Goal: Task Accomplishment & Management: Complete application form

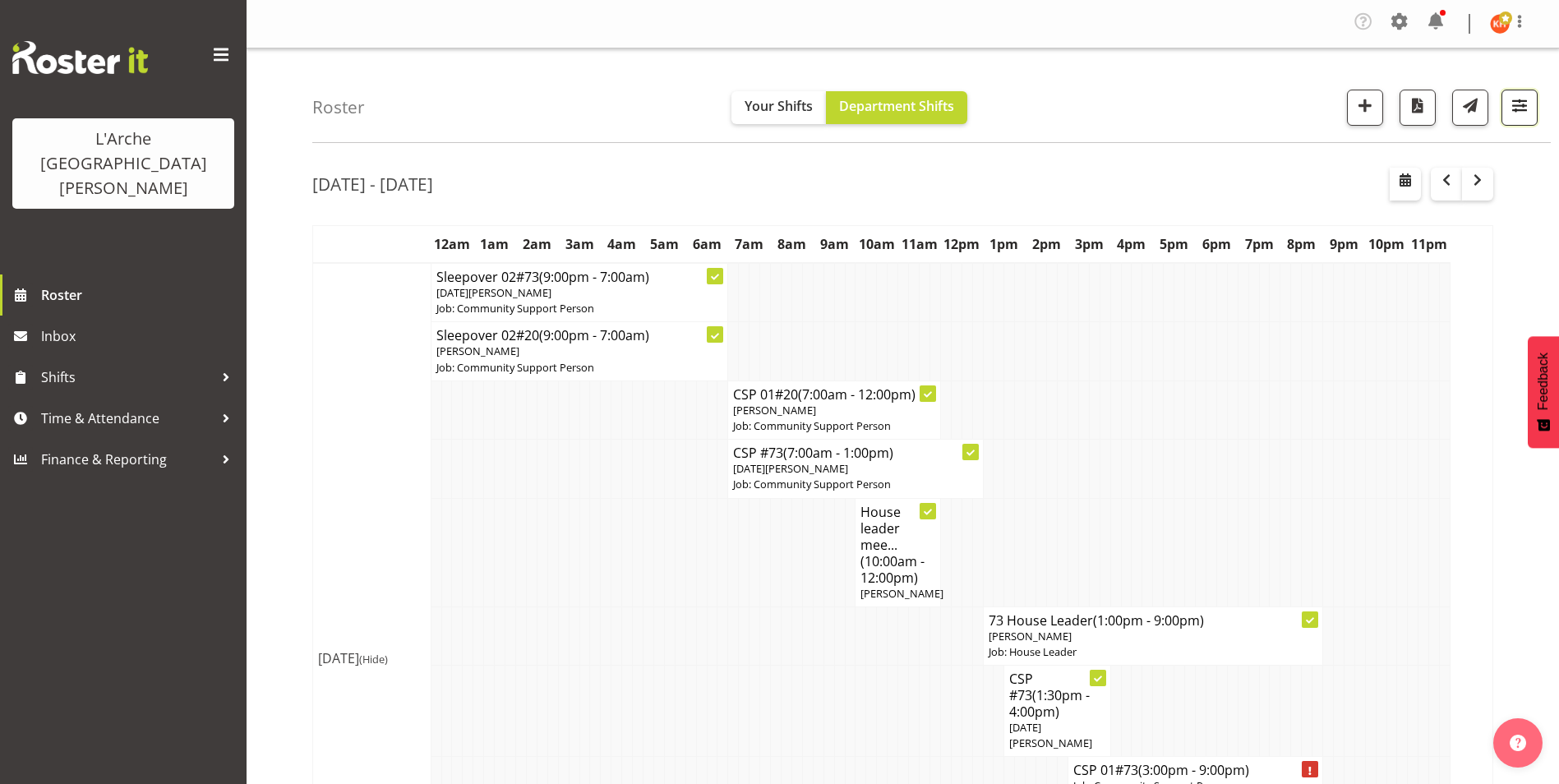
click at [1514, 102] on span "button" at bounding box center [1519, 105] width 21 height 21
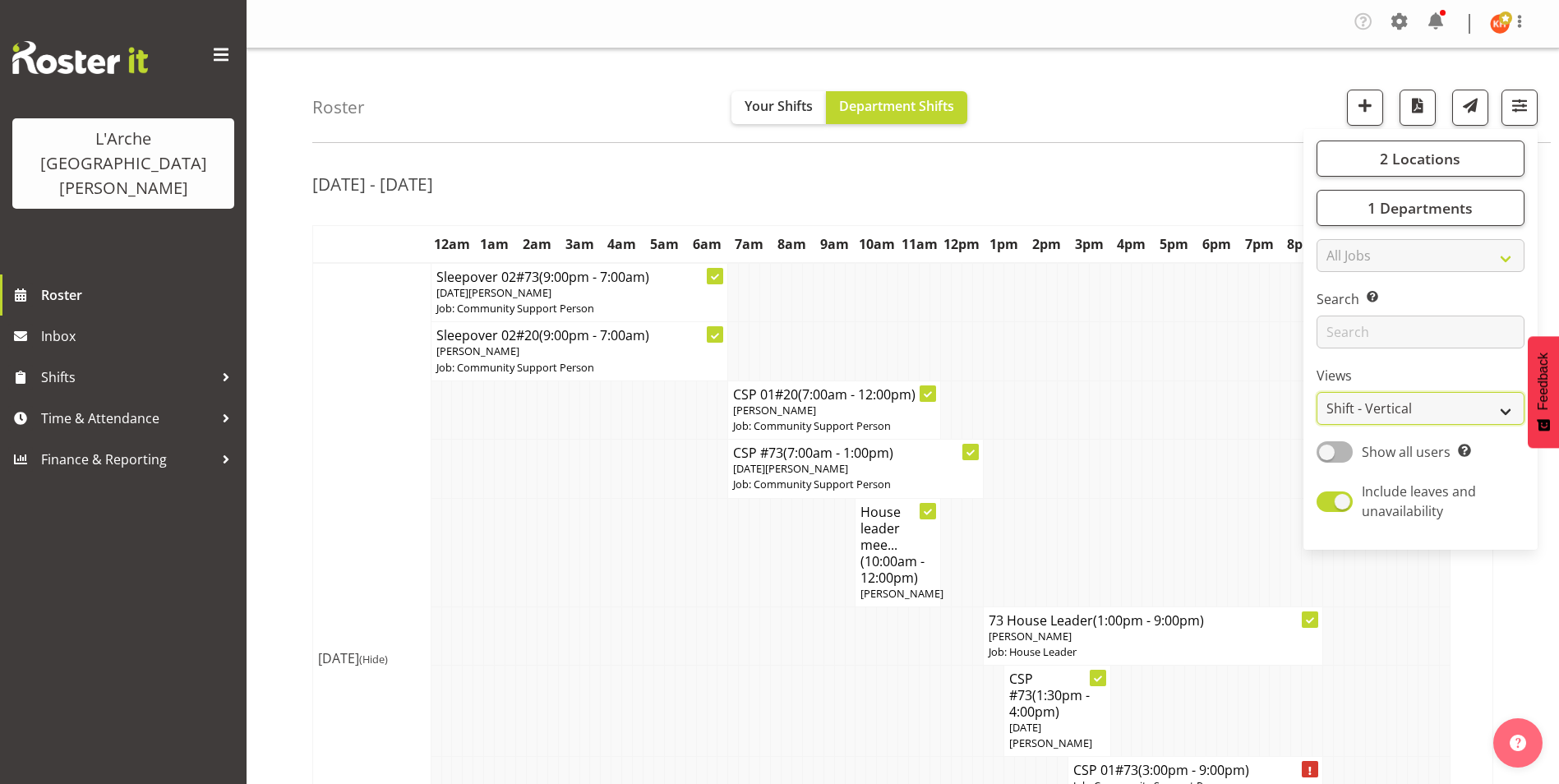
click at [1342, 403] on select "Staff Role Shift - Horizontal Shift - Vertical Staff - Location" at bounding box center [1420, 408] width 208 height 33
select select "staff"
click at [1316, 392] on select "Staff Role Shift - Horizontal Shift - Vertical Staff - Location" at bounding box center [1420, 408] width 208 height 33
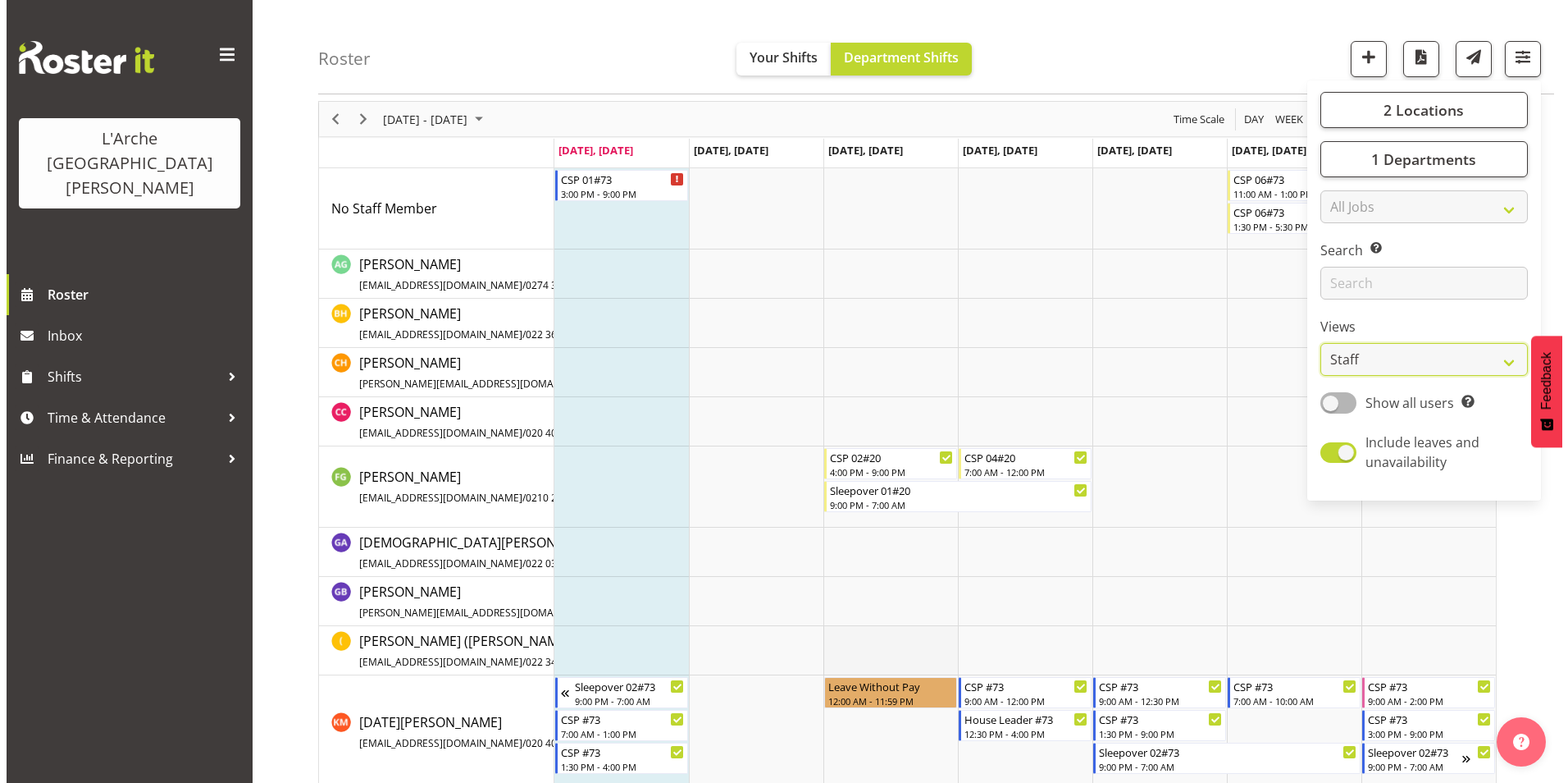
scroll to position [164, 0]
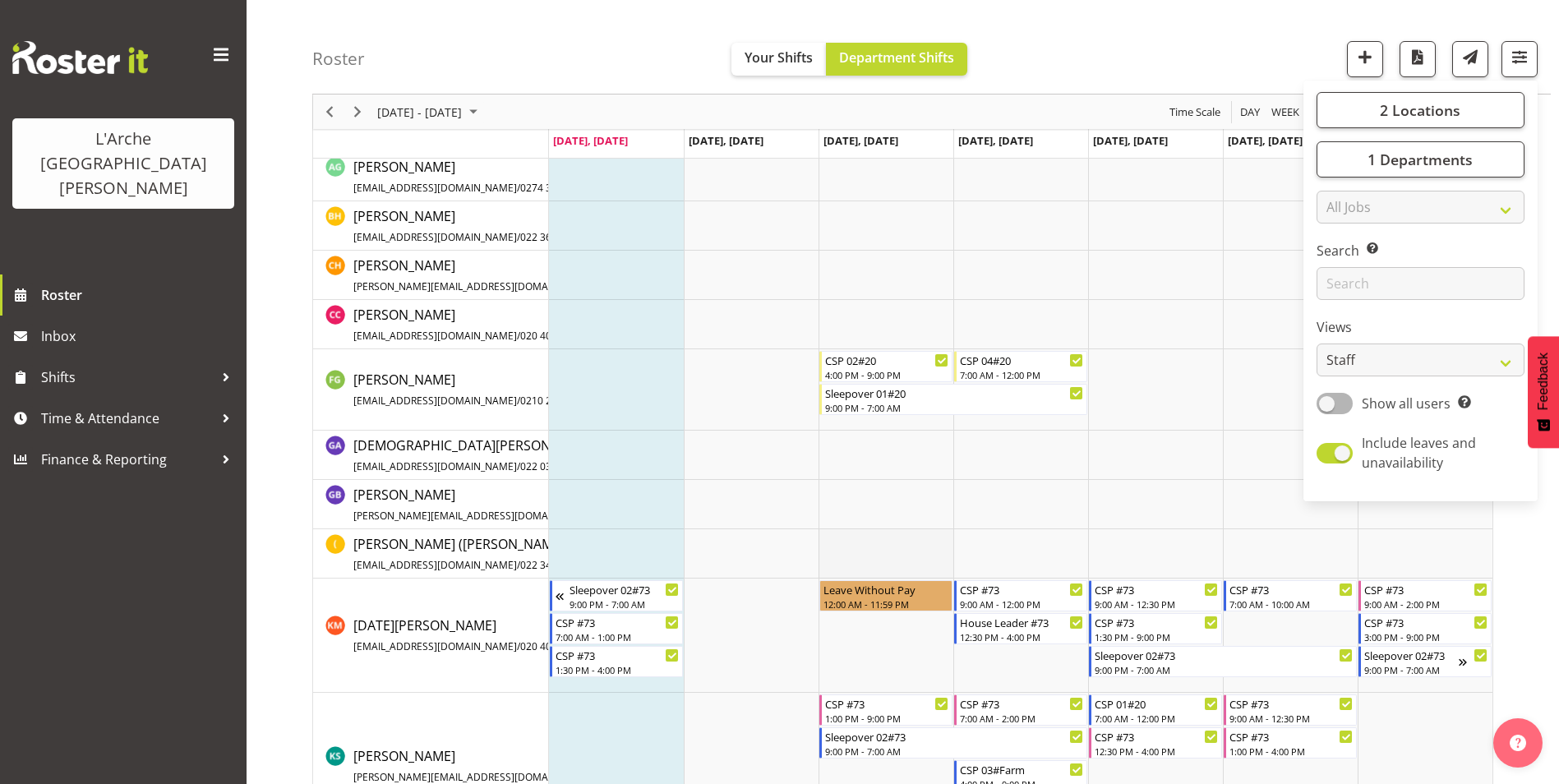
click at [863, 551] on td "Timeline Week of September 8, 2025" at bounding box center [886, 553] width 134 height 49
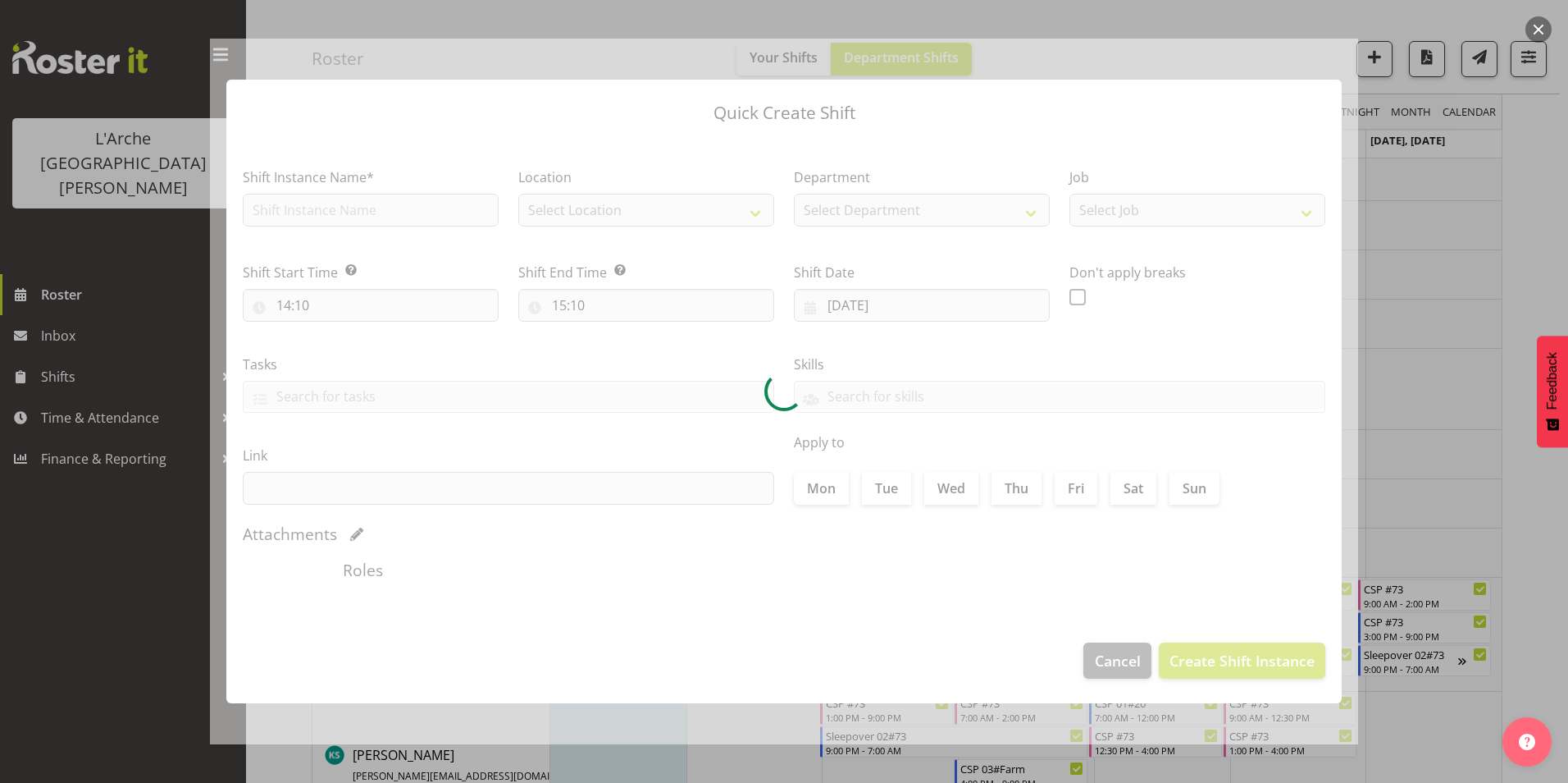
type input "10/09/2025"
checkbox input "true"
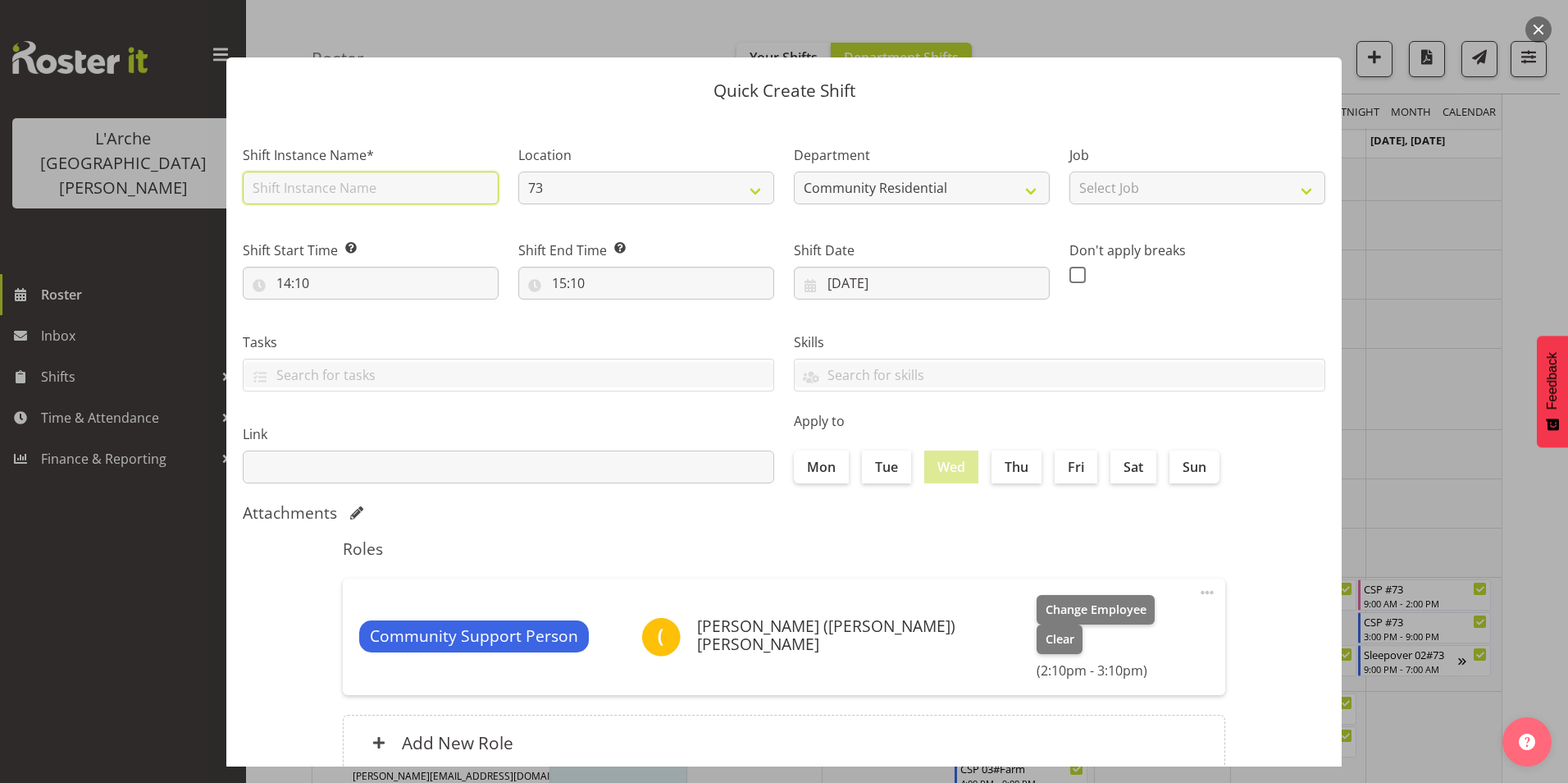
click at [331, 182] on input "text" at bounding box center [371, 187] width 256 height 33
drag, startPoint x: 328, startPoint y: 184, endPoint x: -4, endPoint y: 164, distance: 332.6
click at [0, 164] on html "L'Arche Mount Tabor Roster Inbox Shifts Time & Attendance Finance & Reporting T…" at bounding box center [784, 227] width 1568 height 783
type input "e"
type input "Training 73"
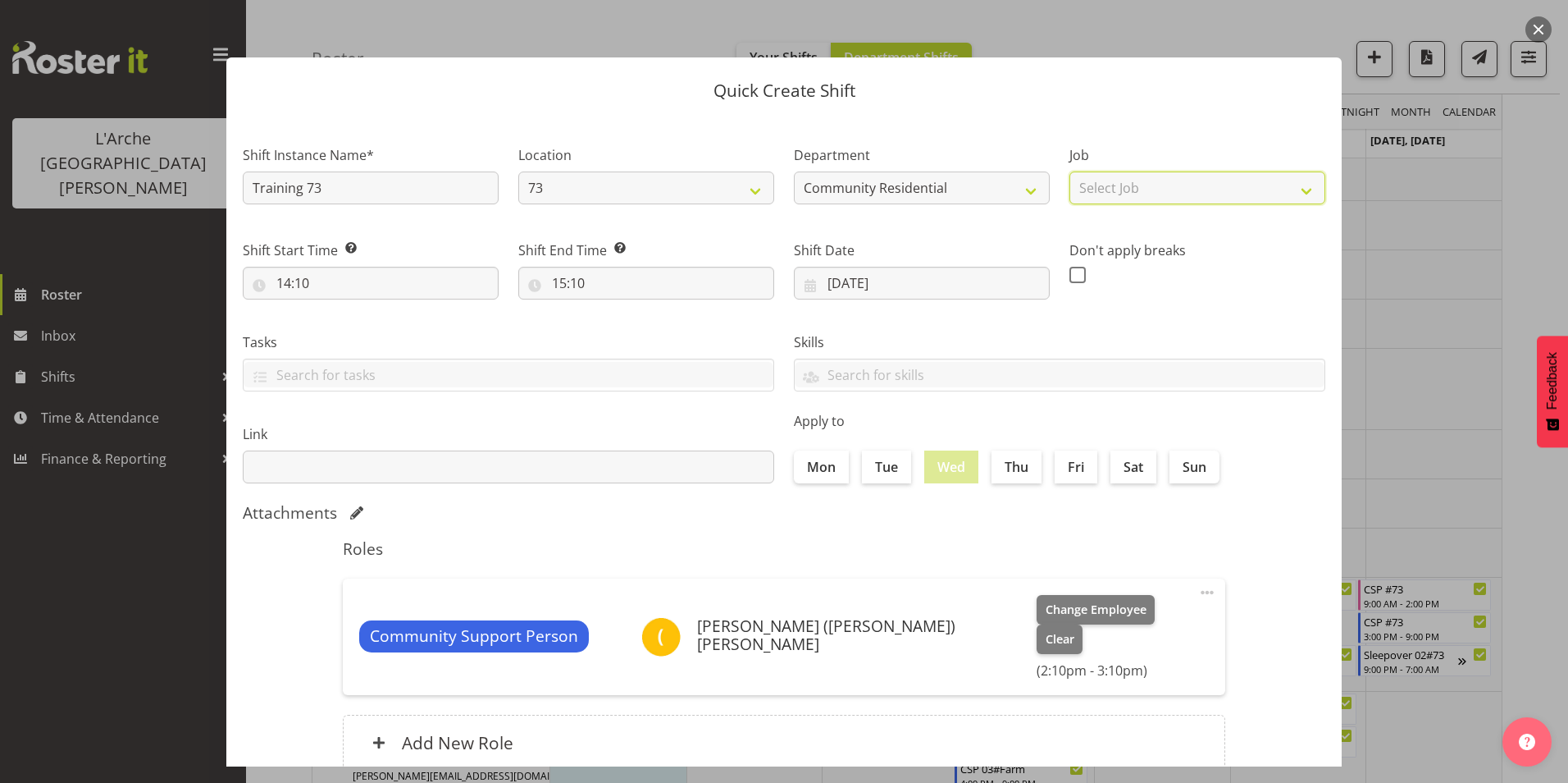
drag, startPoint x: 1179, startPoint y: 182, endPoint x: 1181, endPoint y: 204, distance: 22.1
click at [1179, 182] on select "Select Job Accounts Admin Art Coordinator Community Leader Community Support Pe…" at bounding box center [1197, 187] width 256 height 33
select select "2"
click at [1070, 172] on select "Select Job Accounts Admin Art Coordinator Community Leader Community Support Pe…" at bounding box center [1197, 187] width 256 height 33
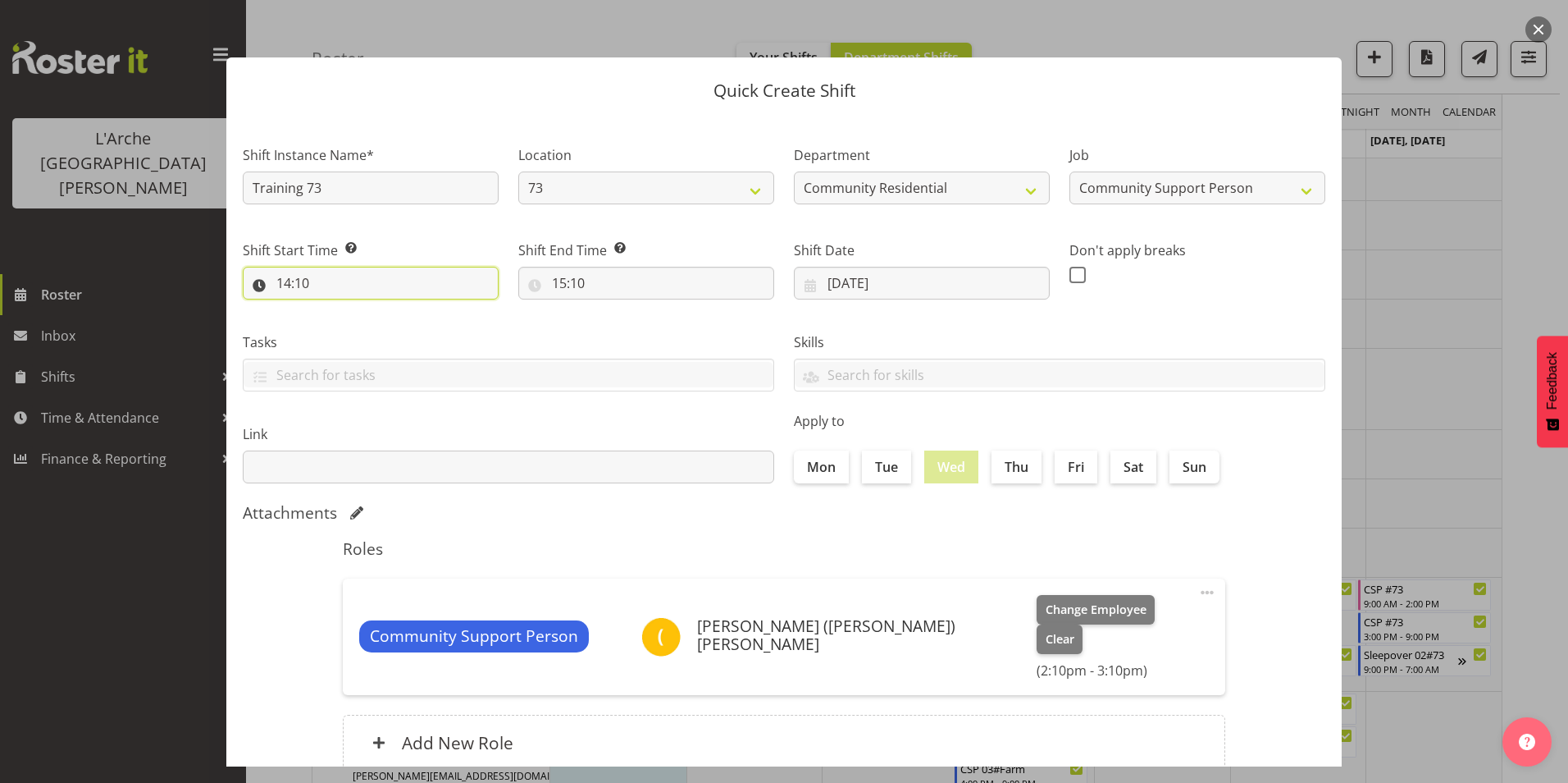
click at [285, 282] on input "14:10" at bounding box center [371, 282] width 256 height 33
click at [353, 325] on select "00 01 02 03 04 05 06 07 08 09 10 11 12 13 14 15 16 17 18 19 20 21 22 23" at bounding box center [355, 325] width 37 height 33
select select "10"
click at [336, 309] on select "00 01 02 03 04 05 06 07 08 09 10 11 12 13 14 15 16 17 18 19 20 21 22 23" at bounding box center [355, 325] width 37 height 33
type input "10:10"
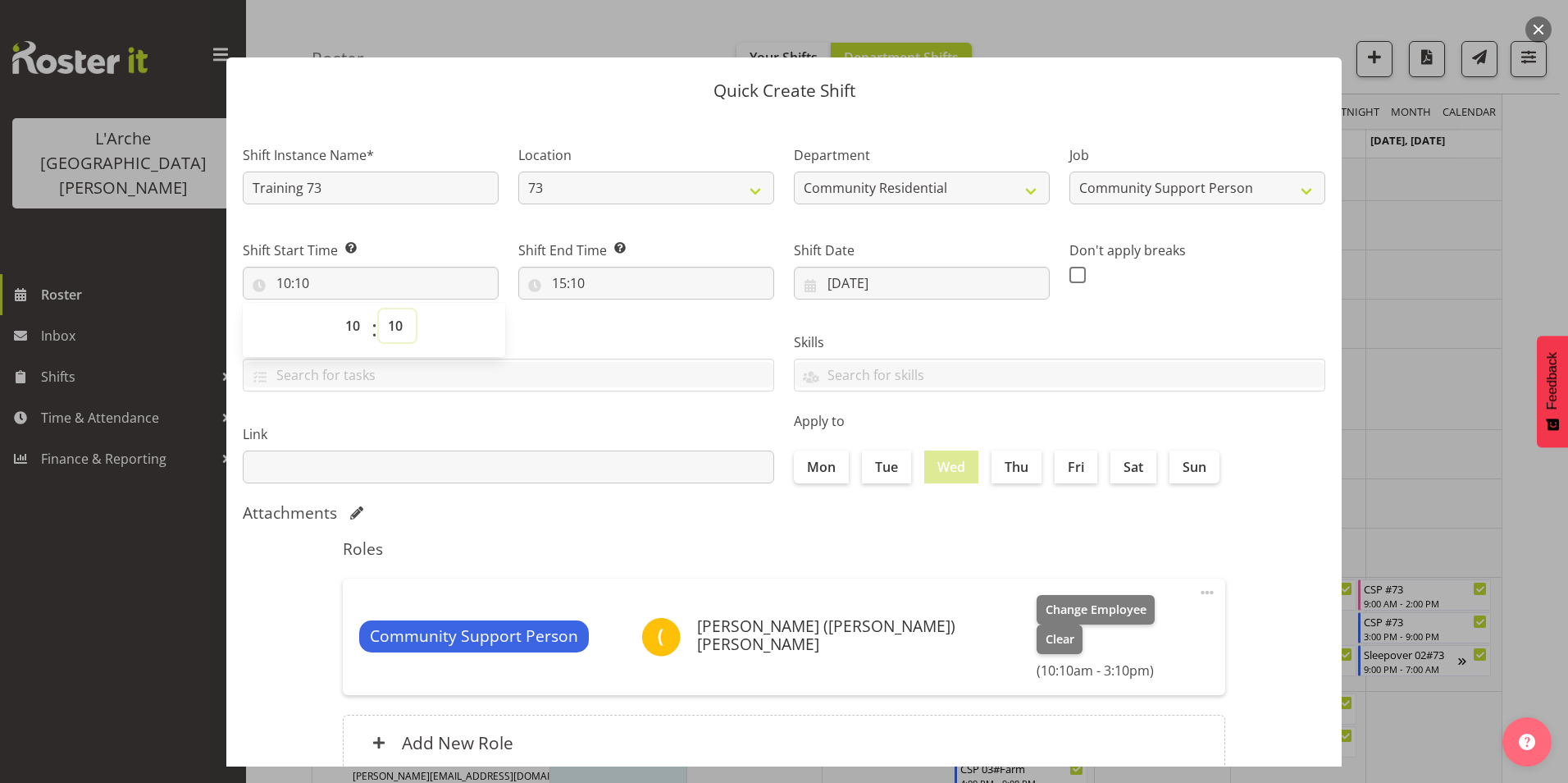
click at [393, 320] on select "00 01 02 03 04 05 06 07 08 09 10 11 12 13 14 15 16 17 18 19 20 21 22 23 24 25 2…" at bounding box center [398, 325] width 37 height 33
select select "0"
click at [379, 309] on select "00 01 02 03 04 05 06 07 08 09 10 11 12 13 14 15 16 17 18 19 20 21 22 23 24 25 2…" at bounding box center [398, 325] width 37 height 33
type input "10:00"
click at [558, 281] on input "15:10" at bounding box center [646, 282] width 256 height 33
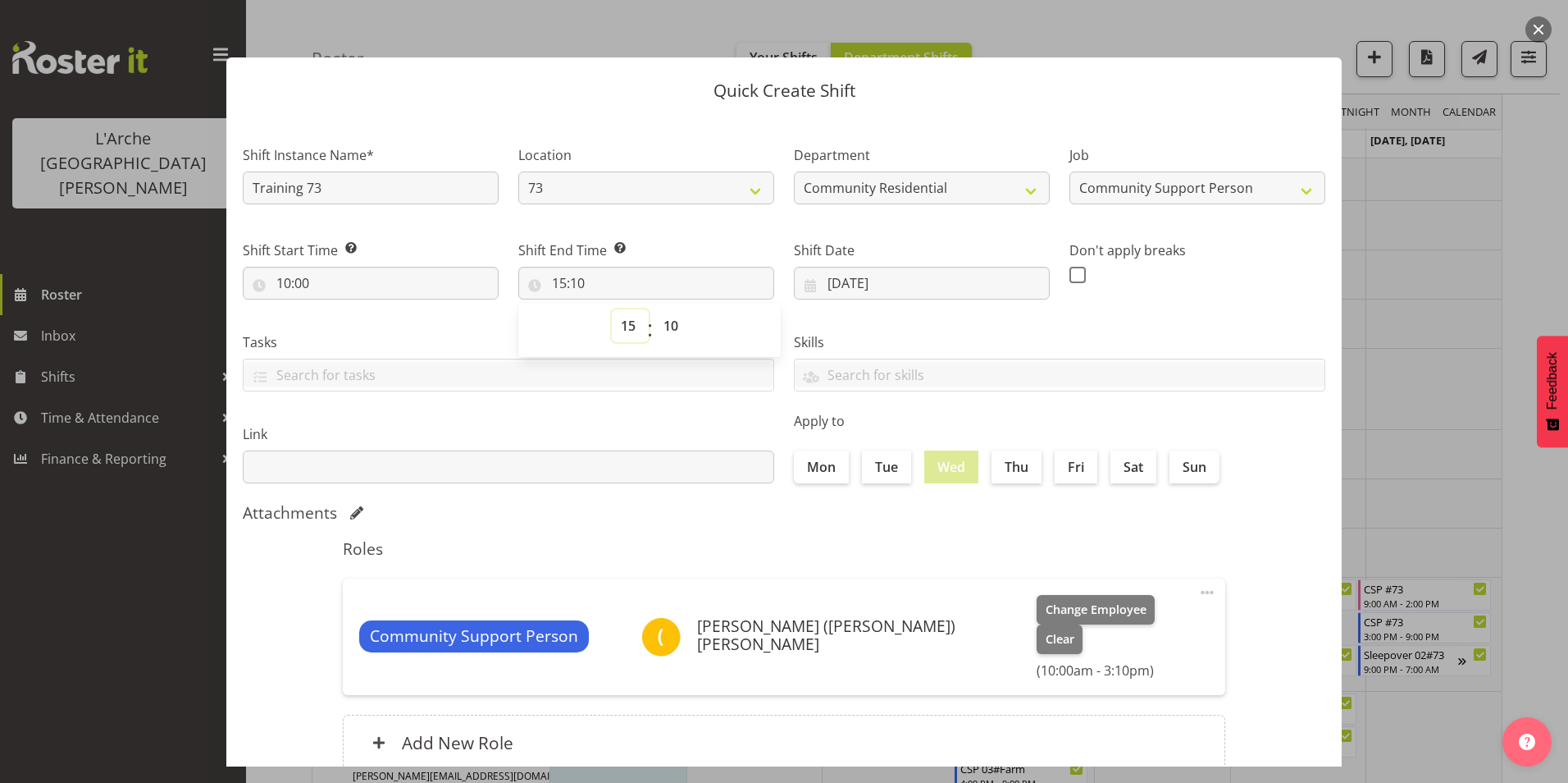
click at [624, 321] on select "00 01 02 03 04 05 06 07 08 09 10 11 12 13 14 15 16 17 18 19 20 21 22 23" at bounding box center [631, 325] width 37 height 33
select select "16"
click at [612, 309] on select "00 01 02 03 04 05 06 07 08 09 10 11 12 13 14 15 16 17 18 19 20 21 22 23" at bounding box center [631, 325] width 37 height 33
type input "16:10"
click at [669, 325] on select "00 01 02 03 04 05 06 07 08 09 10 11 12 13 14 15 16 17 18 19 20 21 22 23 24 25 2…" at bounding box center [673, 325] width 37 height 33
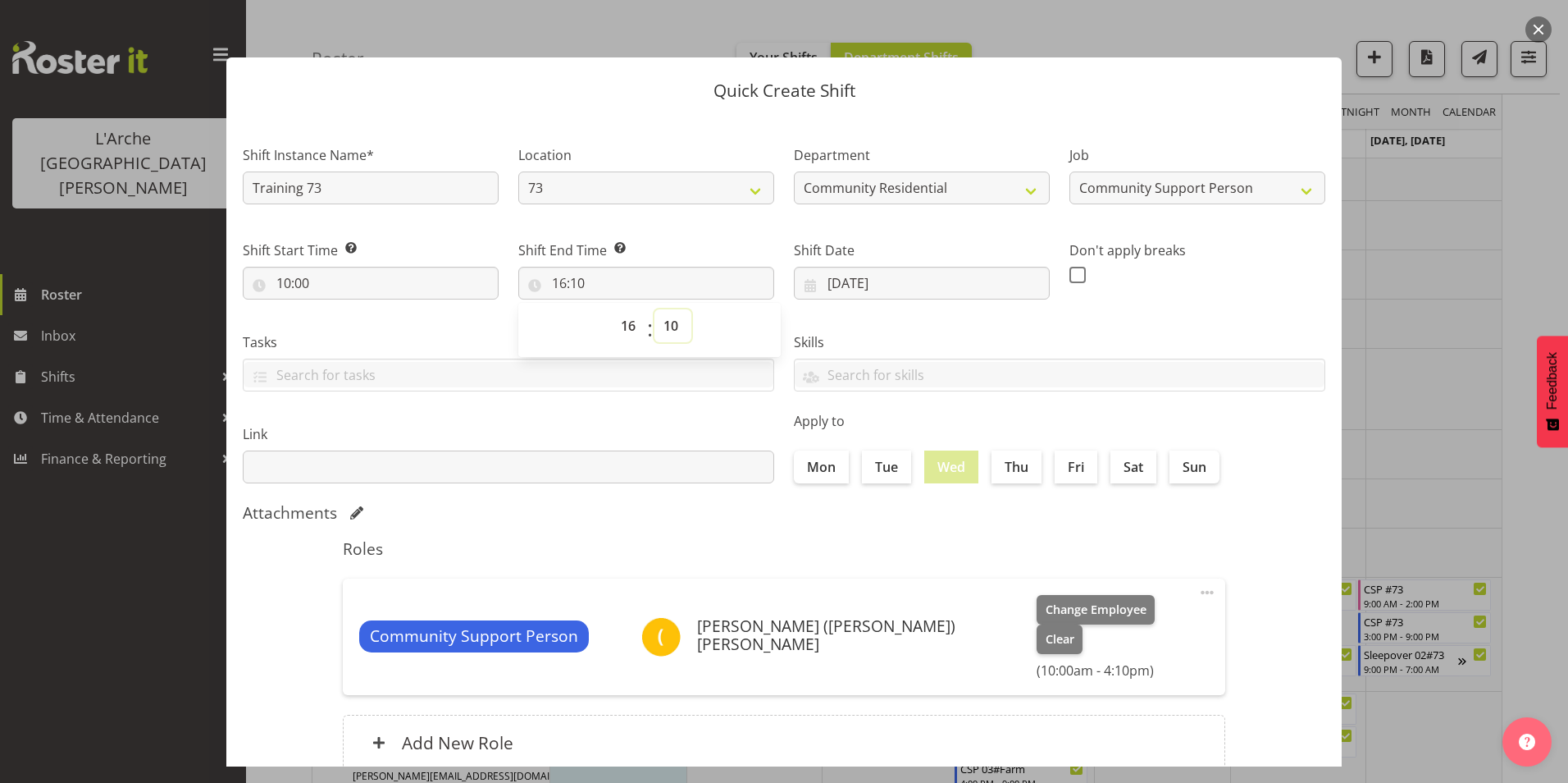
select select "0"
click at [654, 309] on select "00 01 02 03 04 05 06 07 08 09 10 11 12 13 14 15 16 17 18 19 20 21 22 23 24 25 2…" at bounding box center [673, 325] width 37 height 33
type input "16:00"
click at [1070, 271] on span at bounding box center [1078, 275] width 17 height 17
click at [1070, 271] on input "checkbox" at bounding box center [1074, 274] width 10 height 10
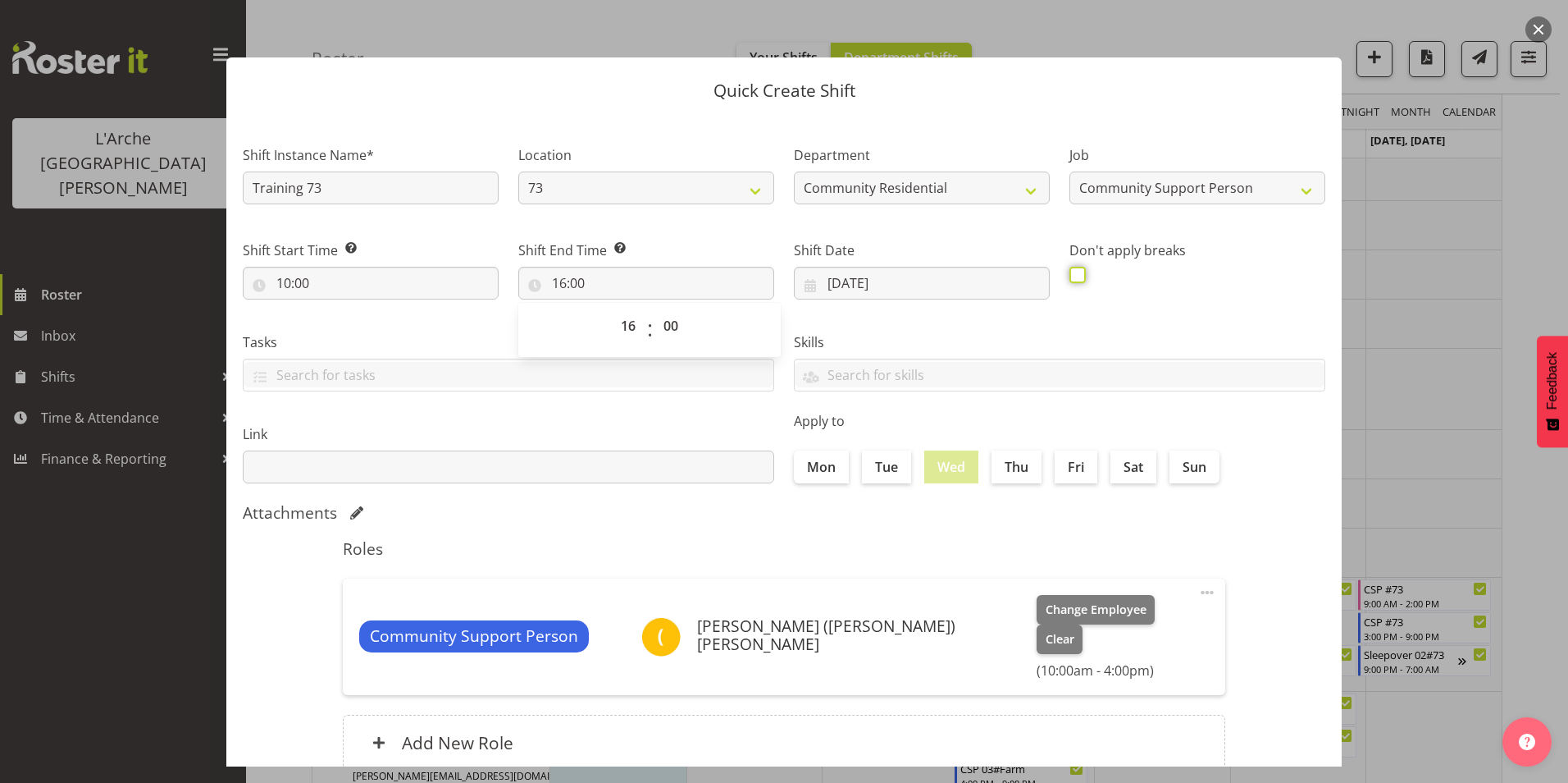
checkbox input "true"
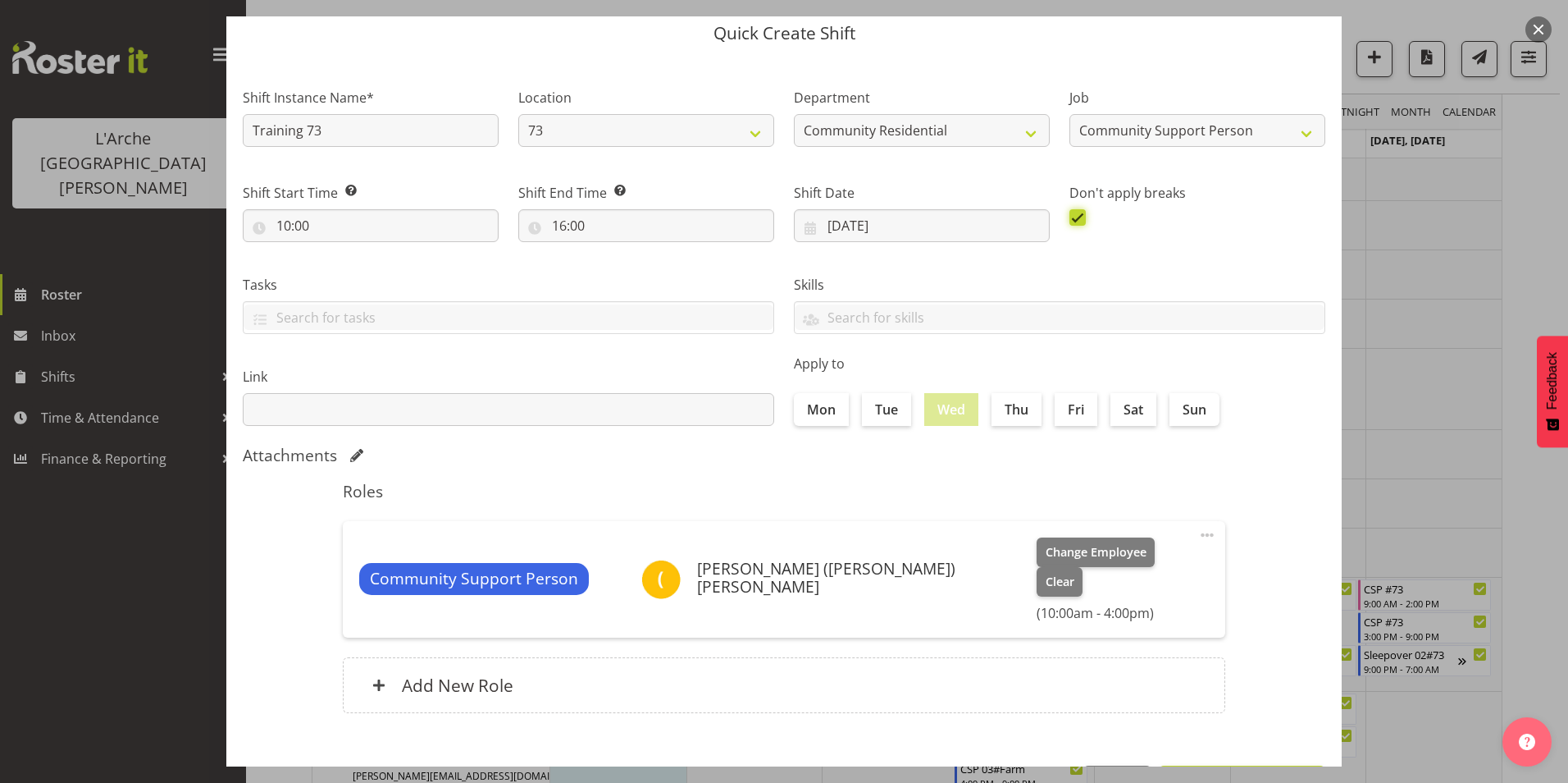
scroll to position [88, 0]
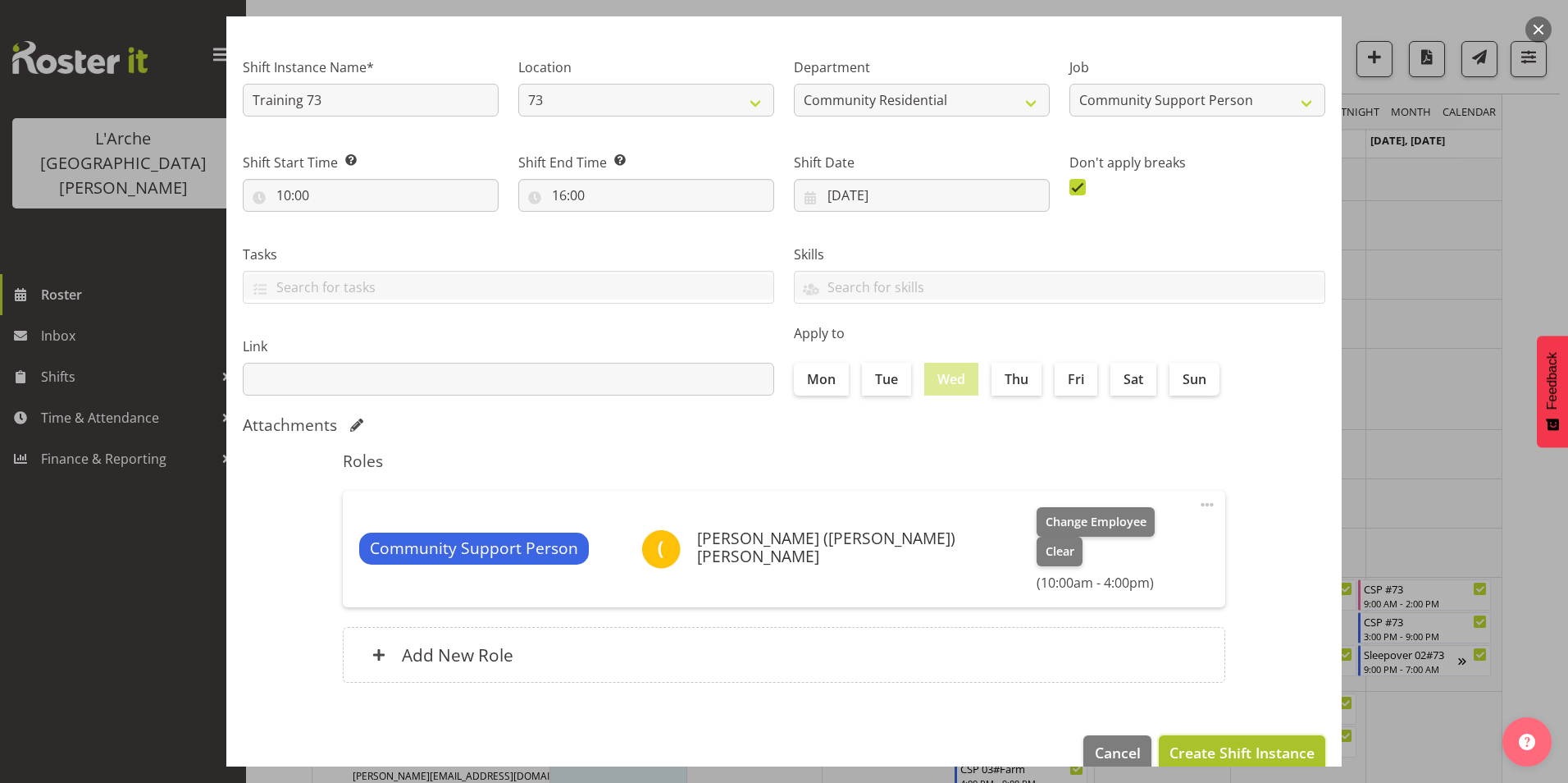
click at [1244, 742] on span "Create Shift Instance" at bounding box center [1242, 752] width 145 height 21
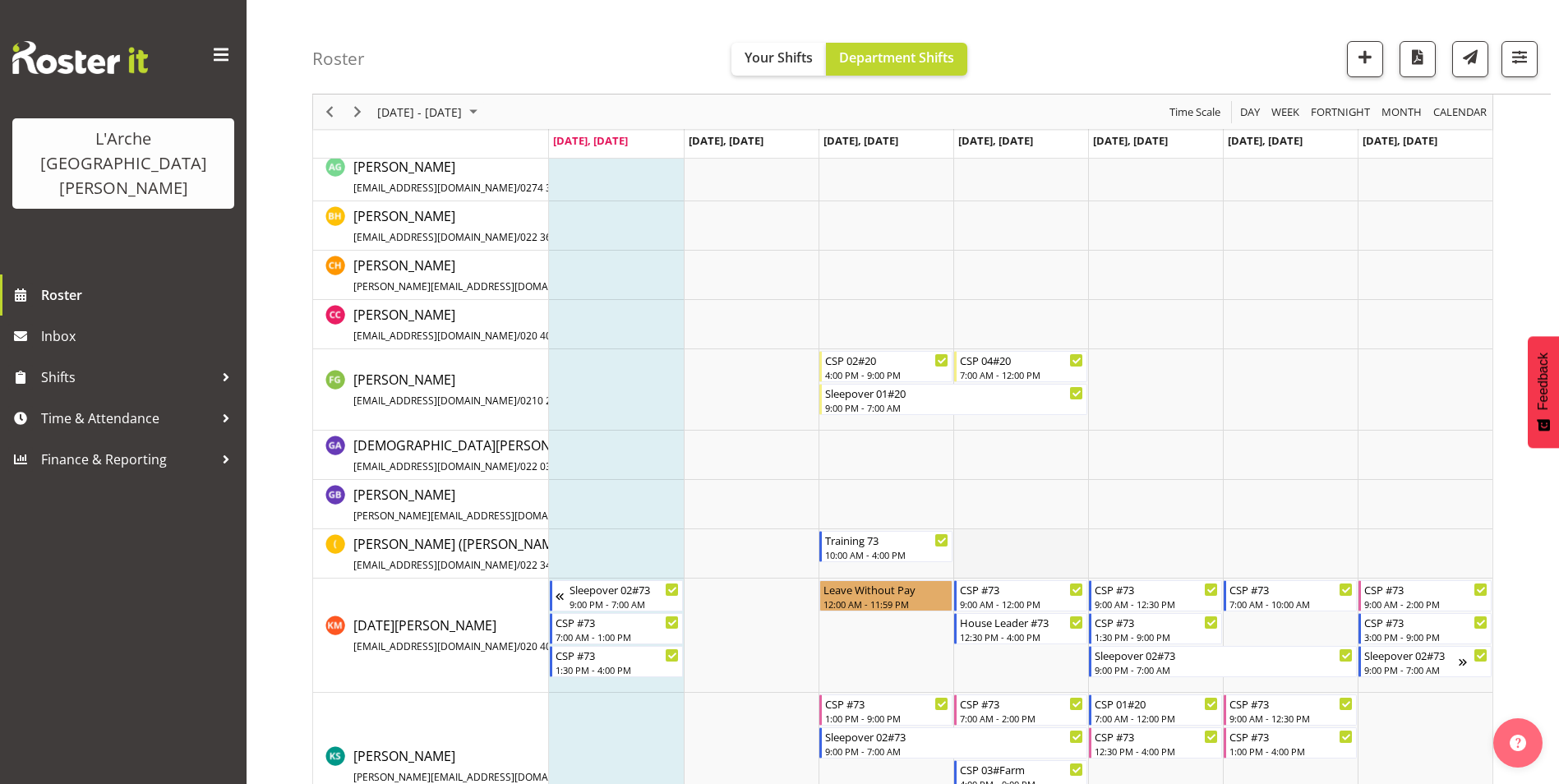
click at [1060, 555] on td "Timeline Week of September 8, 2025" at bounding box center [1020, 553] width 134 height 49
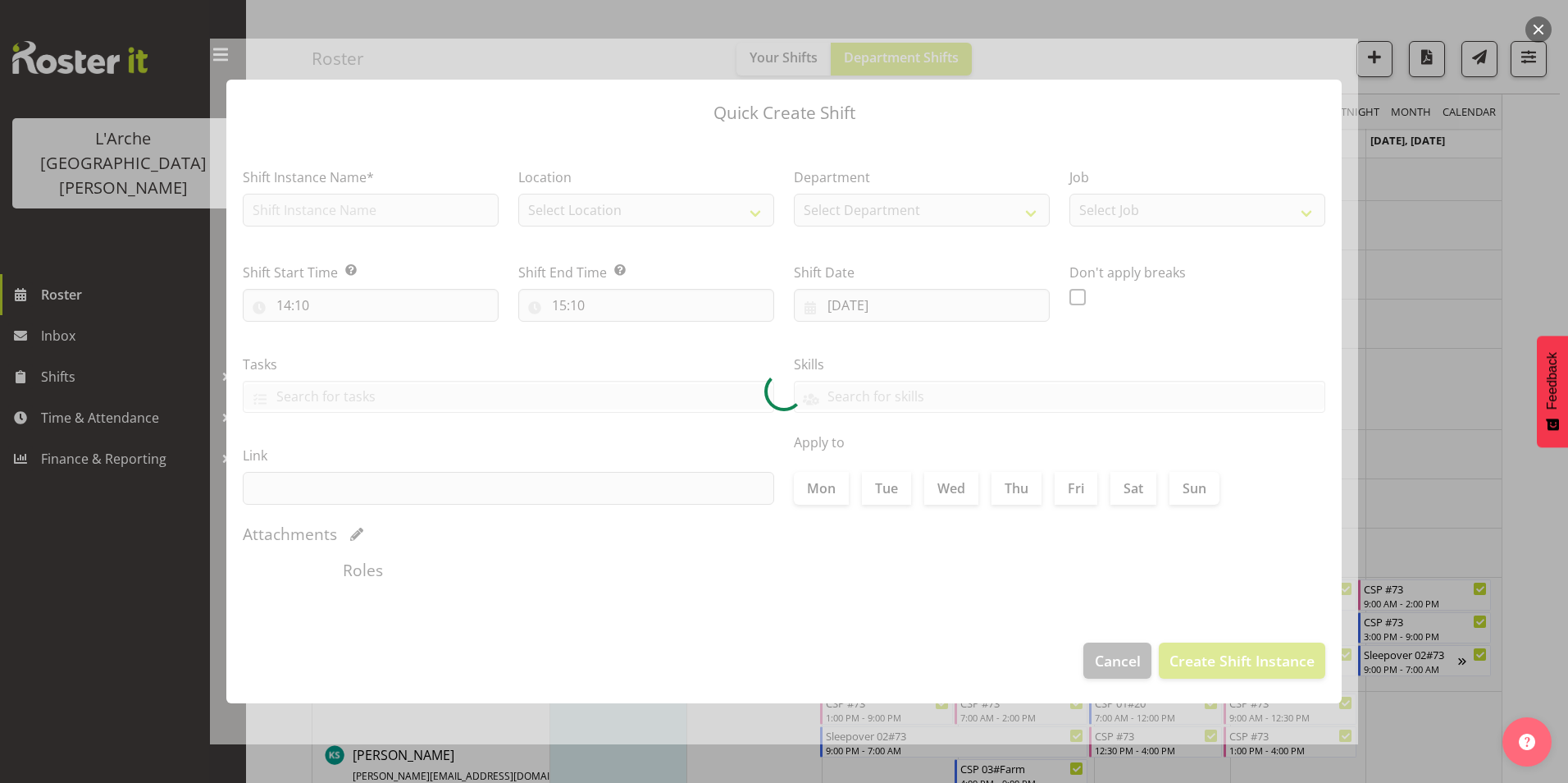
type input "11/09/2025"
checkbox input "true"
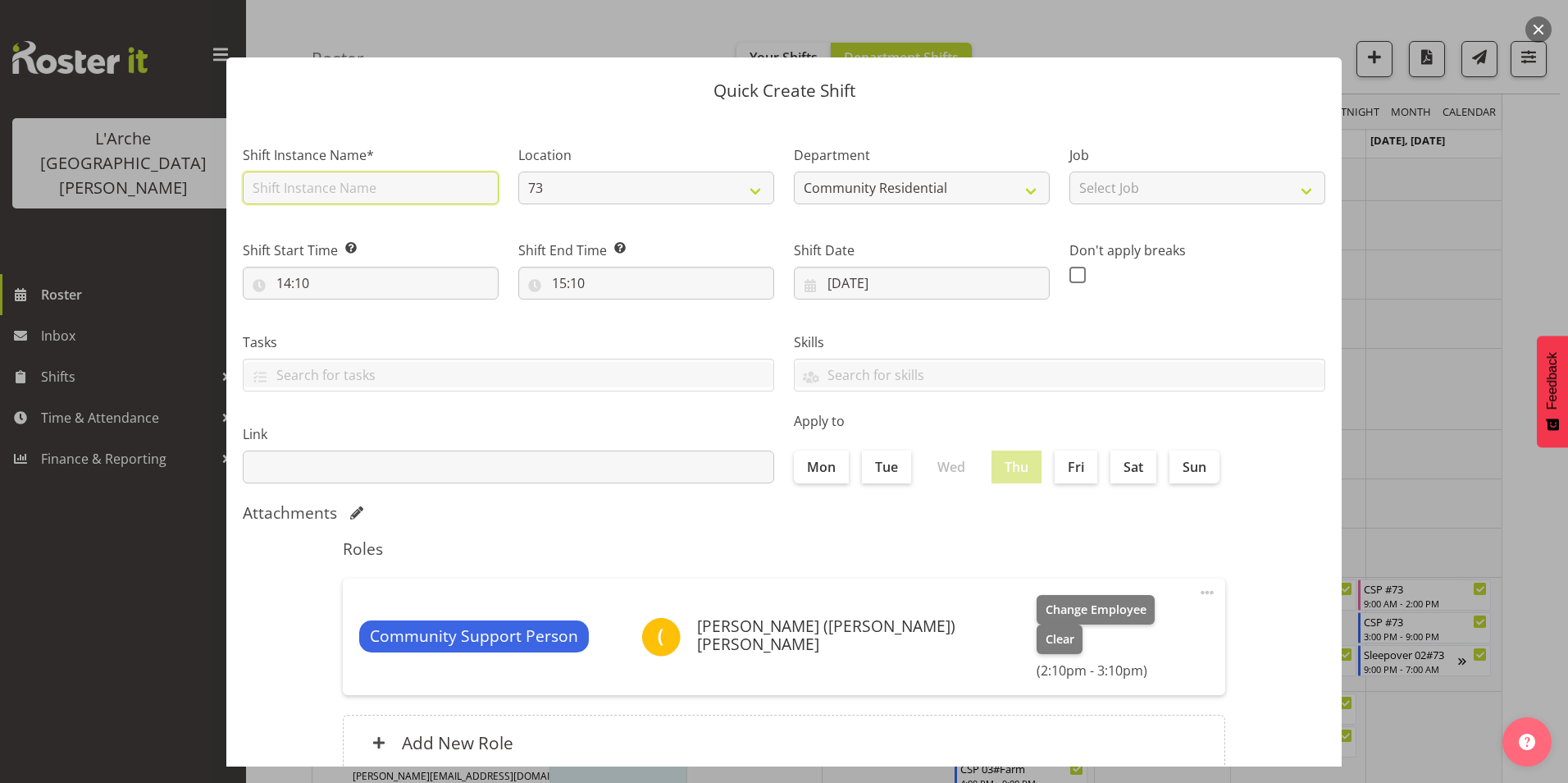
click at [343, 182] on input "text" at bounding box center [371, 187] width 256 height 33
type input "Training 73"
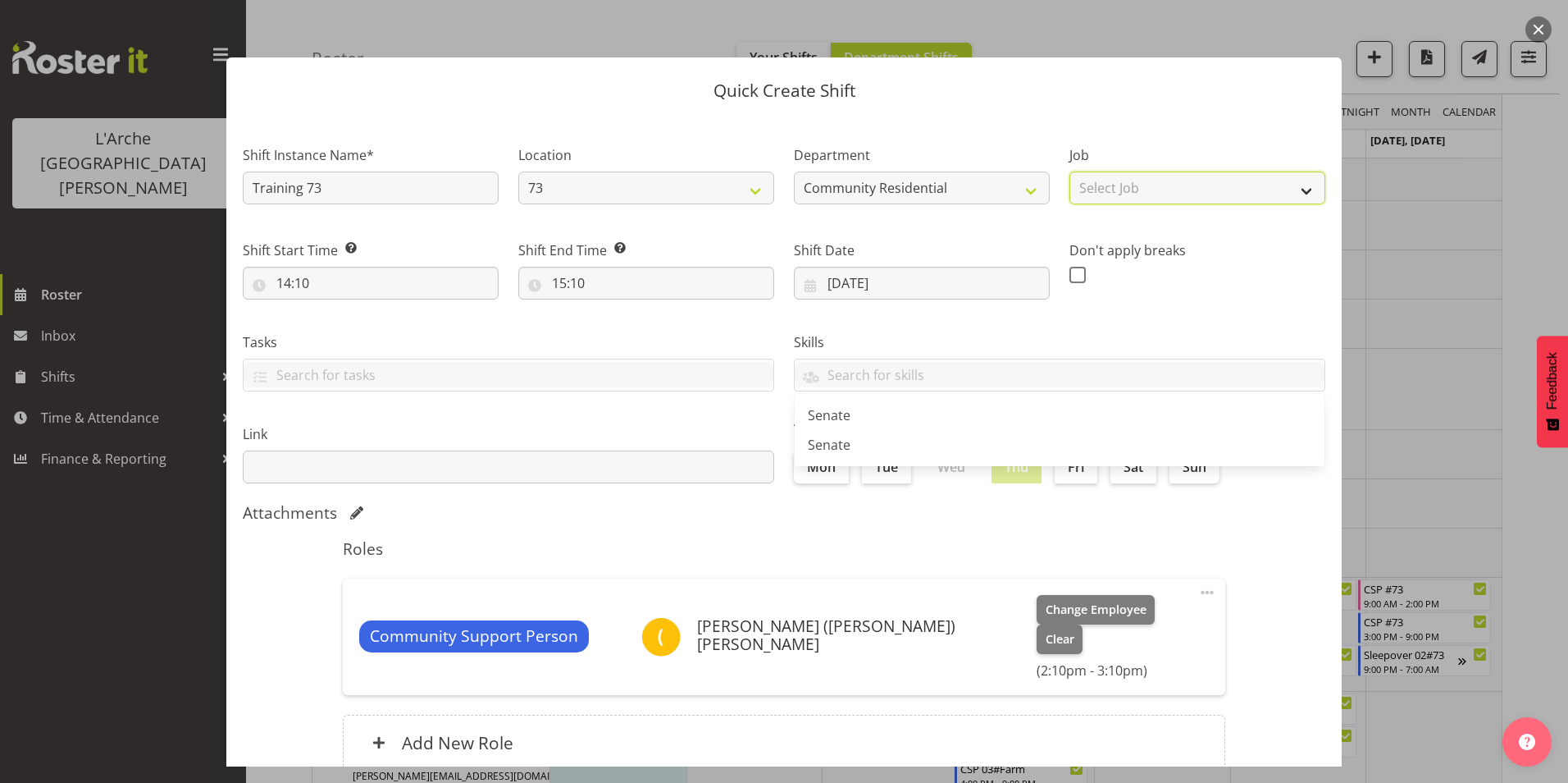
drag, startPoint x: 1138, startPoint y: 188, endPoint x: 1142, endPoint y: 203, distance: 15.5
click at [1138, 188] on select "Select Job Accounts Admin Art Coordinator Community Leader Community Support Pe…" at bounding box center [1197, 187] width 256 height 33
select select "2"
click at [1070, 172] on select "Select Job Accounts Admin Art Coordinator Community Leader Community Support Pe…" at bounding box center [1197, 187] width 256 height 33
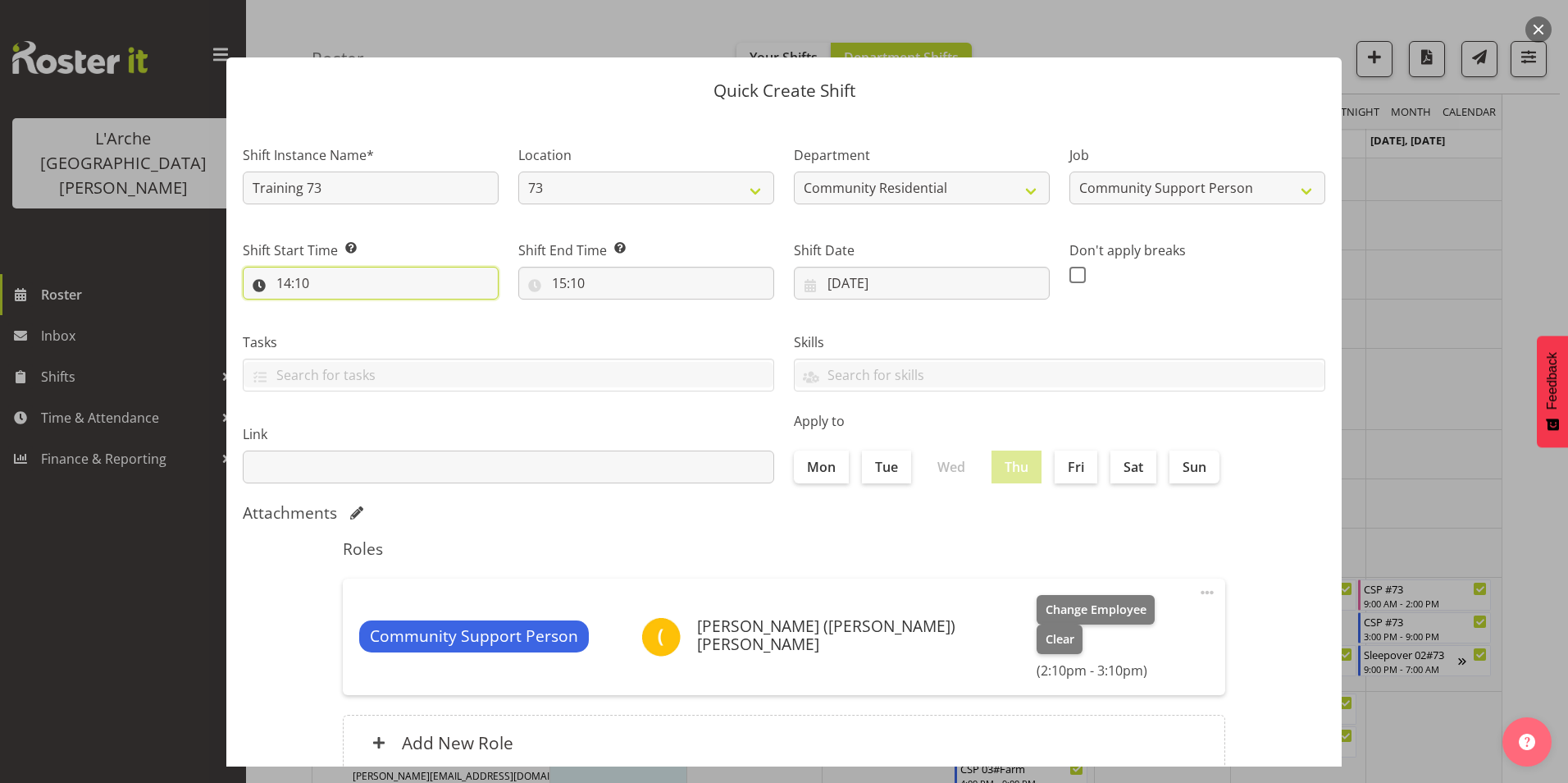
click at [357, 277] on input "14:10" at bounding box center [371, 282] width 256 height 33
click at [358, 327] on select "00 01 02 03 04 05 06 07 08 09 10 11 12 13 14 15 16 17 18 19 20 21 22 23" at bounding box center [355, 325] width 37 height 33
select select "16"
click at [336, 309] on select "00 01 02 03 04 05 06 07 08 09 10 11 12 13 14 15 16 17 18 19 20 21 22 23" at bounding box center [355, 325] width 37 height 33
type input "16:10"
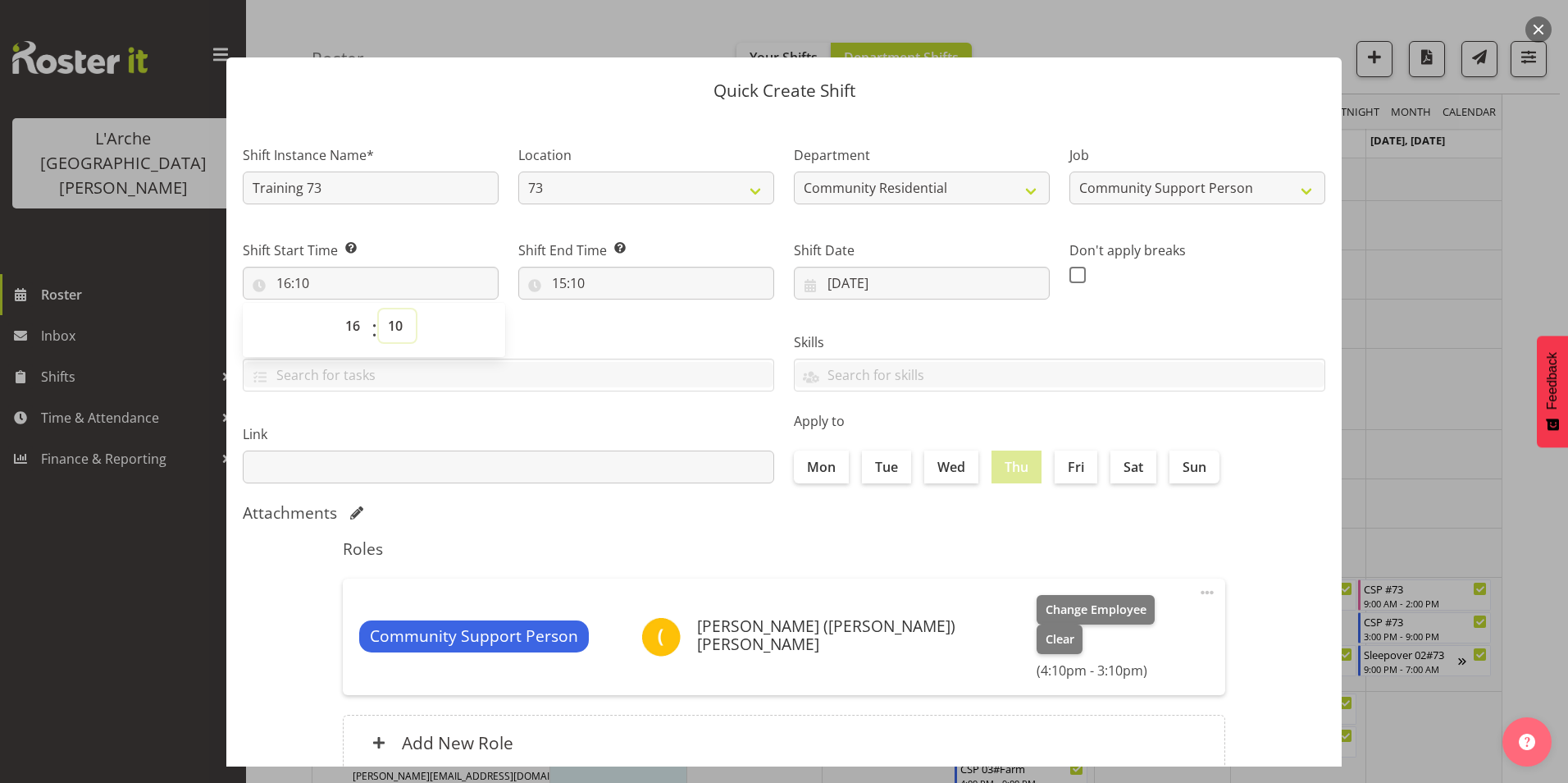
click at [397, 321] on select "00 01 02 03 04 05 06 07 08 09 10 11 12 13 14 15 16 17 18 19 20 21 22 23 24 25 2…" at bounding box center [398, 325] width 37 height 33
select select "0"
click at [379, 309] on select "00 01 02 03 04 05 06 07 08 09 10 11 12 13 14 15 16 17 18 19 20 21 22 23 24 25 2…" at bounding box center [398, 325] width 37 height 33
type input "16:00"
click at [559, 278] on input "15:10" at bounding box center [646, 282] width 256 height 33
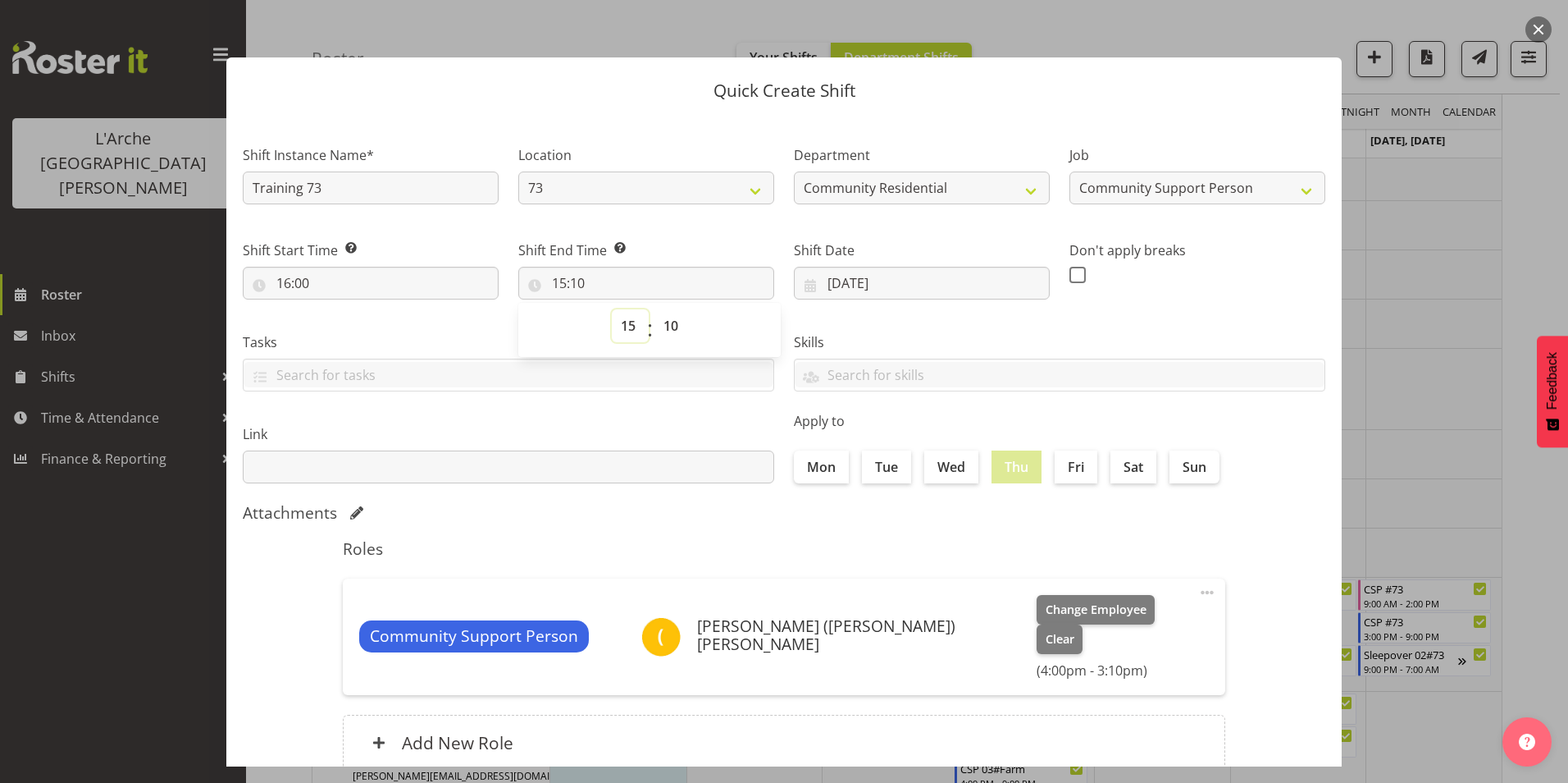
click at [634, 323] on select "00 01 02 03 04 05 06 07 08 09 10 11 12 13 14 15 16 17 18 19 20 21 22 23" at bounding box center [631, 325] width 37 height 33
select select "21"
click at [612, 309] on select "00 01 02 03 04 05 06 07 08 09 10 11 12 13 14 15 16 17 18 19 20 21 22 23" at bounding box center [631, 325] width 37 height 33
type input "21:10"
click at [673, 324] on select "00 01 02 03 04 05 06 07 08 09 10 11 12 13 14 15 16 17 18 19 20 21 22 23 24 25 2…" at bounding box center [673, 325] width 37 height 33
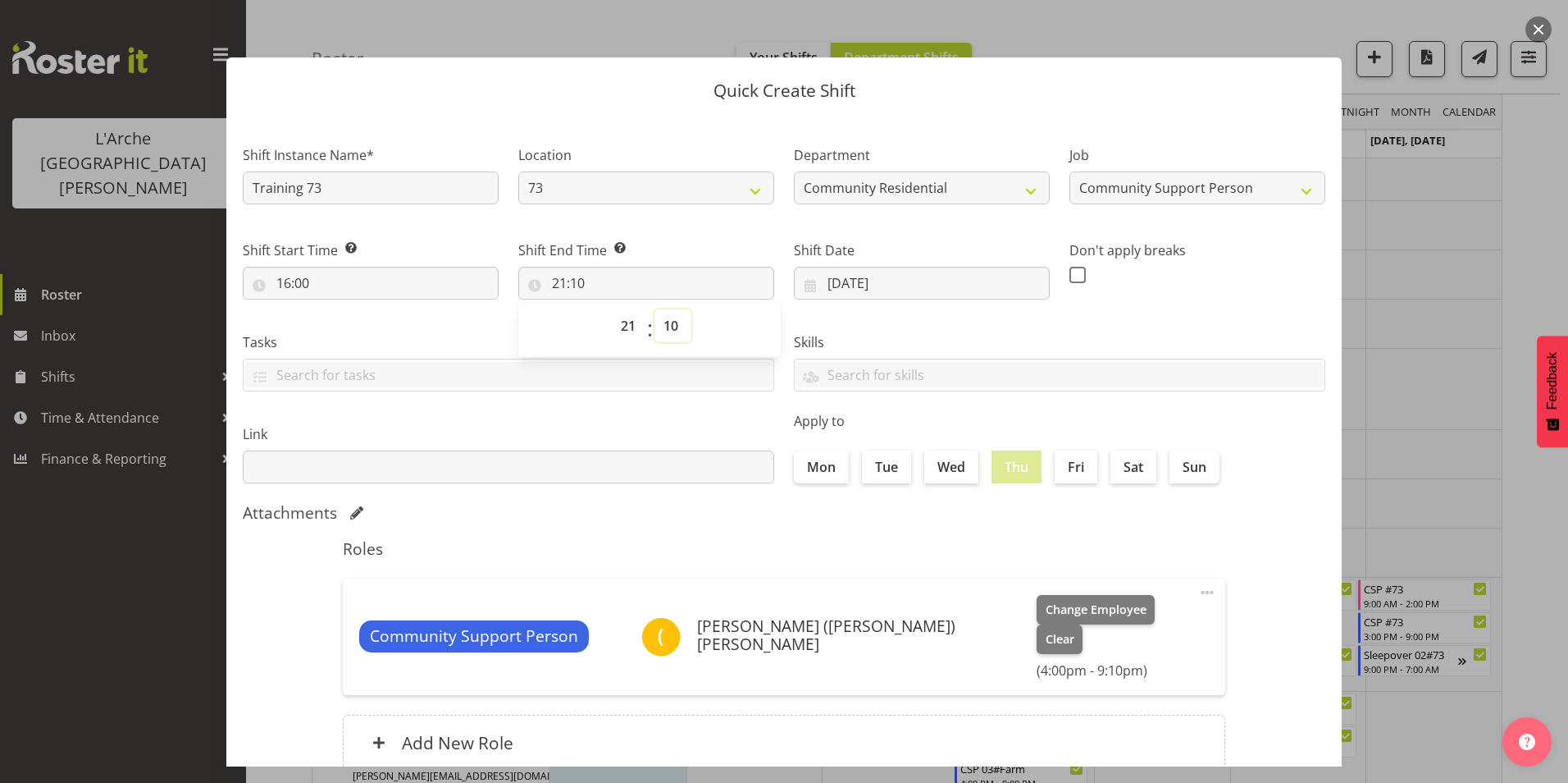
select select "0"
click at [654, 309] on select "00 01 02 03 04 05 06 07 08 09 10 11 12 13 14 15 16 17 18 19 20 21 22 23 24 25 2…" at bounding box center [673, 325] width 37 height 33
type input "21:00"
click at [1070, 278] on span at bounding box center [1078, 275] width 17 height 17
click at [1070, 278] on input "checkbox" at bounding box center [1074, 274] width 10 height 10
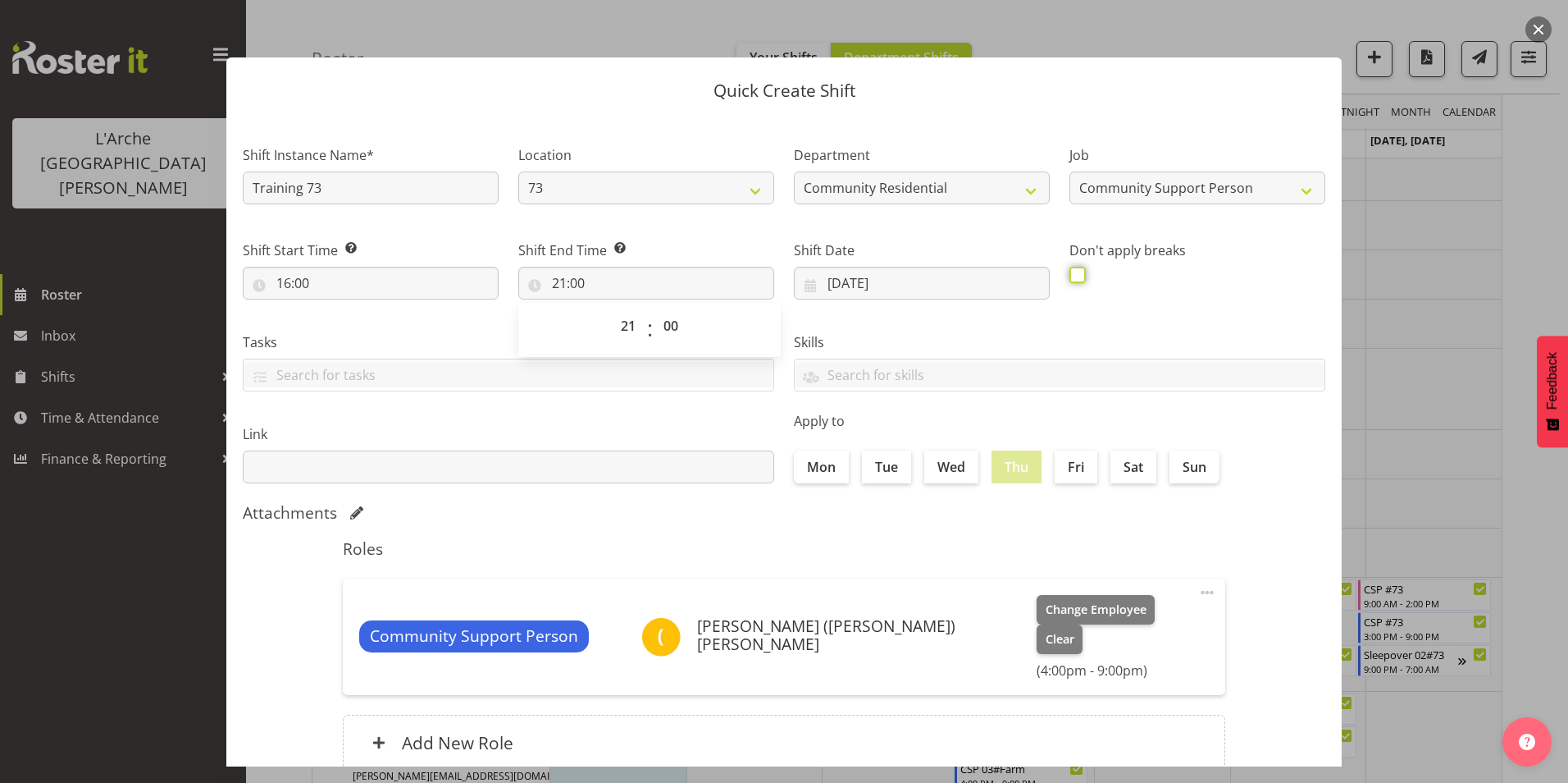
checkbox input "true"
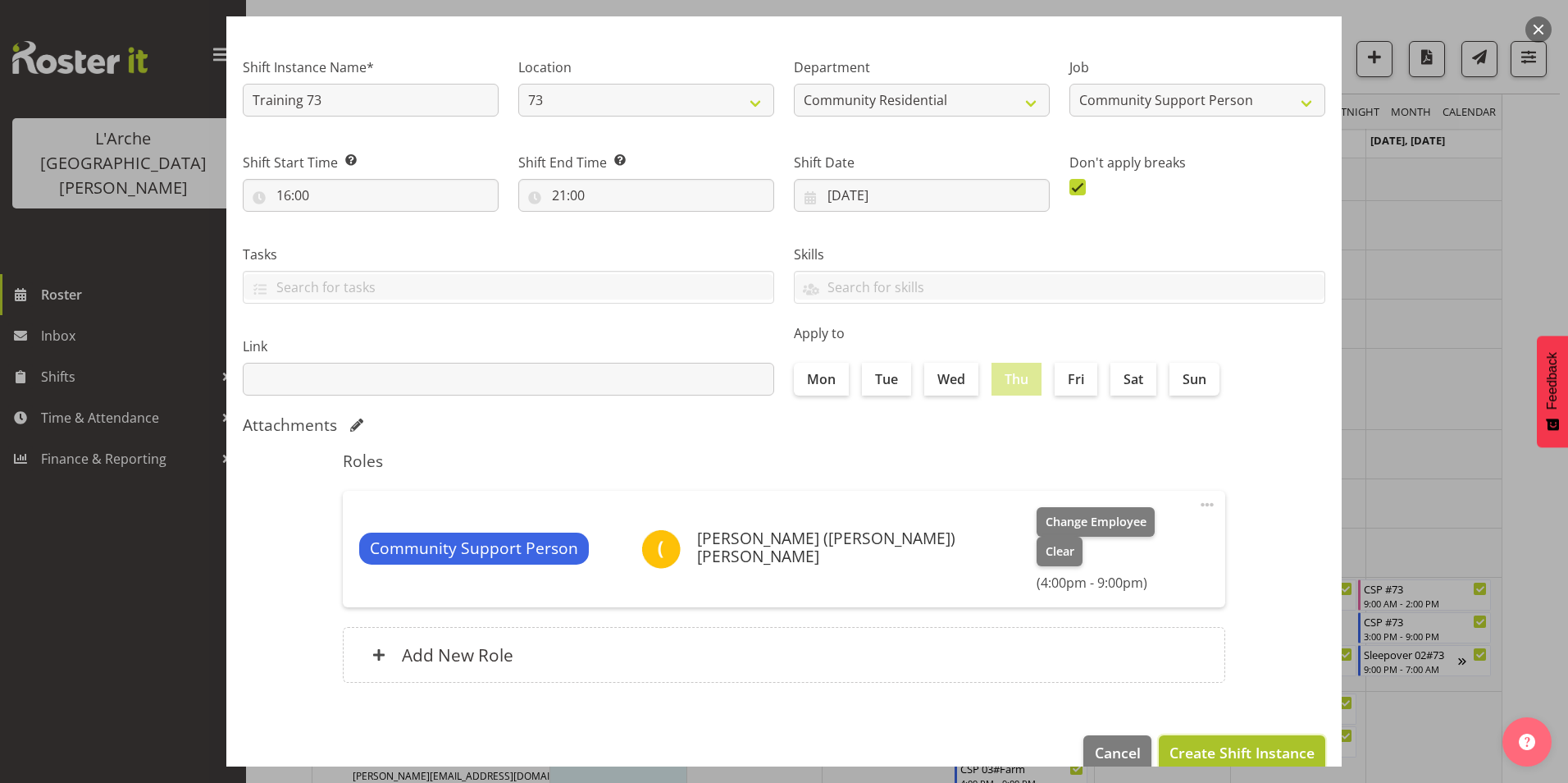
click at [1229, 742] on span "Create Shift Instance" at bounding box center [1242, 752] width 145 height 21
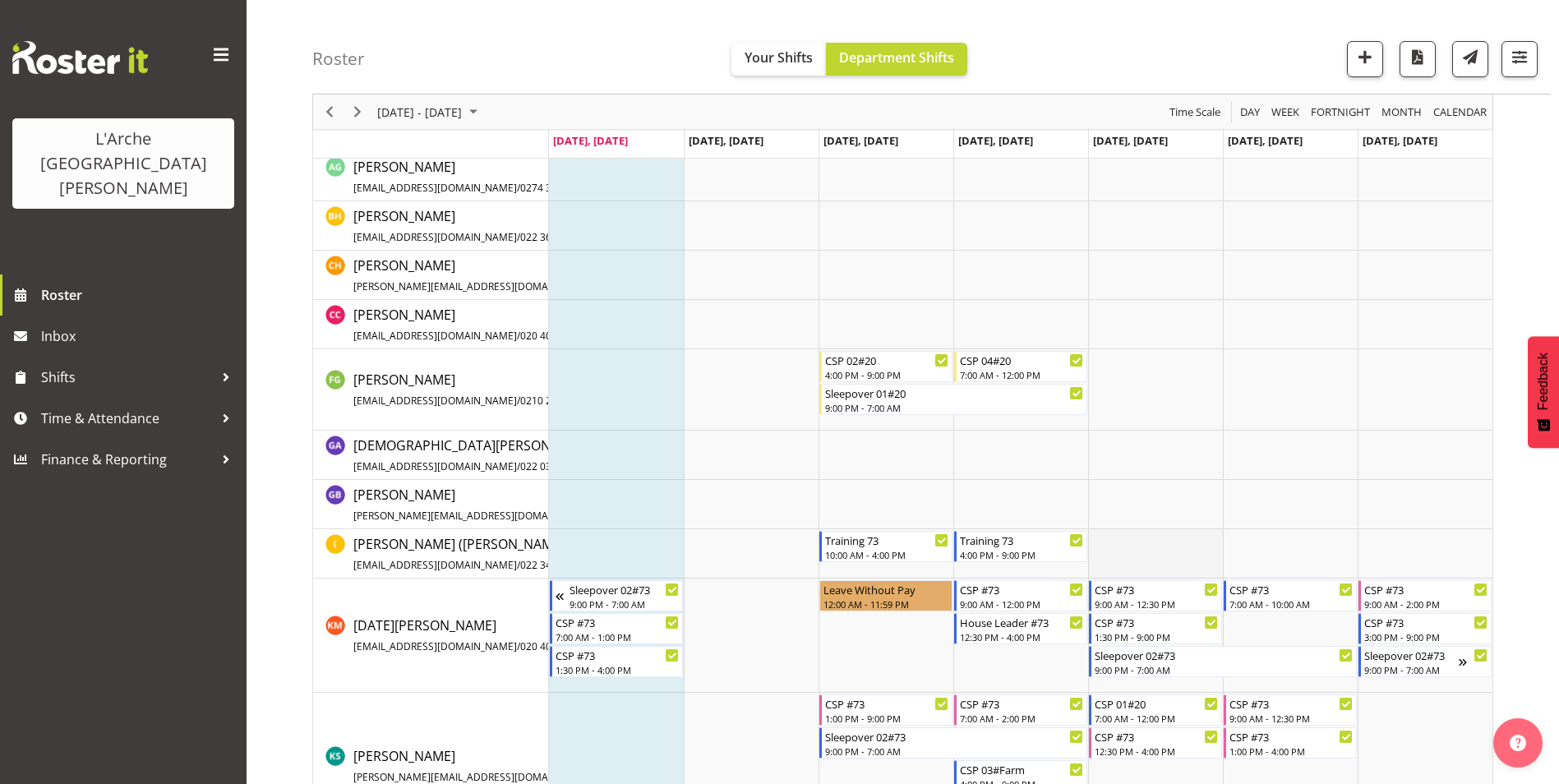
click at [1150, 550] on td "Timeline Week of September 8, 2025" at bounding box center [1156, 553] width 134 height 49
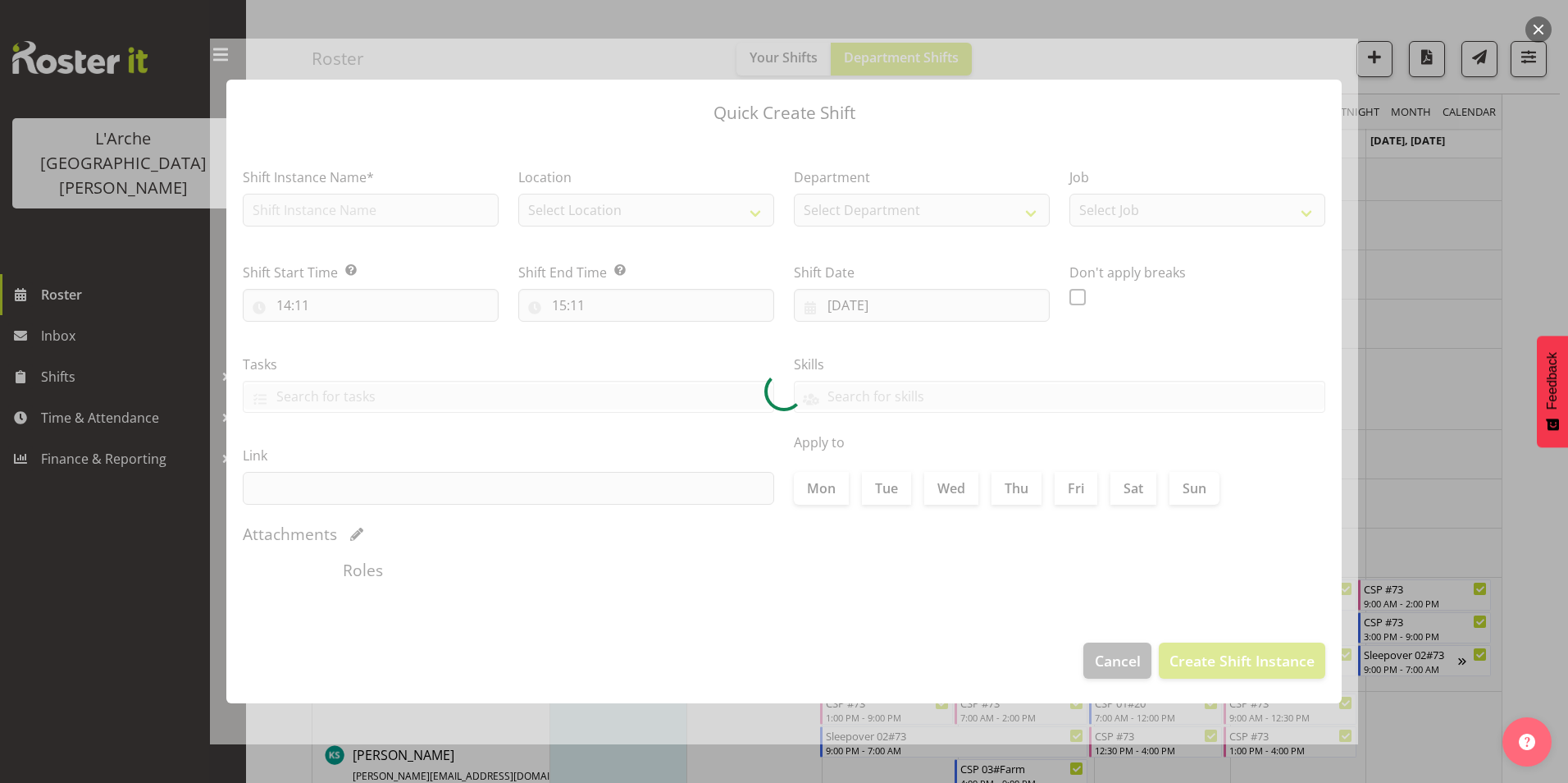
type input "12/09/2025"
checkbox input "true"
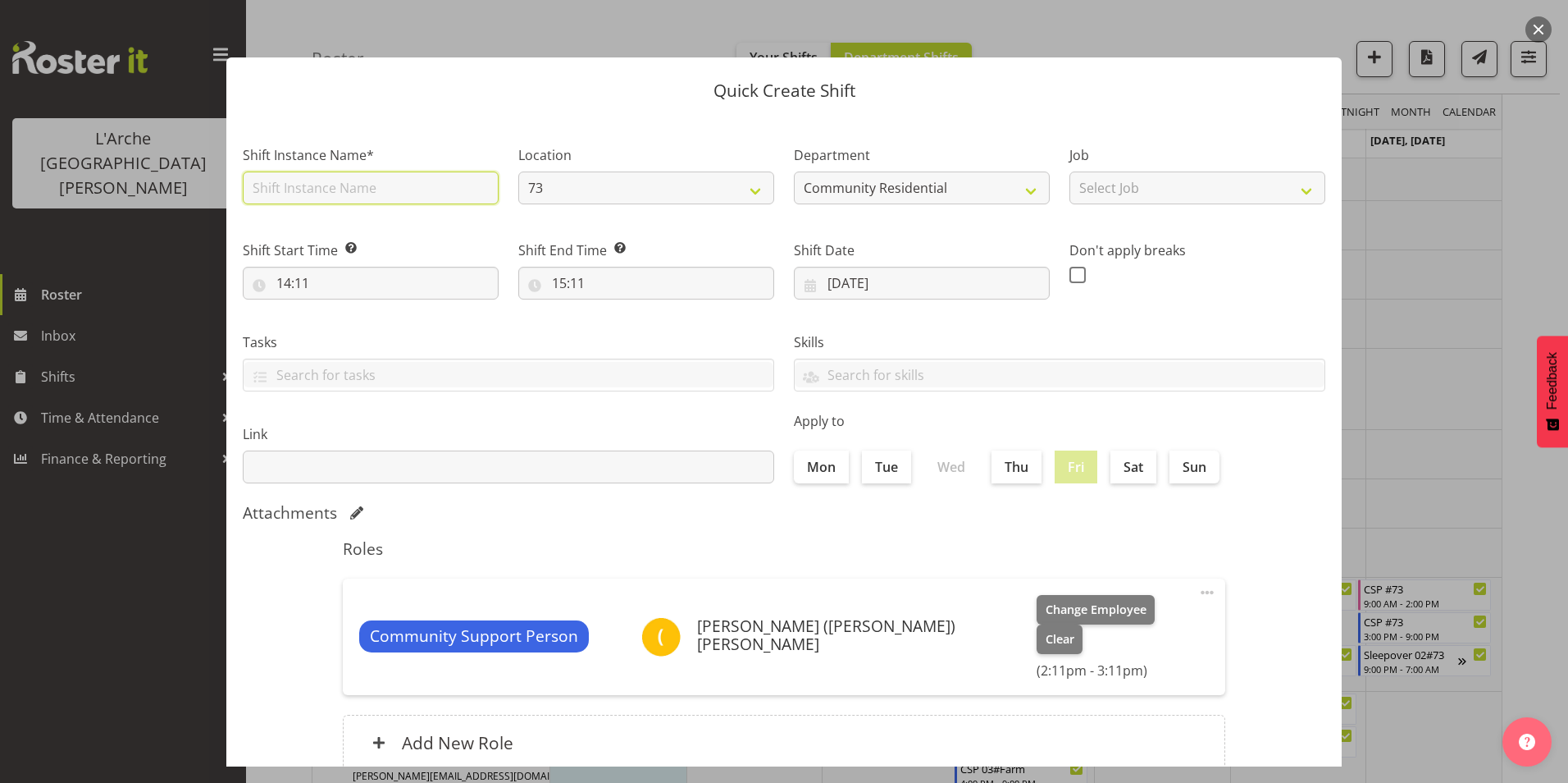
click at [402, 191] on input "text" at bounding box center [371, 187] width 256 height 33
type input "Training 73"
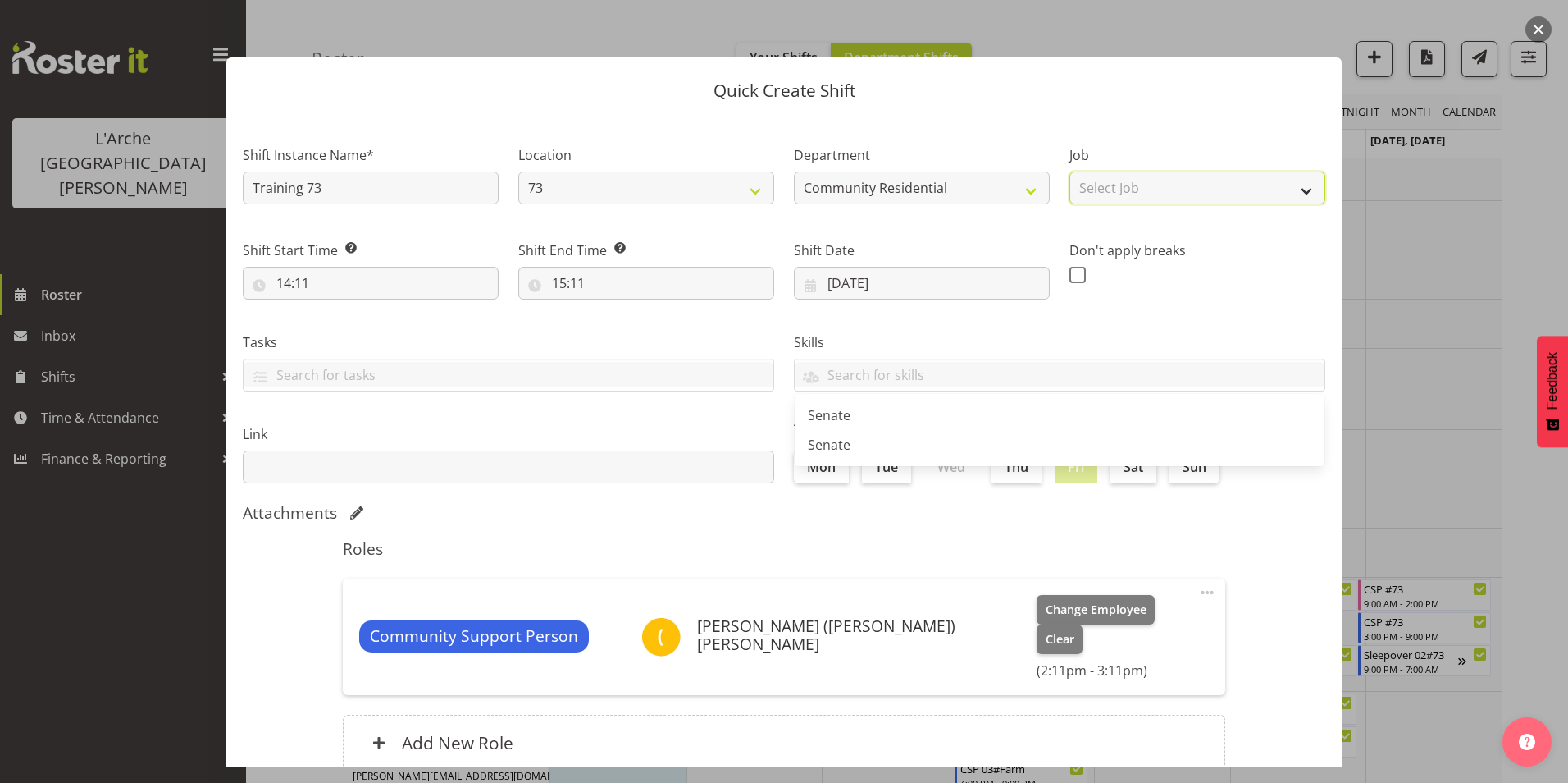
click at [1107, 182] on select "Select Job Accounts Admin Art Coordinator Community Leader Community Support Pe…" at bounding box center [1197, 187] width 256 height 33
select select "2"
click at [1070, 172] on select "Select Job Accounts Admin Art Coordinator Community Leader Community Support Pe…" at bounding box center [1197, 187] width 256 height 33
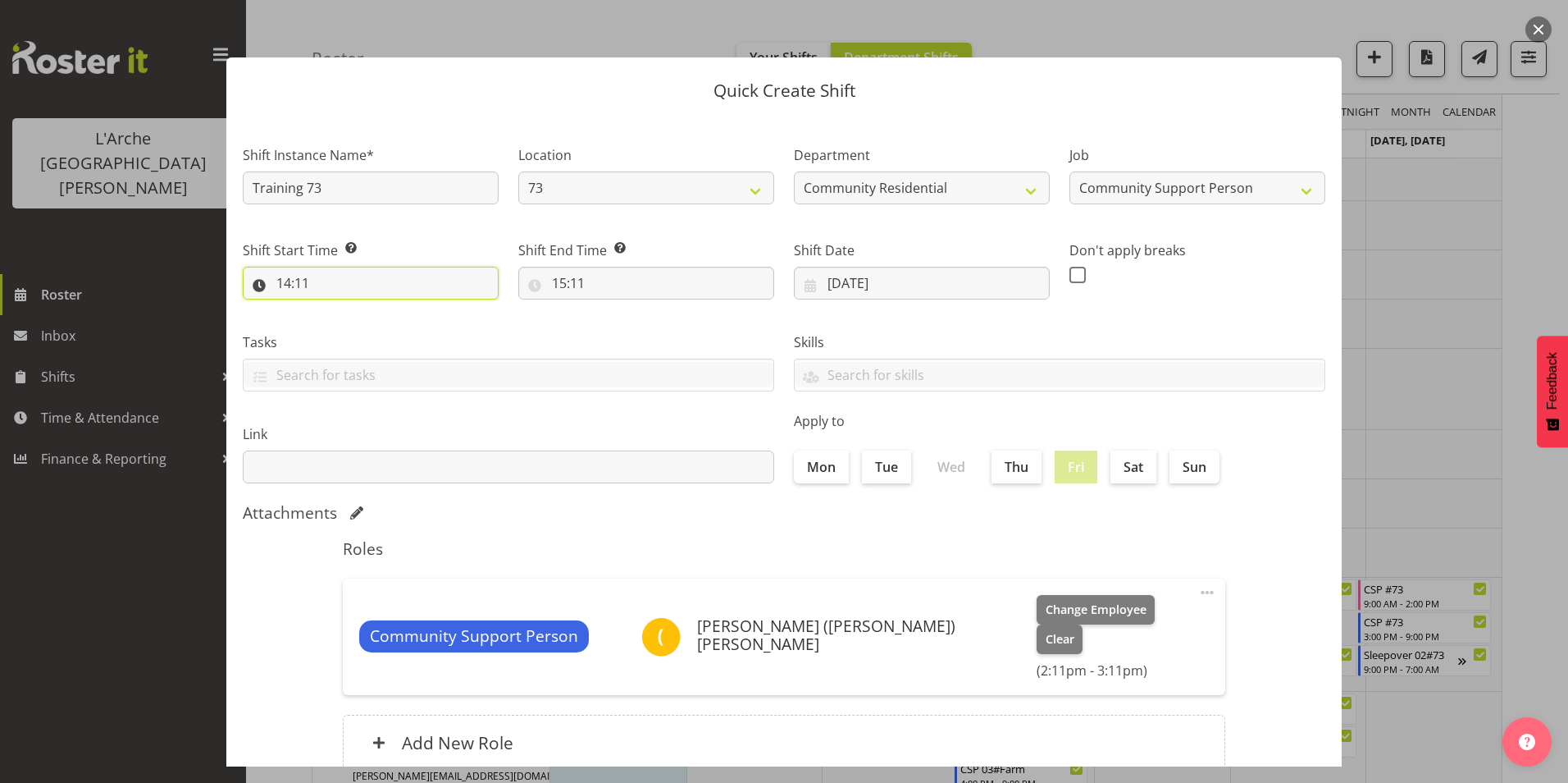
click at [282, 275] on input "14:11" at bounding box center [371, 282] width 256 height 33
click at [360, 324] on select "00 01 02 03 04 05 06 07 08 09 10 11 12 13 14 15 16 17 18 19 20 21 22 23" at bounding box center [355, 325] width 37 height 33
select select "7"
click at [336, 309] on select "00 01 02 03 04 05 06 07 08 09 10 11 12 13 14 15 16 17 18 19 20 21 22 23" at bounding box center [355, 325] width 37 height 33
type input "07:11"
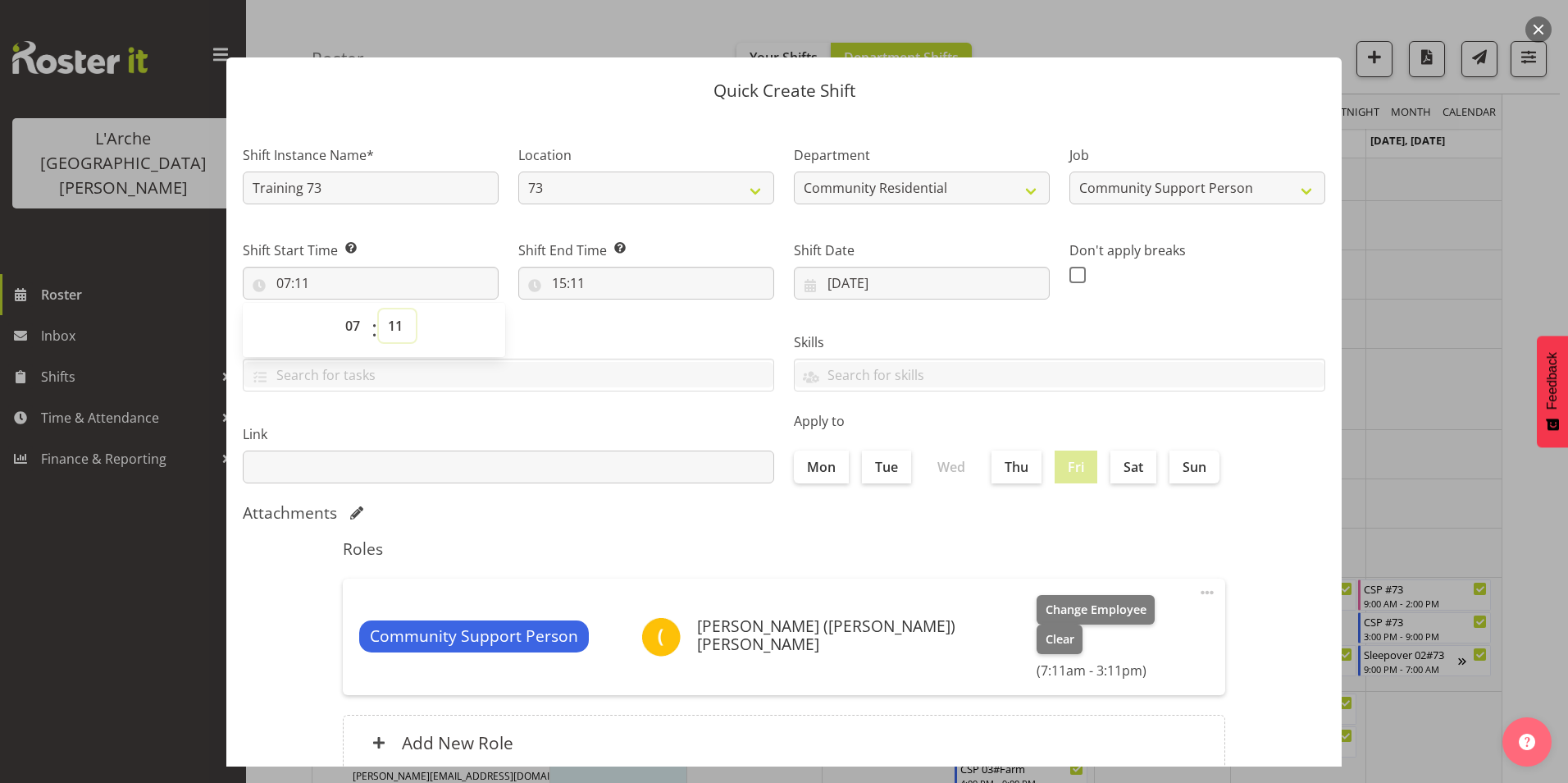
click at [395, 319] on select "00 01 02 03 04 05 06 07 08 09 10 11 12 13 14 15 16 17 18 19 20 21 22 23 24 25 2…" at bounding box center [398, 325] width 37 height 33
select select "0"
click at [379, 309] on select "00 01 02 03 04 05 06 07 08 09 10 11 12 13 14 15 16 17 18 19 20 21 22 23 24 25 2…" at bounding box center [398, 325] width 37 height 33
type input "07:00"
click at [555, 282] on input "15:11" at bounding box center [646, 282] width 256 height 33
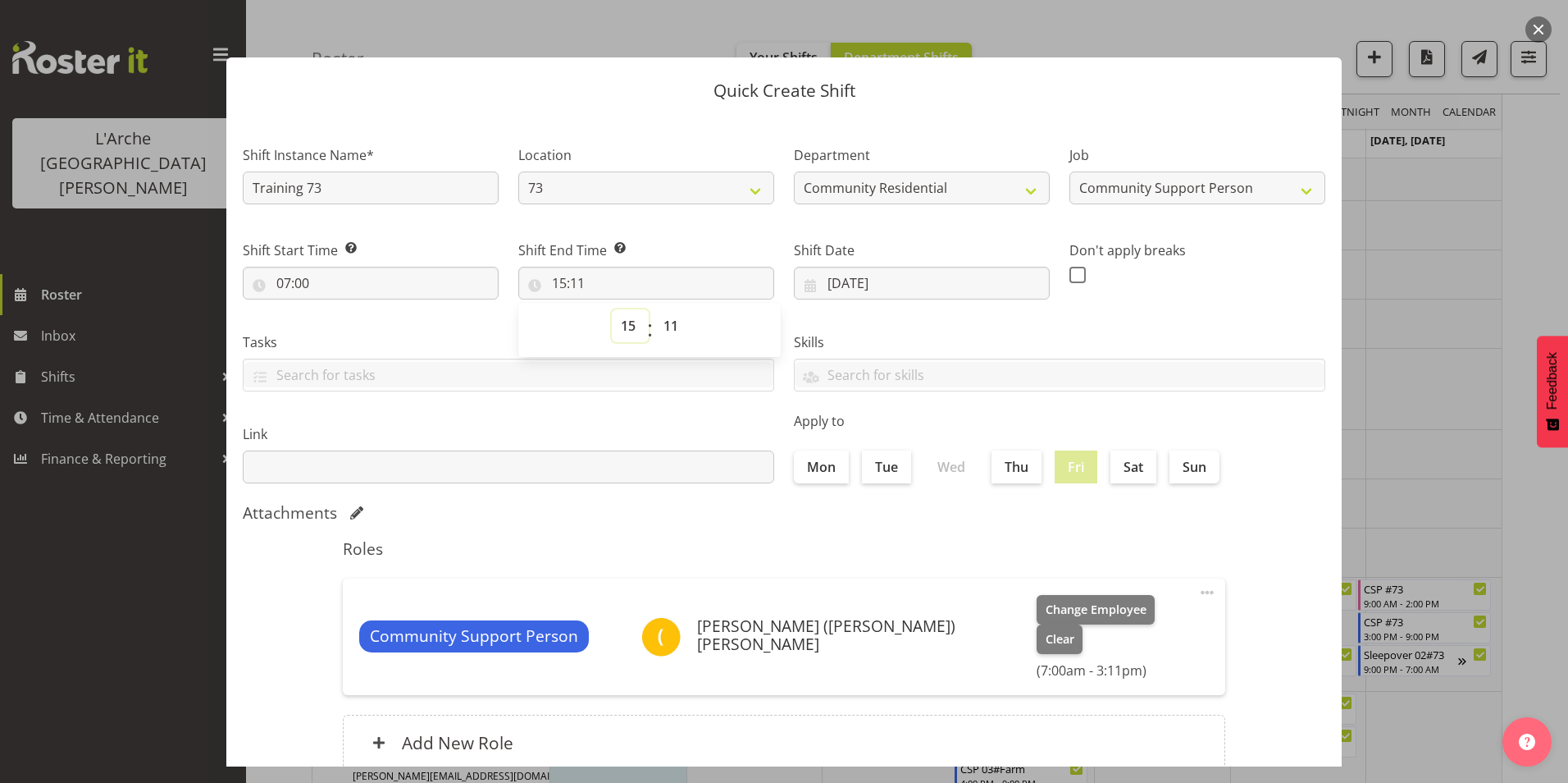
click at [623, 323] on select "00 01 02 03 04 05 06 07 08 09 10 11 12 13 14 15 16 17 18 19 20 21 22 23" at bounding box center [631, 325] width 37 height 33
select select "12"
click at [612, 309] on select "00 01 02 03 04 05 06 07 08 09 10 11 12 13 14 15 16 17 18 19 20 21 22 23" at bounding box center [631, 325] width 37 height 33
type input "12:11"
click at [668, 320] on select "00 01 02 03 04 05 06 07 08 09 10 11 12 13 14 15 16 17 18 19 20 21 22 23 24 25 2…" at bounding box center [673, 325] width 37 height 33
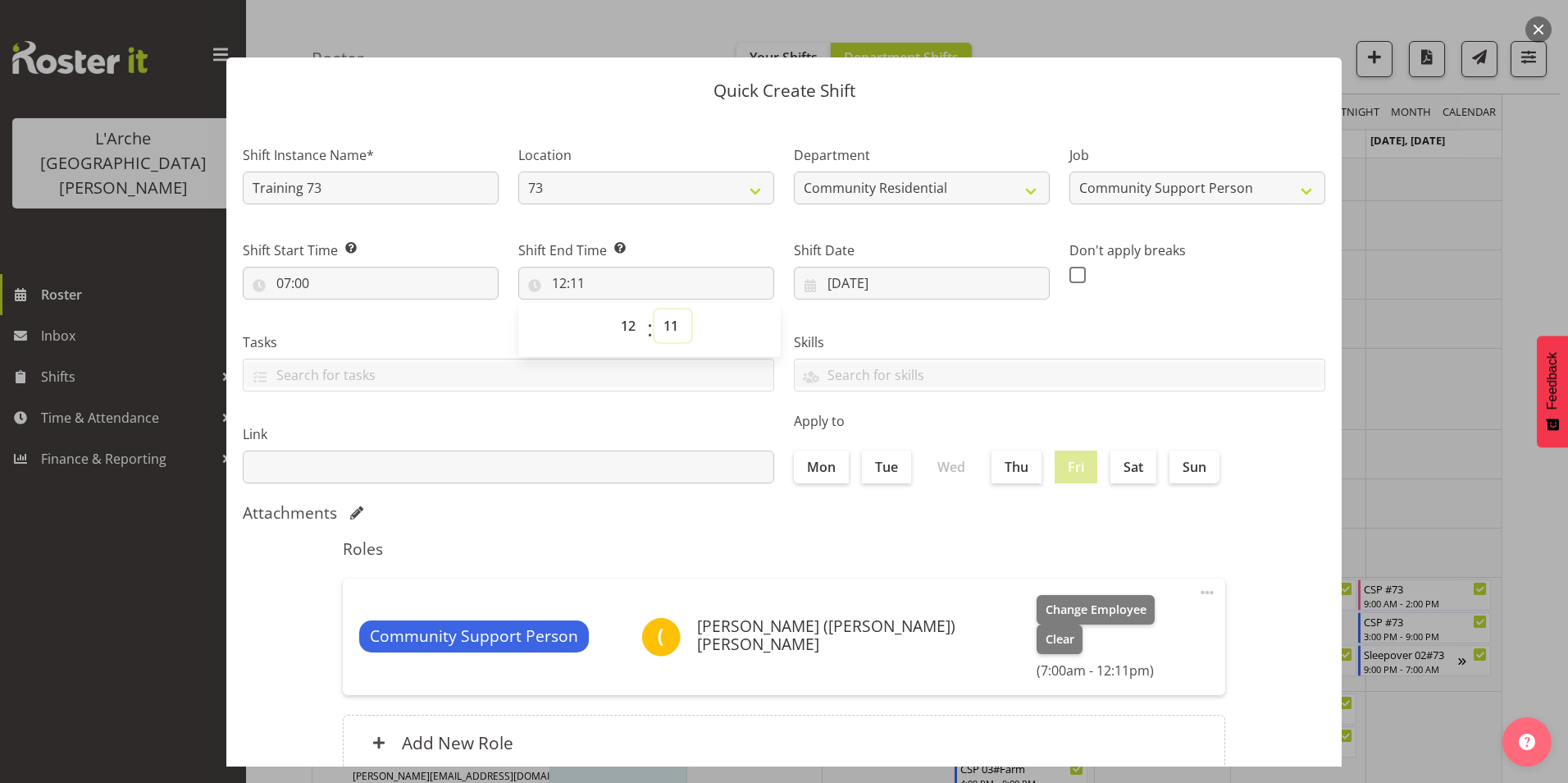
select select "0"
click at [654, 309] on select "00 01 02 03 04 05 06 07 08 09 10 11 12 13 14 15 16 17 18 19 20 21 22 23 24 25 2…" at bounding box center [673, 325] width 37 height 33
type input "12:00"
click at [1070, 277] on span at bounding box center [1078, 275] width 17 height 17
click at [1070, 277] on input "checkbox" at bounding box center [1074, 274] width 10 height 10
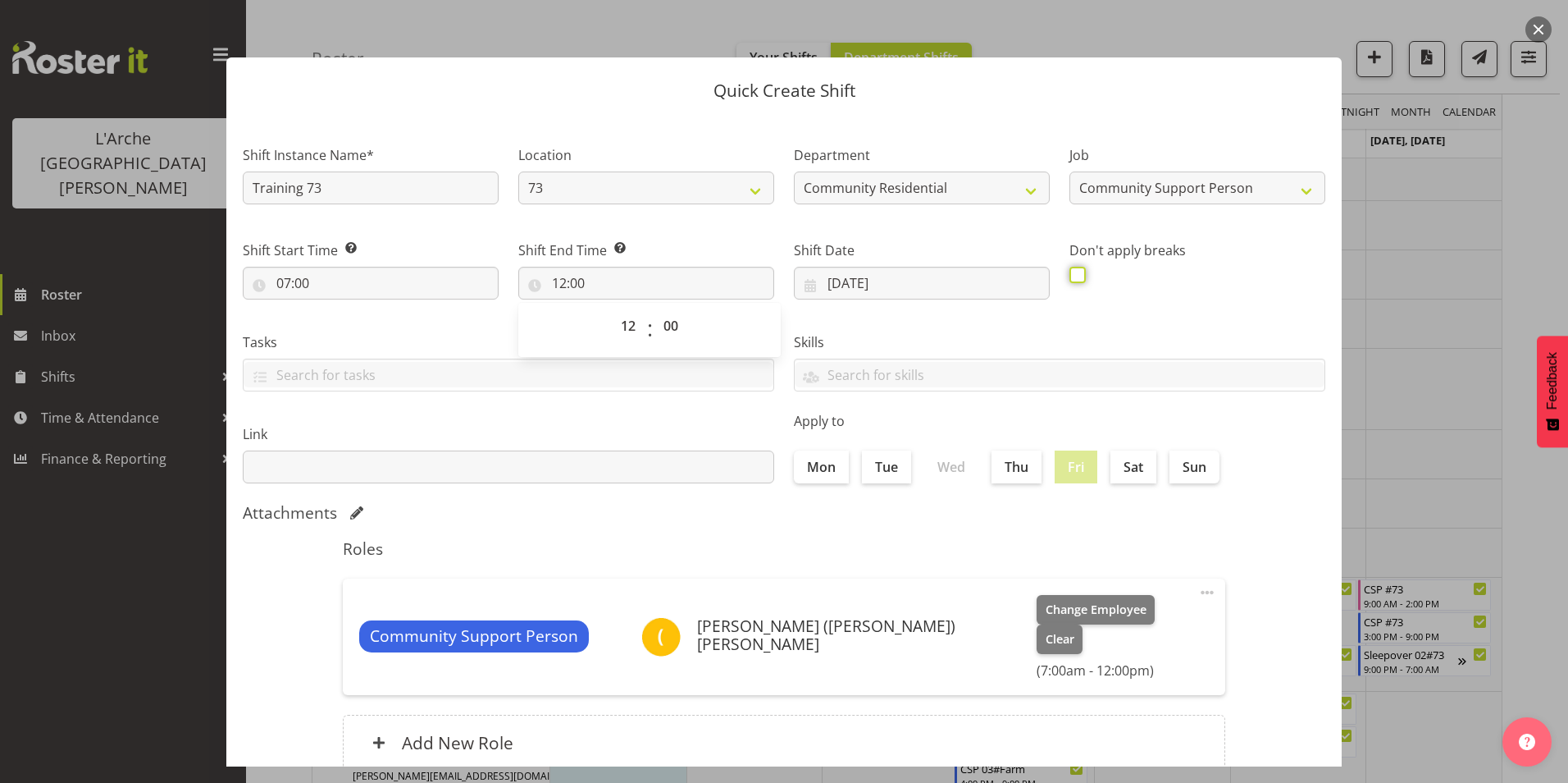
checkbox input "true"
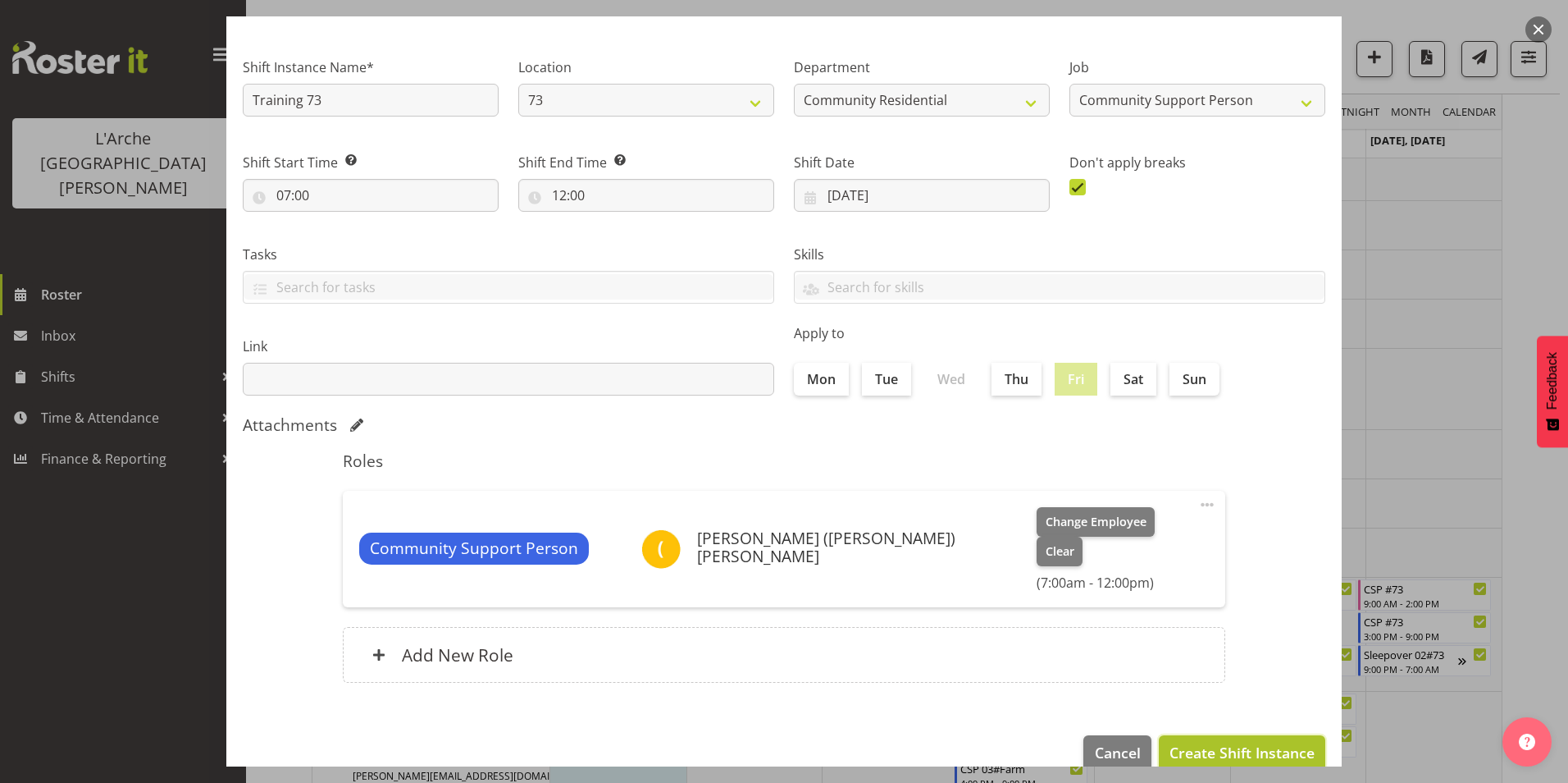
click at [1263, 735] on button "Create Shift Instance" at bounding box center [1242, 753] width 167 height 36
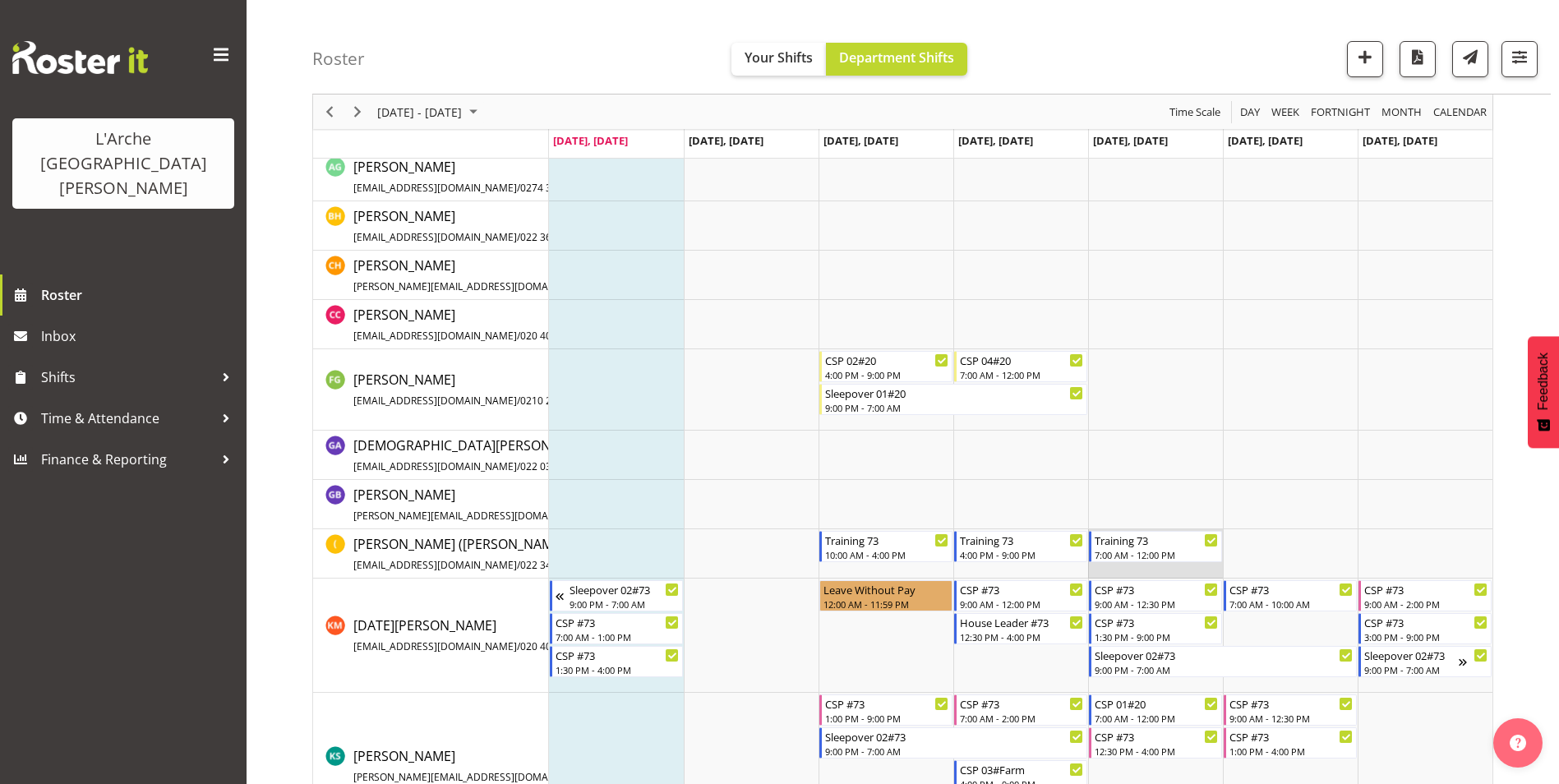
click at [1147, 568] on td "Timeline Week of September 8, 2025" at bounding box center [1156, 553] width 134 height 49
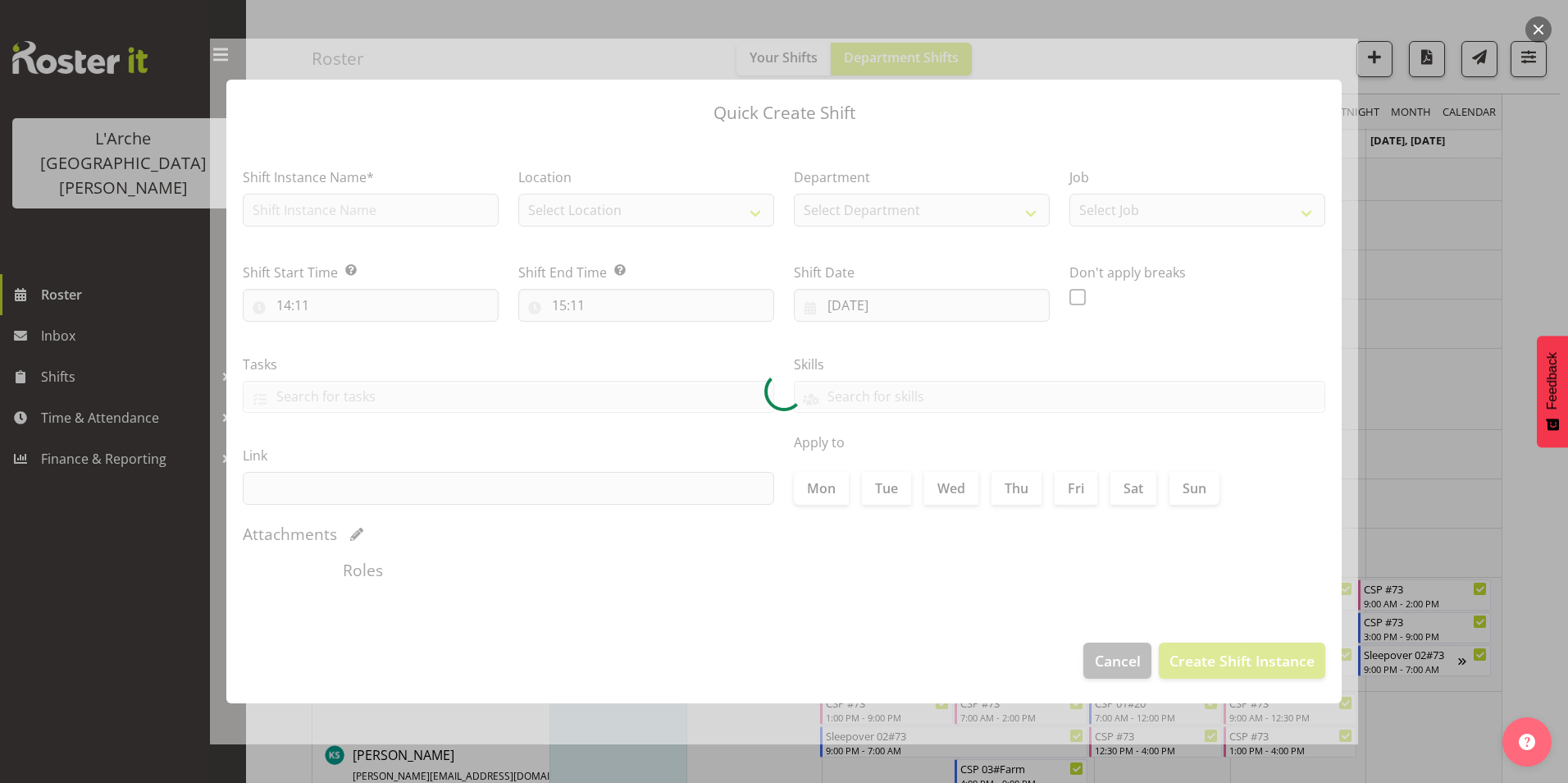
type input "12/09/2025"
checkbox input "true"
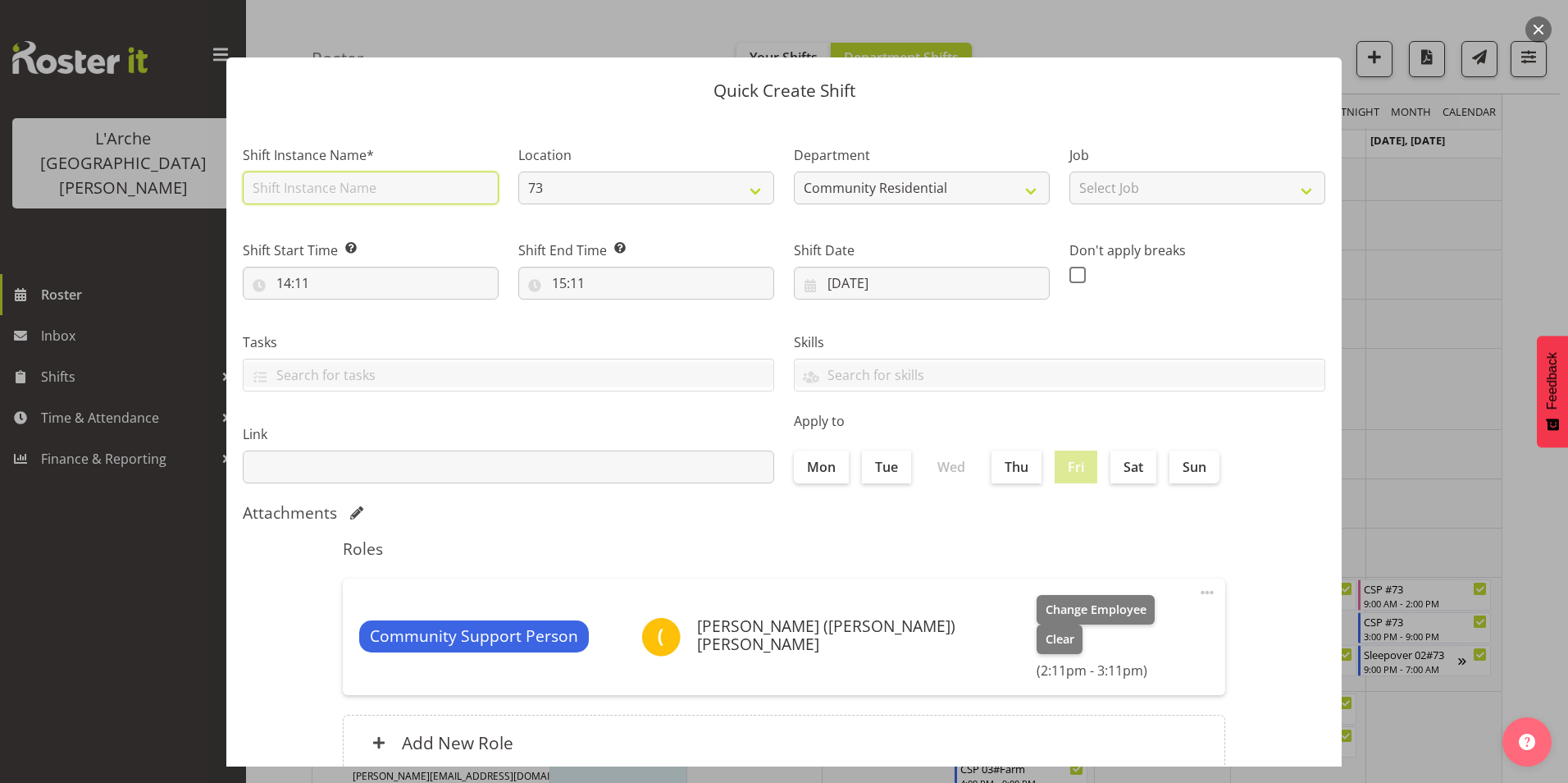
click at [317, 193] on input "text" at bounding box center [371, 187] width 256 height 33
type input "Training 73"
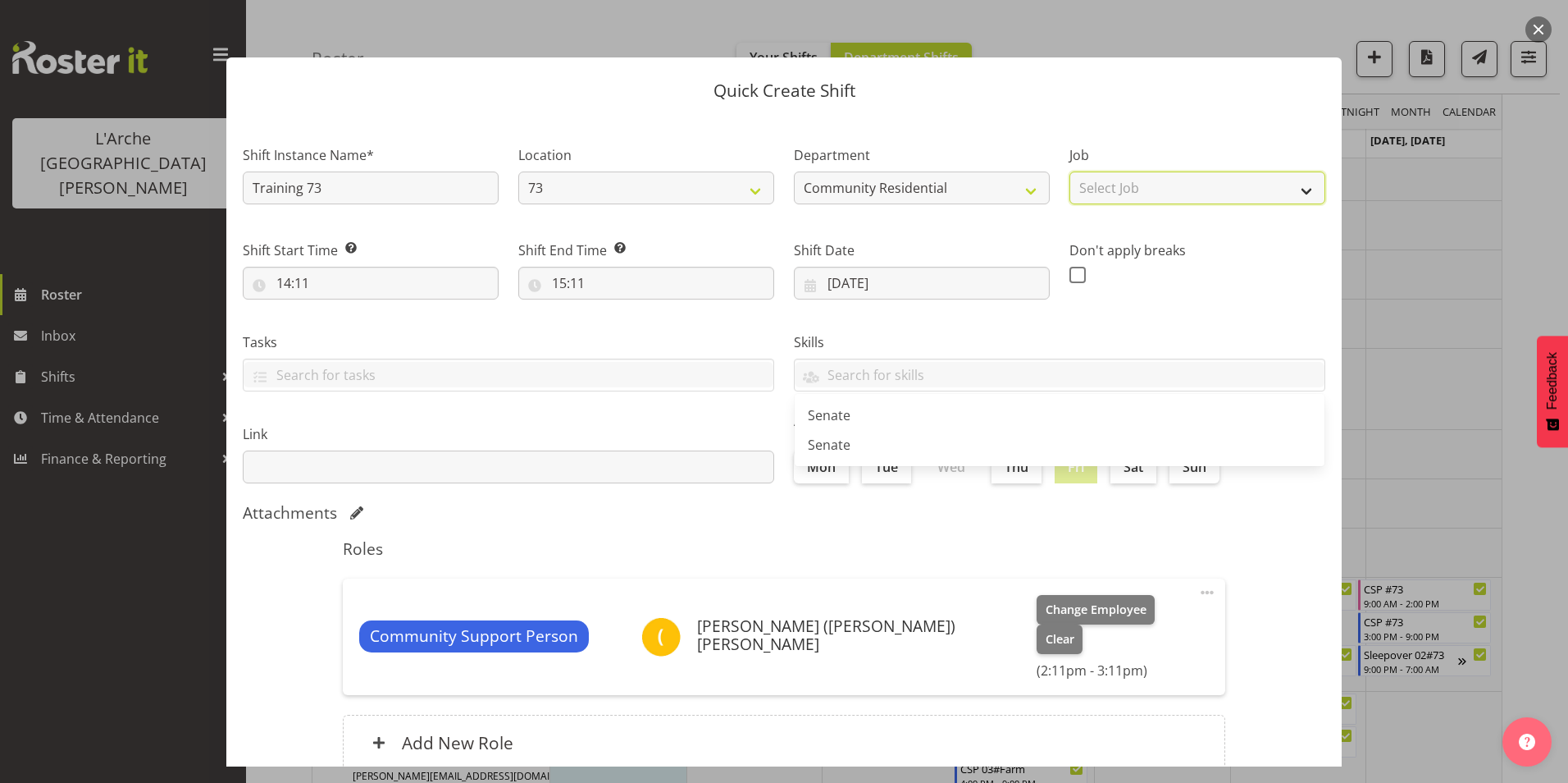
click at [1124, 182] on select "Select Job Accounts Admin Art Coordinator Community Leader Community Support Pe…" at bounding box center [1197, 187] width 256 height 33
select select "2"
click at [1070, 172] on select "Select Job Accounts Admin Art Coordinator Community Leader Community Support Pe…" at bounding box center [1197, 187] width 256 height 33
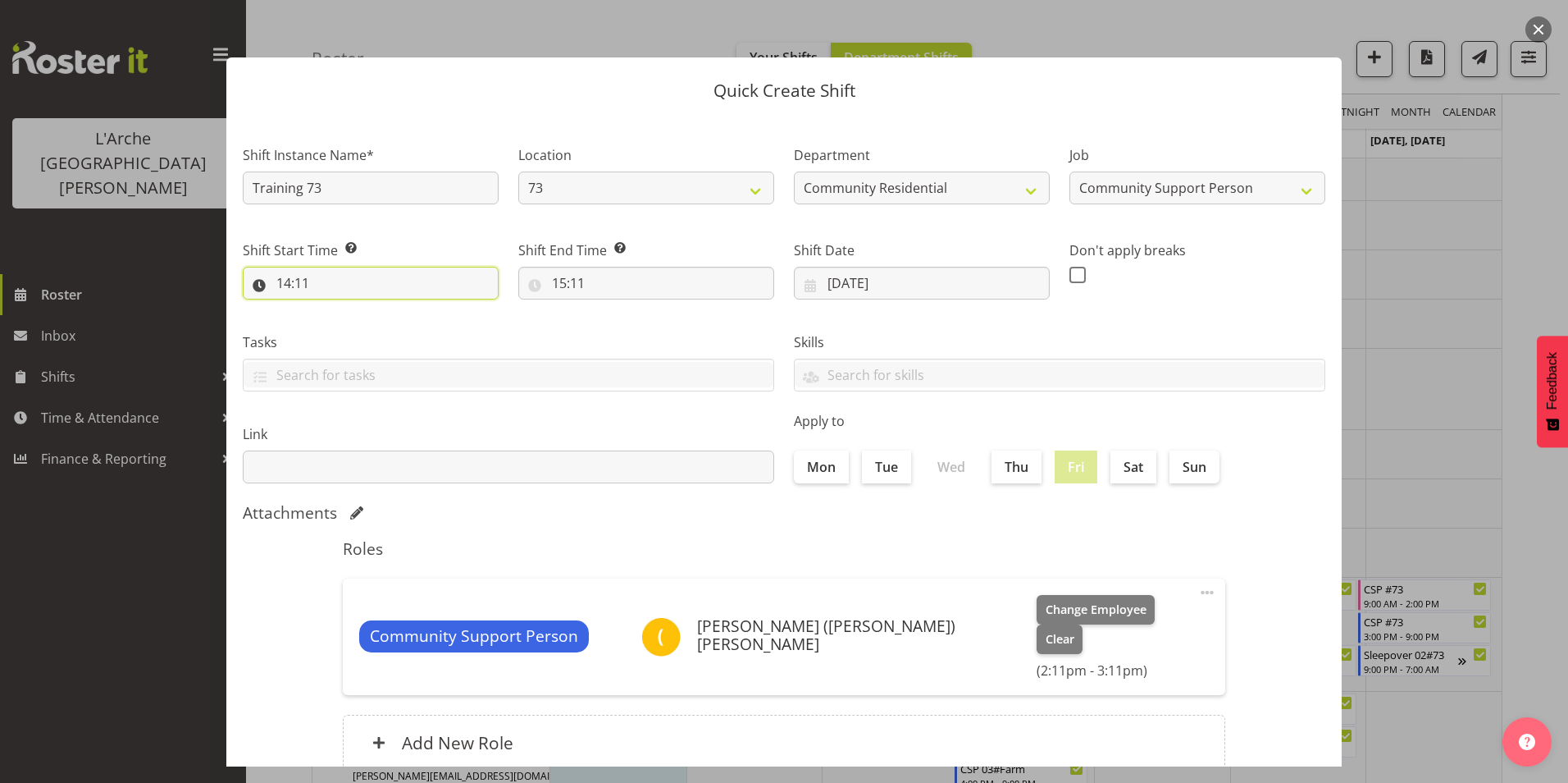
click at [284, 282] on input "14:11" at bounding box center [371, 282] width 256 height 33
click at [354, 324] on select "00 01 02 03 04 05 06 07 08 09 10 11 12 13 14 15 16 17 18 19 20 21 22 23" at bounding box center [355, 325] width 37 height 33
select select "12"
click at [336, 309] on select "00 01 02 03 04 05 06 07 08 09 10 11 12 13 14 15 16 17 18 19 20 21 22 23" at bounding box center [355, 325] width 37 height 33
type input "12:11"
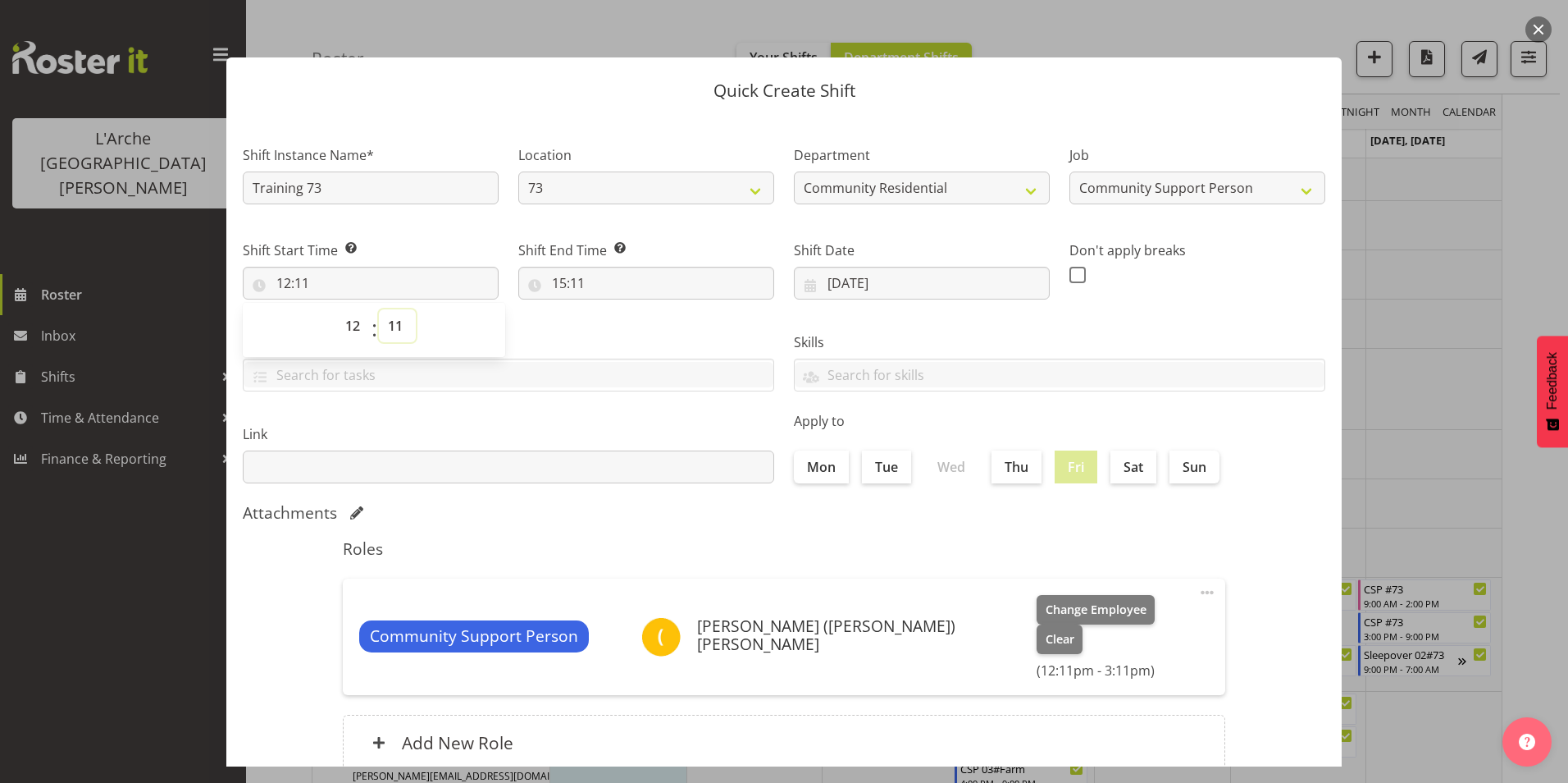
click at [389, 323] on select "00 01 02 03 04 05 06 07 08 09 10 11 12 13 14 15 16 17 18 19 20 21 22 23 24 25 2…" at bounding box center [398, 325] width 37 height 33
select select "30"
click at [379, 309] on select "00 01 02 03 04 05 06 07 08 09 10 11 12 13 14 15 16 17 18 19 20 21 22 23 24 25 2…" at bounding box center [398, 325] width 37 height 33
type input "12:30"
click at [556, 284] on input "15:11" at bounding box center [646, 282] width 256 height 33
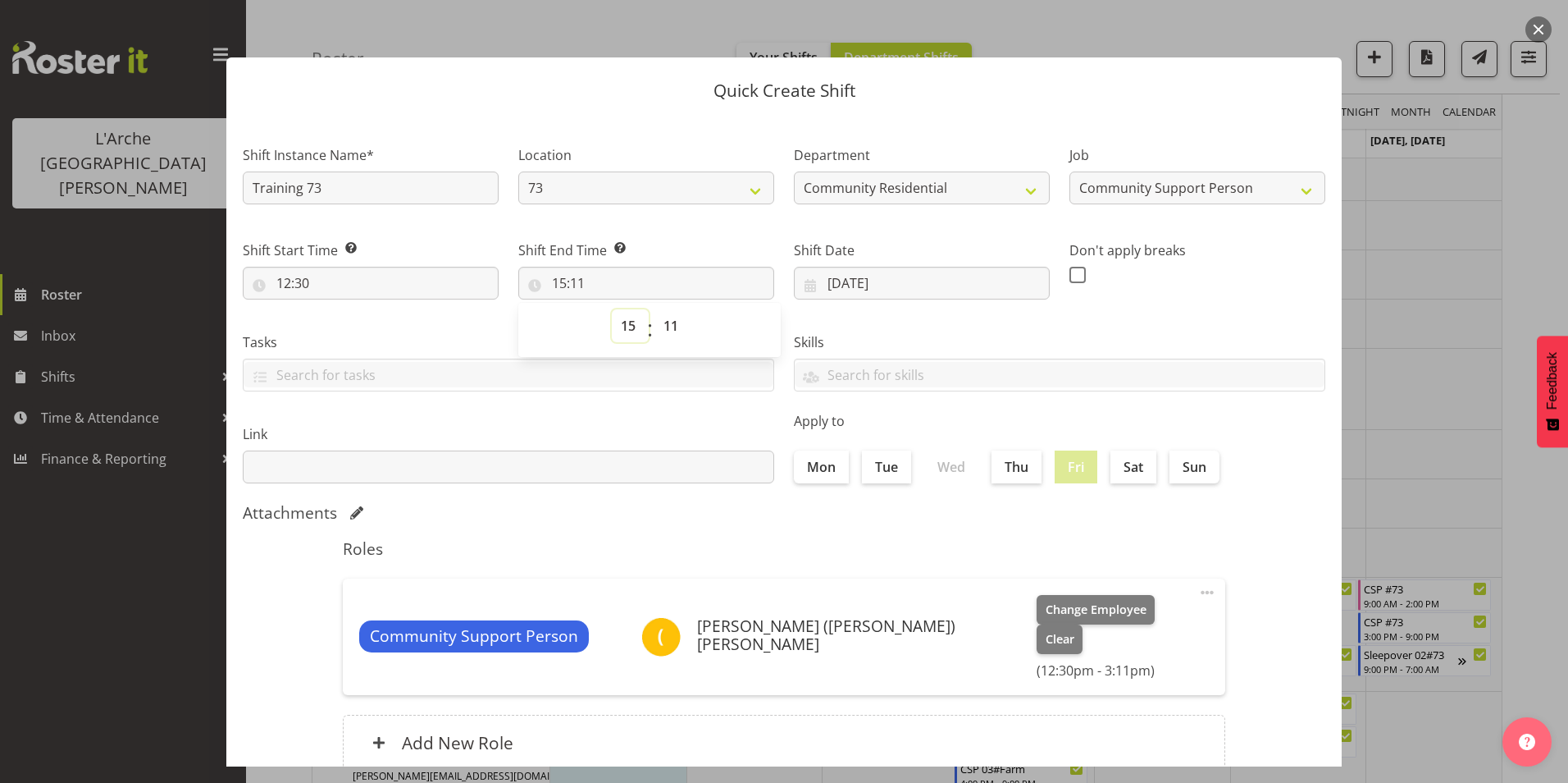
click at [627, 326] on select "00 01 02 03 04 05 06 07 08 09 10 11 12 13 14 15 16 17 18 19 20 21 22 23" at bounding box center [631, 325] width 37 height 33
select select "18"
click at [612, 309] on select "00 01 02 03 04 05 06 07 08 09 10 11 12 13 14 15 16 17 18 19 20 21 22 23" at bounding box center [631, 325] width 37 height 33
type input "18:11"
click at [663, 321] on select "00 01 02 03 04 05 06 07 08 09 10 11 12 13 14 15 16 17 18 19 20 21 22 23 24 25 2…" at bounding box center [673, 325] width 37 height 33
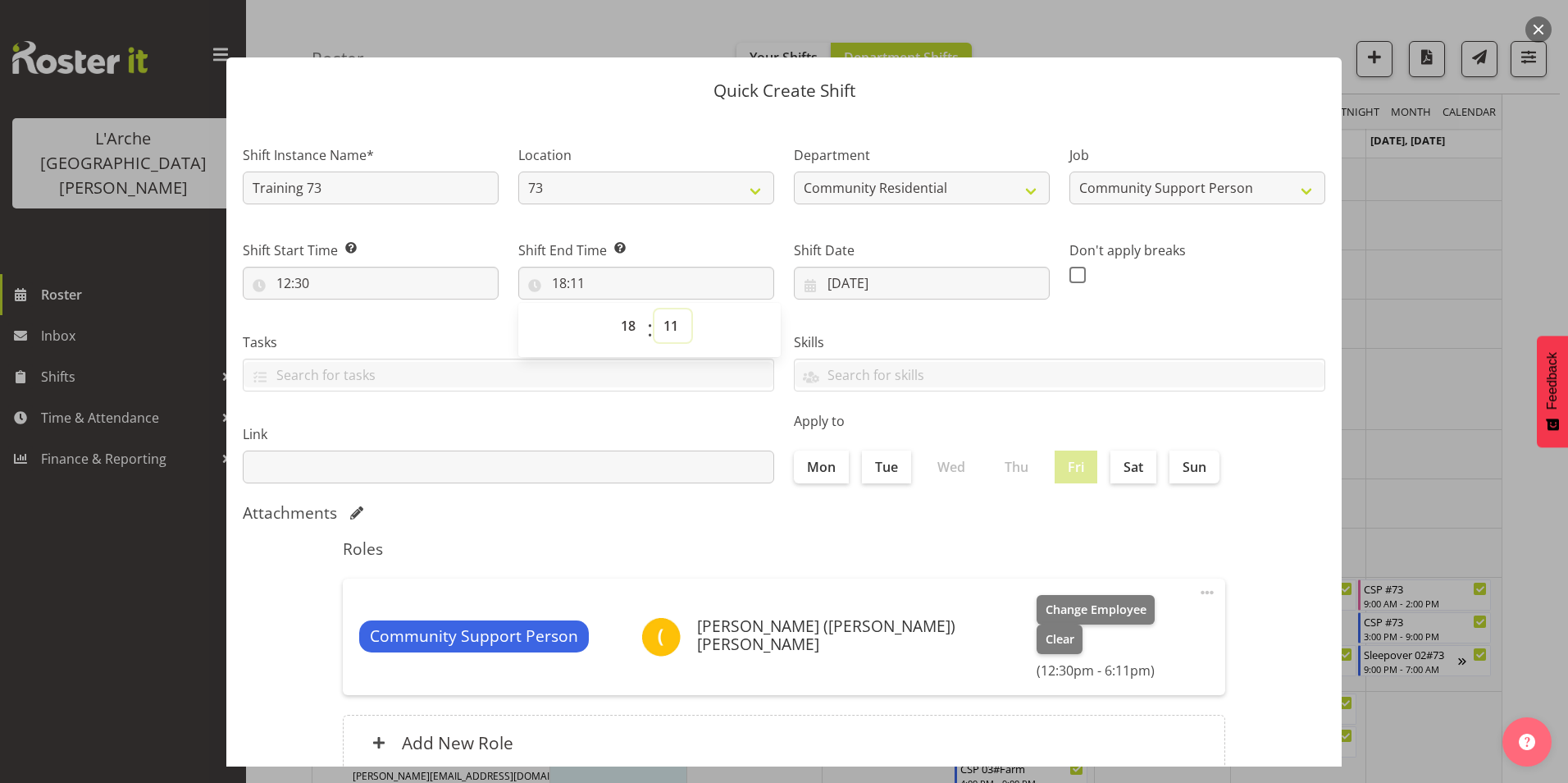
select select "0"
click at [654, 309] on select "00 01 02 03 04 05 06 07 08 09 10 11 12 13 14 15 16 17 18 19 20 21 22 23 24 25 2…" at bounding box center [673, 325] width 37 height 33
type input "18:00"
click at [1070, 273] on span at bounding box center [1078, 275] width 17 height 17
click at [1070, 273] on input "checkbox" at bounding box center [1074, 274] width 10 height 10
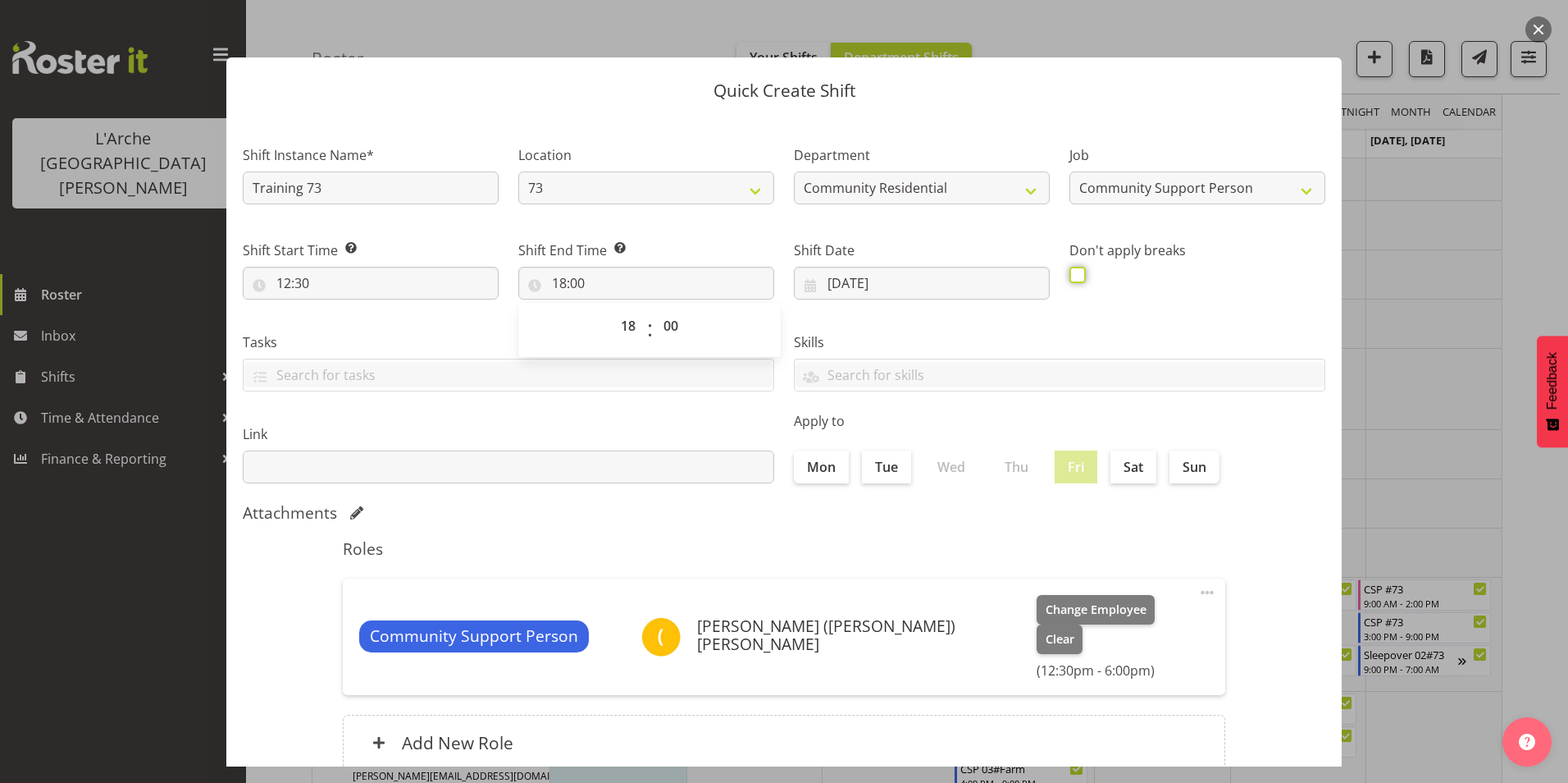
checkbox input "true"
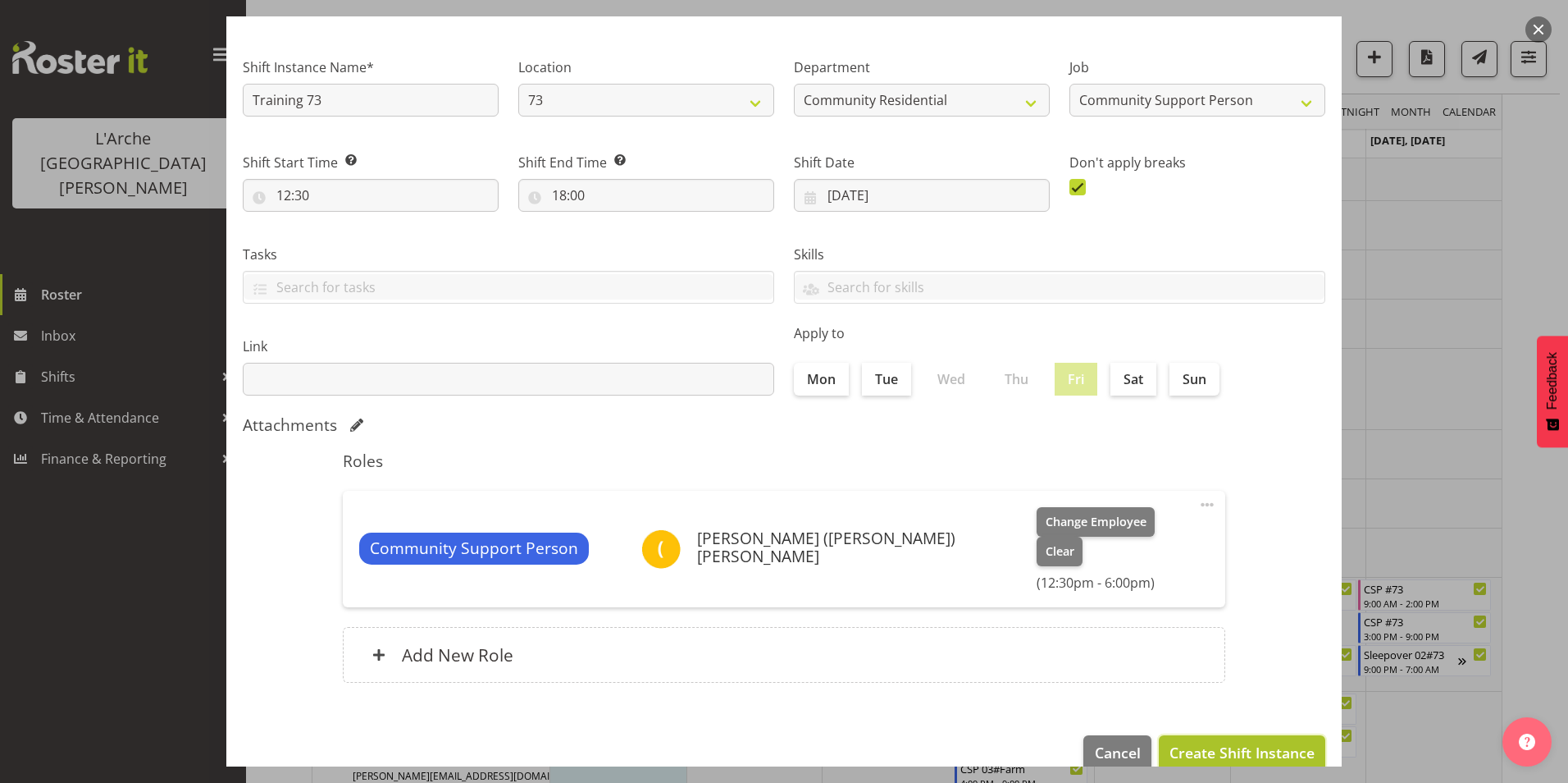
click at [1204, 742] on span "Create Shift Instance" at bounding box center [1242, 752] width 145 height 21
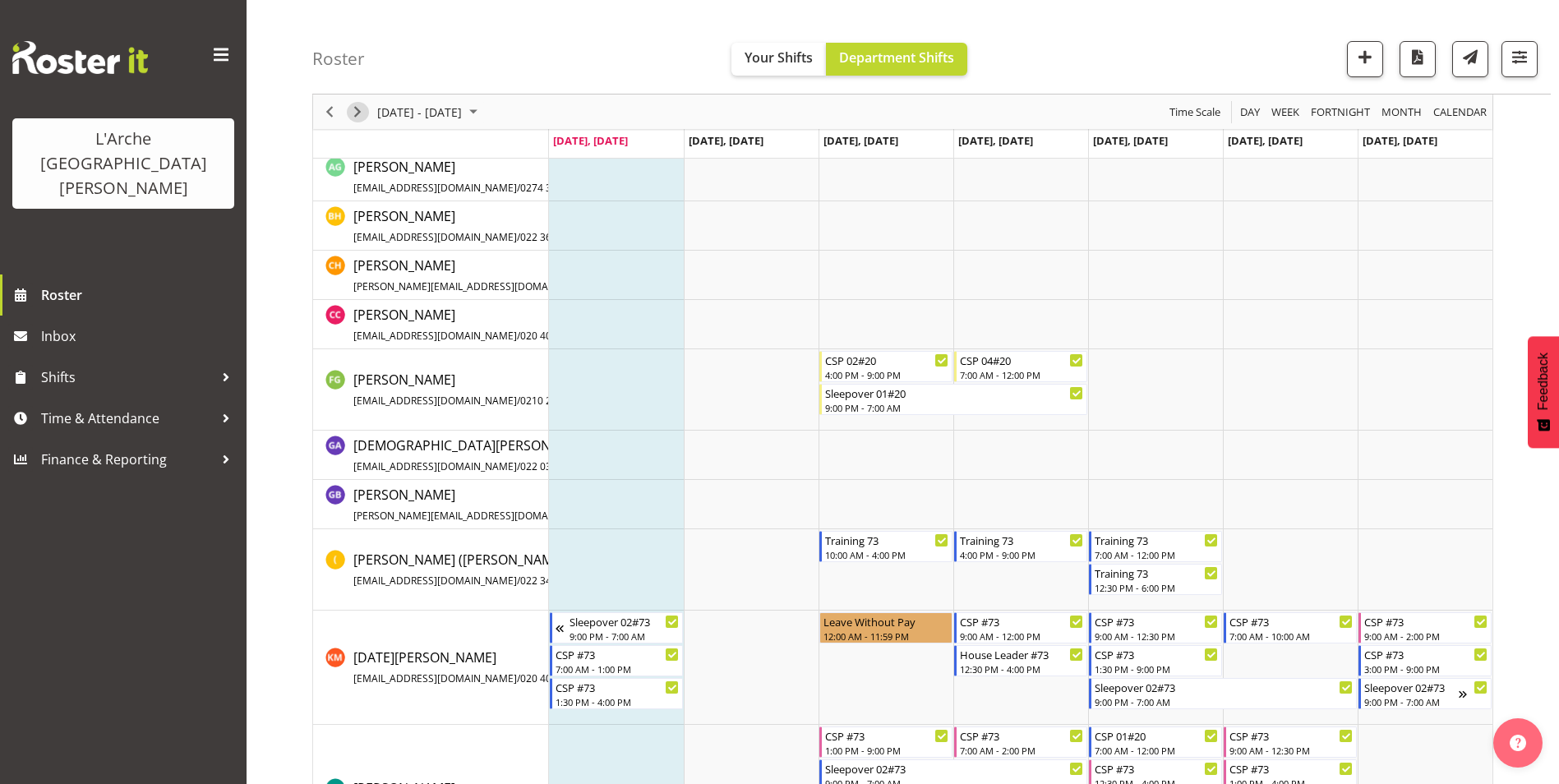
click at [354, 109] on span "Next" at bounding box center [357, 112] width 20 height 21
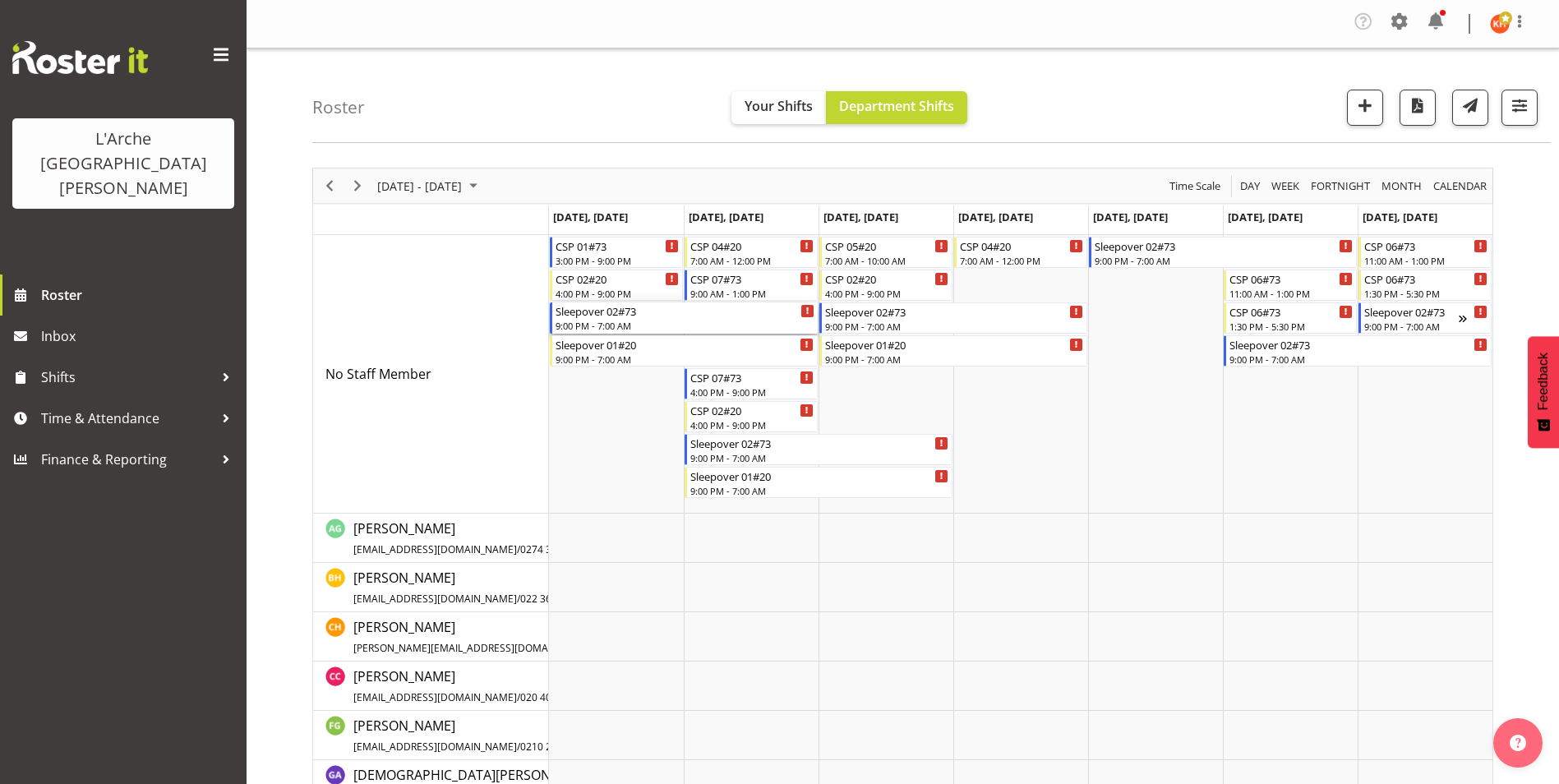
click at [667, 318] on div "Sleepover 02#73 9:00 PM - 7:00 AM" at bounding box center [684, 317] width 259 height 31
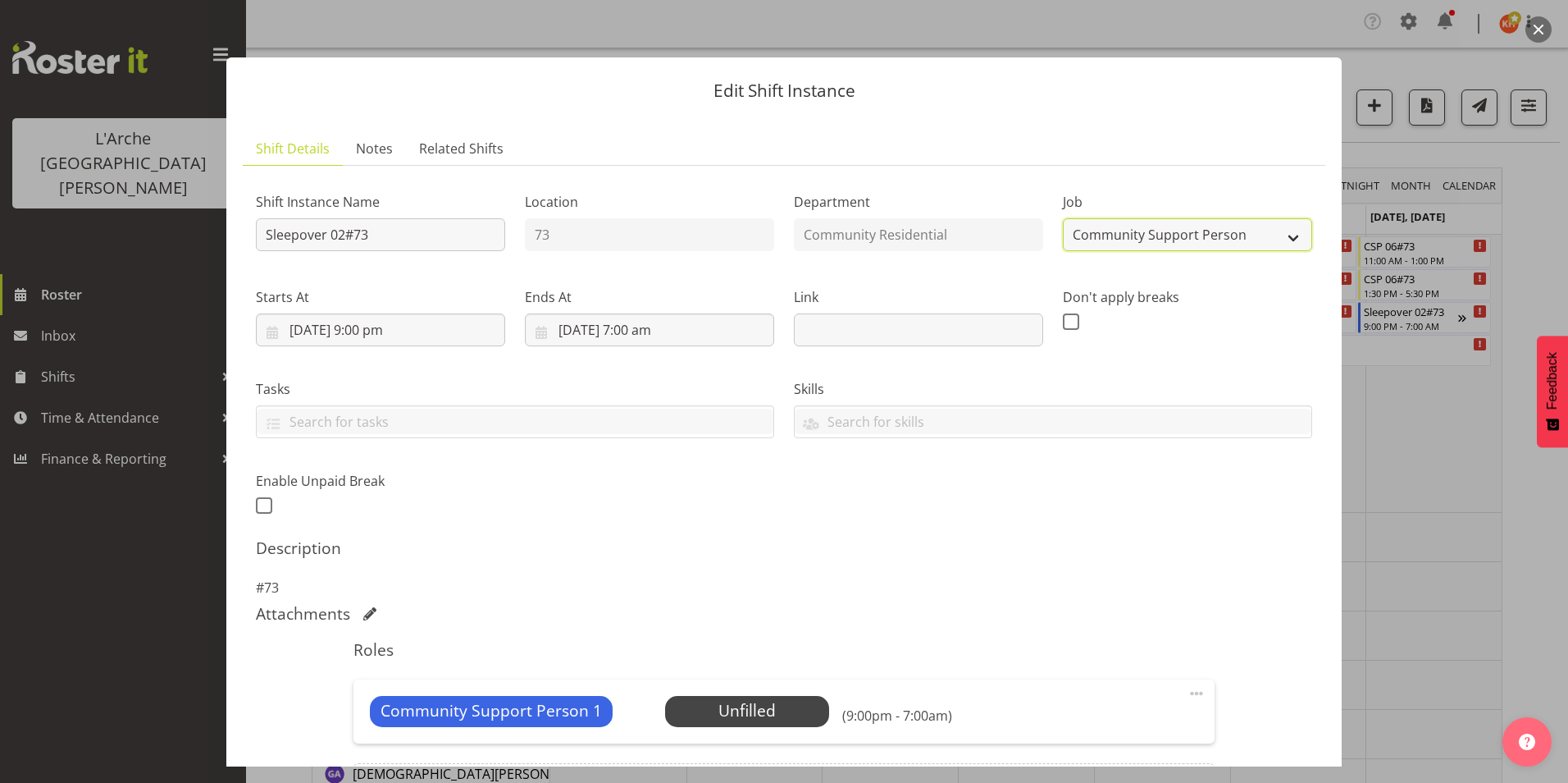
click at [1162, 229] on select "Create new job Accounts Admin Art Coordinator Community Leader Community Suppor…" at bounding box center [1188, 234] width 250 height 33
select select "1"
click at [1063, 218] on select "Create new job Accounts Admin Art Coordinator Community Leader Community Suppor…" at bounding box center [1188, 234] width 250 height 33
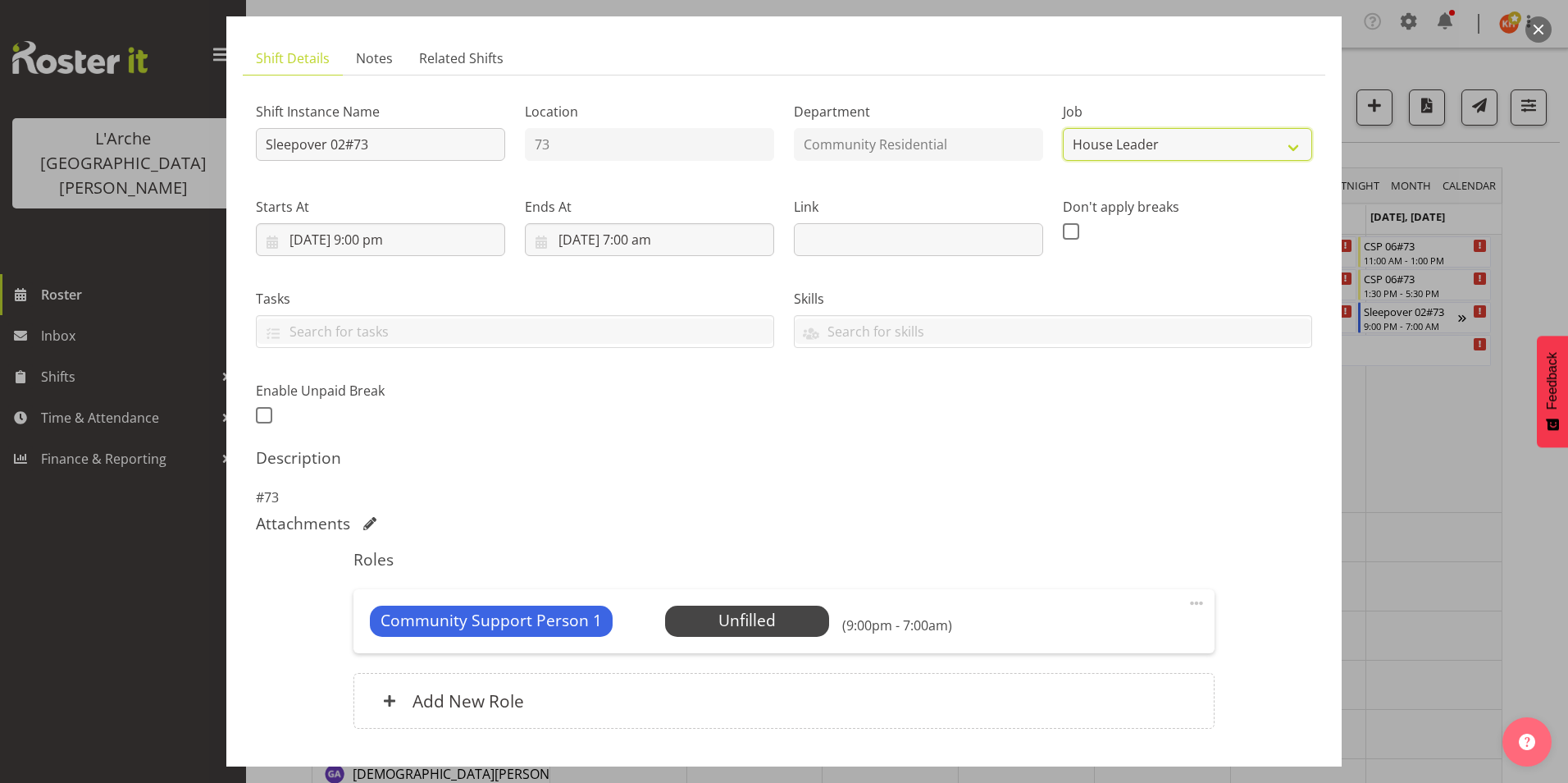
scroll to position [199, 0]
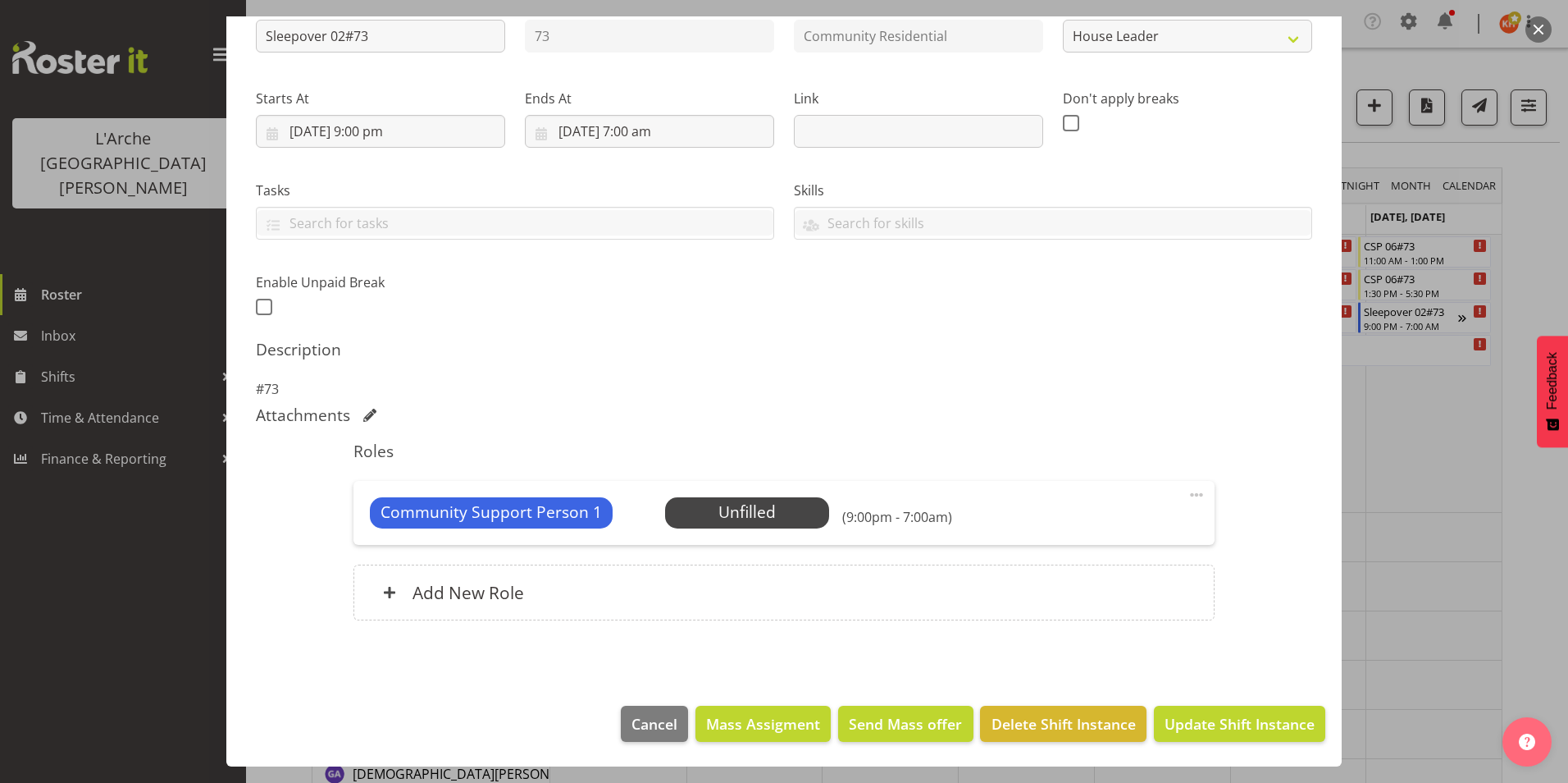
click at [1187, 492] on span at bounding box center [1196, 494] width 20 height 20
click at [1098, 584] on link "Delete" at bounding box center [1127, 594] width 157 height 30
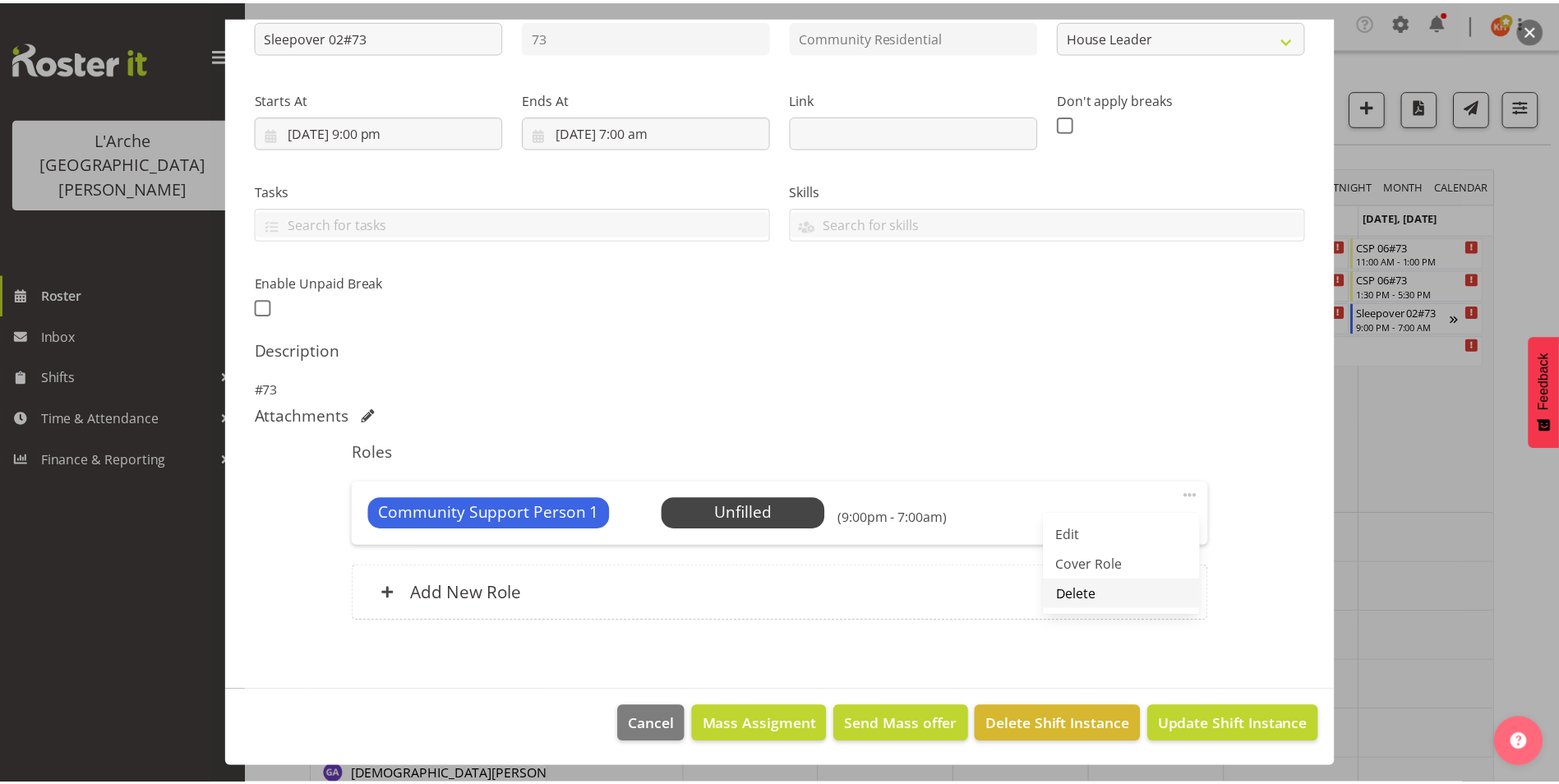
scroll to position [115, 0]
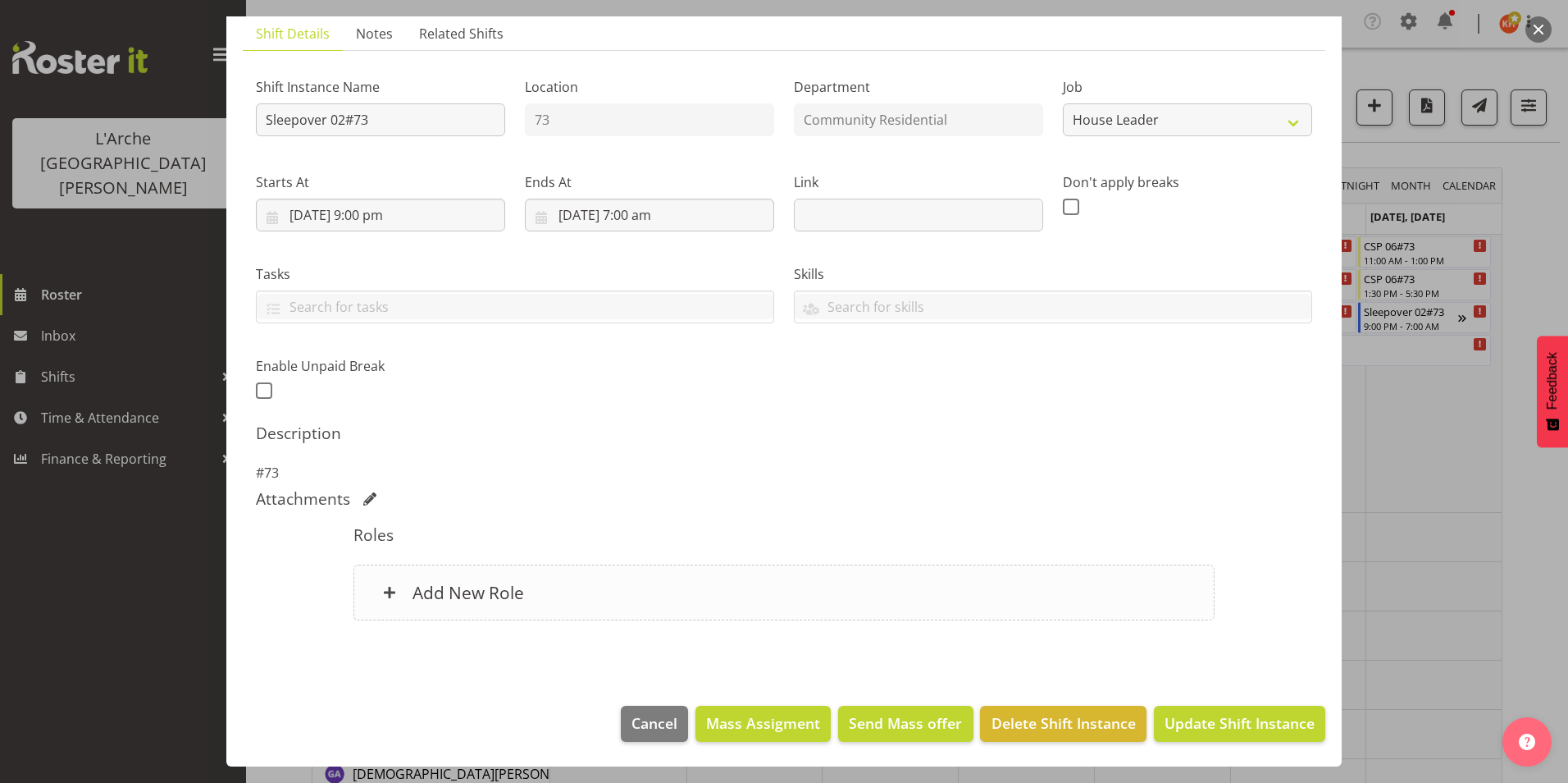
click at [615, 590] on div "Add New Role" at bounding box center [783, 593] width 860 height 56
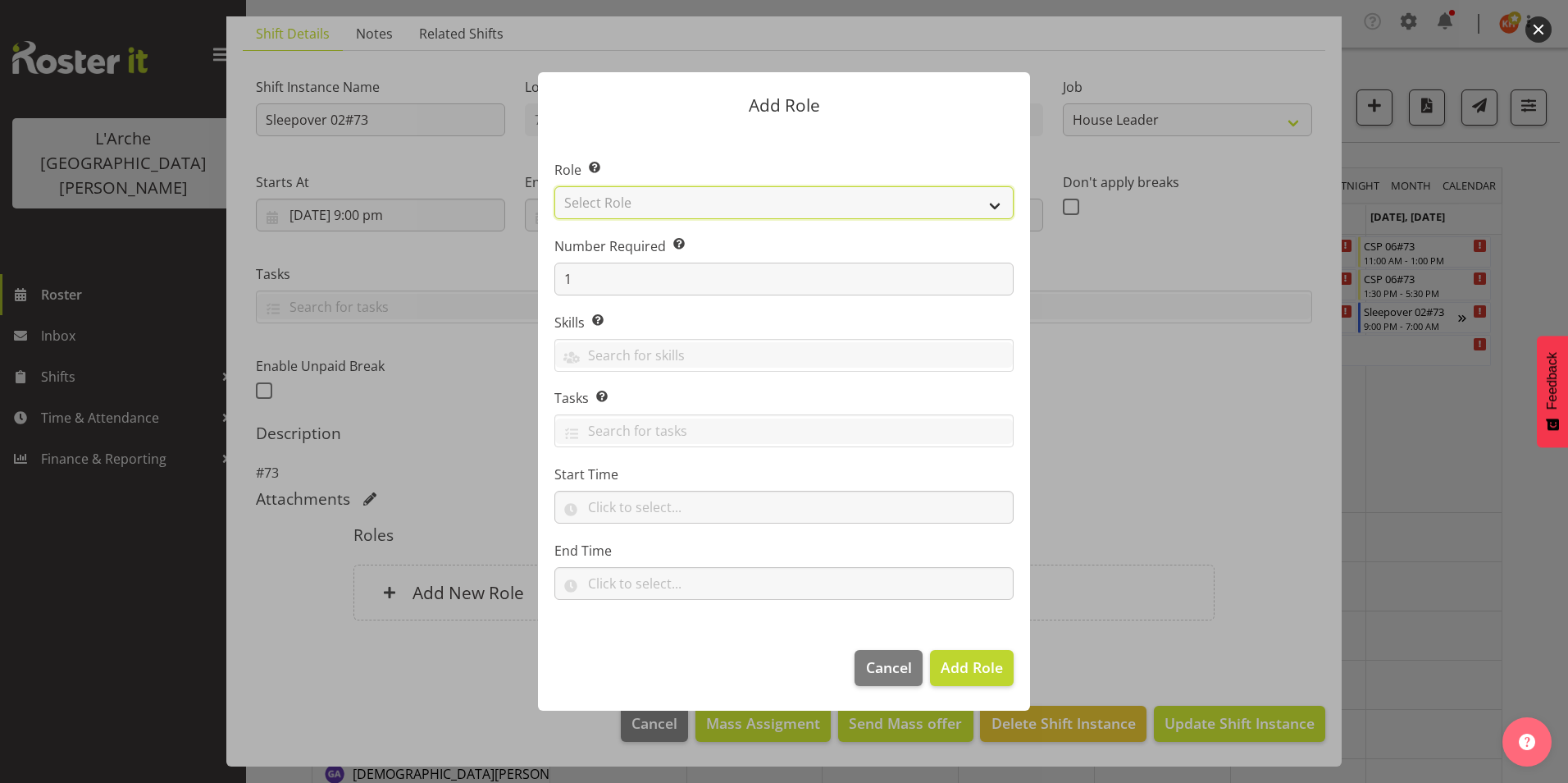
click at [689, 206] on select "Select Role Area Manager Art Coordination Community - SIL Community Leader Comm…" at bounding box center [784, 202] width 459 height 33
select select "12"
click at [554, 186] on select "Select Role Area Manager Art Coordination Community - SIL Community Leader Comm…" at bounding box center [784, 202] width 459 height 33
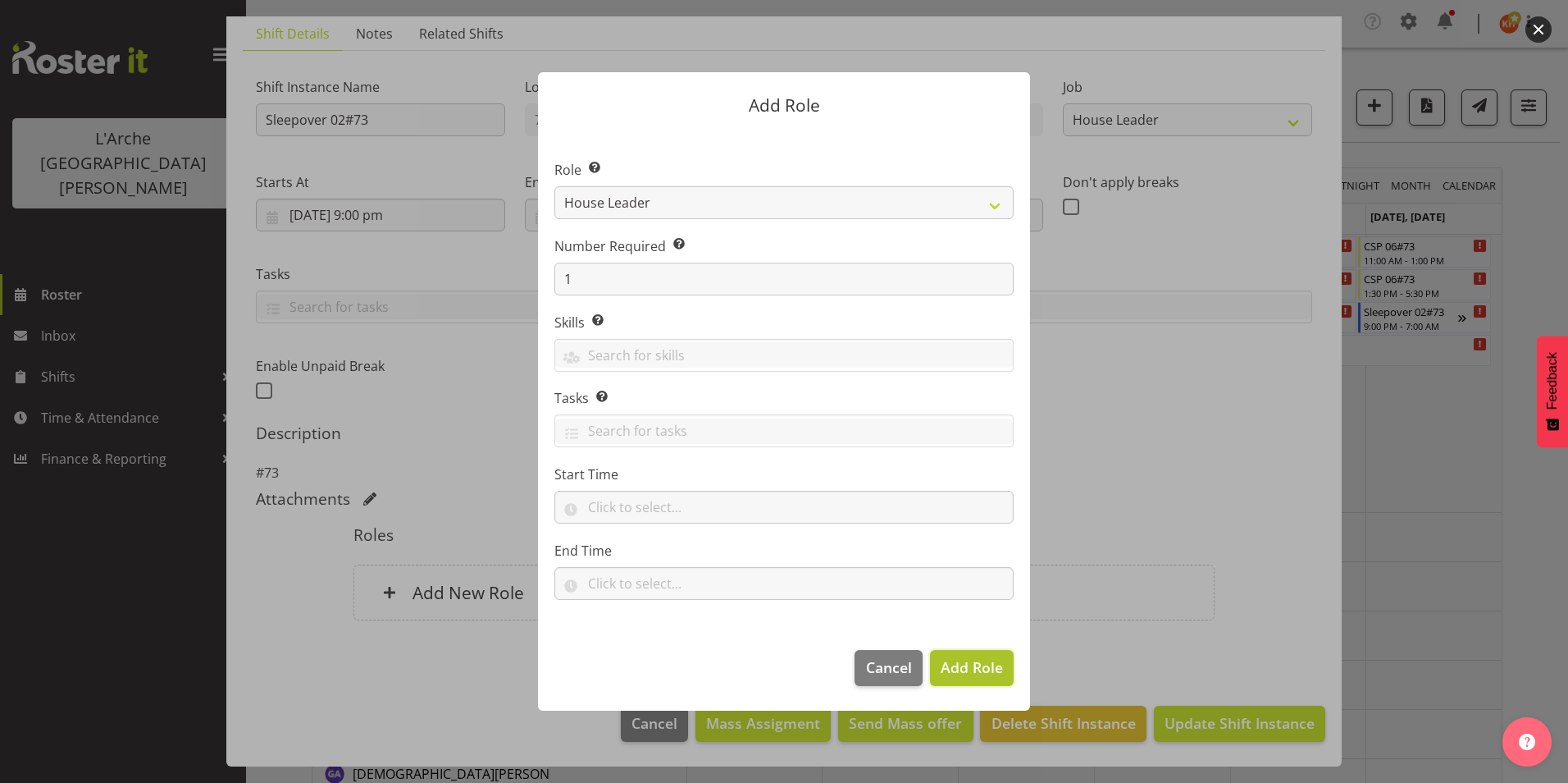
click at [976, 666] on span "Add Role" at bounding box center [972, 666] width 62 height 20
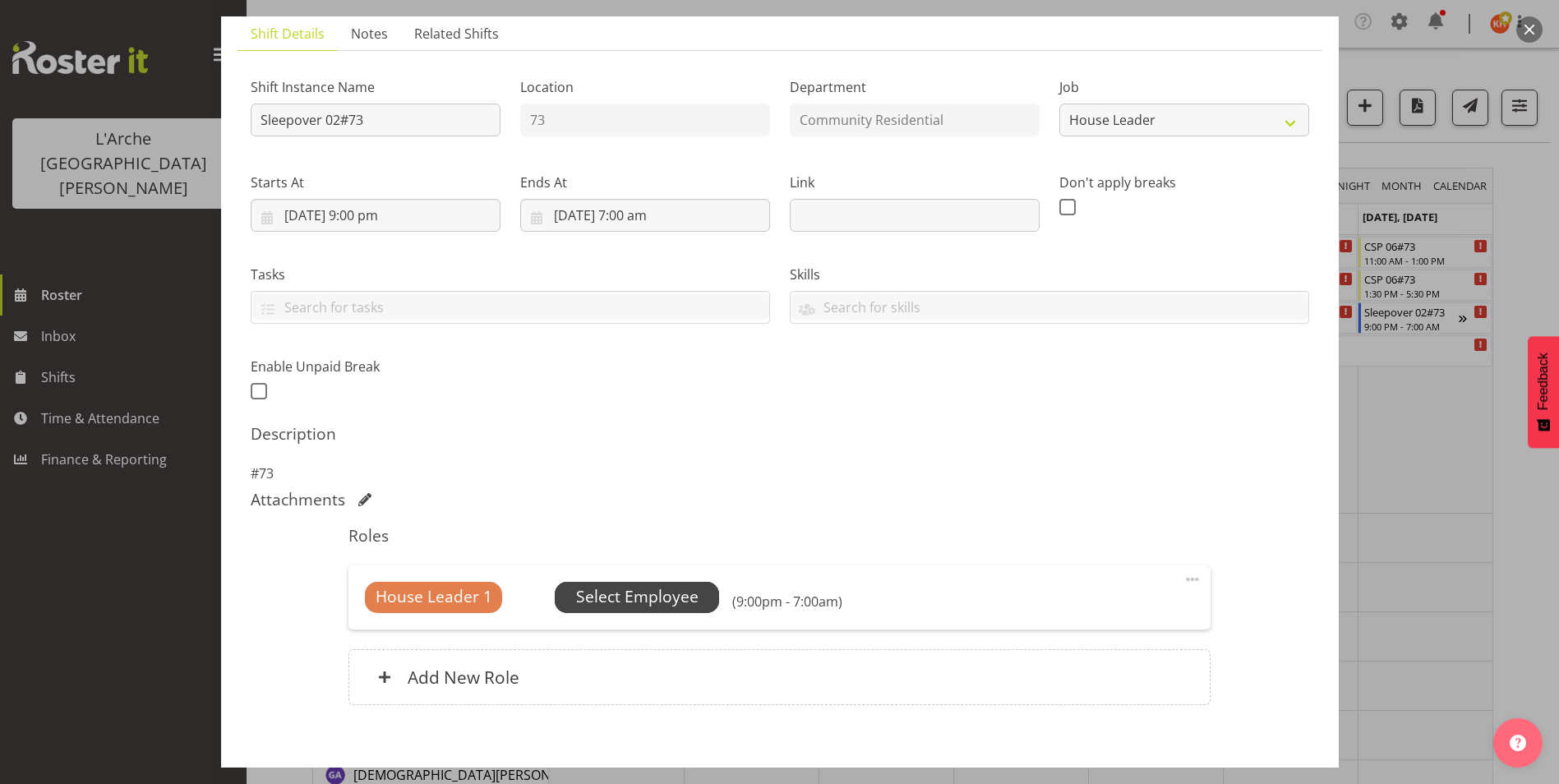
click at [576, 588] on span "Select Employee" at bounding box center [637, 597] width 122 height 24
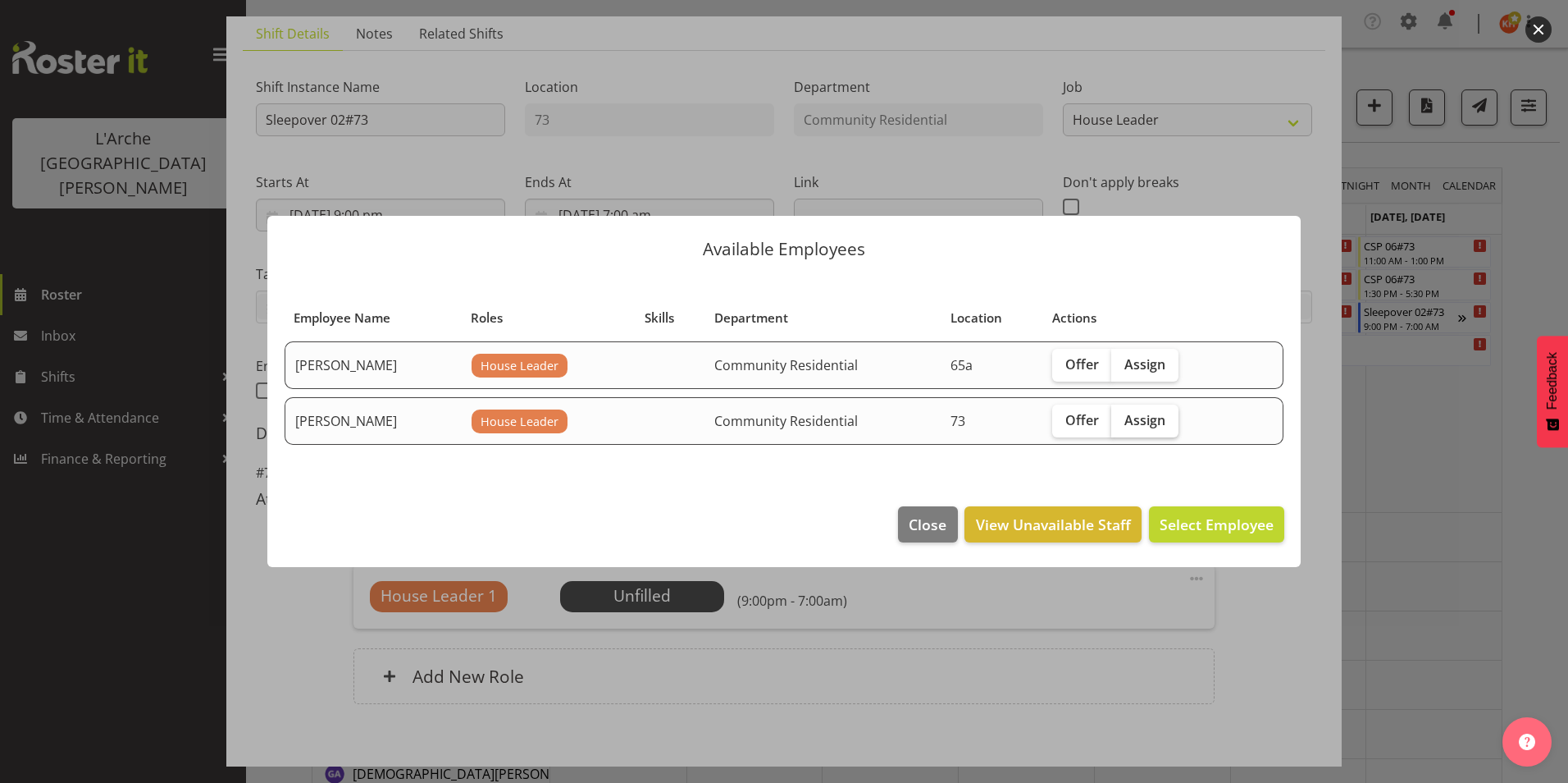
click at [1132, 414] on span "Assign" at bounding box center [1145, 420] width 41 height 17
click at [1122, 415] on input "Assign" at bounding box center [1116, 419] width 10 height 10
checkbox input "true"
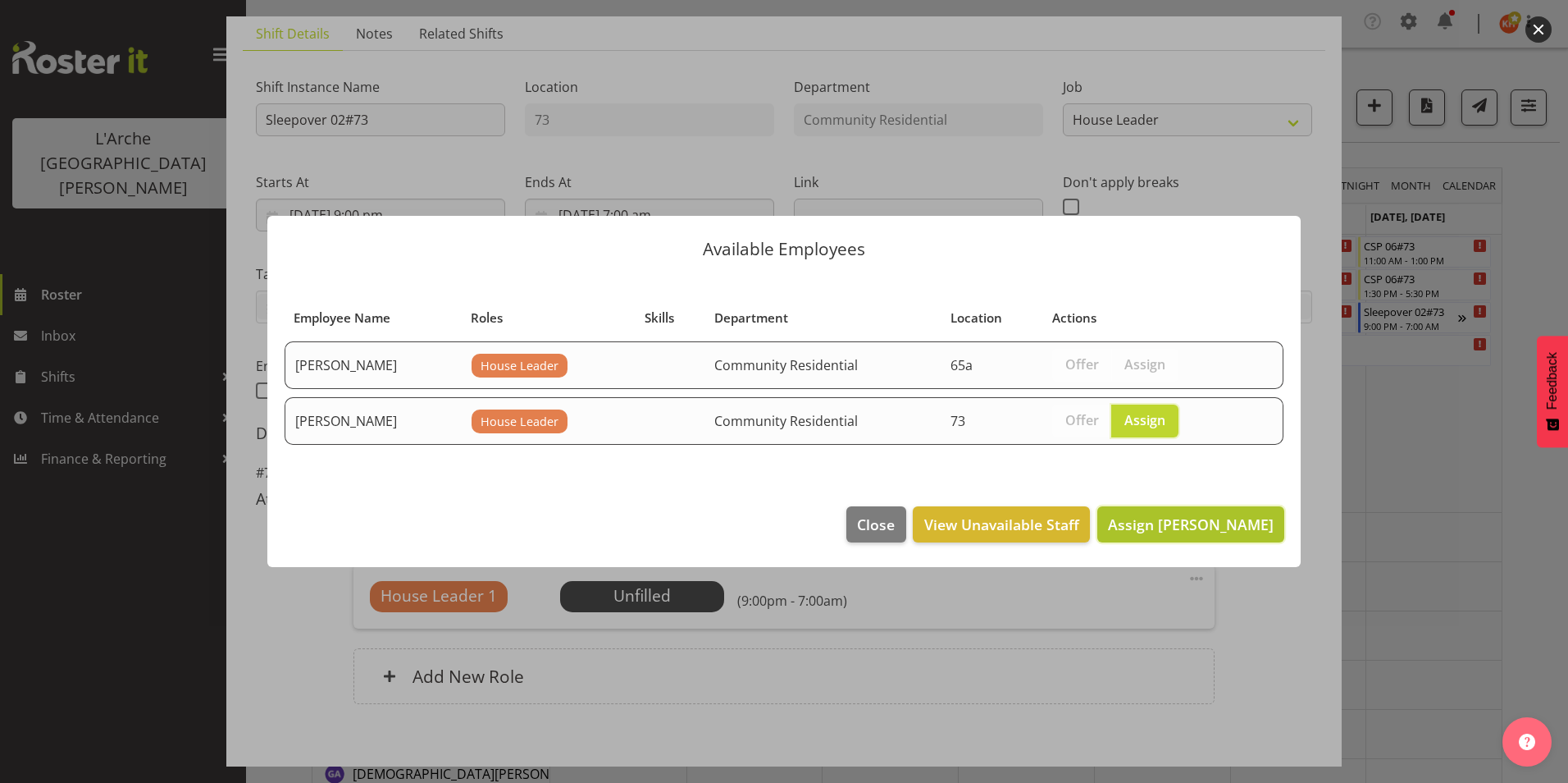
click at [1201, 518] on span "Assign Kathryn Hunt" at bounding box center [1191, 524] width 166 height 20
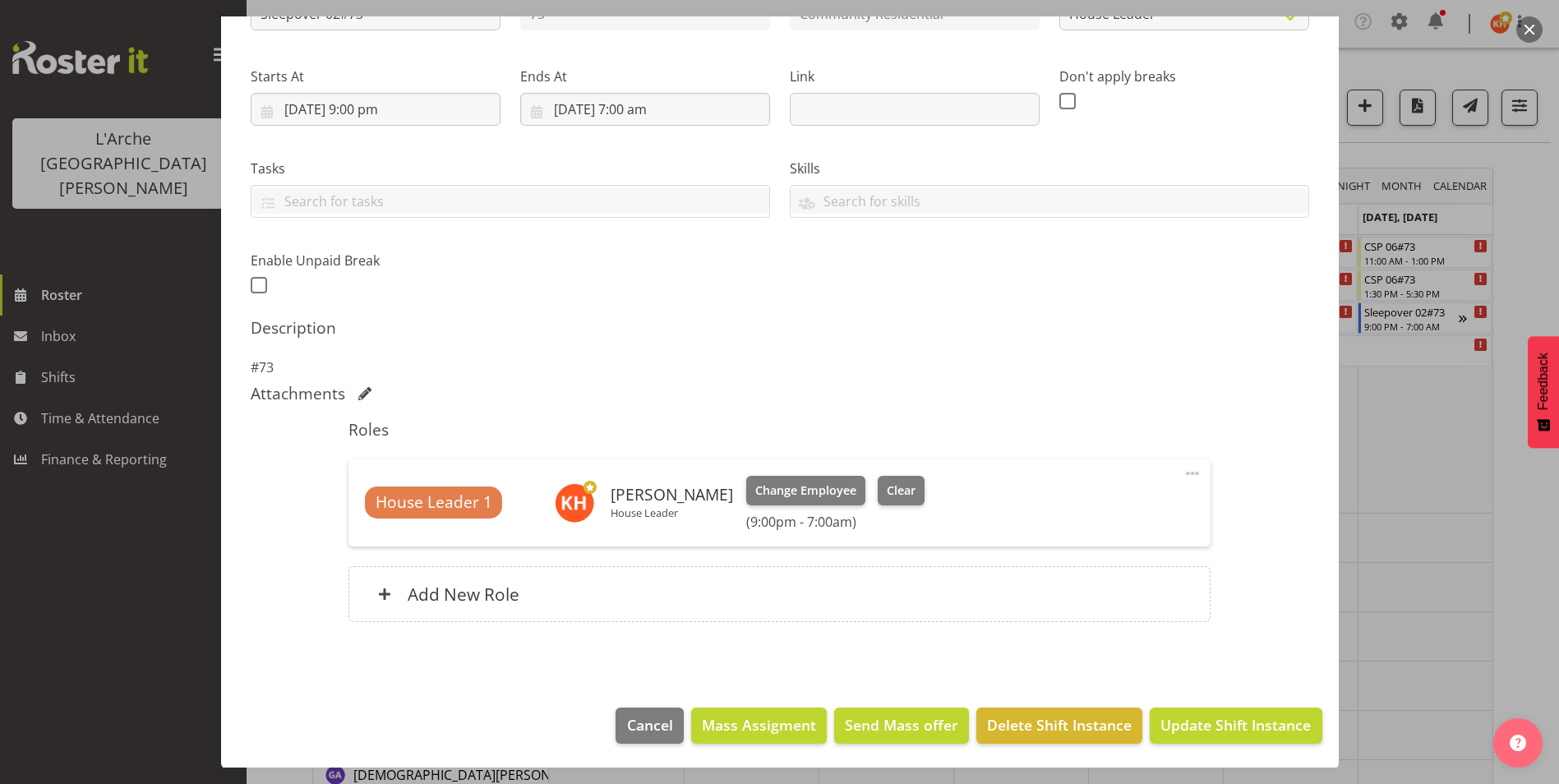
scroll to position [222, 0]
click at [1215, 719] on span "Update Shift Instance" at bounding box center [1235, 723] width 150 height 21
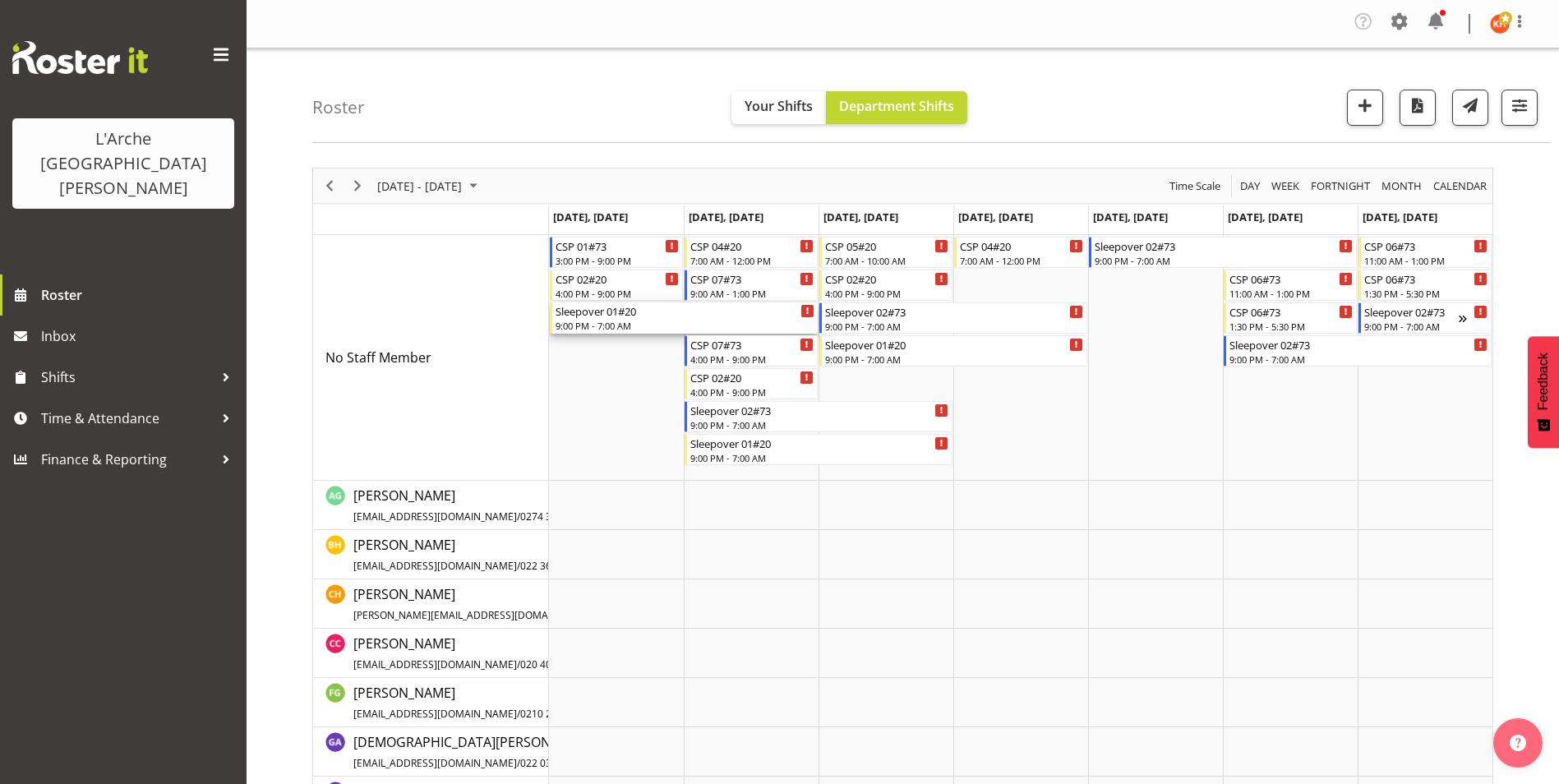
click at [645, 319] on div "9:00 PM - 7:00 AM" at bounding box center [684, 326] width 259 height 13
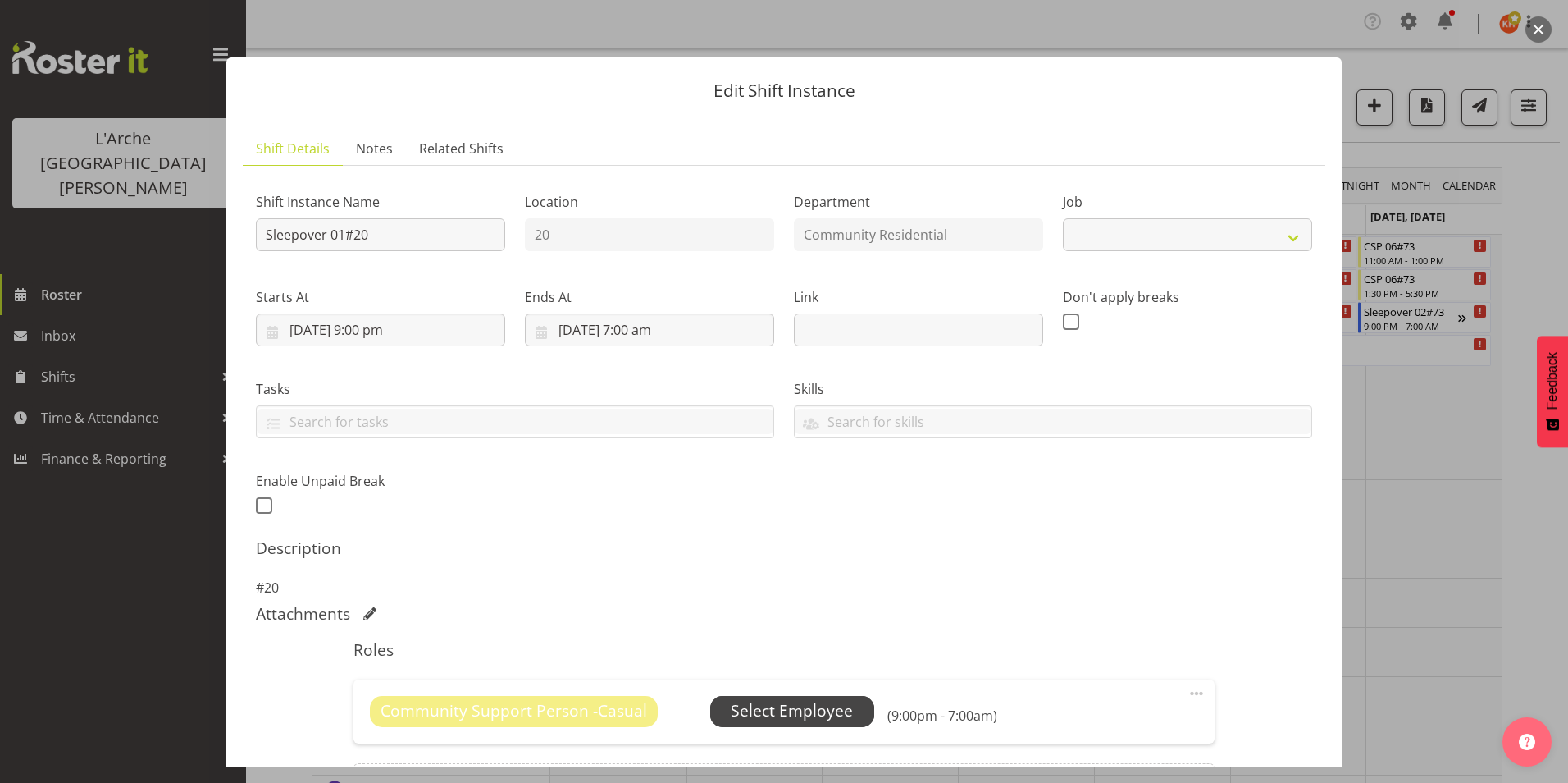
click at [836, 707] on span "Select Employee" at bounding box center [791, 711] width 122 height 24
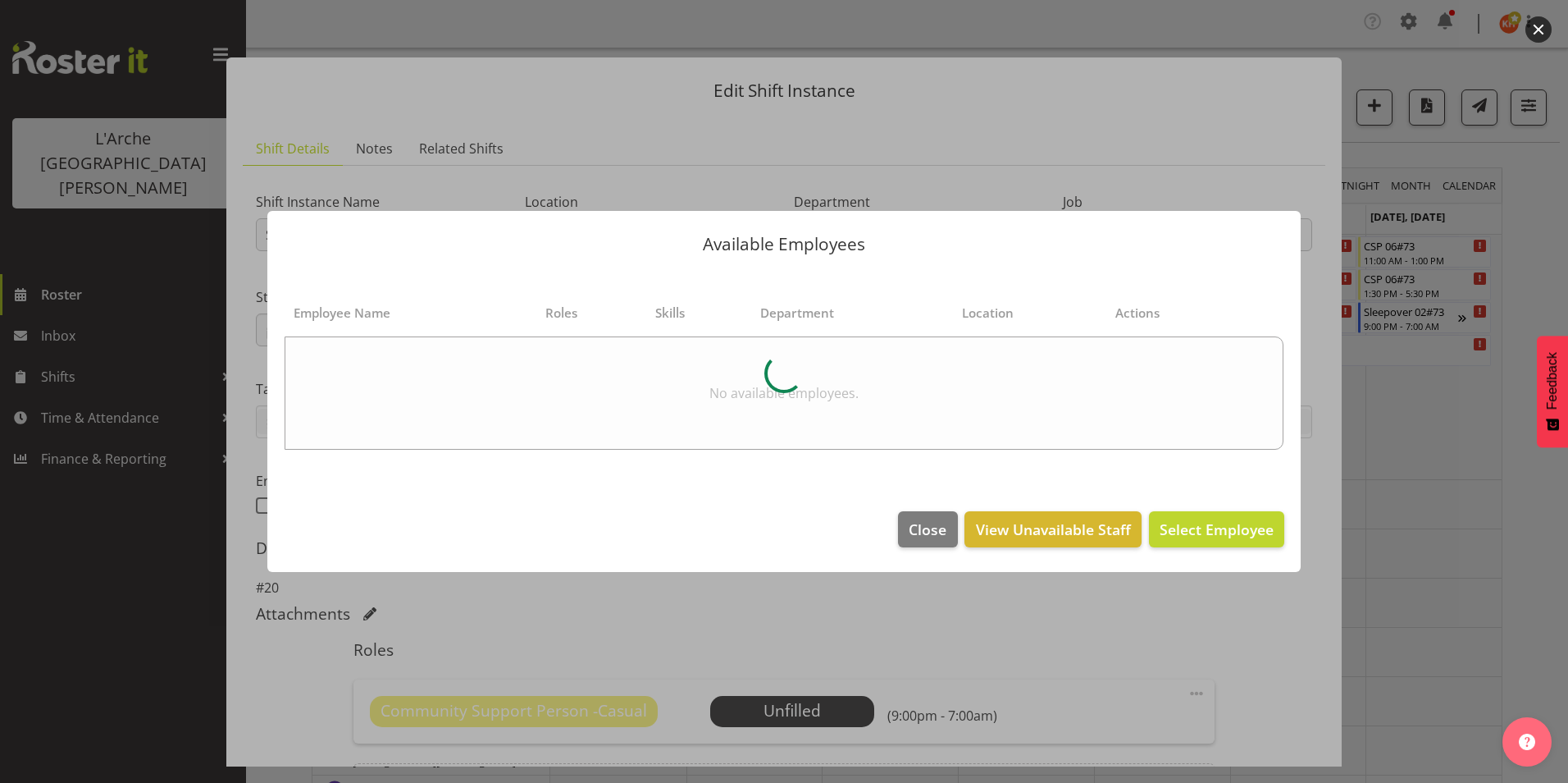
select select "3"
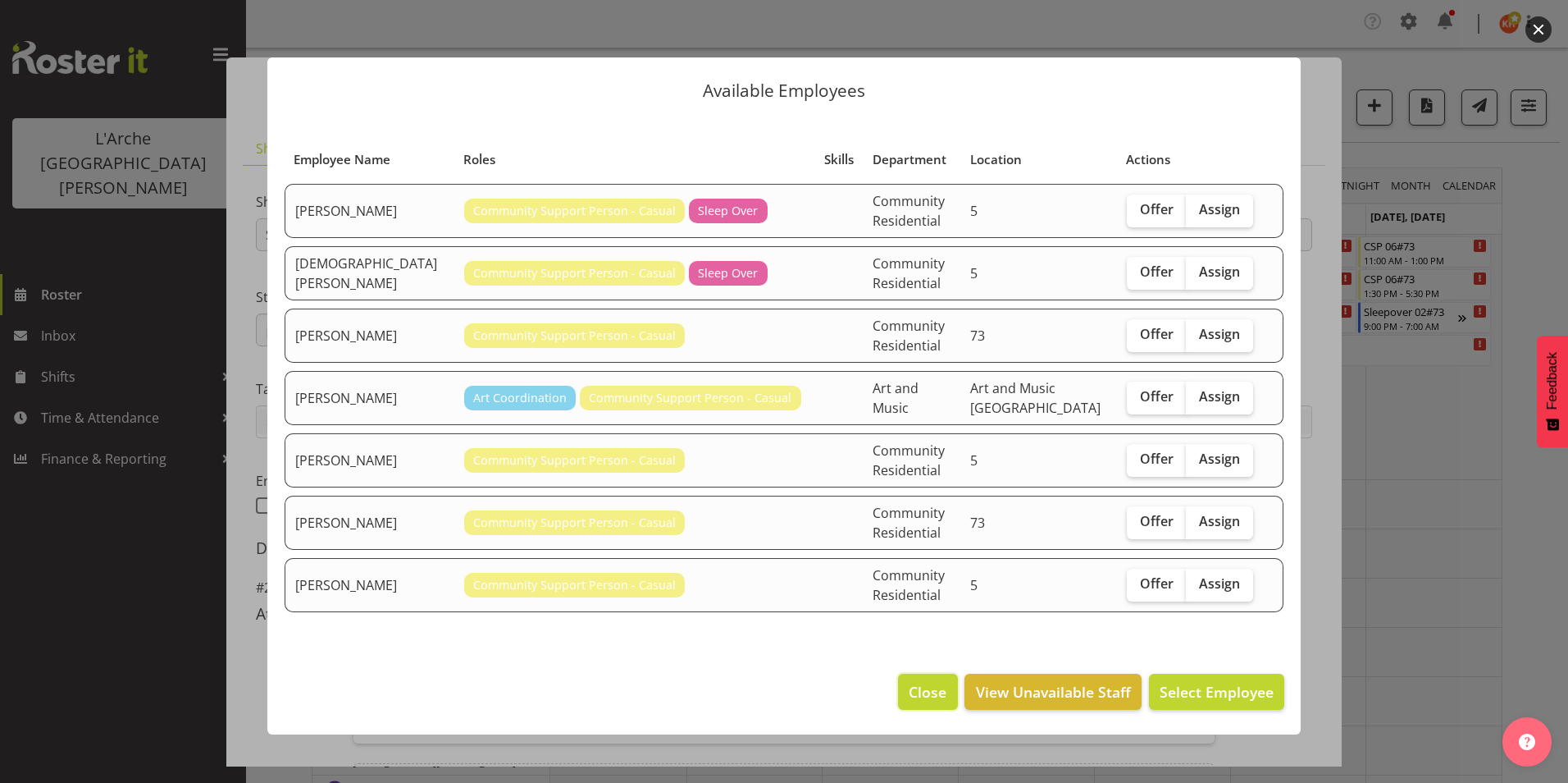
click at [918, 688] on span "Close" at bounding box center [927, 692] width 37 height 21
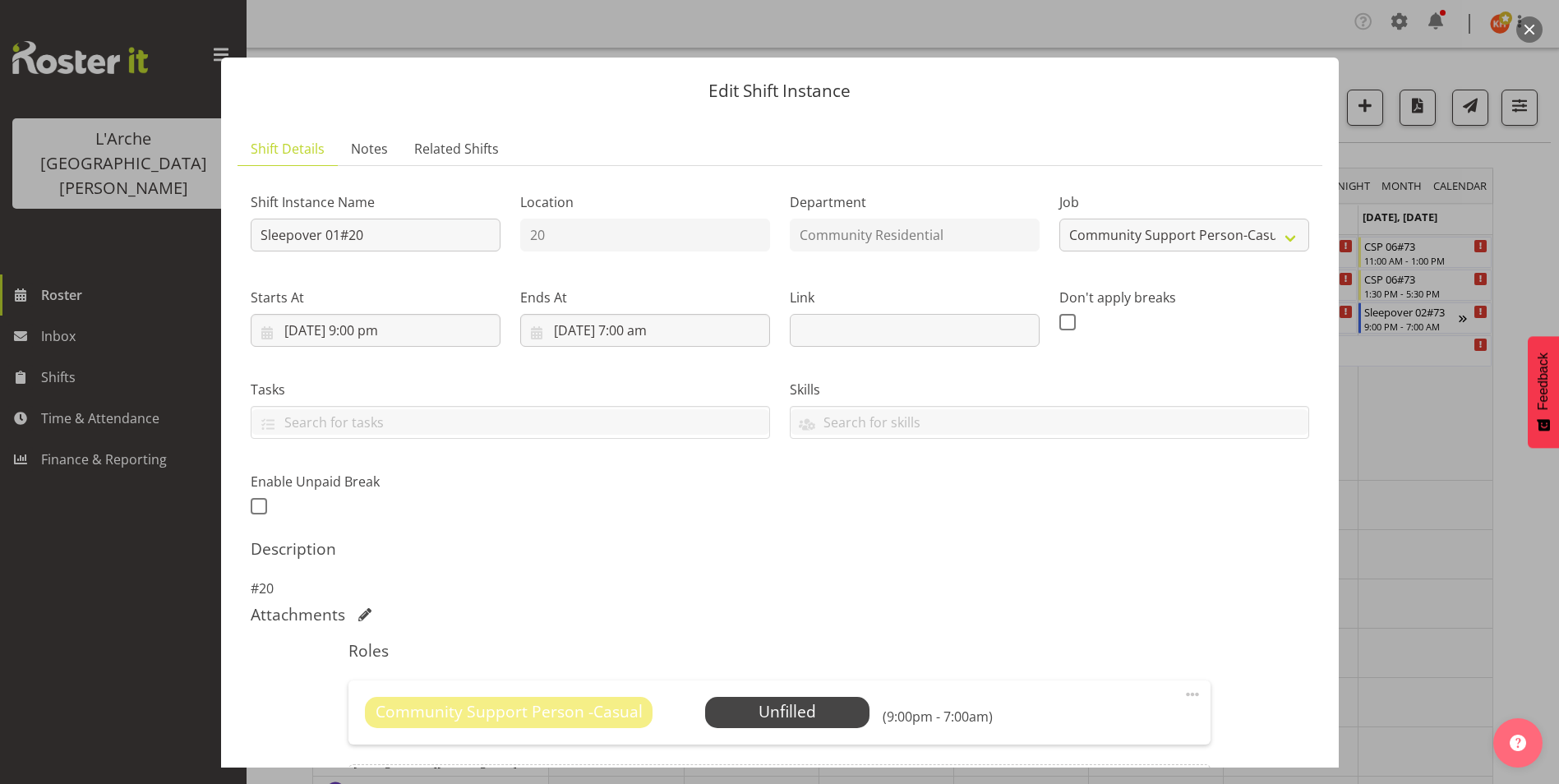
click at [1183, 693] on span at bounding box center [1192, 693] width 20 height 20
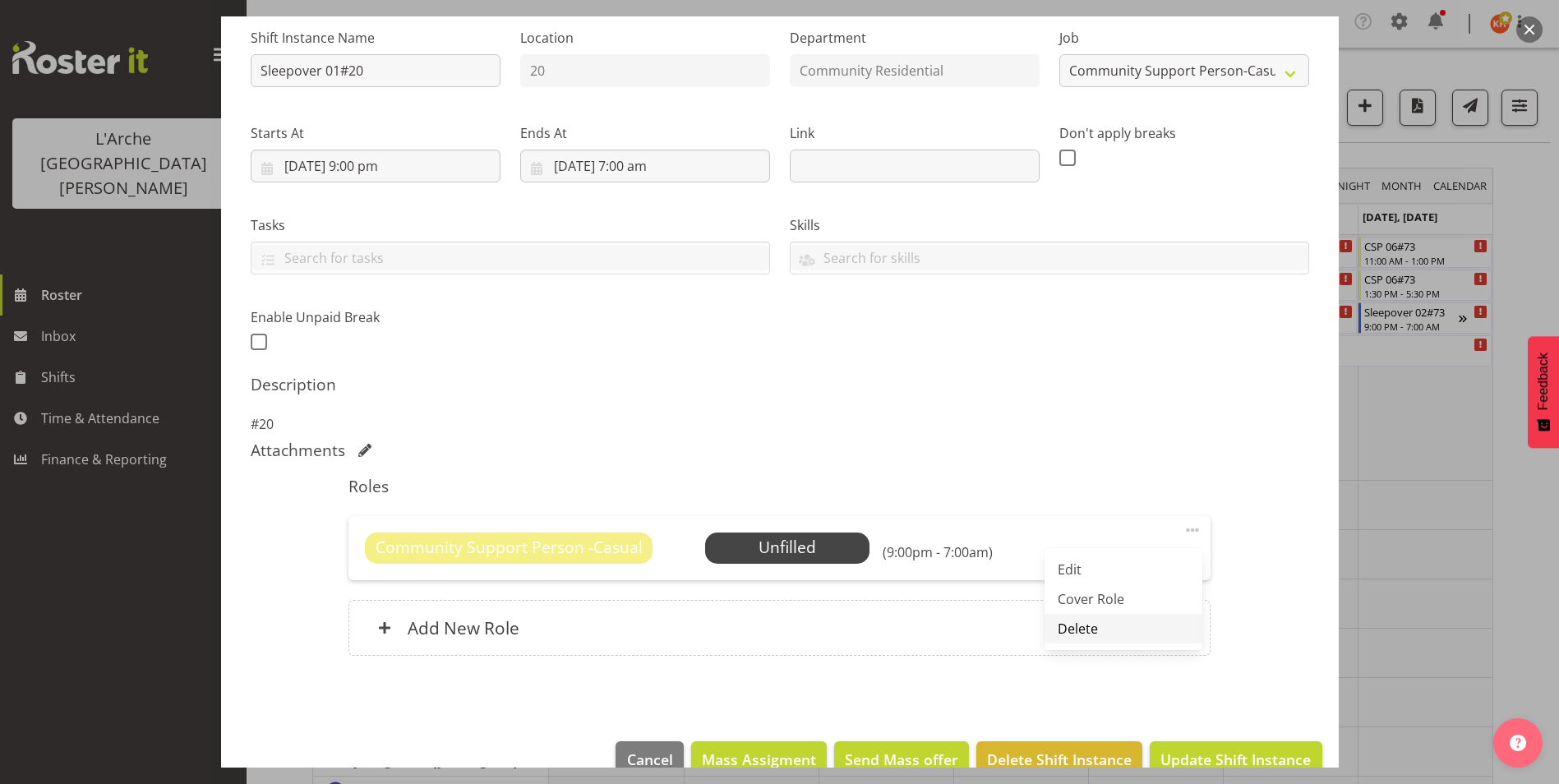
click at [1096, 628] on link "Delete" at bounding box center [1123, 629] width 158 height 30
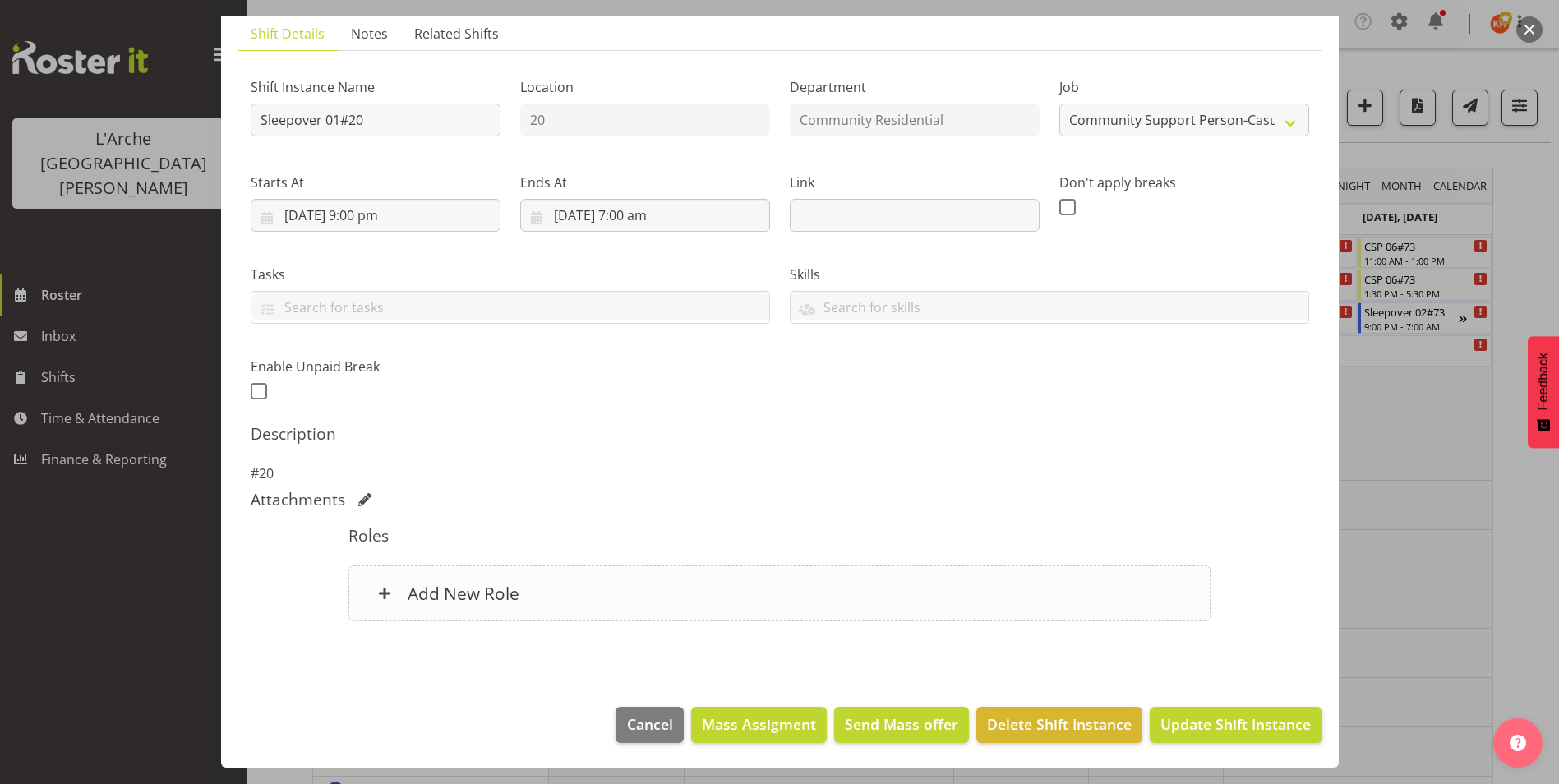
click at [973, 579] on div "Add New Role" at bounding box center [779, 594] width 862 height 56
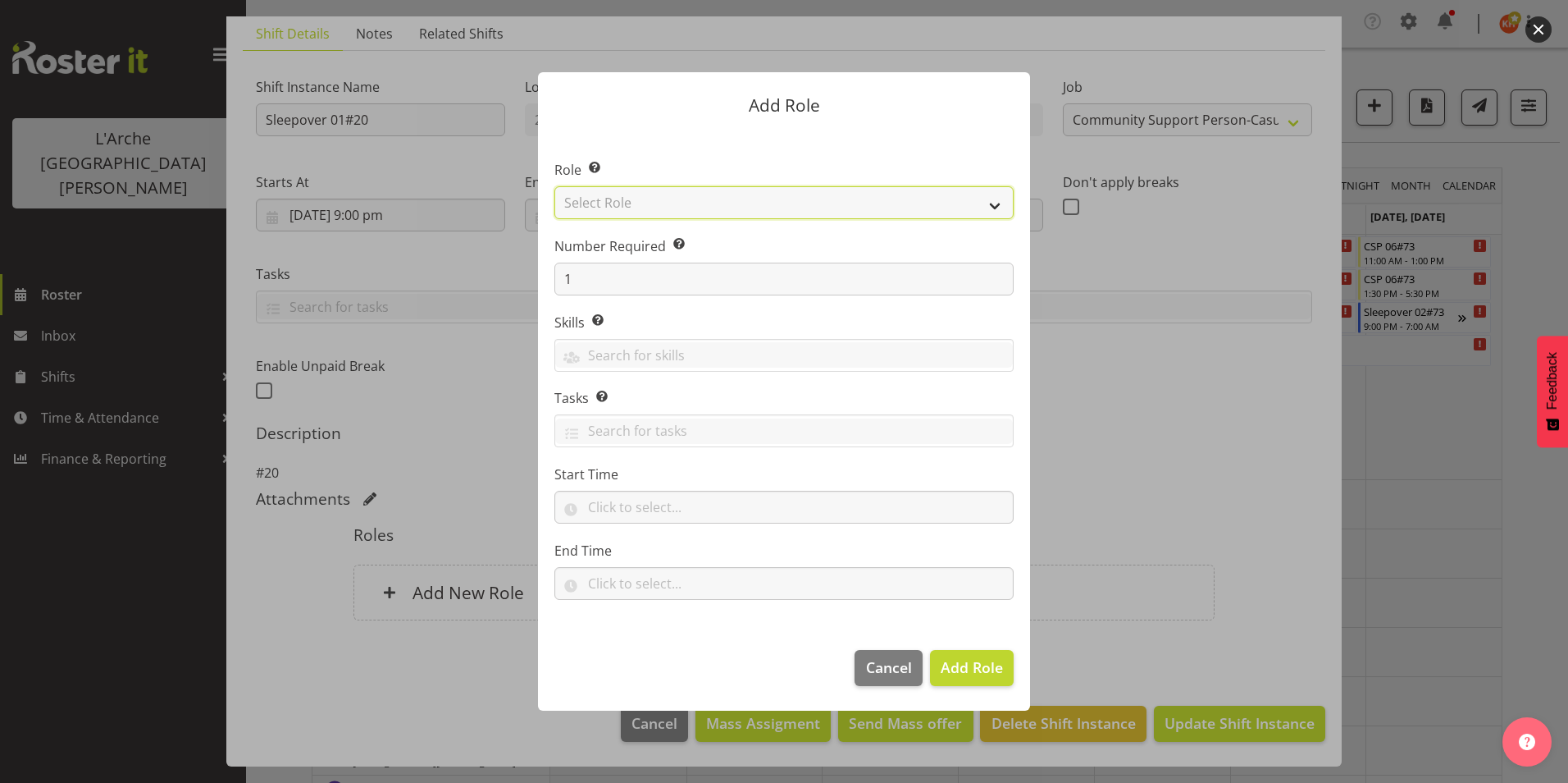
click at [732, 201] on select "Select Role Area Manager Art Coordination Community - SIL Community Leader Comm…" at bounding box center [784, 202] width 459 height 33
select select "13"
click at [554, 186] on select "Select Role Area Manager Art Coordination Community - SIL Community Leader Comm…" at bounding box center [784, 202] width 459 height 33
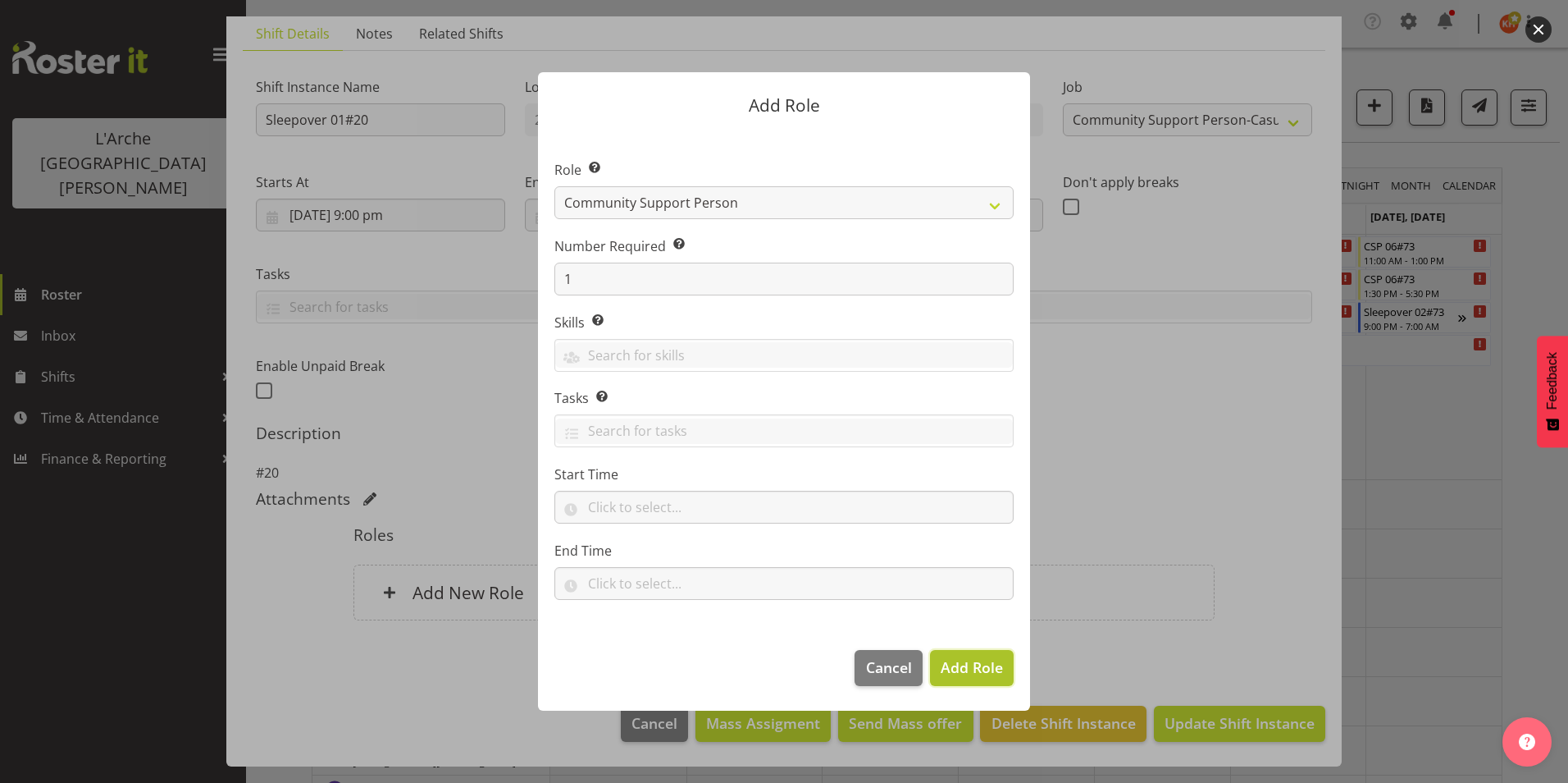
click at [964, 671] on span "Add Role" at bounding box center [972, 666] width 62 height 20
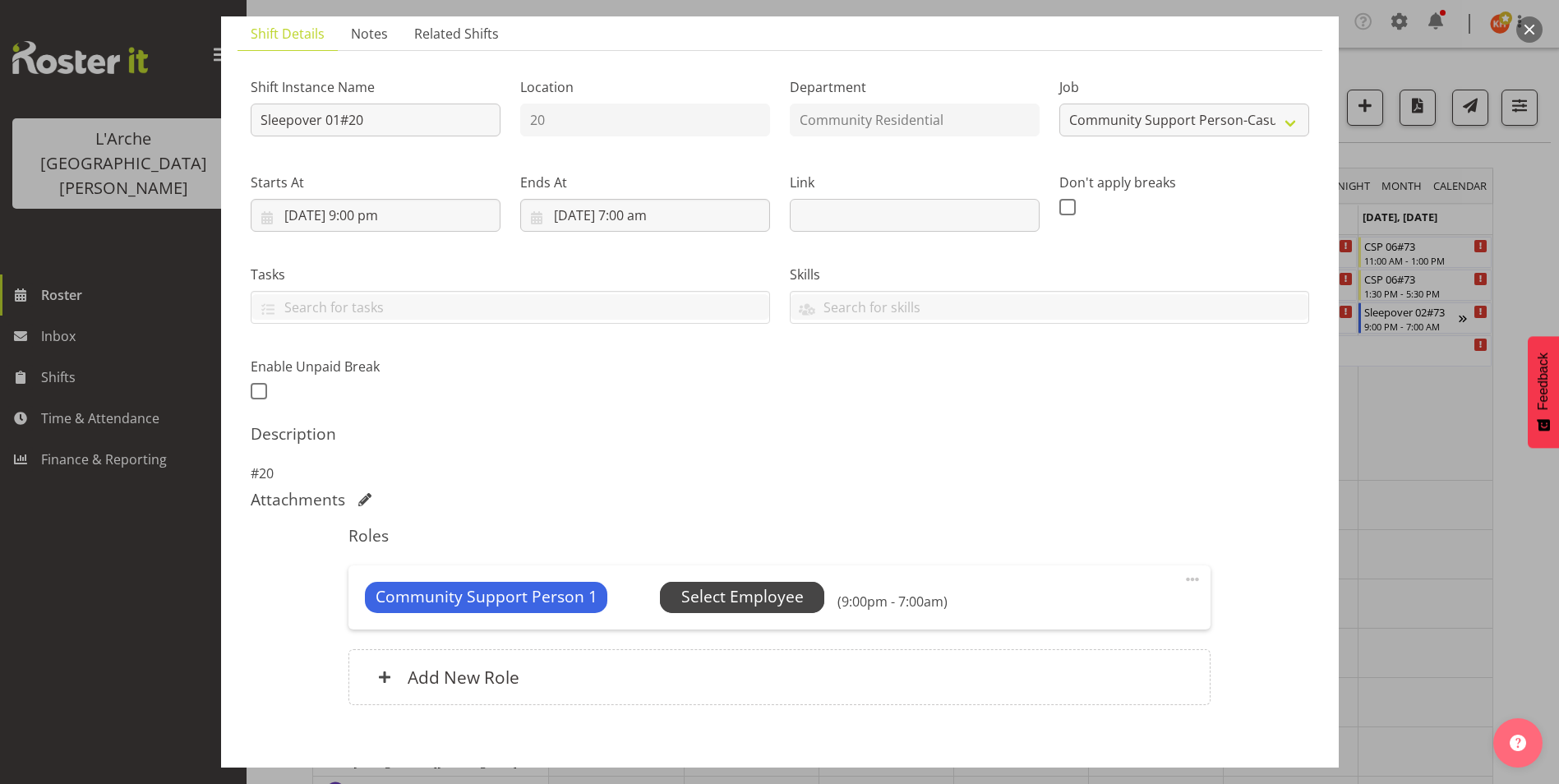
click at [721, 594] on span "Select Employee" at bounding box center [742, 597] width 122 height 24
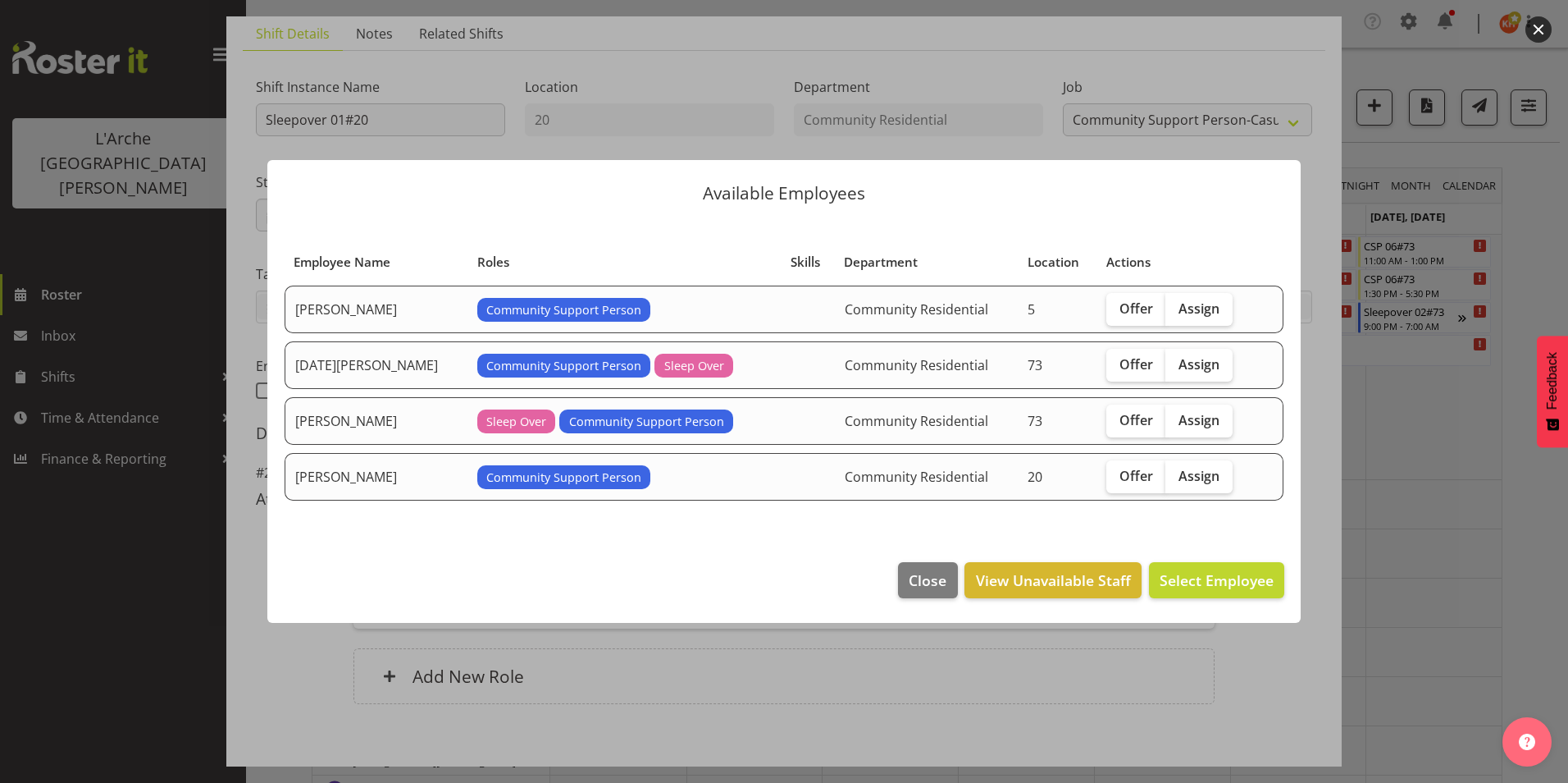
drag, startPoint x: 1182, startPoint y: 470, endPoint x: 1182, endPoint y: 507, distance: 37.0
click at [1182, 470] on span "Assign" at bounding box center [1199, 476] width 41 height 17
click at [1176, 470] on input "Assign" at bounding box center [1170, 474] width 10 height 10
checkbox input "true"
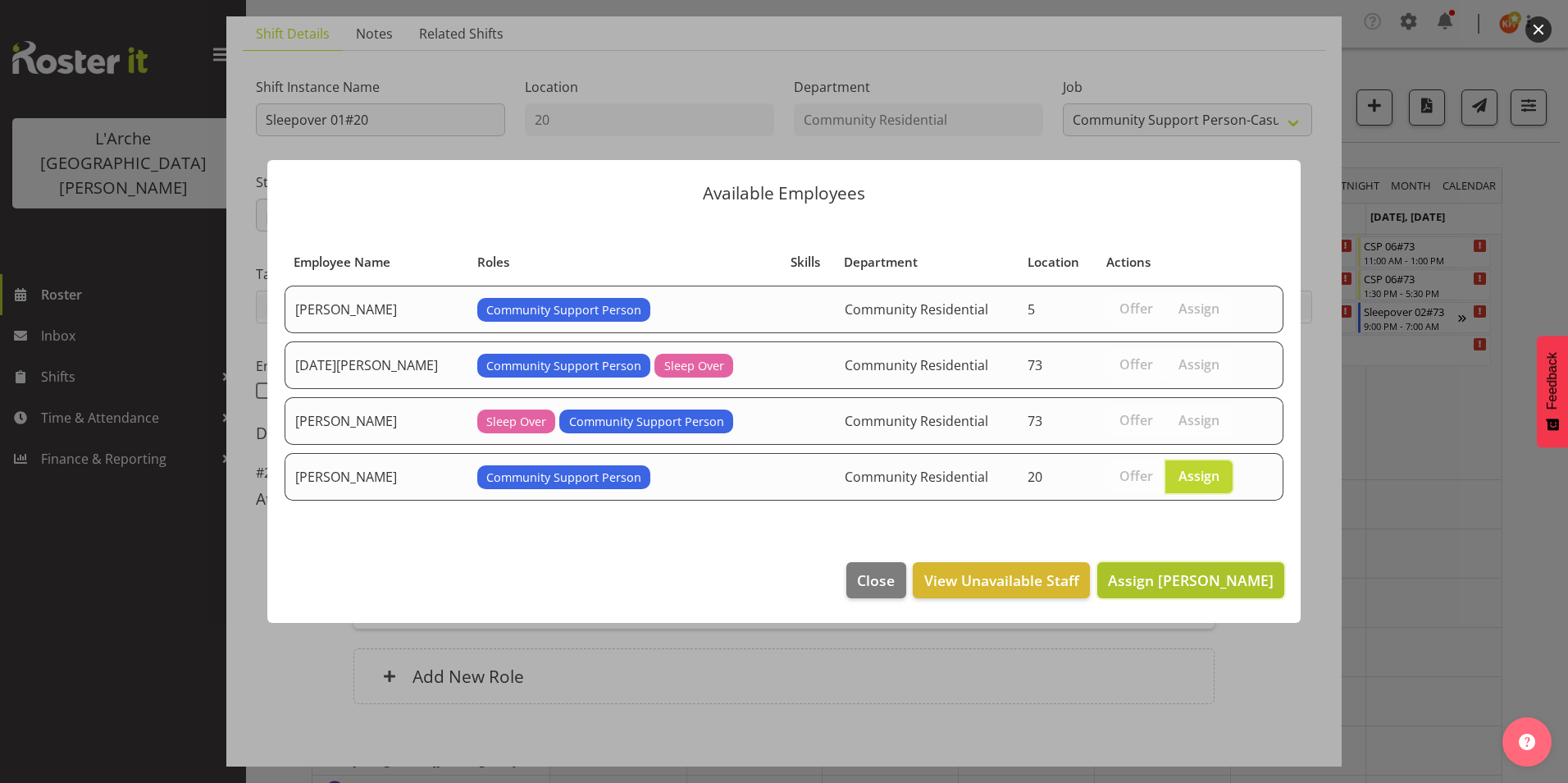
click at [1183, 580] on span "Assign Leanne Smith" at bounding box center [1191, 580] width 166 height 20
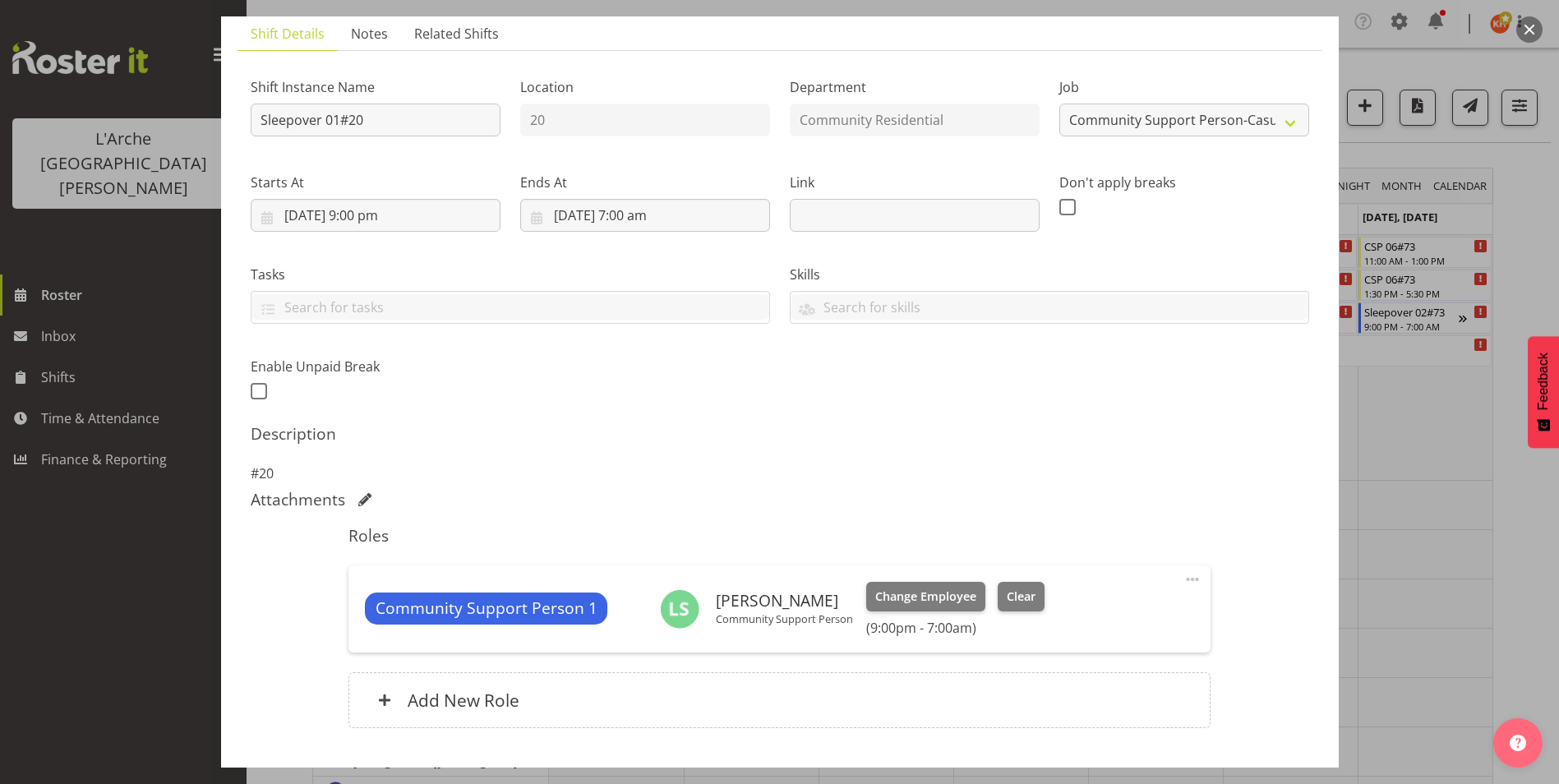
scroll to position [222, 0]
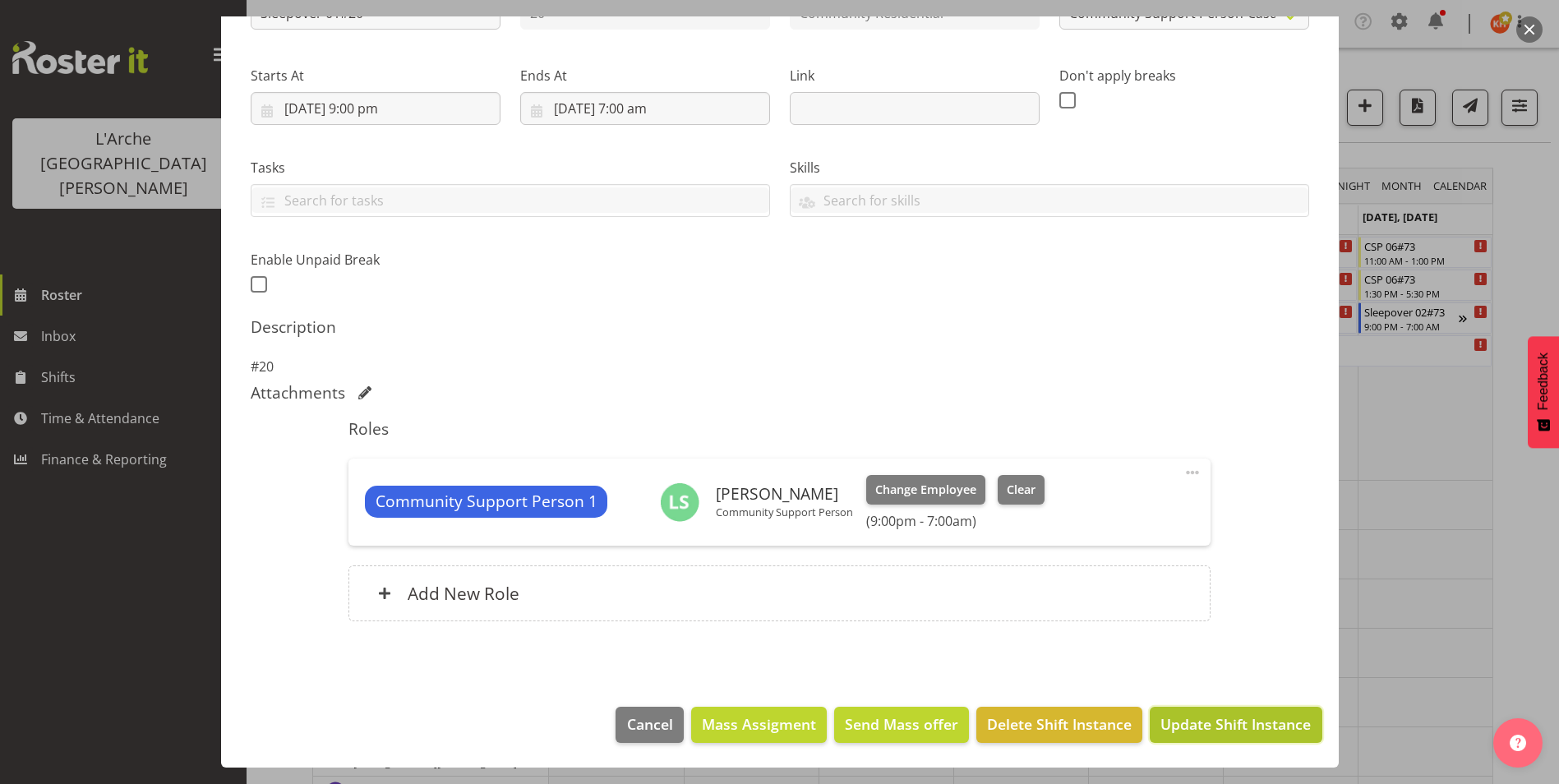
click at [1200, 717] on span "Update Shift Instance" at bounding box center [1235, 723] width 150 height 21
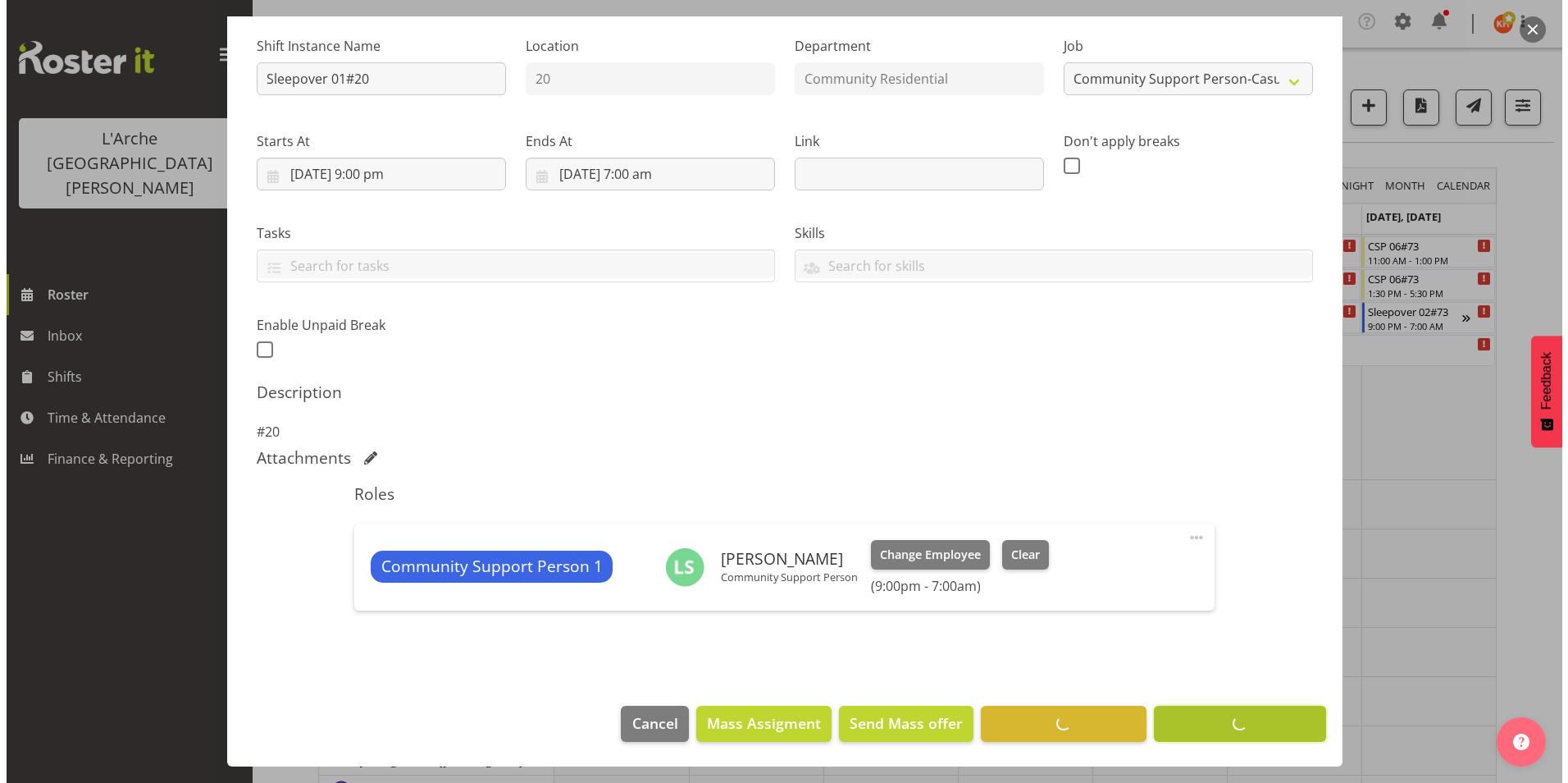
scroll to position [156, 0]
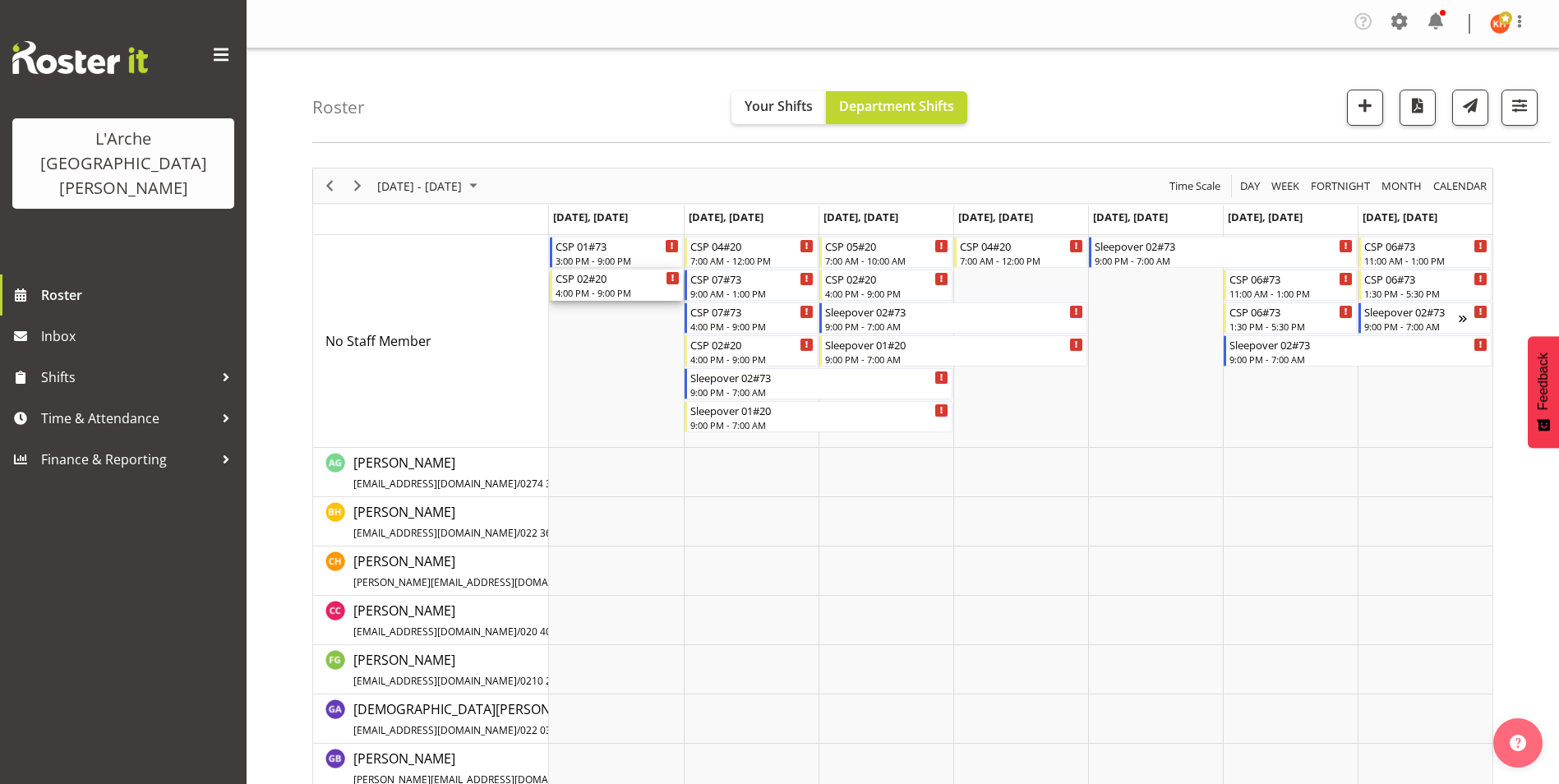
click at [631, 285] on div "CSP 02#20" at bounding box center [617, 278] width 124 height 17
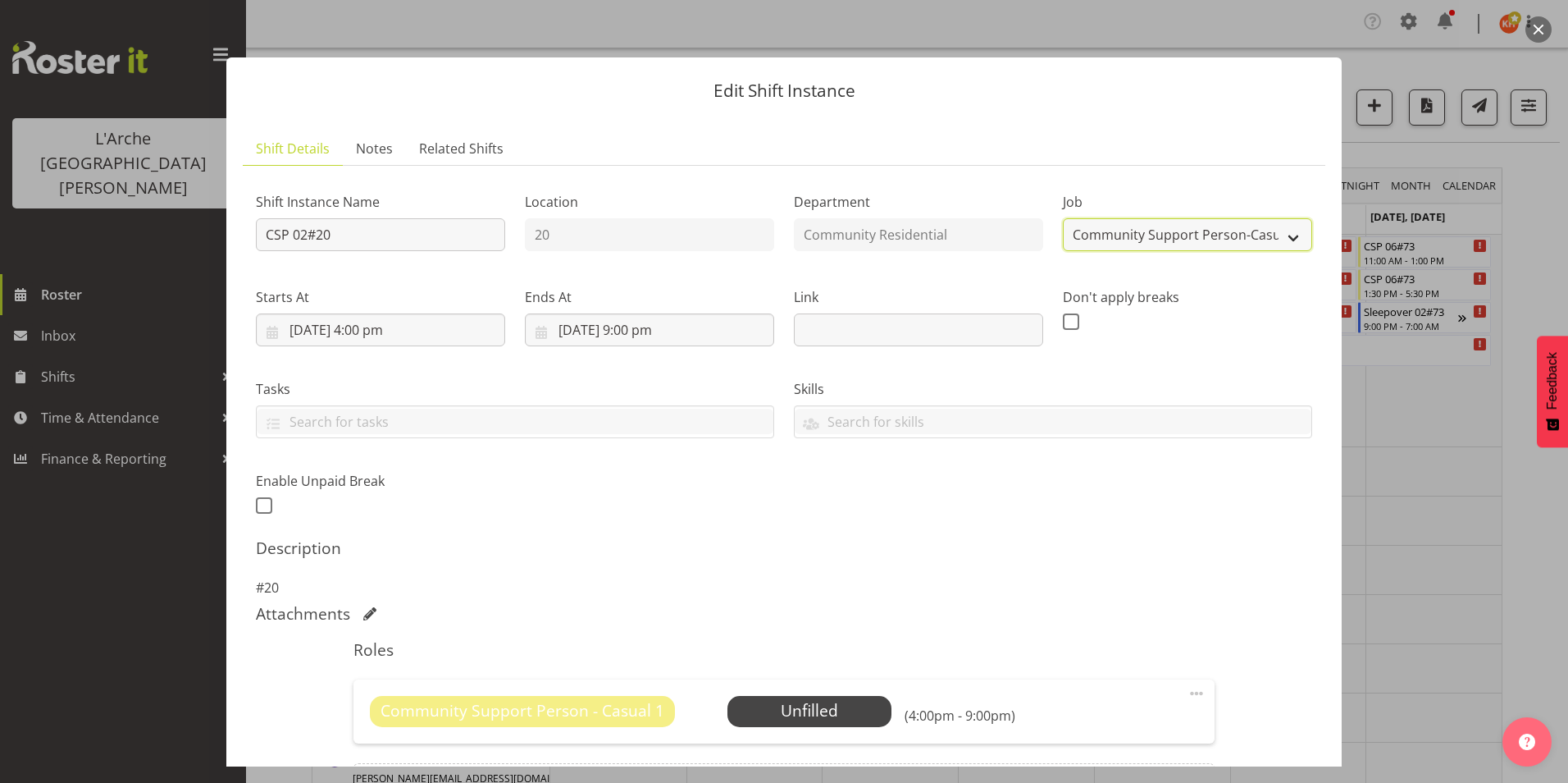
click at [1182, 229] on select "Create new job Accounts Admin Art Coordinator Community Leader Community Suppor…" at bounding box center [1188, 234] width 250 height 33
select select "2"
click at [1063, 218] on select "Create new job Accounts Admin Art Coordinator Community Leader Community Suppor…" at bounding box center [1188, 234] width 250 height 33
click at [1187, 691] on span at bounding box center [1196, 693] width 20 height 20
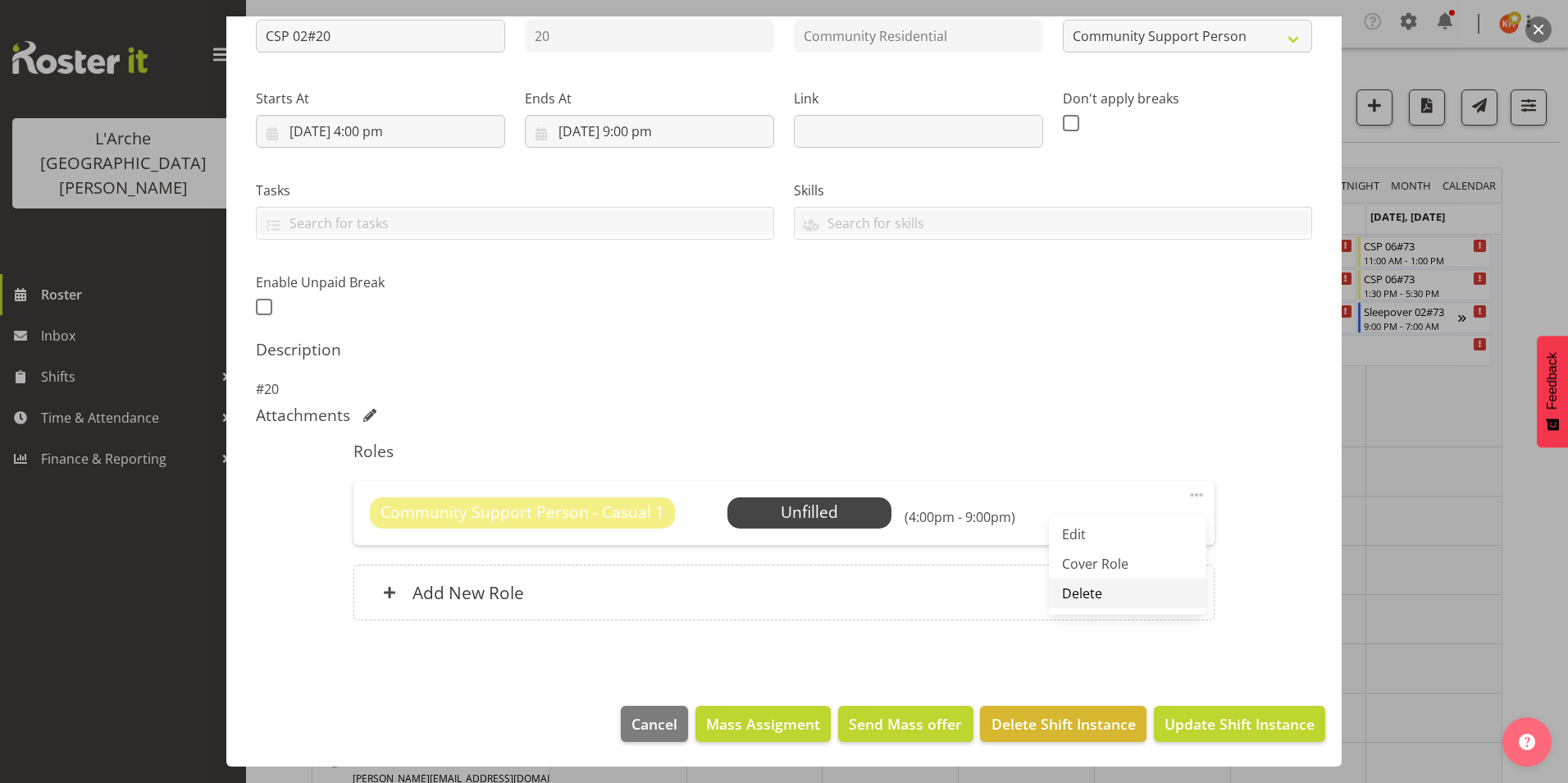
click at [1097, 591] on link "Delete" at bounding box center [1127, 594] width 157 height 30
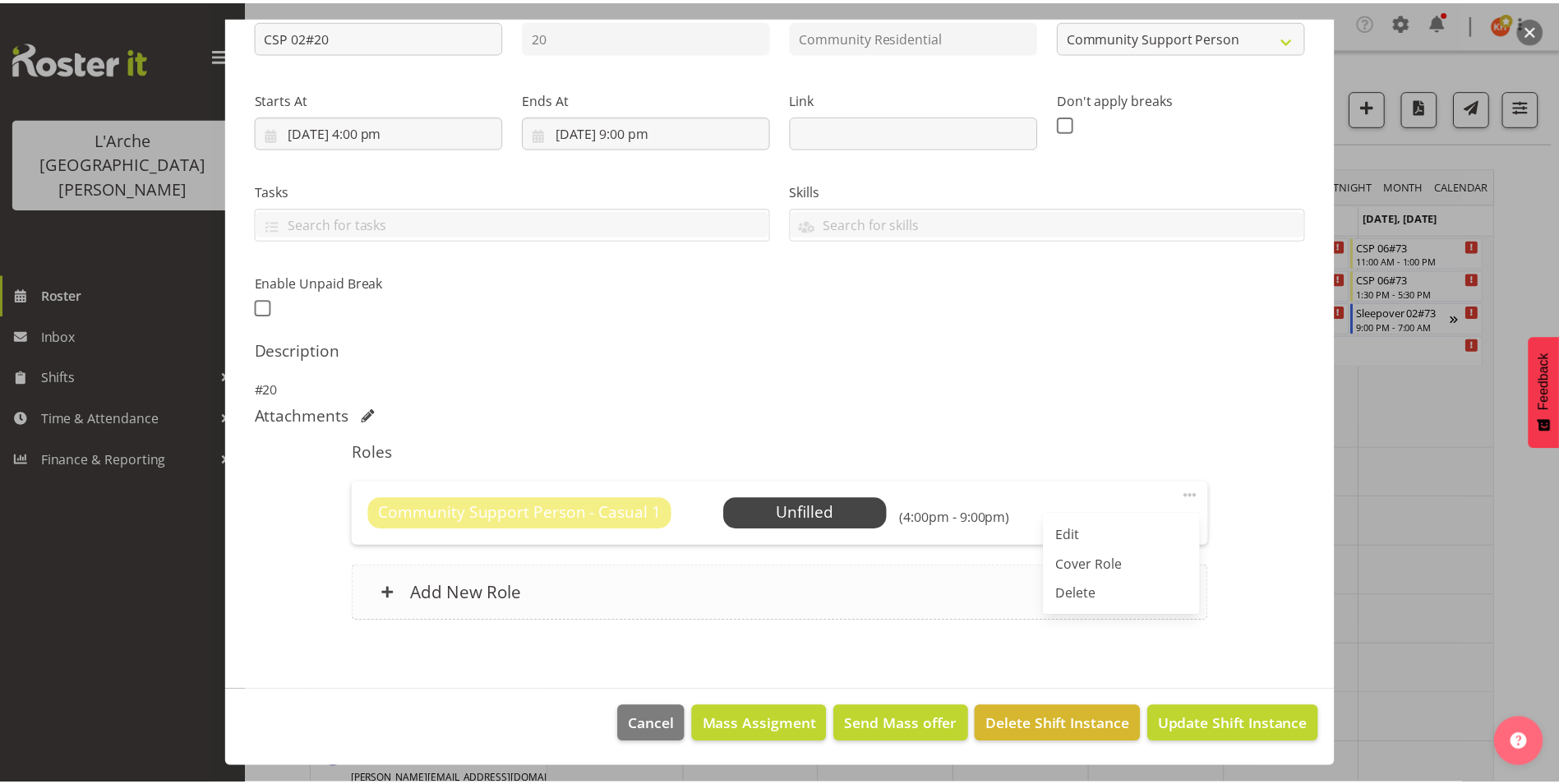
scroll to position [115, 0]
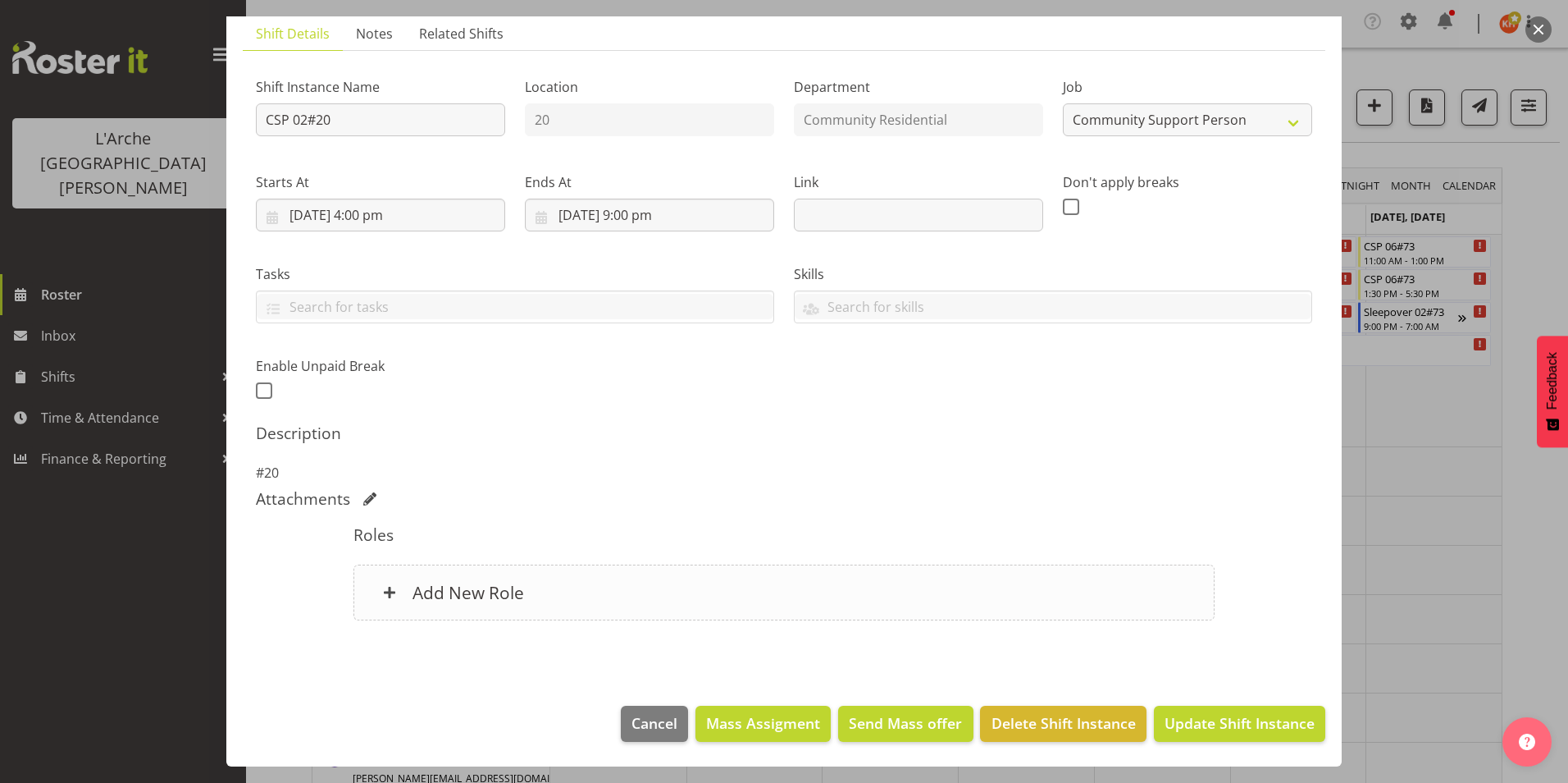
click at [440, 592] on h6 "Add New Role" at bounding box center [469, 592] width 112 height 21
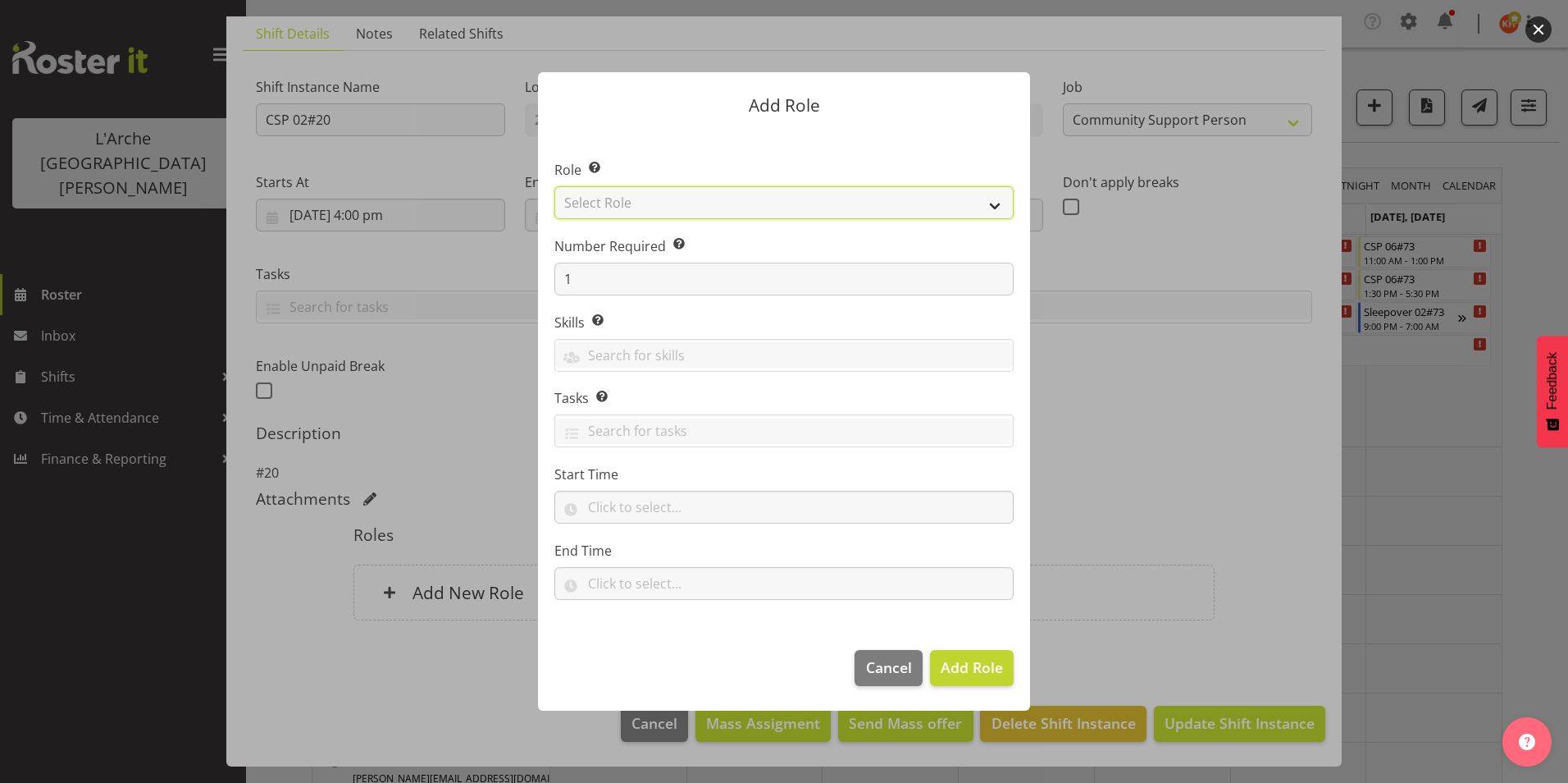
click at [634, 202] on select "Select Role Area Manager Art Coordination Community - SIL Community Leader Comm…" at bounding box center [784, 202] width 459 height 33
select select "13"
click at [554, 186] on select "Select Role Area Manager Art Coordination Community - SIL Community Leader Comm…" at bounding box center [784, 202] width 459 height 33
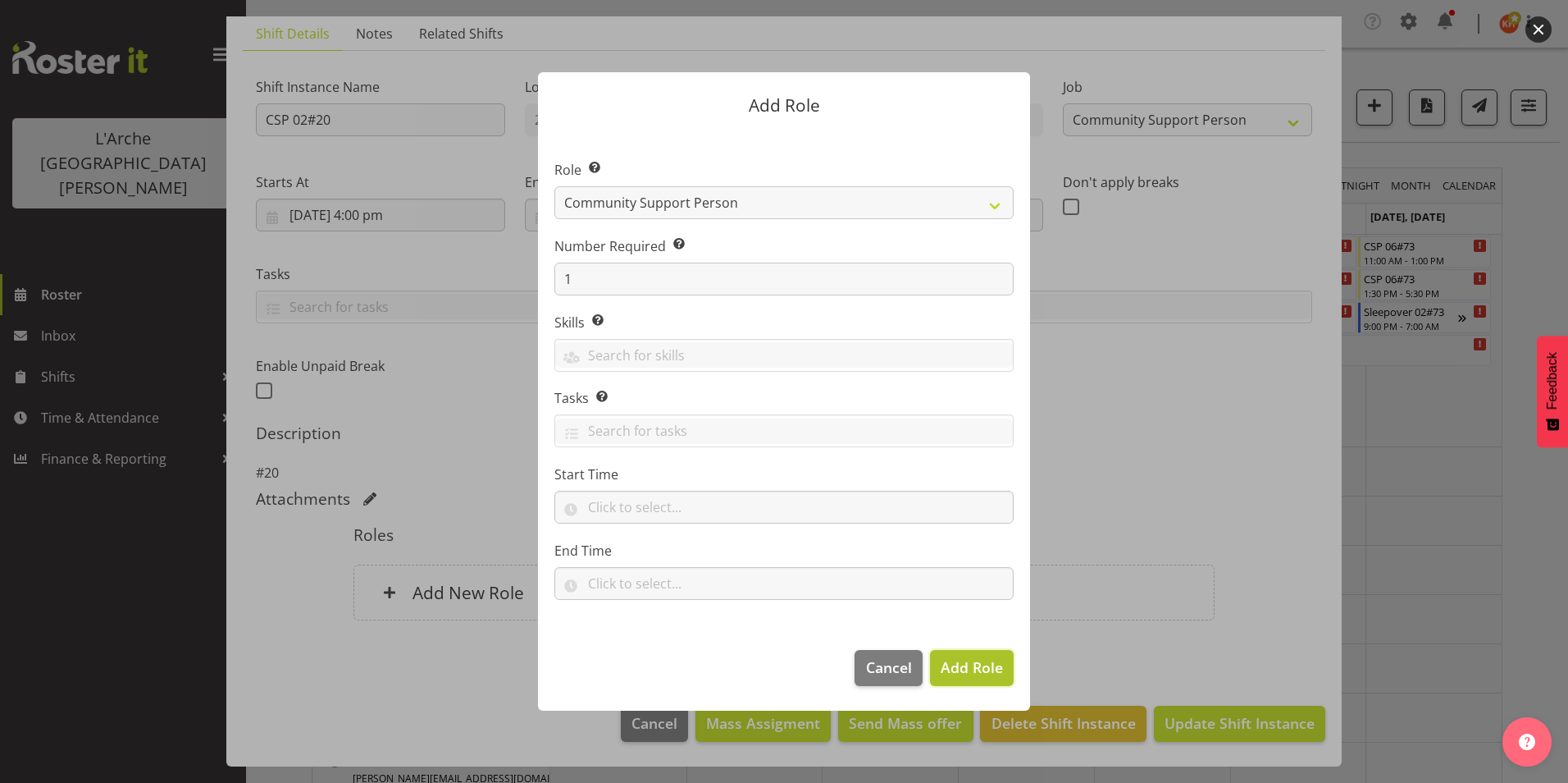
click at [983, 663] on span "Add Role" at bounding box center [972, 666] width 62 height 20
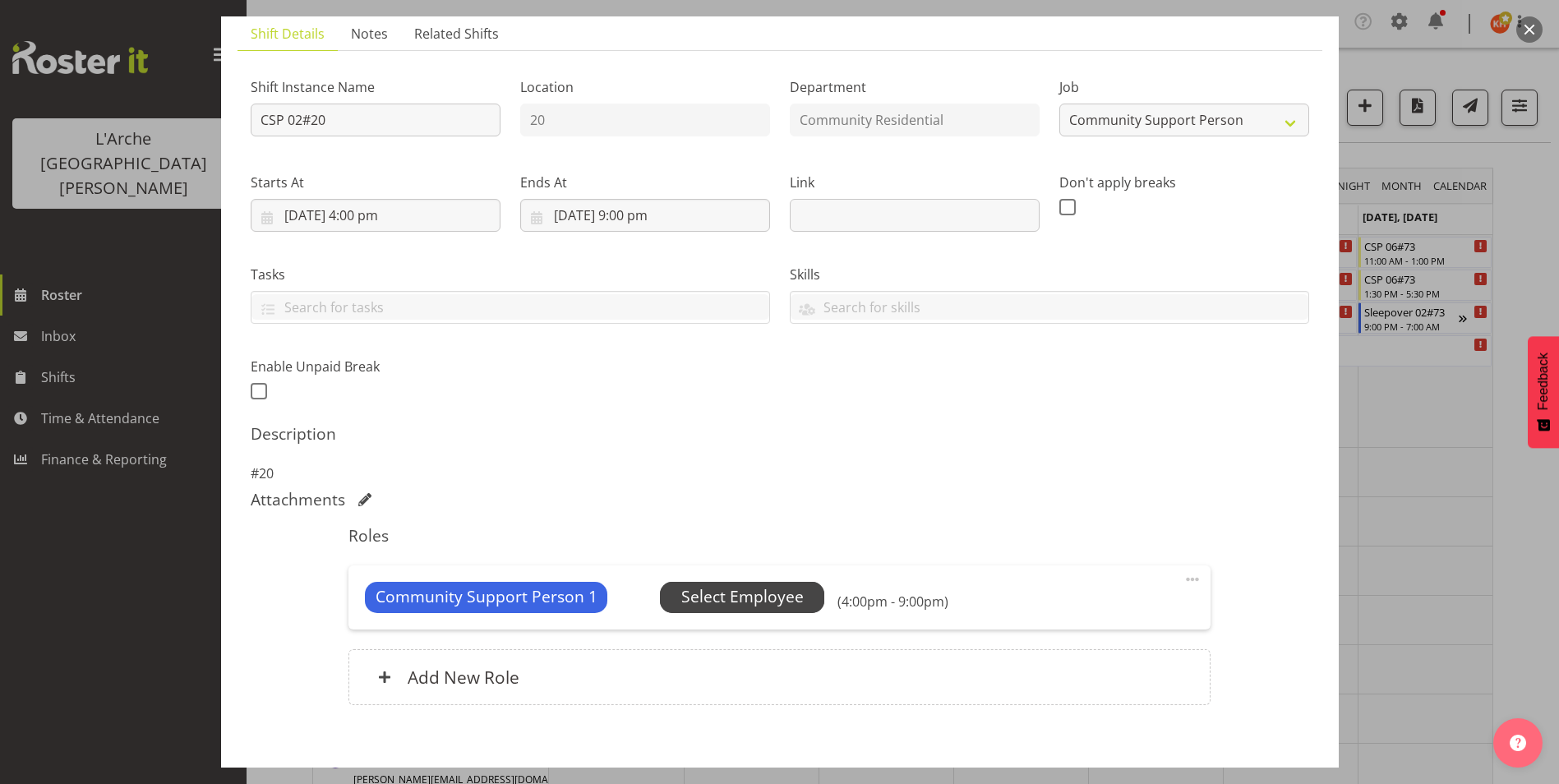
click at [741, 591] on span "Select Employee" at bounding box center [742, 597] width 122 height 24
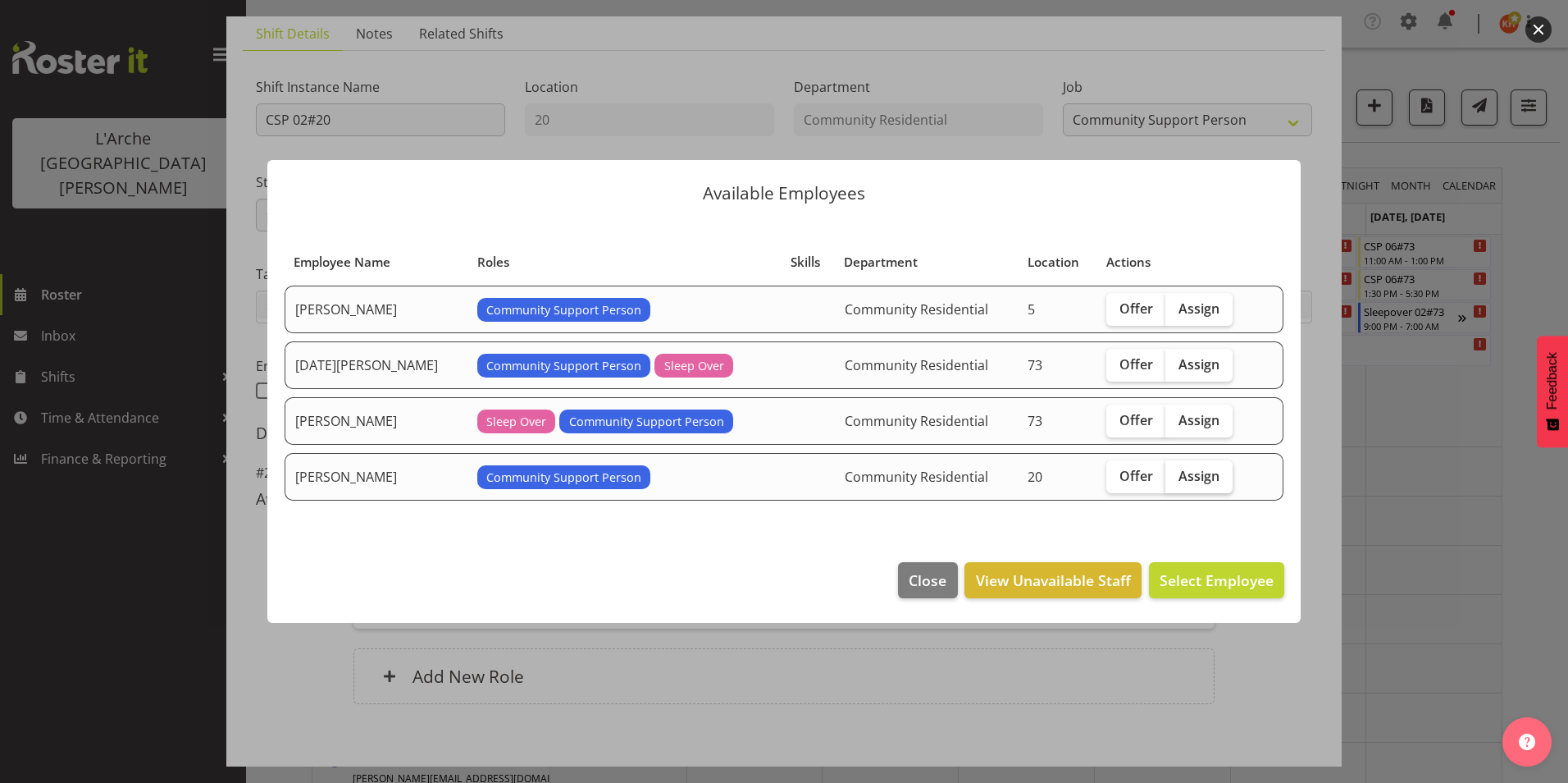
click at [1167, 474] on label "Assign" at bounding box center [1199, 476] width 67 height 33
click at [1167, 474] on input "Assign" at bounding box center [1170, 474] width 10 height 10
checkbox input "true"
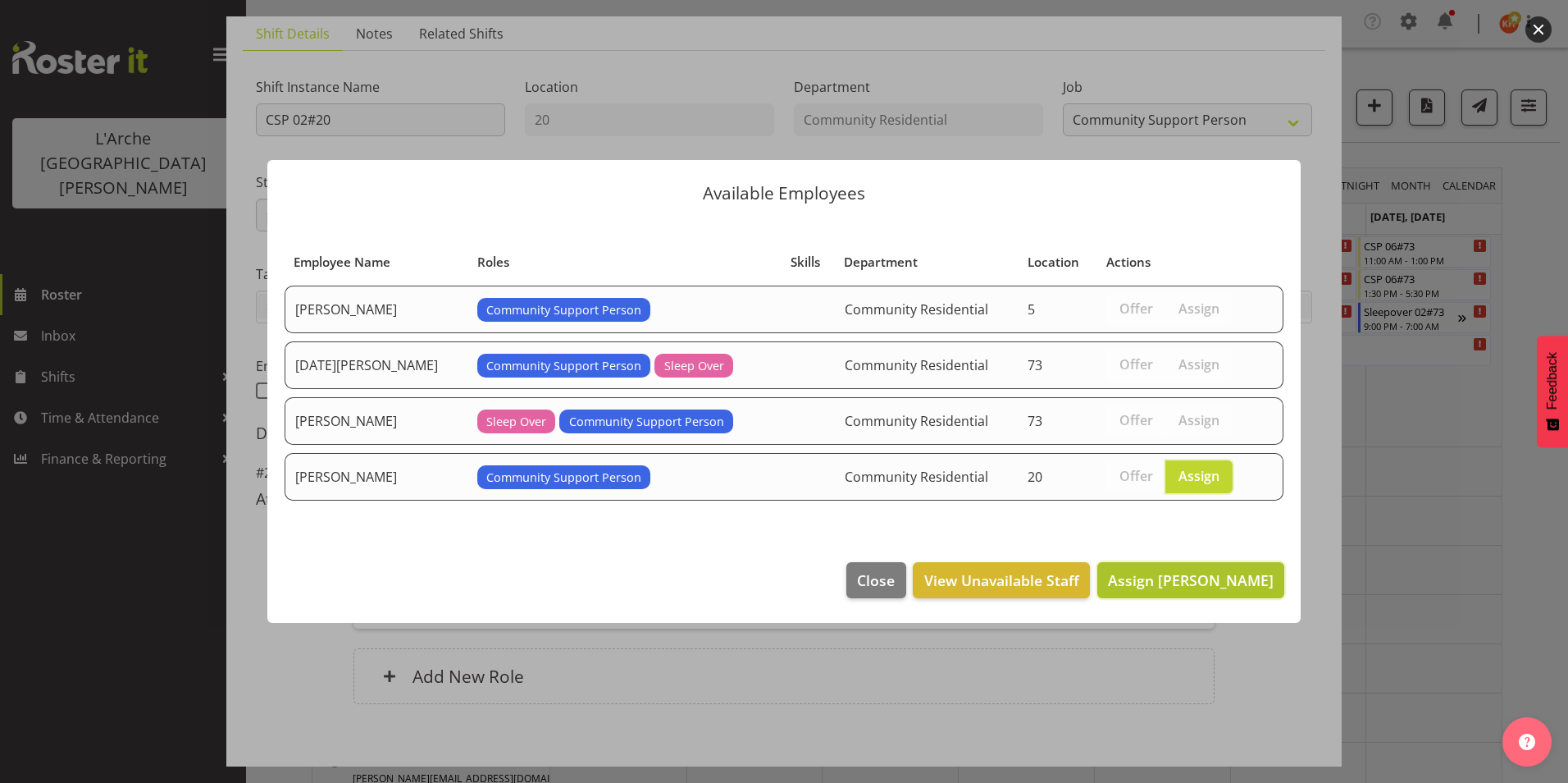
click at [1178, 584] on span "Assign Leanne Smith" at bounding box center [1191, 580] width 166 height 20
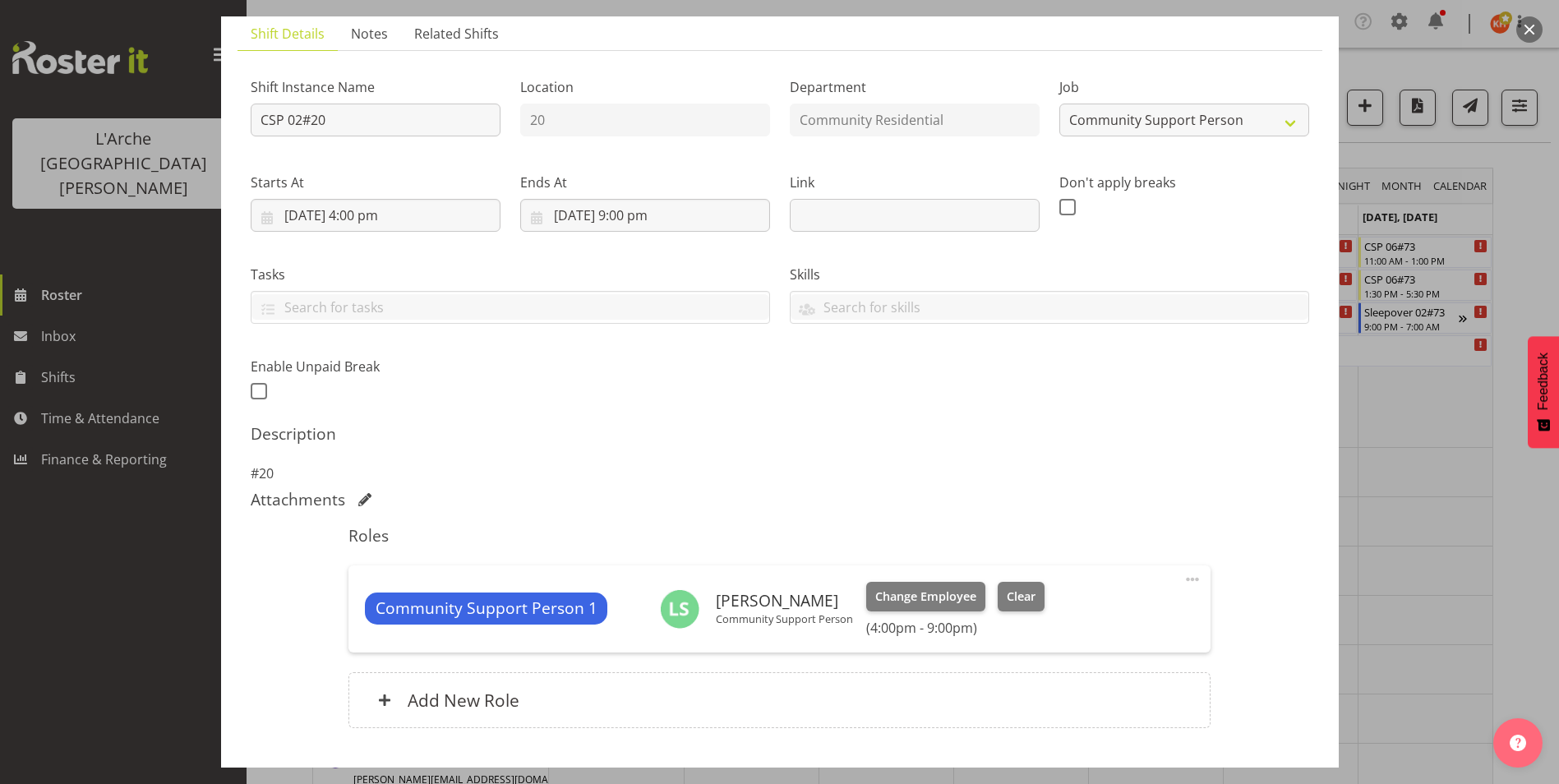
scroll to position [222, 0]
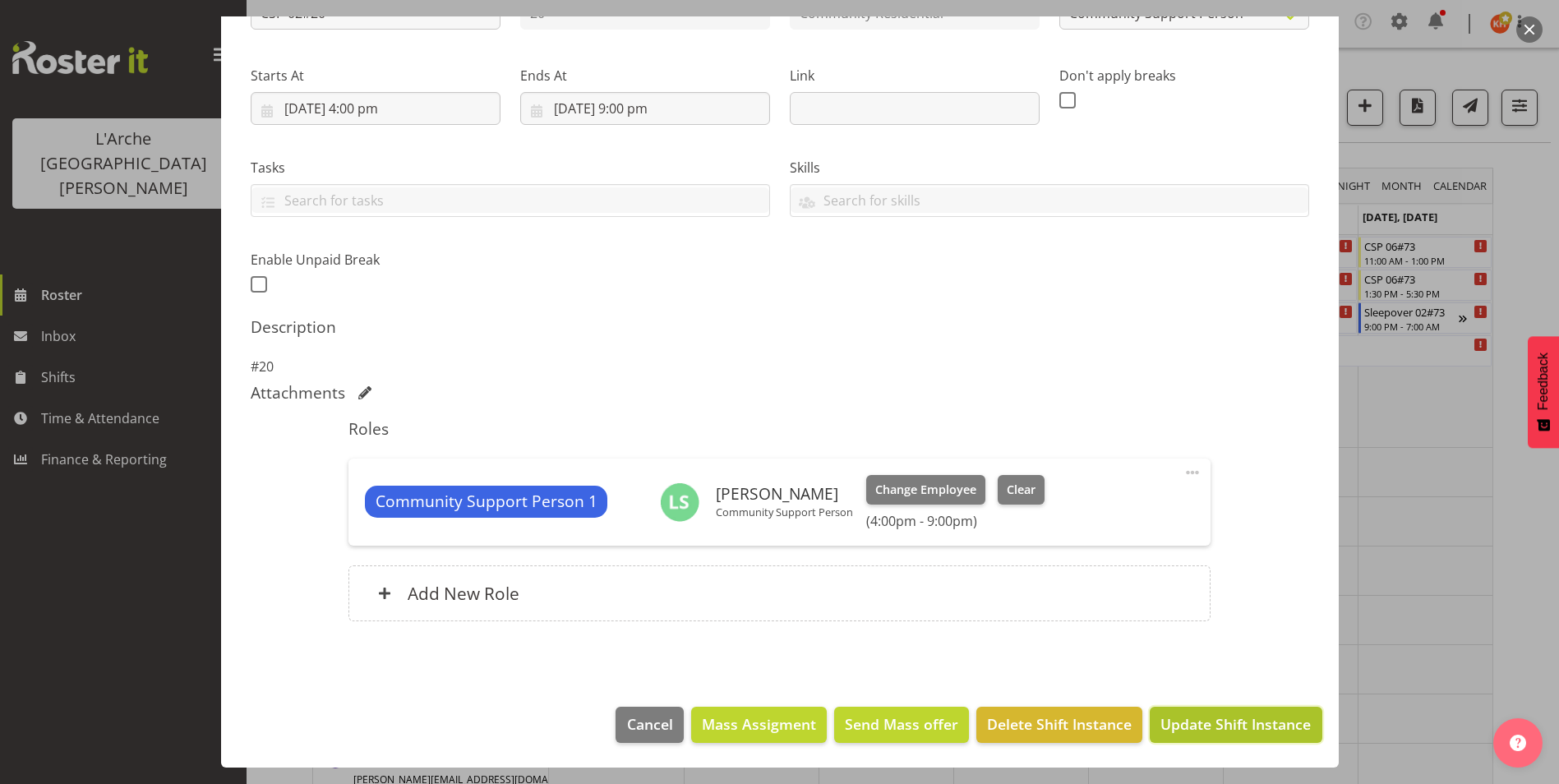
click at [1192, 721] on span "Update Shift Instance" at bounding box center [1235, 723] width 150 height 21
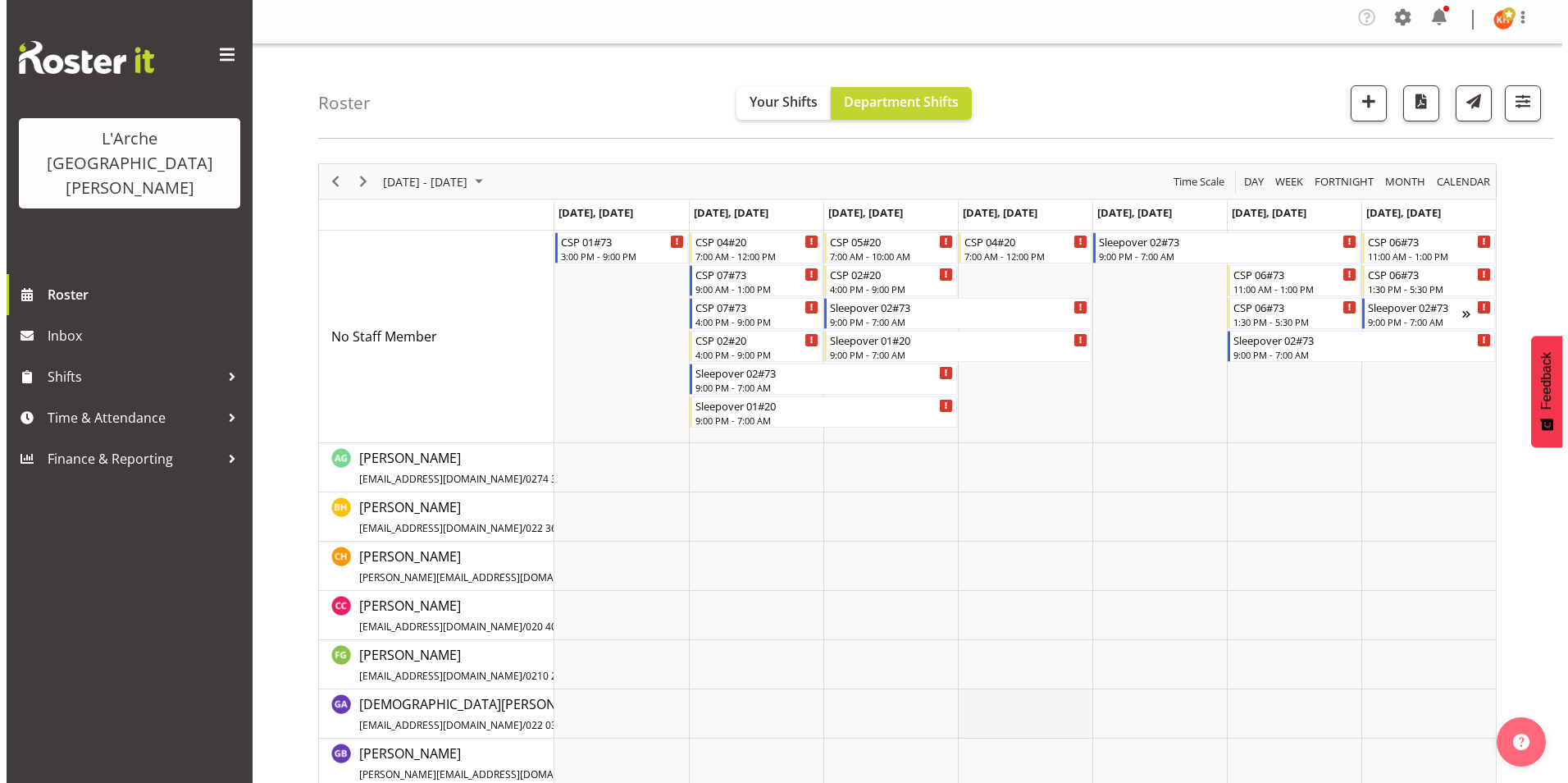
scroll to position [0, 0]
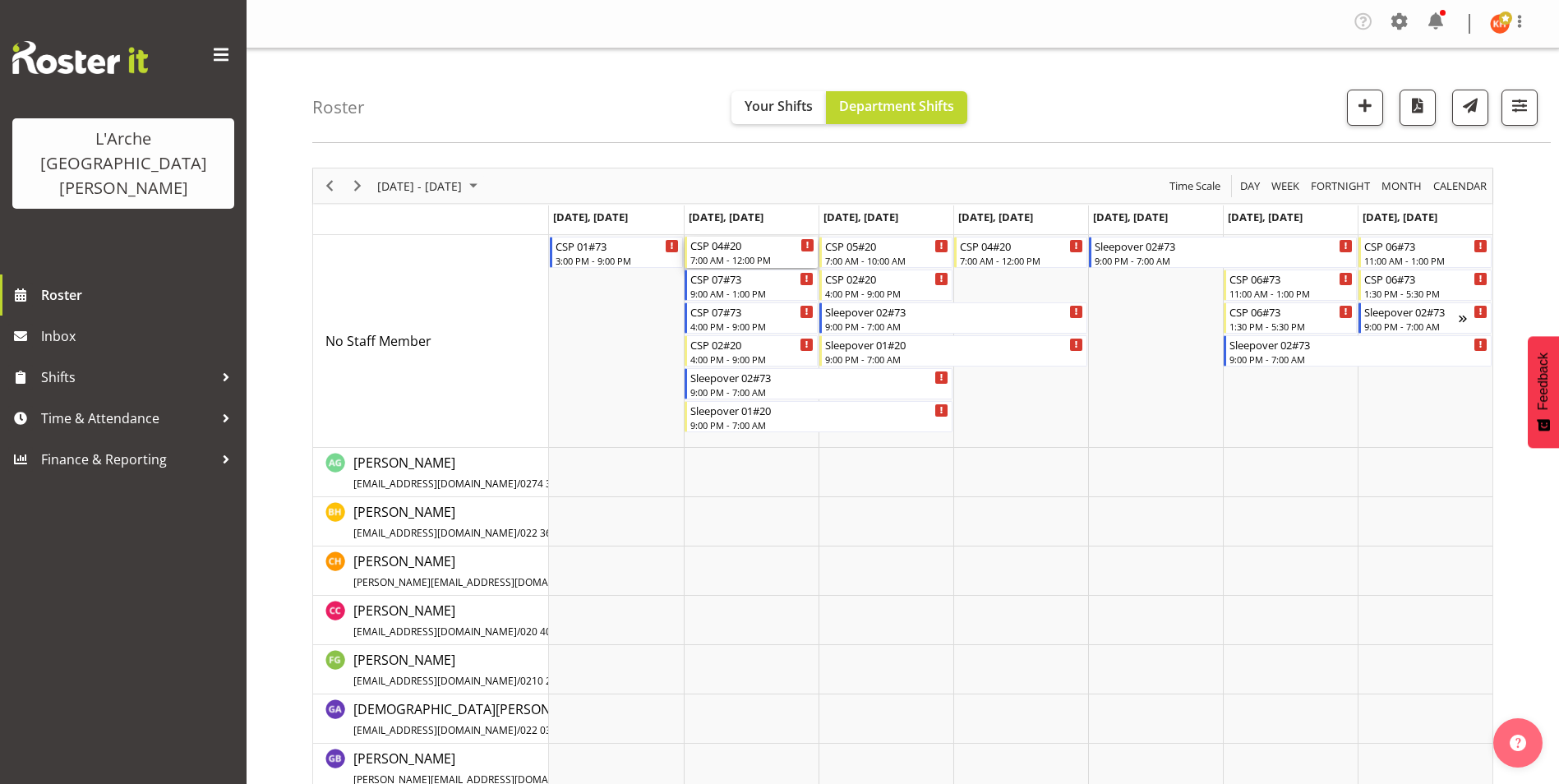
click at [765, 250] on div "CSP 04#20" at bounding box center [751, 245] width 124 height 17
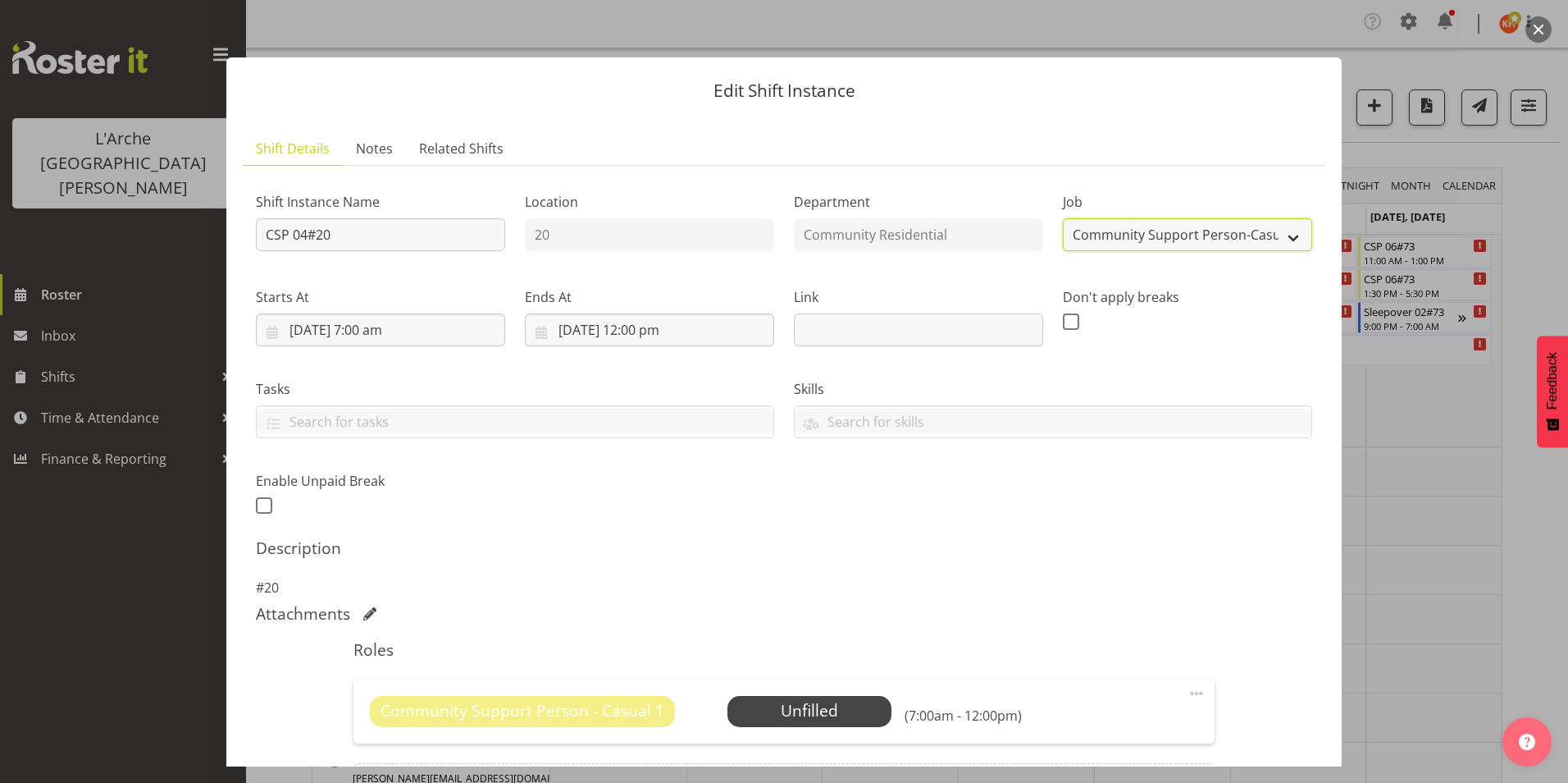
click at [1231, 225] on select "Create new job Accounts Admin Art Coordinator Community Leader Community Suppor…" at bounding box center [1188, 234] width 250 height 33
select select "2"
click at [1063, 218] on select "Create new job Accounts Admin Art Coordinator Community Leader Community Suppor…" at bounding box center [1188, 234] width 250 height 33
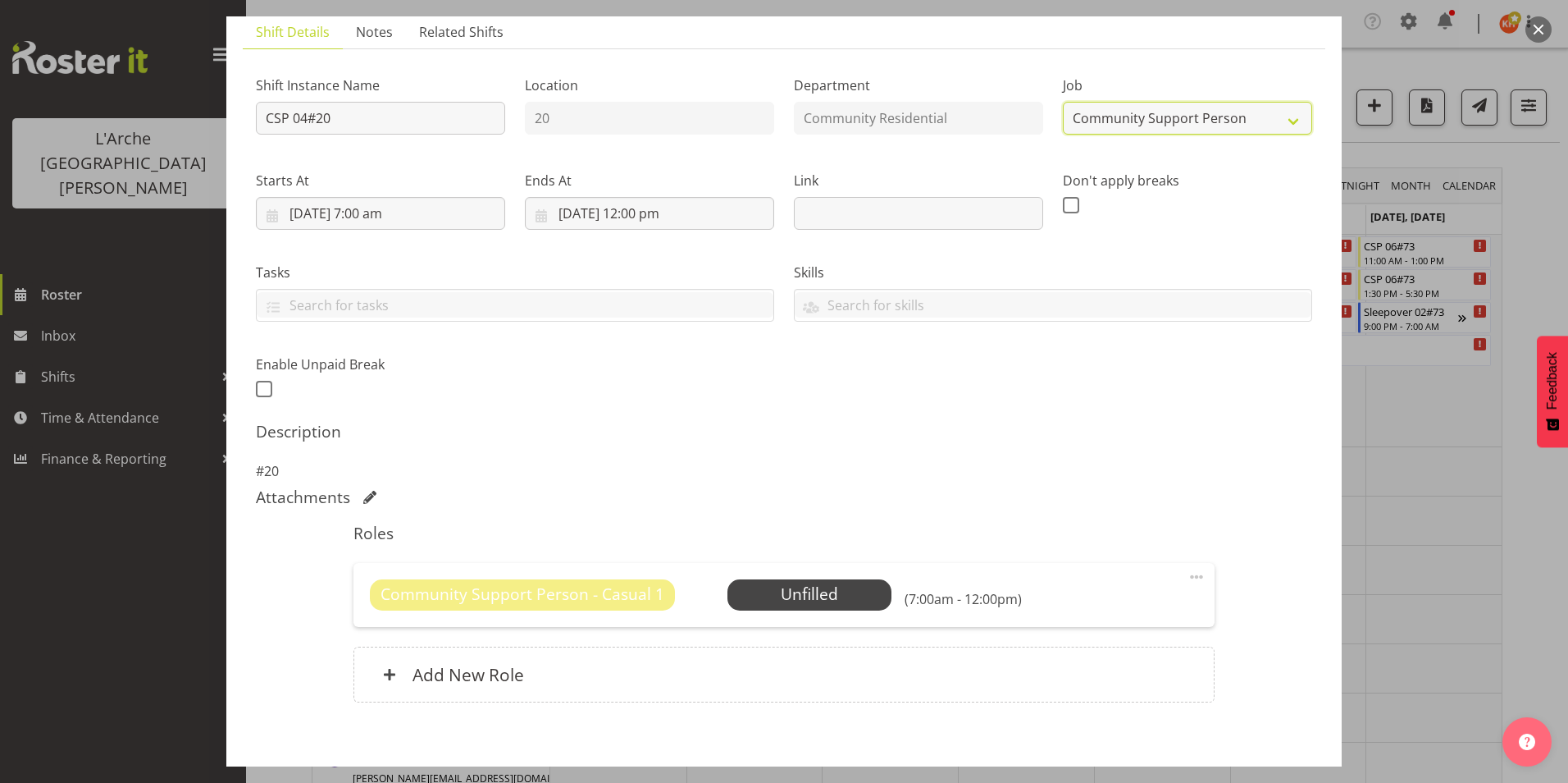
scroll to position [199, 0]
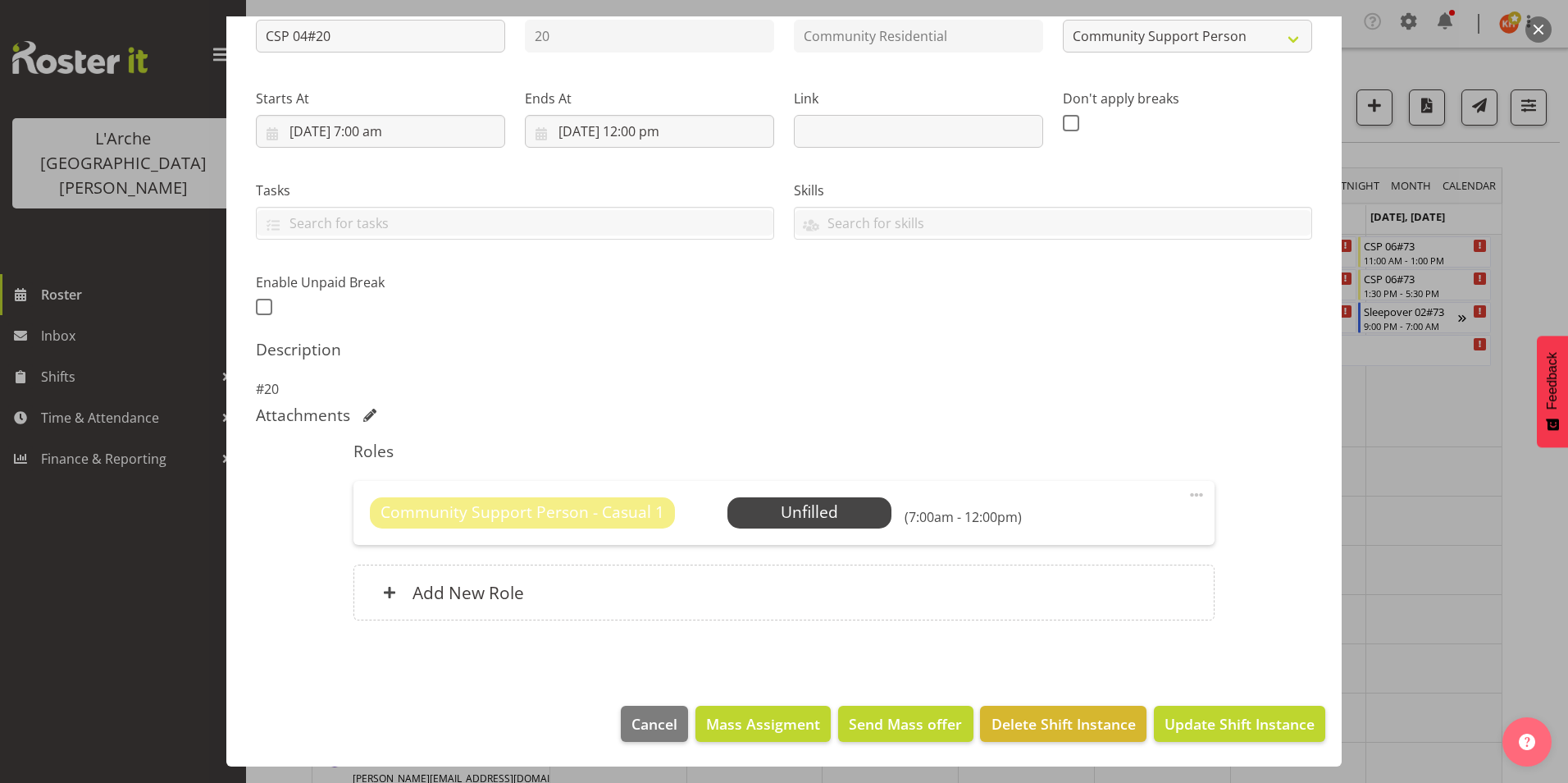
click at [1188, 496] on span at bounding box center [1196, 494] width 20 height 20
click at [1131, 590] on link "Delete" at bounding box center [1127, 594] width 157 height 30
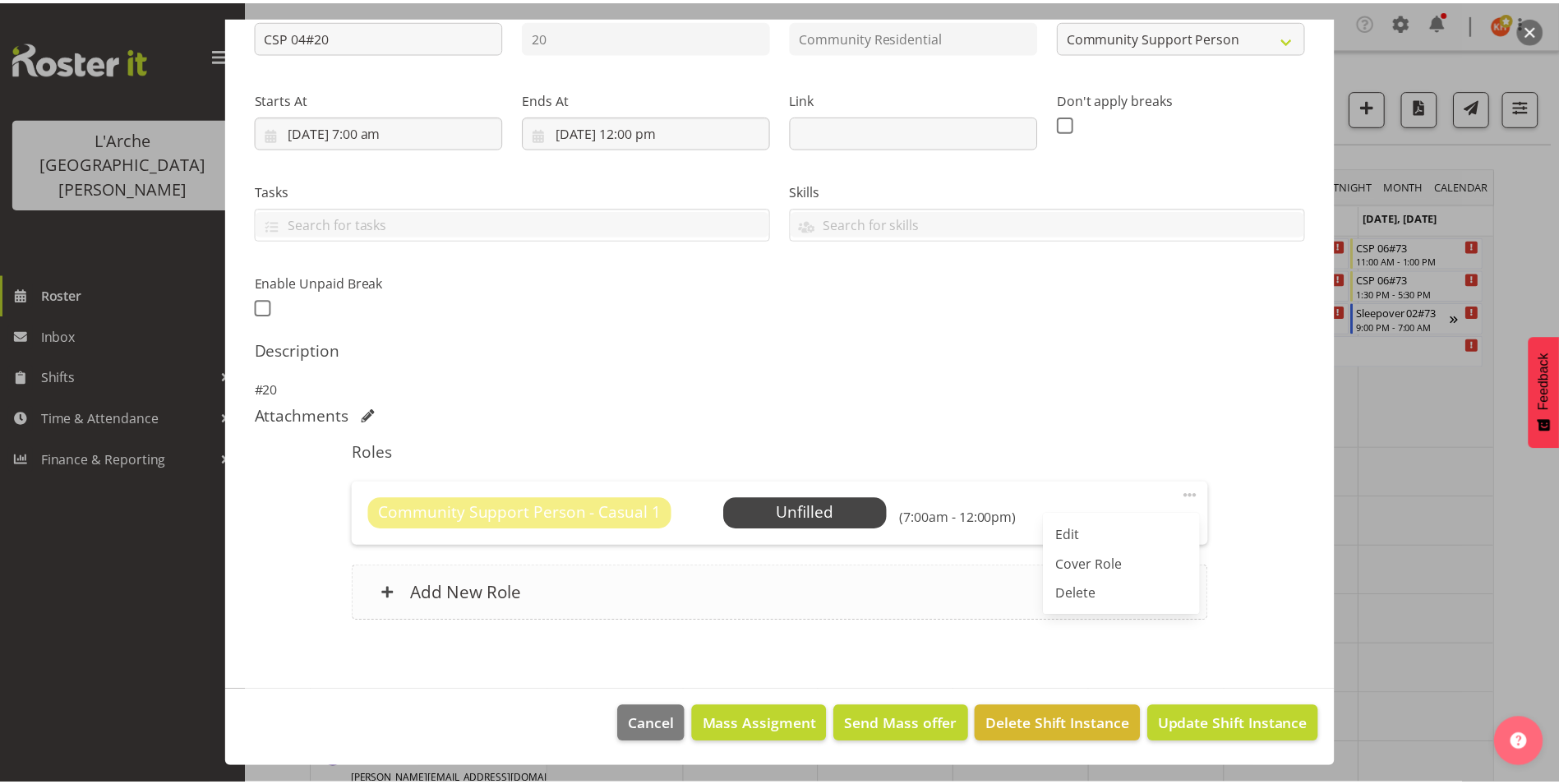
scroll to position [115, 0]
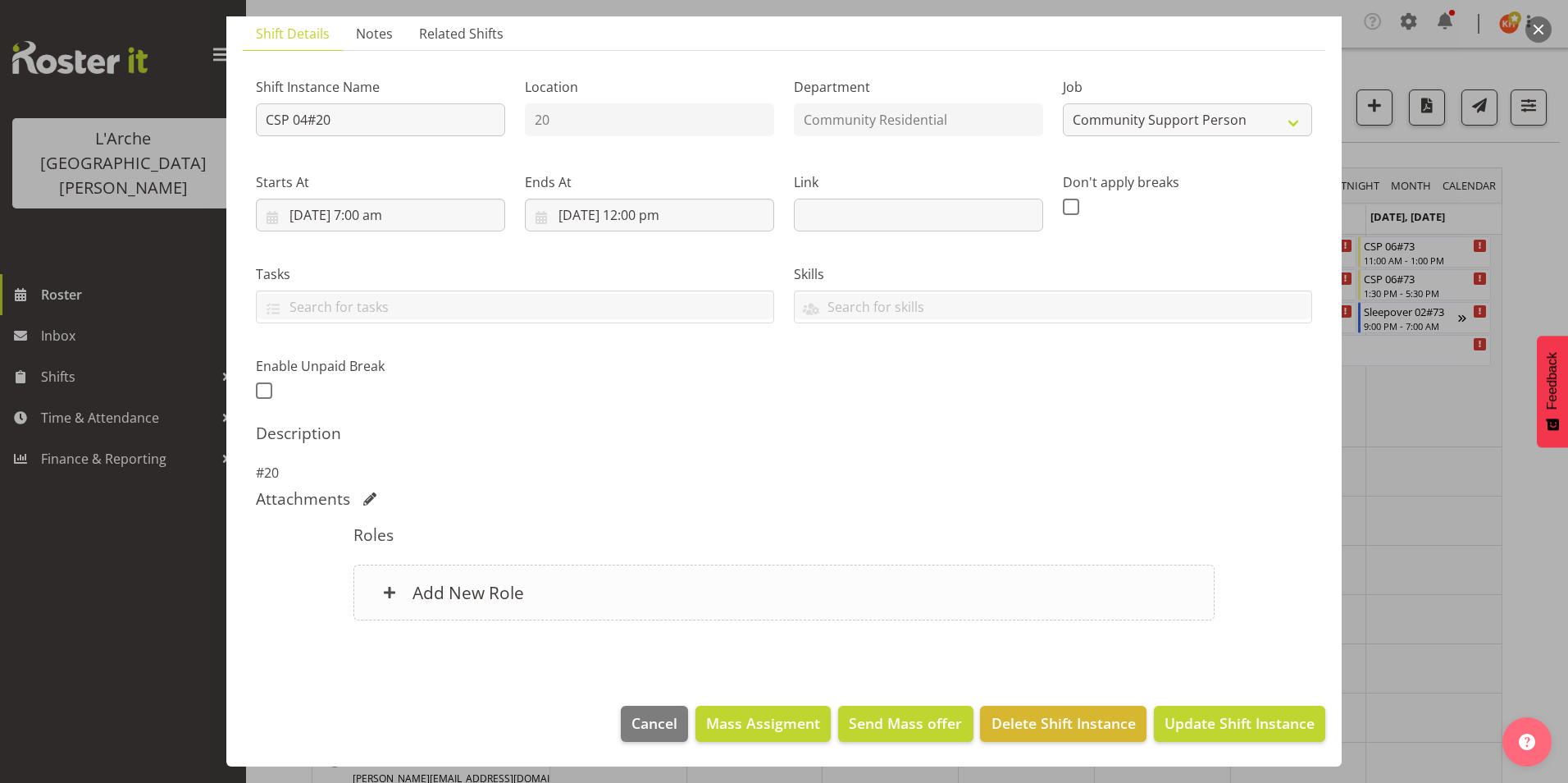
click at [429, 592] on h6 "Add New Role" at bounding box center [469, 592] width 112 height 21
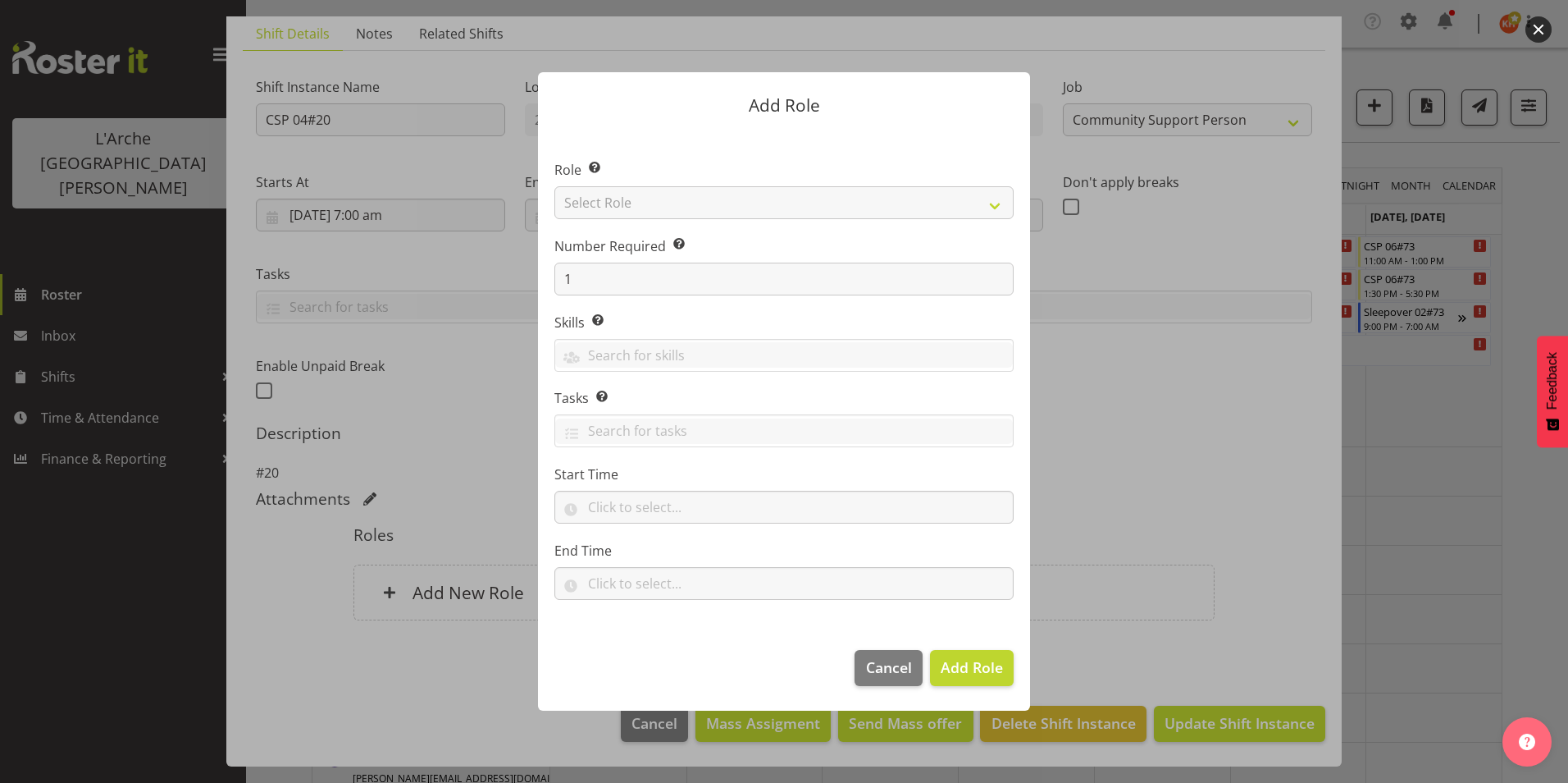
click at [600, 202] on section "Role Select the role you wish to add to the shift. Select Role Area Manager Art…" at bounding box center [784, 381] width 492 height 502
click at [611, 205] on select "Select Role Area Manager Art Coordination Community - SIL Community Leader Comm…" at bounding box center [784, 202] width 459 height 33
select select "13"
click at [554, 186] on select "Select Role Area Manager Art Coordination Community - SIL Community Leader Comm…" at bounding box center [784, 202] width 459 height 33
click at [976, 672] on span "Add Role" at bounding box center [972, 666] width 62 height 20
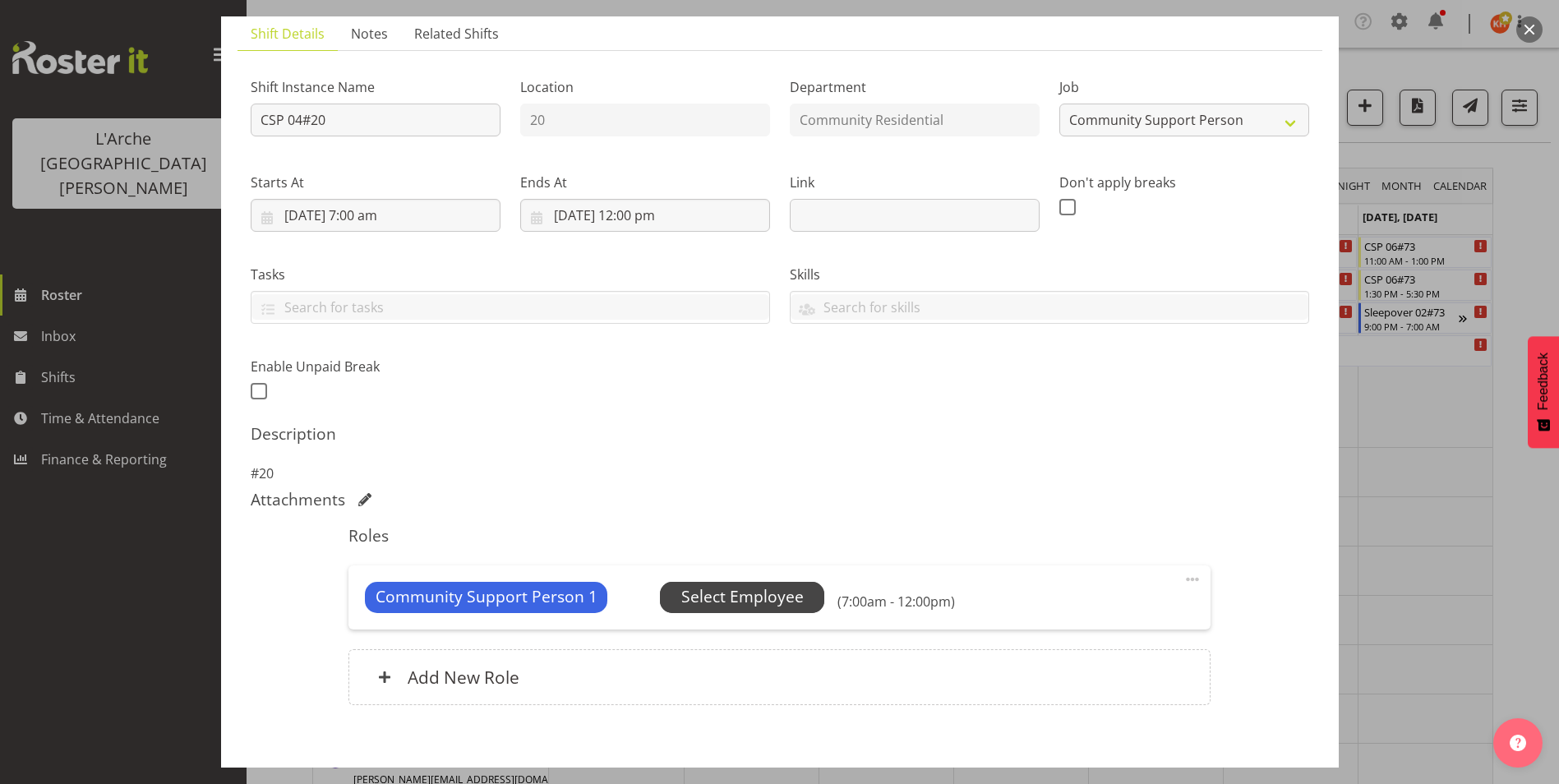
click at [685, 587] on span "Select Employee" at bounding box center [742, 597] width 122 height 24
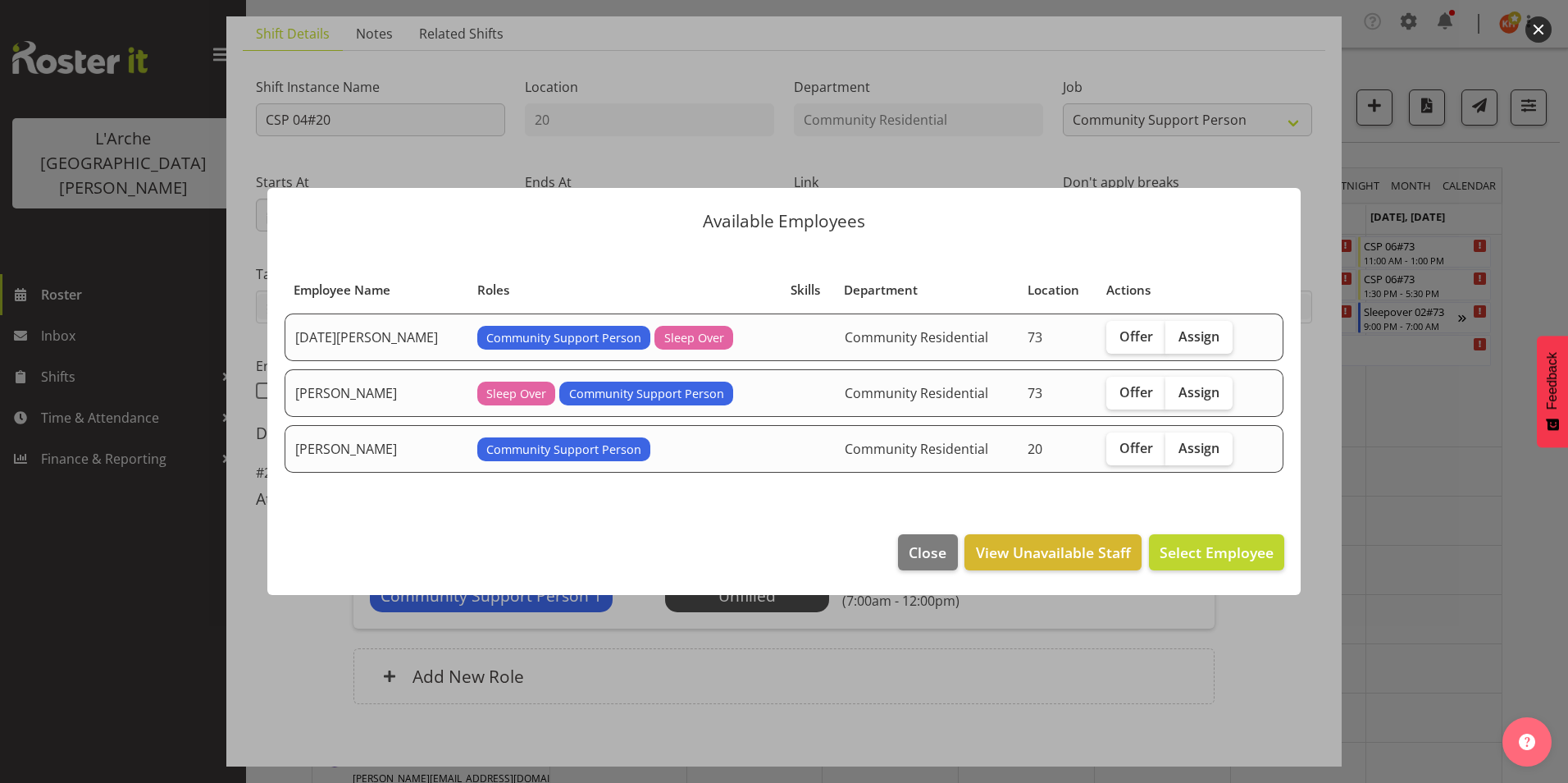
click at [1212, 431] on td "Offer Assign" at bounding box center [1179, 448] width 164 height 48
click at [1202, 446] on span "Assign" at bounding box center [1199, 448] width 41 height 17
click at [1176, 446] on input "Assign" at bounding box center [1170, 446] width 10 height 10
checkbox input "true"
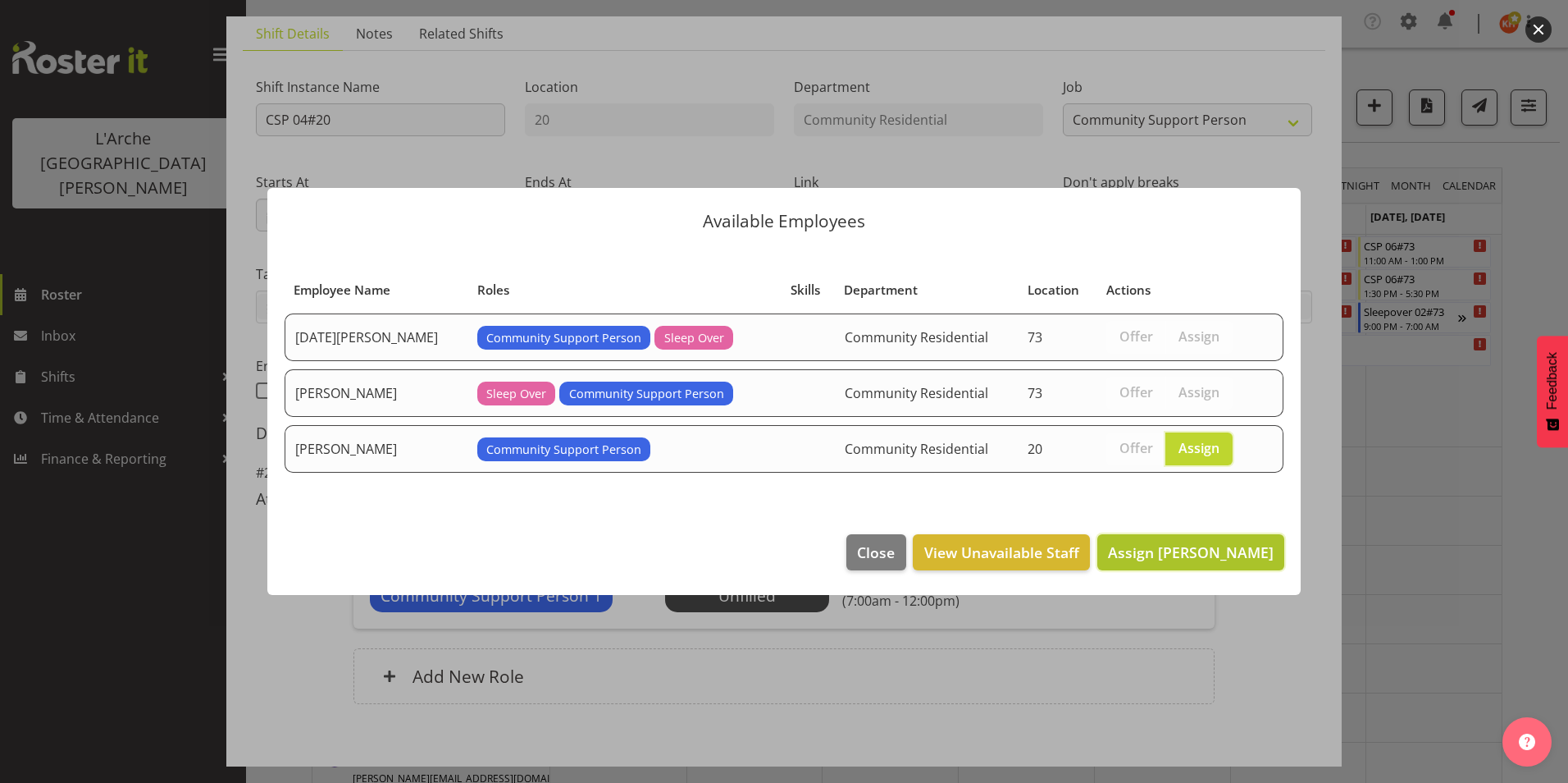
click at [1179, 547] on span "Assign Leanne Smith" at bounding box center [1191, 552] width 166 height 20
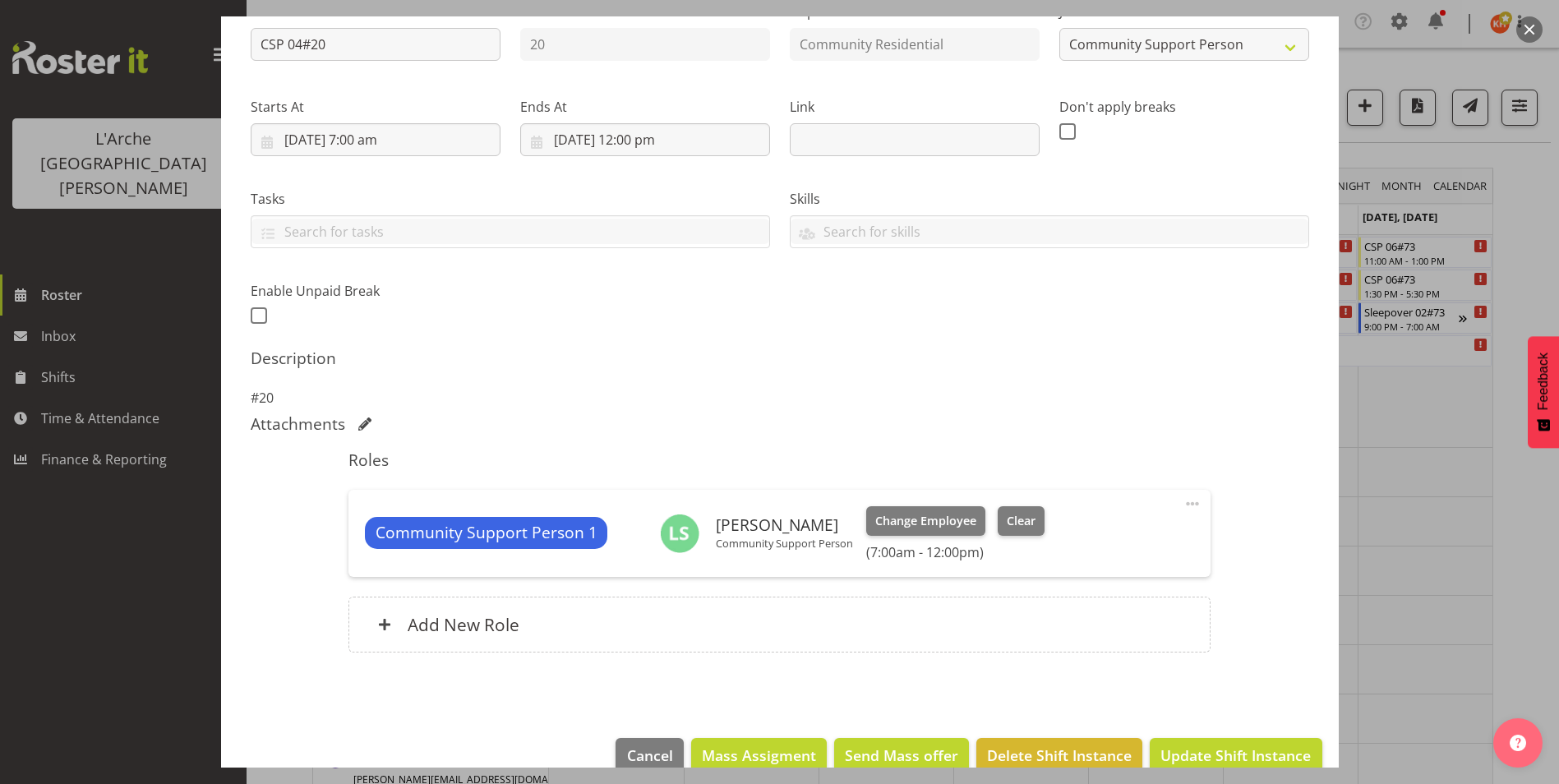
scroll to position [222, 0]
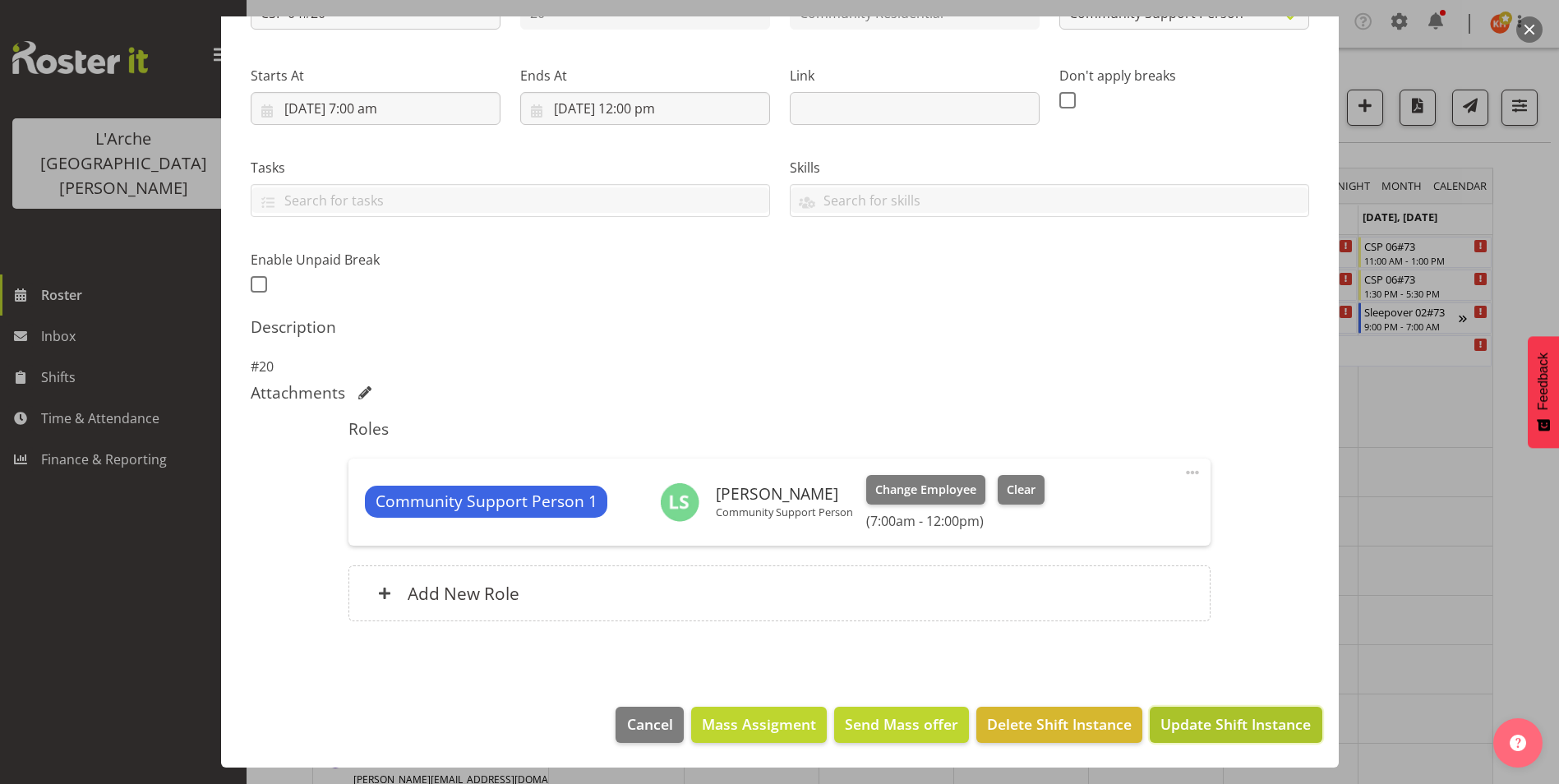
click at [1216, 721] on span "Update Shift Instance" at bounding box center [1235, 723] width 150 height 21
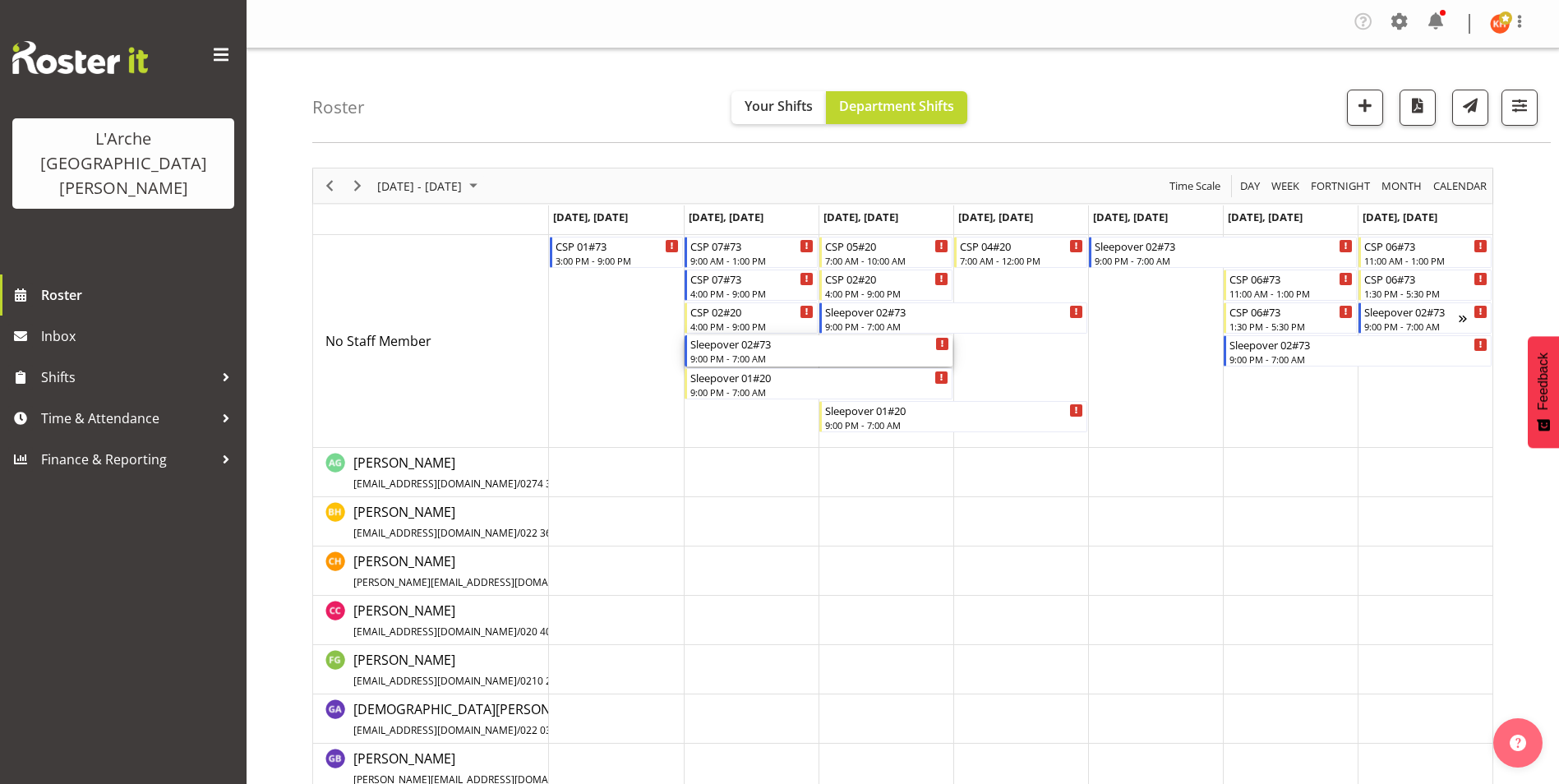
click at [814, 353] on div "9:00 PM - 7:00 AM" at bounding box center [819, 358] width 259 height 13
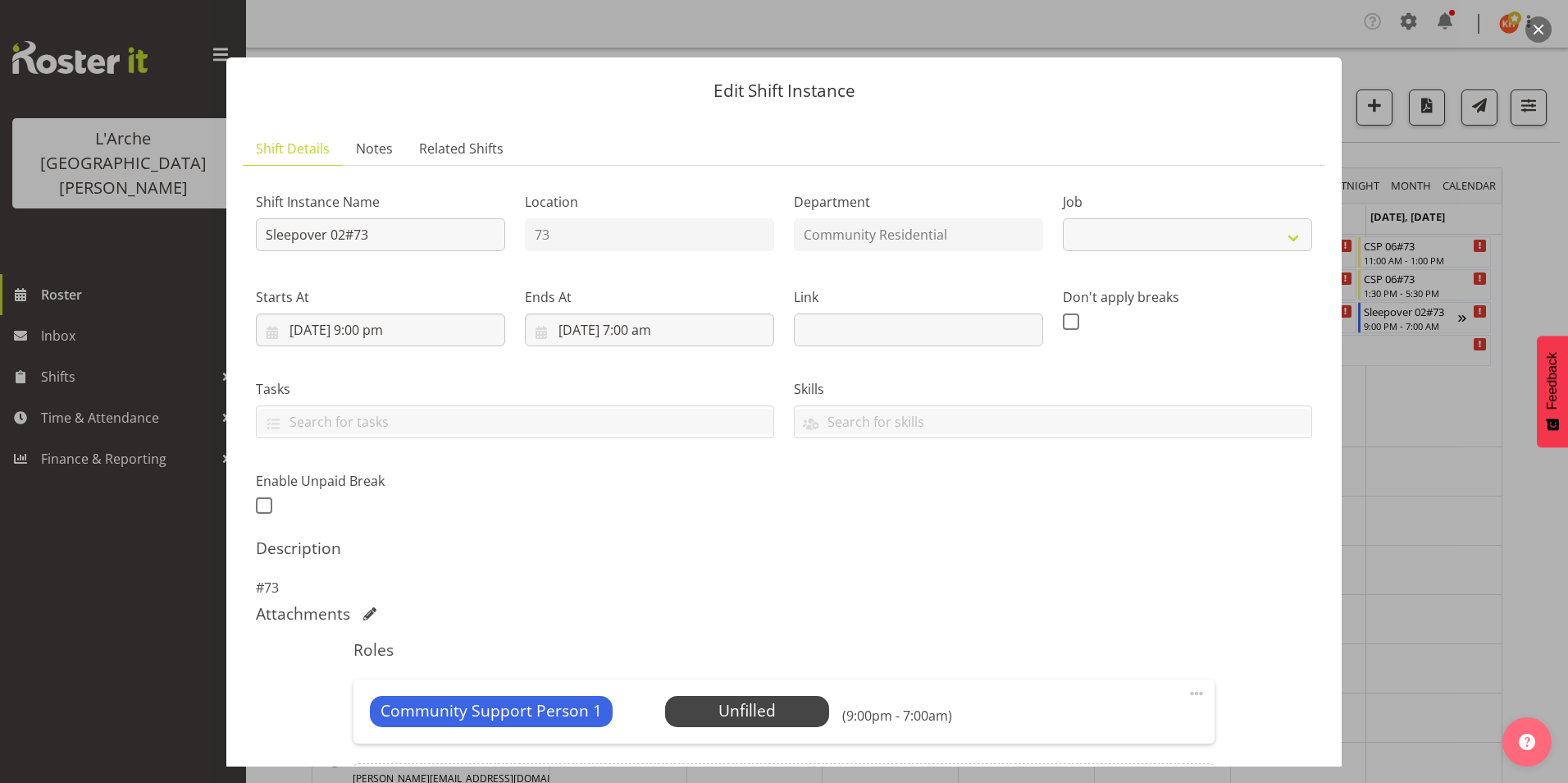
select select "2"
click at [760, 712] on span "Select Employee" at bounding box center [746, 711] width 122 height 24
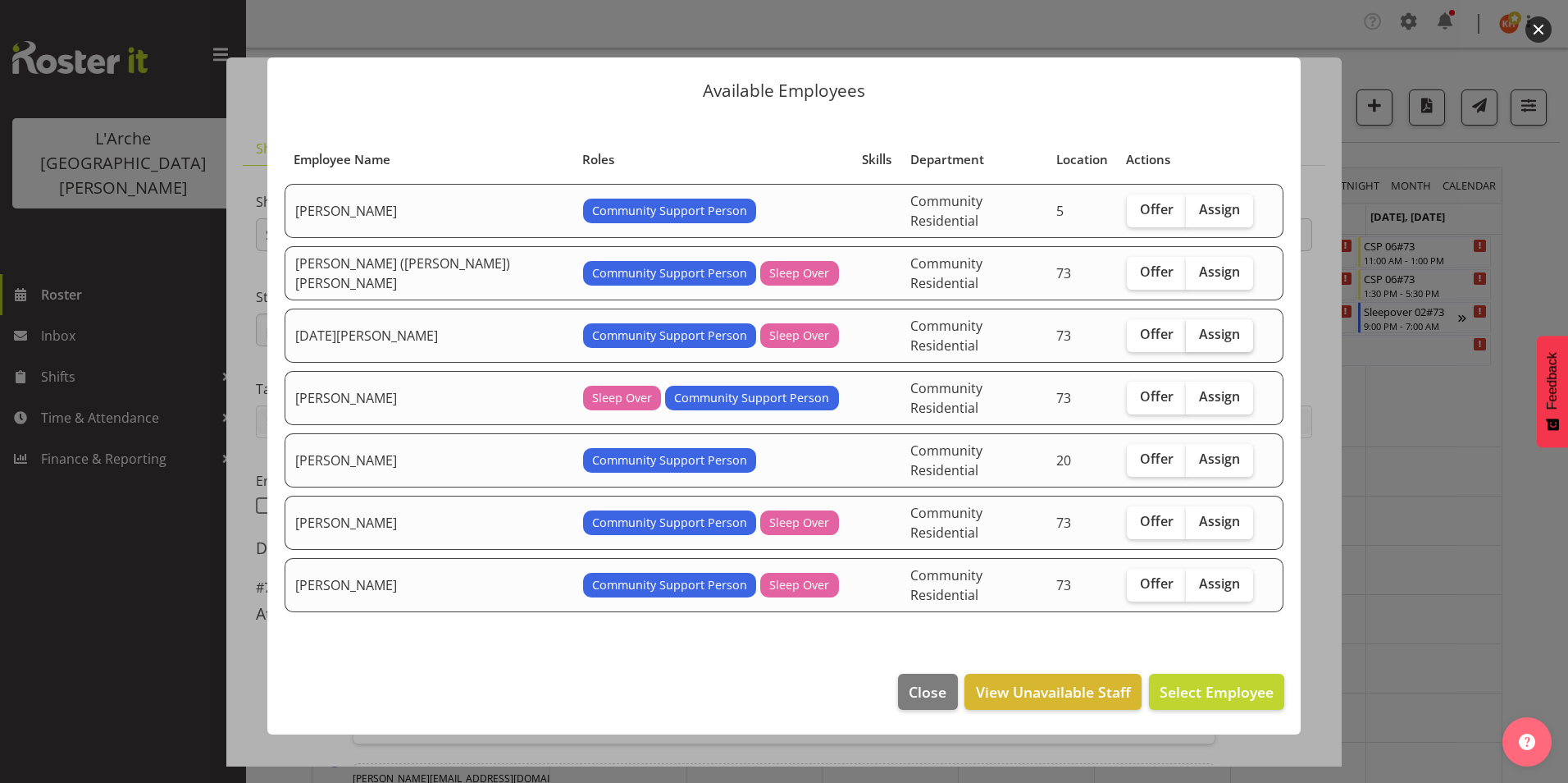
click at [1199, 337] on span "Assign" at bounding box center [1220, 334] width 41 height 17
click at [1194, 337] on input "Assign" at bounding box center [1191, 334] width 10 height 10
checkbox input "true"
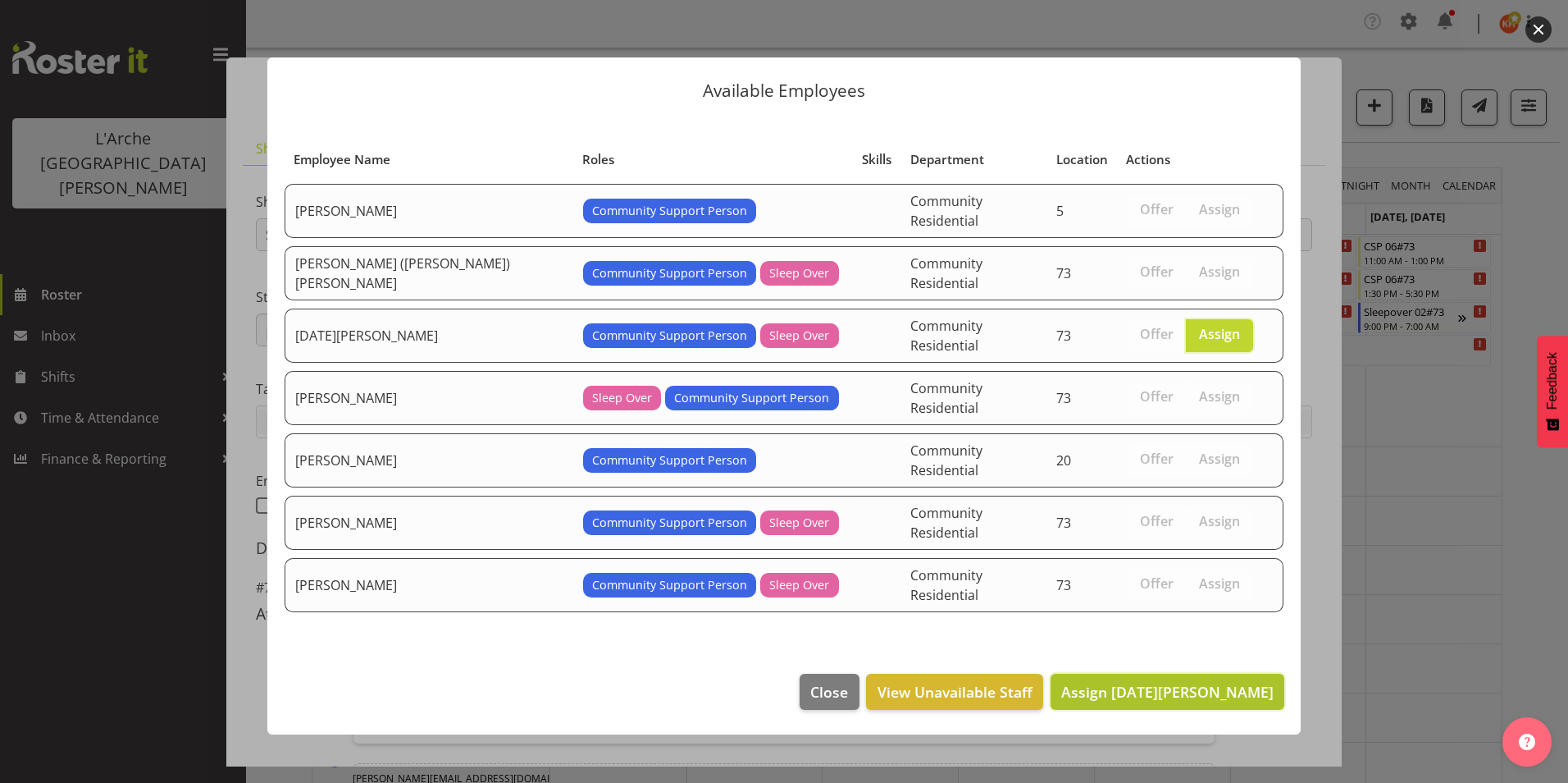
click at [1159, 682] on span "Assign Kartik Mahajan" at bounding box center [1167, 692] width 212 height 20
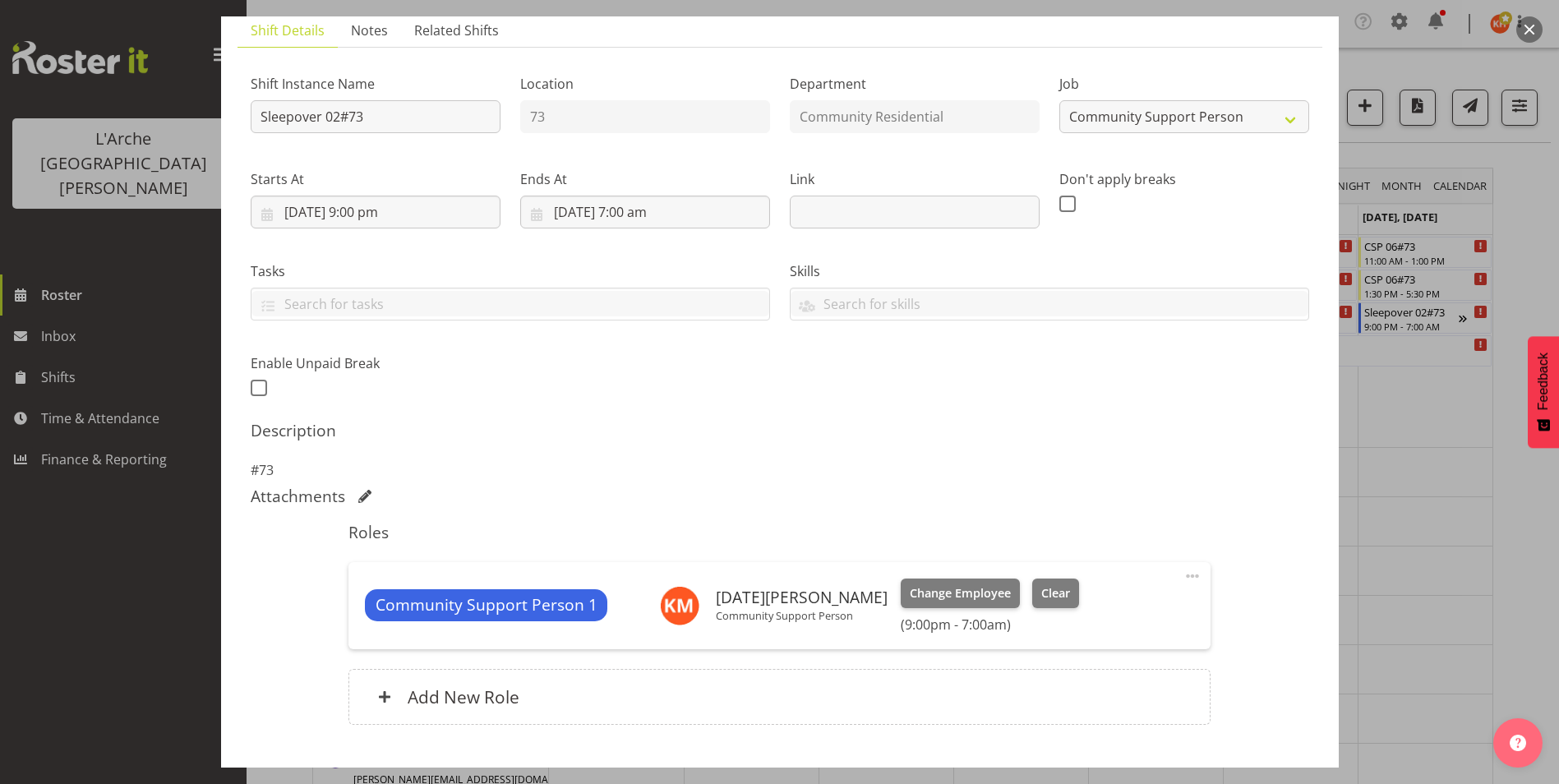
scroll to position [222, 0]
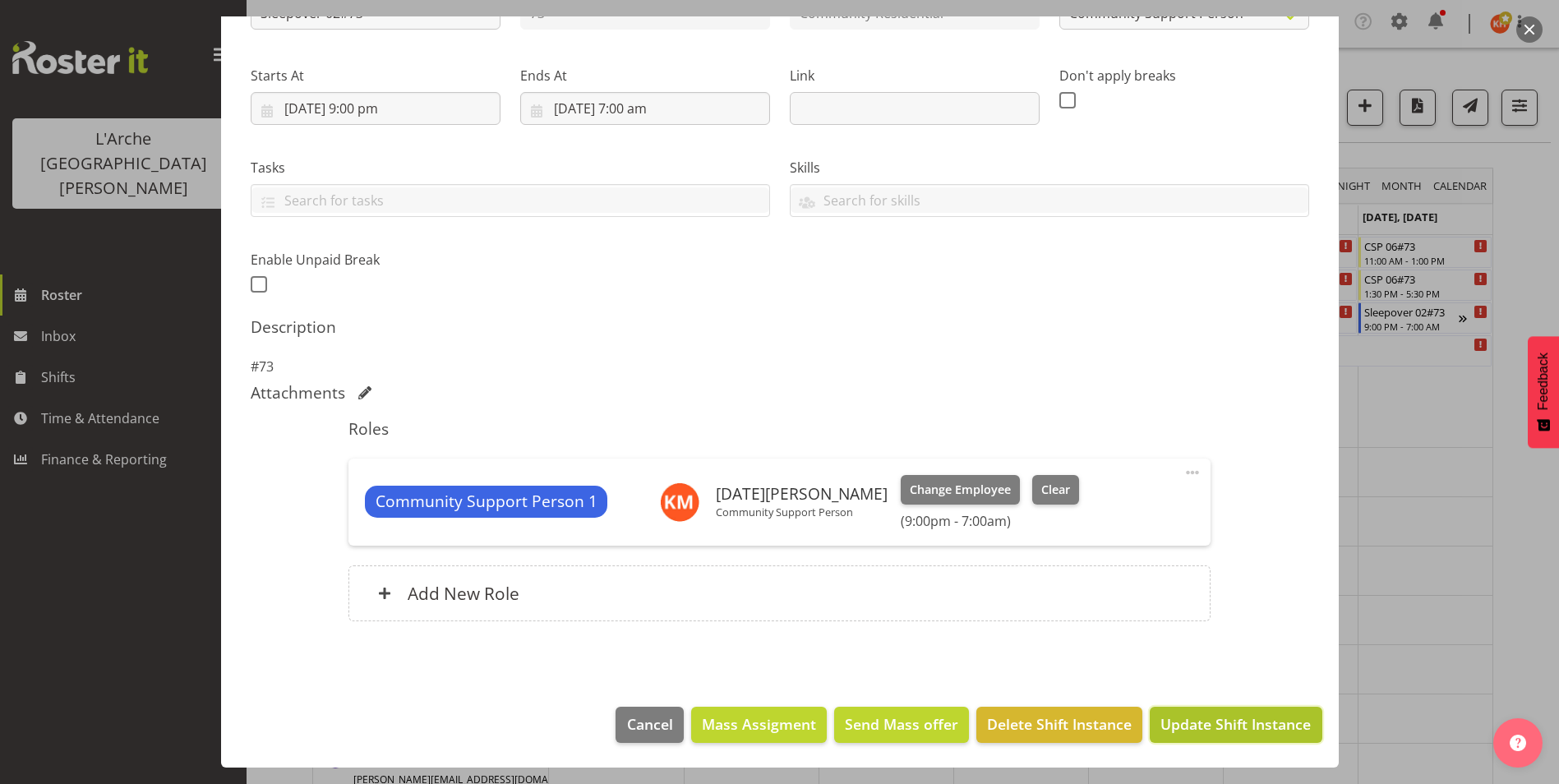
click at [1198, 713] on span "Update Shift Instance" at bounding box center [1235, 723] width 150 height 21
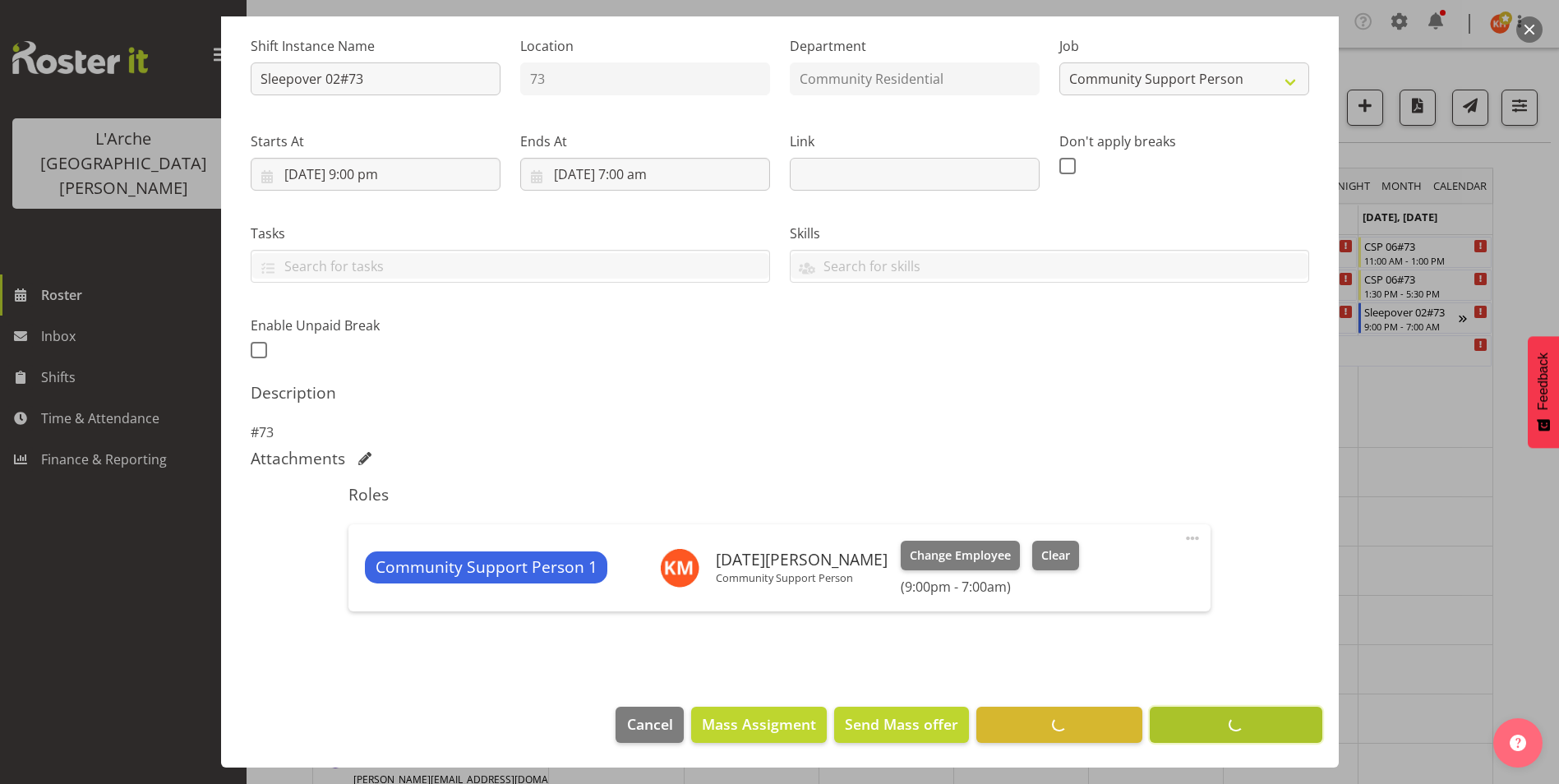
scroll to position [156, 0]
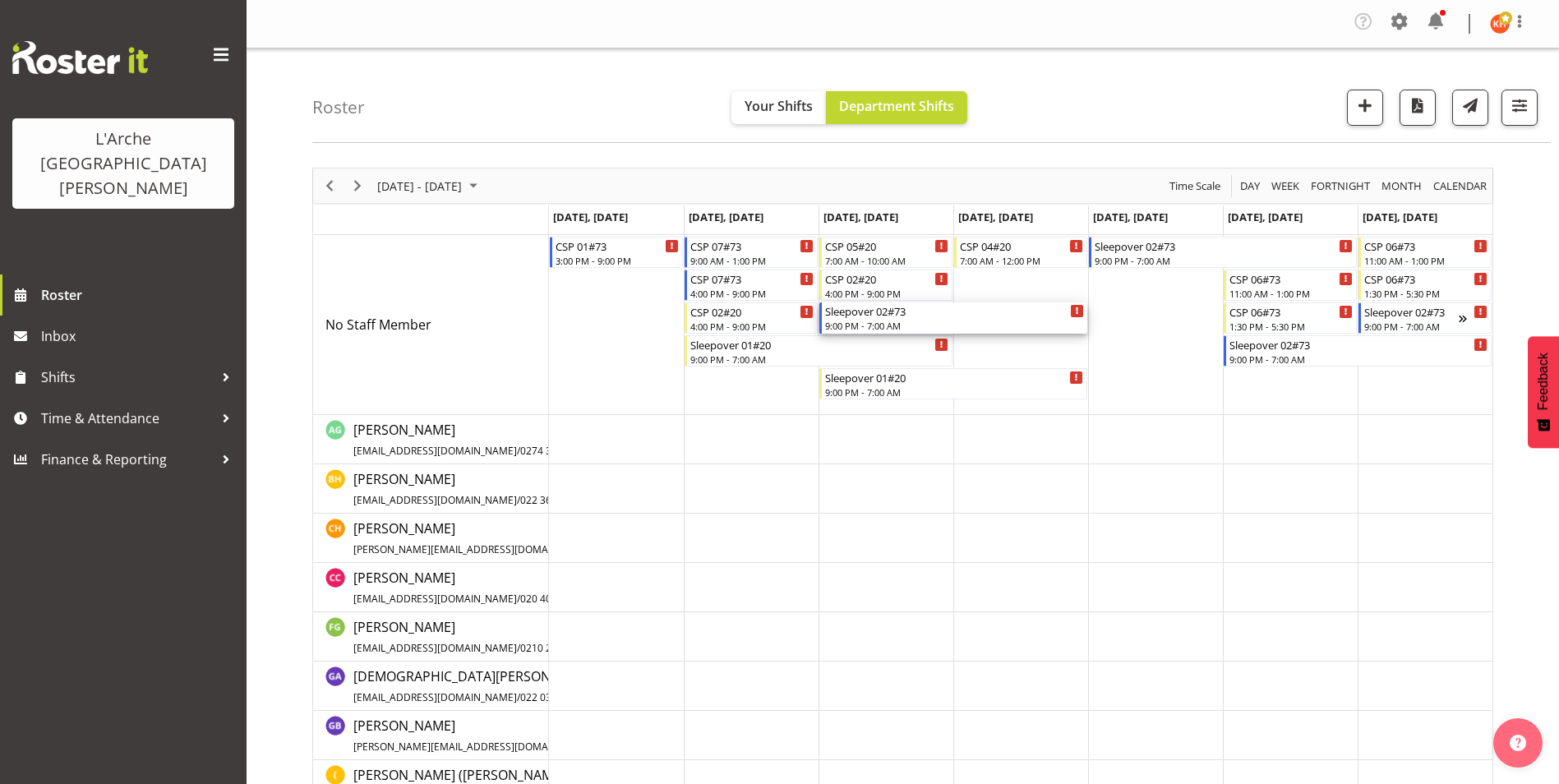
click at [964, 314] on div "Sleepover 02#73" at bounding box center [954, 311] width 259 height 17
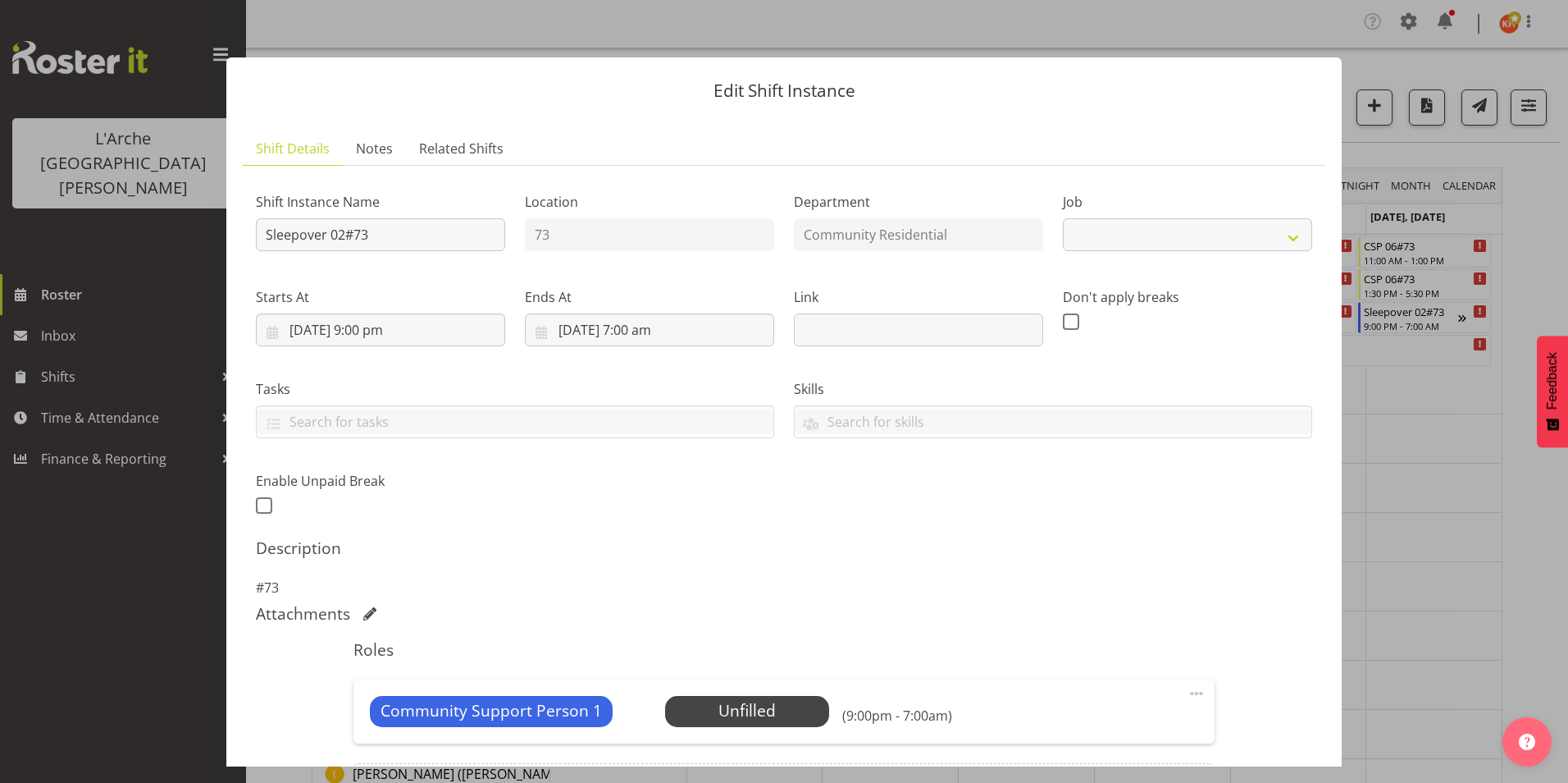
select select "2"
click at [738, 711] on span "Select Employee" at bounding box center [746, 711] width 122 height 24
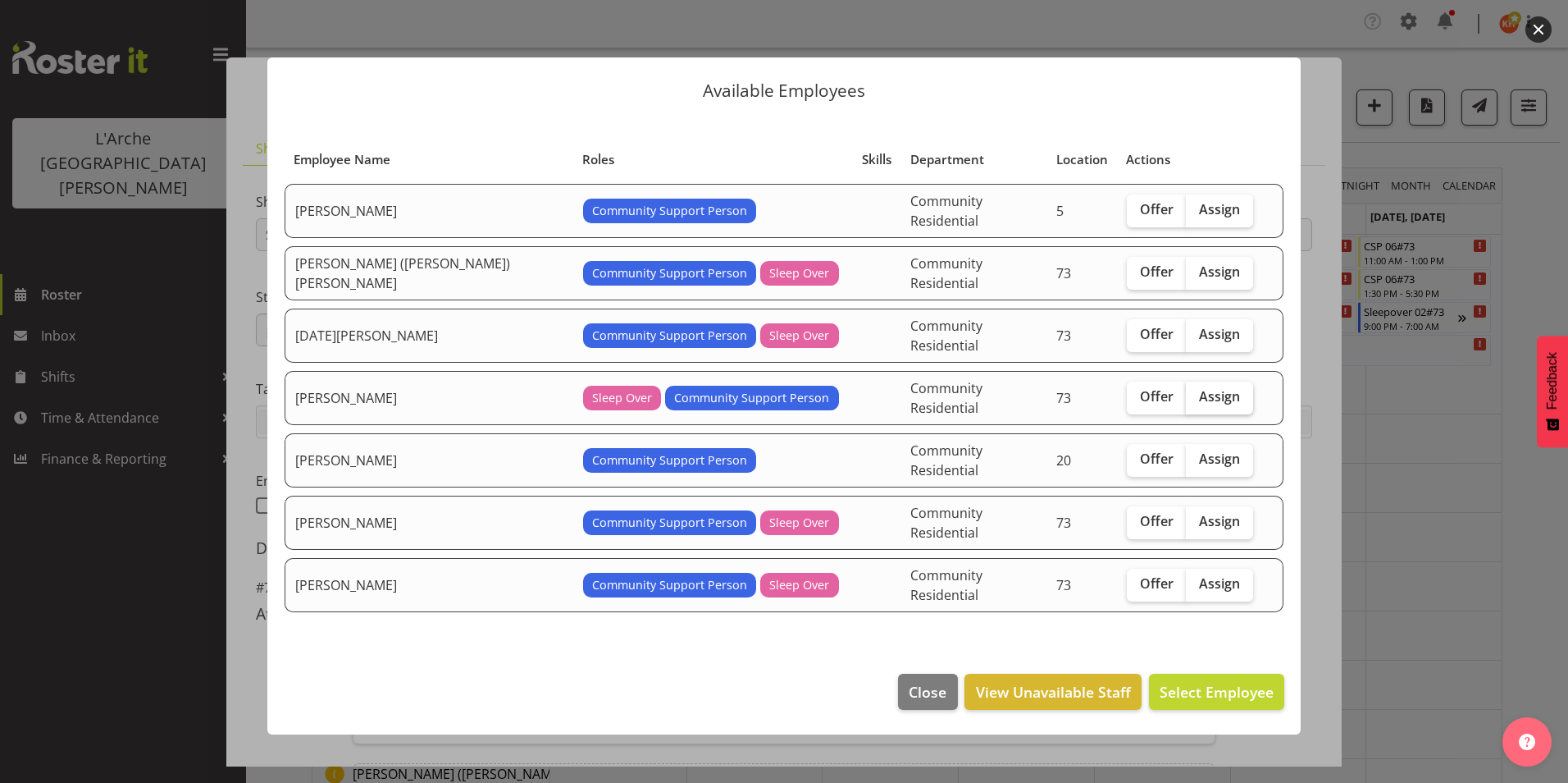
click at [1199, 392] on span "Assign" at bounding box center [1220, 396] width 41 height 17
click at [1189, 392] on input "Assign" at bounding box center [1191, 396] width 10 height 10
checkbox input "true"
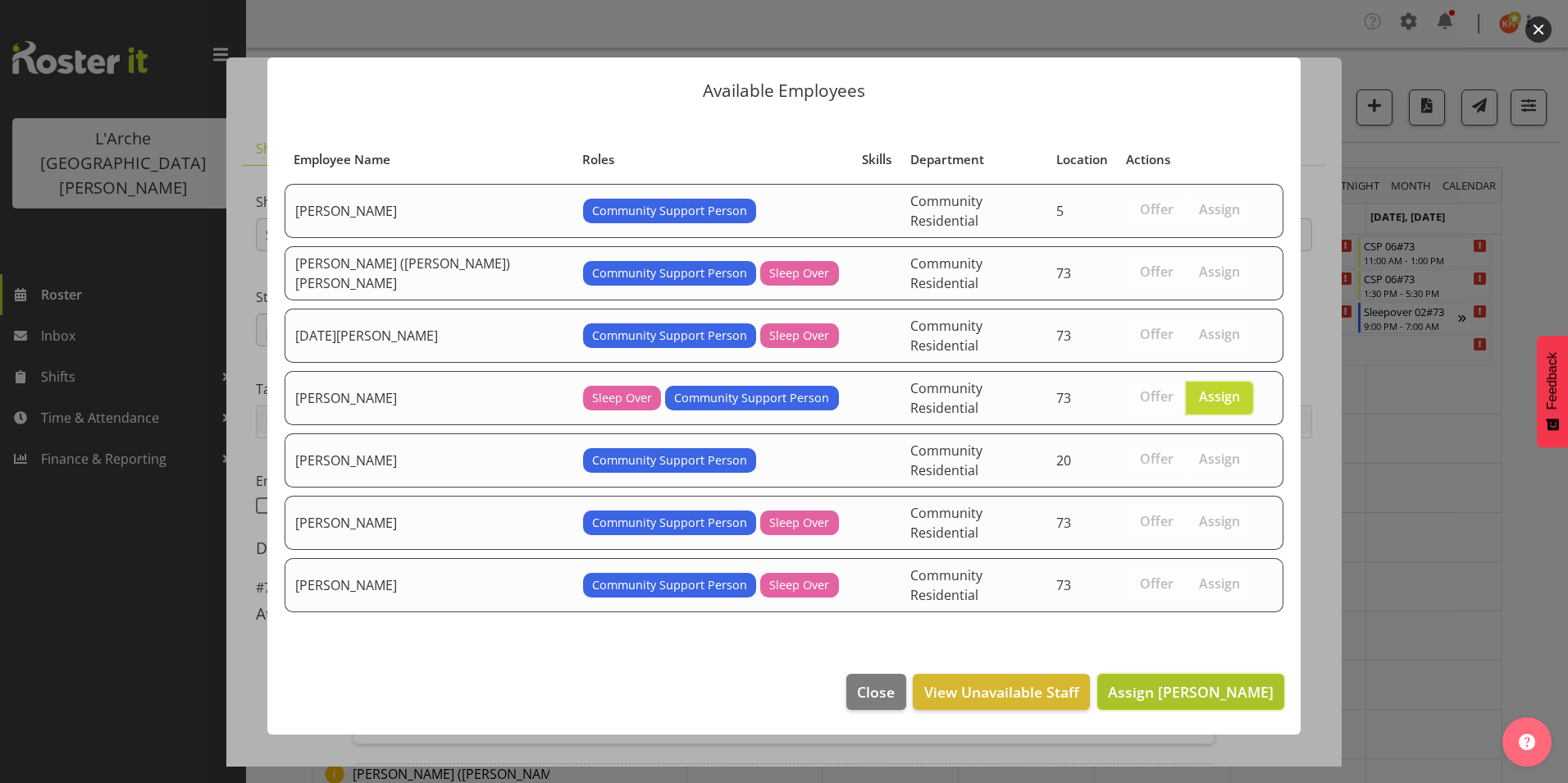
click at [1180, 682] on span "Assign Katherine Shaw" at bounding box center [1191, 692] width 166 height 20
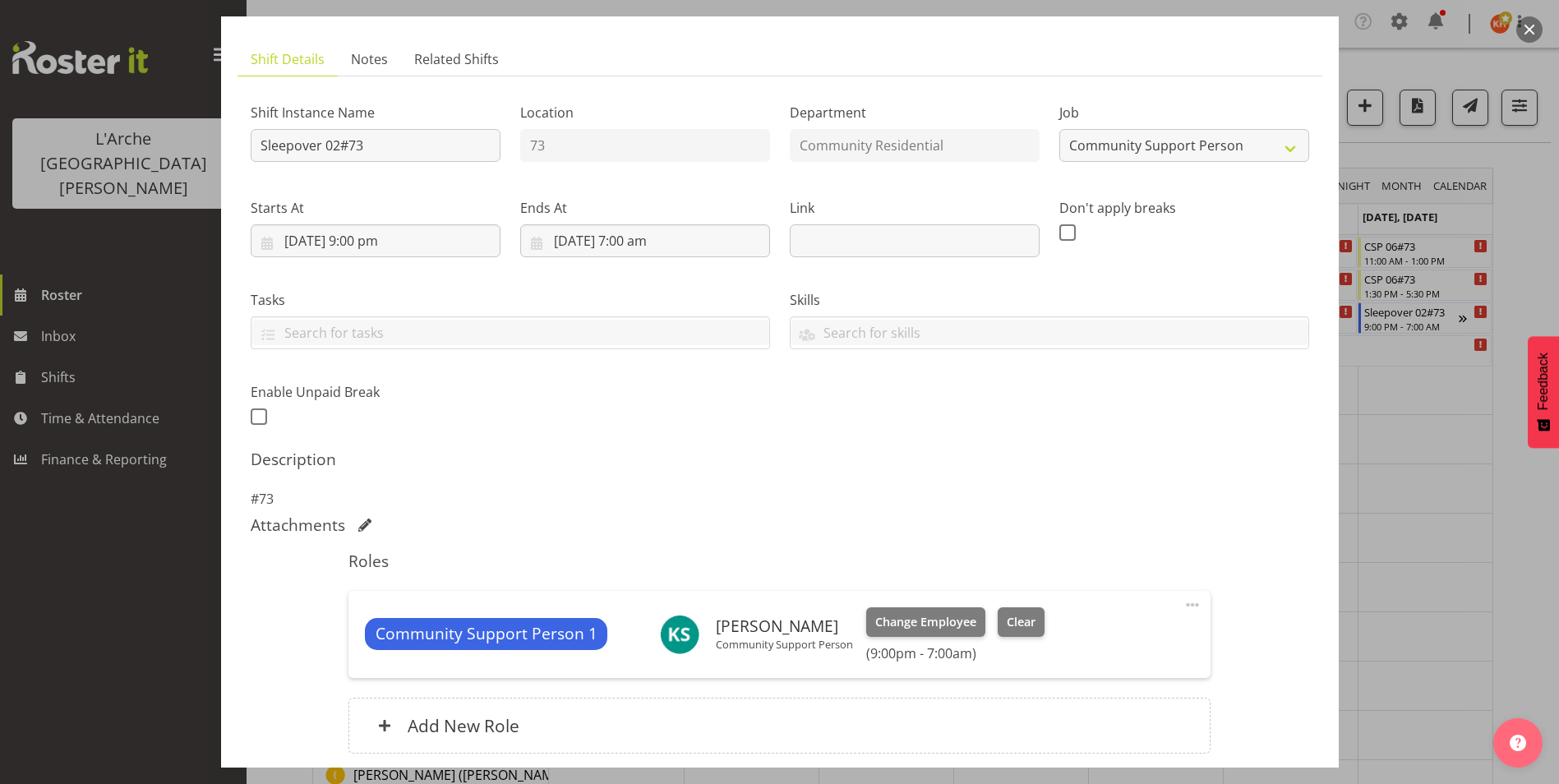
scroll to position [222, 0]
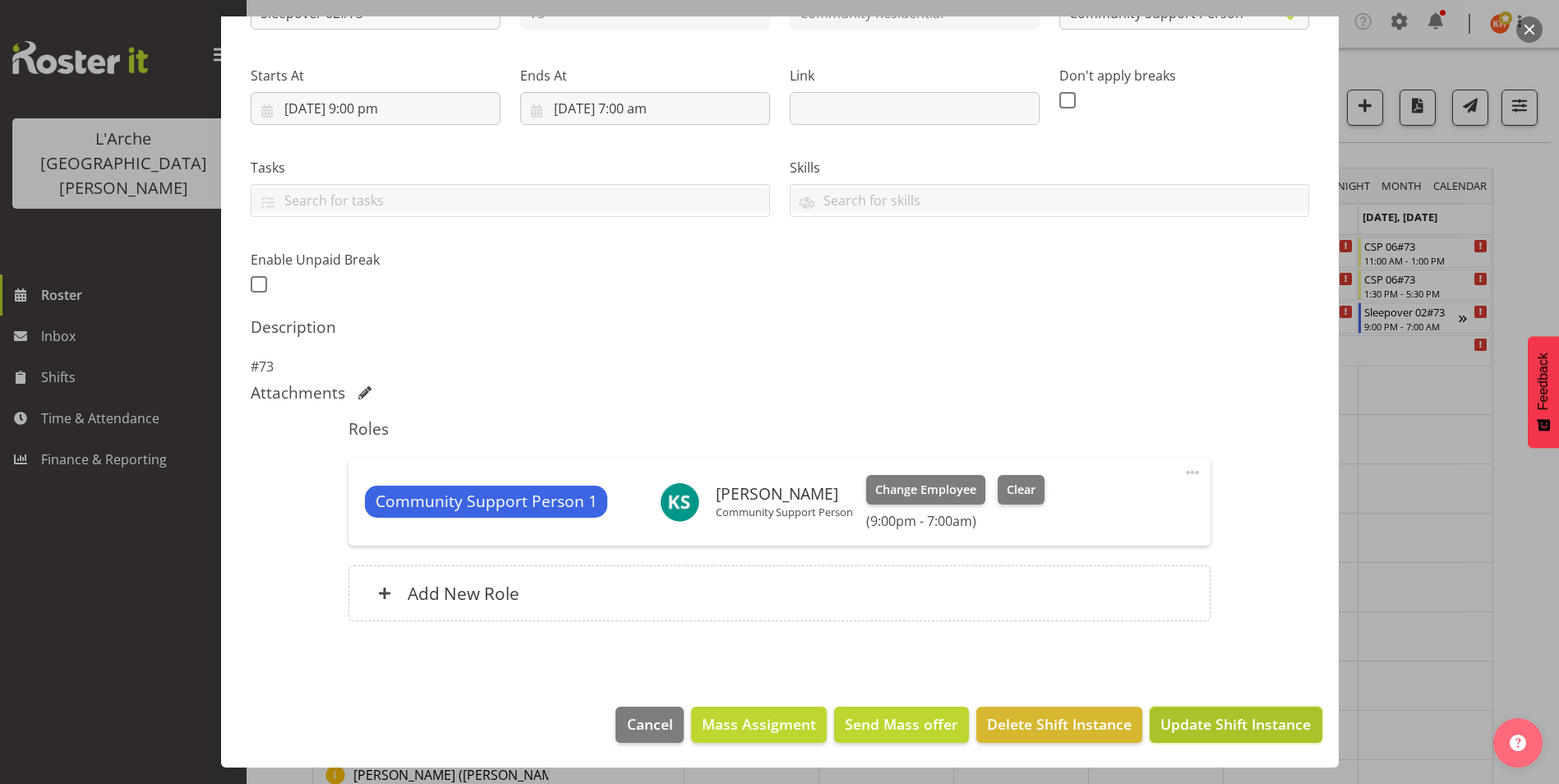
click at [1184, 718] on span "Update Shift Instance" at bounding box center [1235, 723] width 150 height 21
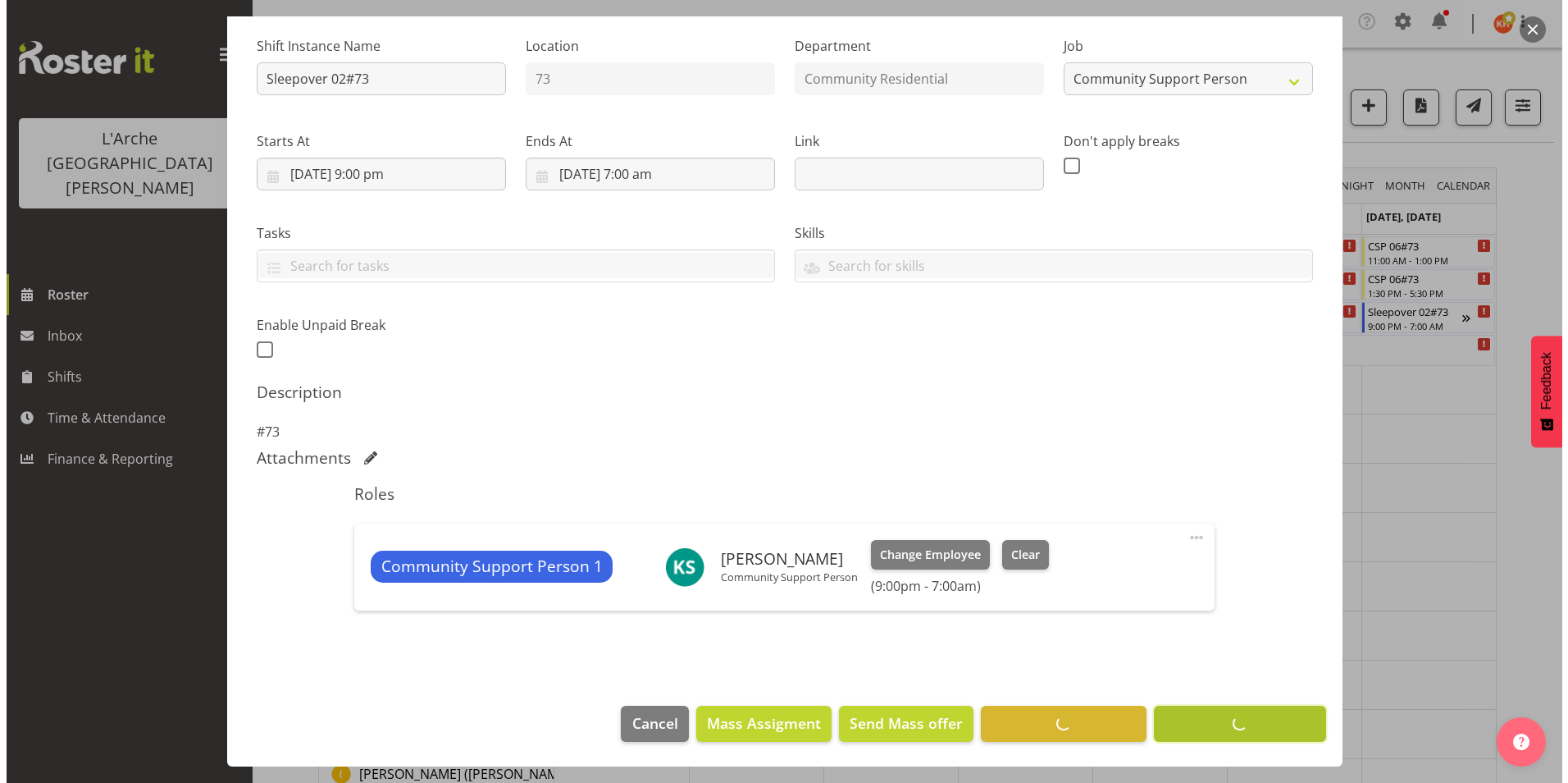
scroll to position [156, 0]
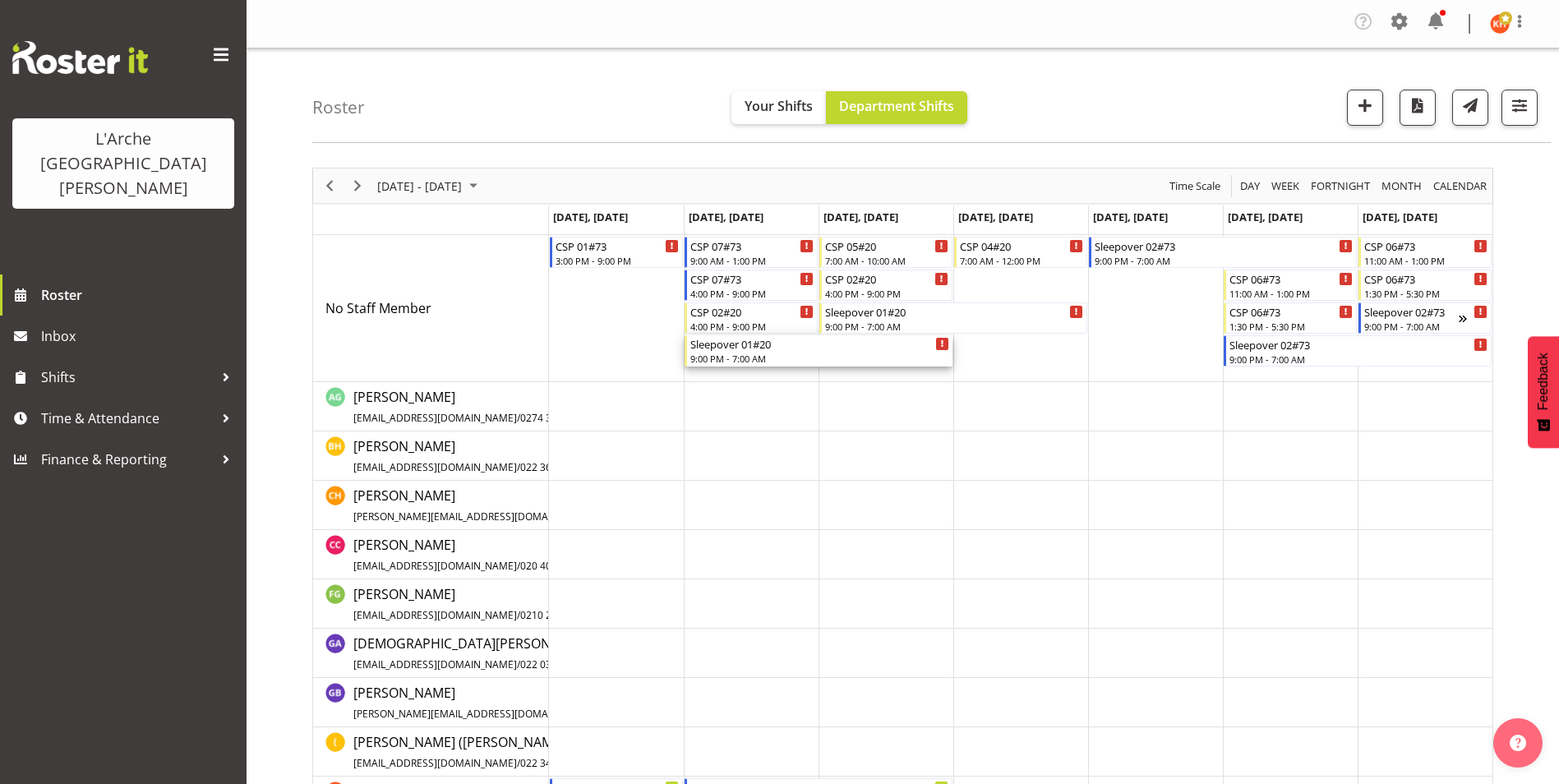
click at [805, 345] on div "Sleepover 01#20" at bounding box center [819, 343] width 259 height 17
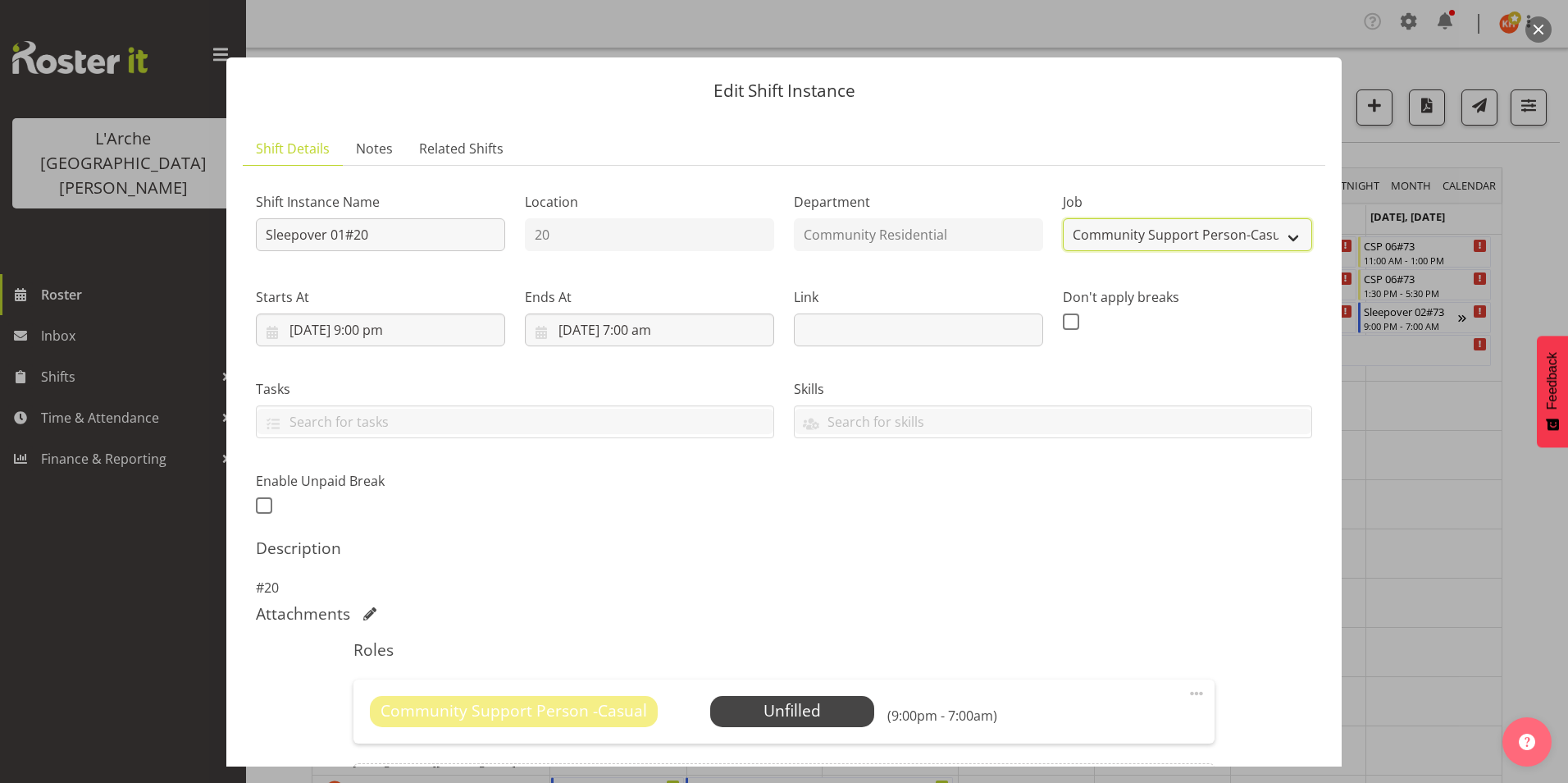
click at [1253, 229] on select "Create new job Accounts Admin Art Coordinator Community Leader Community Suppor…" at bounding box center [1188, 234] width 250 height 33
select select "1"
click at [1063, 218] on select "Create new job Accounts Admin Art Coordinator Community Leader Community Suppor…" at bounding box center [1188, 234] width 250 height 33
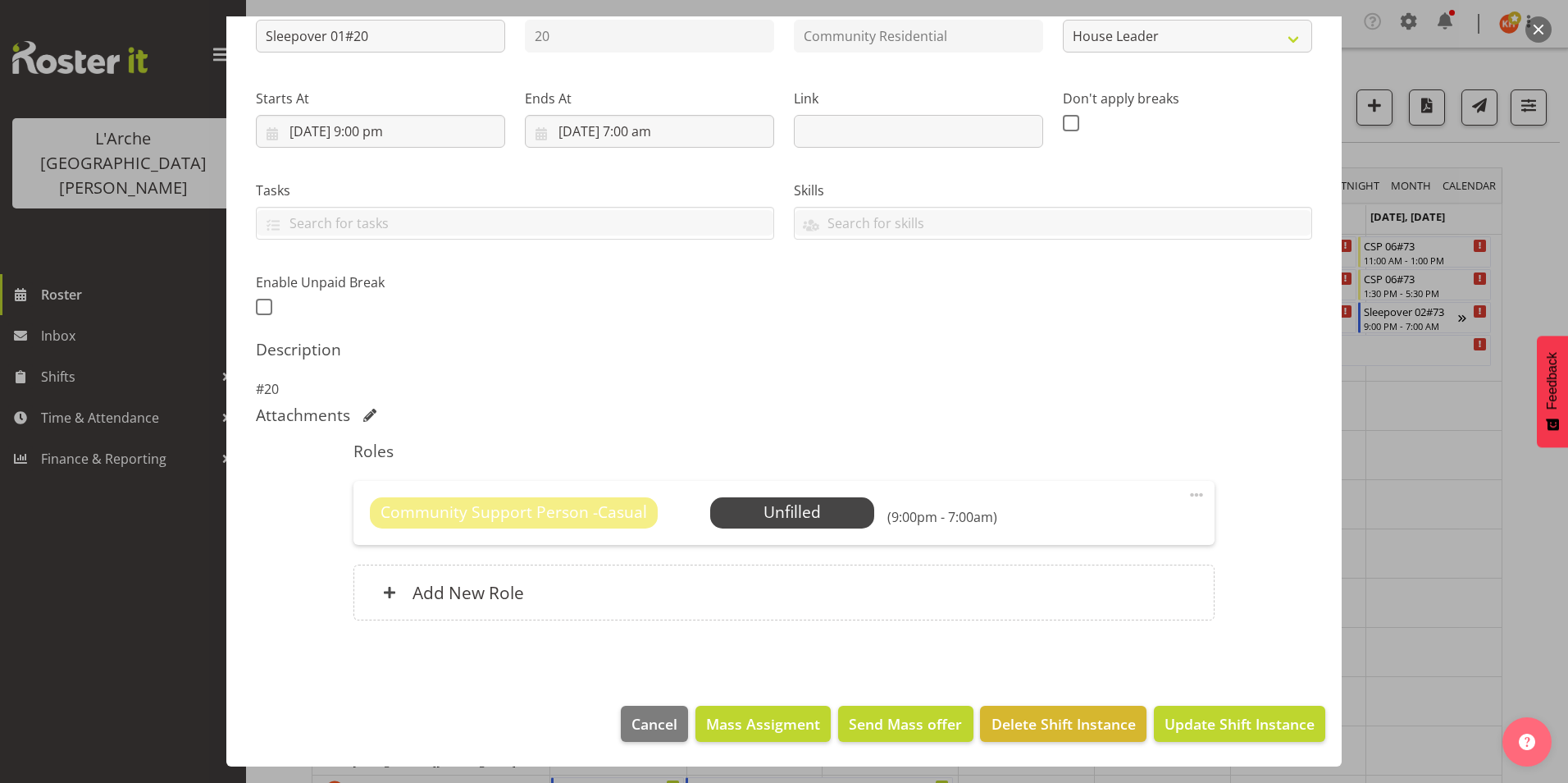
click at [1187, 493] on span at bounding box center [1196, 494] width 20 height 20
click at [1114, 592] on link "Delete" at bounding box center [1127, 594] width 157 height 30
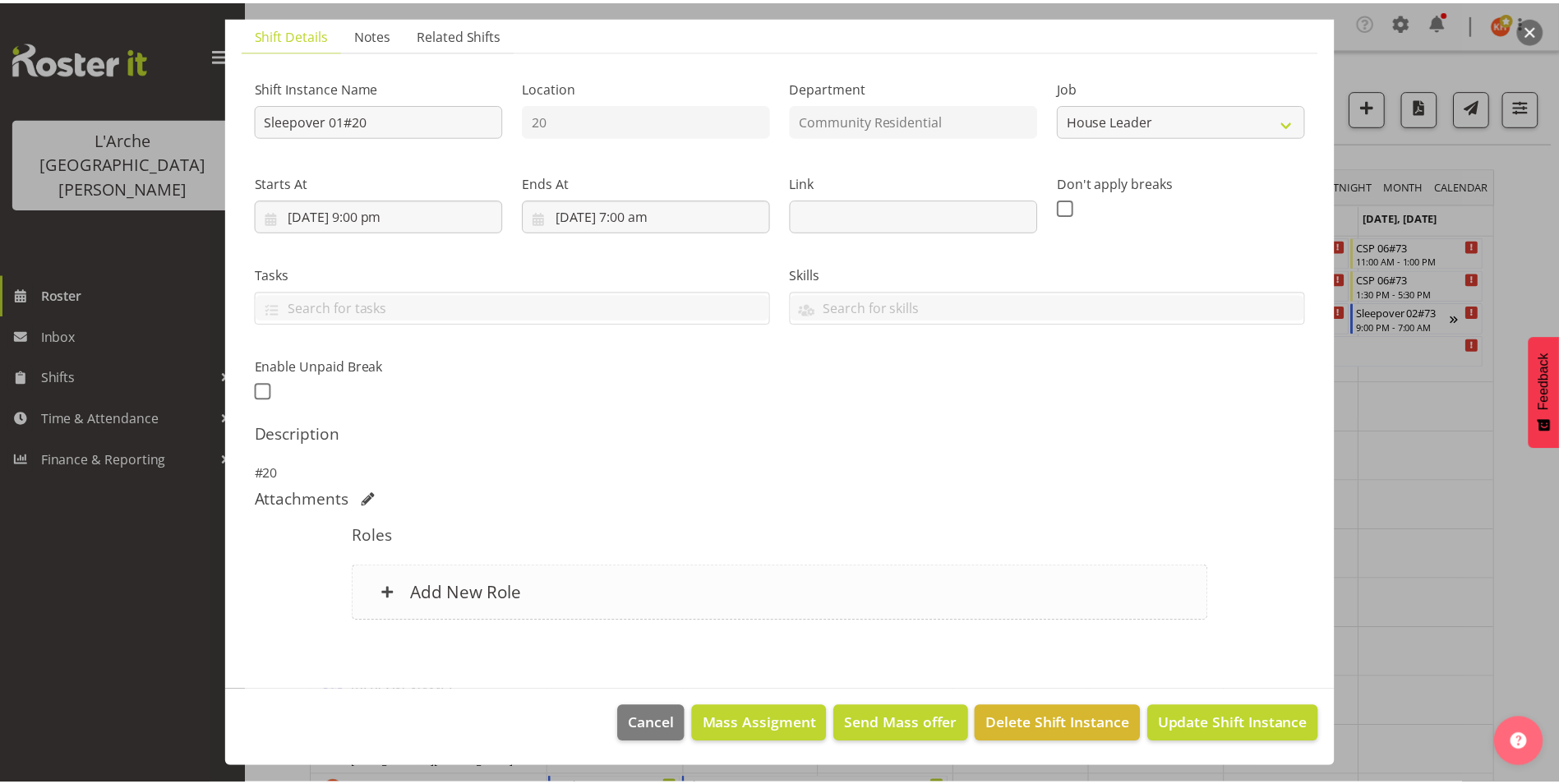
scroll to position [115, 0]
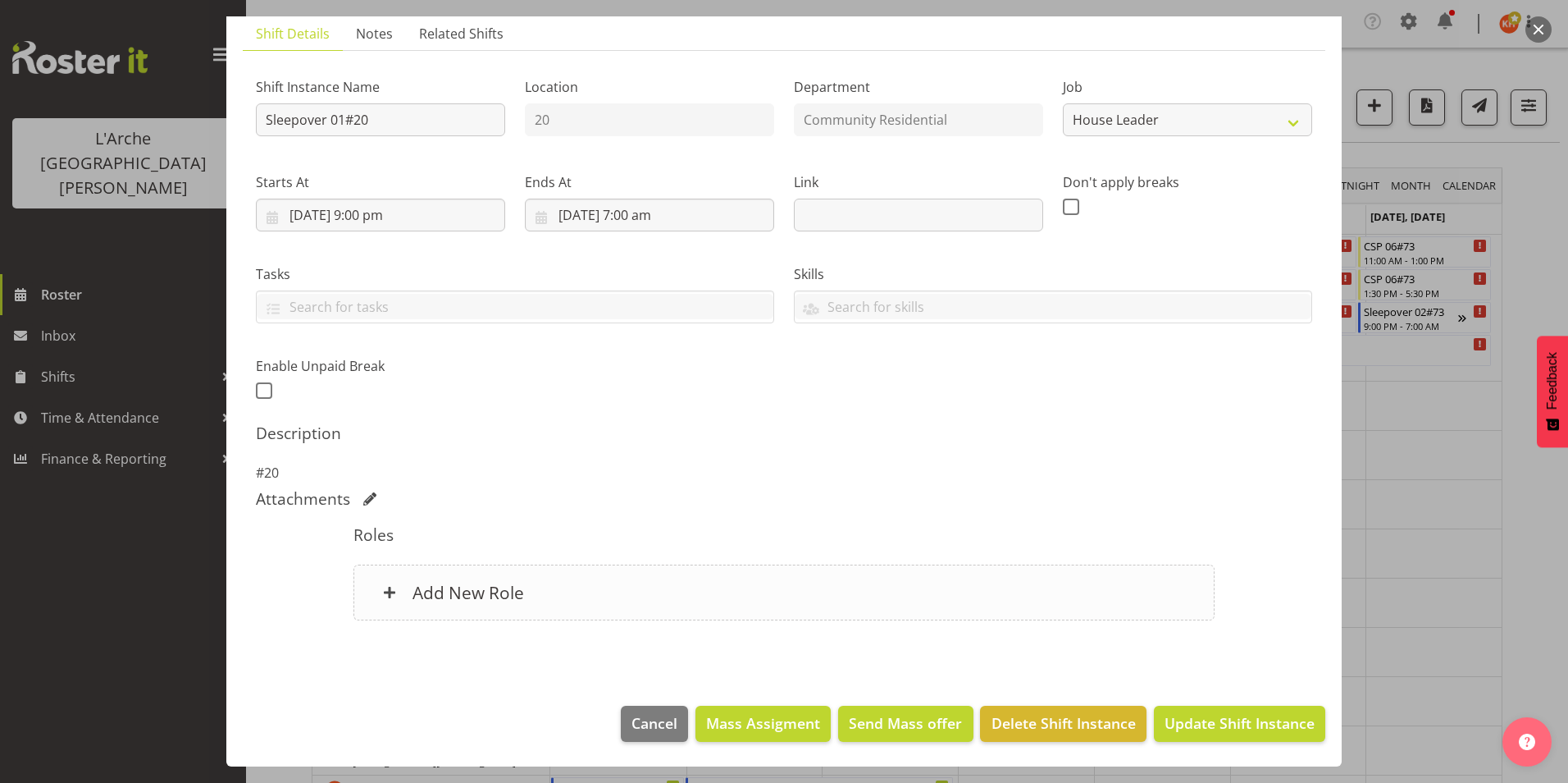
click at [511, 590] on h6 "Add New Role" at bounding box center [469, 592] width 112 height 21
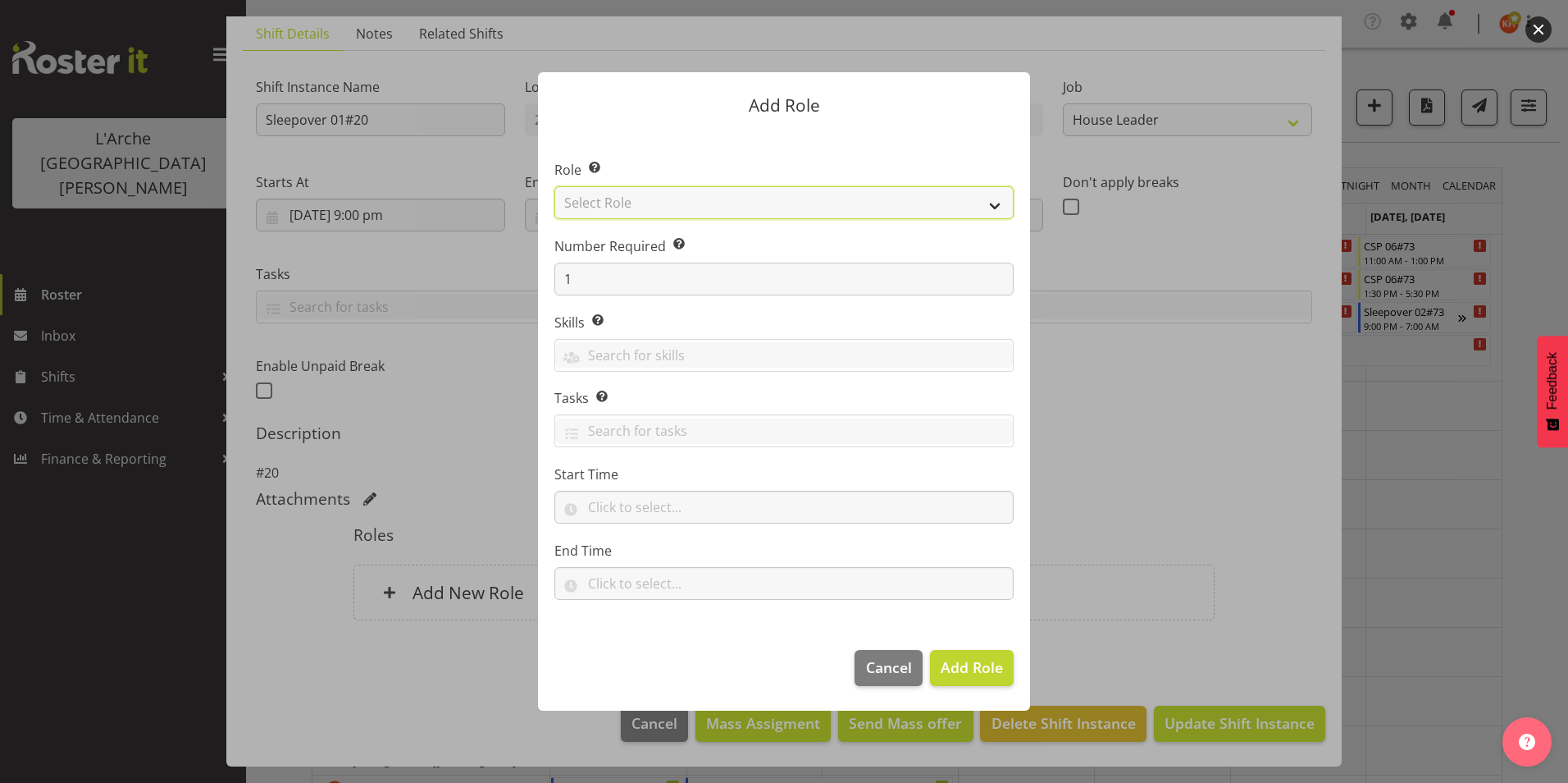
click at [997, 204] on select "Select Role Area Manager Art Coordination Community - SIL Community Leader Comm…" at bounding box center [784, 202] width 459 height 33
select select "12"
click at [554, 186] on select "Select Role Area Manager Art Coordination Community - SIL Community Leader Comm…" at bounding box center [784, 202] width 459 height 33
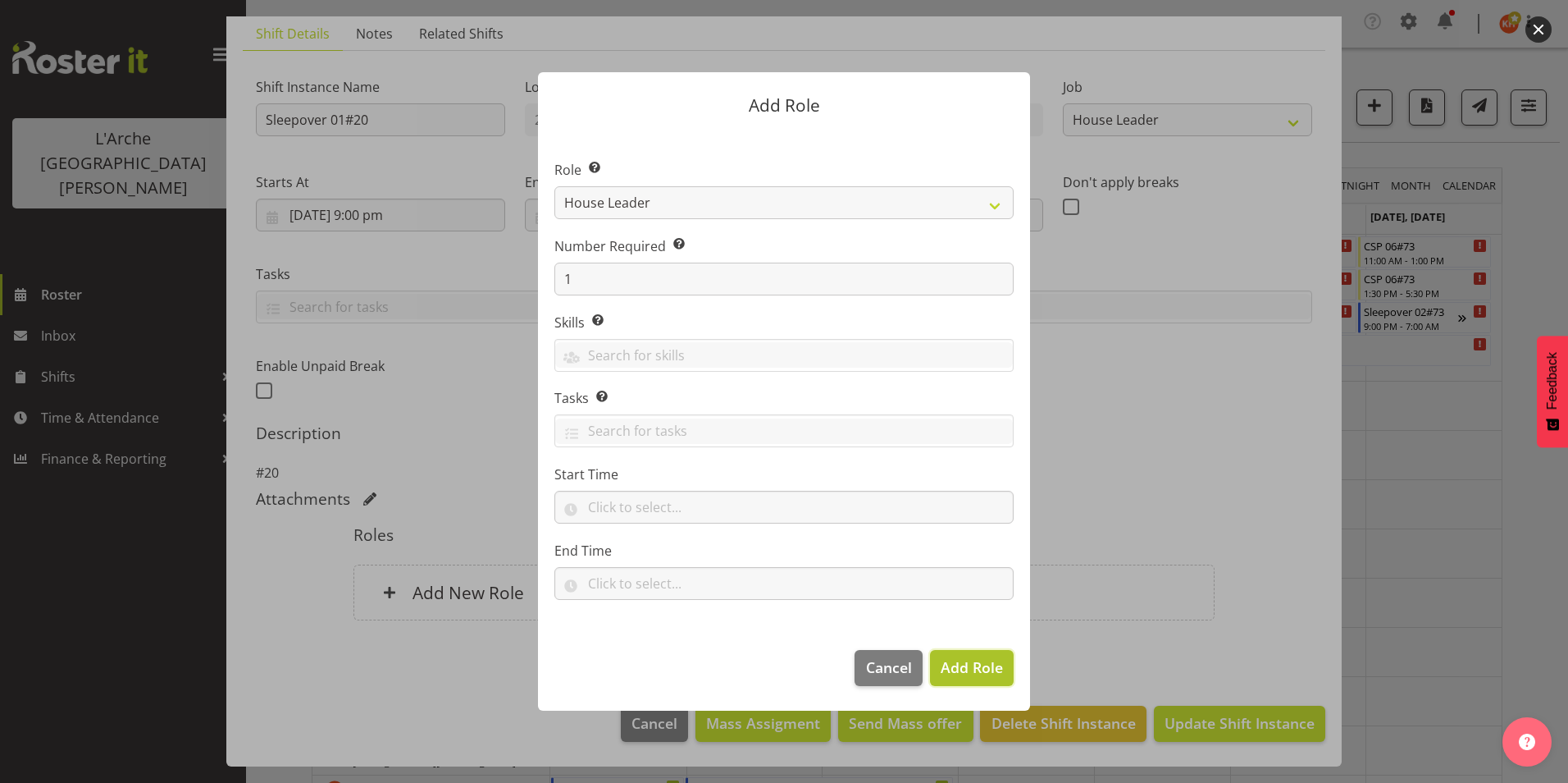
click at [976, 673] on span "Add Role" at bounding box center [972, 666] width 62 height 20
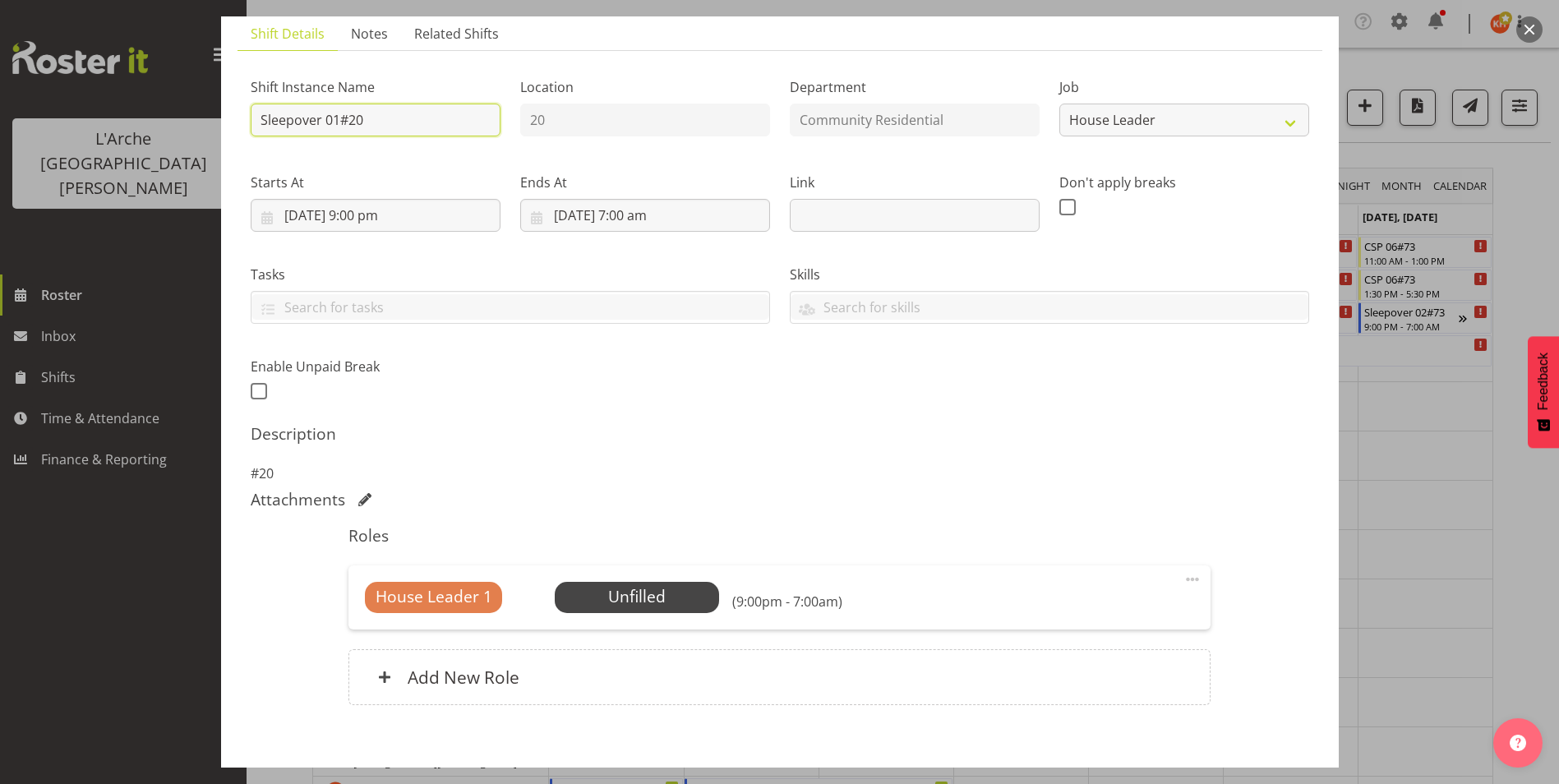
drag, startPoint x: 406, startPoint y: 120, endPoint x: 0, endPoint y: 91, distance: 407.0
click at [0, 91] on html "L'Arche Mount Tabor Roster Inbox Shifts Time & Attendance Finance & Reporting T…" at bounding box center [780, 392] width 1559 height 784
drag, startPoint x: 778, startPoint y: 380, endPoint x: 770, endPoint y: 394, distance: 16.1
click at [778, 380] on div "Shift Instance Name Sleepover 01#20 Location 20 Department Community Residentia…" at bounding box center [780, 234] width 1078 height 360
click at [669, 591] on span "Select Employee" at bounding box center [637, 597] width 122 height 24
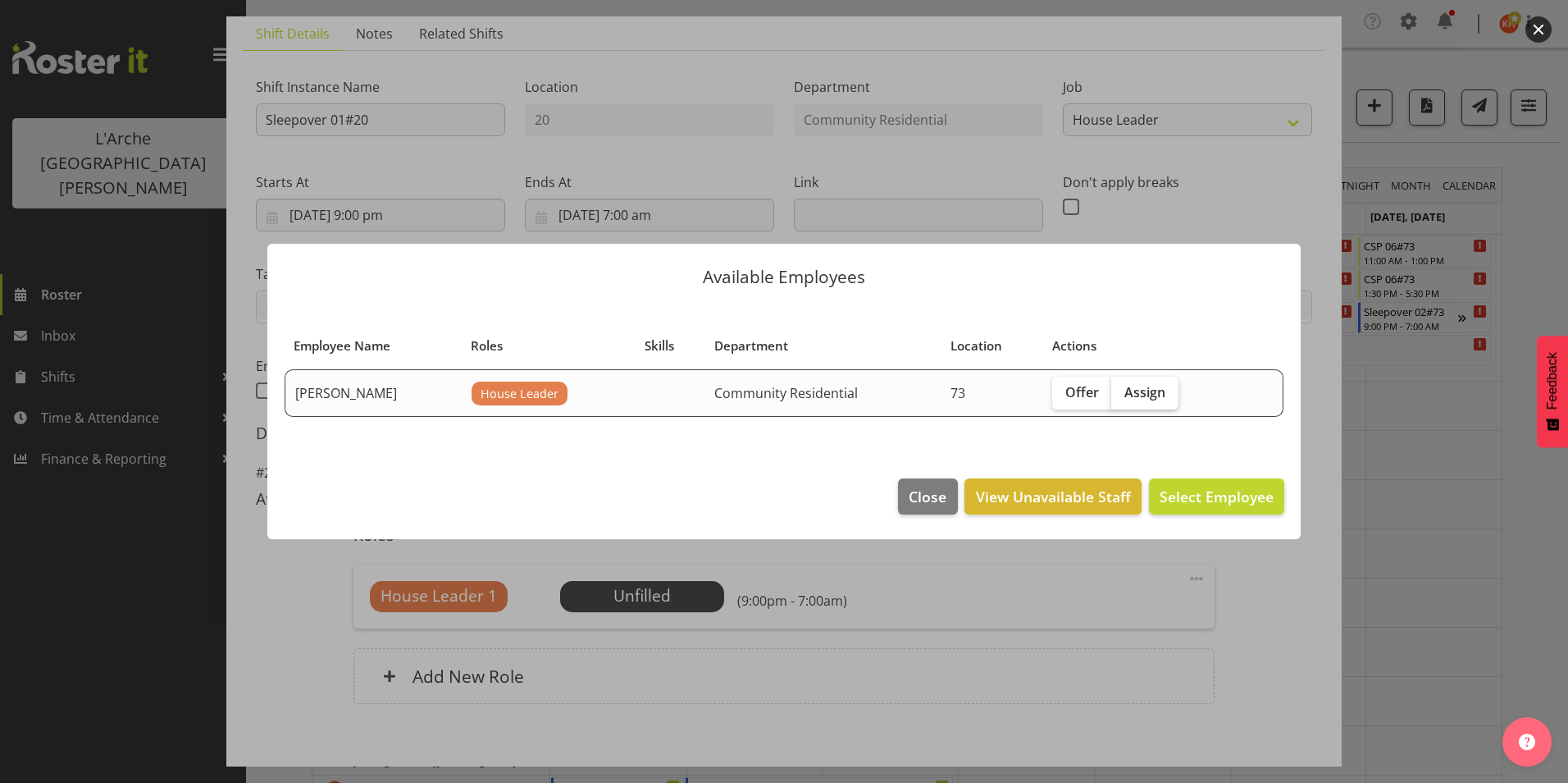
drag, startPoint x: 1141, startPoint y: 390, endPoint x: 1193, endPoint y: 497, distance: 119.0
click at [1141, 391] on span "Assign" at bounding box center [1145, 392] width 41 height 17
click at [1122, 391] on input "Assign" at bounding box center [1116, 392] width 10 height 10
checkbox input "true"
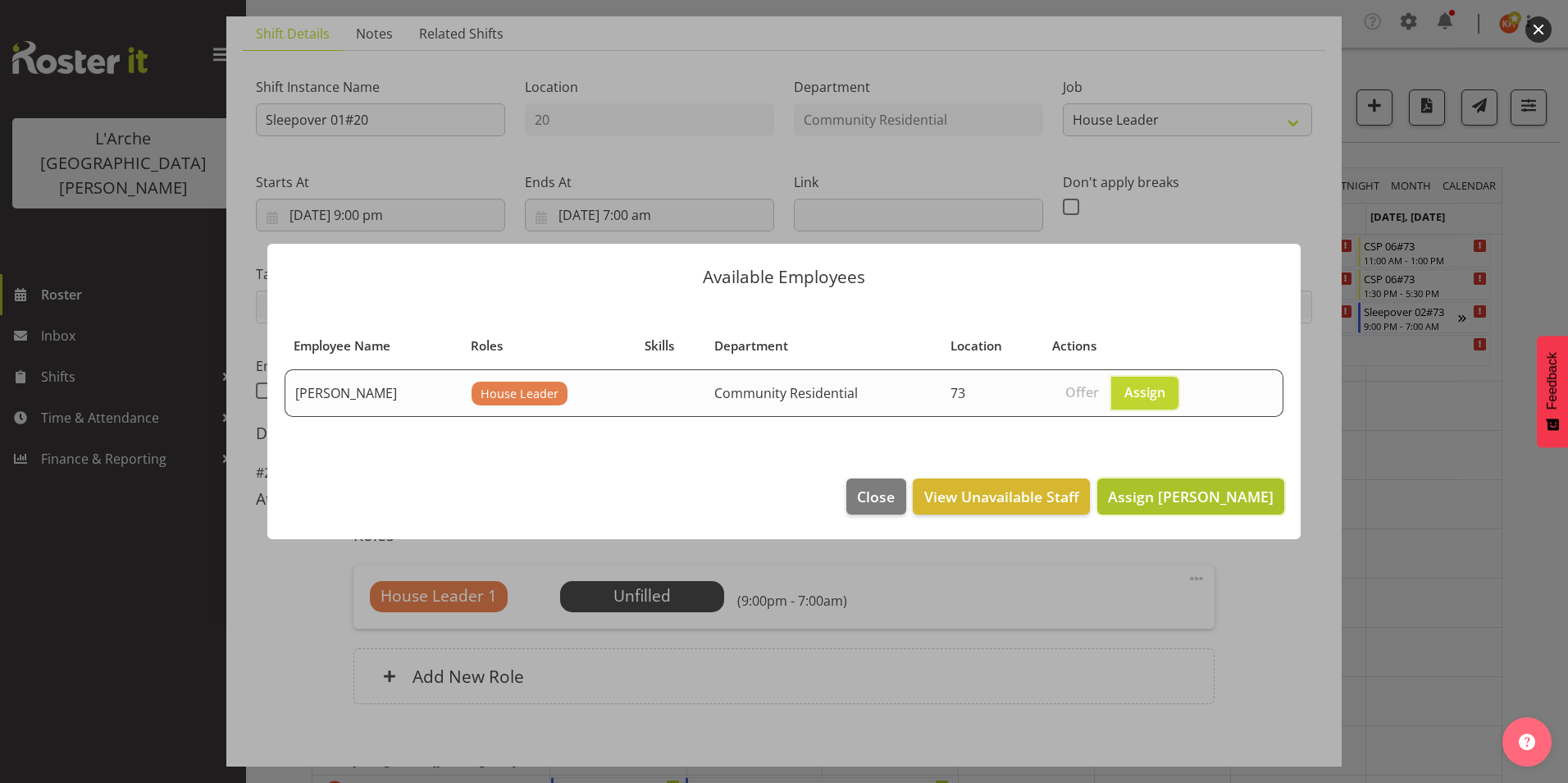
click at [1207, 498] on span "Assign Kathryn Hunt" at bounding box center [1191, 496] width 166 height 20
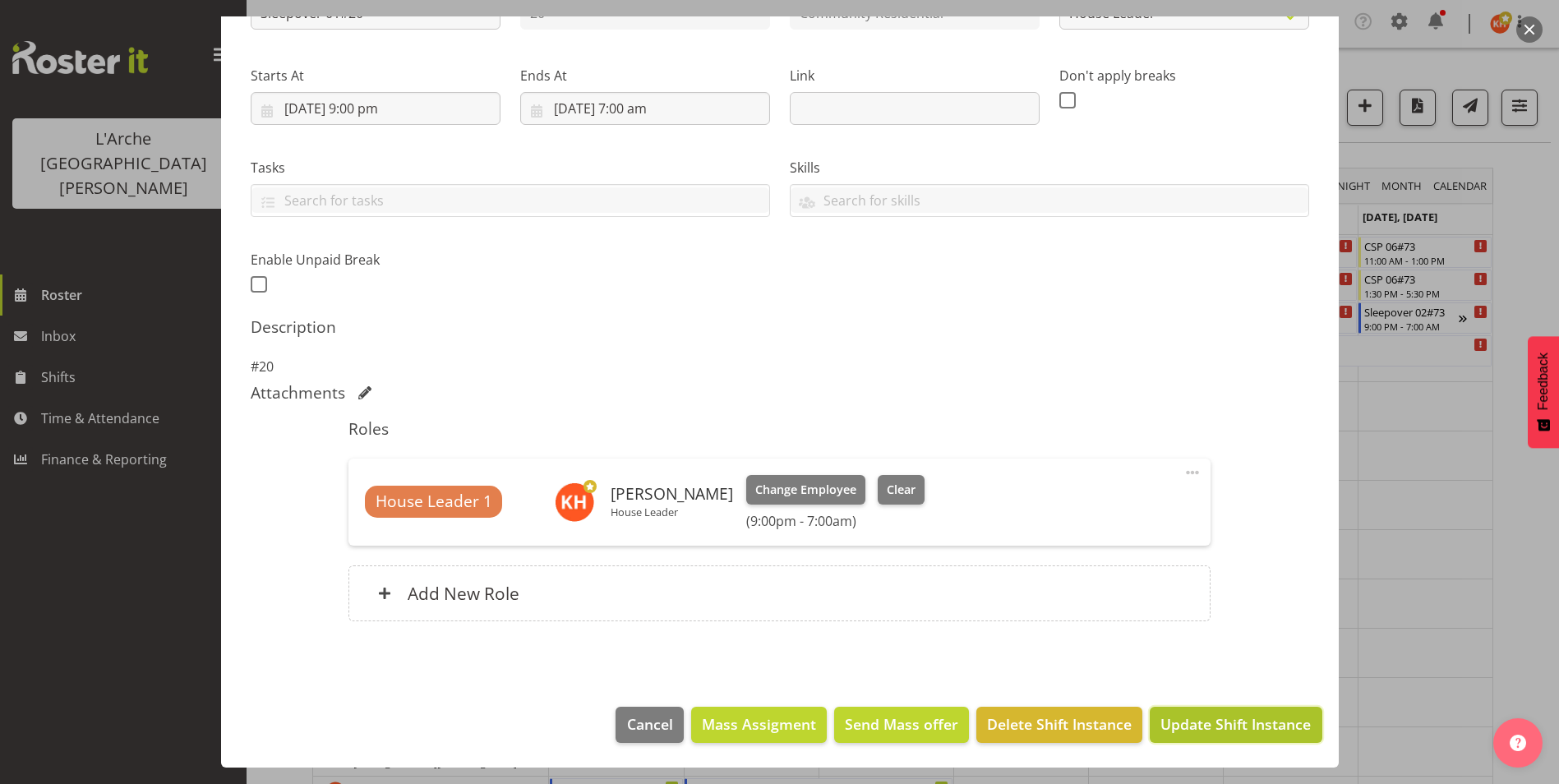
click at [1234, 724] on span "Update Shift Instance" at bounding box center [1235, 723] width 150 height 21
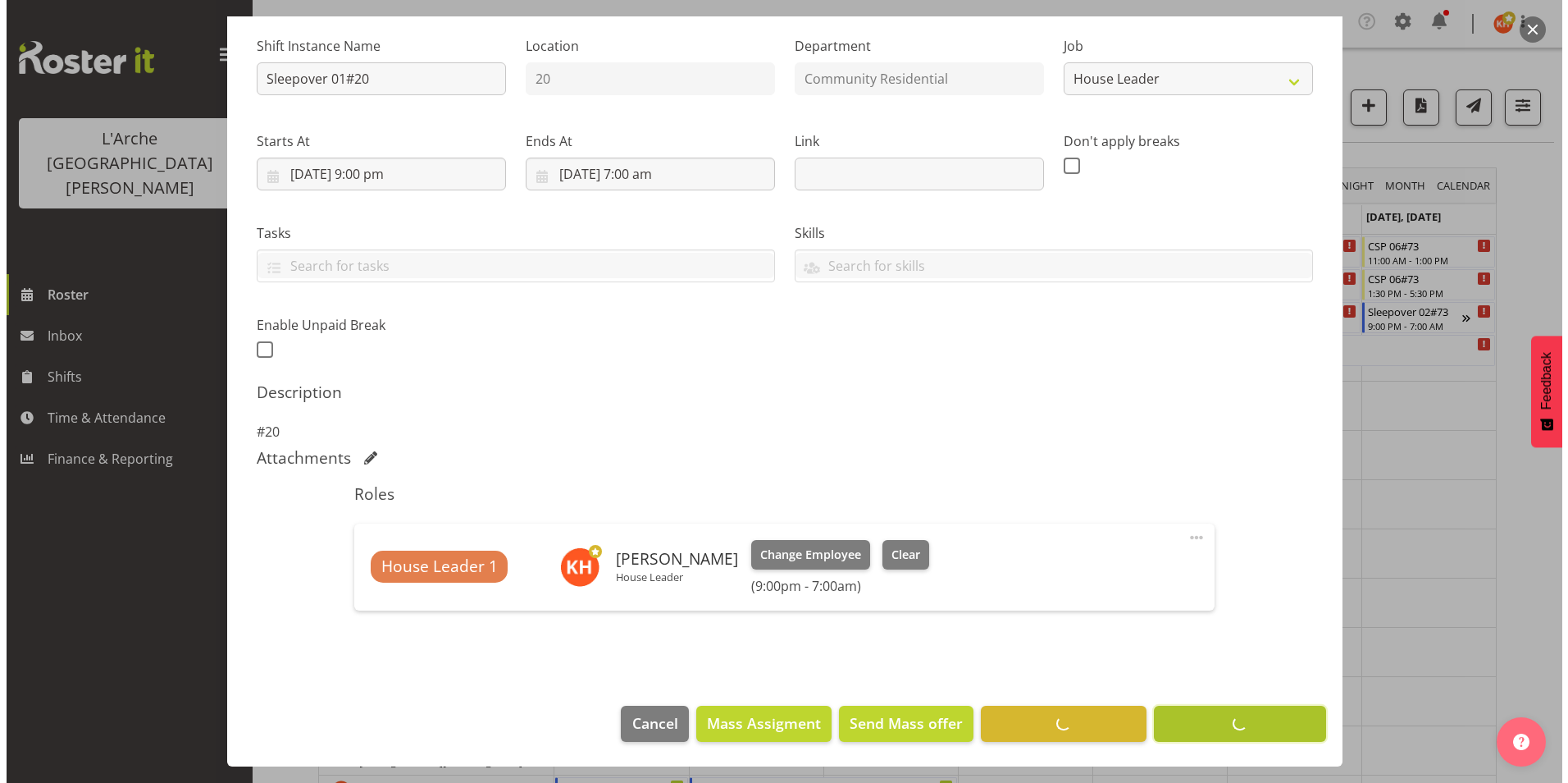
scroll to position [156, 0]
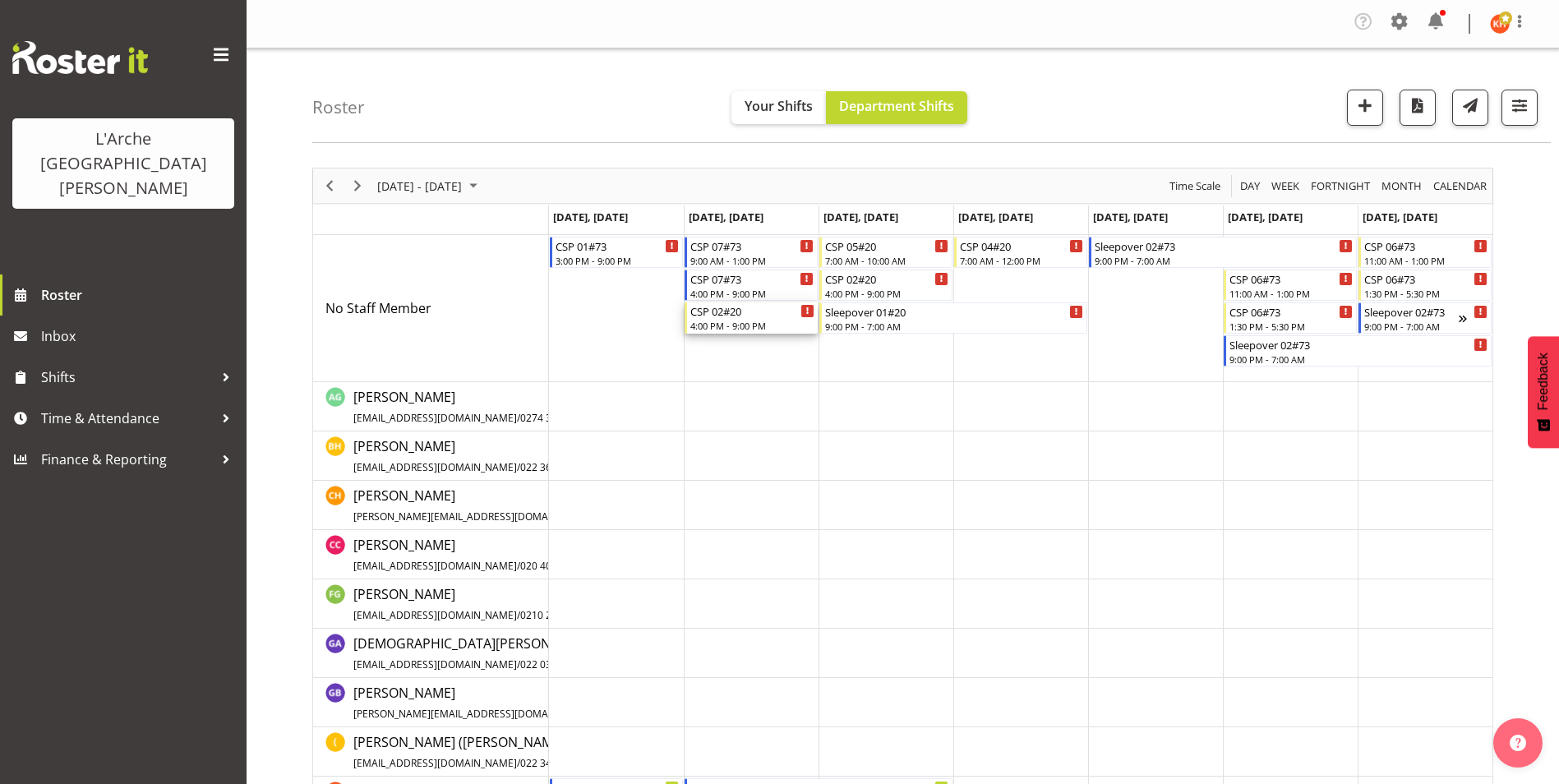
click at [748, 321] on div "4:00 PM - 9:00 PM" at bounding box center [751, 326] width 124 height 13
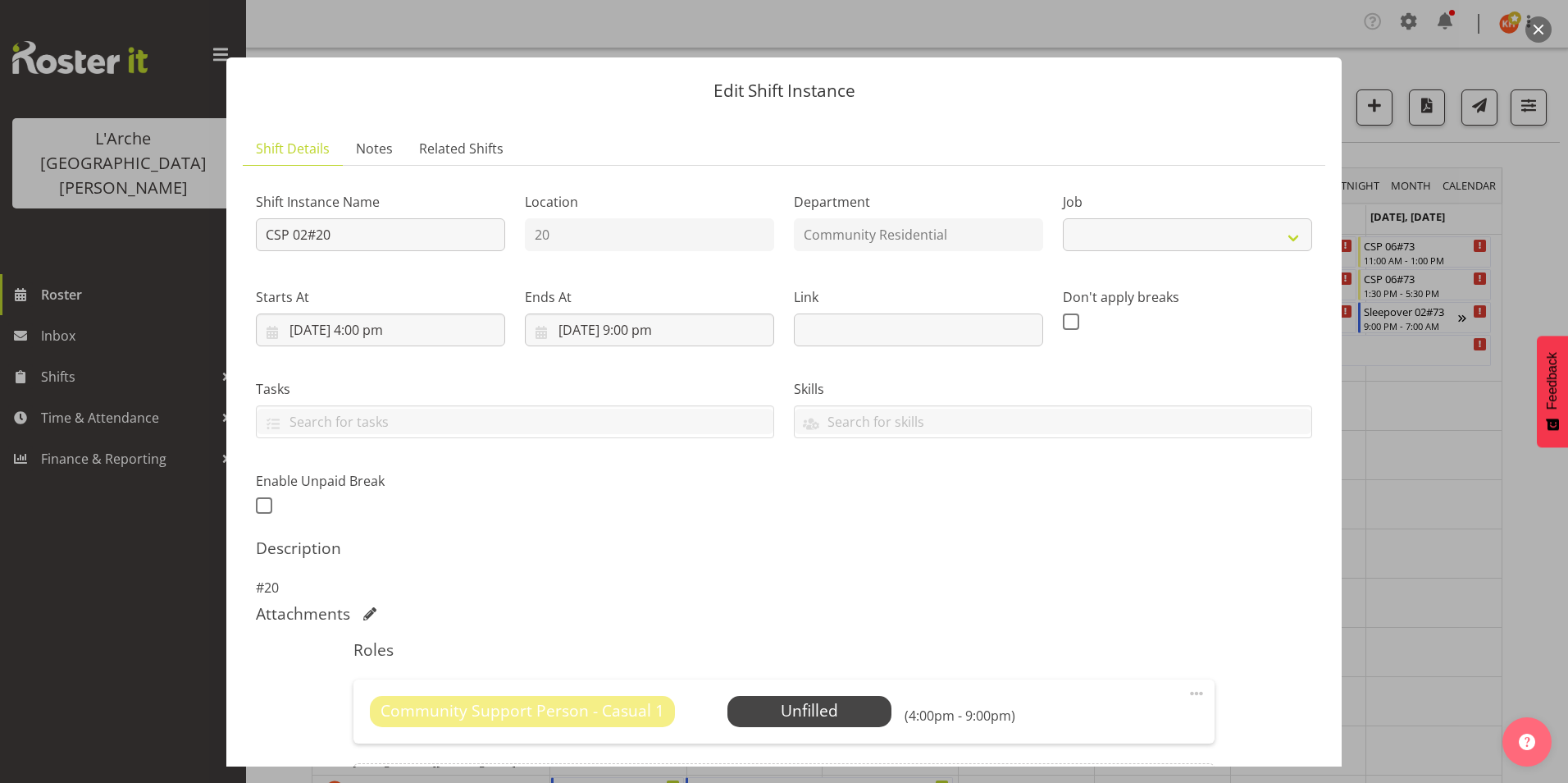
select select "3"
drag, startPoint x: 339, startPoint y: 232, endPoint x: 80, endPoint y: 229, distance: 259.0
click at [80, 229] on div "Edit Shift Instance Shift Details Notes Related Shifts Shift Instance Name CSP …" at bounding box center [784, 392] width 1568 height 783
type input "20 House Leader"
click at [1192, 690] on span at bounding box center [1196, 693] width 20 height 20
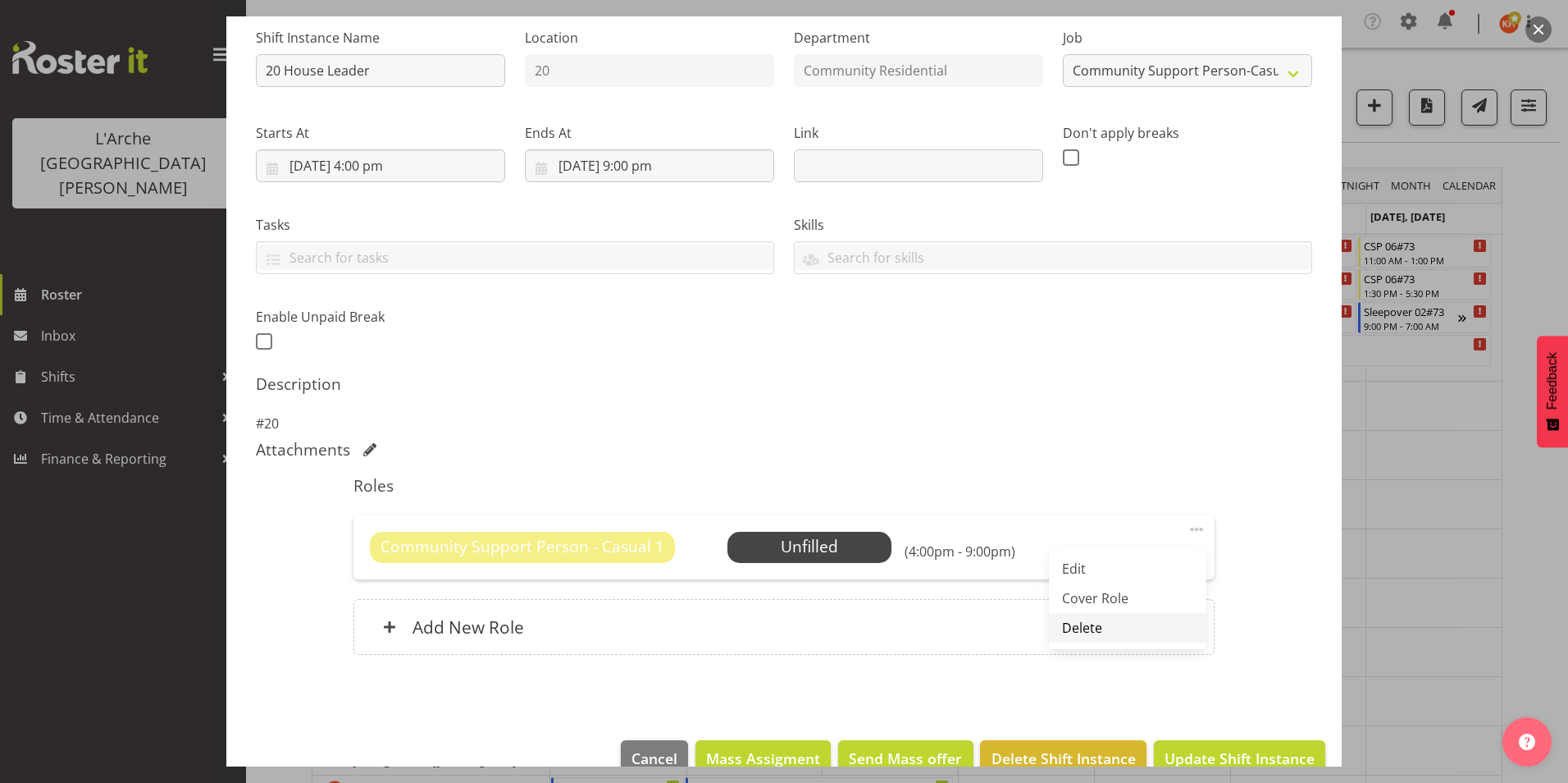
click at [1084, 628] on link "Delete" at bounding box center [1127, 628] width 157 height 30
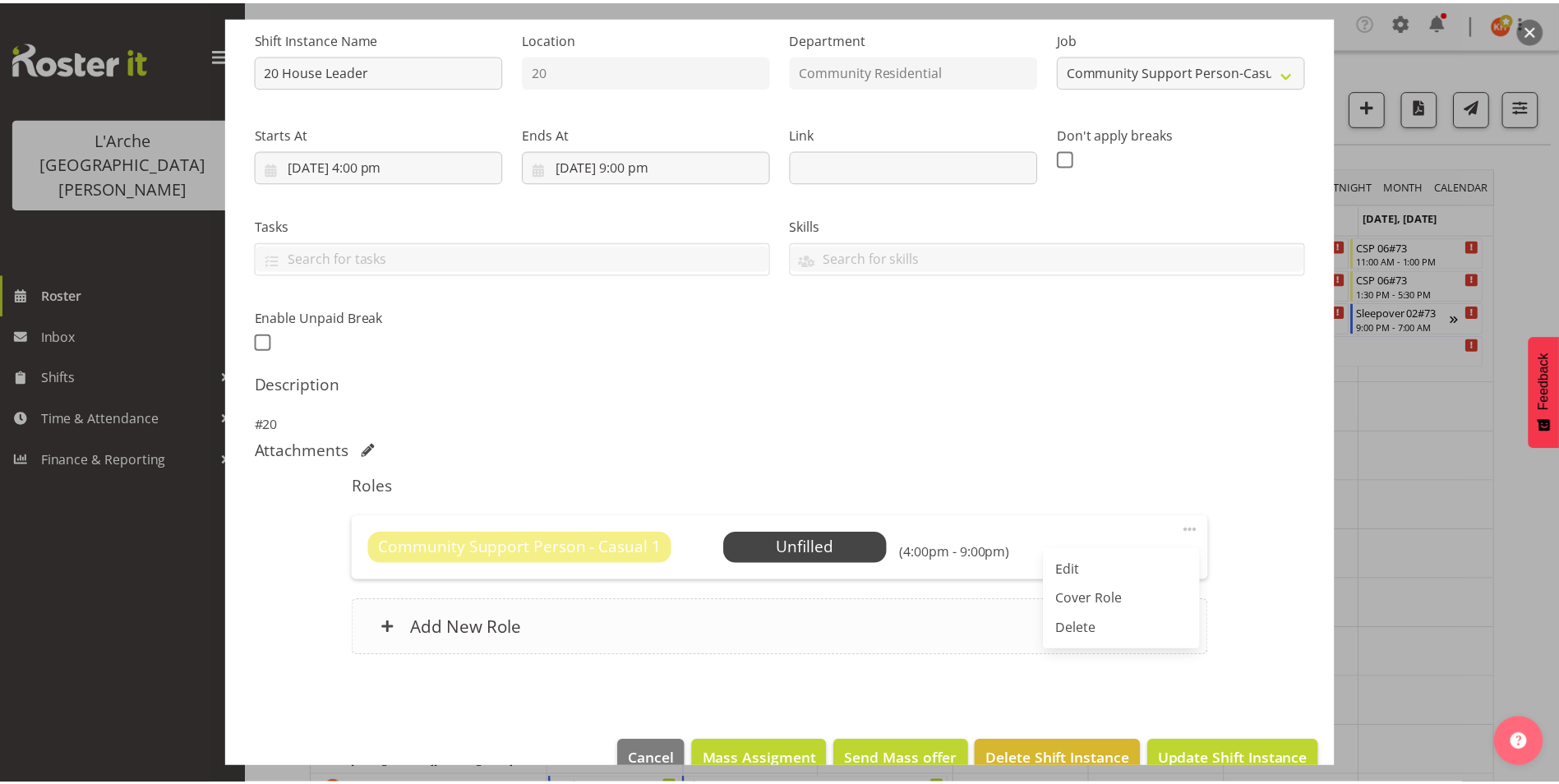
scroll to position [115, 0]
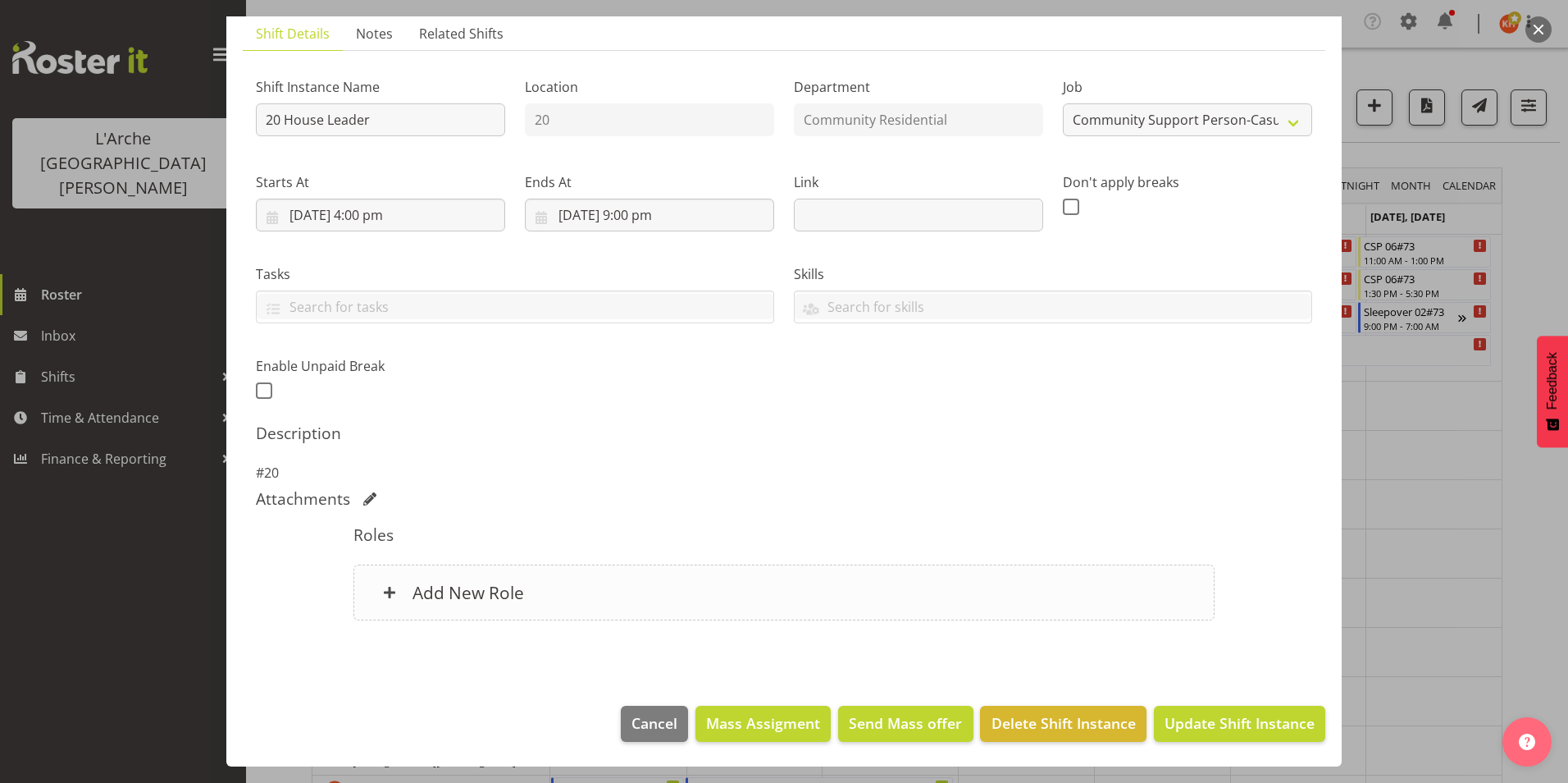
click at [419, 598] on h6 "Add New Role" at bounding box center [469, 592] width 112 height 21
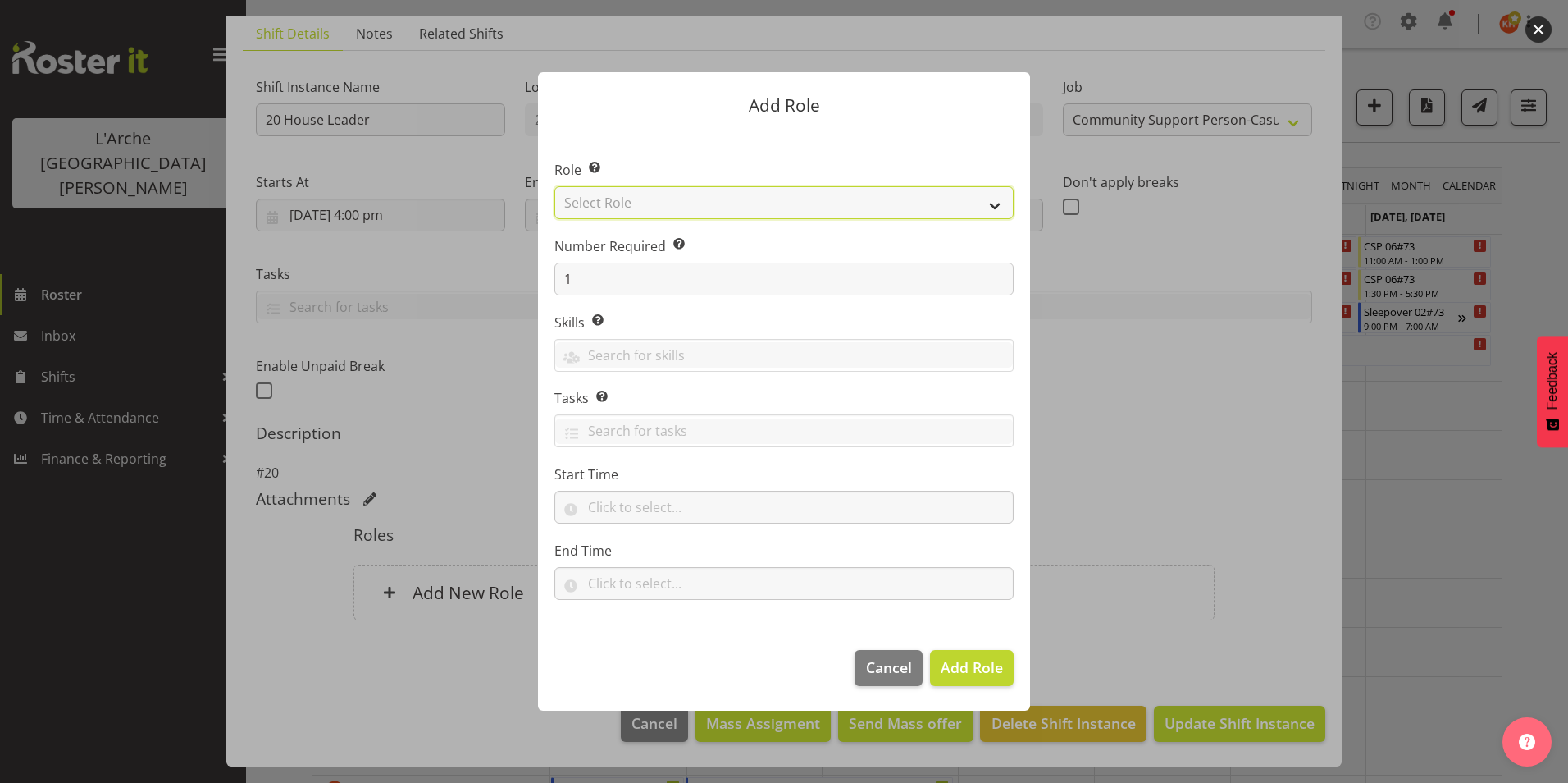
click at [728, 204] on select "Select Role Area Manager Art Coordination Community - SIL Community Leader Comm…" at bounding box center [784, 202] width 459 height 33
select select "12"
click at [554, 186] on select "Select Role Area Manager Art Coordination Community - SIL Community Leader Comm…" at bounding box center [784, 202] width 459 height 33
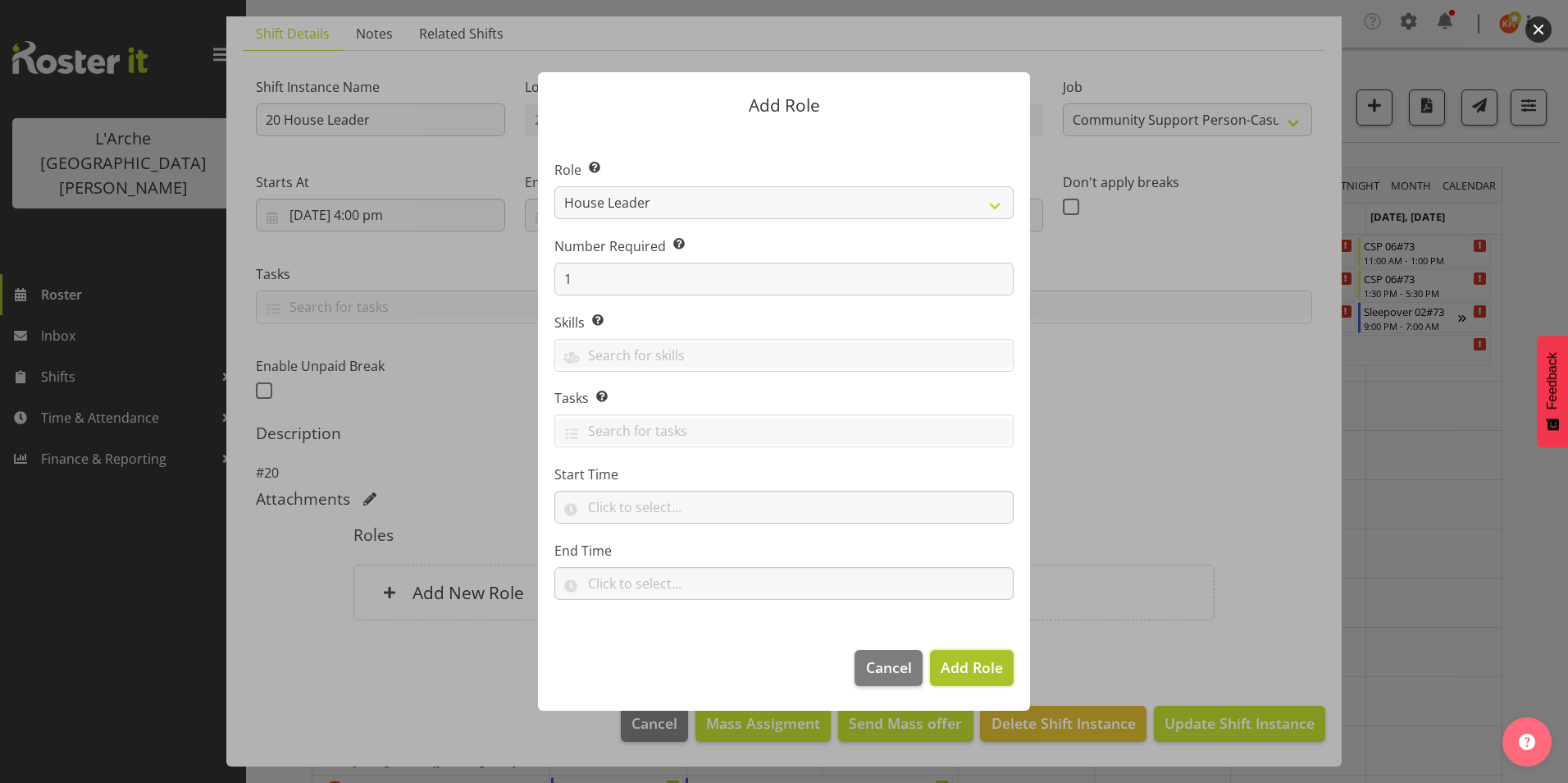
click at [980, 665] on span "Add Role" at bounding box center [972, 666] width 62 height 20
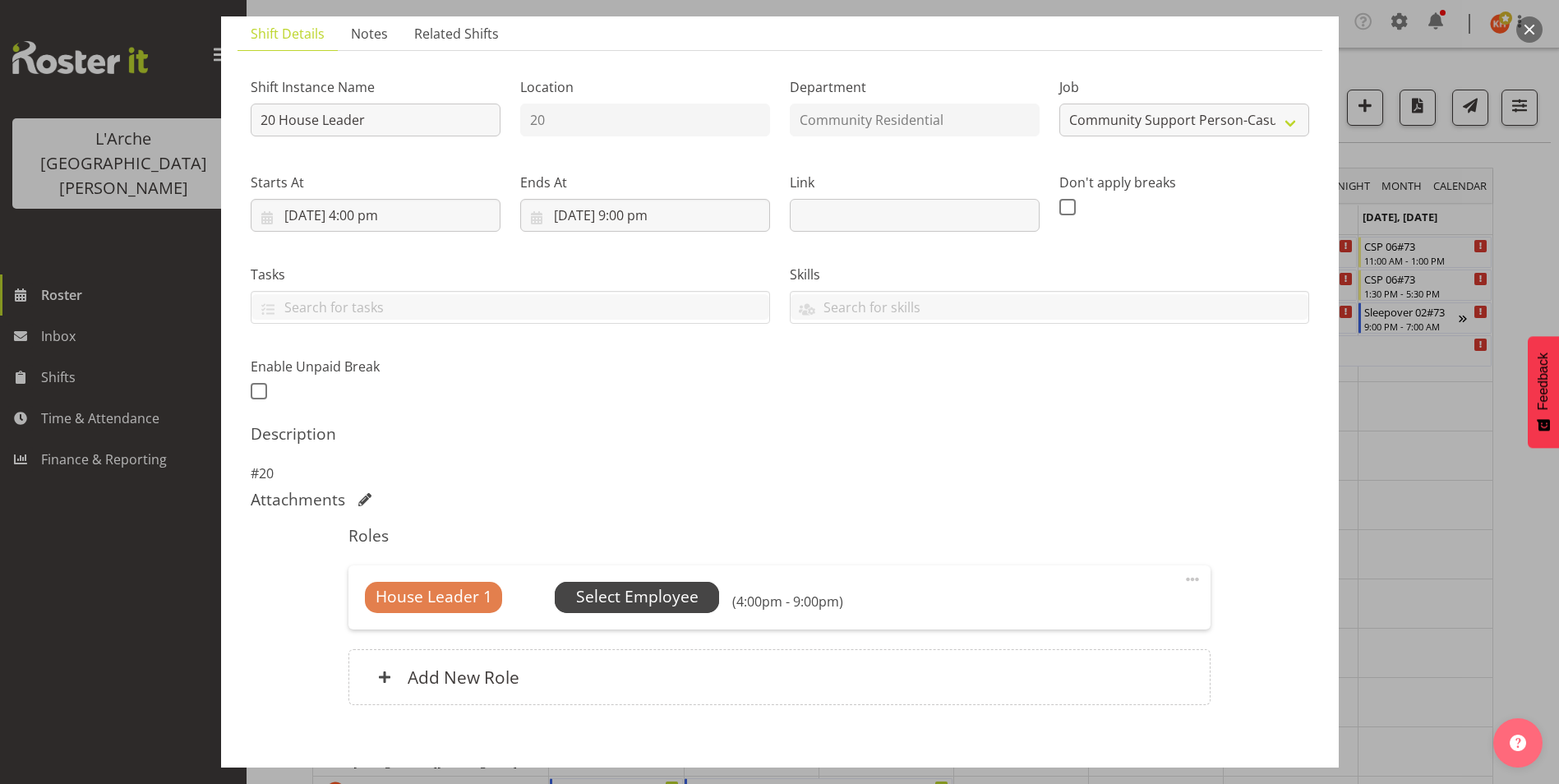
click at [697, 594] on span "Select Employee" at bounding box center [637, 596] width 164 height 31
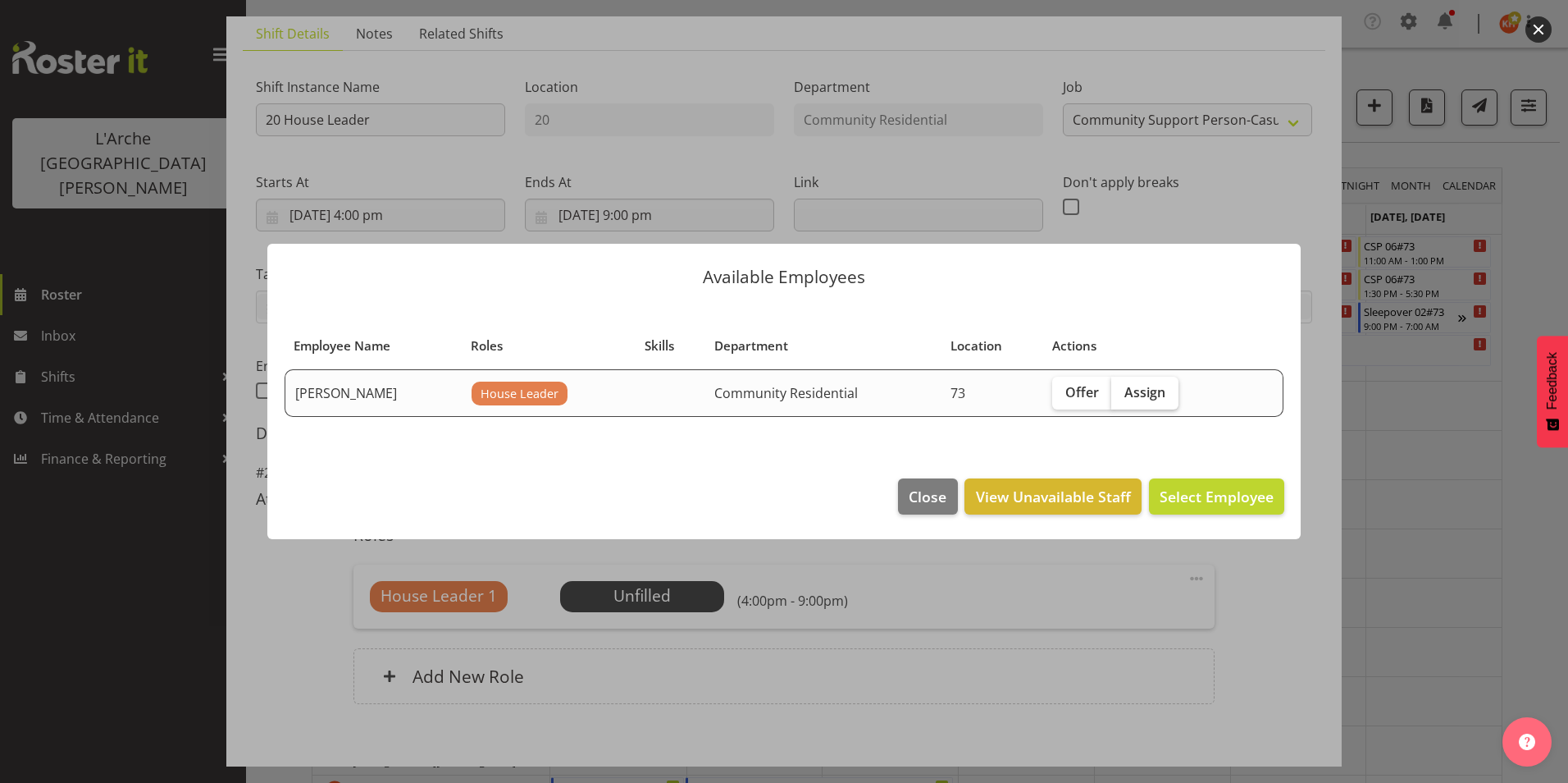
click at [1134, 398] on span "Assign" at bounding box center [1145, 392] width 41 height 17
click at [1122, 397] on input "Assign" at bounding box center [1116, 392] width 10 height 10
checkbox input "true"
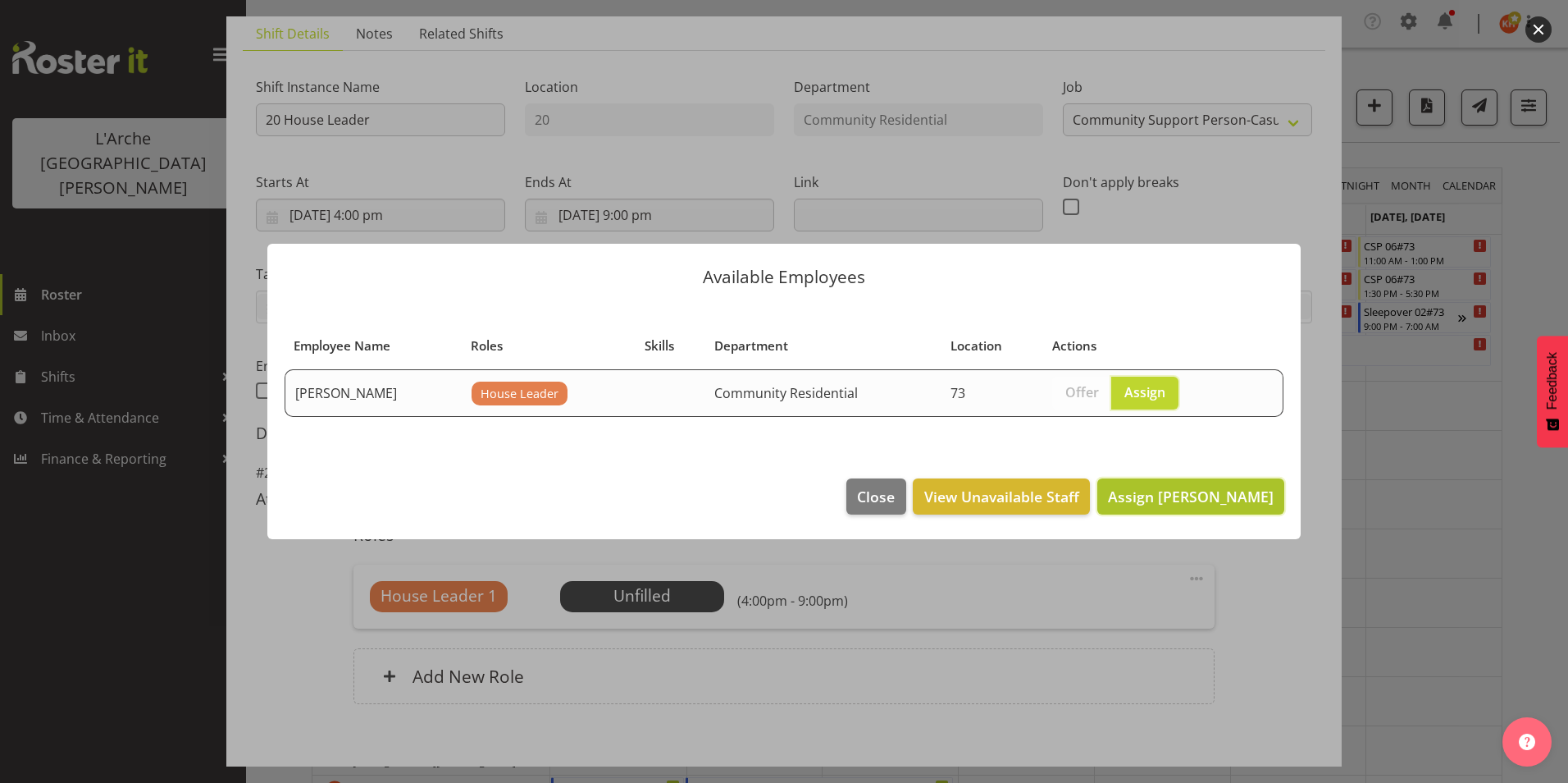
click at [1190, 487] on span "Assign Kathryn Hunt" at bounding box center [1191, 496] width 166 height 20
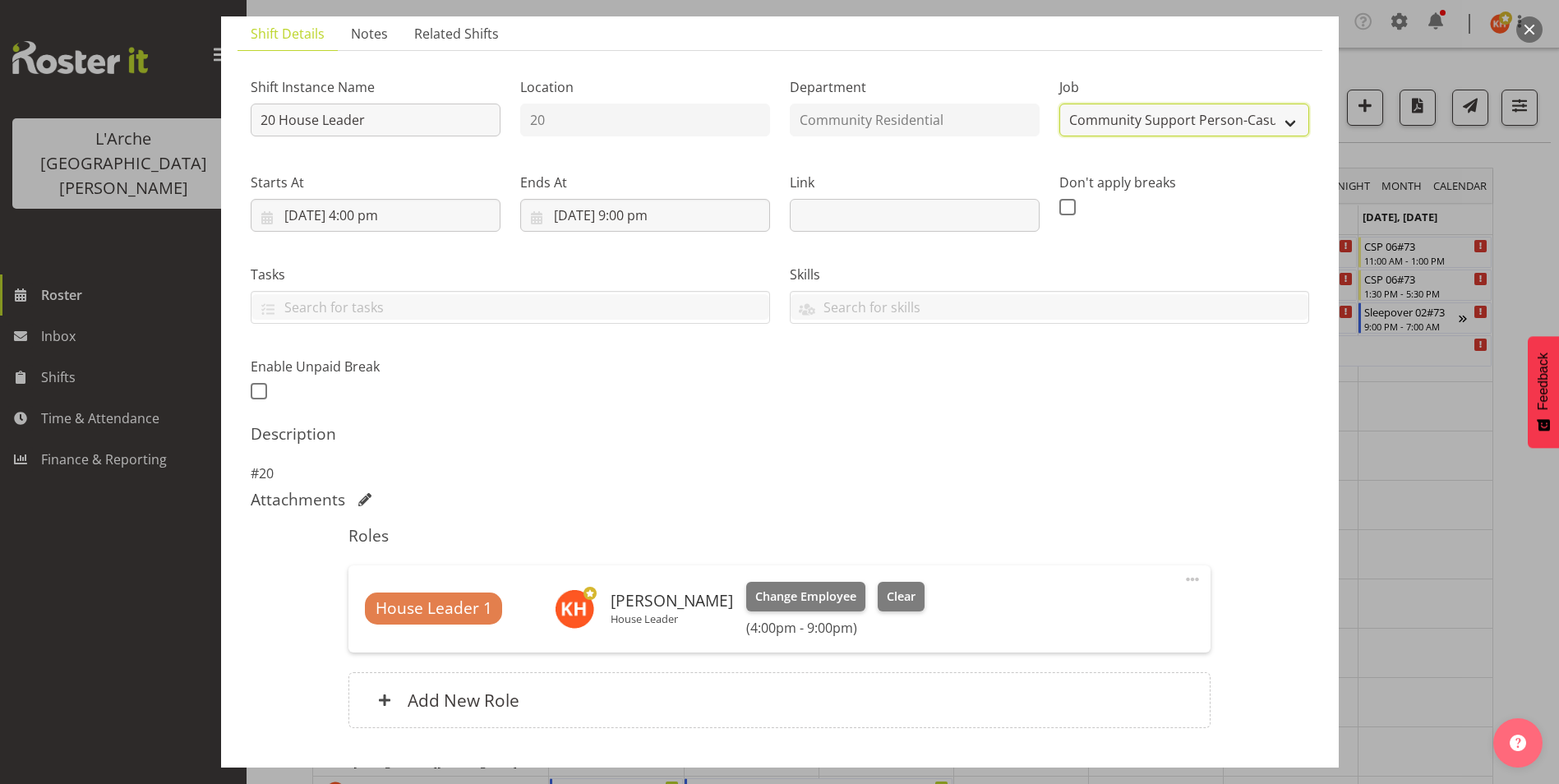
click at [1234, 120] on select "Create new job Accounts Admin Art Coordinator Community Leader Community Suppor…" at bounding box center [1185, 119] width 250 height 33
select select "1"
click at [1060, 104] on select "Create new job Accounts Admin Art Coordinator Community Leader Community Suppor…" at bounding box center [1185, 119] width 250 height 33
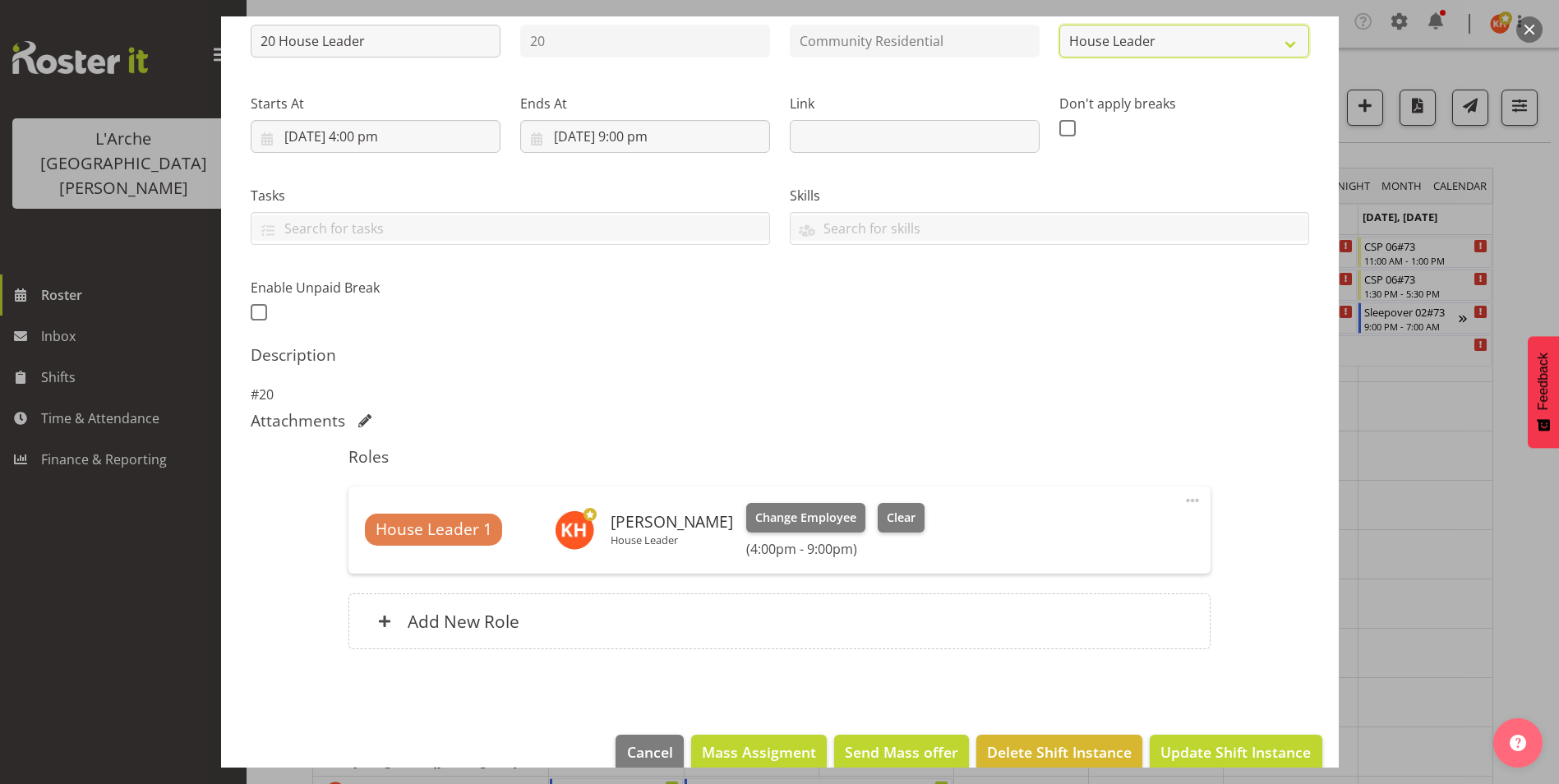
scroll to position [222, 0]
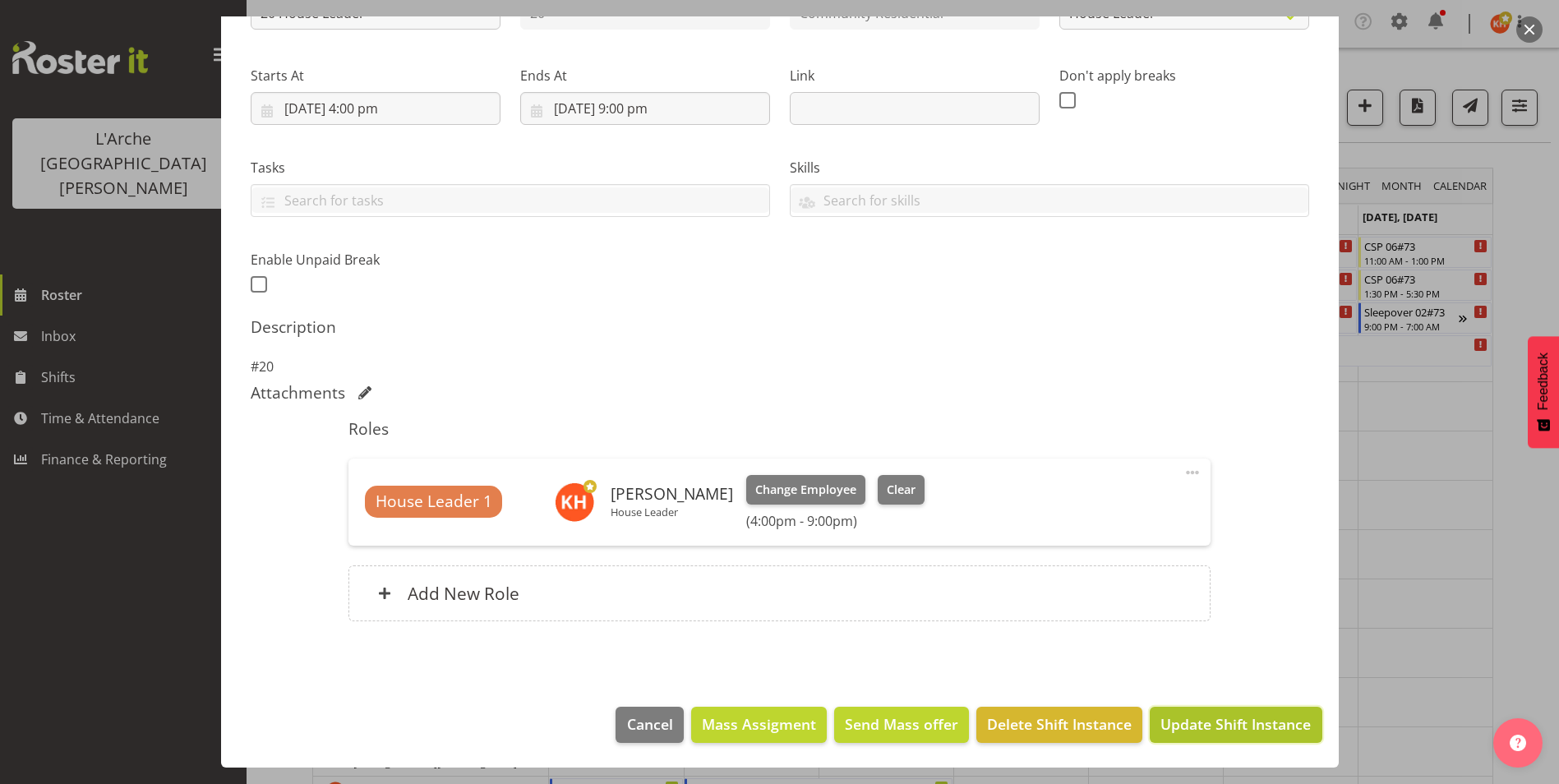
click at [1192, 715] on span "Update Shift Instance" at bounding box center [1235, 723] width 150 height 21
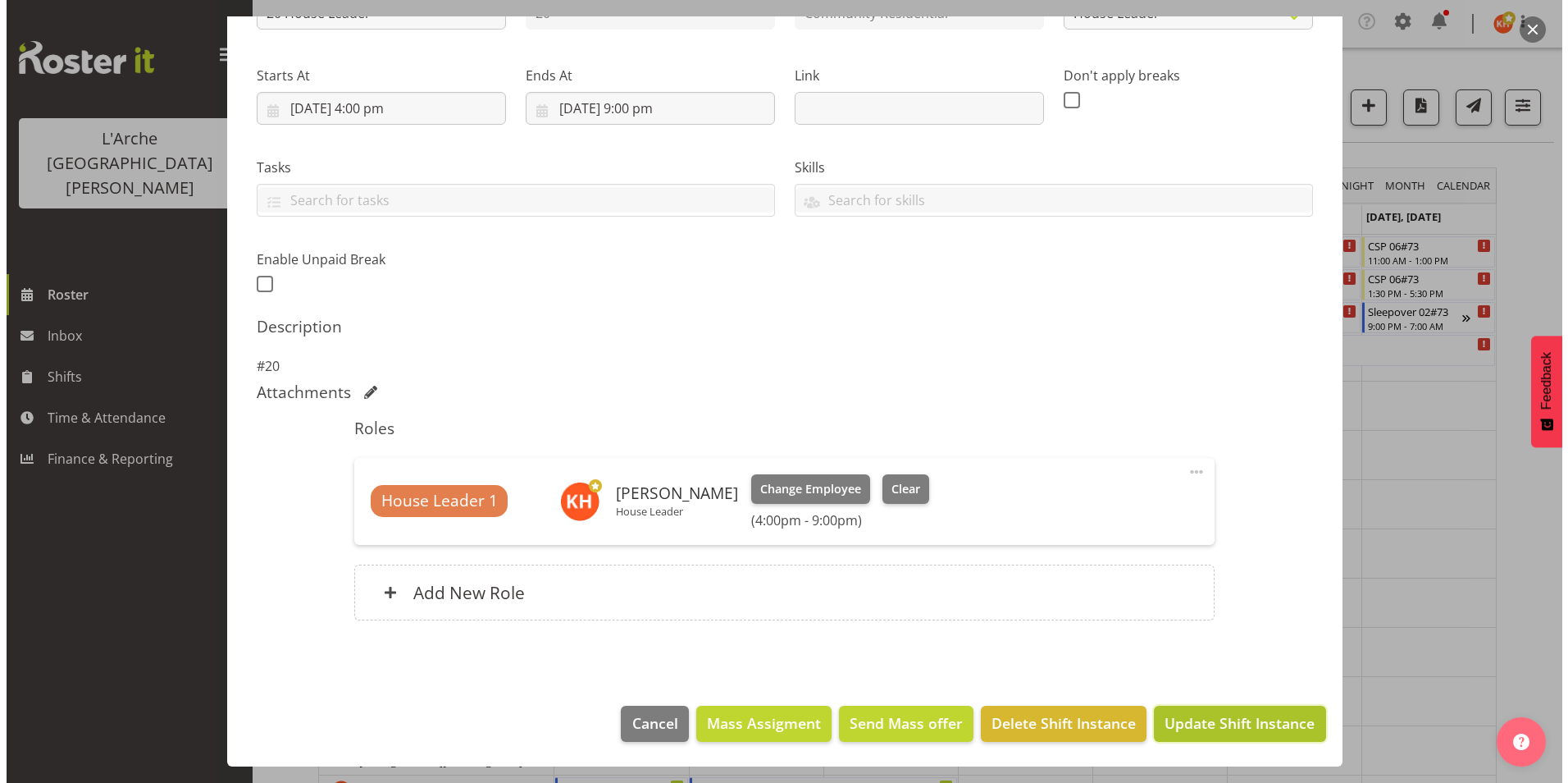
scroll to position [156, 0]
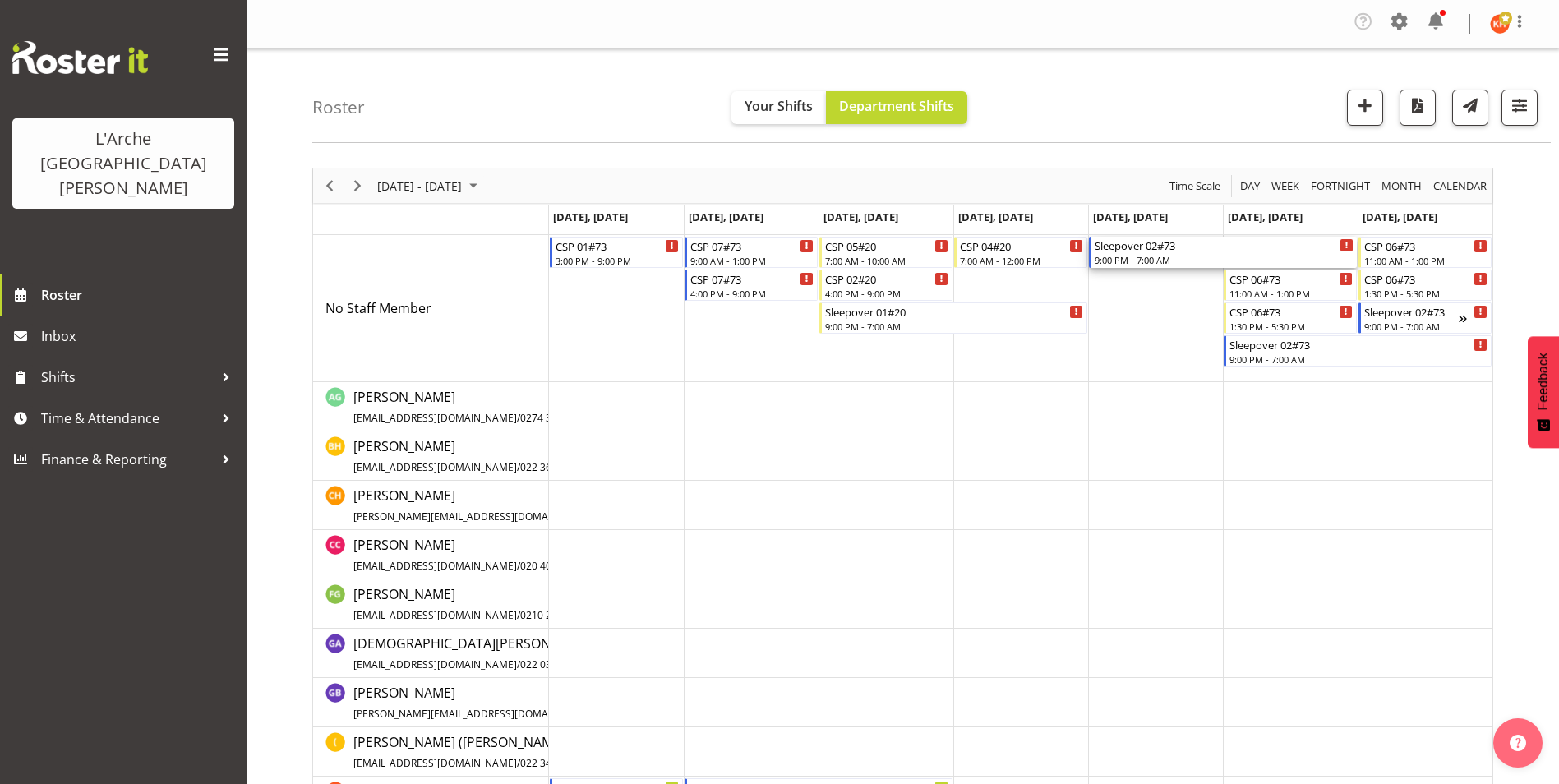
click at [1216, 255] on div "9:00 PM - 7:00 AM" at bounding box center [1224, 259] width 259 height 13
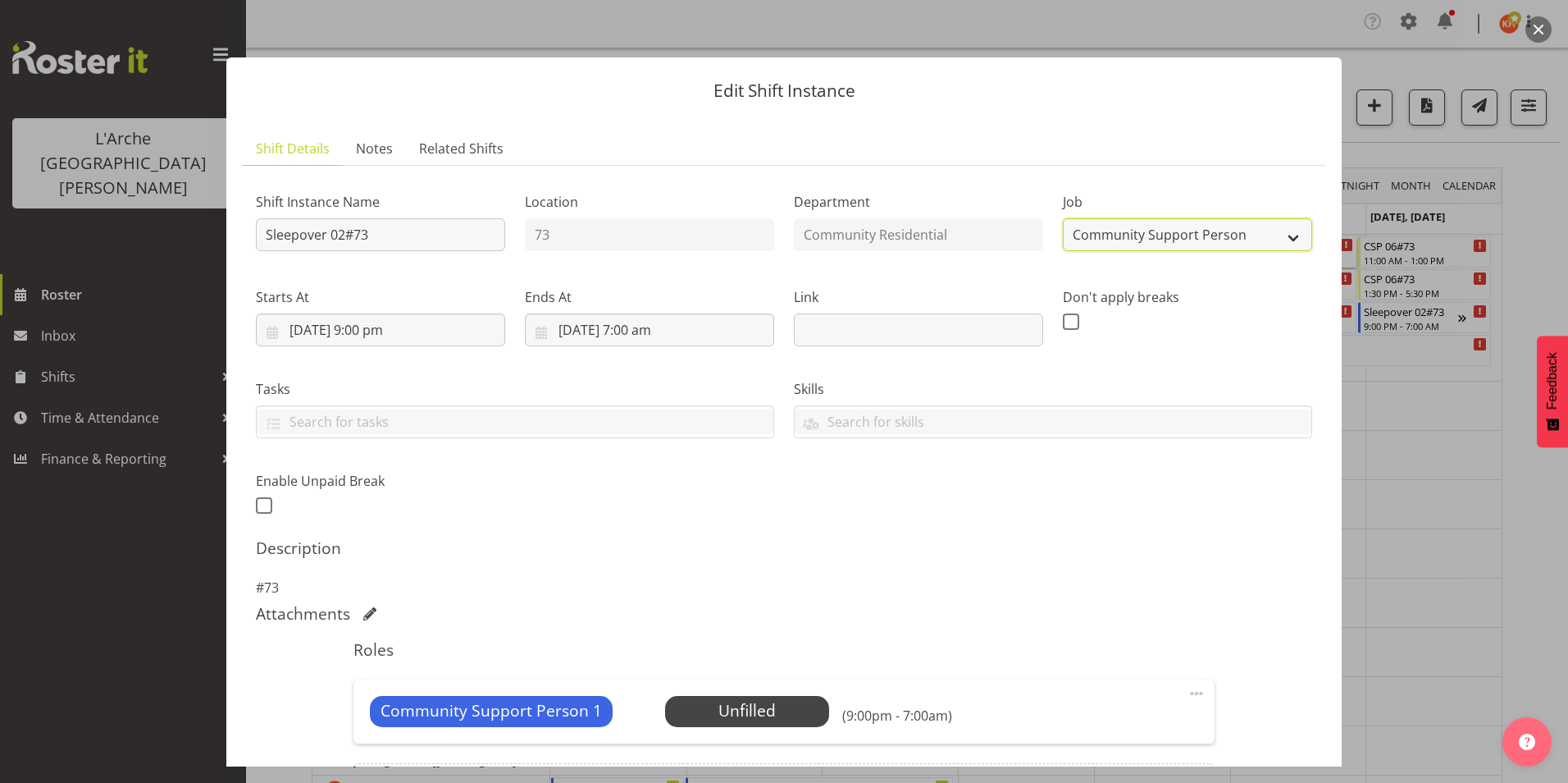
click at [1232, 237] on select "Create new job Accounts Admin Art Coordinator Community Leader Community Suppor…" at bounding box center [1188, 234] width 250 height 33
select select "3"
click at [1063, 218] on select "Create new job Accounts Admin Art Coordinator Community Leader Community Suppor…" at bounding box center [1188, 234] width 250 height 33
click at [1187, 697] on span at bounding box center [1196, 693] width 20 height 20
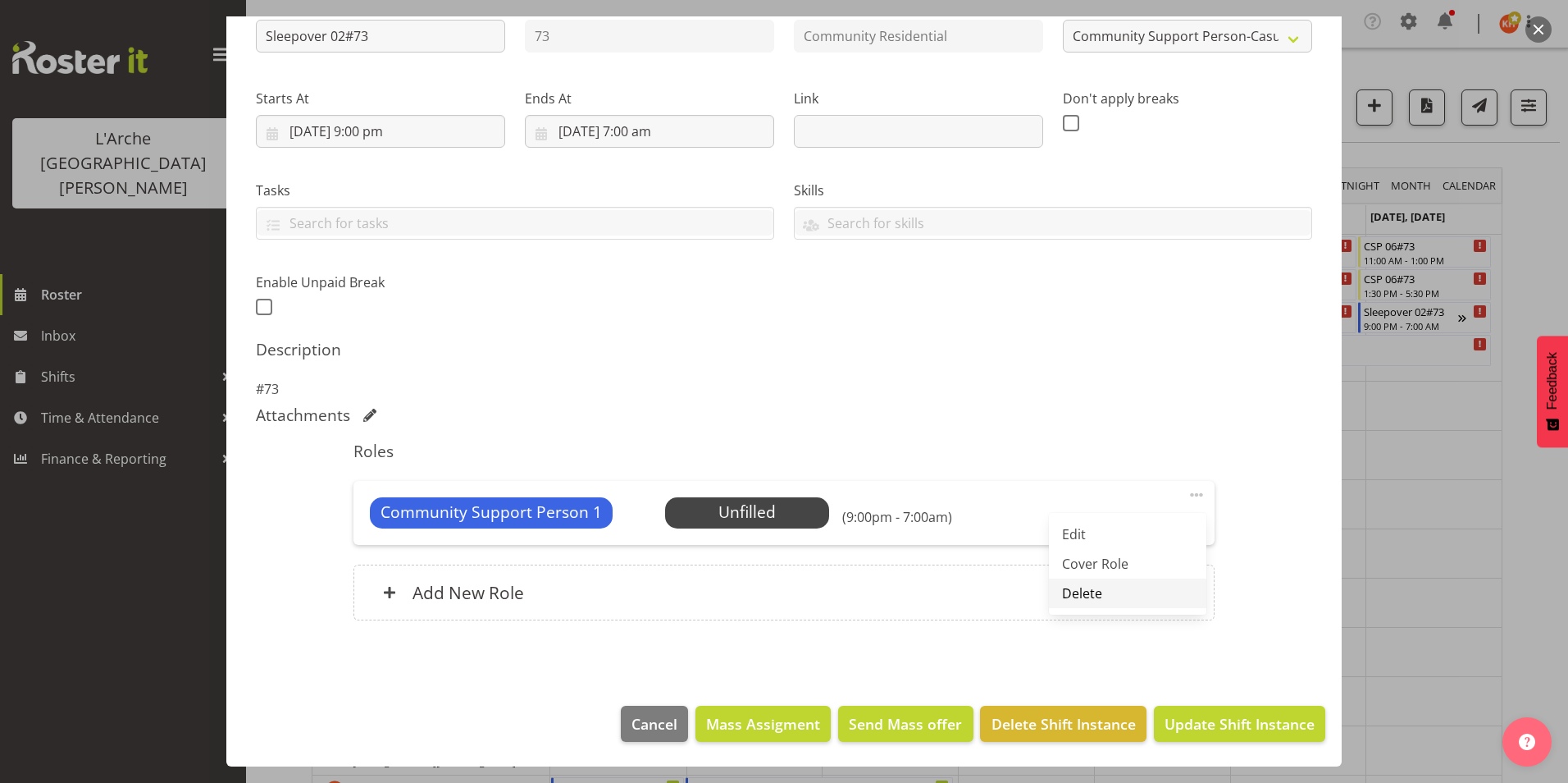
click at [1086, 594] on link "Delete" at bounding box center [1127, 594] width 157 height 30
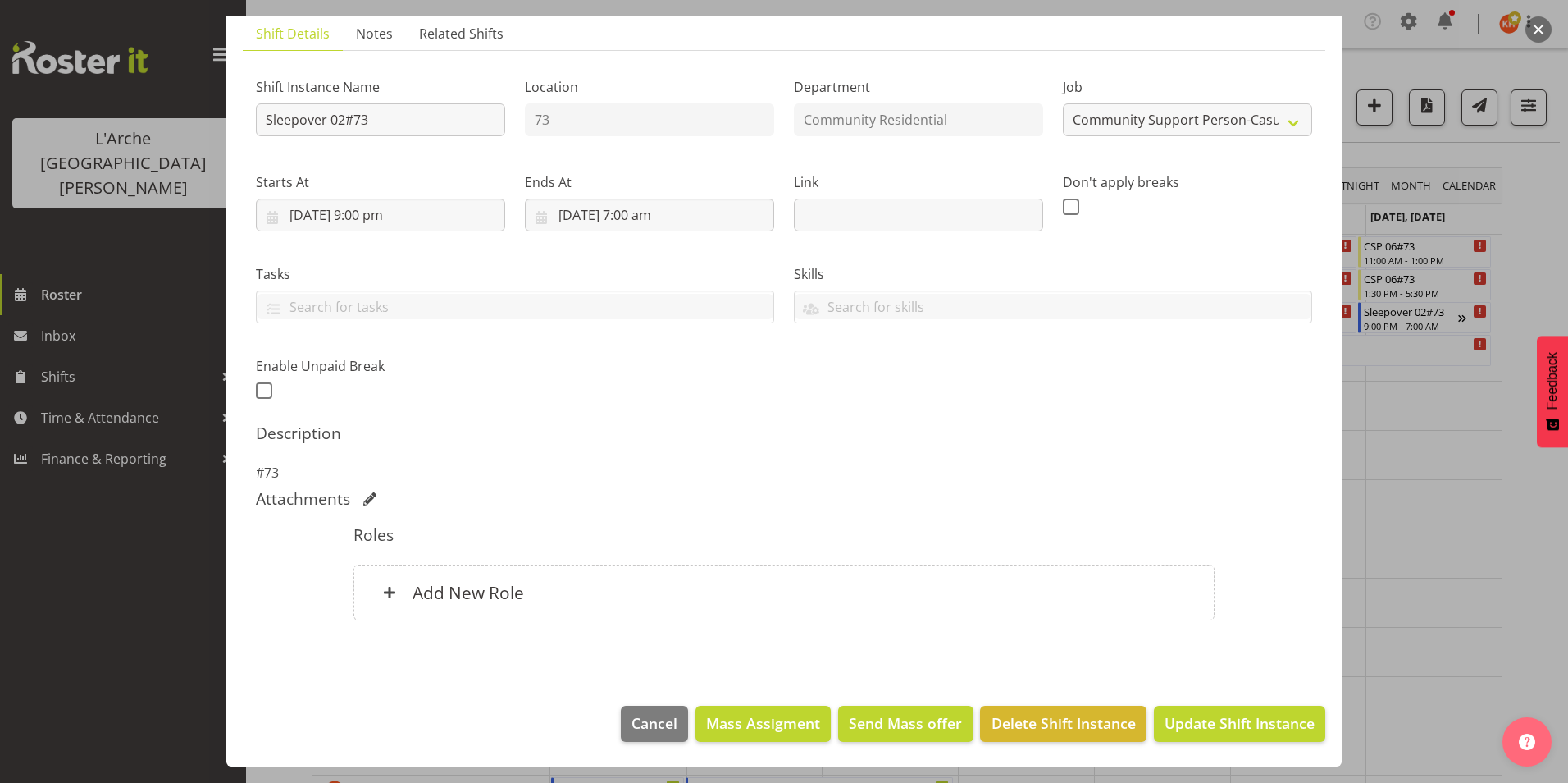
scroll to position [115, 0]
click at [481, 596] on h6 "Add New Role" at bounding box center [469, 592] width 112 height 21
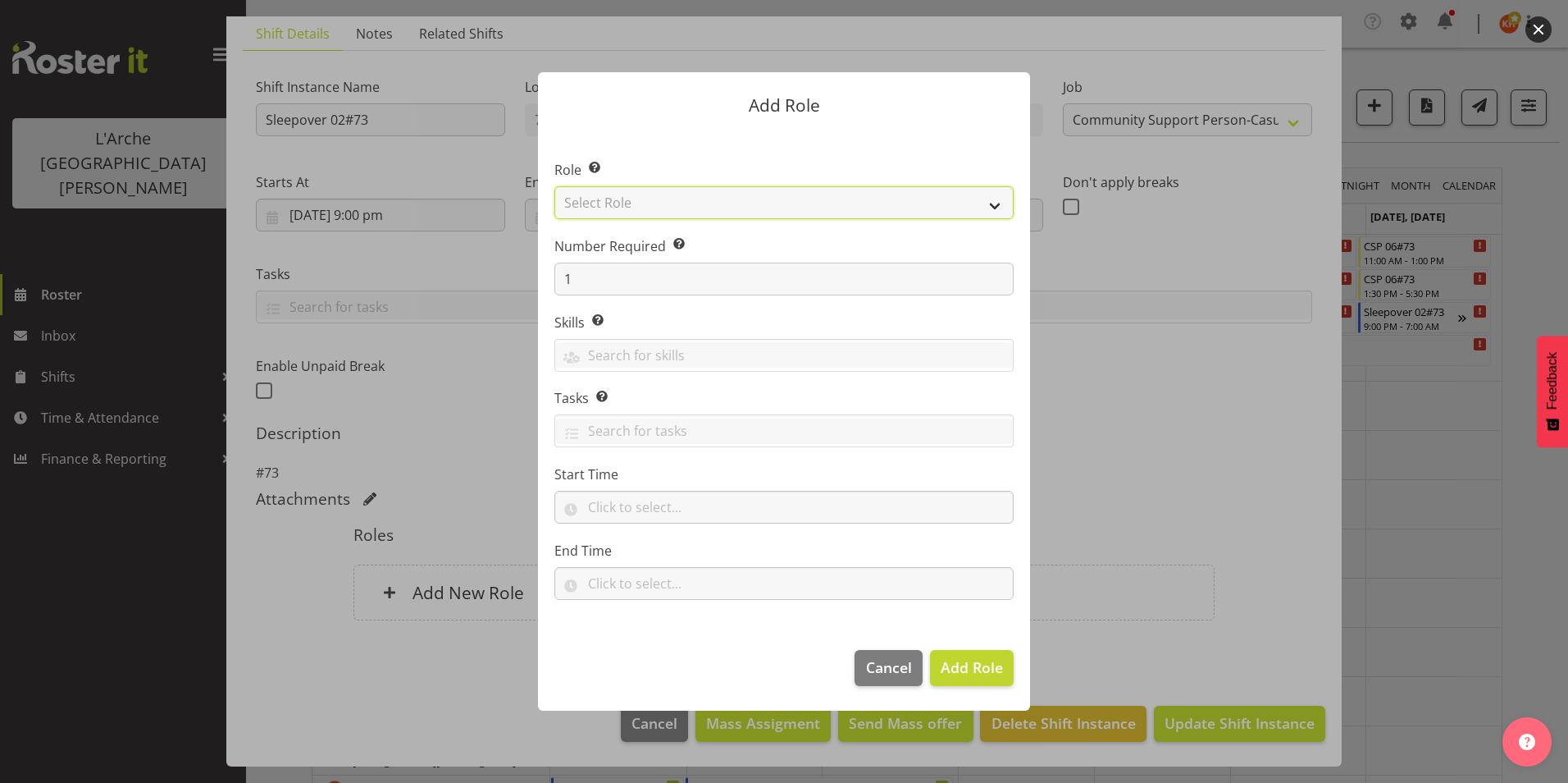
click at [951, 193] on select "Select Role Area Manager Art Coordination Community - SIL Community Leader Comm…" at bounding box center [784, 202] width 459 height 33
select select "287"
click at [554, 186] on select "Select Role Area Manager Art Coordination Community - SIL Community Leader Comm…" at bounding box center [784, 202] width 459 height 33
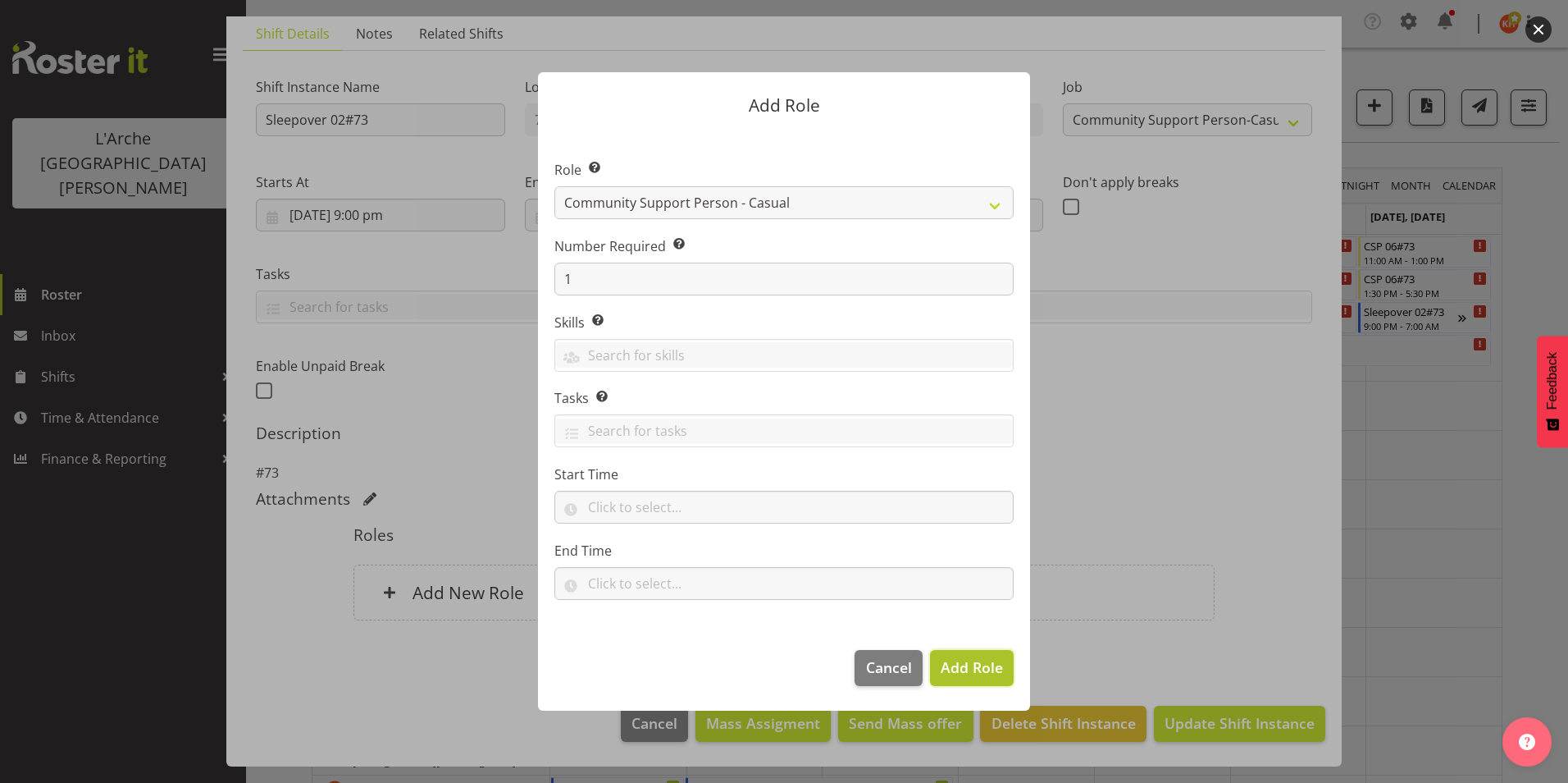
click at [990, 664] on span "Add Role" at bounding box center [972, 666] width 62 height 20
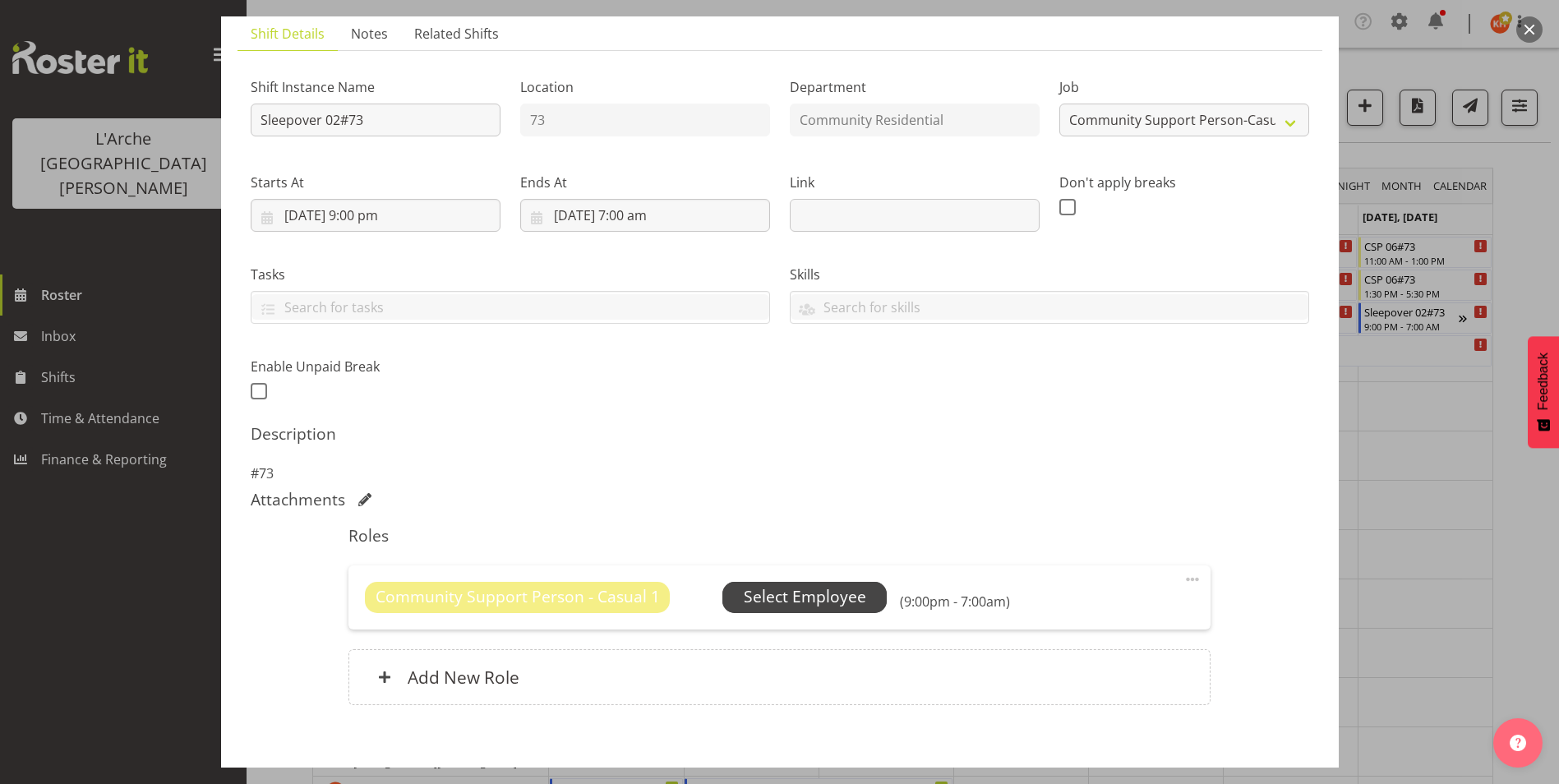
click at [855, 594] on span "Select Employee" at bounding box center [805, 597] width 122 height 24
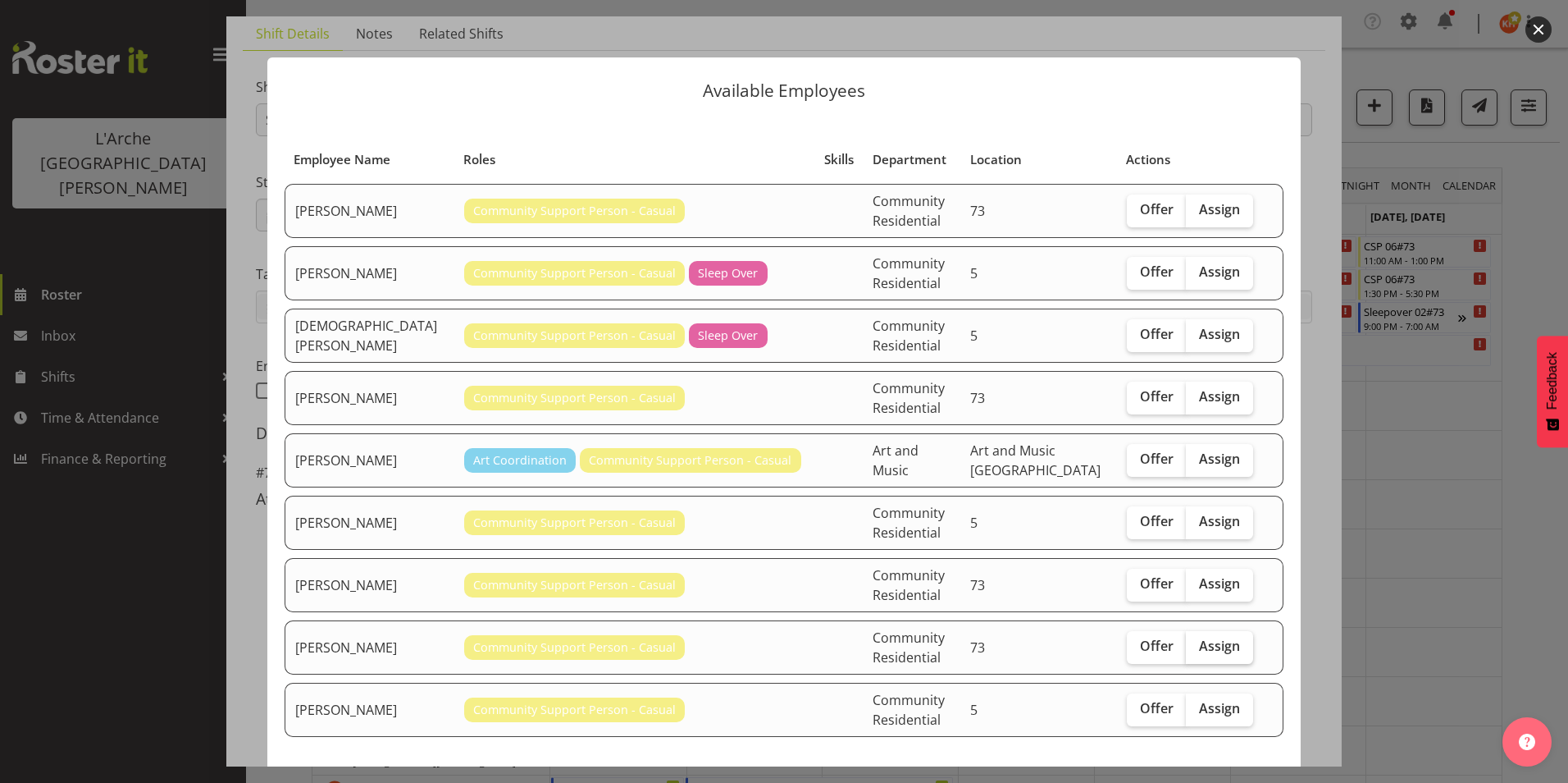
click at [1205, 648] on span "Assign" at bounding box center [1220, 646] width 41 height 17
click at [1196, 648] on input "Assign" at bounding box center [1191, 646] width 10 height 10
checkbox input "true"
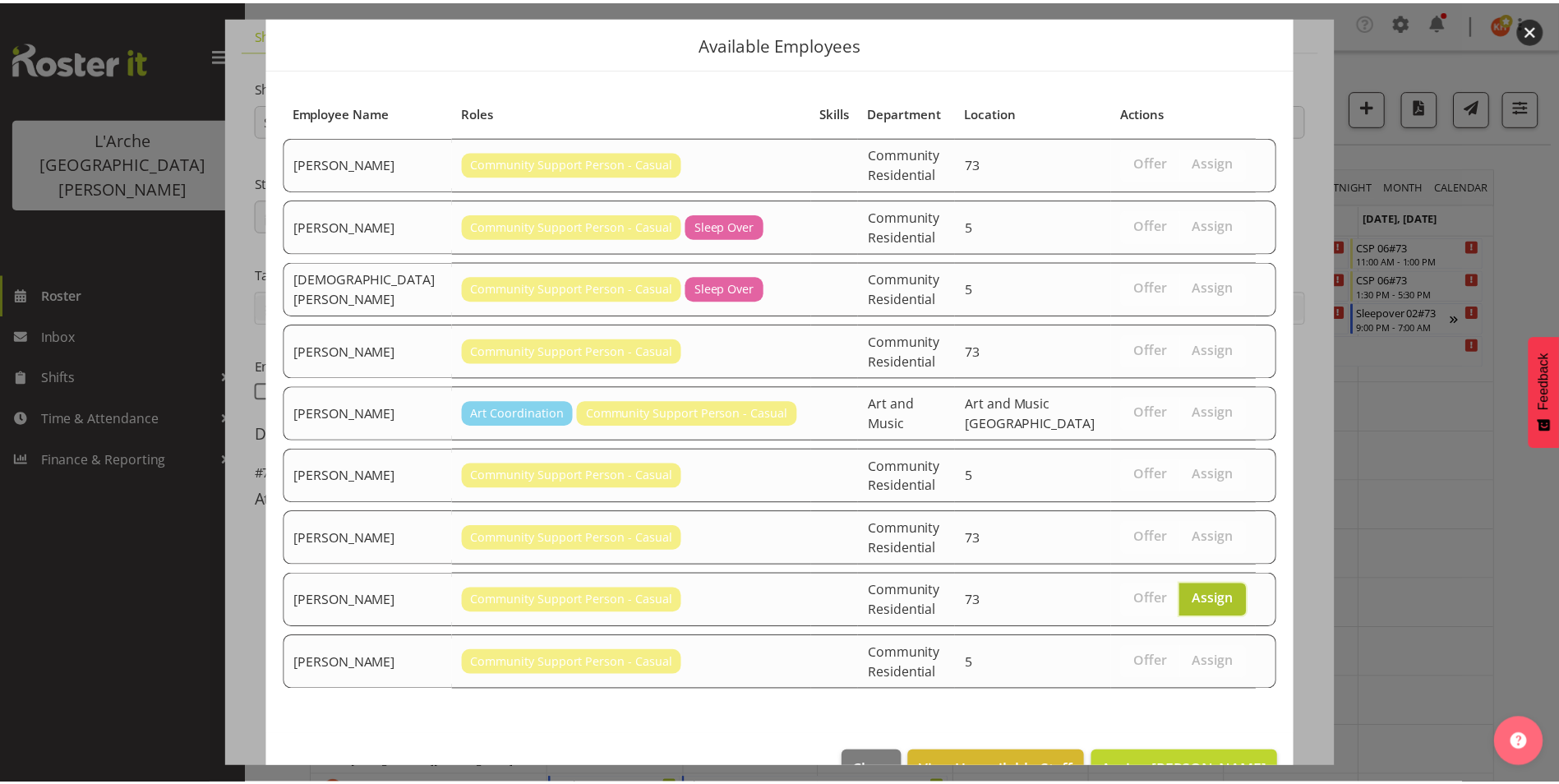
scroll to position [92, 0]
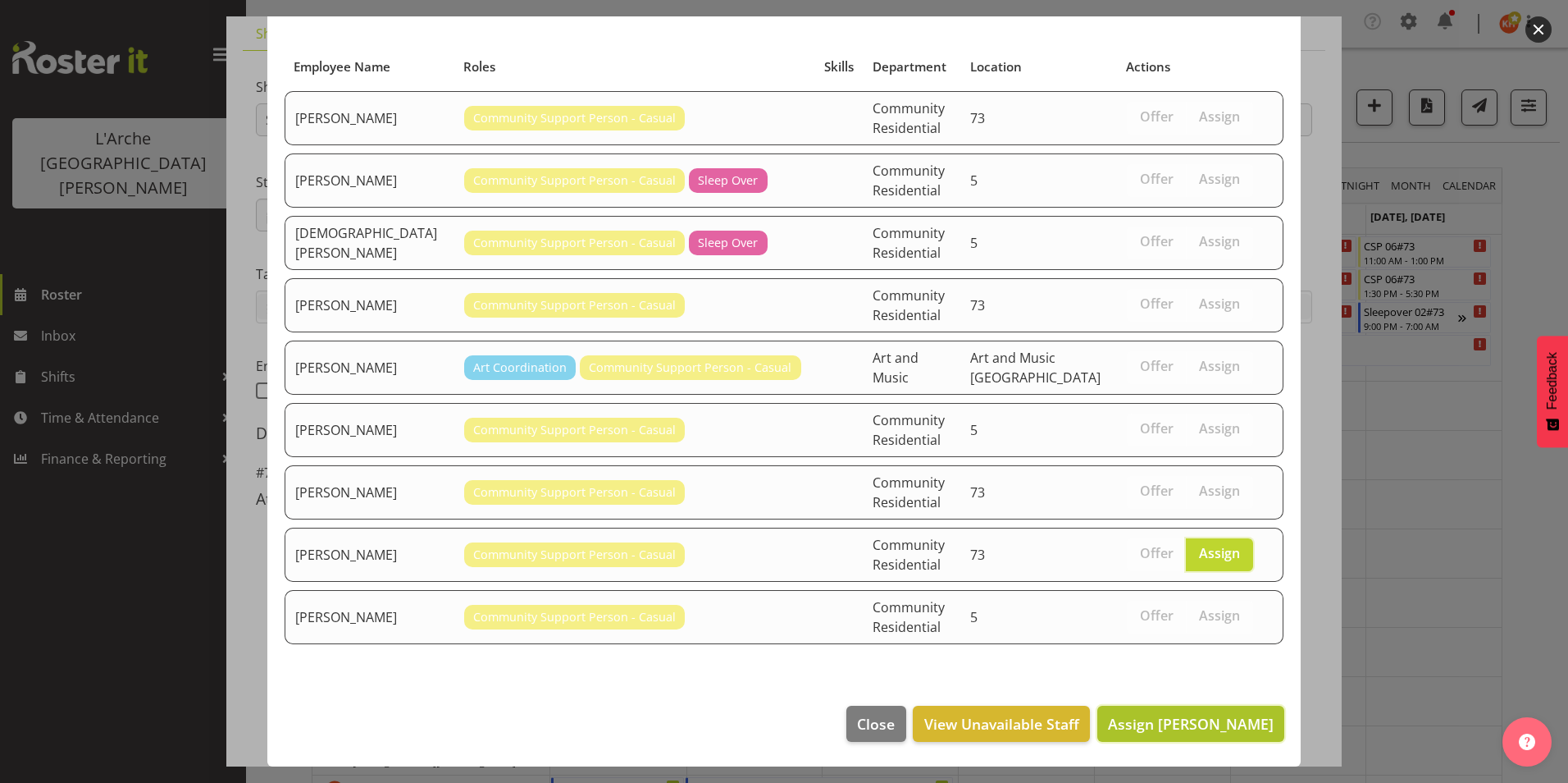
click at [1212, 716] on span "Assign Scott Gardner" at bounding box center [1191, 723] width 166 height 20
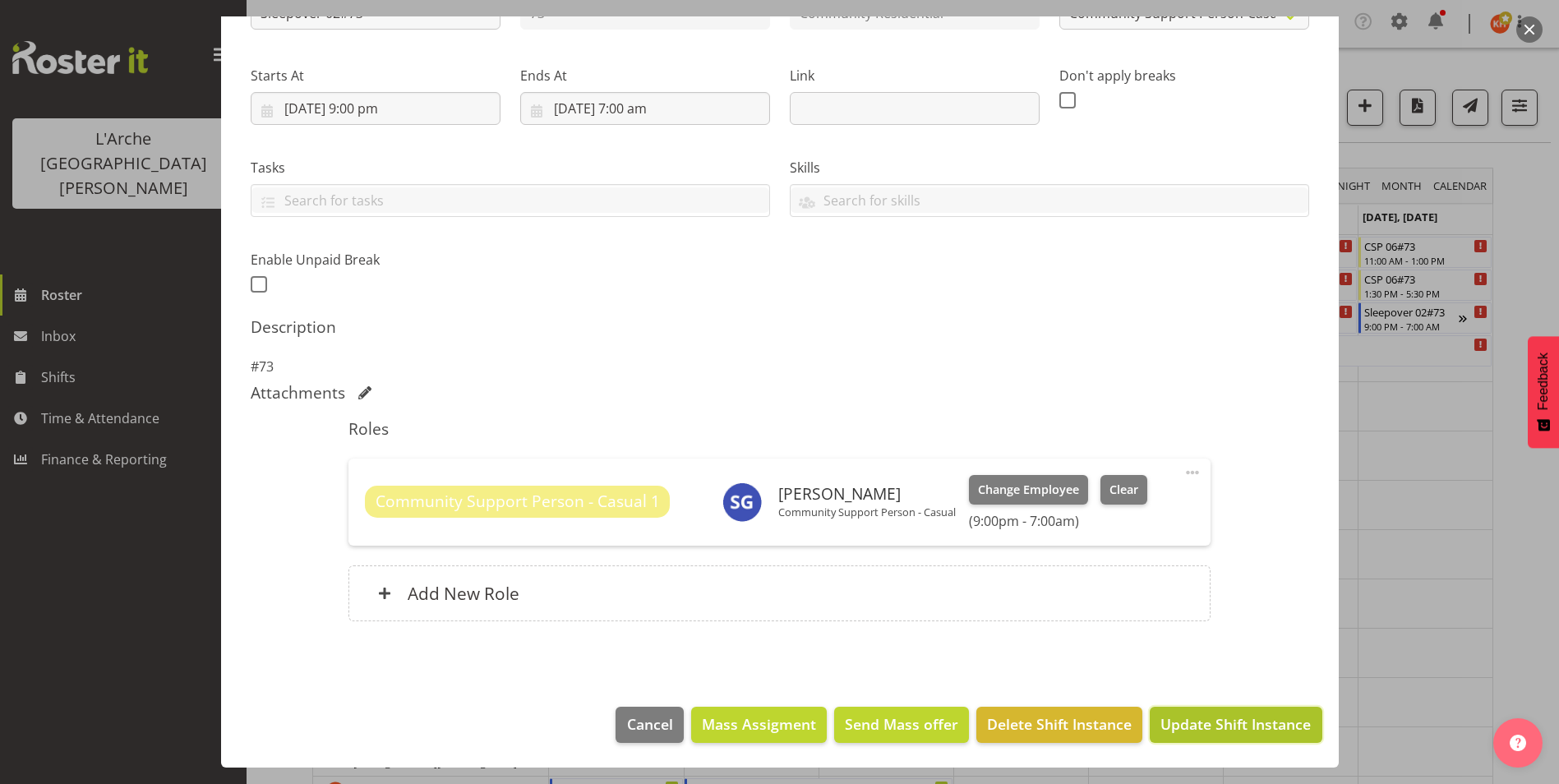
click at [1218, 716] on span "Update Shift Instance" at bounding box center [1235, 723] width 150 height 21
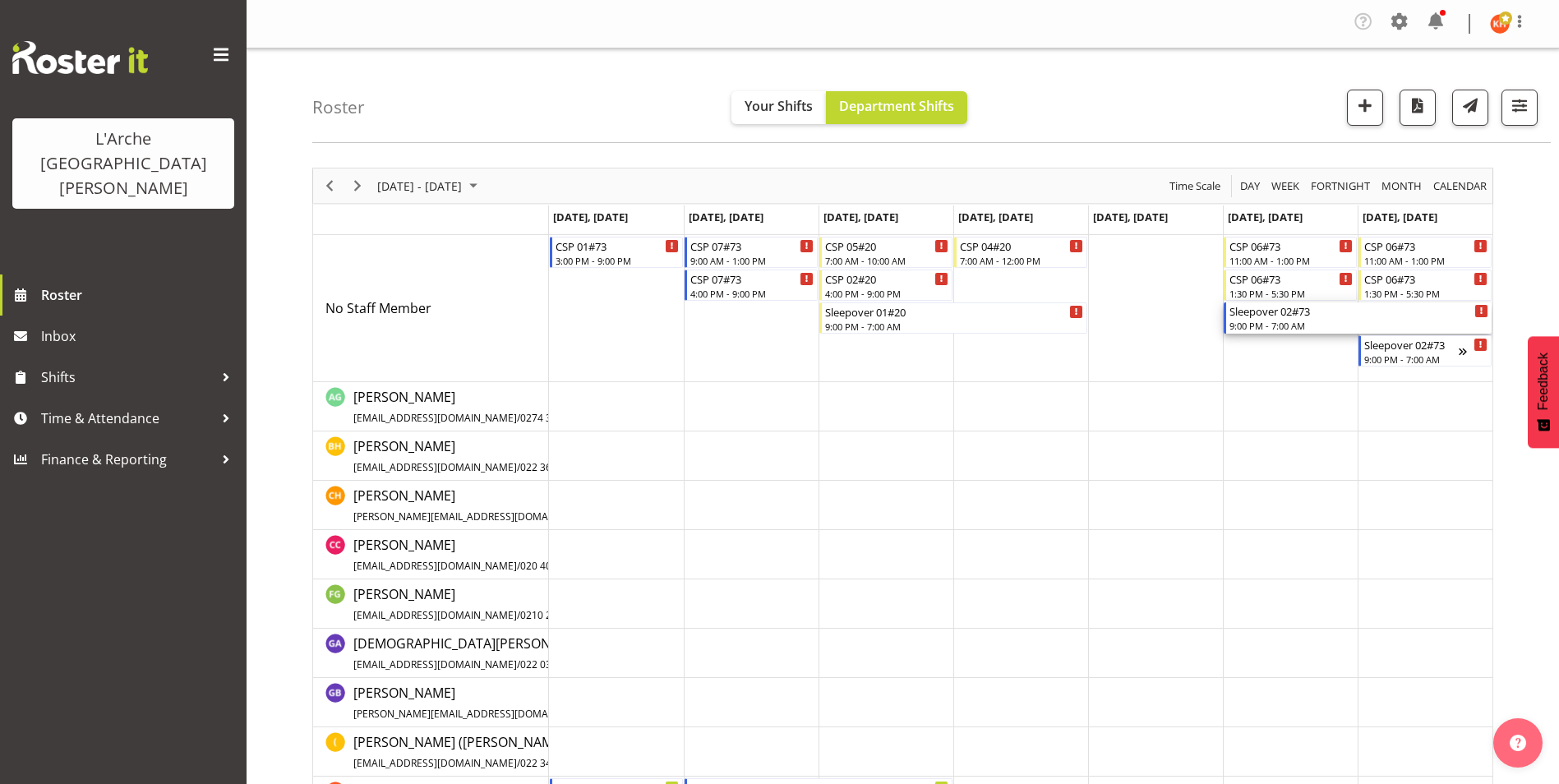
click at [1364, 320] on div "9:00 PM - 7:00 AM" at bounding box center [1358, 326] width 259 height 13
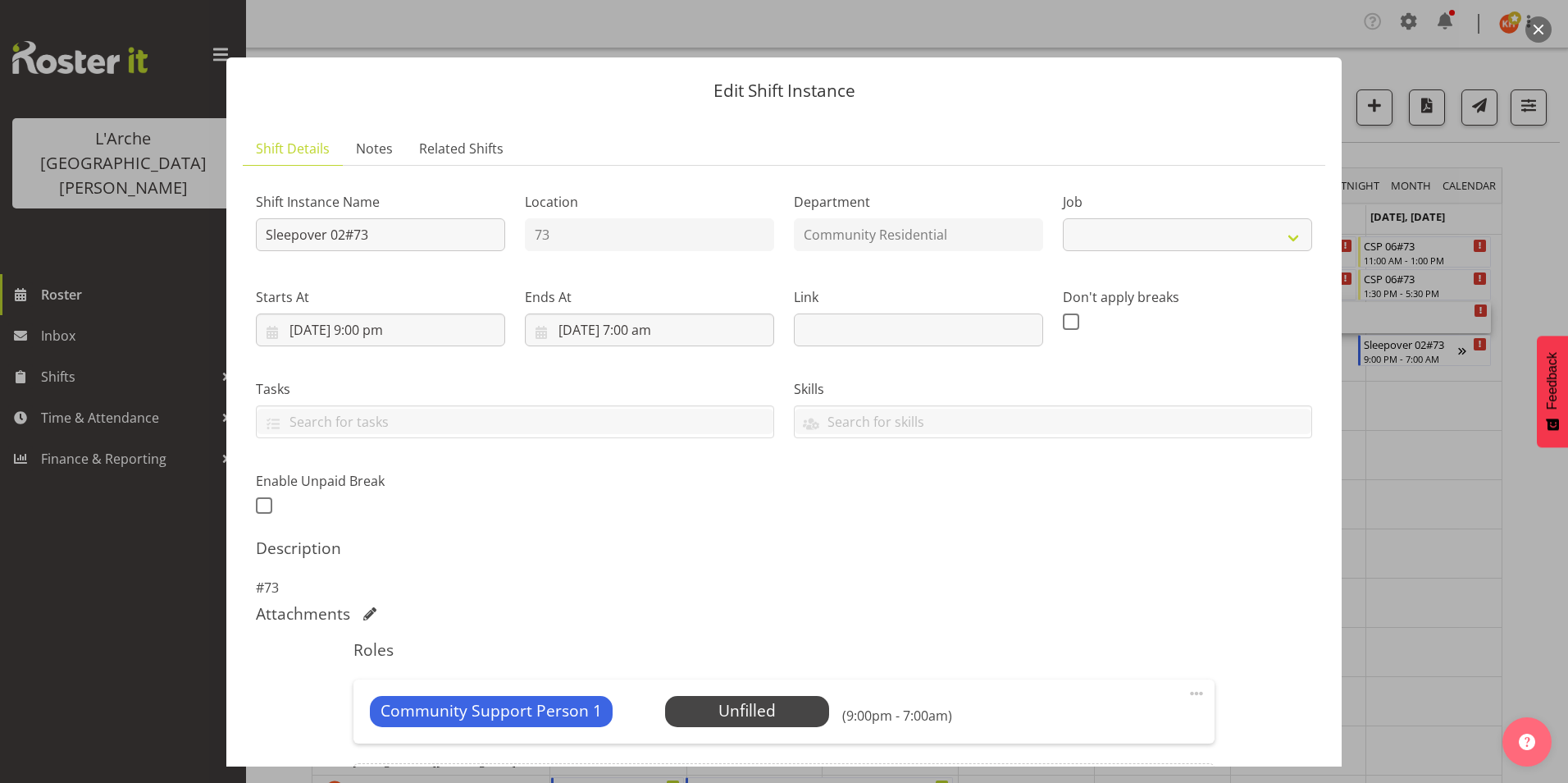
select select "2"
click at [732, 704] on span "Select Employee" at bounding box center [746, 711] width 122 height 24
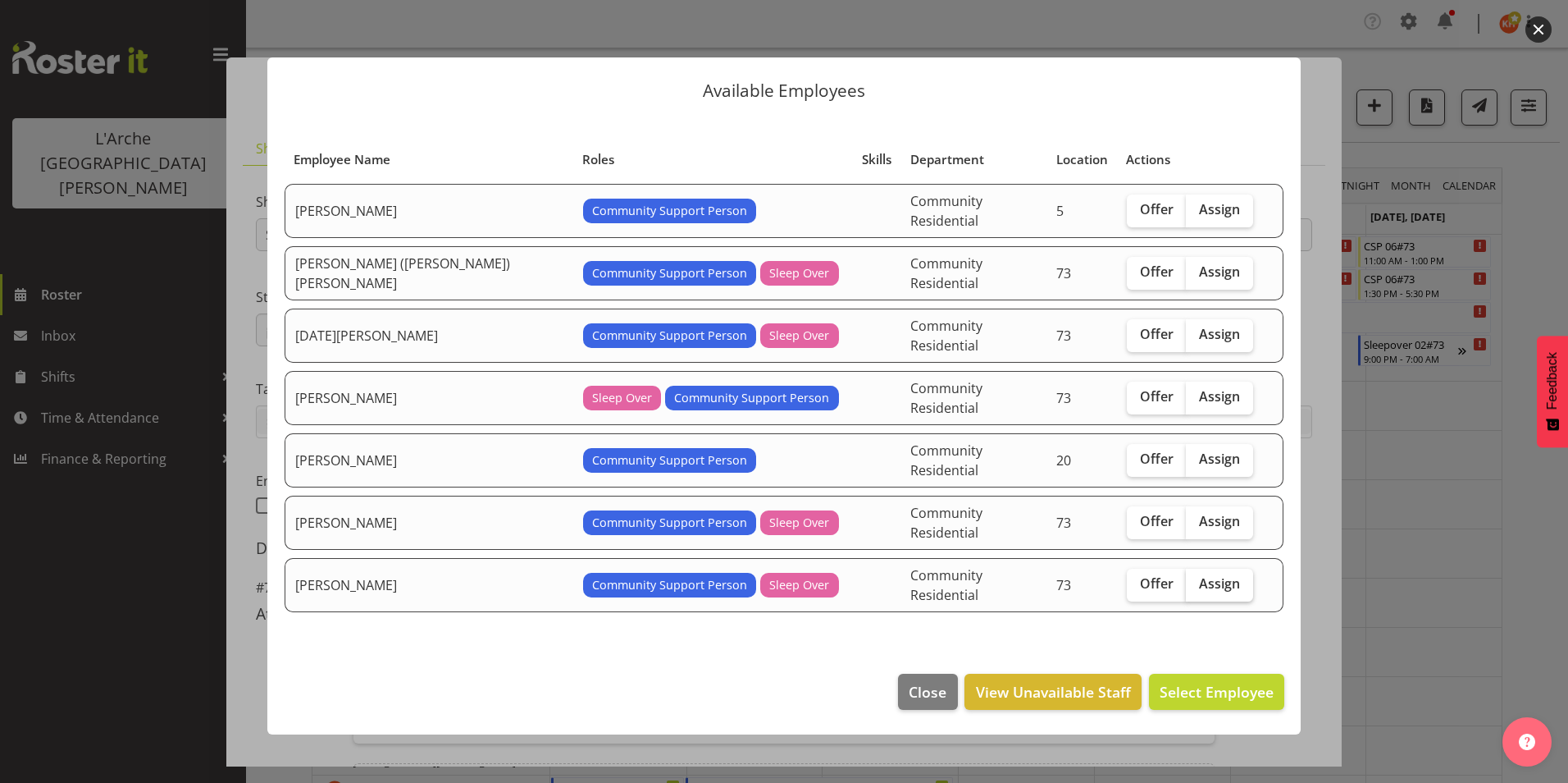
click at [1199, 575] on span "Assign" at bounding box center [1220, 584] width 41 height 17
click at [1186, 579] on input "Assign" at bounding box center [1191, 584] width 10 height 10
checkbox input "true"
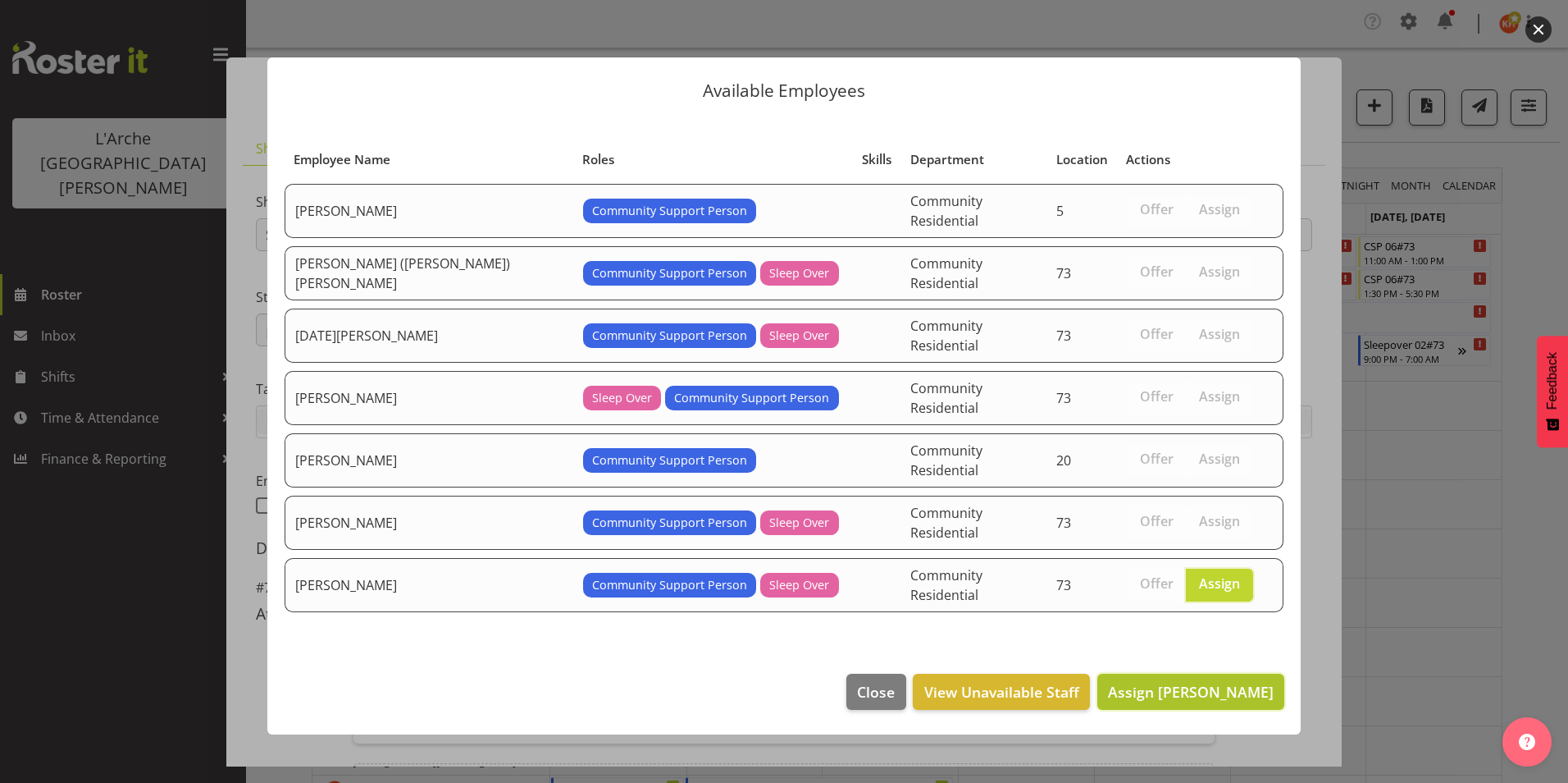
click at [1194, 682] on span "Assign Raju Regmi" at bounding box center [1191, 692] width 166 height 20
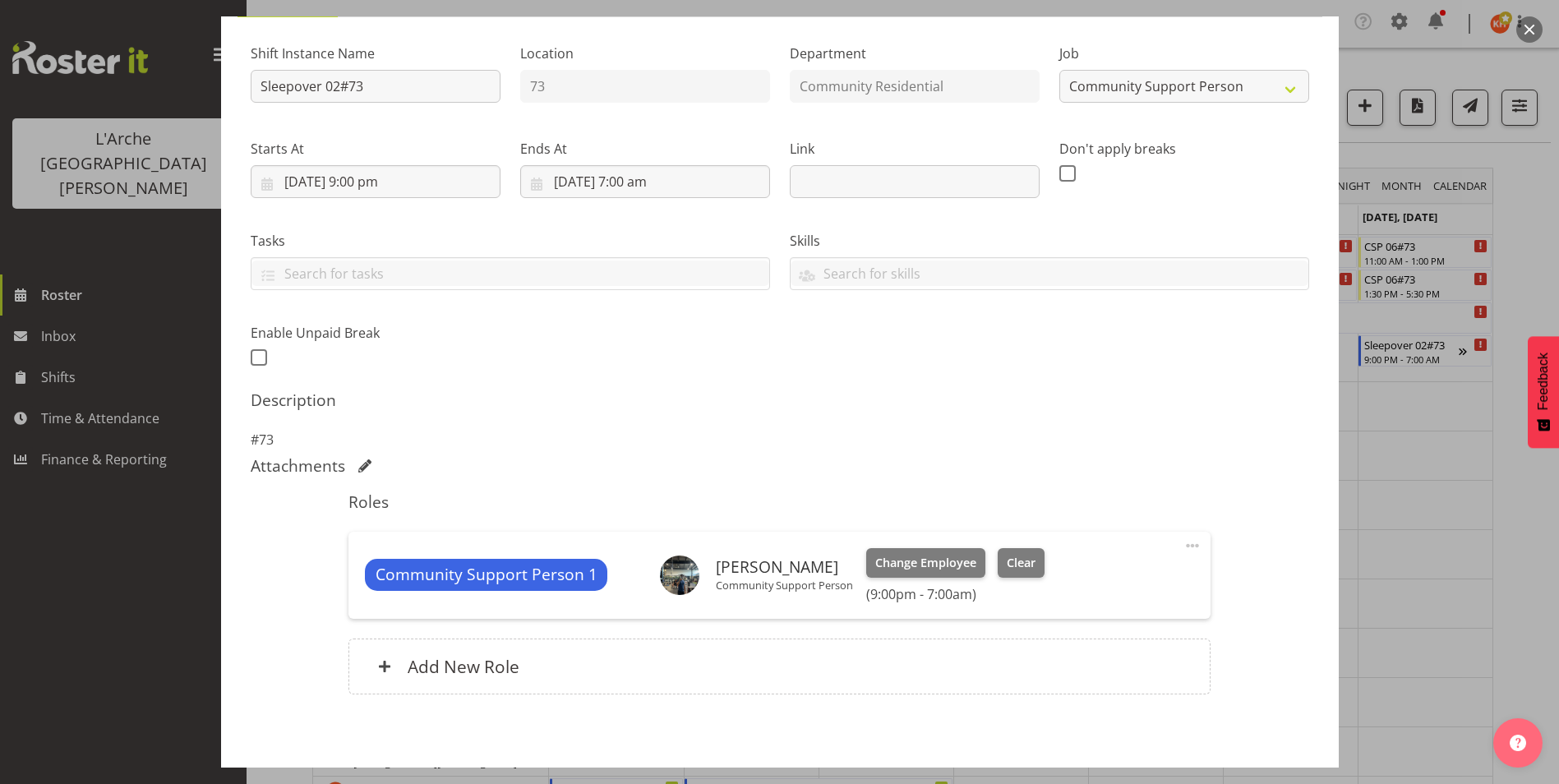
scroll to position [222, 0]
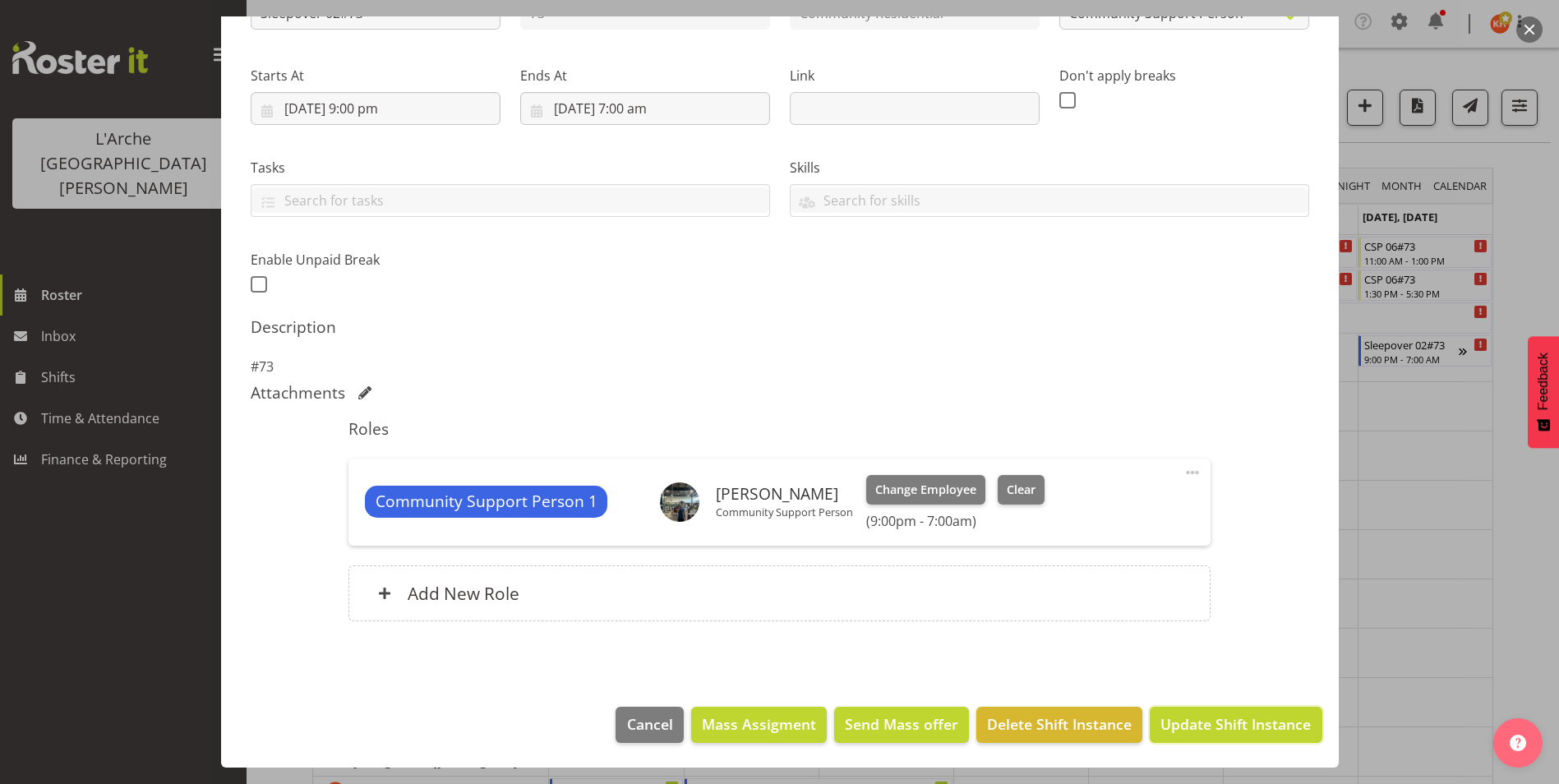
click at [1266, 714] on span "Update Shift Instance" at bounding box center [1235, 723] width 150 height 21
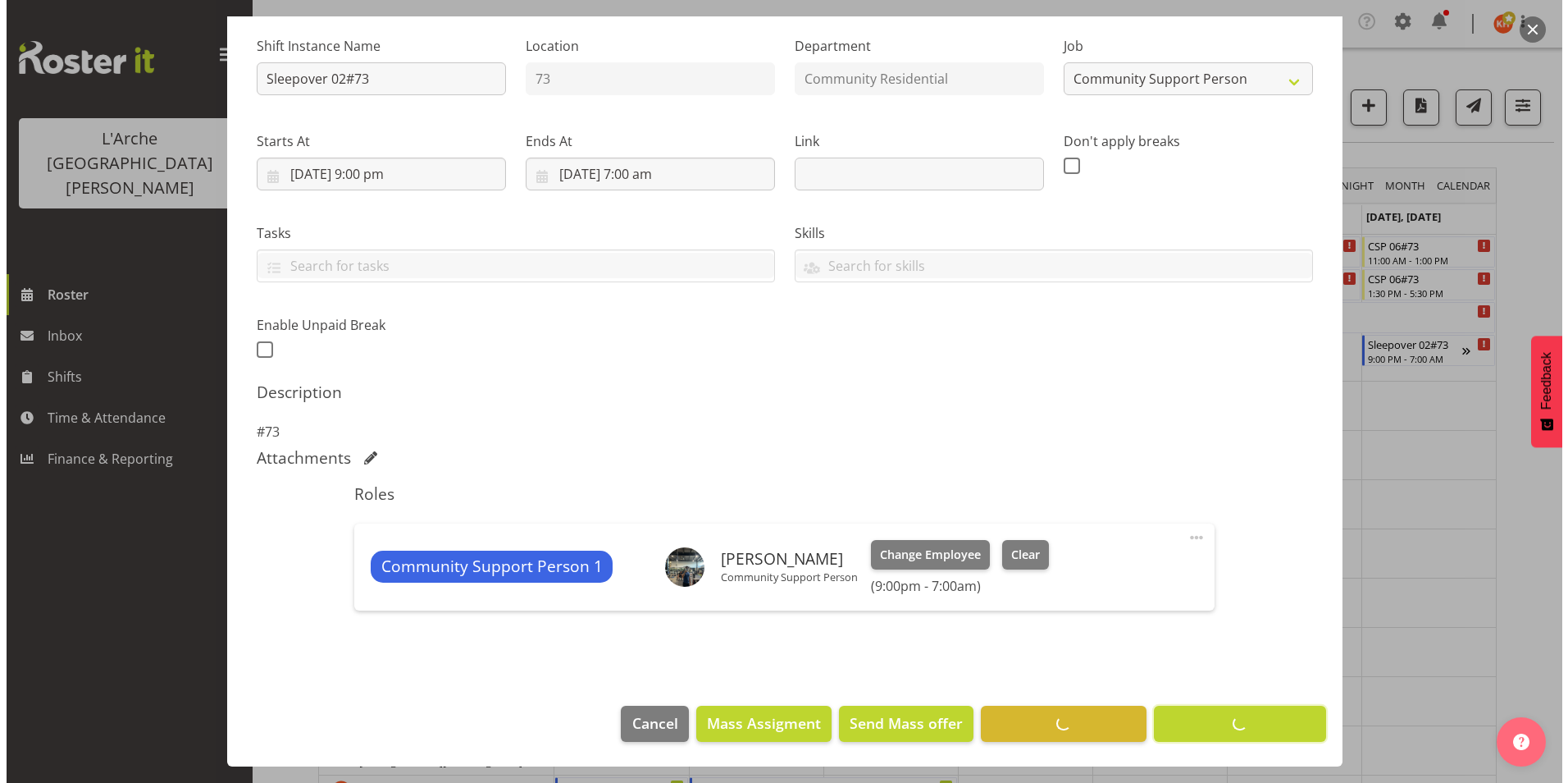
scroll to position [156, 0]
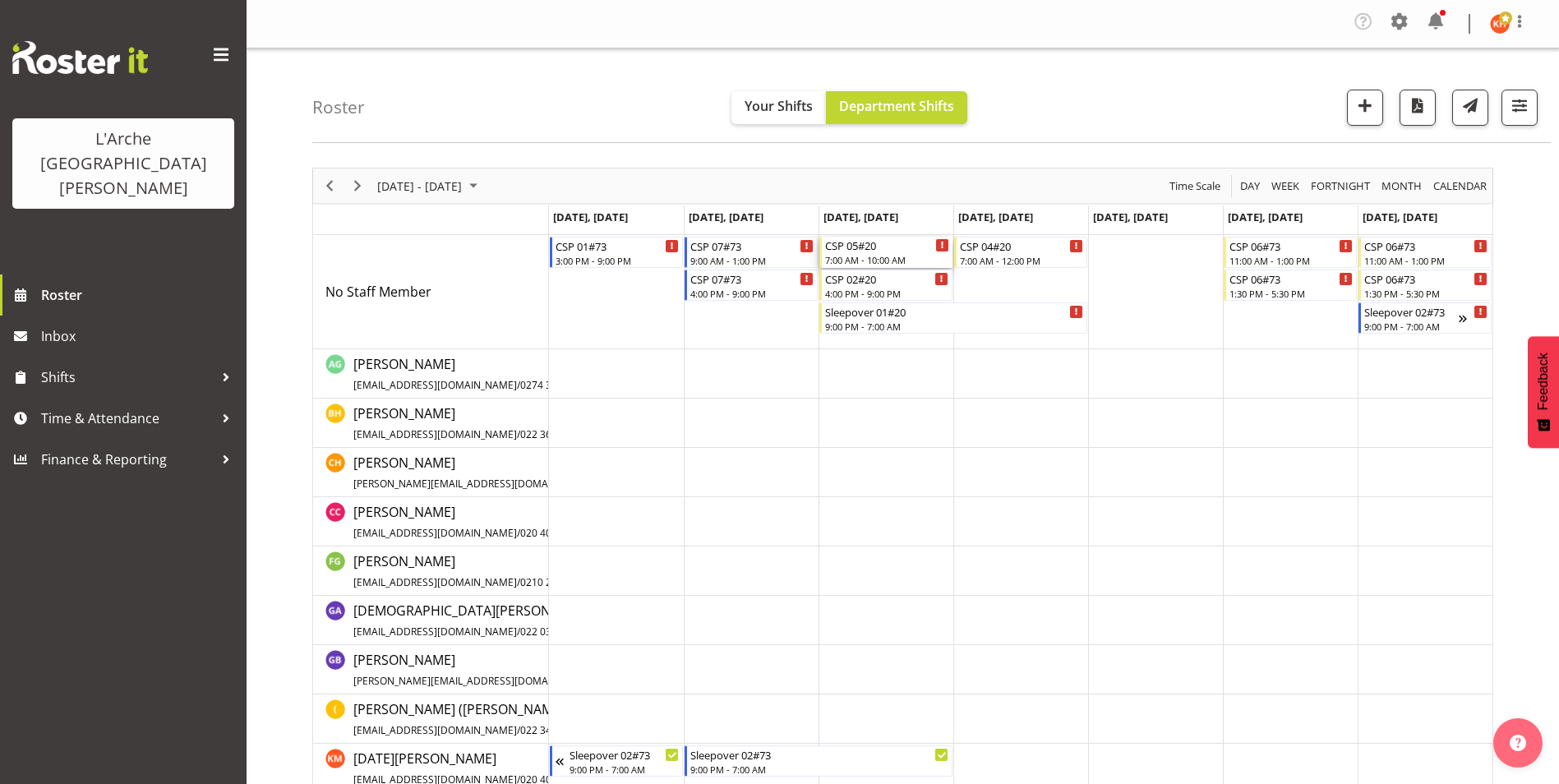
click at [853, 259] on div "7:00 AM - 10:00 AM" at bounding box center [887, 259] width 124 height 13
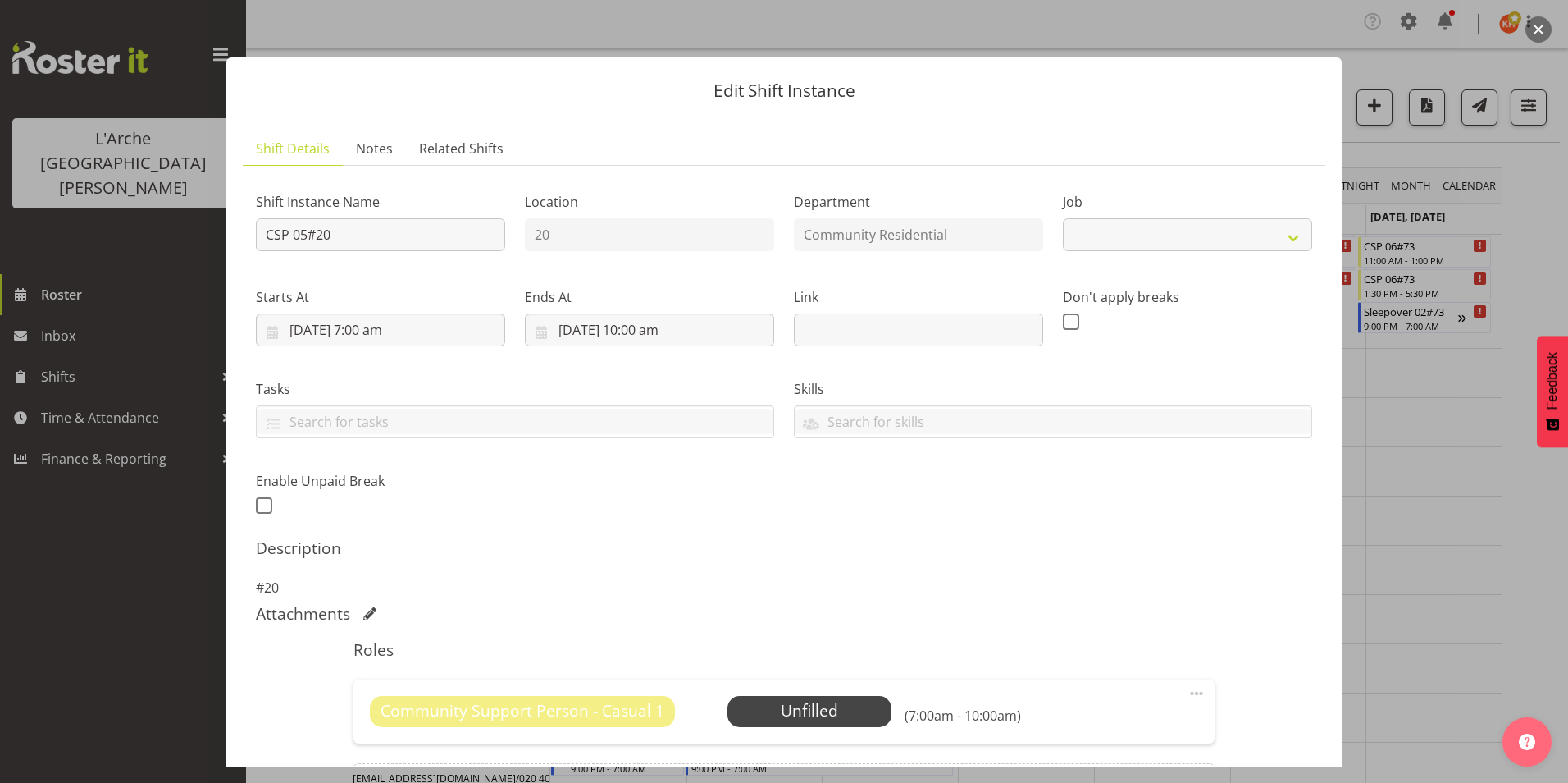
select select "3"
drag, startPoint x: 280, startPoint y: 234, endPoint x: -4, endPoint y: 276, distance: 287.1
click at [0, 276] on html "L'Arche Mount Tabor Roster Inbox Shifts Time & Attendance Finance & Reporting T…" at bounding box center [784, 392] width 1568 height 783
type input "20 House Leader"
drag, startPoint x: 1196, startPoint y: 227, endPoint x: 1198, endPoint y: 250, distance: 23.1
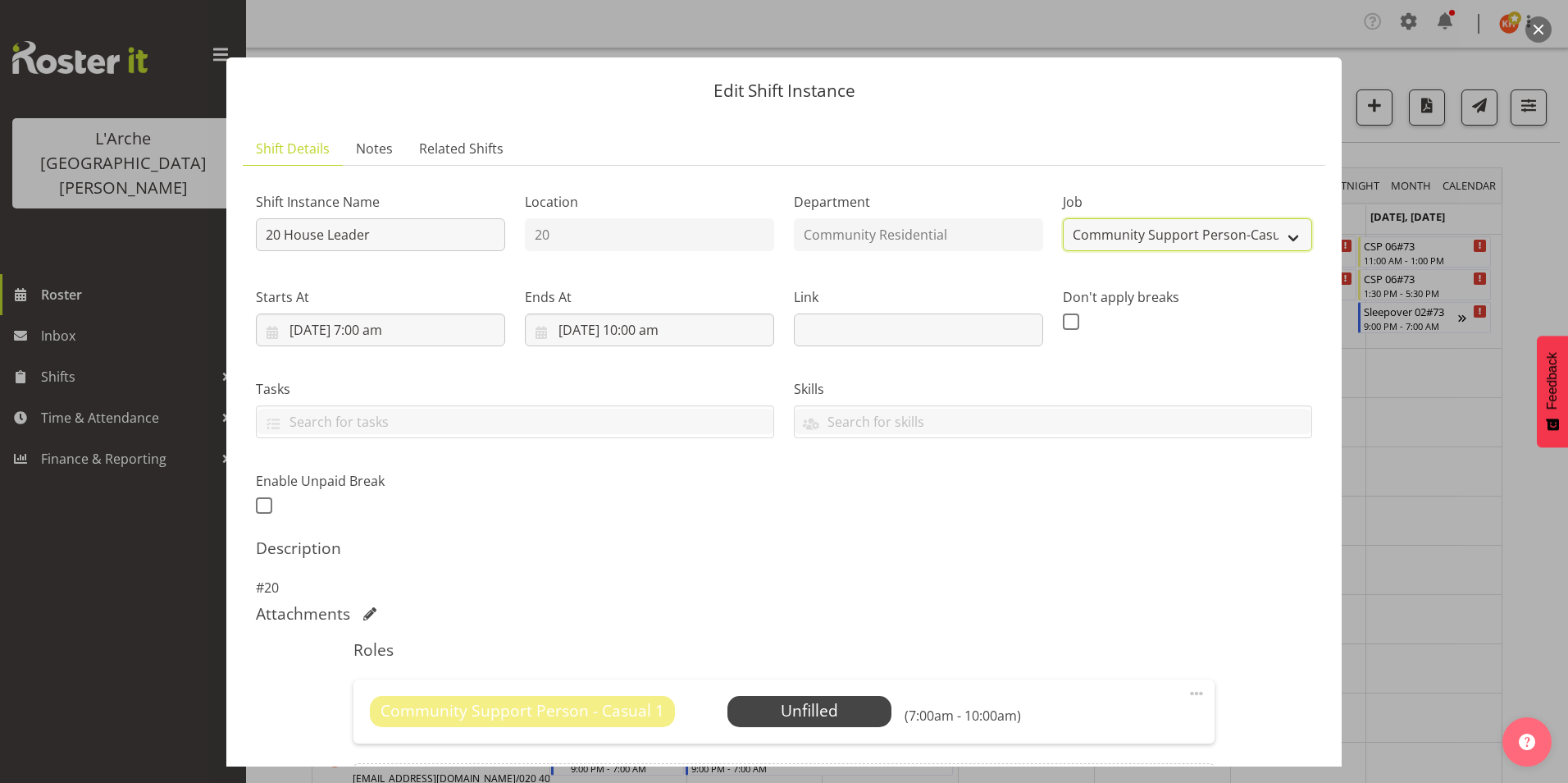
click at [1196, 227] on select "Create new job Accounts Admin Art Coordinator Community Leader Community Suppor…" at bounding box center [1188, 234] width 250 height 33
select select "1"
click at [1063, 218] on select "Create new job Accounts Admin Art Coordinator Community Leader Community Suppor…" at bounding box center [1188, 234] width 250 height 33
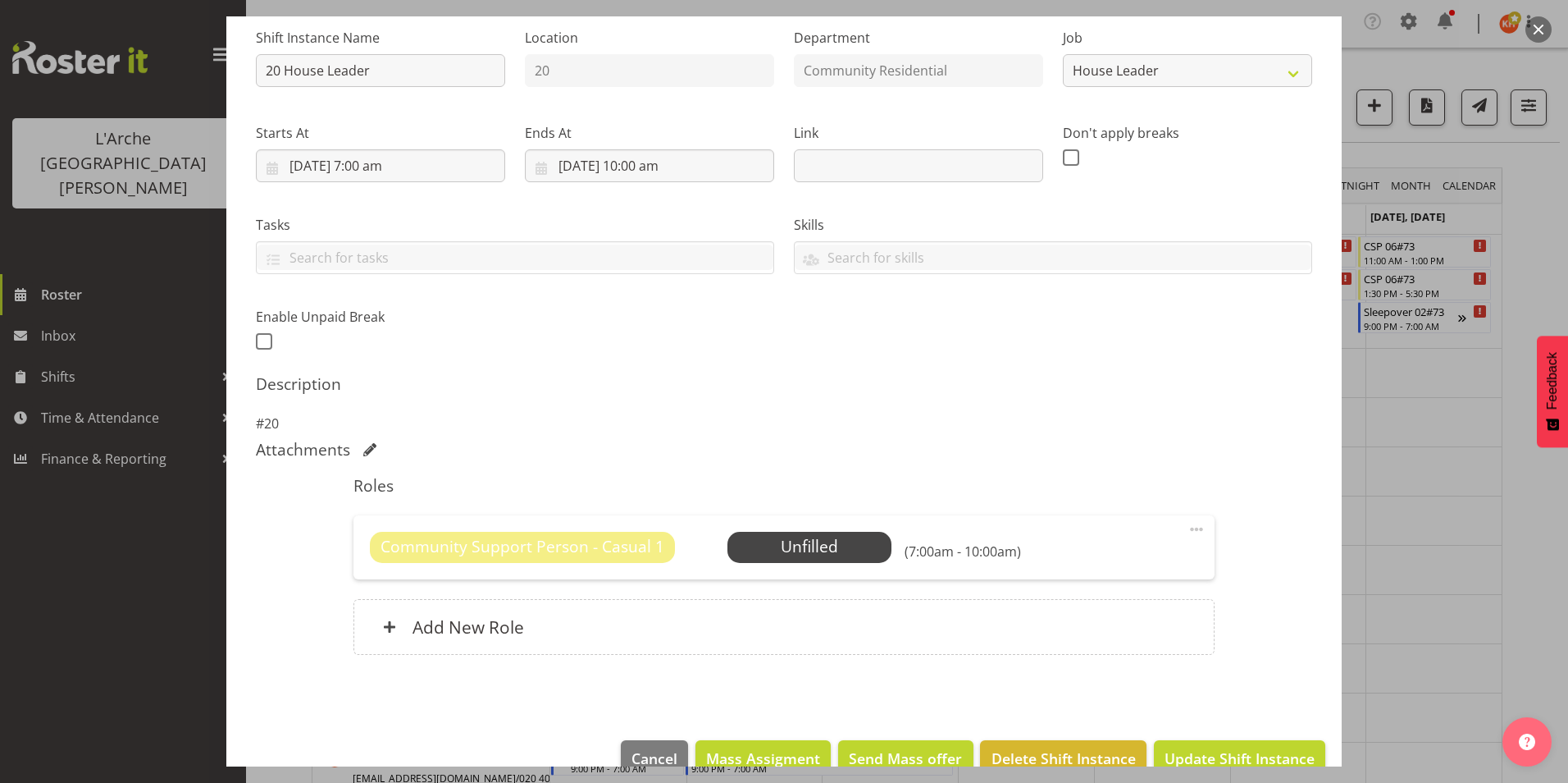
click at [1187, 530] on span at bounding box center [1196, 529] width 20 height 20
click at [1096, 621] on link "Delete" at bounding box center [1127, 628] width 157 height 30
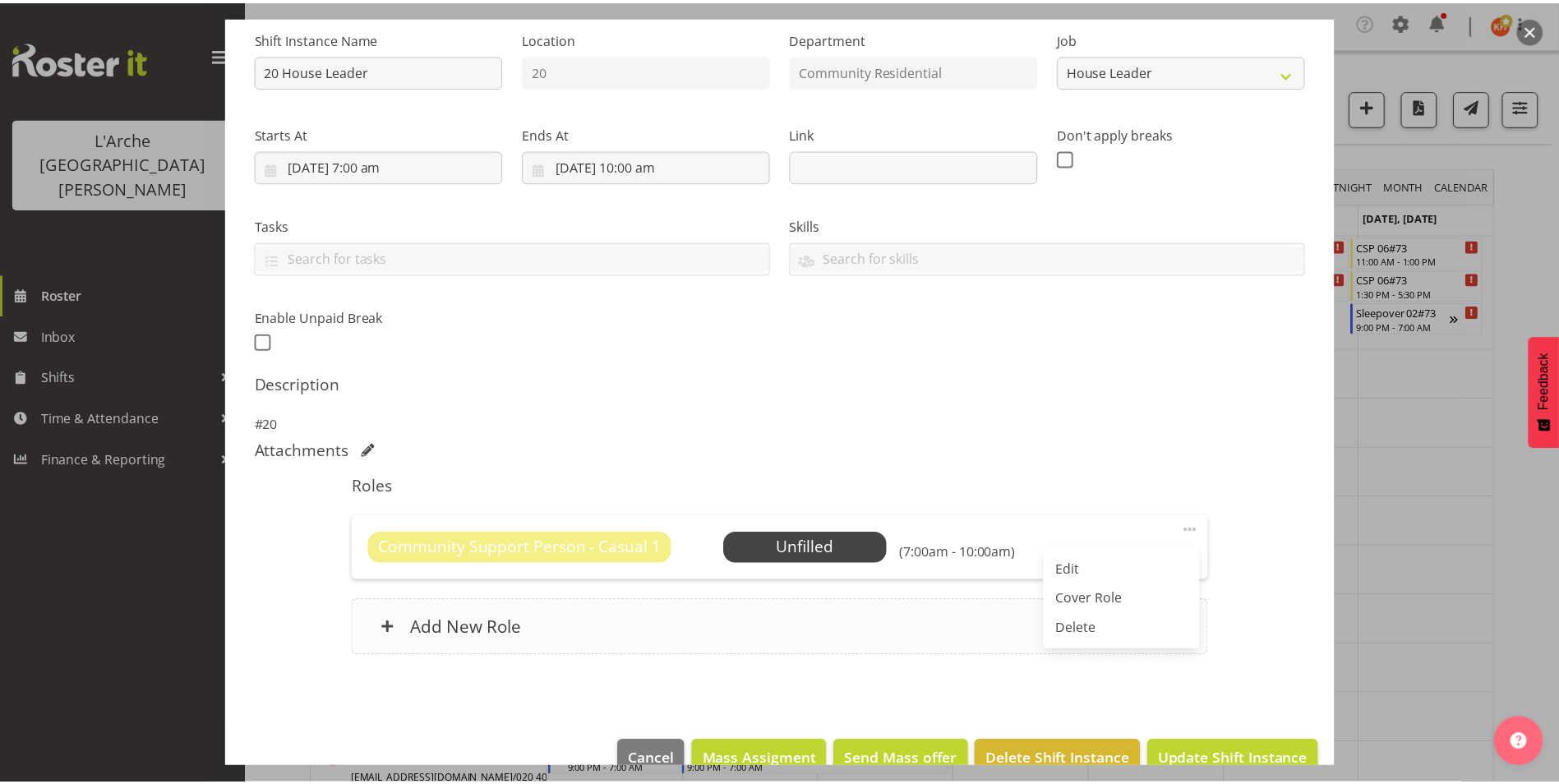
scroll to position [115, 0]
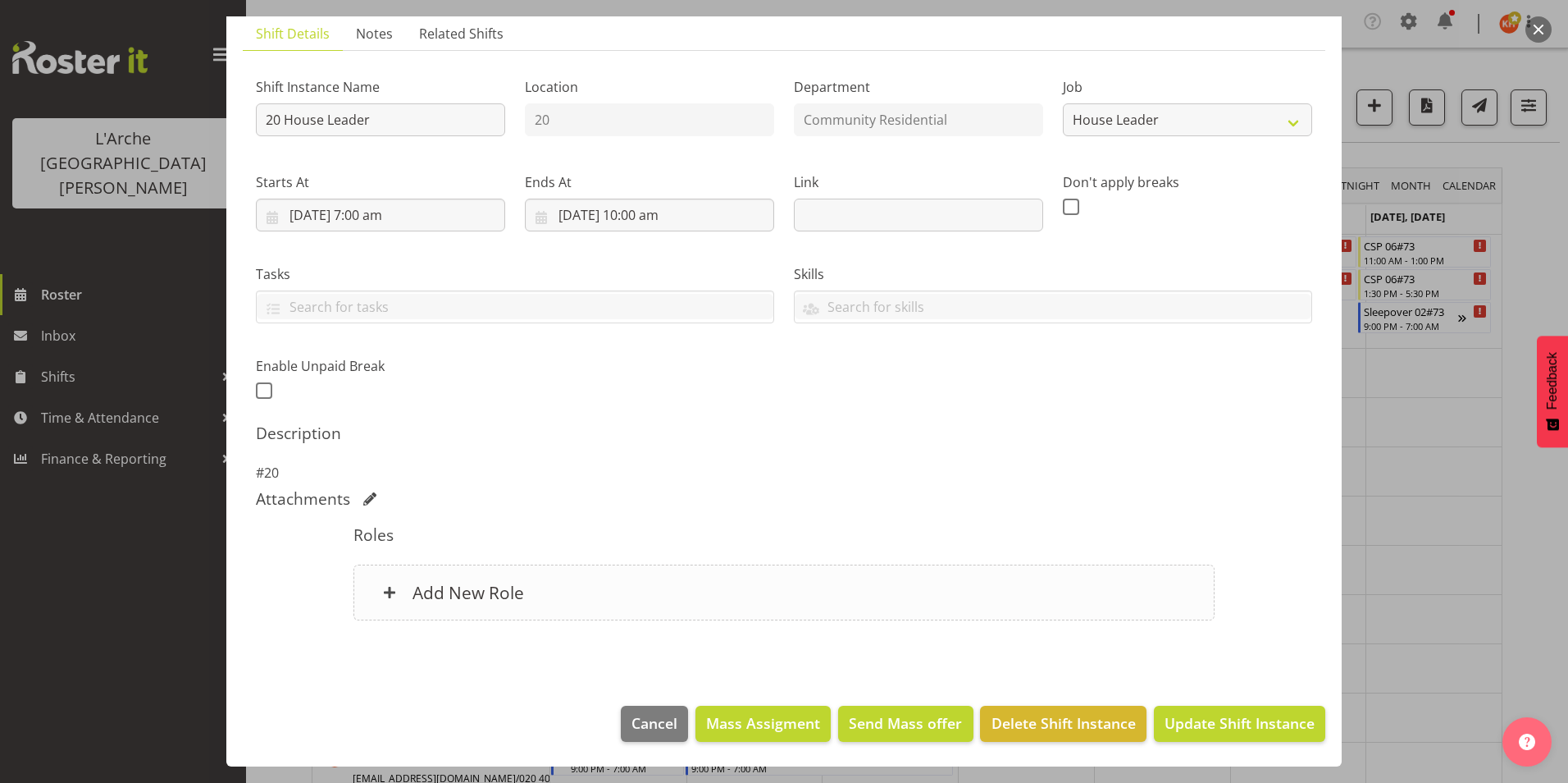
click at [515, 591] on h6 "Add New Role" at bounding box center [469, 592] width 112 height 21
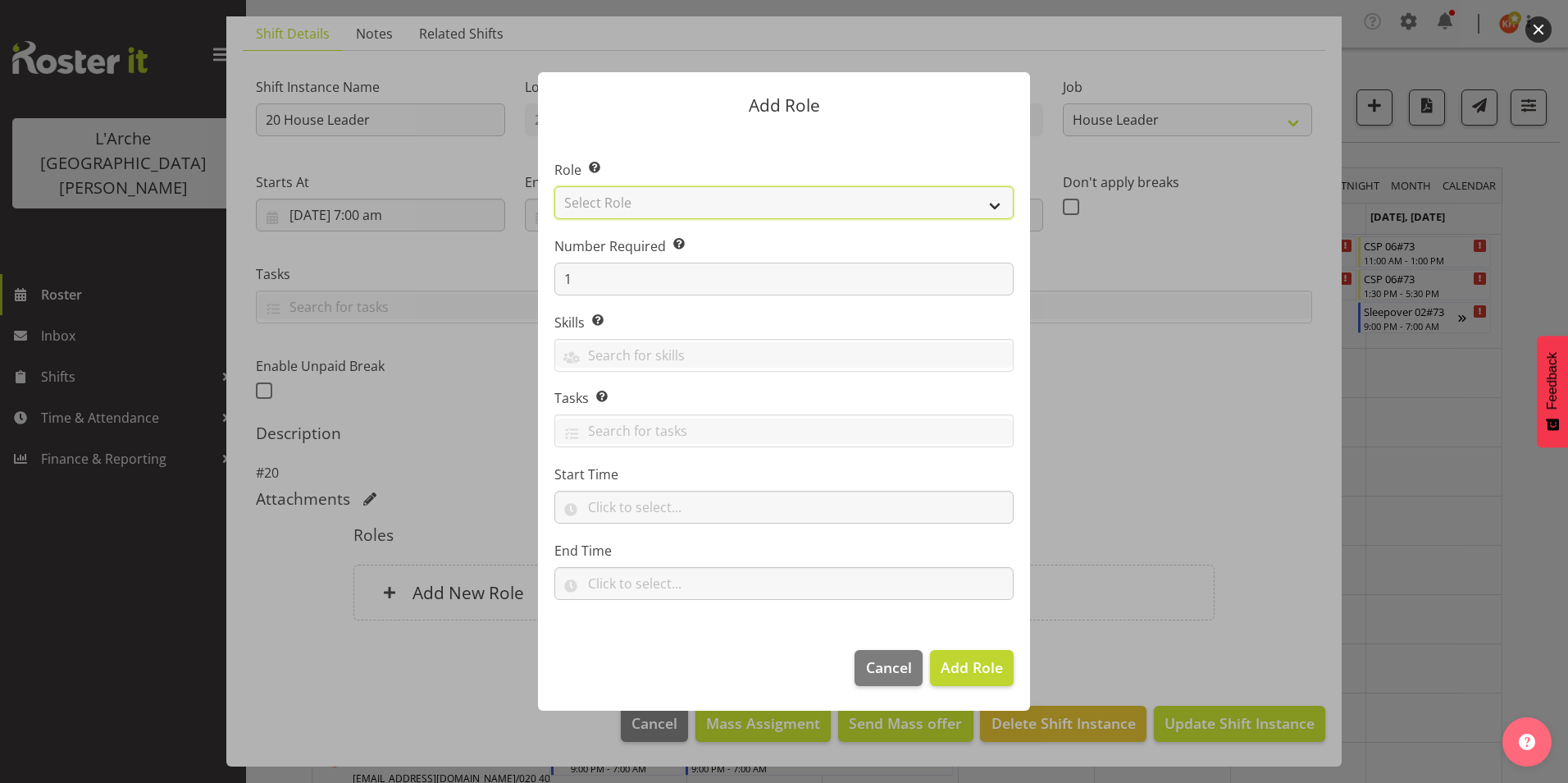
click at [784, 206] on select "Select Role Area Manager Art Coordination Community - SIL Community Leader Comm…" at bounding box center [784, 202] width 459 height 33
select select "12"
click at [554, 186] on select "Select Role Area Manager Art Coordination Community - SIL Community Leader Comm…" at bounding box center [784, 202] width 459 height 33
drag, startPoint x: 983, startPoint y: 666, endPoint x: 1132, endPoint y: 677, distance: 149.4
click at [985, 666] on span "Add Role" at bounding box center [972, 666] width 62 height 20
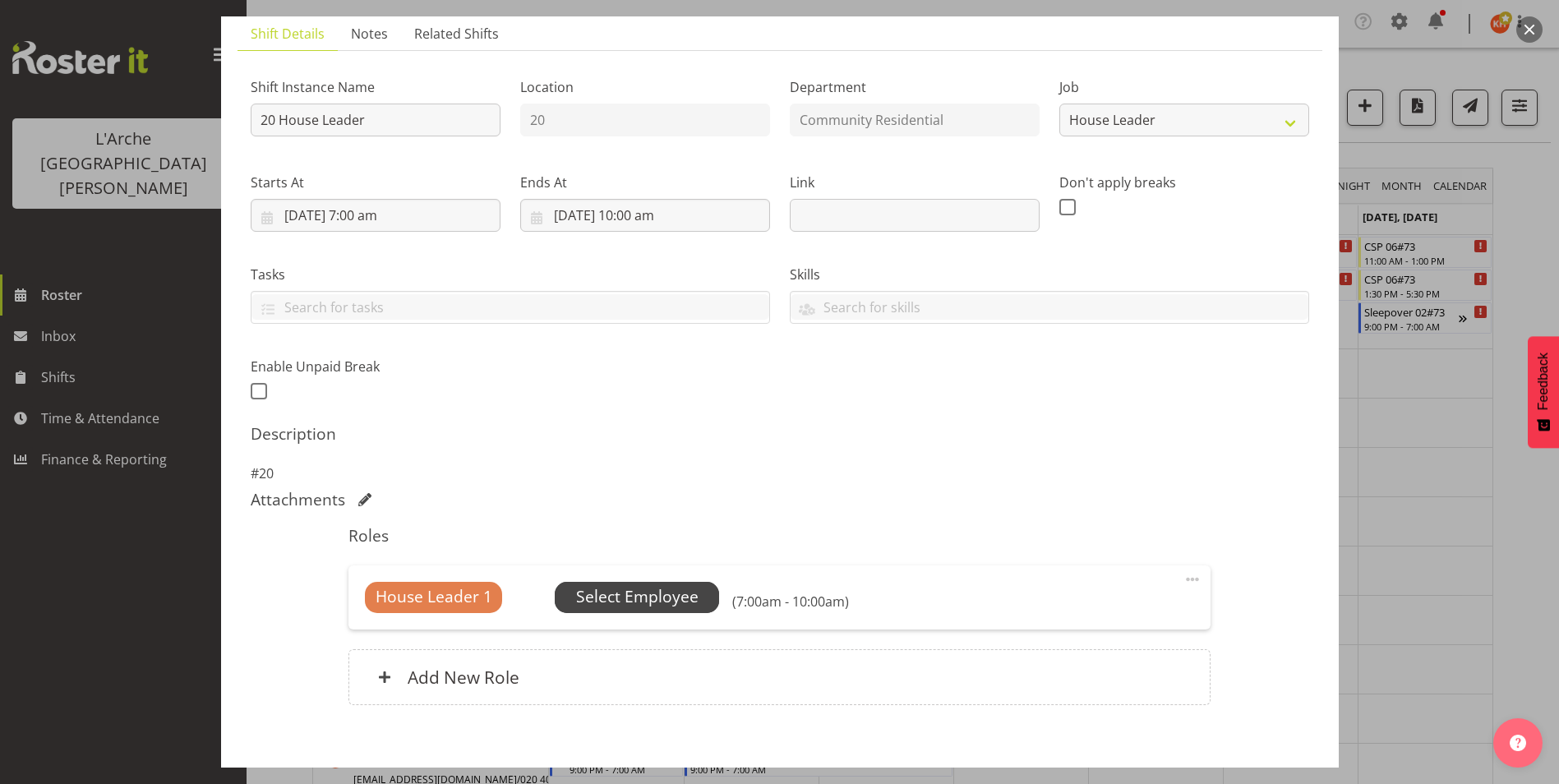
click at [639, 601] on span "Select Employee" at bounding box center [637, 597] width 122 height 24
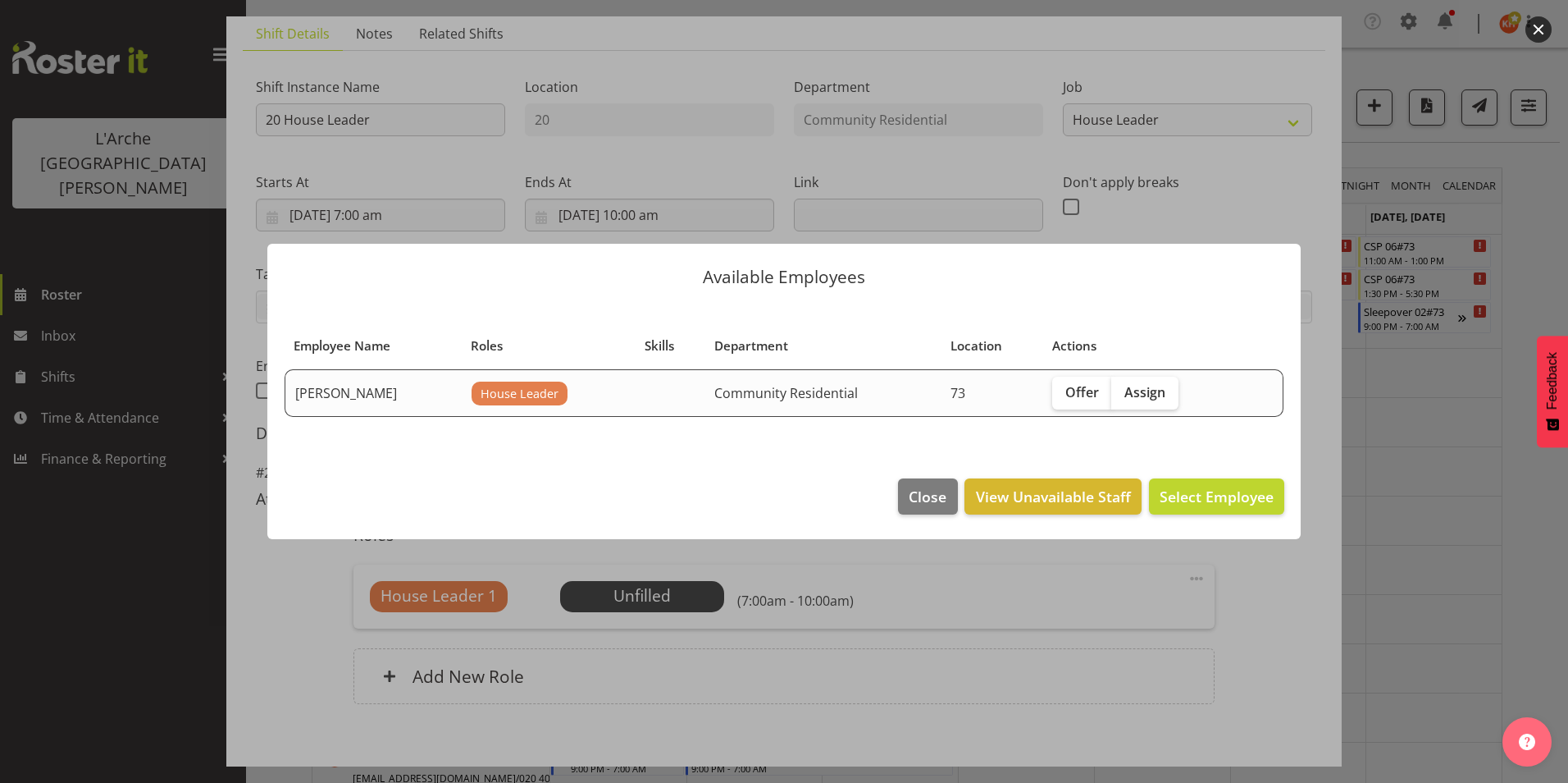
drag, startPoint x: 1152, startPoint y: 385, endPoint x: 1208, endPoint y: 459, distance: 92.8
click at [1154, 384] on span "Assign" at bounding box center [1145, 392] width 41 height 17
click at [1122, 387] on input "Assign" at bounding box center [1116, 392] width 10 height 10
checkbox input "true"
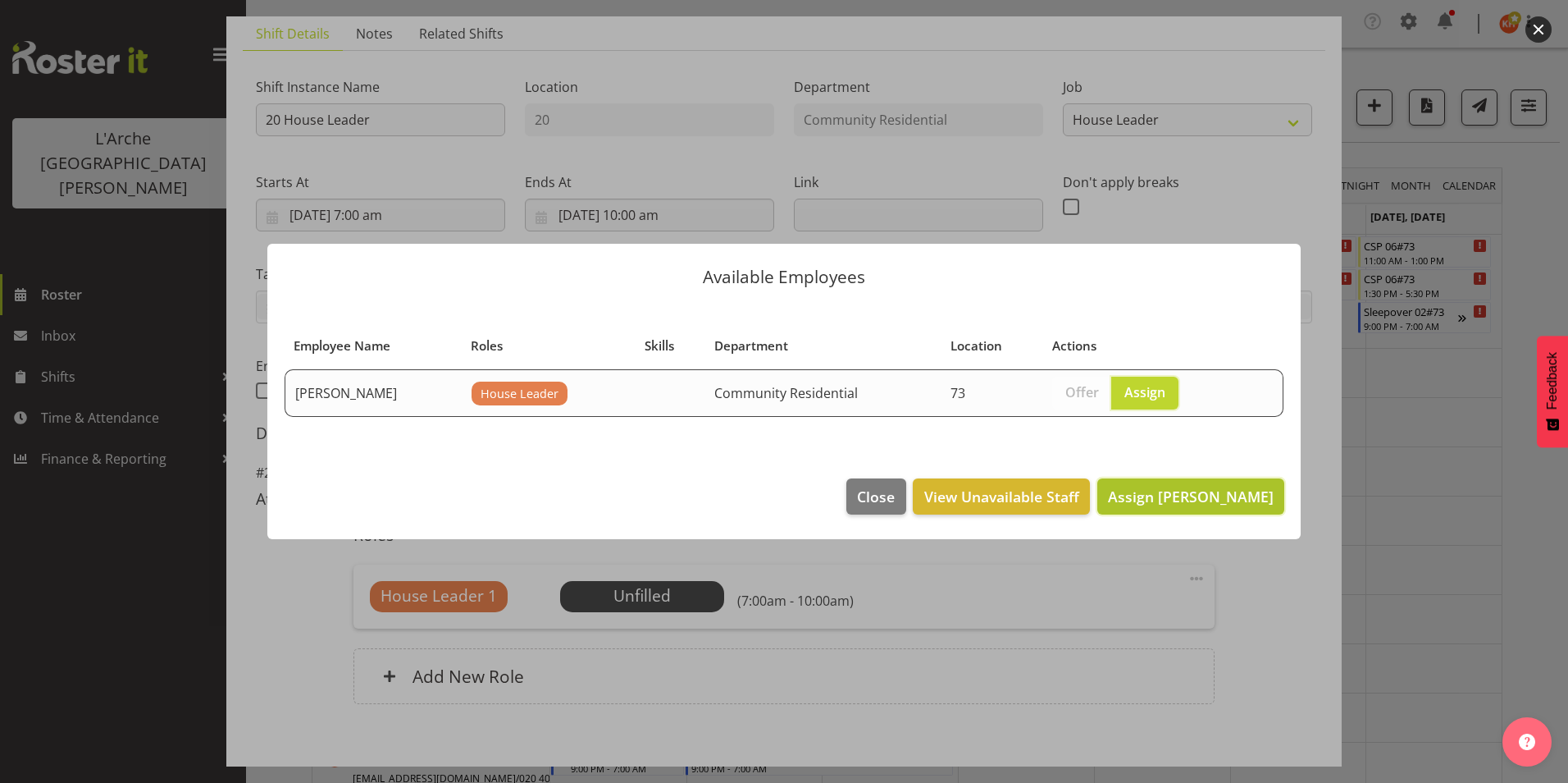
click at [1227, 494] on span "Assign Kathryn Hunt" at bounding box center [1191, 496] width 166 height 20
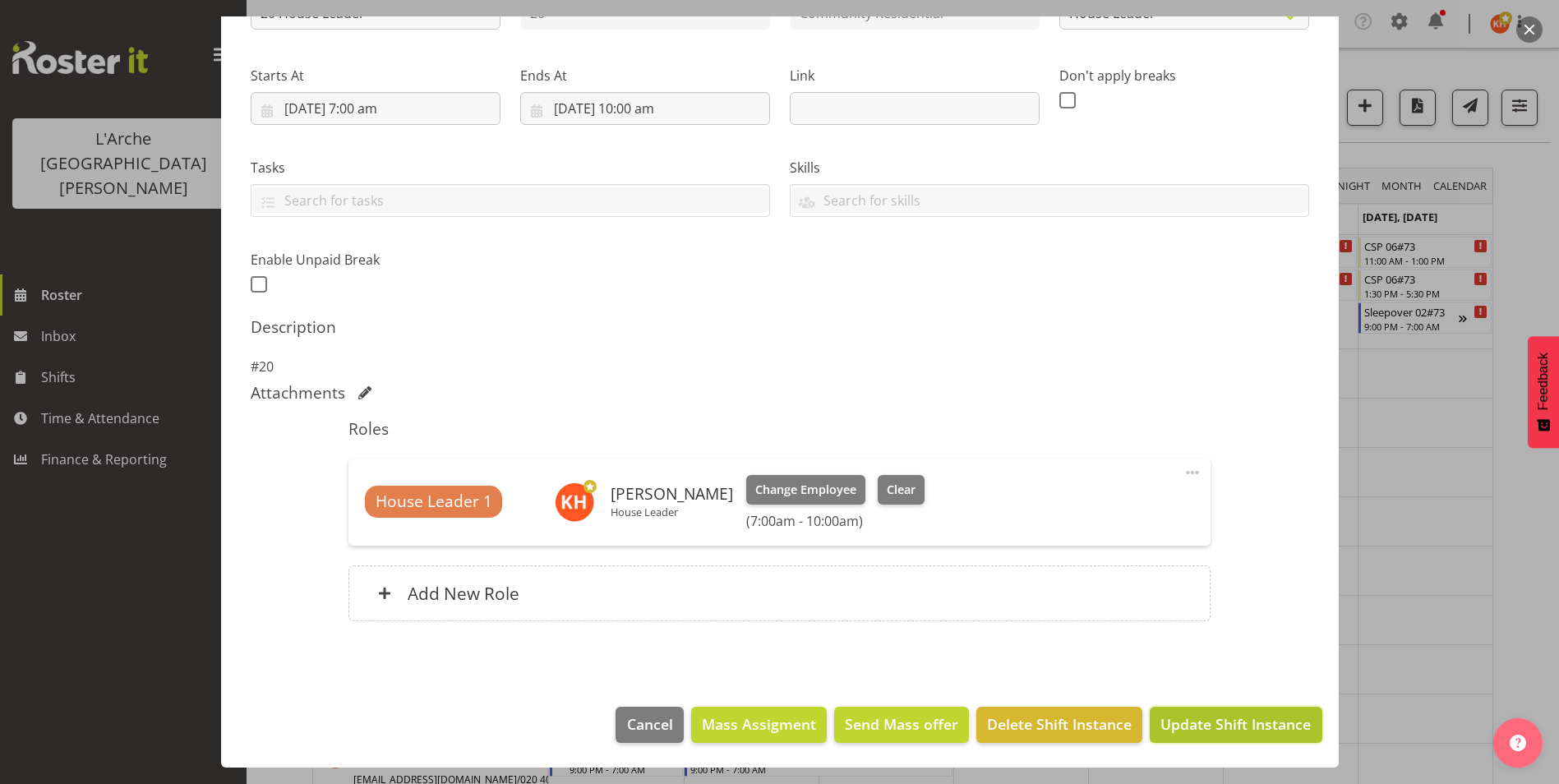
click at [1238, 727] on span "Update Shift Instance" at bounding box center [1235, 723] width 150 height 21
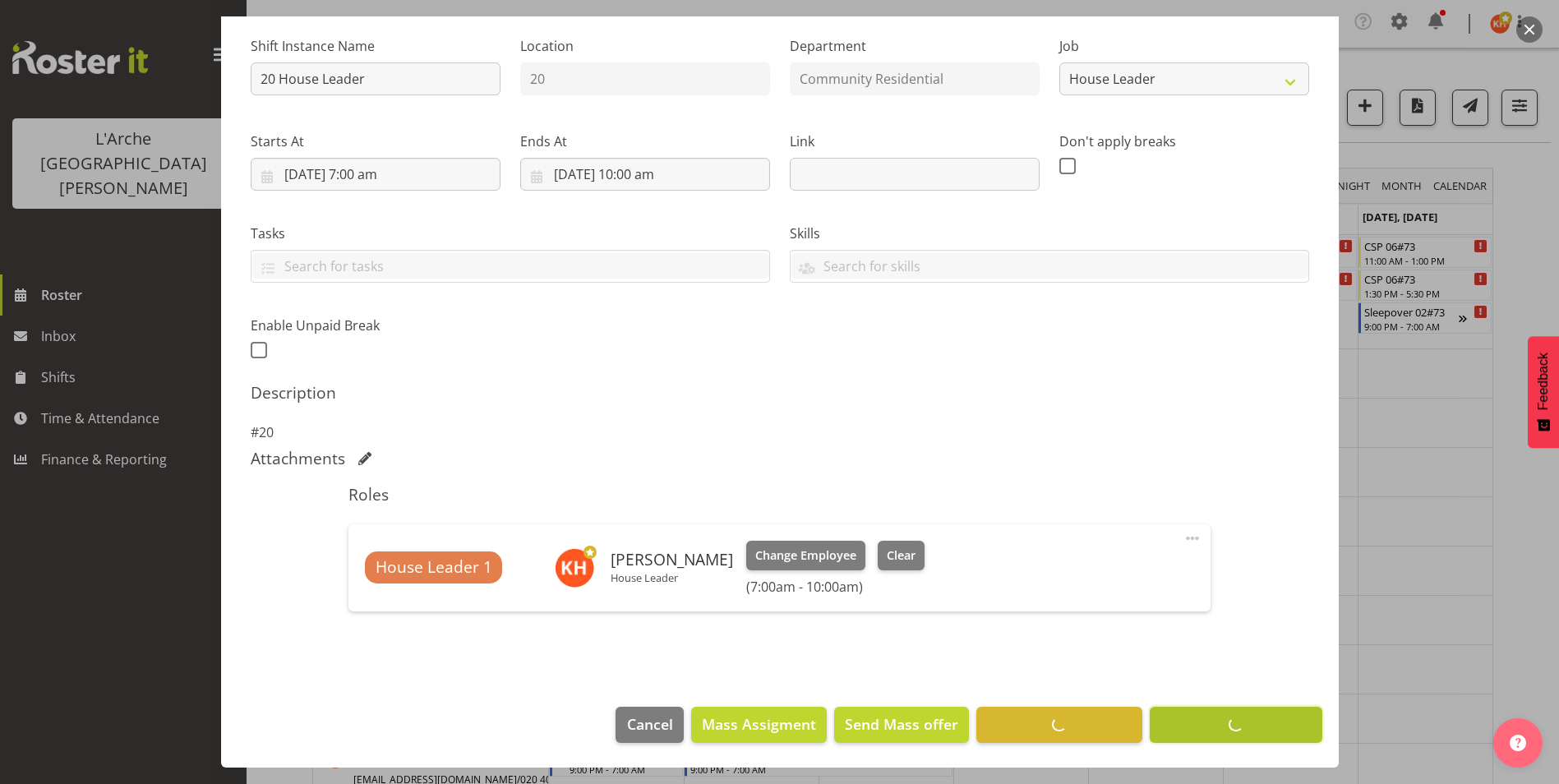
scroll to position [156, 0]
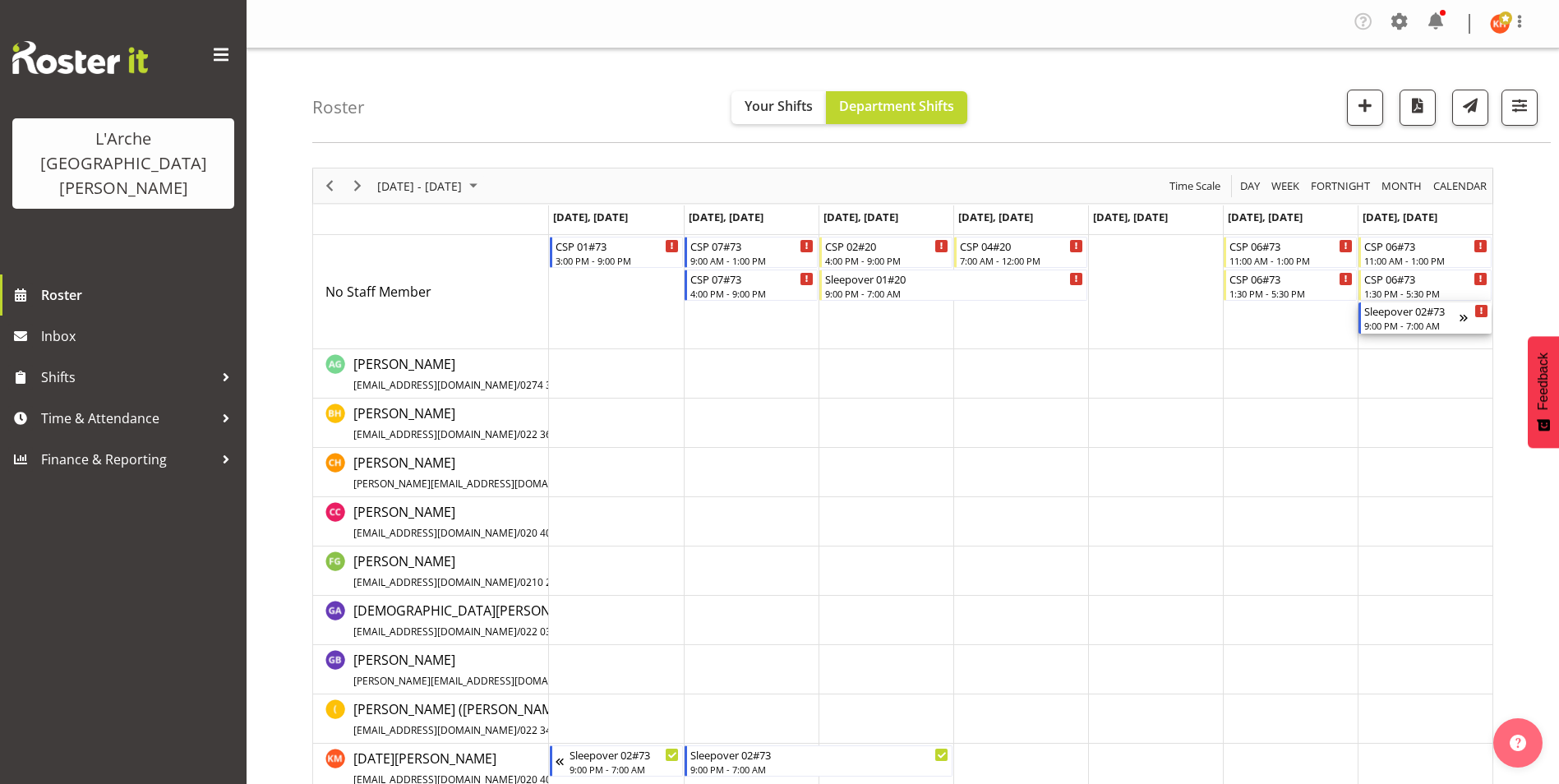
click at [1419, 323] on div "9:00 PM - 7:00 AM" at bounding box center [1412, 326] width 95 height 13
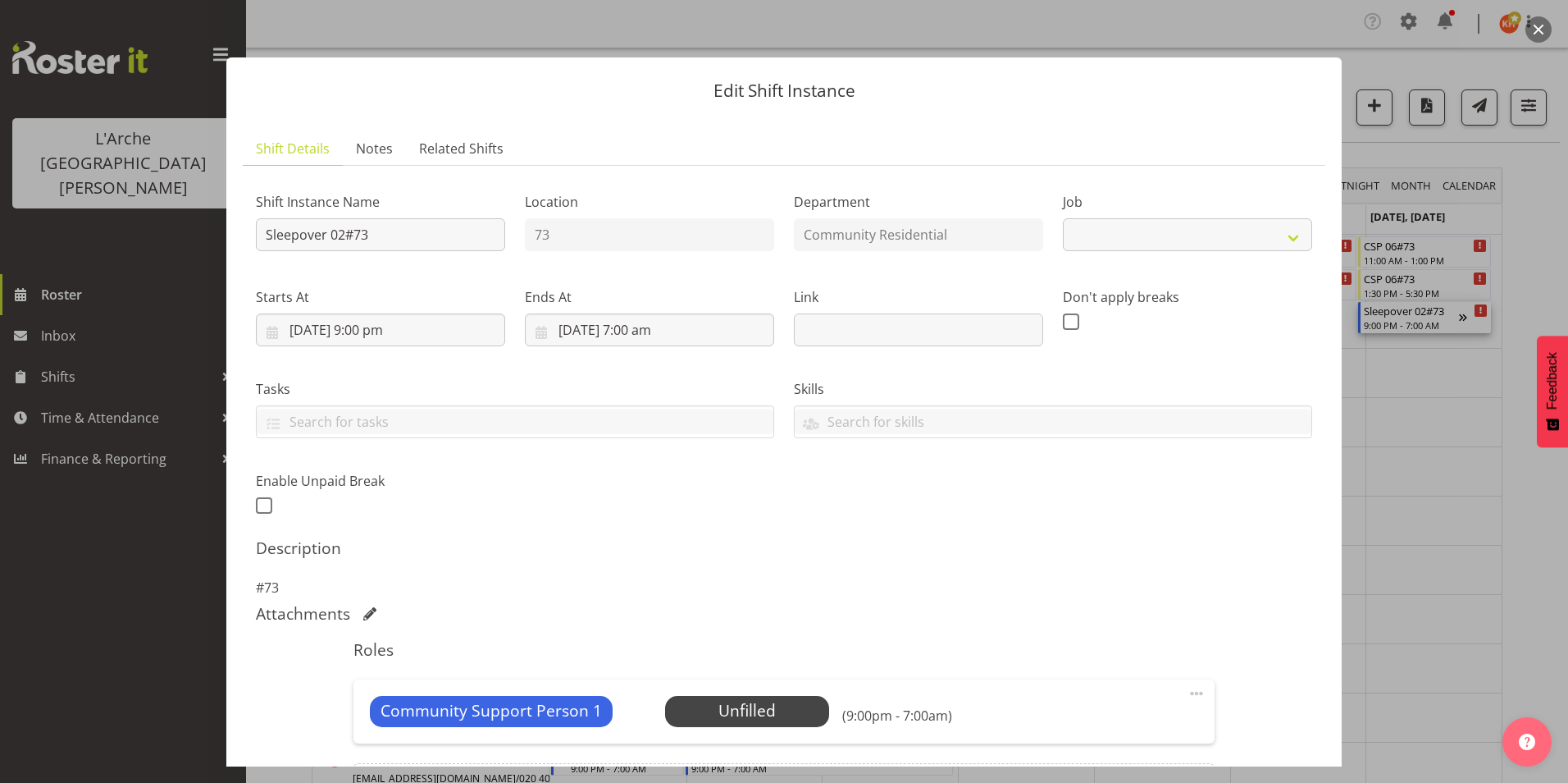
select select "2"
click at [743, 704] on span "Select Employee" at bounding box center [746, 711] width 122 height 24
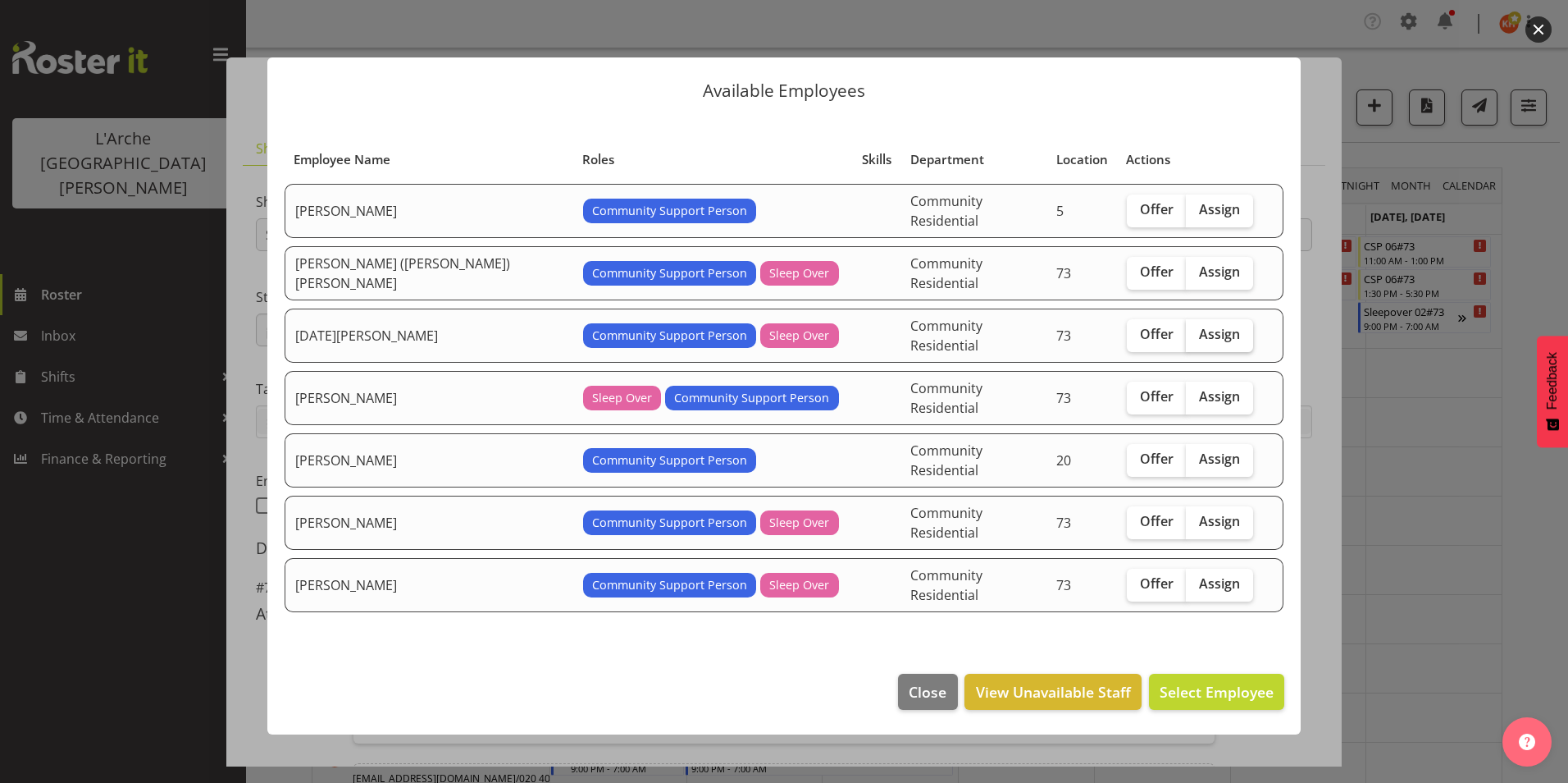
click at [1215, 329] on span "Assign" at bounding box center [1220, 334] width 41 height 17
click at [1196, 329] on input "Assign" at bounding box center [1191, 334] width 10 height 10
checkbox input "true"
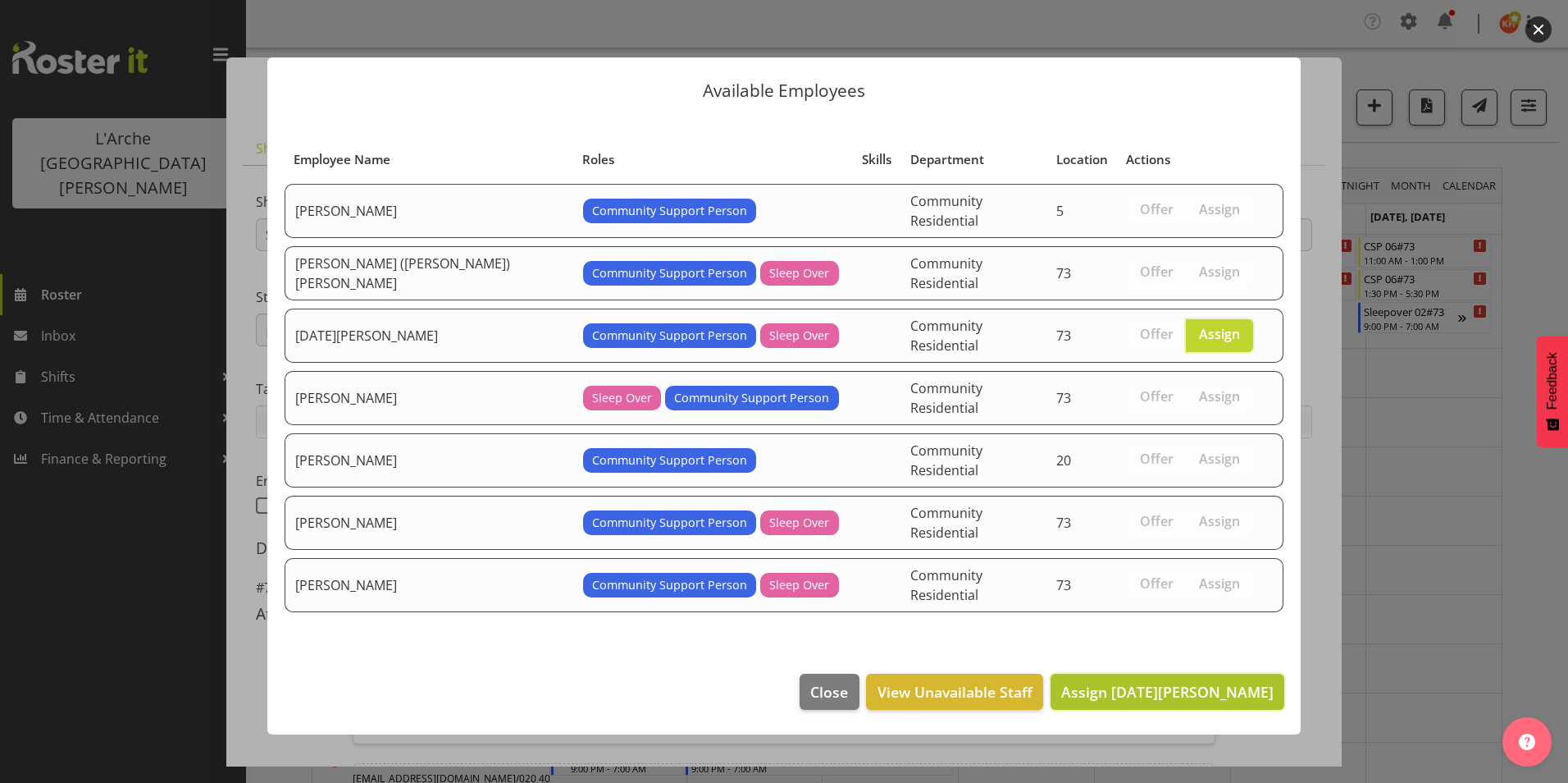
click at [1172, 682] on span "Assign Kartik Mahajan" at bounding box center [1167, 692] width 212 height 20
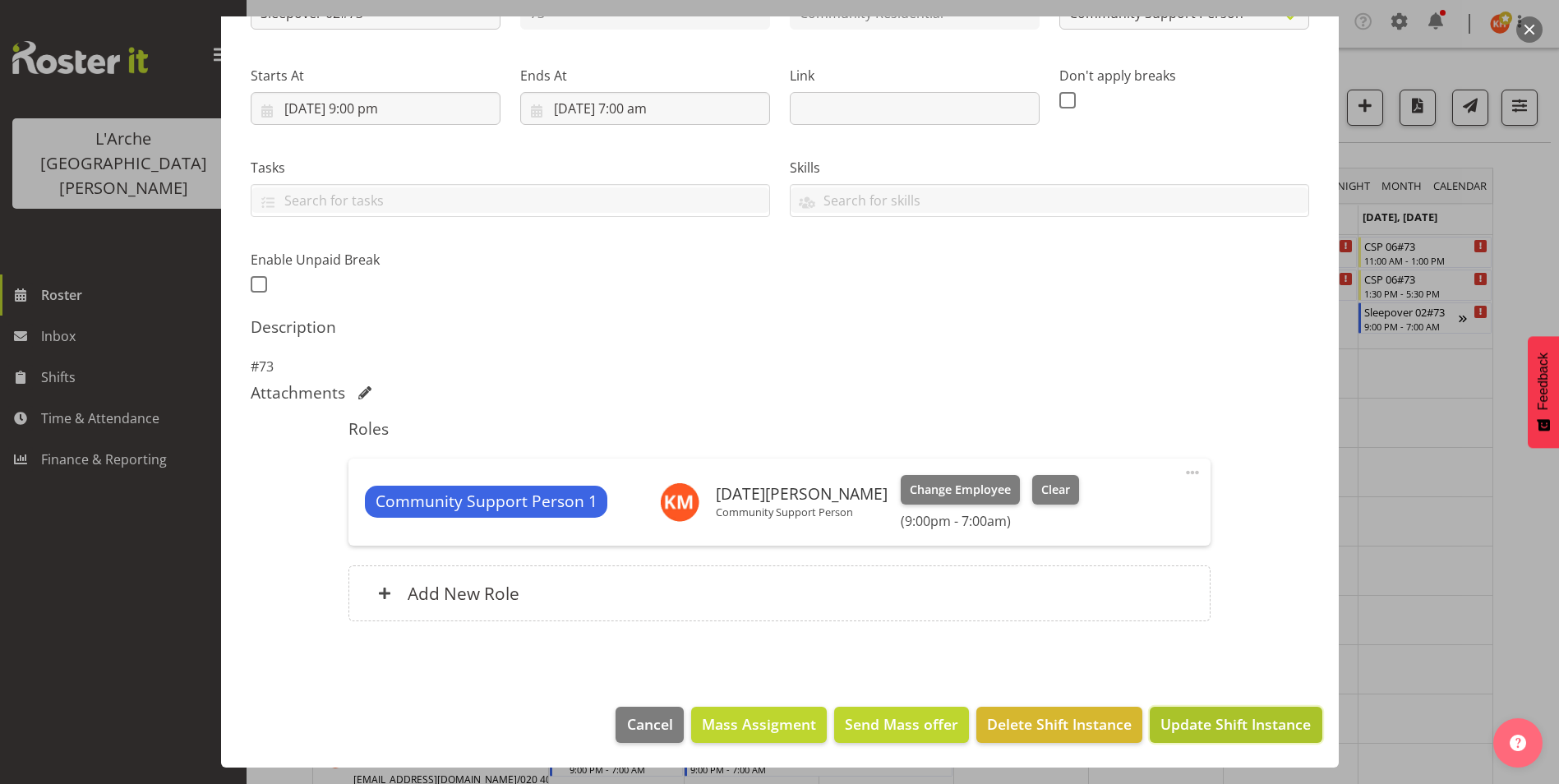
click at [1215, 718] on span "Update Shift Instance" at bounding box center [1235, 723] width 150 height 21
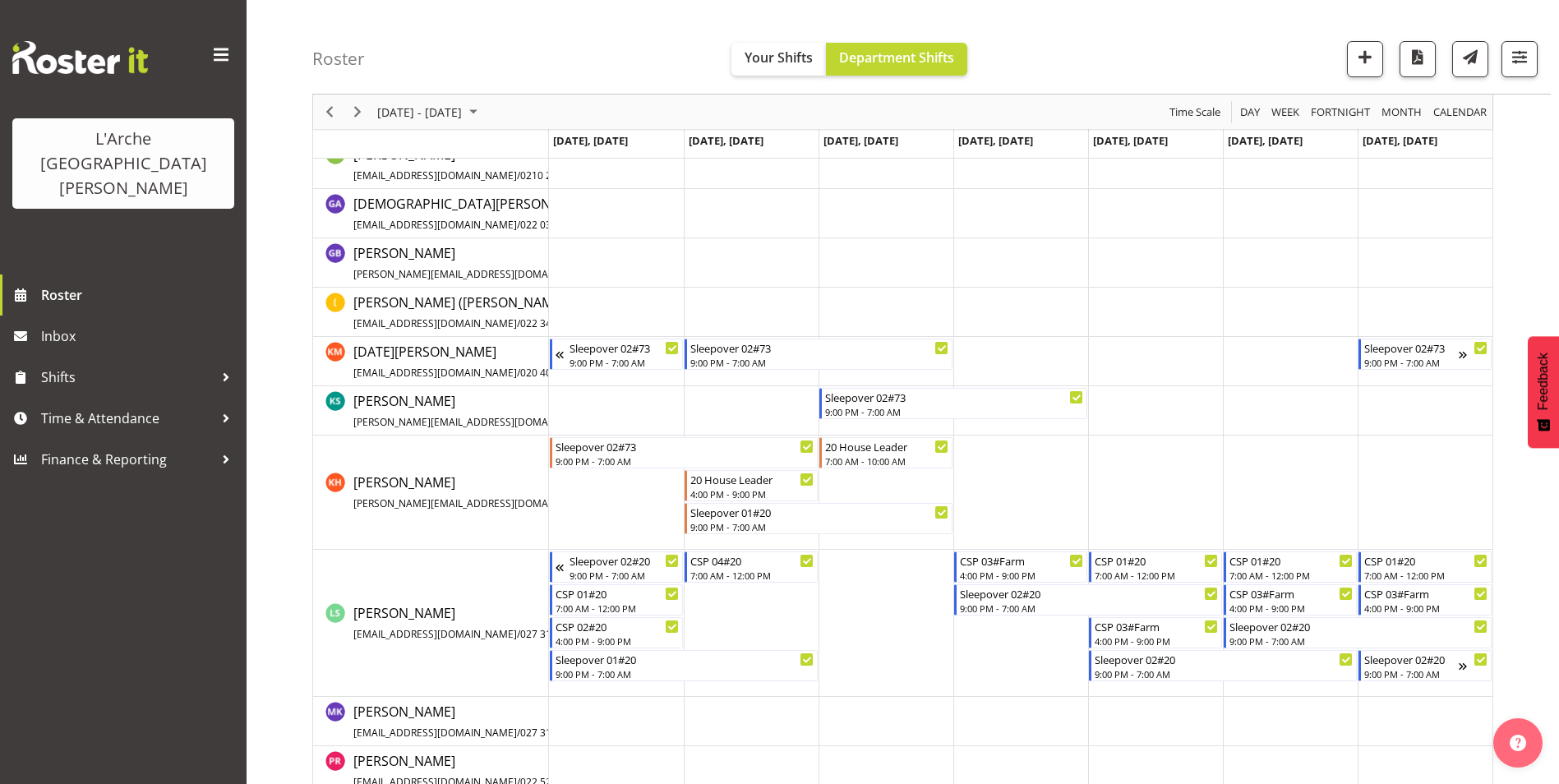
scroll to position [411, 0]
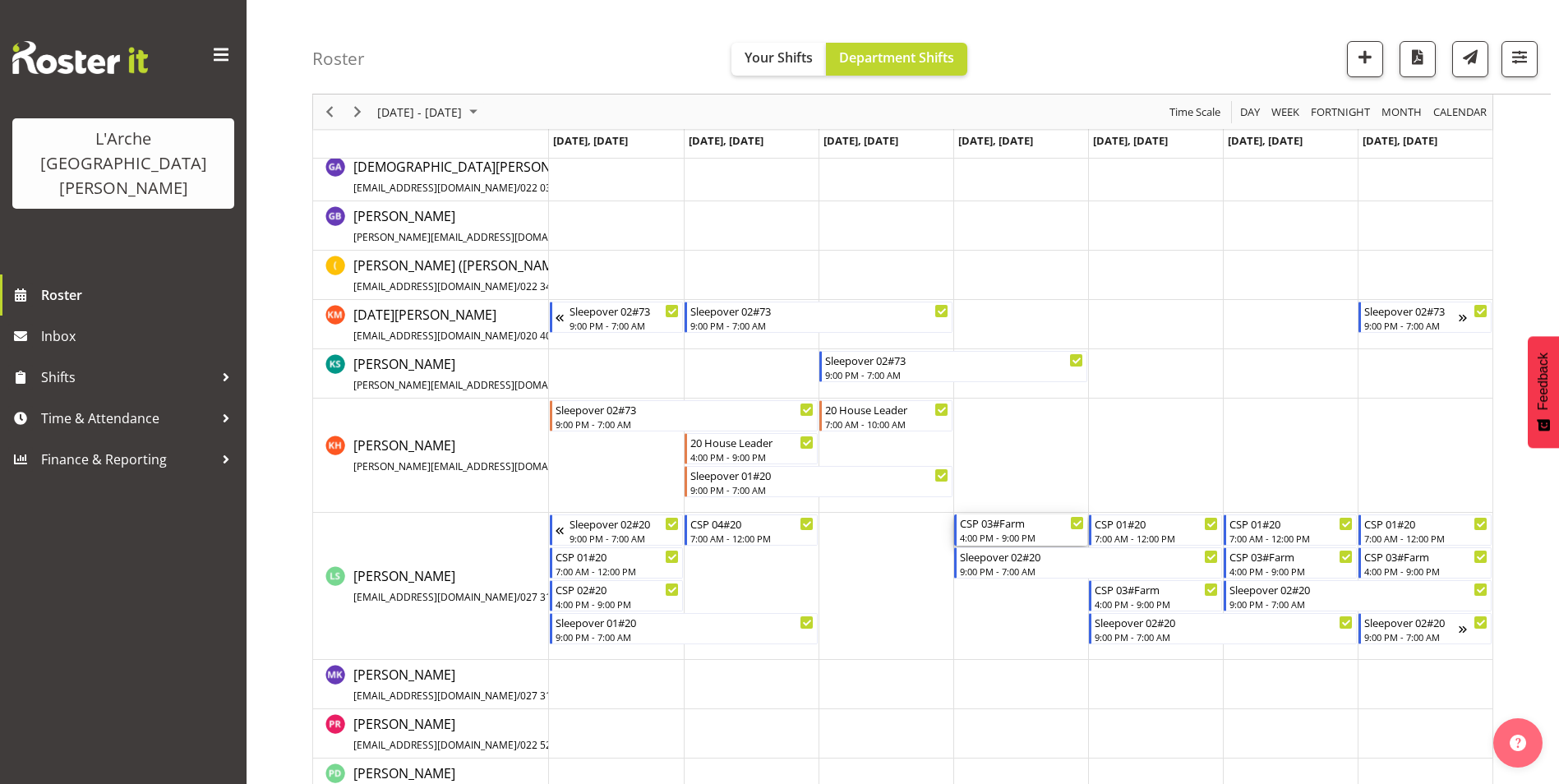
click at [1045, 534] on div "4:00 PM - 9:00 PM" at bounding box center [1021, 538] width 124 height 13
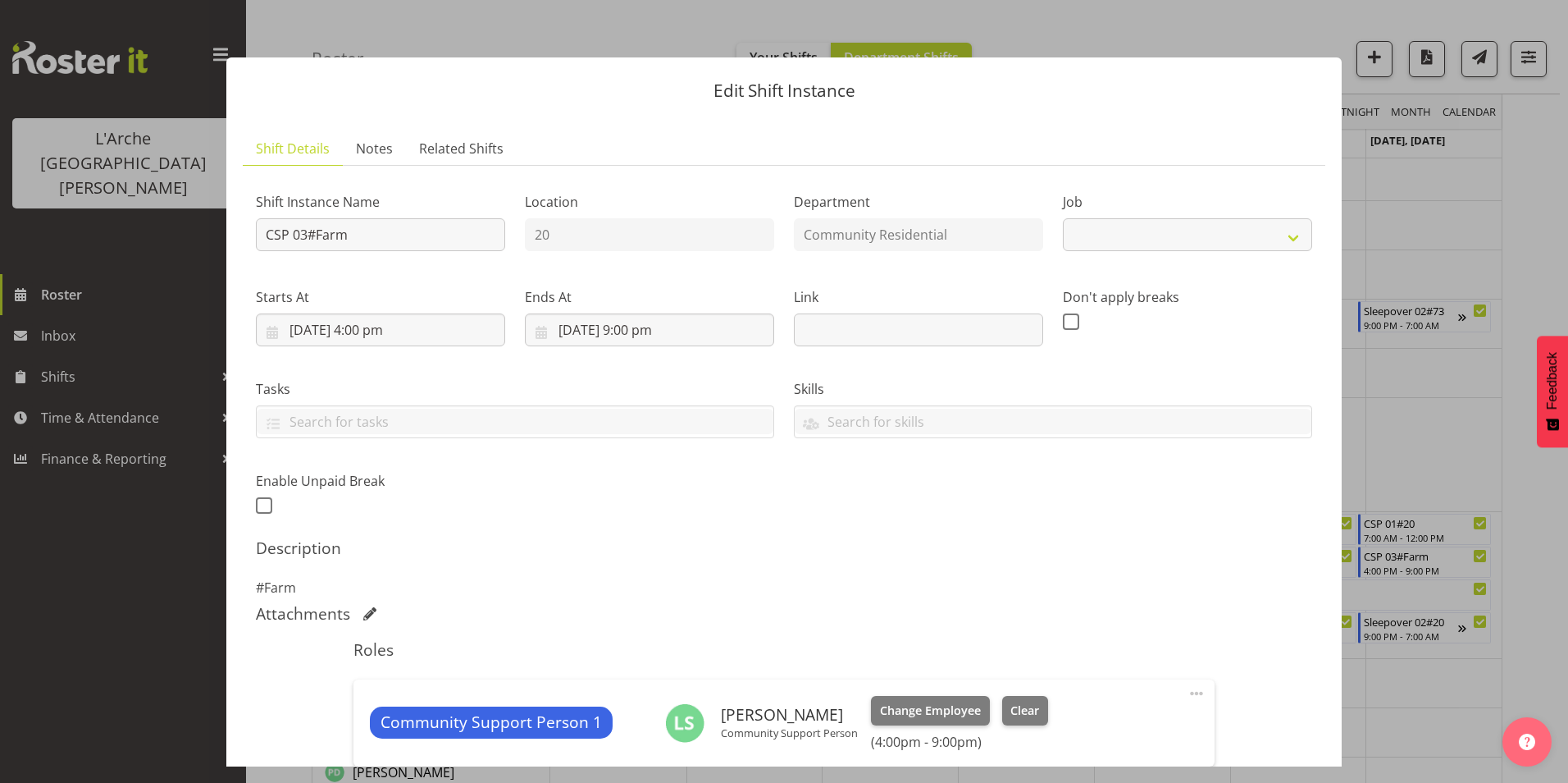
select select "2"
click at [918, 721] on button "Change Employee" at bounding box center [931, 711] width 119 height 30
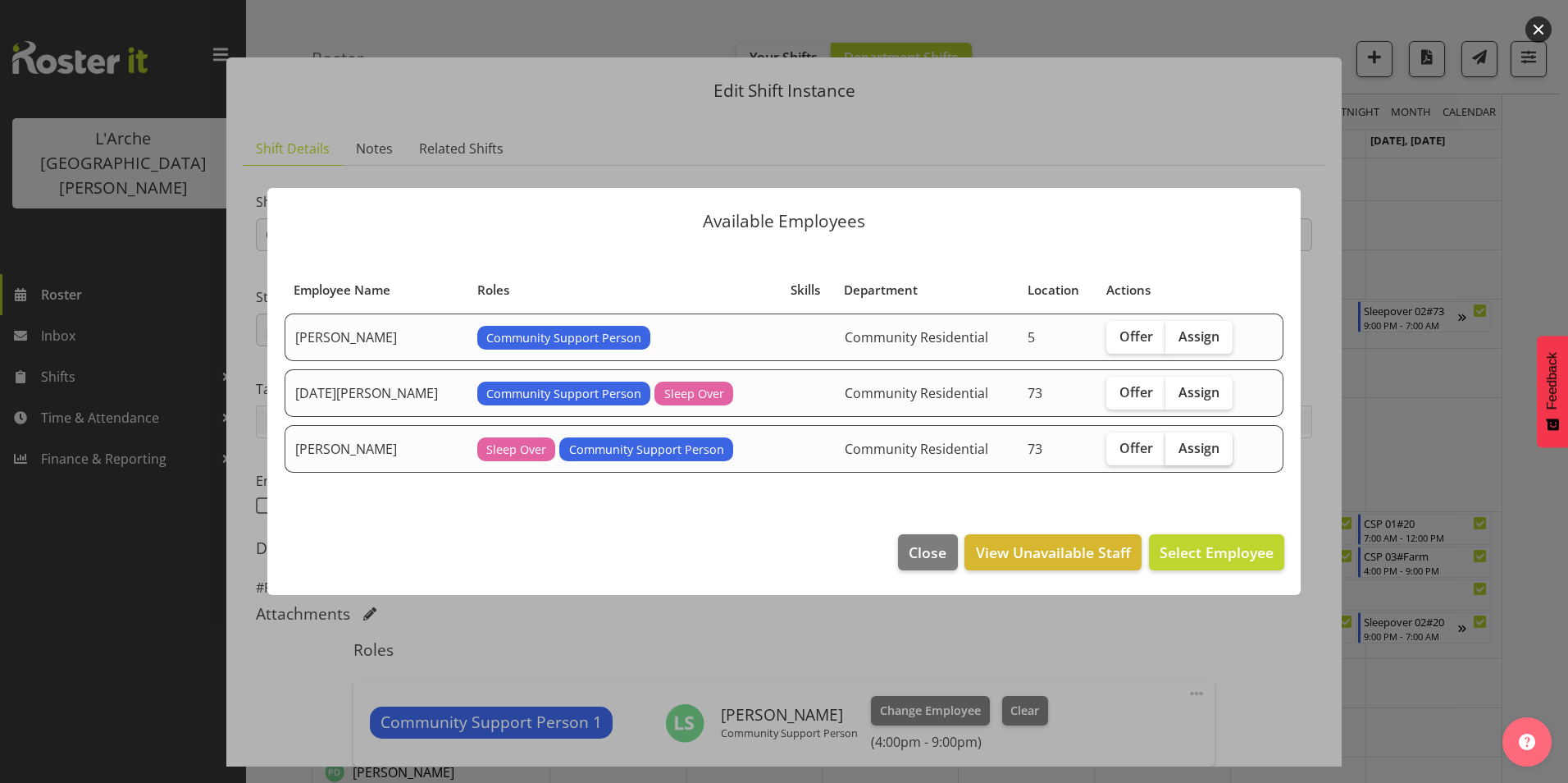
click at [1210, 443] on label "Assign" at bounding box center [1199, 448] width 67 height 33
click at [1176, 443] on input "Assign" at bounding box center [1170, 446] width 10 height 10
checkbox input "true"
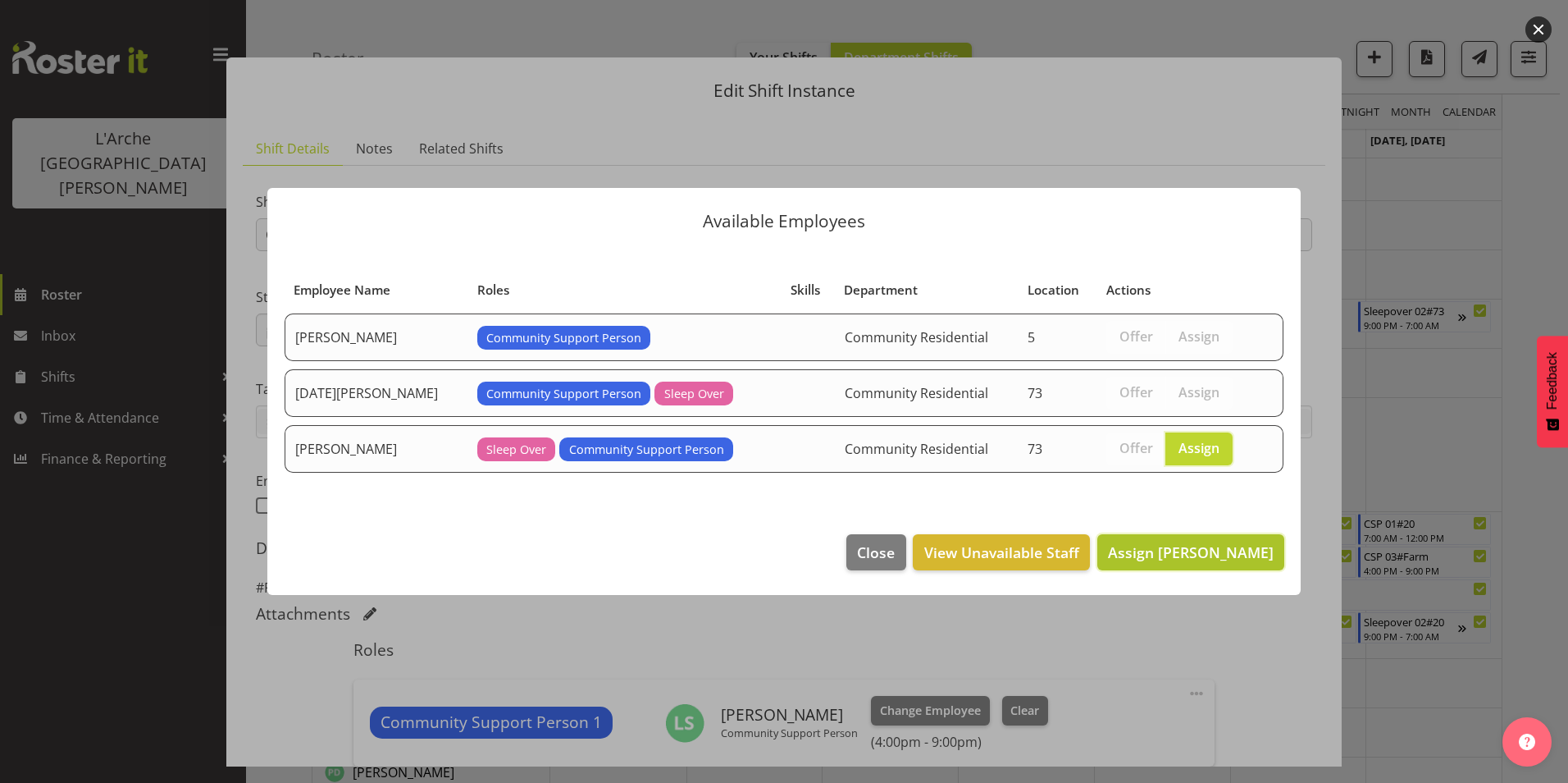
click at [1198, 546] on span "Assign Katherine Shaw" at bounding box center [1191, 552] width 166 height 20
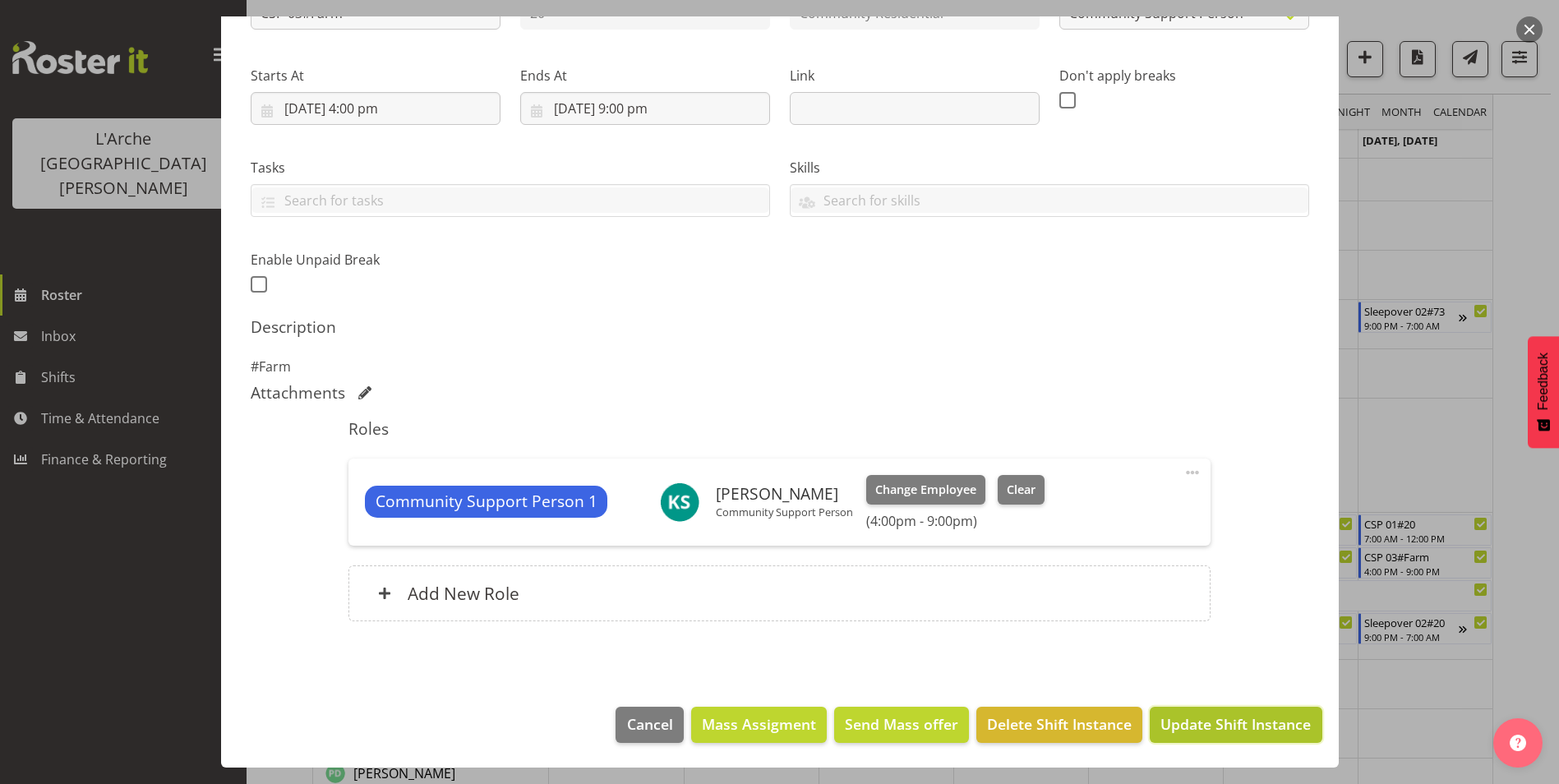
click at [1212, 721] on span "Update Shift Instance" at bounding box center [1235, 723] width 150 height 21
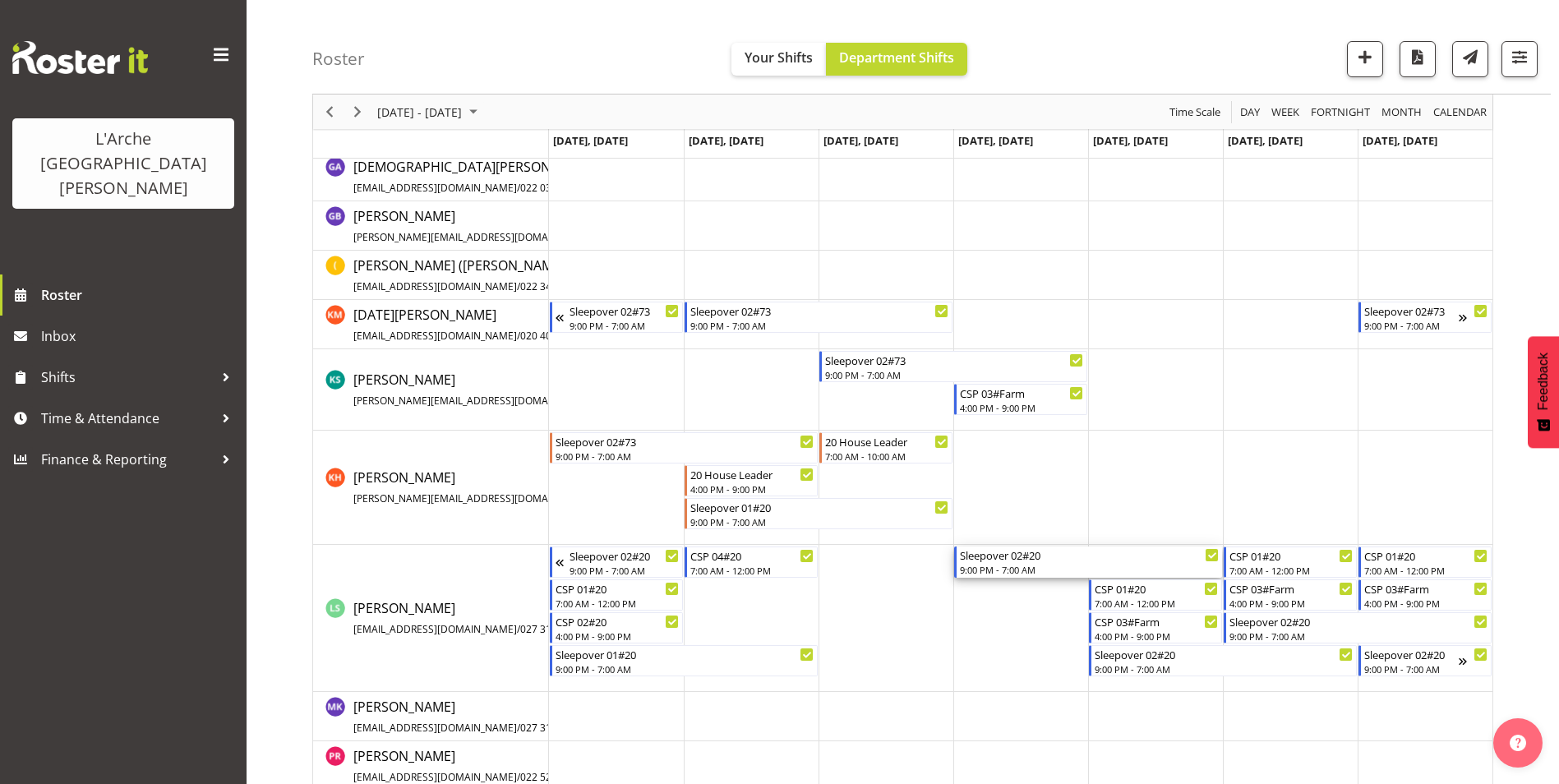
click at [1037, 554] on div "Sleepover 02#20" at bounding box center [1088, 554] width 259 height 17
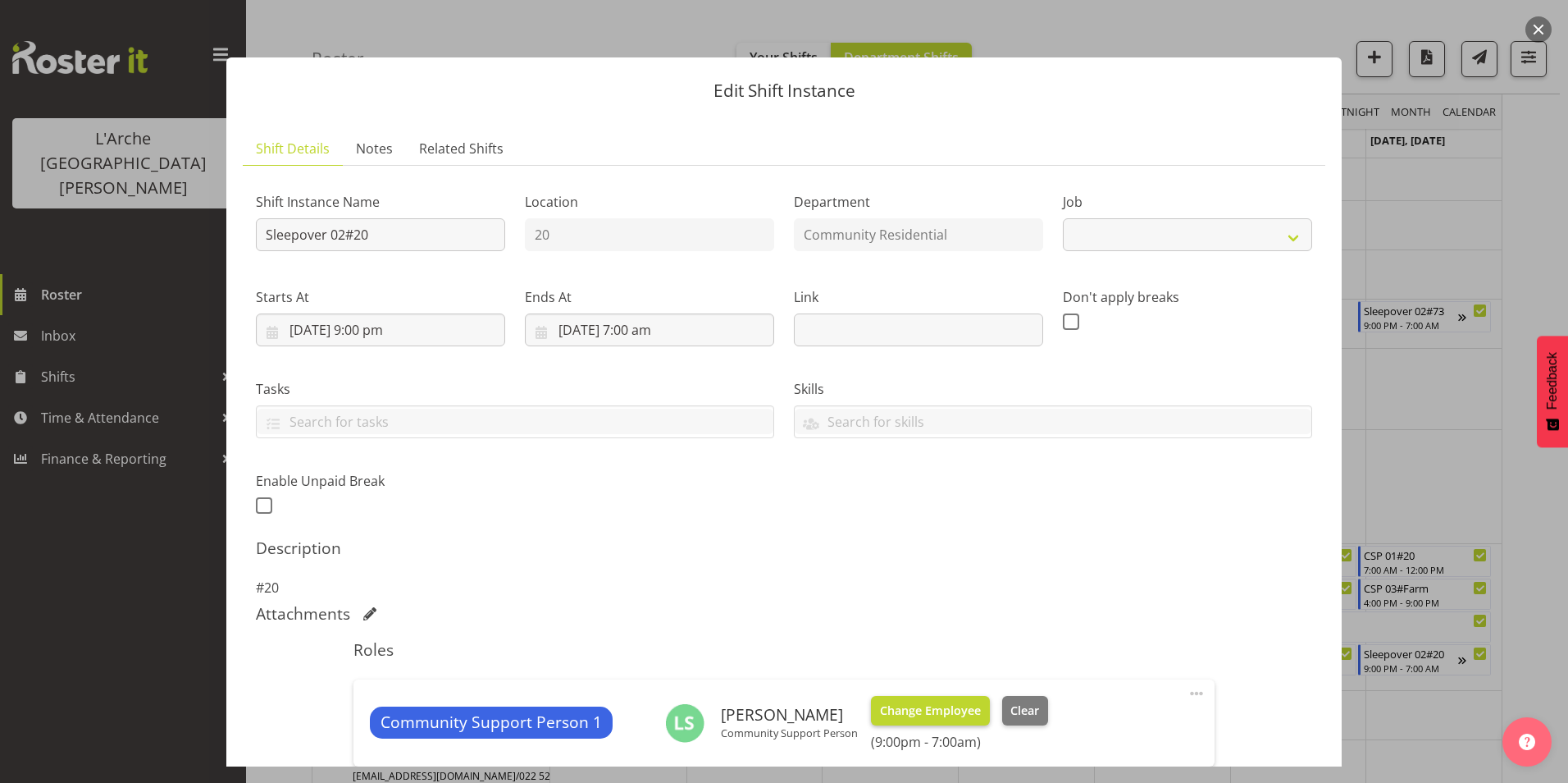
select select "2"
click at [907, 694] on div "Community Support Person 1 Leanne Smith Community Support Person Change Employe…" at bounding box center [783, 722] width 860 height 87
click at [908, 703] on span "Change Employee" at bounding box center [931, 710] width 101 height 18
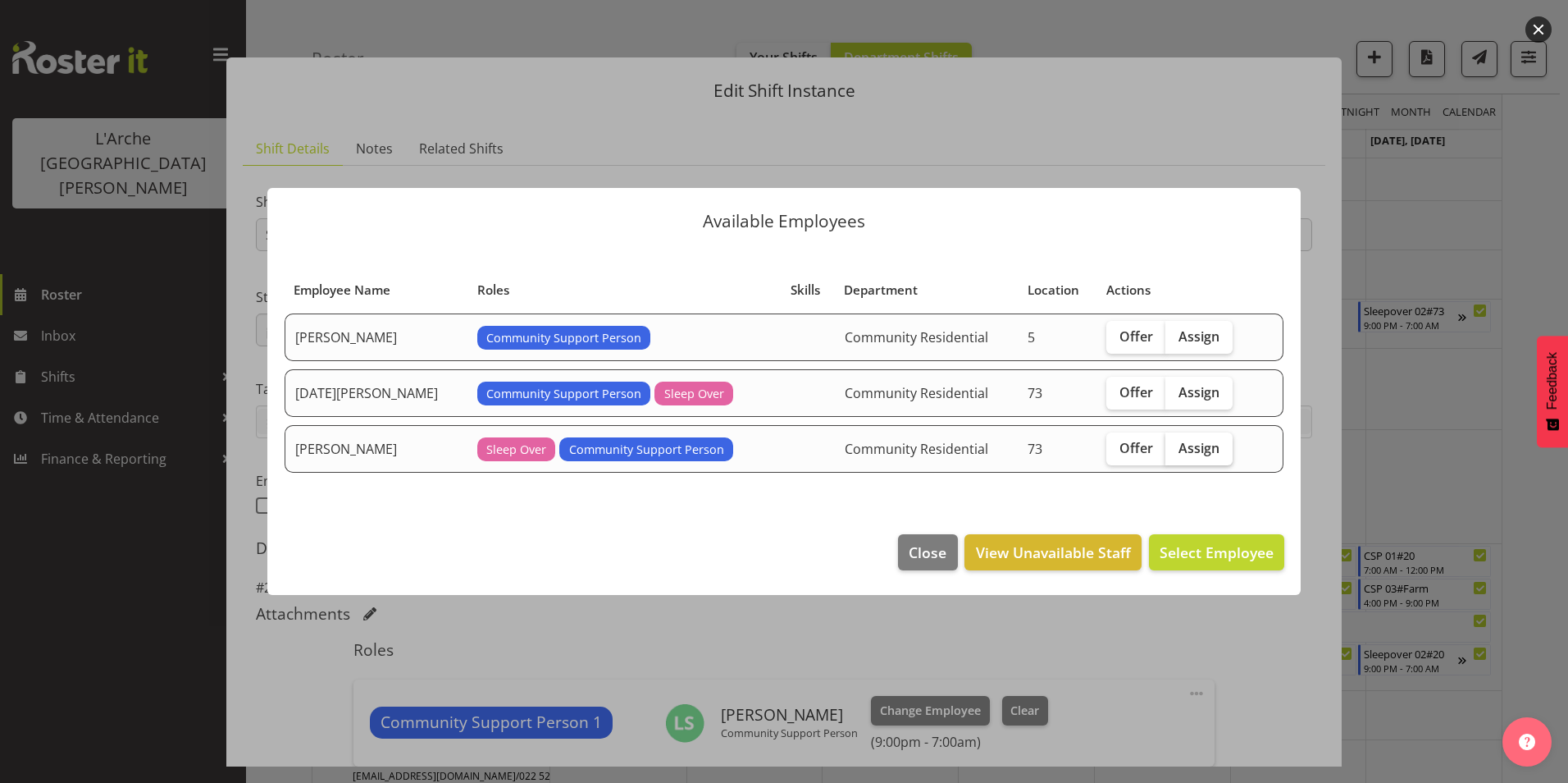
click at [1181, 446] on span "Assign" at bounding box center [1199, 448] width 41 height 17
click at [1176, 446] on input "Assign" at bounding box center [1170, 446] width 10 height 10
checkbox input "true"
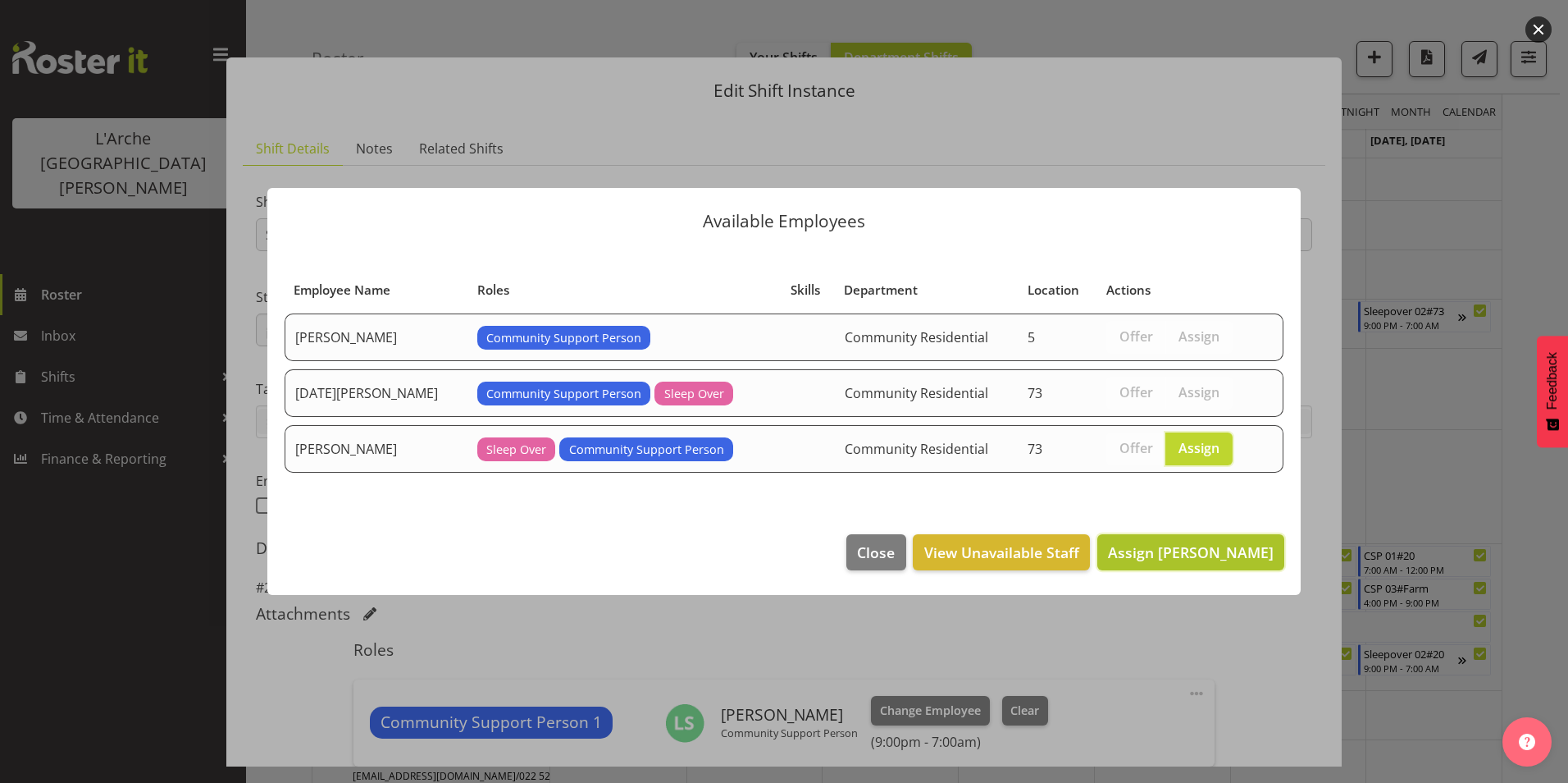
click at [1204, 547] on span "Assign Katherine Shaw" at bounding box center [1191, 552] width 166 height 20
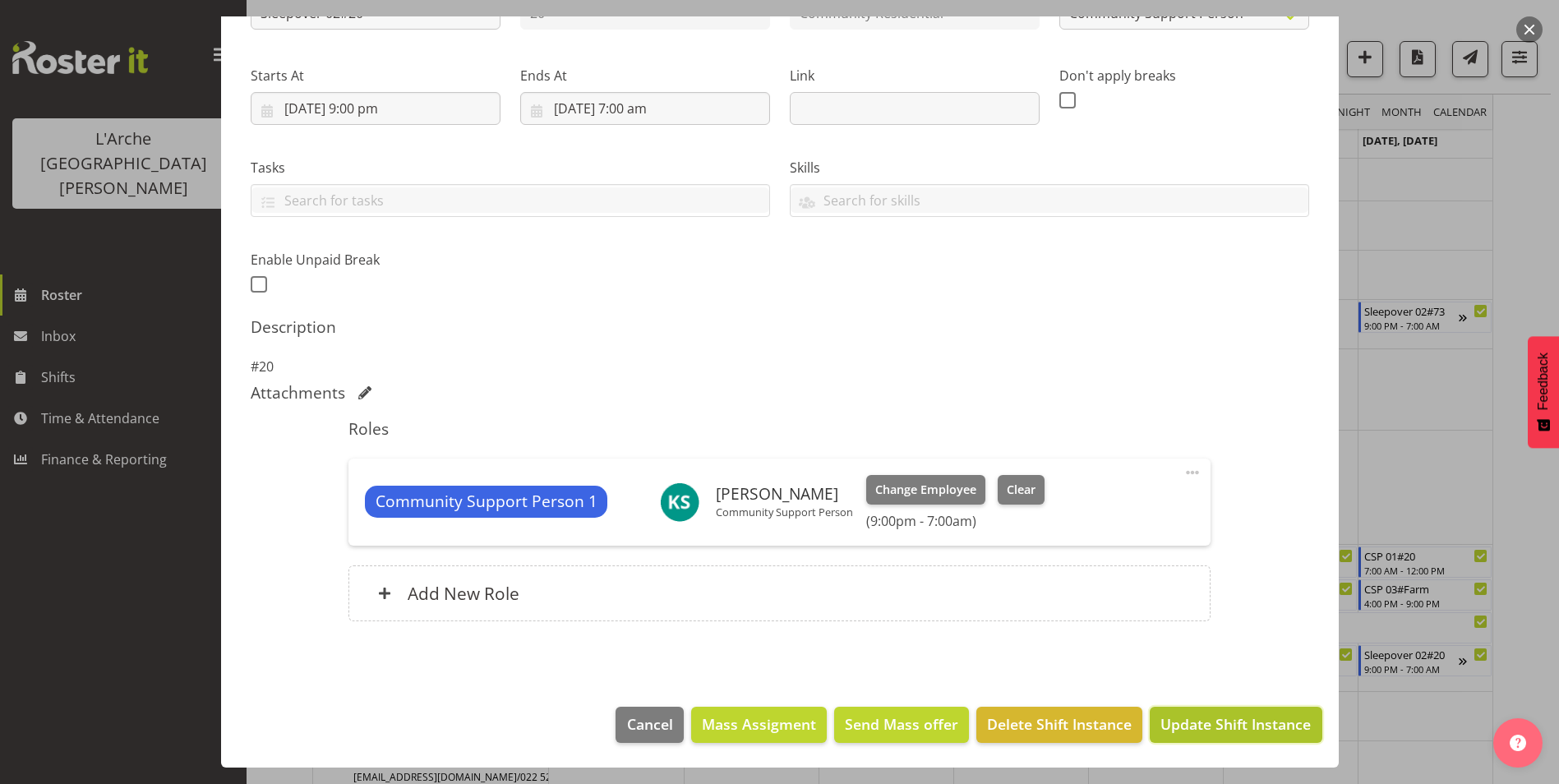
click at [1172, 720] on span "Update Shift Instance" at bounding box center [1235, 723] width 150 height 21
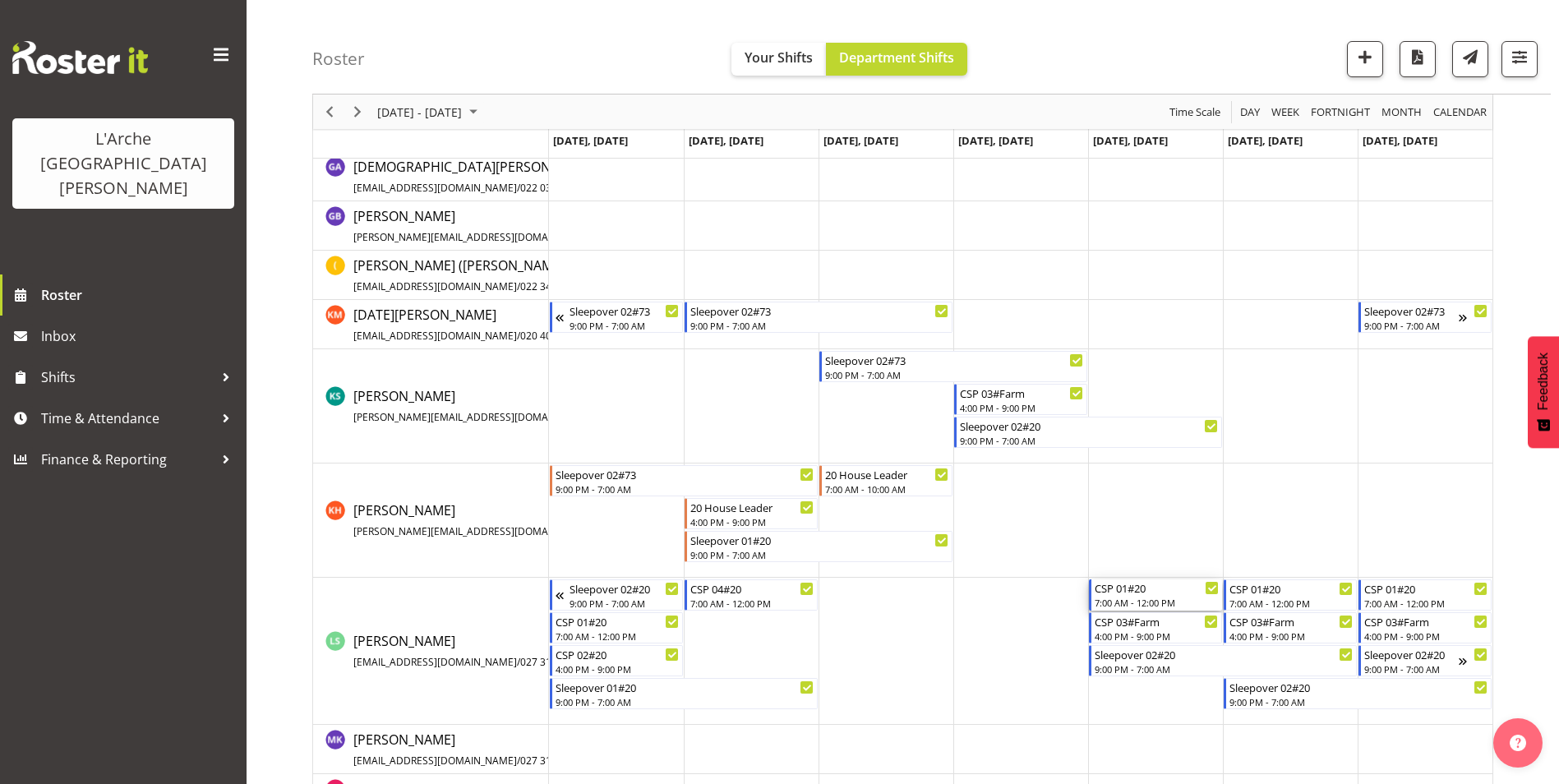
click at [1133, 598] on div "7:00 AM - 12:00 PM" at bounding box center [1157, 602] width 124 height 13
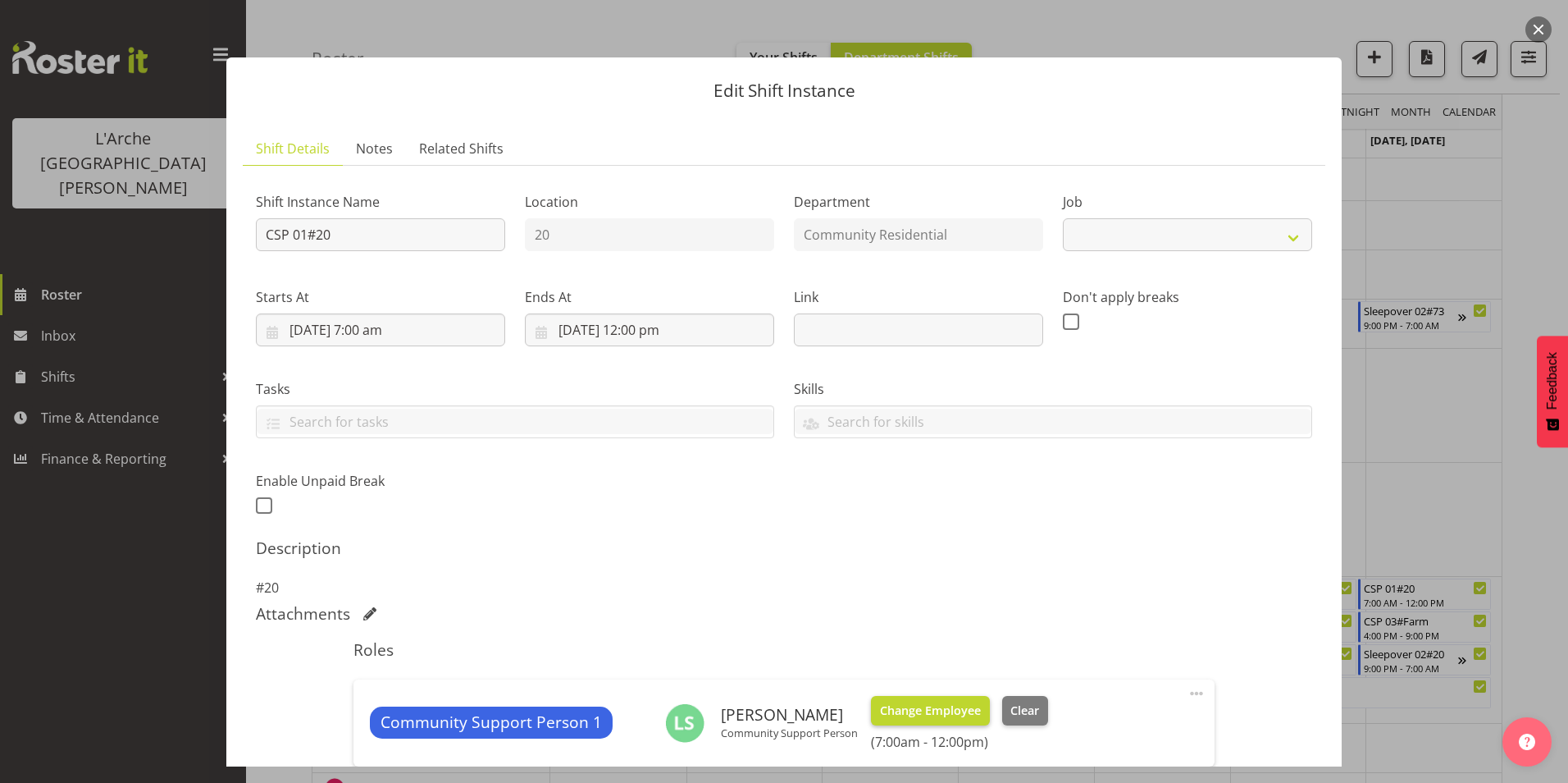
select select "2"
click at [935, 706] on span "Change Employee" at bounding box center [931, 710] width 101 height 18
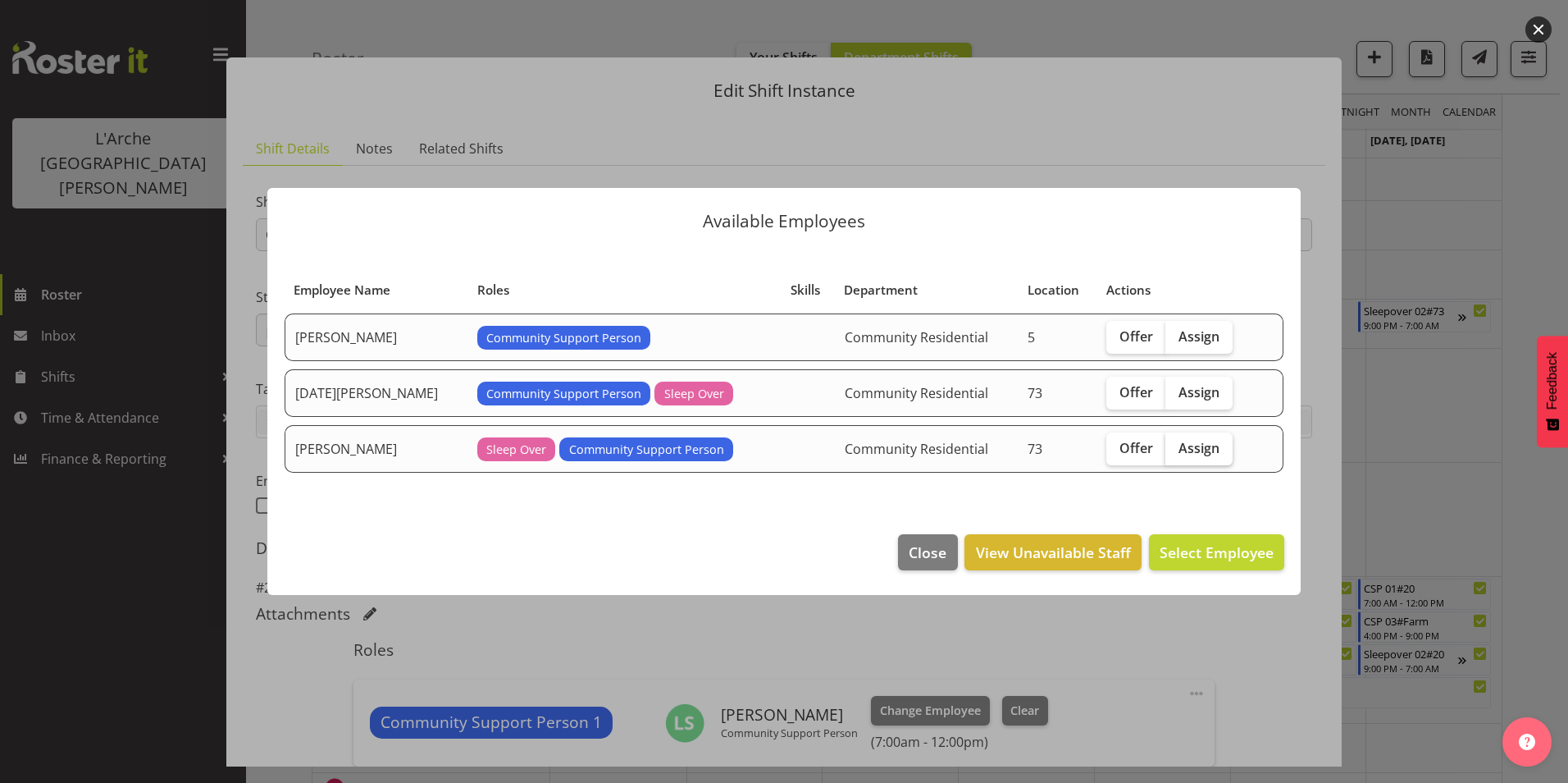
click at [1187, 443] on span "Assign" at bounding box center [1199, 448] width 41 height 17
click at [1176, 443] on input "Assign" at bounding box center [1170, 446] width 10 height 10
checkbox input "true"
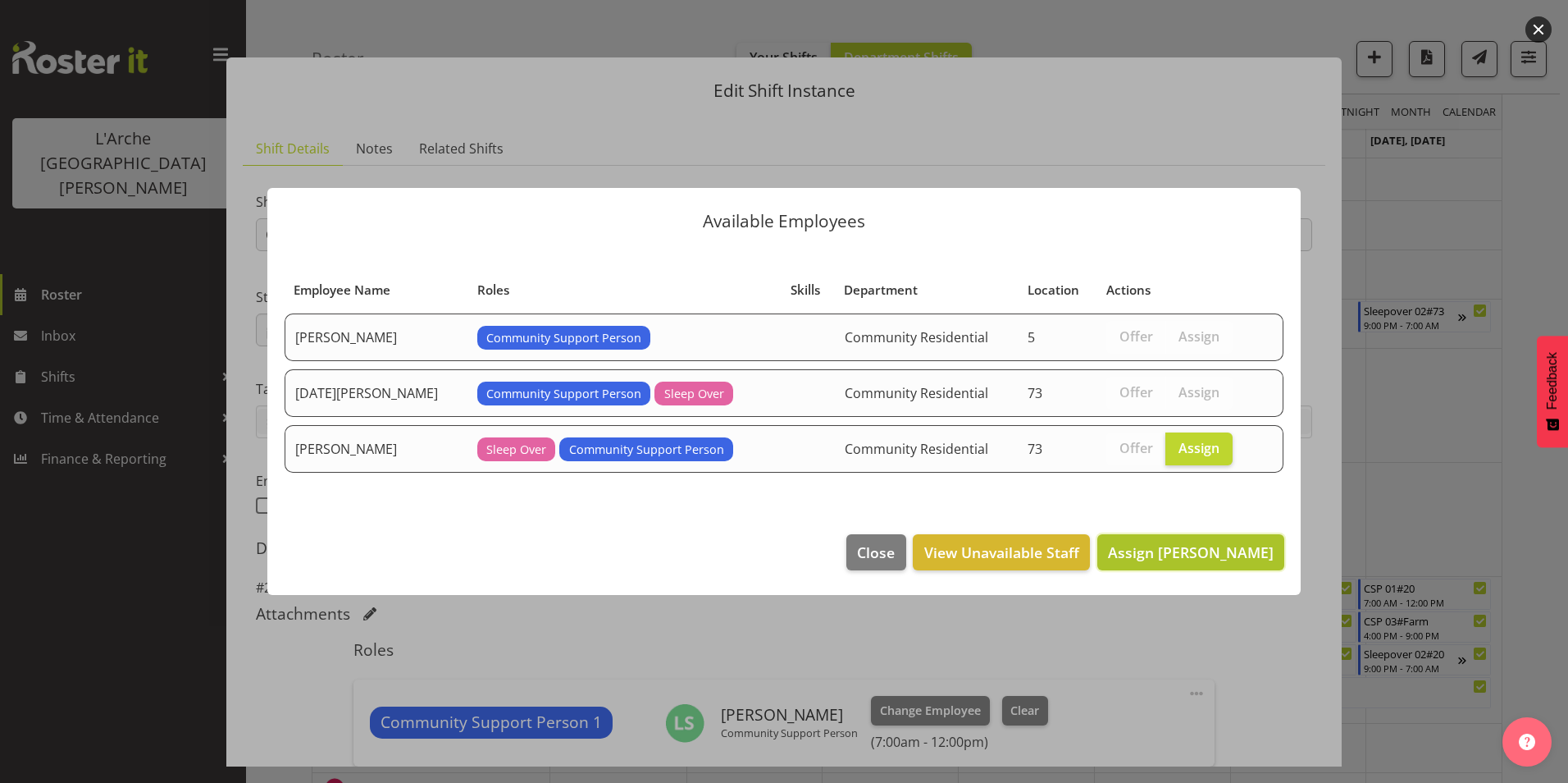
click at [1187, 557] on span "Assign Katherine Shaw" at bounding box center [1191, 552] width 166 height 20
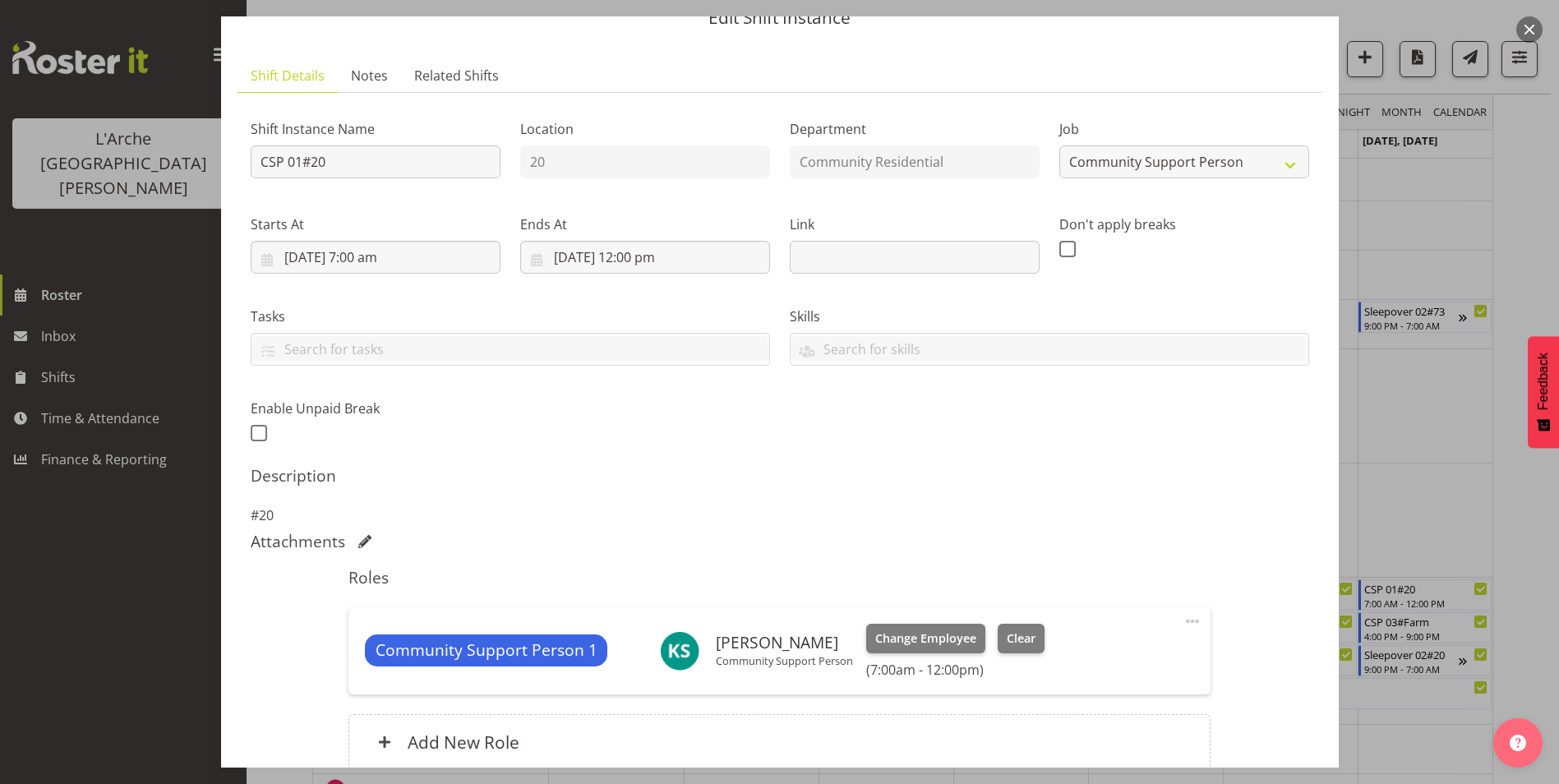
scroll to position [222, 0]
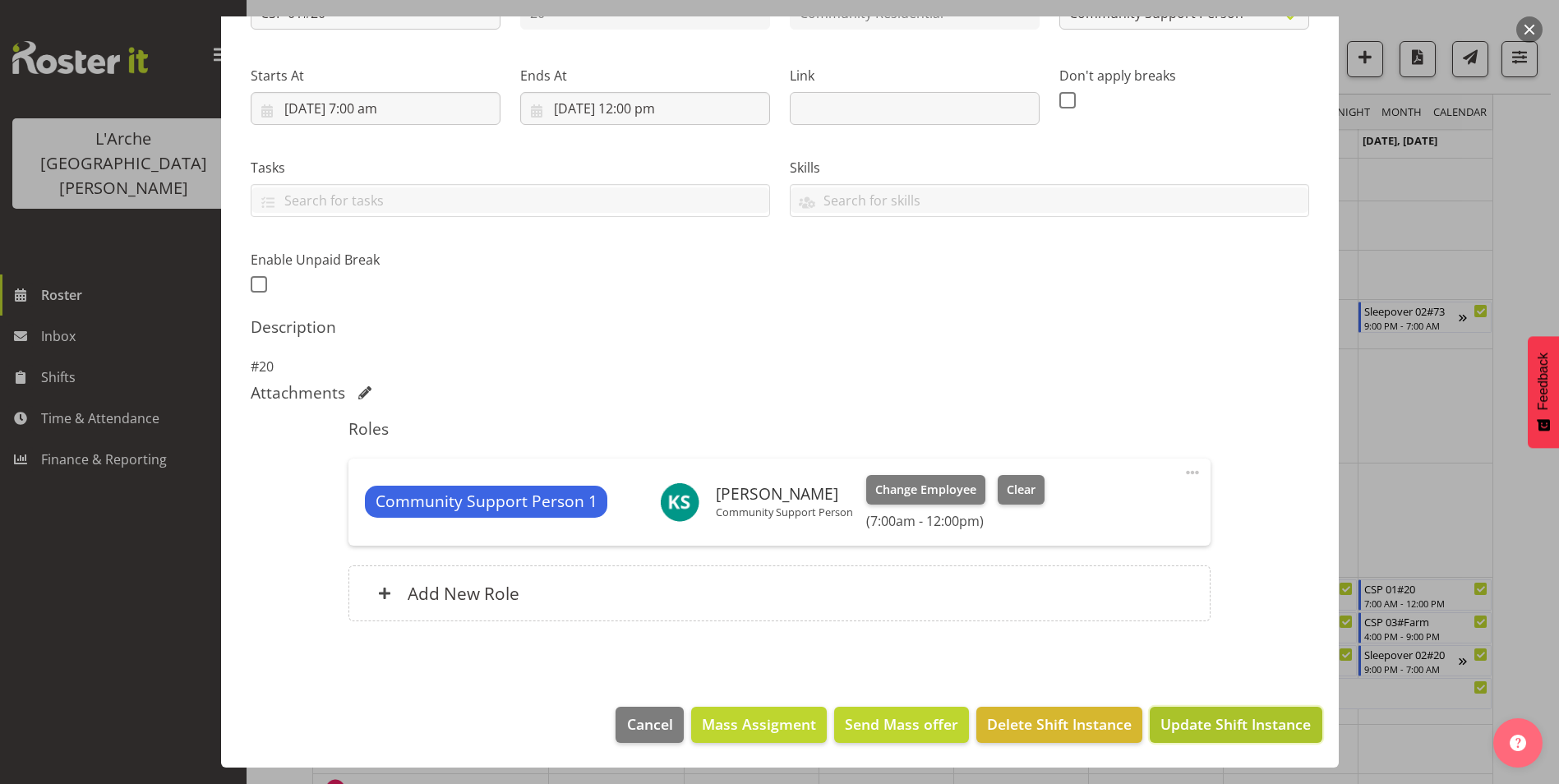
click at [1189, 721] on span "Update Shift Instance" at bounding box center [1235, 723] width 150 height 21
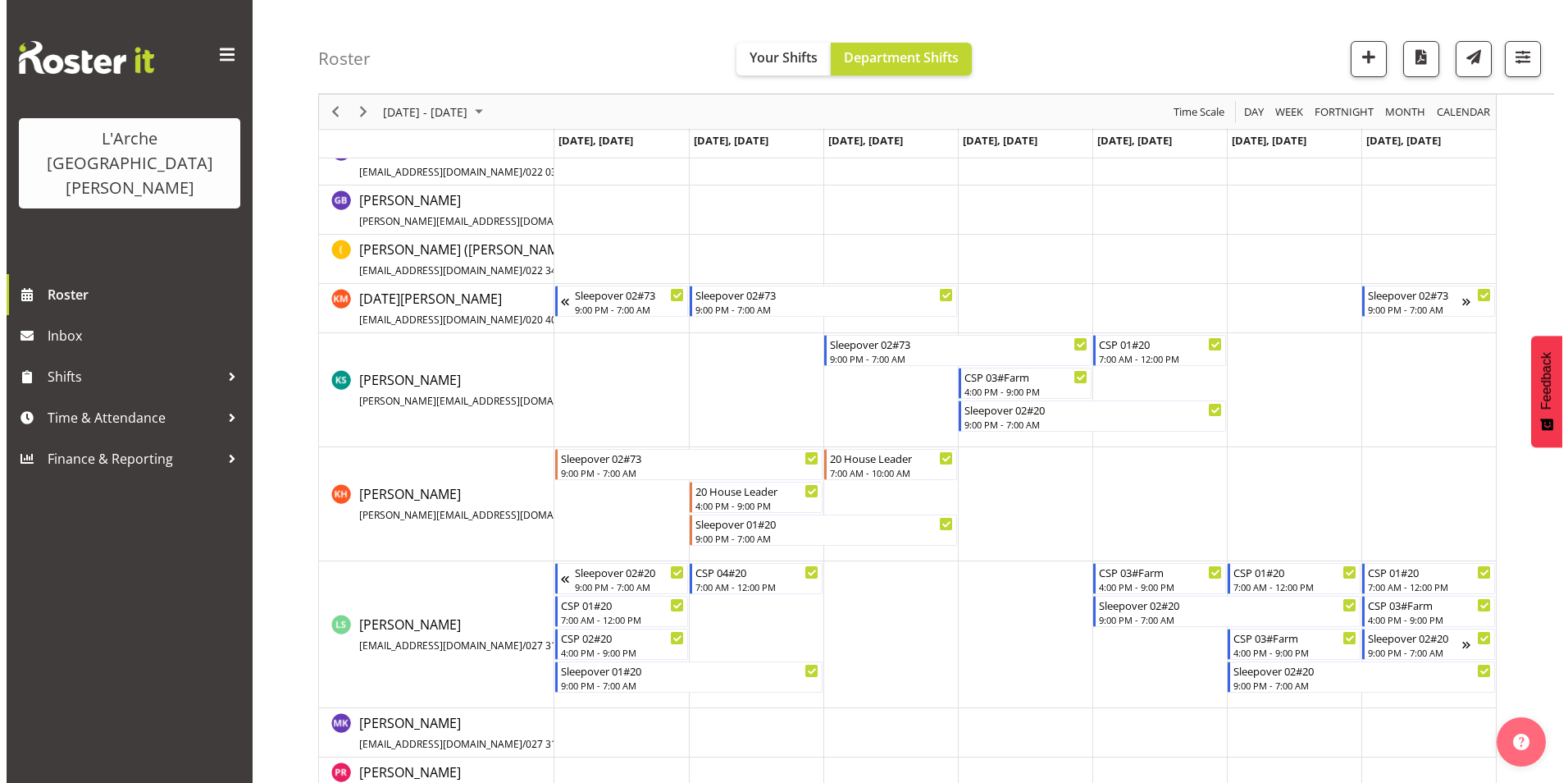
scroll to position [397, 0]
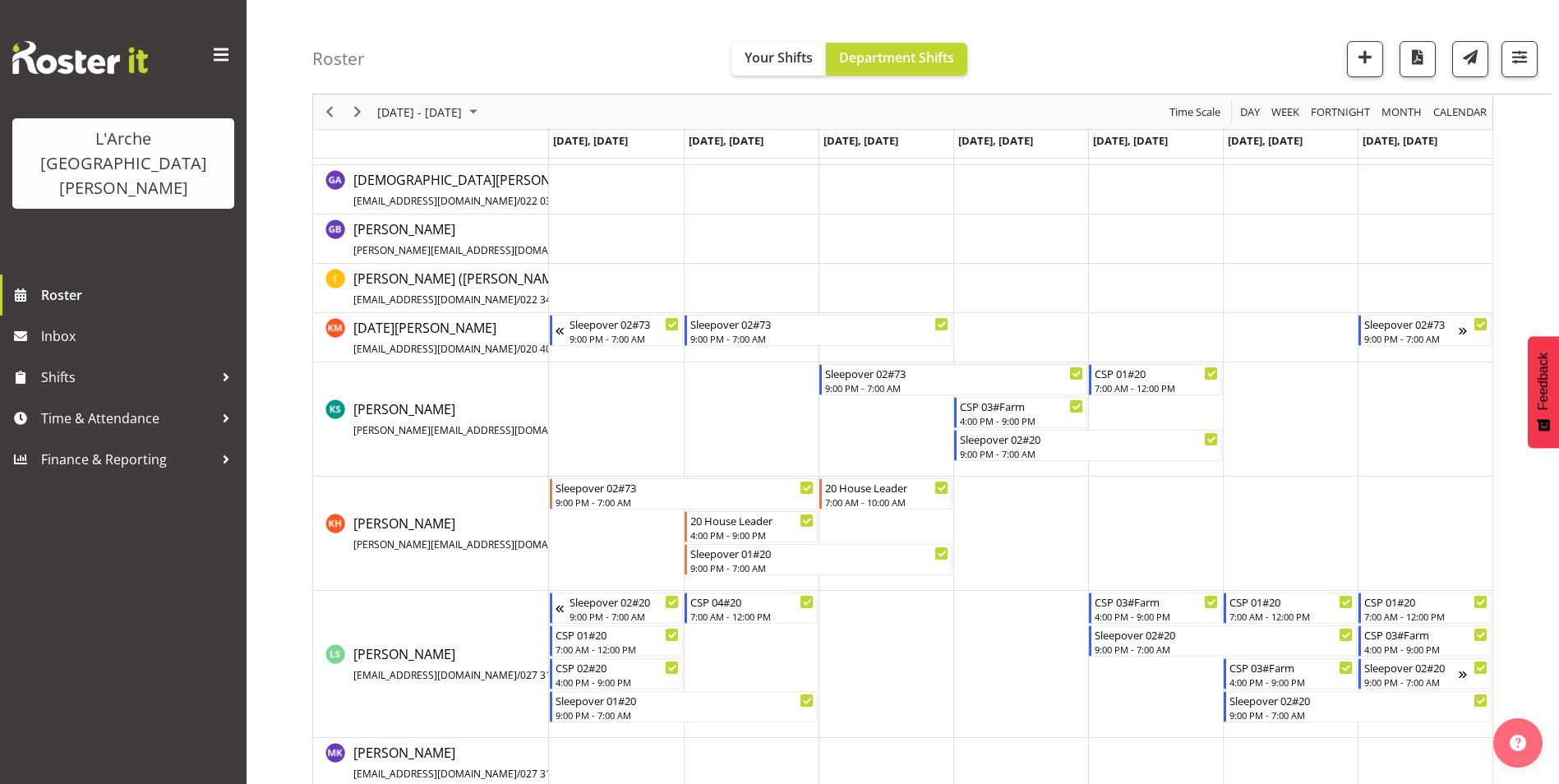
click at [1057, 561] on td "Timeline Week of September 15, 2025" at bounding box center [1020, 534] width 134 height 114
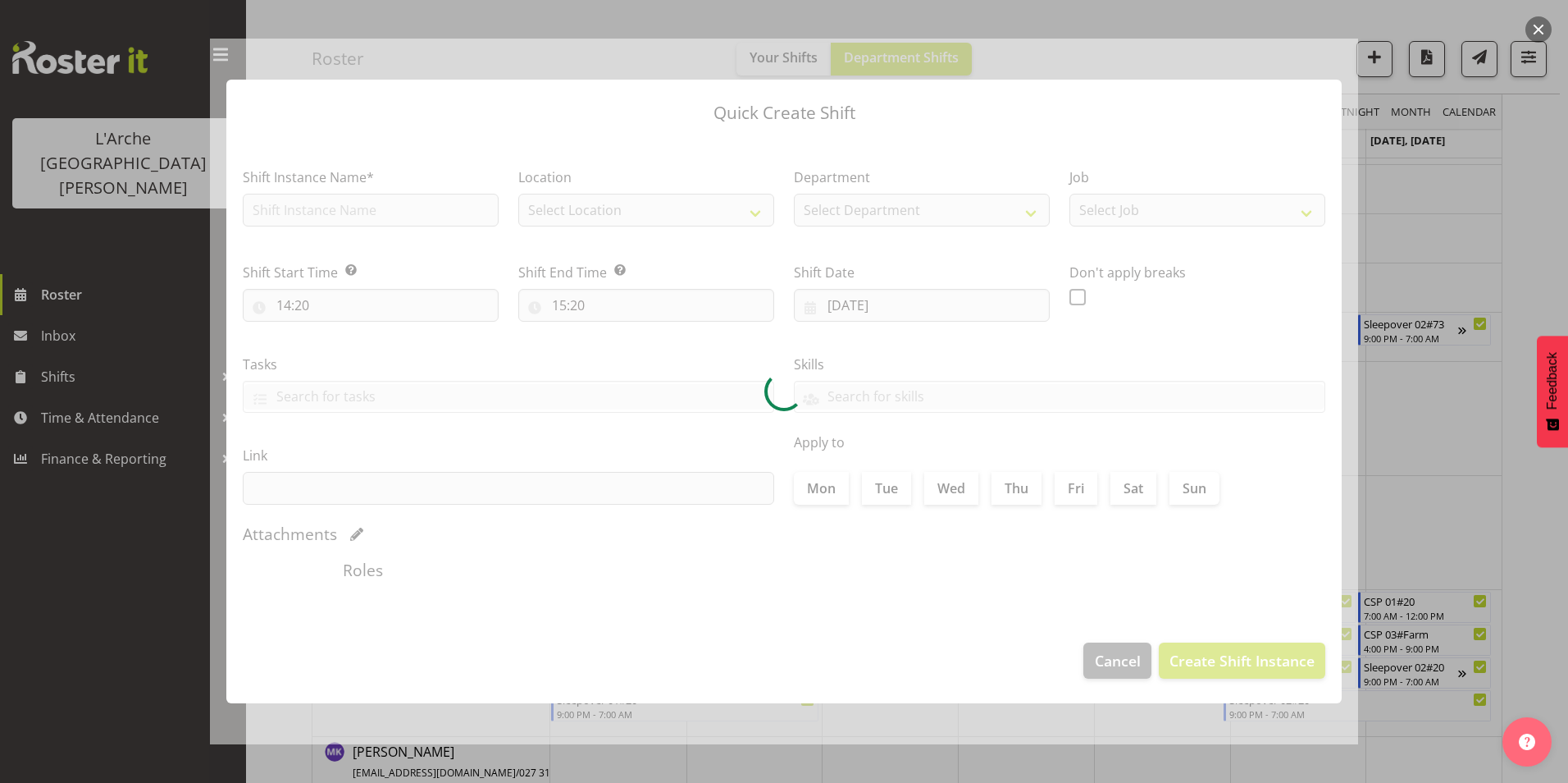
type input "18/09/2025"
checkbox input "true"
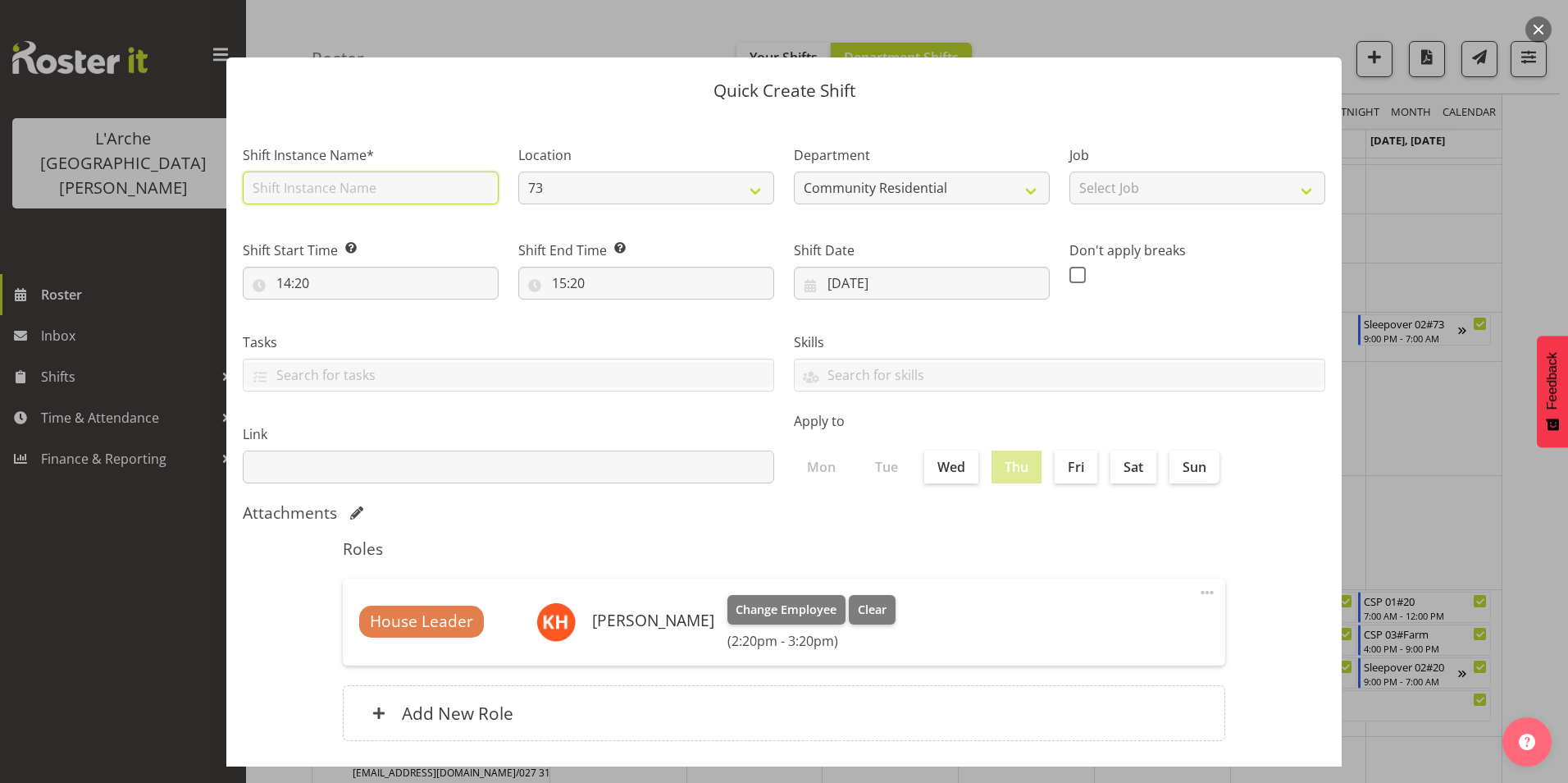
click at [419, 191] on input "text" at bounding box center [371, 187] width 256 height 33
type input "Sleepover #73"
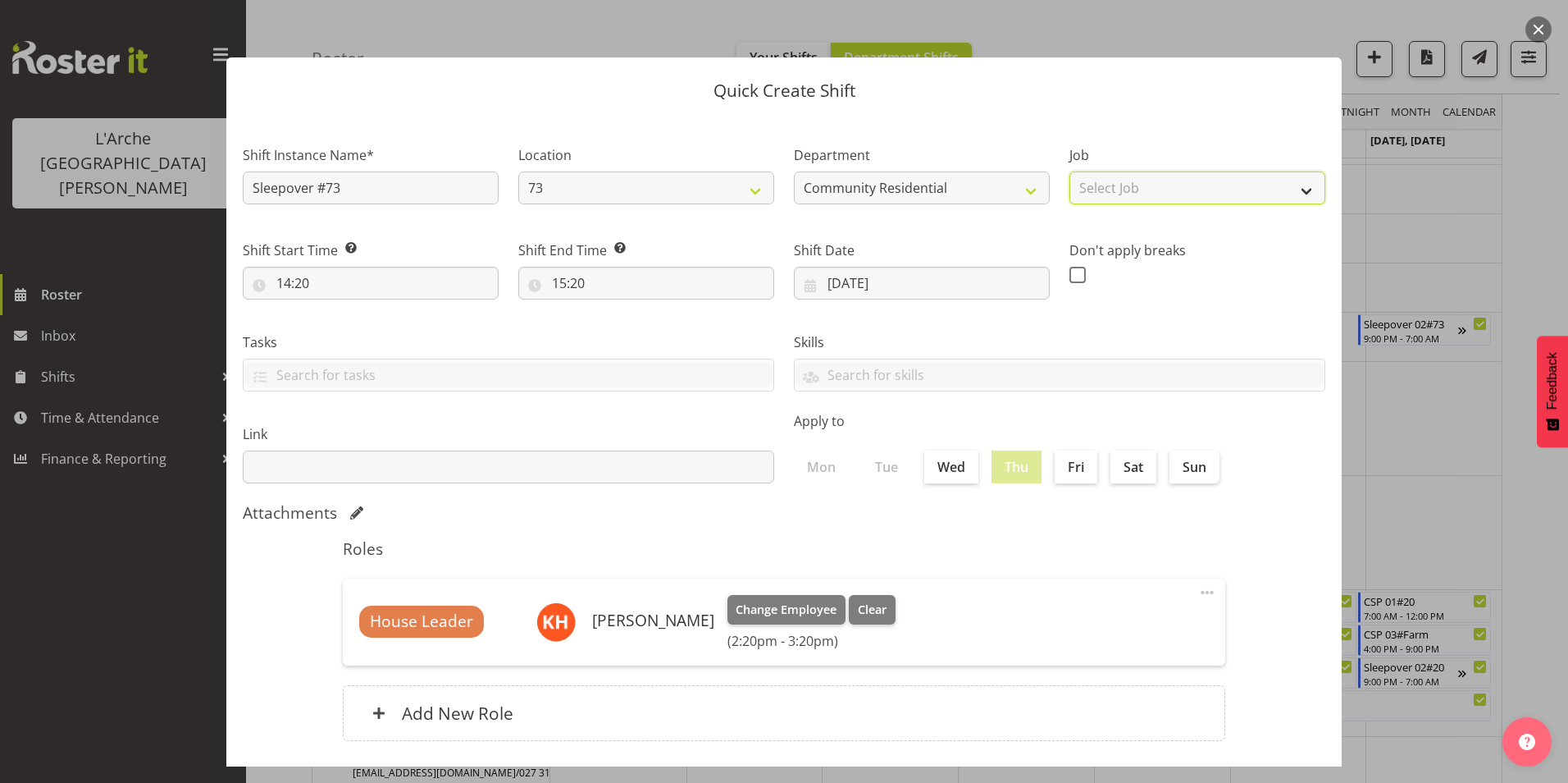
click at [1182, 187] on select "Select Job Accounts Admin Art Coordinator Community Leader Community Support Pe…" at bounding box center [1197, 187] width 256 height 33
select select "1"
click at [1070, 172] on select "Select Job Accounts Admin Art Coordinator Community Leader Community Support Pe…" at bounding box center [1197, 187] width 256 height 33
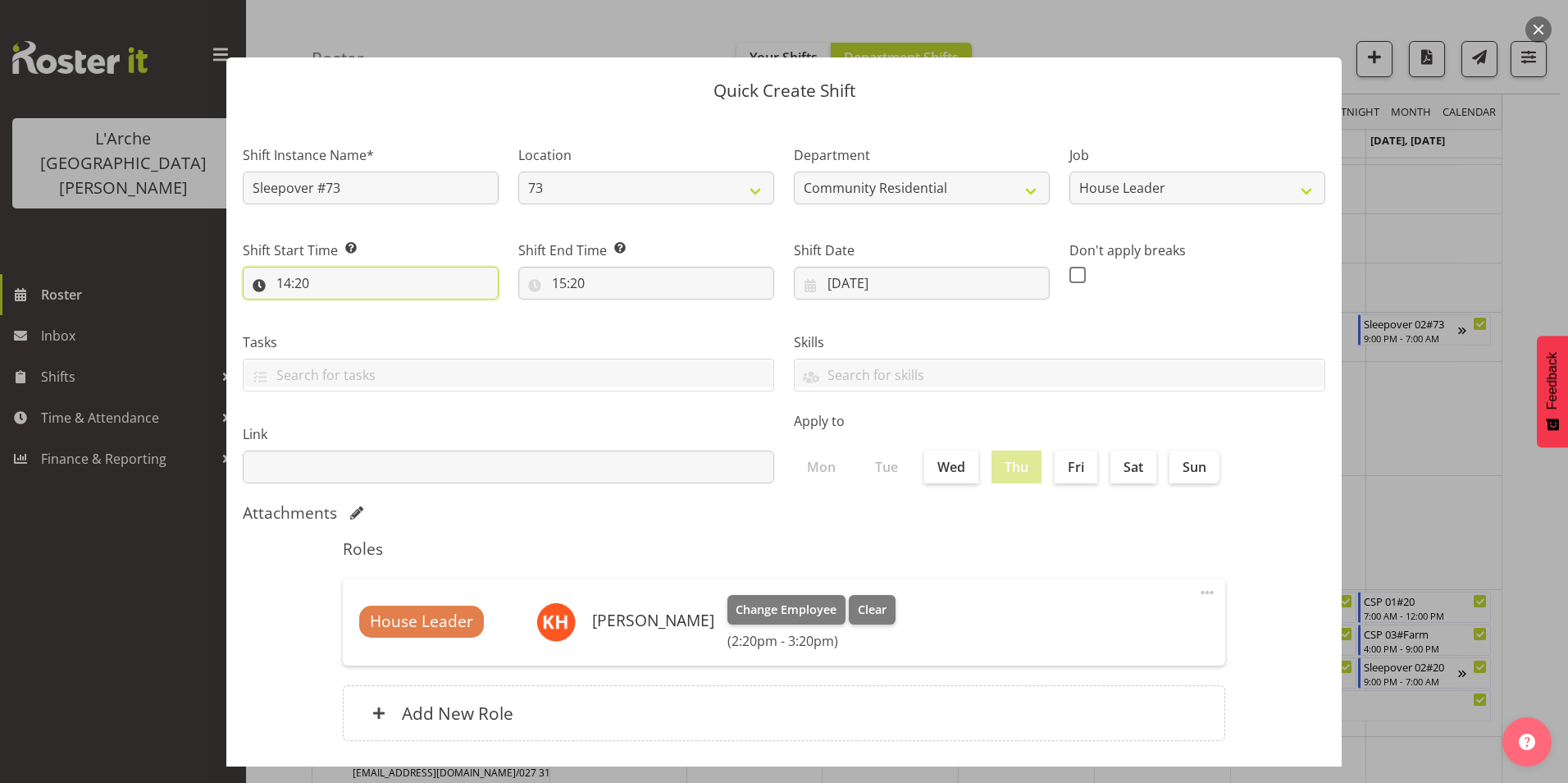
click at [284, 282] on input "14:20" at bounding box center [371, 282] width 256 height 33
click at [351, 330] on select "00 01 02 03 04 05 06 07 08 09 10 11 12 13 14 15 16 17 18 19 20 21 22 23" at bounding box center [355, 325] width 37 height 33
select select "16"
click at [336, 309] on select "00 01 02 03 04 05 06 07 08 09 10 11 12 13 14 15 16 17 18 19 20 21 22 23" at bounding box center [355, 325] width 37 height 33
type input "16:20"
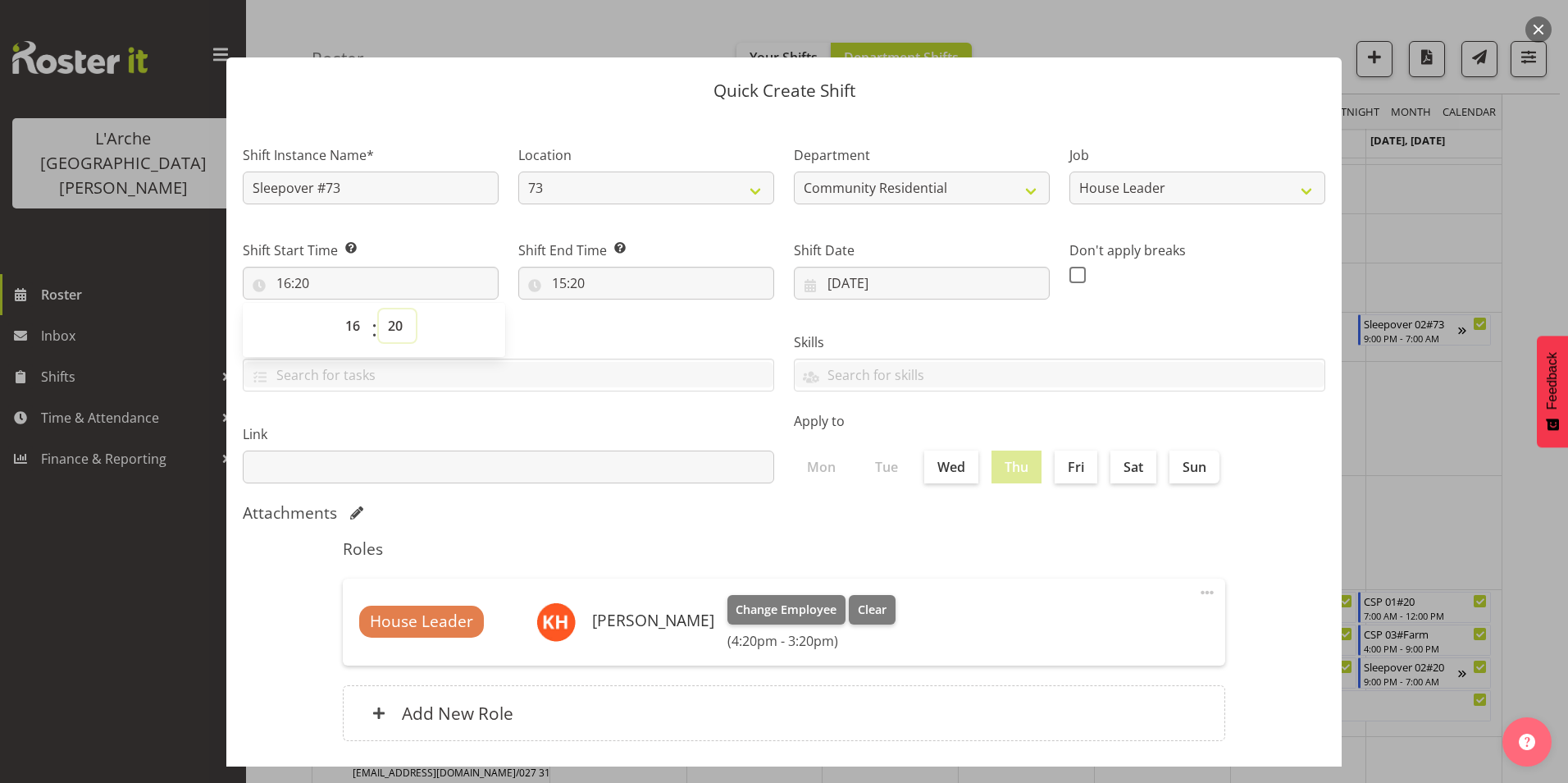
click at [401, 327] on select "00 01 02 03 04 05 06 07 08 09 10 11 12 13 14 15 16 17 18 19 20 21 22 23 24 25 2…" at bounding box center [398, 325] width 37 height 33
select select "0"
click at [379, 309] on select "00 01 02 03 04 05 06 07 08 09 10 11 12 13 14 15 16 17 18 19 20 21 22 23 24 25 2…" at bounding box center [398, 325] width 37 height 33
type input "16:00"
click at [559, 282] on input "15:20" at bounding box center [646, 282] width 256 height 33
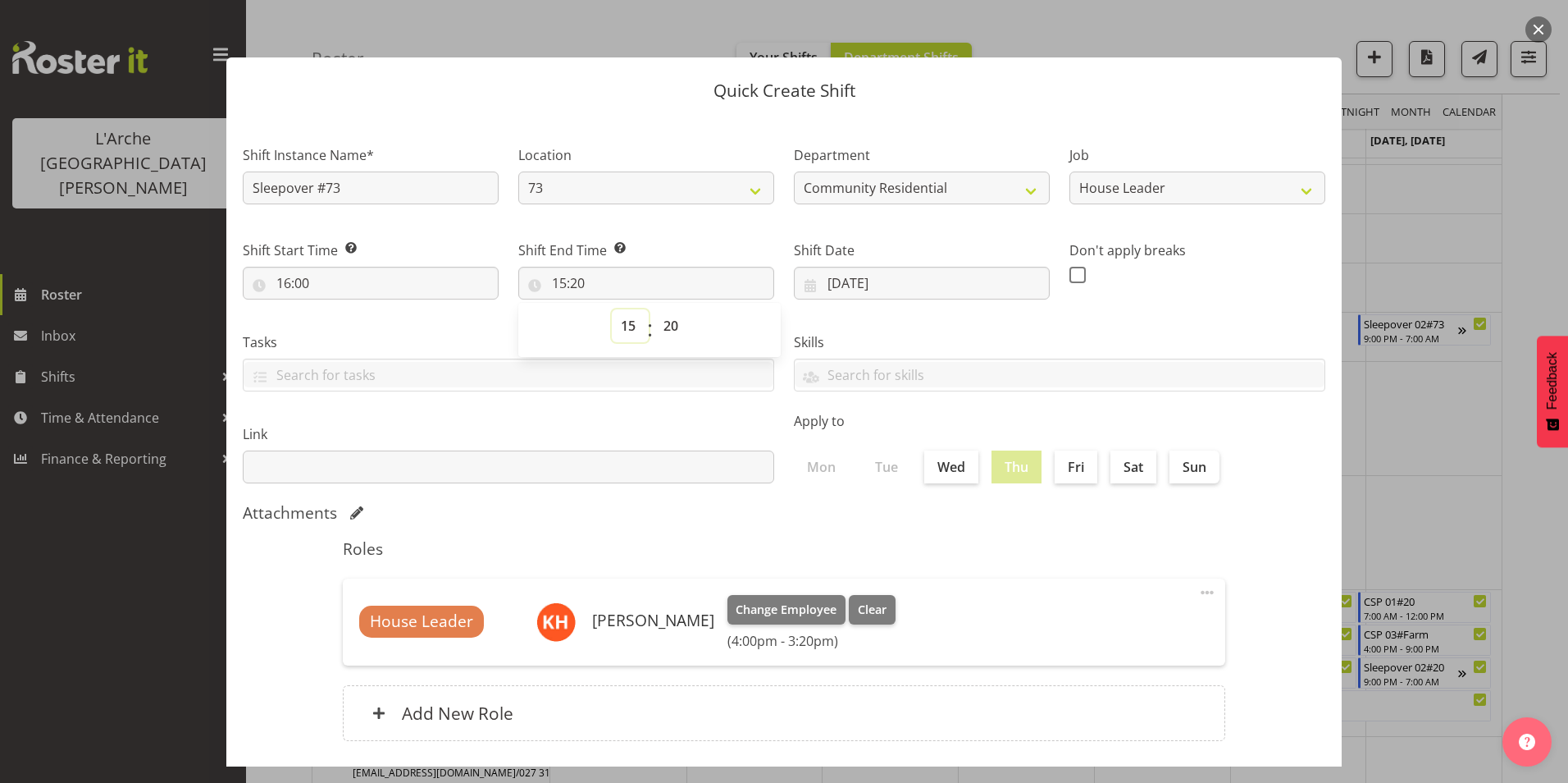
click at [625, 320] on select "00 01 02 03 04 05 06 07 08 09 10 11 12 13 14 15 16 17 18 19 20 21 22 23" at bounding box center [631, 325] width 37 height 33
select select "21"
click at [612, 309] on select "00 01 02 03 04 05 06 07 08 09 10 11 12 13 14 15 16 17 18 19 20 21 22 23" at bounding box center [631, 325] width 37 height 33
type input "21:20"
click at [675, 322] on select "00 01 02 03 04 05 06 07 08 09 10 11 12 13 14 15 16 17 18 19 20 21 22 23 24 25 2…" at bounding box center [673, 325] width 37 height 33
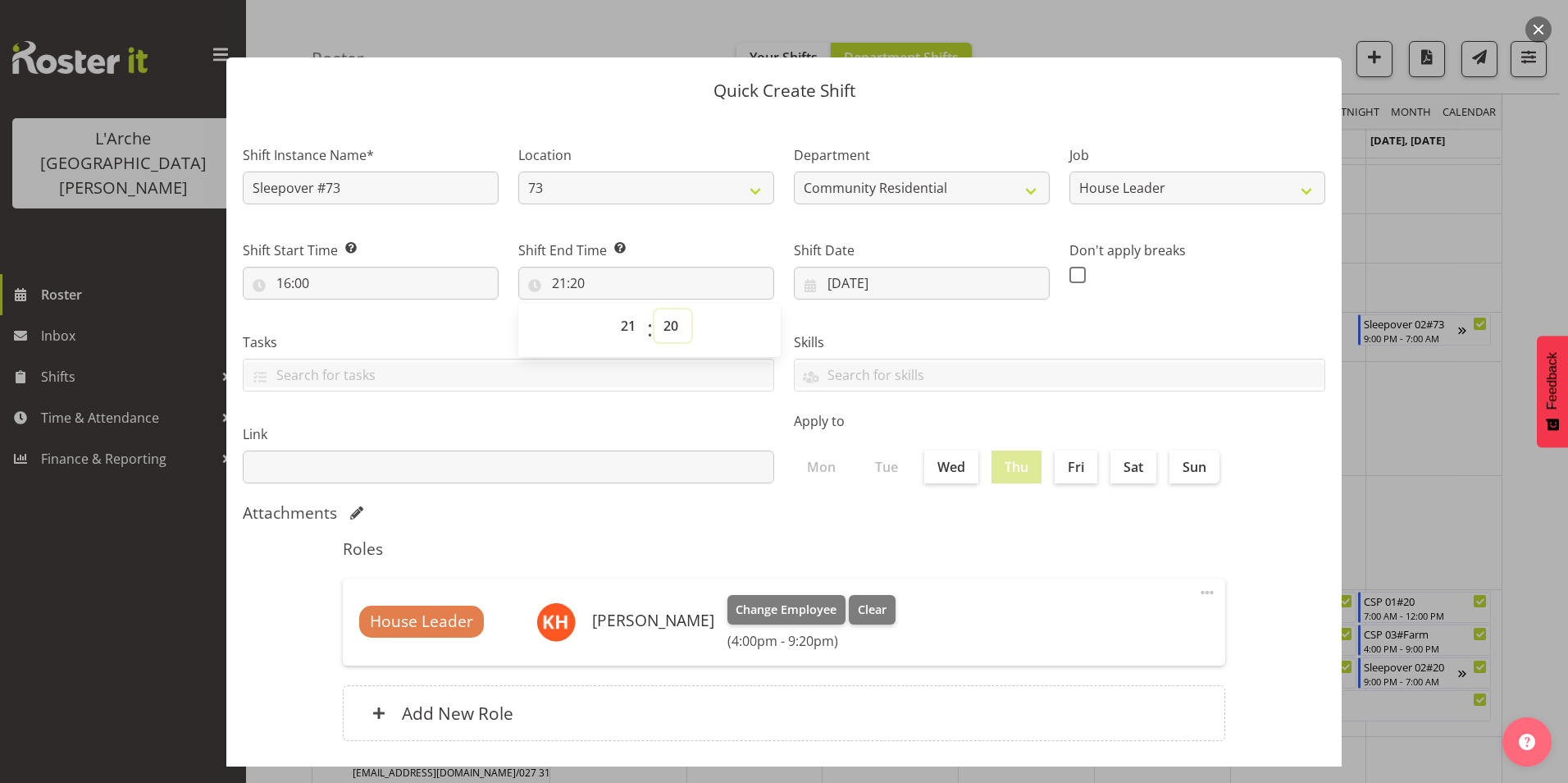
select select "0"
click at [654, 309] on select "00 01 02 03 04 05 06 07 08 09 10 11 12 13 14 15 16 17 18 19 20 21 22 23 24 25 2…" at bounding box center [673, 325] width 37 height 33
type input "21:00"
click at [1073, 274] on span at bounding box center [1078, 275] width 17 height 17
click at [1073, 274] on input "checkbox" at bounding box center [1074, 274] width 10 height 10
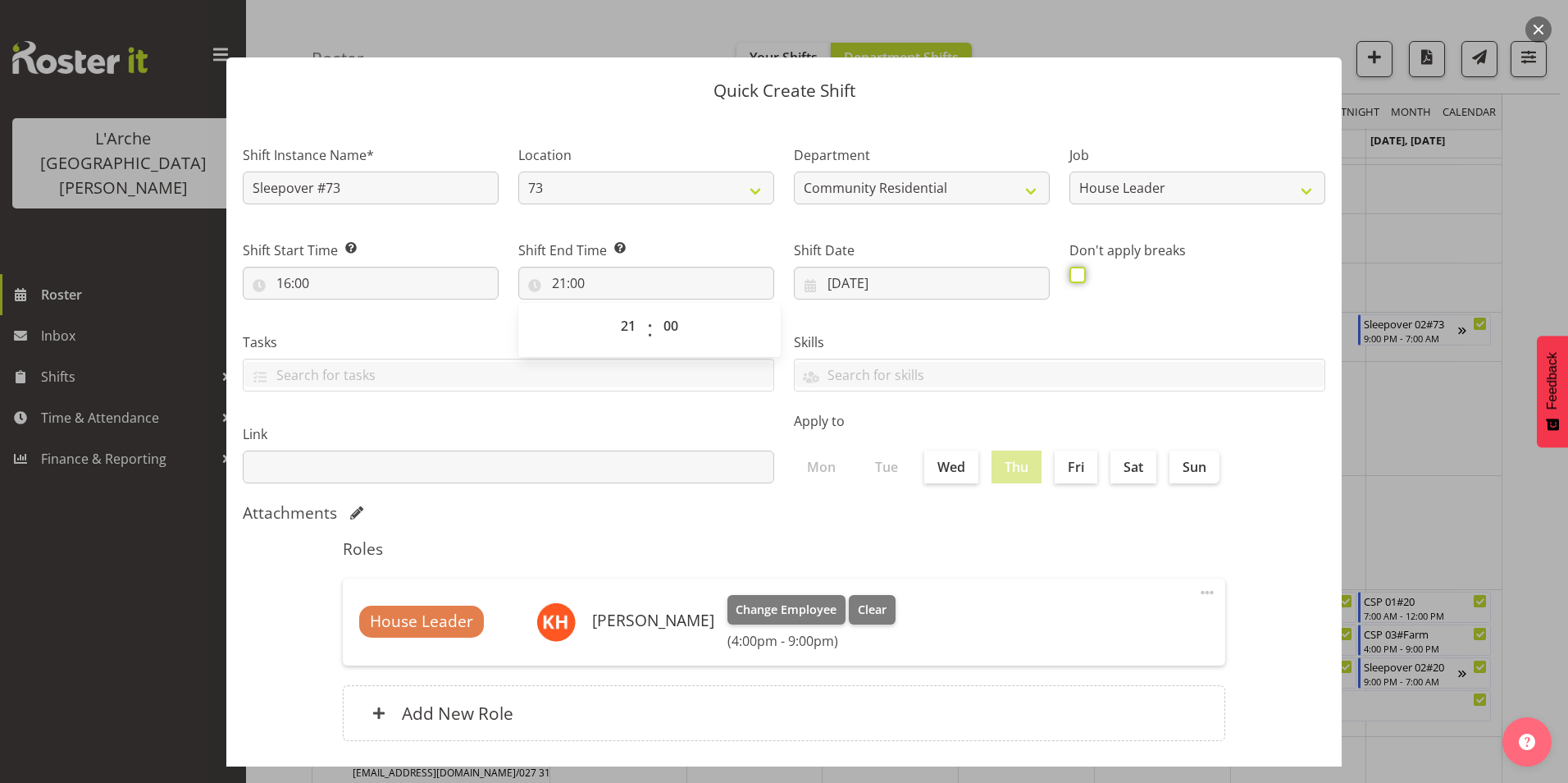
checkbox input "true"
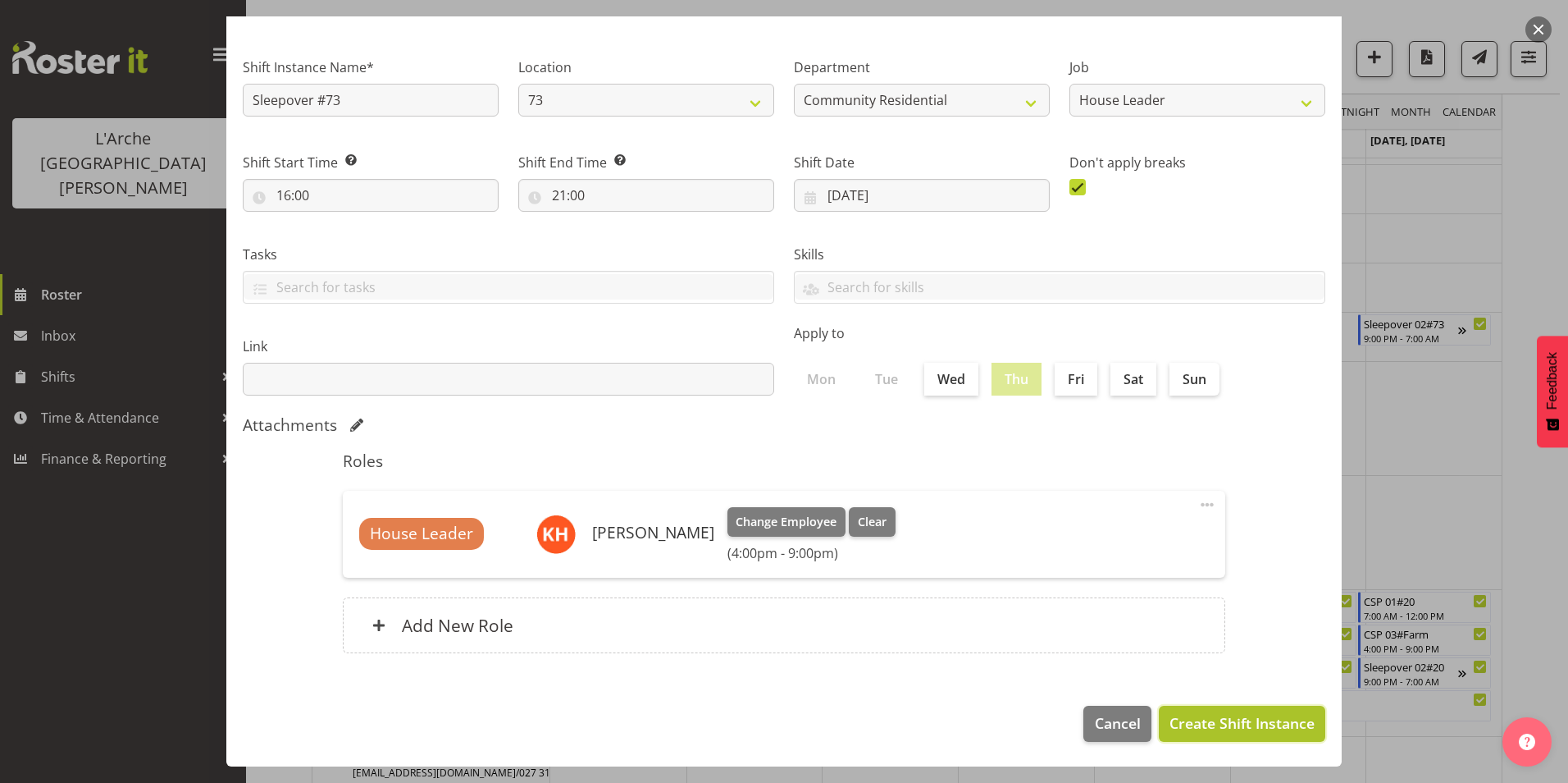
click at [1194, 721] on span "Create Shift Instance" at bounding box center [1242, 722] width 145 height 21
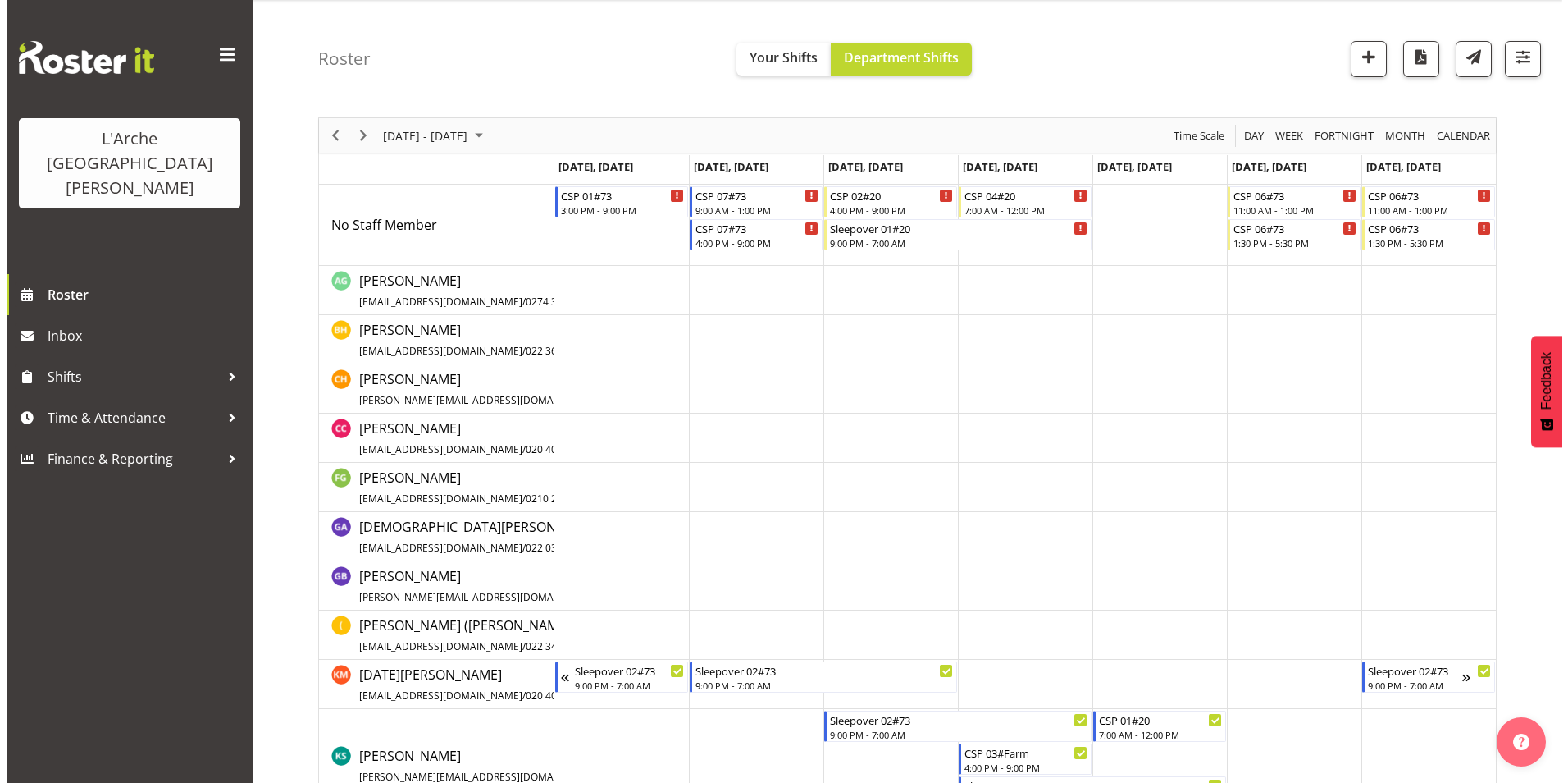
scroll to position [0, 0]
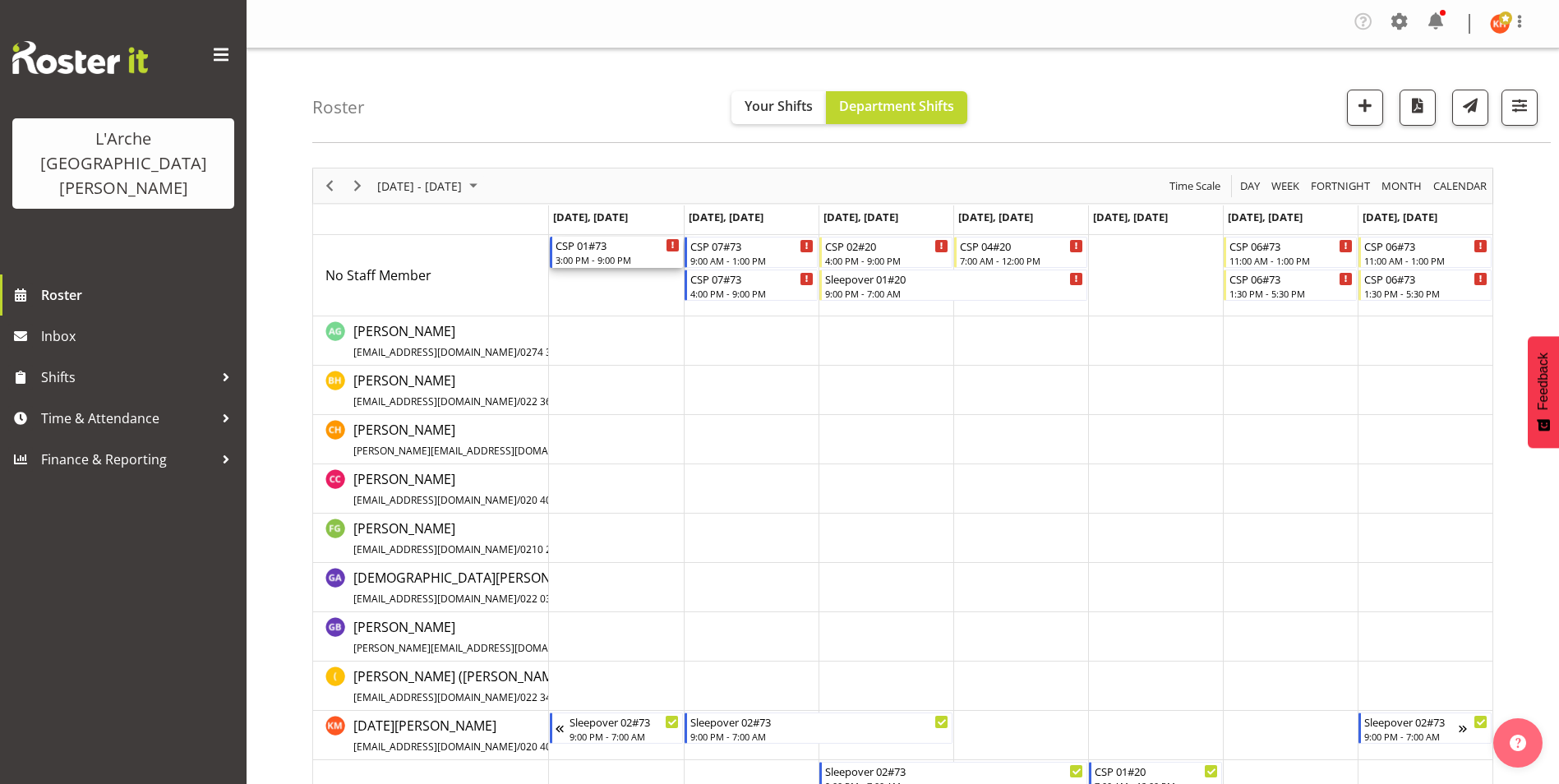
click at [610, 252] on div "CSP 01#73 3:00 PM - 9:00 PM" at bounding box center [617, 252] width 124 height 31
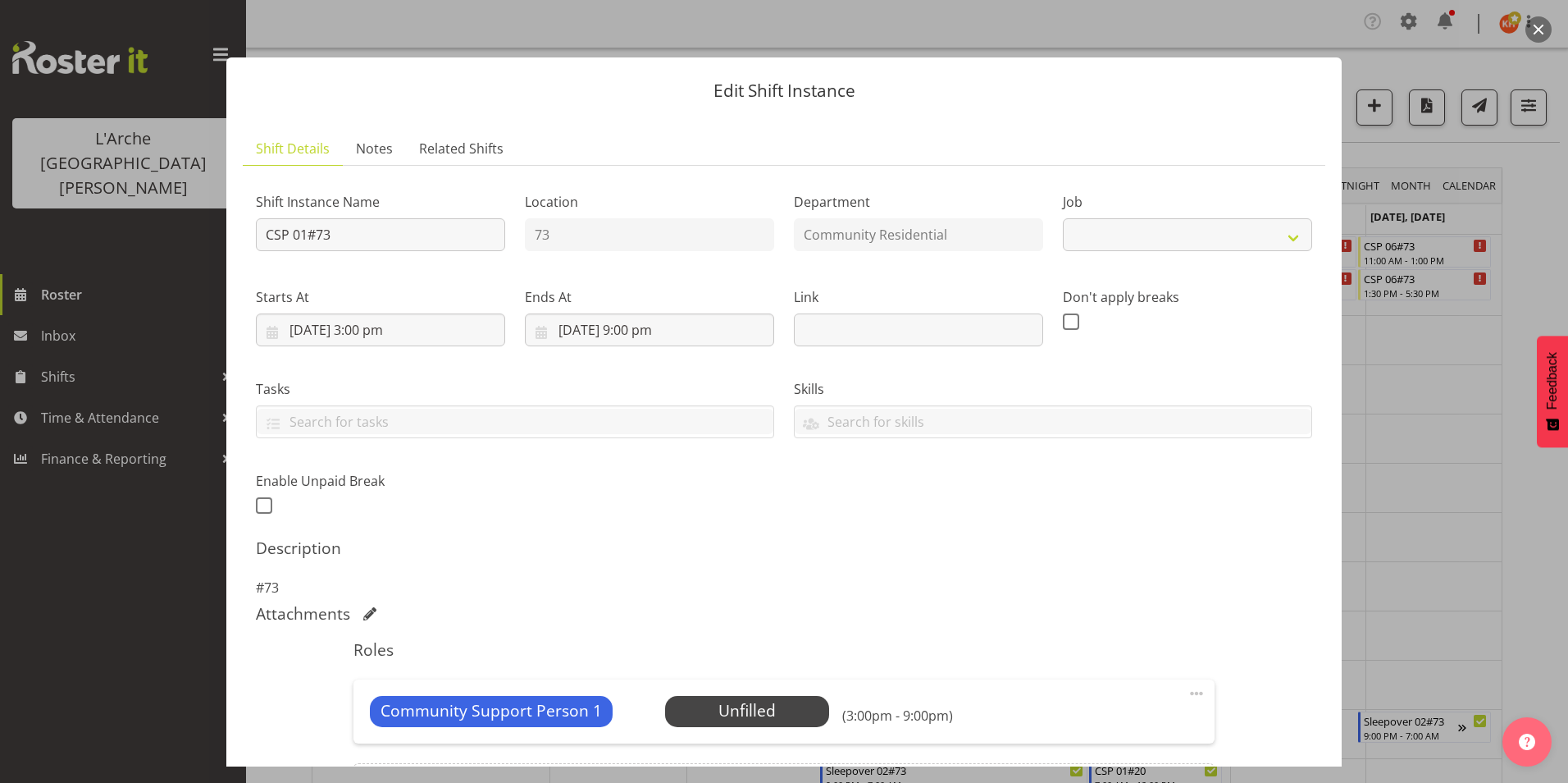
select select "2"
drag, startPoint x: 421, startPoint y: 227, endPoint x: 209, endPoint y: 294, distance: 222.3
click at [209, 294] on div "Edit Shift Instance Shift Details Notes Related Shifts Shift Instance Name CSP …" at bounding box center [784, 392] width 1568 height 783
type input "73 House Leader"
click at [1165, 228] on select "Create new job Accounts Admin Art Coordinator Community Leader Community Suppor…" at bounding box center [1188, 234] width 250 height 33
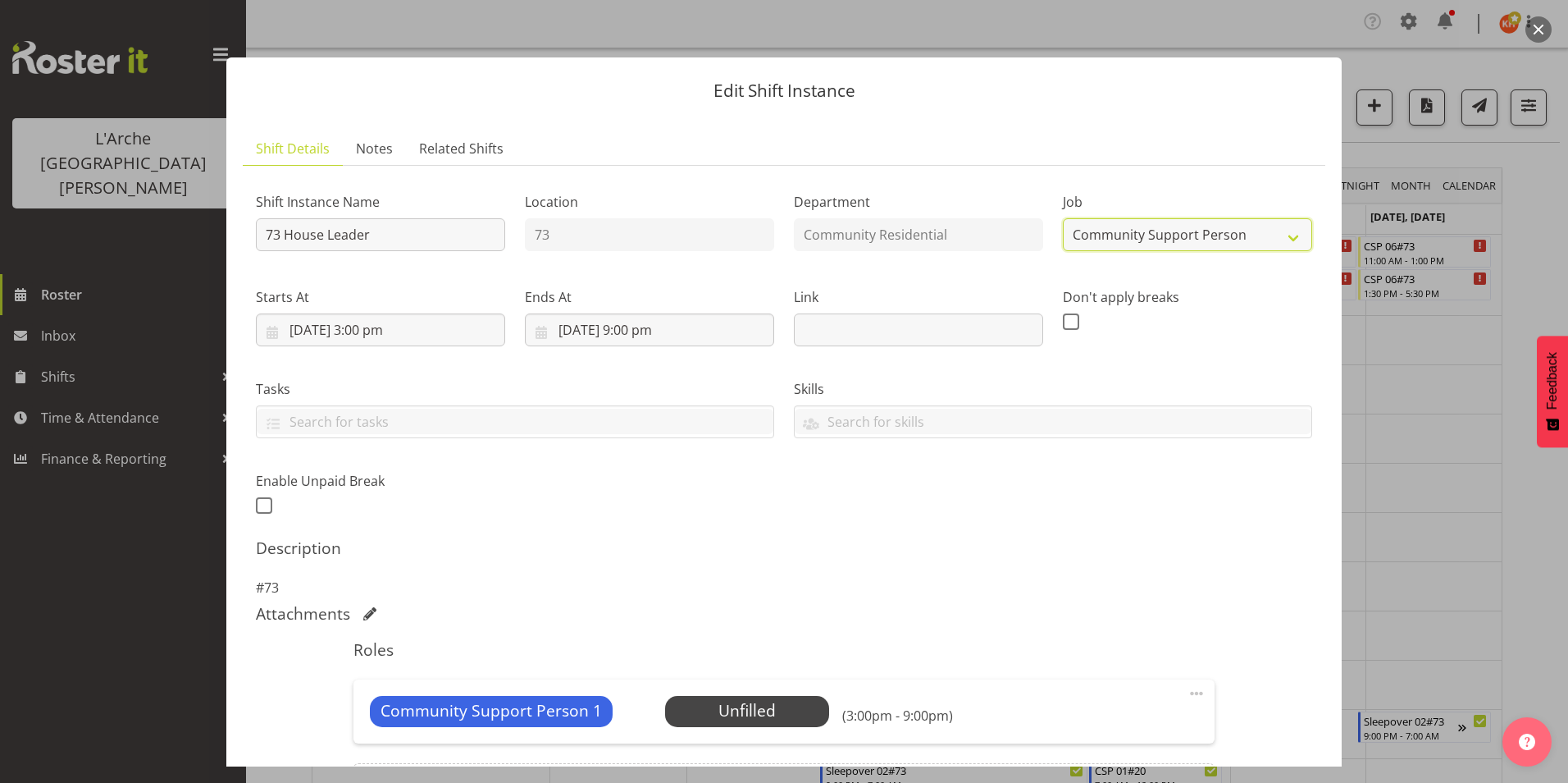
select select "1"
click at [1063, 218] on select "Create new job Accounts Admin Art Coordinator Community Leader Community Suppor…" at bounding box center [1188, 234] width 250 height 33
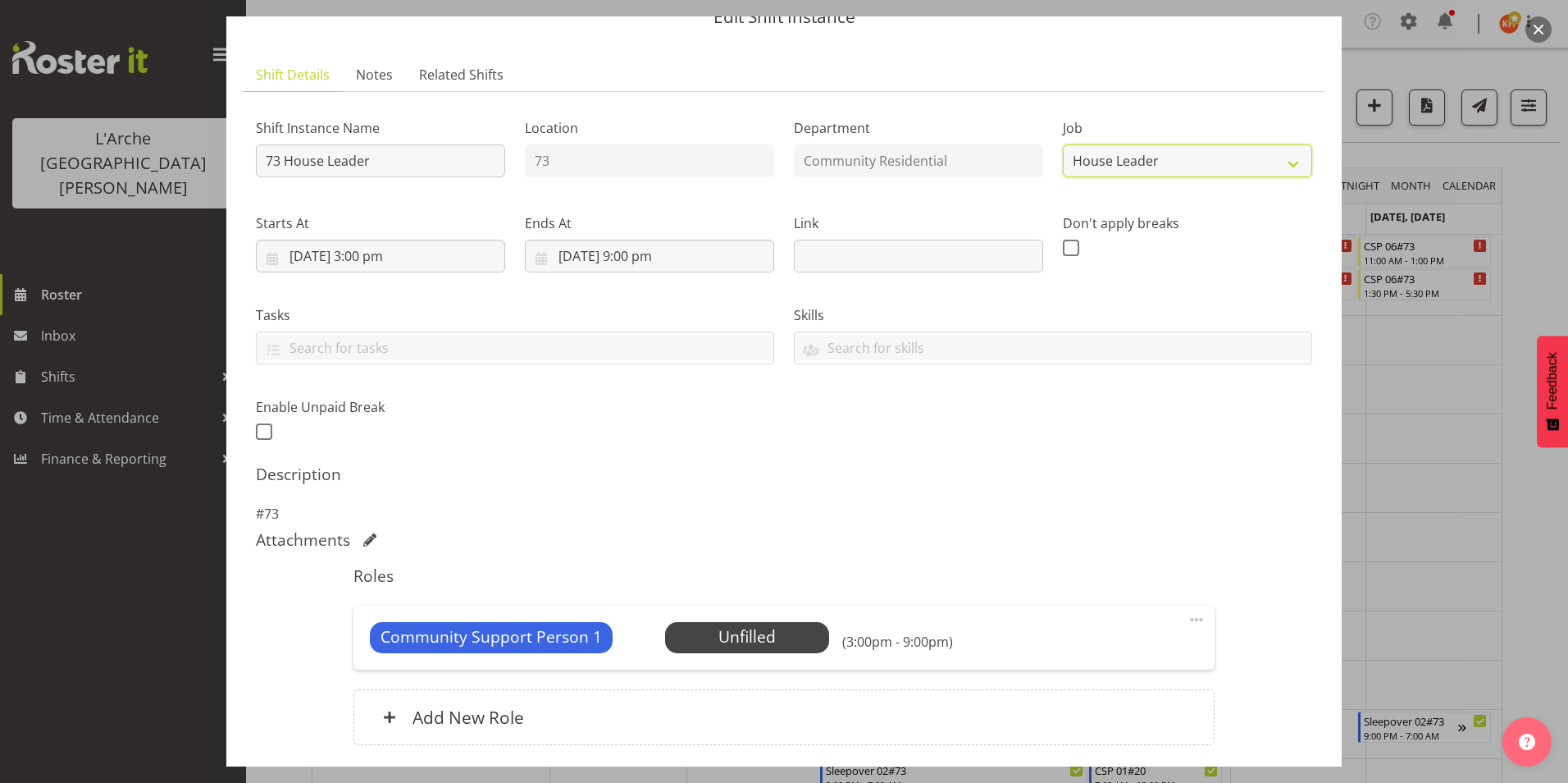
scroll to position [199, 0]
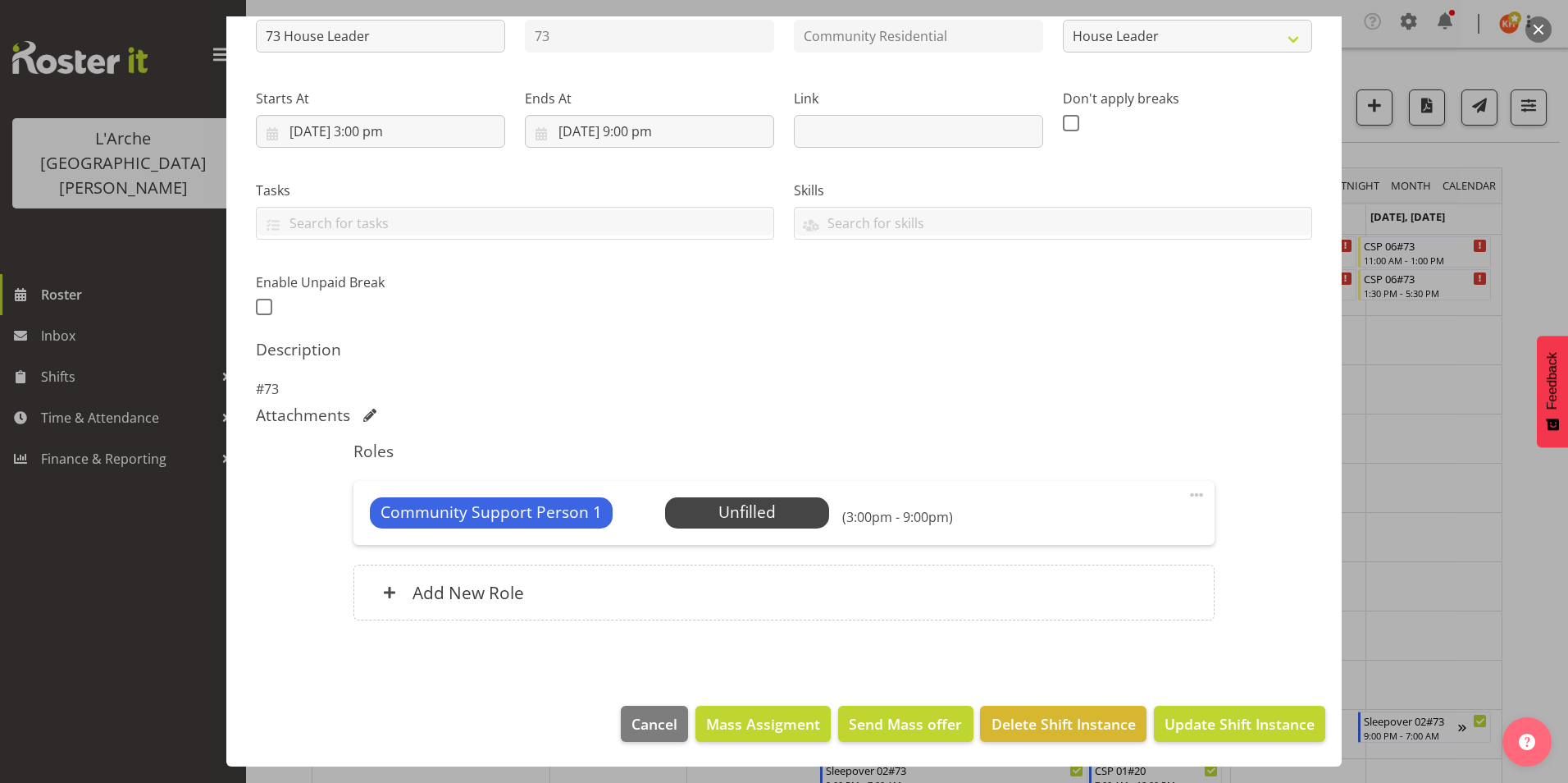
click at [1187, 493] on span at bounding box center [1196, 494] width 20 height 20
click at [1107, 589] on link "Delete" at bounding box center [1127, 594] width 157 height 30
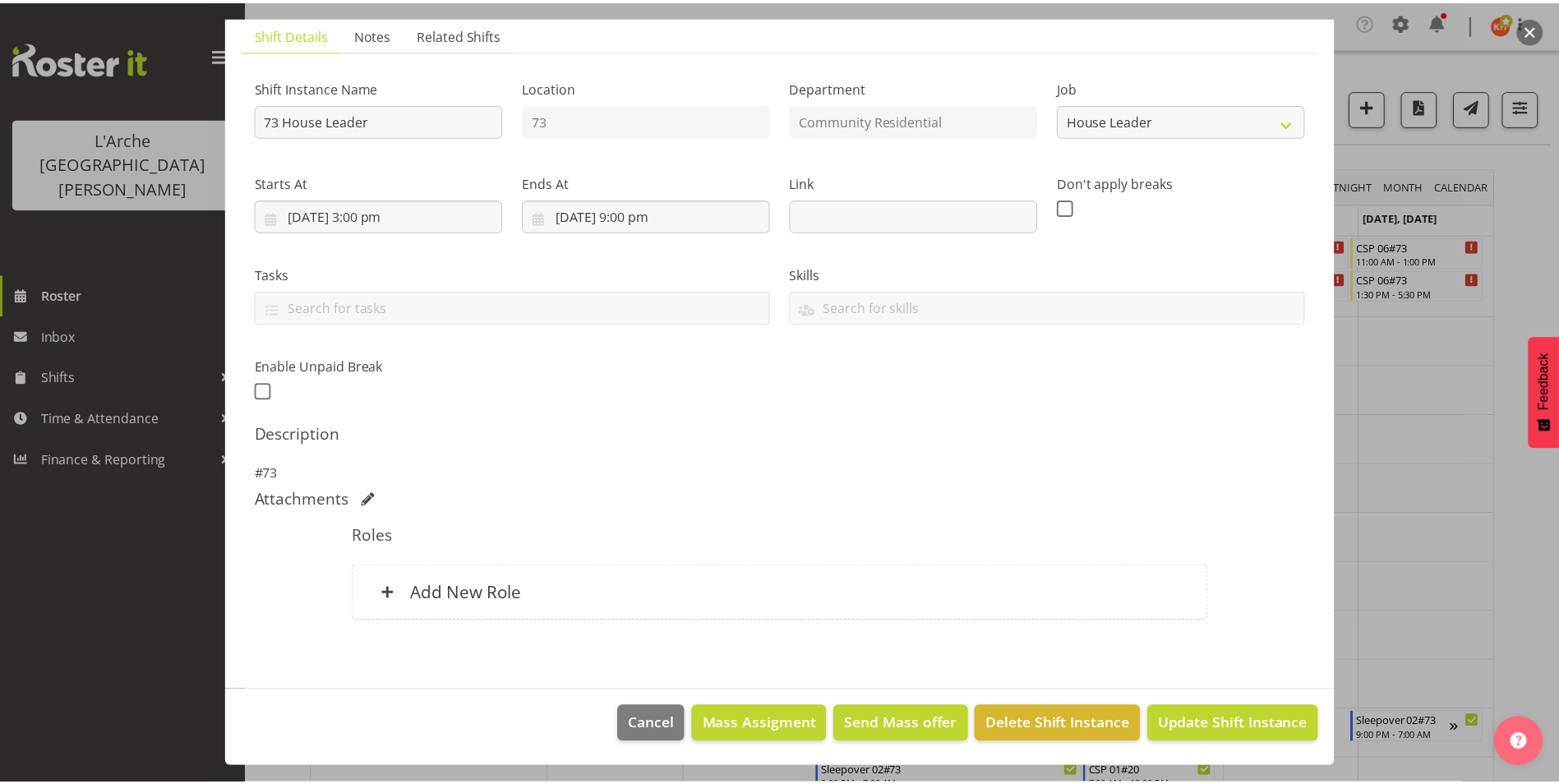
scroll to position [115, 0]
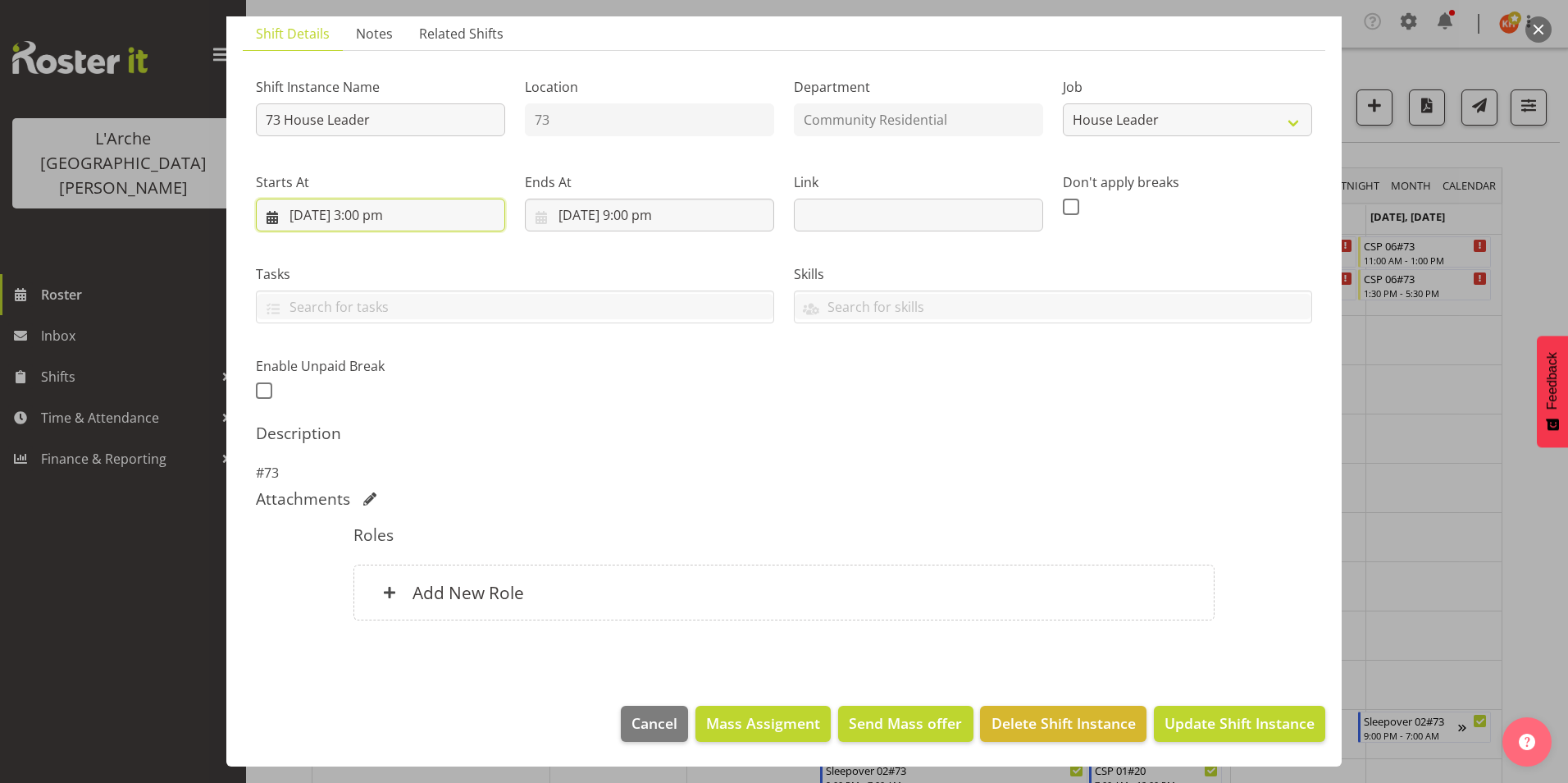
click at [369, 213] on input "15/09/2025, 3:00 pm" at bounding box center [381, 214] width 250 height 33
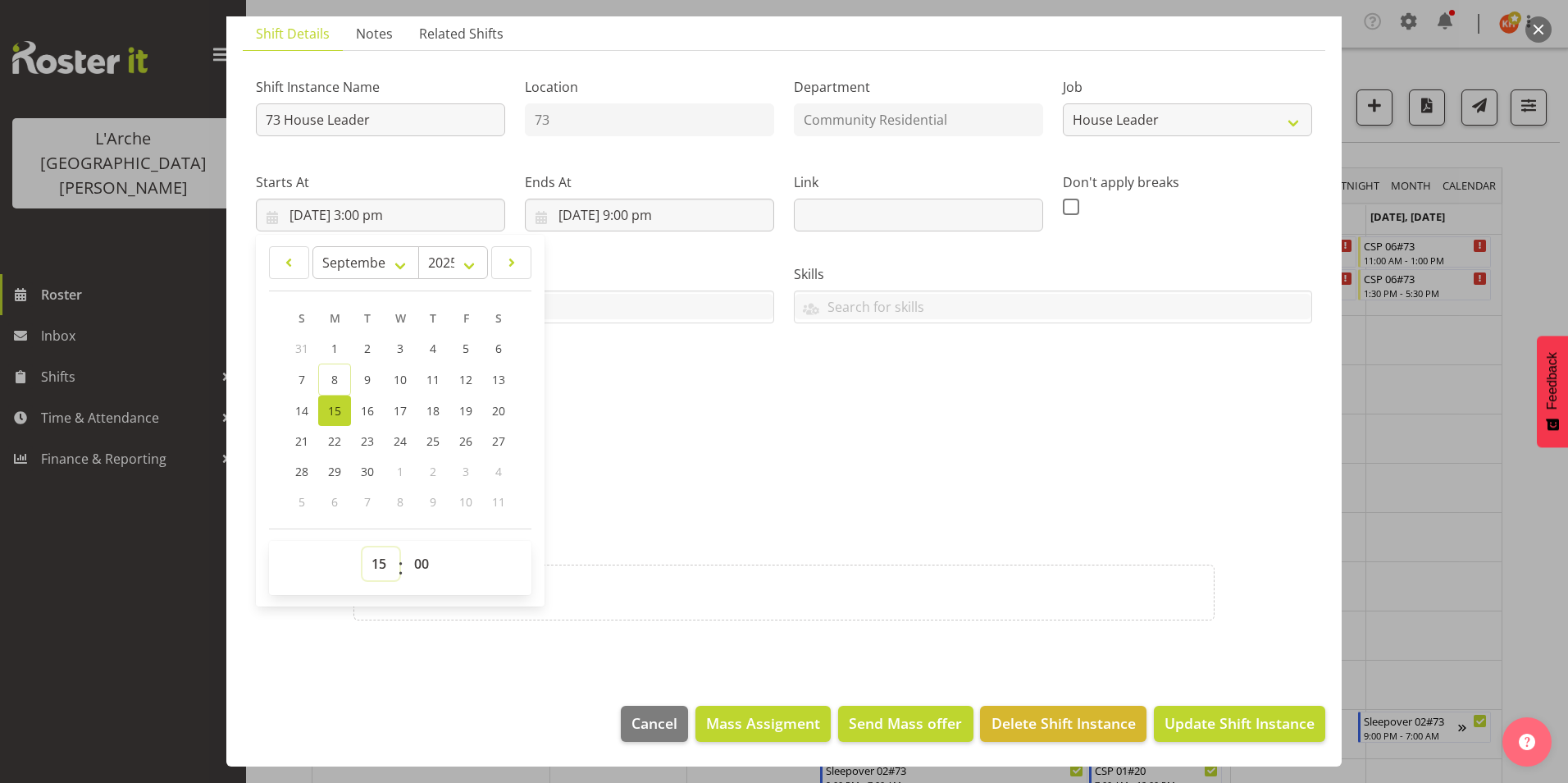
click at [384, 561] on select "00 01 02 03 04 05 06 07 08 09 10 11 12 13 14 15 16 17 18 19 20 21 22 23" at bounding box center [381, 563] width 37 height 33
select select "13"
click at [362, 547] on select "00 01 02 03 04 05 06 07 08 09 10 11 12 13 14 15 16 17 18 19 20 21 22 23" at bounding box center [381, 563] width 37 height 33
type input "15/09/2025, 1:00 pm"
click at [713, 396] on div "Shift Instance Name 73 House Leader Location 73 Department Community Residentia…" at bounding box center [784, 234] width 1076 height 360
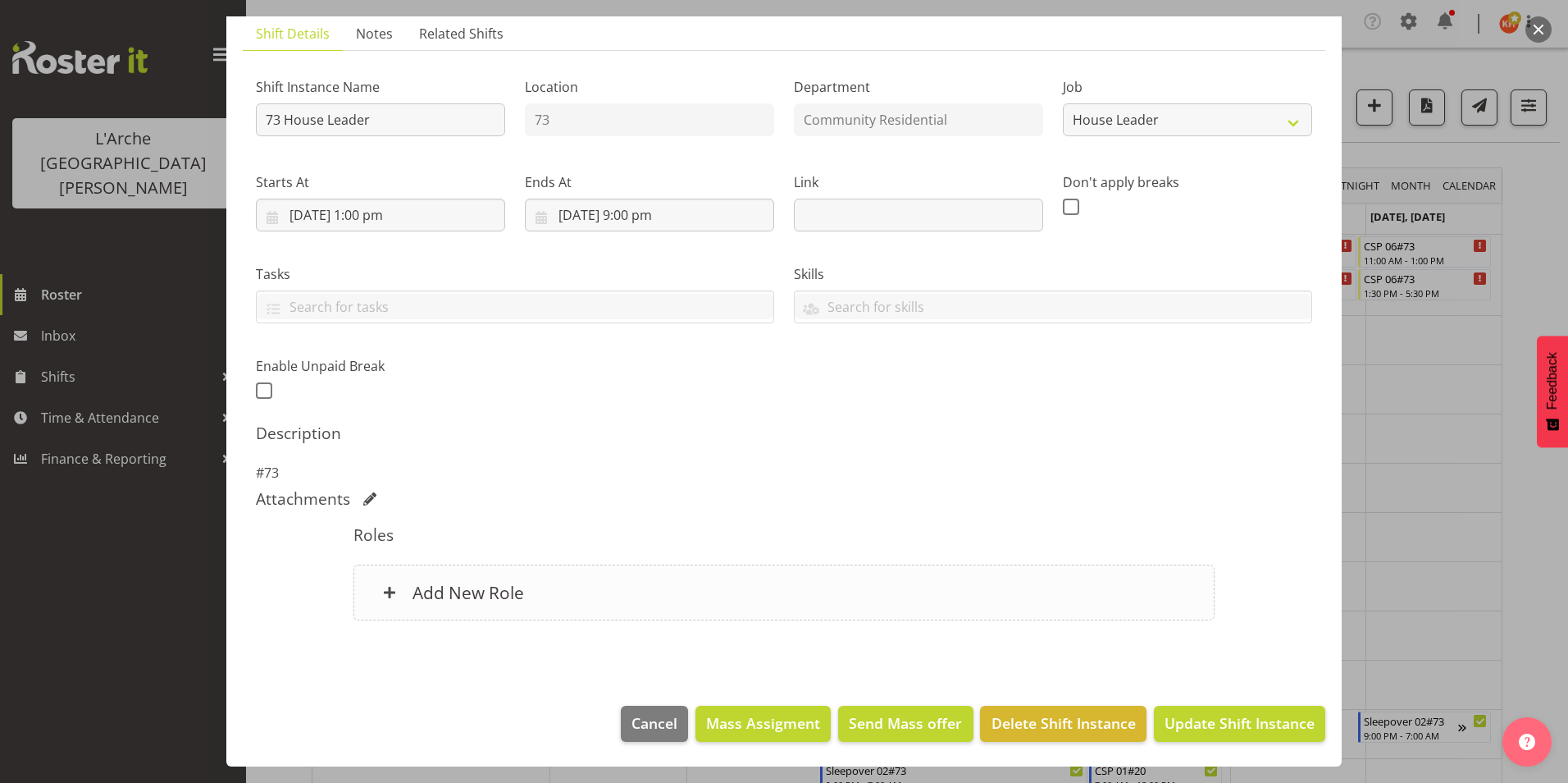
click at [470, 585] on h6 "Add New Role" at bounding box center [469, 592] width 112 height 21
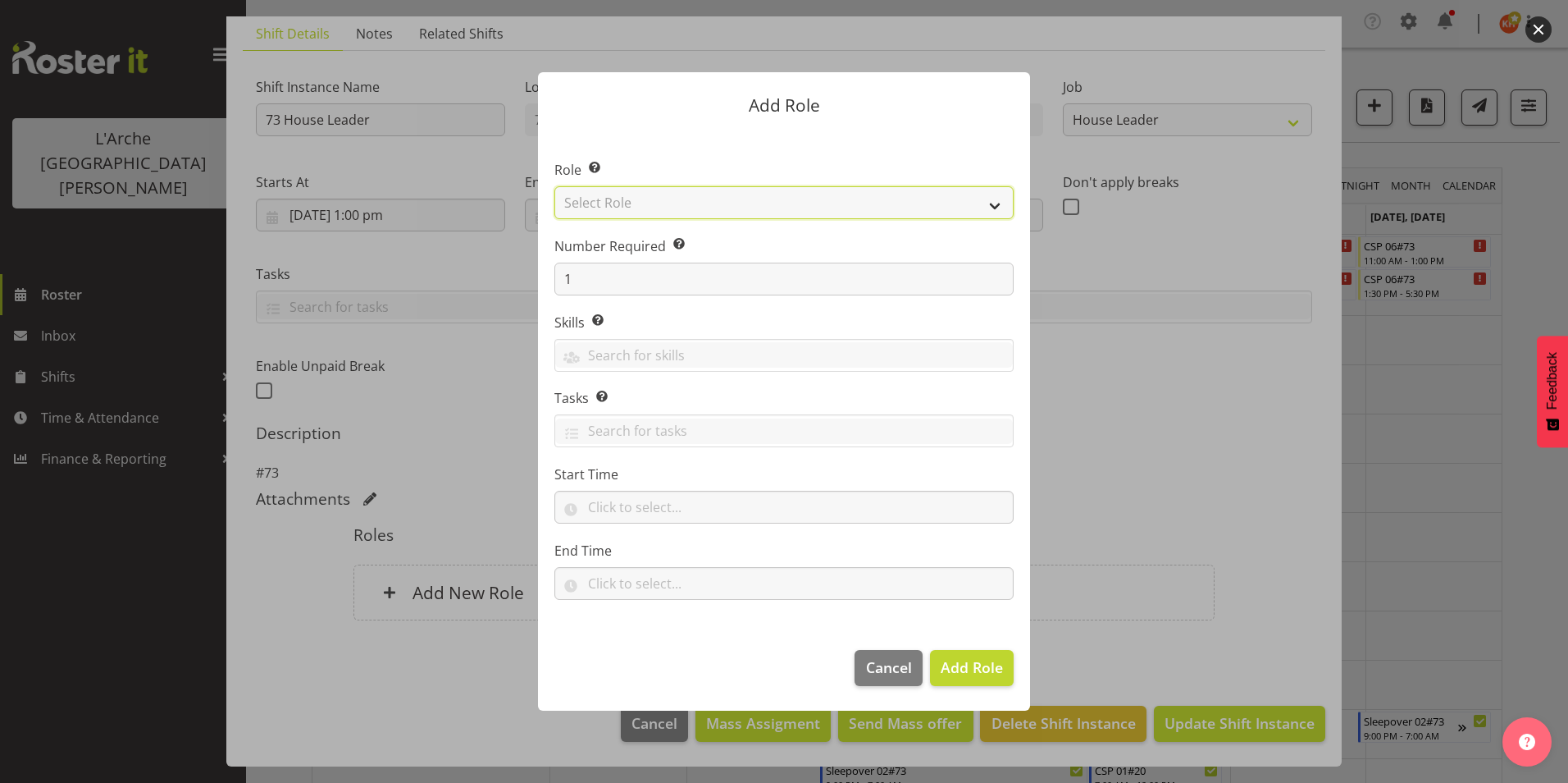
click at [712, 202] on select "Select Role Area Manager Art Coordination Community - SIL Community Leader Comm…" at bounding box center [784, 202] width 459 height 33
select select "12"
click at [554, 186] on select "Select Role Area Manager Art Coordination Community - SIL Community Leader Comm…" at bounding box center [784, 202] width 459 height 33
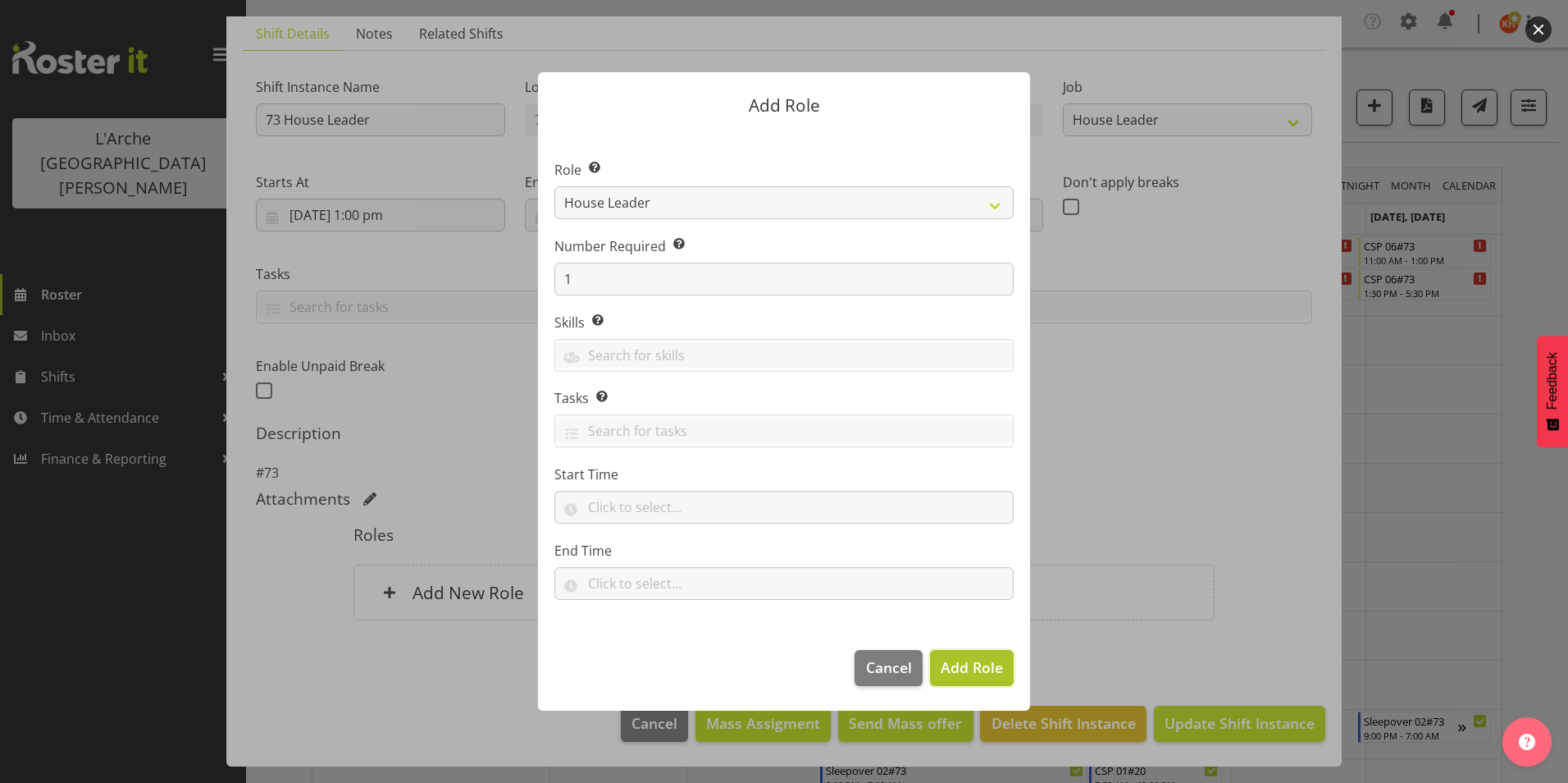
click at [952, 668] on span "Add Role" at bounding box center [972, 666] width 62 height 20
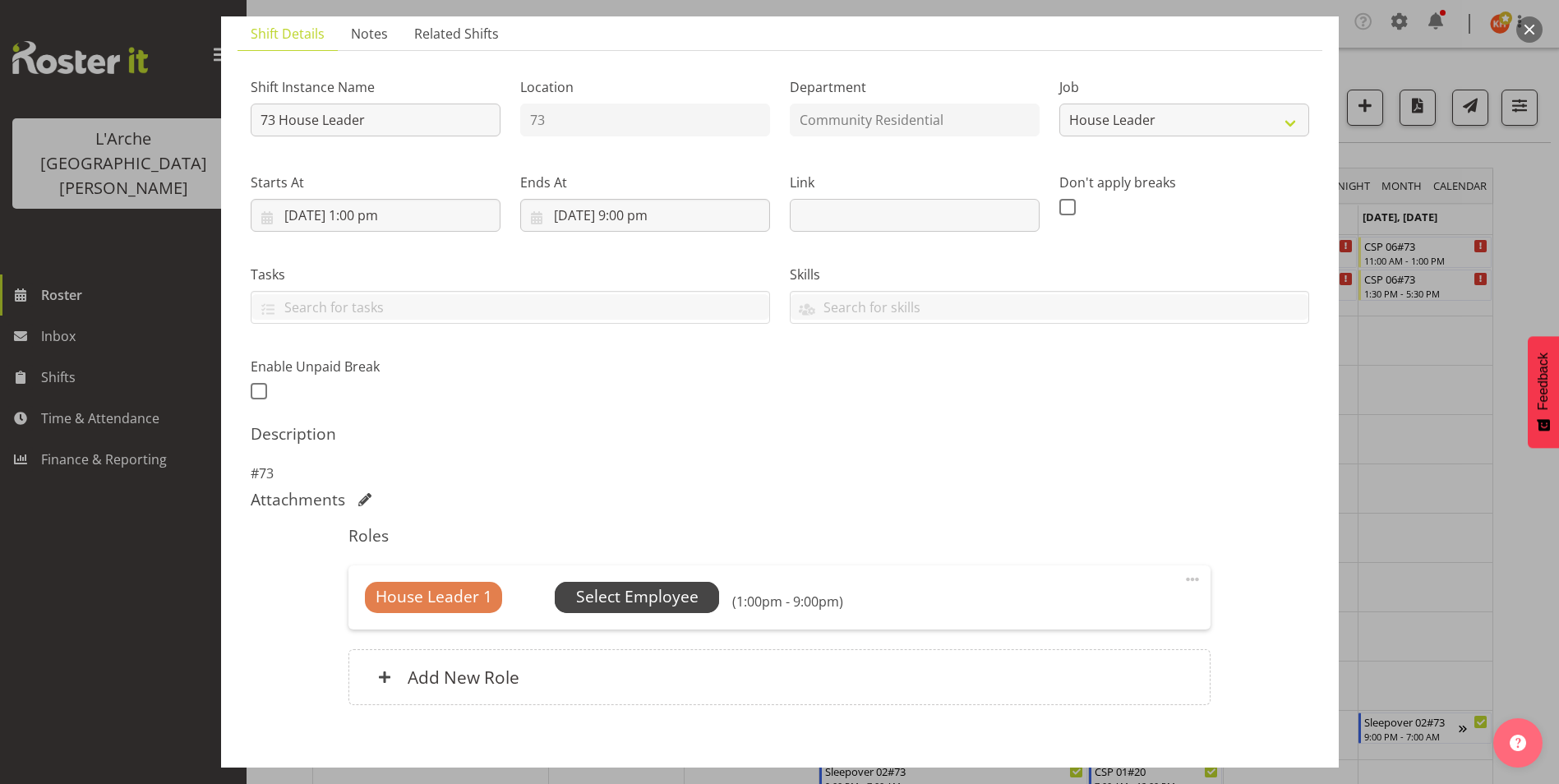
click at [670, 595] on span "Select Employee" at bounding box center [637, 597] width 122 height 24
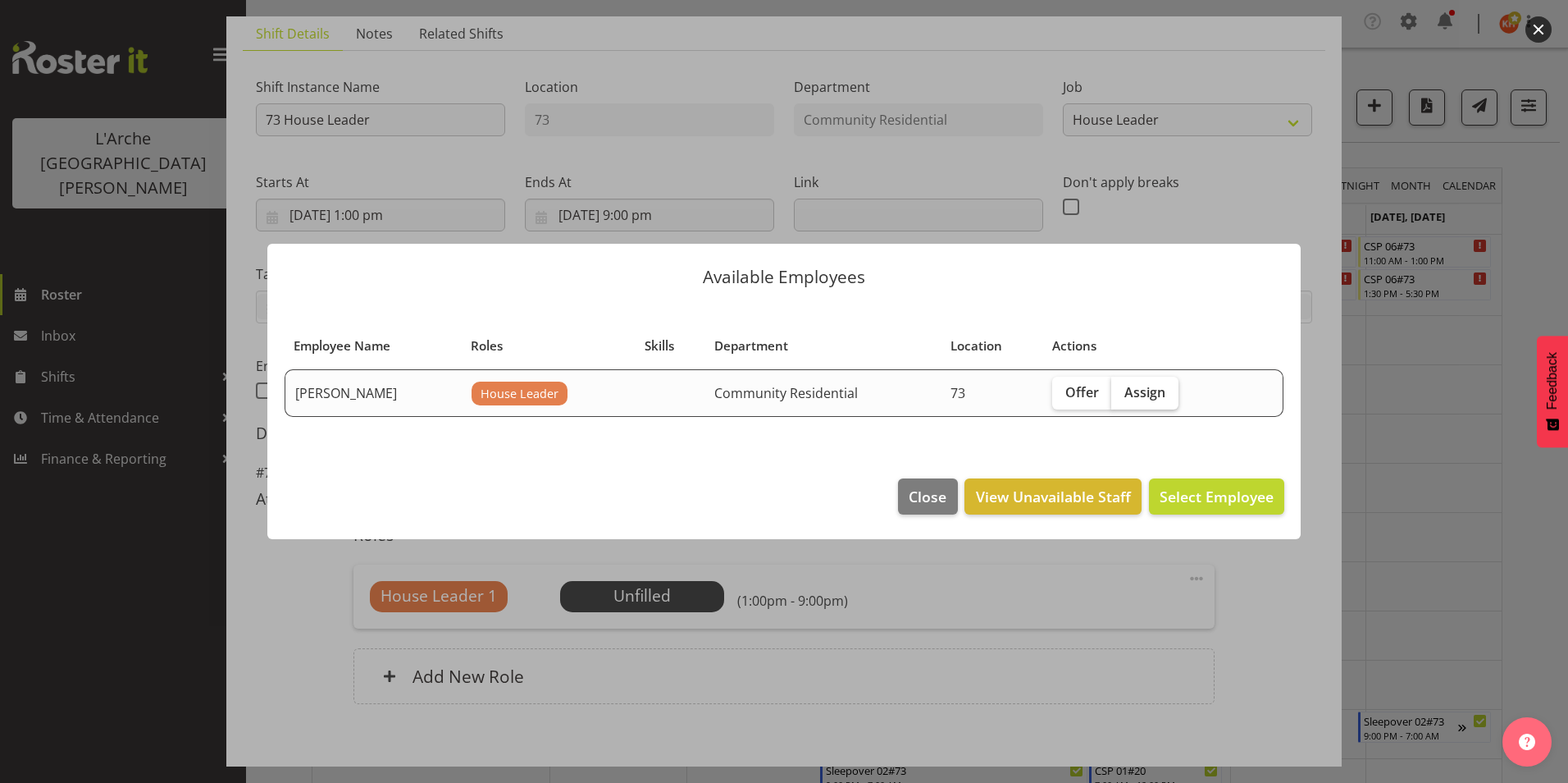
click at [1147, 394] on span "Assign" at bounding box center [1145, 392] width 41 height 17
click at [1122, 394] on input "Assign" at bounding box center [1116, 392] width 10 height 10
checkbox input "true"
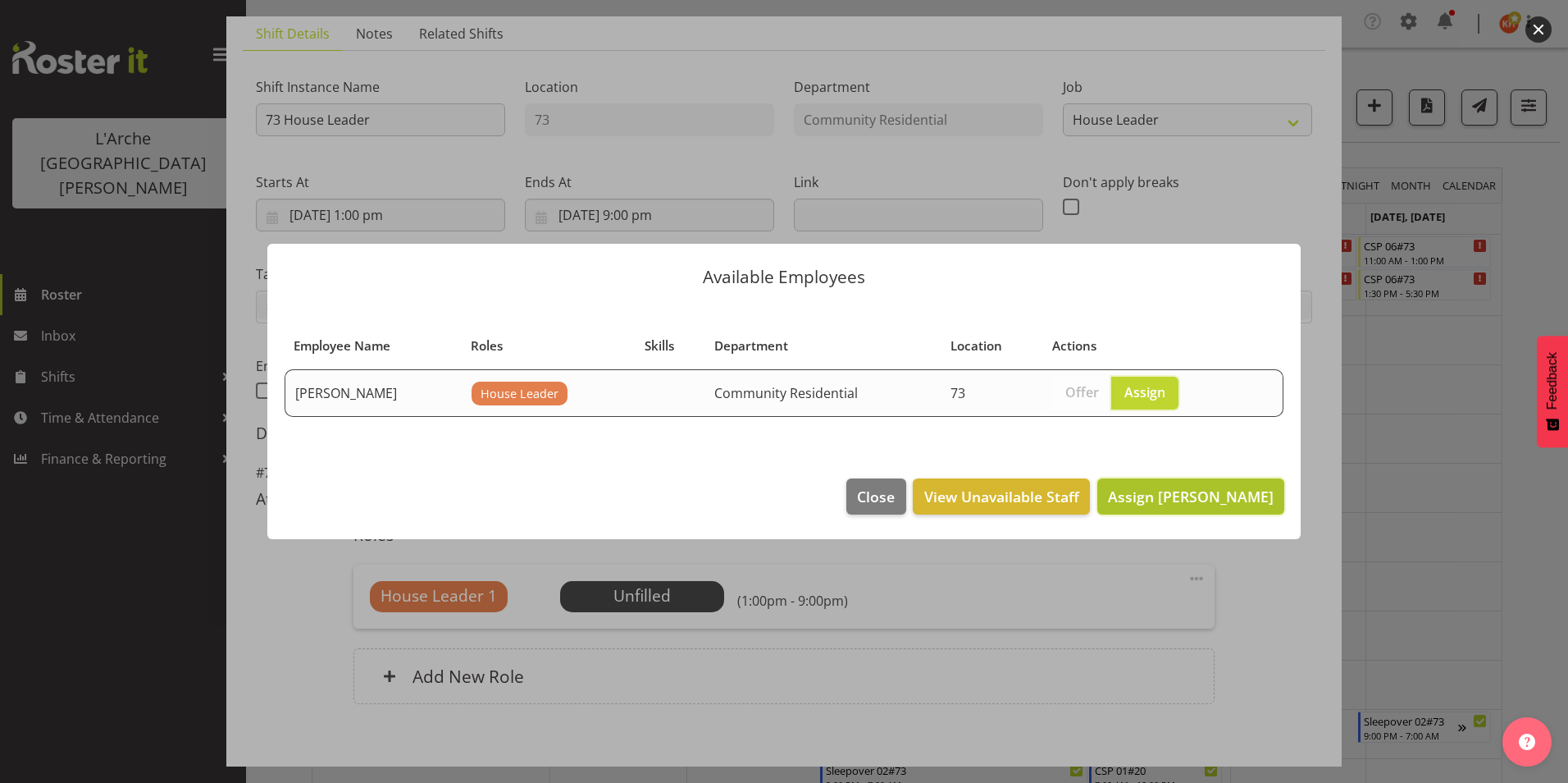
click at [1152, 490] on span "Assign Kathryn Hunt" at bounding box center [1191, 496] width 166 height 20
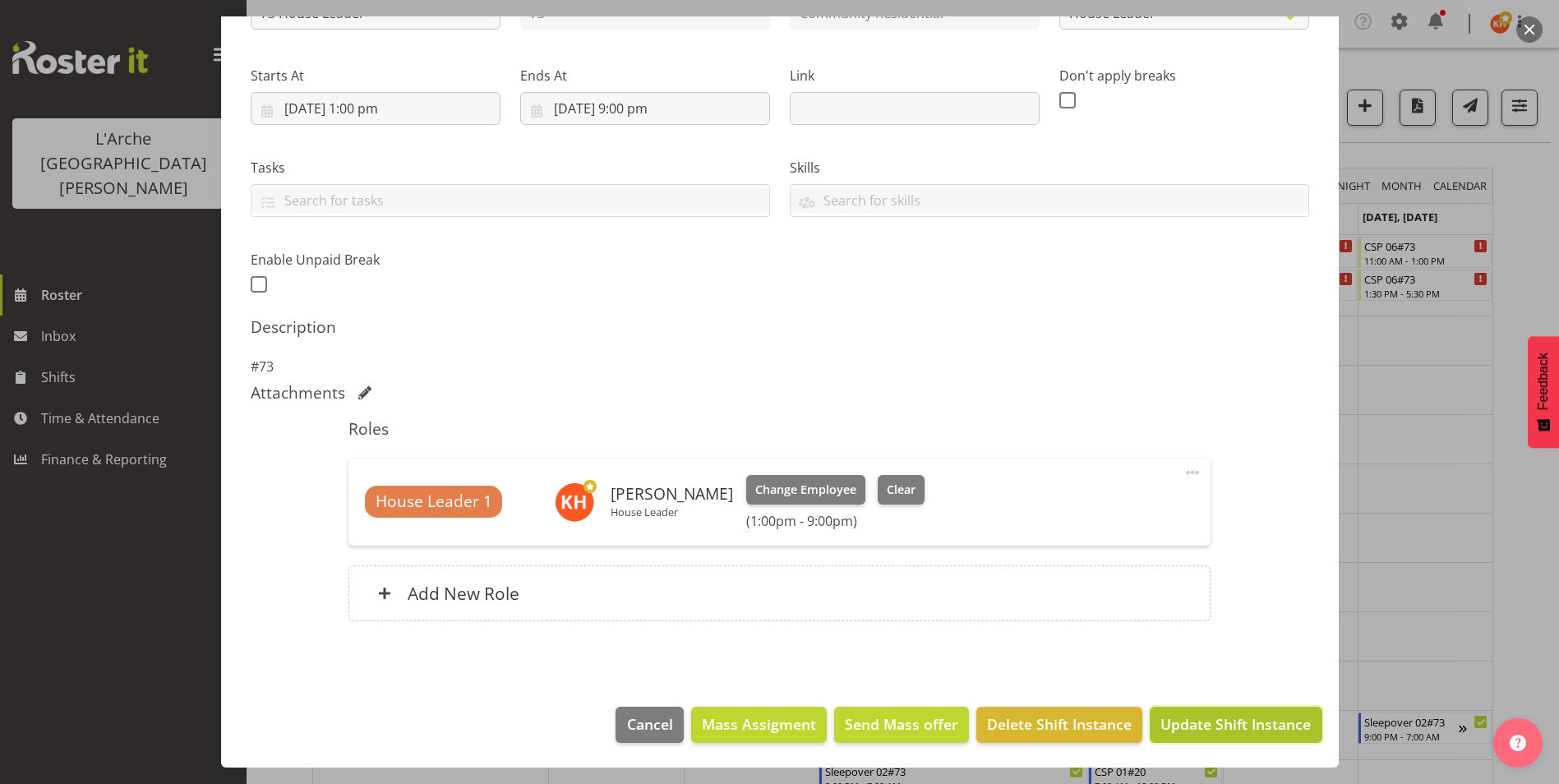
click at [1173, 722] on span "Update Shift Instance" at bounding box center [1235, 723] width 150 height 21
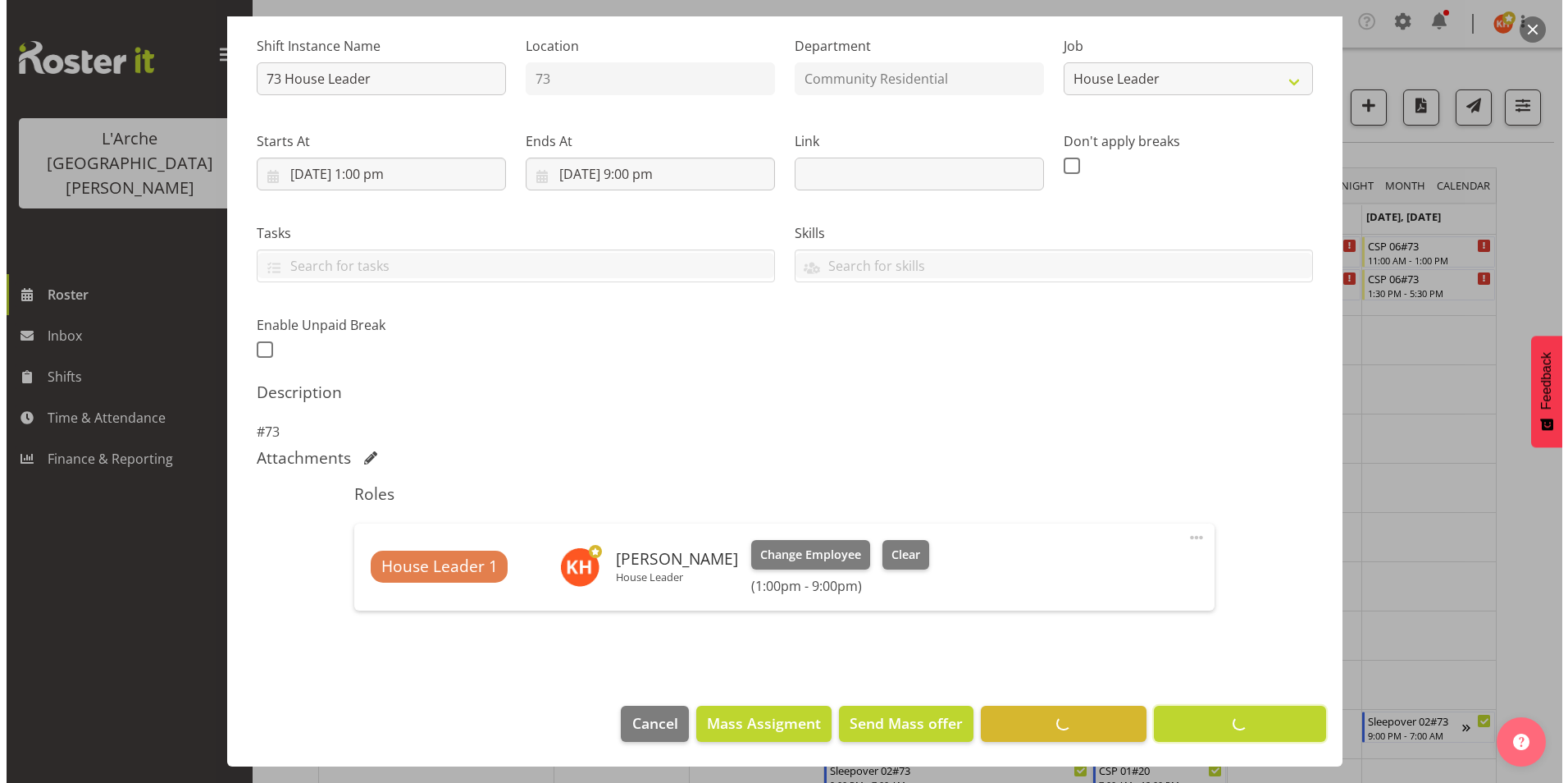
scroll to position [156, 0]
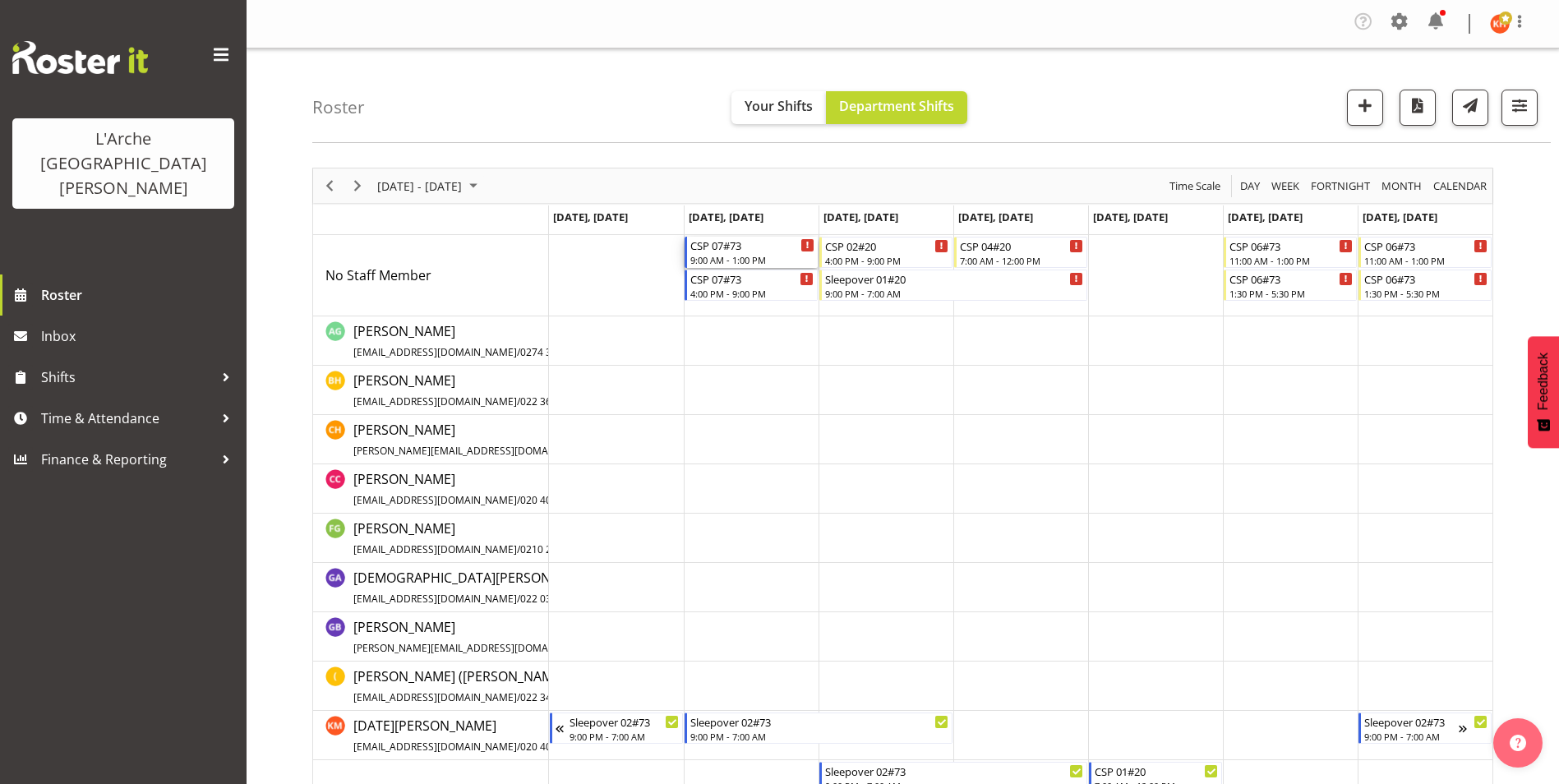
click at [734, 250] on div "CSP 07#73" at bounding box center [751, 245] width 124 height 17
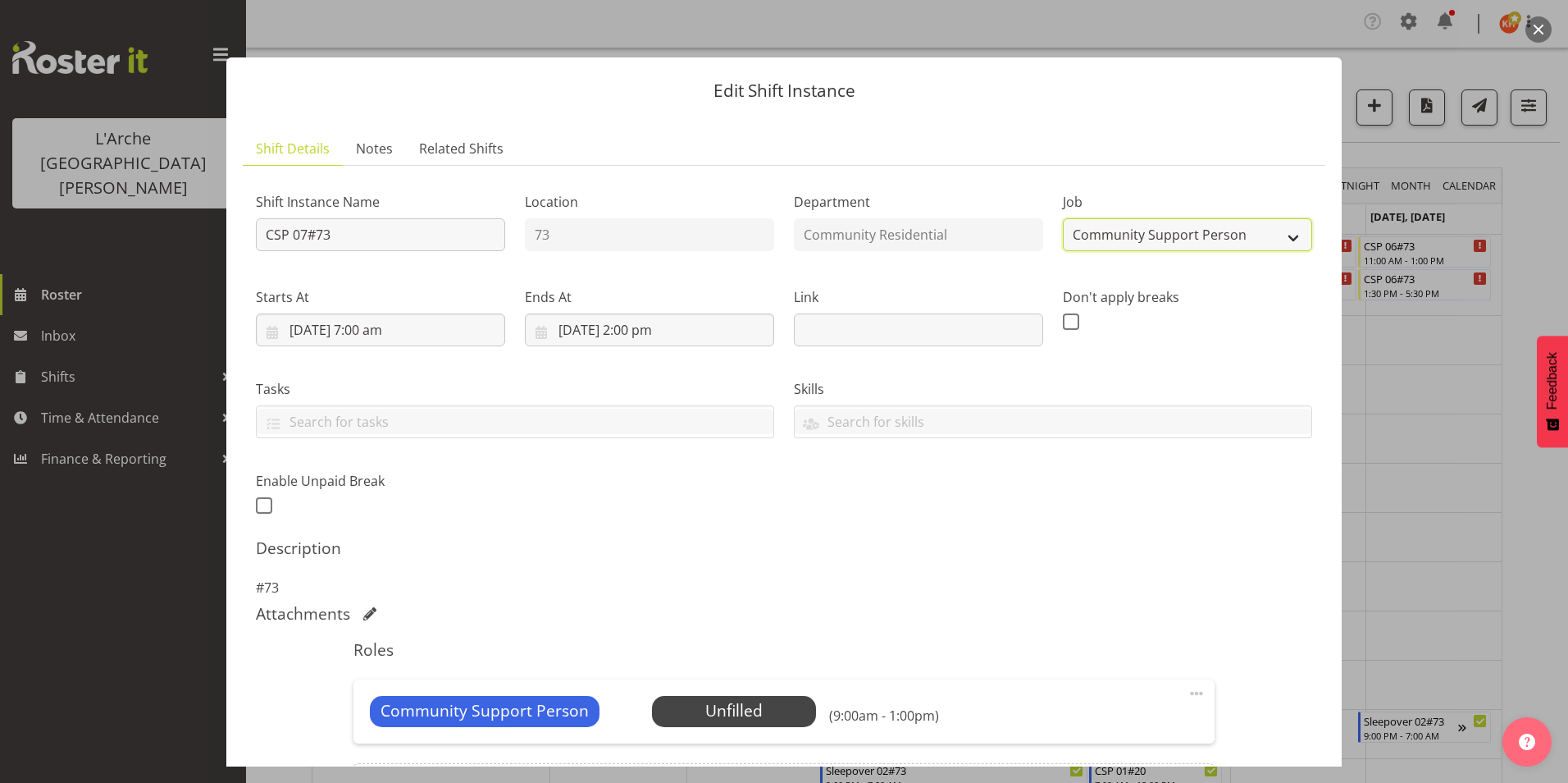
drag, startPoint x: 1141, startPoint y: 236, endPoint x: 1145, endPoint y: 250, distance: 14.6
click at [1141, 236] on select "Create new job Accounts Admin Art Coordinator Community Leader Community Suppor…" at bounding box center [1188, 234] width 250 height 33
select select "3"
click at [1063, 218] on select "Create new job Accounts Admin Art Coordinator Community Leader Community Suppor…" at bounding box center [1188, 234] width 250 height 33
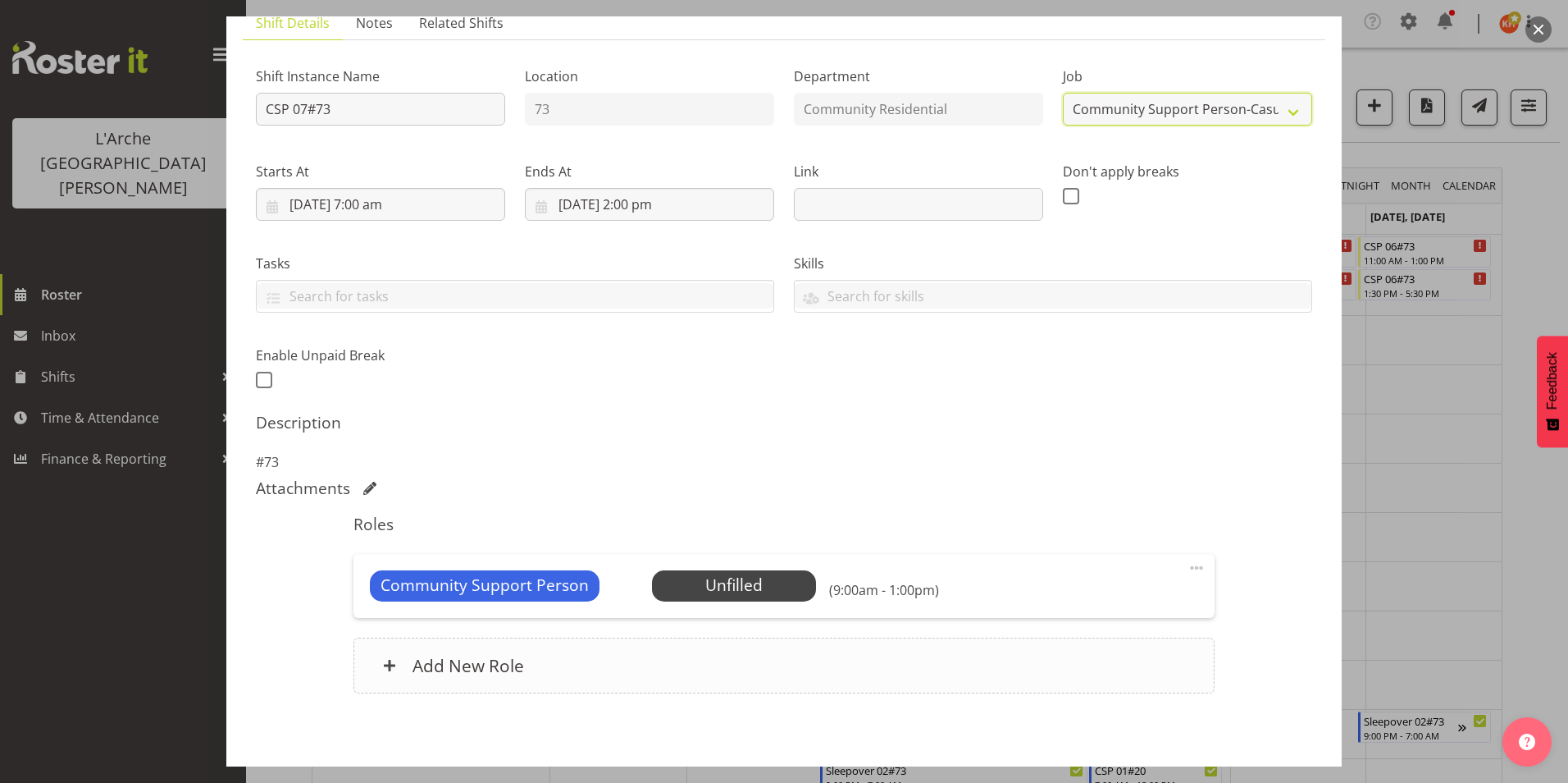
scroll to position [199, 0]
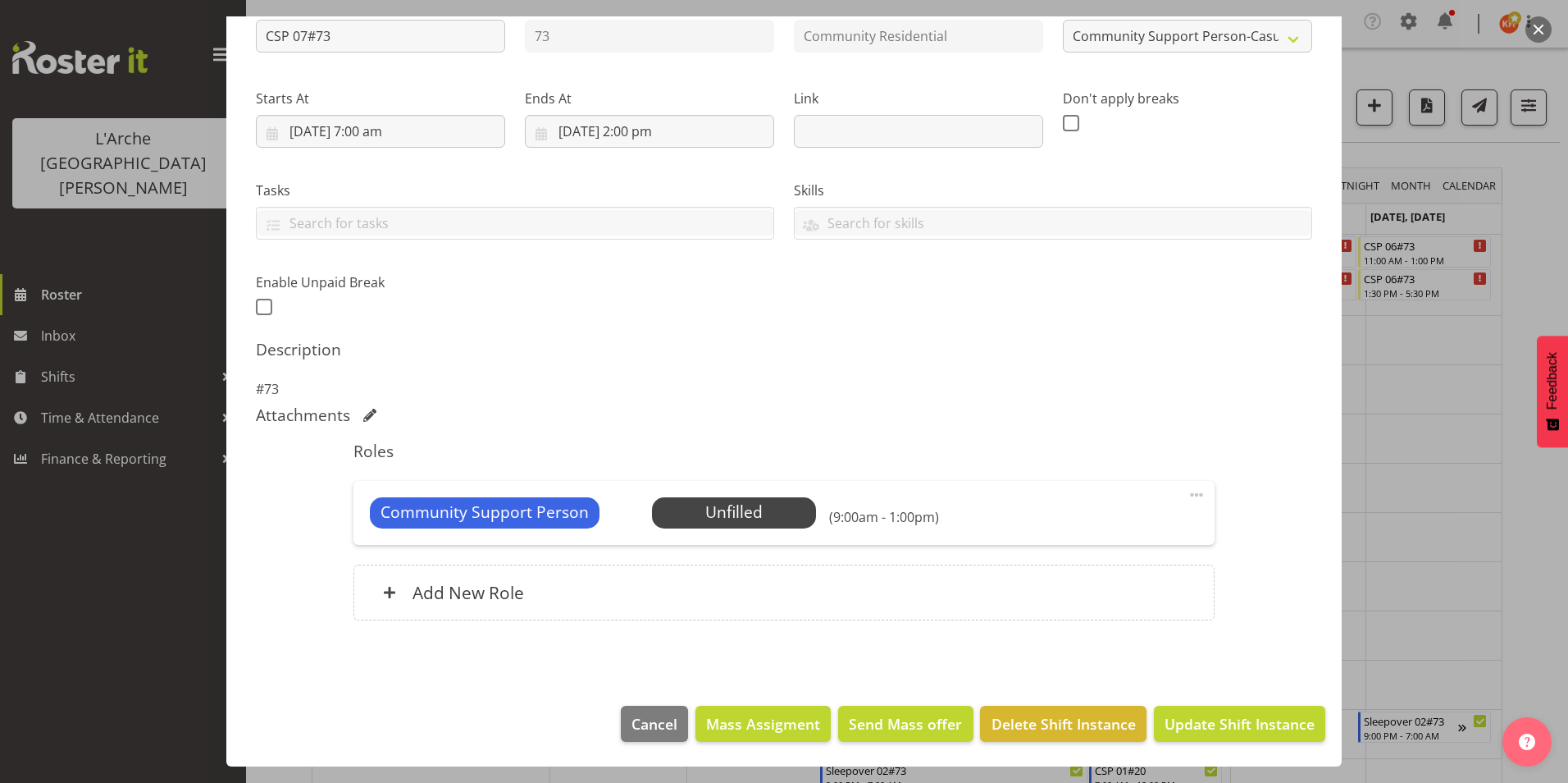
click at [1188, 497] on span at bounding box center [1196, 494] width 20 height 20
click at [1119, 587] on link "Delete" at bounding box center [1127, 594] width 157 height 30
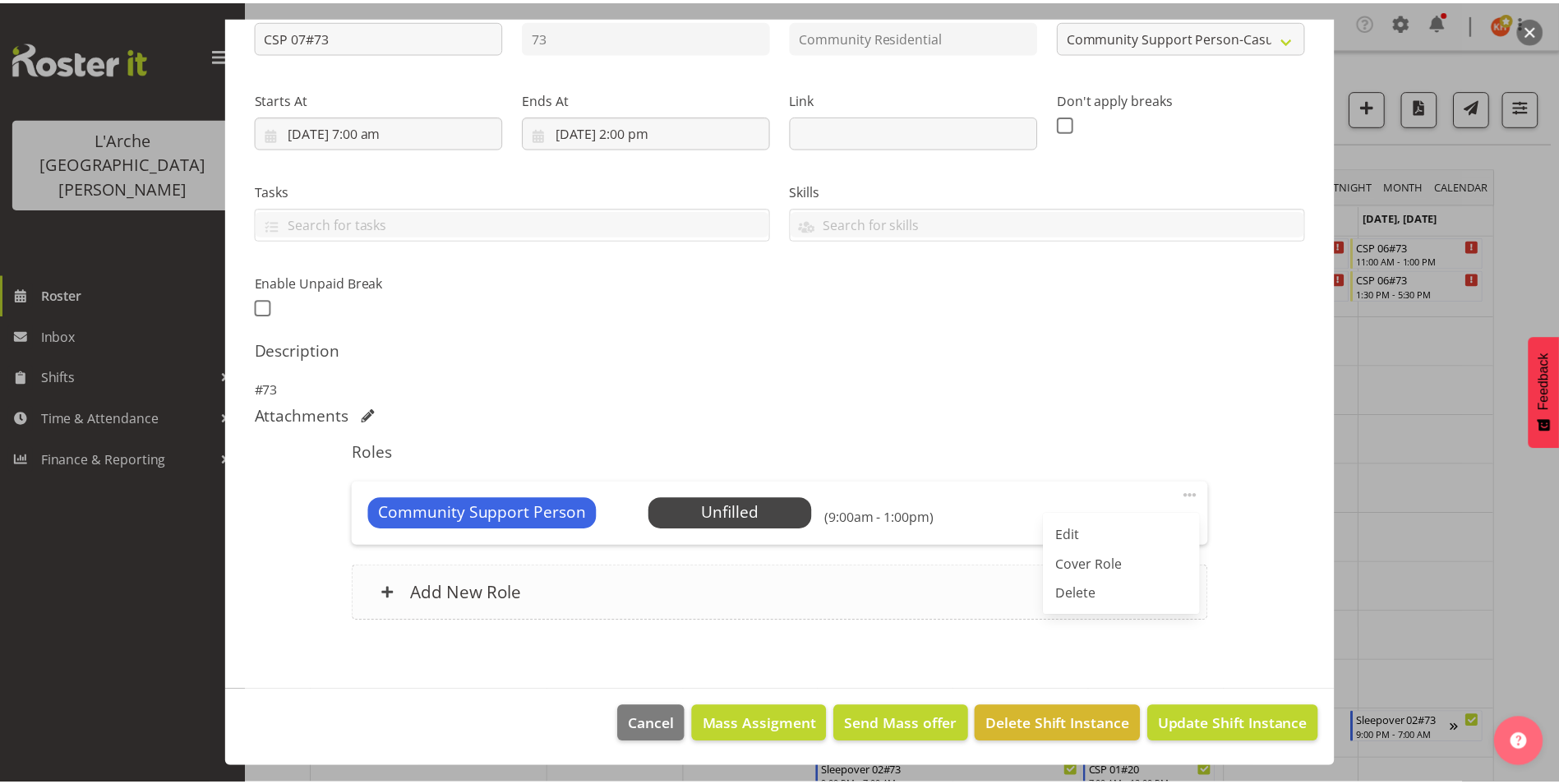
scroll to position [115, 0]
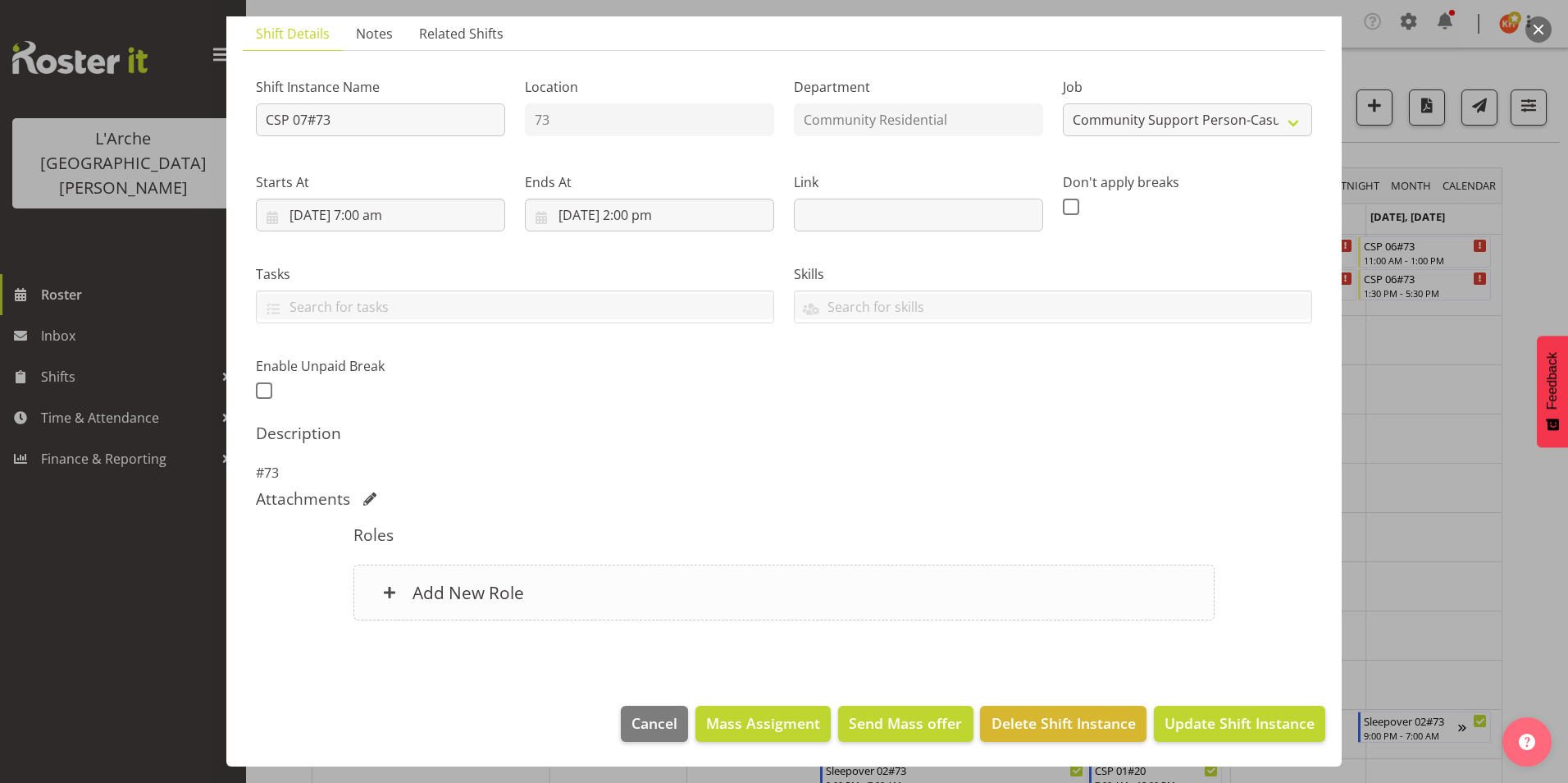
click at [484, 585] on h6 "Add New Role" at bounding box center [469, 592] width 112 height 21
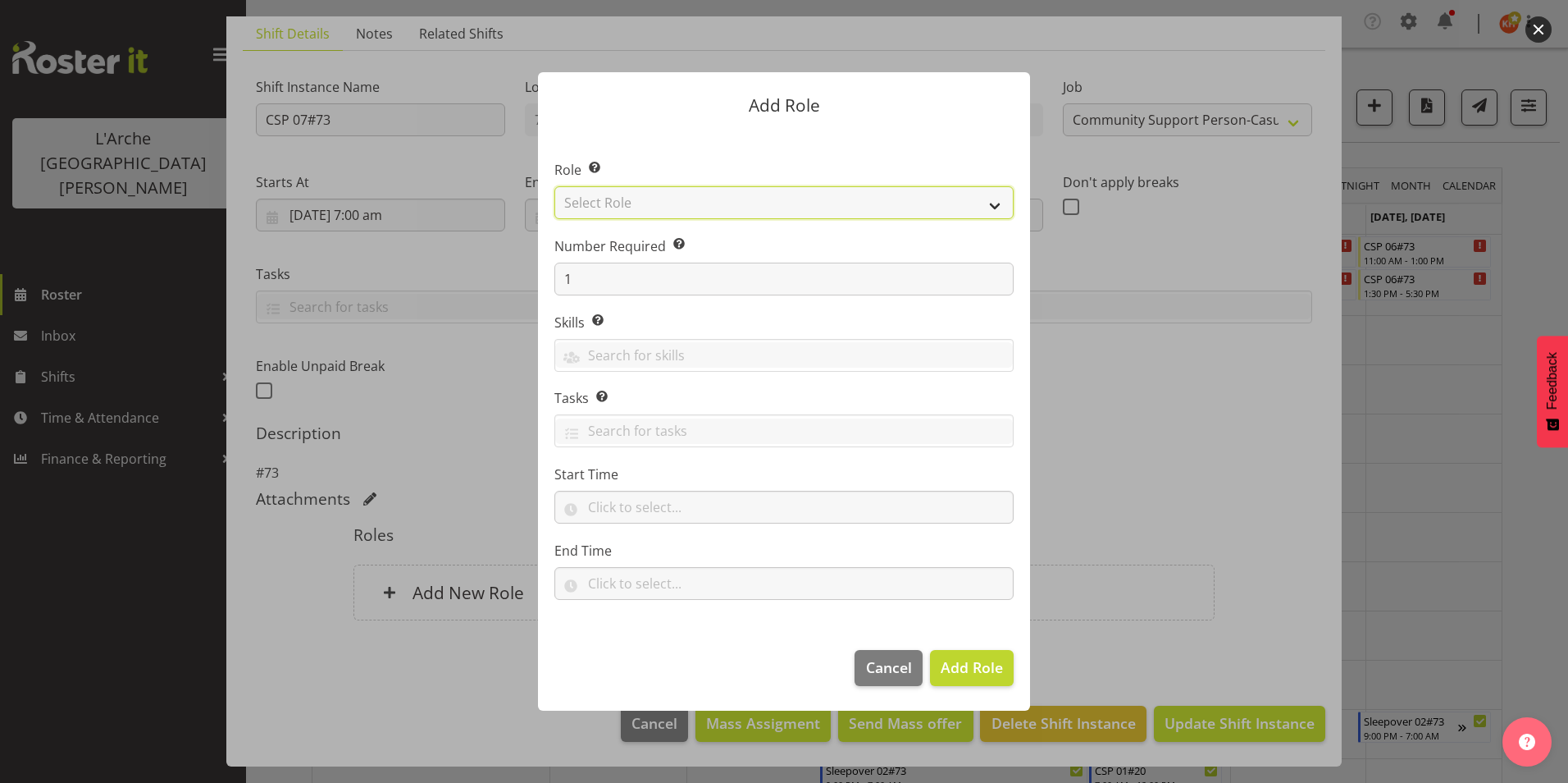
click at [608, 207] on select "Select Role Area Manager Art Coordination Community - SIL Community Leader Comm…" at bounding box center [784, 202] width 459 height 33
select select "287"
click at [554, 186] on select "Select Role Area Manager Art Coordination Community - SIL Community Leader Comm…" at bounding box center [784, 202] width 459 height 33
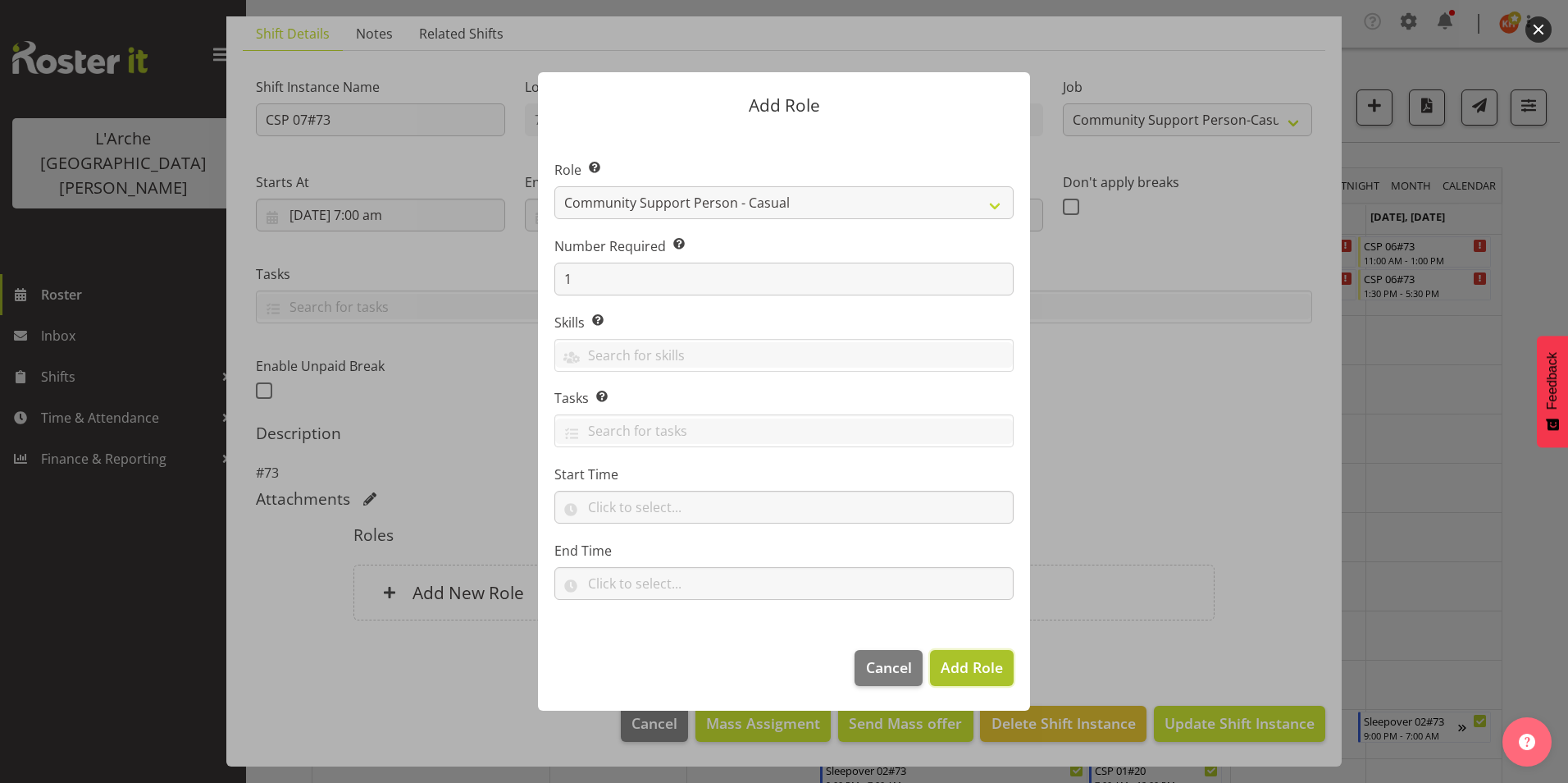
click at [975, 664] on span "Add Role" at bounding box center [972, 666] width 62 height 20
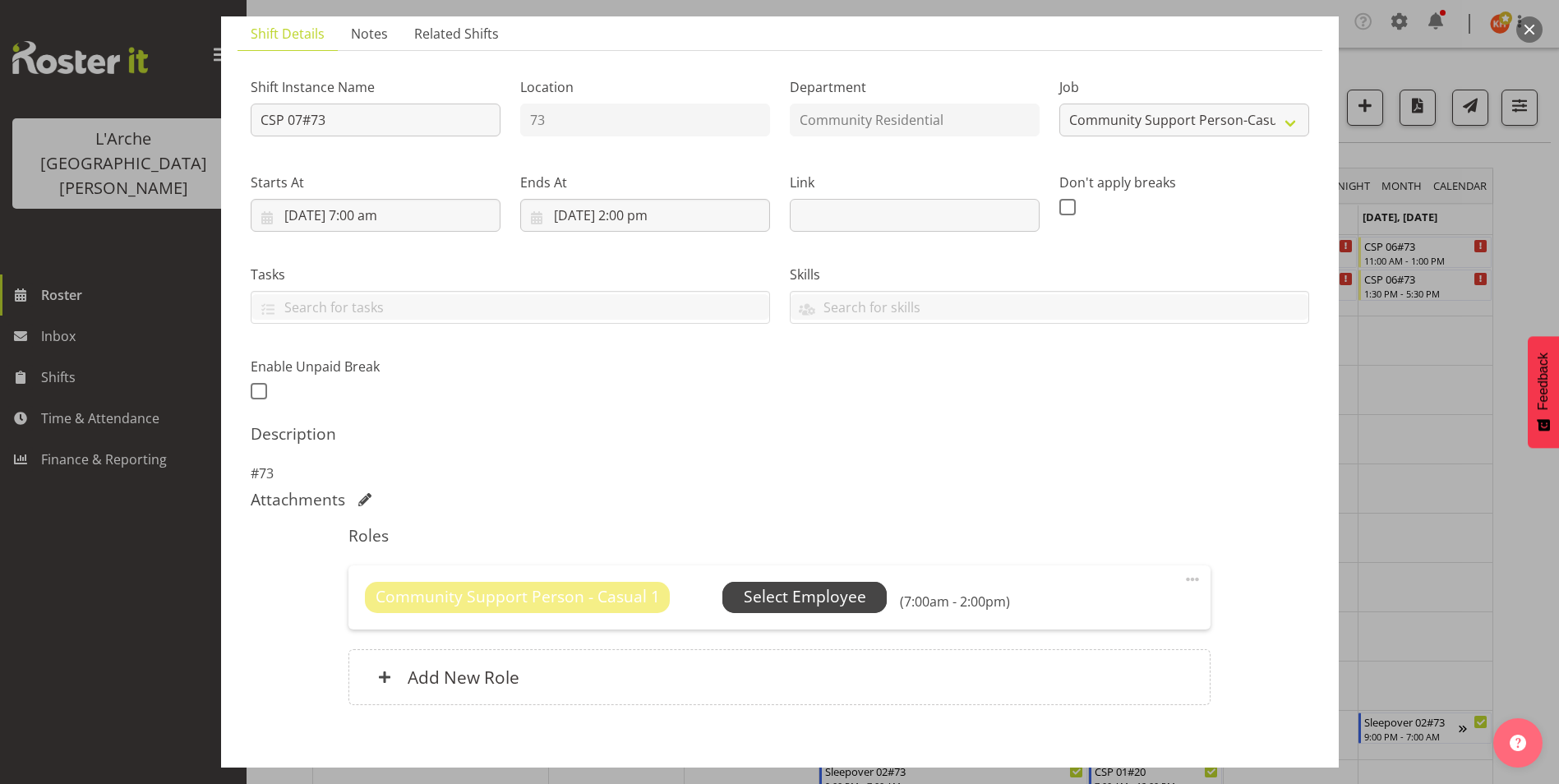
click at [768, 599] on span "Select Employee" at bounding box center [805, 597] width 122 height 24
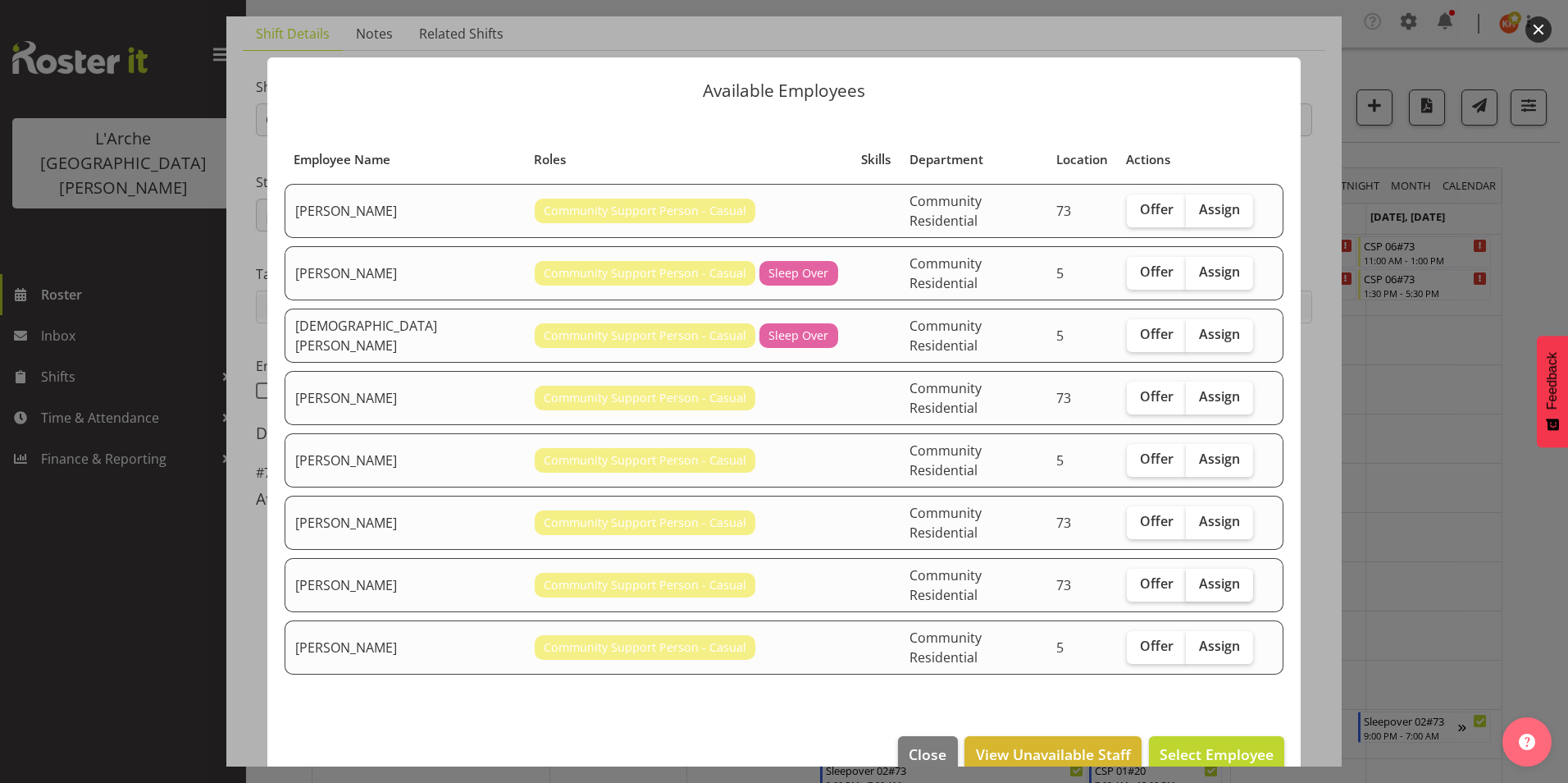
click at [1212, 575] on span "Assign" at bounding box center [1220, 584] width 41 height 17
click at [1196, 579] on input "Assign" at bounding box center [1191, 584] width 10 height 10
checkbox input "true"
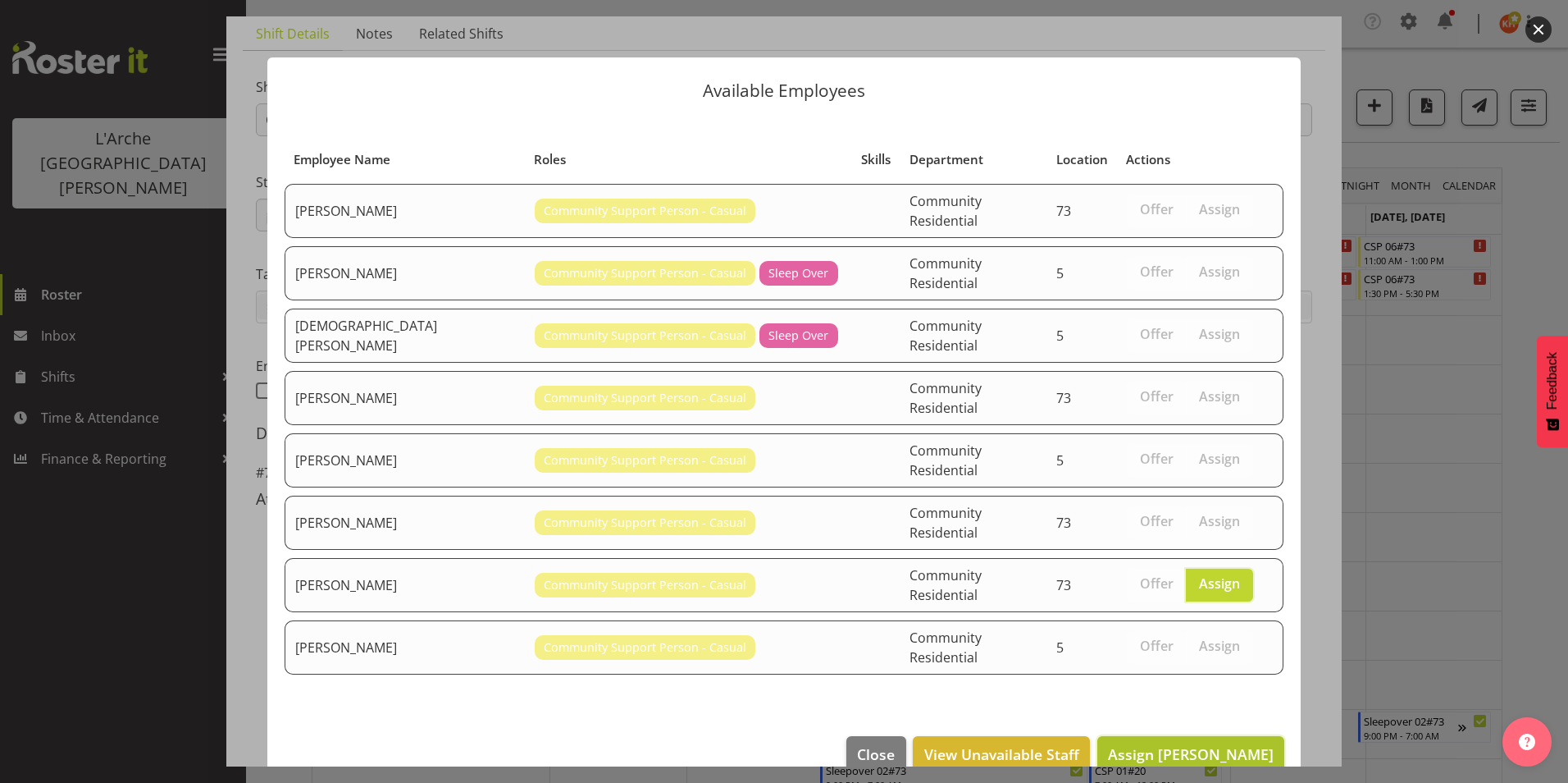
click at [1192, 744] on span "Assign Scott Gardner" at bounding box center [1191, 753] width 166 height 20
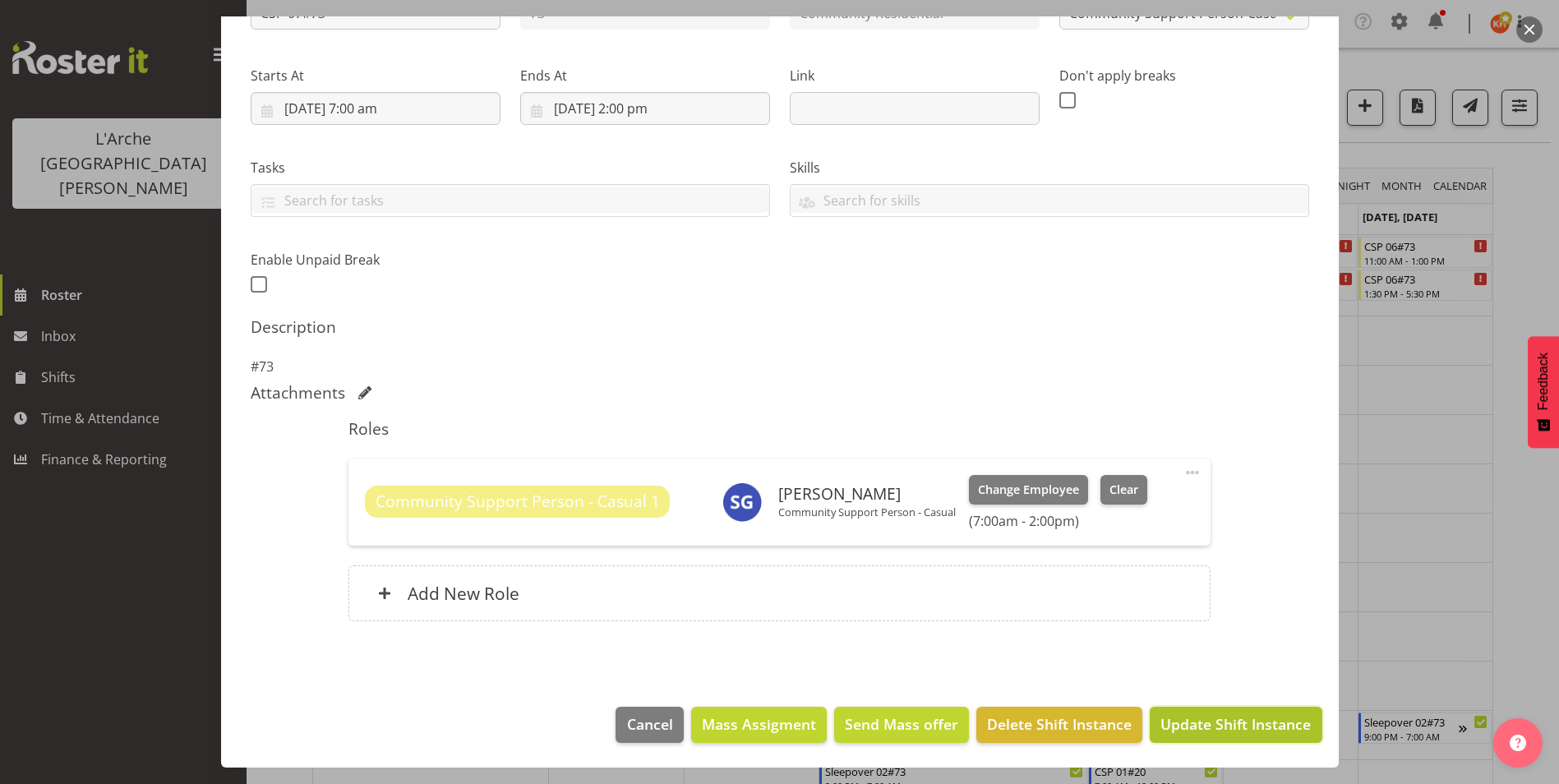
click at [1196, 717] on span "Update Shift Instance" at bounding box center [1235, 723] width 150 height 21
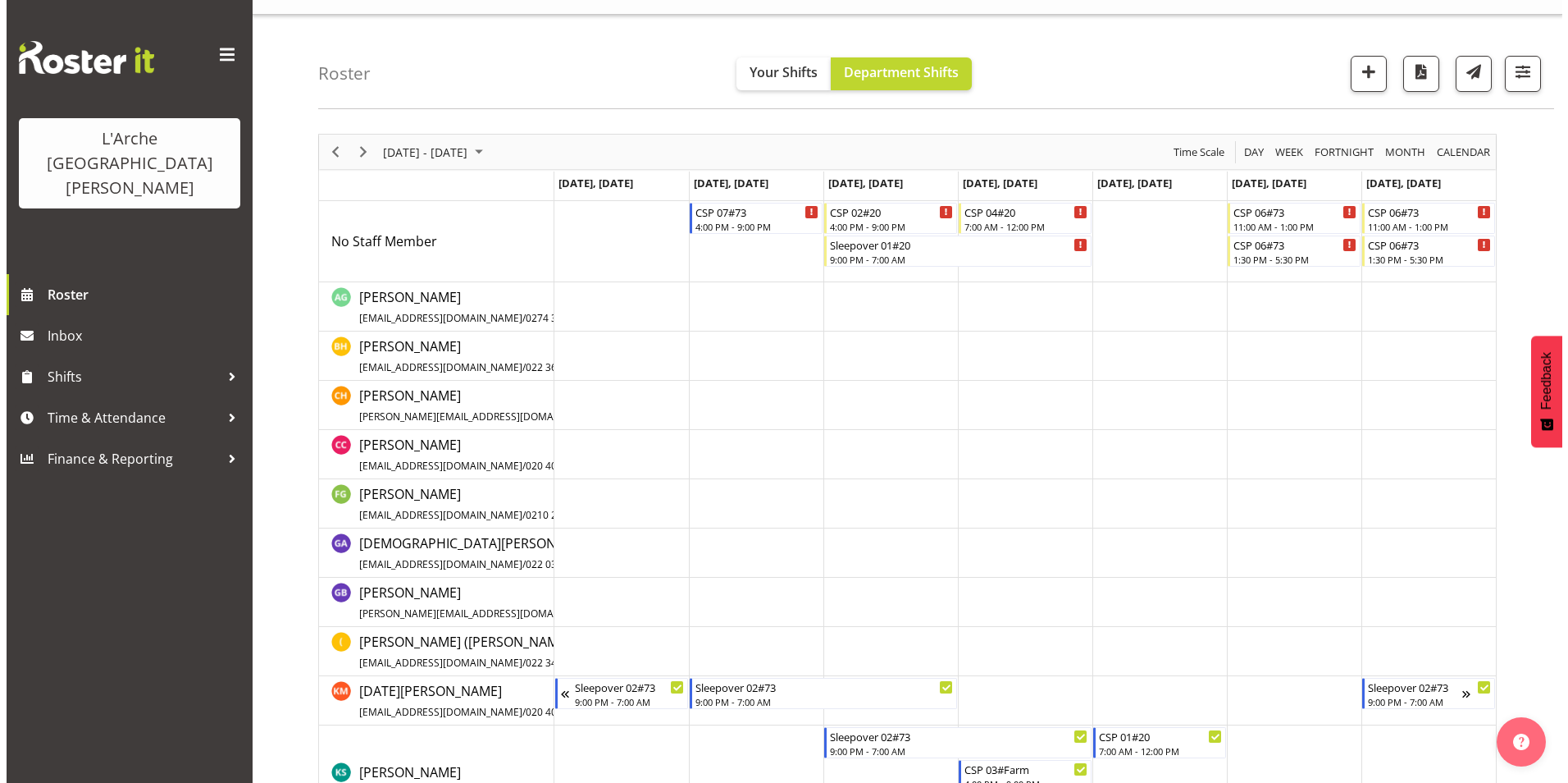
scroll to position [0, 0]
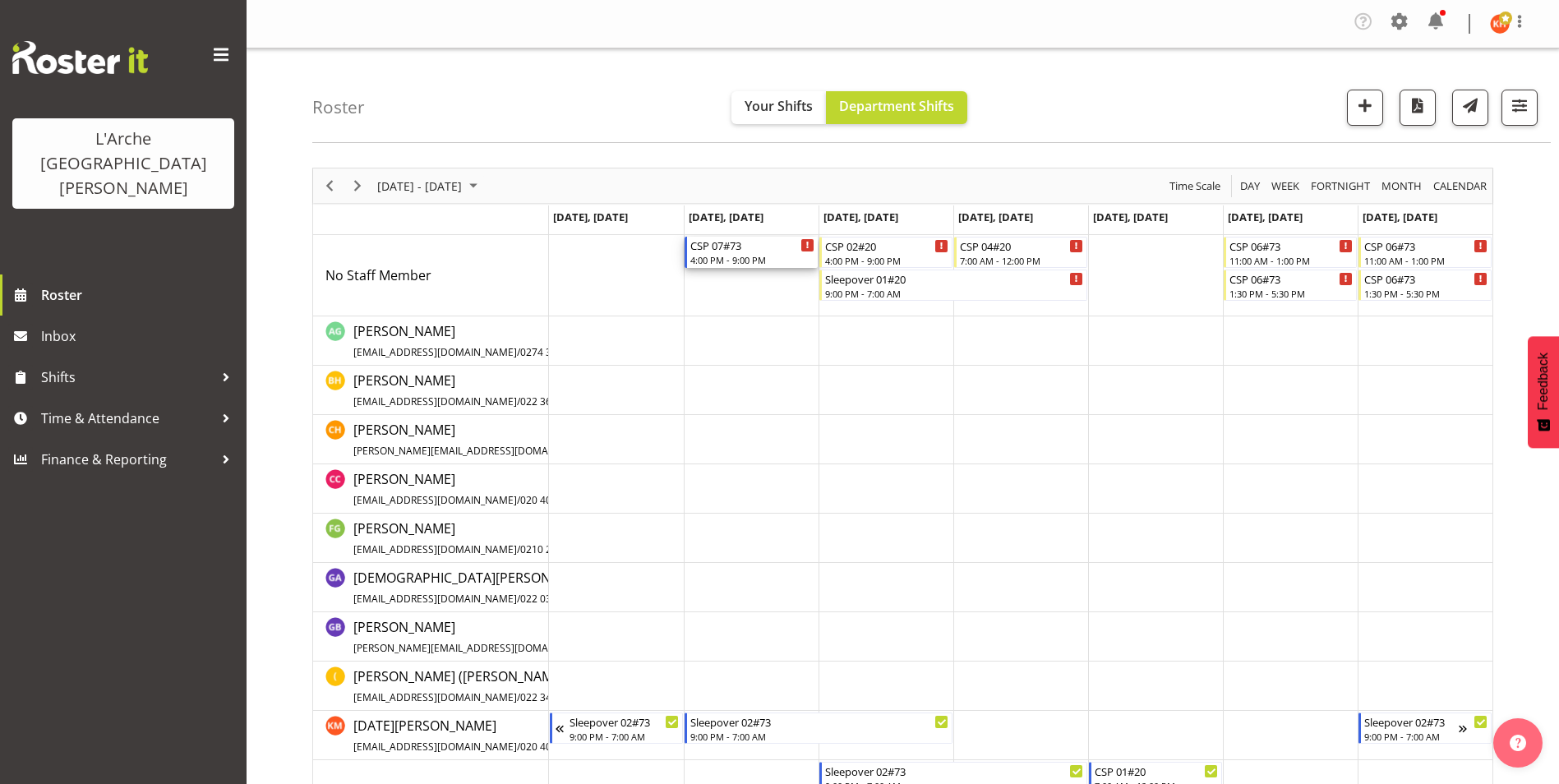
click at [768, 250] on div "CSP 07#73" at bounding box center [751, 245] width 124 height 17
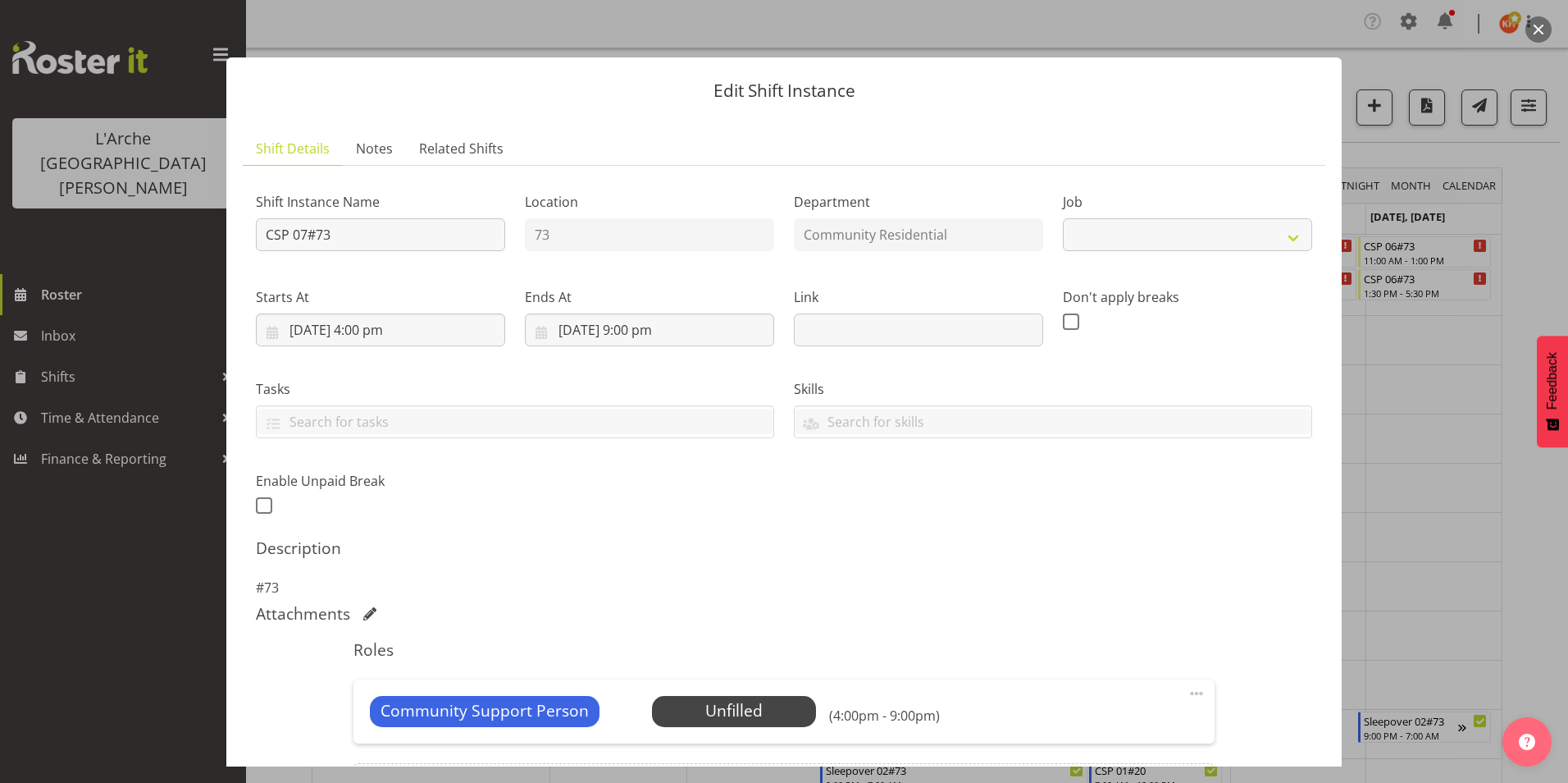
select select "2"
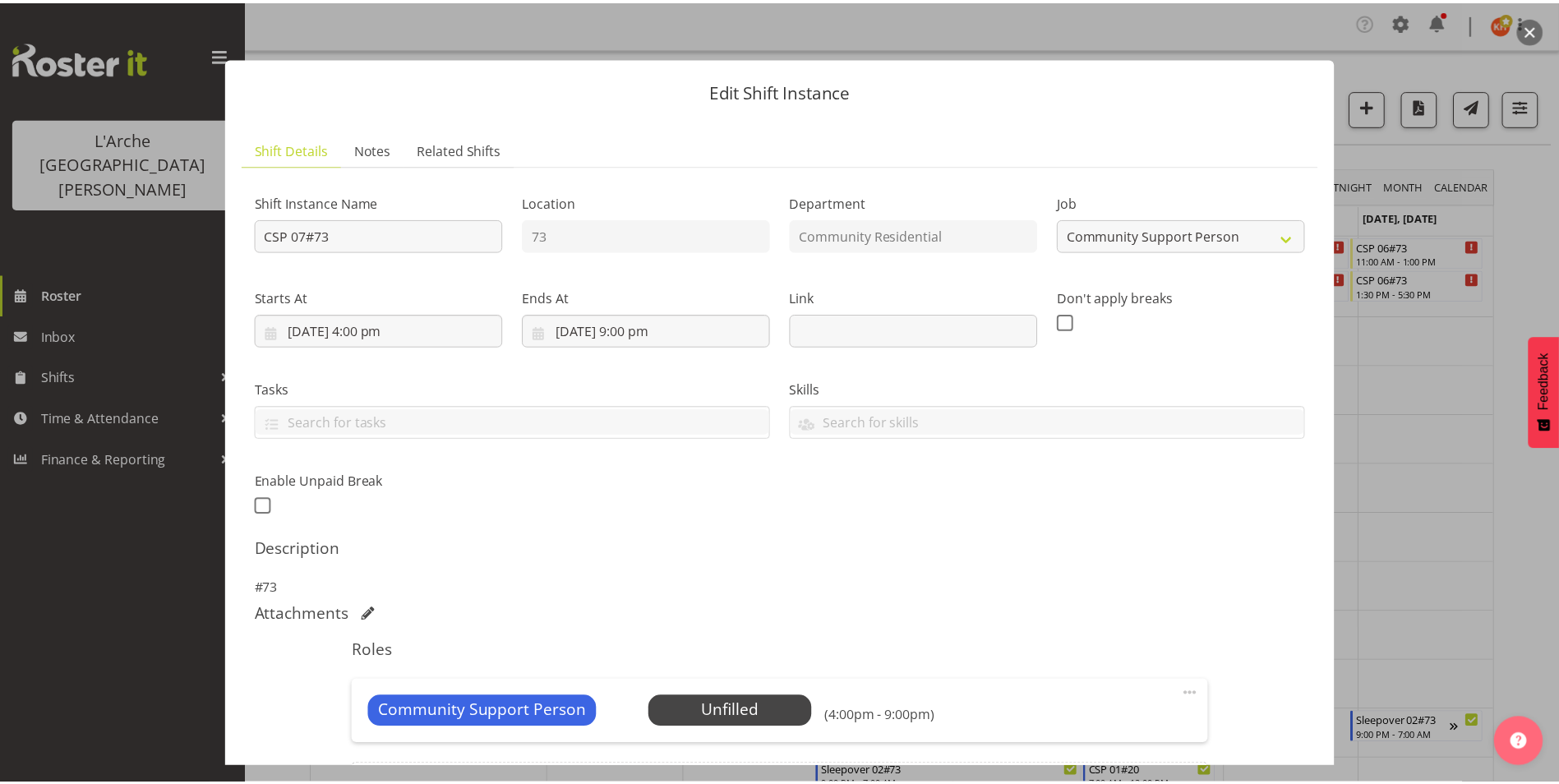
scroll to position [199, 0]
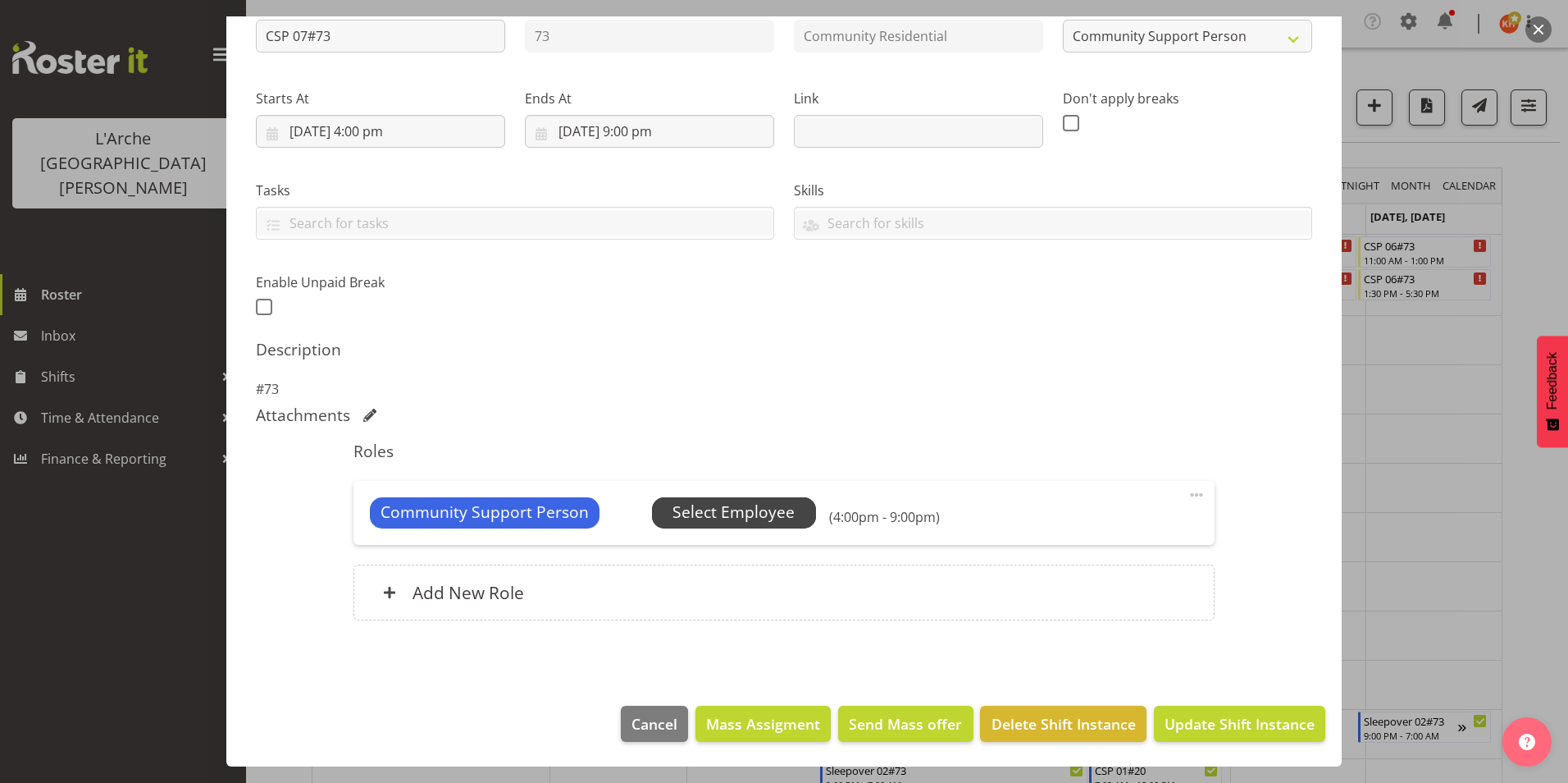
click at [737, 506] on span "Select Employee" at bounding box center [733, 513] width 122 height 24
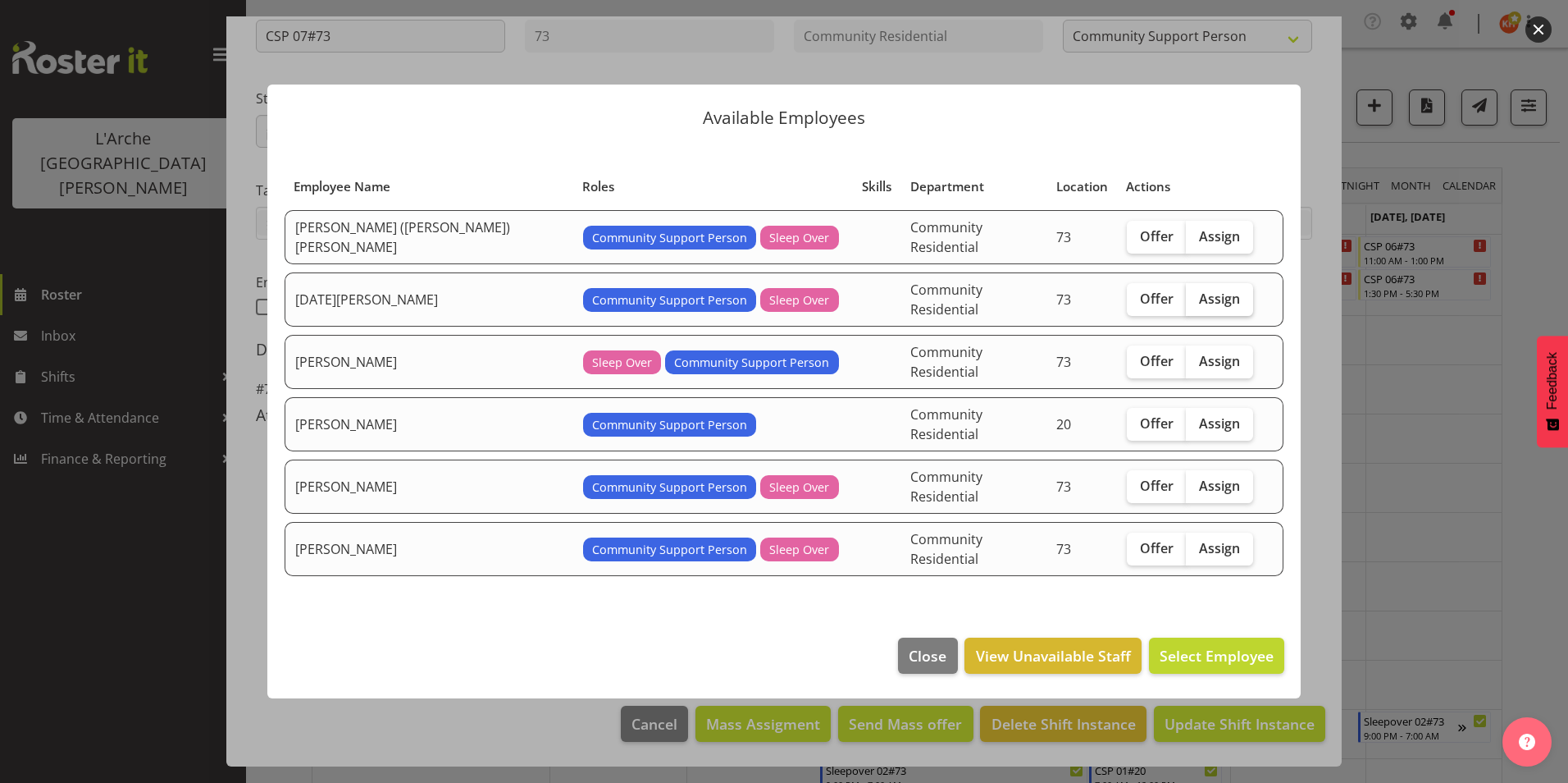
click at [1199, 307] on span "Assign" at bounding box center [1220, 299] width 41 height 17
click at [1186, 304] on input "Assign" at bounding box center [1191, 297] width 10 height 10
checkbox input "true"
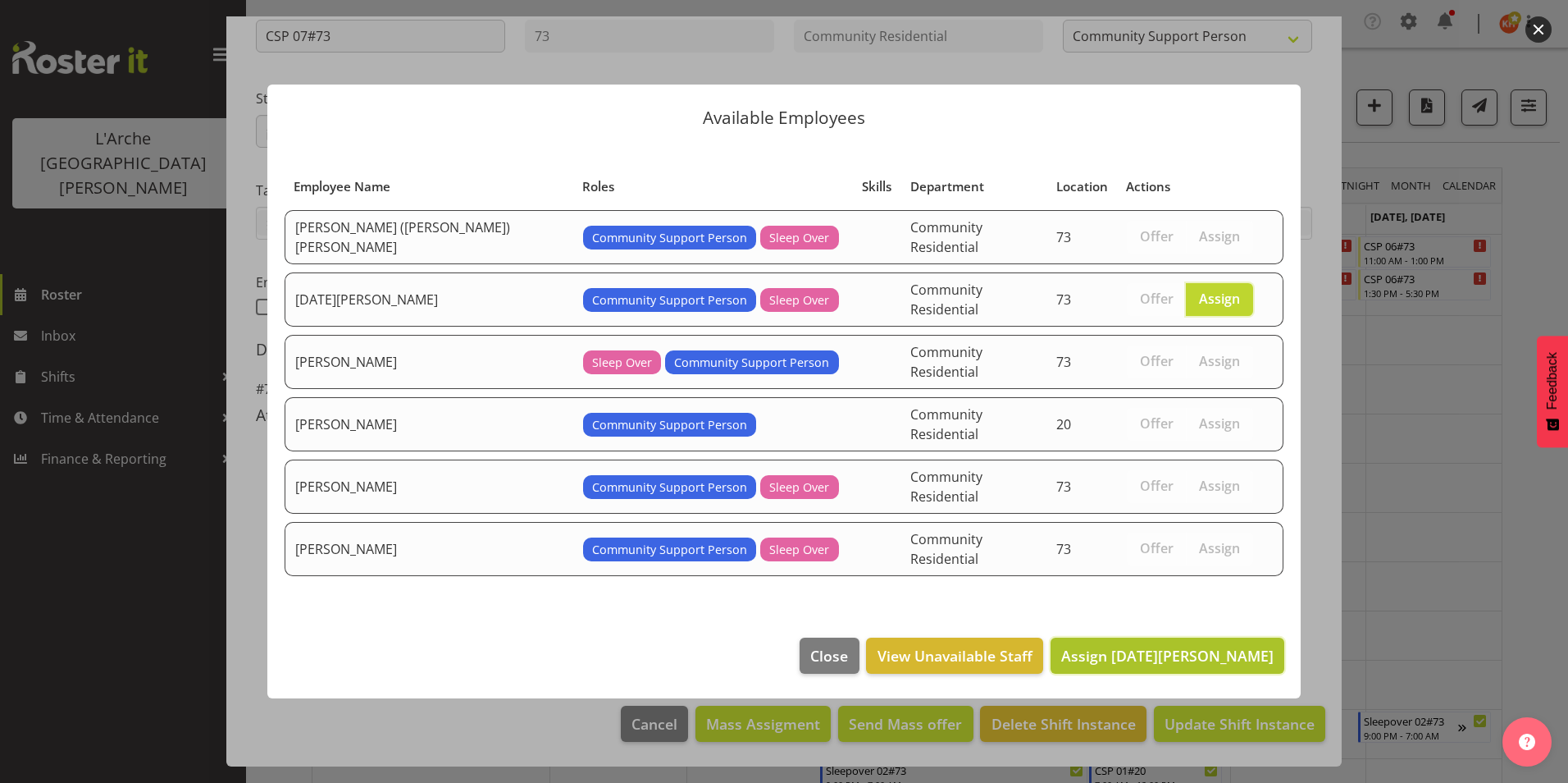
click at [1226, 646] on span "Assign Kartik Mahajan" at bounding box center [1167, 655] width 212 height 20
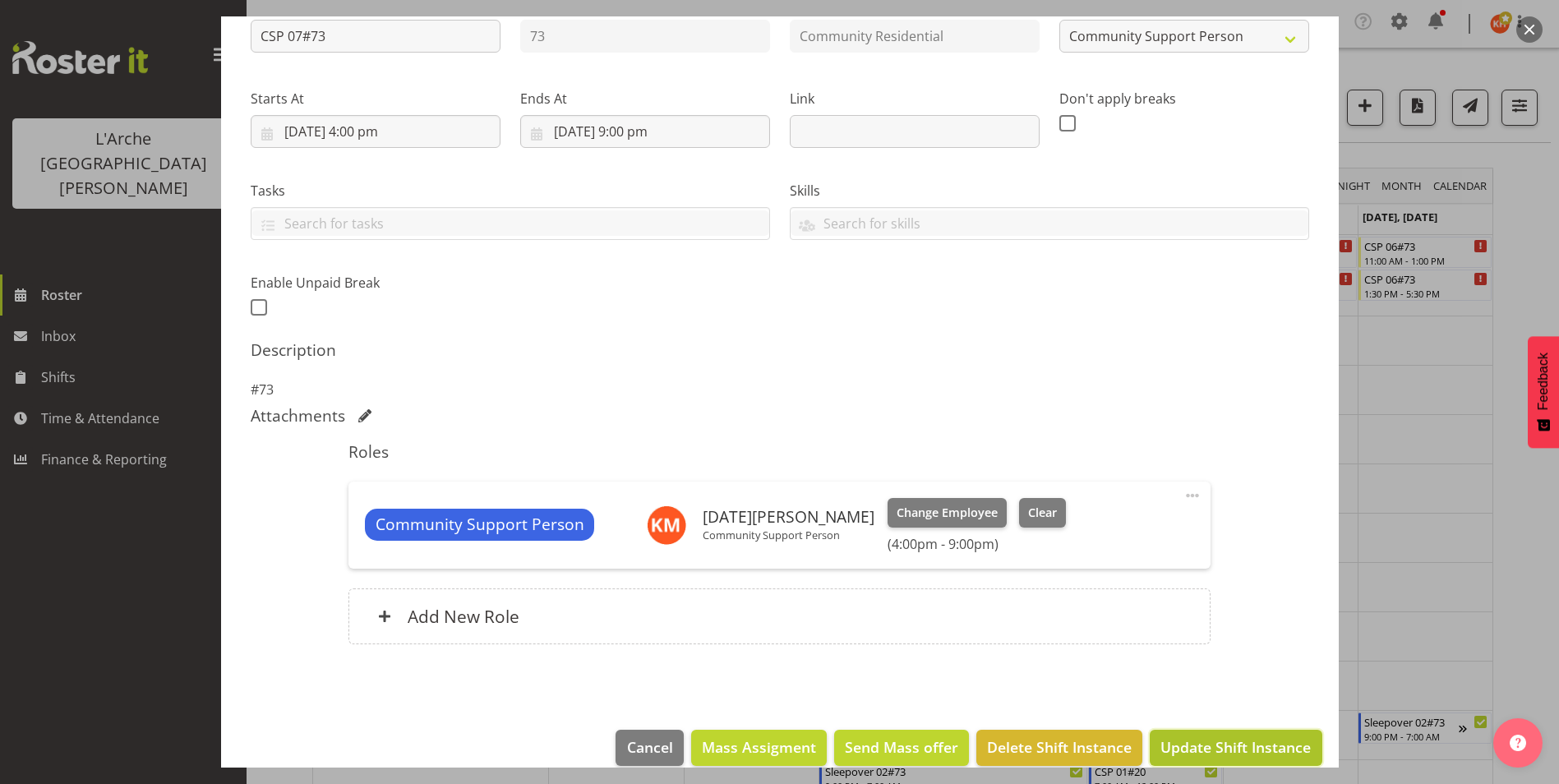
click at [1234, 737] on span "Update Shift Instance" at bounding box center [1235, 747] width 150 height 21
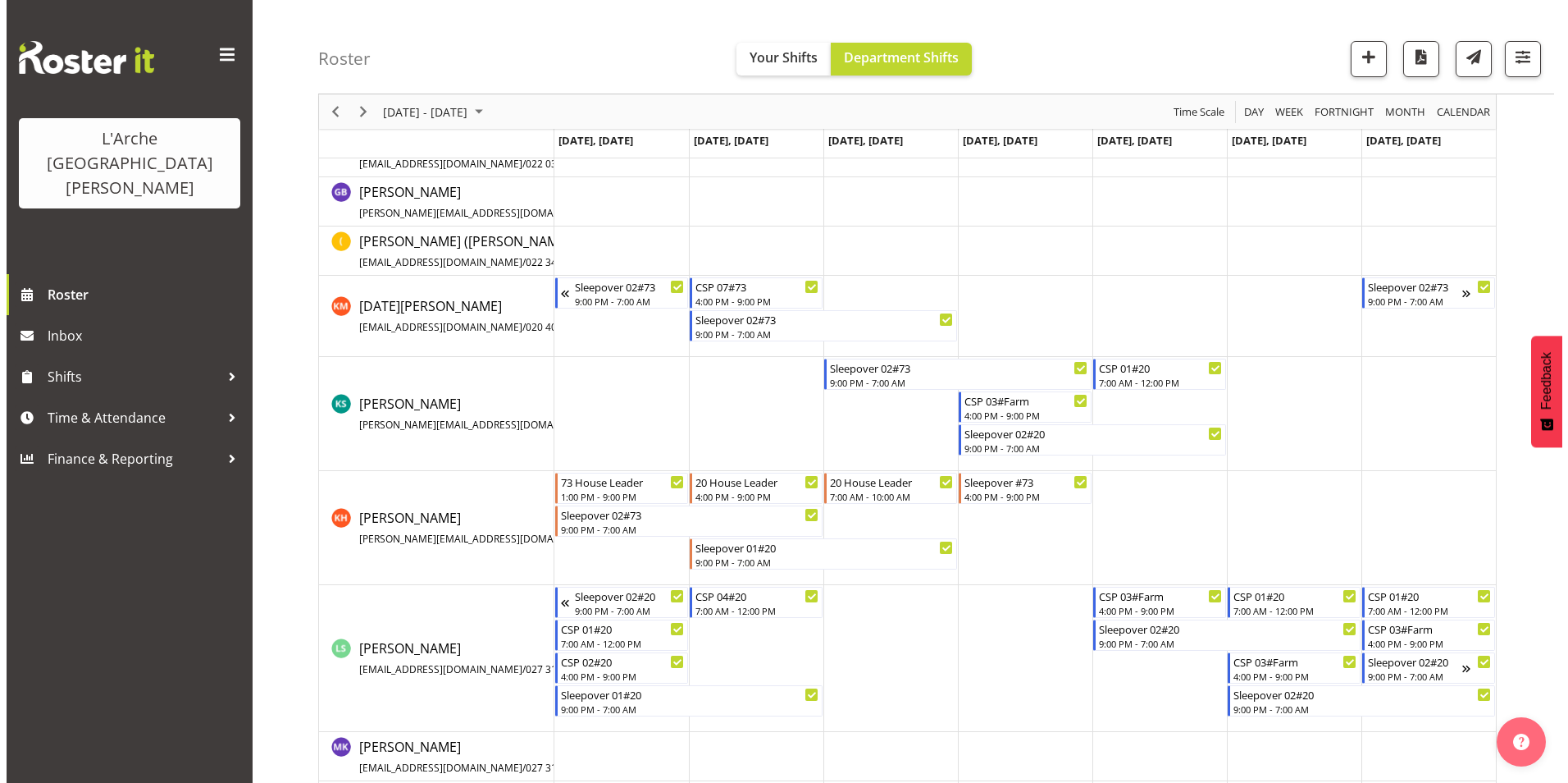
scroll to position [410, 0]
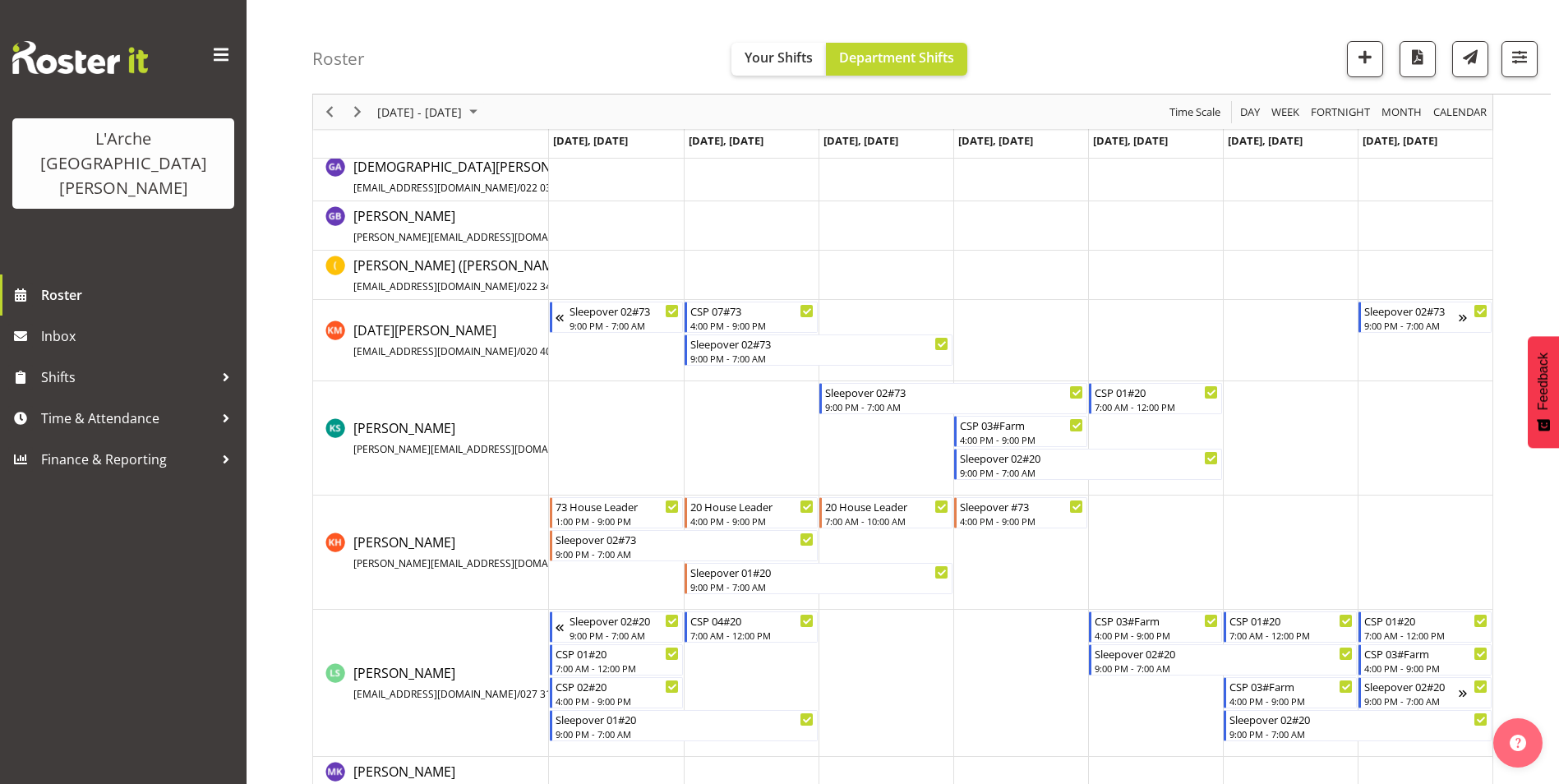
click at [1243, 419] on td "Timeline Week of September 15, 2025" at bounding box center [1290, 438] width 134 height 114
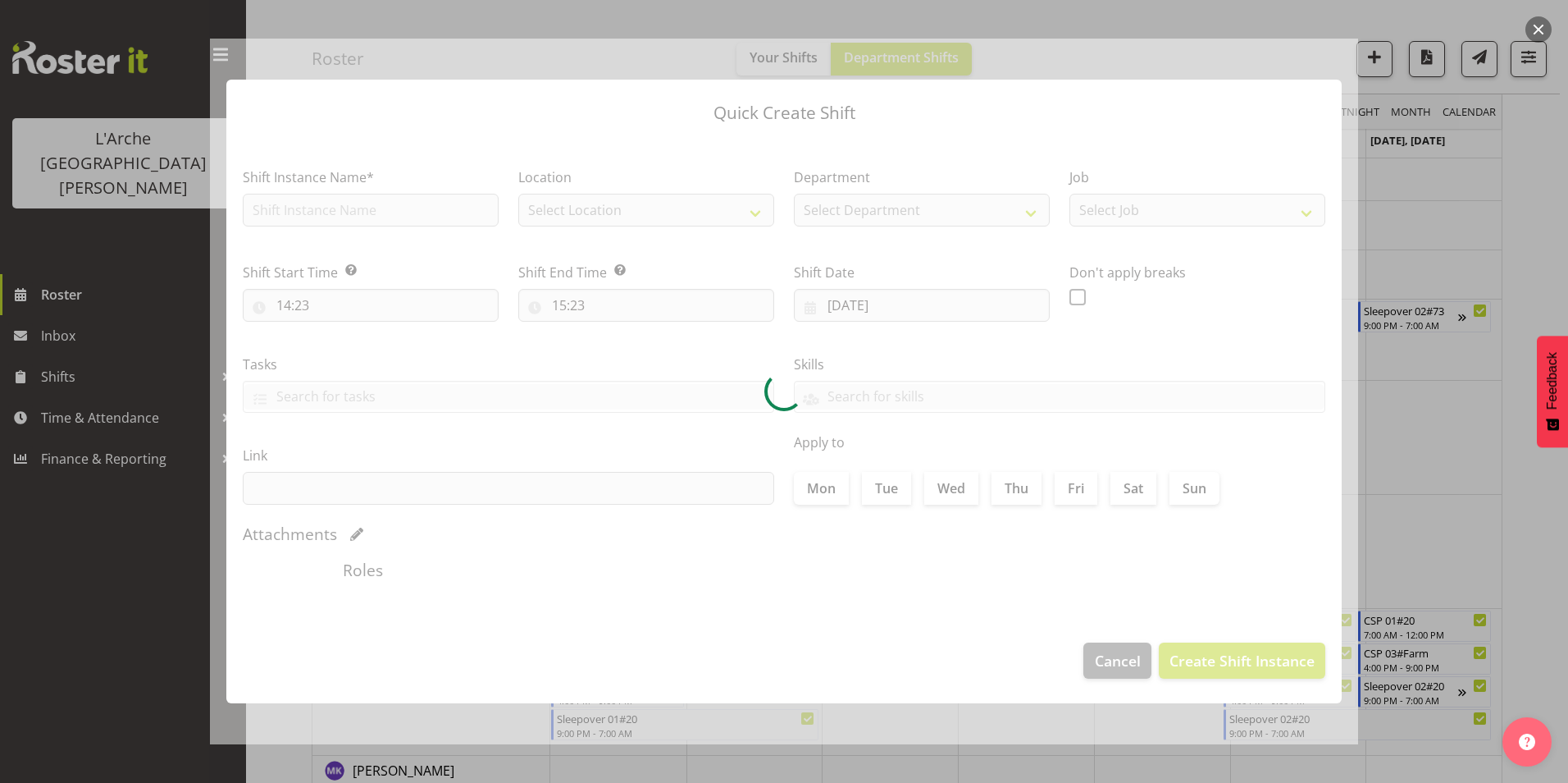
type input "20/09/2025"
checkbox input "true"
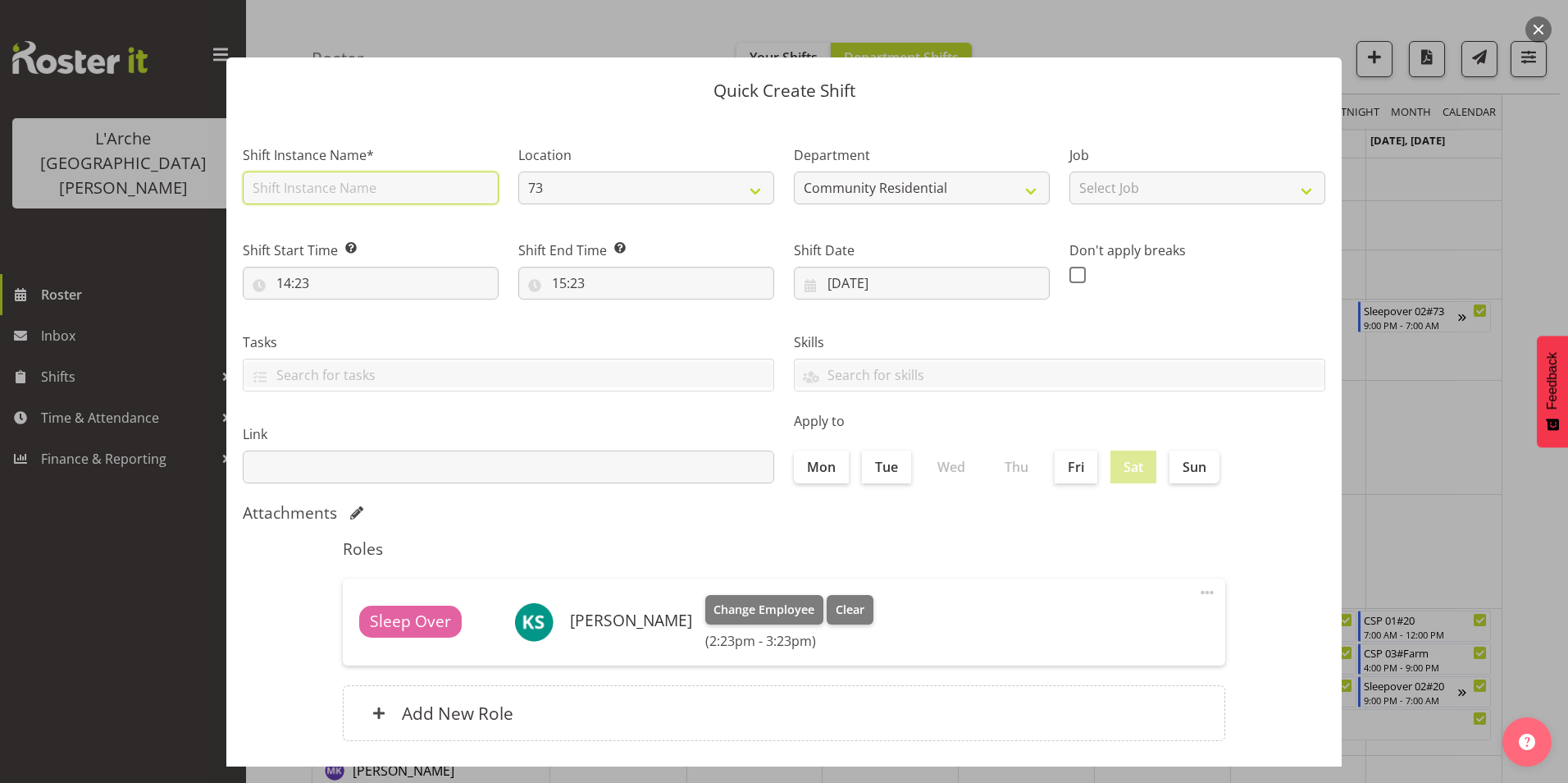
click at [390, 186] on input "text" at bounding box center [371, 187] width 256 height 33
type input "CSP # 1 73"
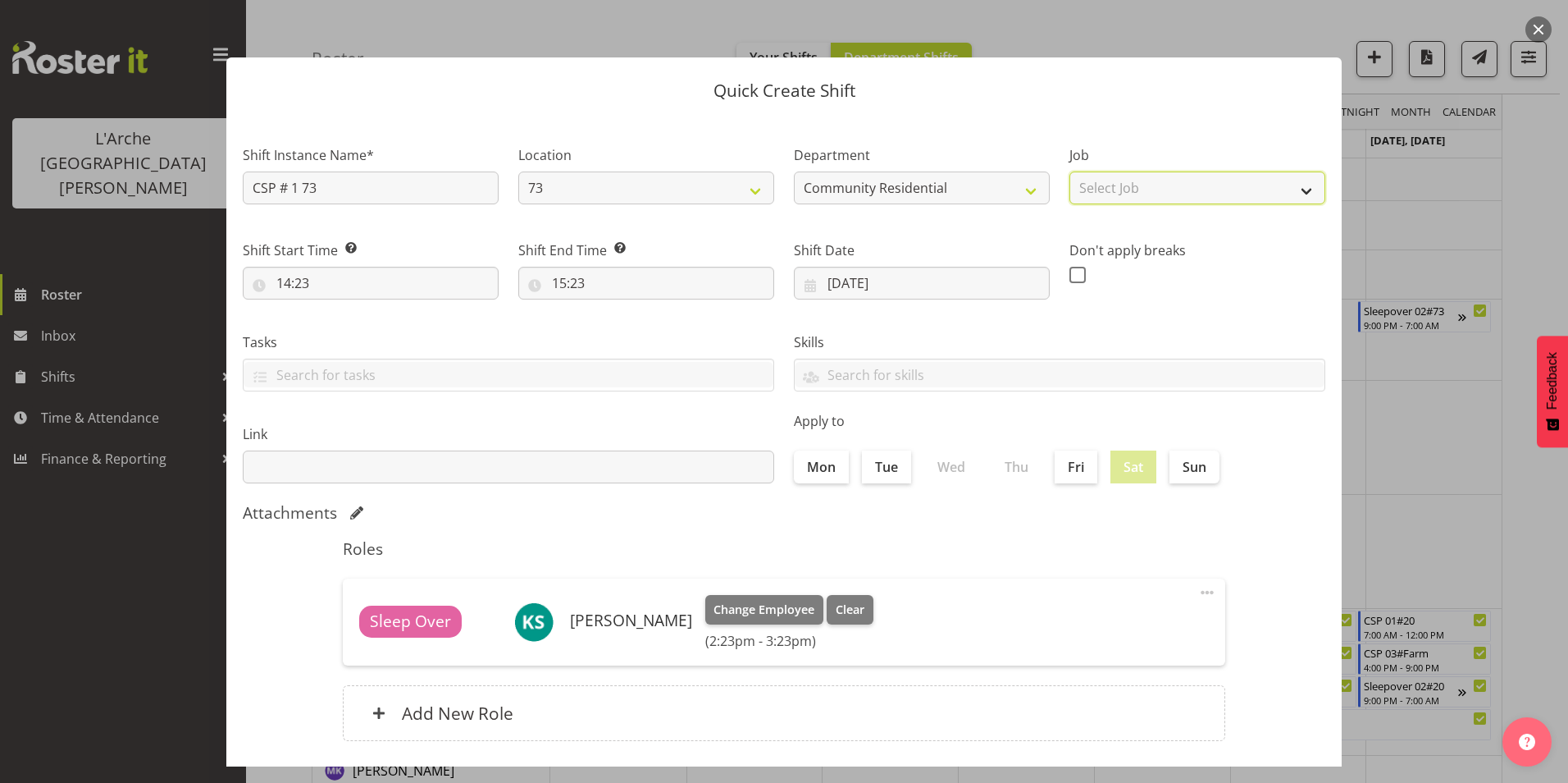
click at [1162, 184] on select "Select Job Accounts Admin Art Coordinator Community Leader Community Support Pe…" at bounding box center [1197, 187] width 256 height 33
select select "2"
click at [1070, 172] on select "Select Job Accounts Admin Art Coordinator Community Leader Community Support Pe…" at bounding box center [1197, 187] width 256 height 33
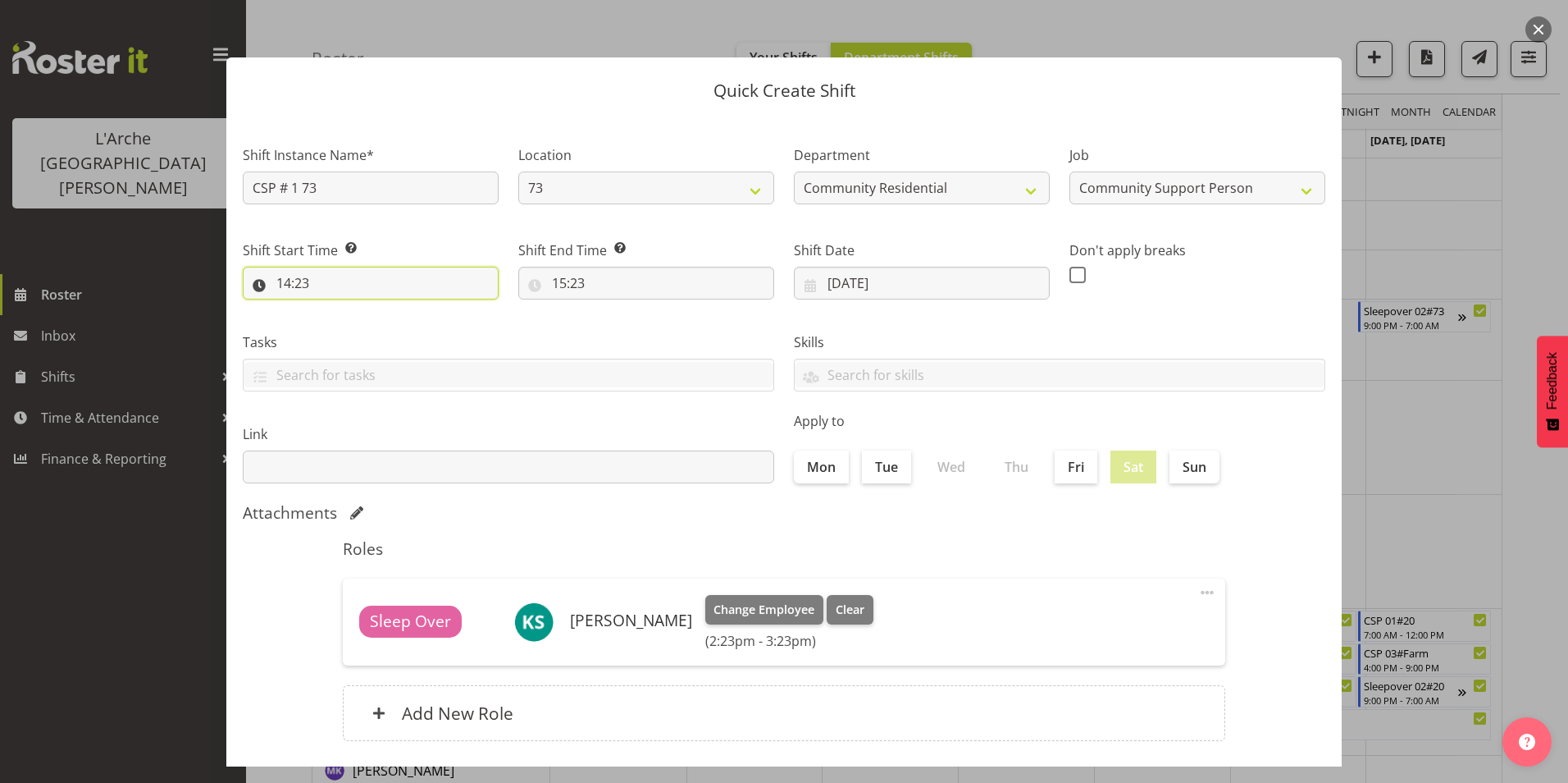
click at [287, 280] on input "14:23" at bounding box center [371, 282] width 256 height 33
click at [352, 325] on select "00 01 02 03 04 05 06 07 08 09 10 11 12 13 14 15 16 17 18 19 20 21 22 23" at bounding box center [355, 325] width 37 height 33
select select "9"
click at [336, 309] on select "00 01 02 03 04 05 06 07 08 09 10 11 12 13 14 15 16 17 18 19 20 21 22 23" at bounding box center [355, 325] width 37 height 33
type input "09:23"
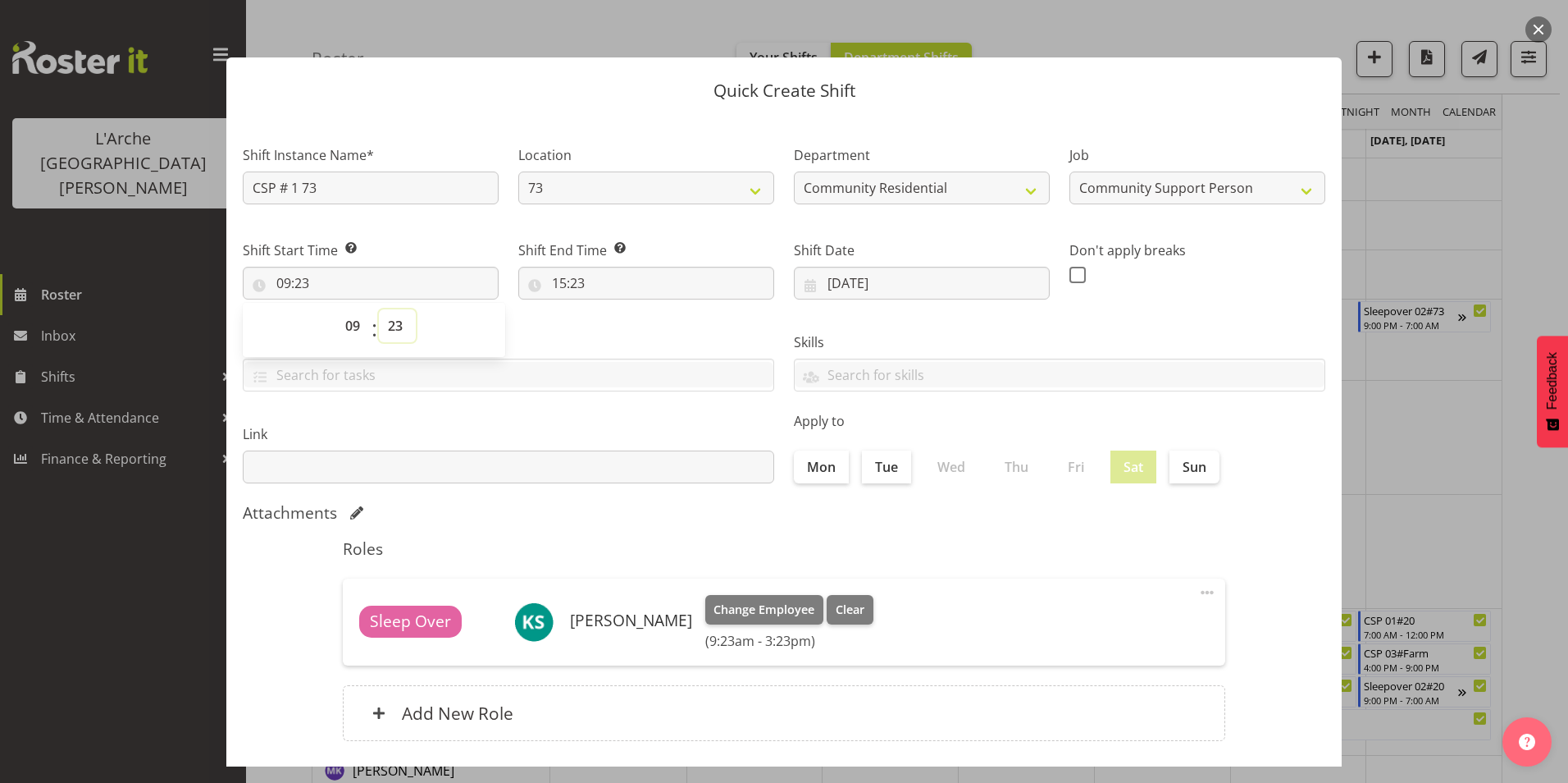
click at [389, 325] on select "00 01 02 03 04 05 06 07 08 09 10 11 12 13 14 15 16 17 18 19 20 21 22 23 24 25 2…" at bounding box center [398, 325] width 37 height 33
select select "0"
click at [379, 309] on select "00 01 02 03 04 05 06 07 08 09 10 11 12 13 14 15 16 17 18 19 20 21 22 23 24 25 2…" at bounding box center [398, 325] width 37 height 33
type input "09:00"
click at [559, 282] on input "15:23" at bounding box center [646, 282] width 256 height 33
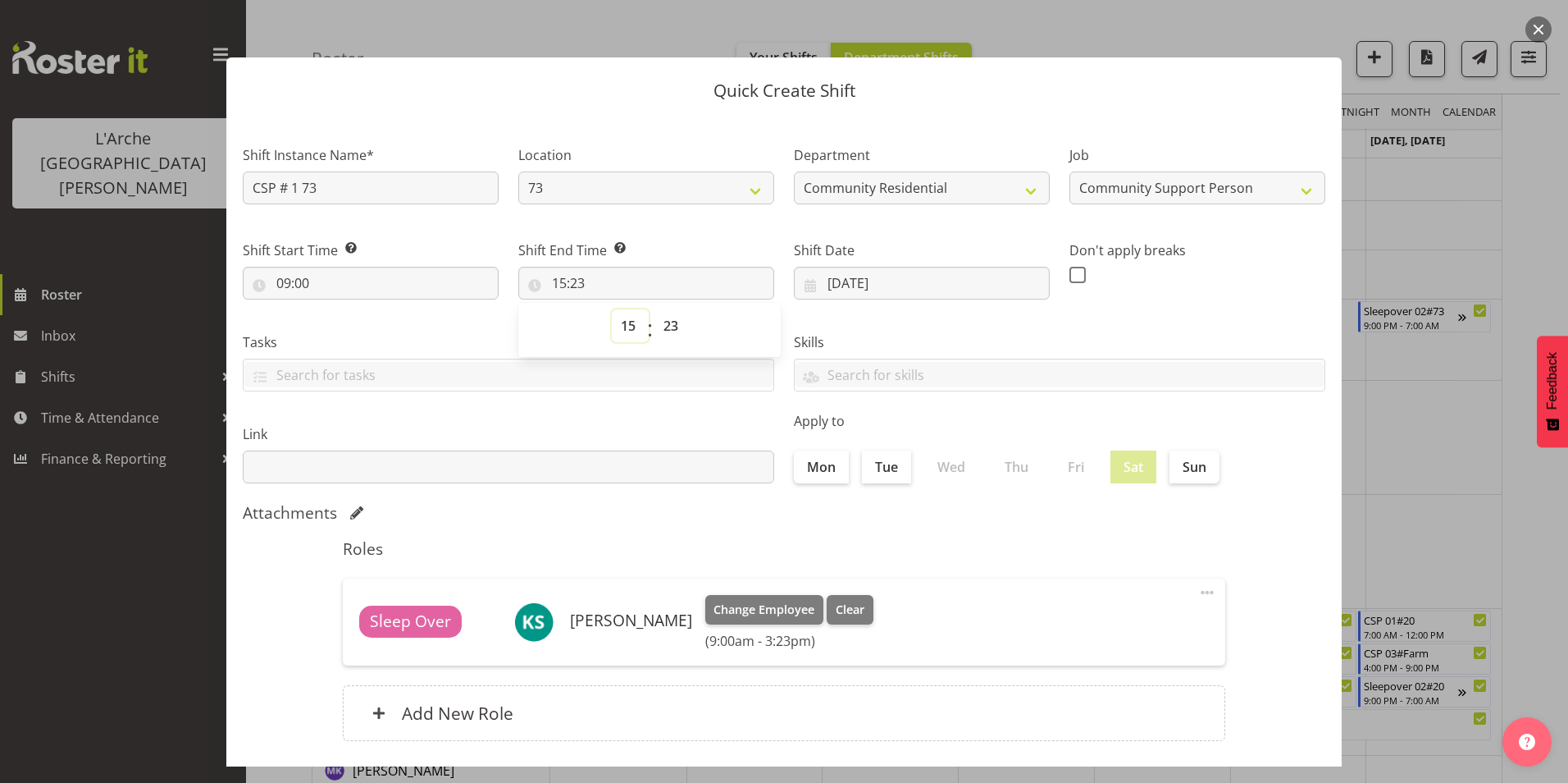
click at [633, 329] on select "00 01 02 03 04 05 06 07 08 09 10 11 12 13 14 15 16 17 18 19 20 21 22 23" at bounding box center [631, 325] width 37 height 33
select select "12"
click at [612, 309] on select "00 01 02 03 04 05 06 07 08 09 10 11 12 13 14 15 16 17 18 19 20 21 22 23" at bounding box center [631, 325] width 37 height 33
type input "12:23"
click at [666, 325] on select "00 01 02 03 04 05 06 07 08 09 10 11 12 13 14 15 16 17 18 19 20 21 22 23 24 25 2…" at bounding box center [673, 325] width 37 height 33
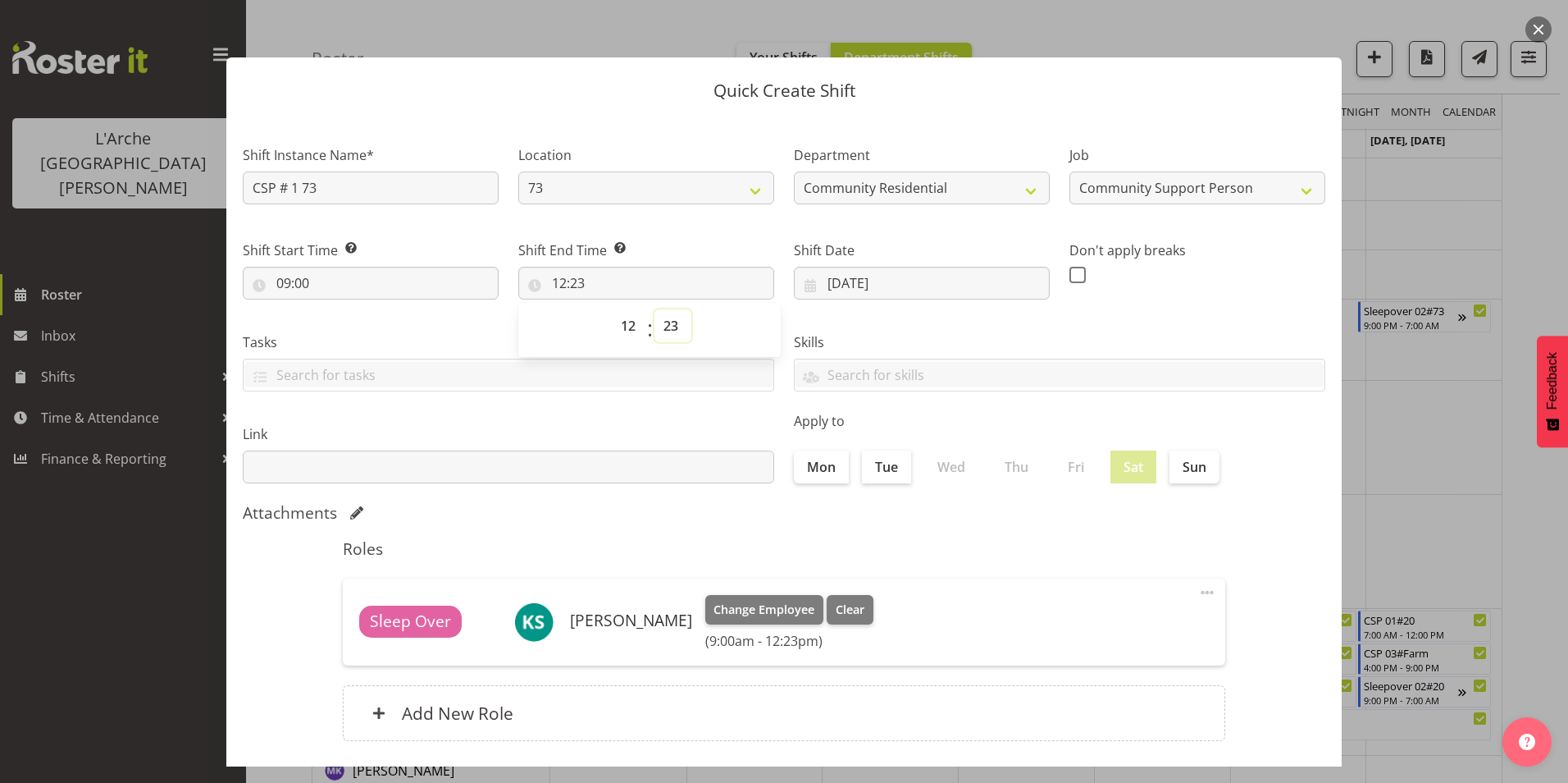
select select "30"
click at [654, 309] on select "00 01 02 03 04 05 06 07 08 09 10 11 12 13 14 15 16 17 18 19 20 21 22 23 24 25 2…" at bounding box center [673, 325] width 37 height 33
type input "12:30"
click at [1070, 272] on span at bounding box center [1078, 275] width 17 height 17
click at [1070, 272] on input "checkbox" at bounding box center [1074, 274] width 10 height 10
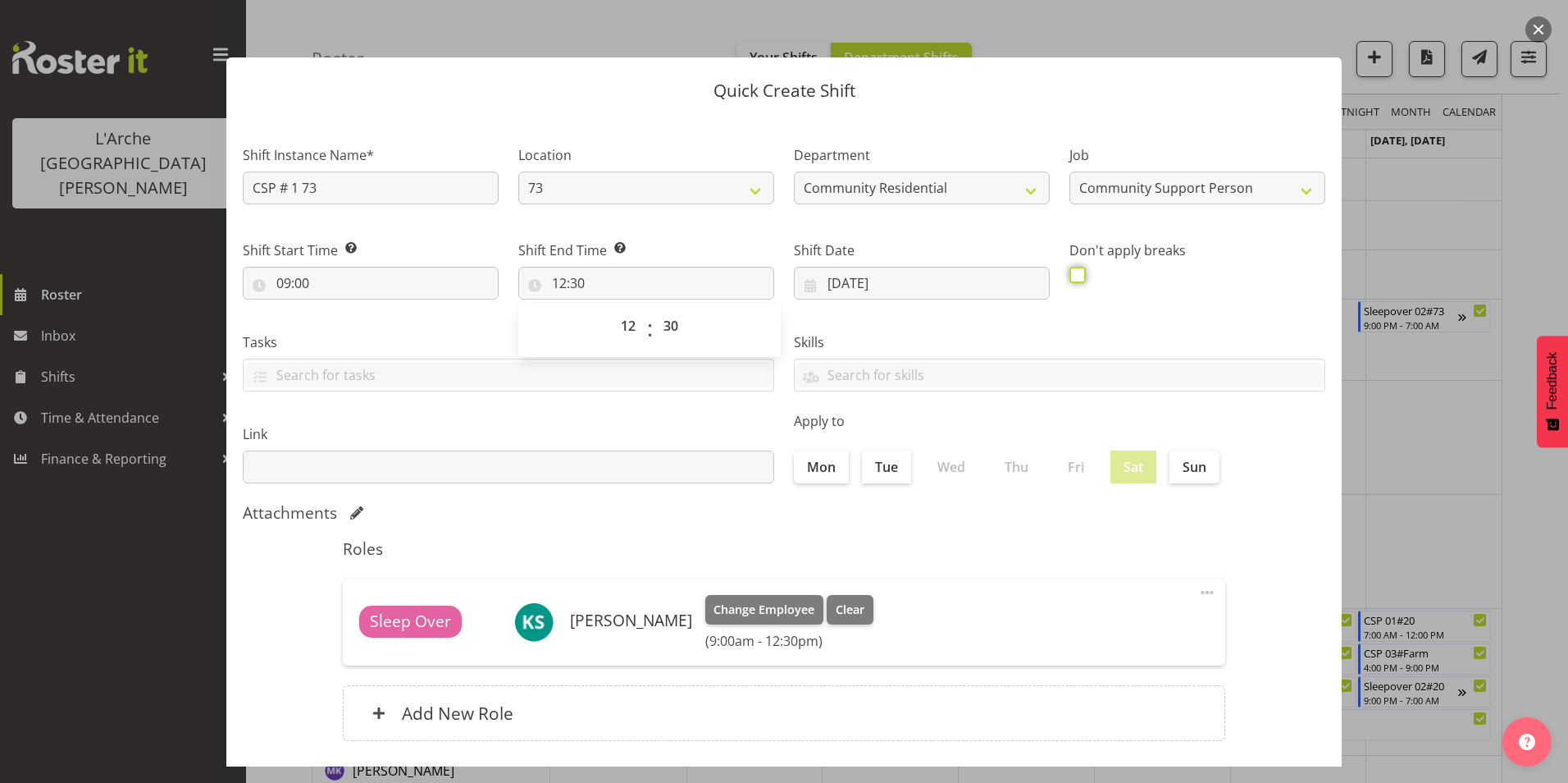
checkbox input "true"
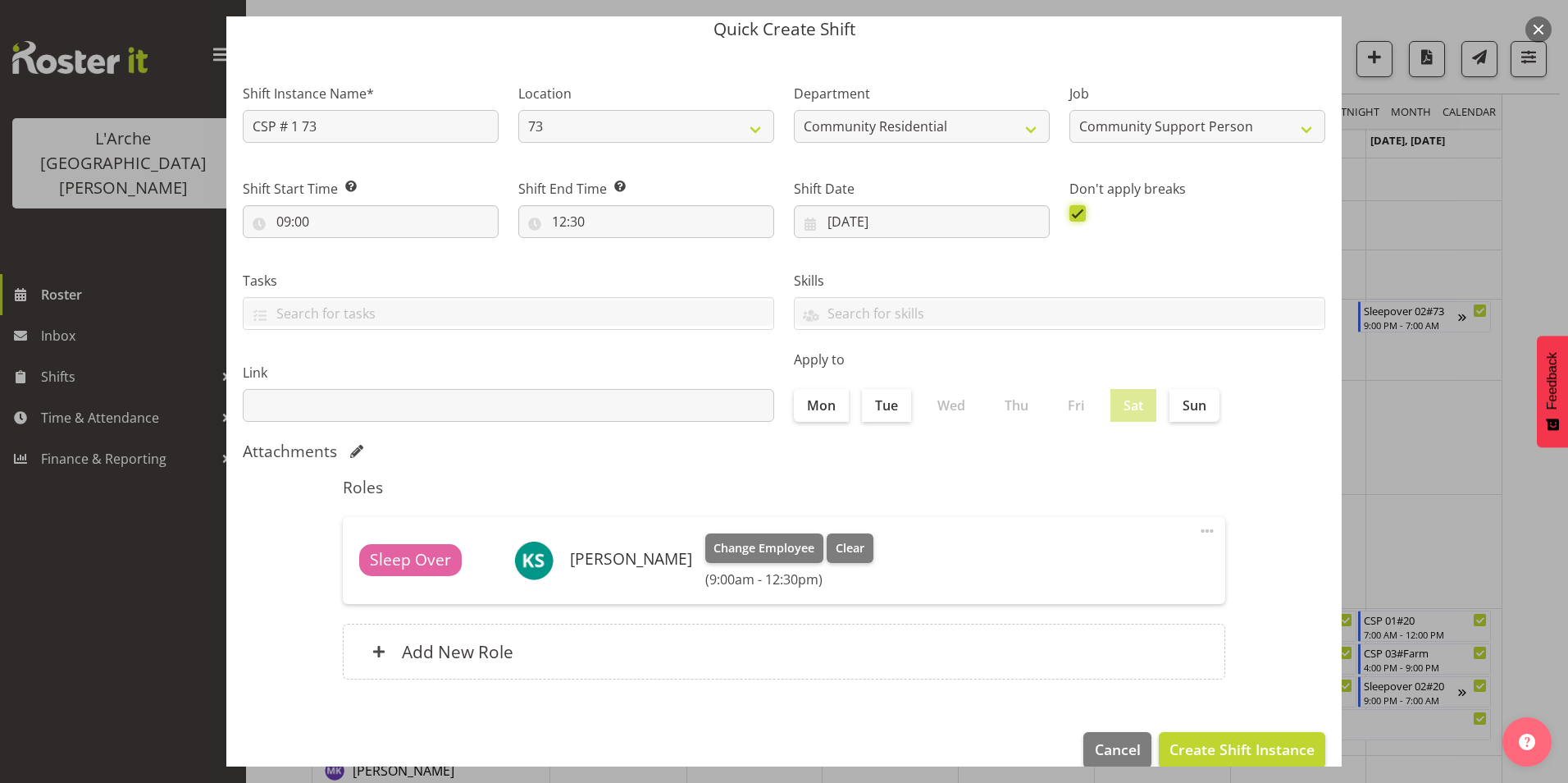
scroll to position [88, 0]
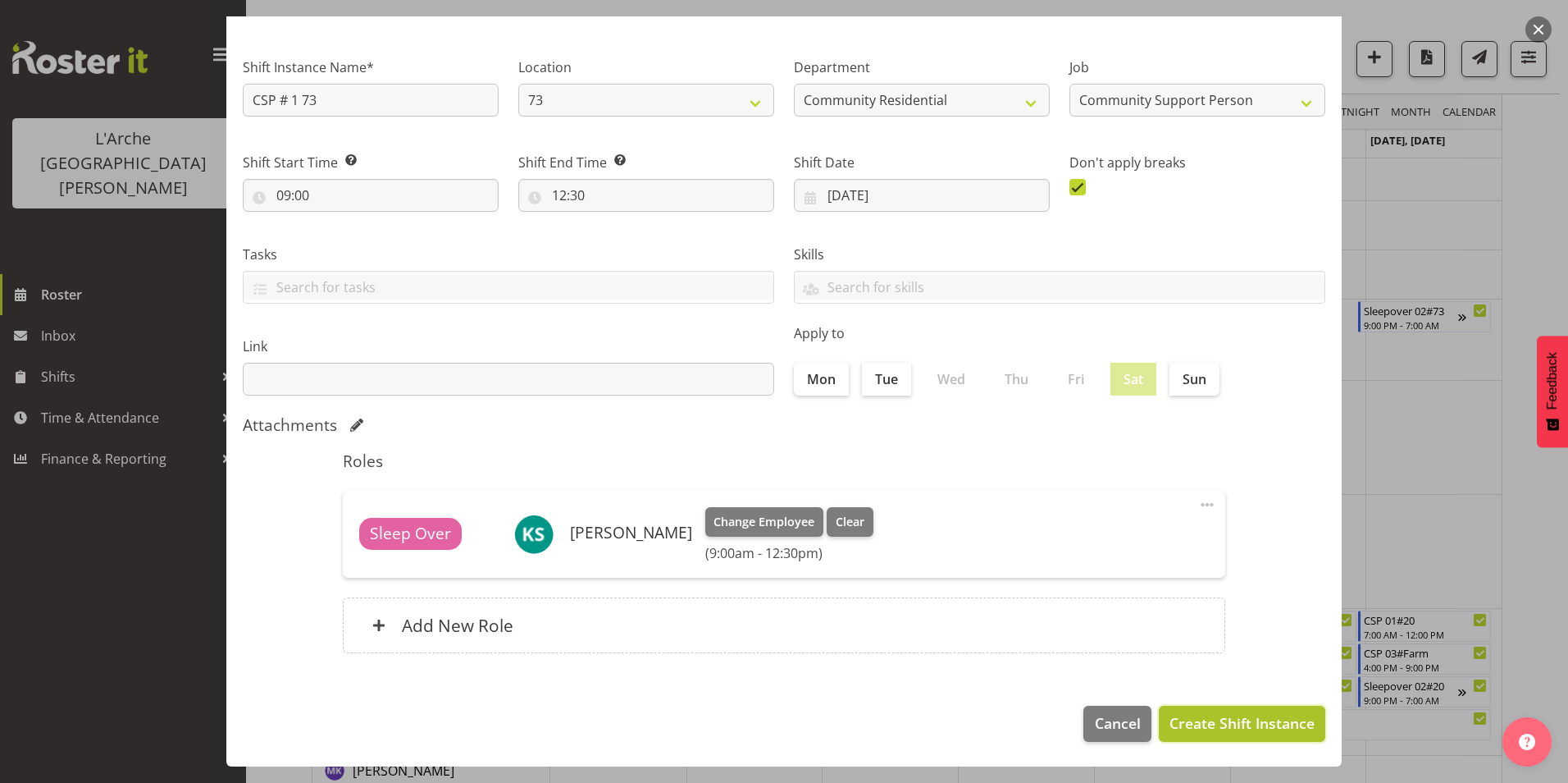
click at [1261, 731] on span "Create Shift Instance" at bounding box center [1242, 722] width 145 height 21
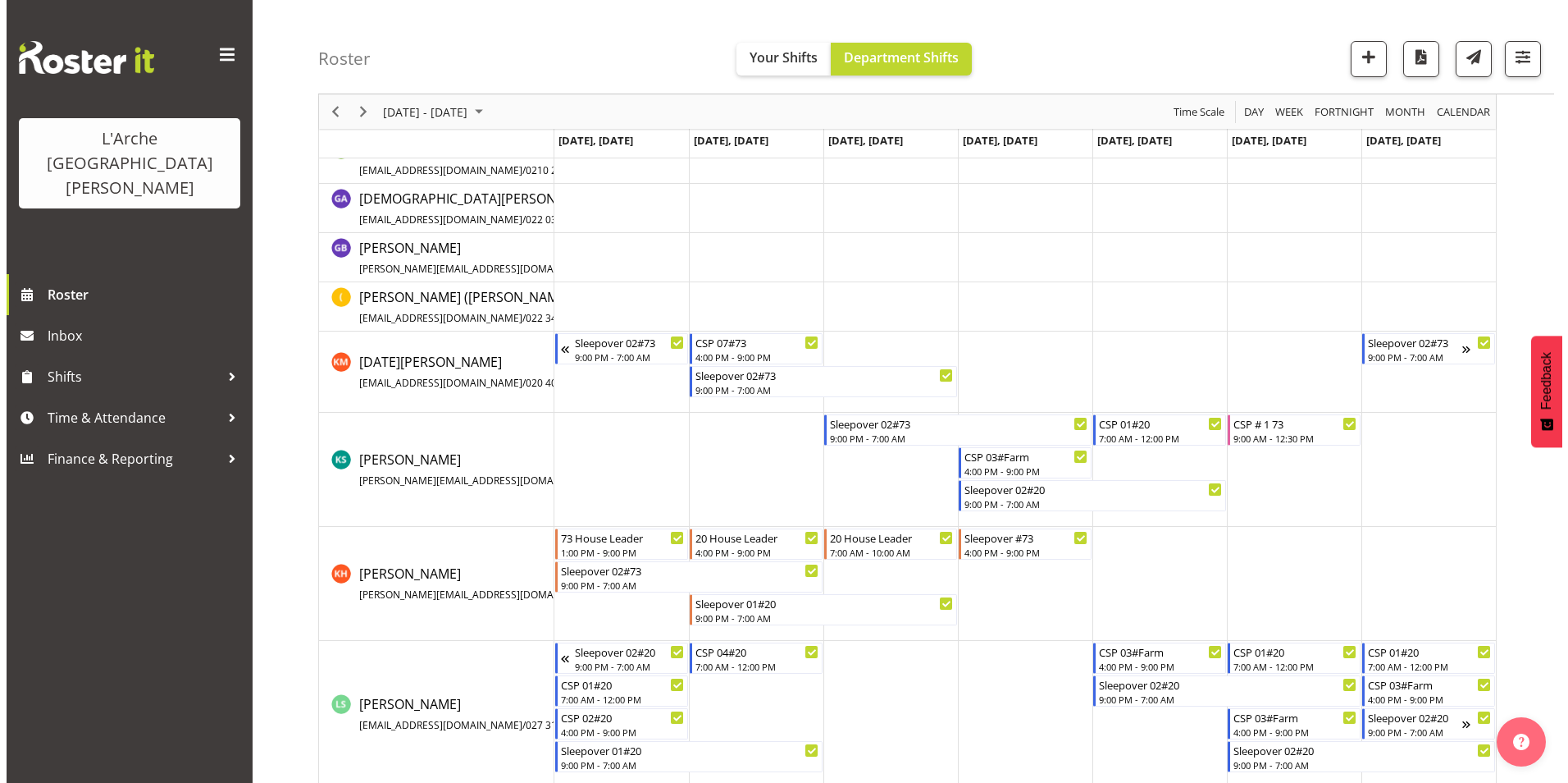
scroll to position [410, 0]
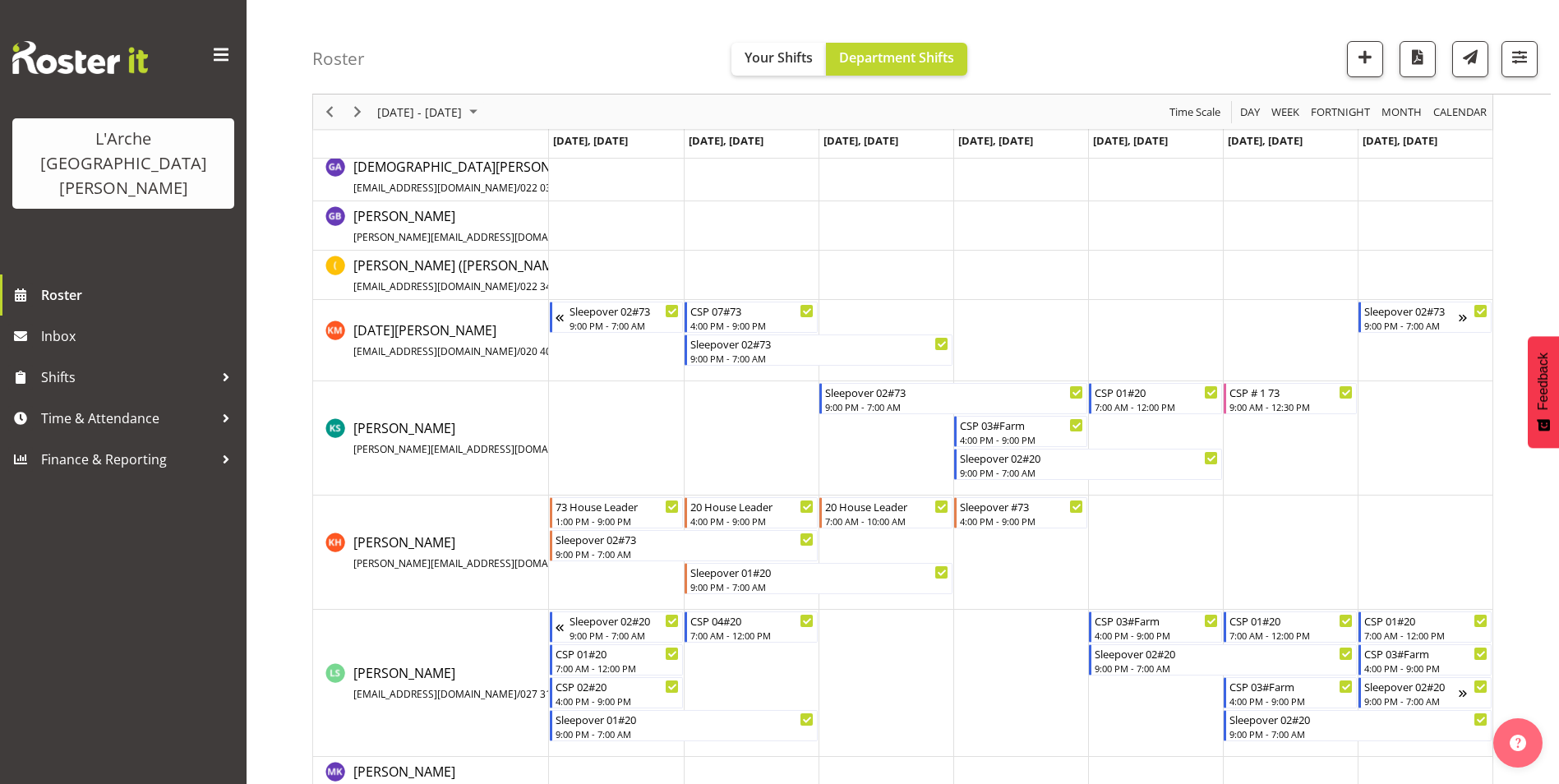
click at [1268, 432] on td "Timeline Week of September 15, 2025" at bounding box center [1290, 438] width 134 height 114
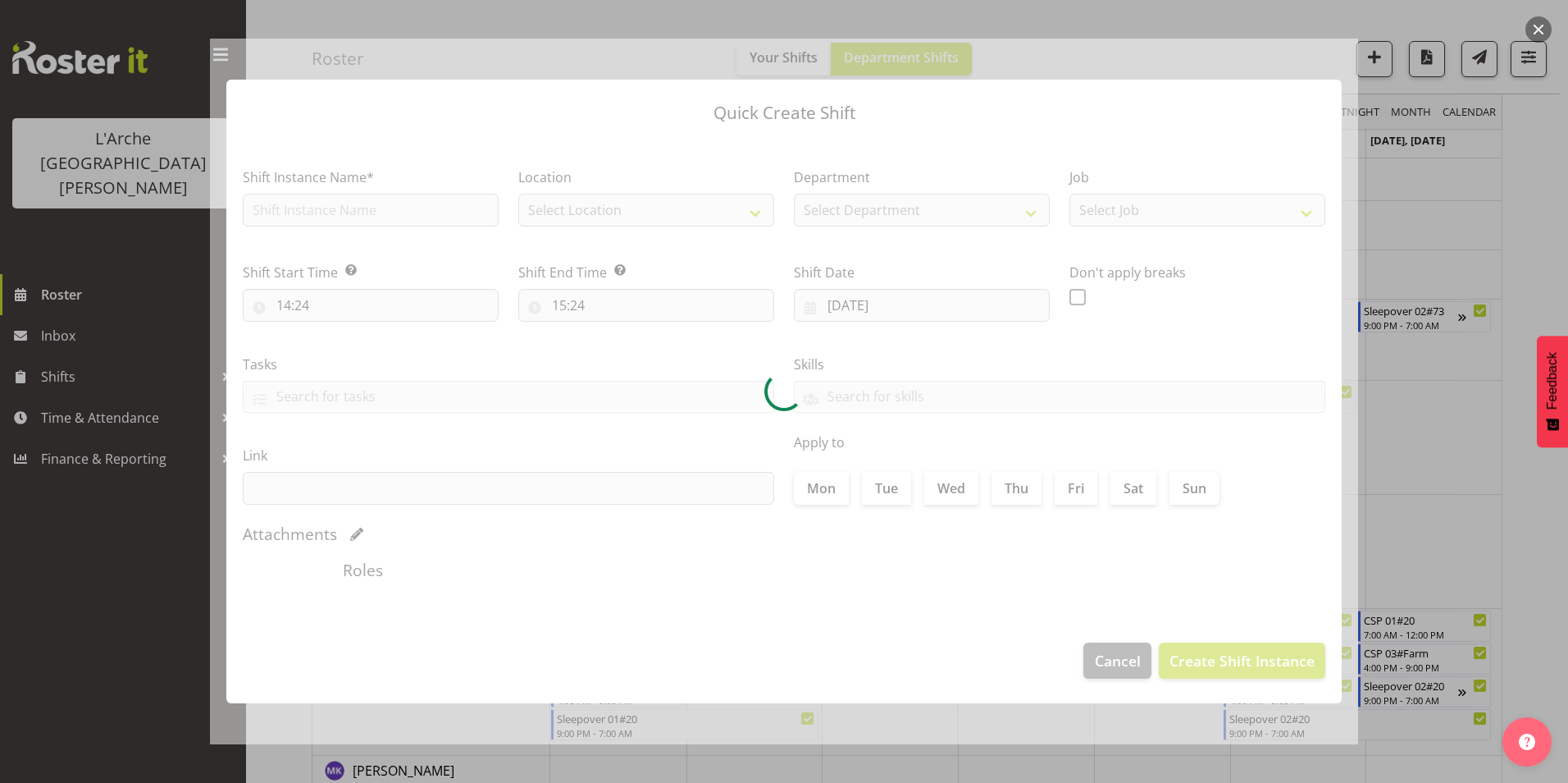
type input "20/09/2025"
checkbox input "true"
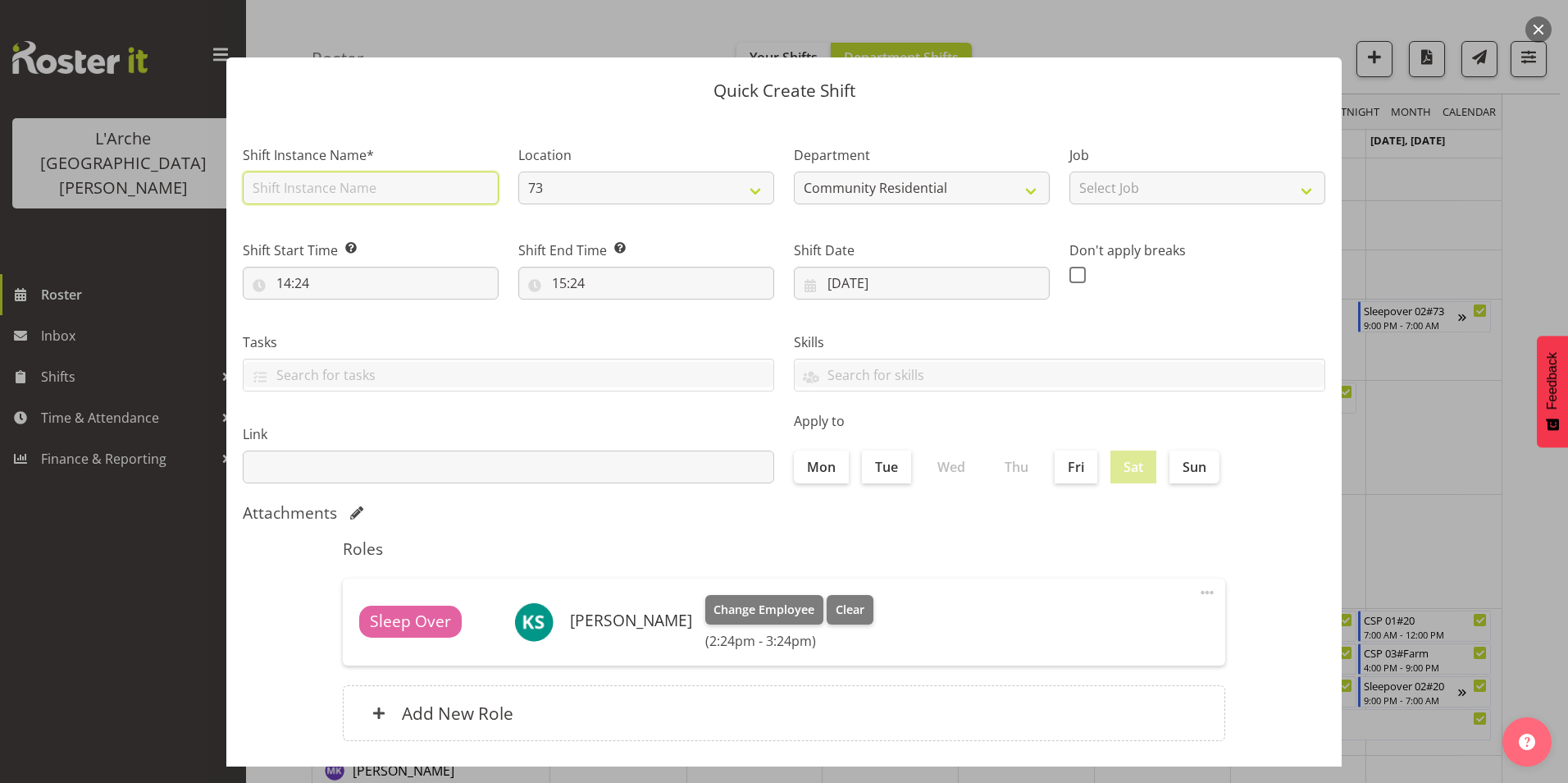
click at [298, 187] on input "text" at bounding box center [371, 187] width 256 height 33
type input "CSP # 1 73"
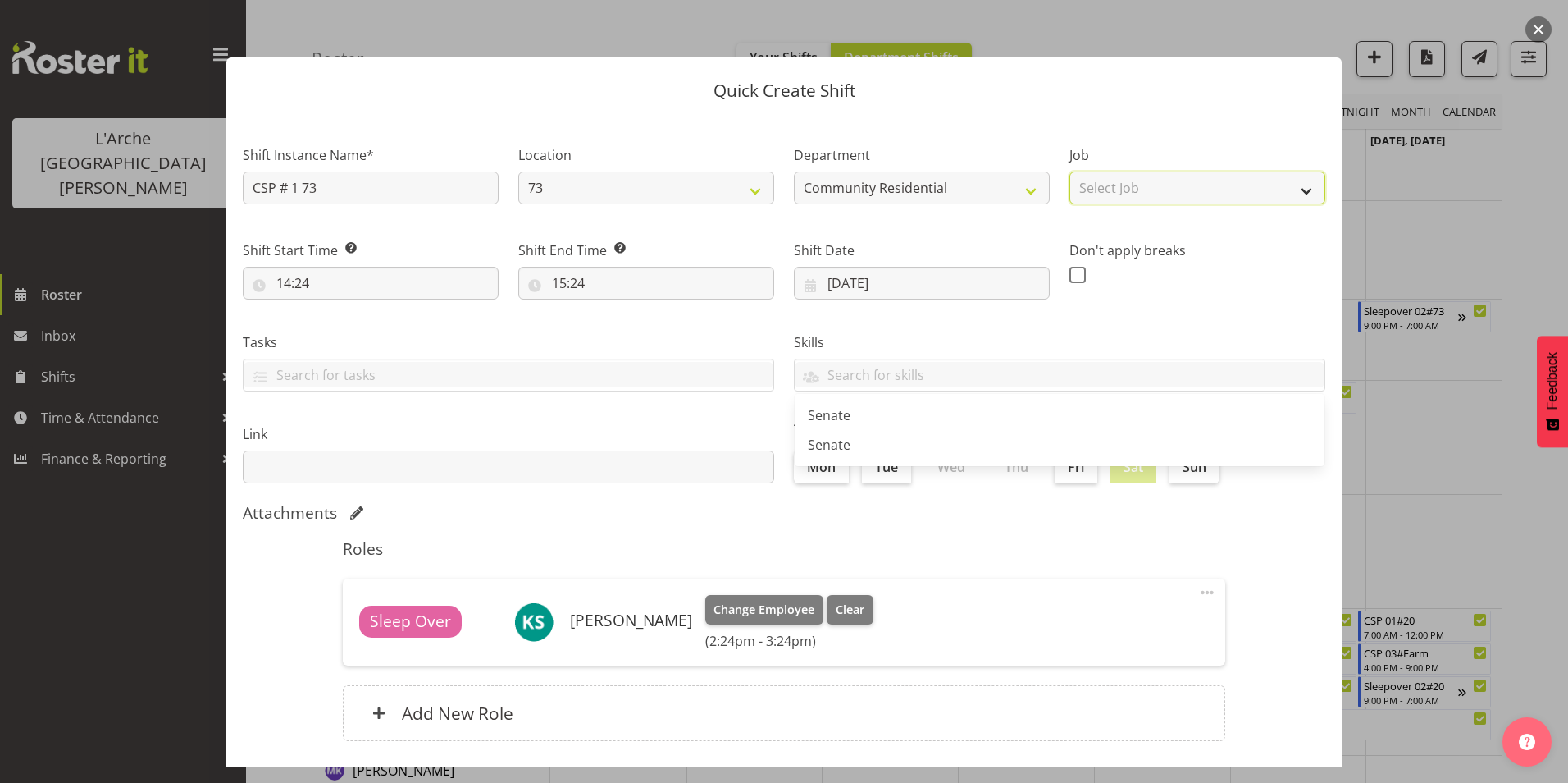
click at [1120, 172] on select "Select Job Accounts Admin Art Coordinator Community Leader Community Support Pe…" at bounding box center [1197, 187] width 256 height 33
select select "2"
click at [1070, 172] on select "Select Job Accounts Admin Art Coordinator Community Leader Community Support Pe…" at bounding box center [1197, 187] width 256 height 33
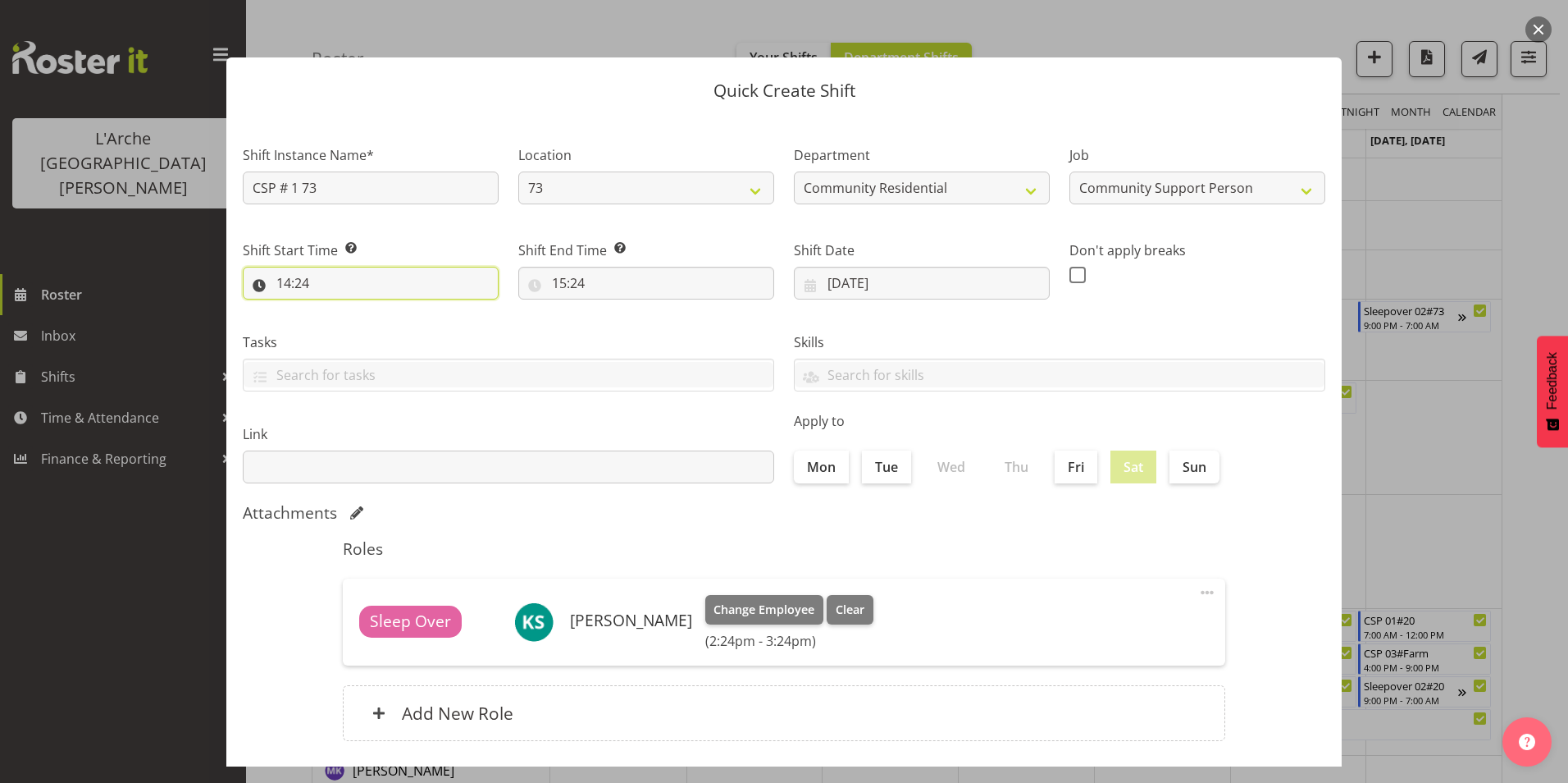
click at [288, 282] on input "14:24" at bounding box center [371, 282] width 256 height 33
click at [357, 321] on select "00 01 02 03 04 05 06 07 08 09 10 11 12 13 14 15 16 17 18 19 20 21 22 23" at bounding box center [355, 325] width 37 height 33
select select "13"
click at [336, 309] on select "00 01 02 03 04 05 06 07 08 09 10 11 12 13 14 15 16 17 18 19 20 21 22 23" at bounding box center [355, 325] width 37 height 33
type input "13:24"
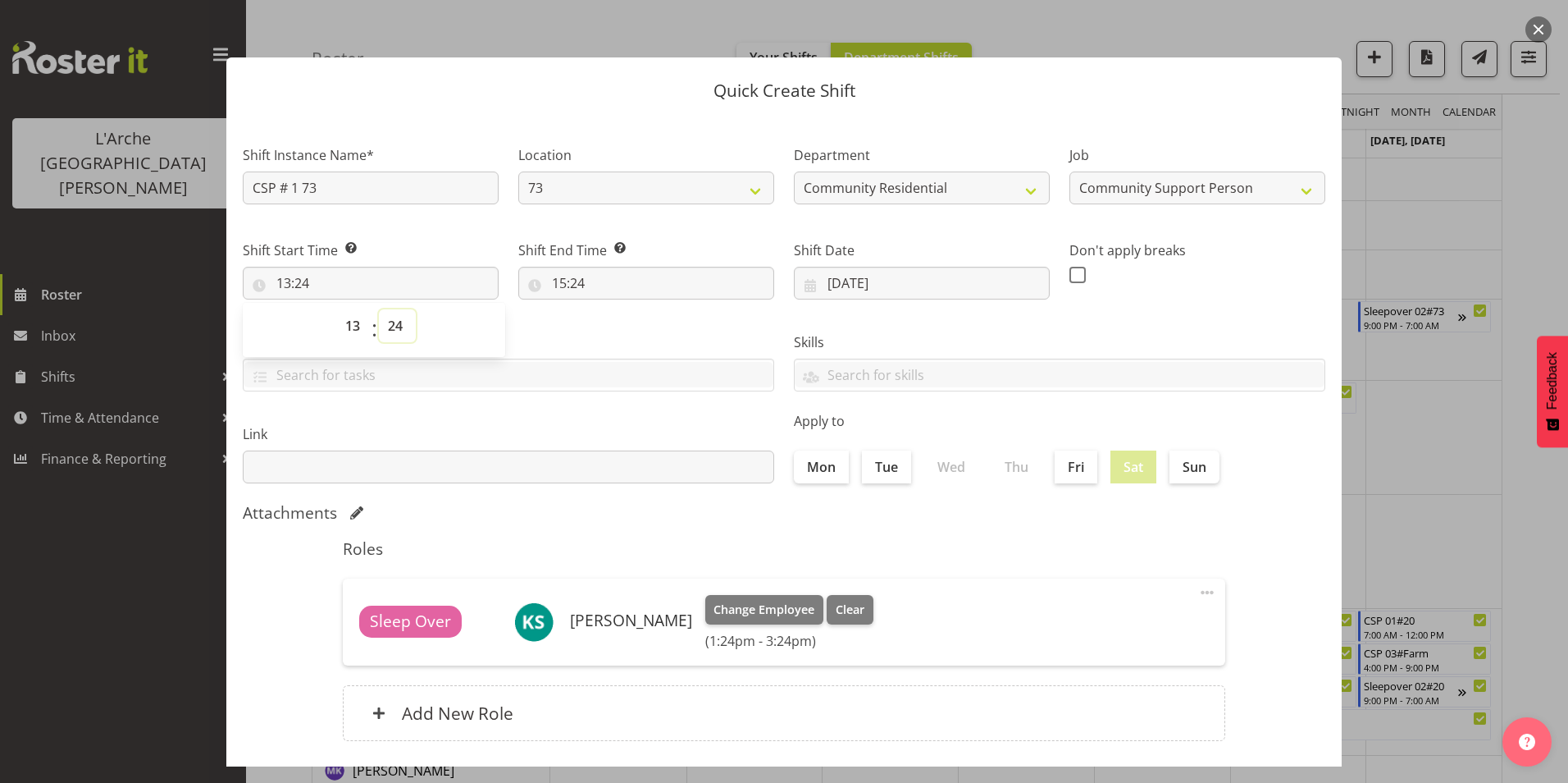
drag, startPoint x: 393, startPoint y: 321, endPoint x: 402, endPoint y: 341, distance: 21.9
click at [393, 321] on select "00 01 02 03 04 05 06 07 08 09 10 11 12 13 14 15 16 17 18 19 20 21 22 23 24 25 2…" at bounding box center [398, 325] width 37 height 33
select select "0"
click at [379, 309] on select "00 01 02 03 04 05 06 07 08 09 10 11 12 13 14 15 16 17 18 19 20 21 22 23 24 25 2…" at bounding box center [398, 325] width 37 height 33
type input "13:00"
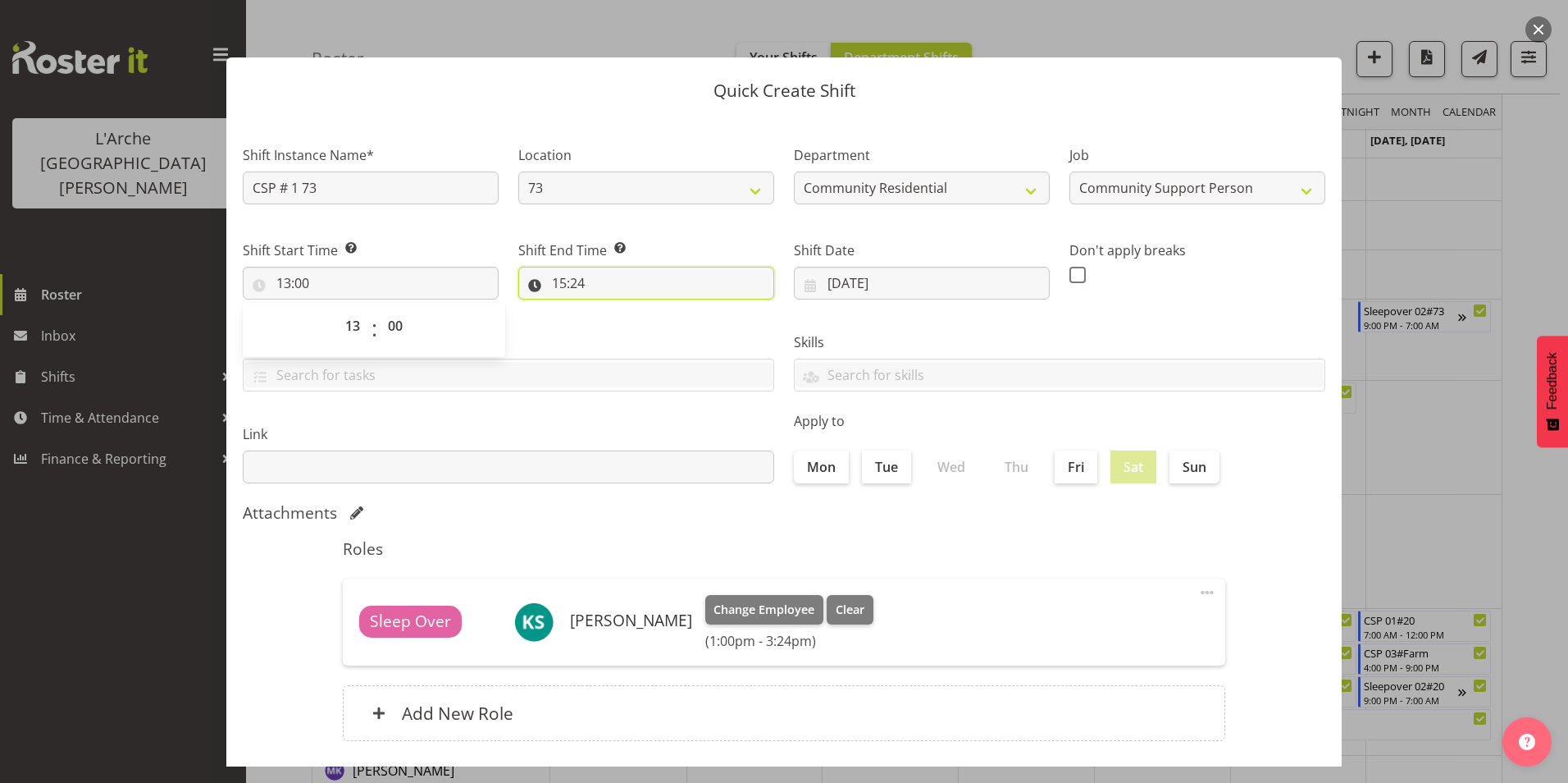
click at [564, 282] on input "15:24" at bounding box center [646, 282] width 256 height 33
click at [624, 326] on select "00 01 02 03 04 05 06 07 08 09 10 11 12 13 14 15 16 17 18 19 20 21 22 23" at bounding box center [631, 325] width 37 height 33
select select "16"
click at [612, 309] on select "00 01 02 03 04 05 06 07 08 09 10 11 12 13 14 15 16 17 18 19 20 21 22 23" at bounding box center [631, 325] width 37 height 33
type input "16:24"
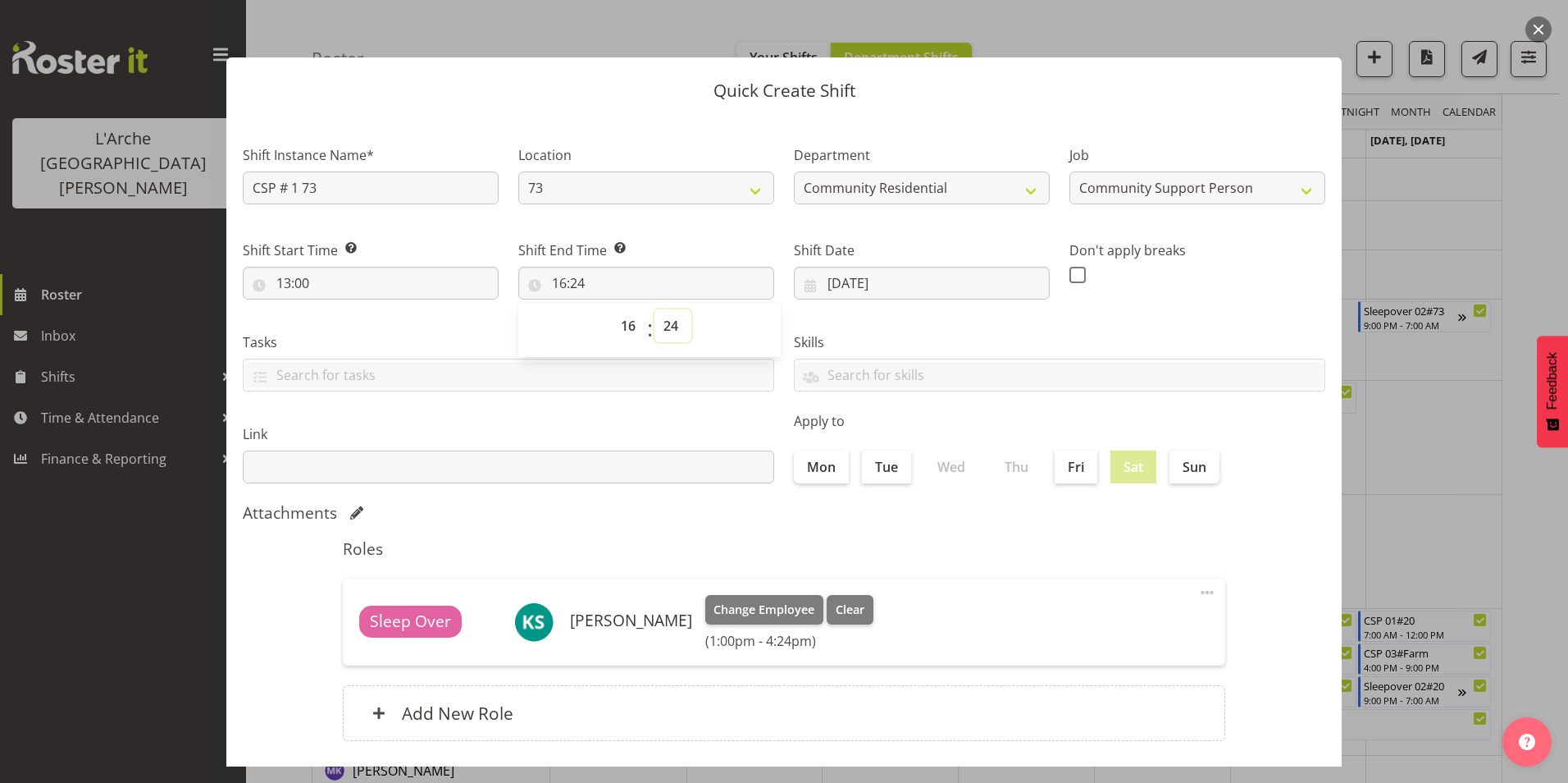
click at [670, 323] on select "00 01 02 03 04 05 06 07 08 09 10 11 12 13 14 15 16 17 18 19 20 21 22 23 24 25 2…" at bounding box center [673, 325] width 37 height 33
select select "0"
click at [654, 309] on select "00 01 02 03 04 05 06 07 08 09 10 11 12 13 14 15 16 17 18 19 20 21 22 23 24 25 2…" at bounding box center [673, 325] width 37 height 33
type input "16:00"
click at [1070, 275] on span at bounding box center [1078, 275] width 17 height 17
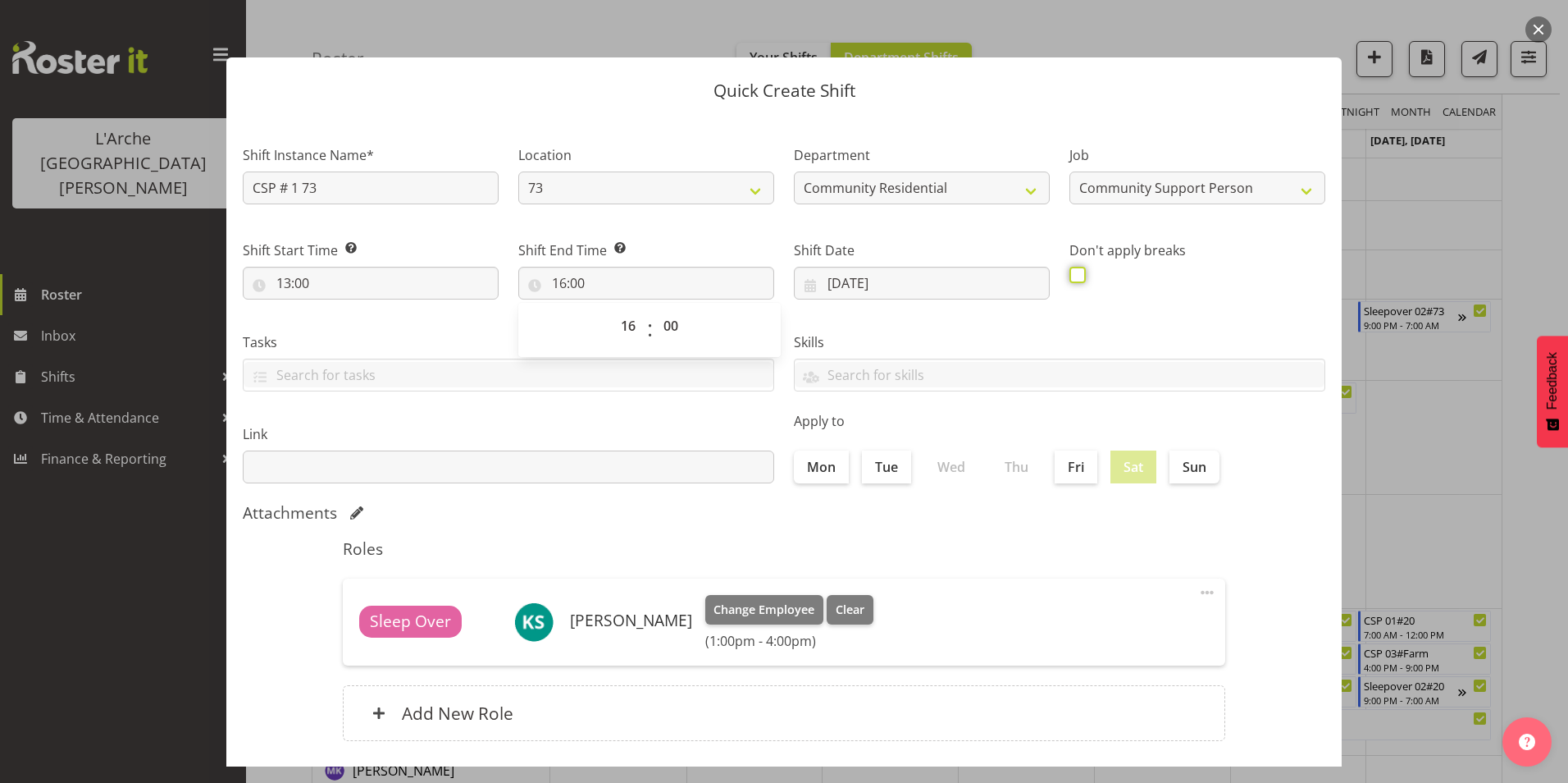
click at [1070, 275] on input "checkbox" at bounding box center [1074, 274] width 10 height 10
checkbox input "true"
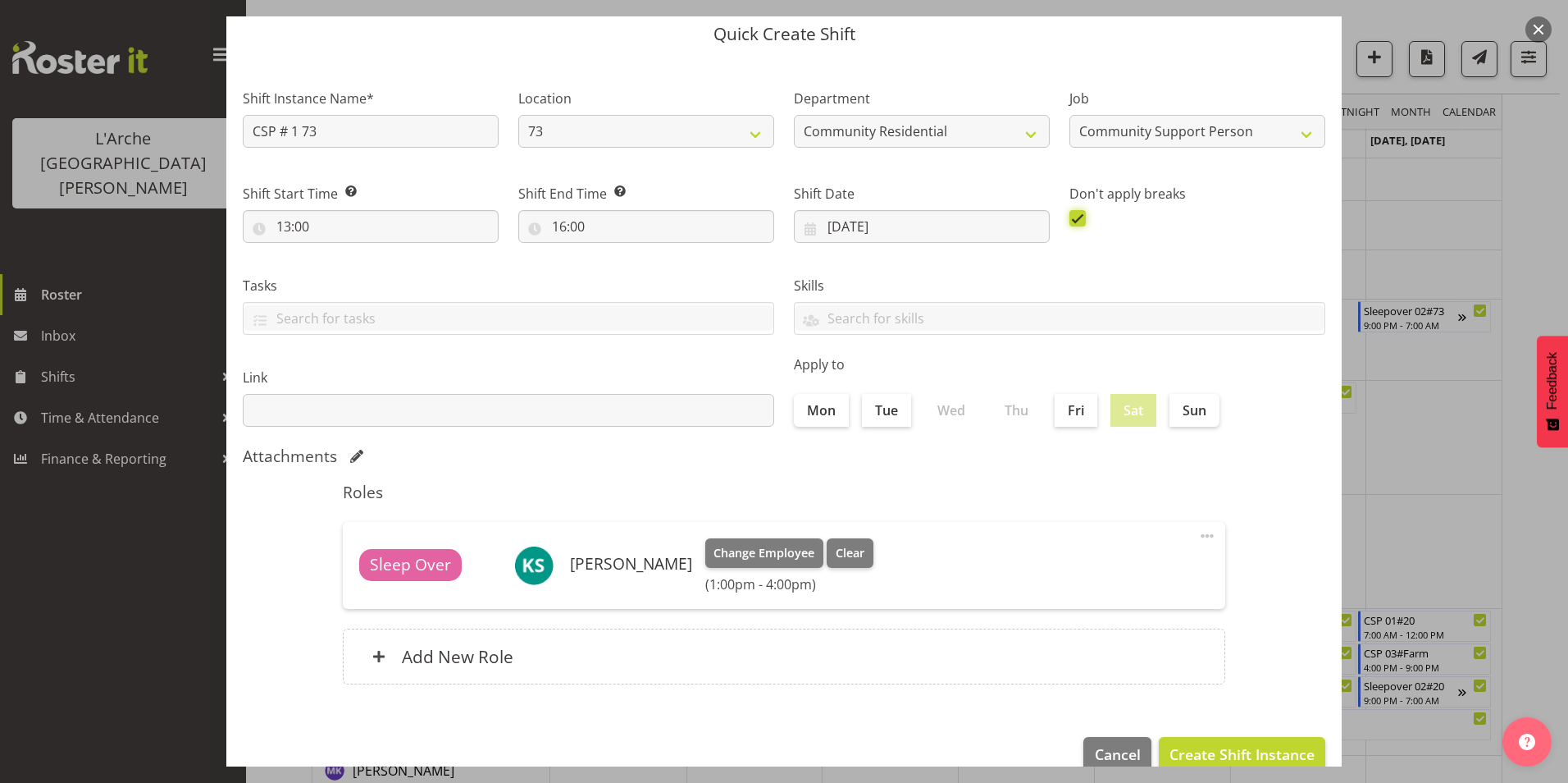
scroll to position [88, 0]
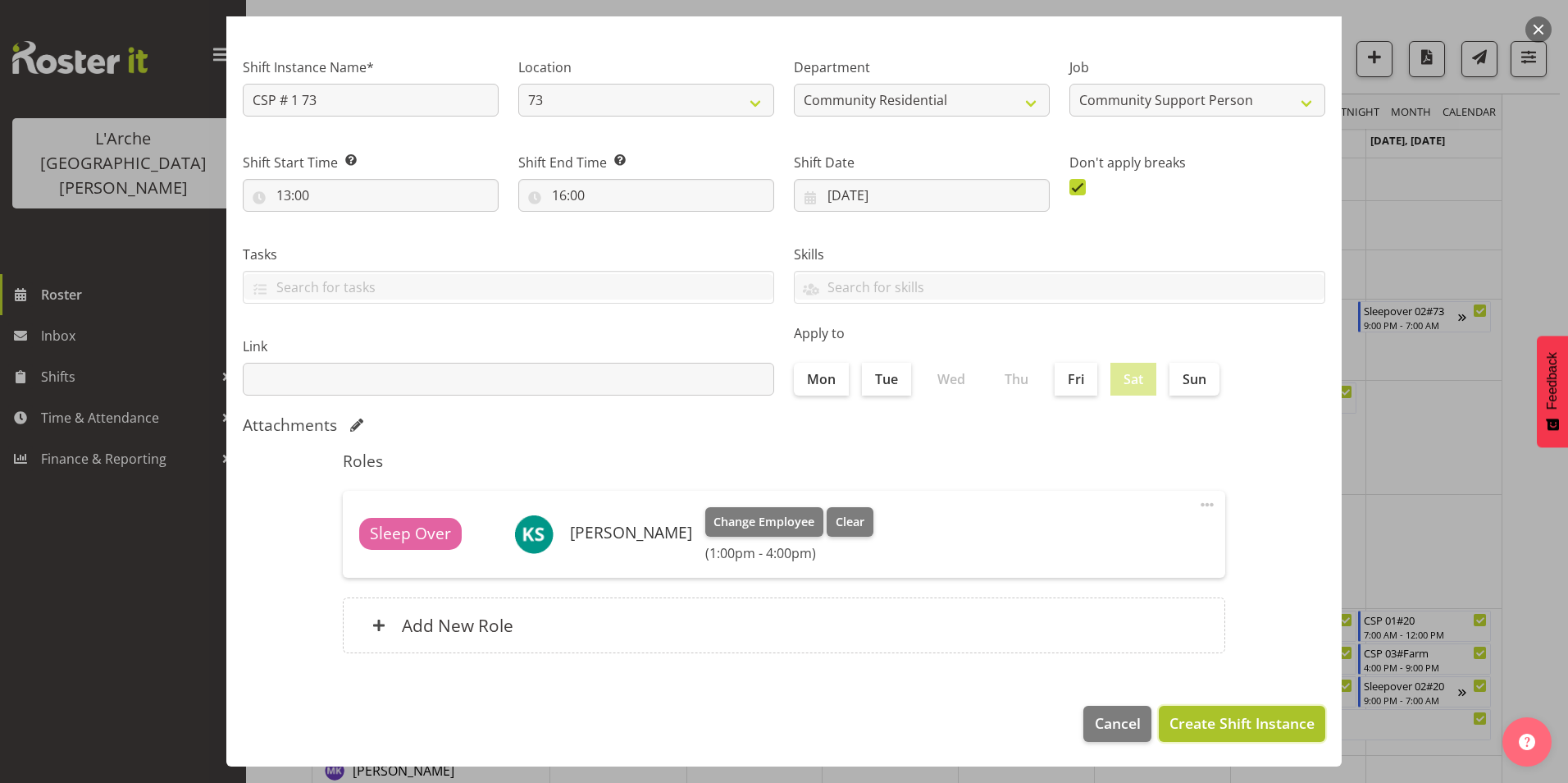
click at [1221, 715] on span "Create Shift Instance" at bounding box center [1242, 722] width 145 height 21
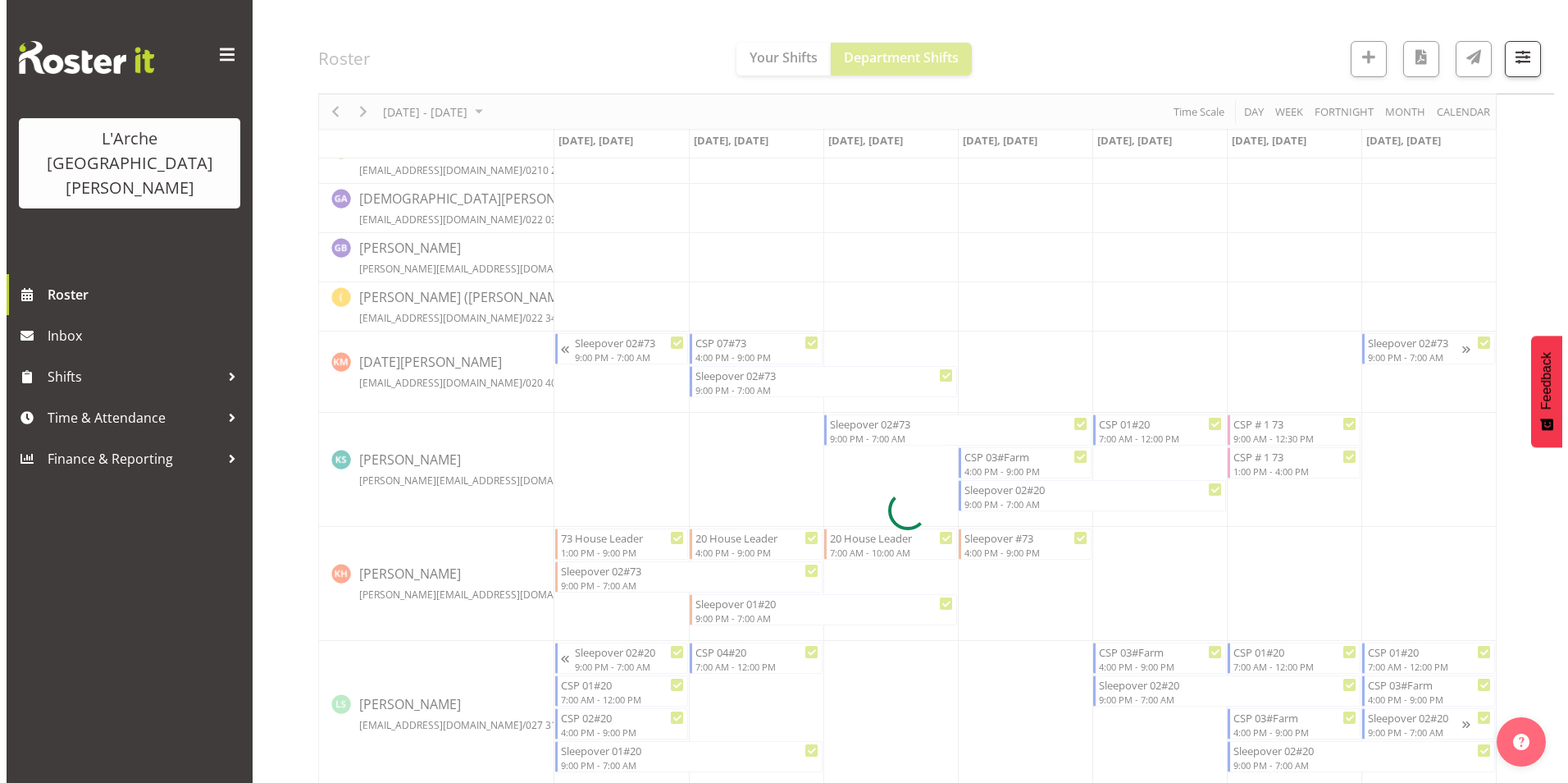
scroll to position [410, 0]
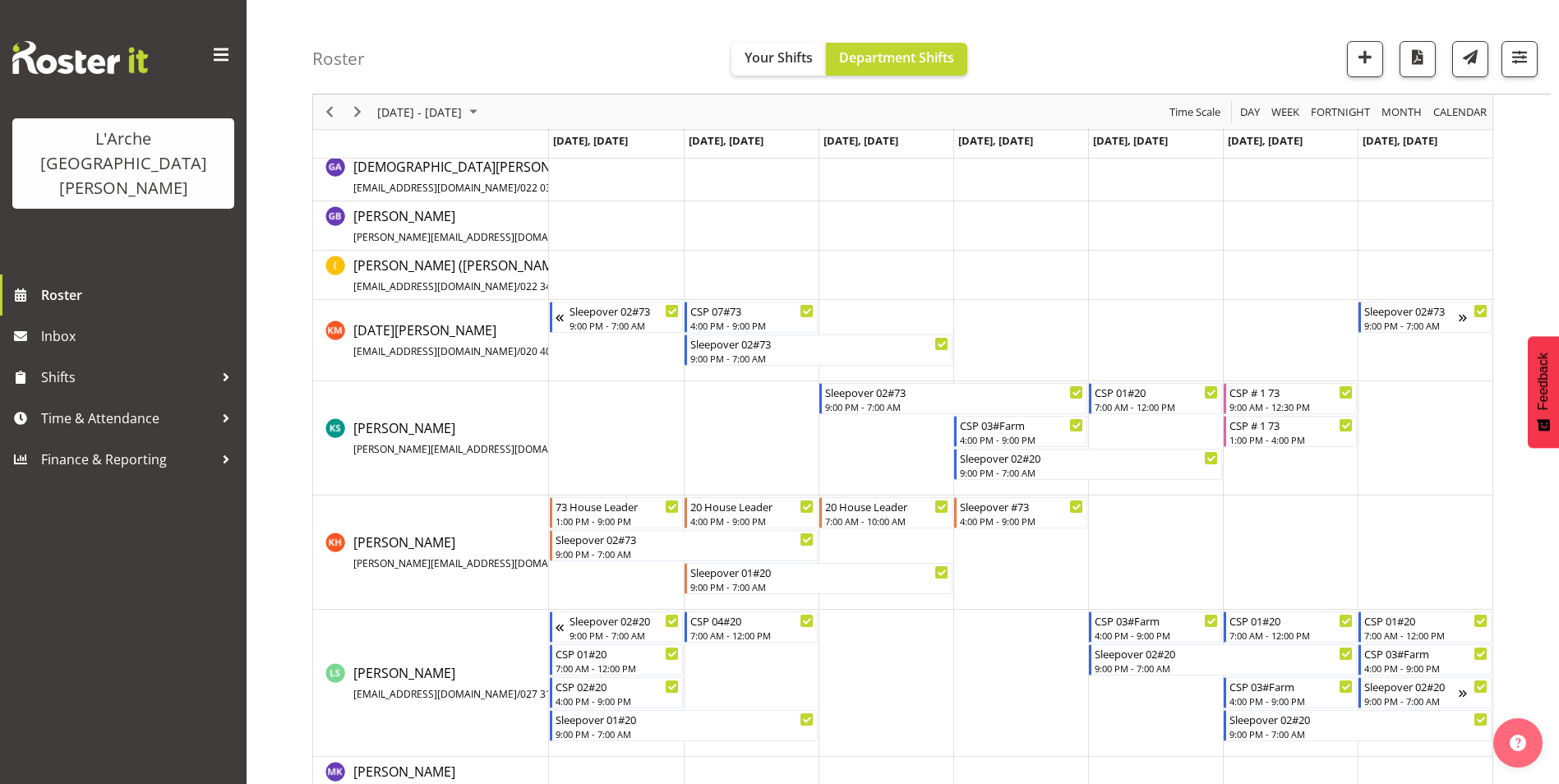
click at [1171, 437] on td "Timeline Week of September 15, 2025" at bounding box center [1156, 438] width 134 height 114
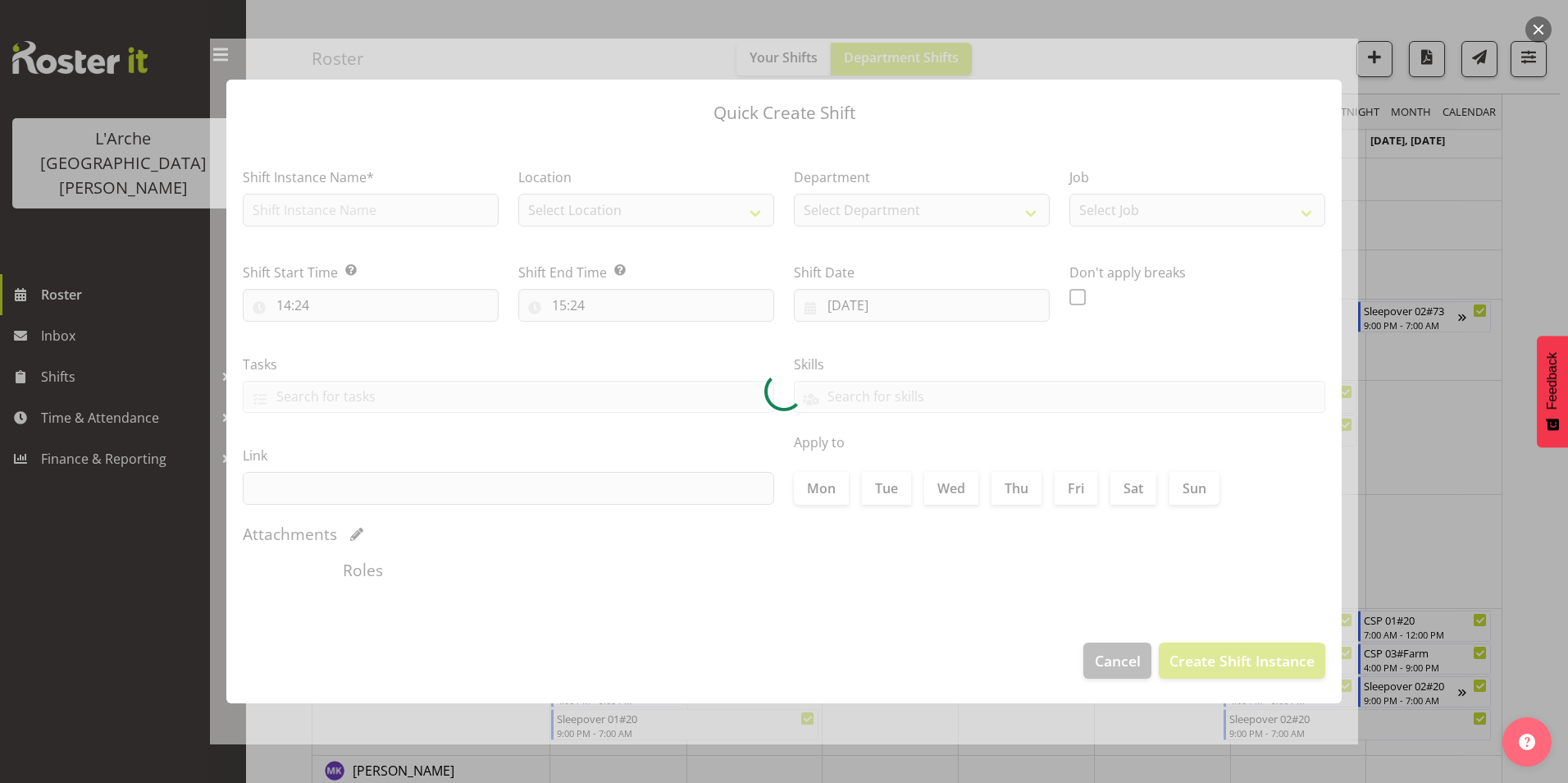
type input "19/09/2025"
checkbox input "true"
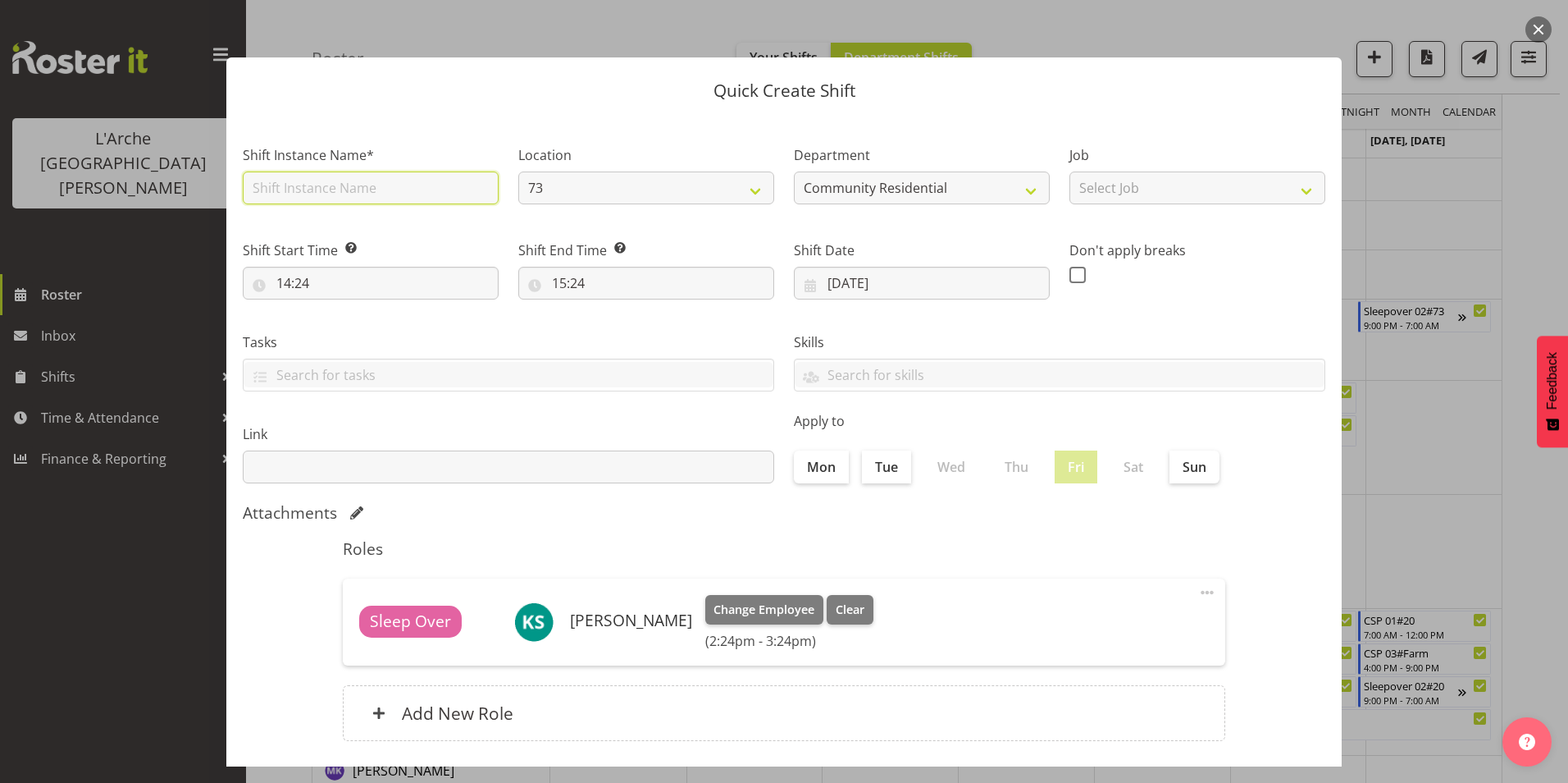
click at [302, 187] on input "text" at bounding box center [371, 187] width 256 height 33
type input "CSP # 1 73"
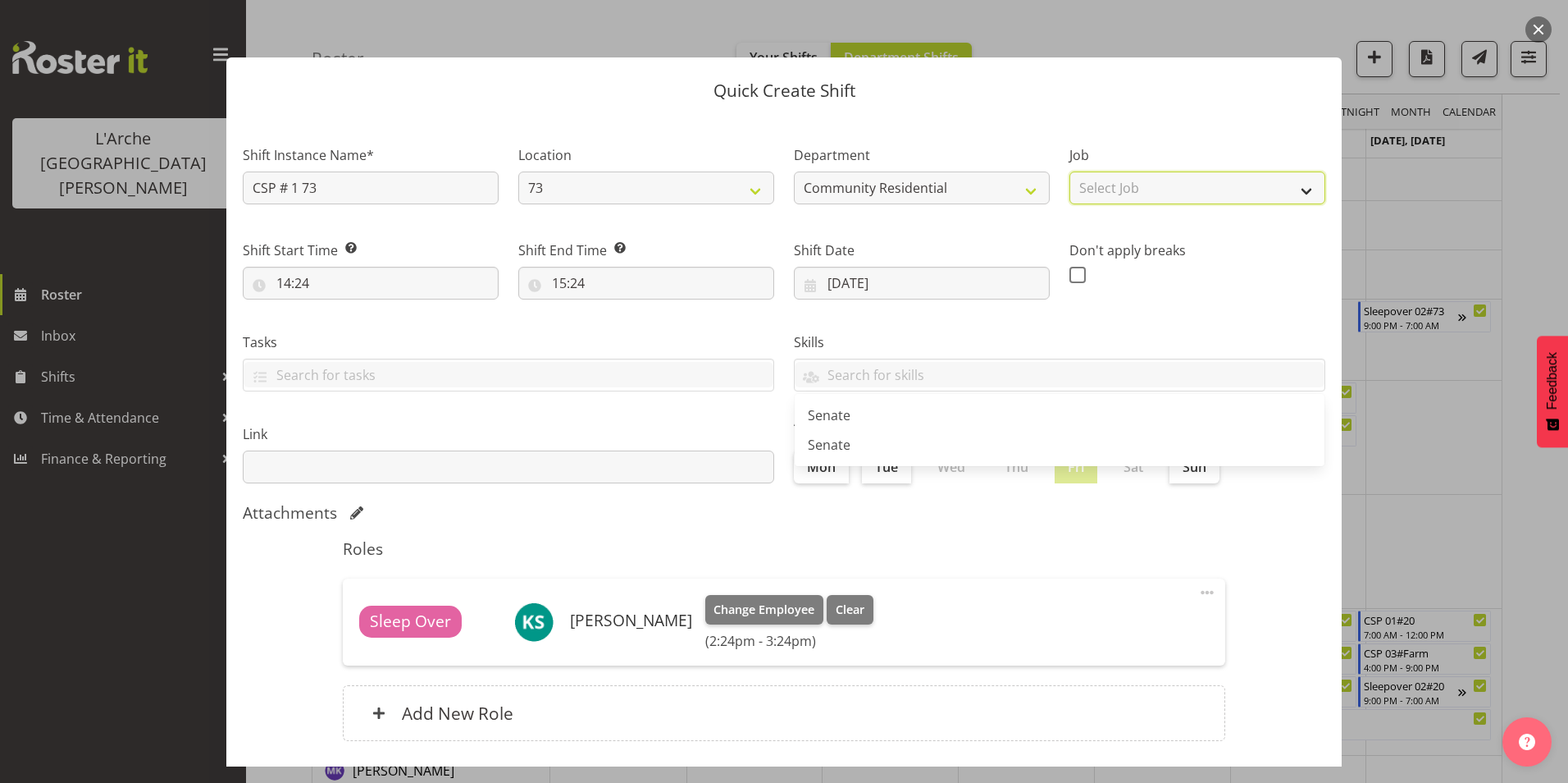
click at [1121, 187] on select "Select Job Accounts Admin Art Coordinator Community Leader Community Support Pe…" at bounding box center [1197, 187] width 256 height 33
select select "1"
click at [1070, 172] on select "Select Job Accounts Admin Art Coordinator Community Leader Community Support Pe…" at bounding box center [1197, 187] width 256 height 33
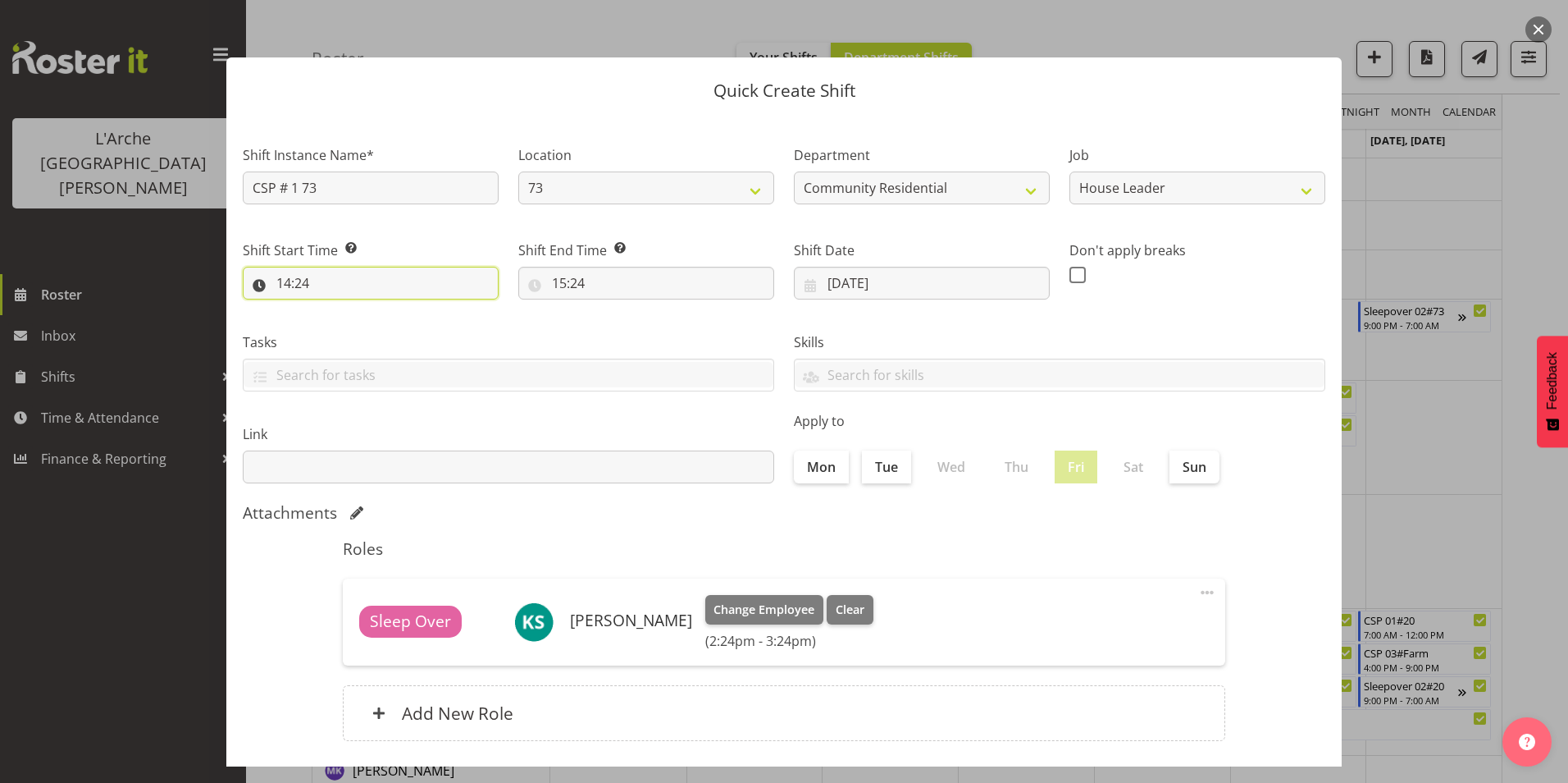
click at [287, 275] on input "14:24" at bounding box center [371, 282] width 256 height 33
click at [357, 334] on select "00 01 02 03 04 05 06 07 08 09 10 11 12 13 14 15 16 17 18 19 20 21 22 23" at bounding box center [355, 325] width 37 height 33
select select "12"
click at [336, 309] on select "00 01 02 03 04 05 06 07 08 09 10 11 12 13 14 15 16 17 18 19 20 21 22 23" at bounding box center [355, 325] width 37 height 33
type input "12:24"
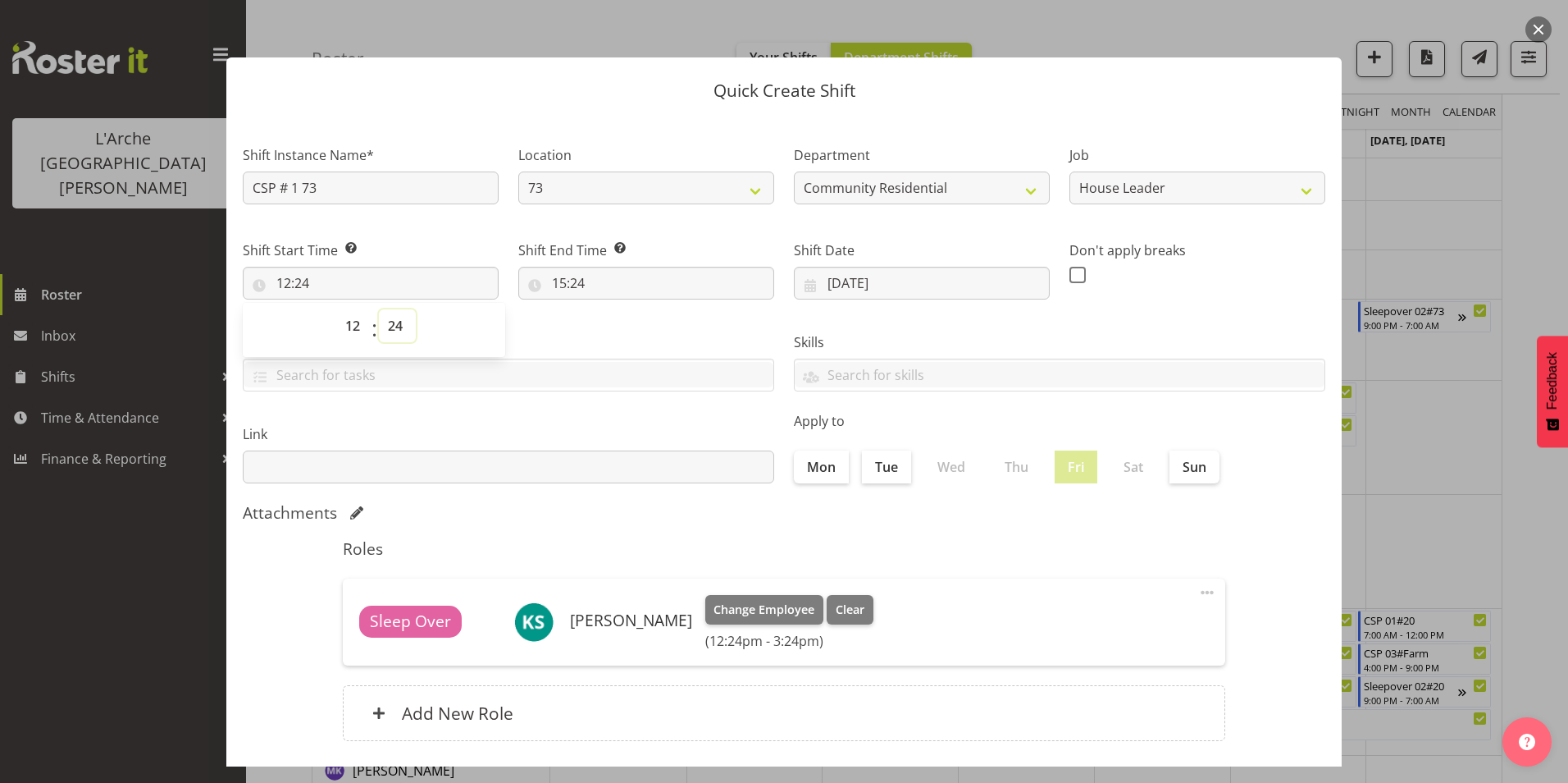
click at [391, 322] on select "00 01 02 03 04 05 06 07 08 09 10 11 12 13 14 15 16 17 18 19 20 21 22 23 24 25 2…" at bounding box center [398, 325] width 37 height 33
select select "30"
click at [379, 309] on select "00 01 02 03 04 05 06 07 08 09 10 11 12 13 14 15 16 17 18 19 20 21 22 23 24 25 2…" at bounding box center [398, 325] width 37 height 33
type input "12:30"
click at [558, 282] on input "15:24" at bounding box center [646, 282] width 256 height 33
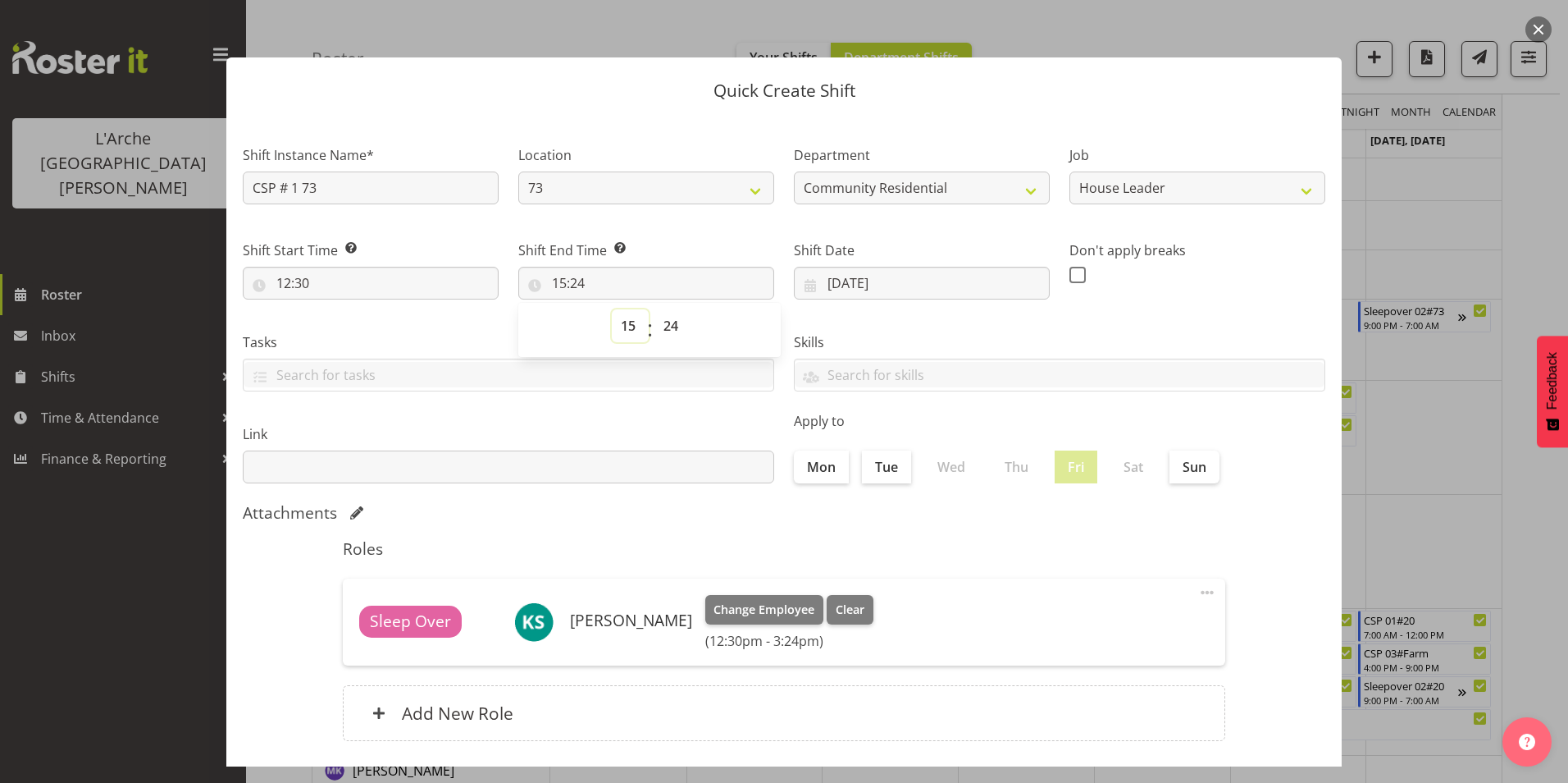
click at [630, 326] on select "00 01 02 03 04 05 06 07 08 09 10 11 12 13 14 15 16 17 18 19 20 21 22 23" at bounding box center [631, 325] width 37 height 33
select select "13"
click at [612, 309] on select "00 01 02 03 04 05 06 07 08 09 10 11 12 13 14 15 16 17 18 19 20 21 22 23" at bounding box center [631, 325] width 37 height 33
type input "13:24"
drag, startPoint x: 664, startPoint y: 321, endPoint x: 672, endPoint y: 331, distance: 12.8
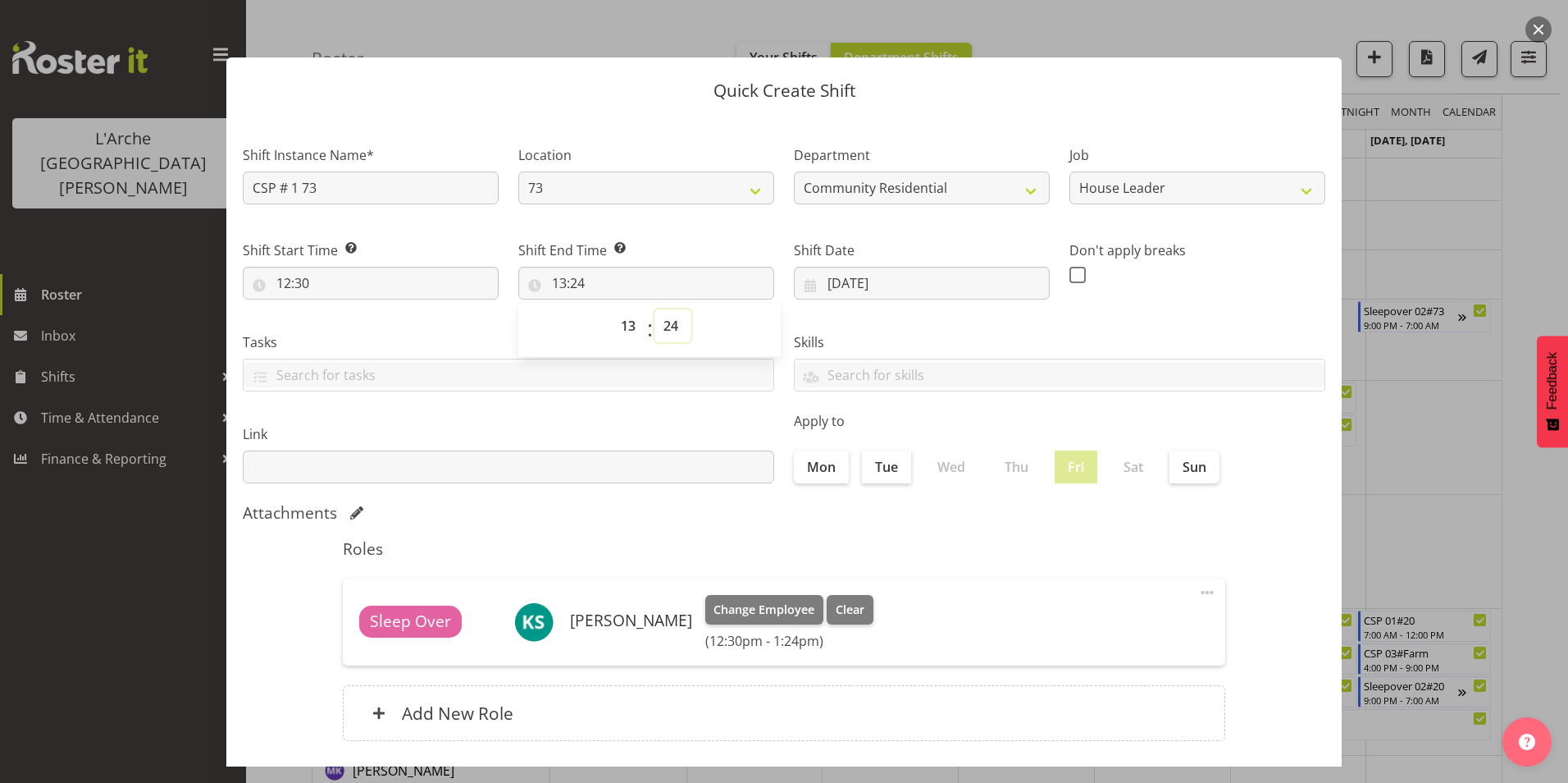
click at [664, 321] on select "00 01 02 03 04 05 06 07 08 09 10 11 12 13 14 15 16 17 18 19 20 21 22 23 24 25 2…" at bounding box center [673, 325] width 37 height 33
select select "16"
click at [654, 309] on select "00 01 02 03 04 05 06 07 08 09 10 11 12 13 14 15 16 17 18 19 20 21 22 23 24 25 2…" at bounding box center [673, 325] width 37 height 33
type input "13:16"
click at [627, 326] on select "00 01 02 03 04 05 06 07 08 09 10 11 12 13 14 15 16 17 18 19 20 21 22 23" at bounding box center [631, 325] width 37 height 33
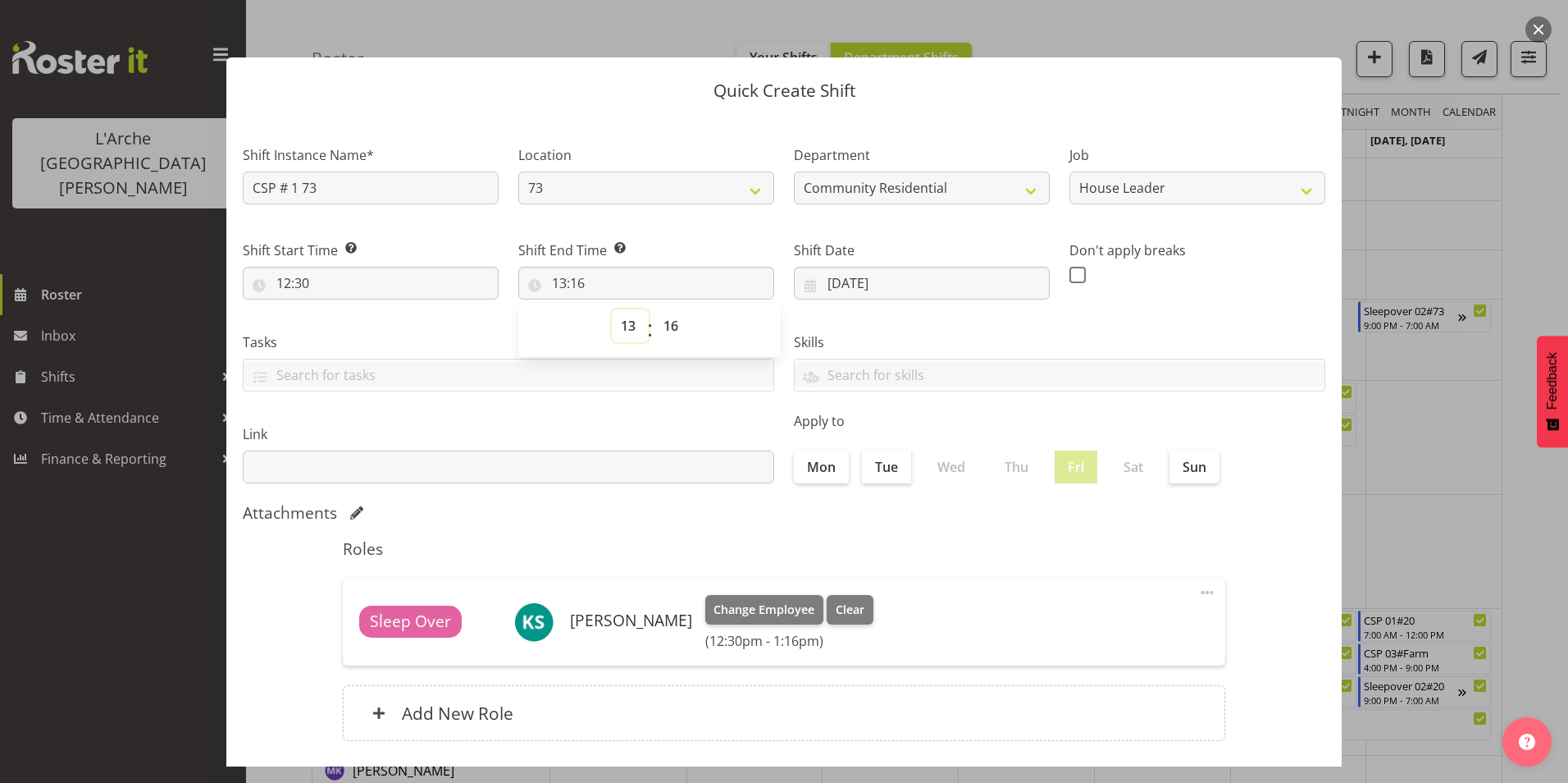
select select "16"
click at [612, 309] on select "00 01 02 03 04 05 06 07 08 09 10 11 12 13 14 15 16 17 18 19 20 21 22 23" at bounding box center [631, 325] width 37 height 33
type input "16:16"
click at [669, 324] on select "00 01 02 03 04 05 06 07 08 09 10 11 12 13 14 15 16 17 18 19 20 21 22 23 24 25 2…" at bounding box center [673, 325] width 37 height 33
select select "0"
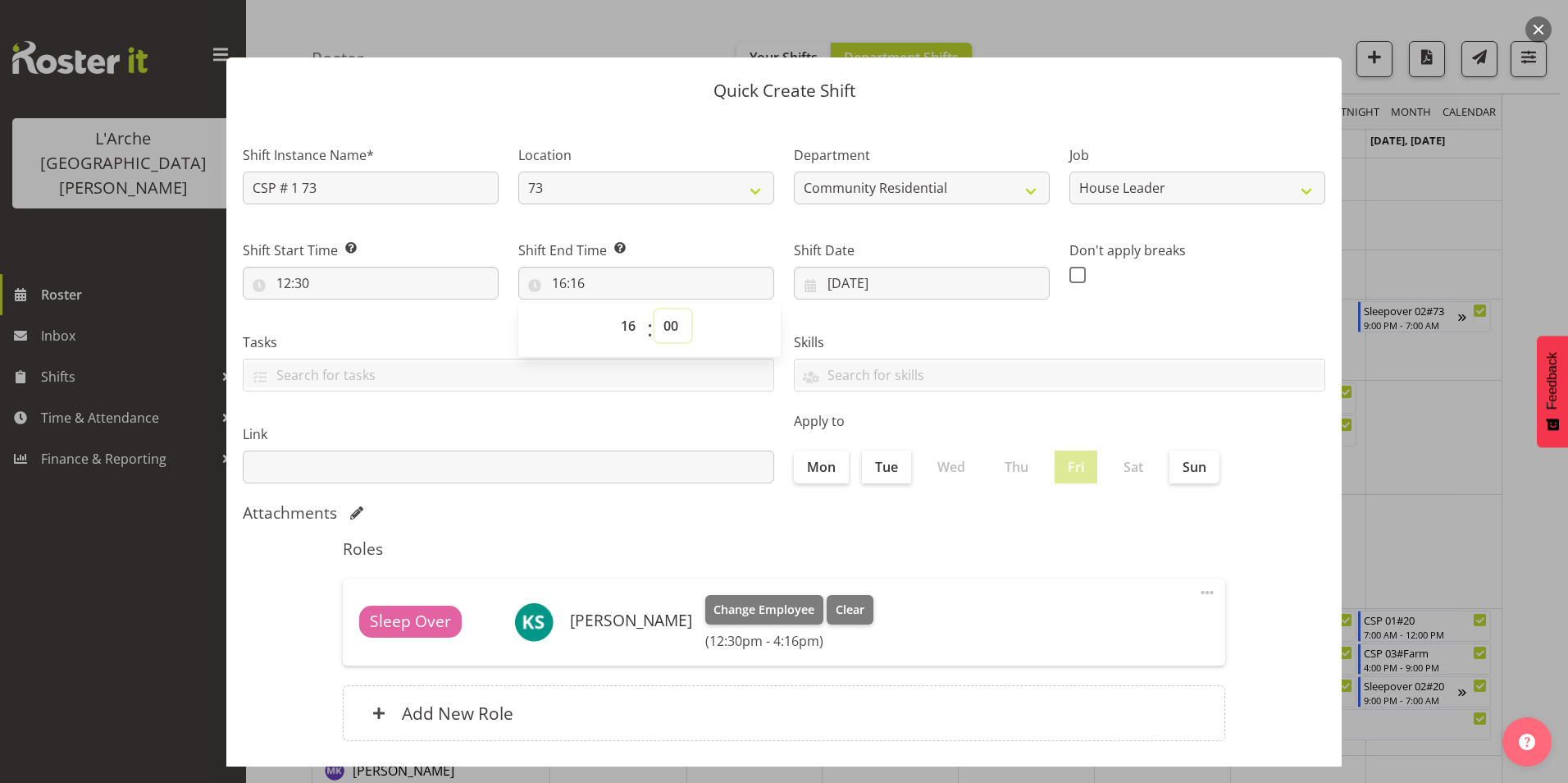
click at [654, 309] on select "00 01 02 03 04 05 06 07 08 09 10 11 12 13 14 15 16 17 18 19 20 21 22 23 24 25 2…" at bounding box center [673, 325] width 37 height 33
type input "16:00"
click at [1072, 276] on span at bounding box center [1078, 275] width 17 height 17
click at [1072, 276] on input "checkbox" at bounding box center [1074, 274] width 10 height 10
checkbox input "true"
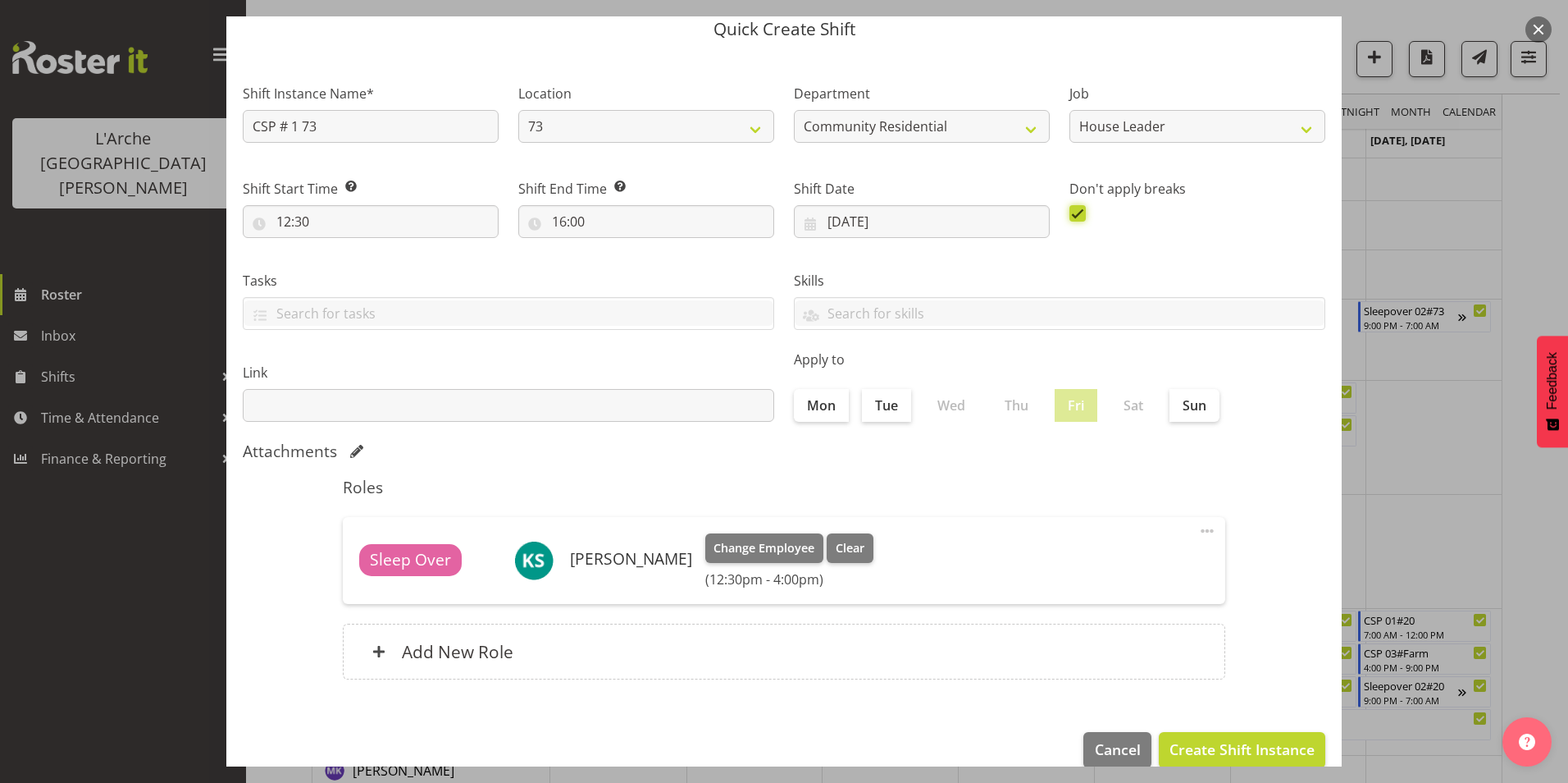
scroll to position [88, 0]
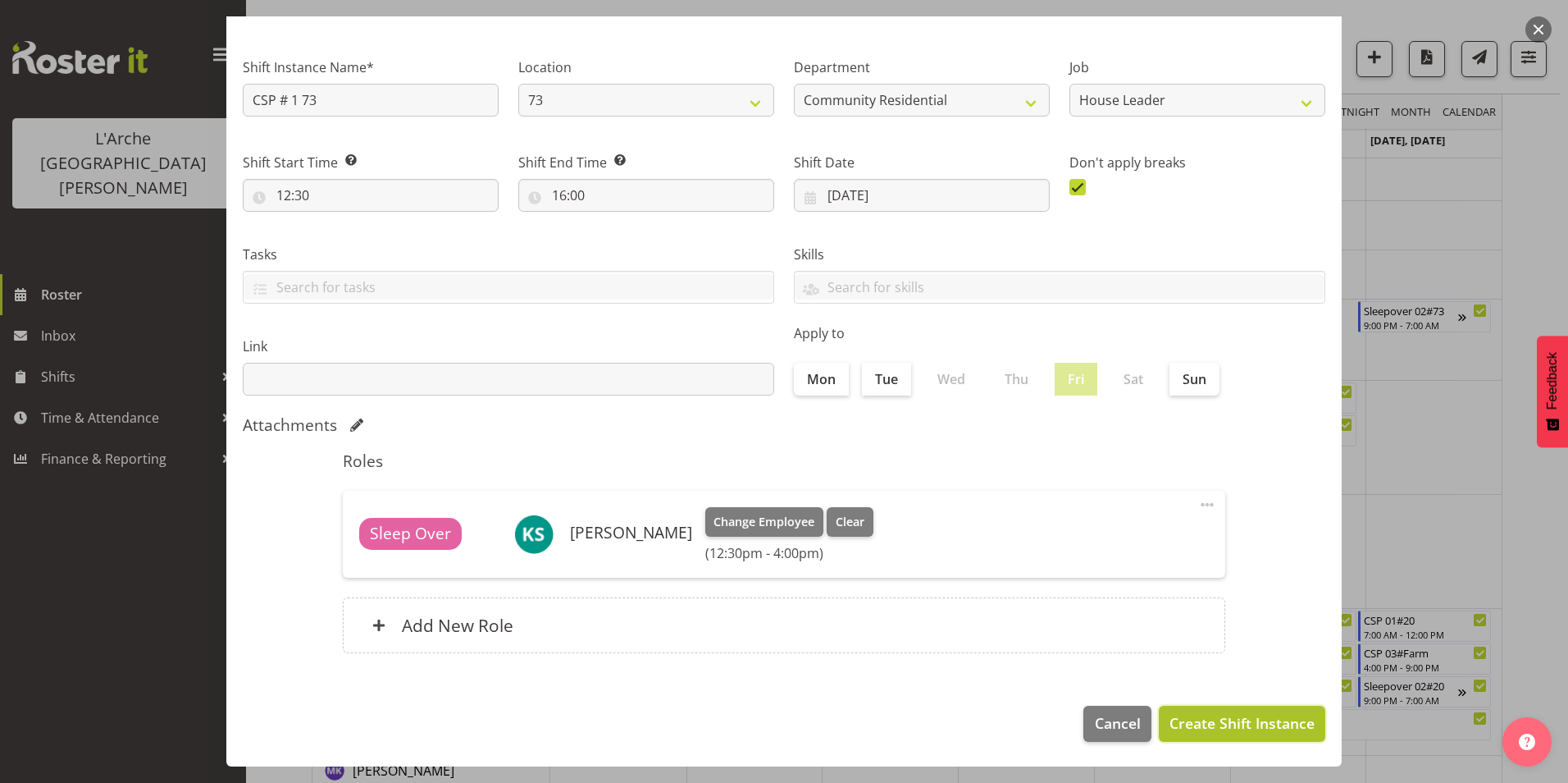
click at [1226, 721] on span "Create Shift Instance" at bounding box center [1242, 722] width 145 height 21
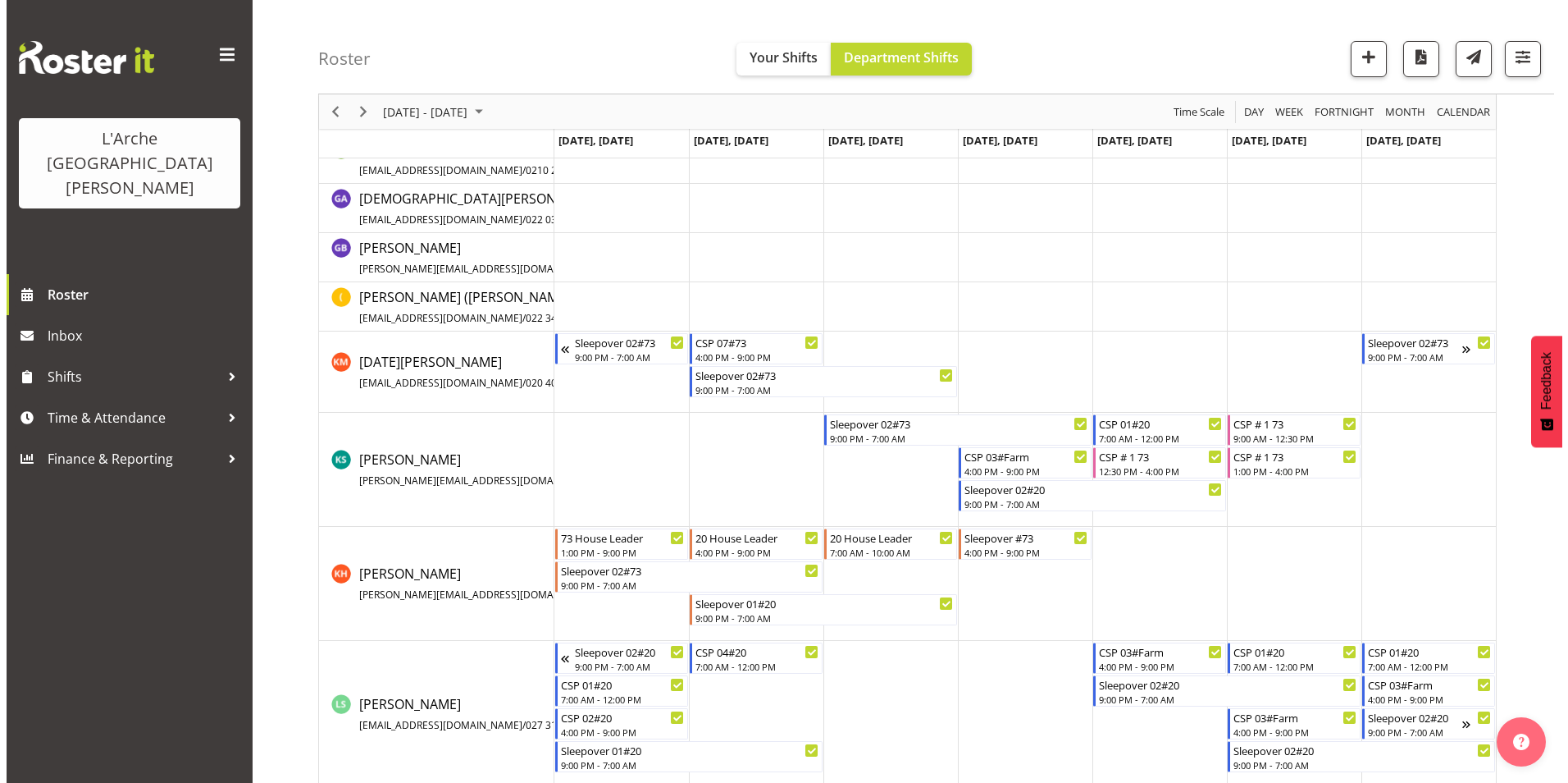
scroll to position [410, 0]
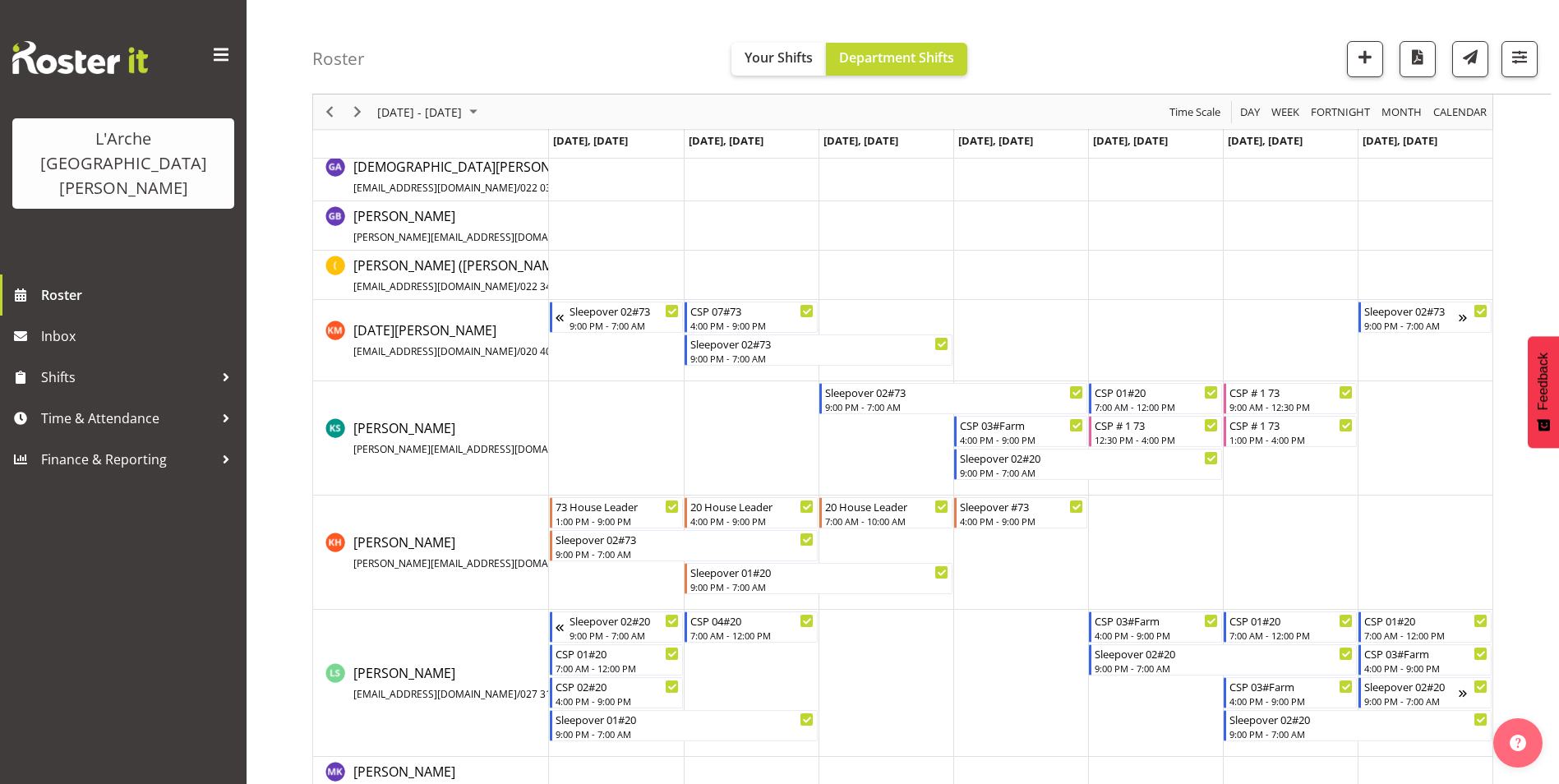
click at [1032, 488] on td "Timeline Week of September 15, 2025" at bounding box center [1020, 438] width 134 height 114
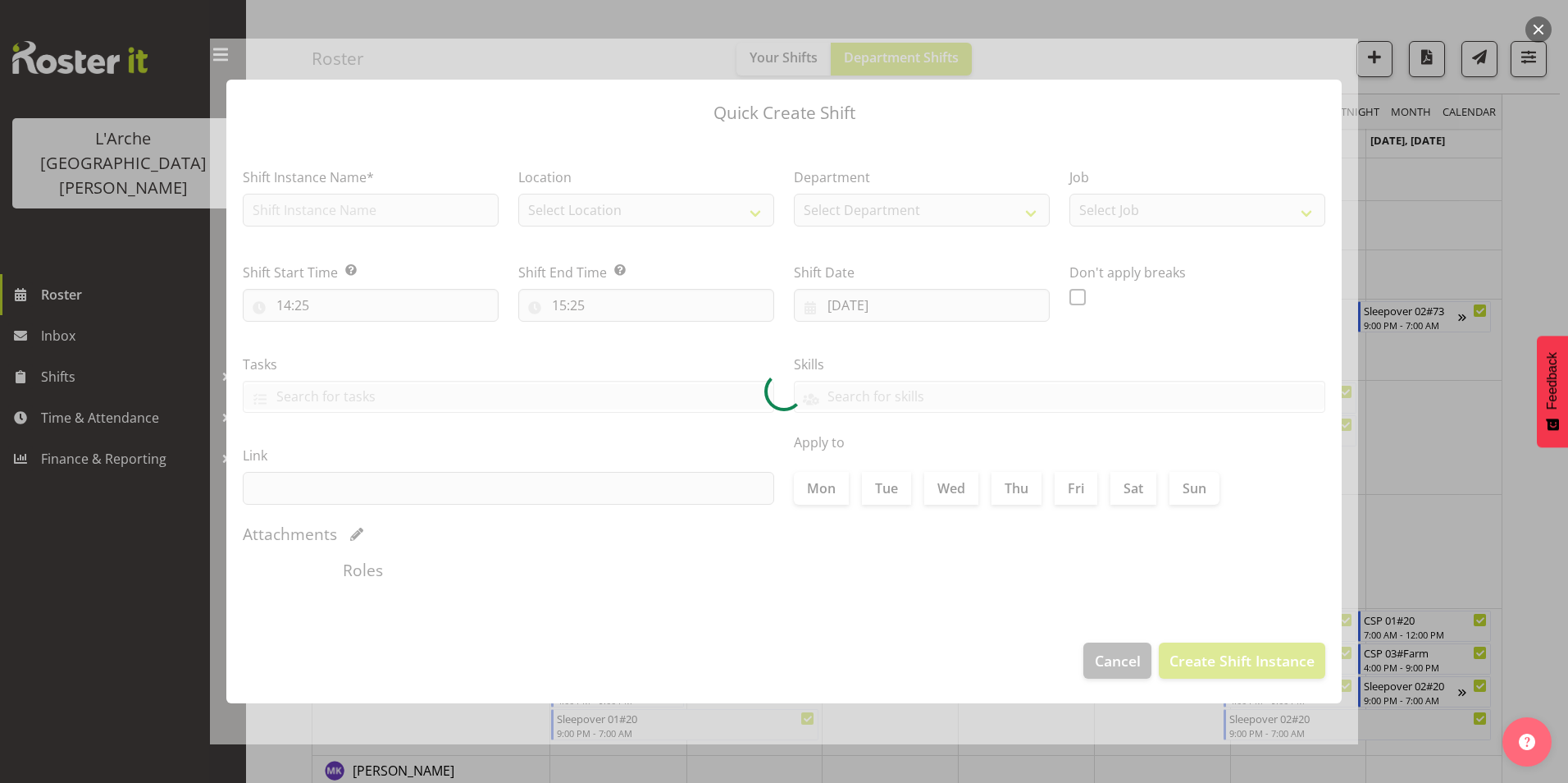
type input "18/09/2025"
checkbox input "true"
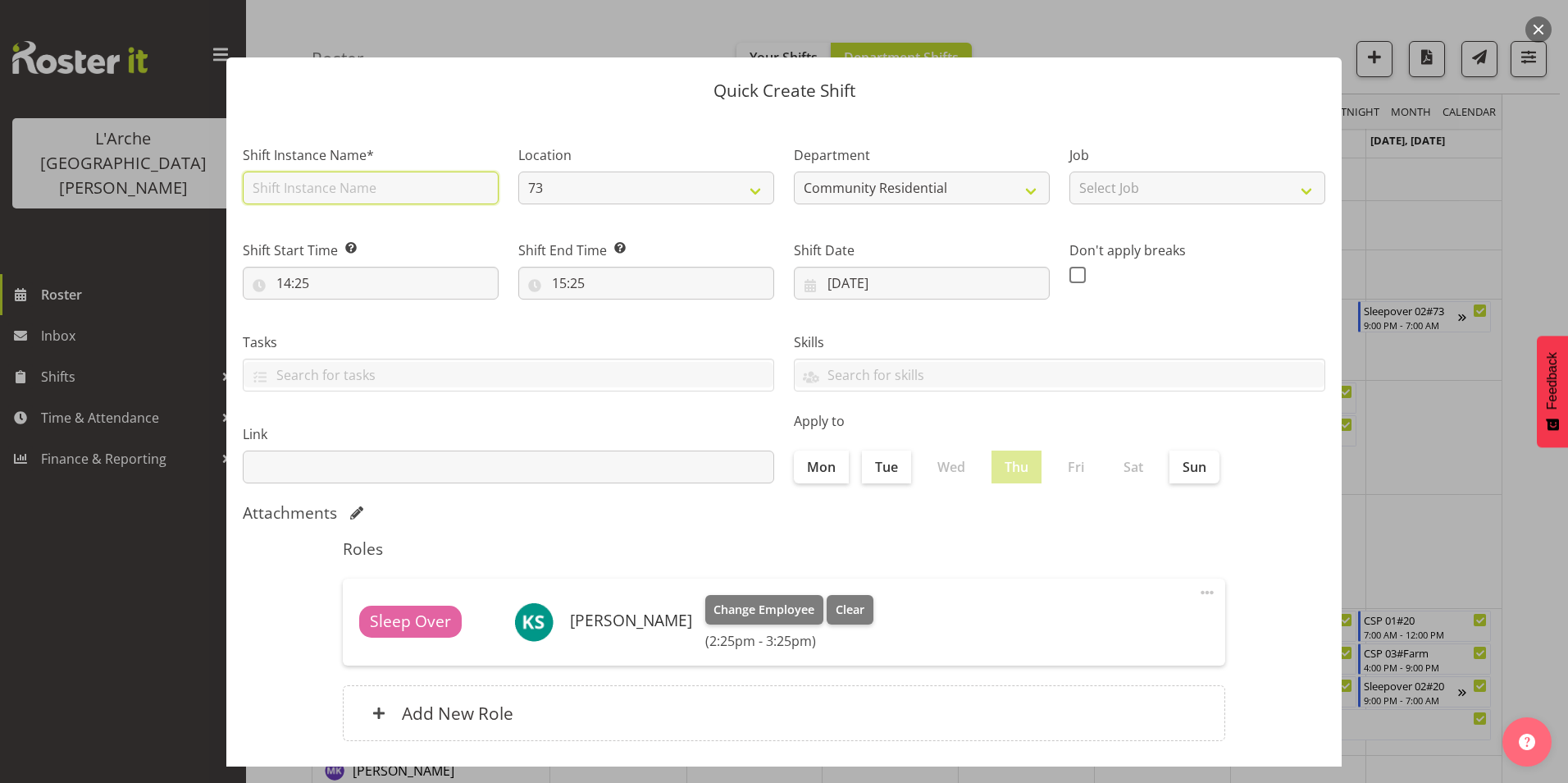
click at [373, 195] on input "text" at bounding box center [371, 187] width 256 height 33
type input "CSP # 1 73"
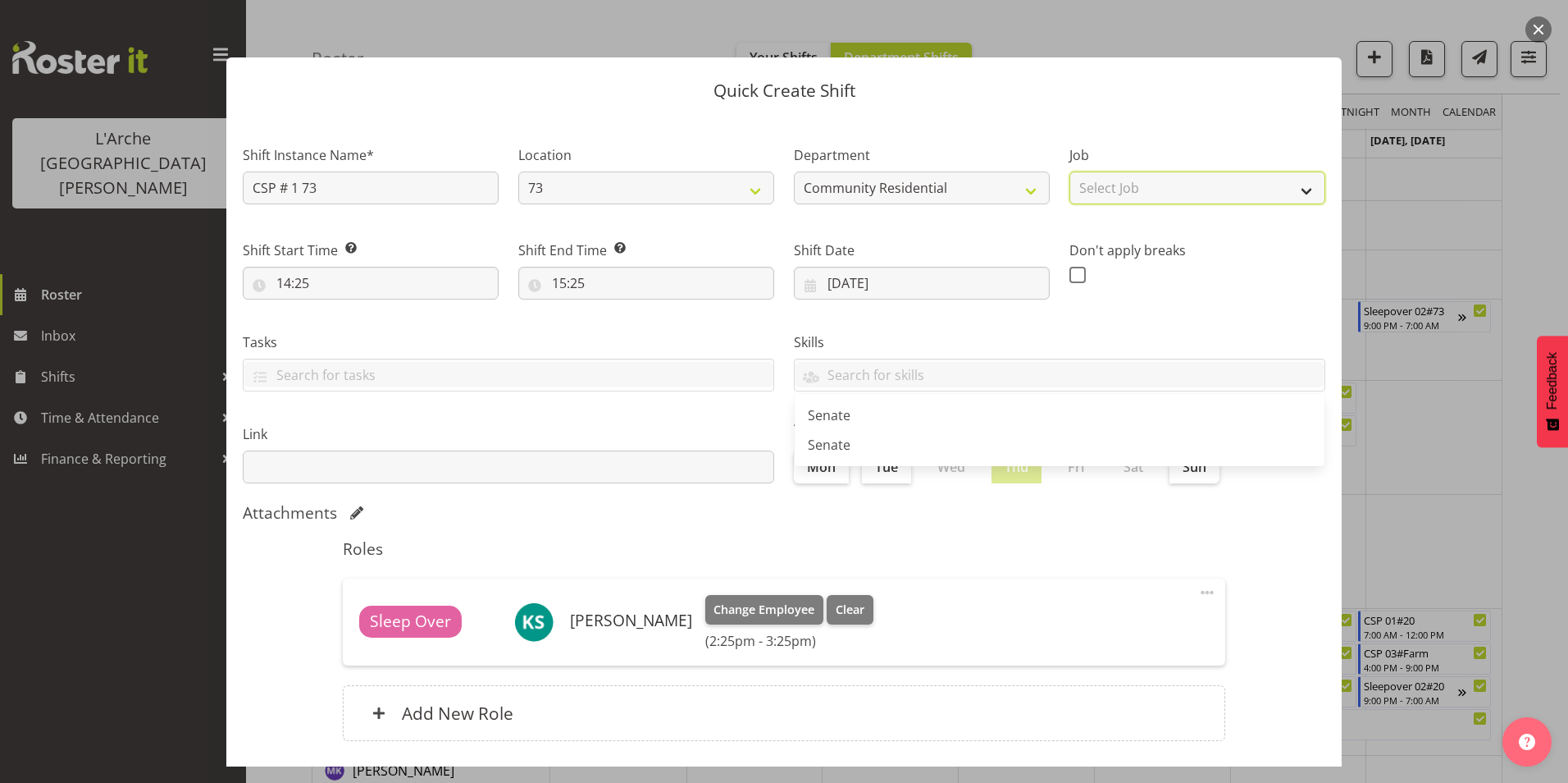
click at [1193, 183] on select "Select Job Accounts Admin Art Coordinator Community Leader Community Support Pe…" at bounding box center [1197, 187] width 256 height 33
select select "2"
click at [1070, 172] on select "Select Job Accounts Admin Art Coordinator Community Leader Community Support Pe…" at bounding box center [1197, 187] width 256 height 33
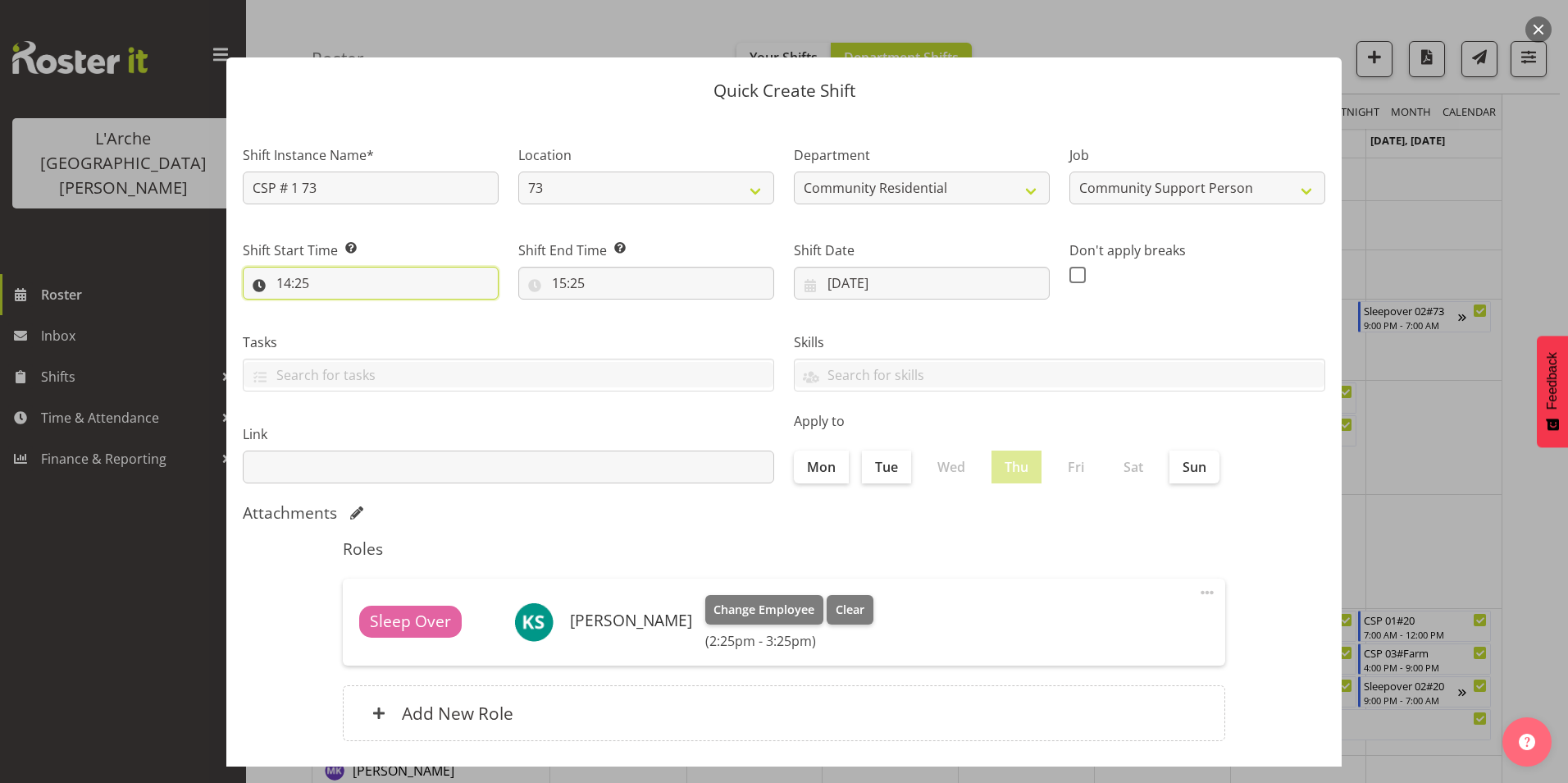
click at [284, 278] on input "14:25" at bounding box center [371, 282] width 256 height 33
click at [349, 327] on select "00 01 02 03 04 05 06 07 08 09 10 11 12 13 14 15 16 17 18 19 20 21 22 23" at bounding box center [355, 325] width 37 height 33
select select "7"
click at [336, 309] on select "00 01 02 03 04 05 06 07 08 09 10 11 12 13 14 15 16 17 18 19 20 21 22 23" at bounding box center [355, 325] width 37 height 33
type input "07:25"
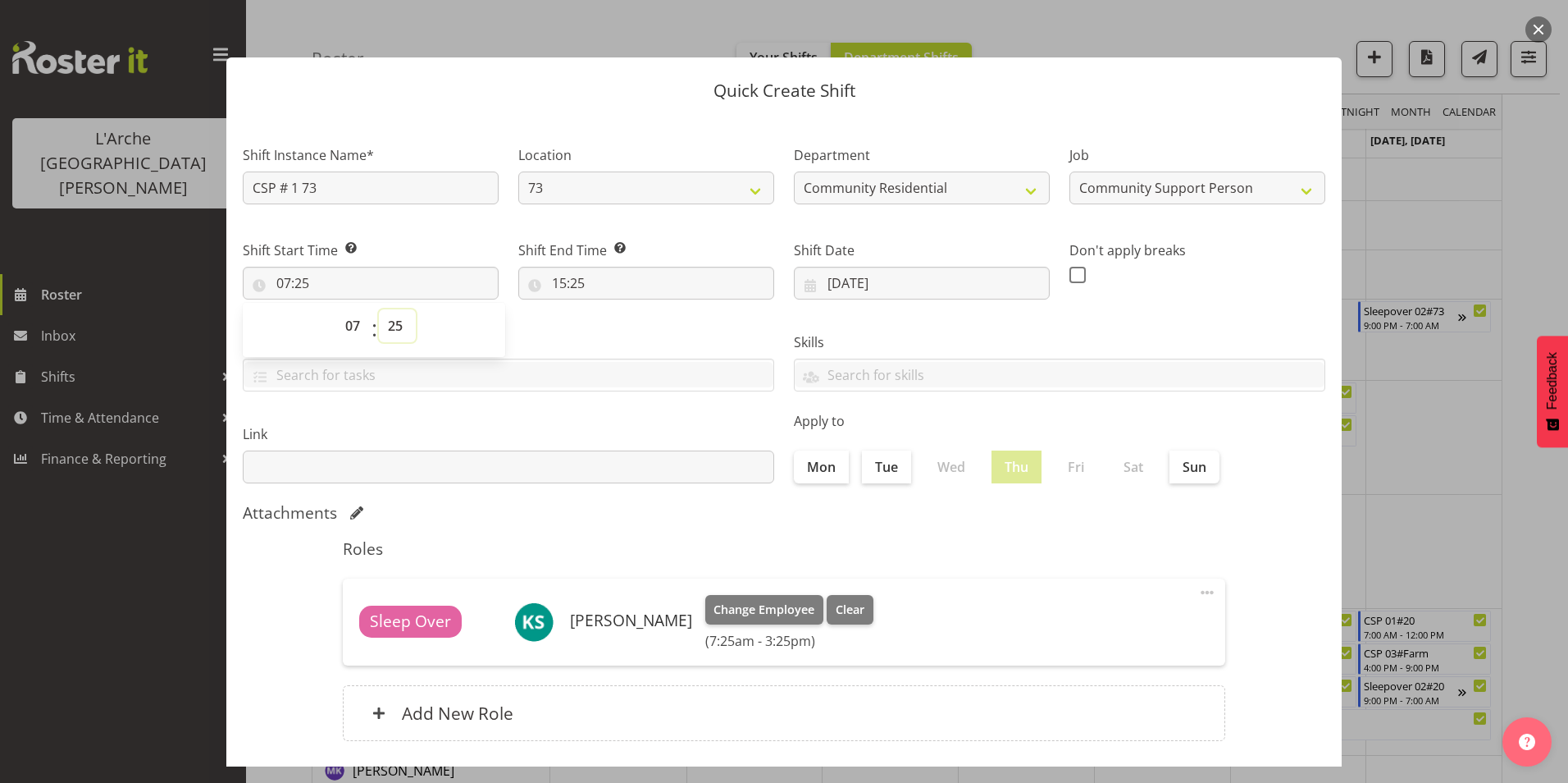
click at [402, 329] on select "00 01 02 03 04 05 06 07 08 09 10 11 12 13 14 15 16 17 18 19 20 21 22 23 24 25 2…" at bounding box center [398, 325] width 37 height 33
select select "0"
click at [379, 309] on select "00 01 02 03 04 05 06 07 08 09 10 11 12 13 14 15 16 17 18 19 20 21 22 23 24 25 2…" at bounding box center [398, 325] width 37 height 33
type input "07:00"
click at [557, 284] on input "15:25" at bounding box center [646, 282] width 256 height 33
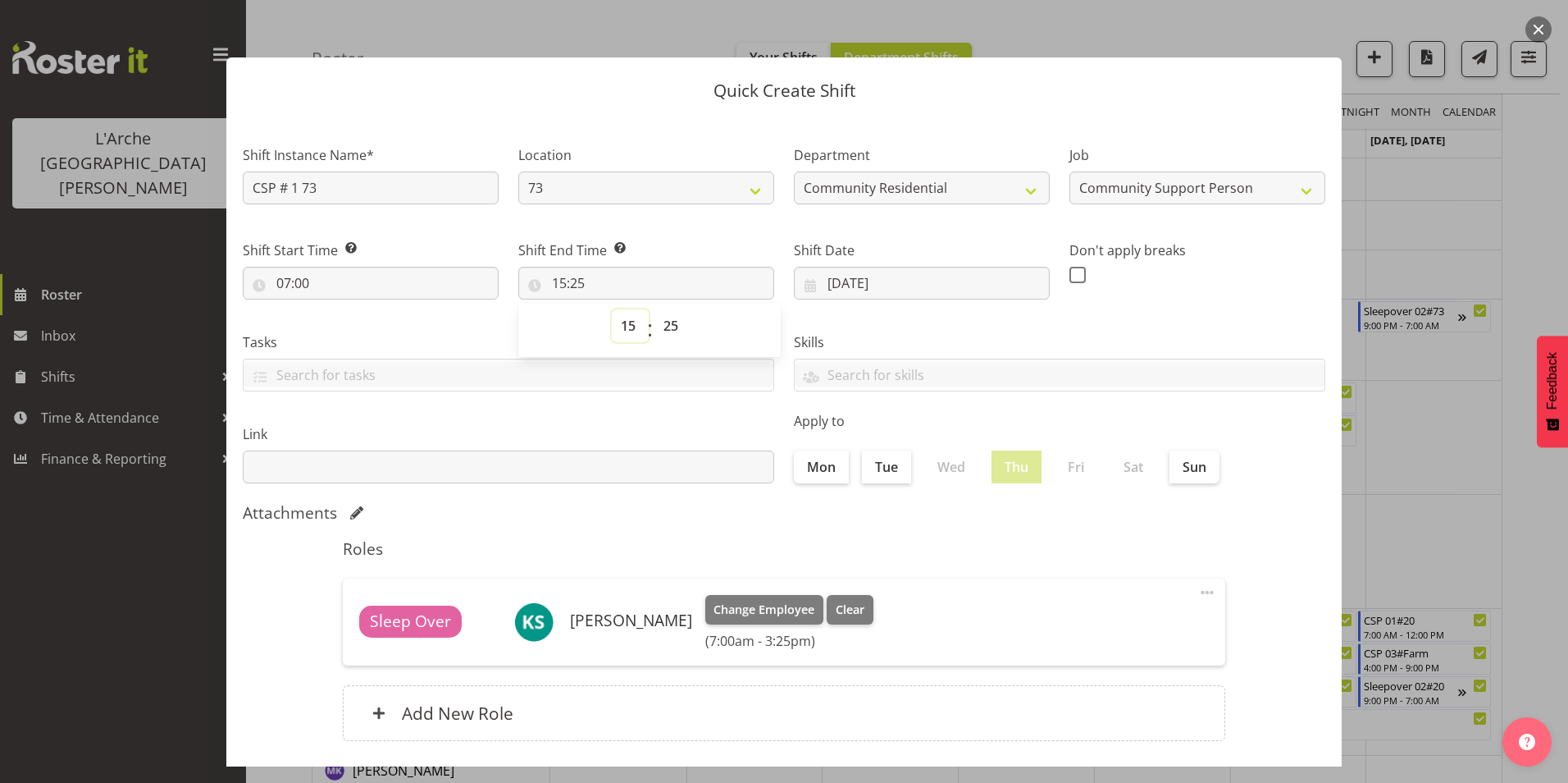
click at [621, 323] on select "00 01 02 03 04 05 06 07 08 09 10 11 12 13 14 15 16 17 18 19 20 21 22 23" at bounding box center [631, 325] width 37 height 33
select select "14"
click at [612, 309] on select "00 01 02 03 04 05 06 07 08 09 10 11 12 13 14 15 16 17 18 19 20 21 22 23" at bounding box center [631, 325] width 37 height 33
type input "14:25"
click at [670, 322] on select "00 01 02 03 04 05 06 07 08 09 10 11 12 13 14 15 16 17 18 19 20 21 22 23 24 25 2…" at bounding box center [673, 325] width 37 height 33
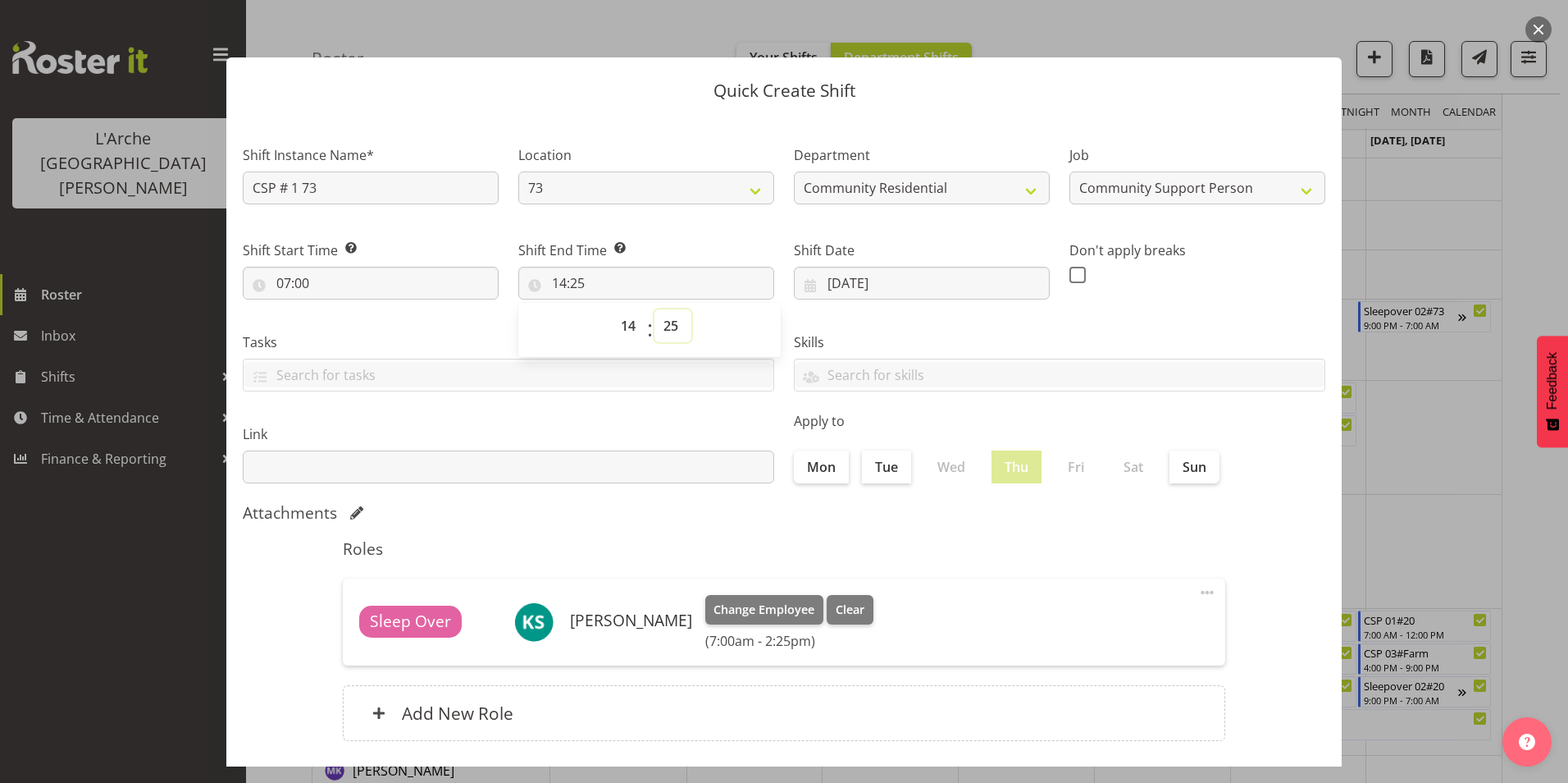
select select "0"
click at [654, 309] on select "00 01 02 03 04 05 06 07 08 09 10 11 12 13 14 15 16 17 18 19 20 21 22 23 24 25 2…" at bounding box center [673, 325] width 37 height 33
type input "14:00"
click at [1070, 279] on span at bounding box center [1078, 275] width 17 height 17
click at [1070, 279] on input "checkbox" at bounding box center [1074, 274] width 10 height 10
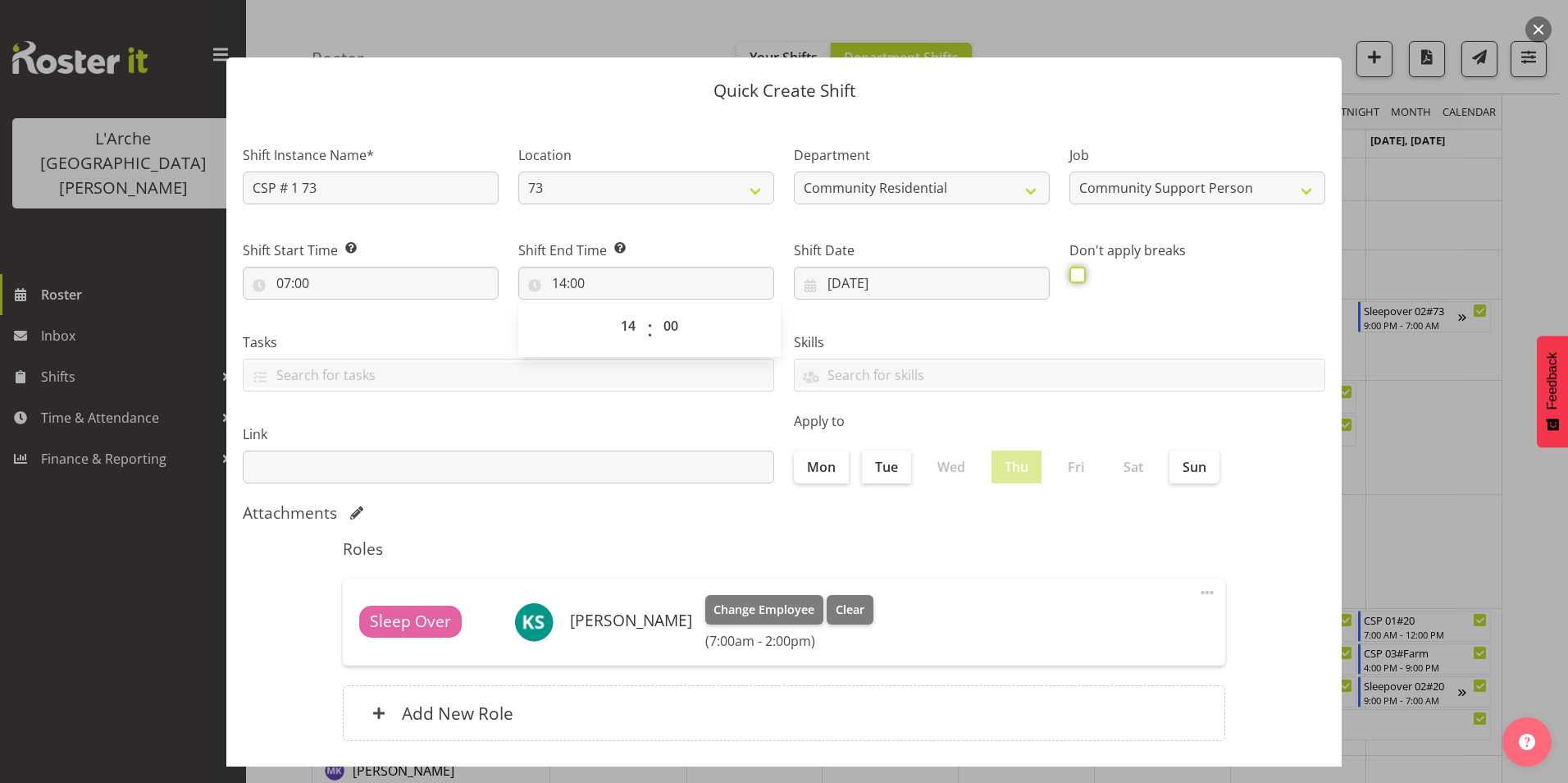
checkbox input "true"
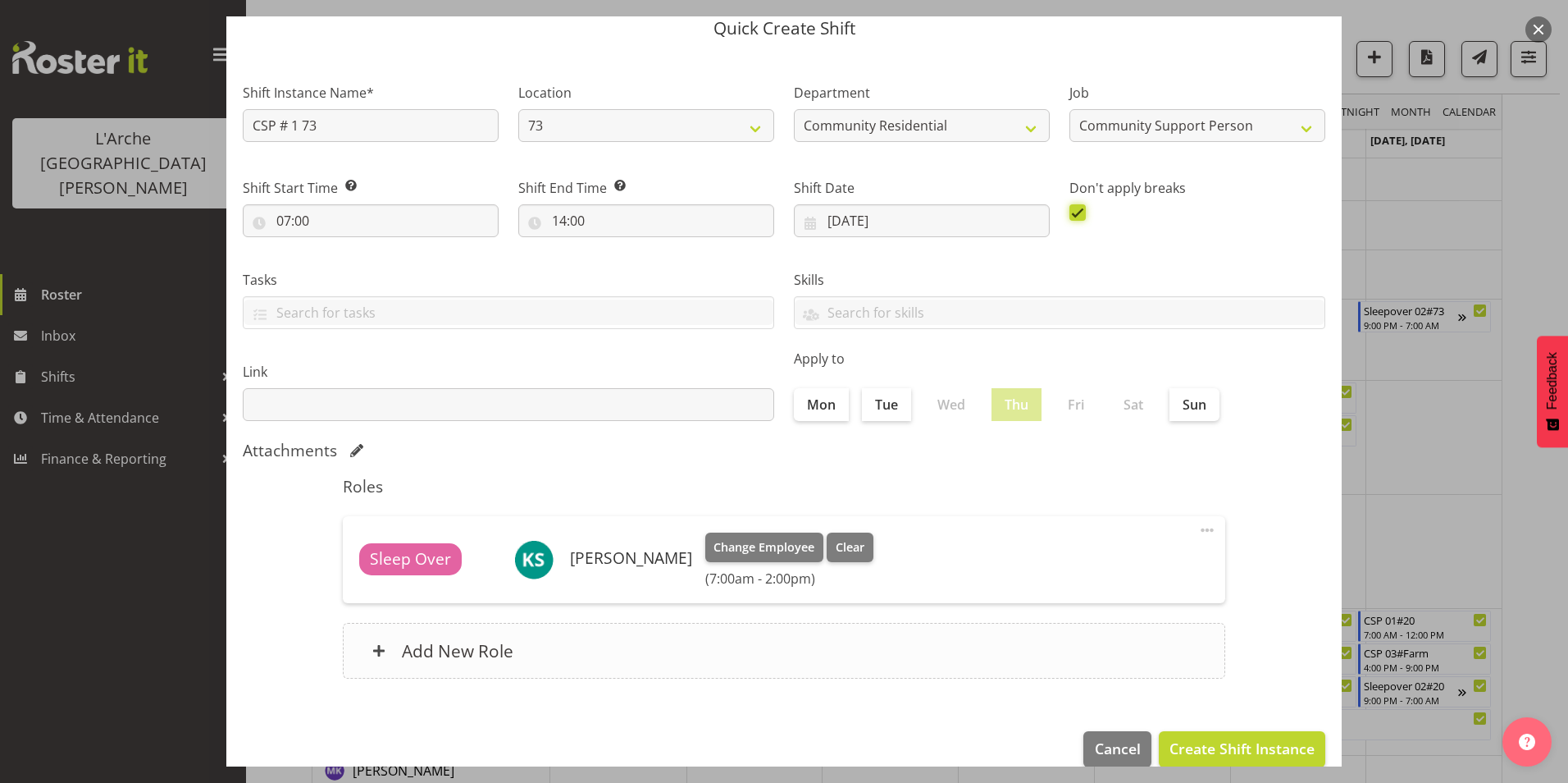
scroll to position [88, 0]
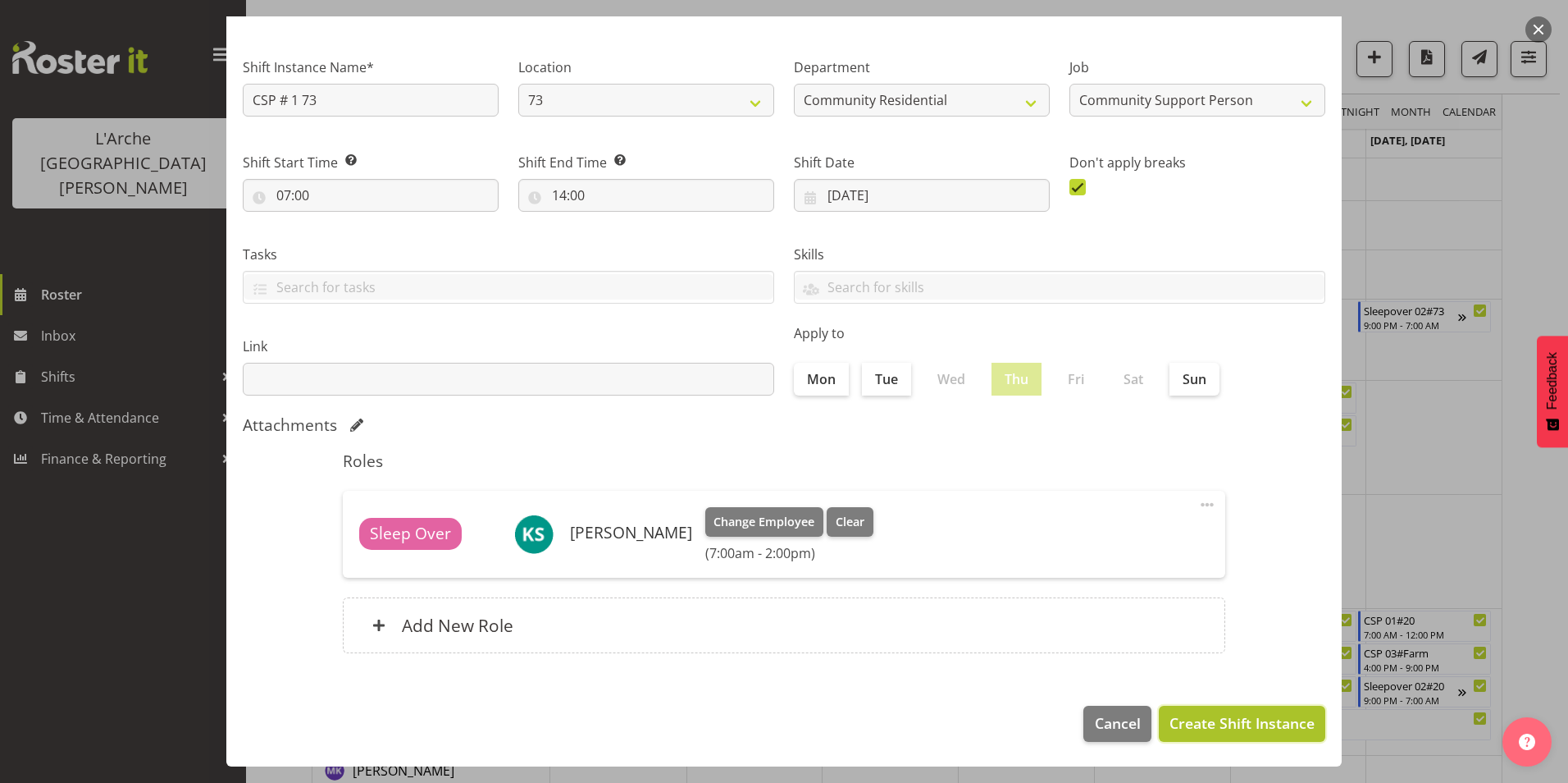
click at [1187, 717] on span "Create Shift Instance" at bounding box center [1242, 722] width 145 height 21
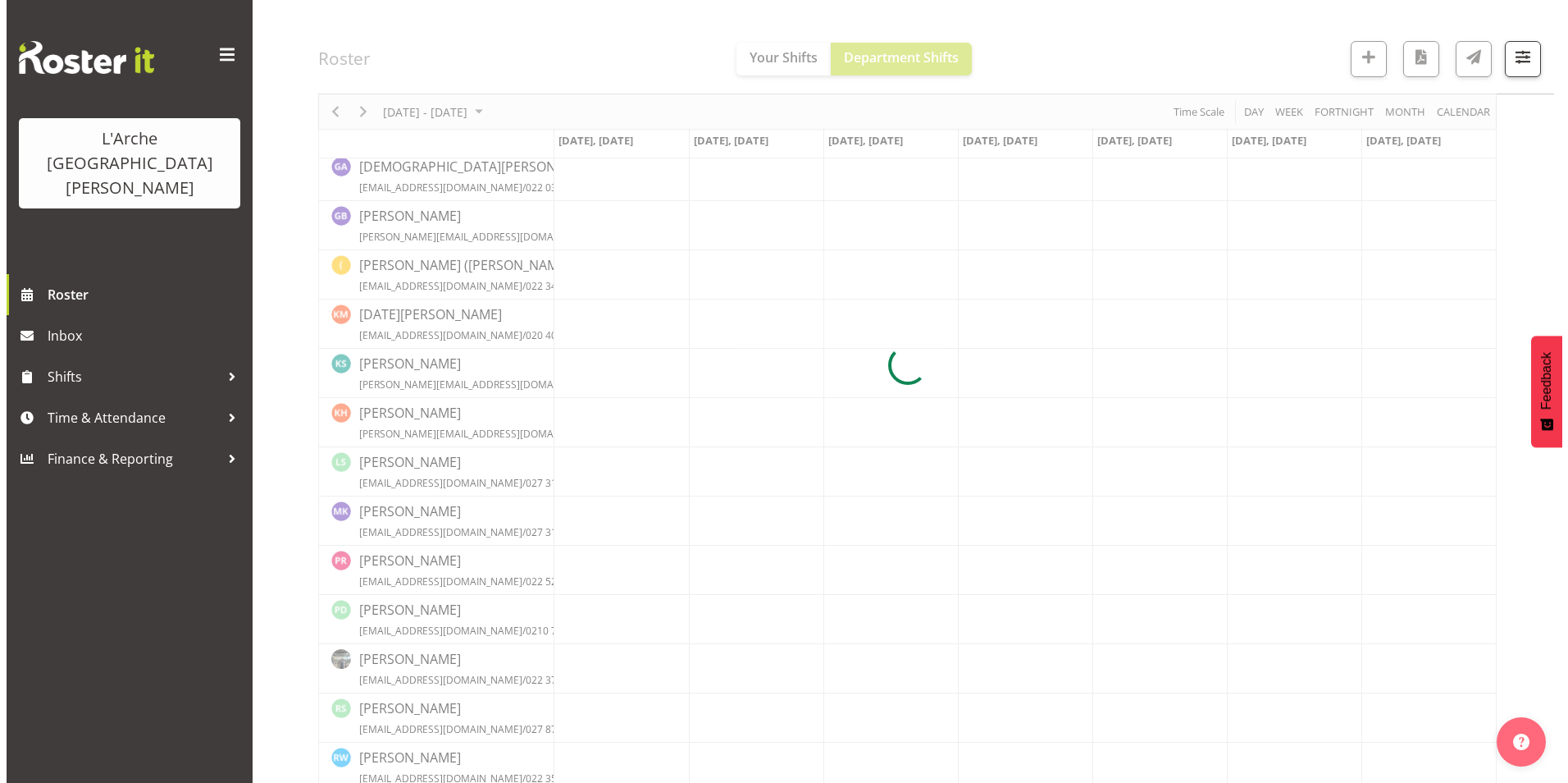
scroll to position [410, 0]
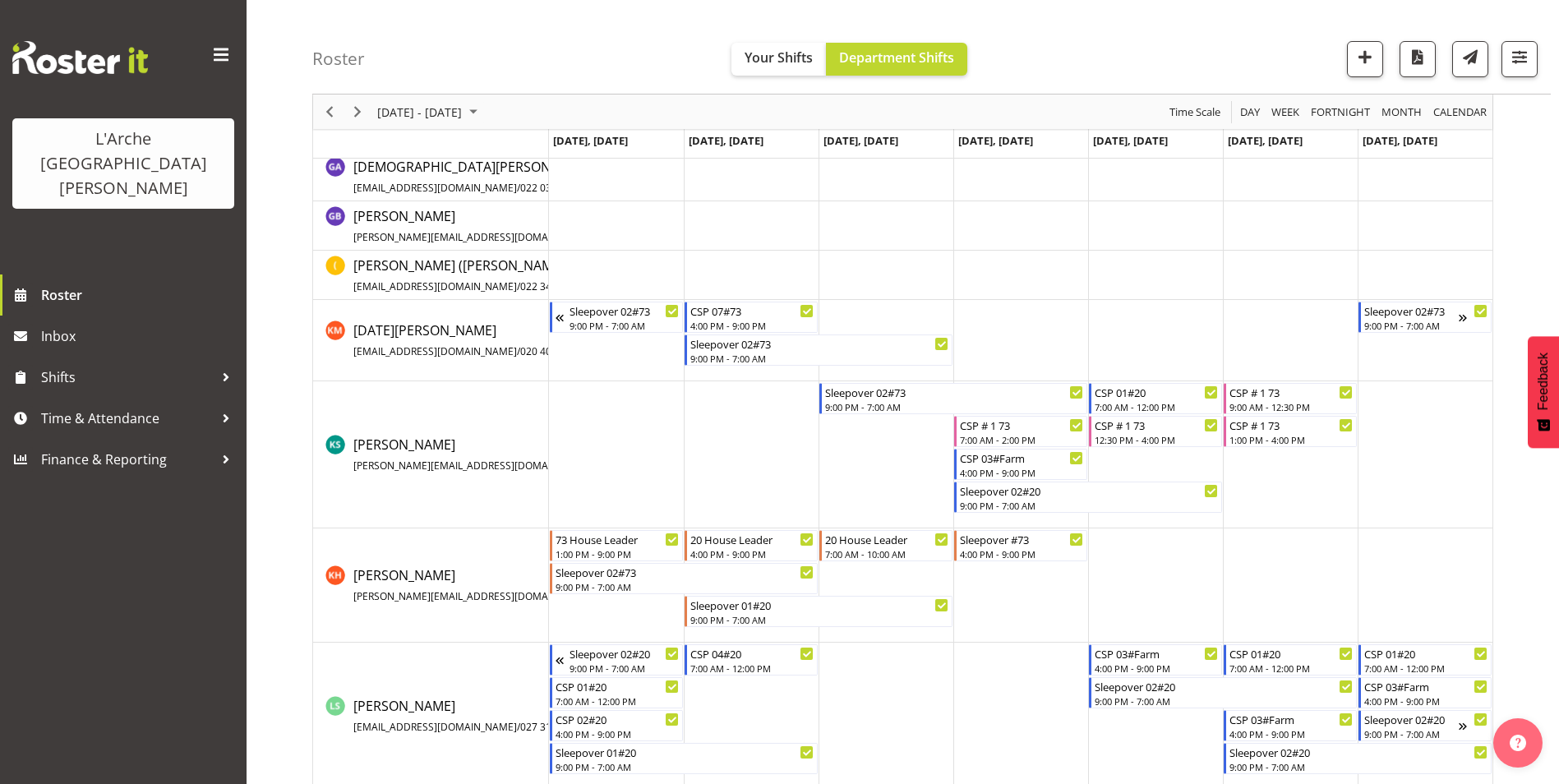
click at [587, 353] on td "Timeline Week of September 15, 2025" at bounding box center [616, 340] width 134 height 81
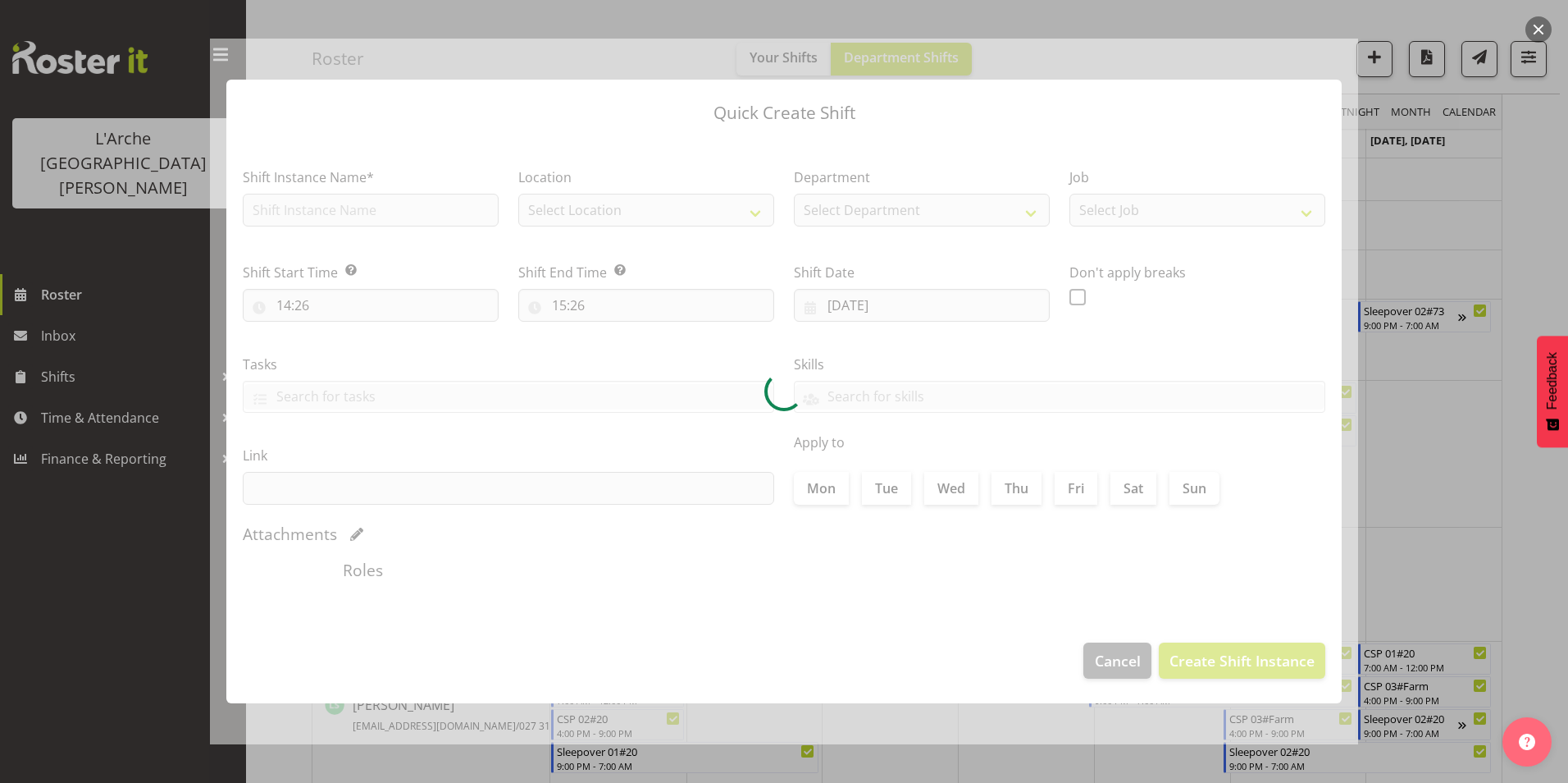
type input "15/09/2025"
checkbox input "true"
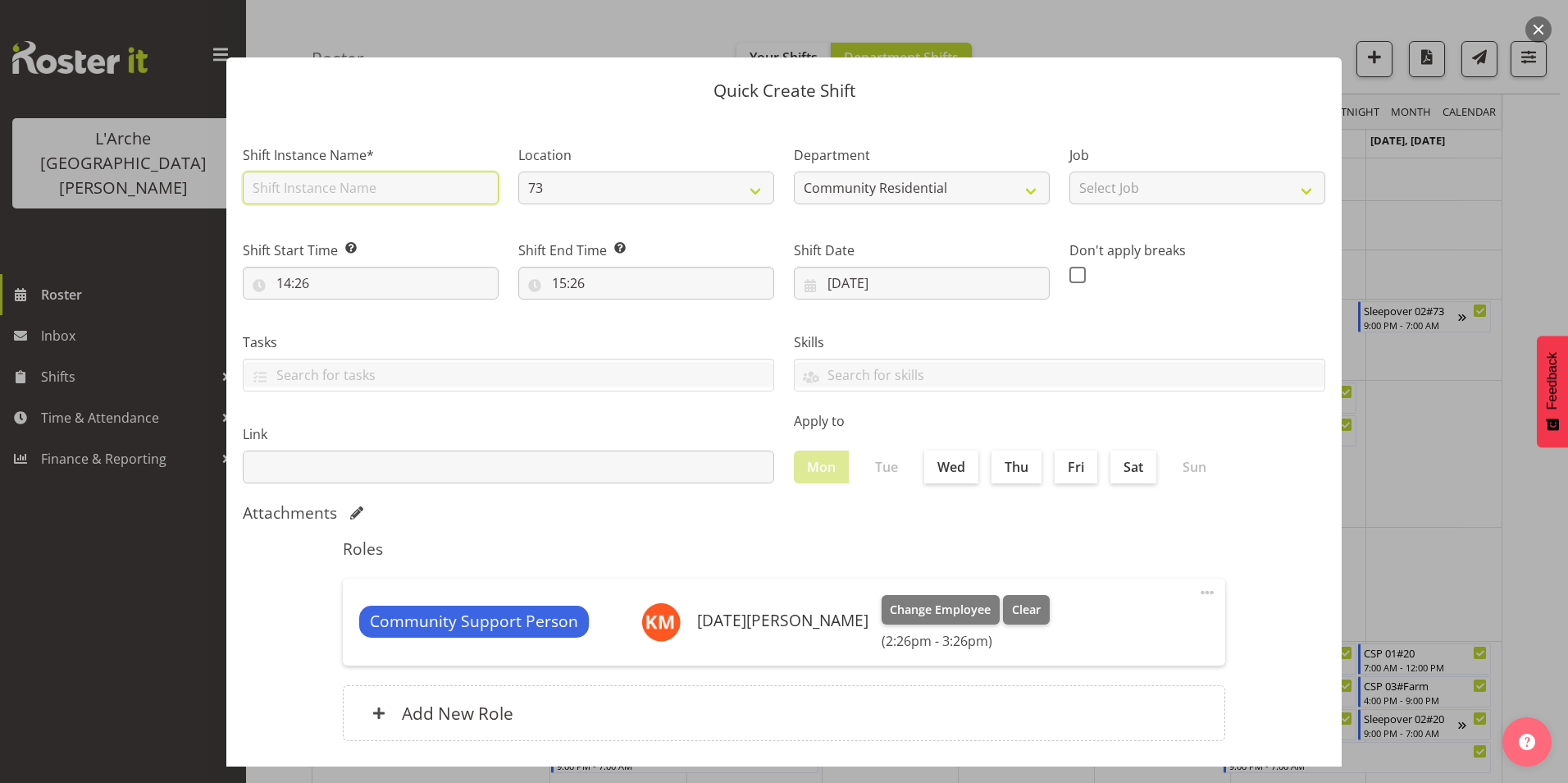
click at [303, 195] on input "text" at bounding box center [371, 187] width 256 height 33
type input "CSP # 1 73"
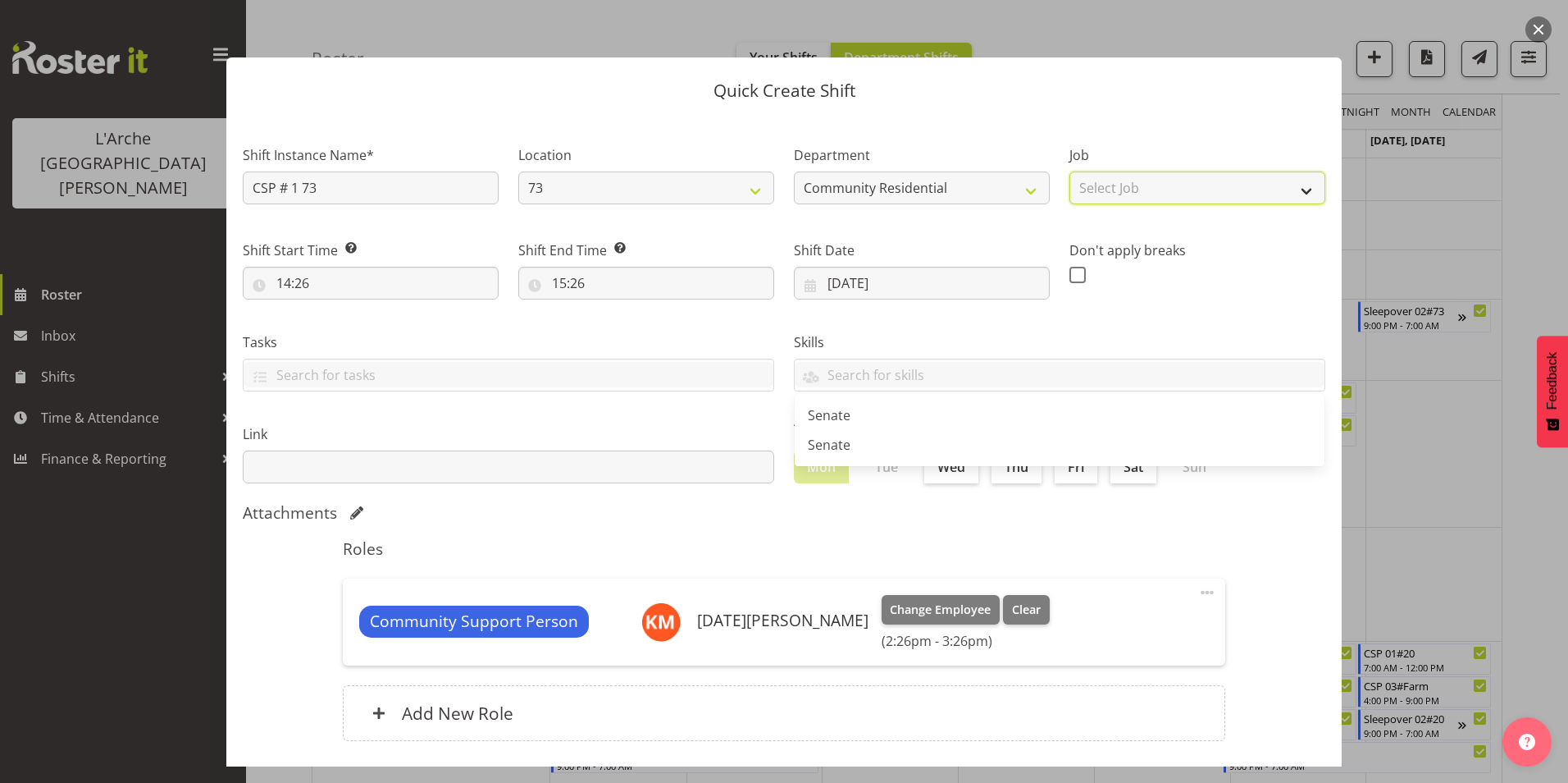
click at [1113, 187] on select "Select Job Accounts Admin Art Coordinator Community Leader Community Support Pe…" at bounding box center [1197, 187] width 256 height 33
select select "2"
click at [1070, 172] on select "Select Job Accounts Admin Art Coordinator Community Leader Community Support Pe…" at bounding box center [1197, 187] width 256 height 33
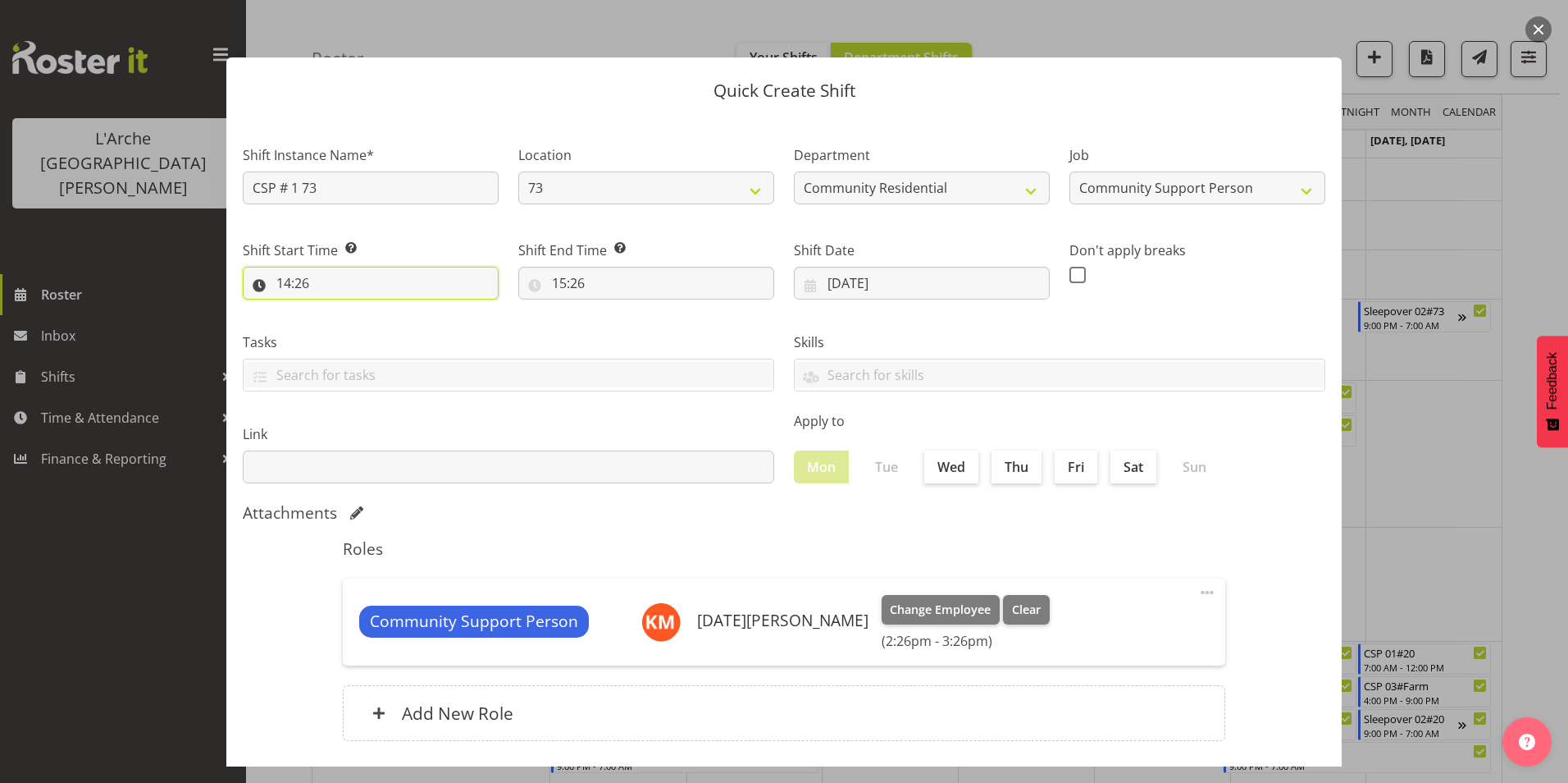
click at [282, 279] on input "14:26" at bounding box center [371, 282] width 256 height 33
click at [353, 322] on select "00 01 02 03 04 05 06 07 08 09 10 11 12 13 14 15 16 17 18 19 20 21 22 23" at bounding box center [355, 325] width 37 height 33
select select "7"
click at [336, 309] on select "00 01 02 03 04 05 06 07 08 09 10 11 12 13 14 15 16 17 18 19 20 21 22 23" at bounding box center [355, 325] width 37 height 33
type input "07:26"
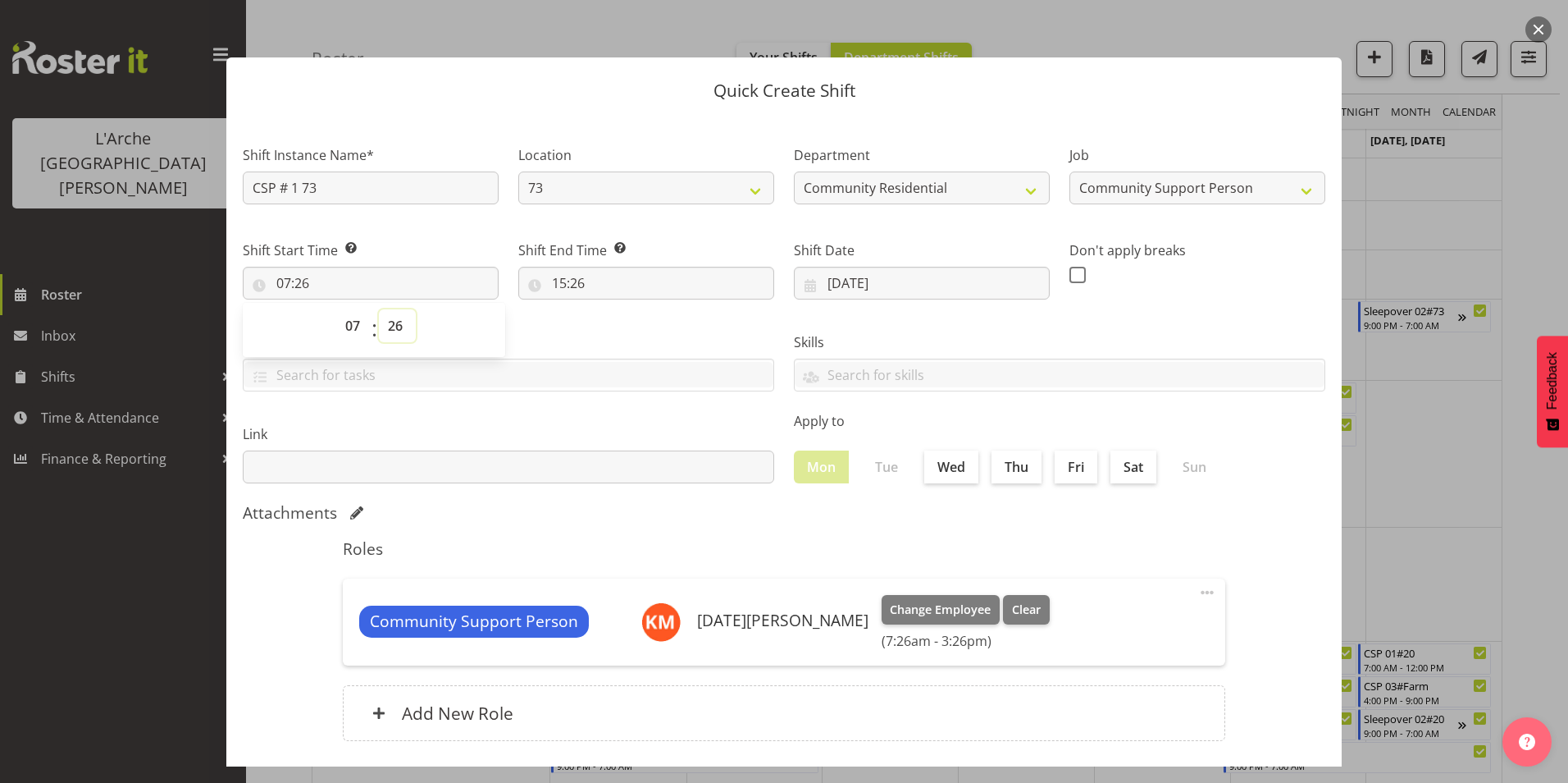
click at [391, 326] on select "00 01 02 03 04 05 06 07 08 09 10 11 12 13 14 15 16 17 18 19 20 21 22 23 24 25 2…" at bounding box center [398, 325] width 37 height 33
select select "0"
click at [379, 309] on select "00 01 02 03 04 05 06 07 08 09 10 11 12 13 14 15 16 17 18 19 20 21 22 23 24 25 2…" at bounding box center [398, 325] width 37 height 33
type input "07:00"
click at [560, 282] on input "15:26" at bounding box center [646, 282] width 256 height 33
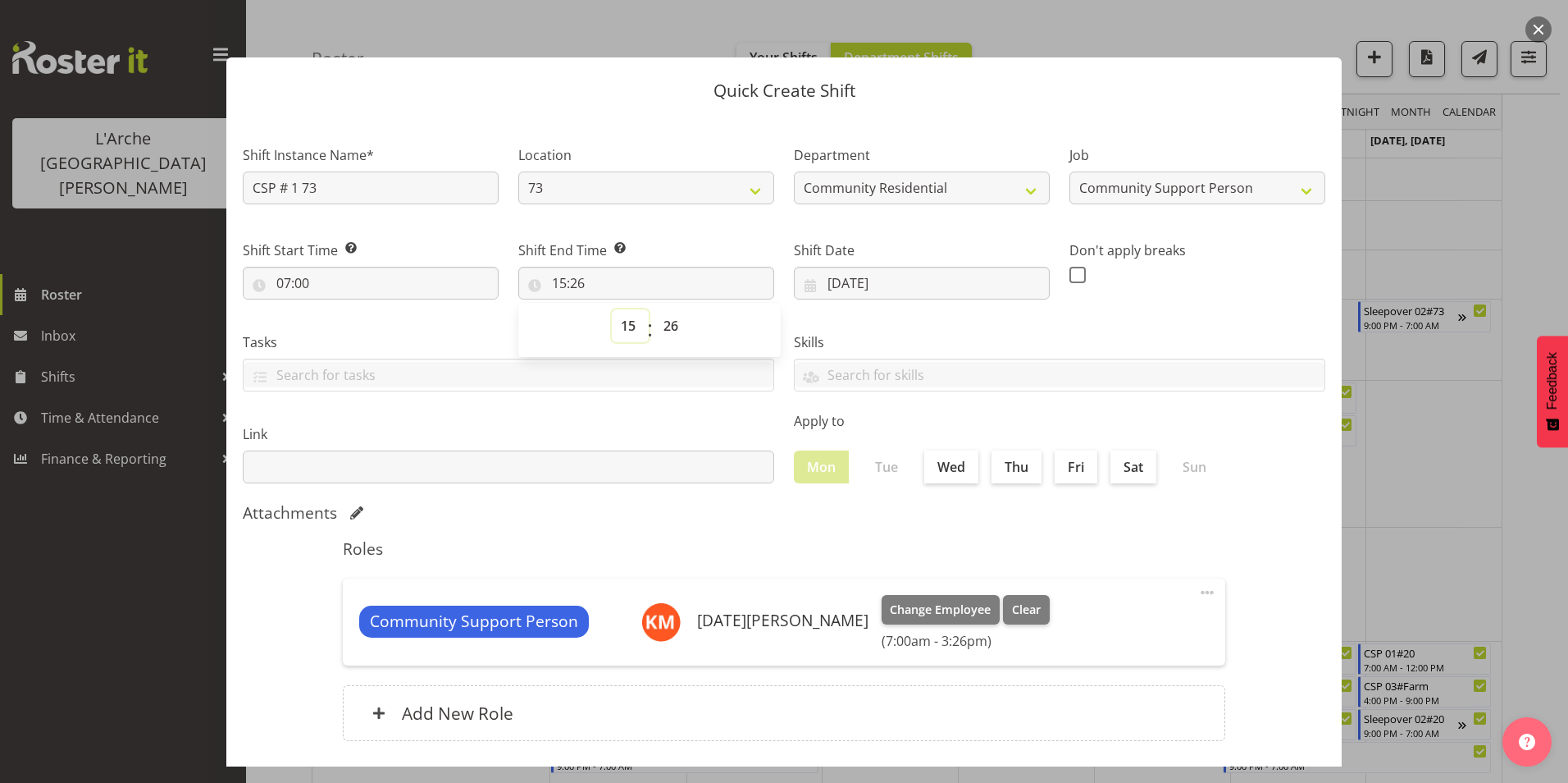
click at [620, 323] on select "00 01 02 03 04 05 06 07 08 09 10 11 12 13 14 15 16 17 18 19 20 21 22 23" at bounding box center [631, 325] width 37 height 33
select select "12"
click at [612, 309] on select "00 01 02 03 04 05 06 07 08 09 10 11 12 13 14 15 16 17 18 19 20 21 22 23" at bounding box center [631, 325] width 37 height 33
type input "12:26"
click at [668, 323] on select "00 01 02 03 04 05 06 07 08 09 10 11 12 13 14 15 16 17 18 19 20 21 22 23 24 25 2…" at bounding box center [673, 325] width 37 height 33
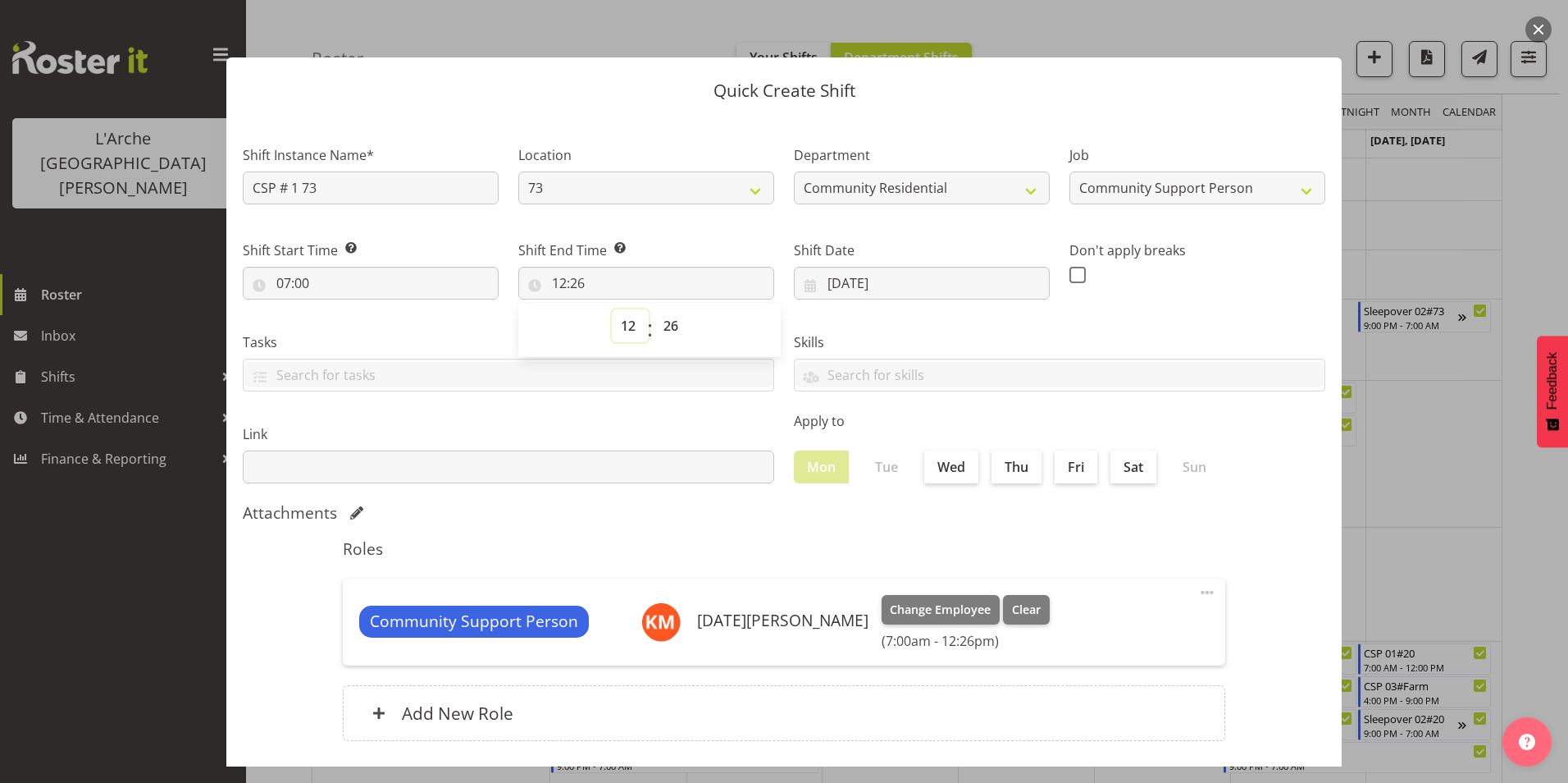
click at [627, 323] on select "00 01 02 03 04 05 06 07 08 09 10 11 12 13 14 15 16 17 18 19 20 21 22 23" at bounding box center [631, 325] width 37 height 33
click at [674, 318] on select "00 01 02 03 04 05 06 07 08 09 10 11 12 13 14 15 16 17 18 19 20 21 22 23 24 25 2…" at bounding box center [673, 325] width 37 height 33
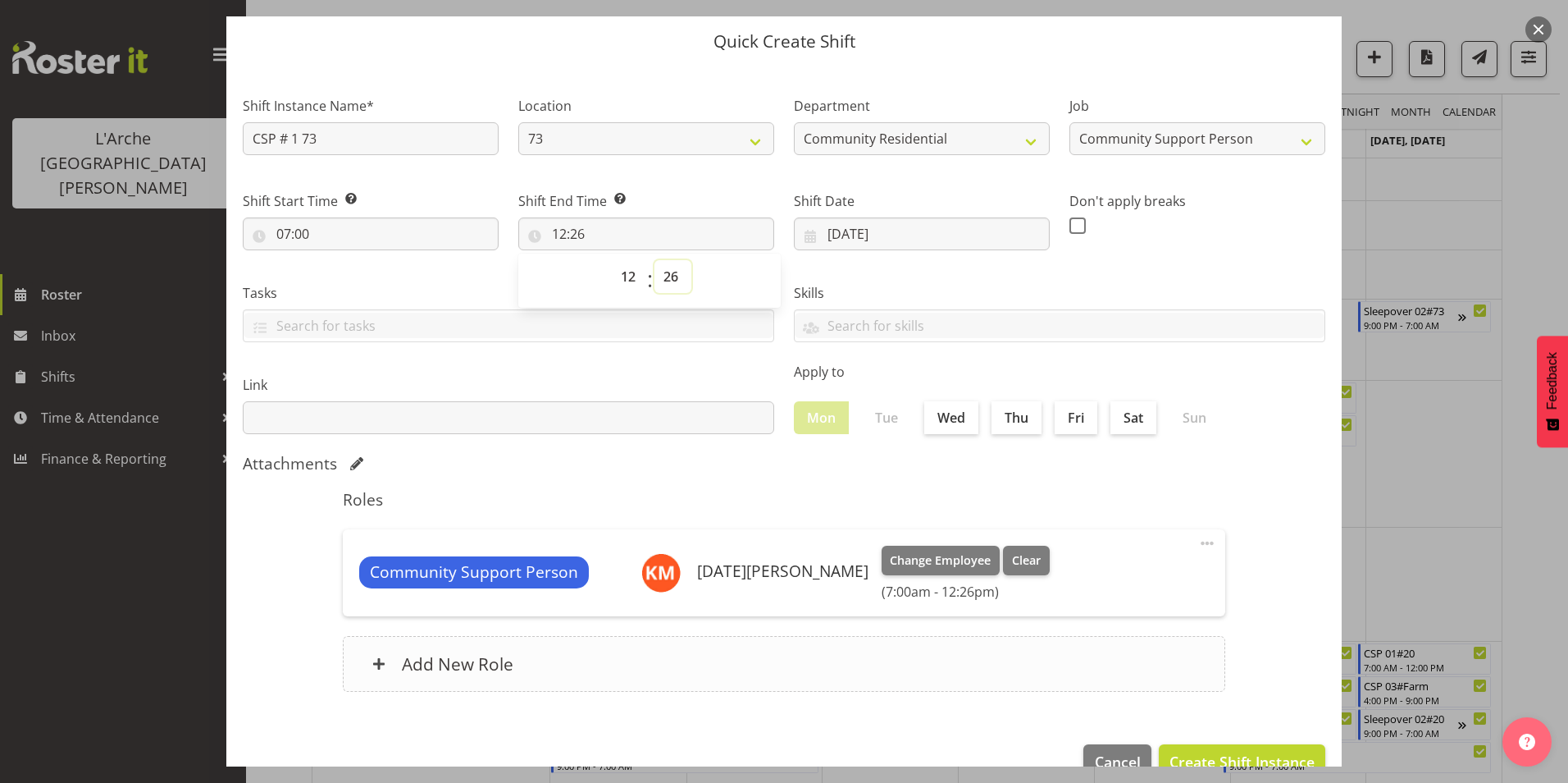
scroll to position [88, 0]
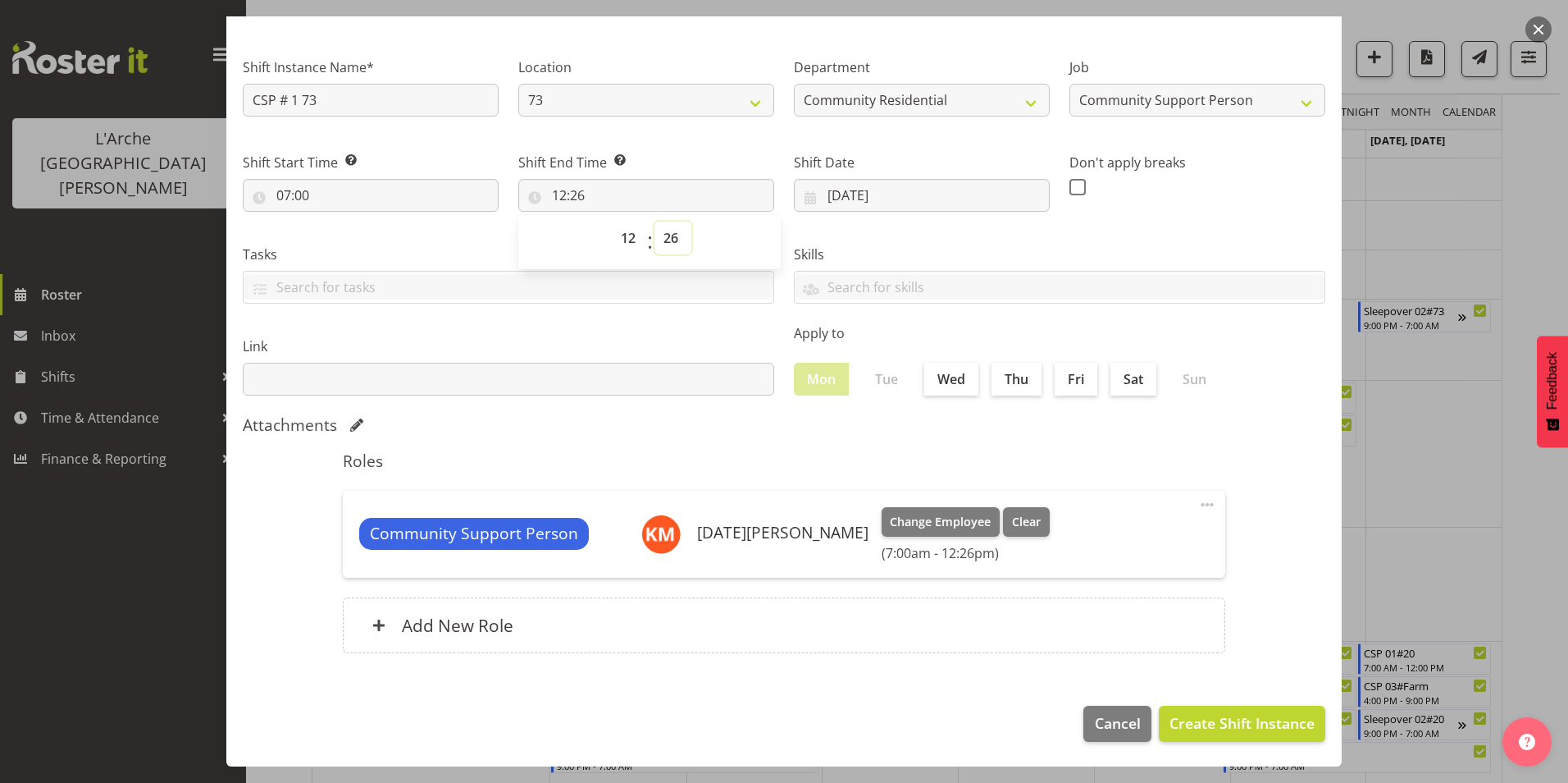
click at [664, 237] on select "00 01 02 03 04 05 06 07 08 09 10 11 12 13 14 15 16 17 18 19 20 21 22 23 24 25 2…" at bounding box center [673, 238] width 37 height 33
select select "30"
click at [654, 222] on select "00 01 02 03 04 05 06 07 08 09 10 11 12 13 14 15 16 17 18 19 20 21 22 23 24 25 2…" at bounding box center [673, 238] width 37 height 33
type input "12:30"
click at [1075, 188] on span at bounding box center [1078, 187] width 17 height 17
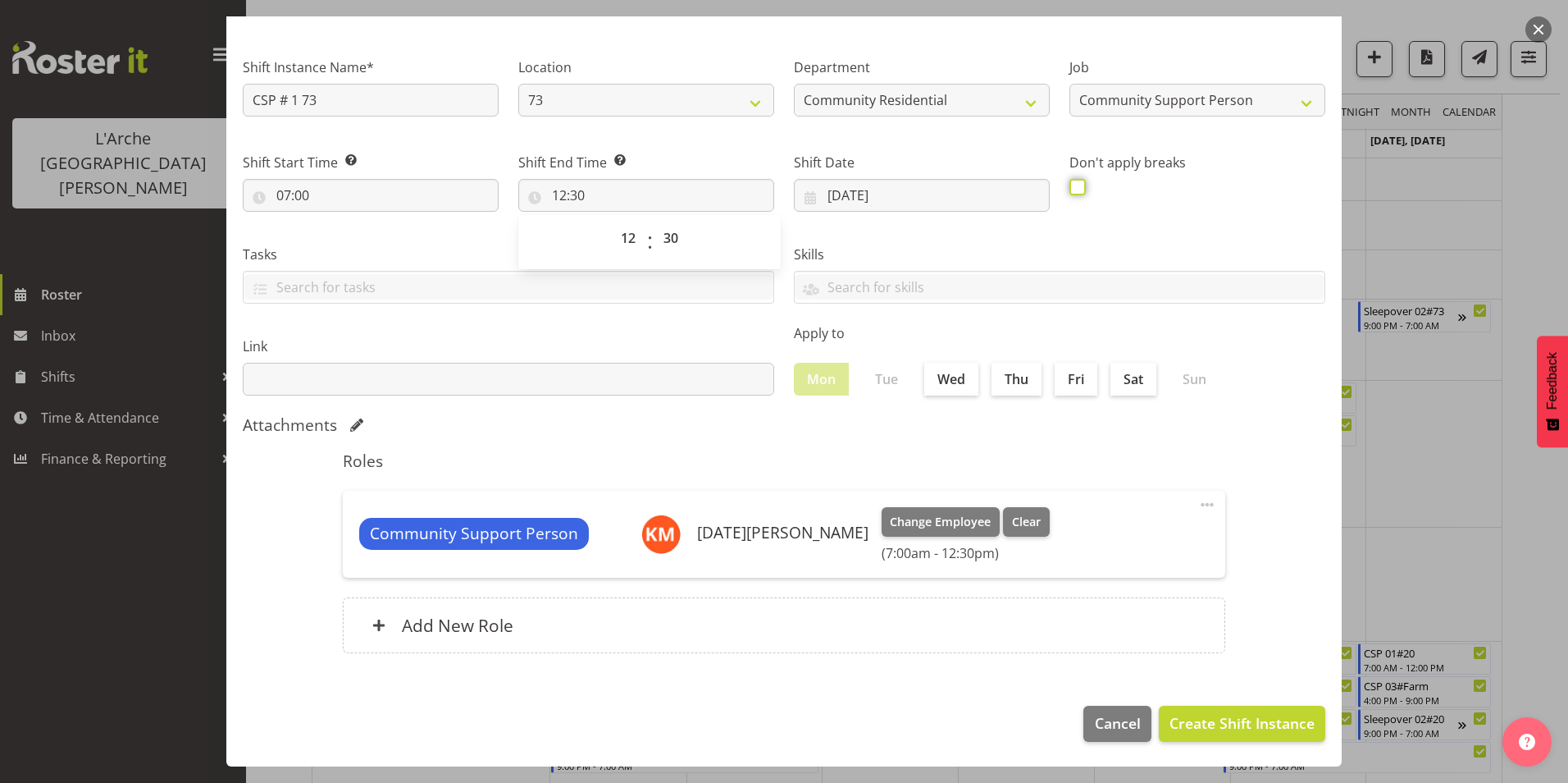
click at [1075, 188] on input "checkbox" at bounding box center [1074, 186] width 10 height 10
checkbox input "true"
click at [1192, 724] on span "Create Shift Instance" at bounding box center [1242, 722] width 145 height 21
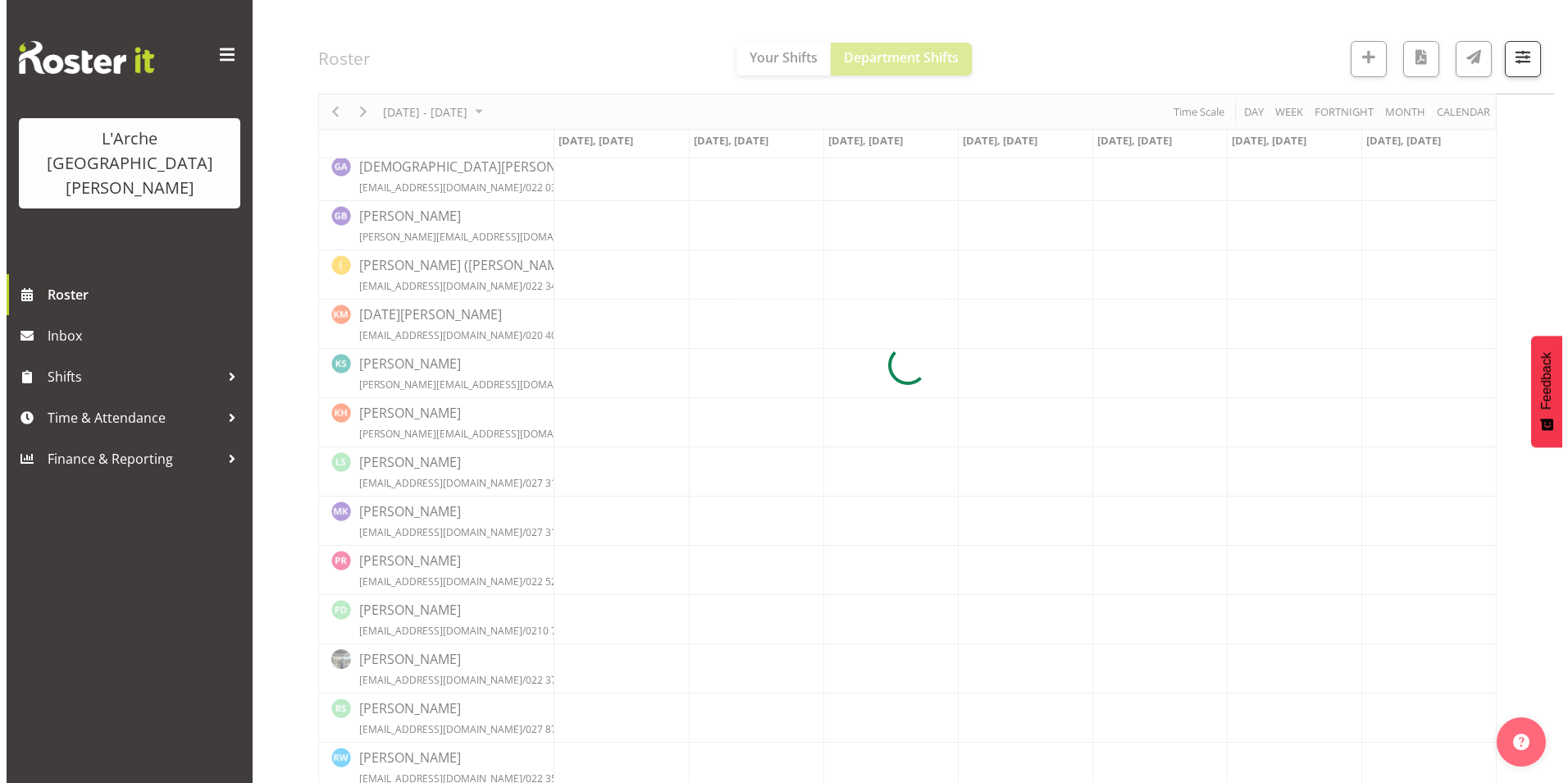
scroll to position [410, 0]
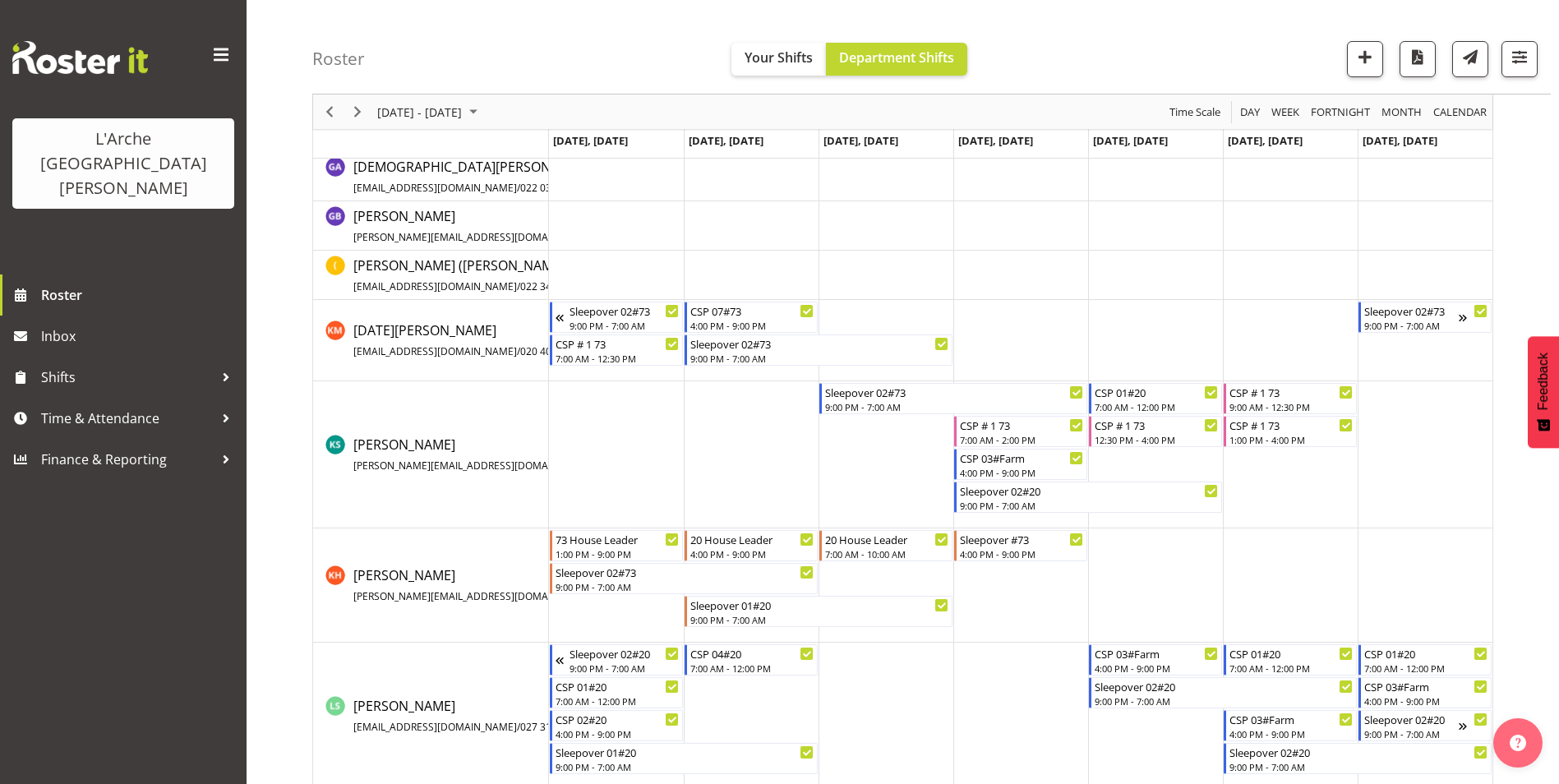
click at [614, 371] on td "Timeline Week of September 15, 2025" at bounding box center [616, 340] width 134 height 81
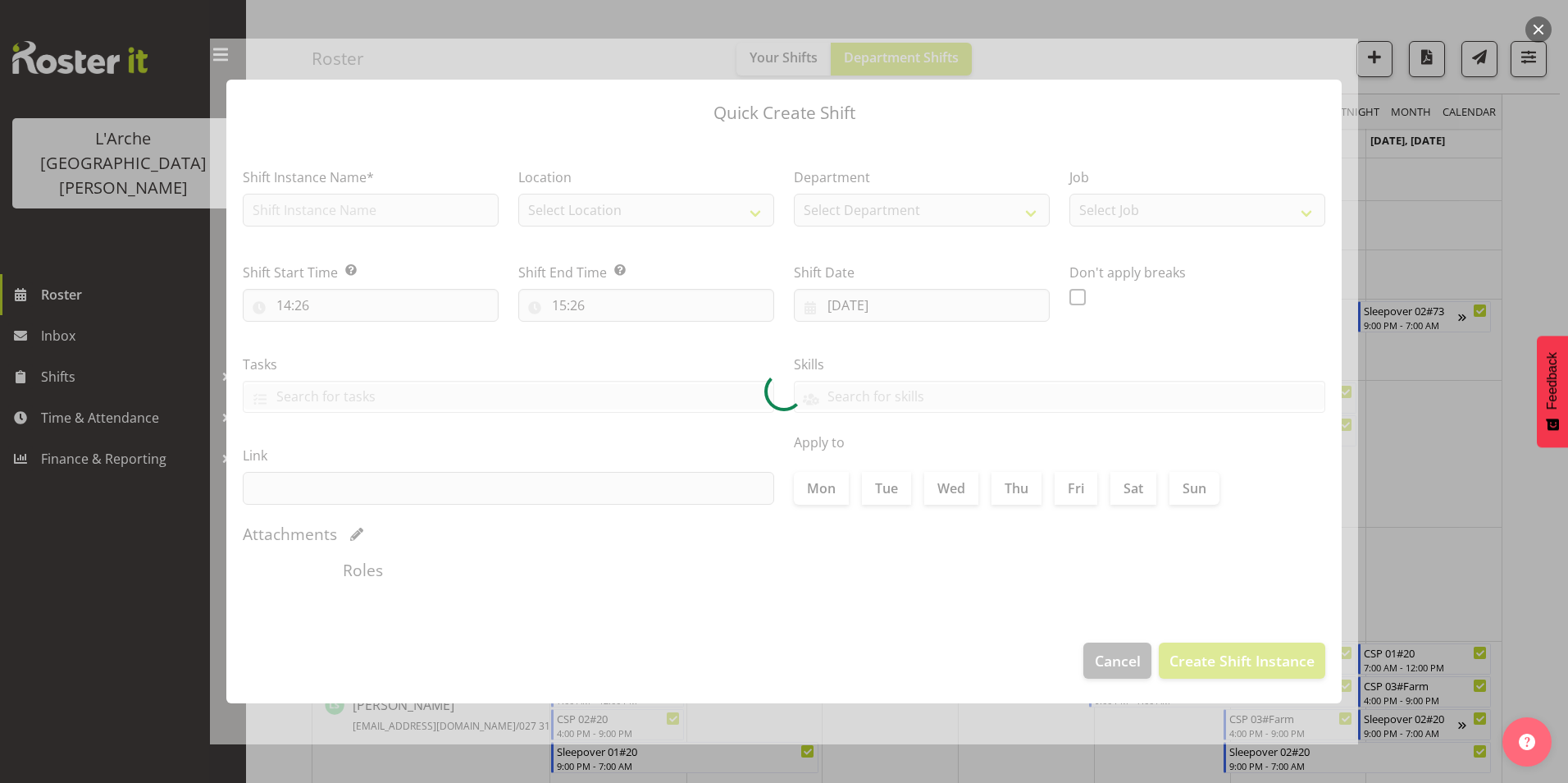
type input "15/09/2025"
checkbox input "true"
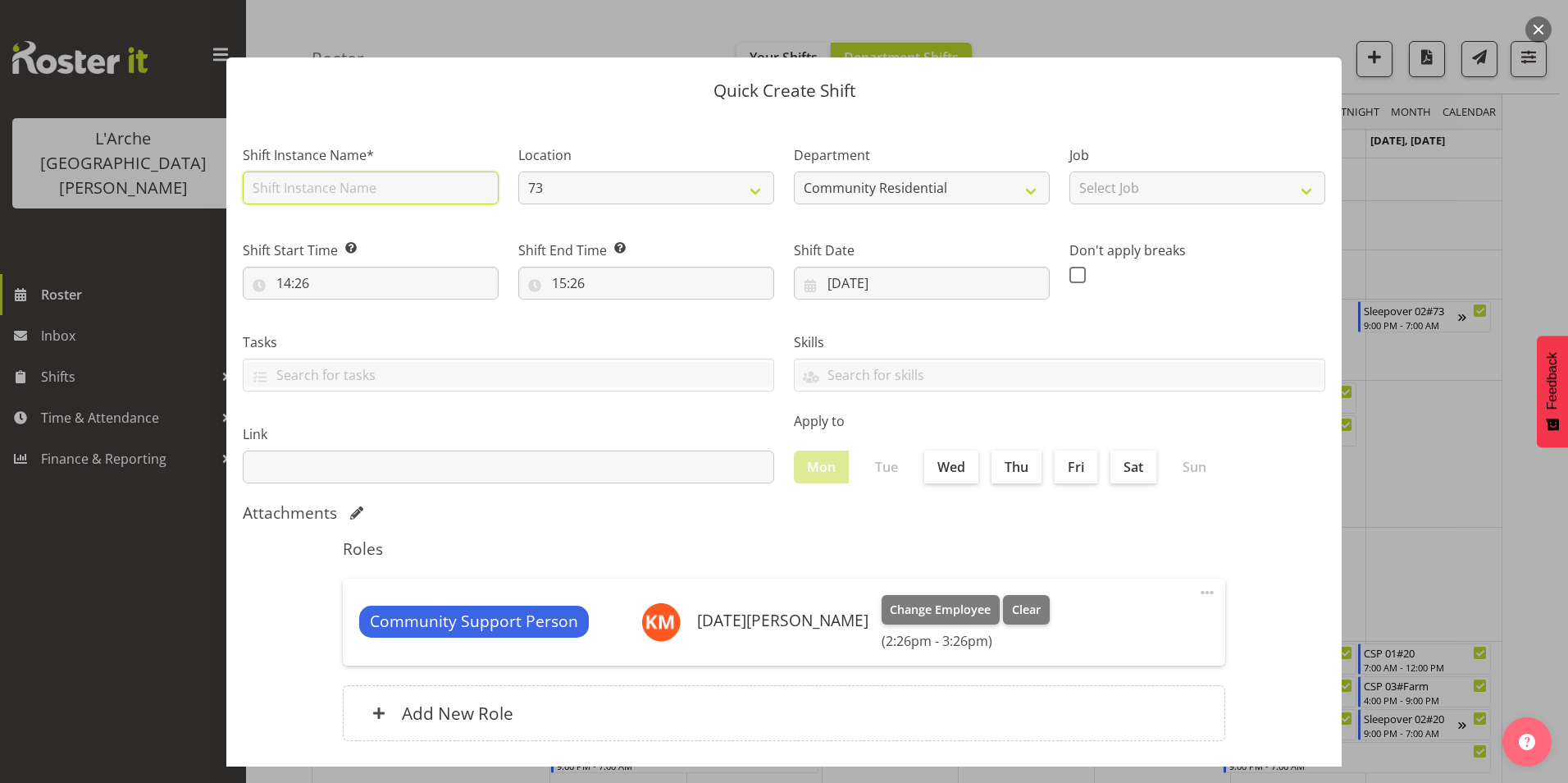
click at [301, 192] on input "text" at bounding box center [371, 187] width 256 height 33
type input "CSP # 1 73"
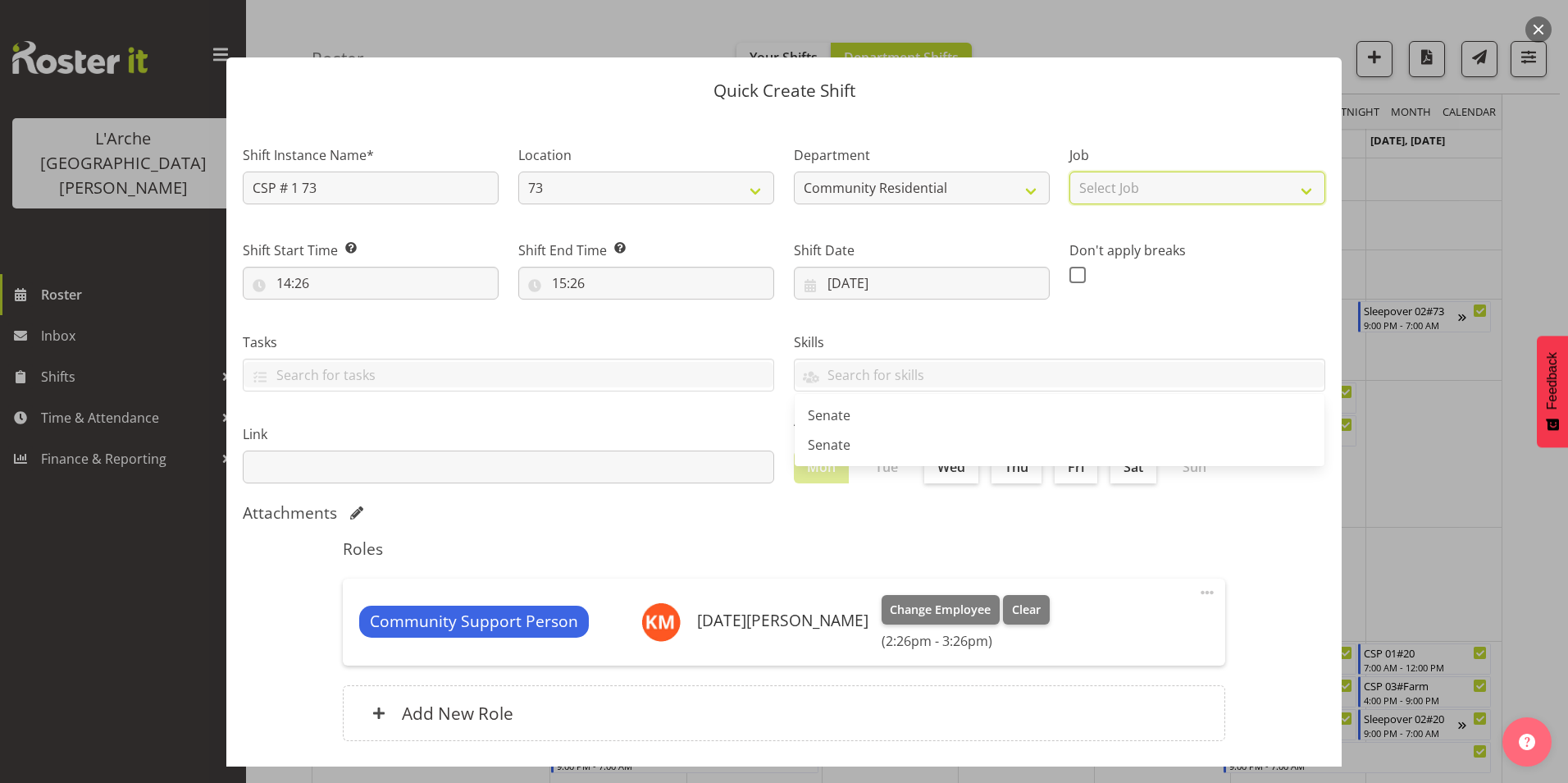
drag, startPoint x: 1127, startPoint y: 187, endPoint x: 1133, endPoint y: 206, distance: 19.9
click at [1127, 187] on select "Select Job Accounts Admin Art Coordinator Community Leader Community Support Pe…" at bounding box center [1197, 187] width 256 height 33
select select "2"
click at [1070, 172] on select "Select Job Accounts Admin Art Coordinator Community Leader Community Support Pe…" at bounding box center [1197, 187] width 256 height 33
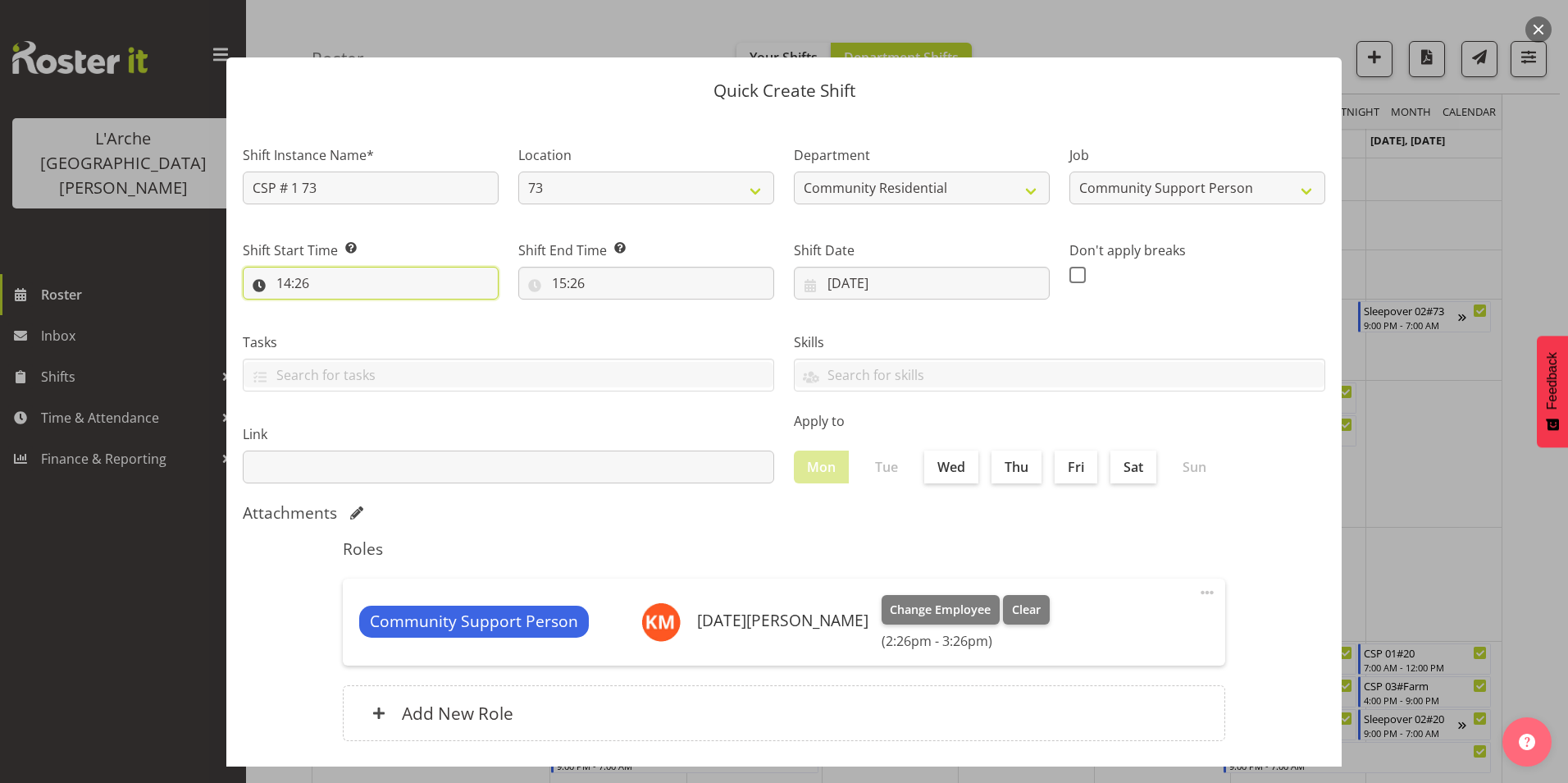
click at [284, 280] on input "14:26" at bounding box center [371, 282] width 256 height 33
click at [353, 322] on select "00 01 02 03 04 05 06 07 08 09 10 11 12 13 14 15 16 17 18 19 20 21 22 23" at bounding box center [355, 325] width 37 height 33
select select "13"
click at [336, 309] on select "00 01 02 03 04 05 06 07 08 09 10 11 12 13 14 15 16 17 18 19 20 21 22 23" at bounding box center [355, 325] width 37 height 33
type input "13:26"
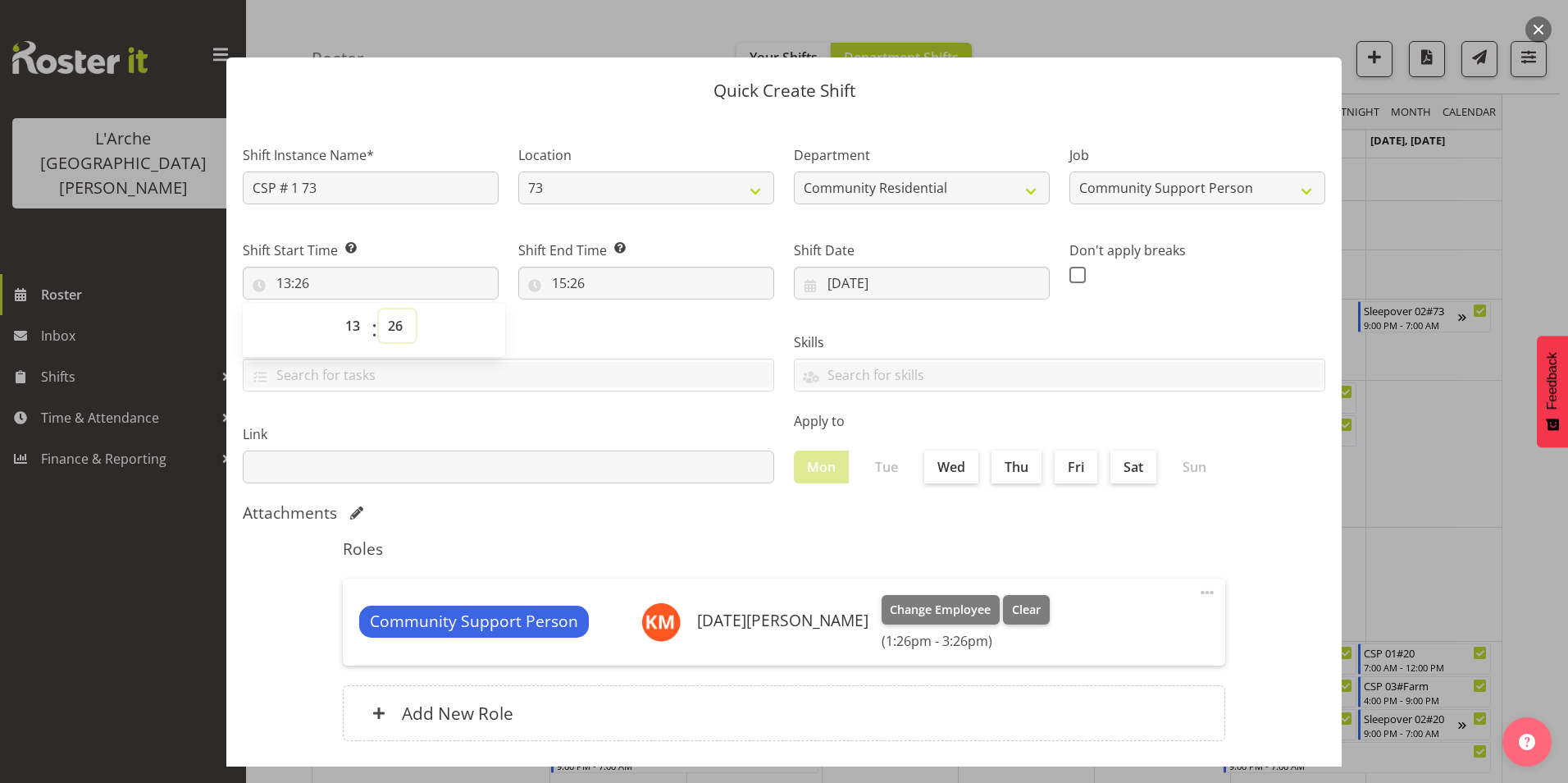
click at [399, 323] on select "00 01 02 03 04 05 06 07 08 09 10 11 12 13 14 15 16 17 18 19 20 21 22 23 24 25 2…" at bounding box center [398, 325] width 37 height 33
select select "0"
click at [379, 309] on select "00 01 02 03 04 05 06 07 08 09 10 11 12 13 14 15 16 17 18 19 20 21 22 23 24 25 2…" at bounding box center [398, 325] width 37 height 33
type input "13:00"
click at [559, 284] on input "15:26" at bounding box center [646, 282] width 256 height 33
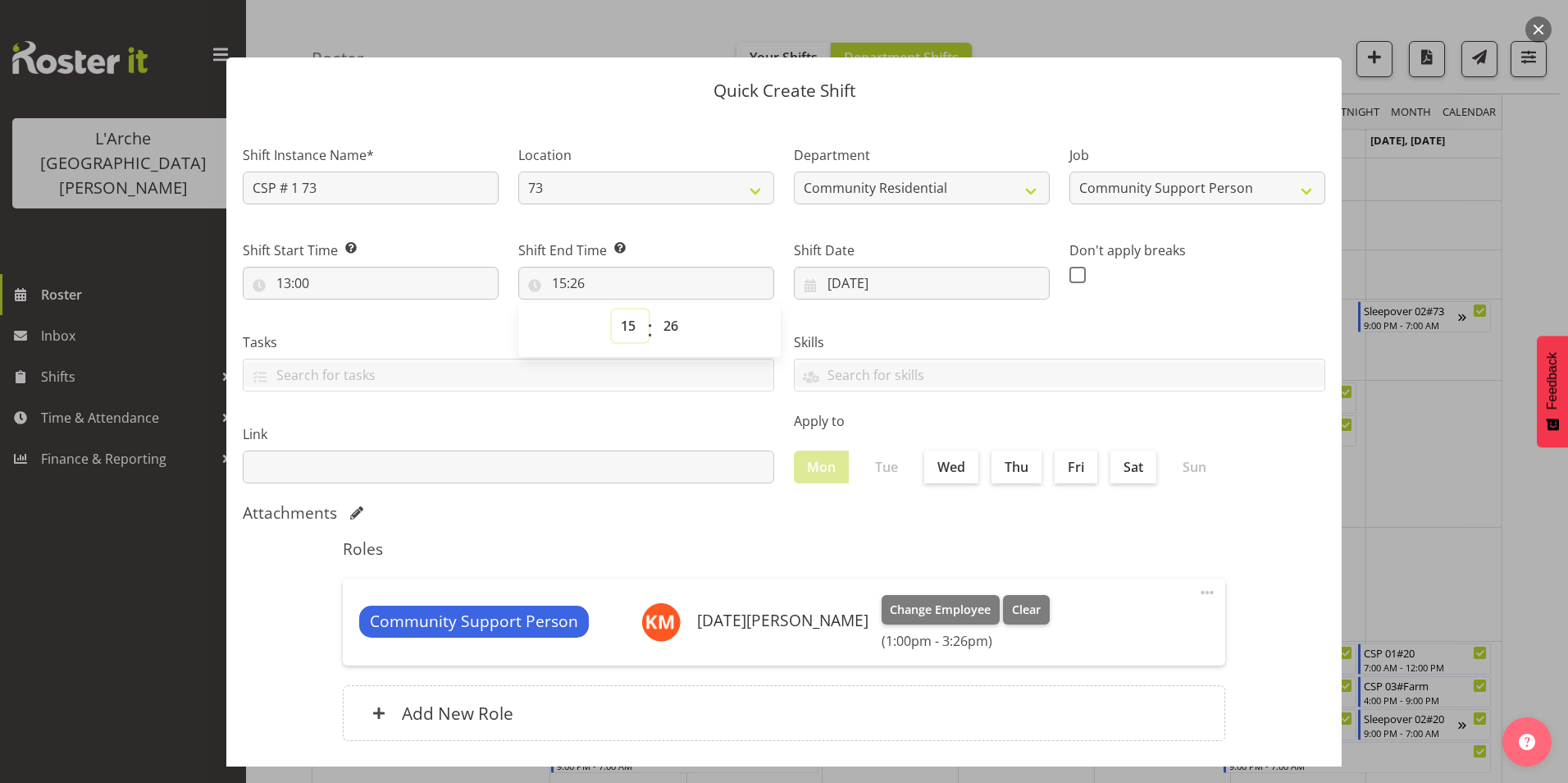
click at [625, 324] on select "00 01 02 03 04 05 06 07 08 09 10 11 12 13 14 15 16 17 18 19 20 21 22 23" at bounding box center [631, 325] width 37 height 33
select select "16"
click at [612, 309] on select "00 01 02 03 04 05 06 07 08 09 10 11 12 13 14 15 16 17 18 19 20 21 22 23" at bounding box center [631, 325] width 37 height 33
type input "16:26"
drag, startPoint x: 662, startPoint y: 325, endPoint x: 660, endPoint y: 334, distance: 9.2
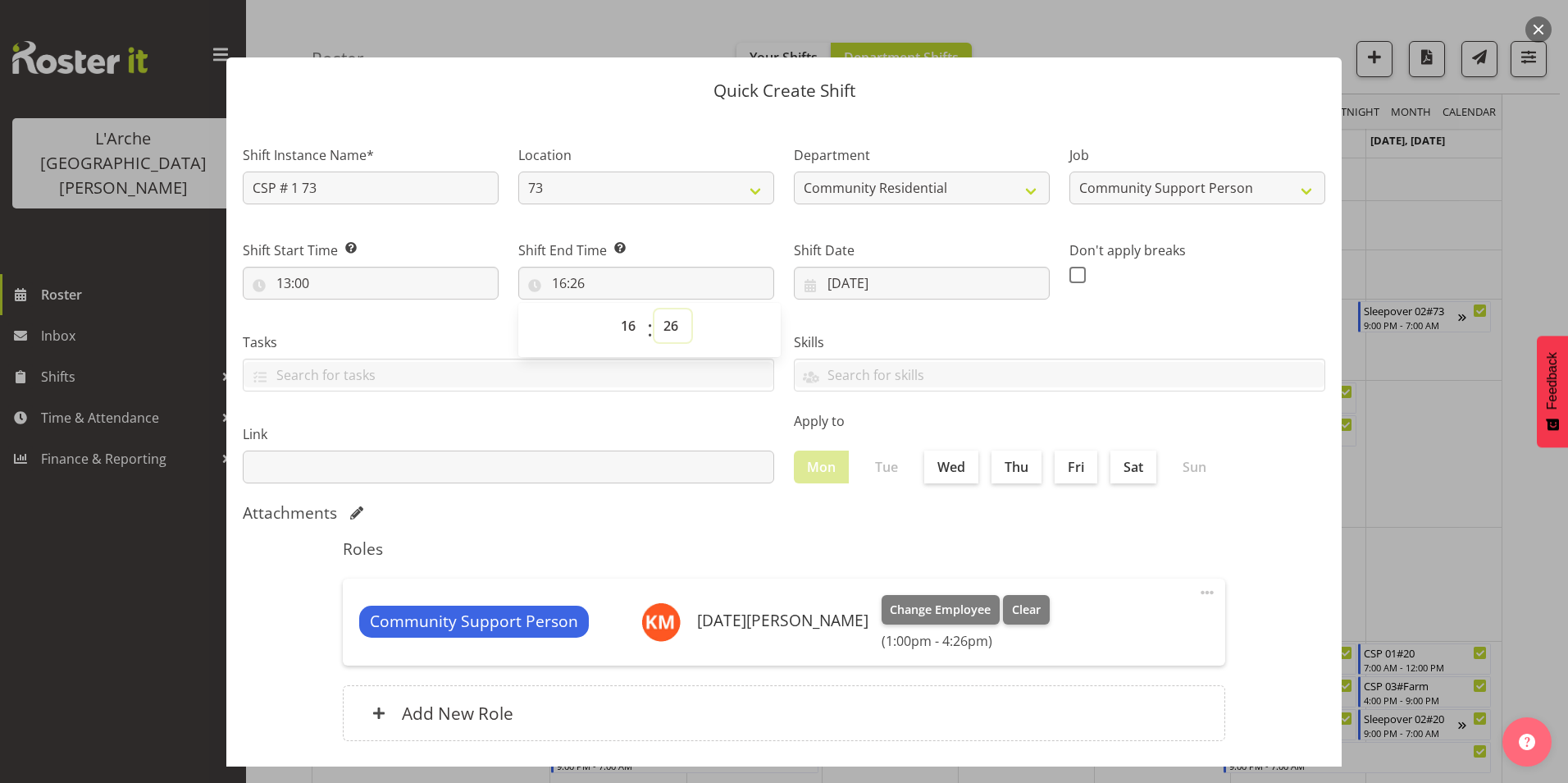
click at [662, 325] on select "00 01 02 03 04 05 06 07 08 09 10 11 12 13 14 15 16 17 18 19 20 21 22 23 24 25 2…" at bounding box center [673, 325] width 37 height 33
click at [654, 309] on select "00 01 02 03 04 05 06 07 08 09 10 11 12 13 14 15 16 17 18 19 20 21 22 23 24 25 2…" at bounding box center [673, 325] width 37 height 33
click at [1074, 268] on span at bounding box center [1078, 275] width 17 height 17
click at [1074, 269] on input "checkbox" at bounding box center [1074, 274] width 10 height 10
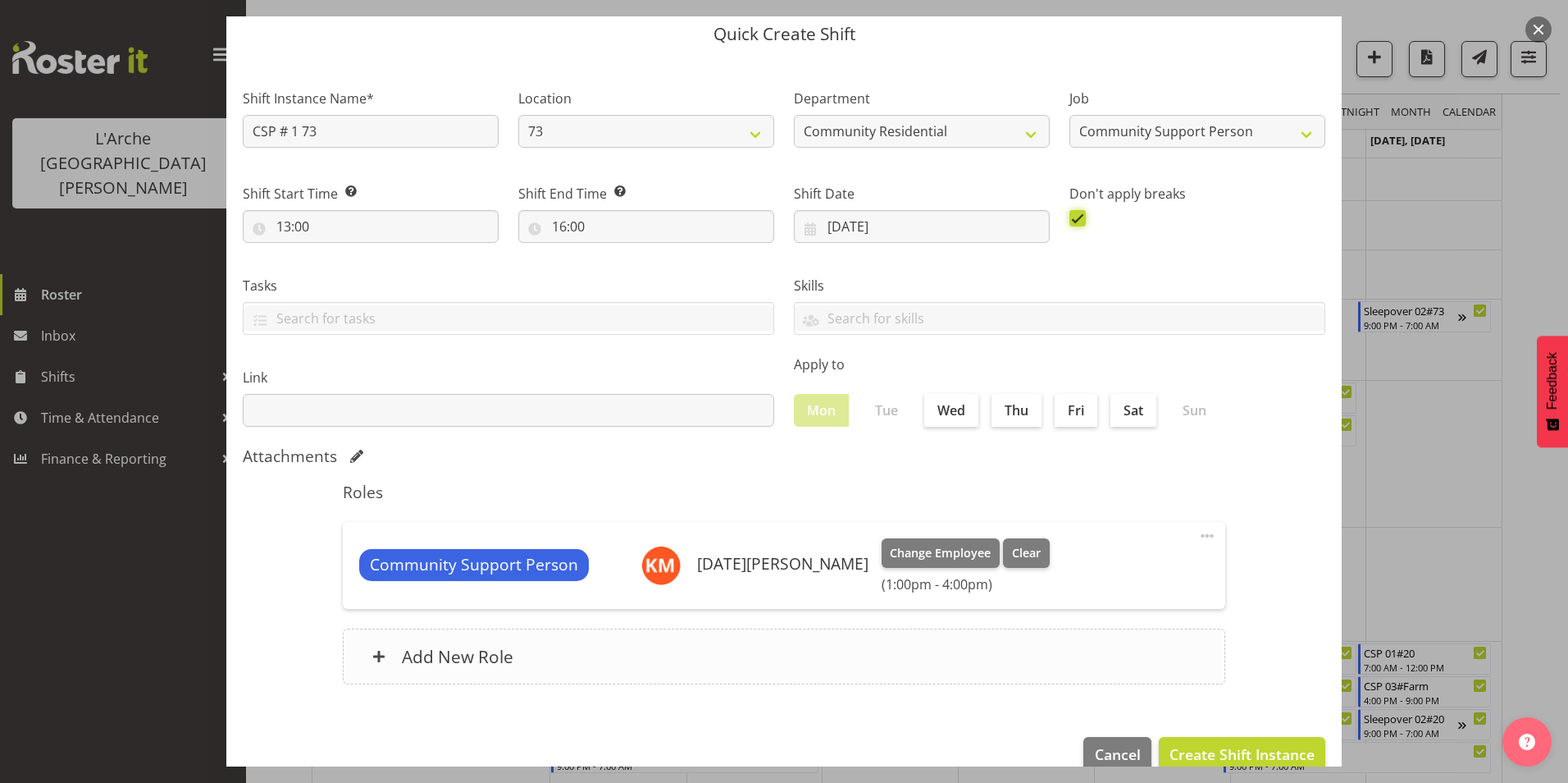
scroll to position [88, 0]
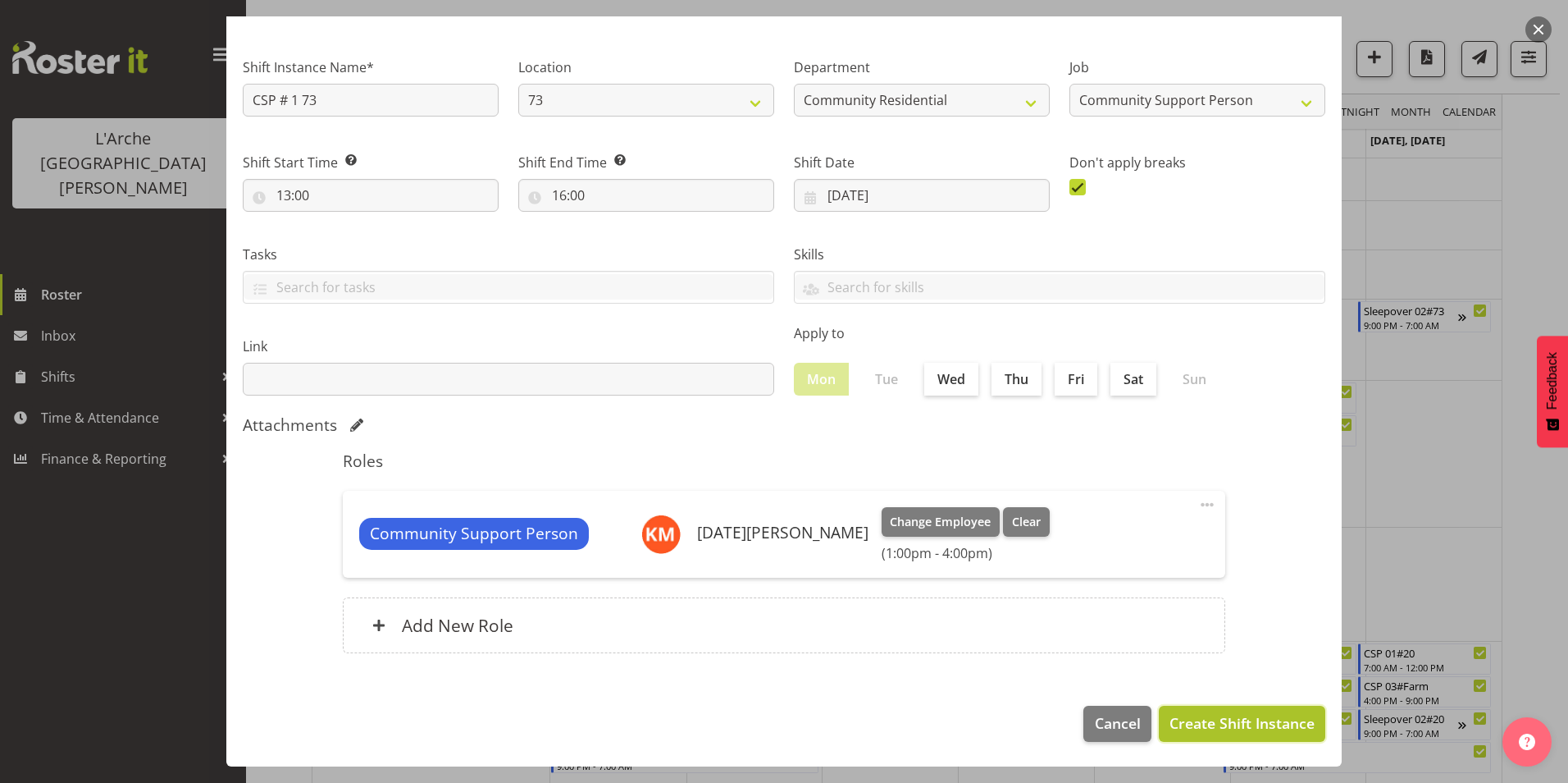
click at [1248, 723] on span "Create Shift Instance" at bounding box center [1242, 722] width 145 height 21
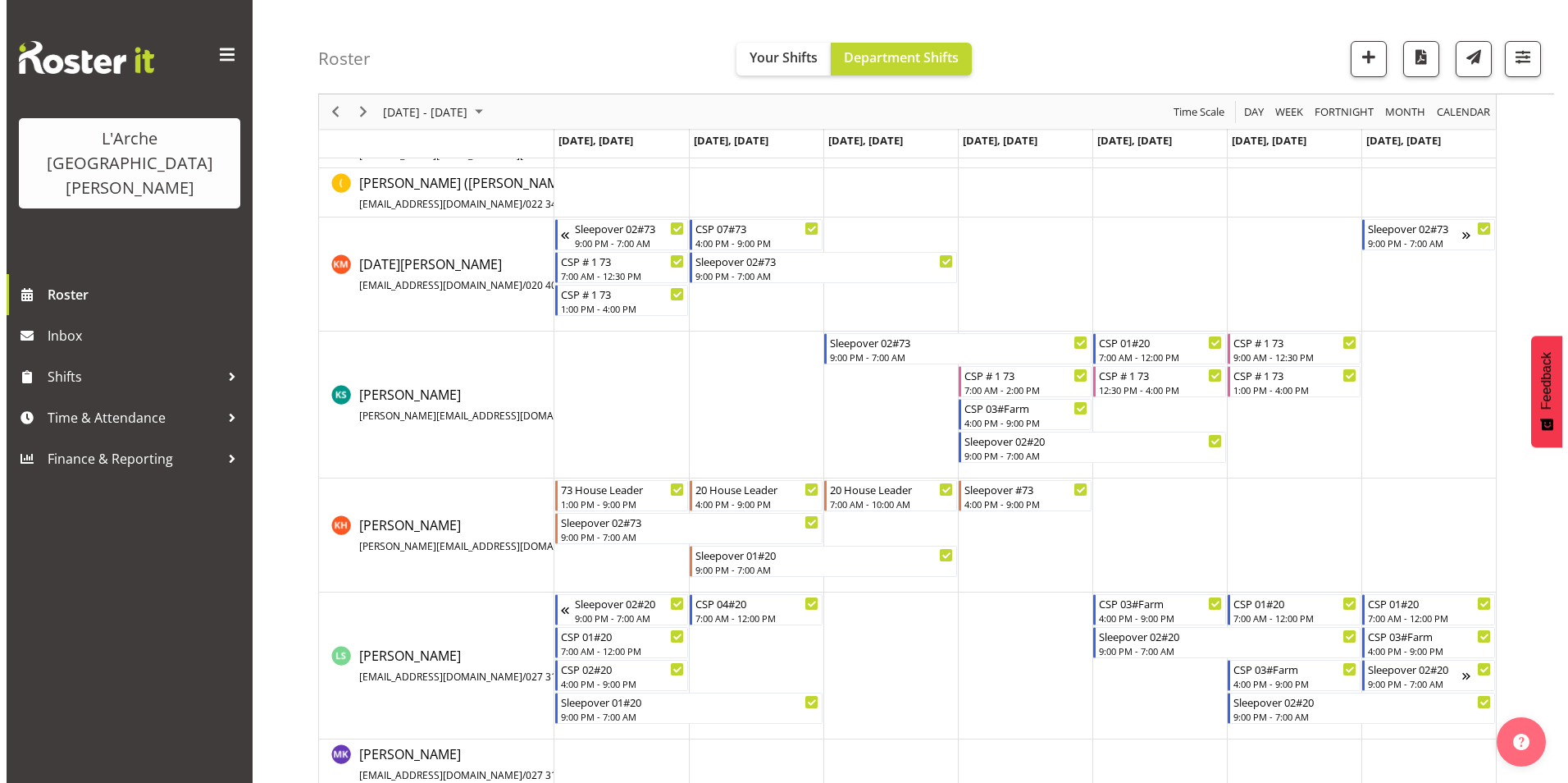
scroll to position [328, 0]
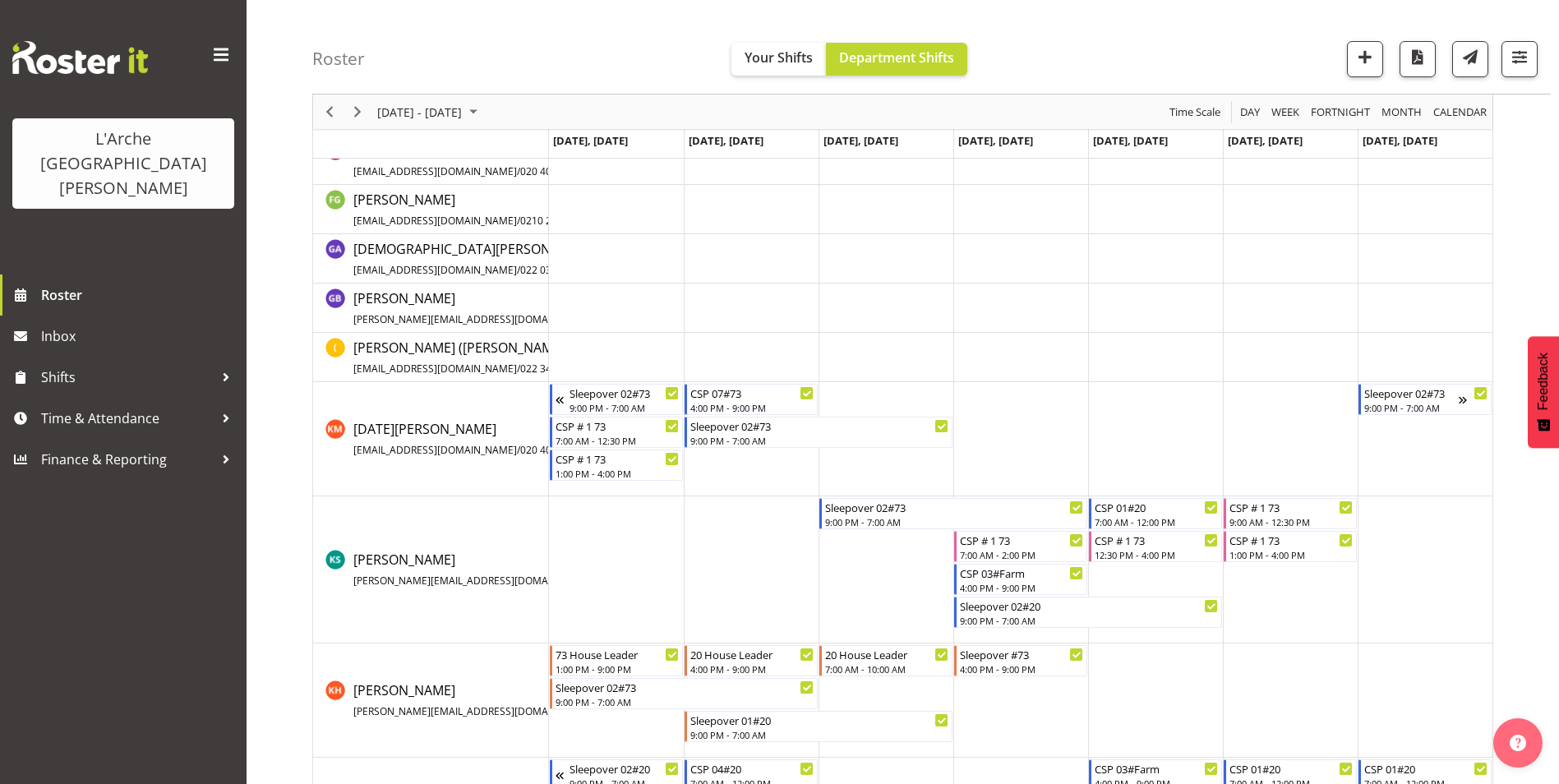
click at [606, 351] on td "Timeline Week of September 15, 2025" at bounding box center [616, 357] width 134 height 49
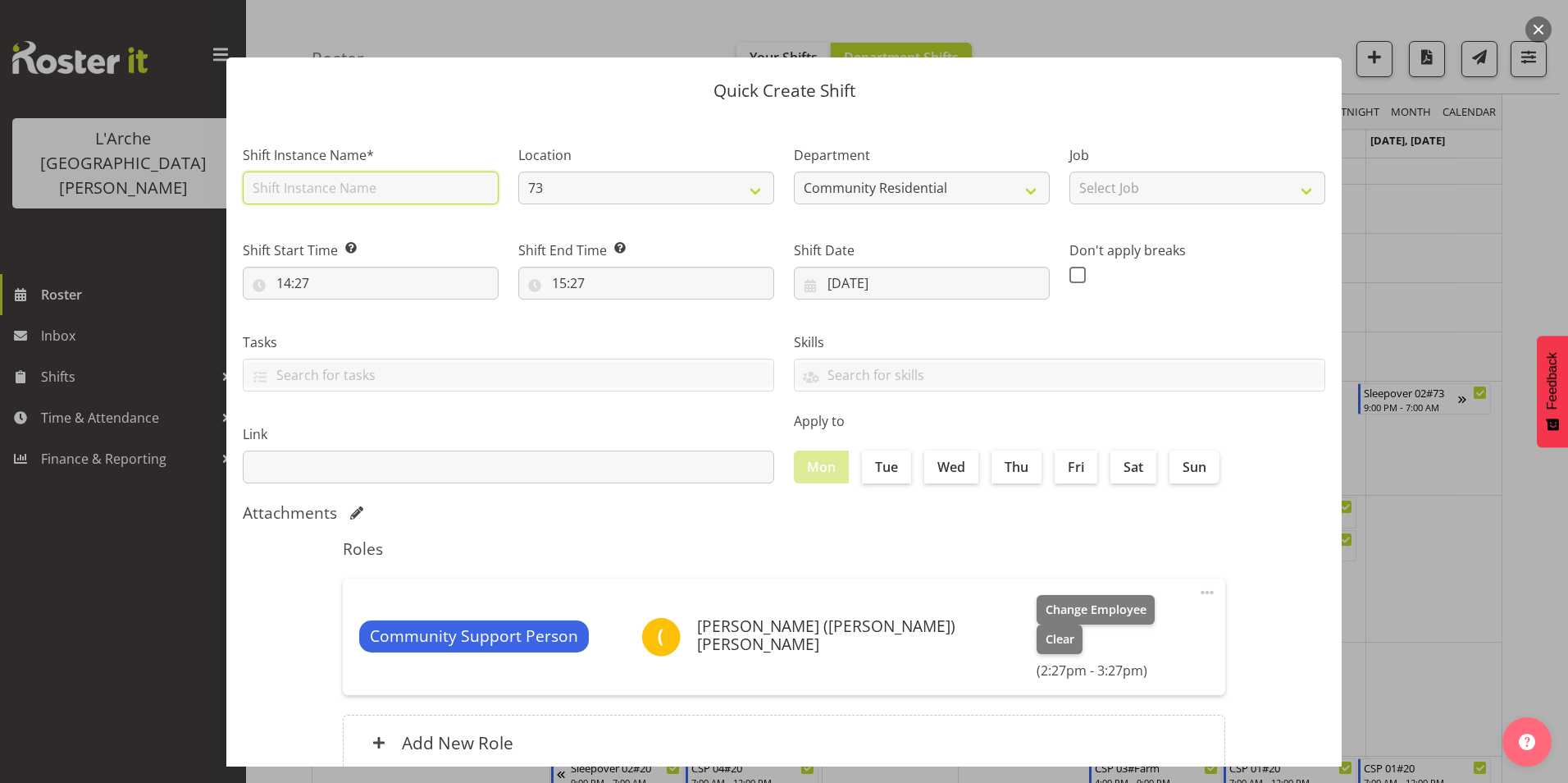
click at [260, 187] on input "text" at bounding box center [371, 187] width 256 height 33
drag, startPoint x: 353, startPoint y: 194, endPoint x: -4, endPoint y: 186, distance: 357.1
click at [0, 186] on html "L'Arche Mount Tabor Roster Inbox Shifts Time & Attendance Finance & Reporting T…" at bounding box center [784, 63] width 1568 height 783
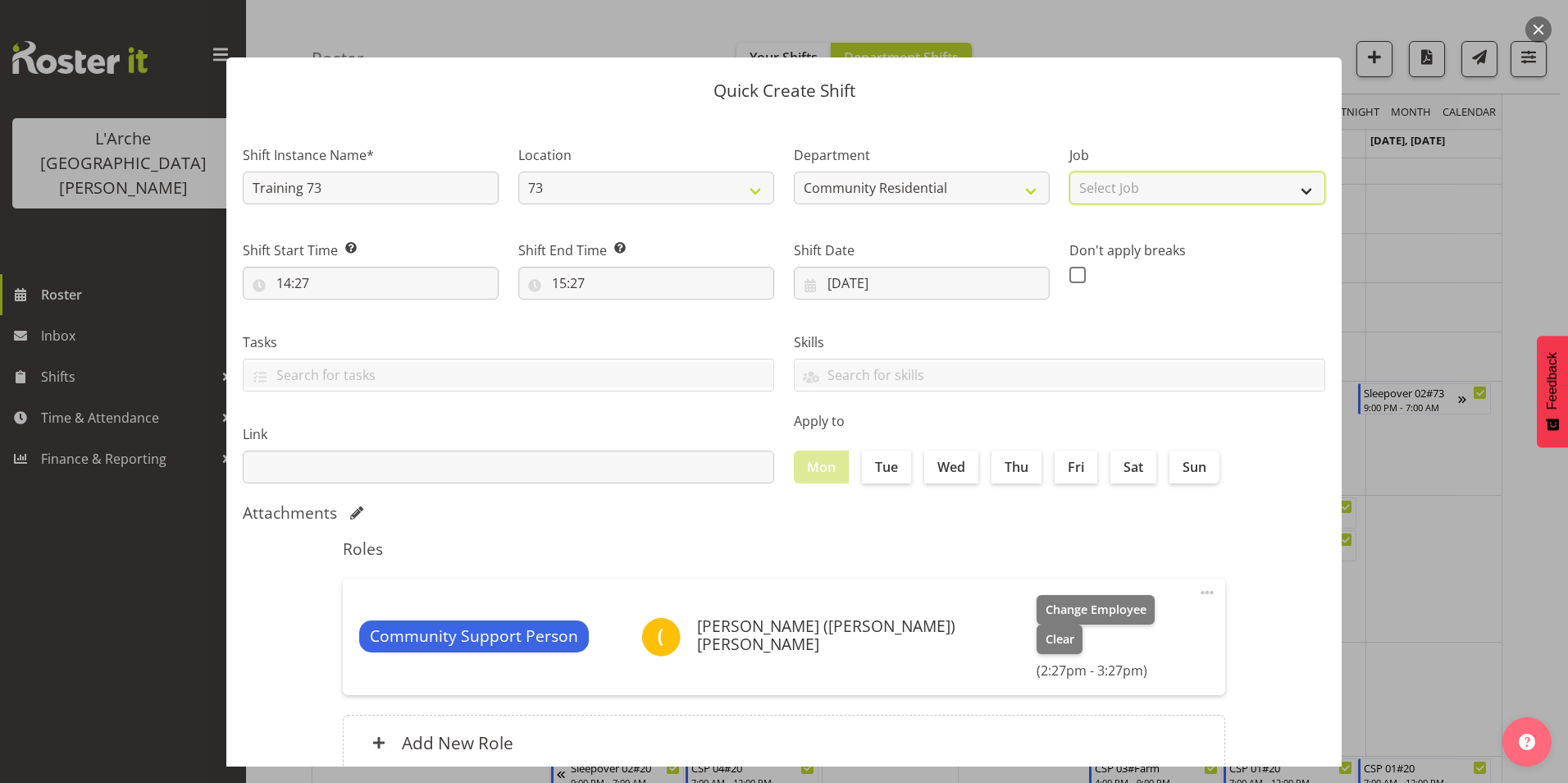
click at [1135, 172] on select "Select Job Accounts Admin Art Coordinator Community Leader Community Support Pe…" at bounding box center [1197, 187] width 256 height 33
click at [1070, 172] on select "Select Job Accounts Admin Art Coordinator Community Leader Community Support Pe…" at bounding box center [1197, 187] width 256 height 33
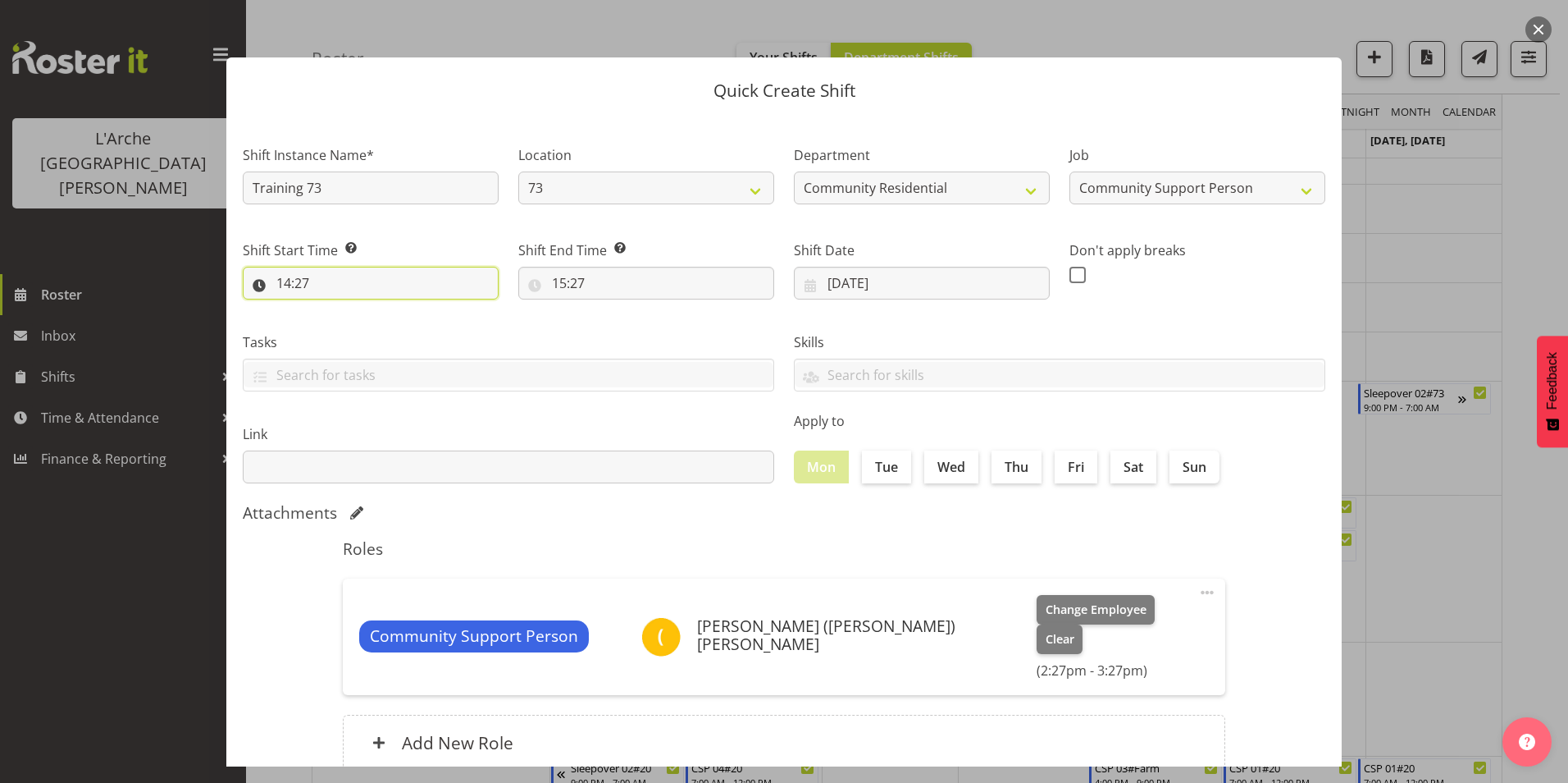
click at [280, 284] on input "14:27" at bounding box center [371, 282] width 256 height 33
click at [353, 323] on select "00 01 02 03 04 05 06 07 08 09 10 11 12 13 14 15 16 17 18 19 20 21 22 23" at bounding box center [355, 325] width 37 height 33
click at [336, 309] on select "00 01 02 03 04 05 06 07 08 09 10 11 12 13 14 15 16 17 18 19 20 21 22 23" at bounding box center [355, 325] width 37 height 33
drag, startPoint x: 396, startPoint y: 323, endPoint x: 401, endPoint y: 345, distance: 22.6
click at [396, 323] on select "00 01 02 03 04 05 06 07 08 09 10 11 12 13 14 15 16 17 18 19 20 21 22 23 24 25 2…" at bounding box center [398, 325] width 37 height 33
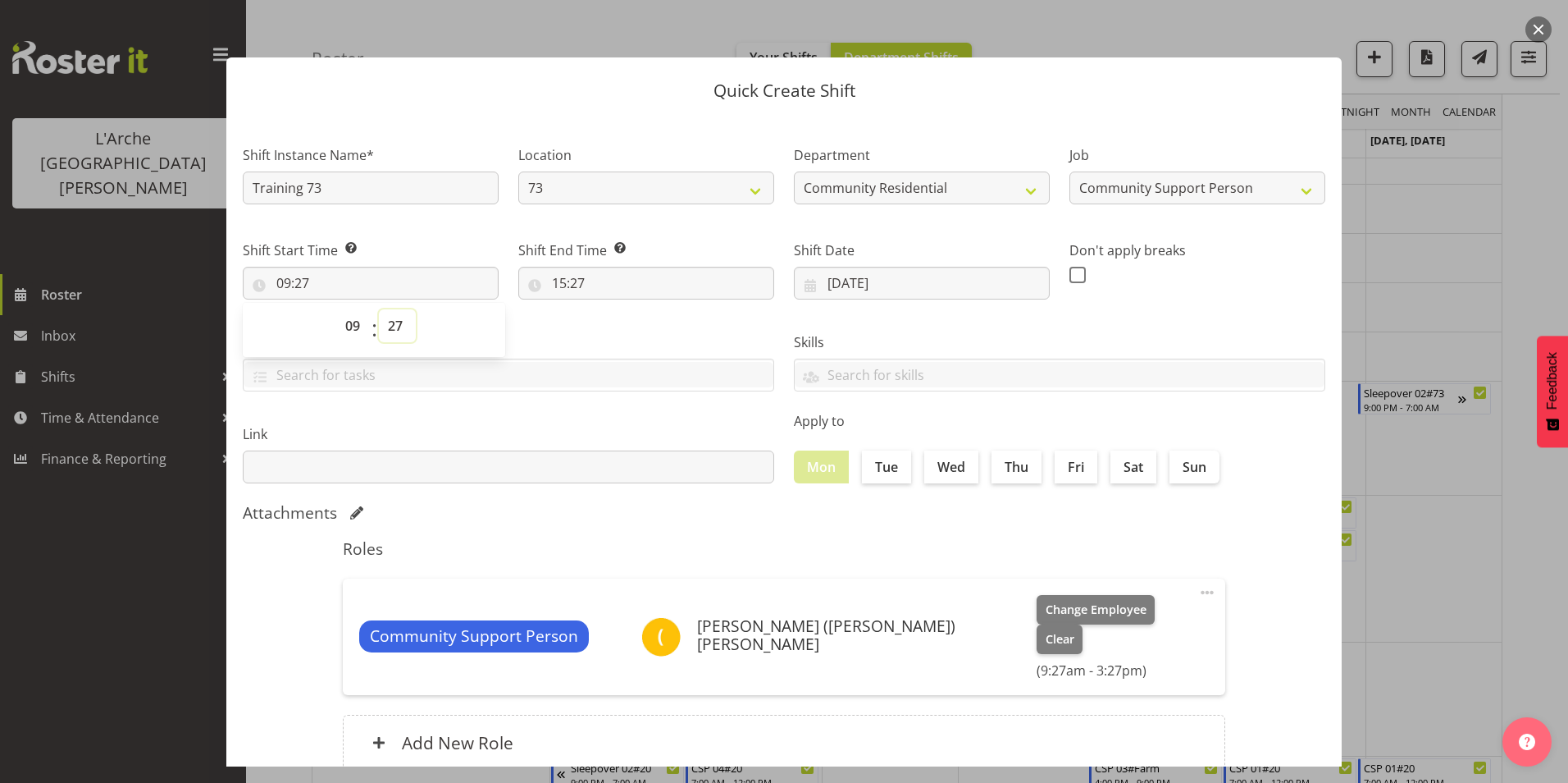
click at [392, 326] on select "00 01 02 03 04 05 06 07 08 09 10 11 12 13 14 15 16 17 18 19 20 21 22 23 24 25 2…" at bounding box center [398, 325] width 37 height 33
click at [379, 309] on select "00 01 02 03 04 05 06 07 08 09 10 11 12 13 14 15 16 17 18 19 20 21 22 23 24 25 2…" at bounding box center [398, 325] width 37 height 33
click at [566, 280] on input "15:27" at bounding box center [646, 282] width 256 height 33
click at [621, 329] on select "00 01 02 03 04 05 06 07 08 09 10 11 12 13 14 15 16 17 18 19 20 21 22 23" at bounding box center [631, 325] width 37 height 33
click at [612, 309] on select "00 01 02 03 04 05 06 07 08 09 10 11 12 13 14 15 16 17 18 19 20 21 22 23" at bounding box center [631, 325] width 37 height 33
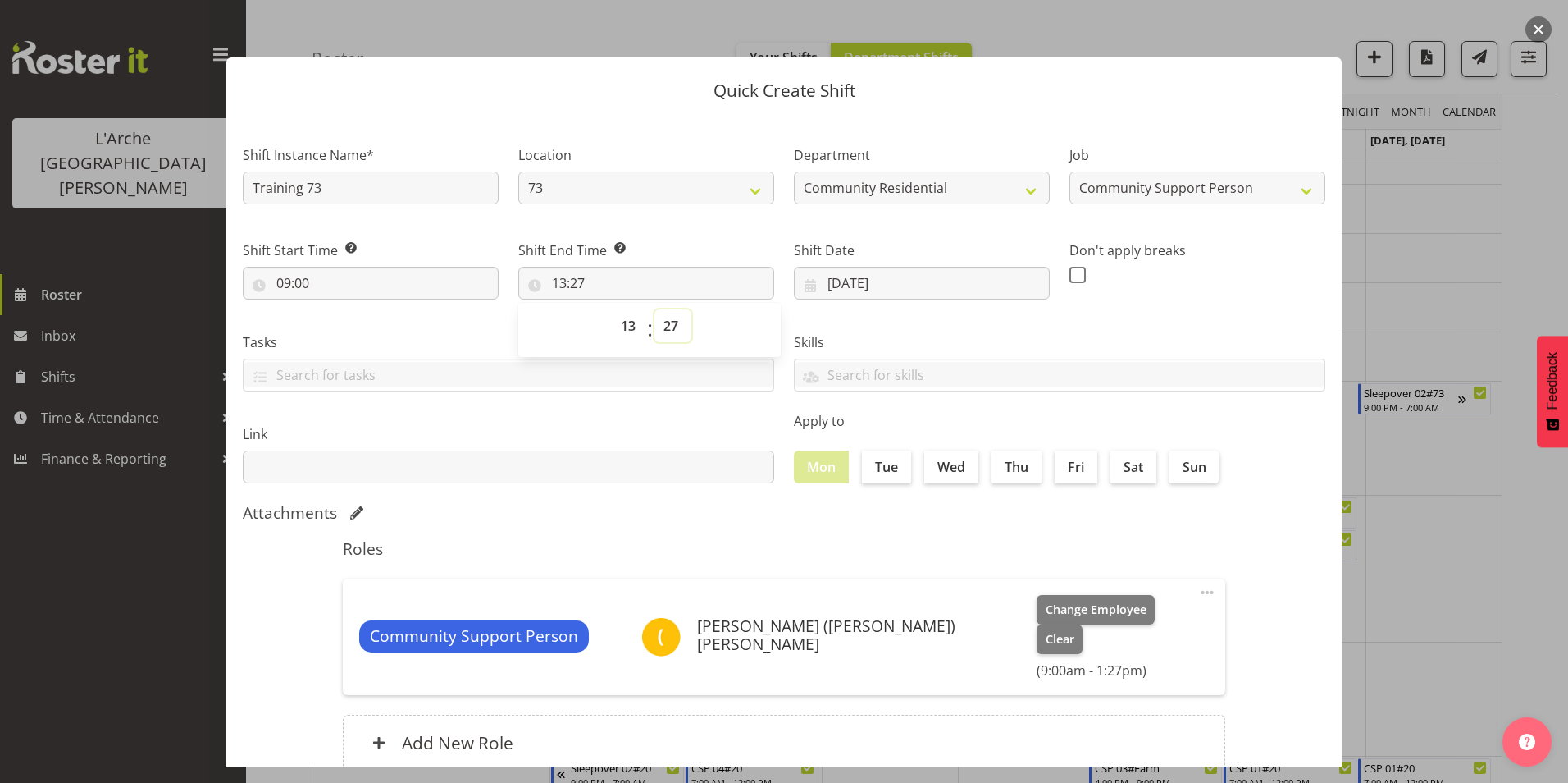
drag, startPoint x: 668, startPoint y: 323, endPoint x: 665, endPoint y: 331, distance: 8.5
click at [668, 323] on select "00 01 02 03 04 05 06 07 08 09 10 11 12 13 14 15 16 17 18 19 20 21 22 23 24 25 2…" at bounding box center [673, 325] width 37 height 33
click at [654, 309] on select "00 01 02 03 04 05 06 07 08 09 10 11 12 13 14 15 16 17 18 19 20 21 22 23 24 25 2…" at bounding box center [673, 325] width 37 height 33
click at [1071, 276] on span at bounding box center [1078, 275] width 17 height 17
click at [1071, 276] on input "checkbox" at bounding box center [1074, 274] width 10 height 10
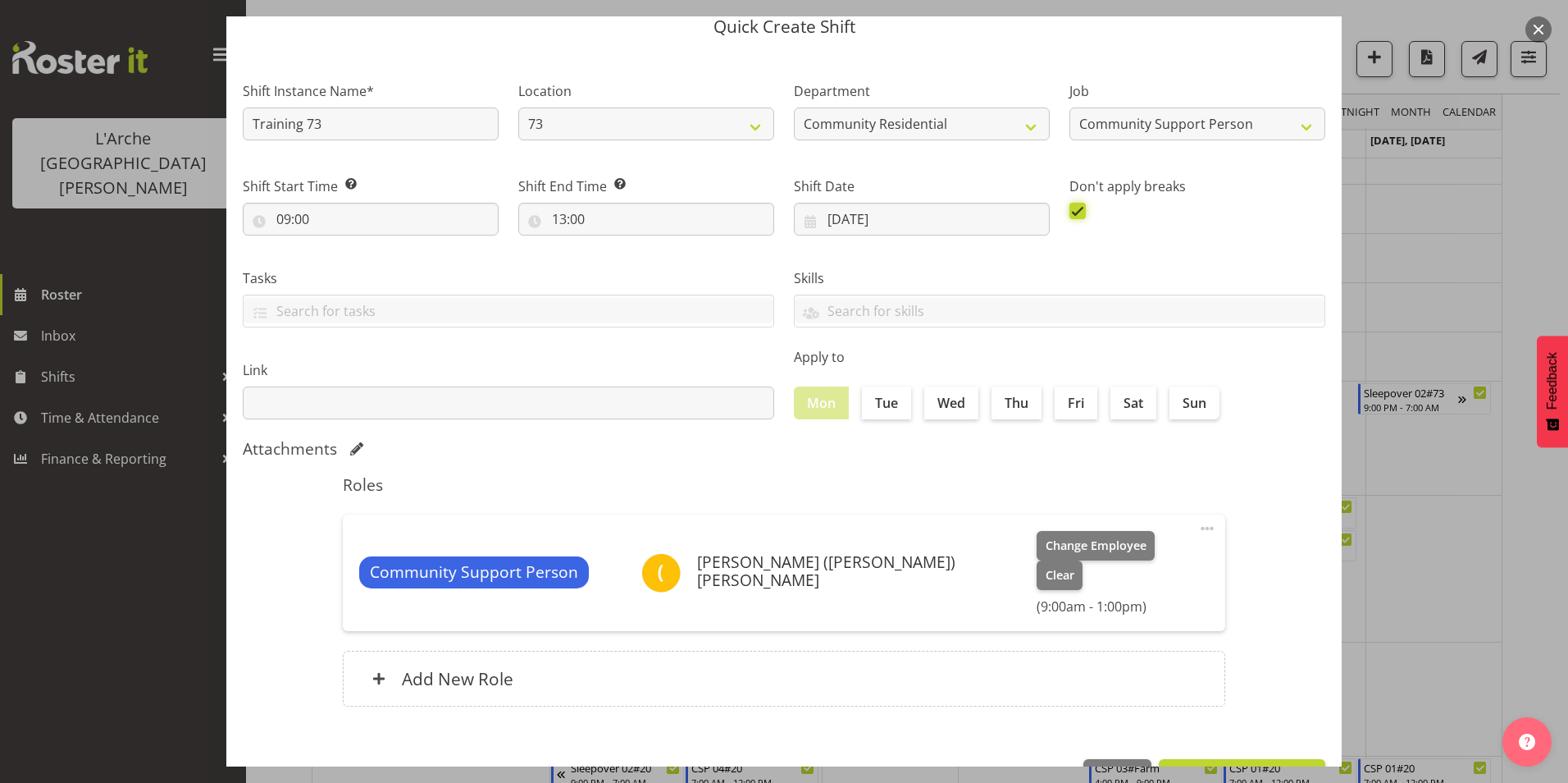
scroll to position [88, 0]
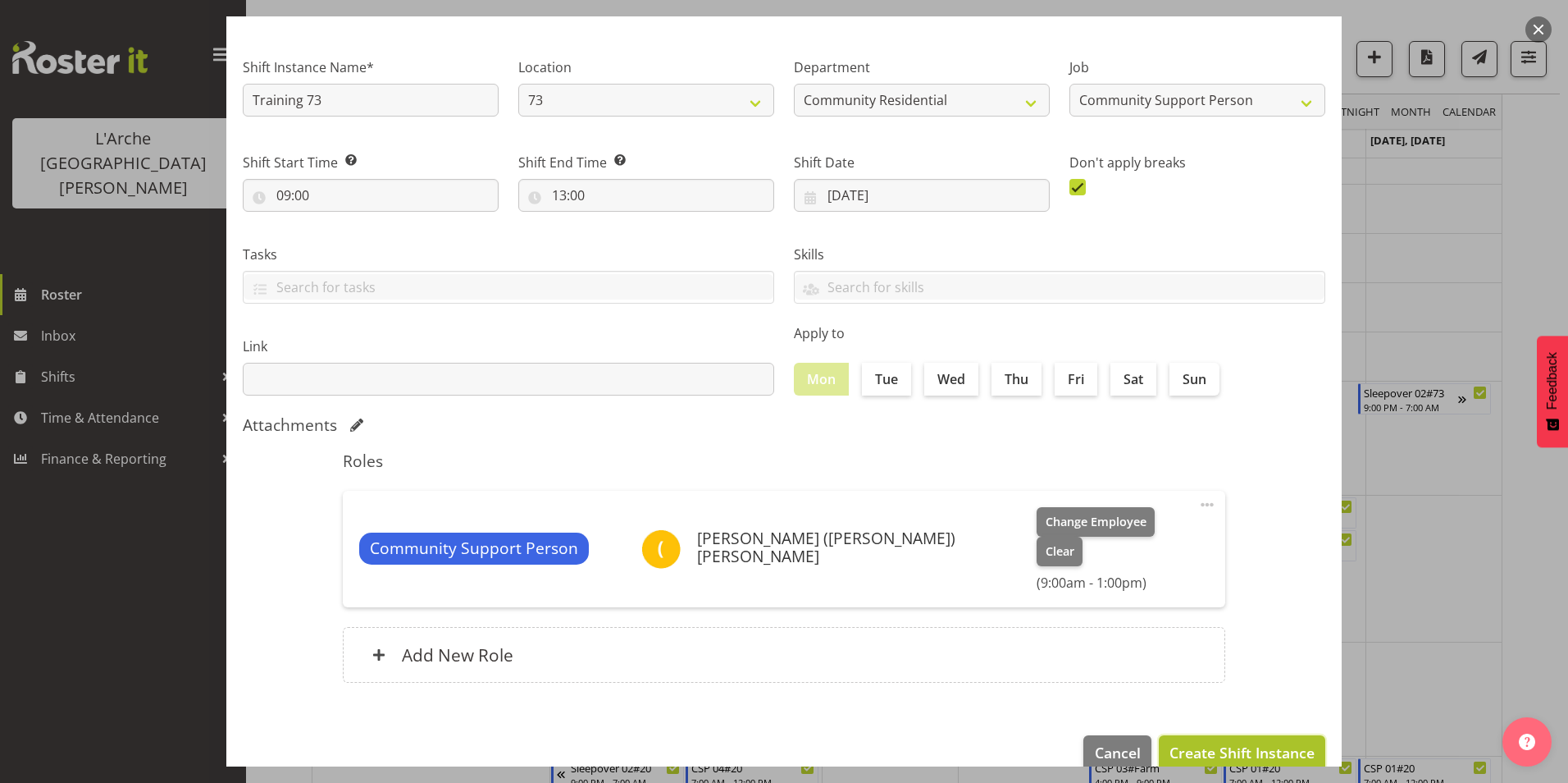
click at [1221, 742] on span "Create Shift Instance" at bounding box center [1242, 752] width 145 height 21
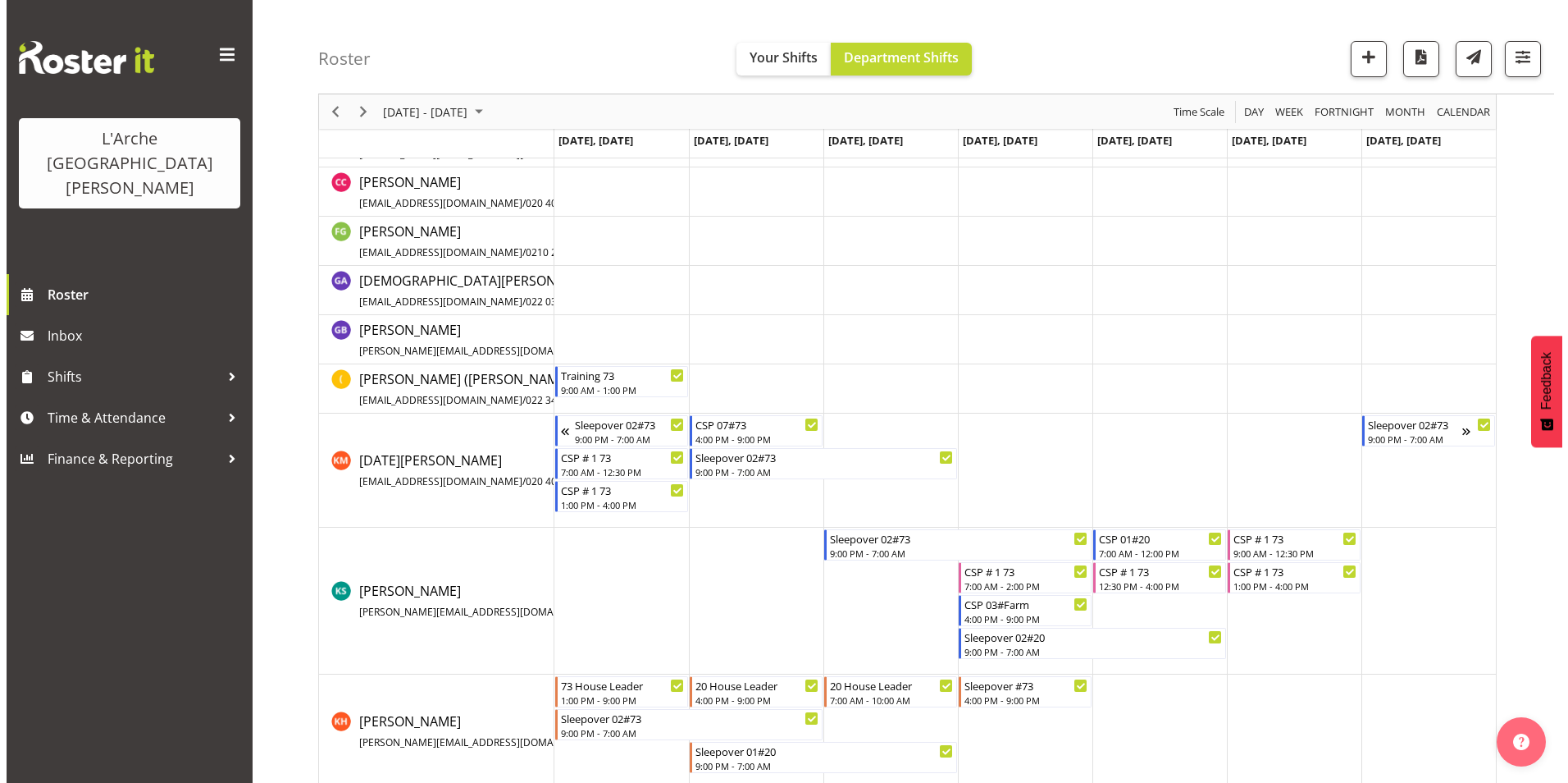
scroll to position [328, 0]
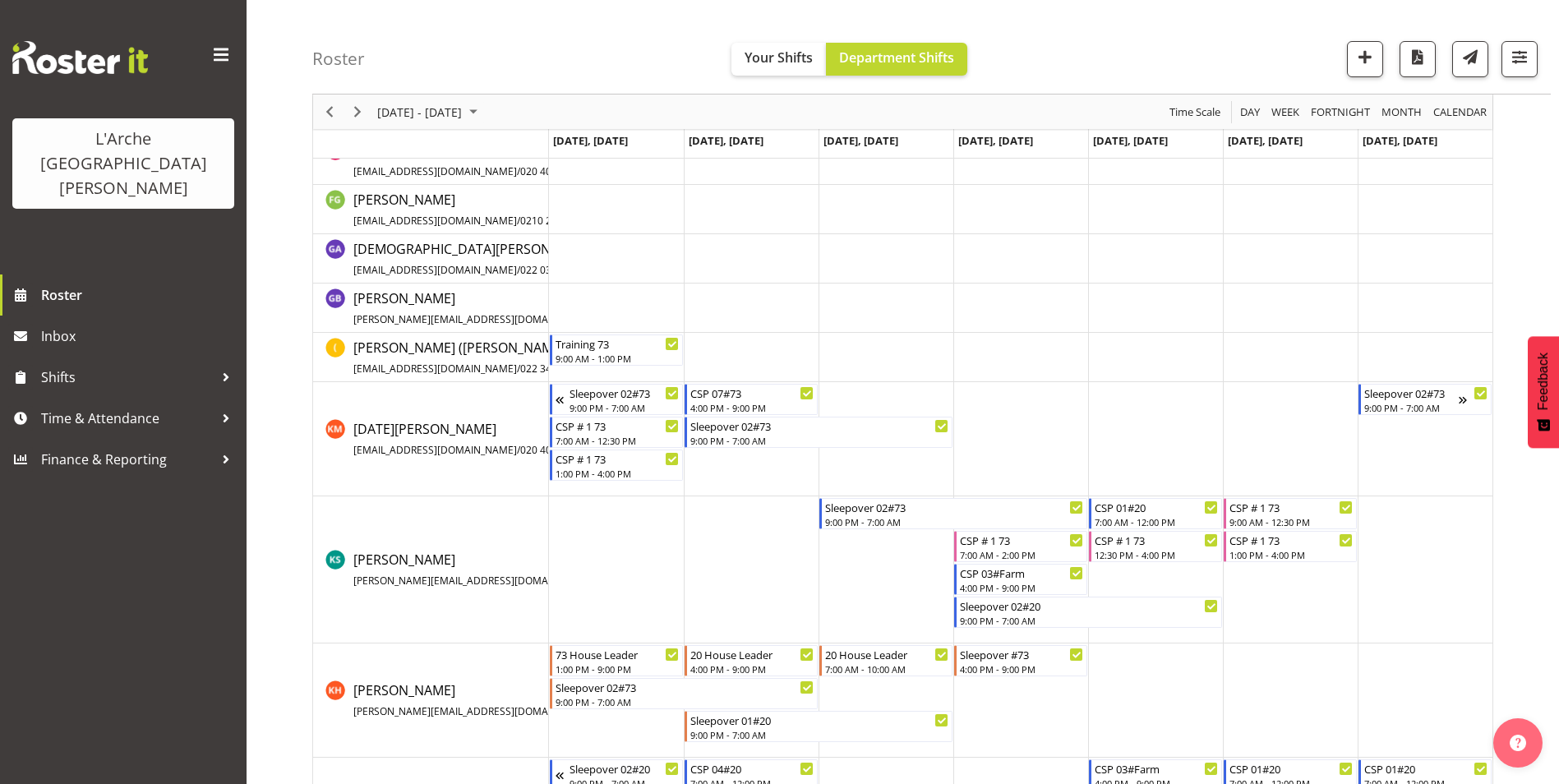
click at [618, 371] on td "Timeline Week of September 15, 2025" at bounding box center [616, 357] width 134 height 49
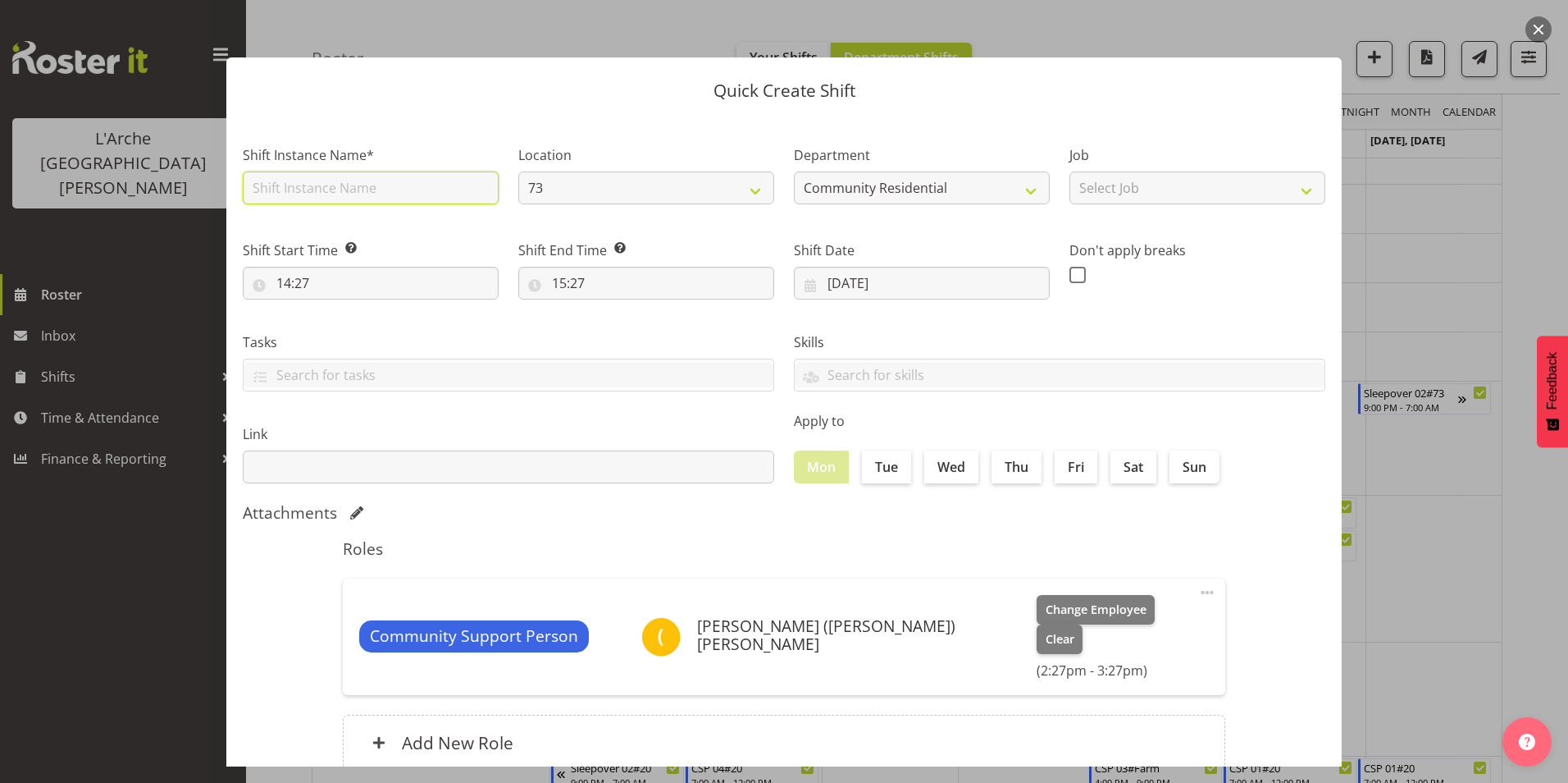
click at [375, 186] on input "text" at bounding box center [371, 187] width 256 height 33
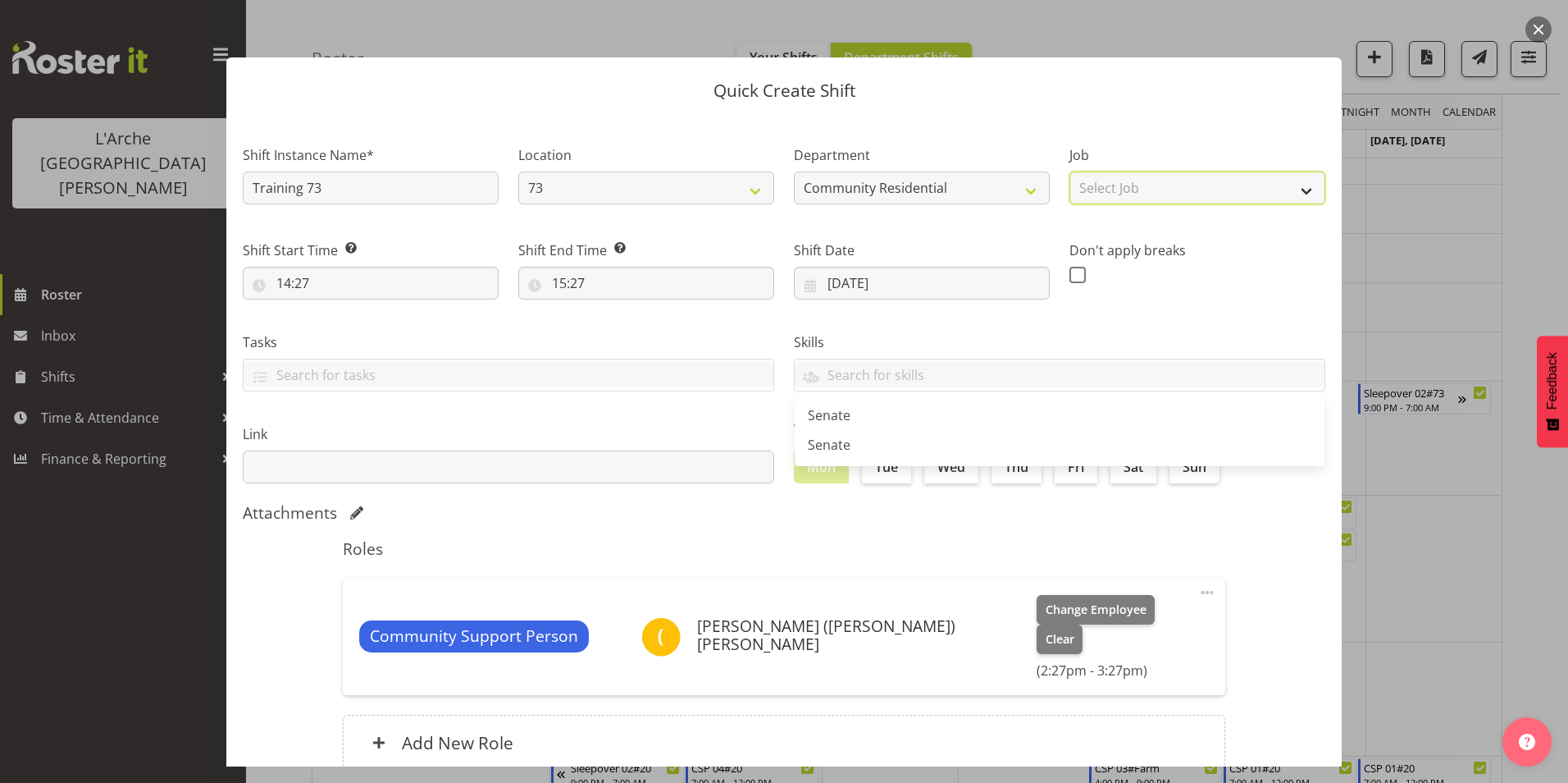
click at [1147, 182] on select "Select Job Accounts Admin Art Coordinator Community Leader Community Support Pe…" at bounding box center [1197, 187] width 256 height 33
click at [1070, 172] on select "Select Job Accounts Admin Art Coordinator Community Leader Community Support Pe…" at bounding box center [1197, 187] width 256 height 33
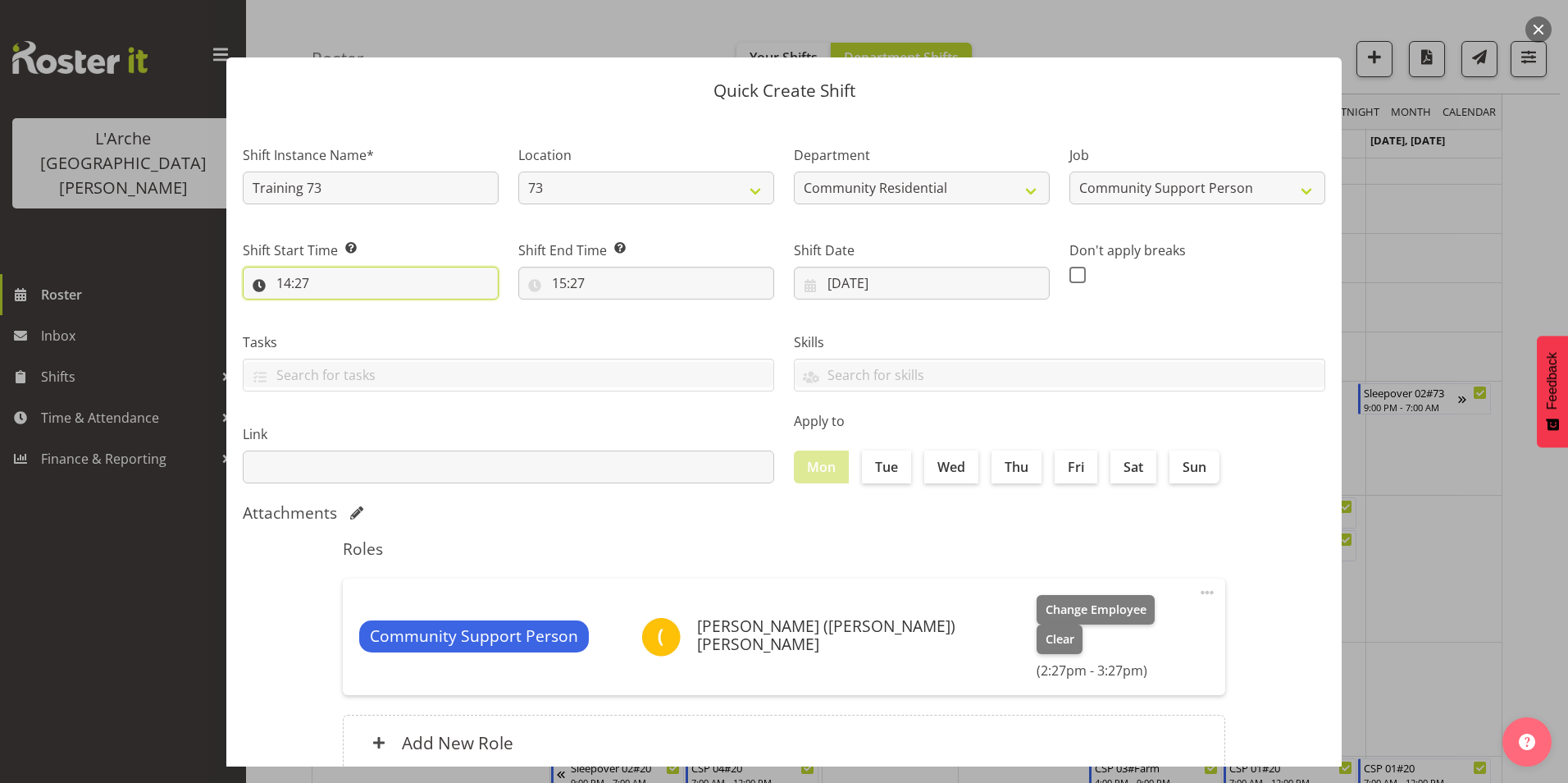
click at [292, 279] on input "14:27" at bounding box center [371, 282] width 256 height 33
click at [358, 322] on select "00 01 02 03 04 05 06 07 08 09 10 11 12 13 14 15 16 17 18 19 20 21 22 23" at bounding box center [355, 325] width 37 height 33
click at [336, 309] on select "00 01 02 03 04 05 06 07 08 09 10 11 12 13 14 15 16 17 18 19 20 21 22 23" at bounding box center [355, 325] width 37 height 33
click at [401, 323] on select "00 01 02 03 04 05 06 07 08 09 10 11 12 13 14 15 16 17 18 19 20 21 22 23 24 25 2…" at bounding box center [398, 325] width 37 height 33
click at [379, 309] on select "00 01 02 03 04 05 06 07 08 09 10 11 12 13 14 15 16 17 18 19 20 21 22 23 24 25 2…" at bounding box center [398, 325] width 37 height 33
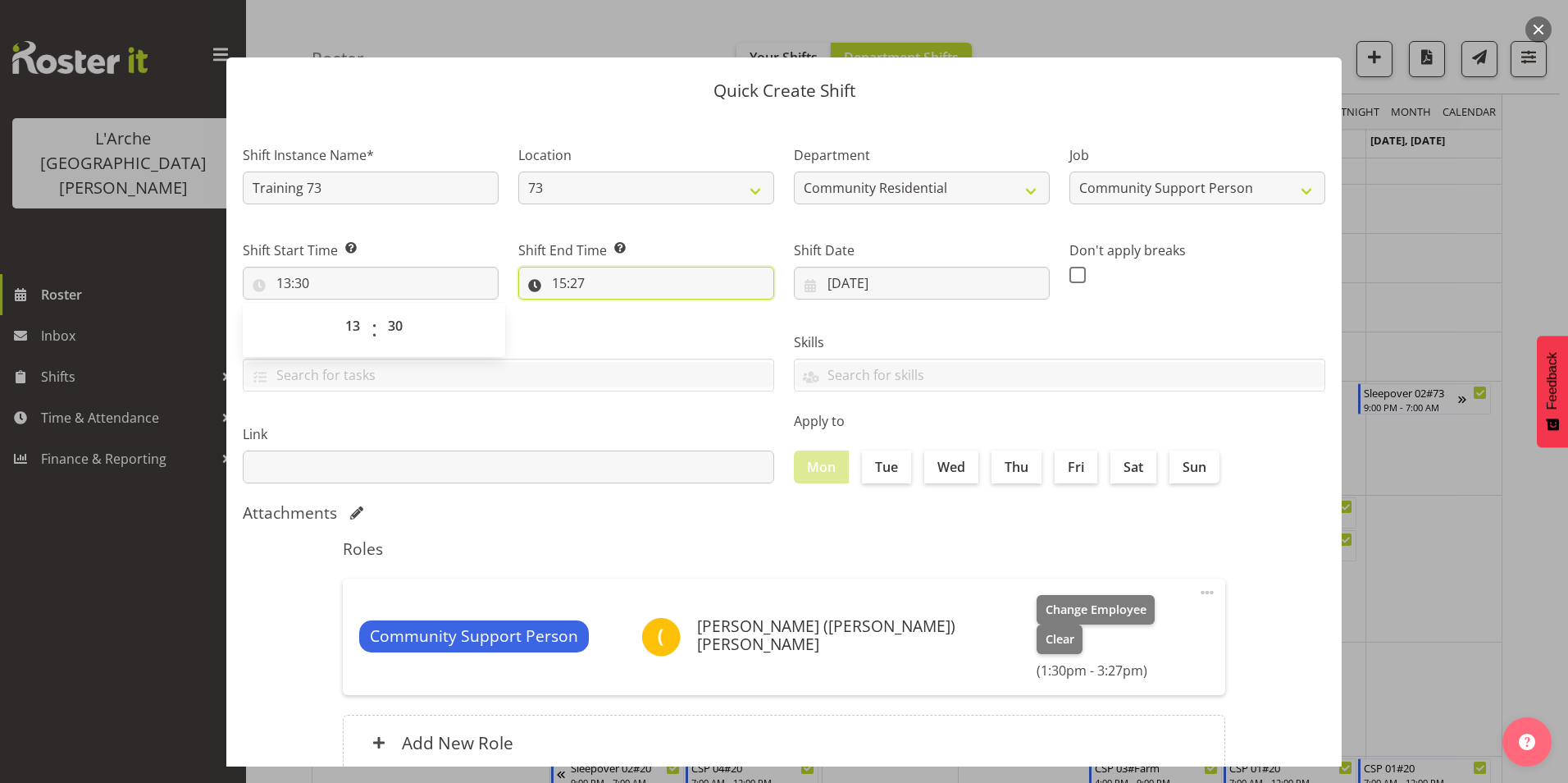
click at [563, 281] on input "15:27" at bounding box center [646, 282] width 256 height 33
click at [625, 321] on select "00 01 02 03 04 05 06 07 08 09 10 11 12 13 14 15 16 17 18 19 20 21 22 23" at bounding box center [631, 325] width 37 height 33
click at [612, 309] on select "00 01 02 03 04 05 06 07 08 09 10 11 12 13 14 15 16 17 18 19 20 21 22 23" at bounding box center [631, 325] width 37 height 33
click at [667, 323] on select "00 01 02 03 04 05 06 07 08 09 10 11 12 13 14 15 16 17 18 19 20 21 22 23 24 25 2…" at bounding box center [673, 325] width 37 height 33
click at [654, 309] on select "00 01 02 03 04 05 06 07 08 09 10 11 12 13 14 15 16 17 18 19 20 21 22 23 24 25 2…" at bounding box center [673, 325] width 37 height 33
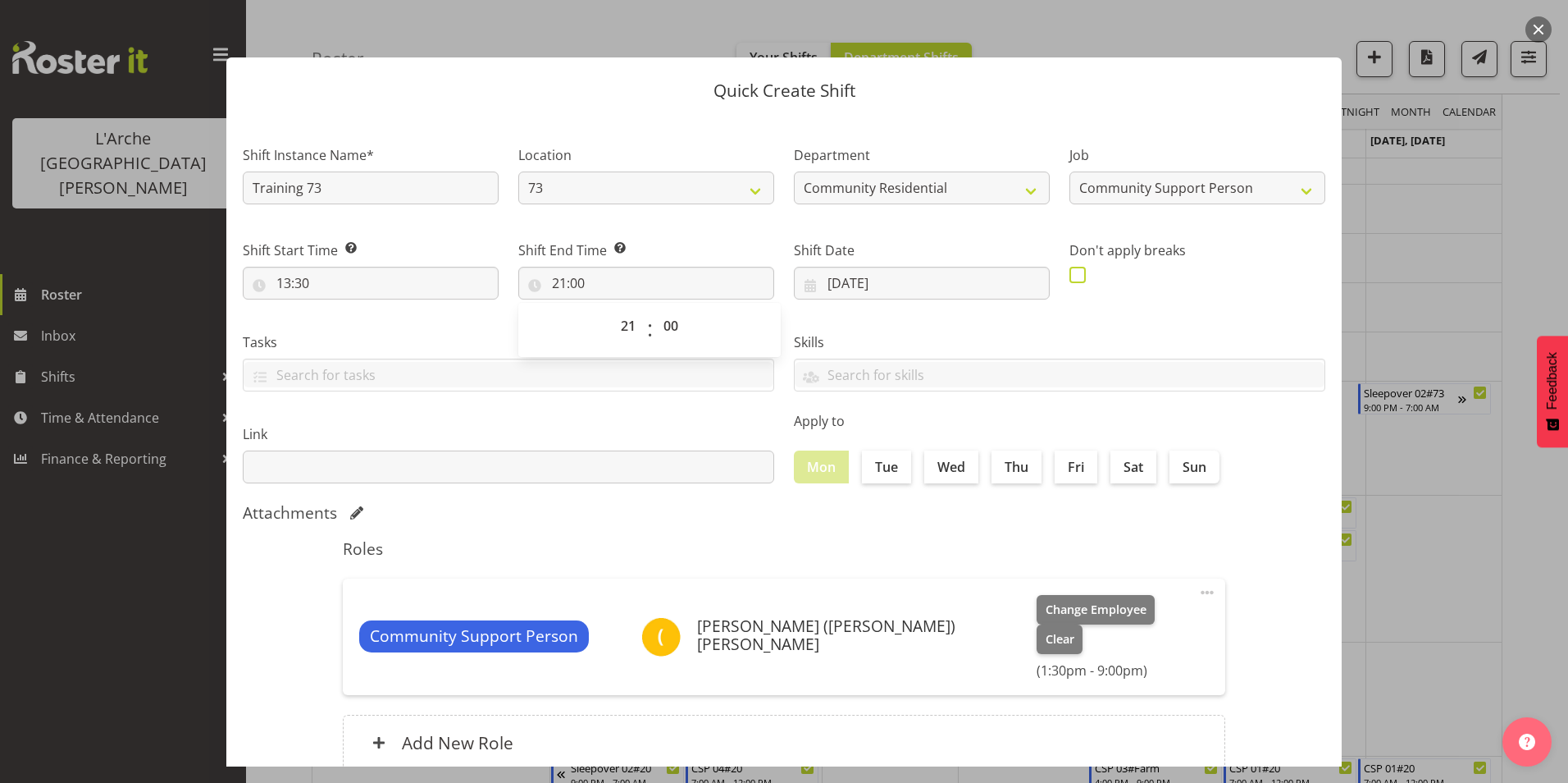
click at [1070, 272] on span at bounding box center [1078, 275] width 17 height 17
click at [1070, 272] on input "checkbox" at bounding box center [1074, 274] width 10 height 10
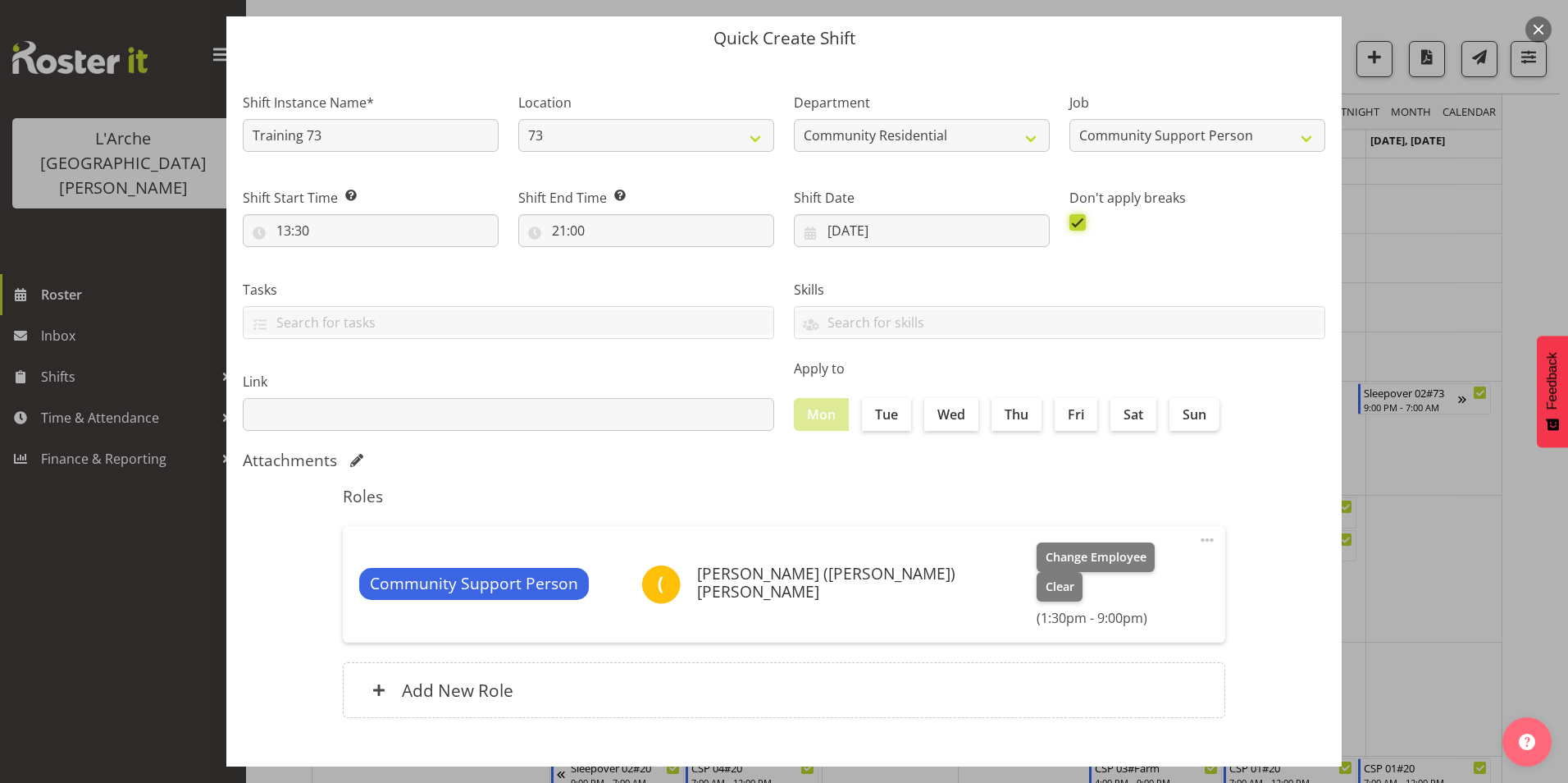
scroll to position [88, 0]
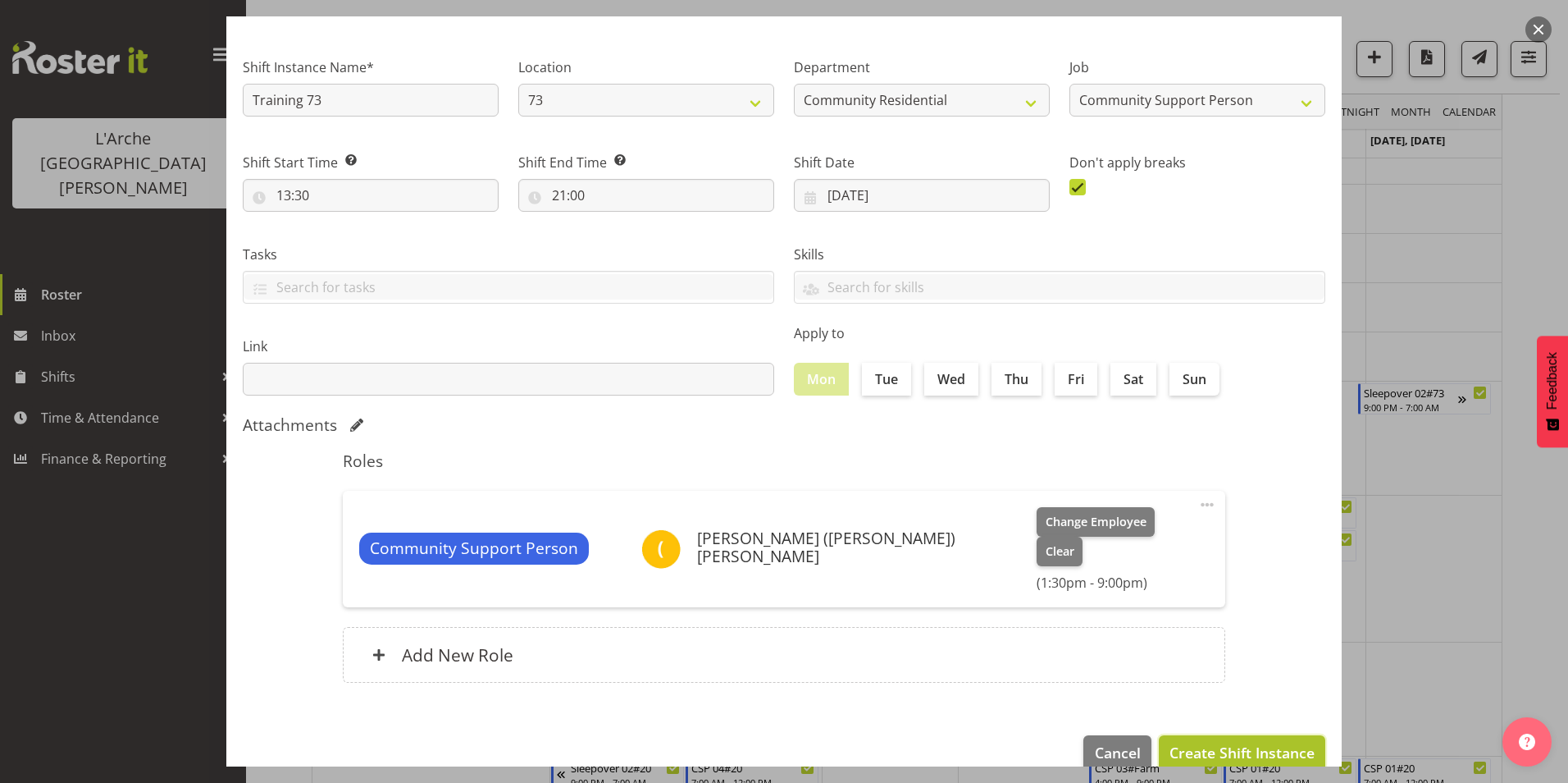
click at [1202, 742] on span "Create Shift Instance" at bounding box center [1242, 752] width 145 height 21
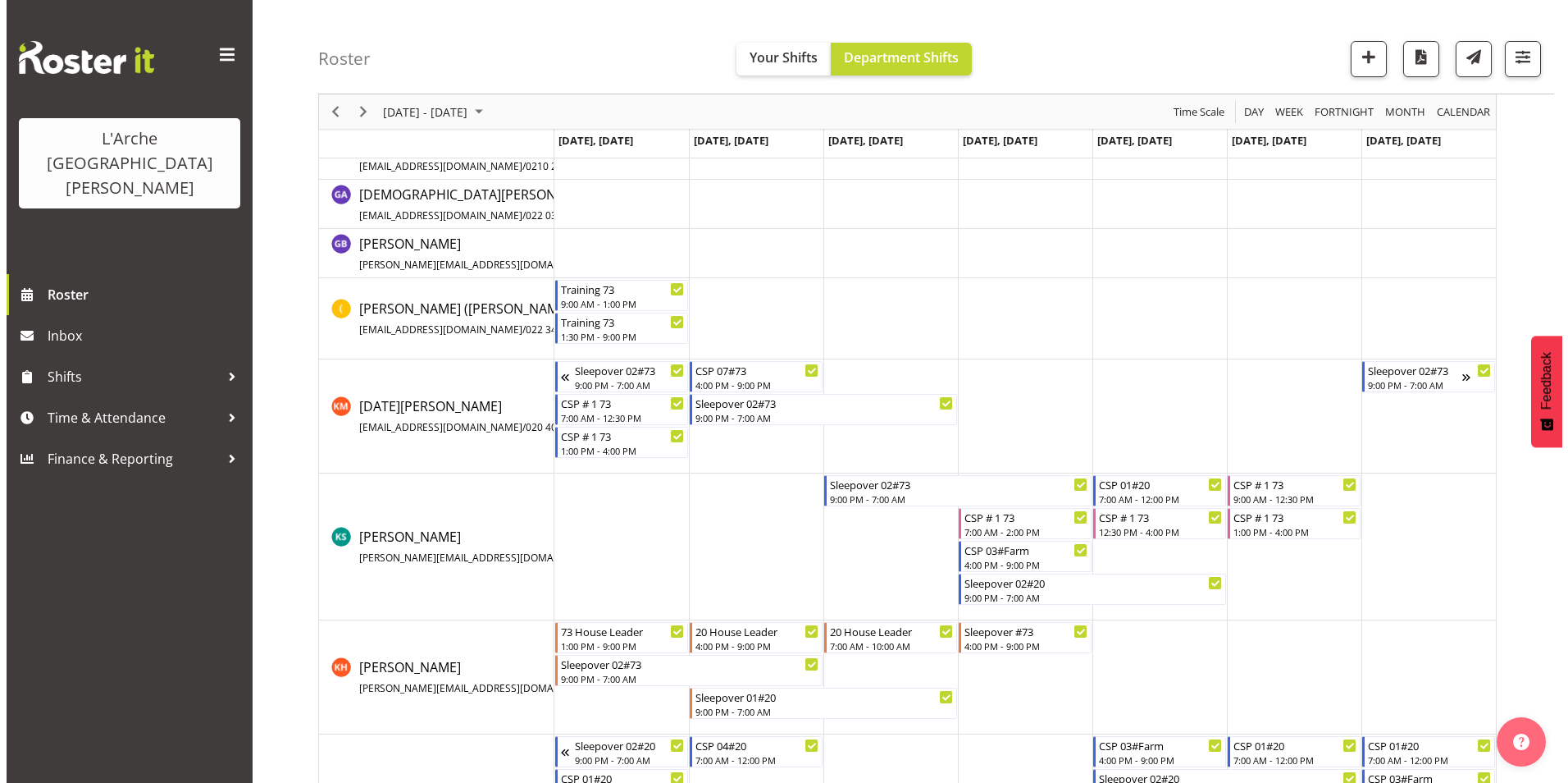
scroll to position [410, 0]
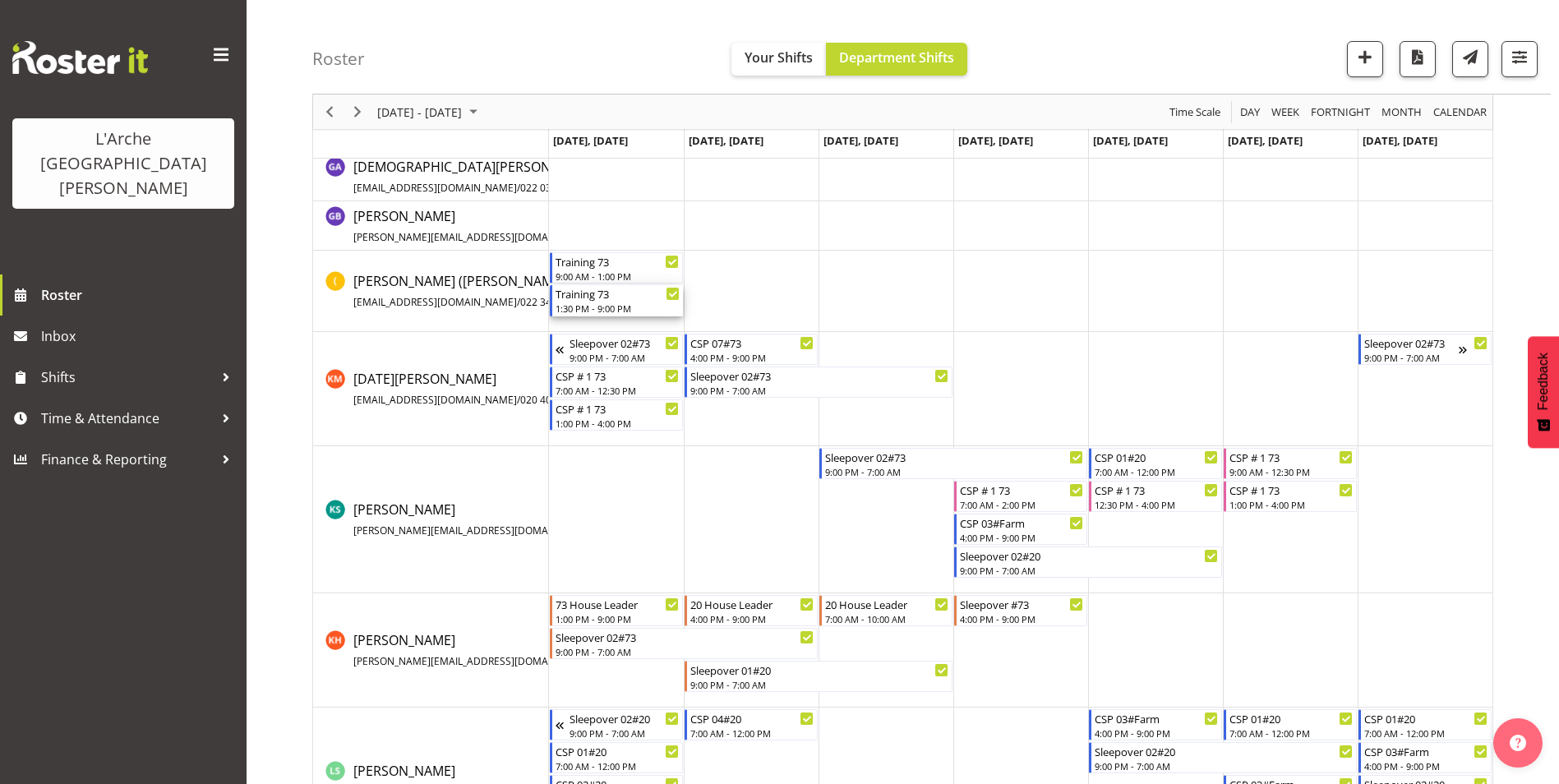
click at [588, 302] on div "1:30 PM - 9:00 PM" at bounding box center [617, 308] width 124 height 13
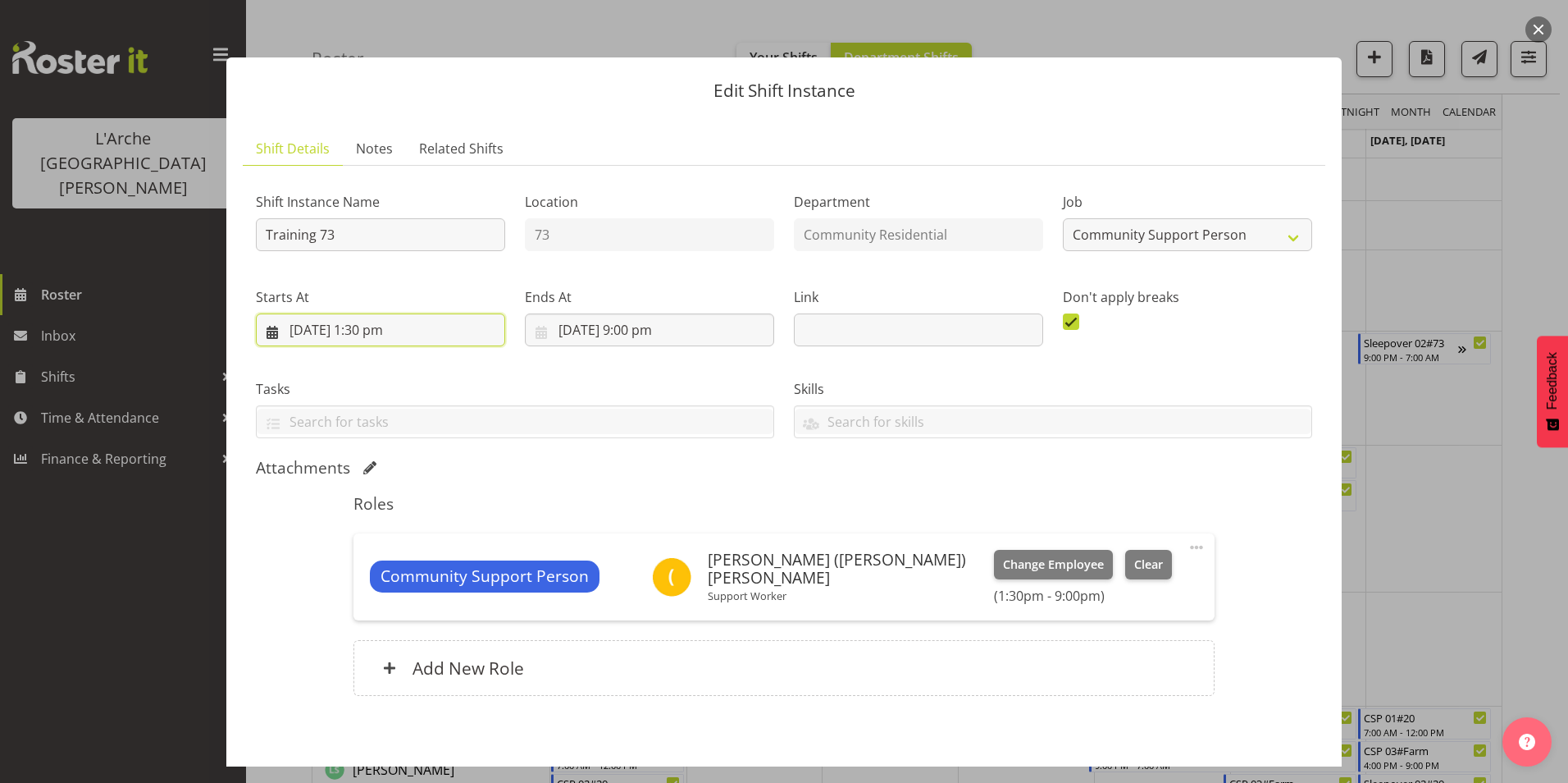
click at [370, 329] on input "15/09/2025, 1:30 pm" at bounding box center [381, 329] width 250 height 33
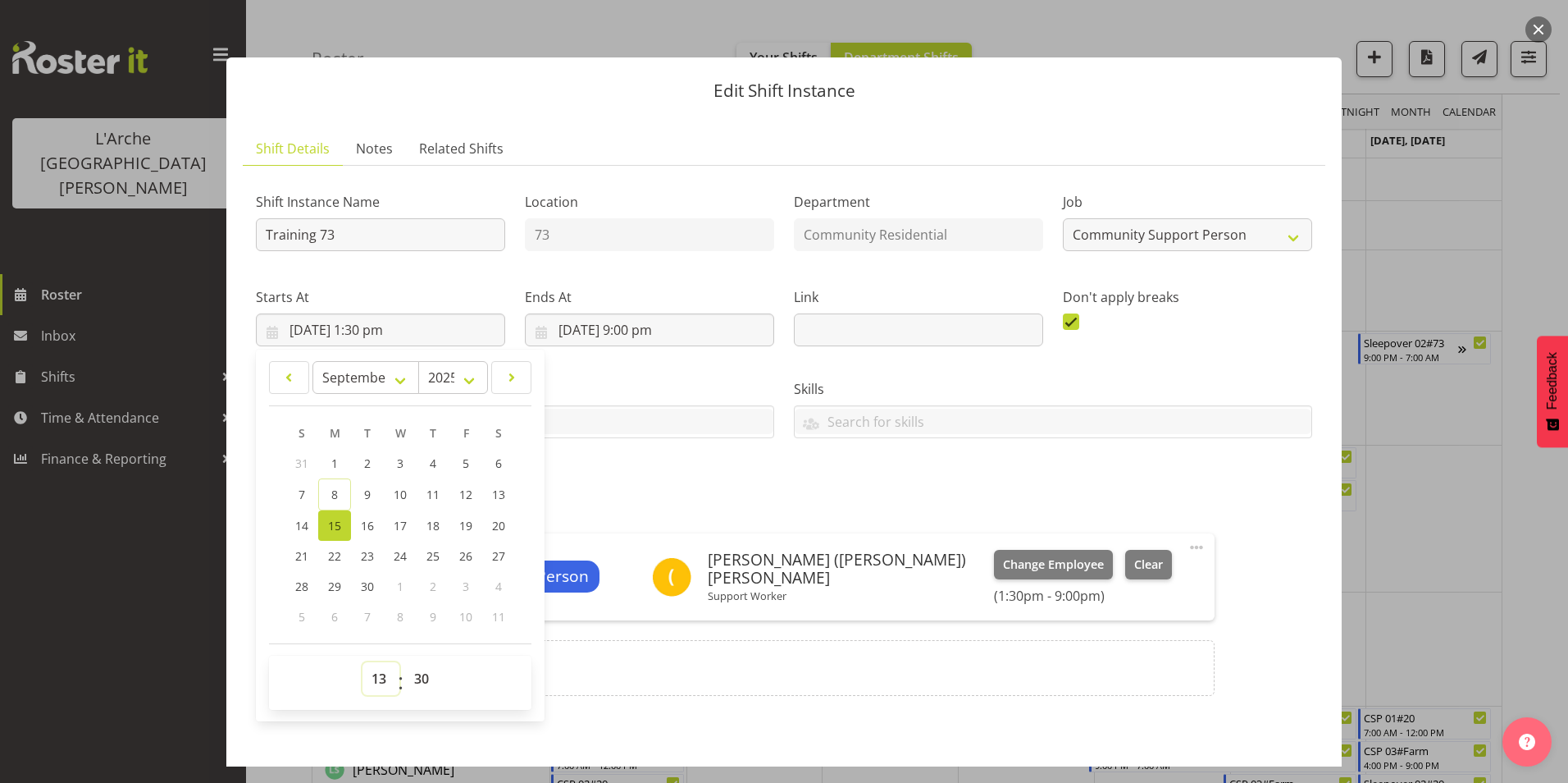
click at [382, 681] on select "00 01 02 03 04 05 06 07 08 09 10 11 12 13 14 15 16 17 18 19 20 21 22 23" at bounding box center [381, 678] width 37 height 33
click at [362, 662] on select "00 01 02 03 04 05 06 07 08 09 10 11 12 13 14 15 16 17 18 19 20 21 22 23" at bounding box center [381, 678] width 37 height 33
click at [425, 672] on select "00 01 02 03 04 05 06 07 08 09 10 11 12 13 14 15 16 17 18 19 20 21 22 23 24 25 2…" at bounding box center [424, 678] width 37 height 33
click at [405, 662] on select "00 01 02 03 04 05 06 07 08 09 10 11 12 13 14 15 16 17 18 19 20 21 22 23 24 25 2…" at bounding box center [424, 678] width 37 height 33
click at [870, 377] on div "Skills Senate Senate" at bounding box center [1053, 402] width 538 height 92
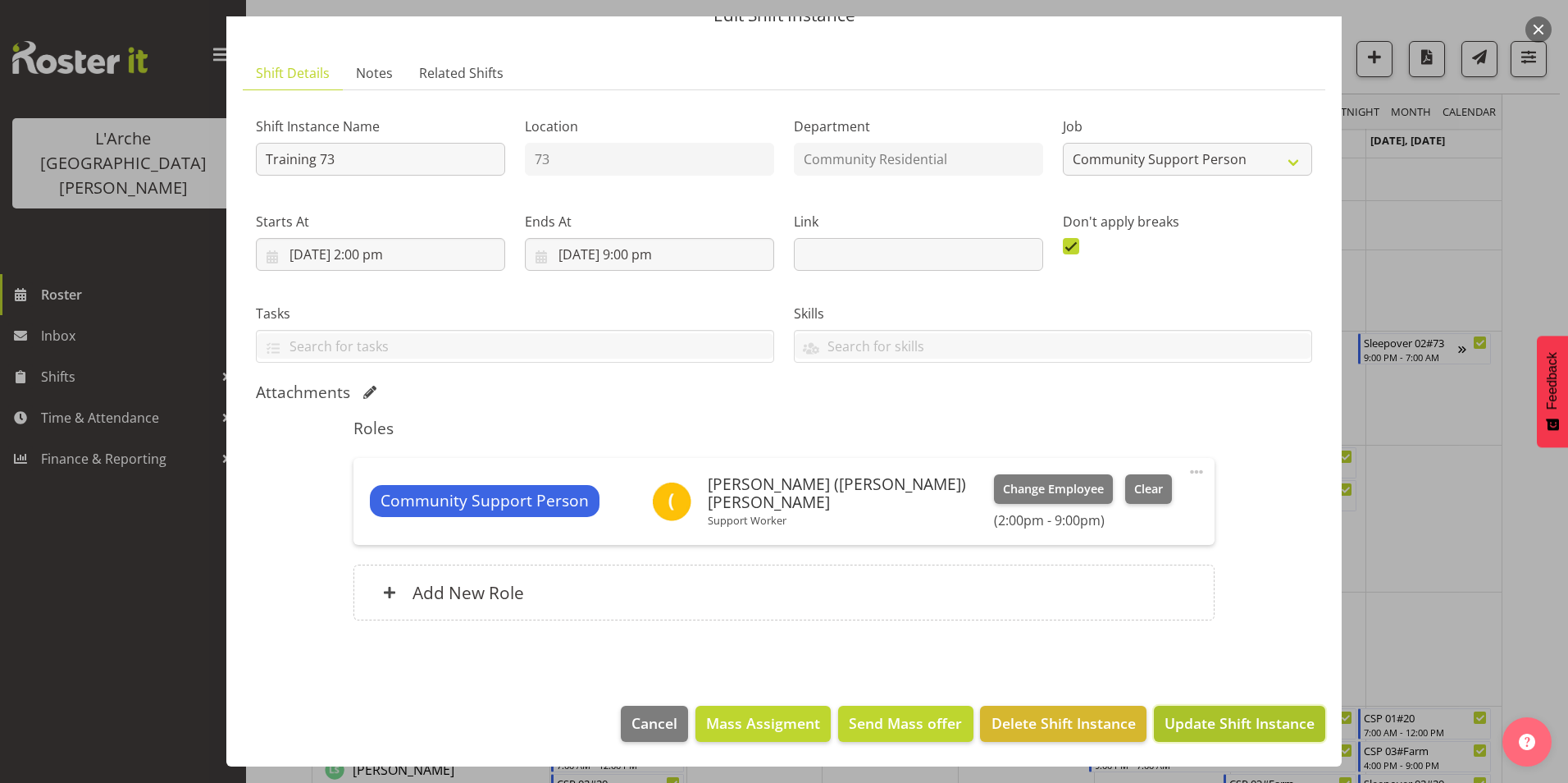
click at [1221, 726] on span "Update Shift Instance" at bounding box center [1239, 722] width 150 height 21
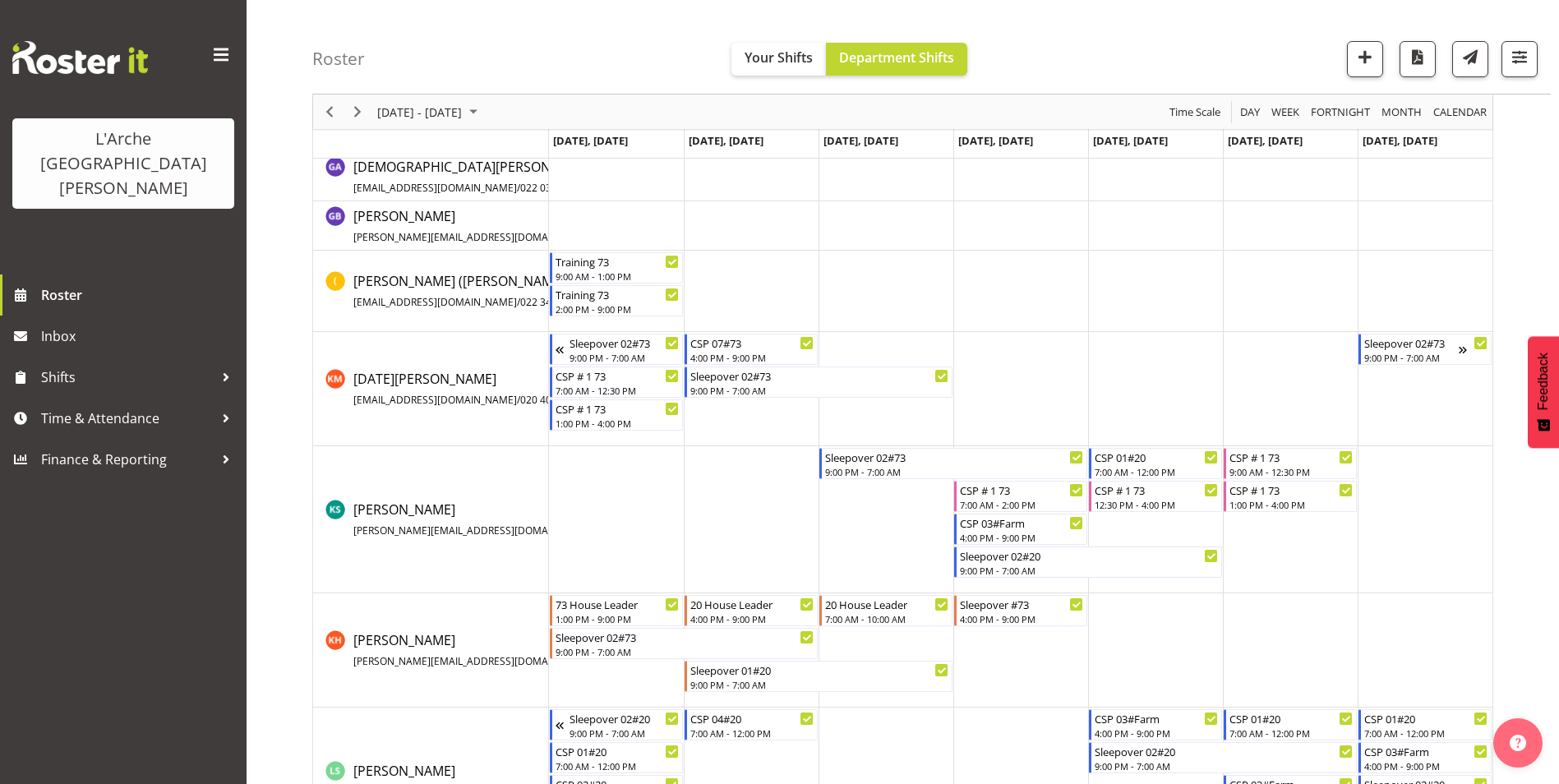
click at [759, 266] on td "Timeline Week of September 15, 2025" at bounding box center [751, 290] width 134 height 81
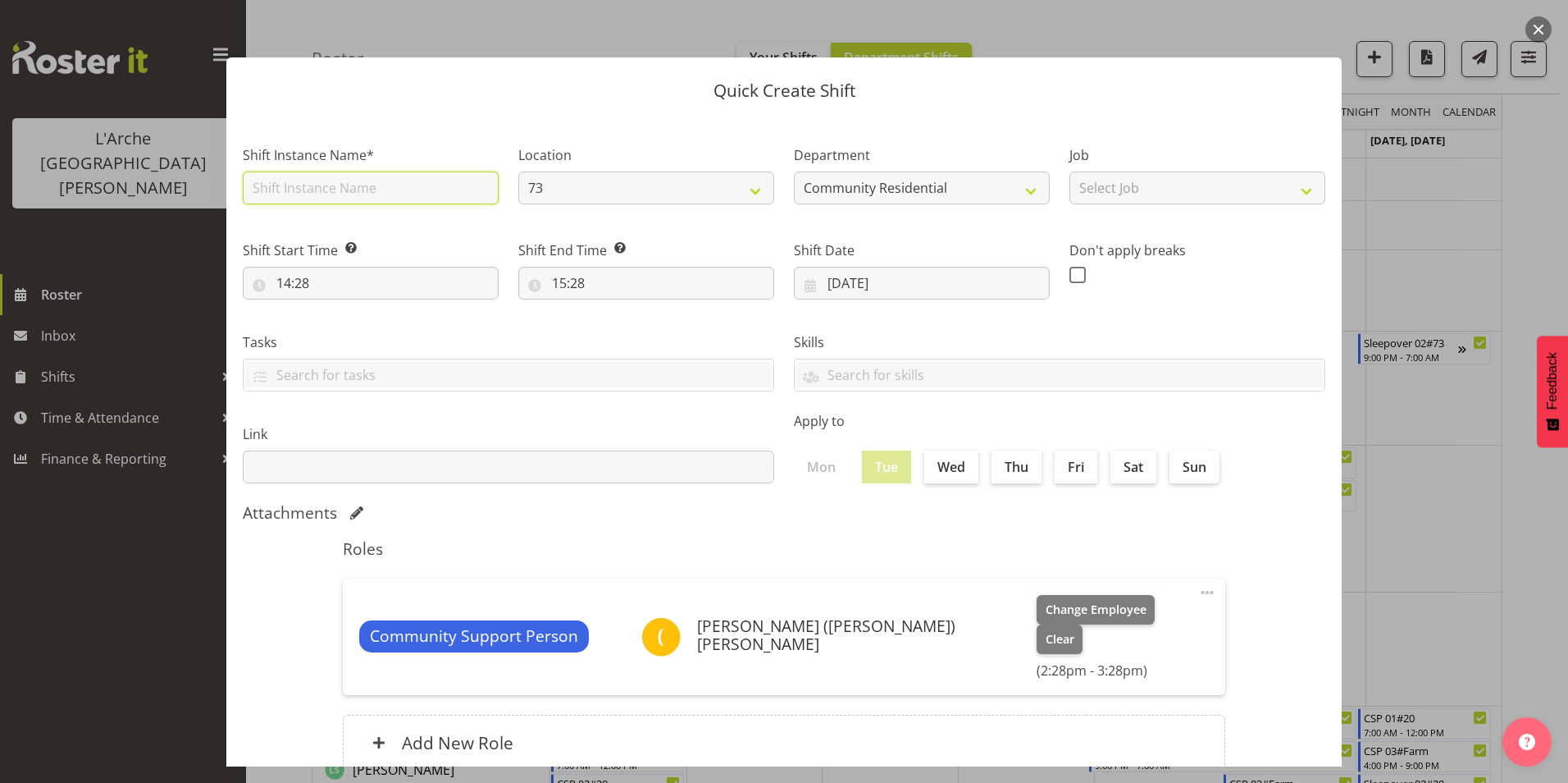
click at [410, 189] on input "text" at bounding box center [371, 187] width 256 height 33
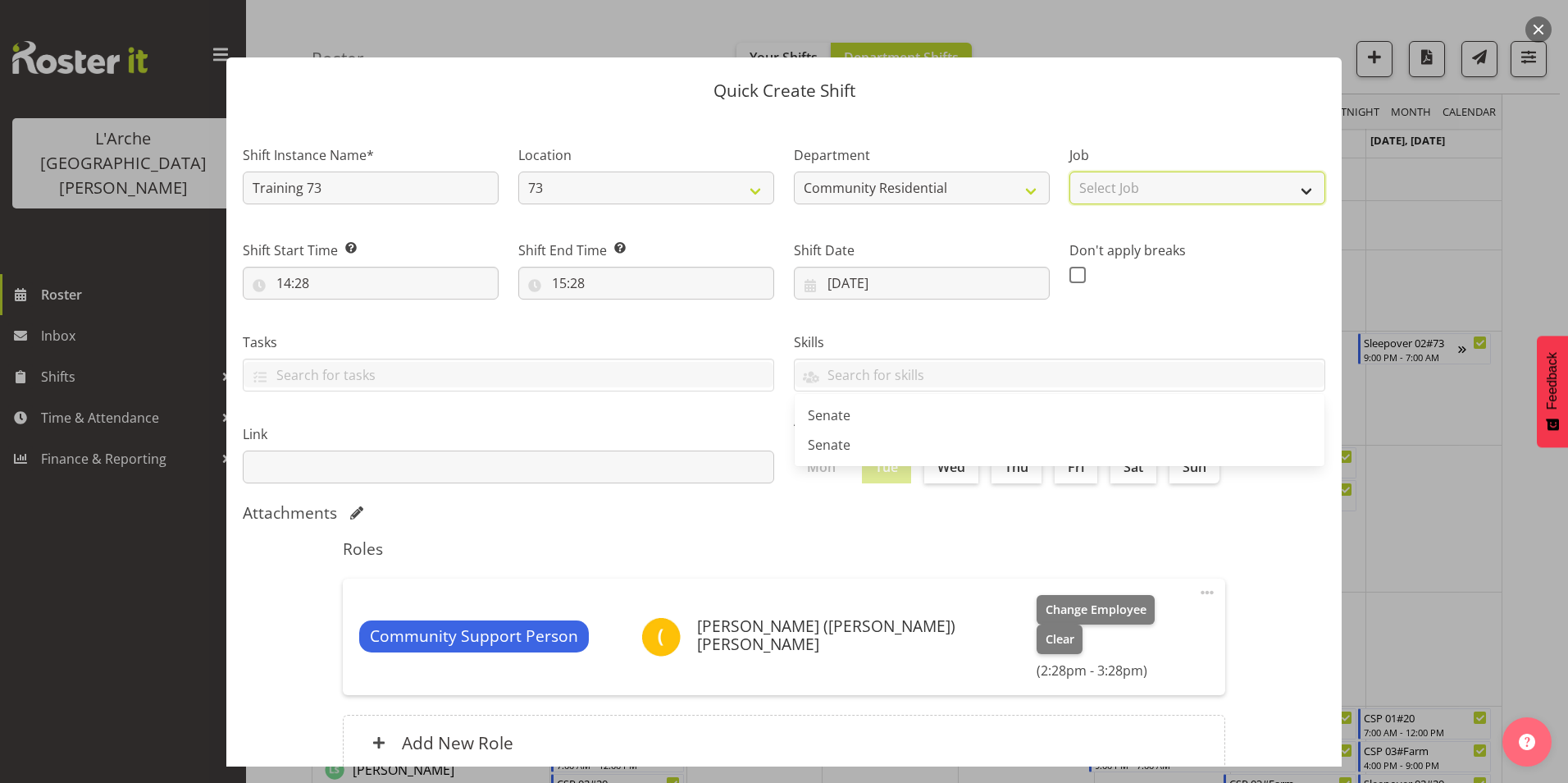
drag, startPoint x: 1125, startPoint y: 177, endPoint x: 1134, endPoint y: 202, distance: 26.6
click at [1126, 177] on select "Select Job Accounts Admin Art Coordinator Community Leader Community Support Pe…" at bounding box center [1197, 187] width 256 height 33
click at [1070, 172] on select "Select Job Accounts Admin Art Coordinator Community Leader Community Support Pe…" at bounding box center [1197, 187] width 256 height 33
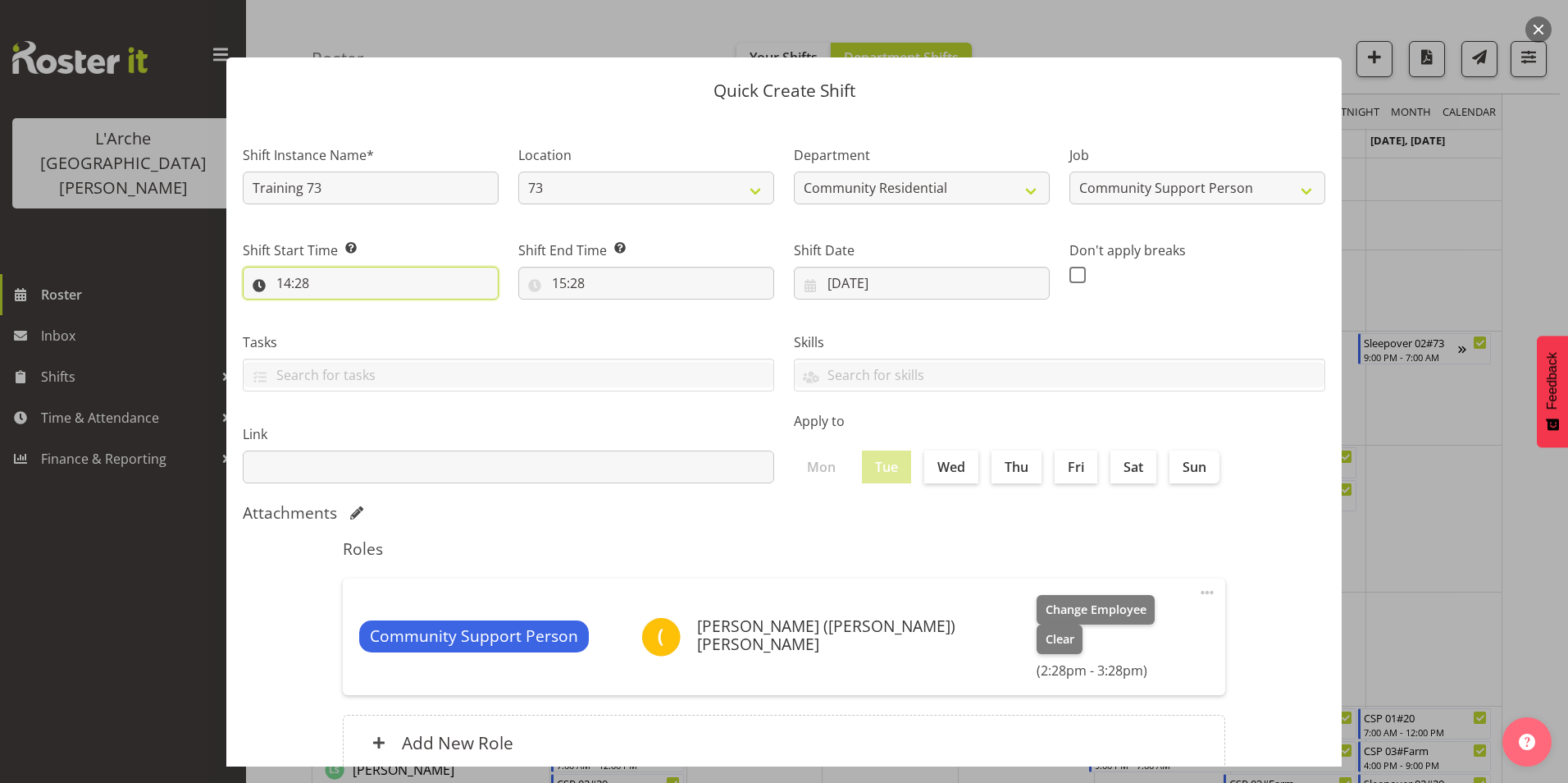
click at [289, 281] on input "14:28" at bounding box center [371, 282] width 256 height 33
drag, startPoint x: 352, startPoint y: 325, endPoint x: 347, endPoint y: 341, distance: 16.8
click at [352, 325] on select "00 01 02 03 04 05 06 07 08 09 10 11 12 13 14 15 16 17 18 19 20 21 22 23" at bounding box center [355, 325] width 37 height 33
click at [336, 309] on select "00 01 02 03 04 05 06 07 08 09 10 11 12 13 14 15 16 17 18 19 20 21 22 23" at bounding box center [355, 325] width 37 height 33
click at [395, 325] on select "00 01 02 03 04 05 06 07 08 09 10 11 12 13 14 15 16 17 18 19 20 21 22 23 24 25 2…" at bounding box center [398, 325] width 37 height 33
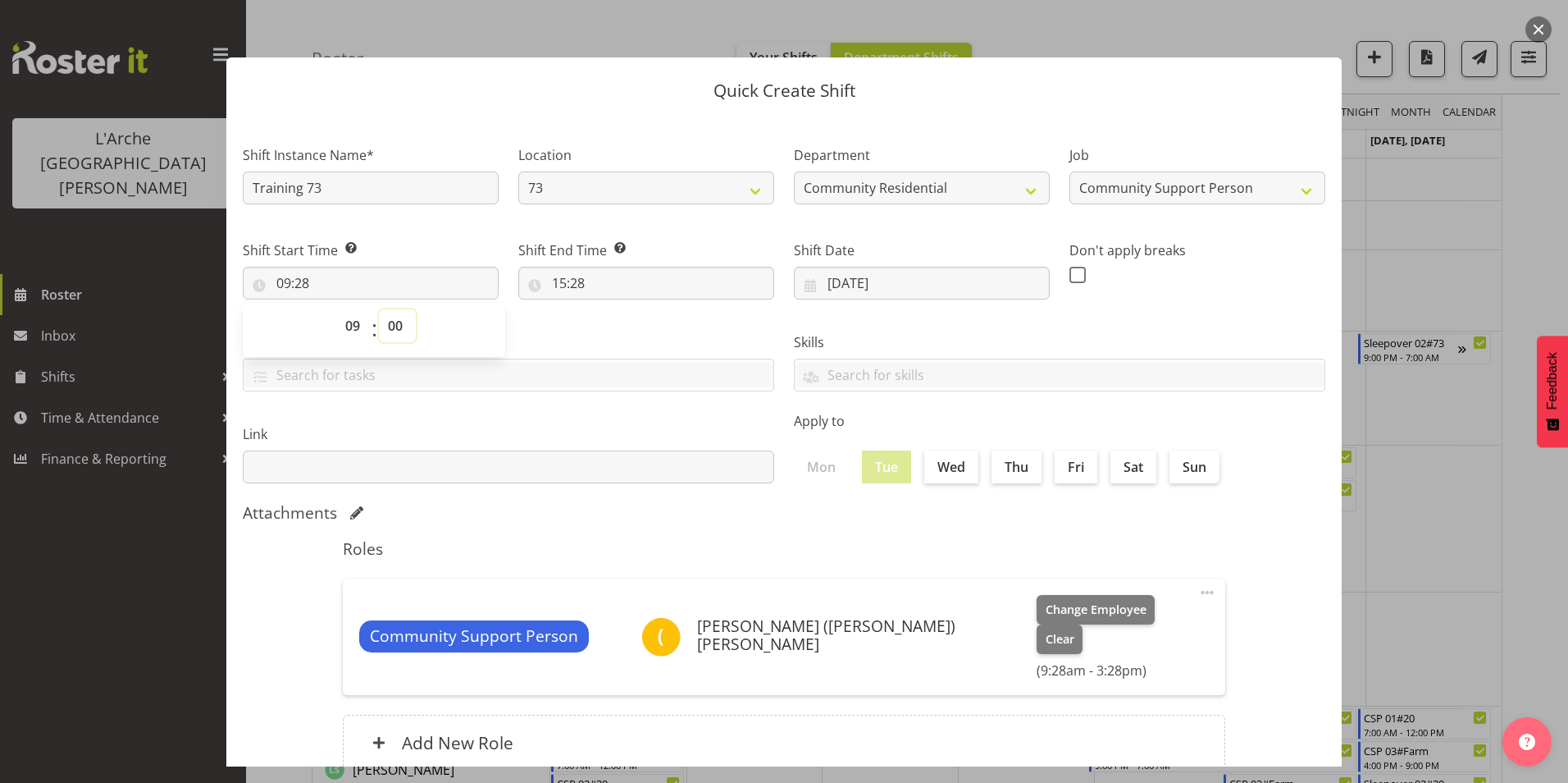
click at [379, 309] on select "00 01 02 03 04 05 06 07 08 09 10 11 12 13 14 15 16 17 18 19 20 21 22 23 24 25 2…" at bounding box center [398, 325] width 37 height 33
click at [564, 282] on input "15:28" at bounding box center [646, 282] width 256 height 33
click at [624, 326] on select "00 01 02 03 04 05 06 07 08 09 10 11 12 13 14 15 16 17 18 19 20 21 22 23" at bounding box center [631, 325] width 37 height 33
click at [612, 309] on select "00 01 02 03 04 05 06 07 08 09 10 11 12 13 14 15 16 17 18 19 20 21 22 23" at bounding box center [631, 325] width 37 height 33
click at [673, 325] on select "00 01 02 03 04 05 06 07 08 09 10 11 12 13 14 15 16 17 18 19 20 21 22 23 24 25 2…" at bounding box center [673, 325] width 37 height 33
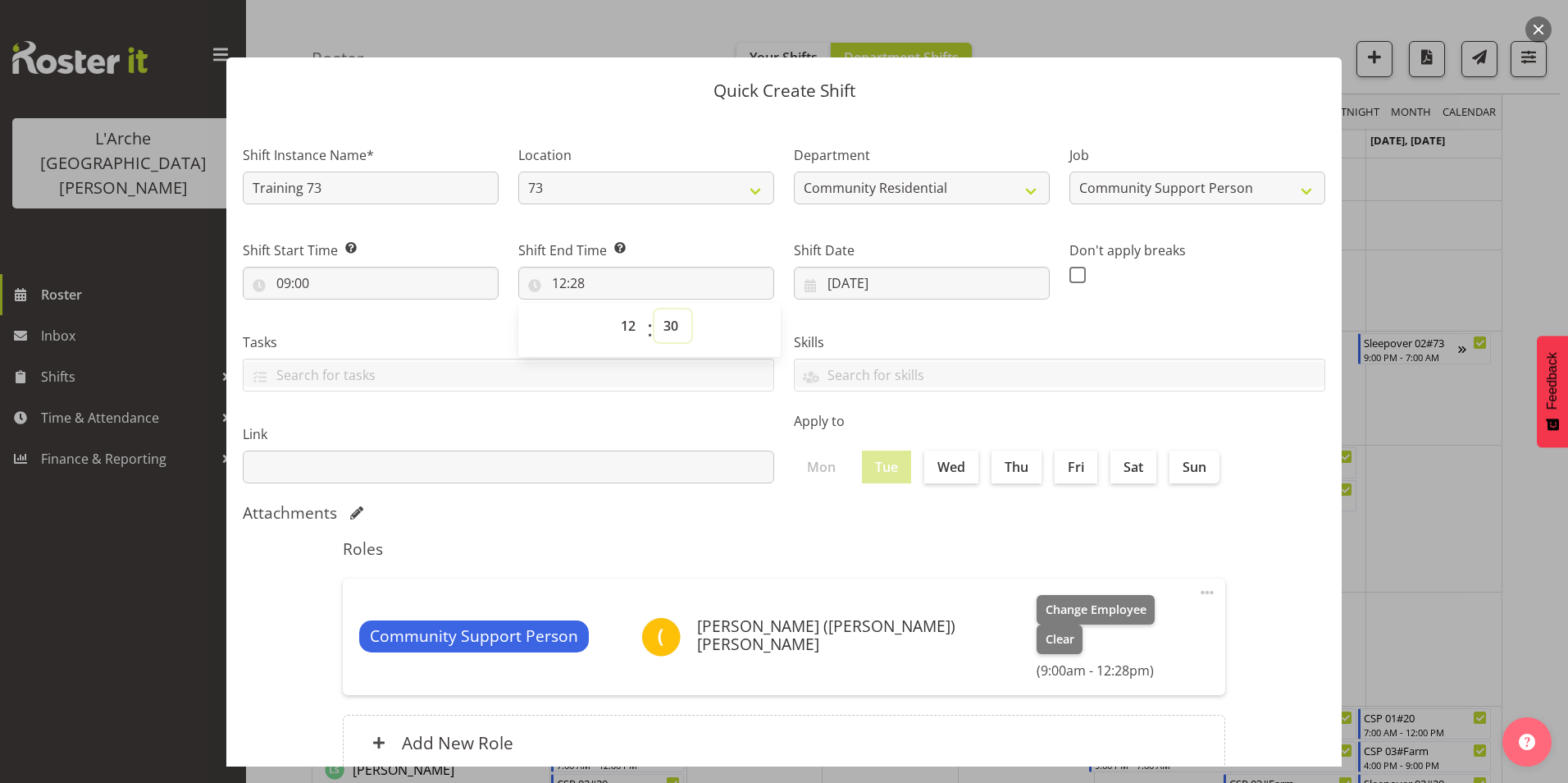
click at [654, 309] on select "00 01 02 03 04 05 06 07 08 09 10 11 12 13 14 15 16 17 18 19 20 21 22 23 24 25 2…" at bounding box center [673, 325] width 37 height 33
click at [1071, 276] on span at bounding box center [1078, 275] width 17 height 17
click at [1071, 276] on input "checkbox" at bounding box center [1074, 274] width 10 height 10
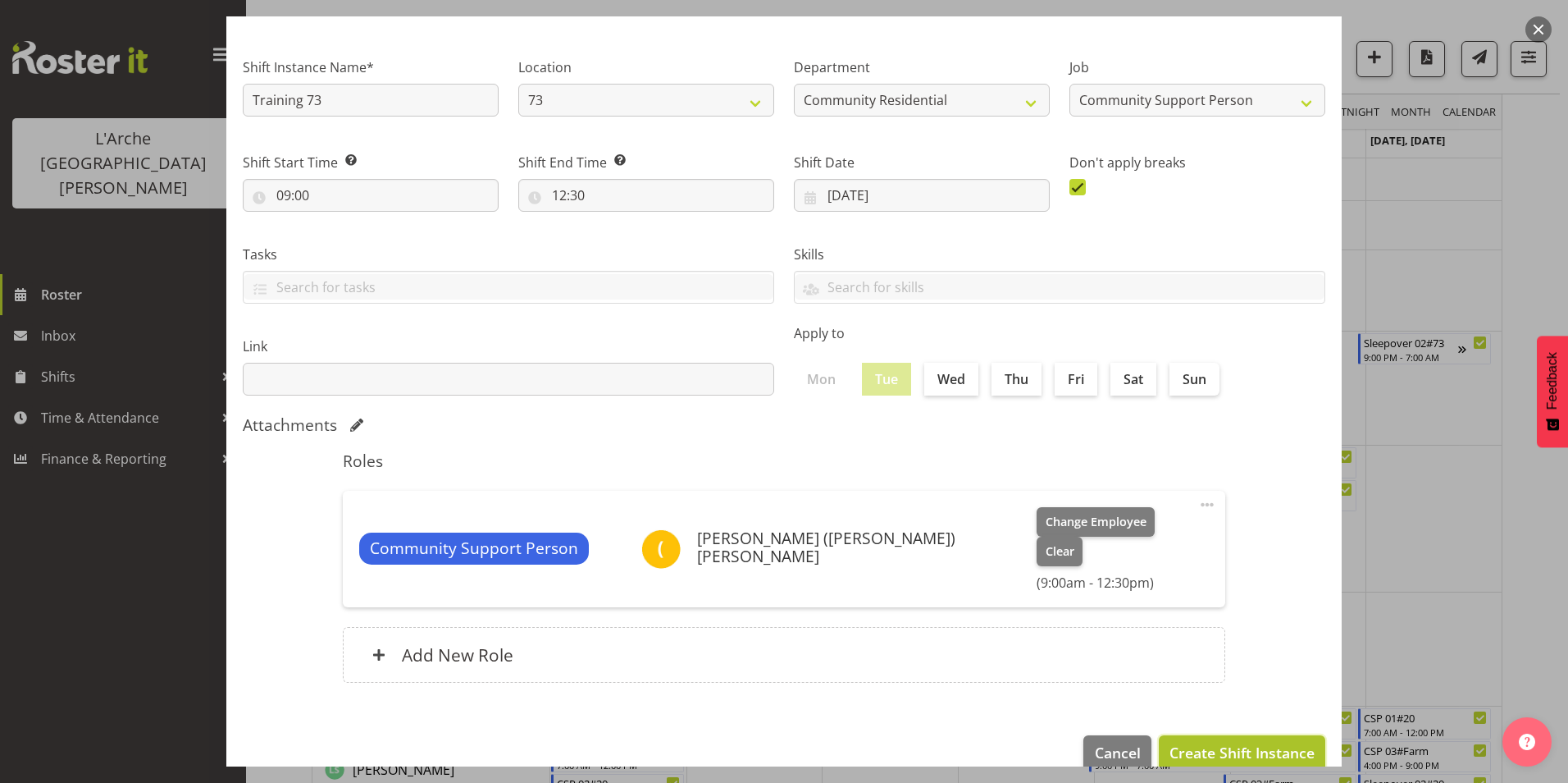
click at [1209, 742] on span "Create Shift Instance" at bounding box center [1242, 752] width 145 height 21
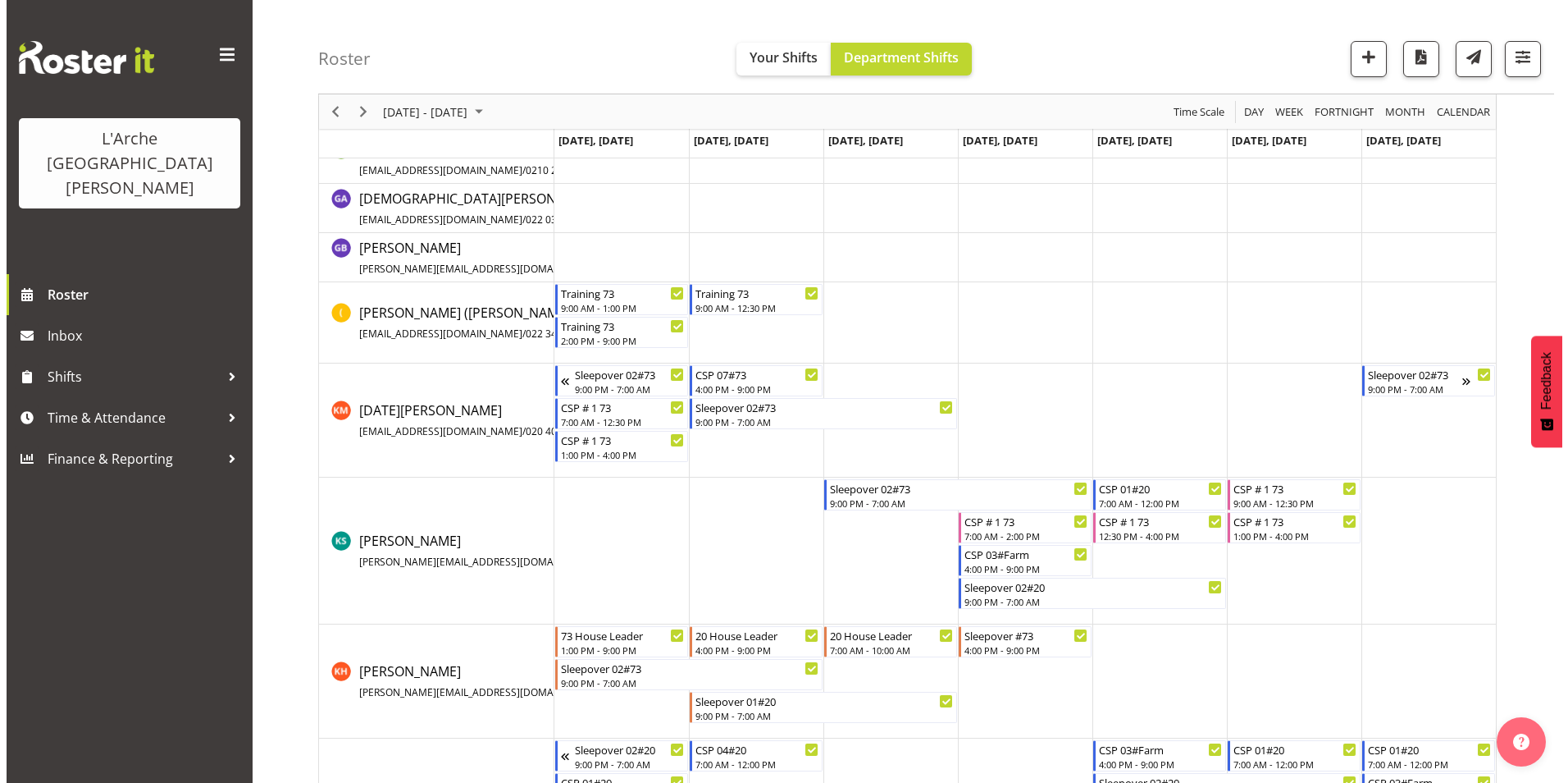
scroll to position [410, 0]
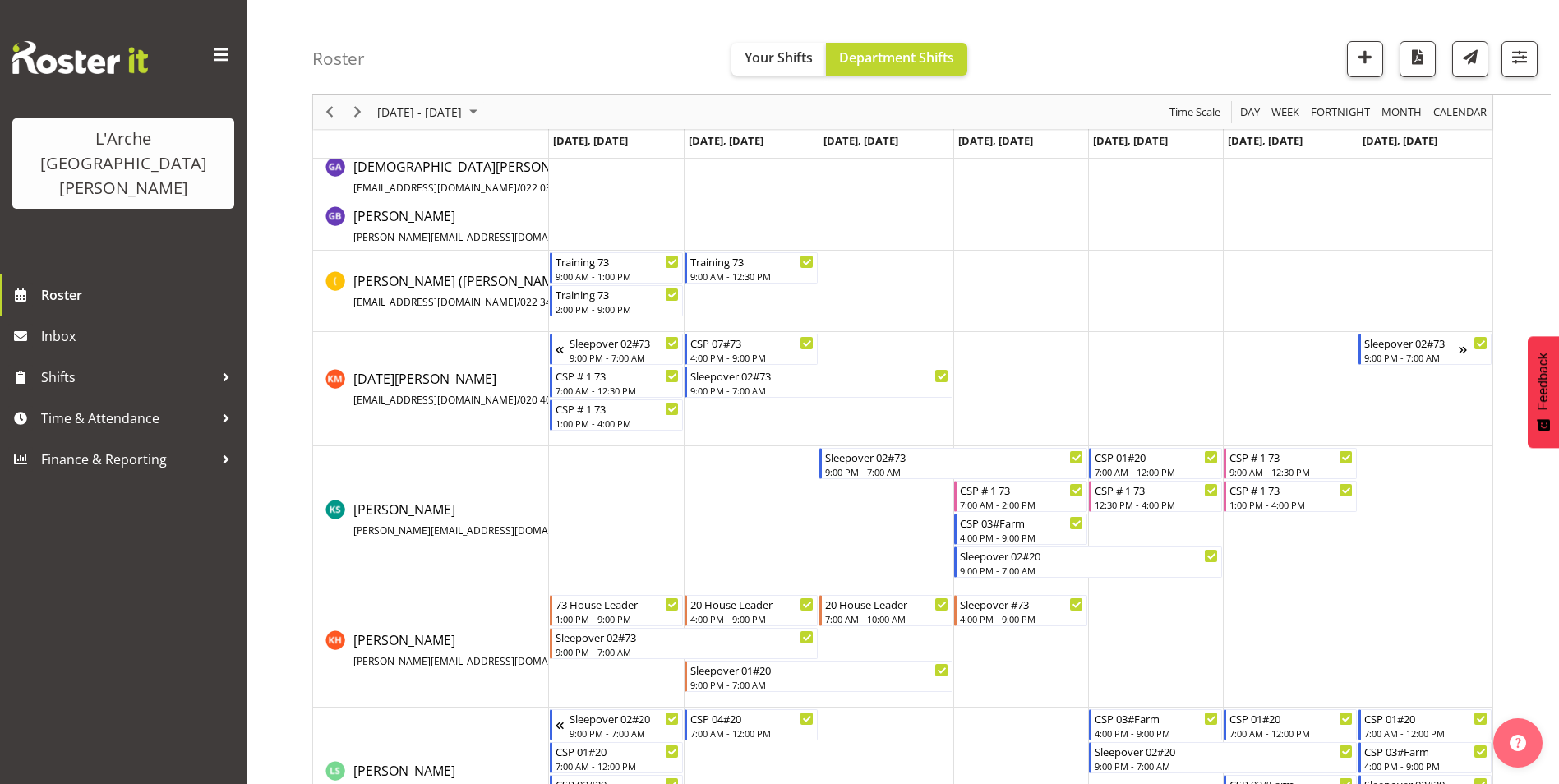
click at [743, 311] on td "Timeline Week of September 15, 2025" at bounding box center [751, 290] width 134 height 81
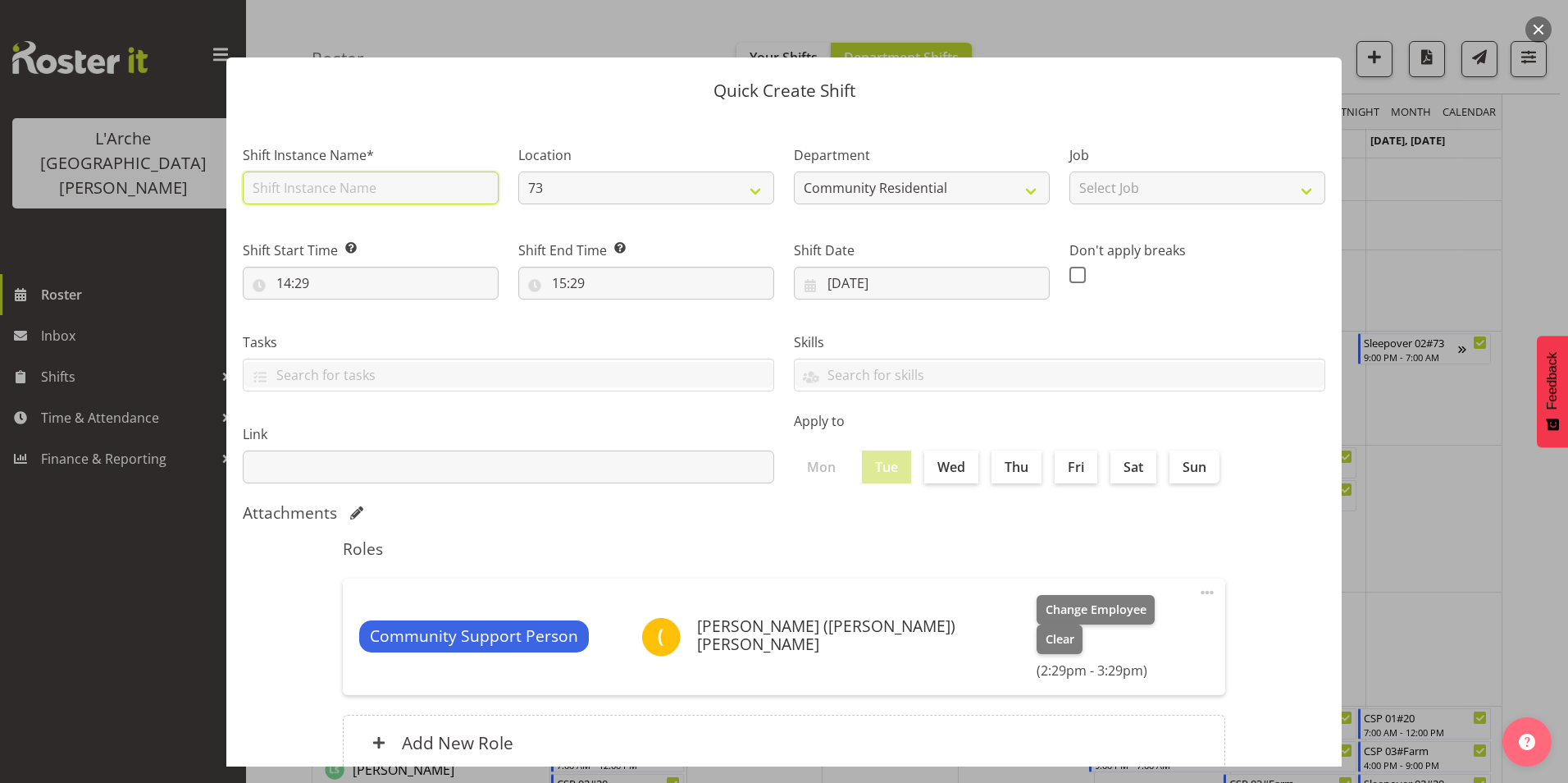
drag, startPoint x: 373, startPoint y: 185, endPoint x: 374, endPoint y: 196, distance: 11.0
click at [374, 185] on input "text" at bounding box center [371, 187] width 256 height 33
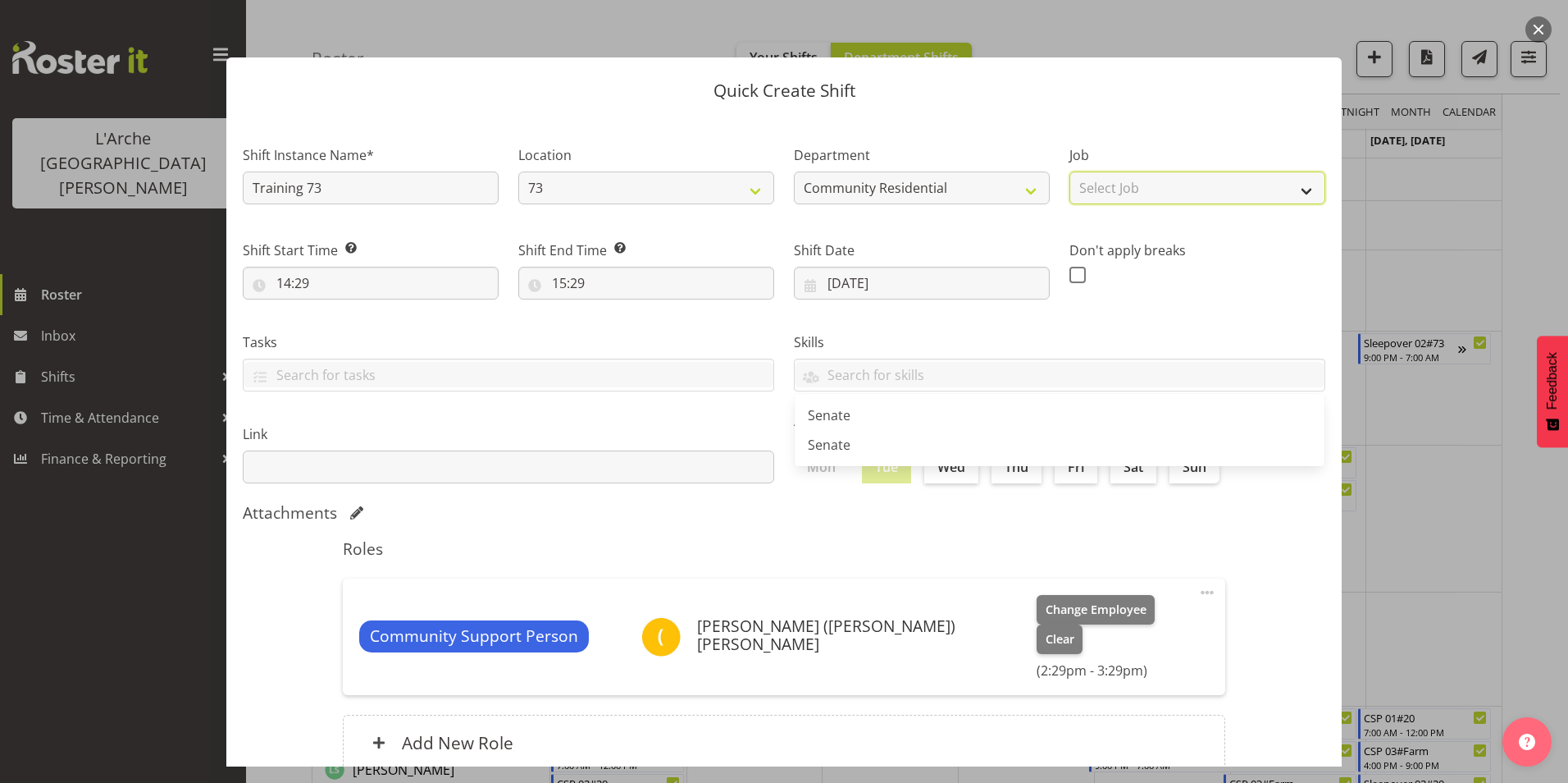
click at [1189, 182] on select "Select Job Accounts Admin Art Coordinator Community Leader Community Support Pe…" at bounding box center [1197, 187] width 256 height 33
click at [1070, 172] on select "Select Job Accounts Admin Art Coordinator Community Leader Community Support Pe…" at bounding box center [1197, 187] width 256 height 33
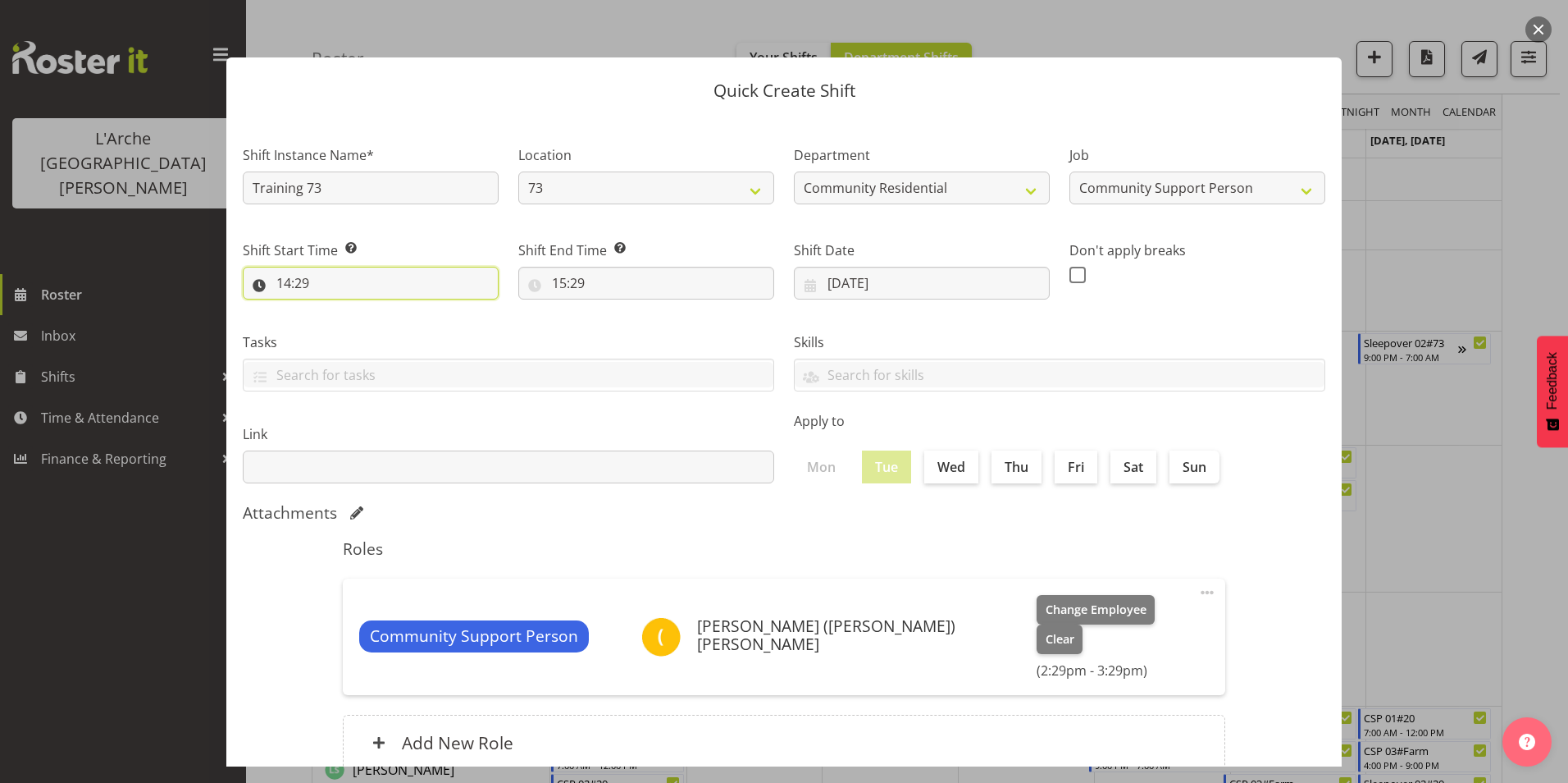
click at [289, 280] on input "14:29" at bounding box center [371, 282] width 256 height 33
click at [349, 327] on select "00 01 02 03 04 05 06 07 08 09 10 11 12 13 14 15 16 17 18 19 20 21 22 23" at bounding box center [355, 325] width 37 height 33
click at [336, 309] on select "00 01 02 03 04 05 06 07 08 09 10 11 12 13 14 15 16 17 18 19 20 21 22 23" at bounding box center [355, 325] width 37 height 33
click at [393, 324] on select "00 01 02 03 04 05 06 07 08 09 10 11 12 13 14 15 16 17 18 19 20 21 22 23 24 25 2…" at bounding box center [398, 325] width 37 height 33
click at [379, 309] on select "00 01 02 03 04 05 06 07 08 09 10 11 12 13 14 15 16 17 18 19 20 21 22 23 24 25 2…" at bounding box center [398, 325] width 37 height 33
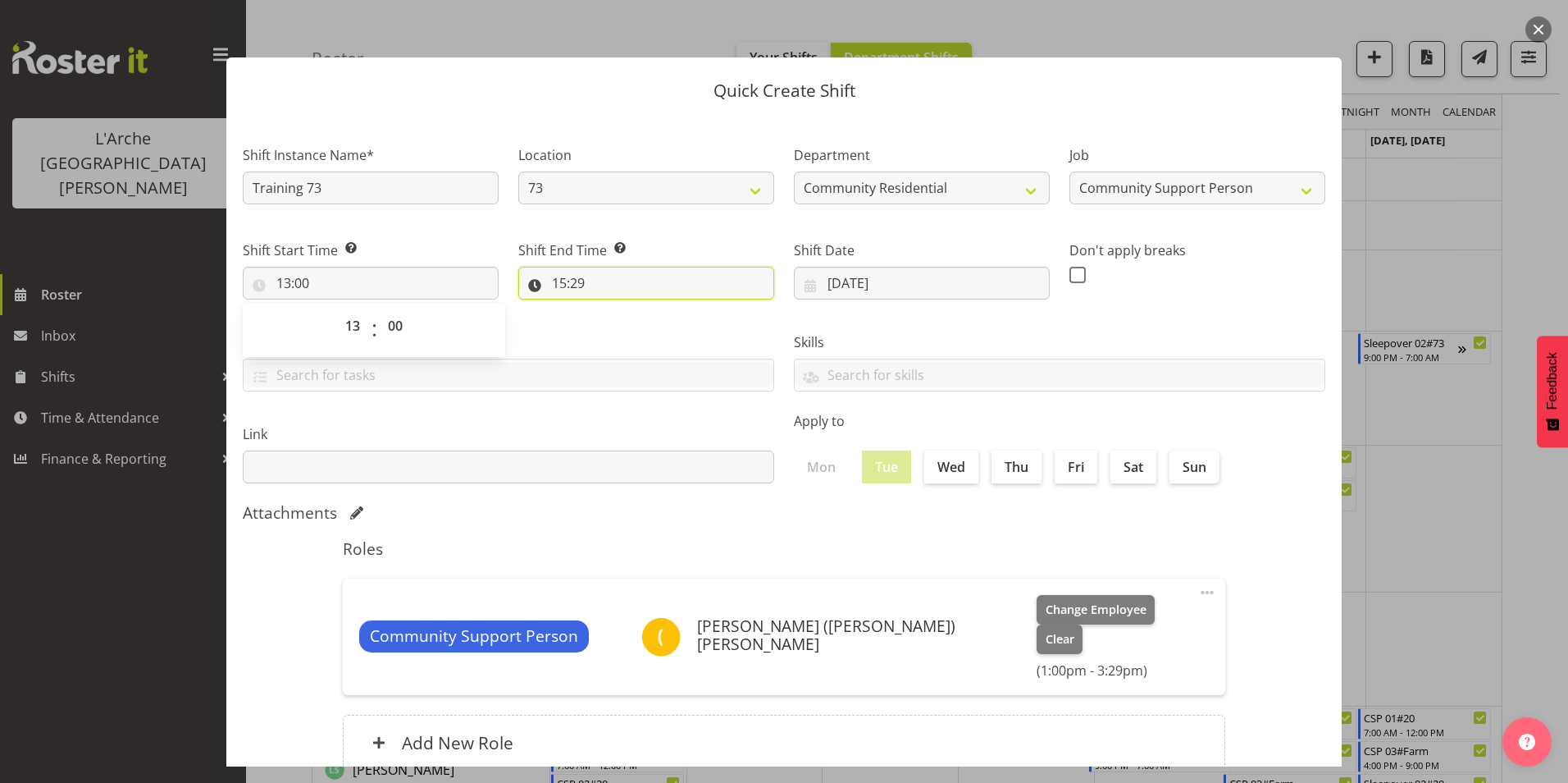
click at [561, 276] on input "15:29" at bounding box center [646, 282] width 256 height 33
click at [624, 323] on select "00 01 02 03 04 05 06 07 08 09 10 11 12 13 14 15 16 17 18 19 20 21 22 23" at bounding box center [631, 325] width 37 height 33
click at [612, 309] on select "00 01 02 03 04 05 06 07 08 09 10 11 12 13 14 15 16 17 18 19 20 21 22 23" at bounding box center [631, 325] width 37 height 33
click at [672, 319] on select "00 01 02 03 04 05 06 07 08 09 10 11 12 13 14 15 16 17 18 19 20 21 22 23 24 25 2…" at bounding box center [673, 325] width 37 height 33
click at [654, 309] on select "00 01 02 03 04 05 06 07 08 09 10 11 12 13 14 15 16 17 18 19 20 21 22 23 24 25 2…" at bounding box center [673, 325] width 37 height 33
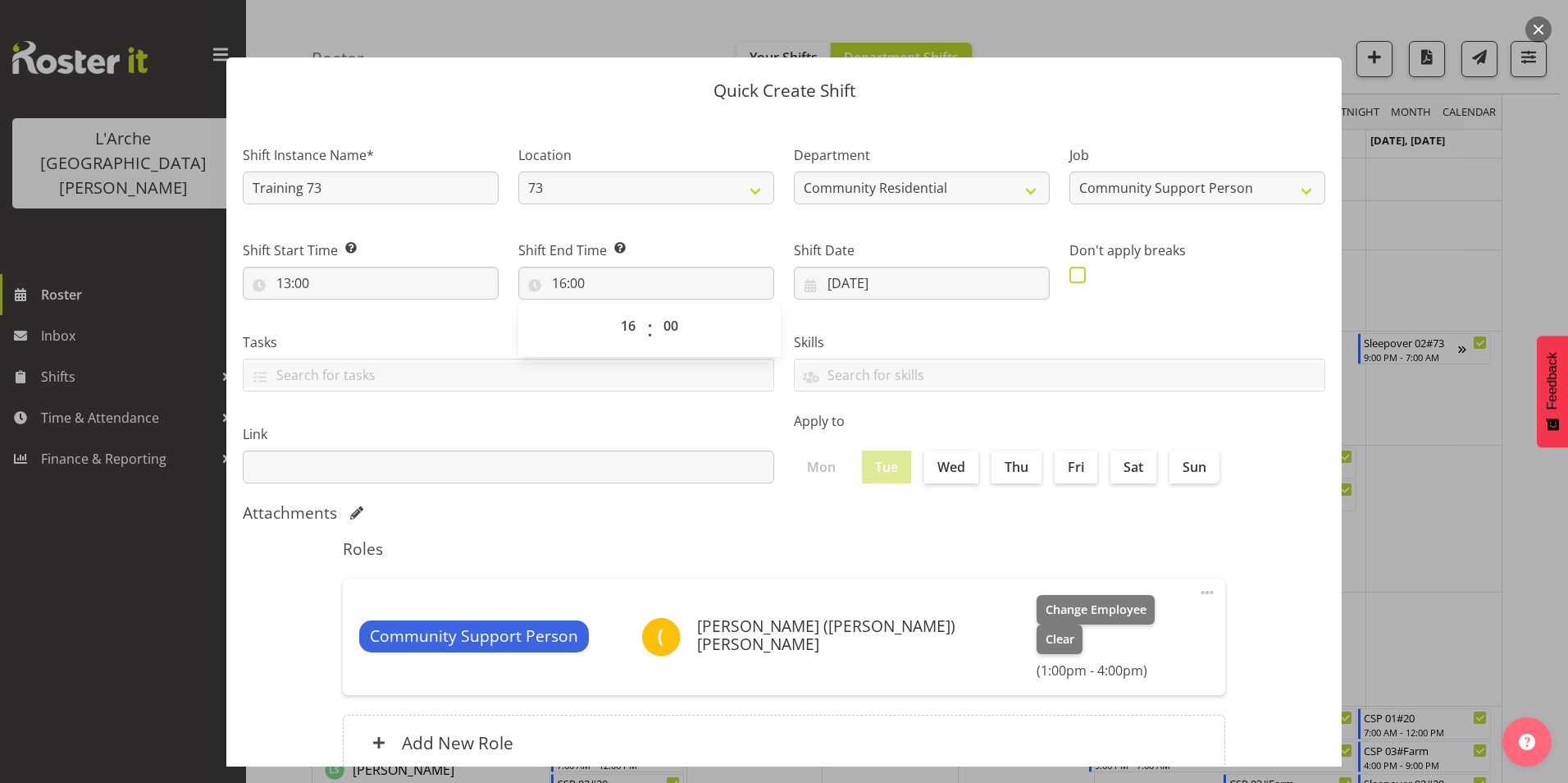
click at [1070, 273] on span at bounding box center [1078, 275] width 17 height 17
click at [1070, 273] on input "checkbox" at bounding box center [1074, 274] width 10 height 10
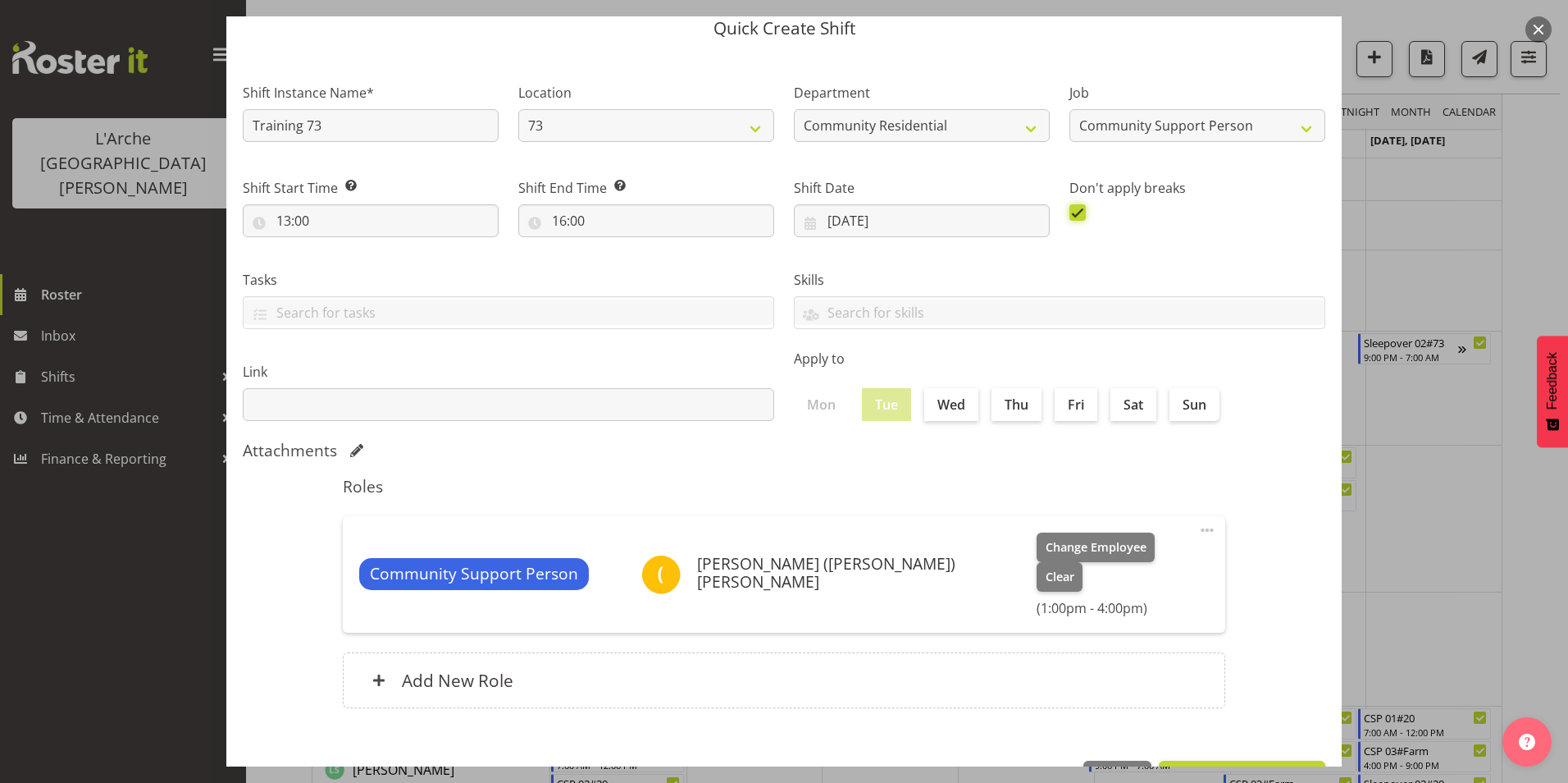
scroll to position [88, 0]
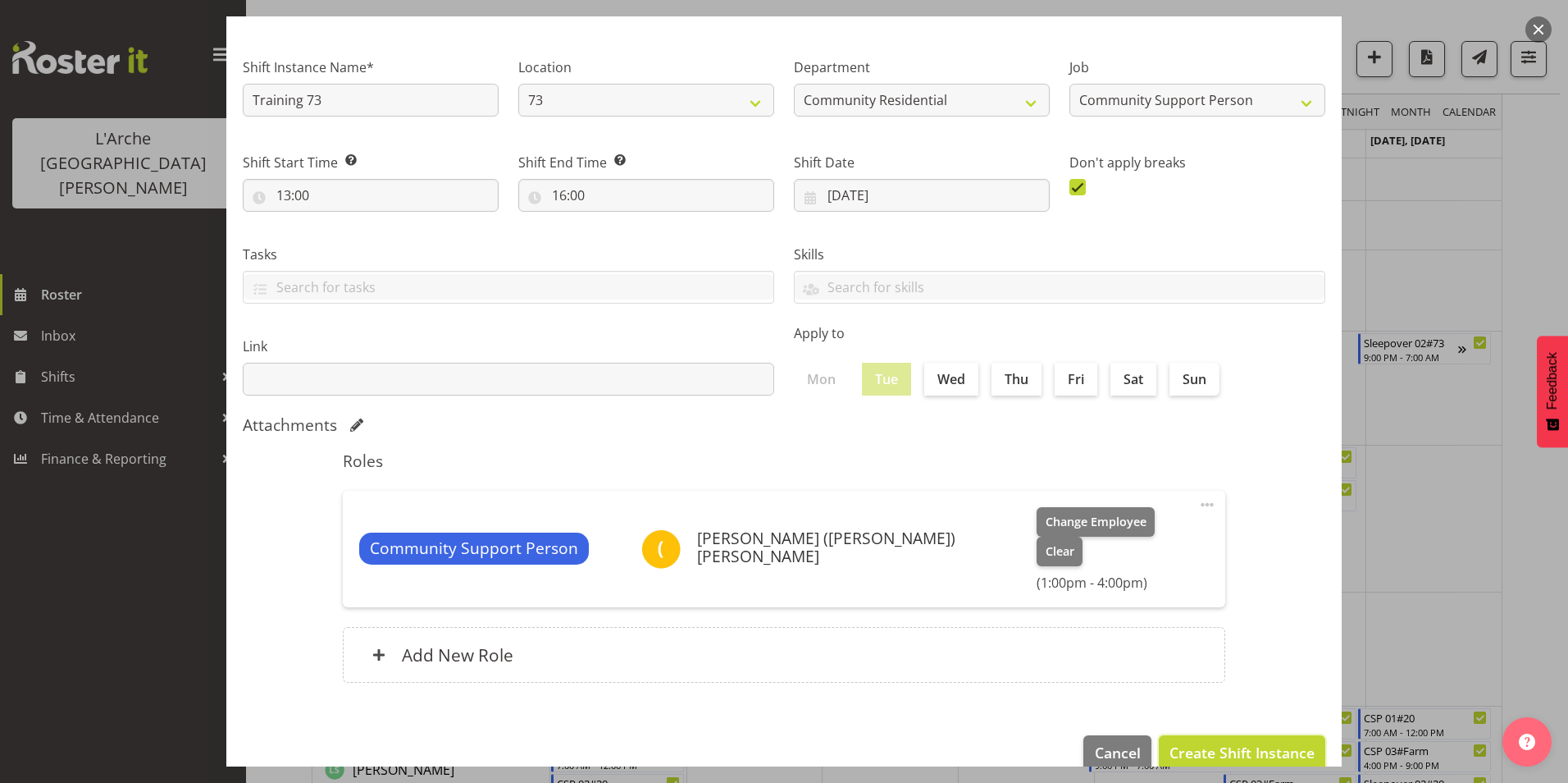
click at [1253, 742] on span "Create Shift Instance" at bounding box center [1242, 752] width 145 height 21
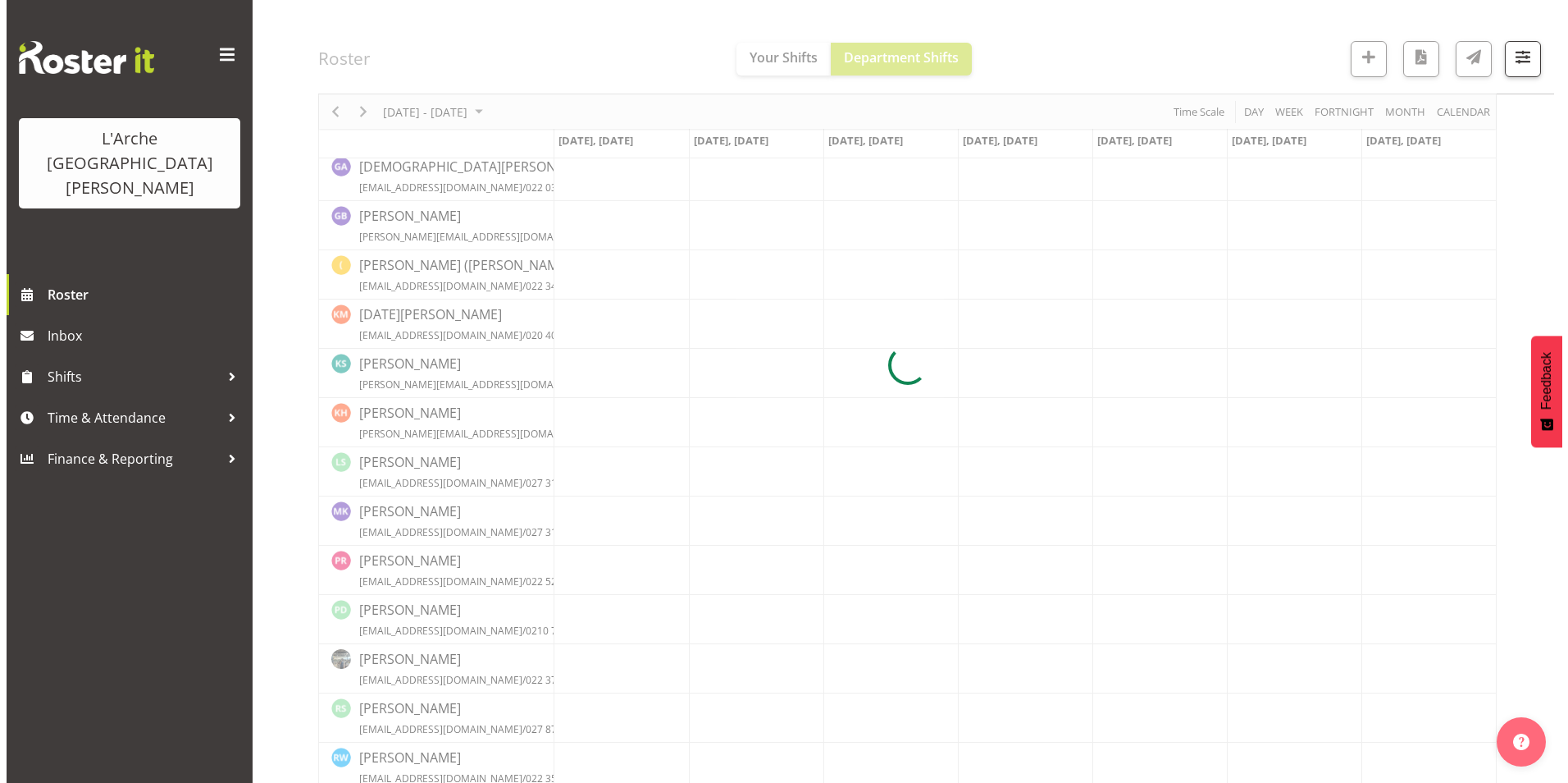
scroll to position [410, 0]
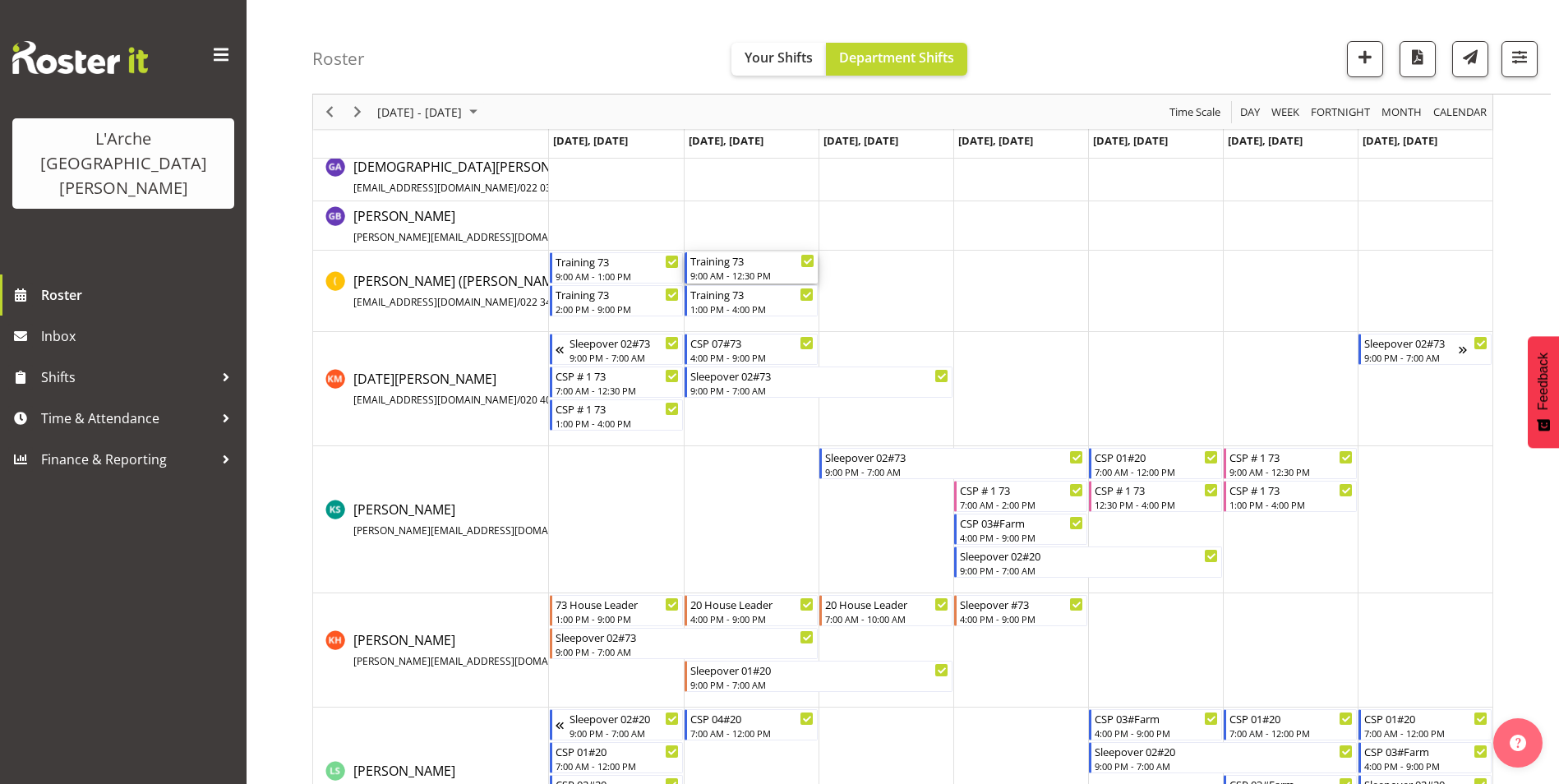
click at [746, 272] on div "9:00 AM - 12:30 PM" at bounding box center [751, 275] width 124 height 13
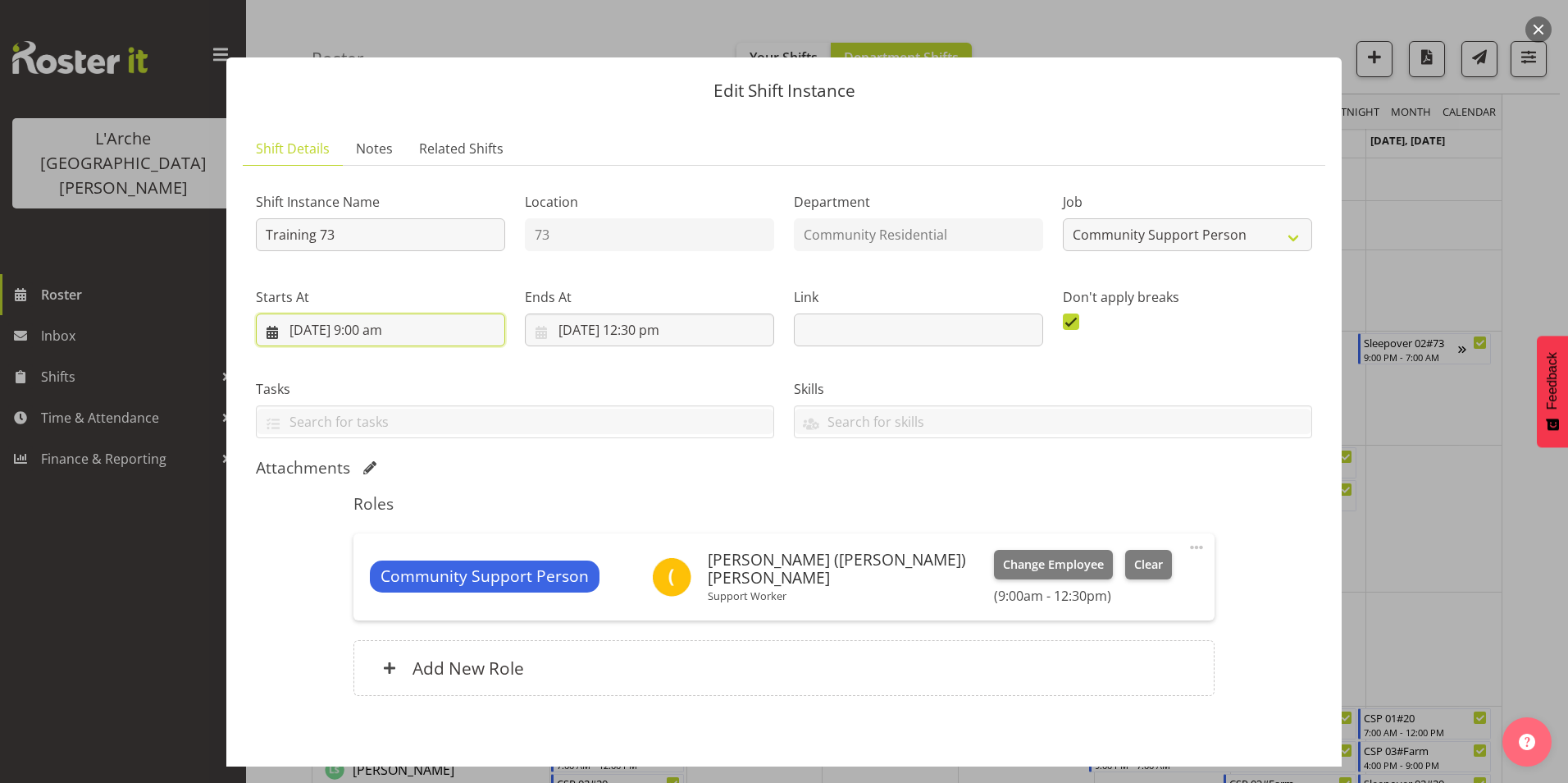
click at [312, 330] on input "16/09/2025, 9:00 am" at bounding box center [381, 329] width 250 height 33
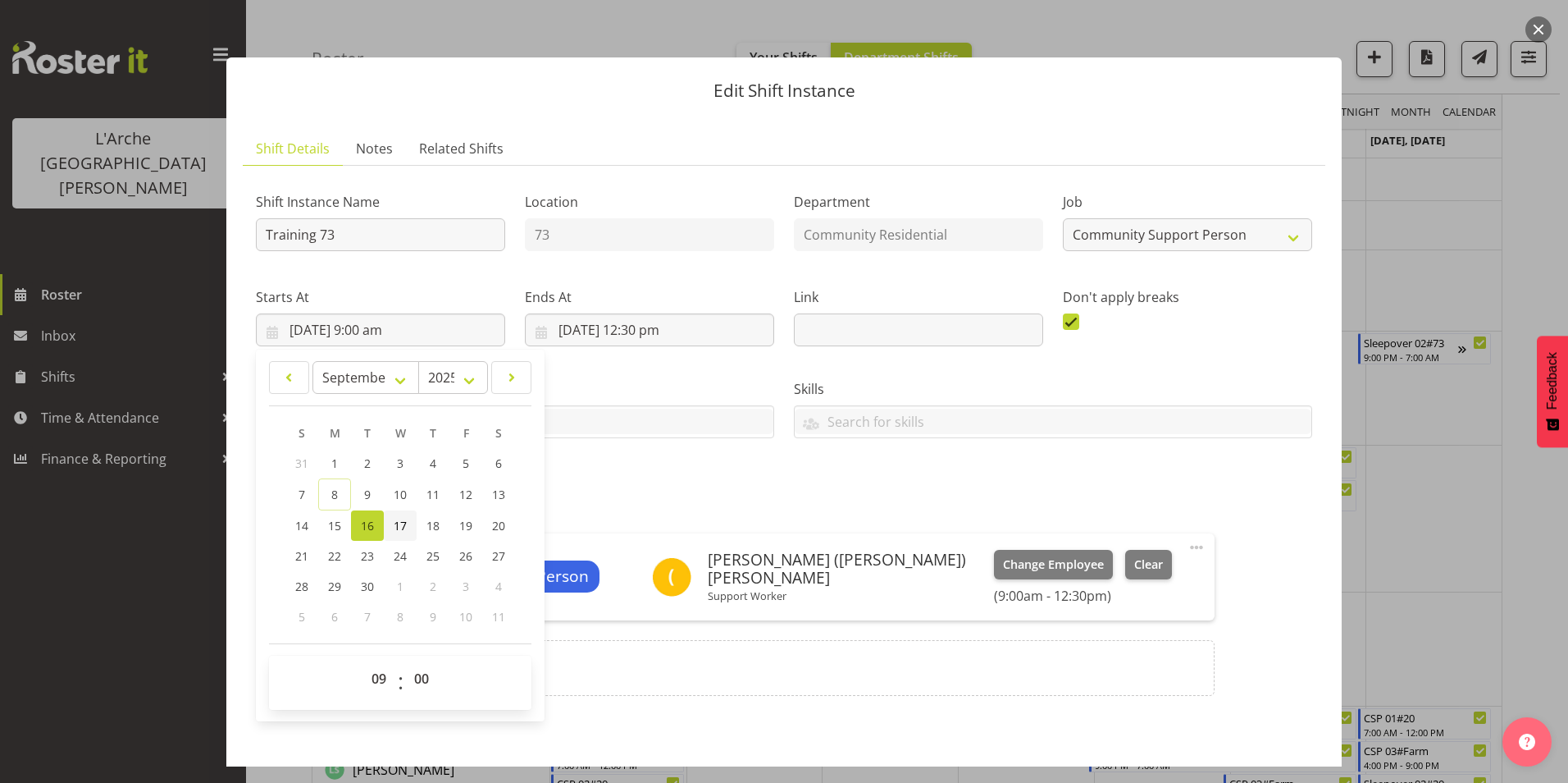
click at [402, 525] on span "17" at bounding box center [401, 525] width 13 height 16
click at [565, 325] on input "16/09/2025, 12:30 pm" at bounding box center [649, 329] width 250 height 33
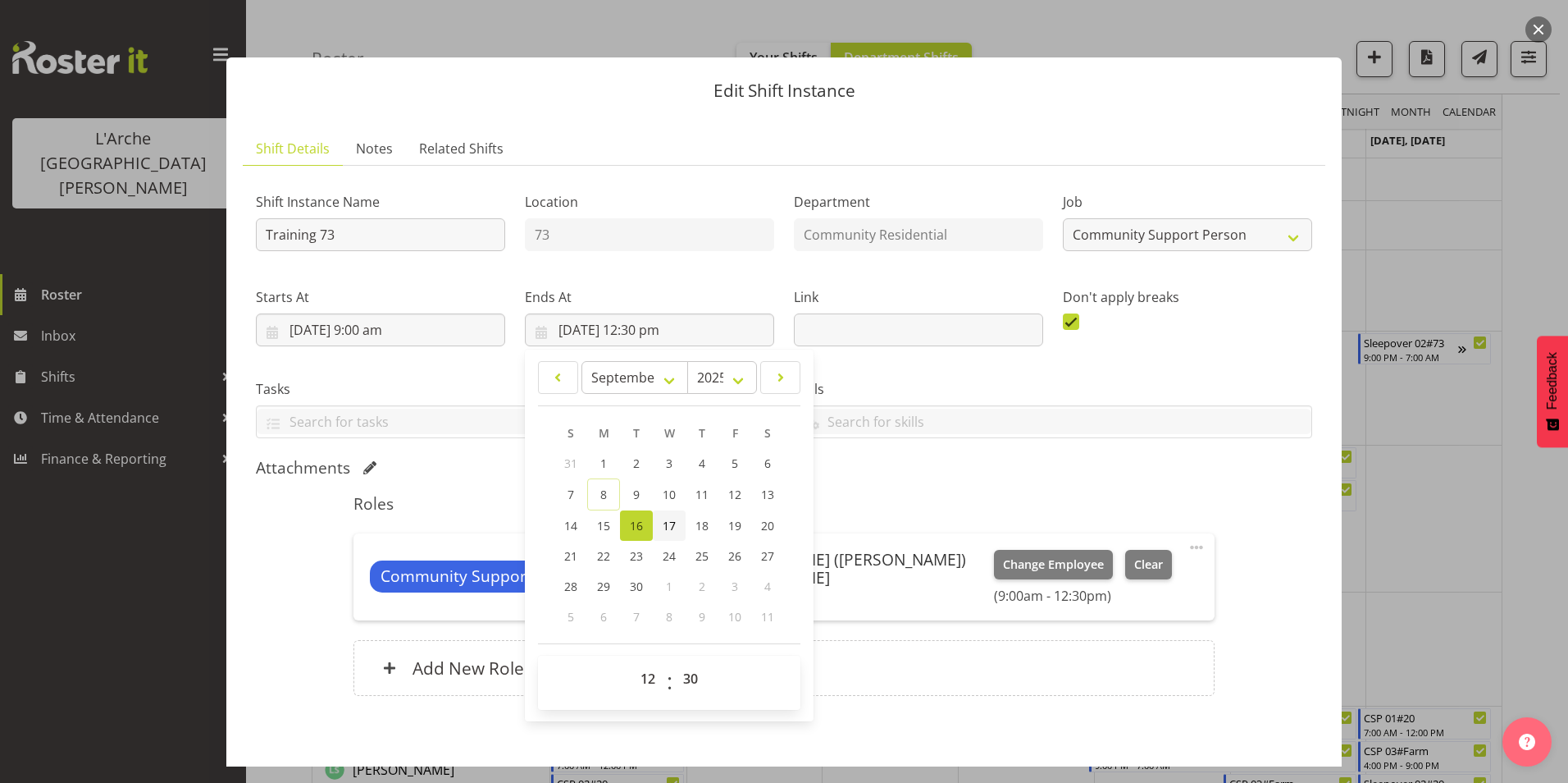
click at [663, 525] on span "17" at bounding box center [669, 525] width 13 height 16
click at [825, 488] on div "Roles Community Support Person Harsimran (Gill) Singh Support Worker Change Emp…" at bounding box center [784, 599] width 880 height 231
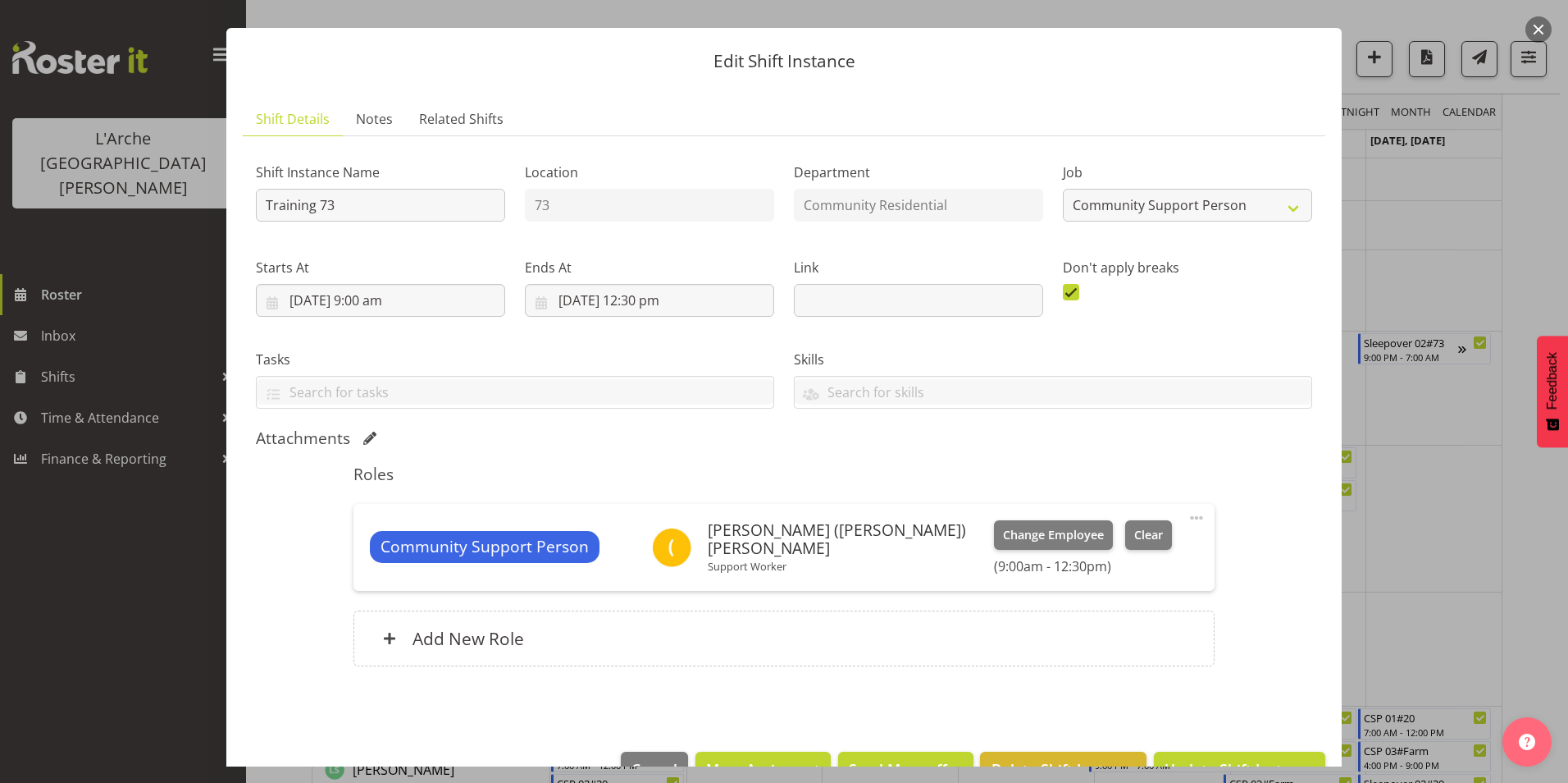
scroll to position [76, 0]
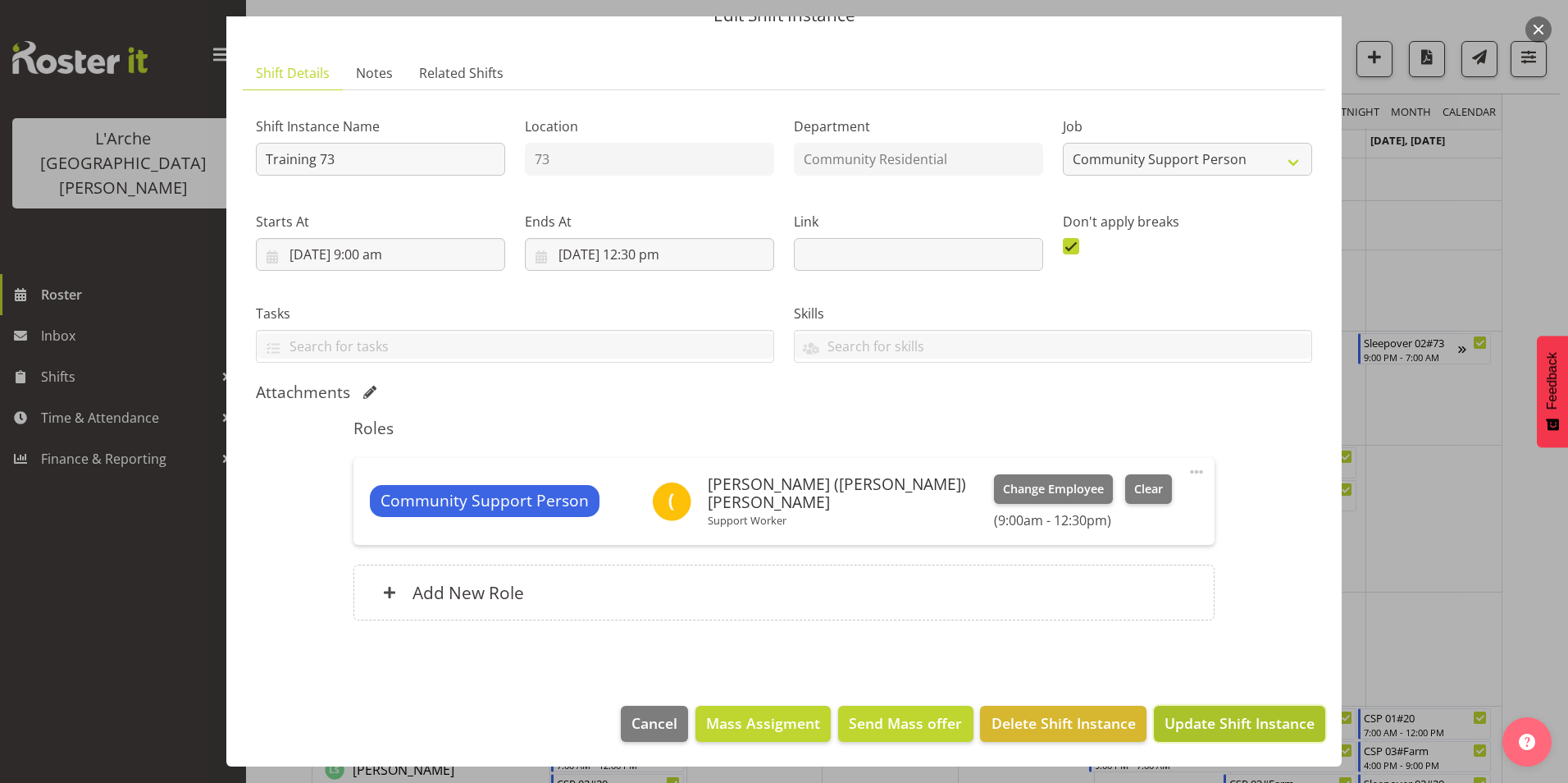
click at [1178, 730] on span "Update Shift Instance" at bounding box center [1239, 722] width 150 height 21
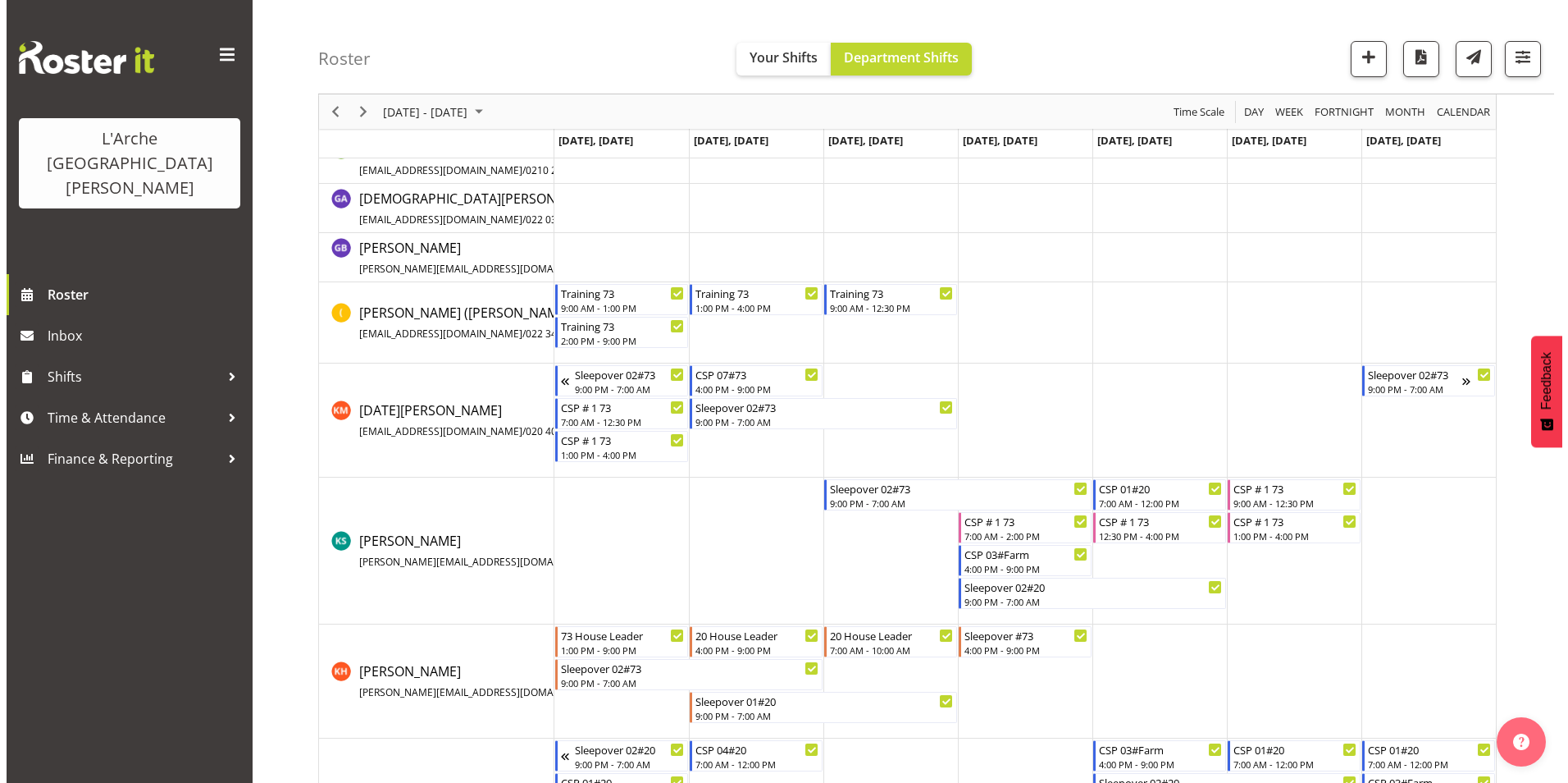
scroll to position [410, 0]
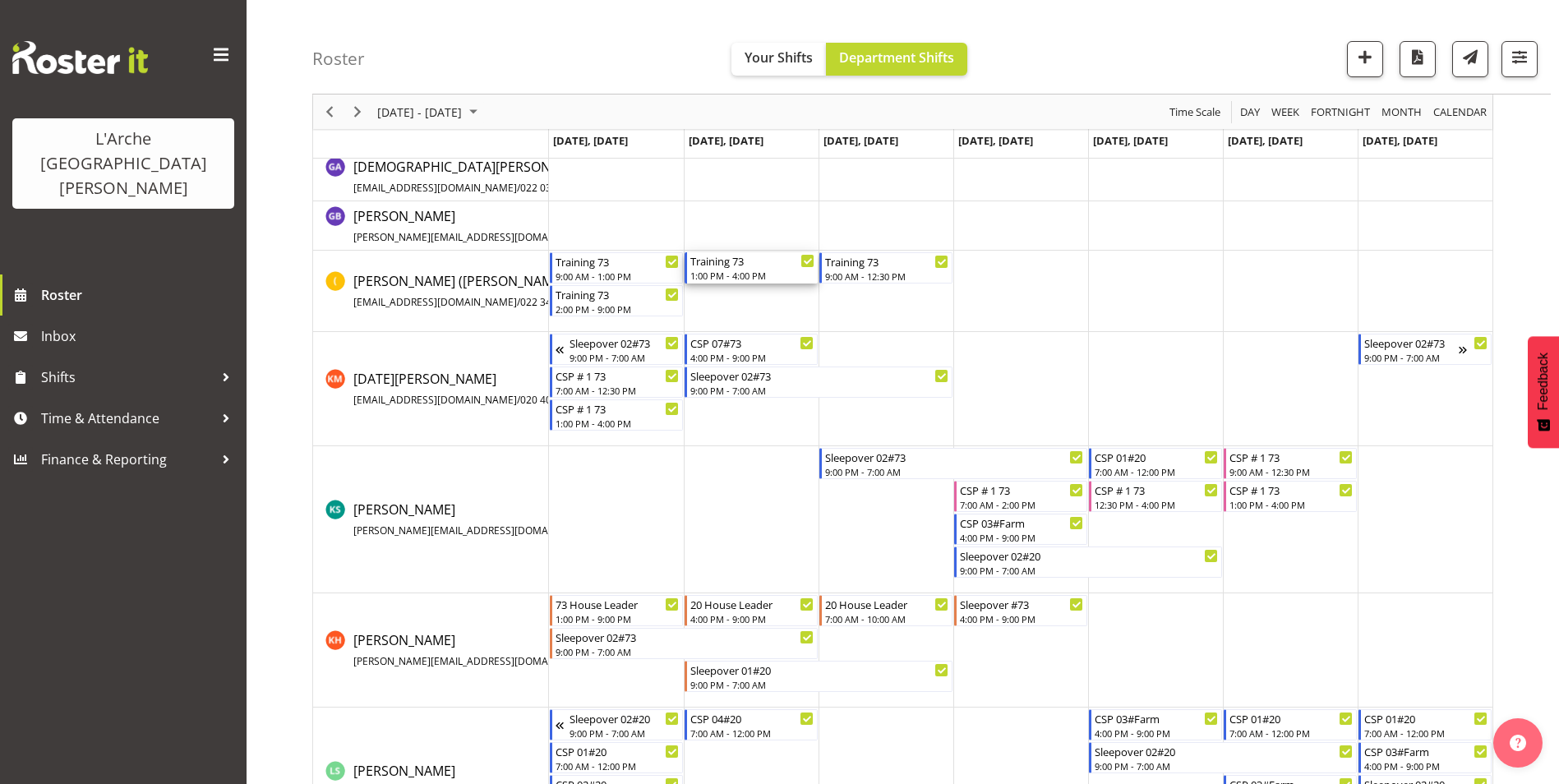
click at [733, 275] on div "1:00 PM - 4:00 PM" at bounding box center [751, 275] width 124 height 13
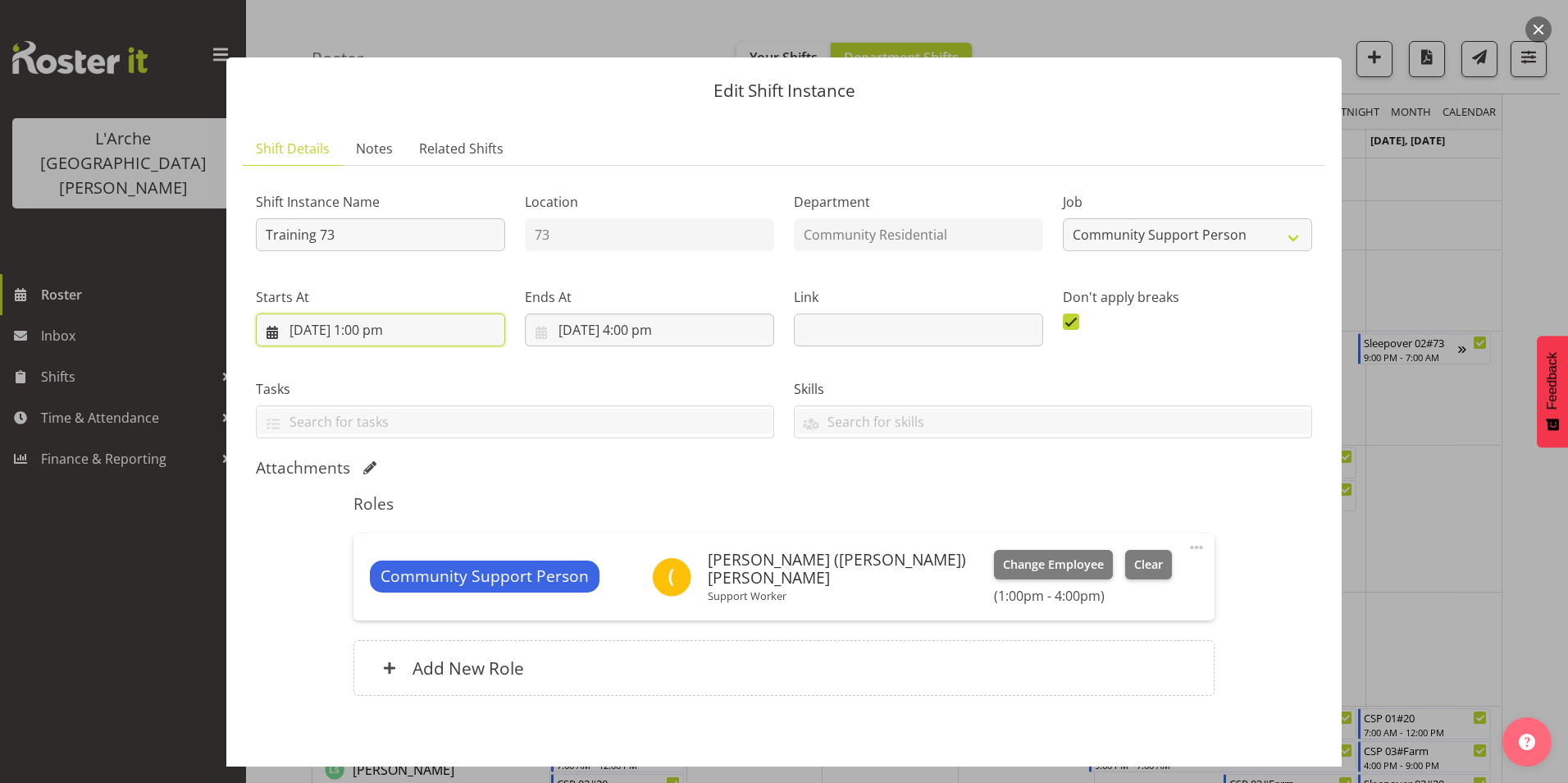
click at [369, 333] on input "16/09/2025, 1:00 pm" at bounding box center [381, 329] width 250 height 33
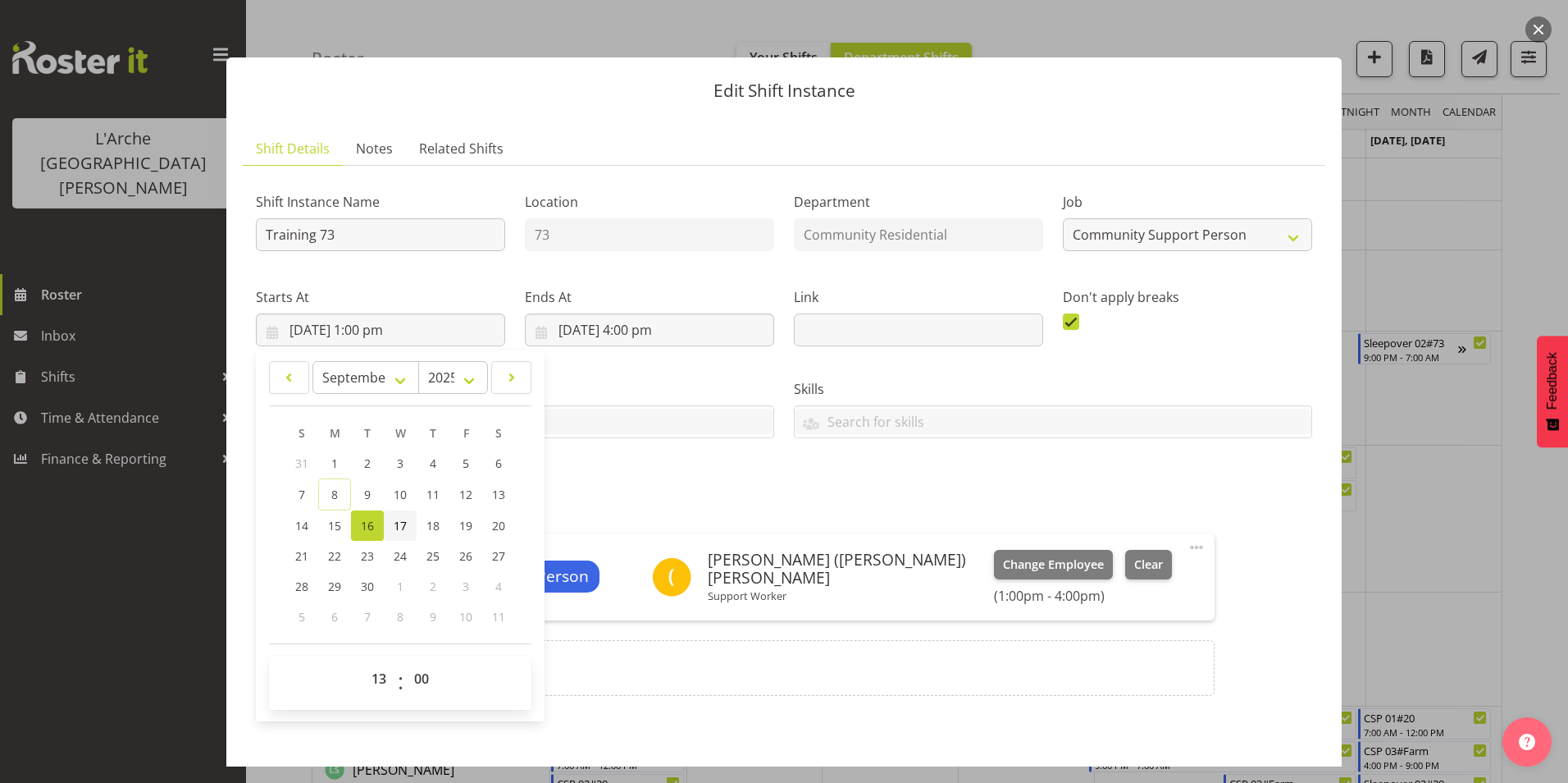
click at [395, 528] on span "17" at bounding box center [401, 525] width 13 height 16
click at [572, 325] on input "16/09/2025, 4:00 pm" at bounding box center [649, 329] width 250 height 33
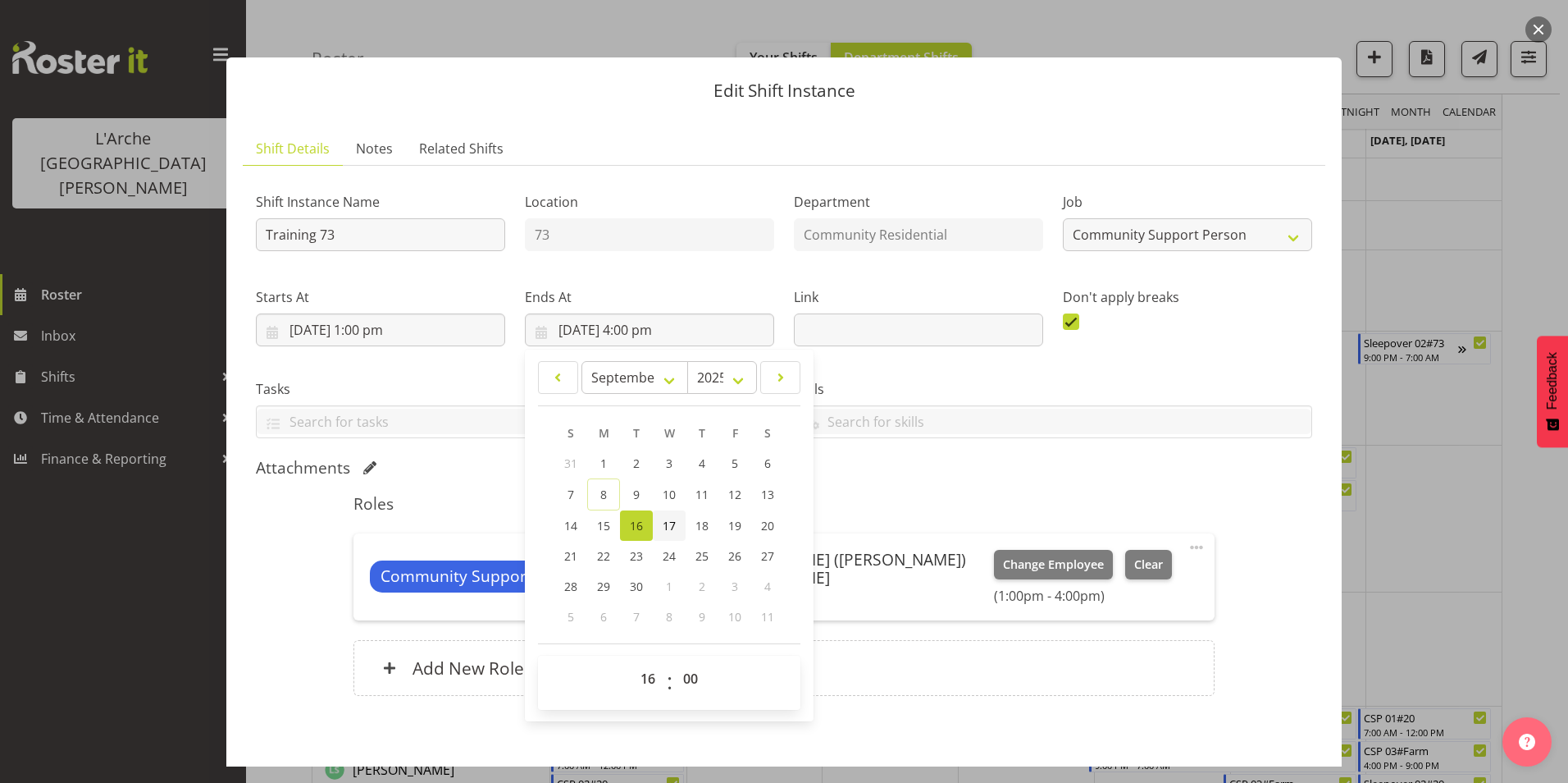
click at [672, 525] on span "17" at bounding box center [669, 525] width 13 height 16
click at [927, 366] on div "Skills Senate Senate" at bounding box center [1053, 402] width 538 height 92
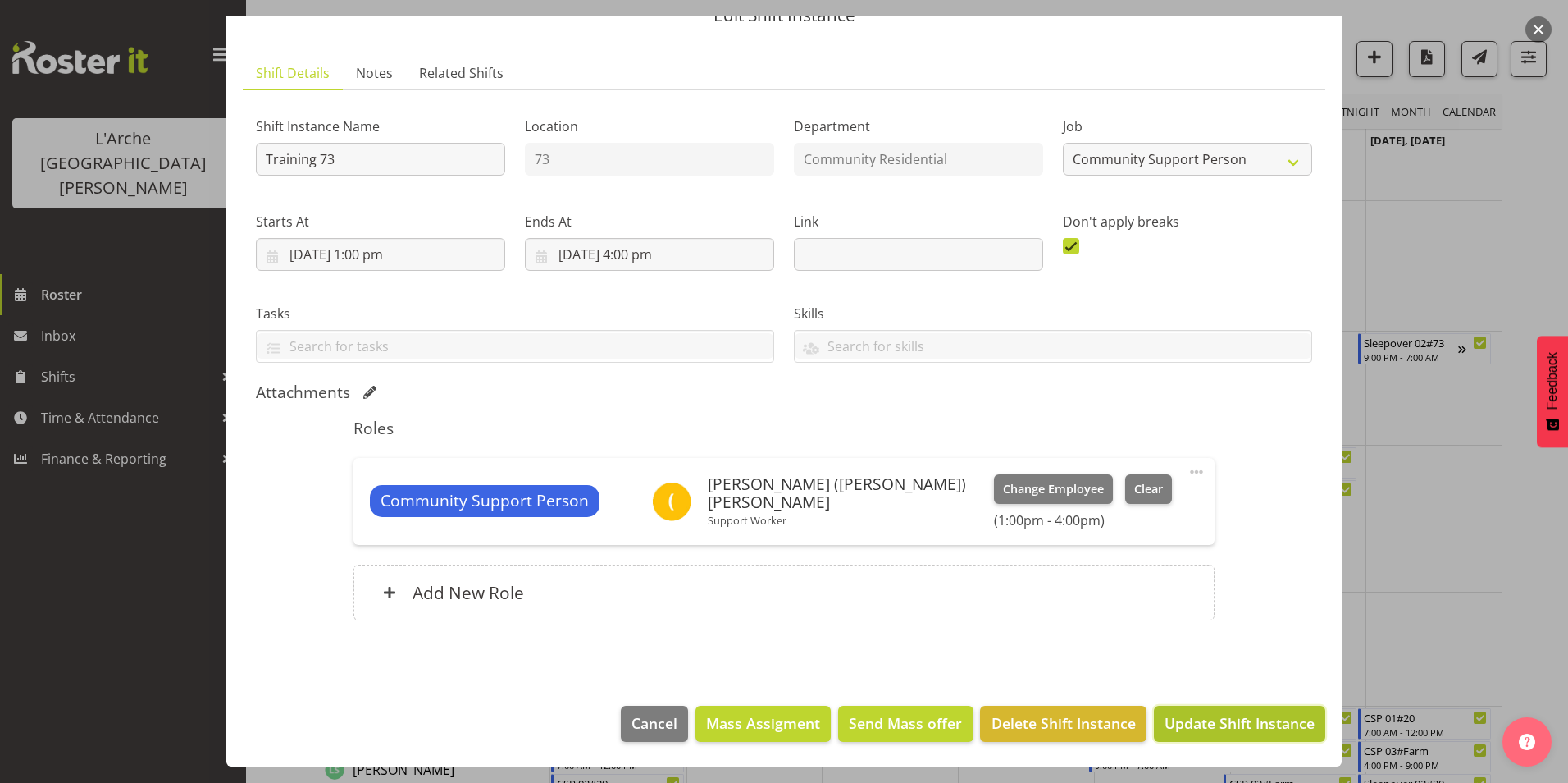
click at [1207, 721] on span "Update Shift Instance" at bounding box center [1239, 722] width 150 height 21
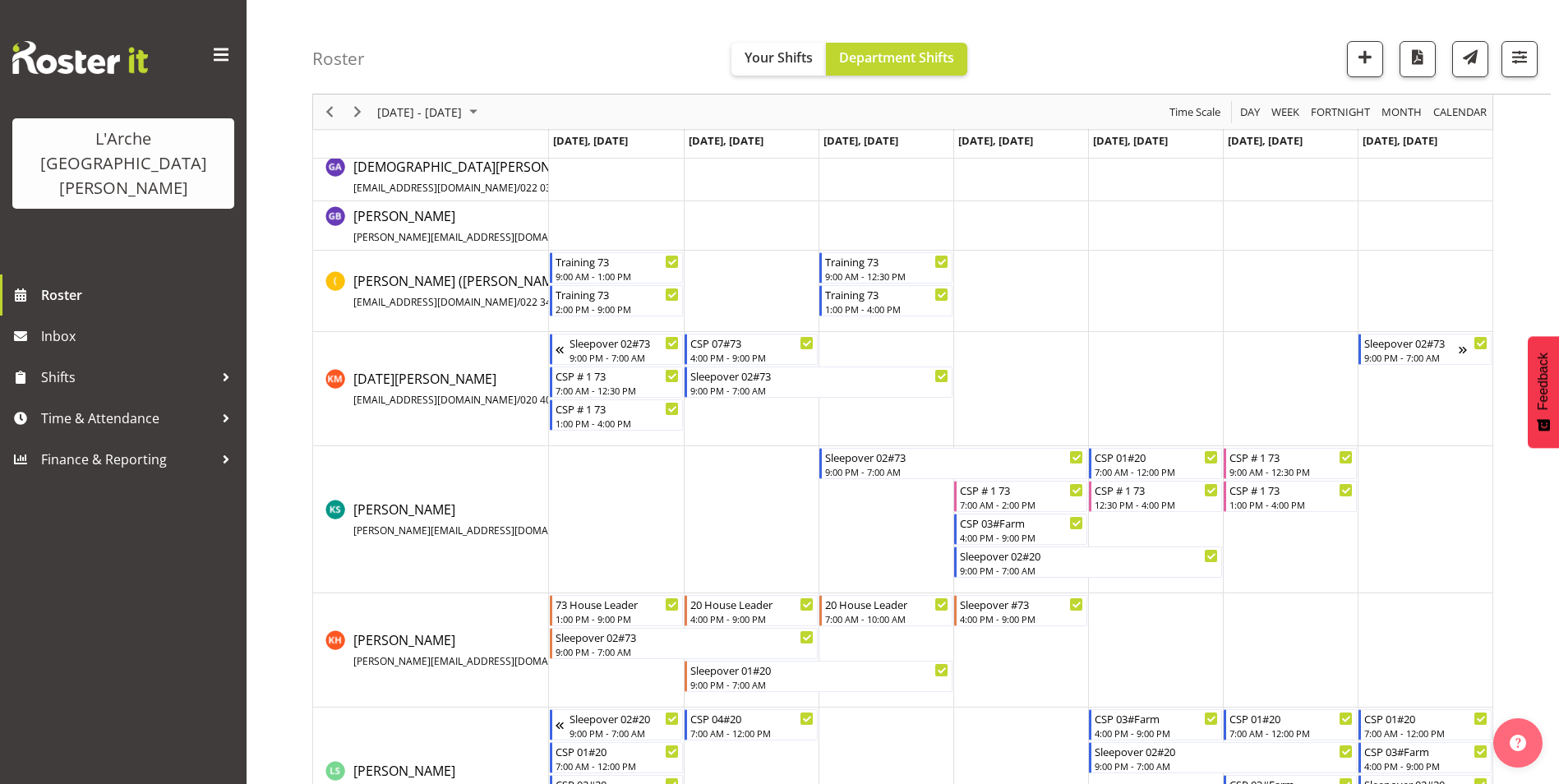
click at [1007, 278] on td "Timeline Week of September 15, 2025" at bounding box center [1020, 290] width 134 height 81
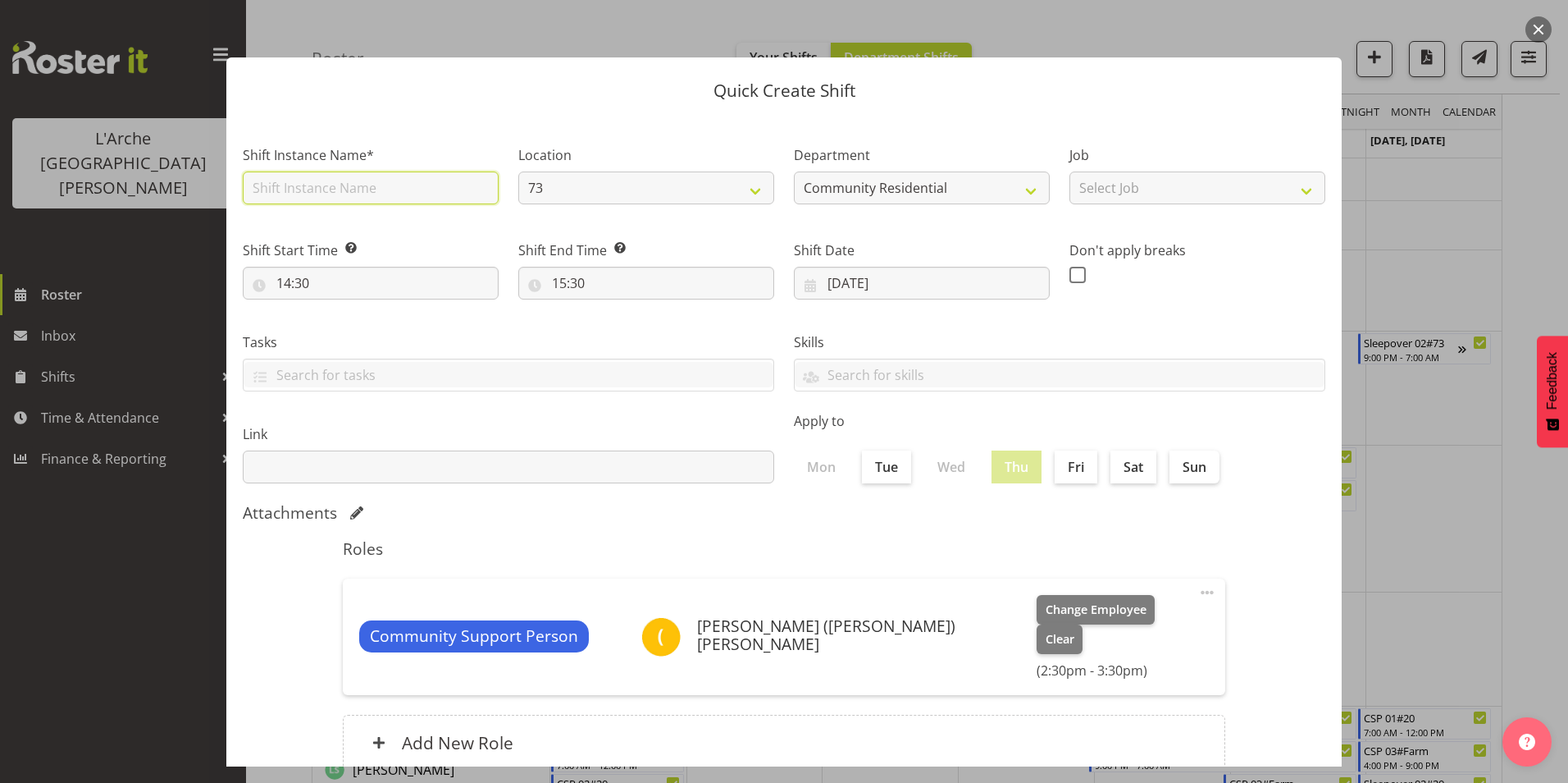
click at [351, 186] on input "text" at bounding box center [371, 187] width 256 height 33
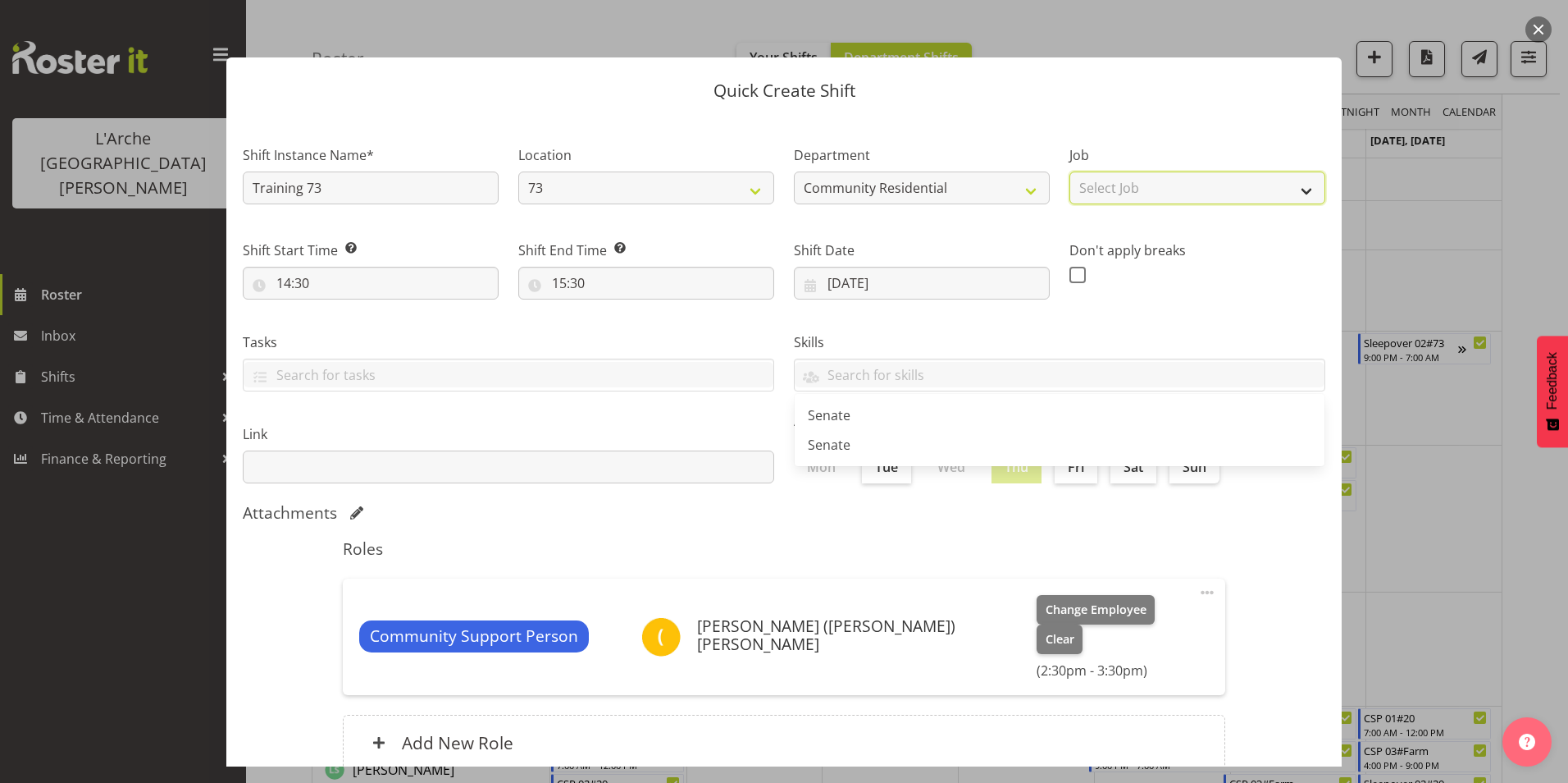
drag, startPoint x: 1129, startPoint y: 180, endPoint x: 1136, endPoint y: 198, distance: 19.3
click at [1129, 180] on select "Select Job Accounts Admin Art Coordinator Community Leader Community Support Pe…" at bounding box center [1197, 187] width 256 height 33
click at [1070, 172] on select "Select Job Accounts Admin Art Coordinator Community Leader Community Support Pe…" at bounding box center [1197, 187] width 256 height 33
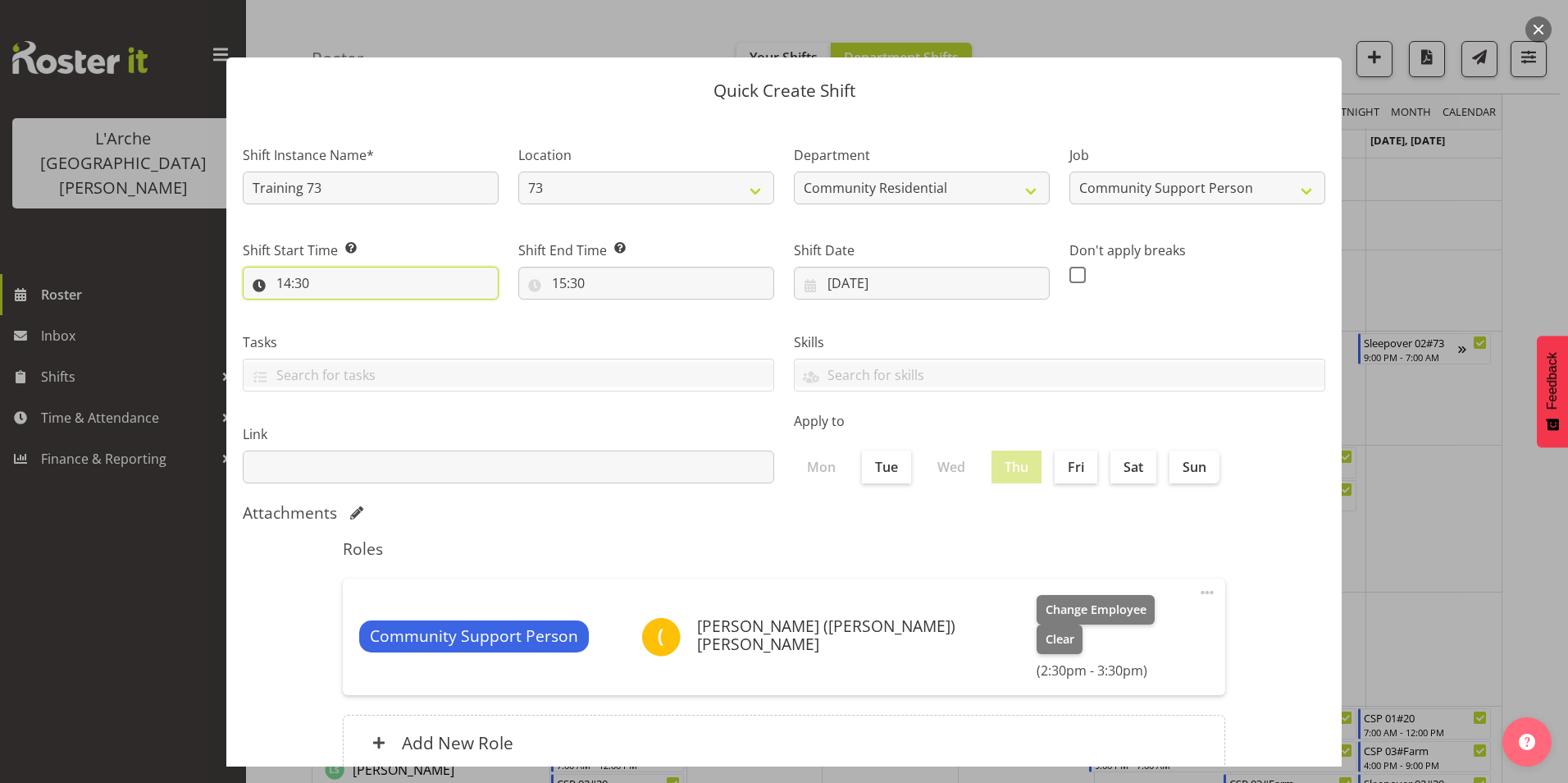
click at [304, 282] on input "14:30" at bounding box center [371, 282] width 256 height 33
click at [395, 324] on select "00 01 02 03 04 05 06 07 08 09 10 11 12 13 14 15 16 17 18 19 20 21 22 23 24 25 2…" at bounding box center [398, 325] width 37 height 33
click at [379, 309] on select "00 01 02 03 04 05 06 07 08 09 10 11 12 13 14 15 16 17 18 19 20 21 22 23 24 25 2…" at bounding box center [398, 325] width 37 height 33
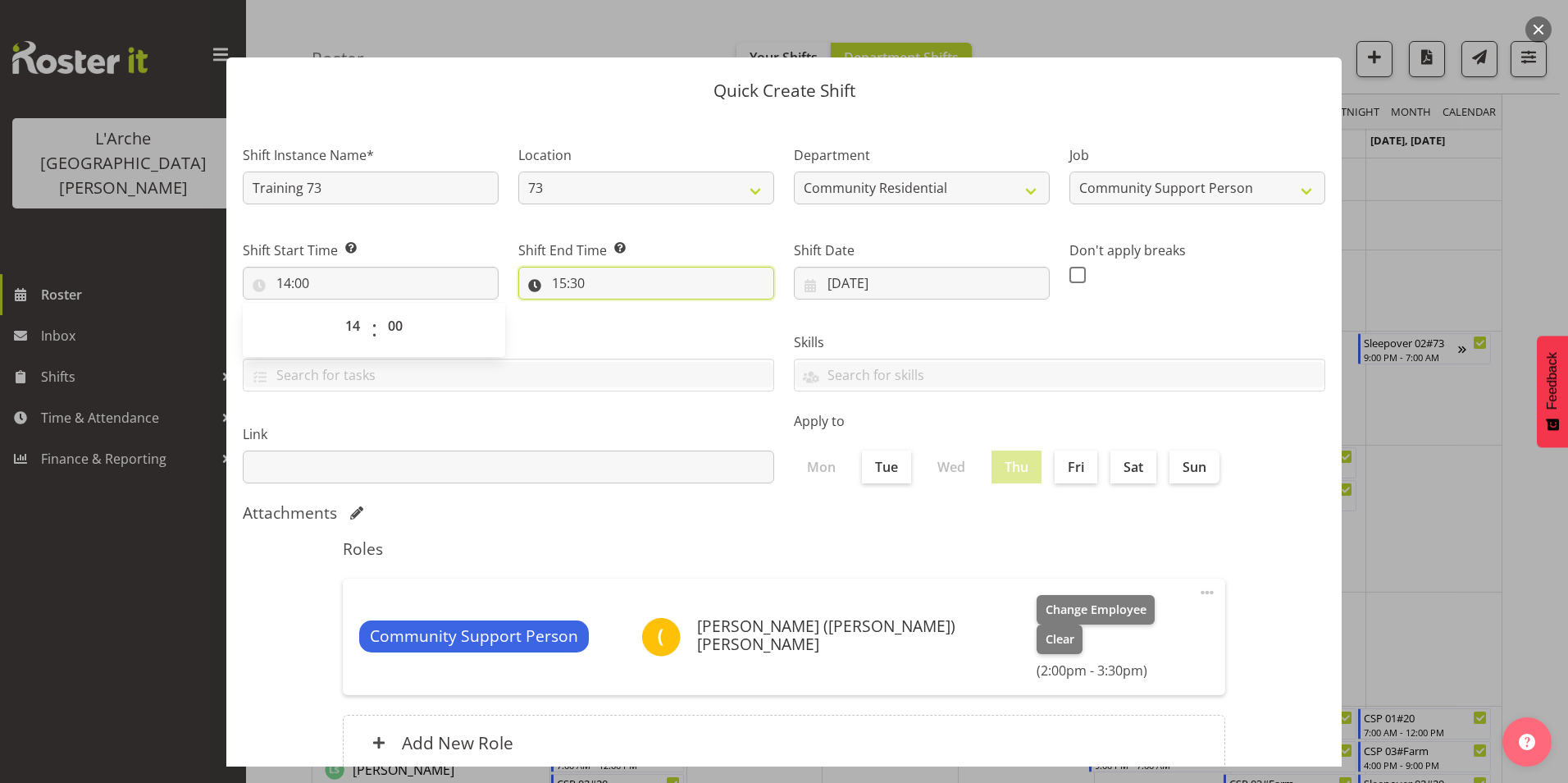
click at [558, 278] on input "15:30" at bounding box center [646, 282] width 256 height 33
click at [628, 321] on select "00 01 02 03 04 05 06 07 08 09 10 11 12 13 14 15 16 17 18 19 20 21 22 23" at bounding box center [631, 325] width 37 height 33
click at [612, 309] on select "00 01 02 03 04 05 06 07 08 09 10 11 12 13 14 15 16 17 18 19 20 21 22 23" at bounding box center [631, 325] width 37 height 33
drag, startPoint x: 673, startPoint y: 324, endPoint x: 668, endPoint y: 335, distance: 12.1
click at [673, 324] on select "00 01 02 03 04 05 06 07 08 09 10 11 12 13 14 15 16 17 18 19 20 21 22 23 24 25 2…" at bounding box center [673, 325] width 37 height 33
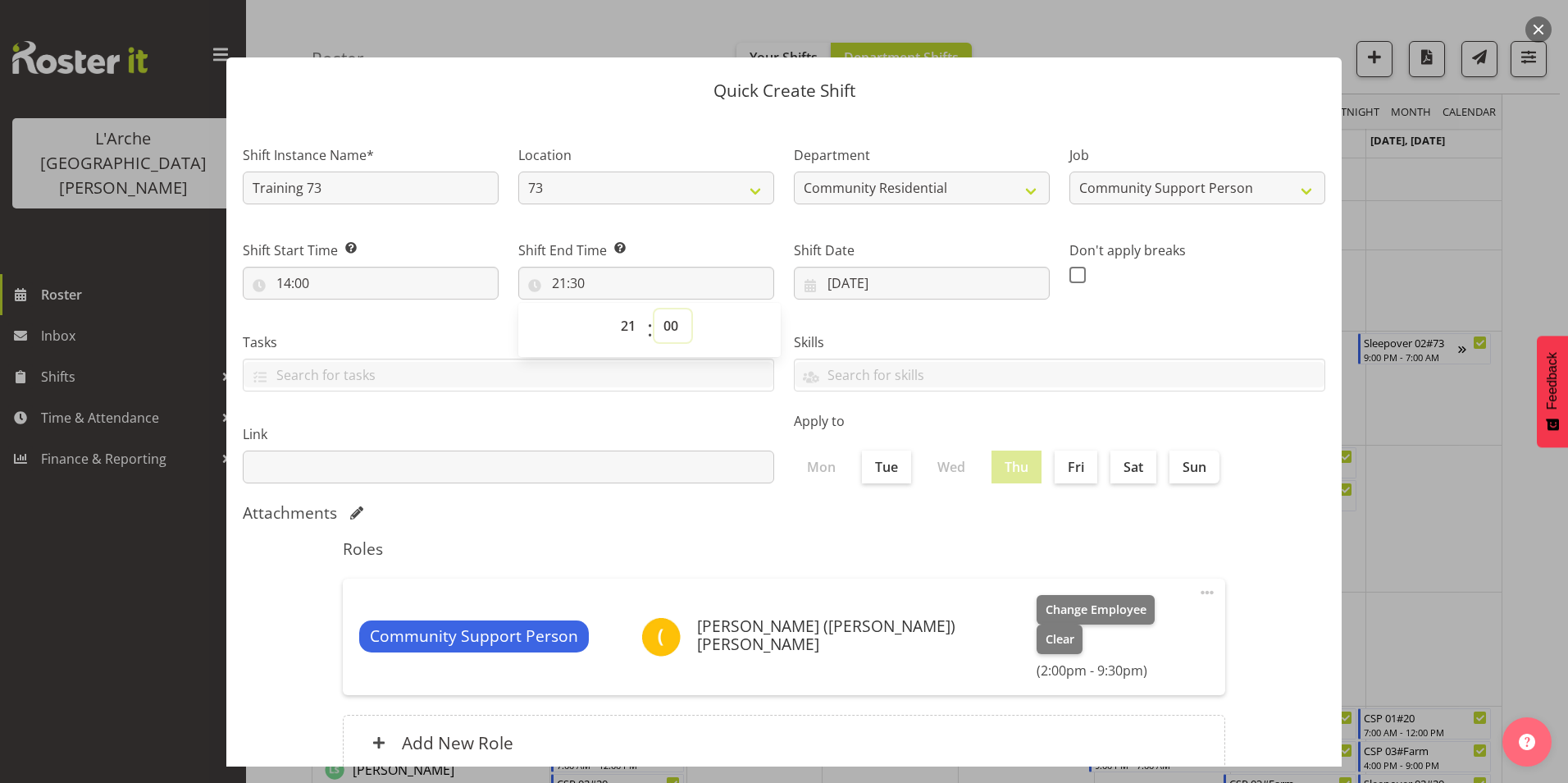
click at [654, 309] on select "00 01 02 03 04 05 06 07 08 09 10 11 12 13 14 15 16 17 18 19 20 21 22 23 24 25 2…" at bounding box center [673, 325] width 37 height 33
click at [1070, 275] on span at bounding box center [1078, 275] width 17 height 17
click at [1070, 275] on input "checkbox" at bounding box center [1074, 274] width 10 height 10
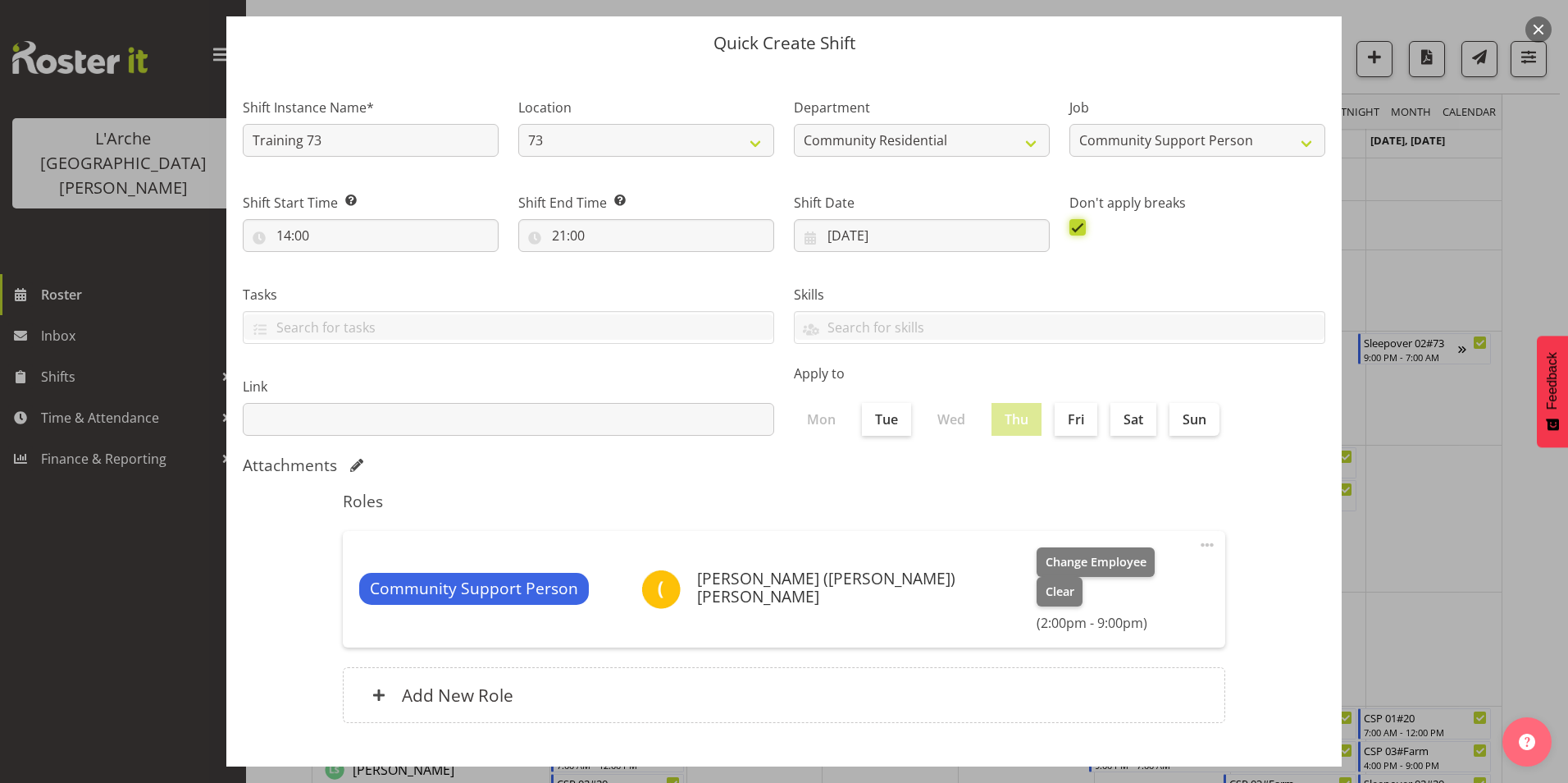
scroll to position [88, 0]
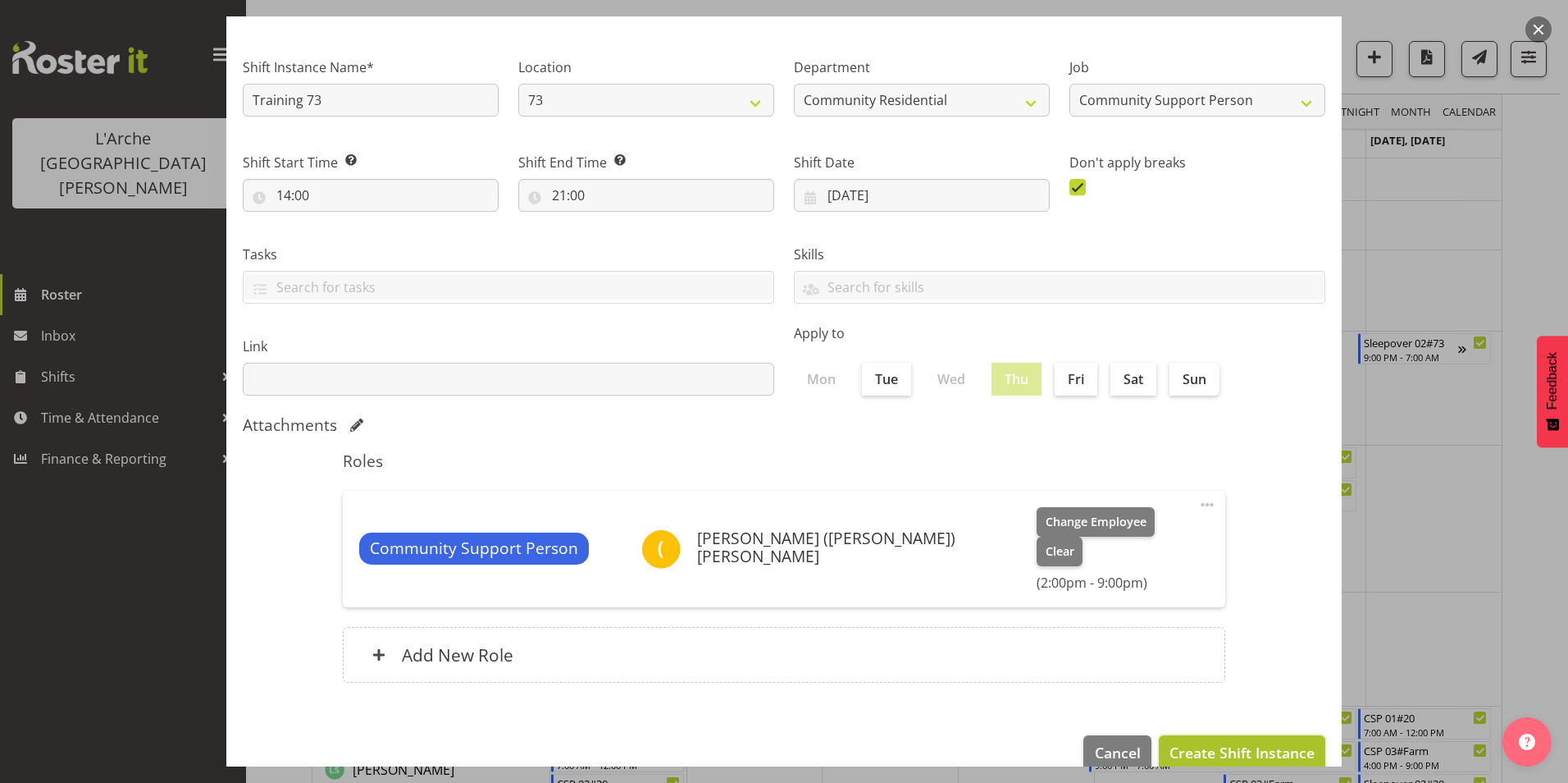
click at [1241, 742] on span "Create Shift Instance" at bounding box center [1242, 752] width 145 height 21
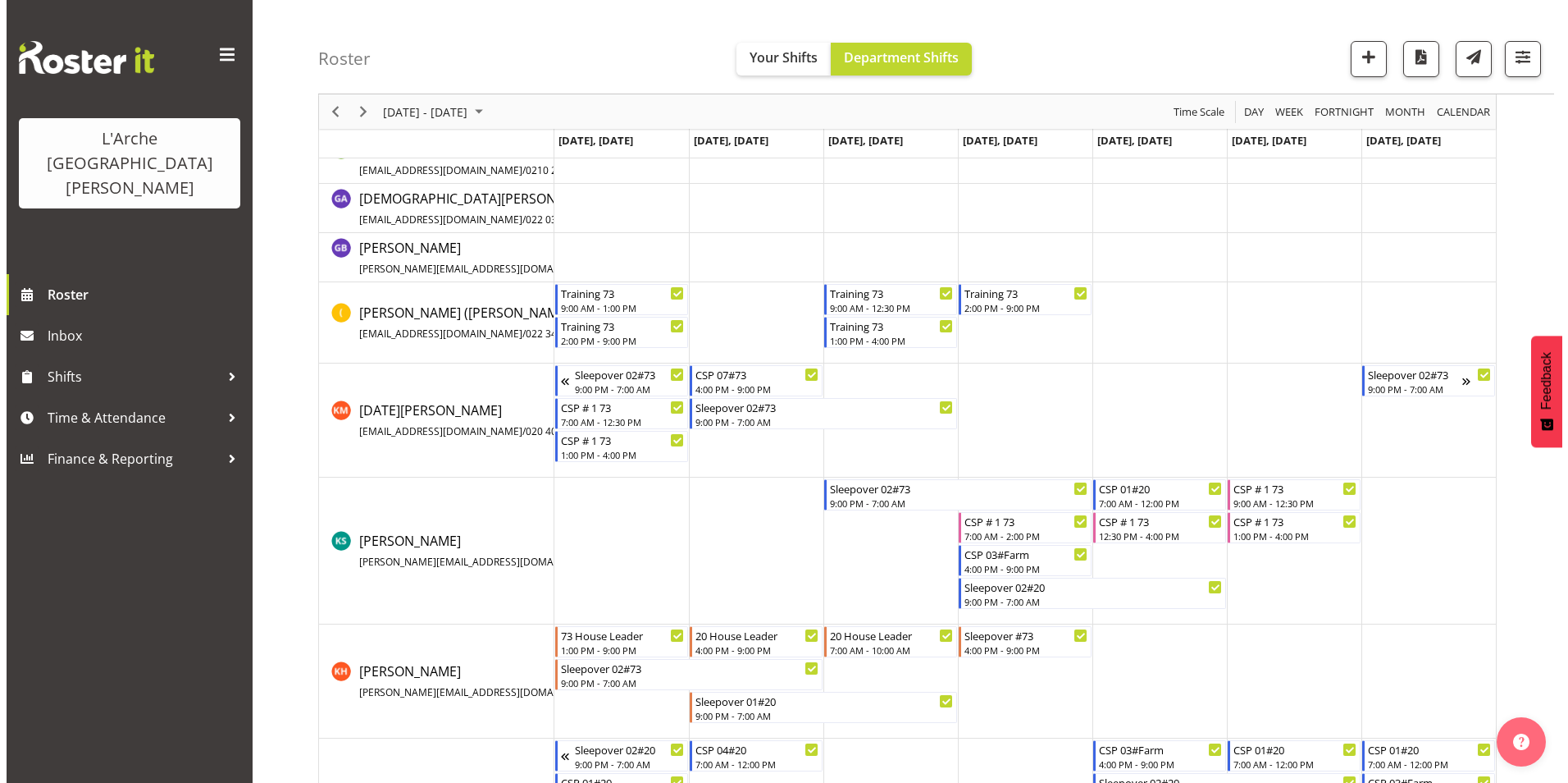
scroll to position [410, 0]
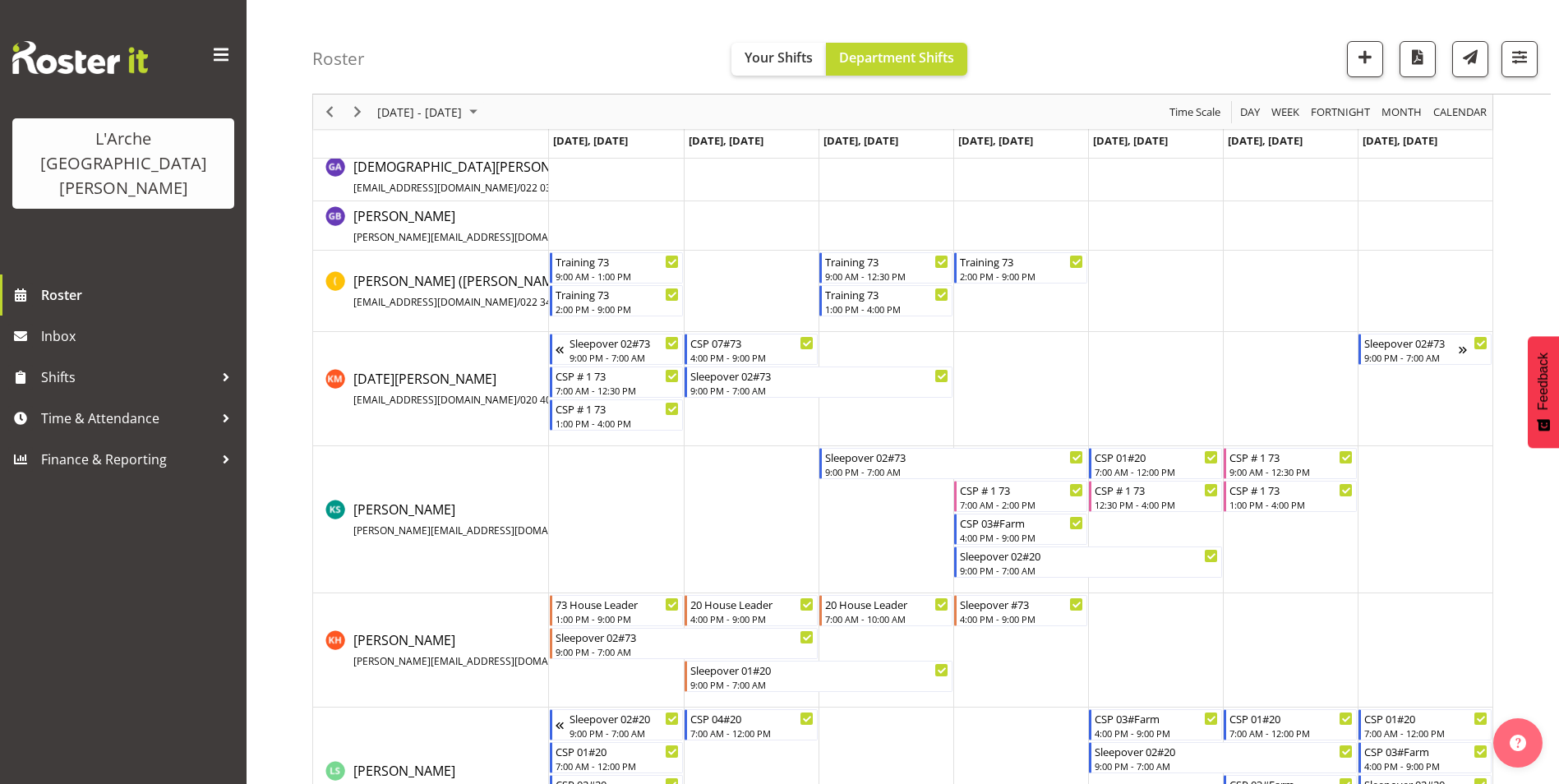
click at [1145, 270] on td "Timeline Week of September 15, 2025" at bounding box center [1156, 290] width 134 height 81
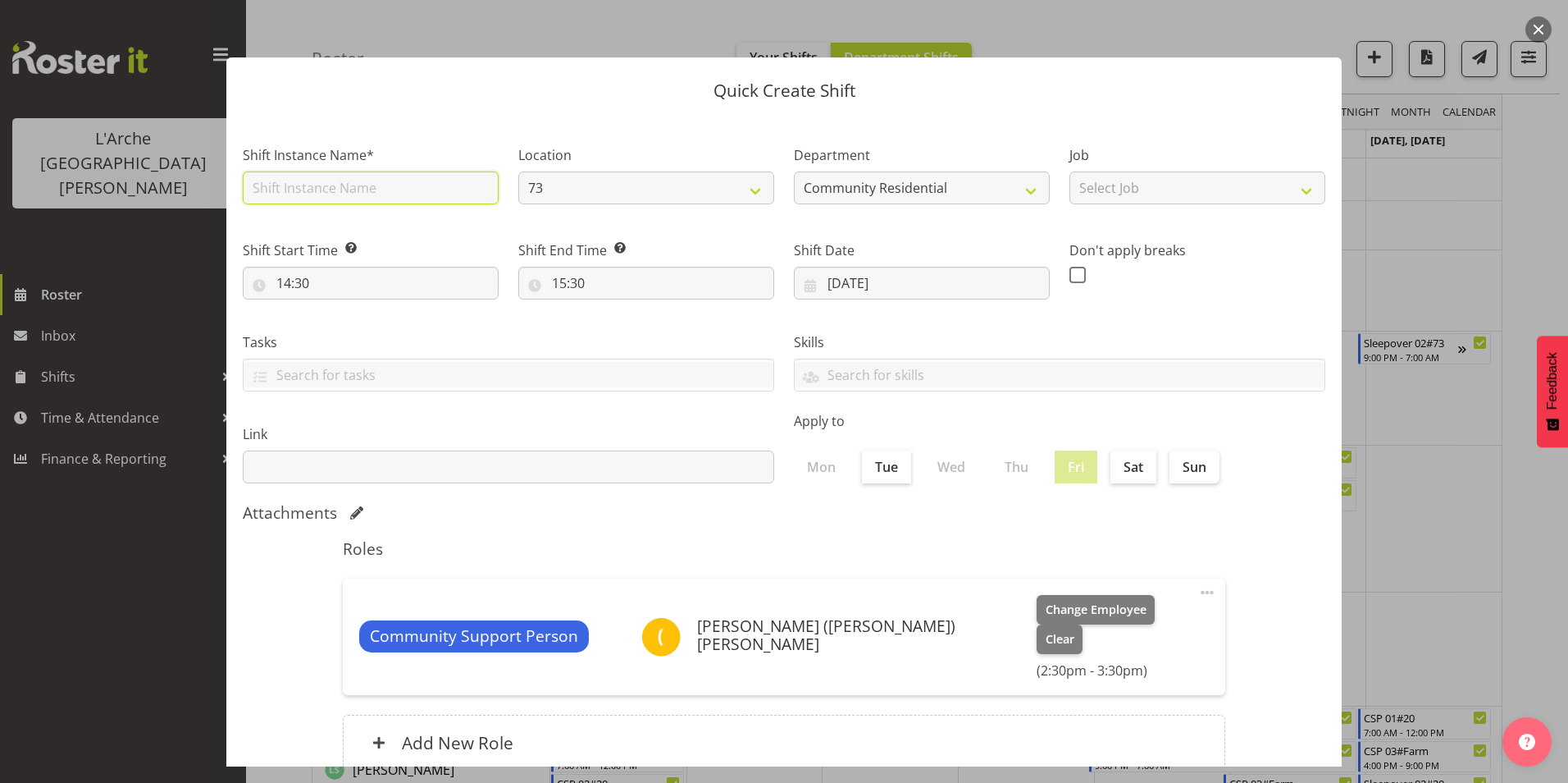
click at [380, 177] on input "text" at bounding box center [371, 187] width 256 height 33
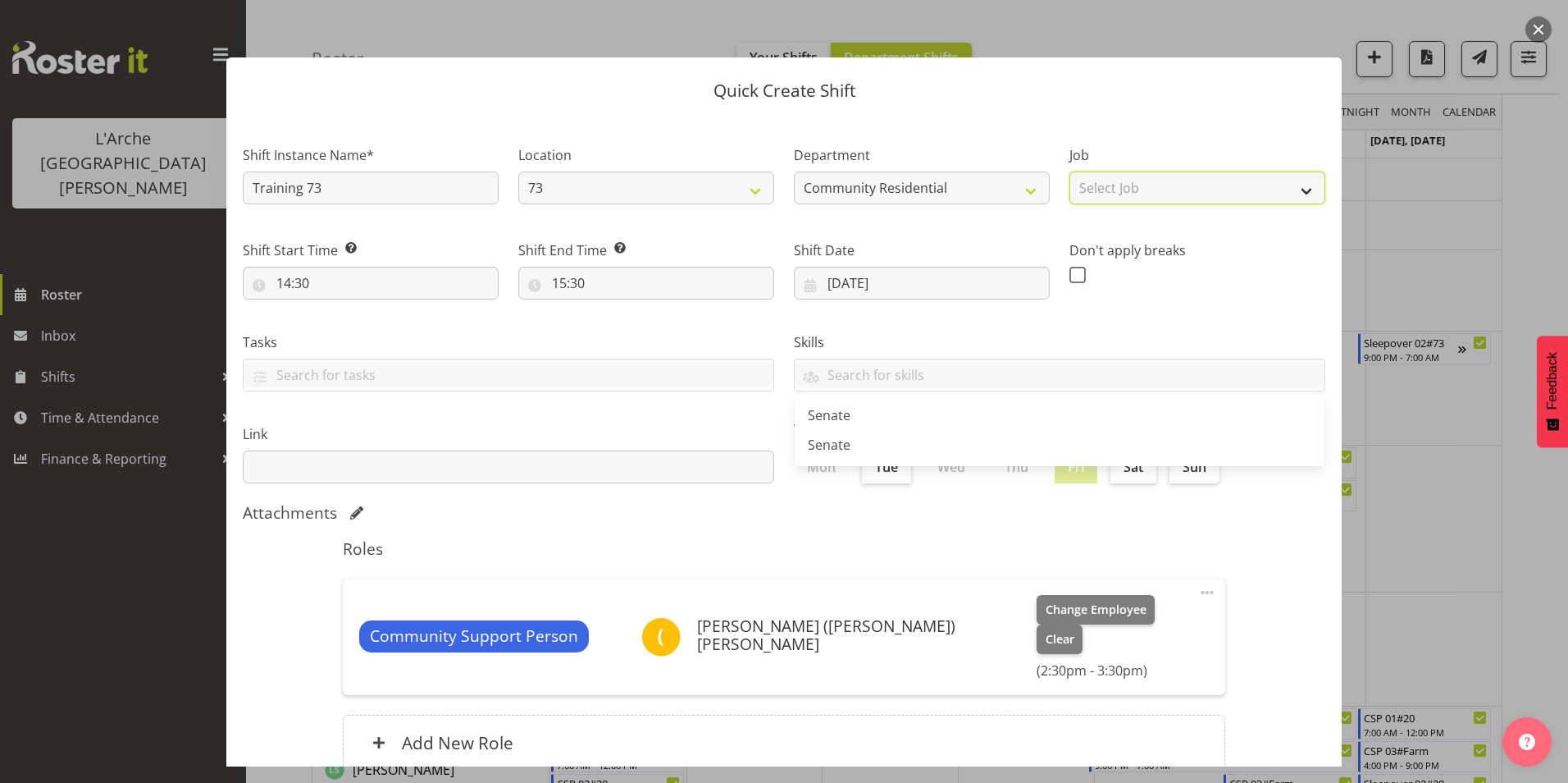
drag, startPoint x: 1089, startPoint y: 178, endPoint x: 1079, endPoint y: 188, distance: 14.1
click at [1089, 178] on select "Select Job Accounts Admin Art Coordinator Community Leader Community Support Pe…" at bounding box center [1197, 187] width 256 height 33
click at [1070, 172] on select "Select Job Accounts Admin Art Coordinator Community Leader Community Support Pe…" at bounding box center [1197, 187] width 256 height 33
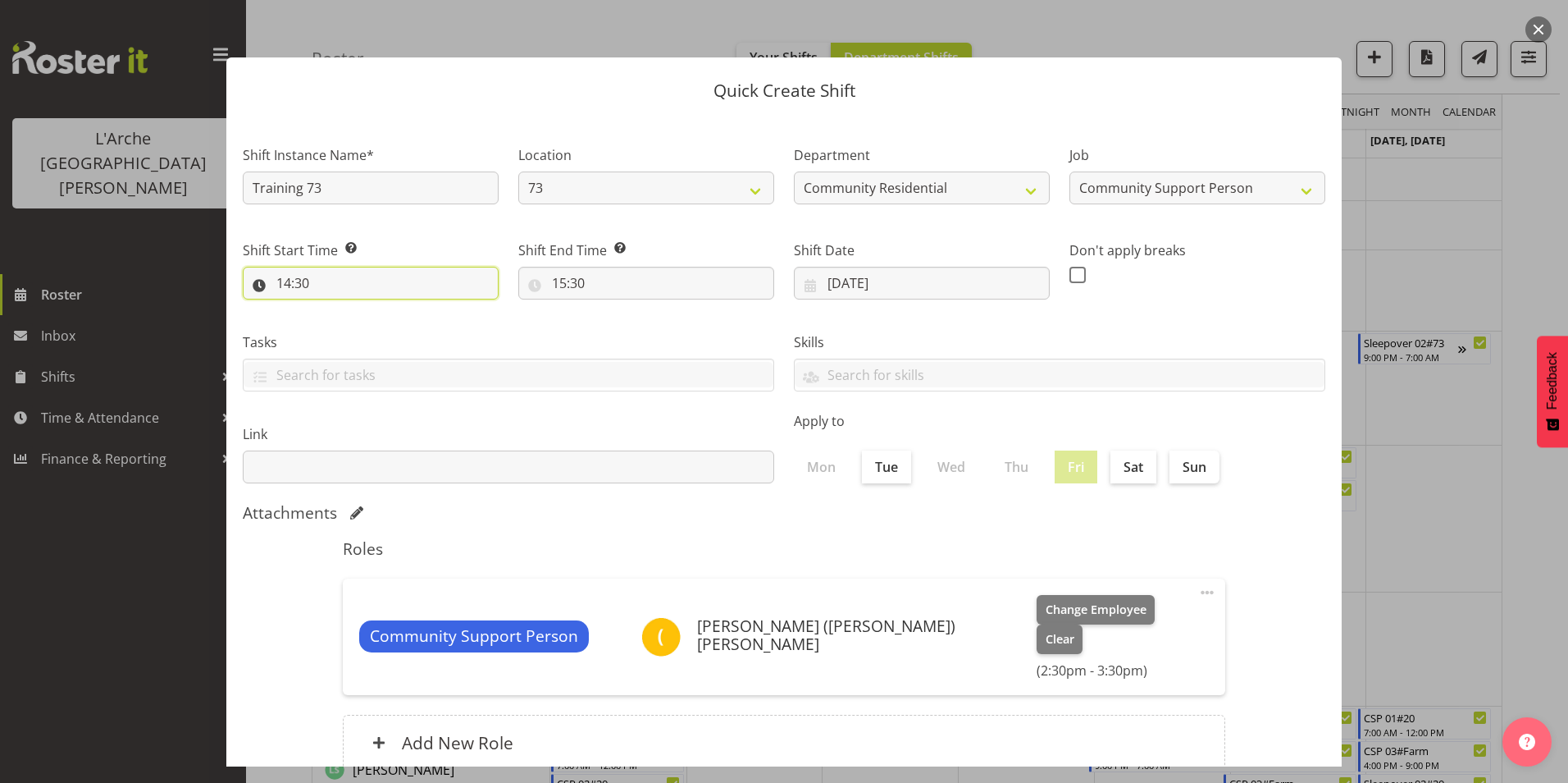
click at [288, 282] on input "14:30" at bounding box center [371, 282] width 256 height 33
click at [353, 329] on select "00 01 02 03 04 05 06 07 08 09 10 11 12 13 14 15 16 17 18 19 20 21 22 23" at bounding box center [355, 325] width 37 height 33
click at [336, 309] on select "00 01 02 03 04 05 06 07 08 09 10 11 12 13 14 15 16 17 18 19 20 21 22 23" at bounding box center [355, 325] width 37 height 33
click at [393, 324] on select "00 01 02 03 04 05 06 07 08 09 10 11 12 13 14 15 16 17 18 19 20 21 22 23 24 25 2…" at bounding box center [398, 325] width 37 height 33
click at [379, 309] on select "00 01 02 03 04 05 06 07 08 09 10 11 12 13 14 15 16 17 18 19 20 21 22 23 24 25 2…" at bounding box center [398, 325] width 37 height 33
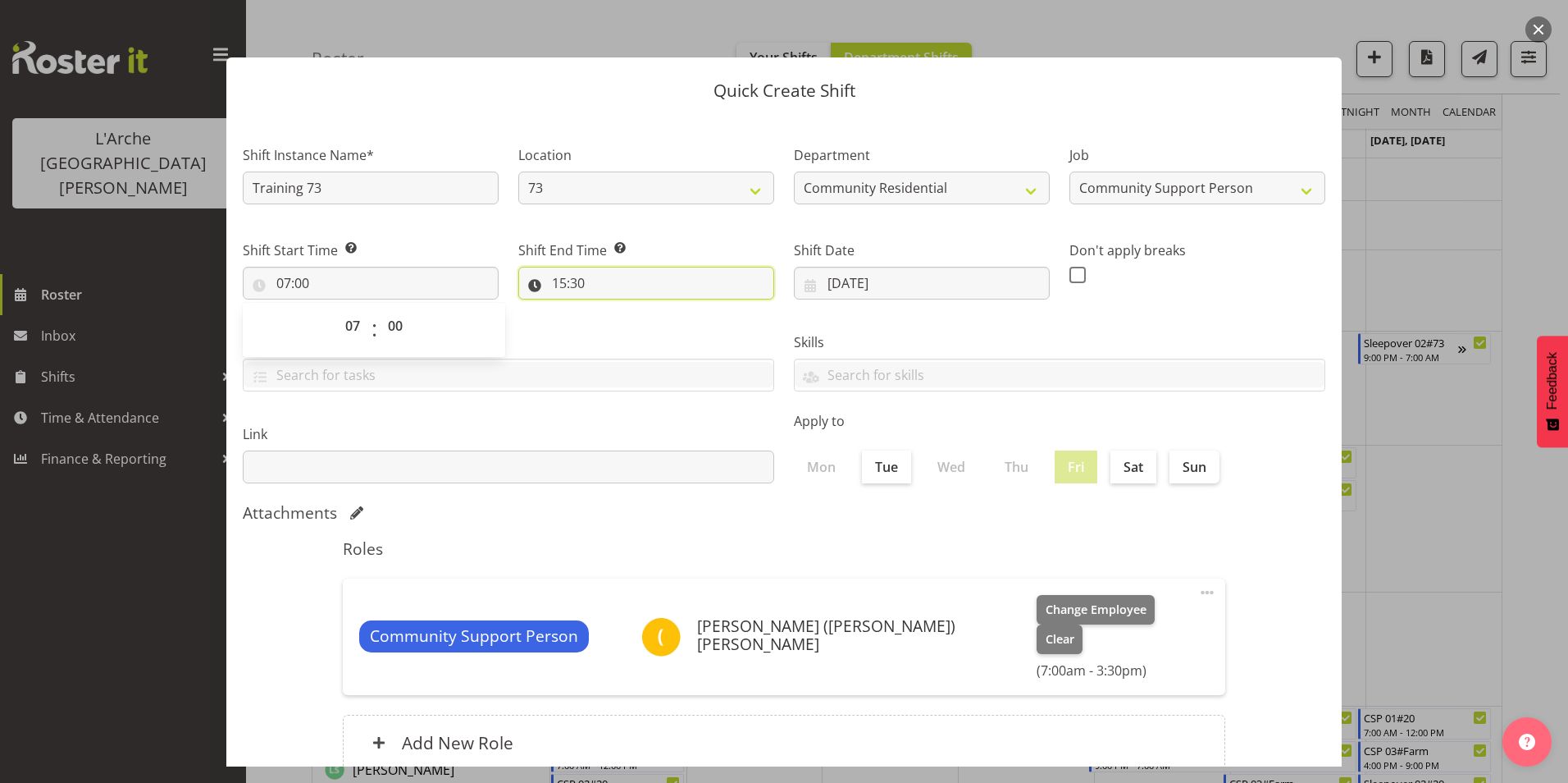
click at [565, 283] on input "15:30" at bounding box center [646, 282] width 256 height 33
click at [624, 322] on select "00 01 02 03 04 05 06 07 08 09 10 11 12 13 14 15 16 17 18 19 20 21 22 23" at bounding box center [631, 325] width 37 height 33
click at [612, 309] on select "00 01 02 03 04 05 06 07 08 09 10 11 12 13 14 15 16 17 18 19 20 21 22 23" at bounding box center [631, 325] width 37 height 33
click at [672, 325] on select "00 01 02 03 04 05 06 07 08 09 10 11 12 13 14 15 16 17 18 19 20 21 22 23 24 25 2…" at bounding box center [673, 325] width 37 height 33
click at [889, 319] on div "Skills Senate Senate" at bounding box center [1060, 355] width 552 height 92
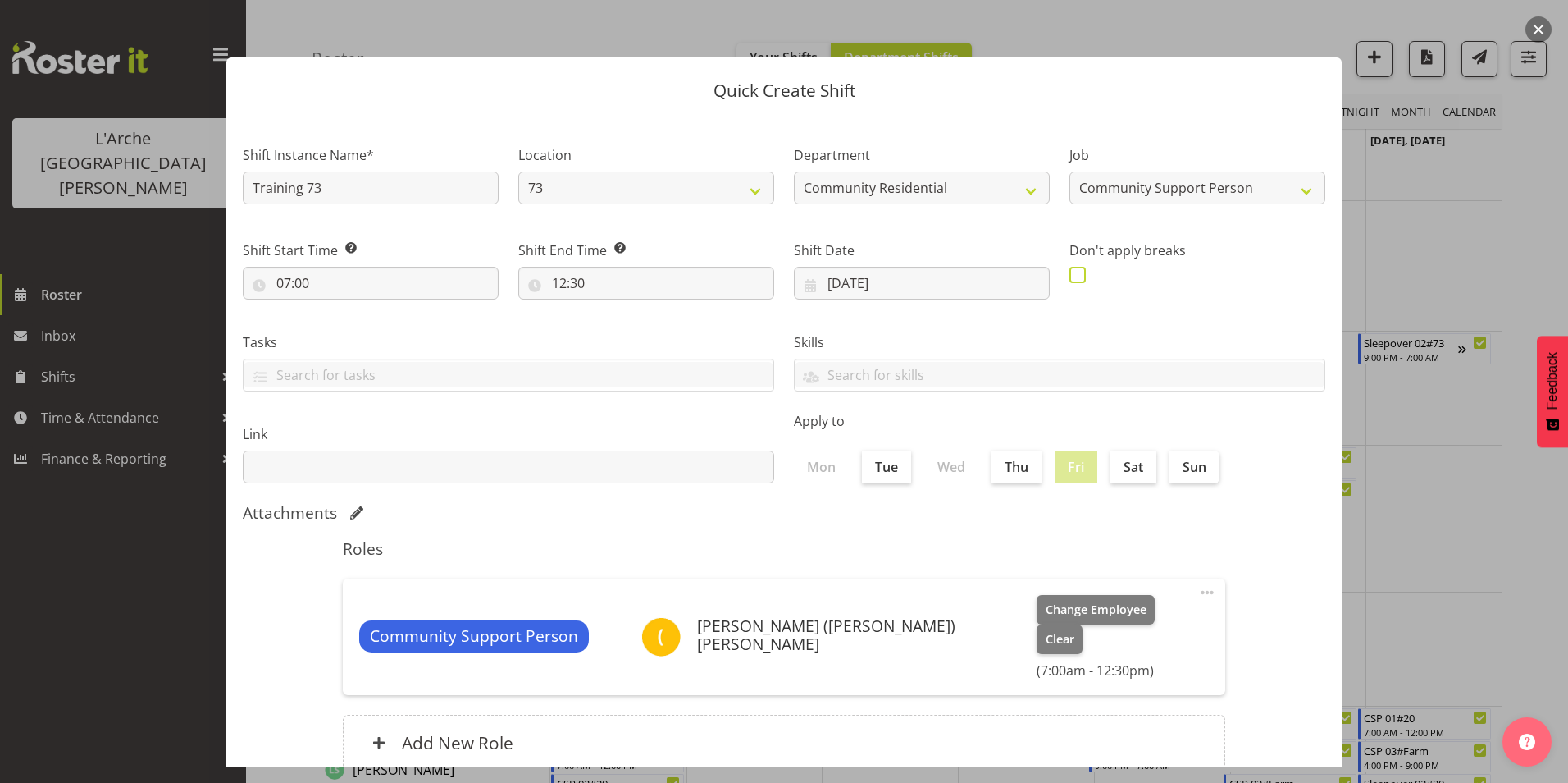
click at [1070, 271] on span at bounding box center [1078, 275] width 17 height 17
click at [1070, 271] on input "checkbox" at bounding box center [1074, 274] width 10 height 10
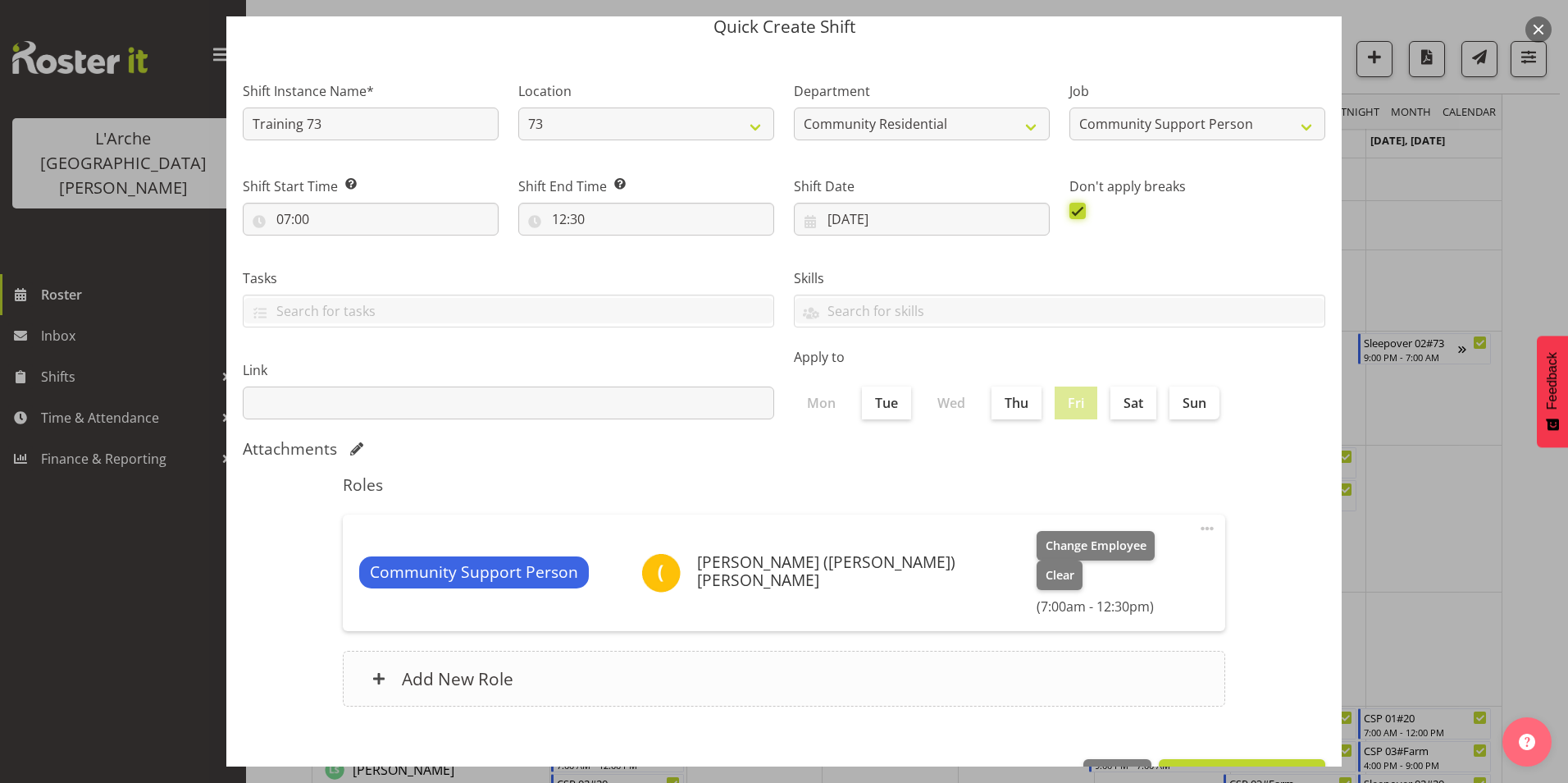
scroll to position [88, 0]
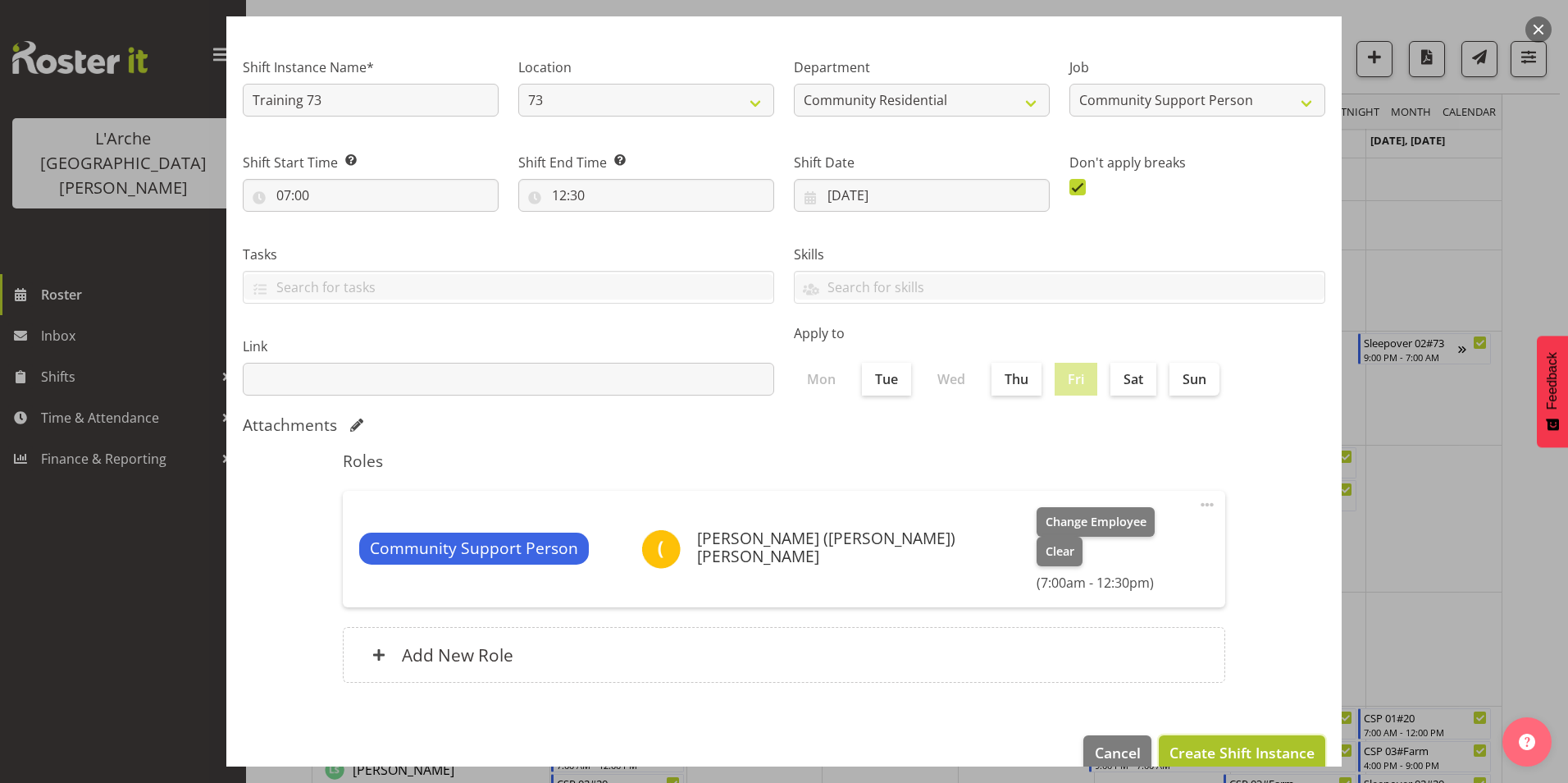
click at [1212, 742] on span "Create Shift Instance" at bounding box center [1242, 752] width 145 height 21
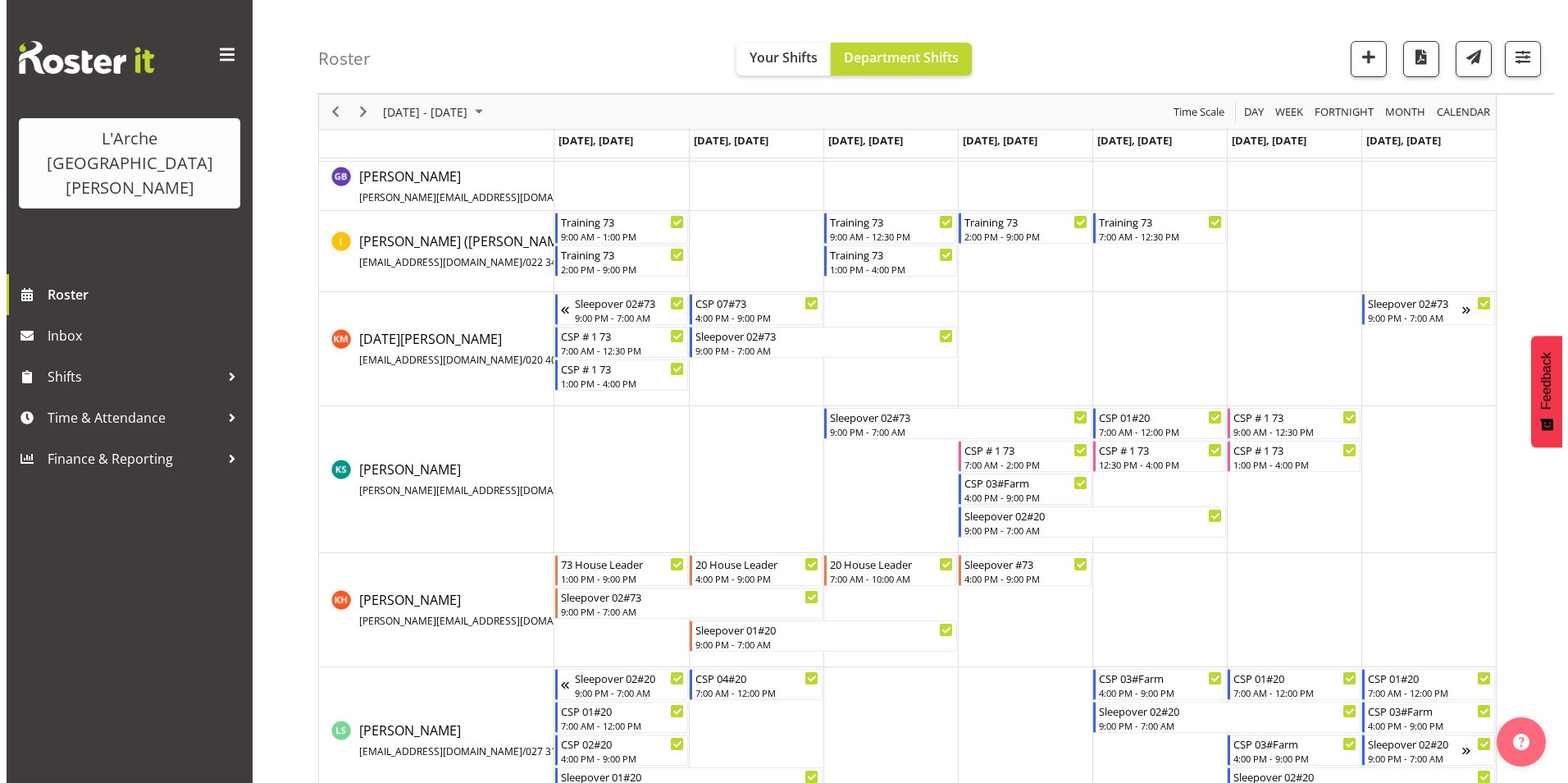
scroll to position [410, 0]
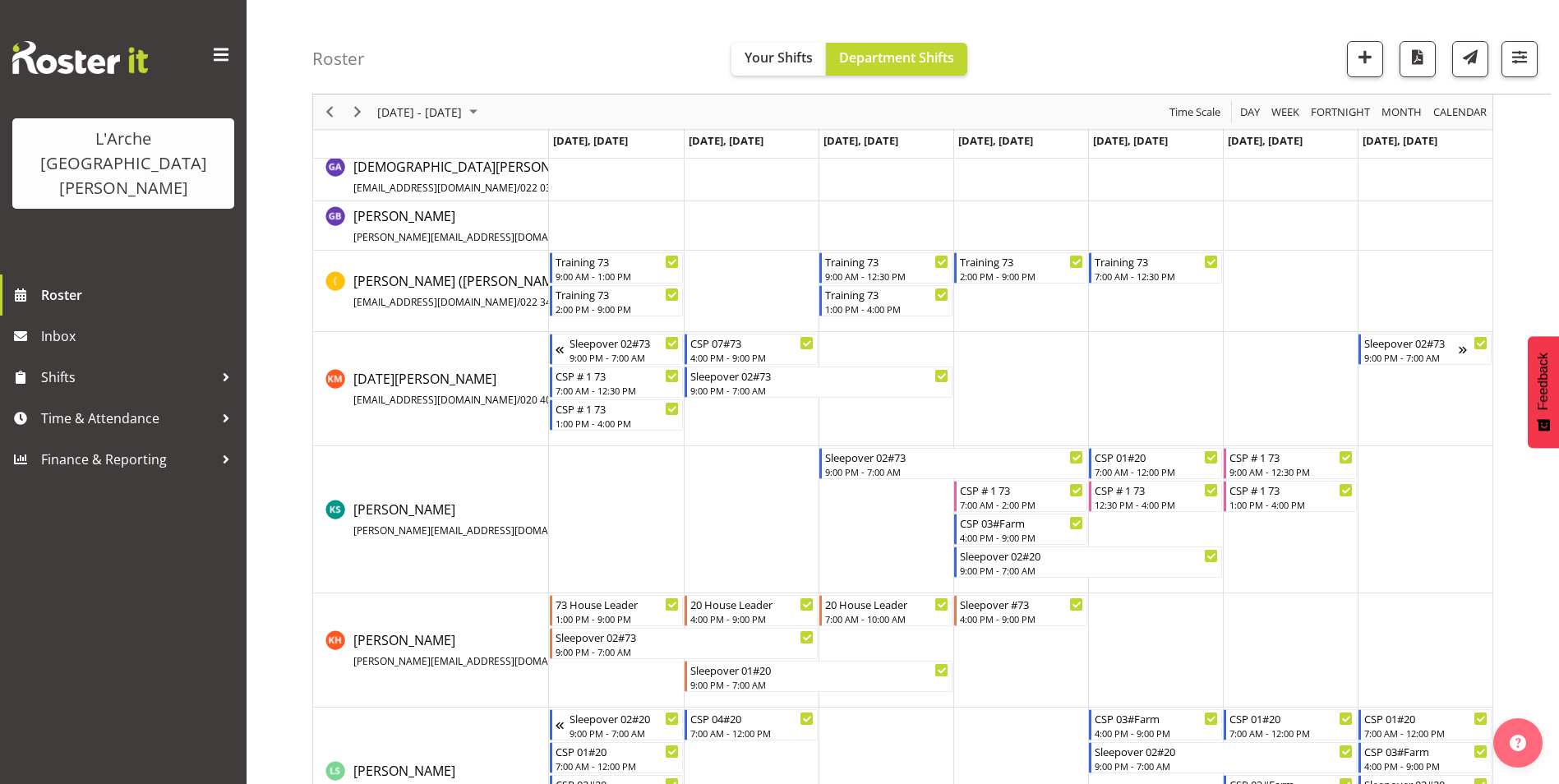
click at [1184, 301] on td "Timeline Week of September 15, 2025" at bounding box center [1156, 290] width 134 height 81
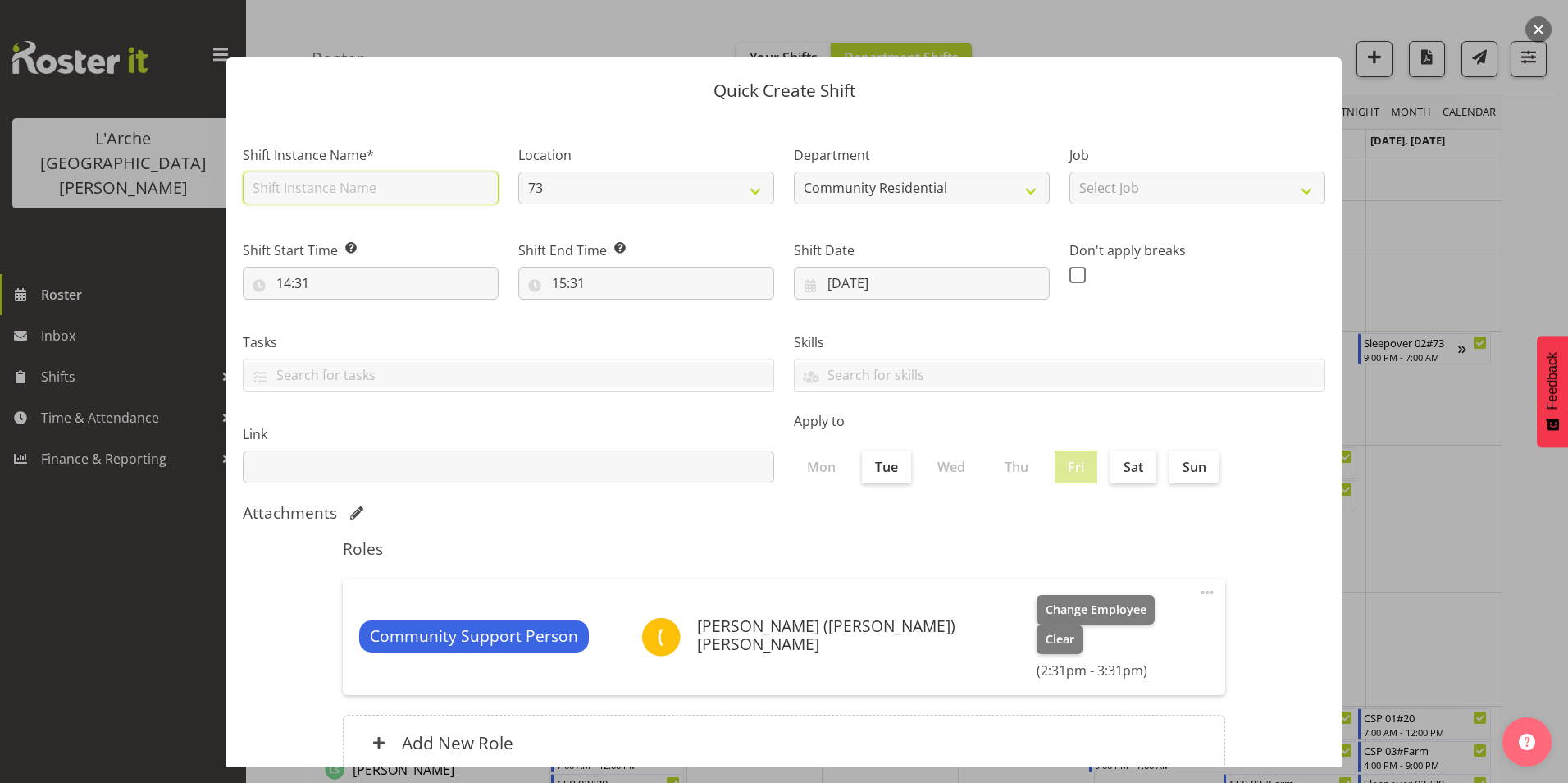
click at [368, 191] on input "text" at bounding box center [371, 187] width 256 height 33
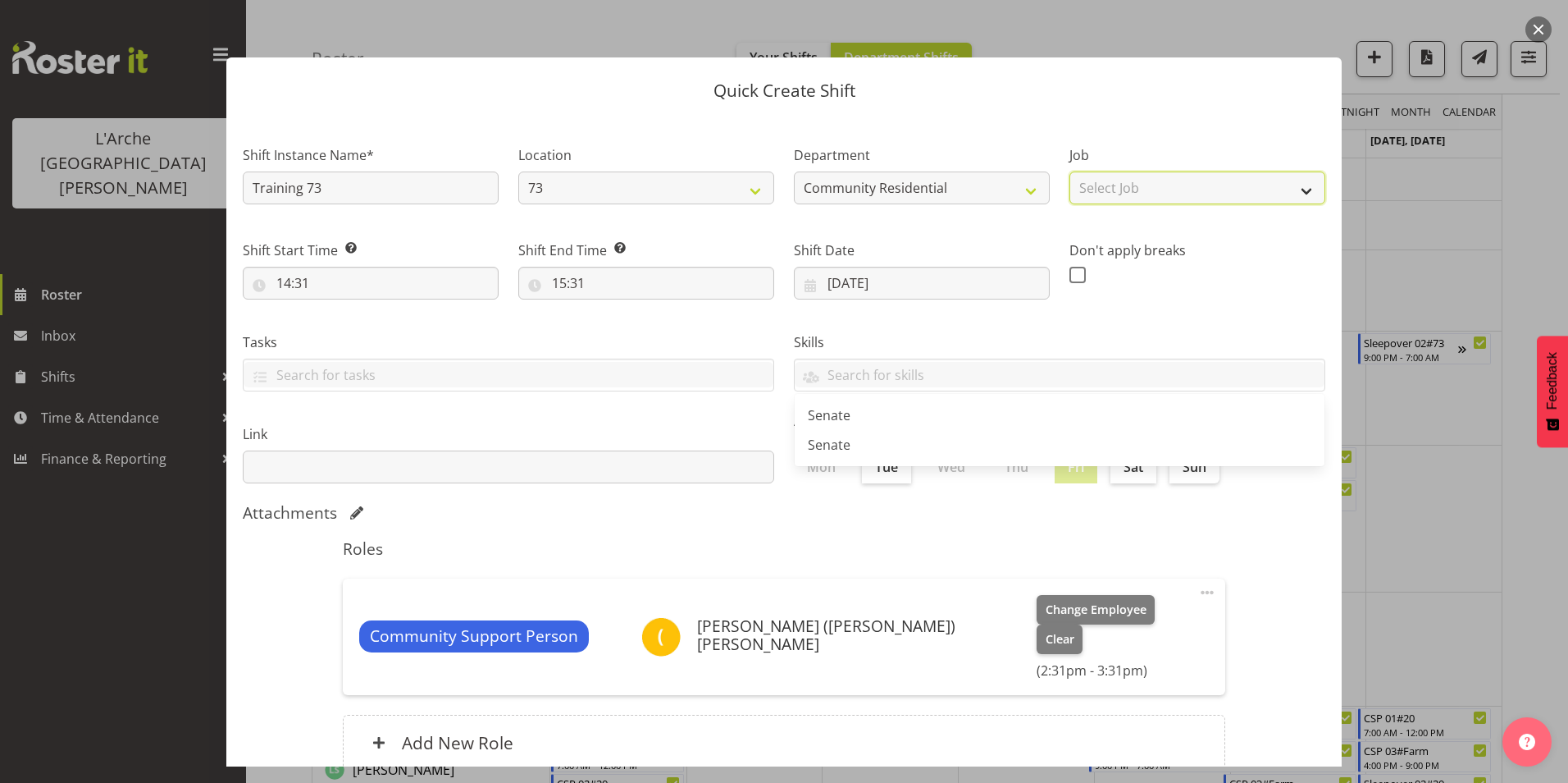
click at [1174, 180] on select "Select Job Accounts Admin Art Coordinator Community Leader Community Support Pe…" at bounding box center [1197, 187] width 256 height 33
click at [1070, 172] on select "Select Job Accounts Admin Art Coordinator Community Leader Community Support Pe…" at bounding box center [1197, 187] width 256 height 33
click at [1303, 193] on select "Accounts Admin Art Coordinator Community Leader Community Support Person Commun…" at bounding box center [1197, 187] width 256 height 33
click at [1070, 172] on select "Accounts Admin Art Coordinator Community Leader Community Support Person Commun…" at bounding box center [1197, 187] width 256 height 33
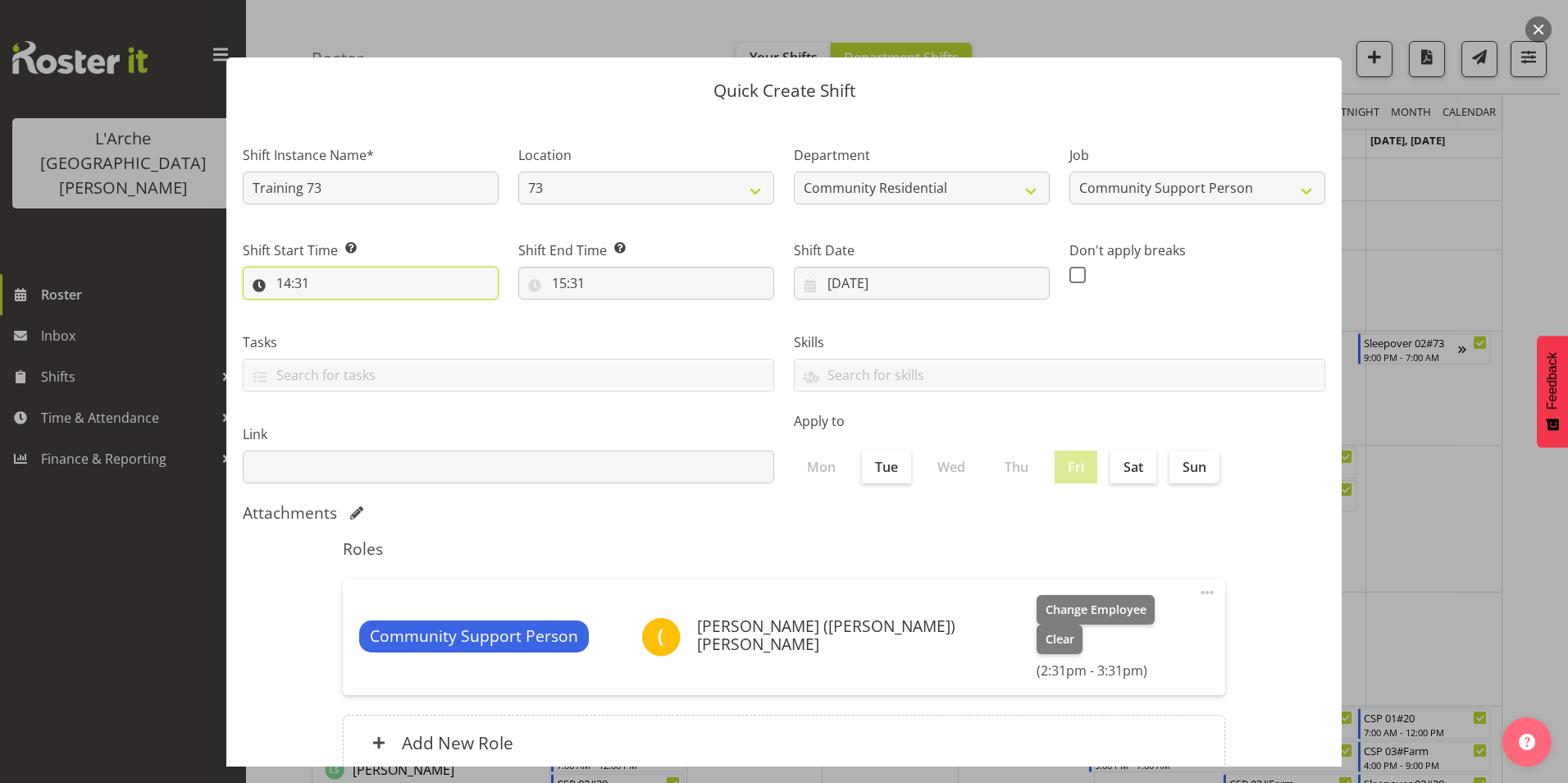
click at [285, 282] on input "14:31" at bounding box center [371, 282] width 256 height 33
click at [357, 323] on select "00 01 02 03 04 05 06 07 08 09 10 11 12 13 14 15 16 17 18 19 20 21 22 23" at bounding box center [355, 325] width 37 height 33
click at [336, 309] on select "00 01 02 03 04 05 06 07 08 09 10 11 12 13 14 15 16 17 18 19 20 21 22 23" at bounding box center [355, 325] width 37 height 33
click at [393, 326] on select "00 01 02 03 04 05 06 07 08 09 10 11 12 13 14 15 16 17 18 19 20 21 22 23 24 25 2…" at bounding box center [398, 325] width 37 height 33
click at [379, 309] on select "00 01 02 03 04 05 06 07 08 09 10 11 12 13 14 15 16 17 18 19 20 21 22 23 24 25 2…" at bounding box center [398, 325] width 37 height 33
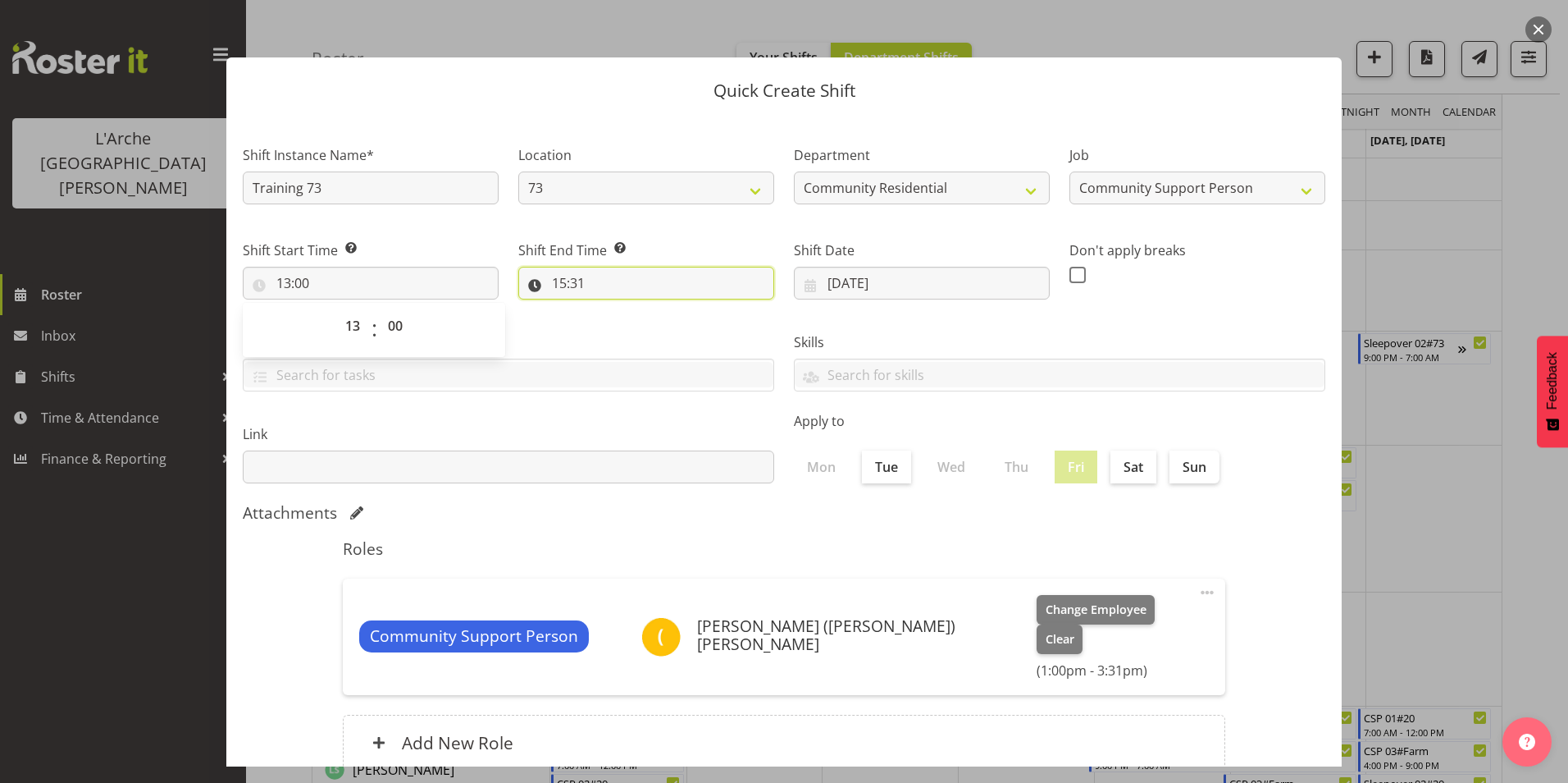
click at [553, 282] on input "15:31" at bounding box center [646, 282] width 256 height 33
click at [632, 326] on select "00 01 02 03 04 05 06 07 08 09 10 11 12 13 14 15 16 17 18 19 20 21 22 23" at bounding box center [631, 325] width 37 height 33
click at [612, 309] on select "00 01 02 03 04 05 06 07 08 09 10 11 12 13 14 15 16 17 18 19 20 21 22 23" at bounding box center [631, 325] width 37 height 33
click at [668, 323] on select "00 01 02 03 04 05 06 07 08 09 10 11 12 13 14 15 16 17 18 19 20 21 22 23 24 25 2…" at bounding box center [673, 325] width 37 height 33
click at [654, 309] on select "00 01 02 03 04 05 06 07 08 09 10 11 12 13 14 15 16 17 18 19 20 21 22 23 24 25 2…" at bounding box center [673, 325] width 37 height 33
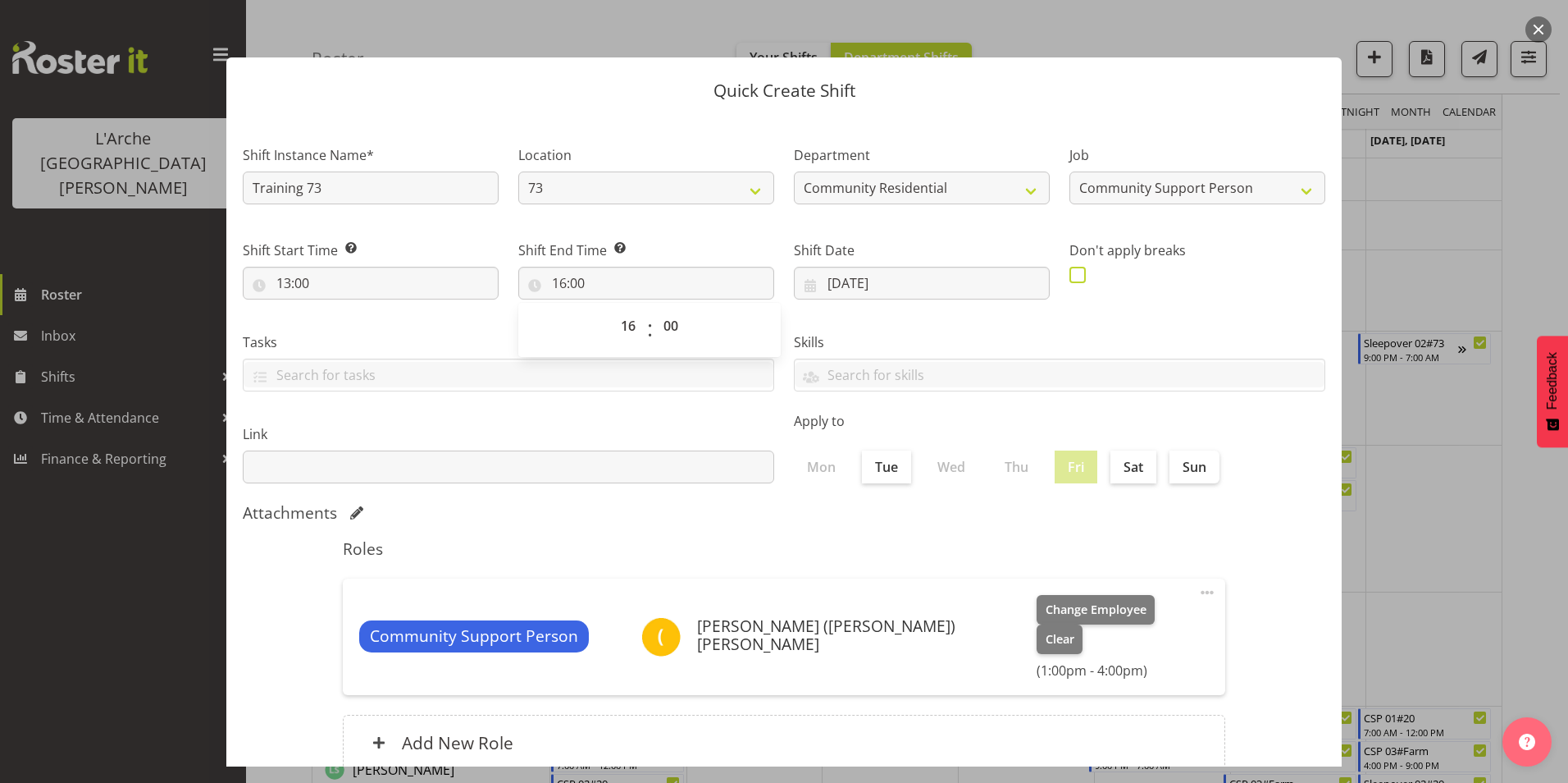
click at [1072, 275] on span at bounding box center [1078, 275] width 17 height 17
click at [1072, 275] on input "checkbox" at bounding box center [1074, 274] width 10 height 10
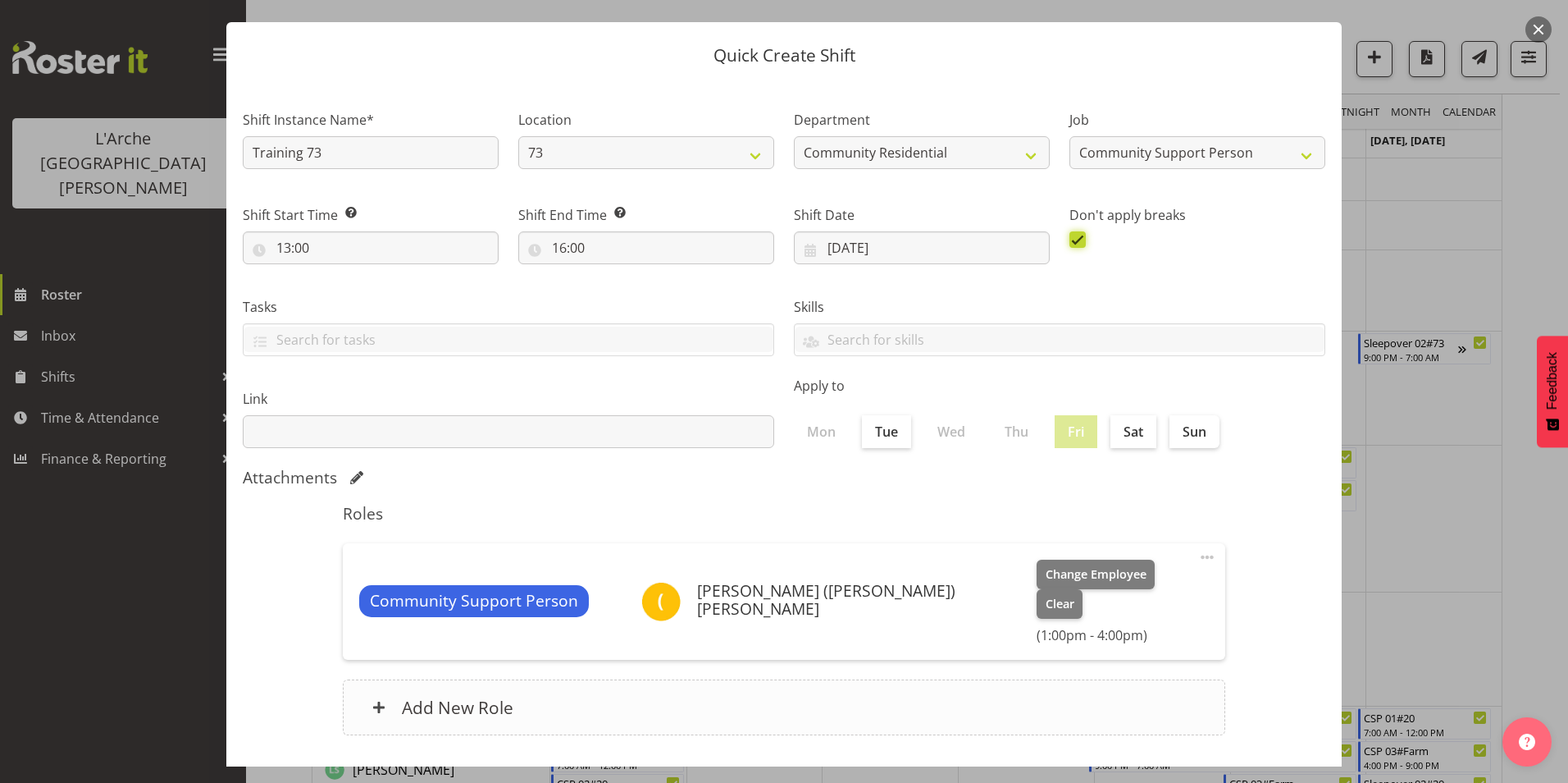
scroll to position [88, 0]
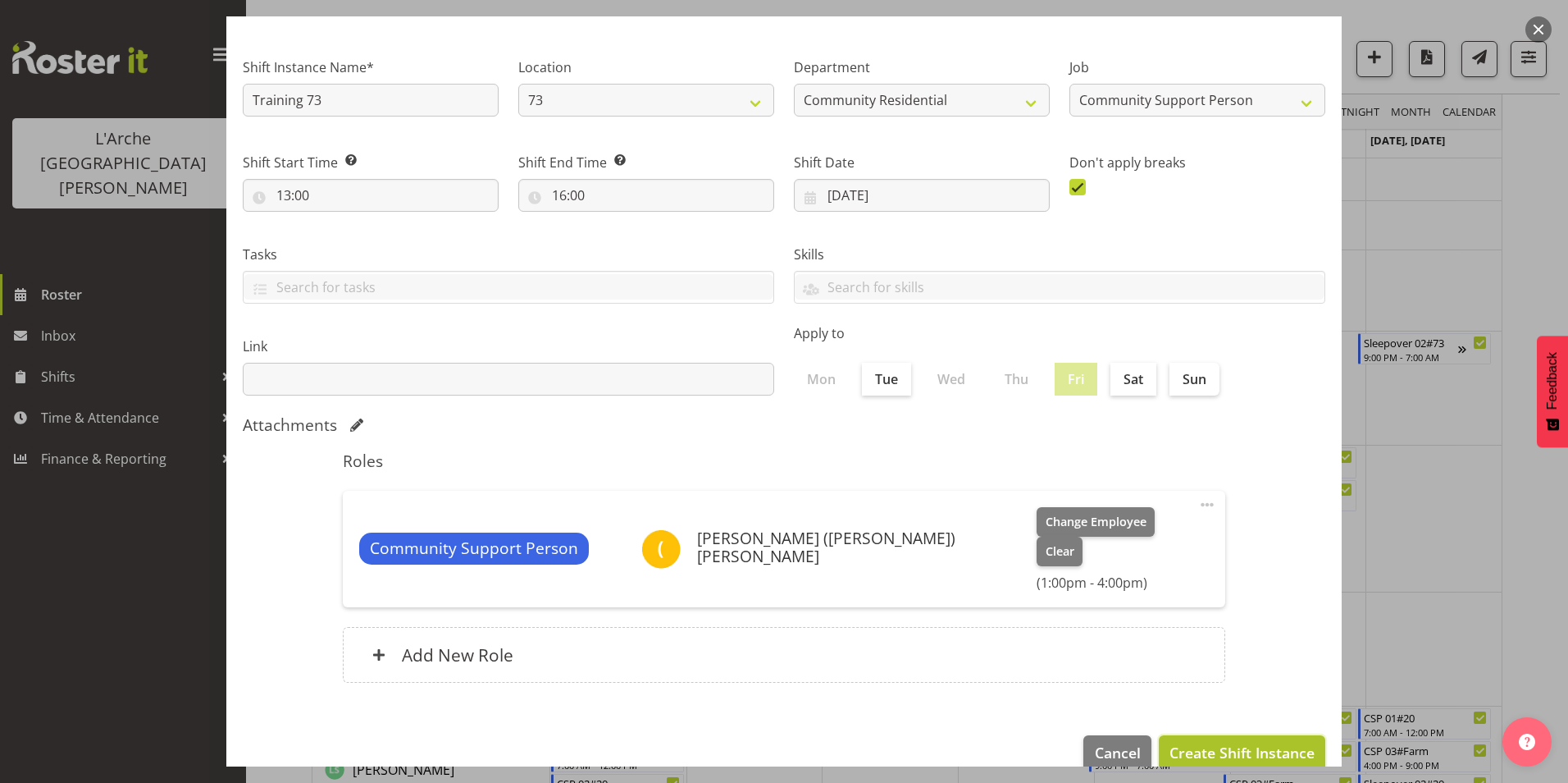
click at [1192, 742] on span "Create Shift Instance" at bounding box center [1242, 752] width 145 height 21
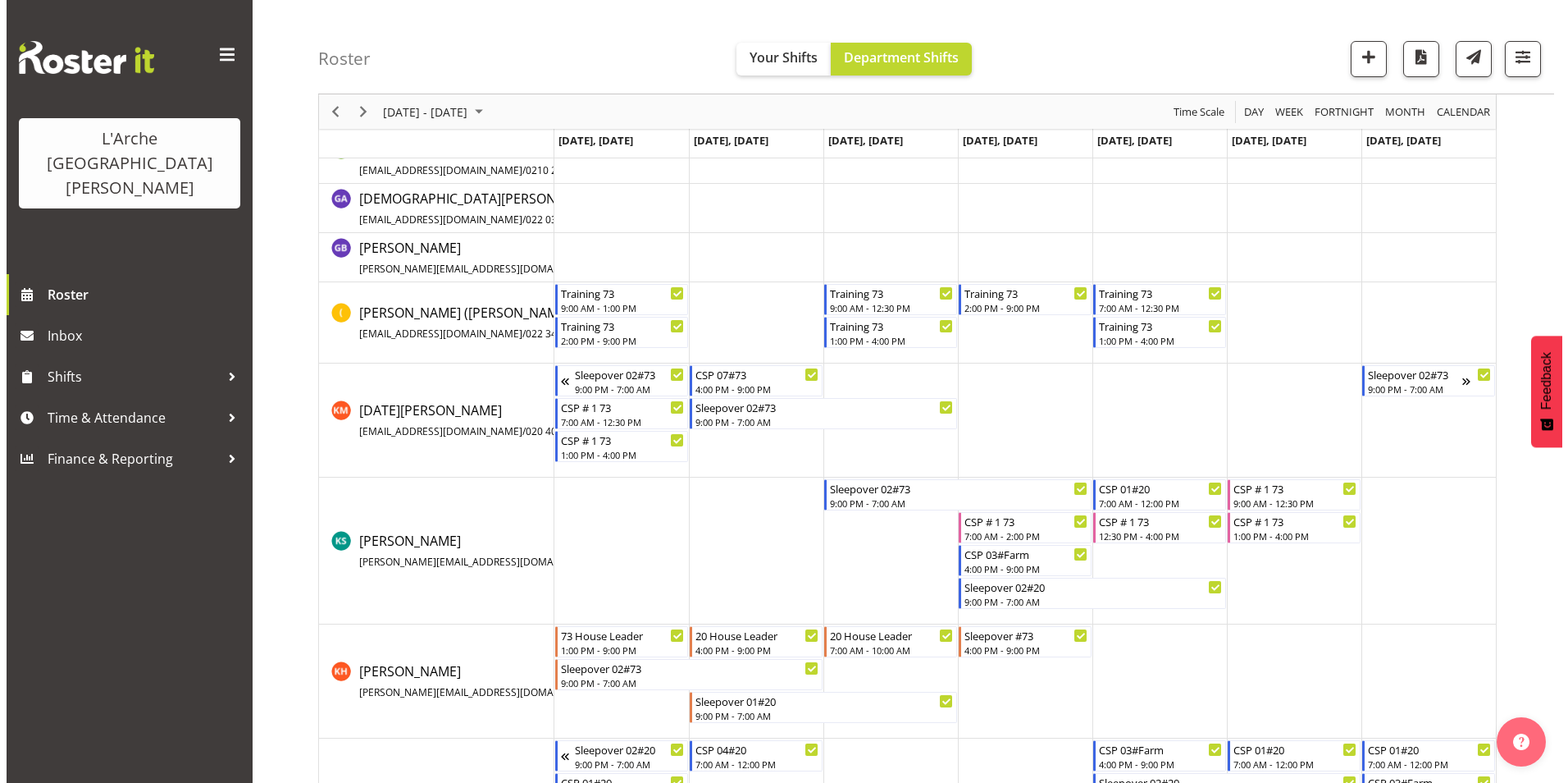
scroll to position [410, 0]
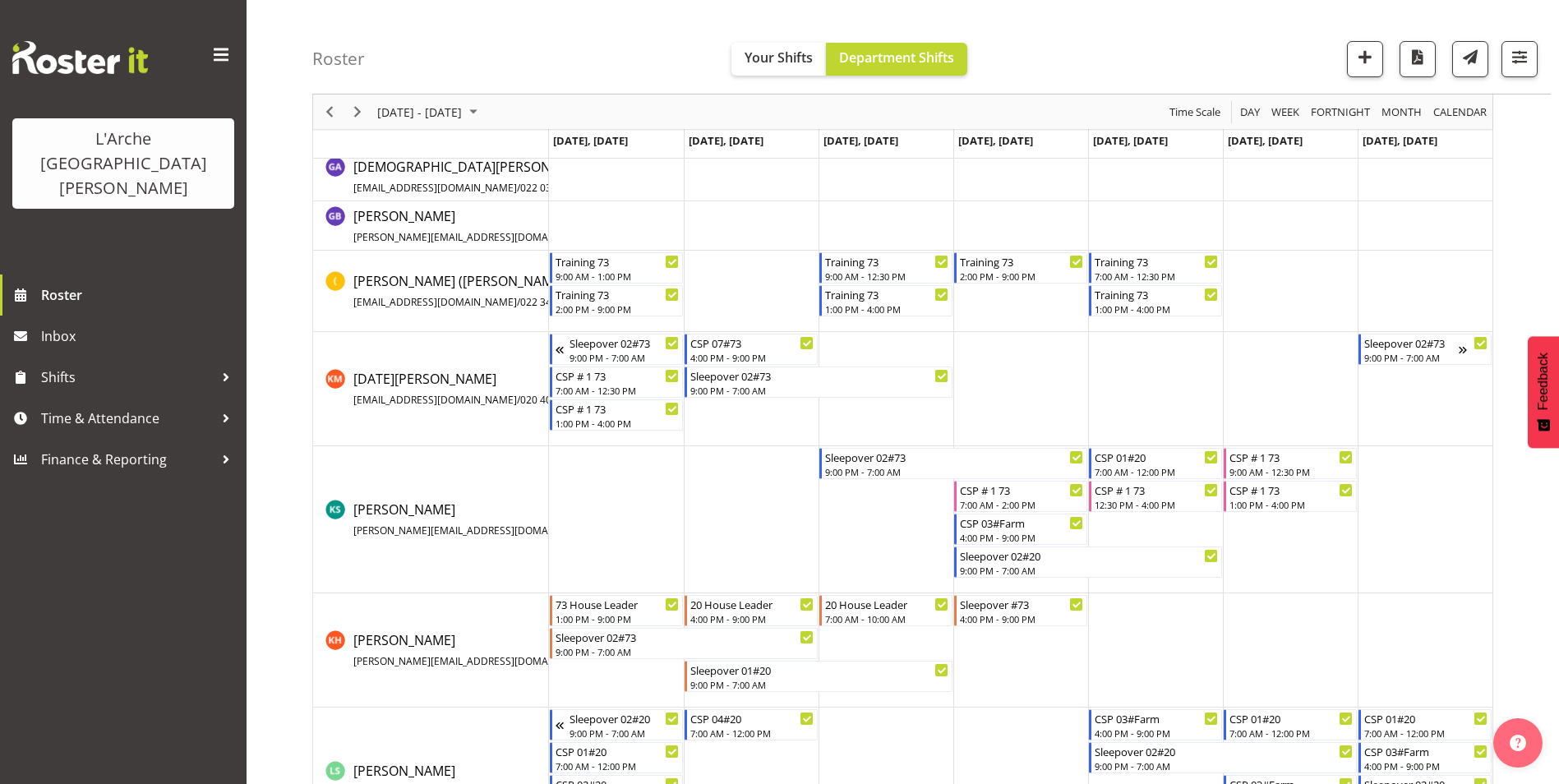
click at [836, 341] on td "Timeline Week of September 15, 2025" at bounding box center [886, 389] width 134 height 114
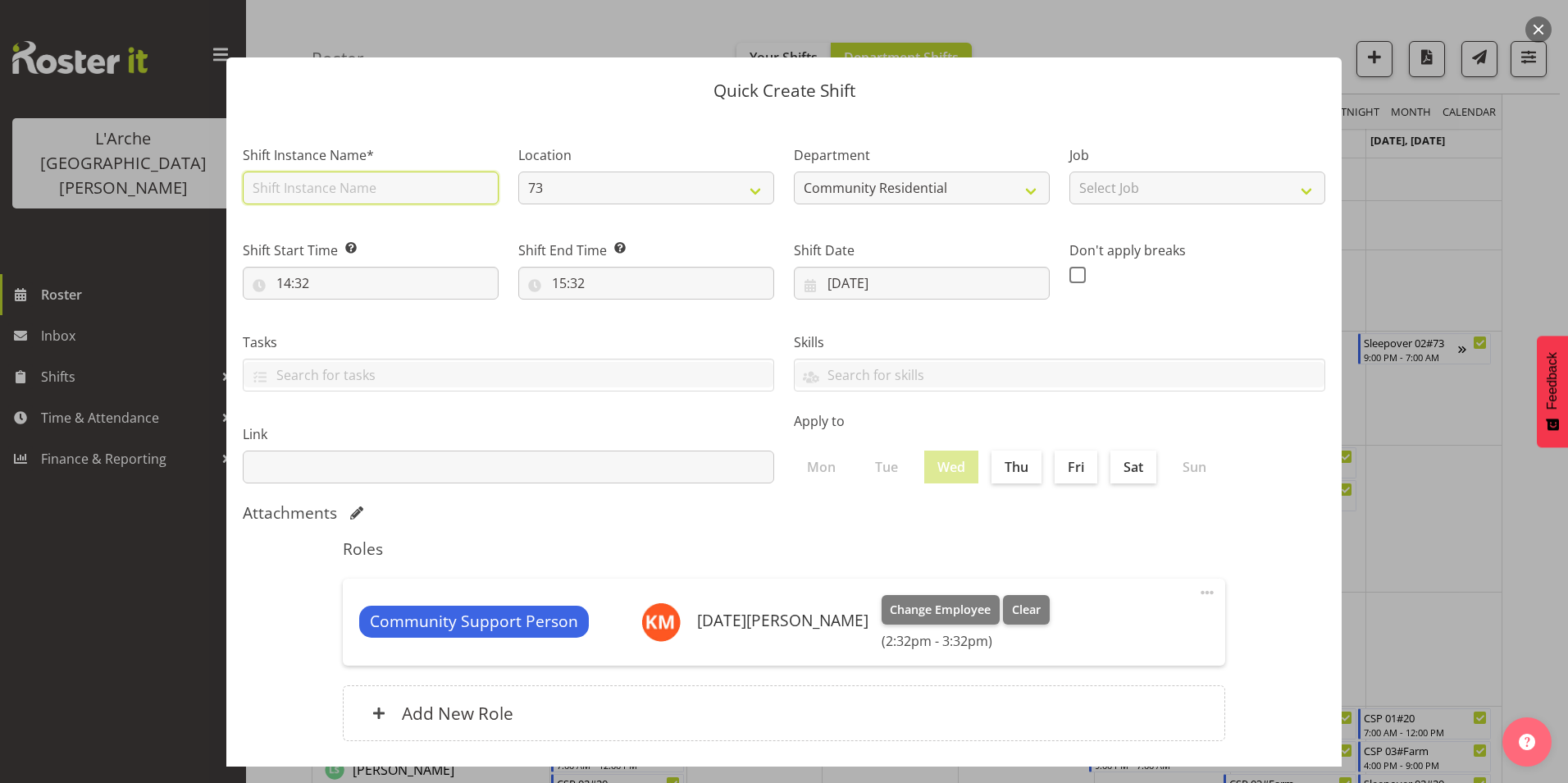
click at [402, 189] on input "text" at bounding box center [371, 187] width 256 height 33
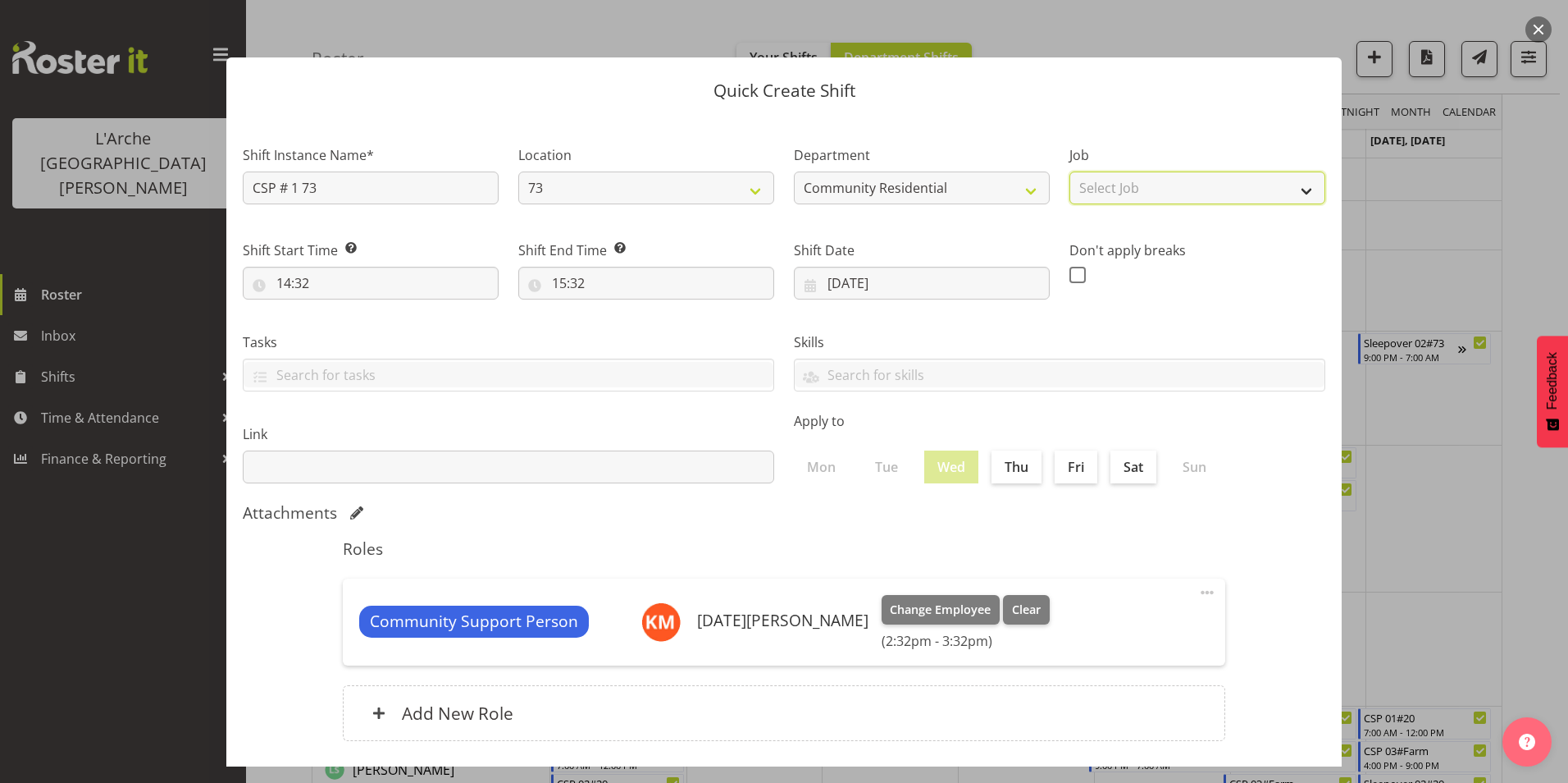
click at [1206, 178] on select "Select Job Accounts Admin Art Coordinator Community Leader Community Support Pe…" at bounding box center [1197, 187] width 256 height 33
click at [1070, 172] on select "Select Job Accounts Admin Art Coordinator Community Leader Community Support Pe…" at bounding box center [1197, 187] width 256 height 33
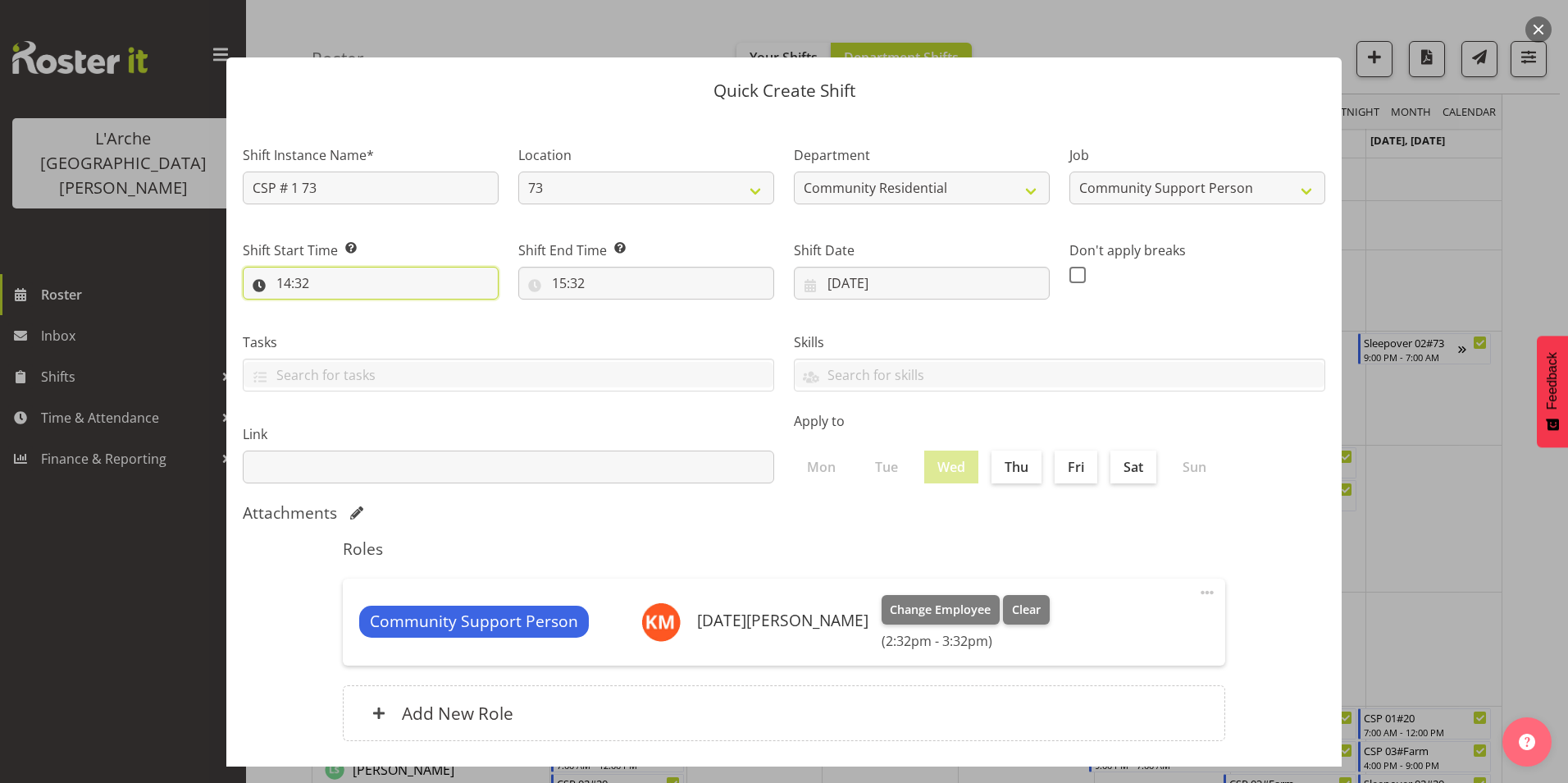
click at [287, 279] on input "14:32" at bounding box center [371, 282] width 256 height 33
click at [357, 322] on select "00 01 02 03 04 05 06 07 08 09 10 11 12 13 14 15 16 17 18 19 20 21 22 23" at bounding box center [355, 325] width 37 height 33
click at [336, 309] on select "00 01 02 03 04 05 06 07 08 09 10 11 12 13 14 15 16 17 18 19 20 21 22 23" at bounding box center [355, 325] width 37 height 33
click at [394, 319] on select "00 01 02 03 04 05 06 07 08 09 10 11 12 13 14 15 16 17 18 19 20 21 22 23 24 25 2…" at bounding box center [398, 325] width 37 height 33
click at [379, 309] on select "00 01 02 03 04 05 06 07 08 09 10 11 12 13 14 15 16 17 18 19 20 21 22 23 24 25 2…" at bounding box center [398, 325] width 37 height 33
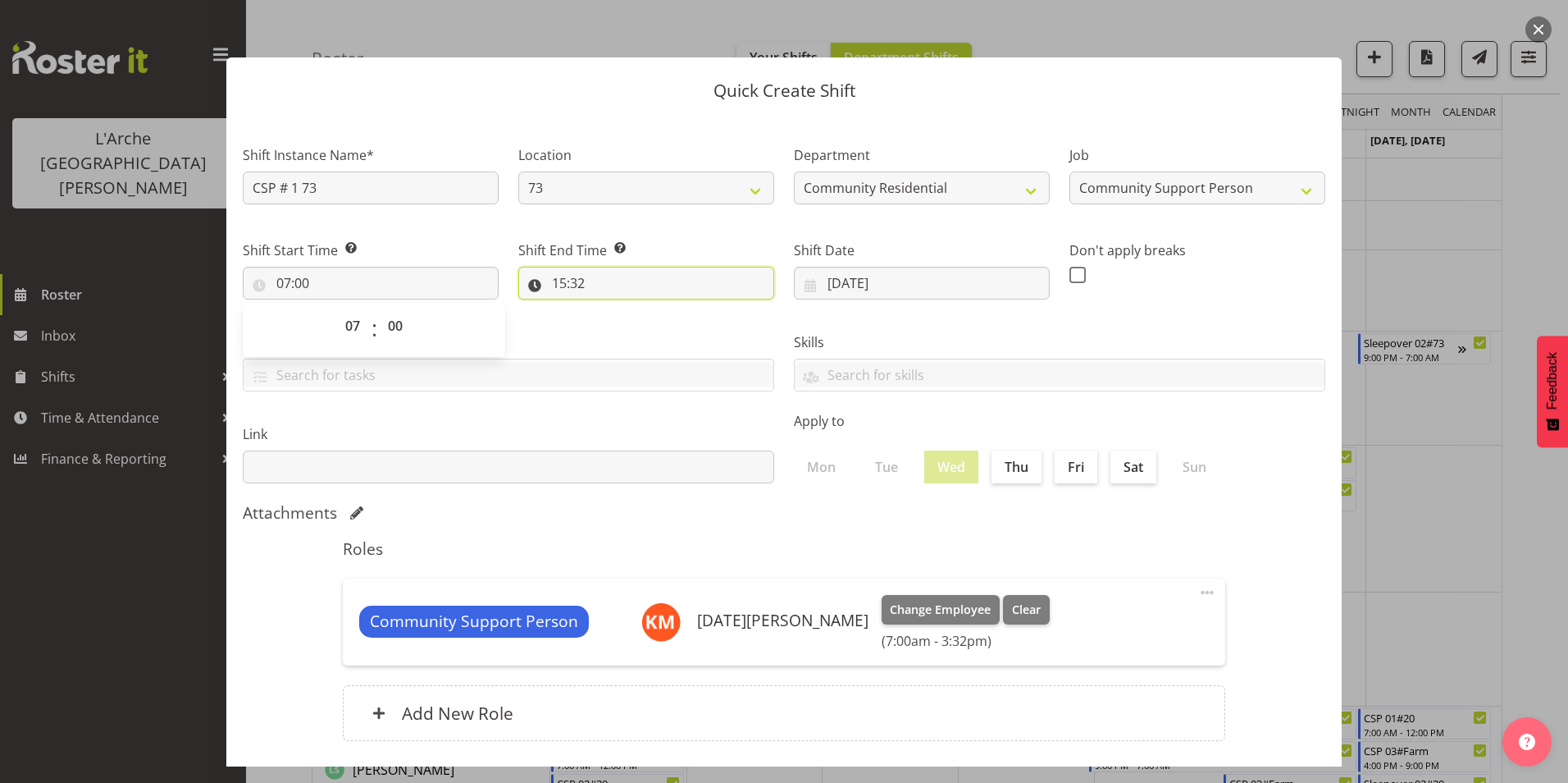
click at [556, 281] on input "15:32" at bounding box center [646, 282] width 256 height 33
click at [626, 328] on select "00 01 02 03 04 05 06 07 08 09 10 11 12 13 14 15 16 17 18 19 20 21 22 23" at bounding box center [631, 325] width 37 height 33
click at [612, 309] on select "00 01 02 03 04 05 06 07 08 09 10 11 12 13 14 15 16 17 18 19 20 21 22 23" at bounding box center [631, 325] width 37 height 33
click at [668, 326] on select "00 01 02 03 04 05 06 07 08 09 10 11 12 13 14 15 16 17 18 19 20 21 22 23 24 25 2…" at bounding box center [673, 325] width 37 height 33
click at [654, 309] on select "00 01 02 03 04 05 06 07 08 09 10 11 12 13 14 15 16 17 18 19 20 21 22 23 24 25 2…" at bounding box center [673, 325] width 37 height 33
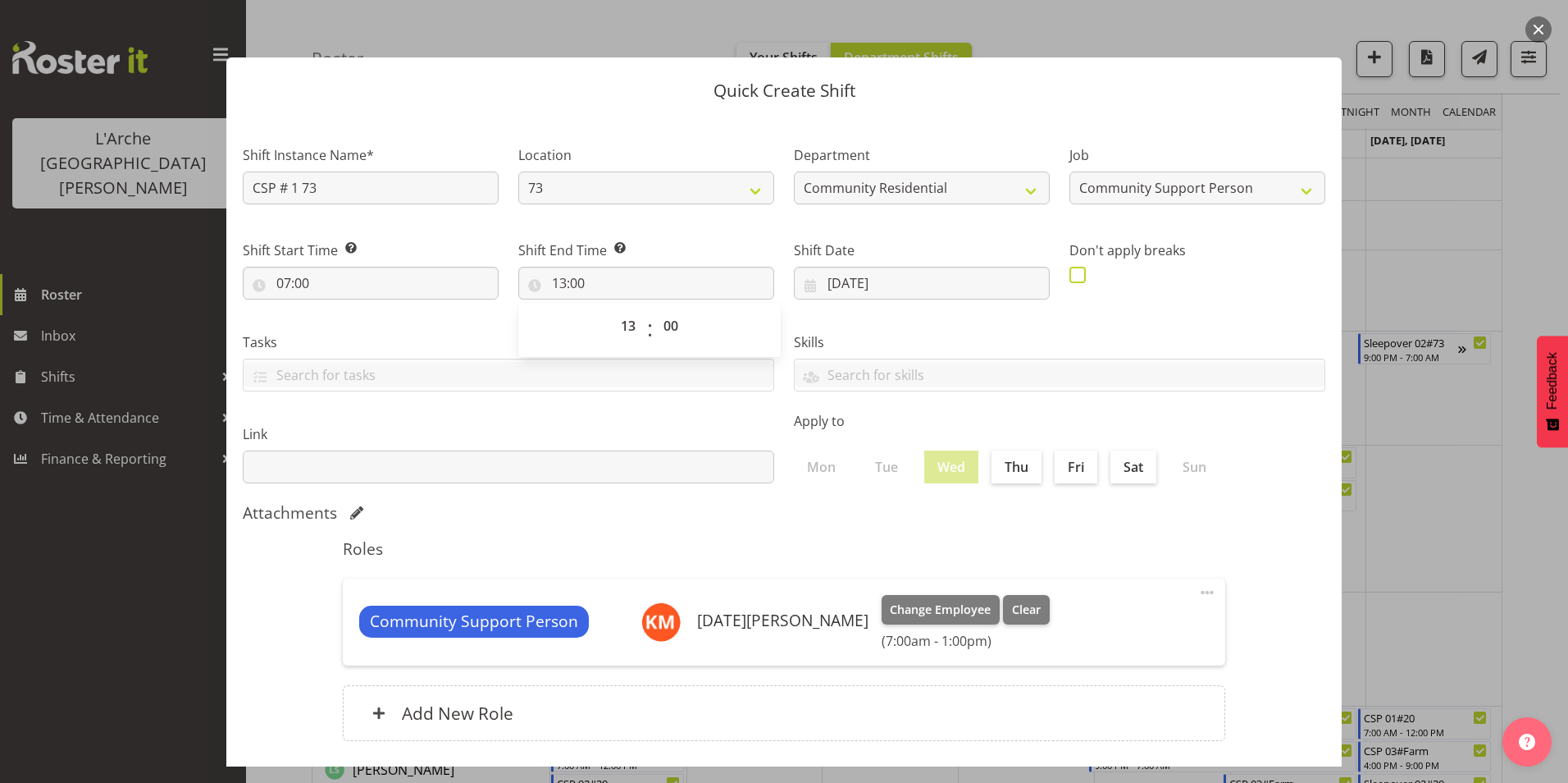
click at [1070, 271] on span at bounding box center [1078, 275] width 17 height 17
click at [1070, 271] on input "checkbox" at bounding box center [1074, 274] width 10 height 10
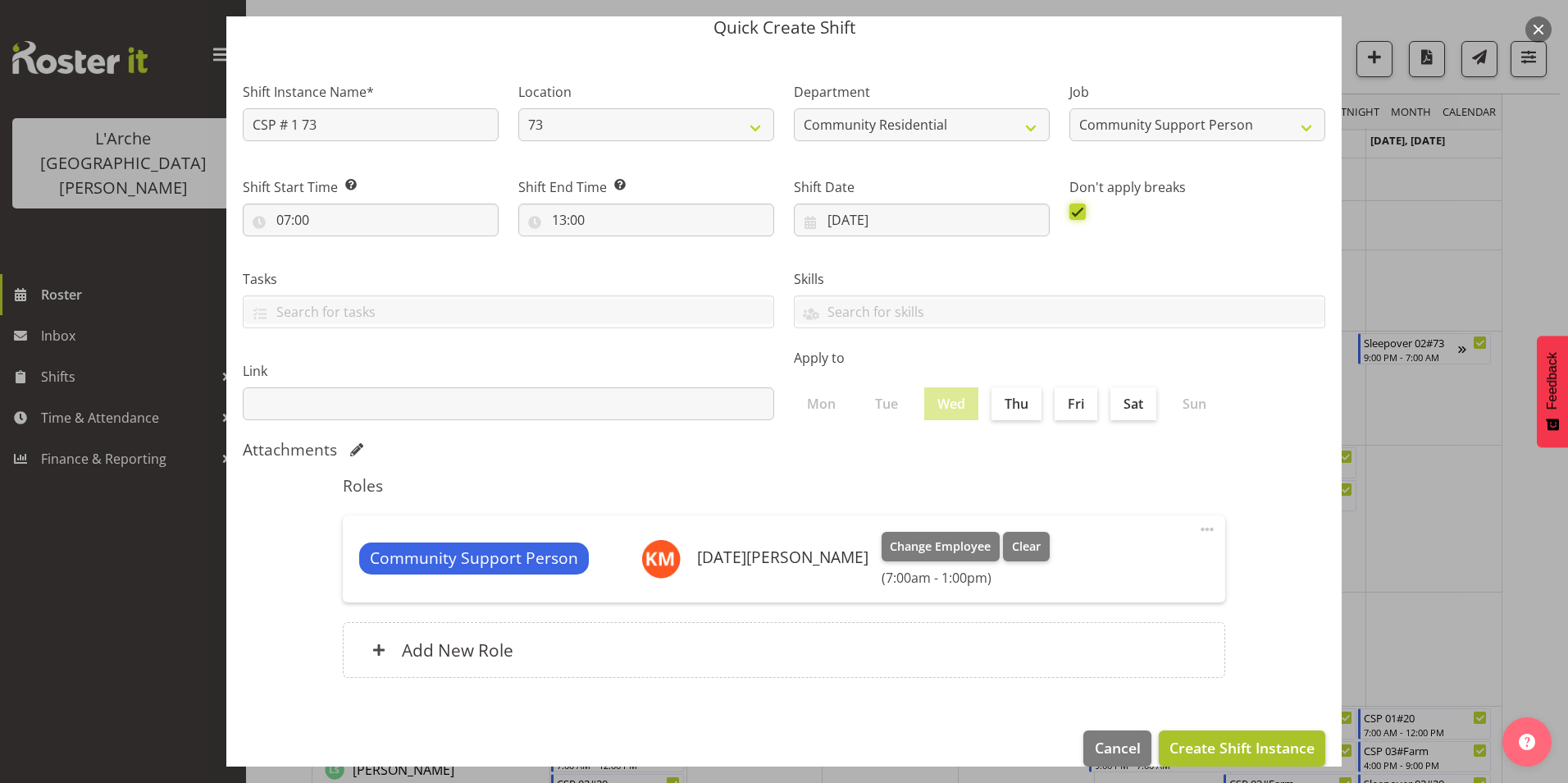
scroll to position [88, 0]
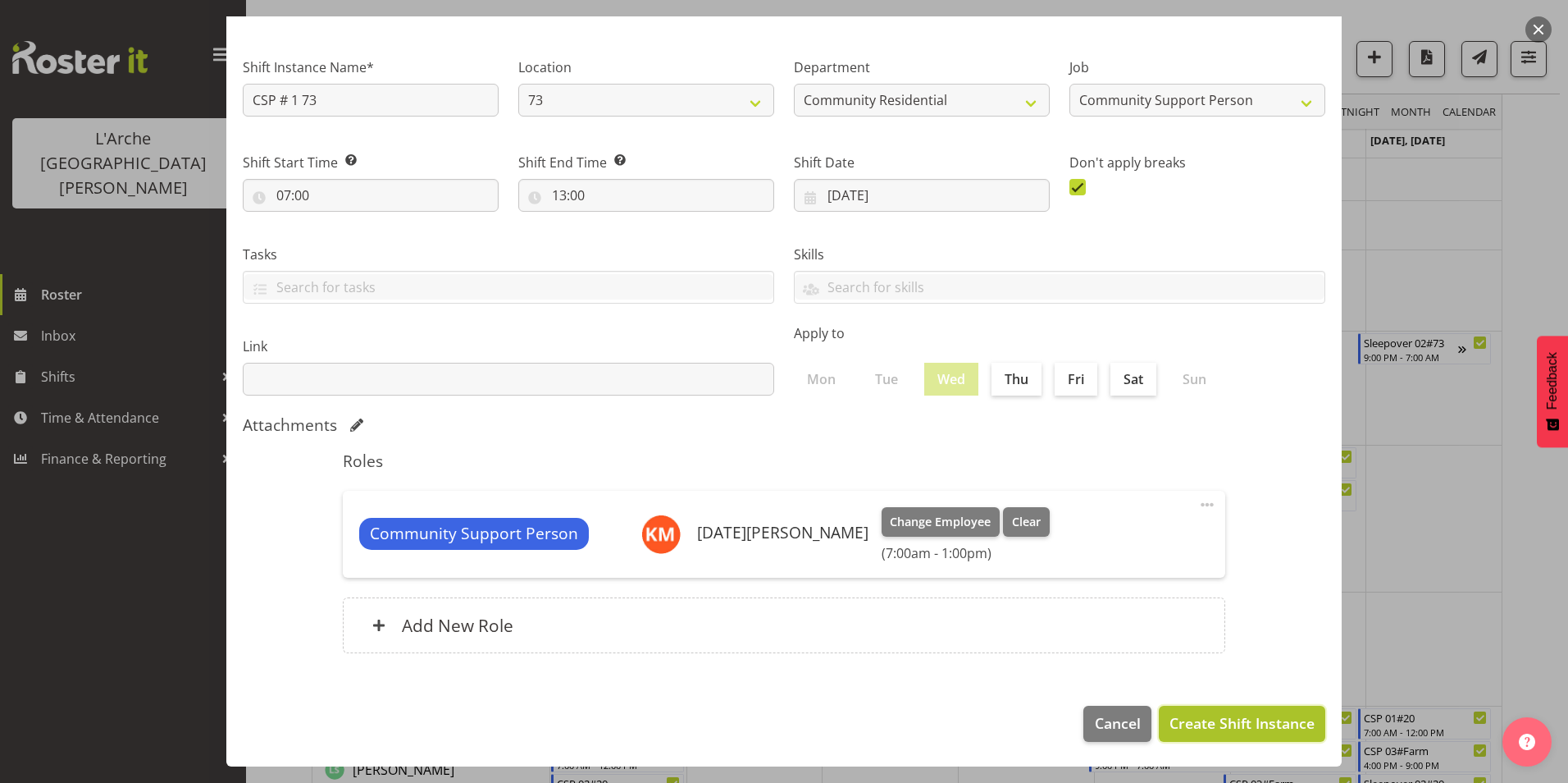
click at [1208, 716] on span "Create Shift Instance" at bounding box center [1242, 722] width 145 height 21
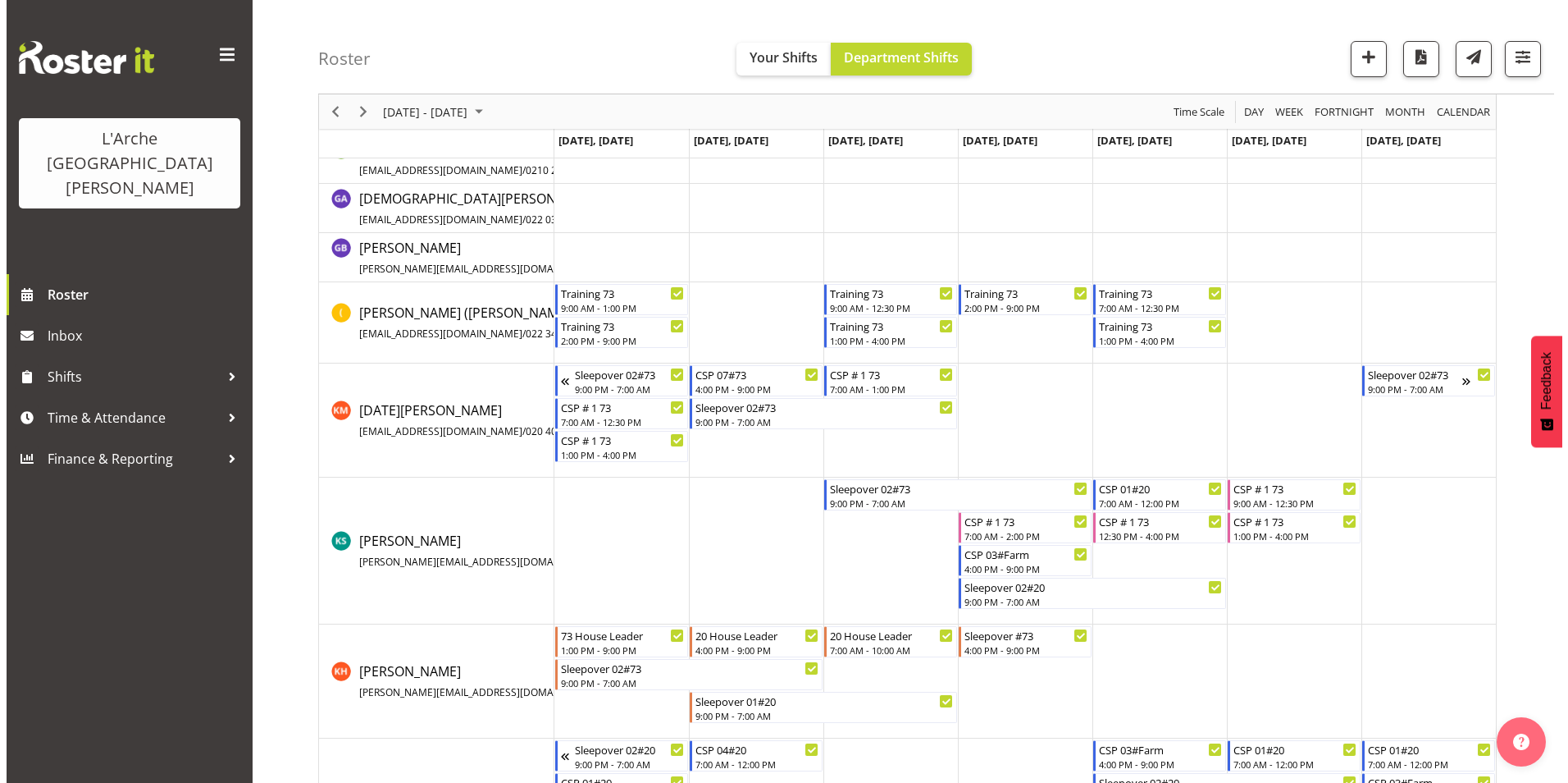
scroll to position [410, 0]
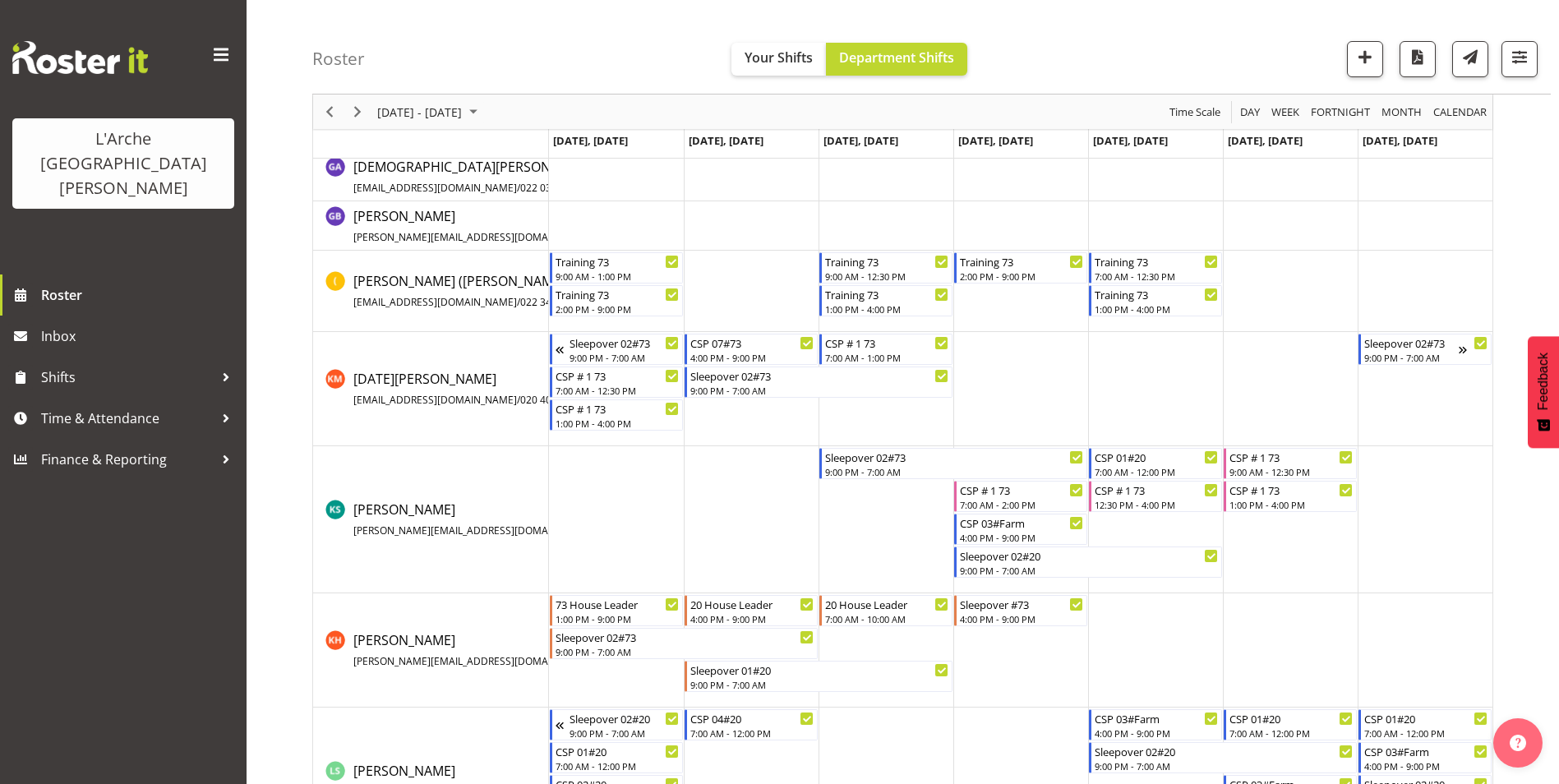
click at [1013, 348] on td "Timeline Week of September 15, 2025" at bounding box center [1020, 389] width 134 height 114
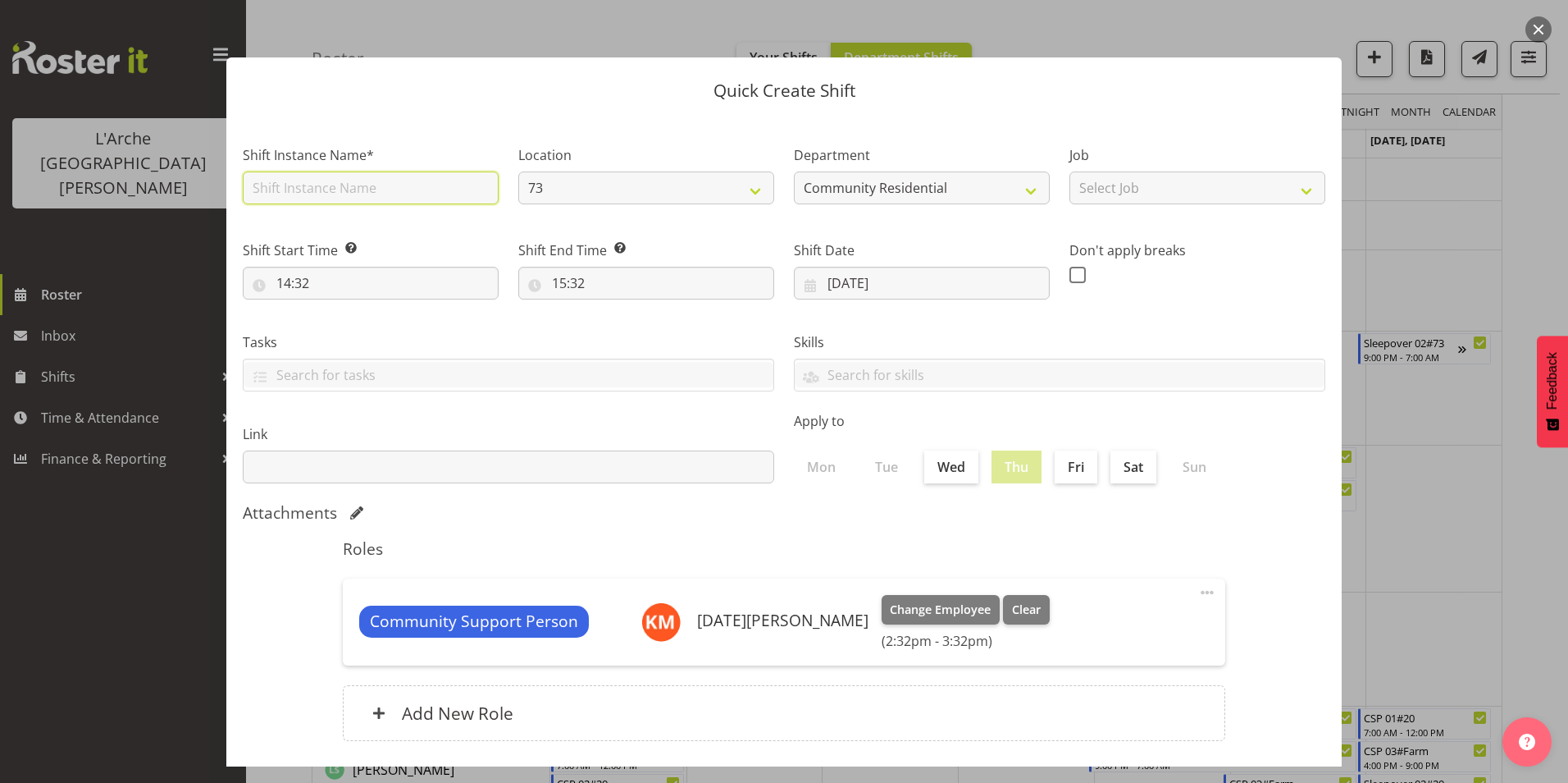
click at [280, 192] on input "text" at bounding box center [371, 187] width 256 height 33
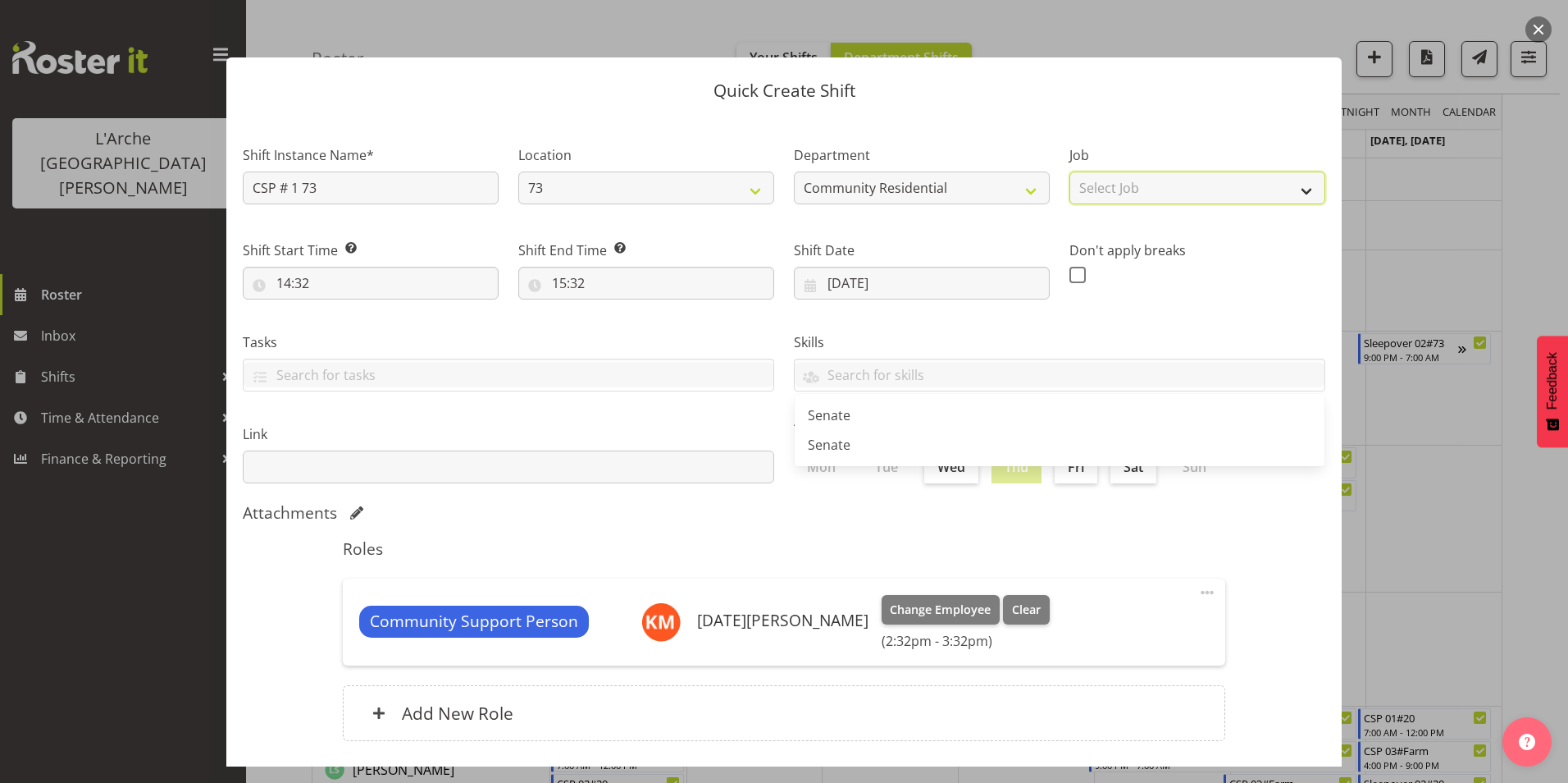
click at [1125, 182] on select "Select Job Accounts Admin Art Coordinator Community Leader Community Support Pe…" at bounding box center [1197, 187] width 256 height 33
click at [1070, 172] on select "Select Job Accounts Admin Art Coordinator Community Leader Community Support Pe…" at bounding box center [1197, 187] width 256 height 33
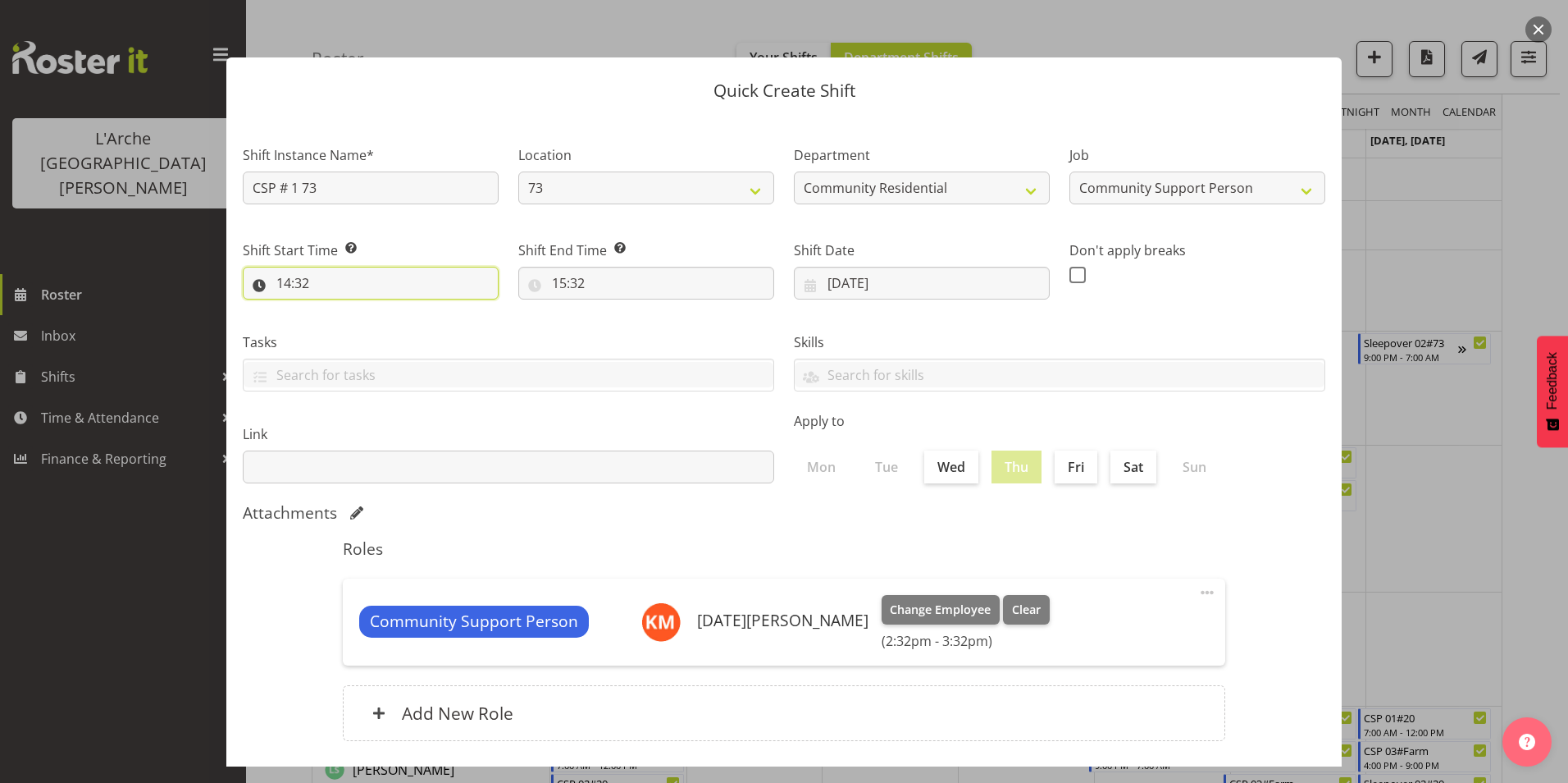
click at [287, 282] on input "14:32" at bounding box center [371, 282] width 256 height 33
click at [346, 321] on select "00 01 02 03 04 05 06 07 08 09 10 11 12 13 14 15 16 17 18 19 20 21 22 23" at bounding box center [355, 325] width 37 height 33
click at [336, 309] on select "00 01 02 03 04 05 06 07 08 09 10 11 12 13 14 15 16 17 18 19 20 21 22 23" at bounding box center [355, 325] width 37 height 33
click at [395, 328] on select "00 01 02 03 04 05 06 07 08 09 10 11 12 13 14 15 16 17 18 19 20 21 22 23 24 25 2…" at bounding box center [398, 325] width 37 height 33
click at [379, 309] on select "00 01 02 03 04 05 06 07 08 09 10 11 12 13 14 15 16 17 18 19 20 21 22 23 24 25 2…" at bounding box center [398, 325] width 37 height 33
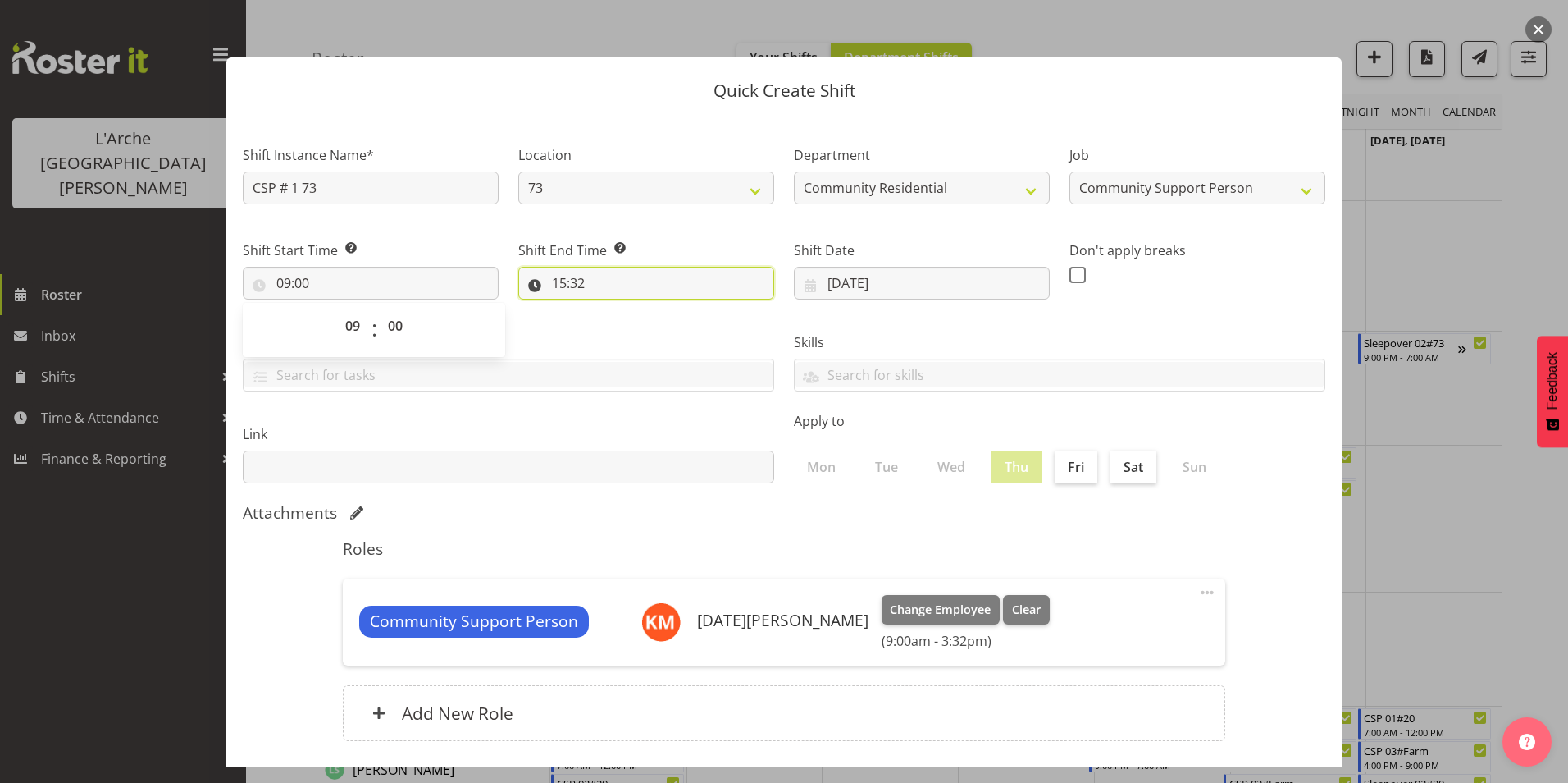
click at [555, 279] on input "15:32" at bounding box center [646, 282] width 256 height 33
click at [626, 320] on select "00 01 02 03 04 05 06 07 08 09 10 11 12 13 14 15 16 17 18 19 20 21 22 23" at bounding box center [631, 325] width 37 height 33
click at [612, 309] on select "00 01 02 03 04 05 06 07 08 09 10 11 12 13 14 15 16 17 18 19 20 21 22 23" at bounding box center [631, 325] width 37 height 33
drag, startPoint x: 665, startPoint y: 326, endPoint x: 665, endPoint y: 337, distance: 11.0
click at [665, 325] on select "00 01 02 03 04 05 06 07 08 09 10 11 12 13 14 15 16 17 18 19 20 21 22 23 24 25 2…" at bounding box center [673, 325] width 37 height 33
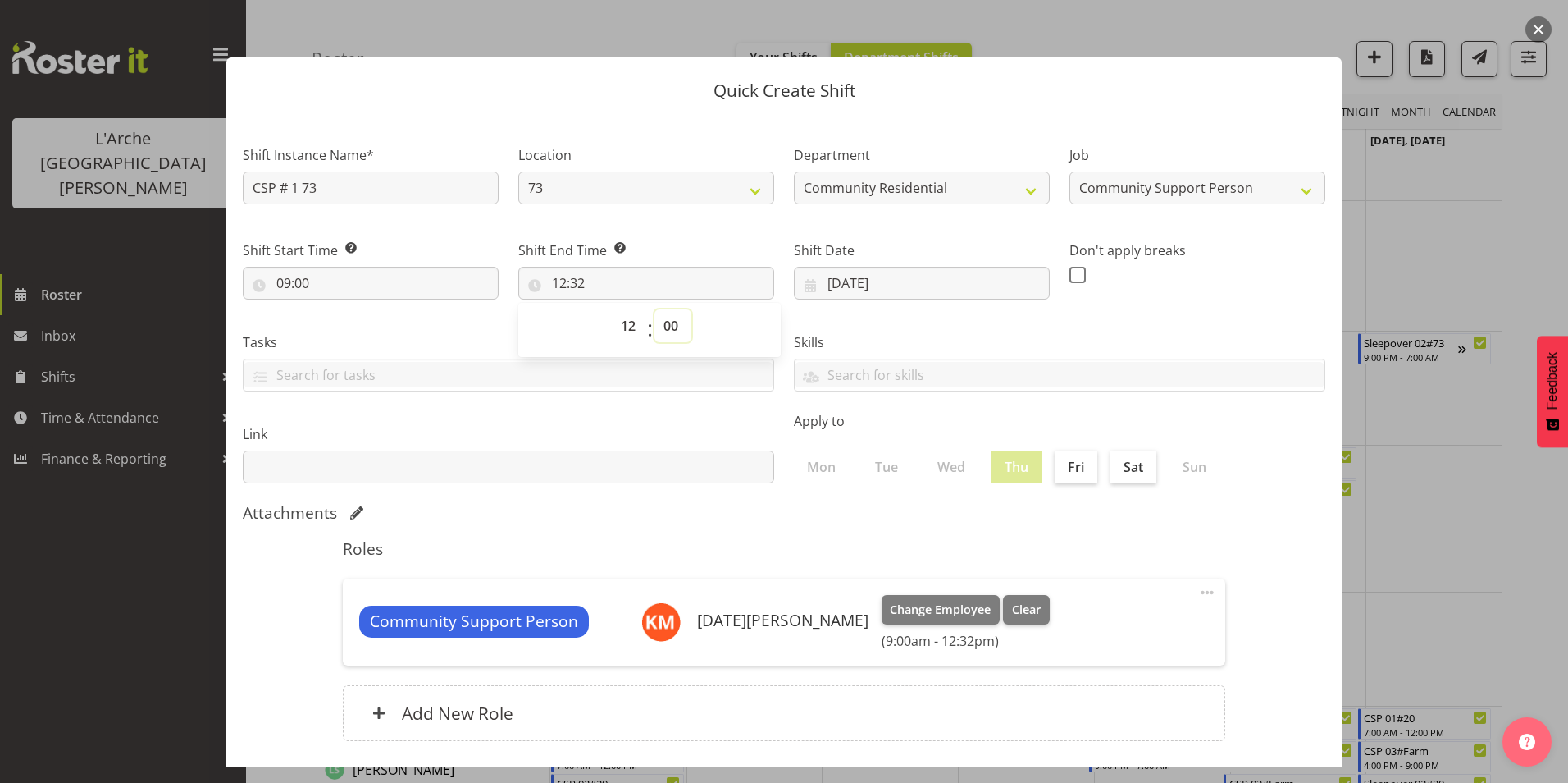
click at [654, 309] on select "00 01 02 03 04 05 06 07 08 09 10 11 12 13 14 15 16 17 18 19 20 21 22 23 24 25 2…" at bounding box center [673, 325] width 37 height 33
click at [1077, 270] on label at bounding box center [1082, 275] width 25 height 17
click at [1077, 270] on input "checkbox" at bounding box center [1074, 274] width 10 height 10
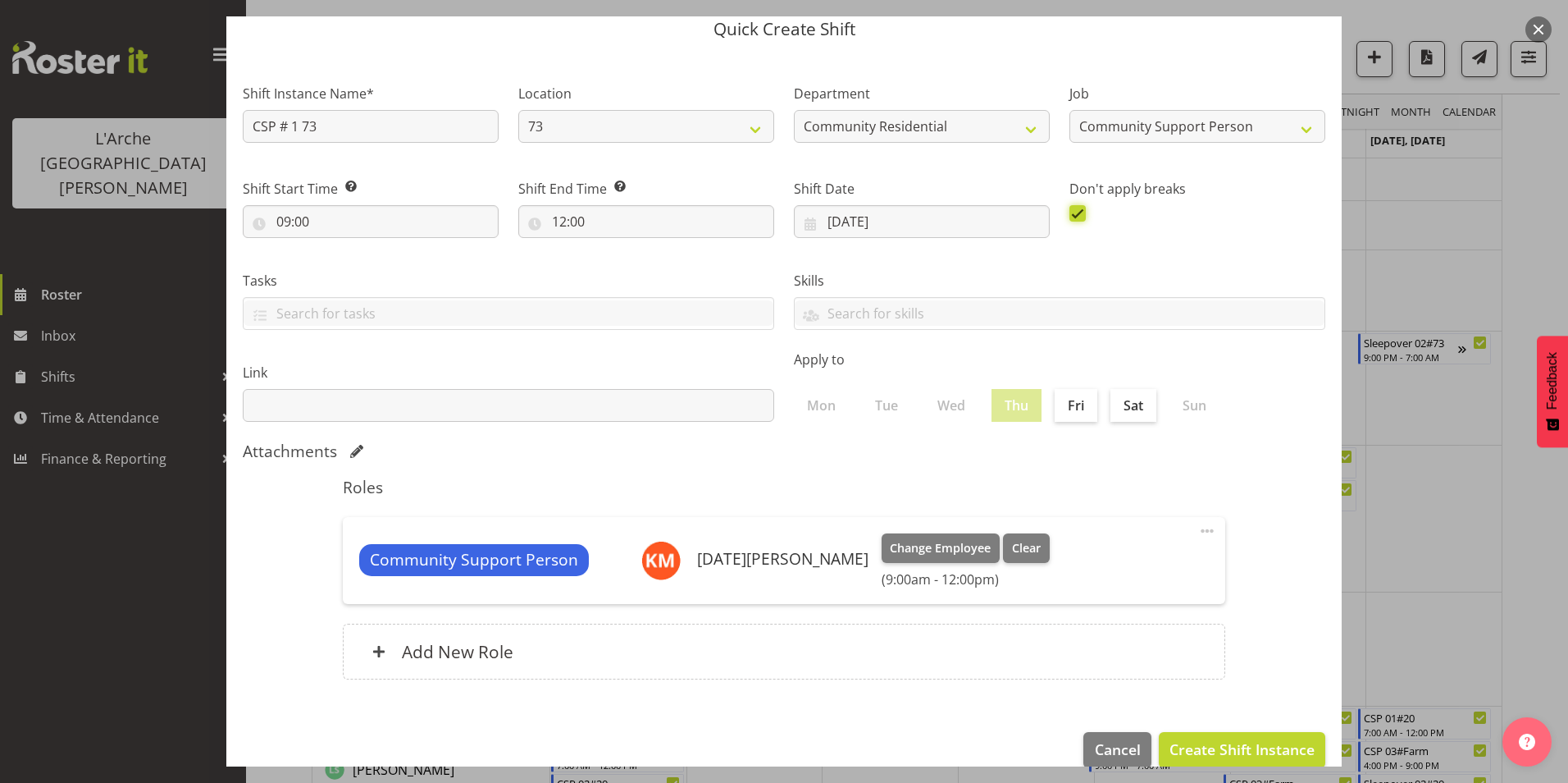
scroll to position [88, 0]
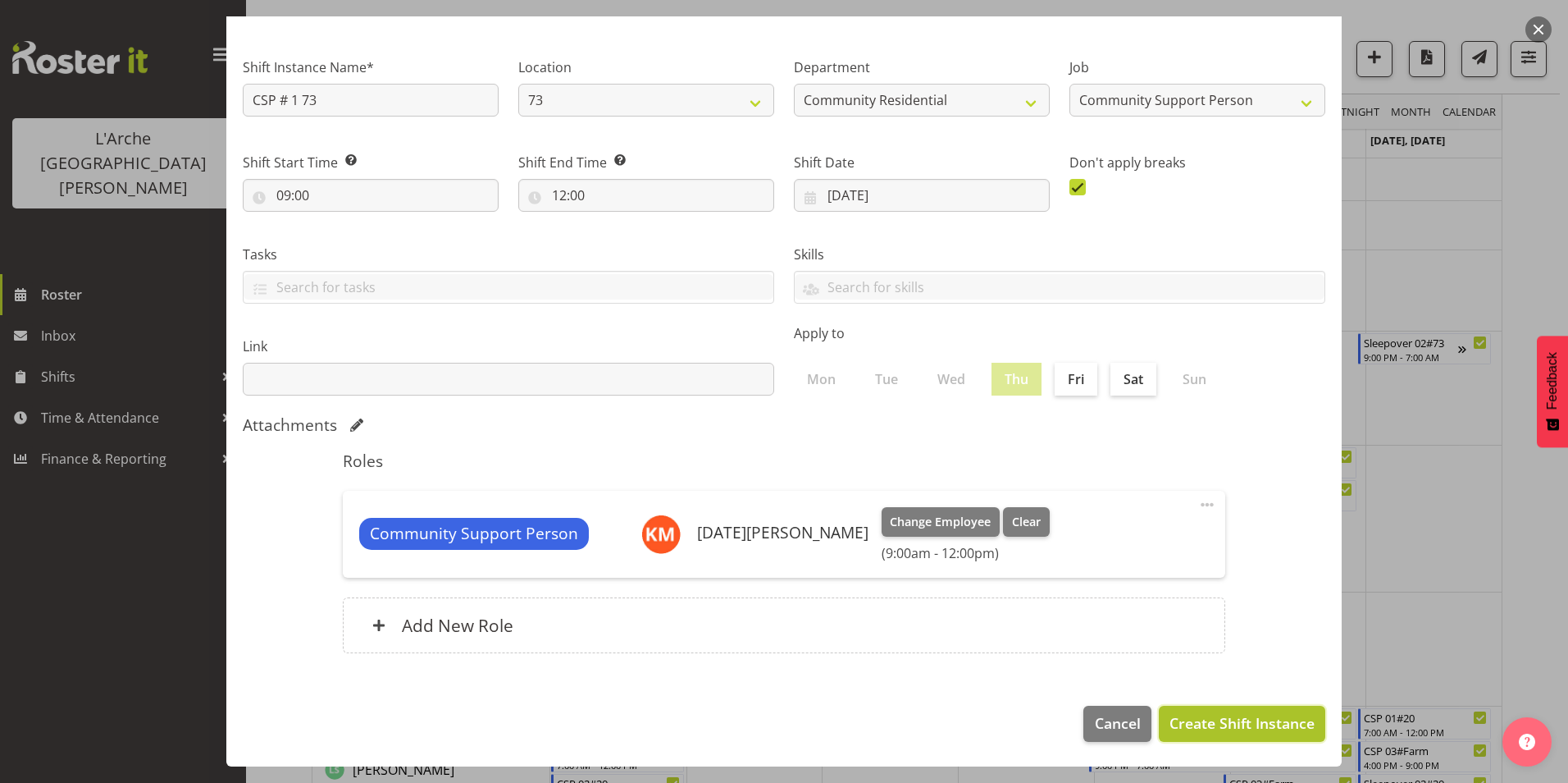
click at [1233, 725] on span "Create Shift Instance" at bounding box center [1242, 722] width 145 height 21
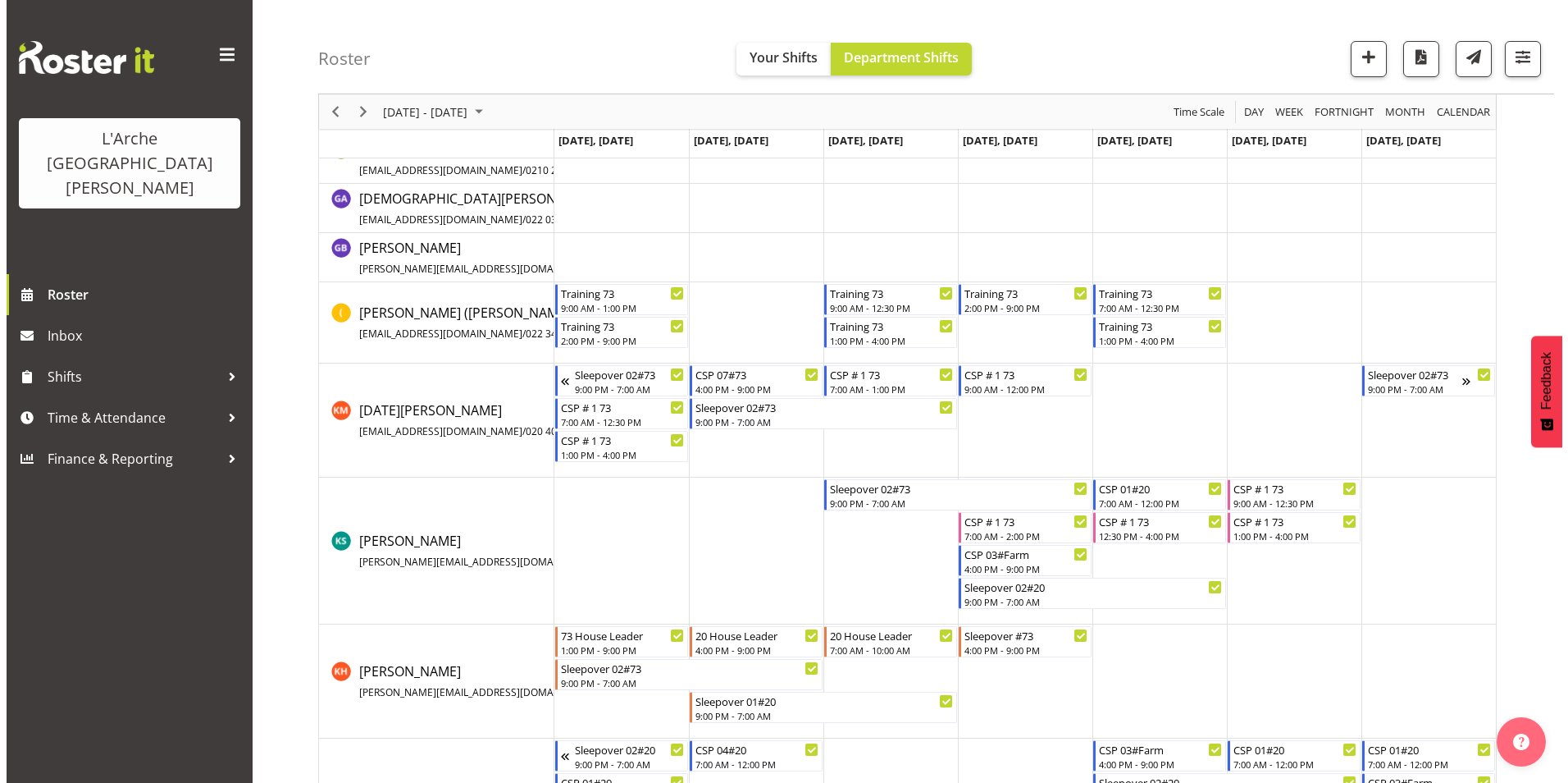
scroll to position [410, 0]
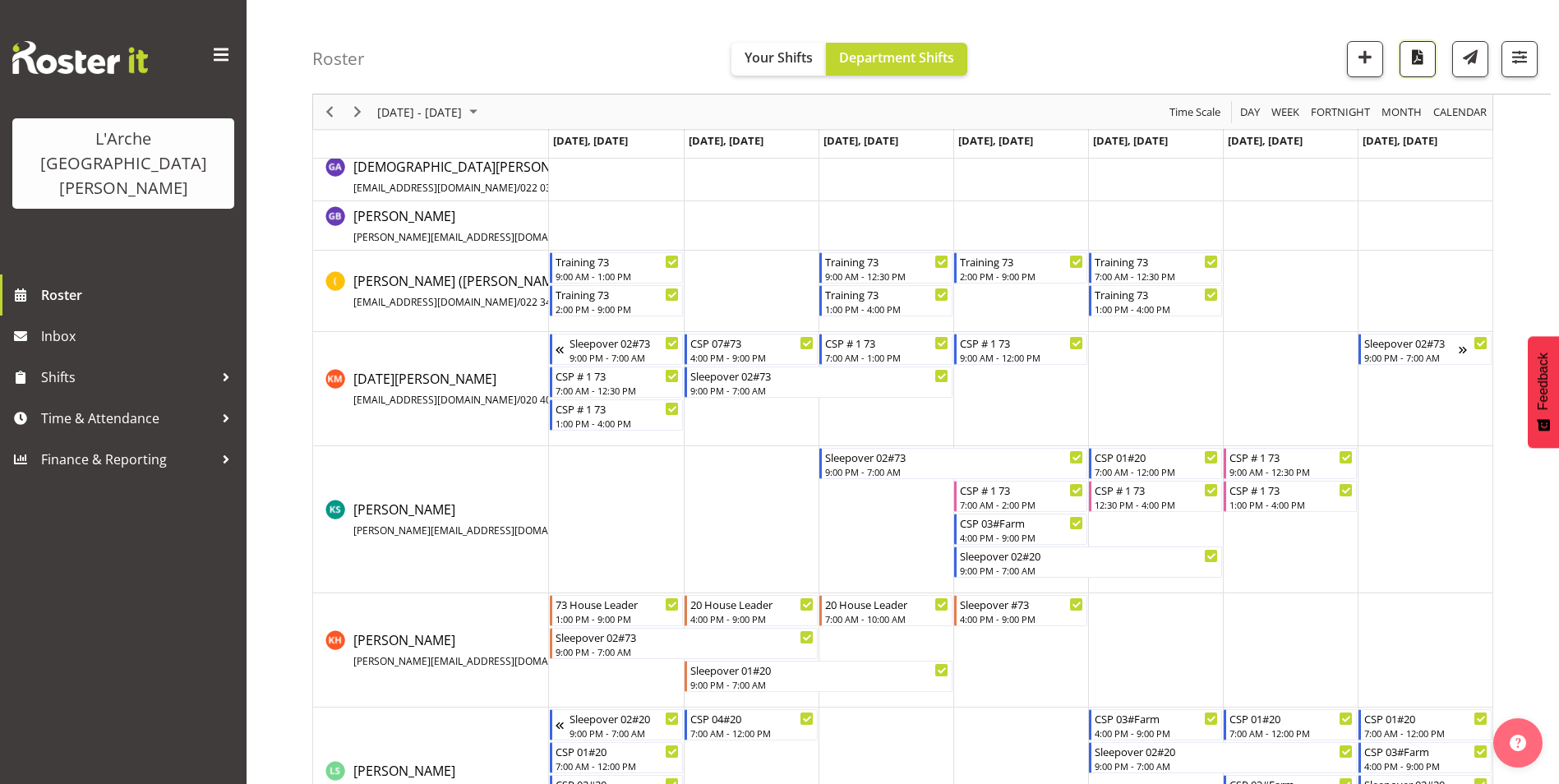
click at [1417, 58] on span "button" at bounding box center [1417, 56] width 21 height 21
click at [1159, 55] on div "Roster Your Shifts Department Shifts 2 Locations Clear 20 30 41 5 56b 65a 73 Ar…" at bounding box center [932, 47] width 1239 height 94
click at [875, 511] on td "Timeline Week of September 15, 2025" at bounding box center [886, 520] width 134 height 147
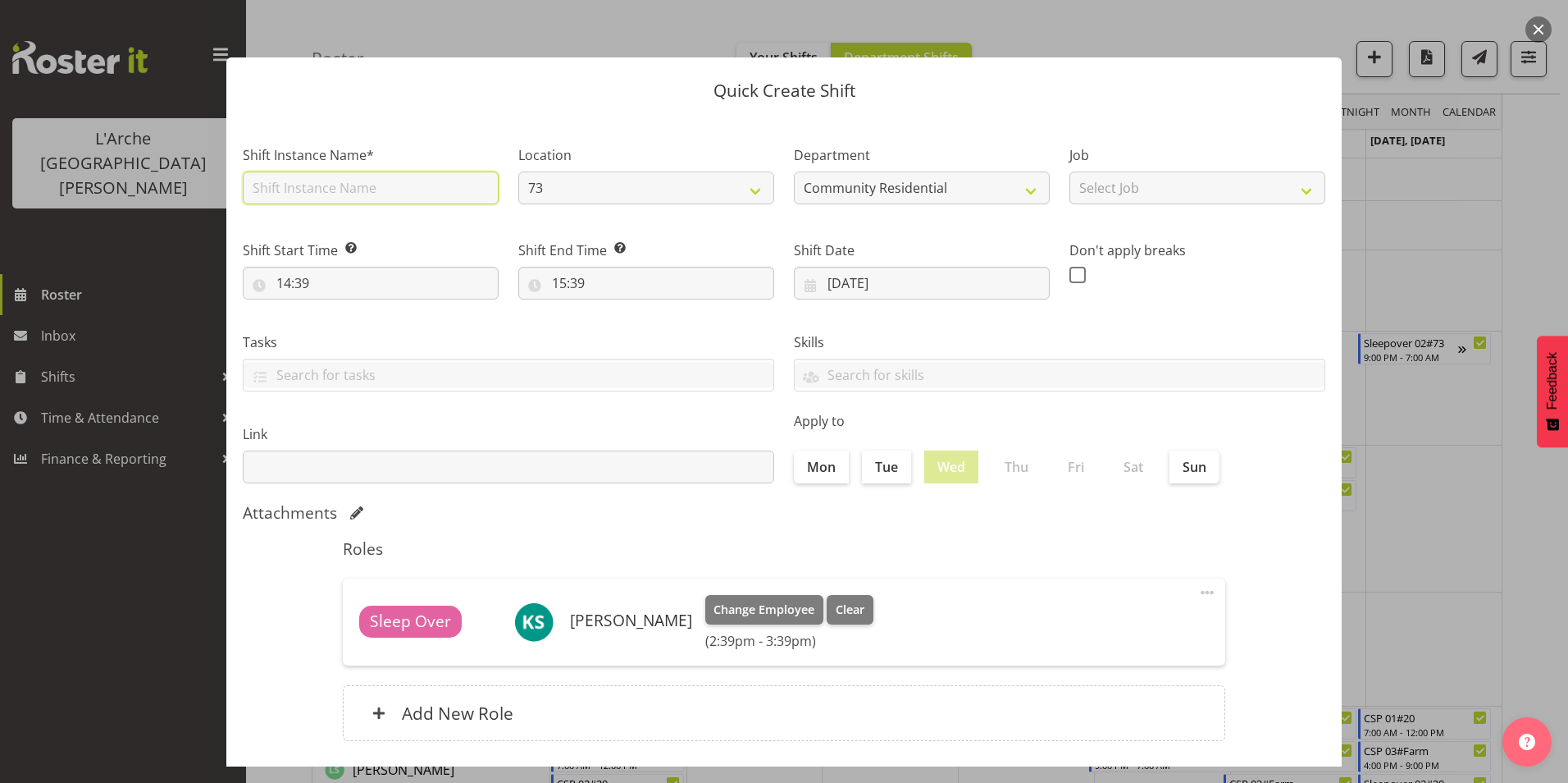
drag, startPoint x: 293, startPoint y: 184, endPoint x: 298, endPoint y: 175, distance: 10.3
click at [298, 175] on input "text" at bounding box center [371, 187] width 256 height 33
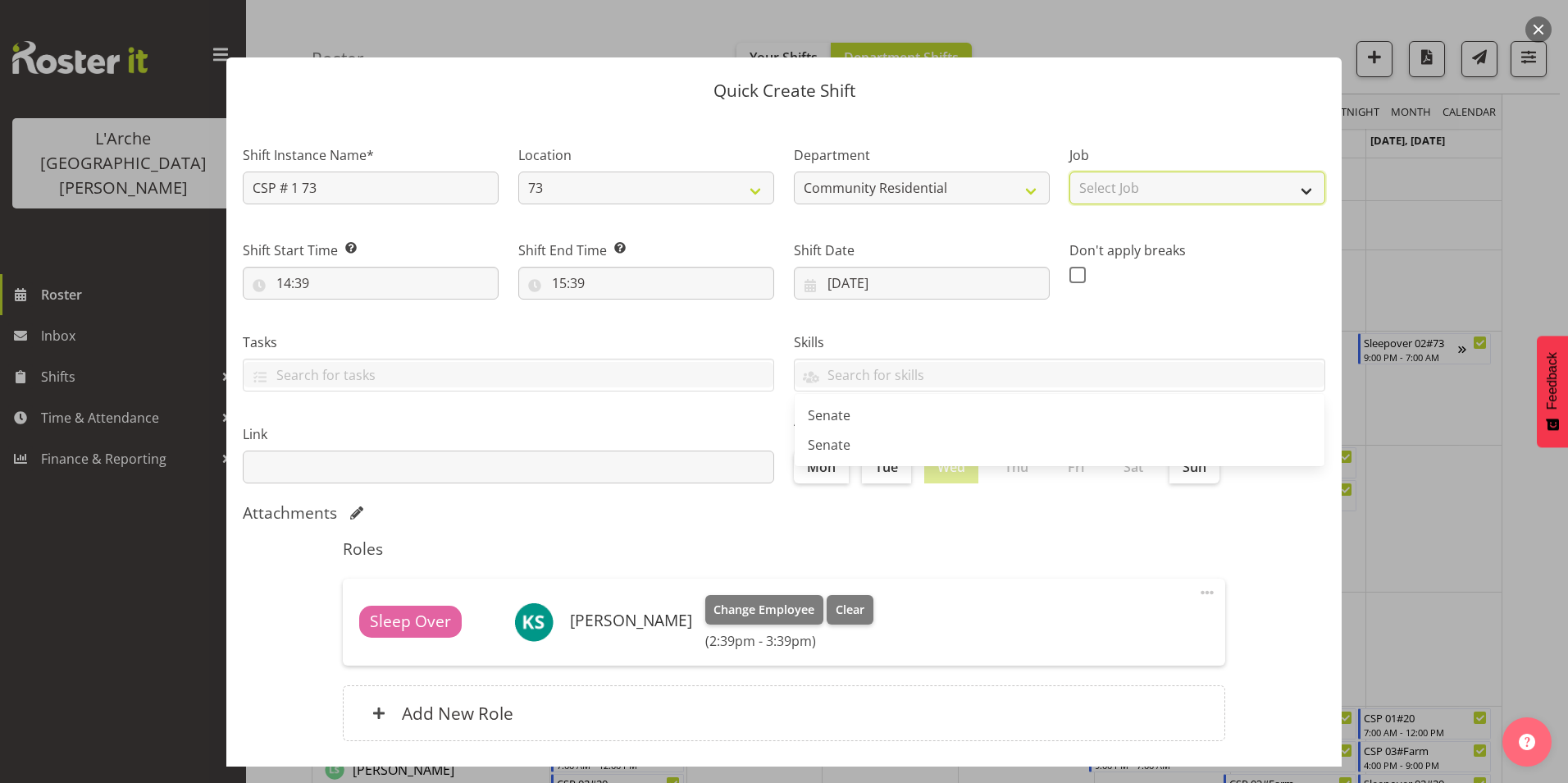
click at [1121, 188] on select "Select Job Accounts Admin Art Coordinator Community Leader Community Support Pe…" at bounding box center [1197, 187] width 256 height 33
click at [1070, 172] on select "Select Job Accounts Admin Art Coordinator Community Leader Community Support Pe…" at bounding box center [1197, 187] width 256 height 33
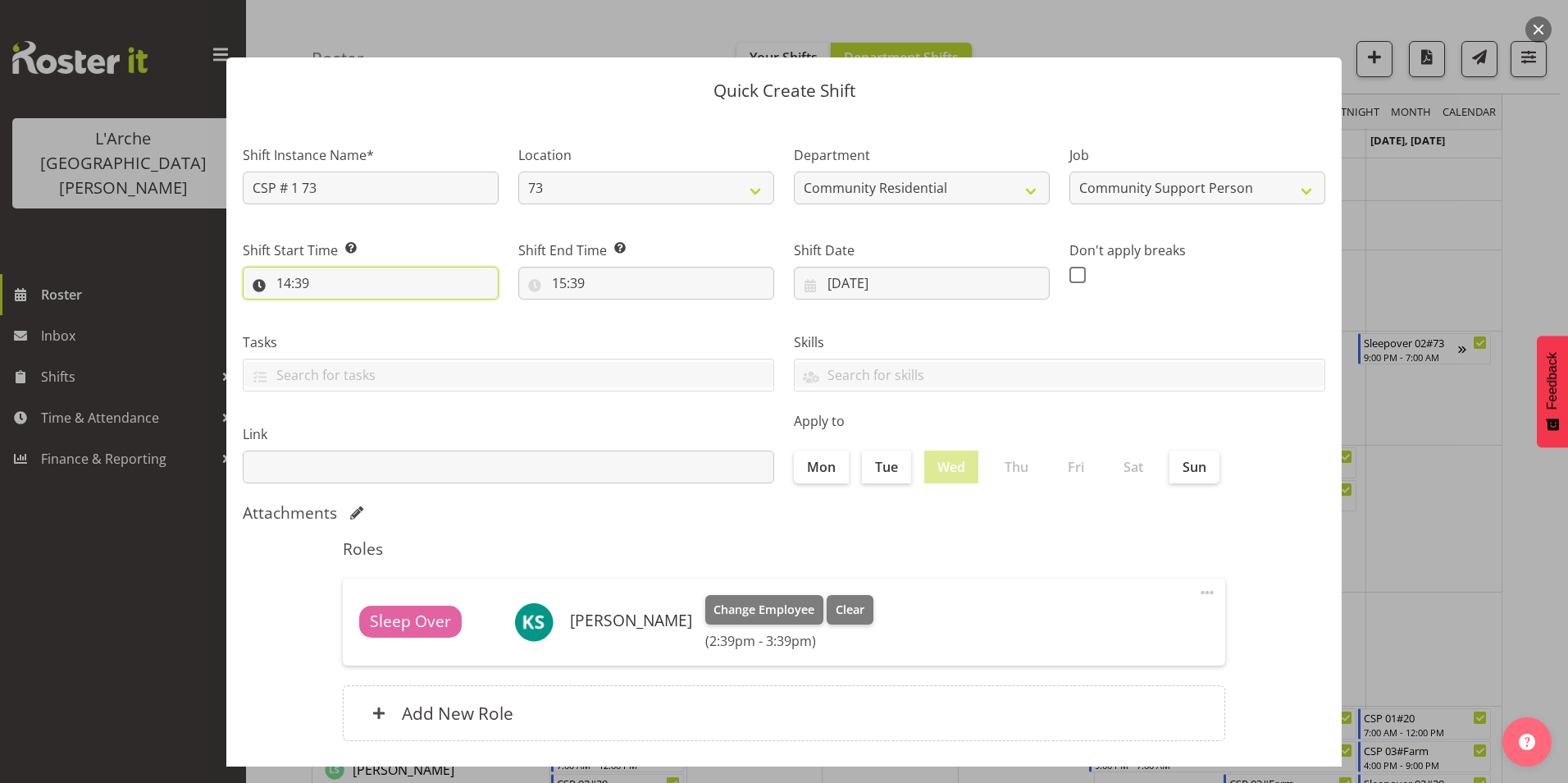
click at [286, 280] on input "14:39" at bounding box center [371, 282] width 256 height 33
click at [347, 320] on select "00 01 02 03 04 05 06 07 08 09 10 11 12 13 14 15 16 17 18 19 20 21 22 23" at bounding box center [355, 325] width 37 height 33
click at [336, 309] on select "00 01 02 03 04 05 06 07 08 09 10 11 12 13 14 15 16 17 18 19 20 21 22 23" at bounding box center [355, 325] width 37 height 33
click at [397, 323] on select "00 01 02 03 04 05 06 07 08 09 10 11 12 13 14 15 16 17 18 19 20 21 22 23 24 25 2…" at bounding box center [398, 325] width 37 height 33
click at [379, 309] on select "00 01 02 03 04 05 06 07 08 09 10 11 12 13 14 15 16 17 18 19 20 21 22 23 24 25 2…" at bounding box center [398, 325] width 37 height 33
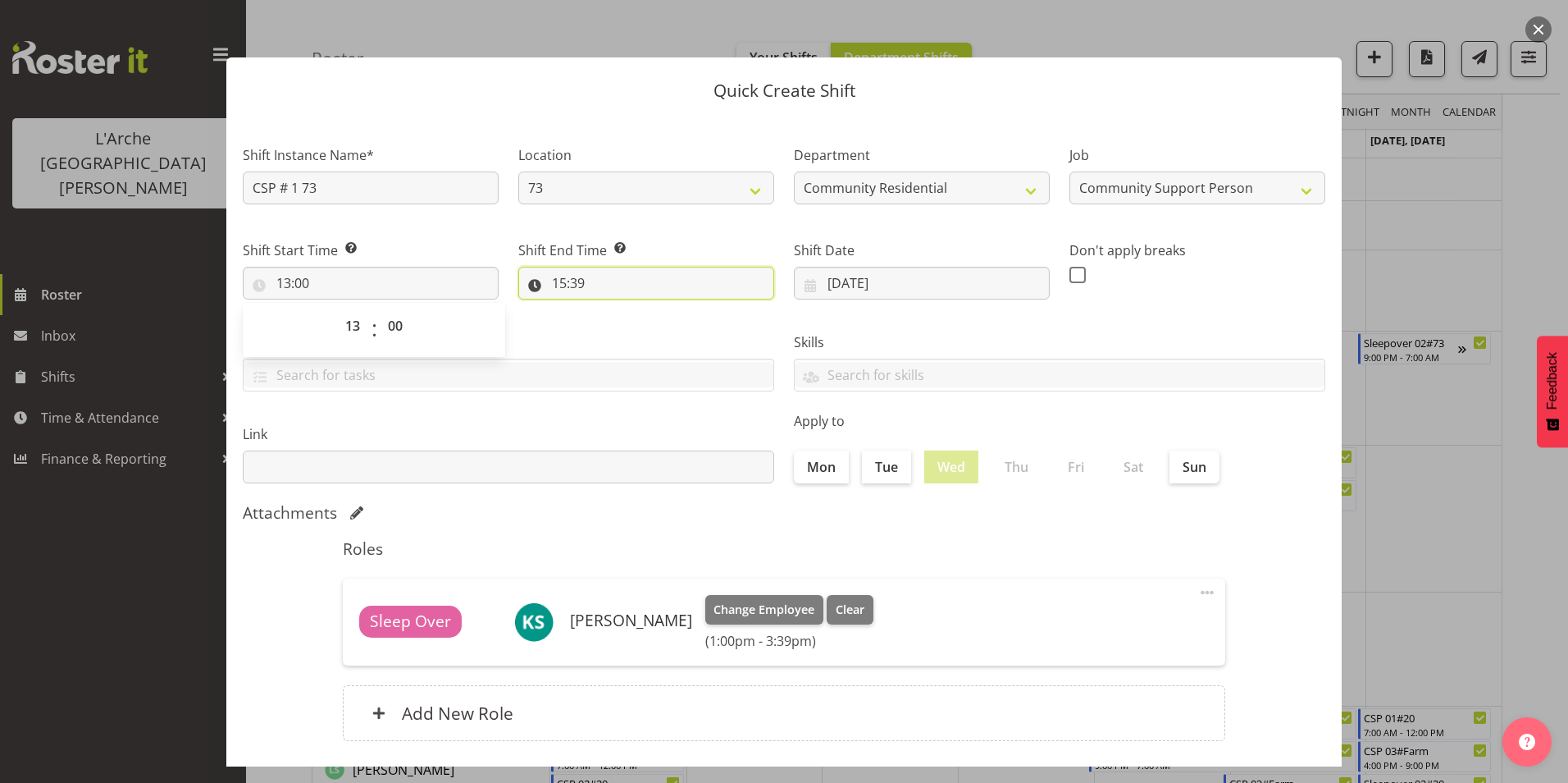
click at [561, 281] on input "15:39" at bounding box center [646, 282] width 256 height 33
click at [627, 328] on select "00 01 02 03 04 05 06 07 08 09 10 11 12 13 14 15 16 17 18 19 20 21 22 23" at bounding box center [631, 325] width 37 height 33
click at [612, 309] on select "00 01 02 03 04 05 06 07 08 09 10 11 12 13 14 15 16 17 18 19 20 21 22 23" at bounding box center [631, 325] width 37 height 33
click at [665, 323] on select "00 01 02 03 04 05 06 07 08 09 10 11 12 13 14 15 16 17 18 19 20 21 22 23 24 25 2…" at bounding box center [673, 325] width 37 height 33
click at [654, 309] on select "00 01 02 03 04 05 06 07 08 09 10 11 12 13 14 15 16 17 18 19 20 21 22 23 24 25 2…" at bounding box center [673, 325] width 37 height 33
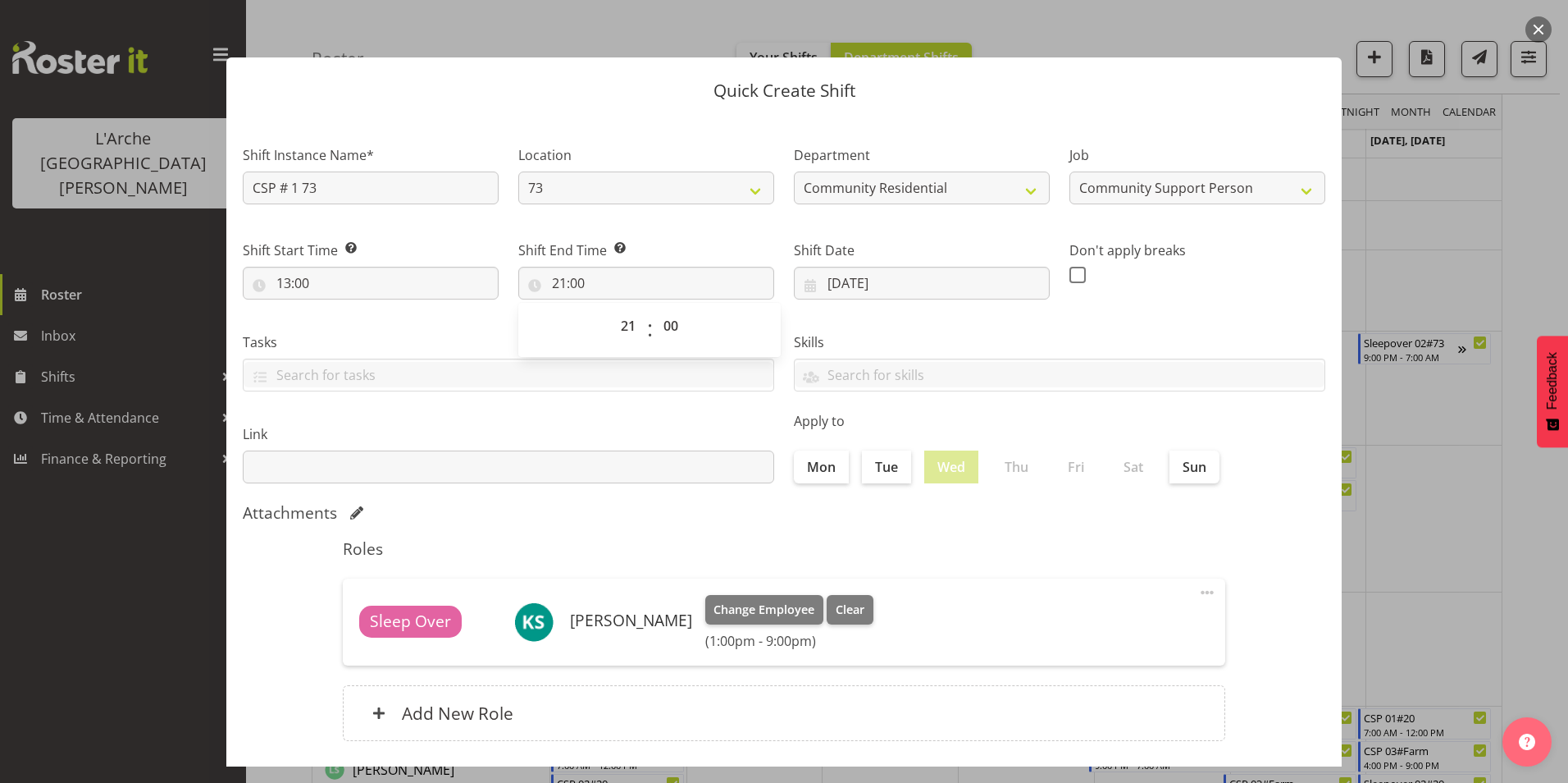
drag, startPoint x: 1074, startPoint y: 271, endPoint x: 1111, endPoint y: 323, distance: 63.8
click at [1074, 275] on span at bounding box center [1078, 275] width 17 height 17
click at [1074, 275] on input "checkbox" at bounding box center [1074, 274] width 10 height 10
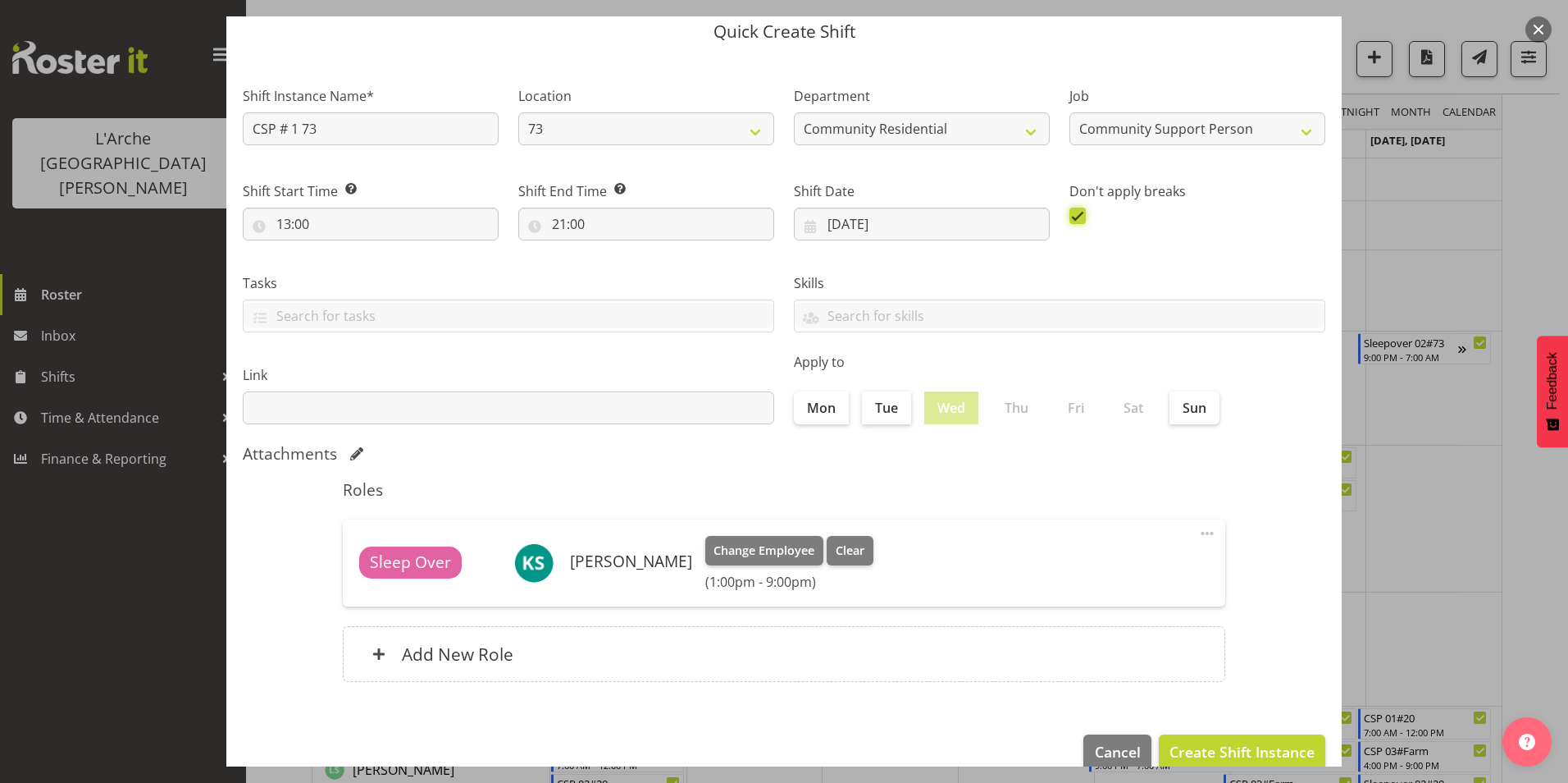
scroll to position [88, 0]
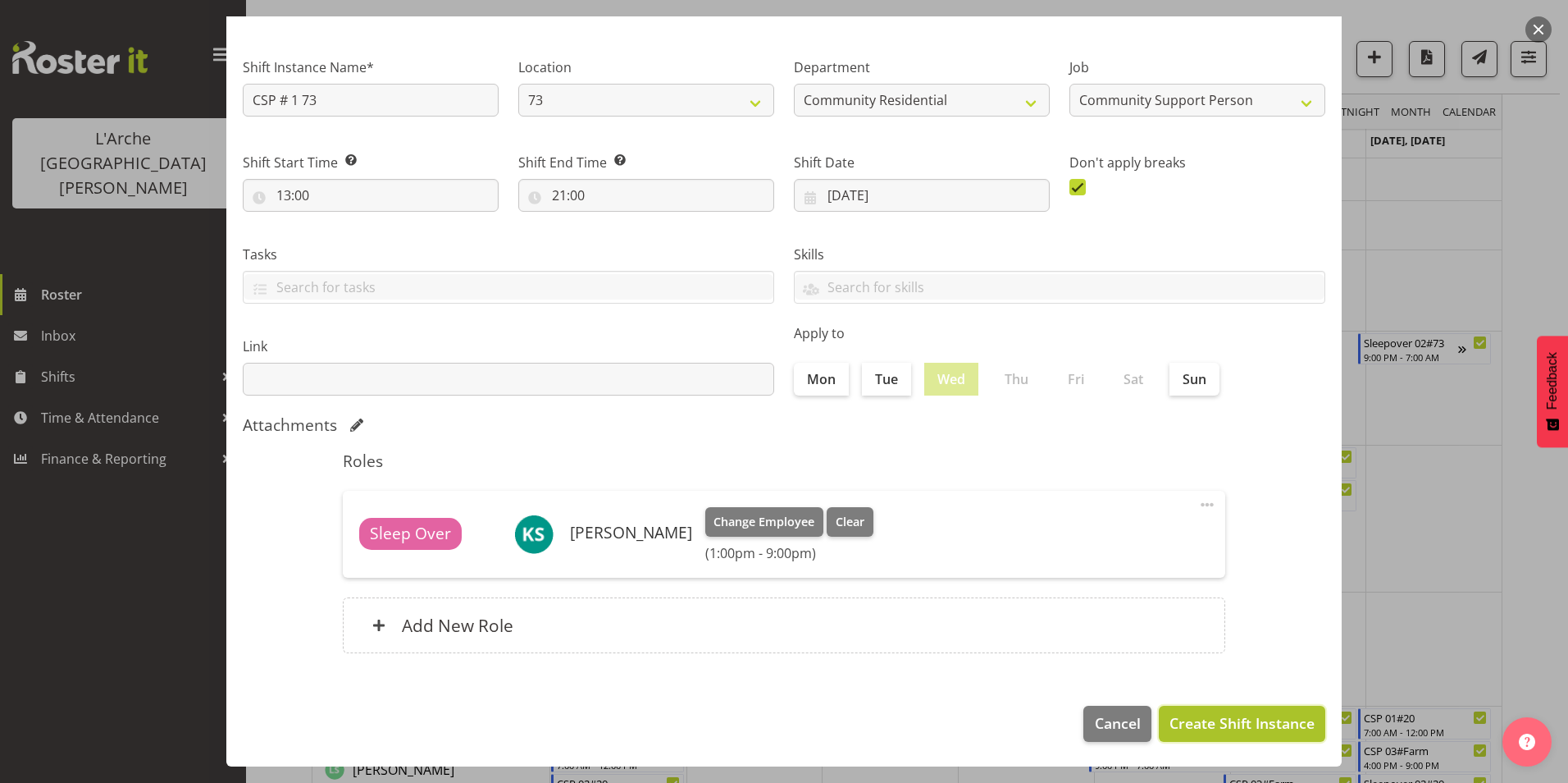
click at [1252, 716] on span "Create Shift Instance" at bounding box center [1242, 722] width 145 height 21
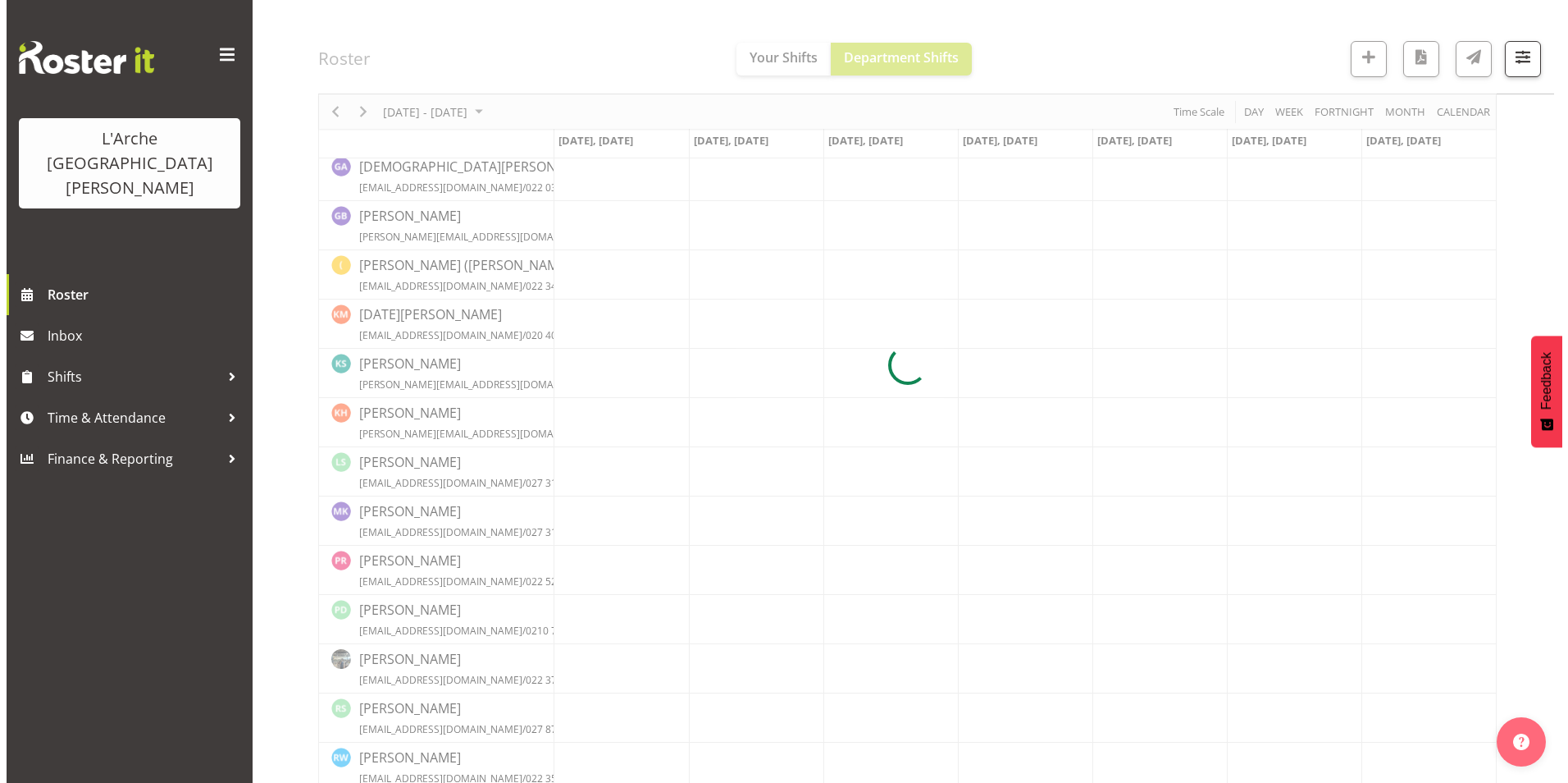
scroll to position [410, 0]
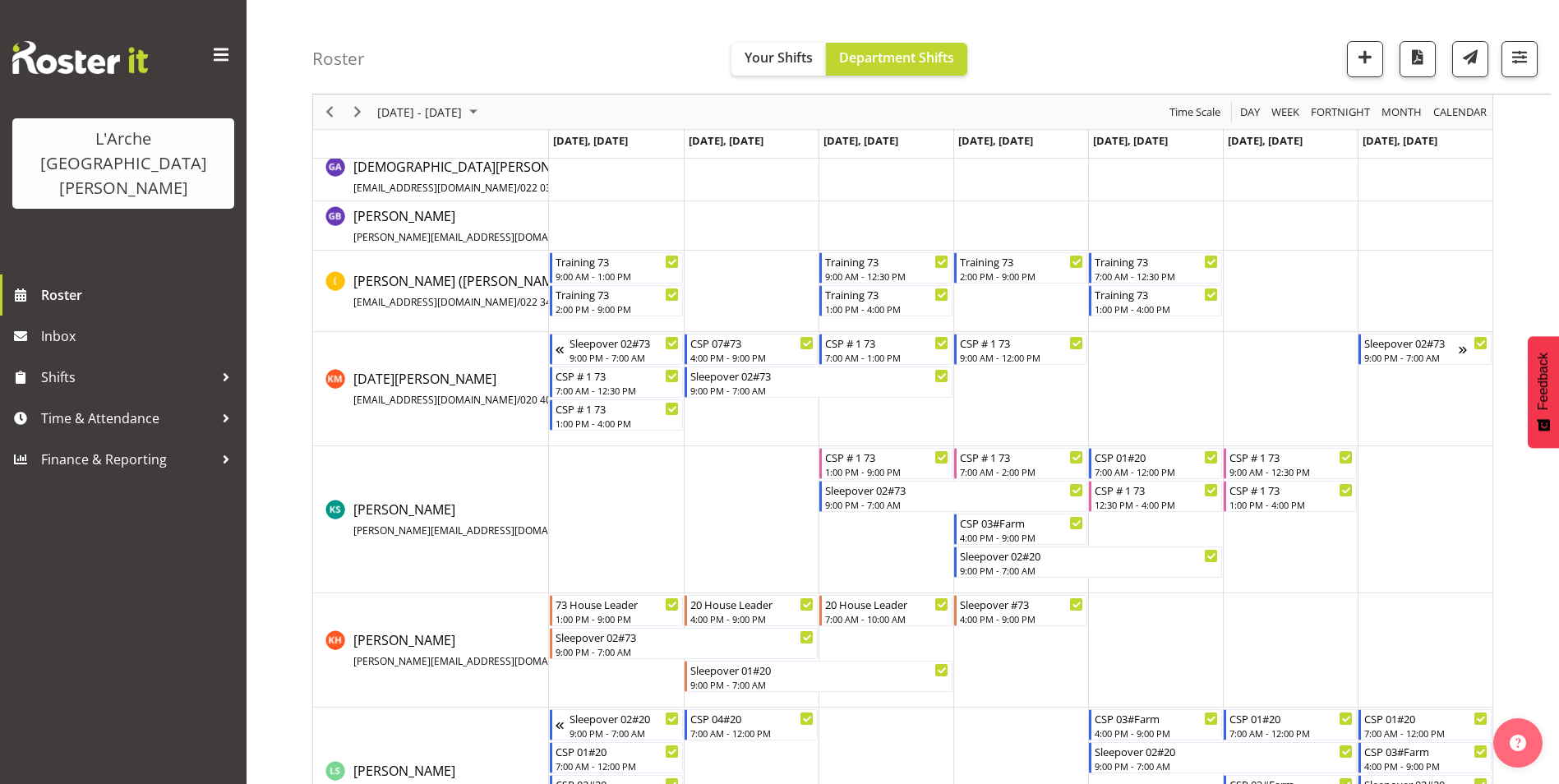
click at [998, 397] on td "Timeline Week of September 15, 2025" at bounding box center [1020, 389] width 134 height 114
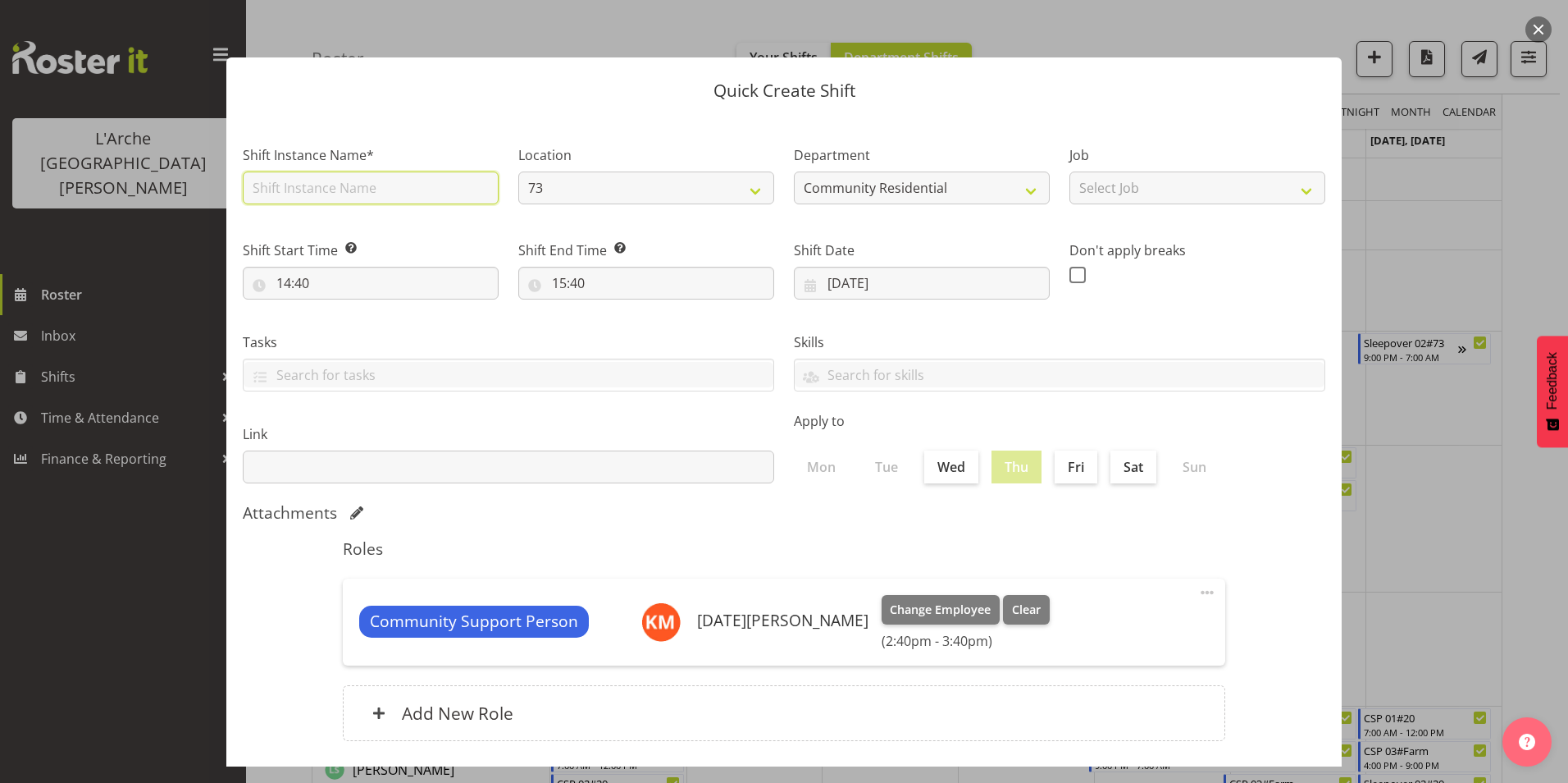
drag, startPoint x: 280, startPoint y: 183, endPoint x: 291, endPoint y: 197, distance: 17.8
click at [280, 183] on input "text" at bounding box center [371, 187] width 256 height 33
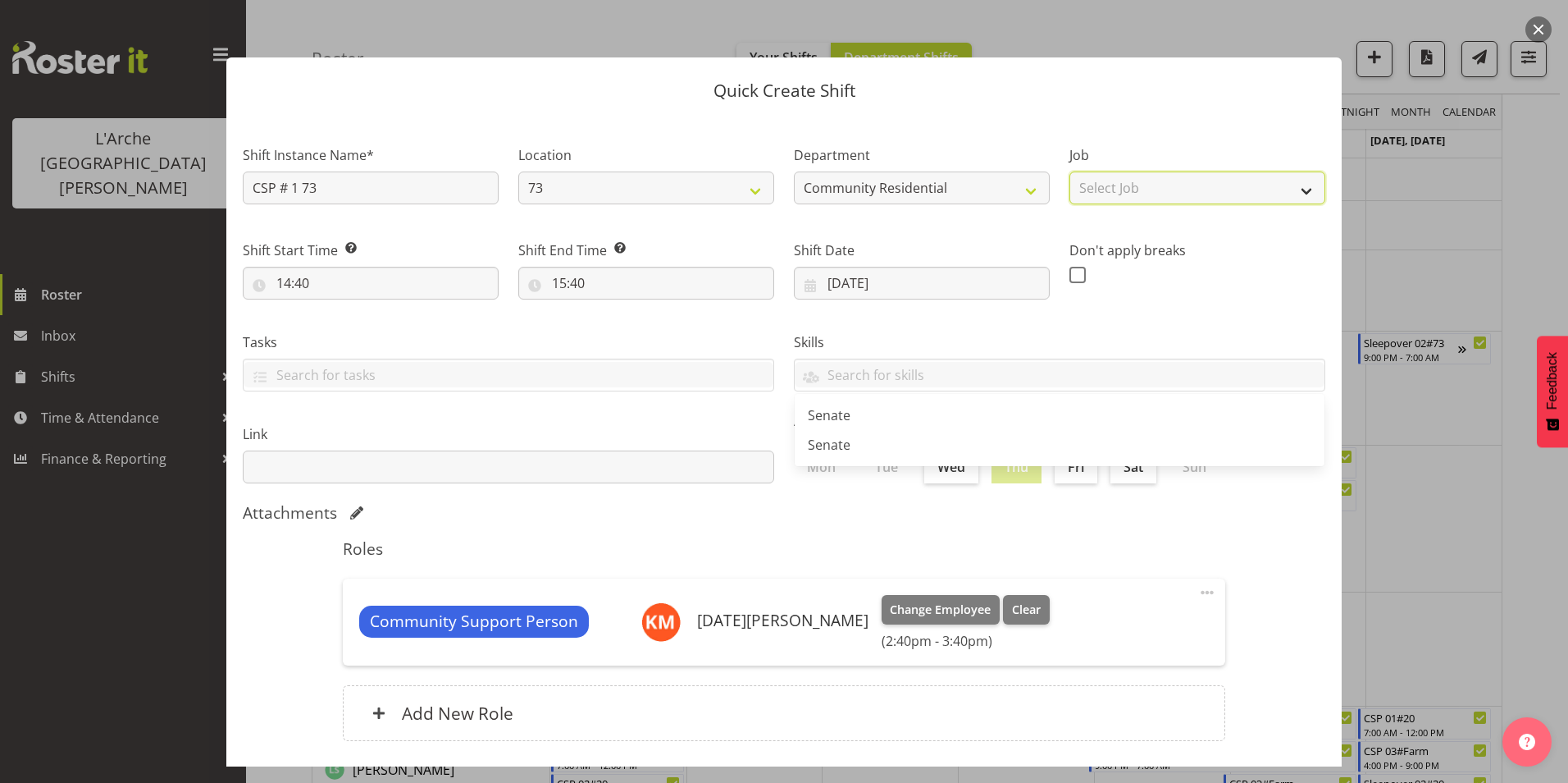
click at [1121, 191] on select "Select Job Accounts Admin Art Coordinator Community Leader Community Support Pe…" at bounding box center [1197, 187] width 256 height 33
click at [1070, 172] on select "Select Job Accounts Admin Art Coordinator Community Leader Community Support Pe…" at bounding box center [1197, 187] width 256 height 33
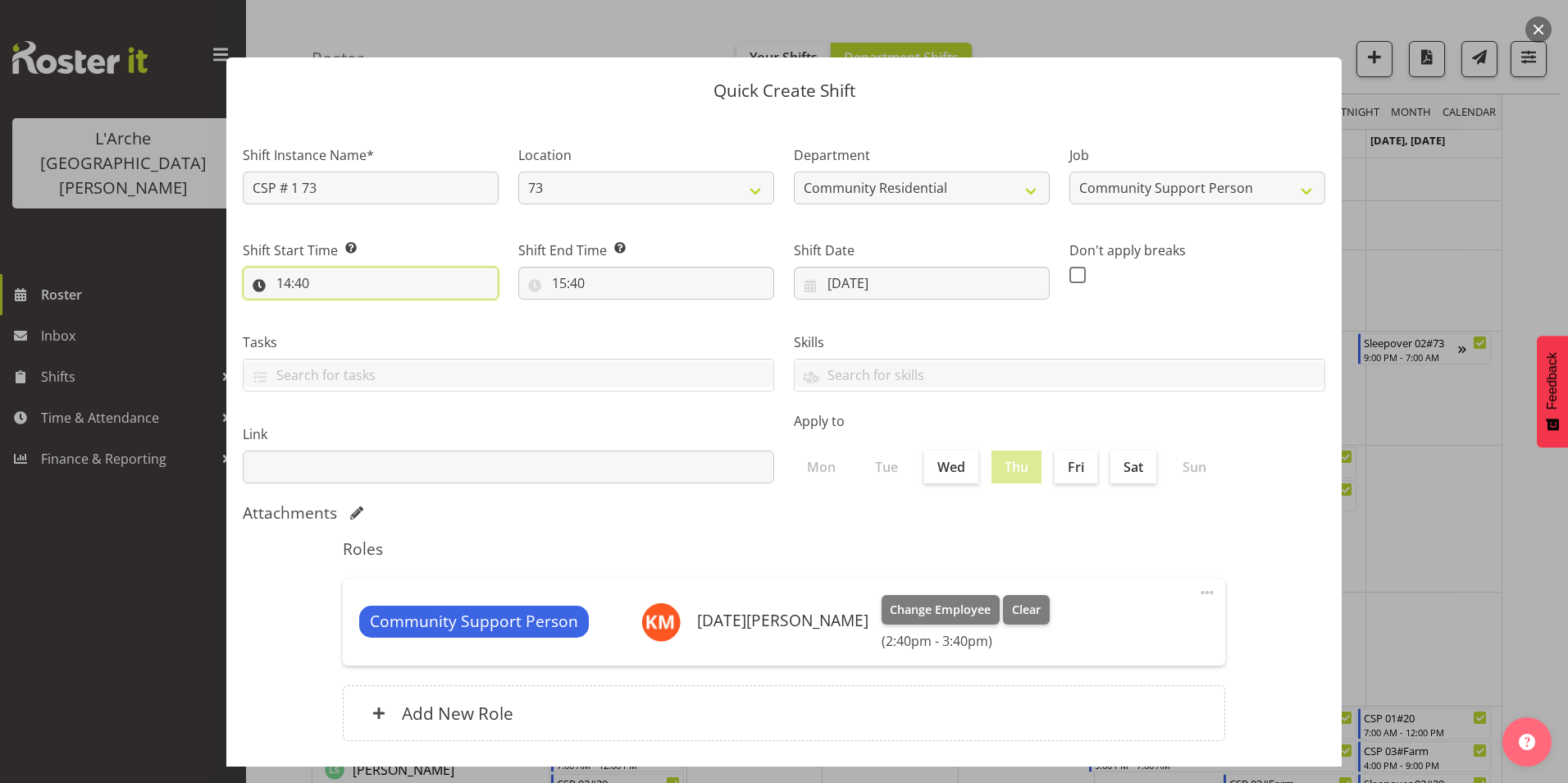
click at [284, 278] on input "14:40" at bounding box center [371, 282] width 256 height 33
click at [351, 323] on select "00 01 02 03 04 05 06 07 08 09 10 11 12 13 14 15 16 17 18 19 20 21 22 23" at bounding box center [355, 325] width 37 height 33
click at [336, 309] on select "00 01 02 03 04 05 06 07 08 09 10 11 12 13 14 15 16 17 18 19 20 21 22 23" at bounding box center [355, 325] width 37 height 33
click at [399, 320] on select "00 01 02 03 04 05 06 07 08 09 10 11 12 13 14 15 16 17 18 19 20 21 22 23 24 25 2…" at bounding box center [398, 325] width 37 height 33
click at [379, 309] on select "00 01 02 03 04 05 06 07 08 09 10 11 12 13 14 15 16 17 18 19 20 21 22 23 24 25 2…" at bounding box center [398, 325] width 37 height 33
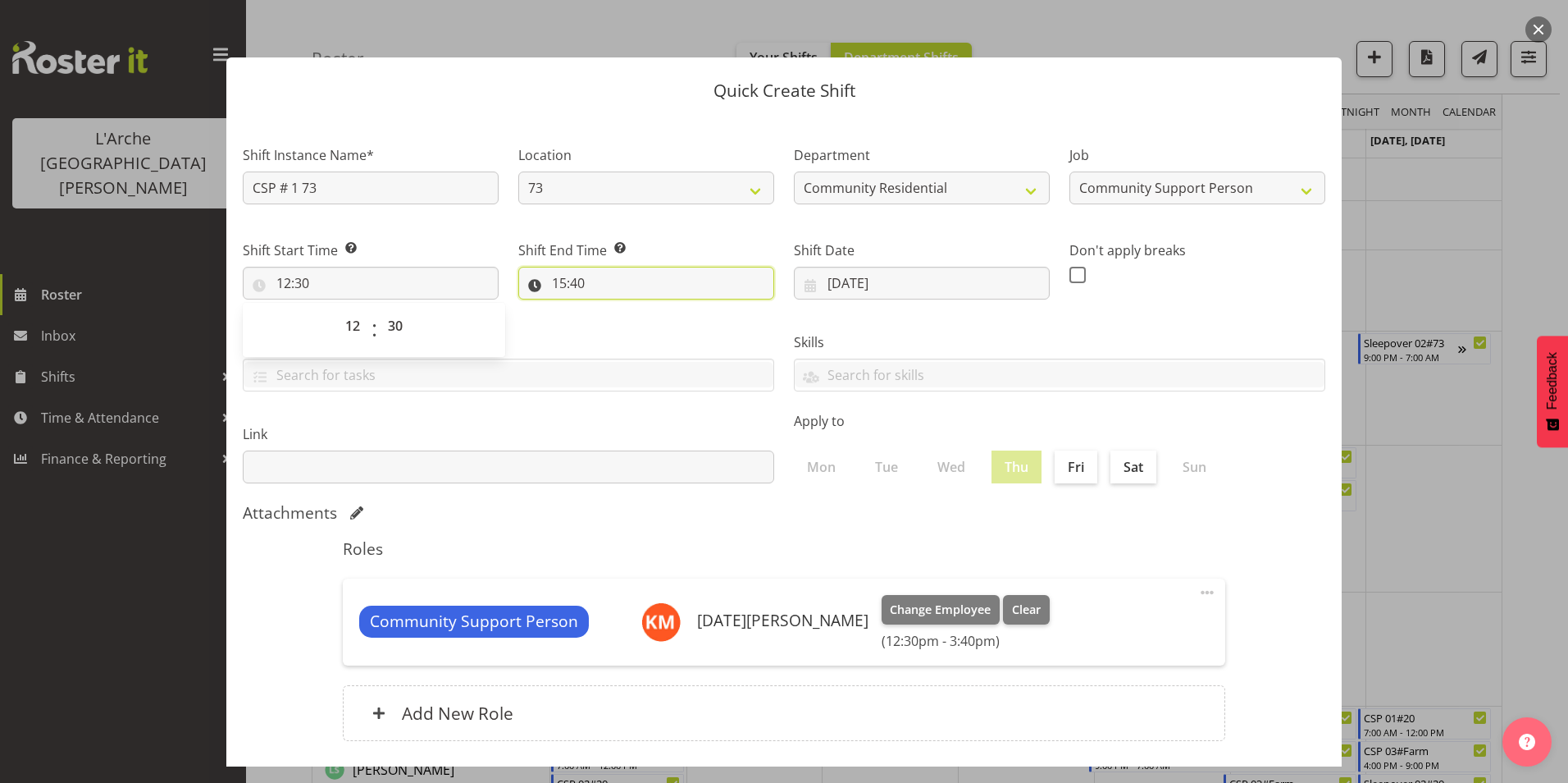
click at [557, 278] on input "15:40" at bounding box center [646, 282] width 256 height 33
drag, startPoint x: 629, startPoint y: 328, endPoint x: 624, endPoint y: 344, distance: 16.8
click at [629, 327] on select "00 01 02 03 04 05 06 07 08 09 10 11 12 13 14 15 16 17 18 19 20 21 22 23" at bounding box center [631, 325] width 37 height 33
click at [612, 309] on select "00 01 02 03 04 05 06 07 08 09 10 11 12 13 14 15 16 17 18 19 20 21 22 23" at bounding box center [631, 325] width 37 height 33
click at [667, 323] on select "00 01 02 03 04 05 06 07 08 09 10 11 12 13 14 15 16 17 18 19 20 21 22 23 24 25 2…" at bounding box center [673, 325] width 37 height 33
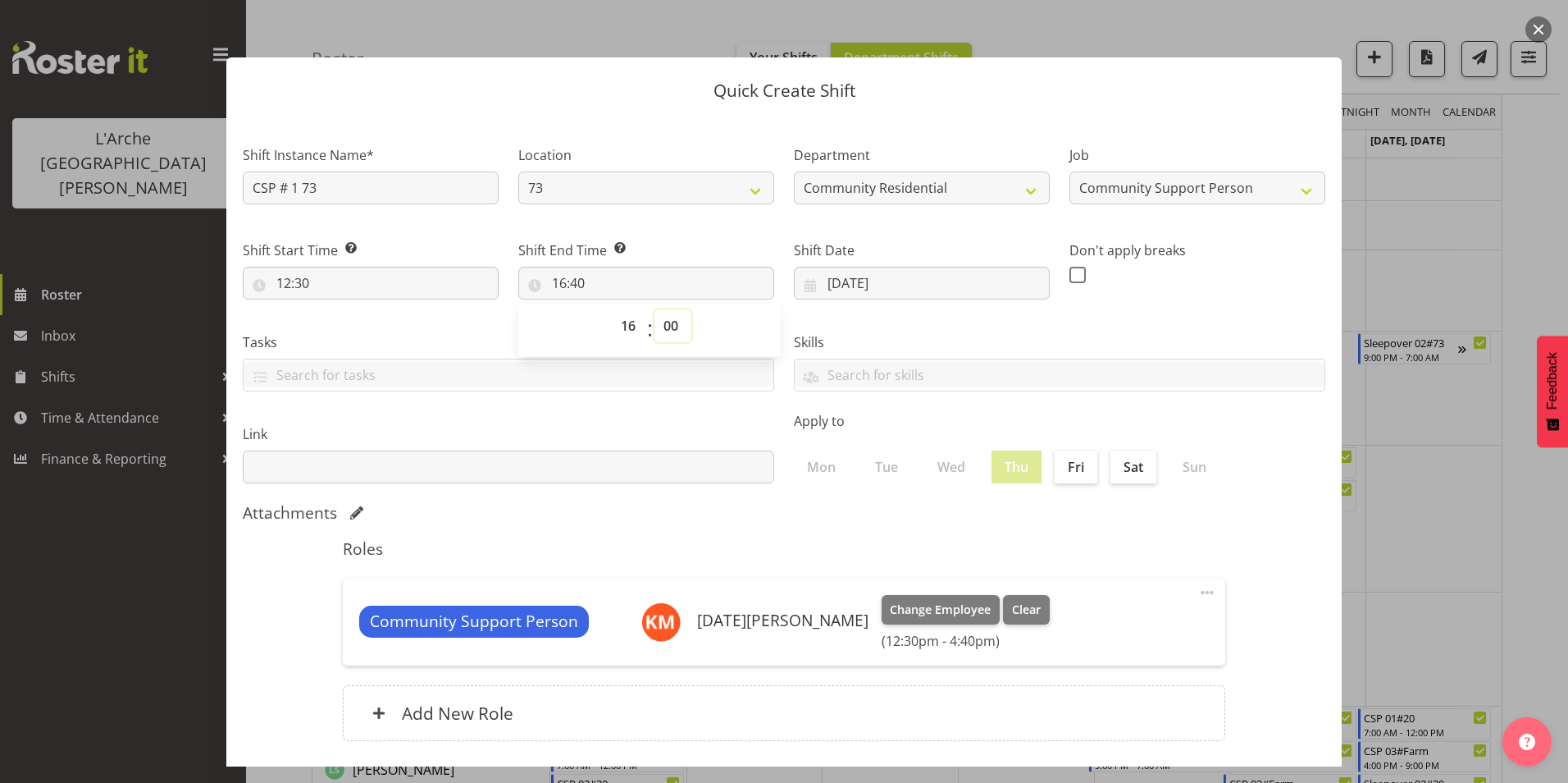
click at [654, 309] on select "00 01 02 03 04 05 06 07 08 09 10 11 12 13 14 15 16 17 18 19 20 21 22 23 24 25 2…" at bounding box center [673, 325] width 37 height 33
click at [1072, 275] on span at bounding box center [1078, 275] width 17 height 17
click at [1072, 275] on input "checkbox" at bounding box center [1074, 274] width 10 height 10
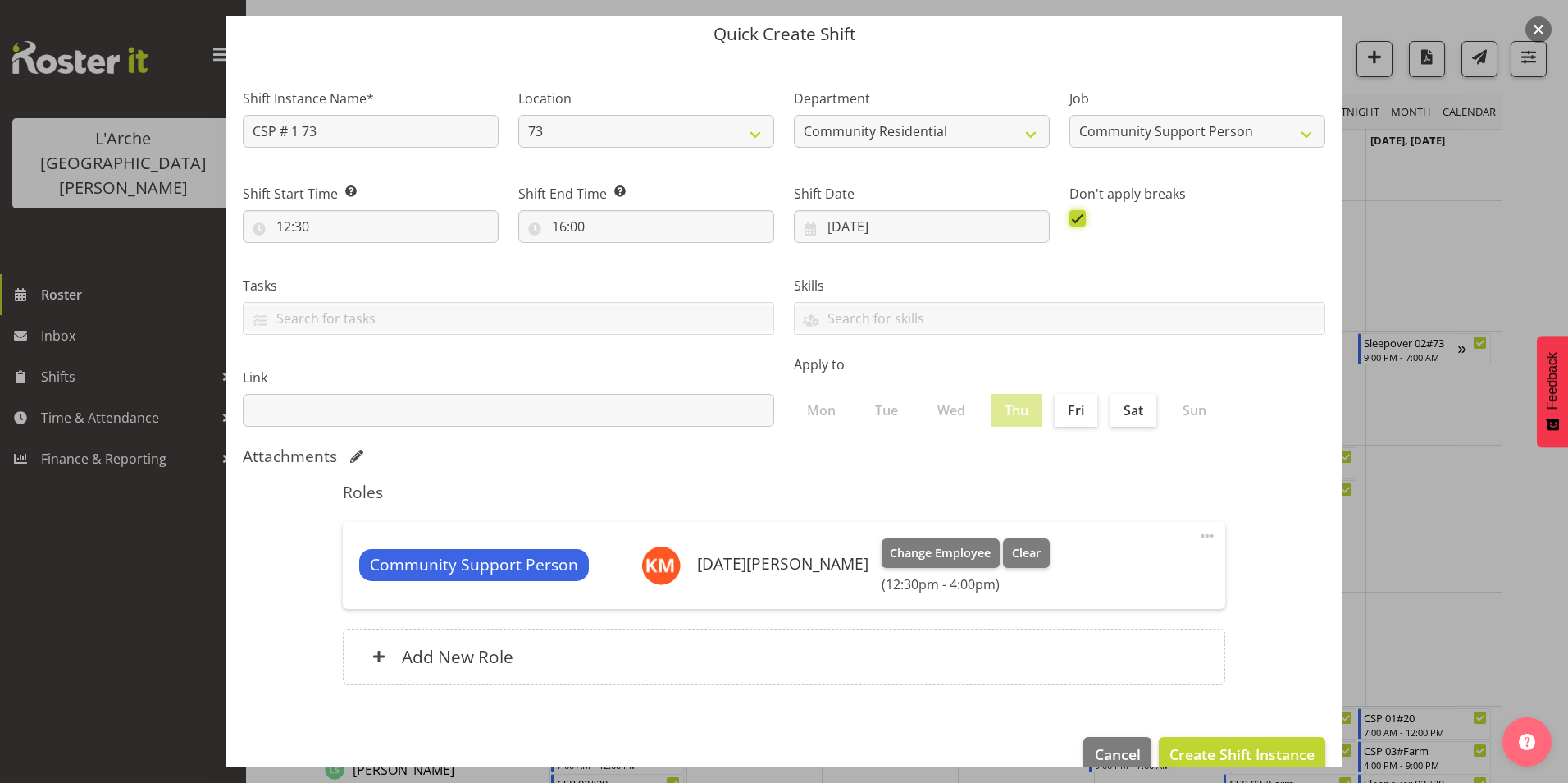
scroll to position [88, 0]
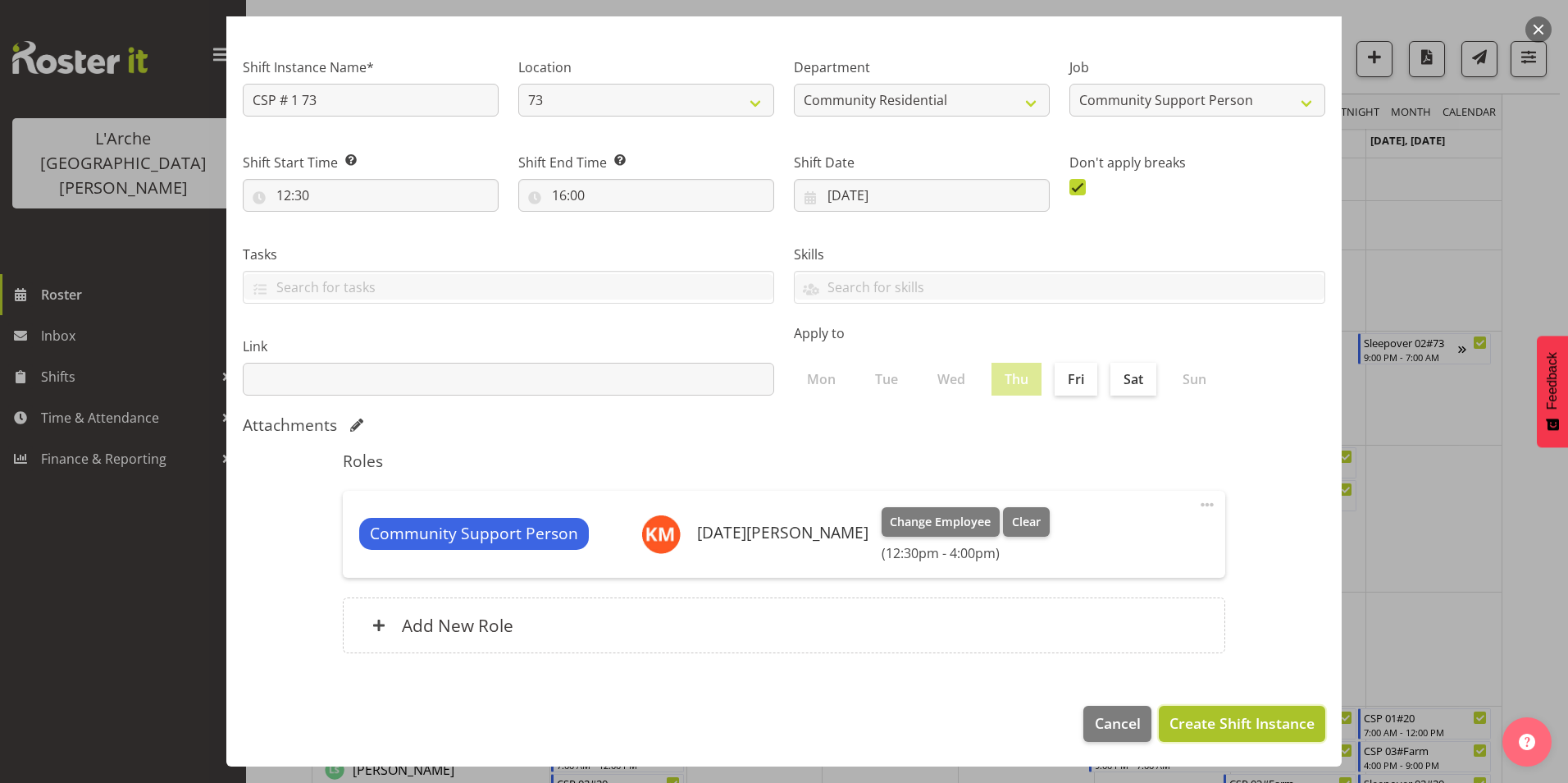
click at [1247, 717] on span "Create Shift Instance" at bounding box center [1242, 722] width 145 height 21
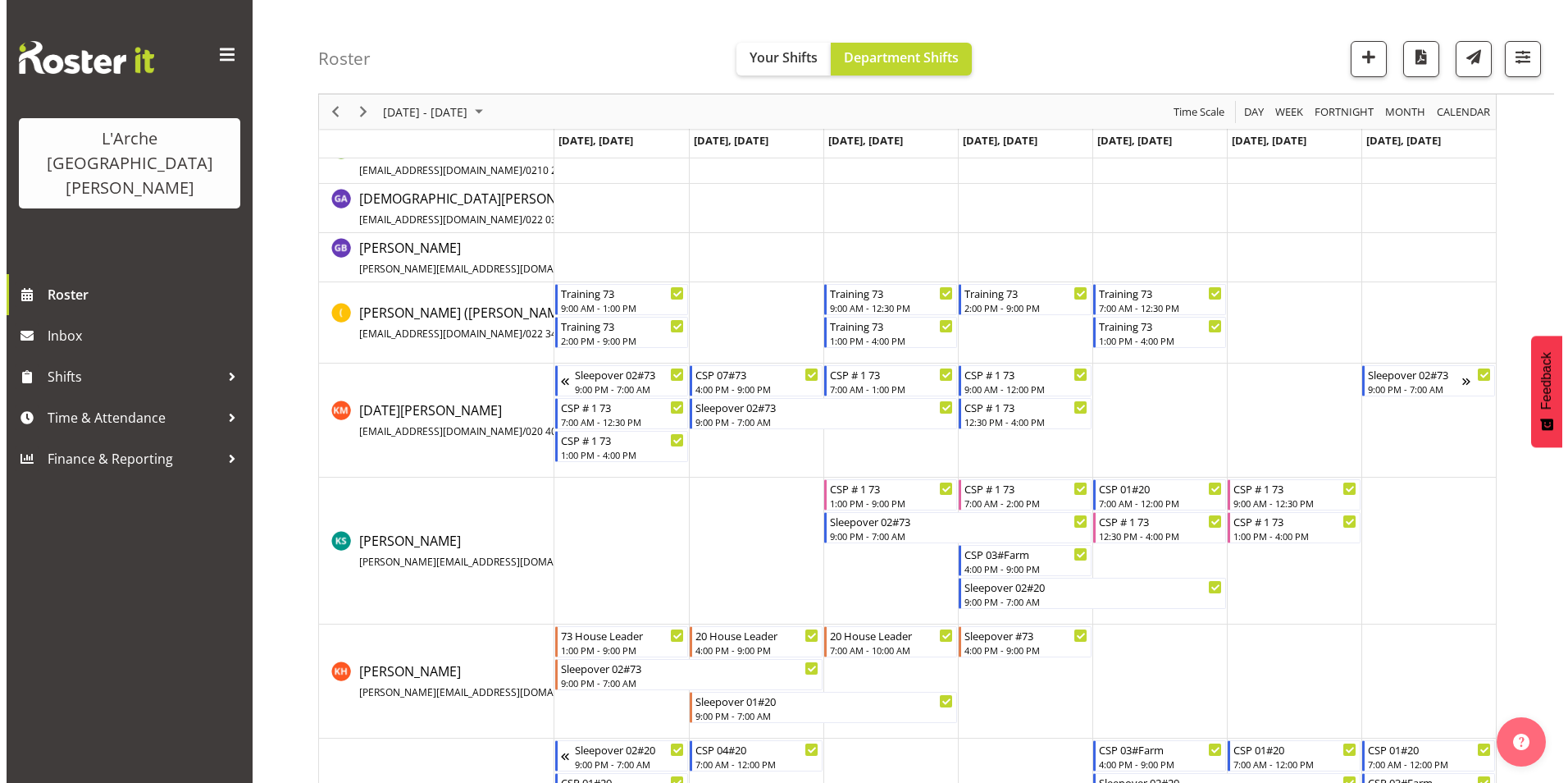
scroll to position [410, 0]
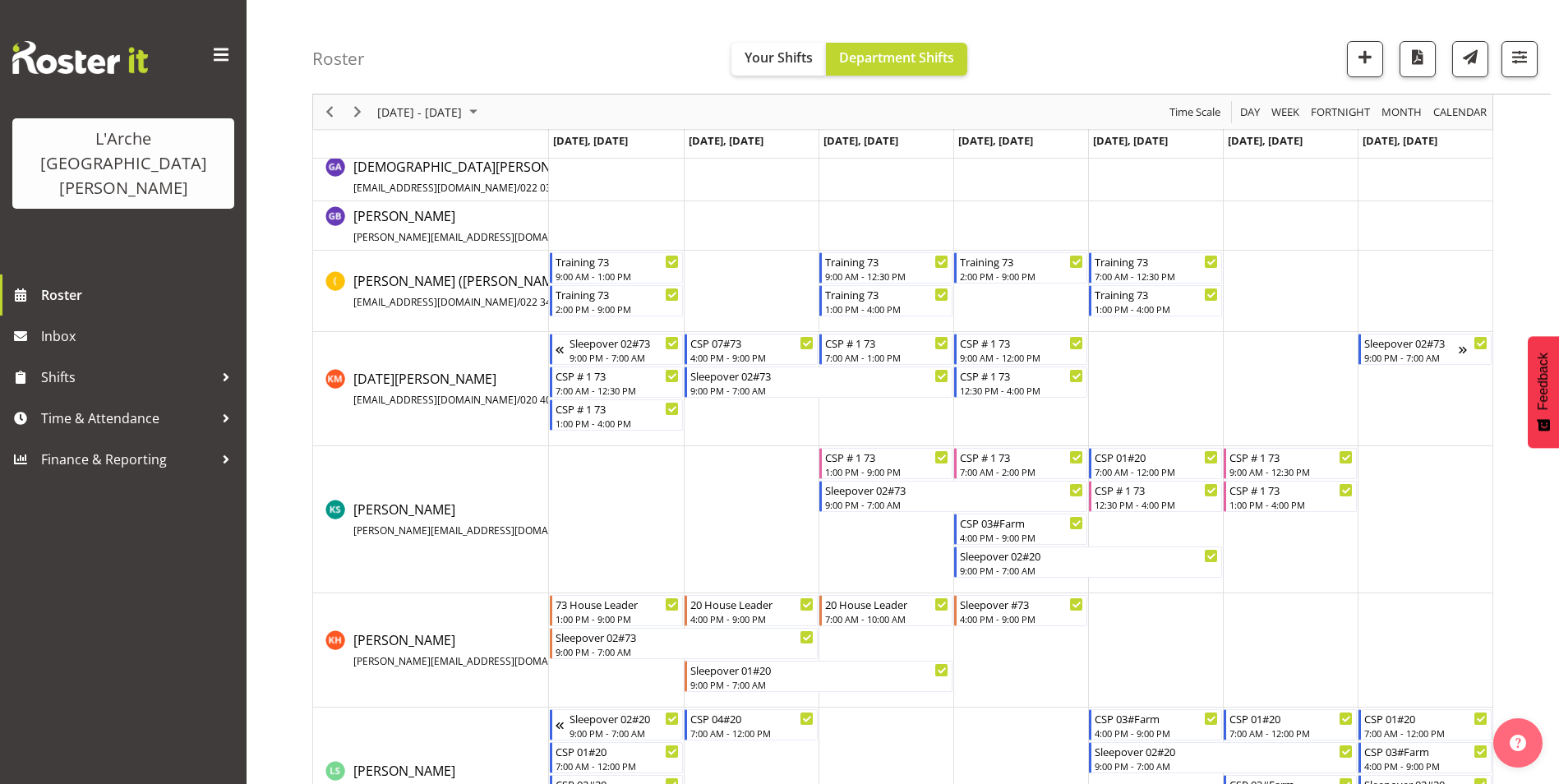
click at [1397, 477] on td "Timeline Week of September 15, 2025" at bounding box center [1425, 520] width 134 height 147
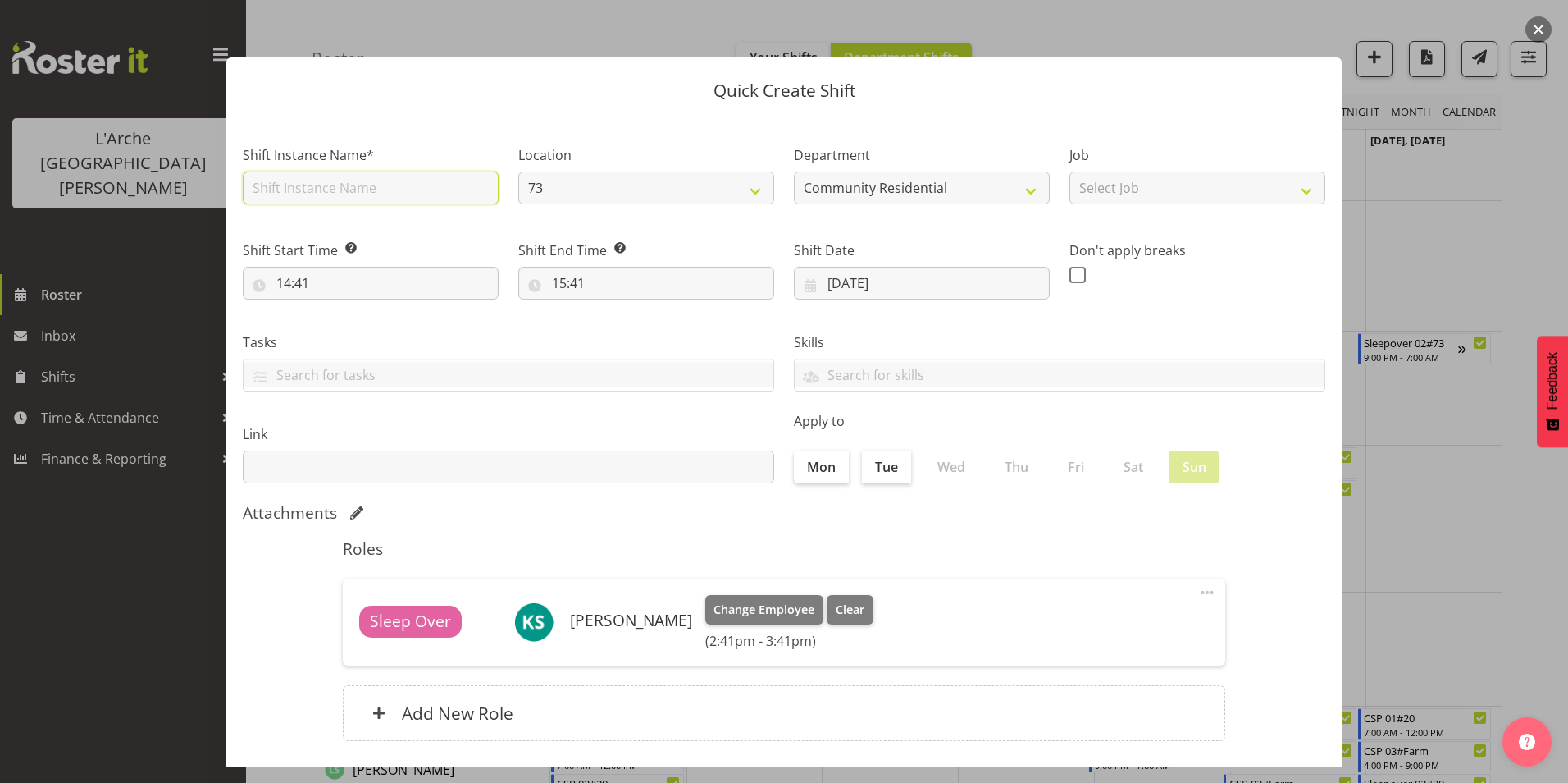
click at [363, 182] on input "text" at bounding box center [371, 187] width 256 height 33
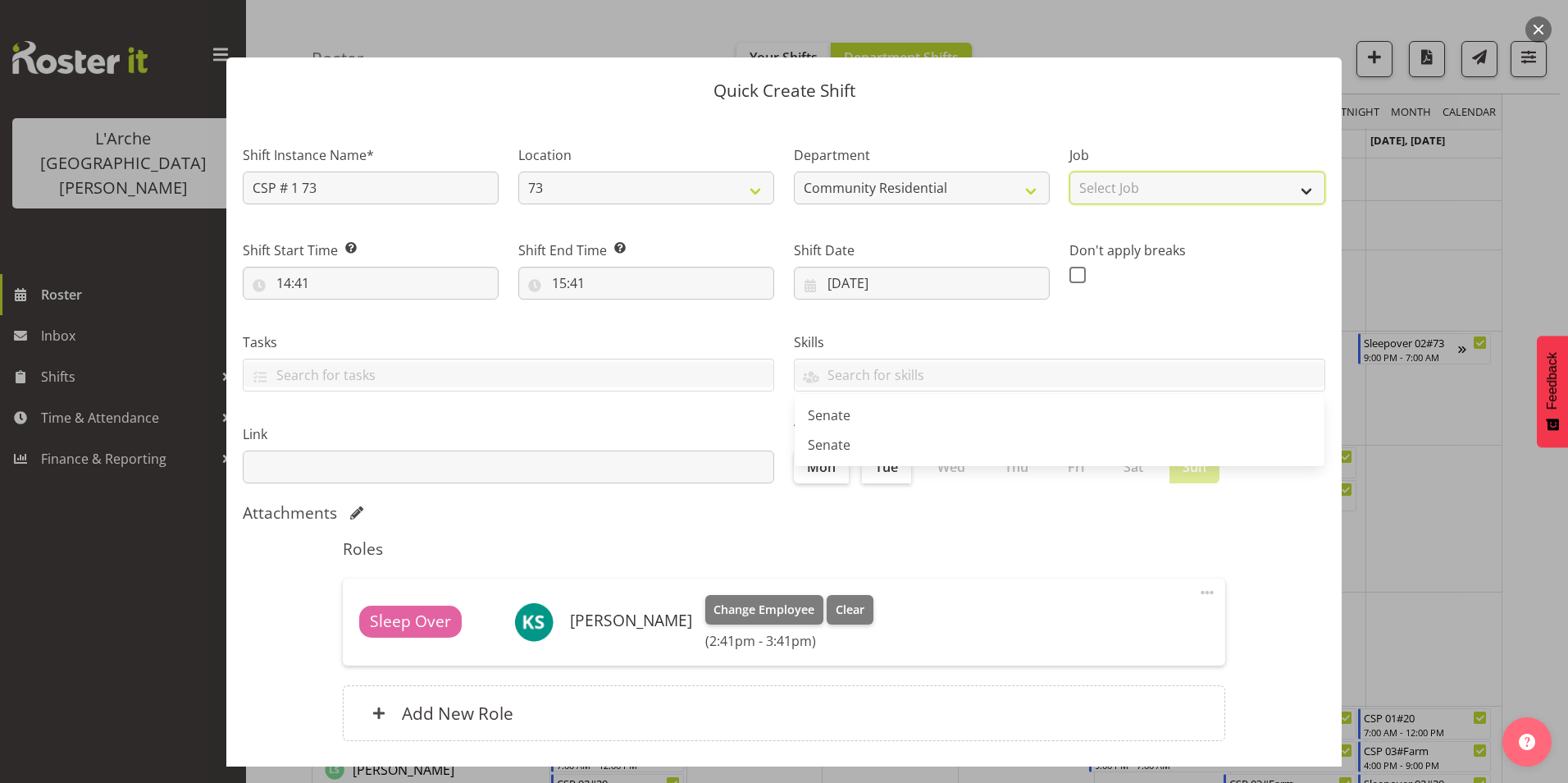
click at [1159, 181] on select "Select Job Accounts Admin Art Coordinator Community Leader Community Support Pe…" at bounding box center [1197, 187] width 256 height 33
click at [1070, 172] on select "Select Job Accounts Admin Art Coordinator Community Leader Community Support Pe…" at bounding box center [1197, 187] width 256 height 33
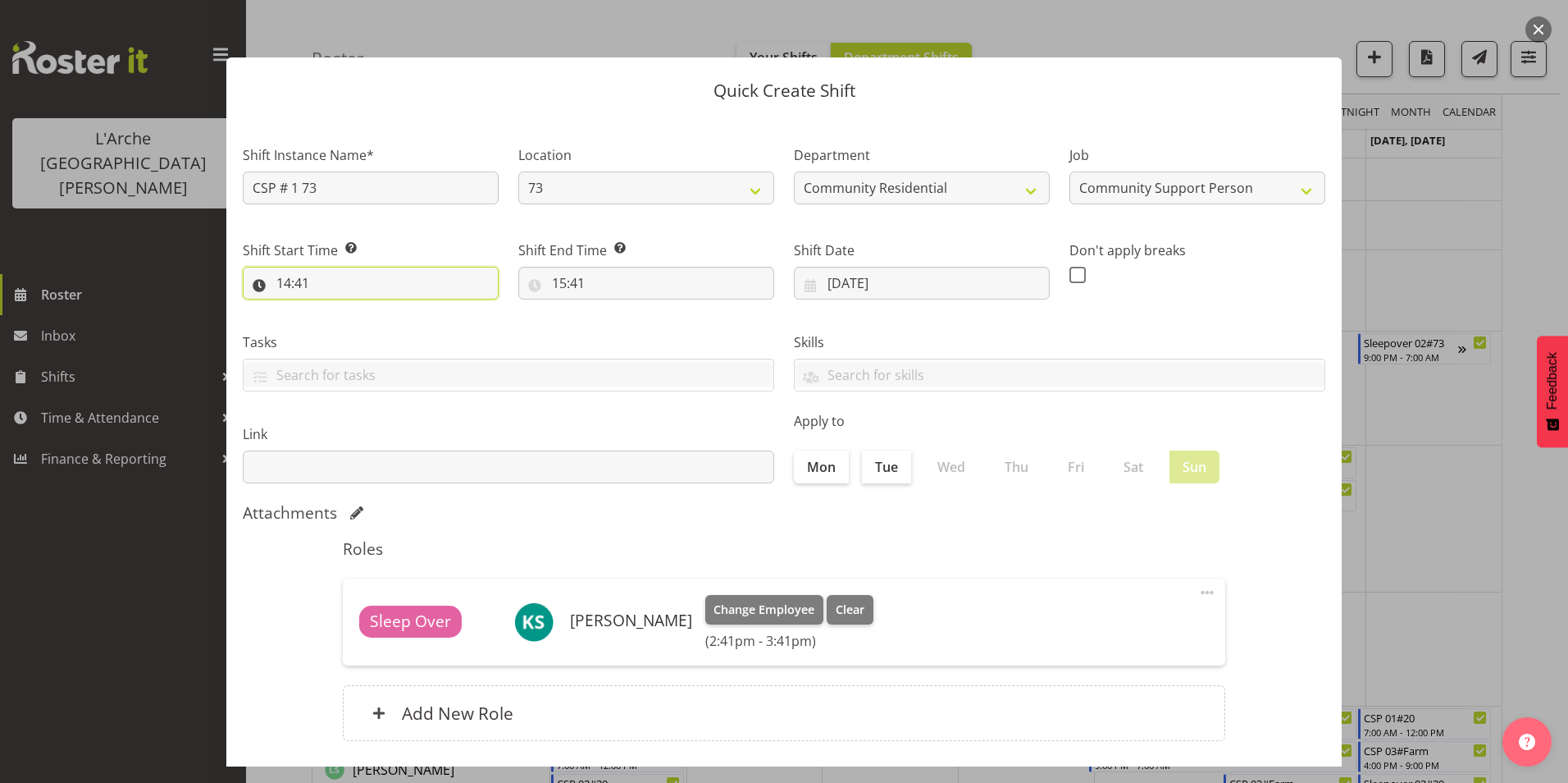
click at [283, 280] on input "14:41" at bounding box center [371, 282] width 256 height 33
click at [351, 322] on select "00 01 02 03 04 05 06 07 08 09 10 11 12 13 14 15 16 17 18 19 20 21 22 23" at bounding box center [355, 325] width 37 height 33
click at [336, 309] on select "00 01 02 03 04 05 06 07 08 09 10 11 12 13 14 15 16 17 18 19 20 21 22 23" at bounding box center [355, 325] width 37 height 33
click at [394, 326] on select "00 01 02 03 04 05 06 07 08 09 10 11 12 13 14 15 16 17 18 19 20 21 22 23 24 25 2…" at bounding box center [398, 325] width 37 height 33
click at [379, 309] on select "00 01 02 03 04 05 06 07 08 09 10 11 12 13 14 15 16 17 18 19 20 21 22 23 24 25 2…" at bounding box center [398, 325] width 37 height 33
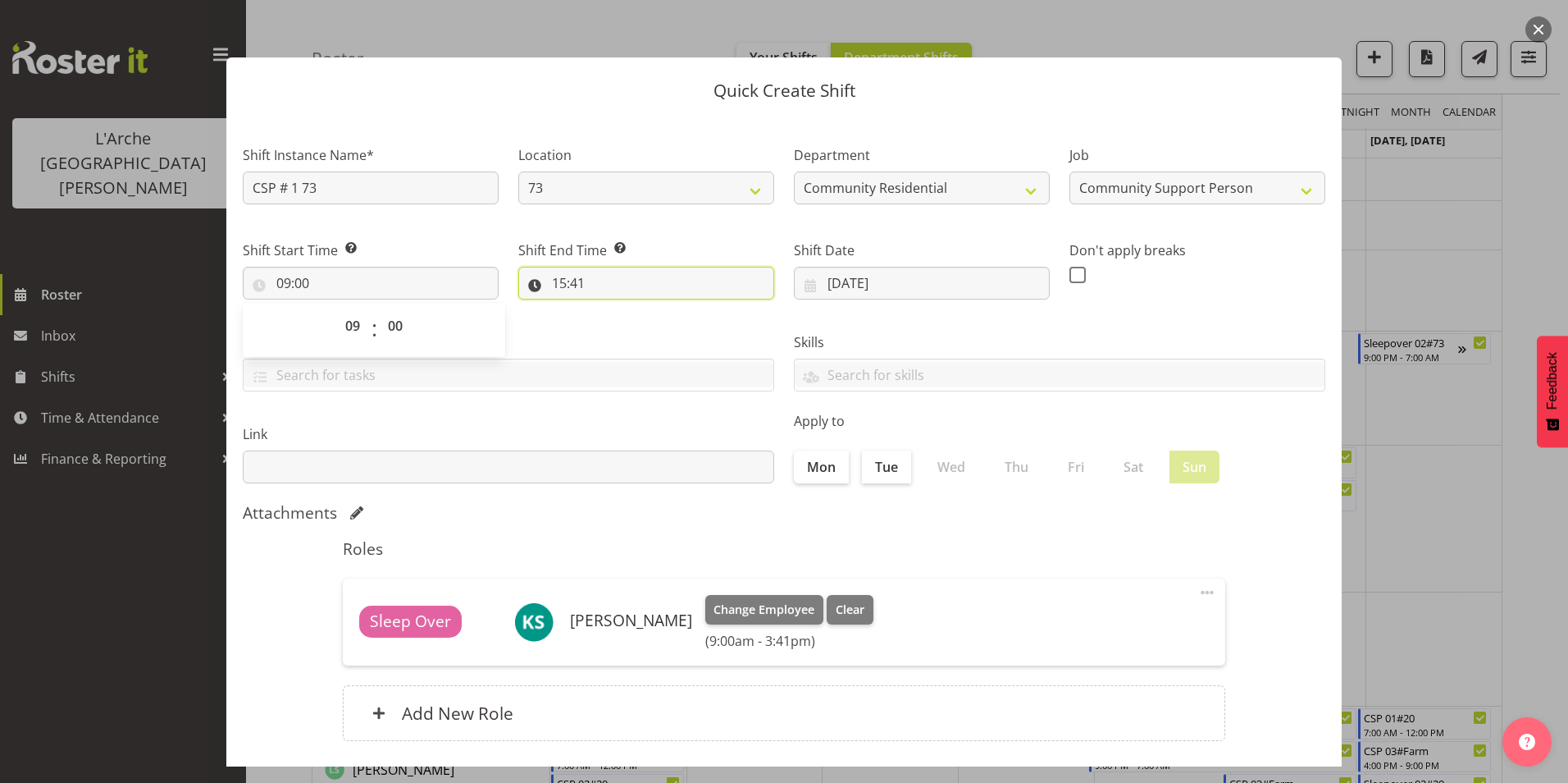
click at [565, 279] on input "15:41" at bounding box center [646, 282] width 256 height 33
click at [623, 321] on select "00 01 02 03 04 05 06 07 08 09 10 11 12 13 14 15 16 17 18 19 20 21 22 23" at bounding box center [631, 325] width 37 height 33
click at [612, 309] on select "00 01 02 03 04 05 06 07 08 09 10 11 12 13 14 15 16 17 18 19 20 21 22 23" at bounding box center [631, 325] width 37 height 33
click at [667, 319] on select "00 01 02 03 04 05 06 07 08 09 10 11 12 13 14 15 16 17 18 19 20 21 22 23 24 25 2…" at bounding box center [673, 325] width 37 height 33
click at [654, 309] on select "00 01 02 03 04 05 06 07 08 09 10 11 12 13 14 15 16 17 18 19 20 21 22 23 24 25 2…" at bounding box center [673, 325] width 37 height 33
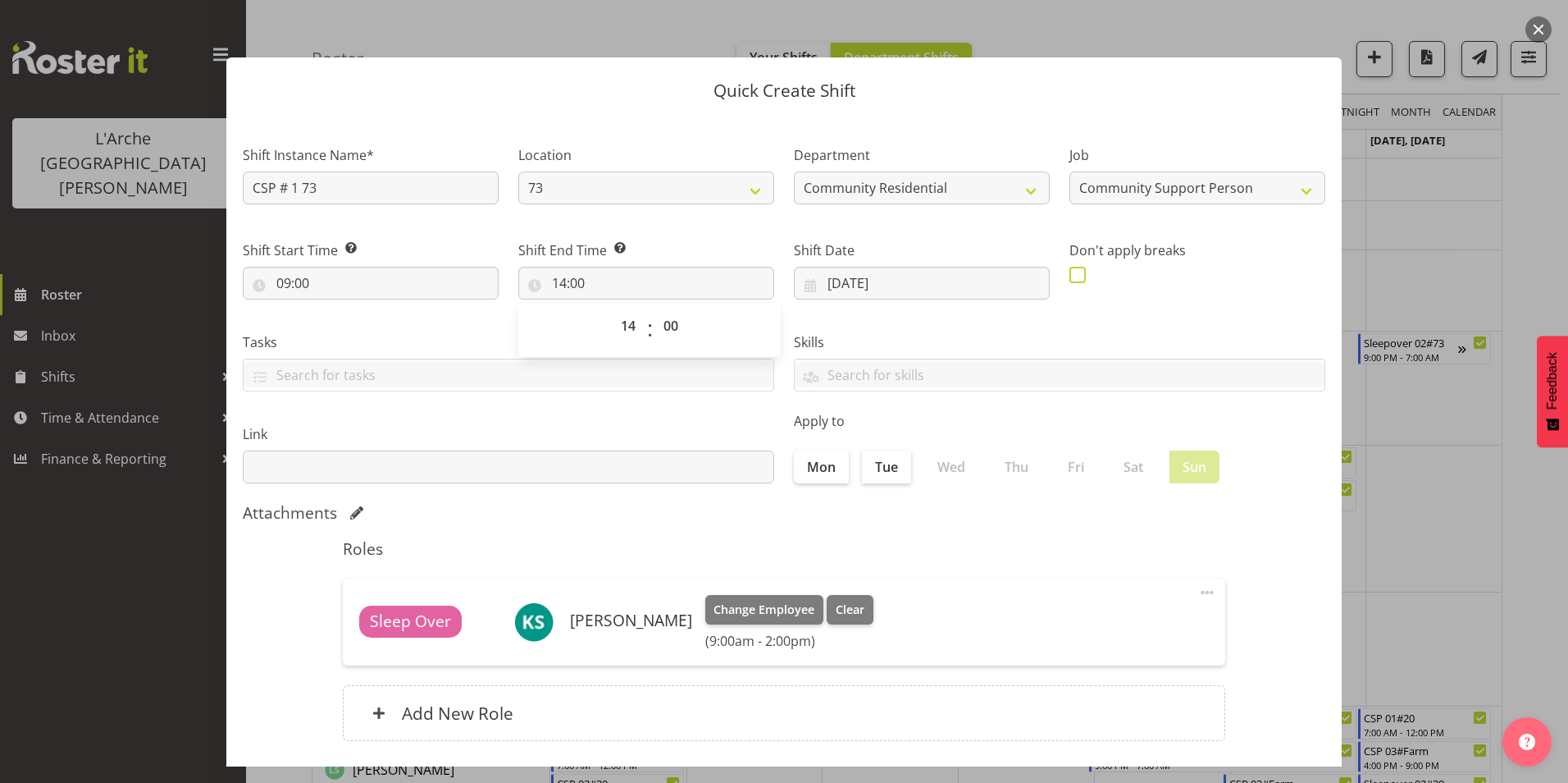
click at [1075, 276] on span at bounding box center [1078, 275] width 17 height 17
click at [1075, 276] on input "checkbox" at bounding box center [1074, 274] width 10 height 10
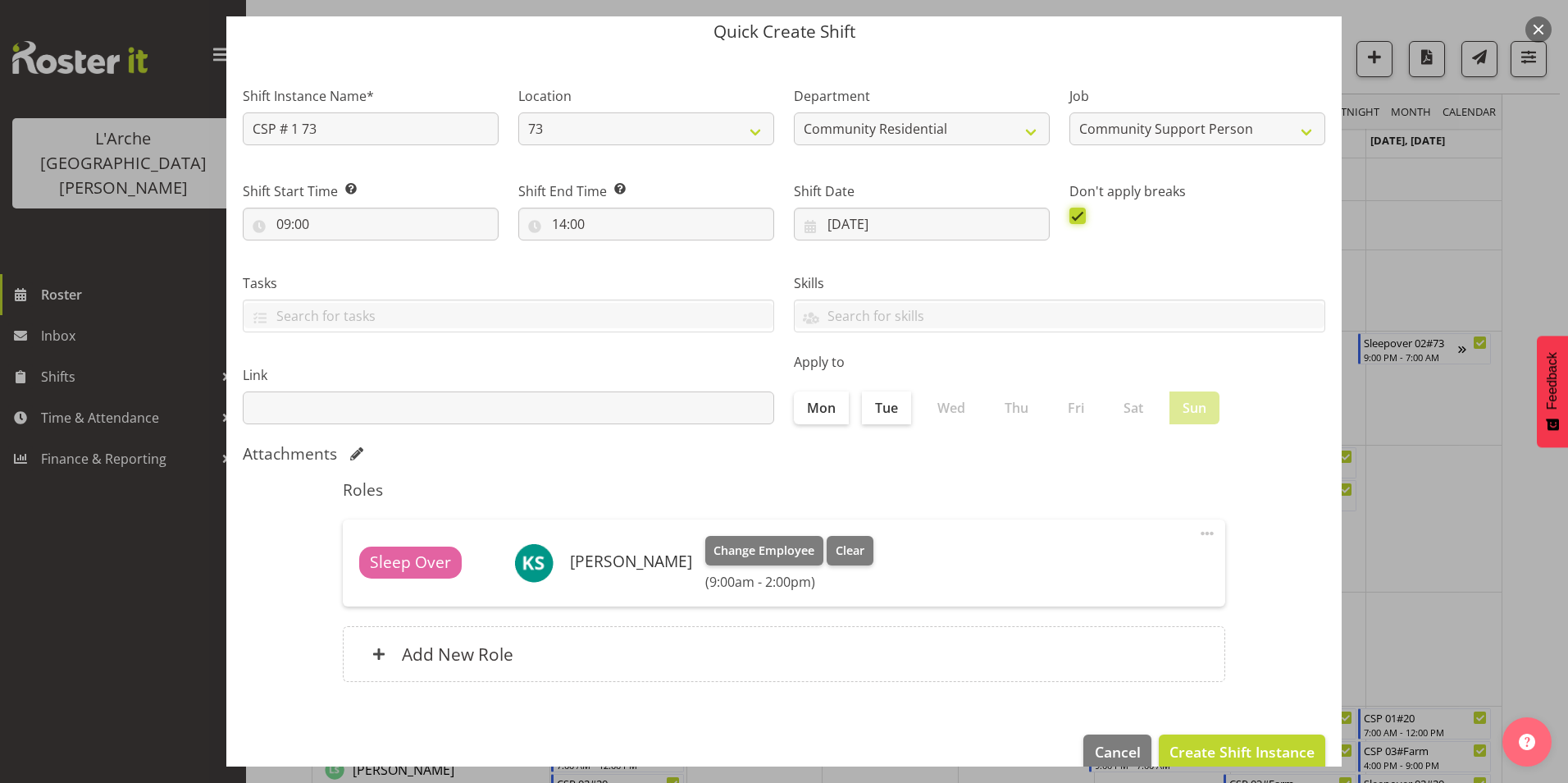
scroll to position [88, 0]
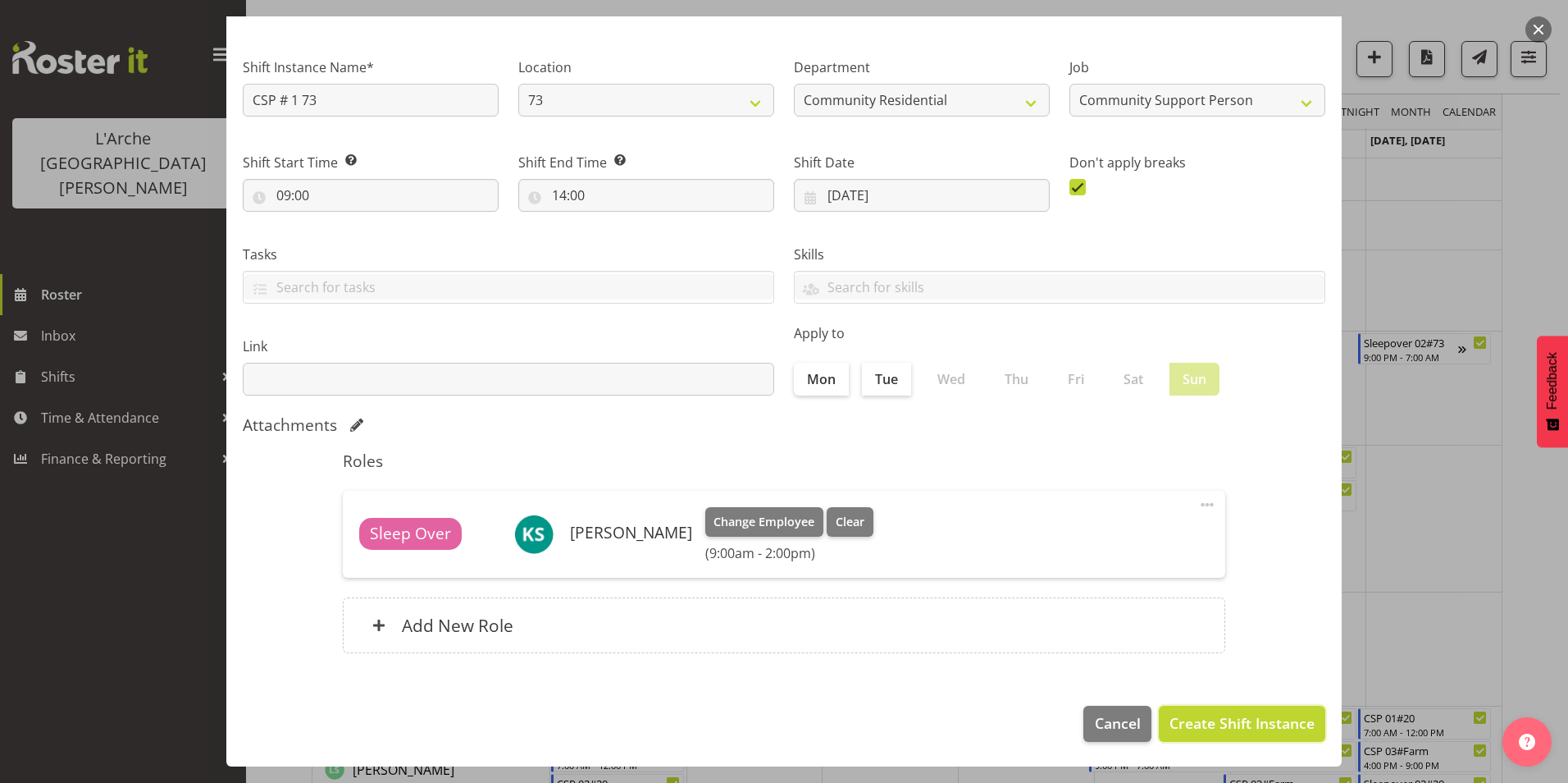
click at [1277, 719] on span "Create Shift Instance" at bounding box center [1242, 722] width 145 height 21
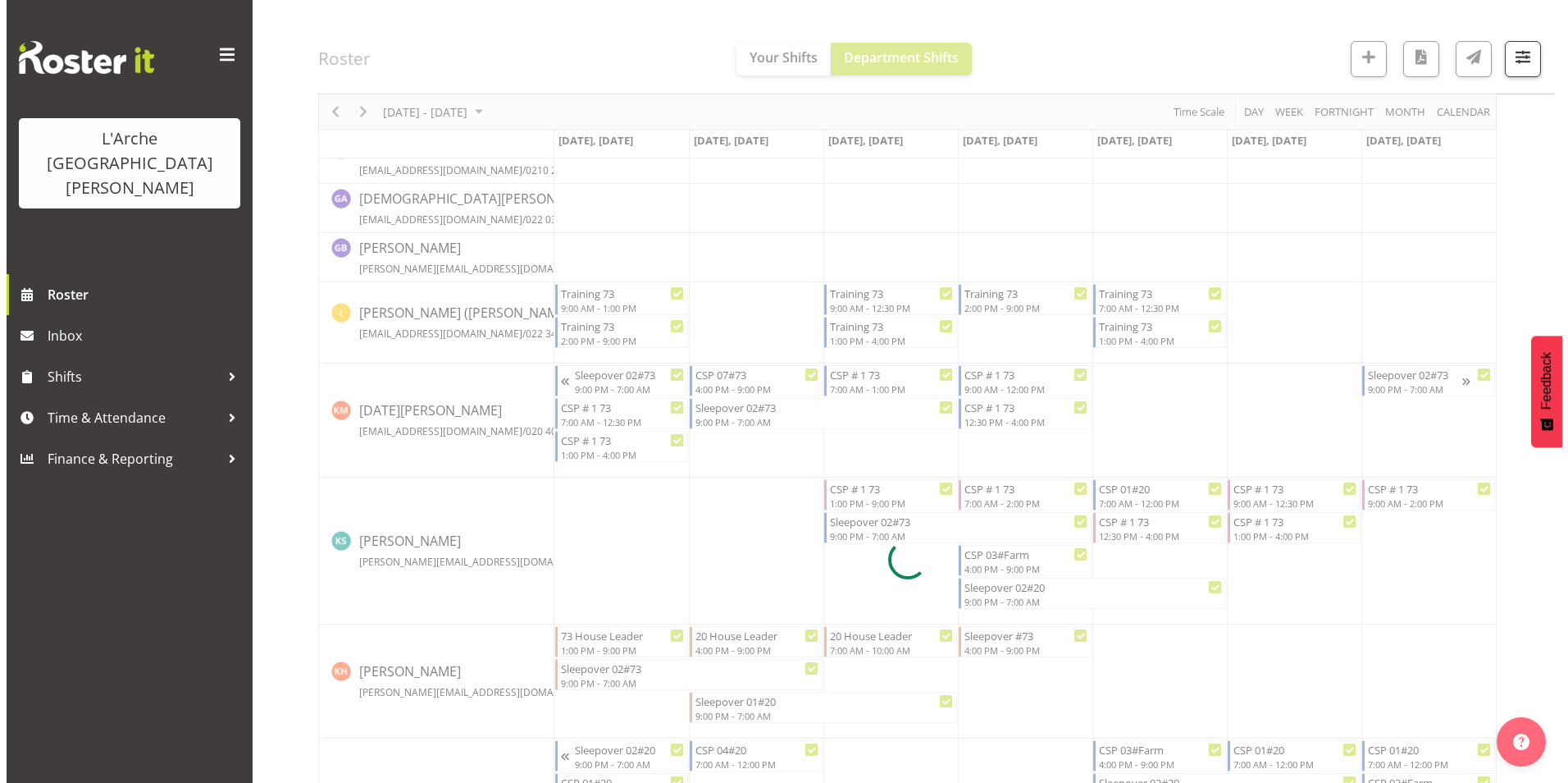
scroll to position [410, 0]
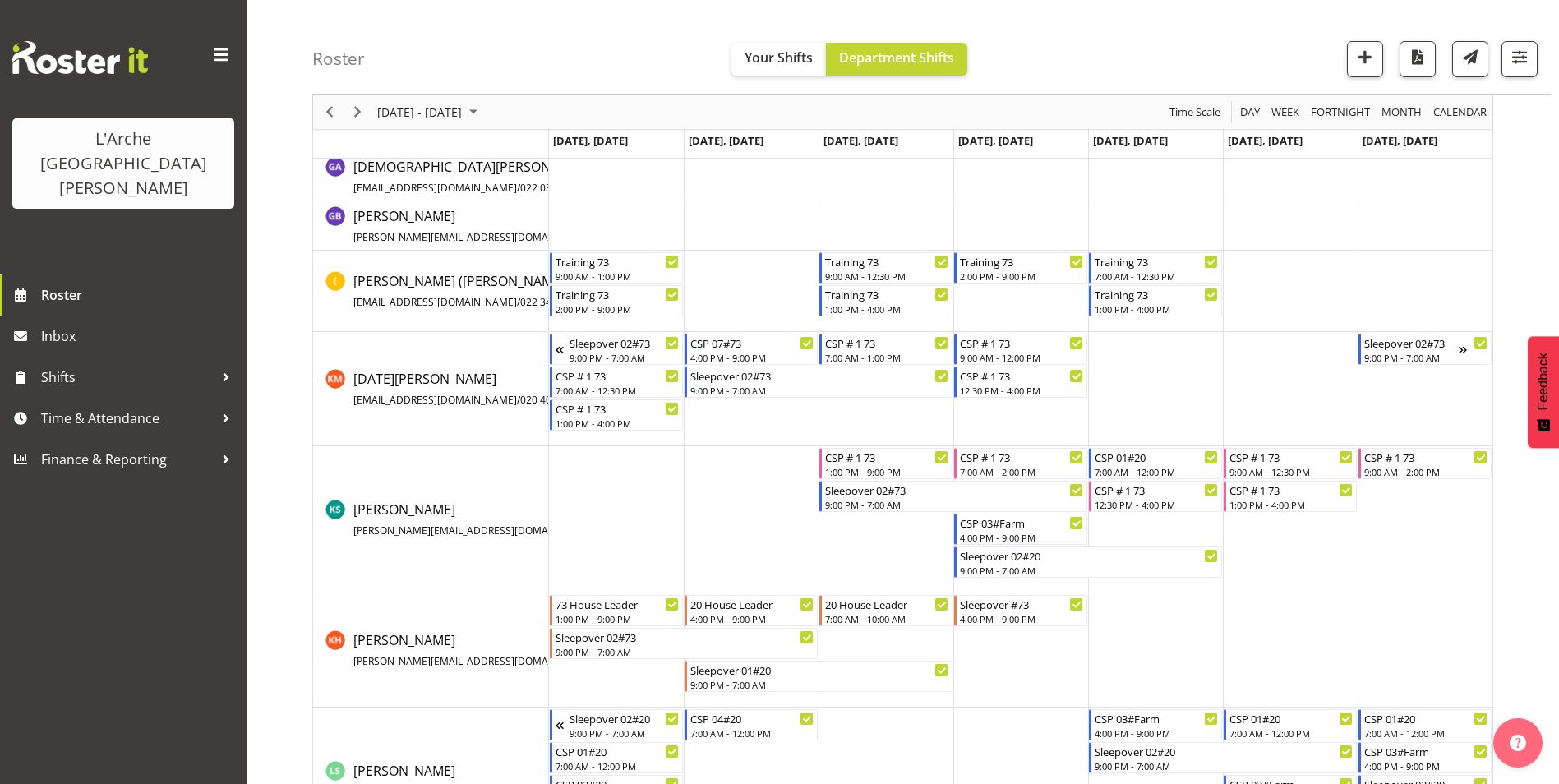
click at [736, 417] on td "Timeline Week of September 15, 2025" at bounding box center [751, 389] width 134 height 114
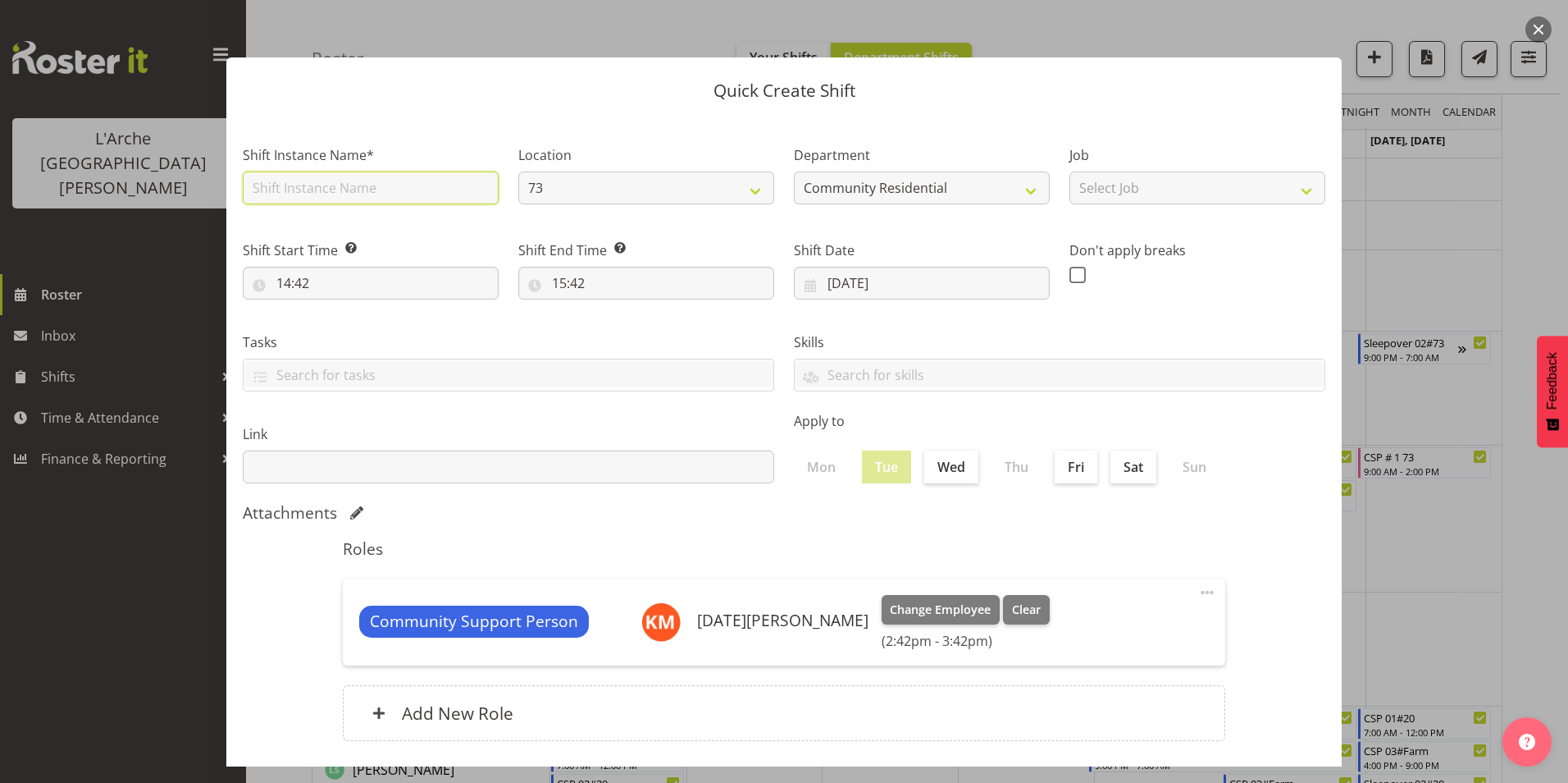
click at [289, 181] on input "text" at bounding box center [371, 187] width 256 height 33
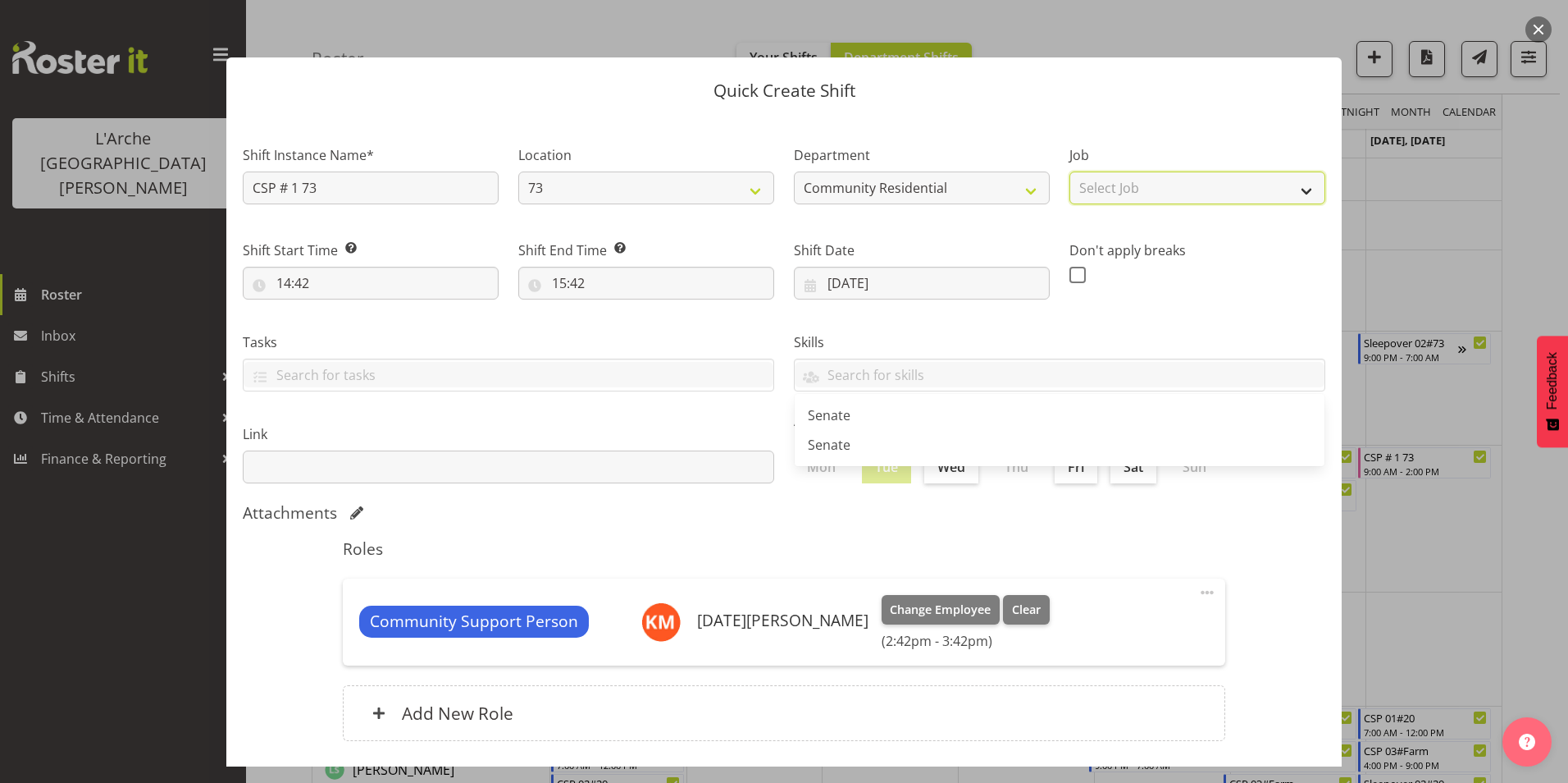
drag, startPoint x: 1166, startPoint y: 186, endPoint x: 1159, endPoint y: 207, distance: 22.1
click at [1165, 187] on select "Select Job Accounts Admin Art Coordinator Community Leader Community Support Pe…" at bounding box center [1197, 187] width 256 height 33
click at [1070, 172] on select "Select Job Accounts Admin Art Coordinator Community Leader Community Support Pe…" at bounding box center [1197, 187] width 256 height 33
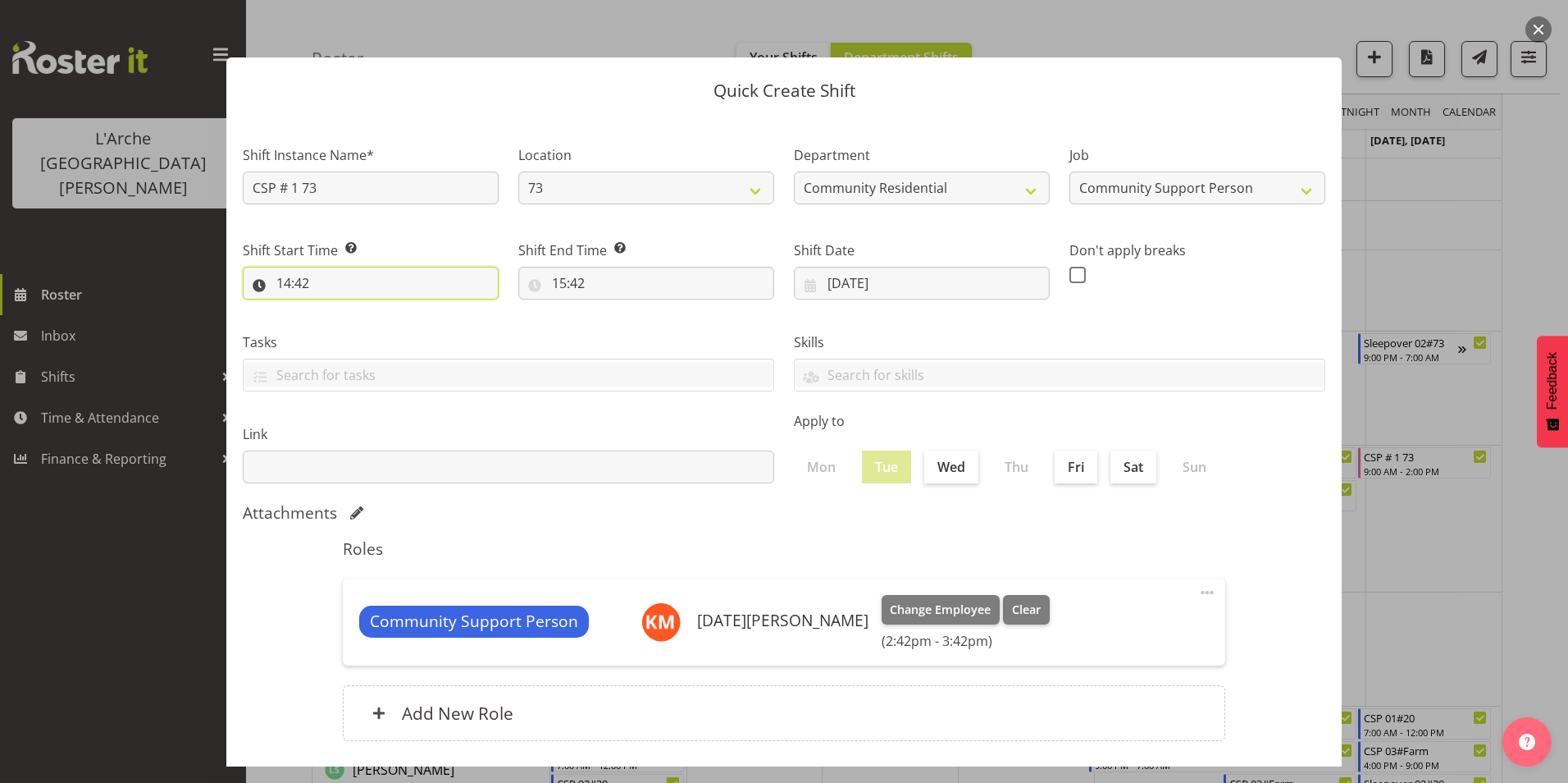
drag, startPoint x: 287, startPoint y: 282, endPoint x: 273, endPoint y: 276, distance: 15.2
click at [286, 282] on input "14:42" at bounding box center [371, 282] width 256 height 33
click at [348, 326] on select "00 01 02 03 04 05 06 07 08 09 10 11 12 13 14 15 16 17 18 19 20 21 22 23" at bounding box center [355, 325] width 37 height 33
click at [336, 309] on select "00 01 02 03 04 05 06 07 08 09 10 11 12 13 14 15 16 17 18 19 20 21 22 23" at bounding box center [355, 325] width 37 height 33
click at [398, 319] on select "00 01 02 03 04 05 06 07 08 09 10 11 12 13 14 15 16 17 18 19 20 21 22 23 24 25 2…" at bounding box center [398, 325] width 37 height 33
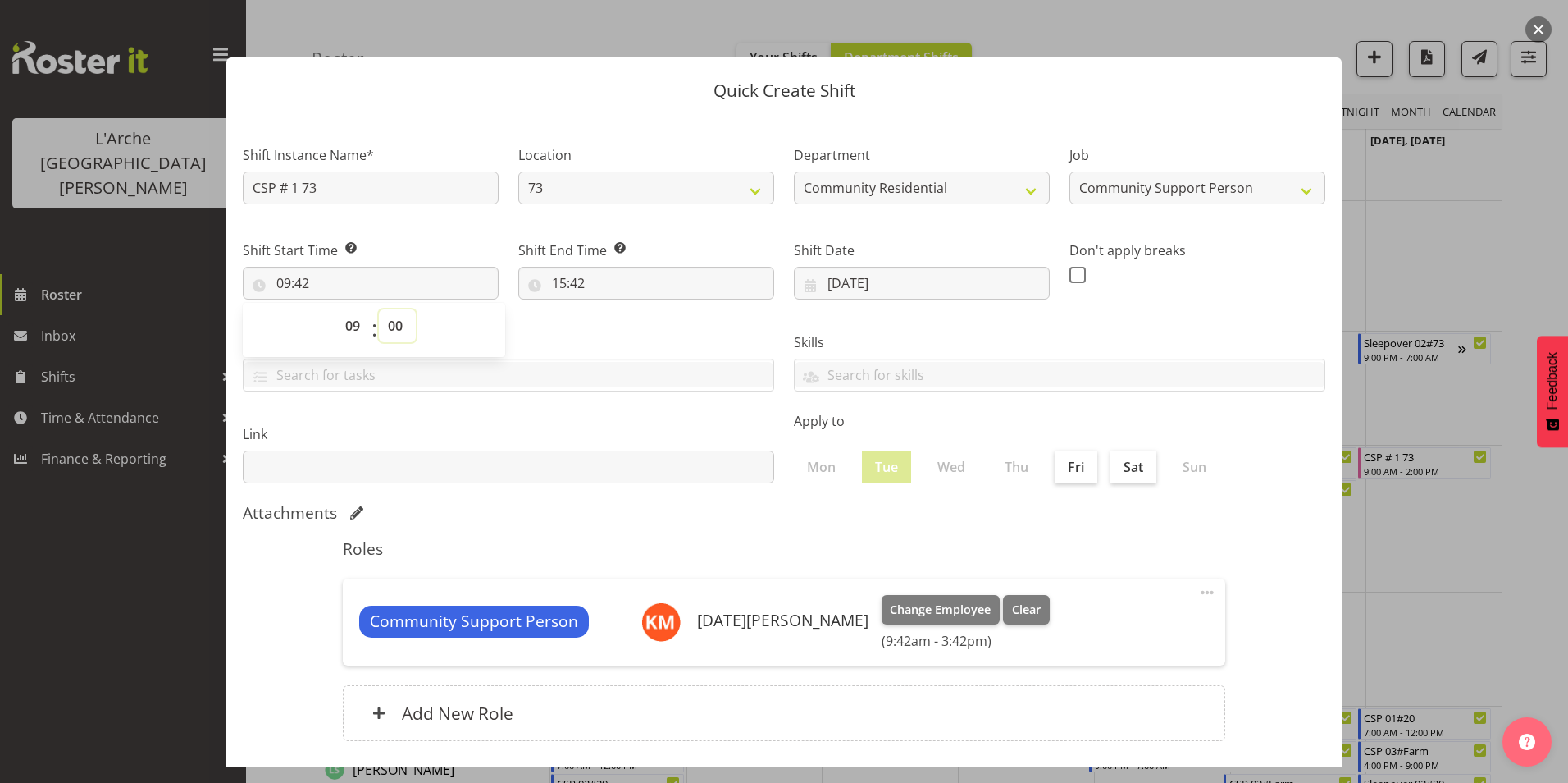
click at [379, 309] on select "00 01 02 03 04 05 06 07 08 09 10 11 12 13 14 15 16 17 18 19 20 21 22 23 24 25 2…" at bounding box center [398, 325] width 37 height 33
click at [561, 283] on input "15:42" at bounding box center [646, 282] width 256 height 33
click at [626, 321] on select "00 01 02 03 04 05 06 07 08 09 10 11 12 13 14 15 16 17 18 19 20 21 22 23" at bounding box center [631, 325] width 37 height 33
click at [612, 309] on select "00 01 02 03 04 05 06 07 08 09 10 11 12 13 14 15 16 17 18 19 20 21 22 23" at bounding box center [631, 325] width 37 height 33
drag, startPoint x: 671, startPoint y: 323, endPoint x: 668, endPoint y: 340, distance: 17.3
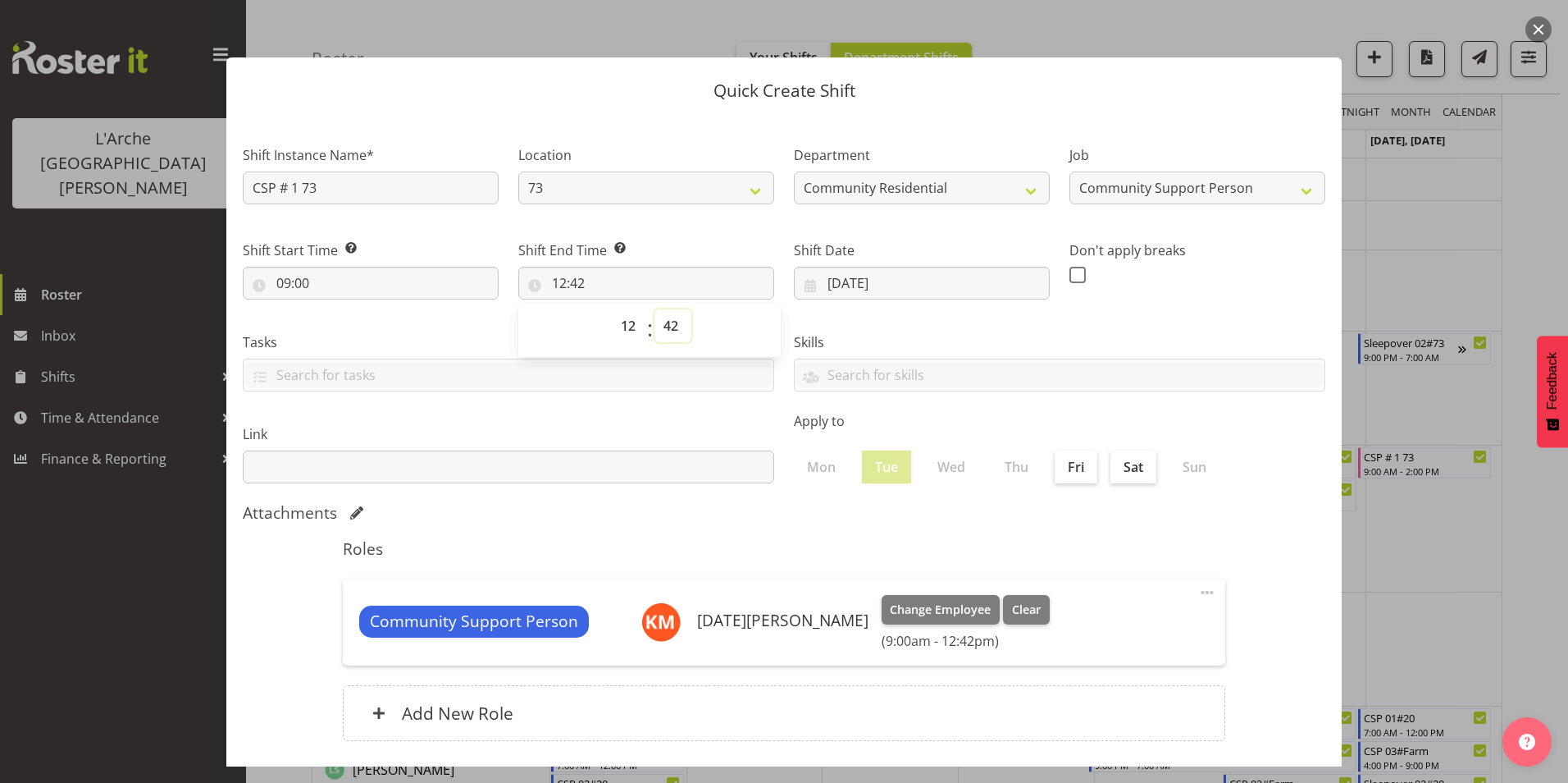
click at [671, 325] on select "00 01 02 03 04 05 06 07 08 09 10 11 12 13 14 15 16 17 18 19 20 21 22 23 24 25 2…" at bounding box center [673, 325] width 37 height 33
click at [654, 309] on select "00 01 02 03 04 05 06 07 08 09 10 11 12 13 14 15 16 17 18 19 20 21 22 23 24 25 2…" at bounding box center [673, 325] width 37 height 33
click at [627, 433] on label "Link" at bounding box center [509, 433] width 531 height 20
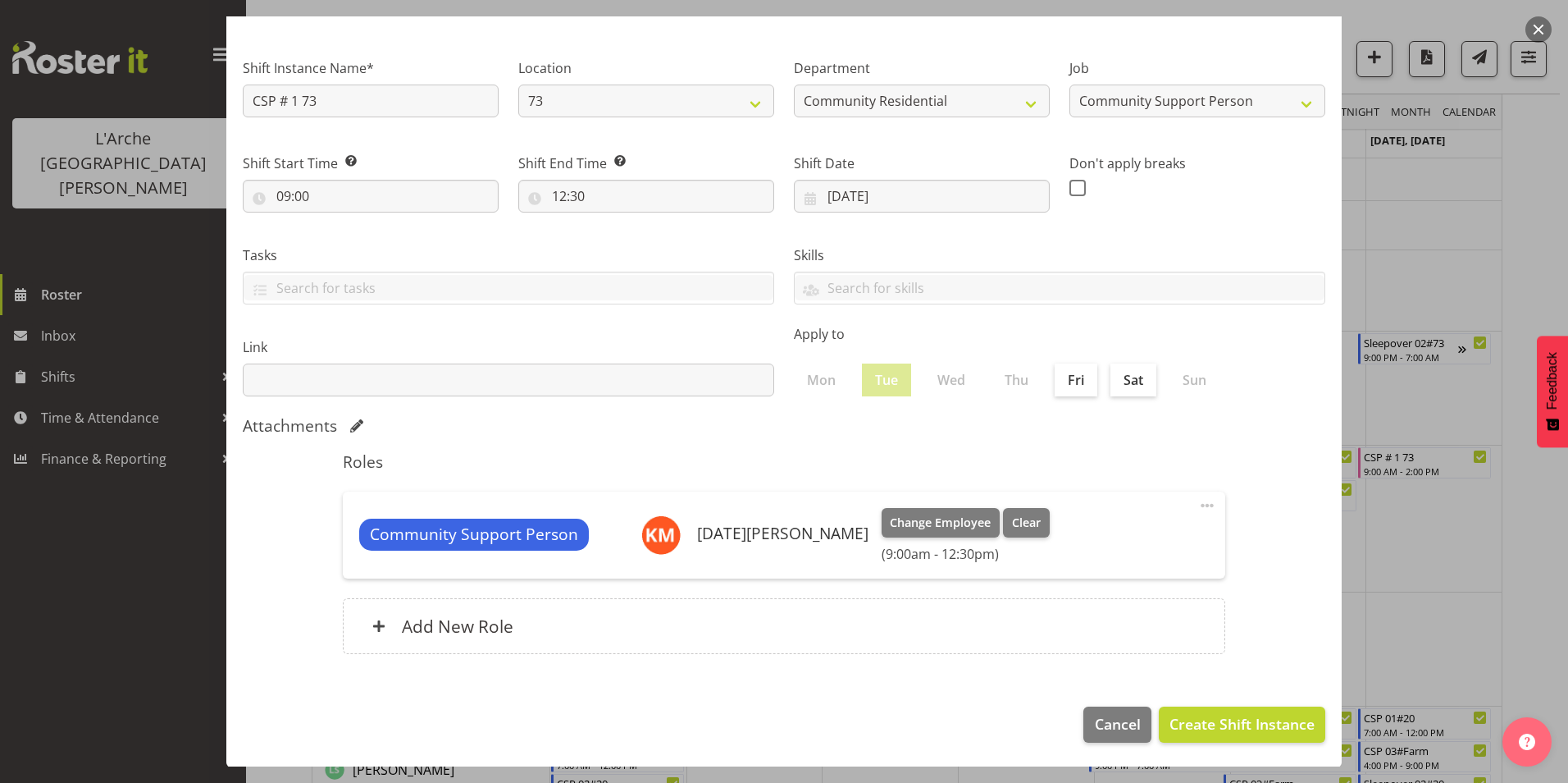
scroll to position [88, 0]
click at [1195, 718] on span "Create Shift Instance" at bounding box center [1242, 722] width 145 height 21
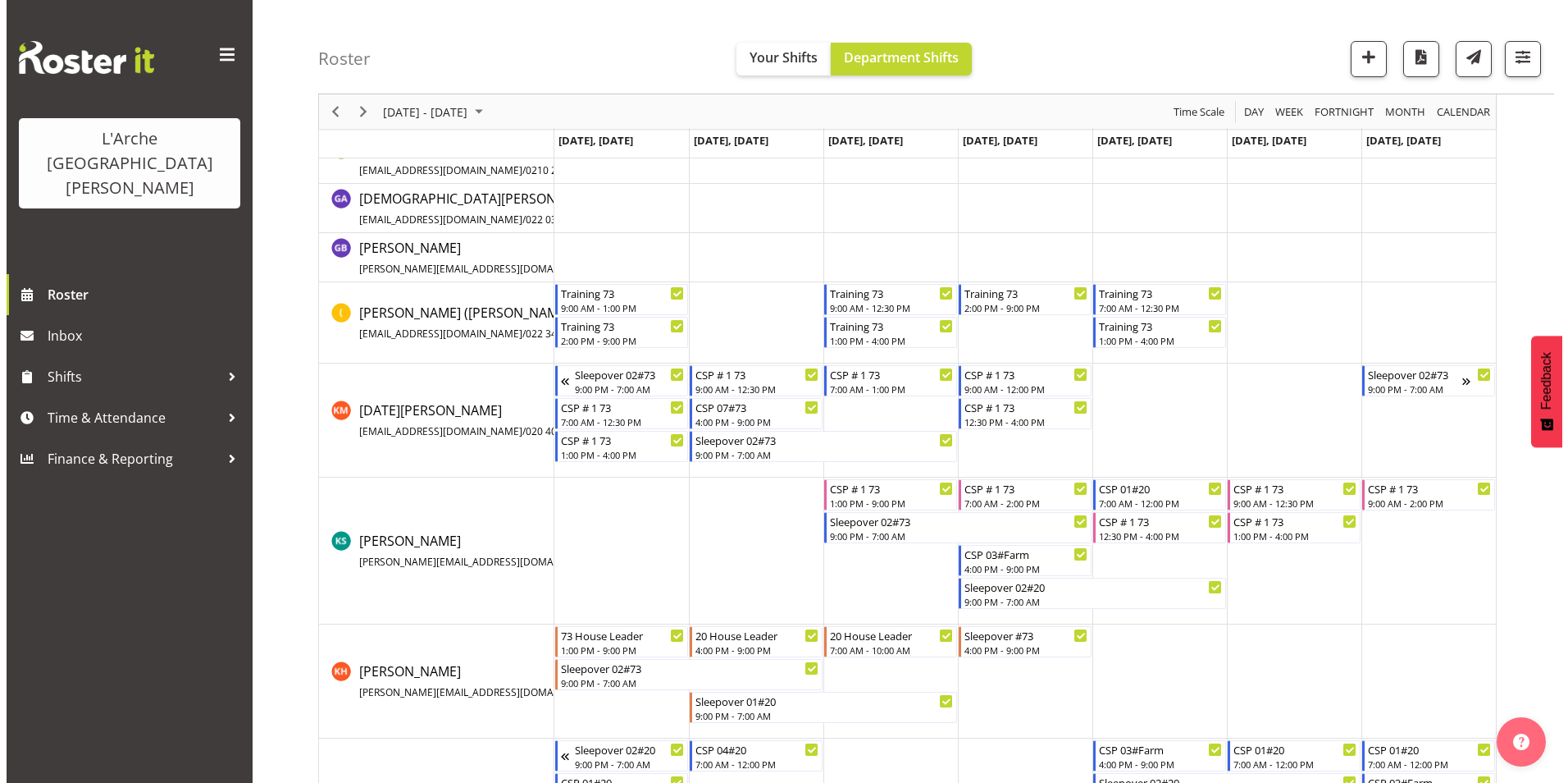
scroll to position [410, 0]
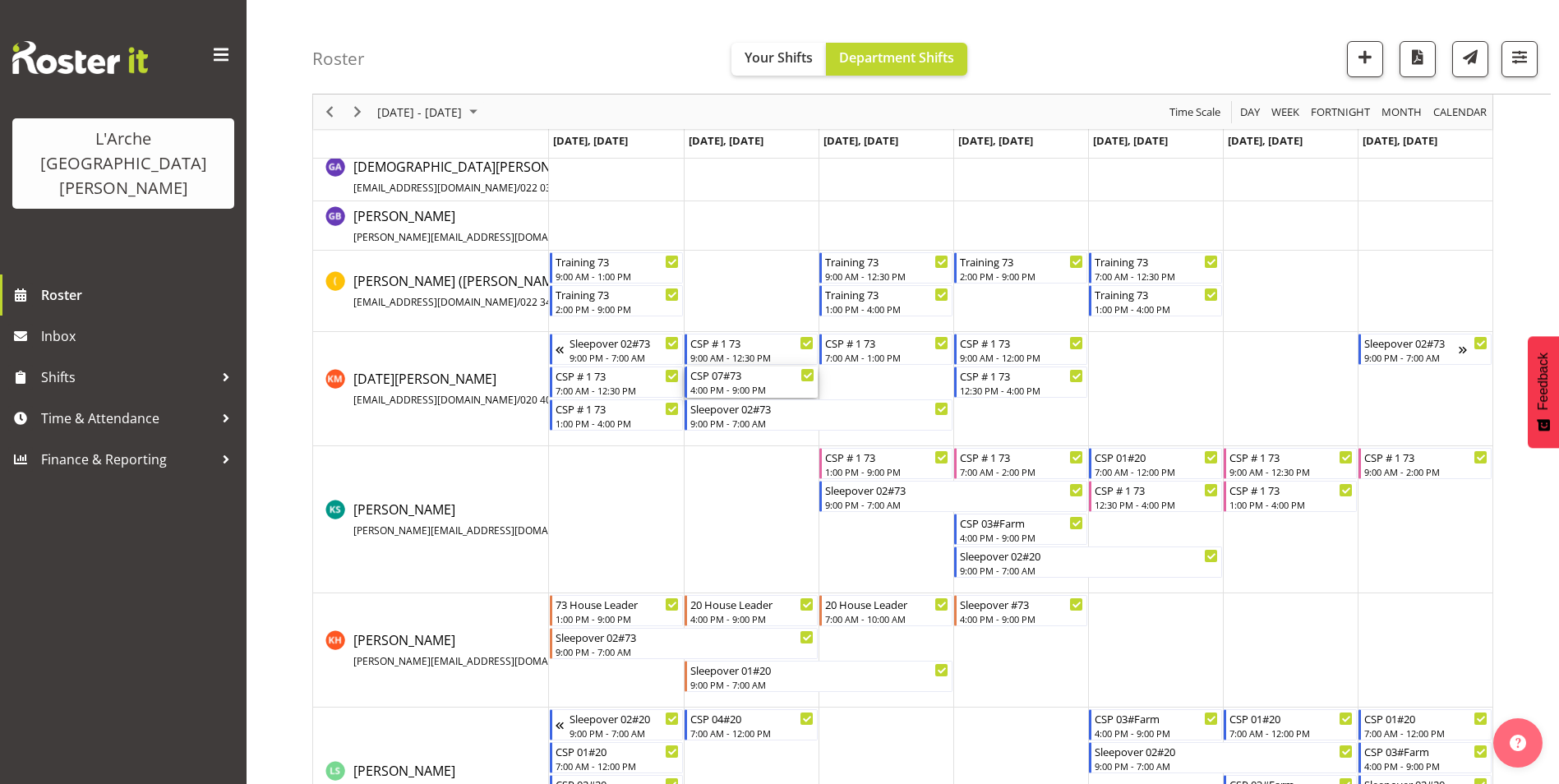
click at [772, 384] on div "4:00 PM - 9:00 PM" at bounding box center [751, 389] width 124 height 13
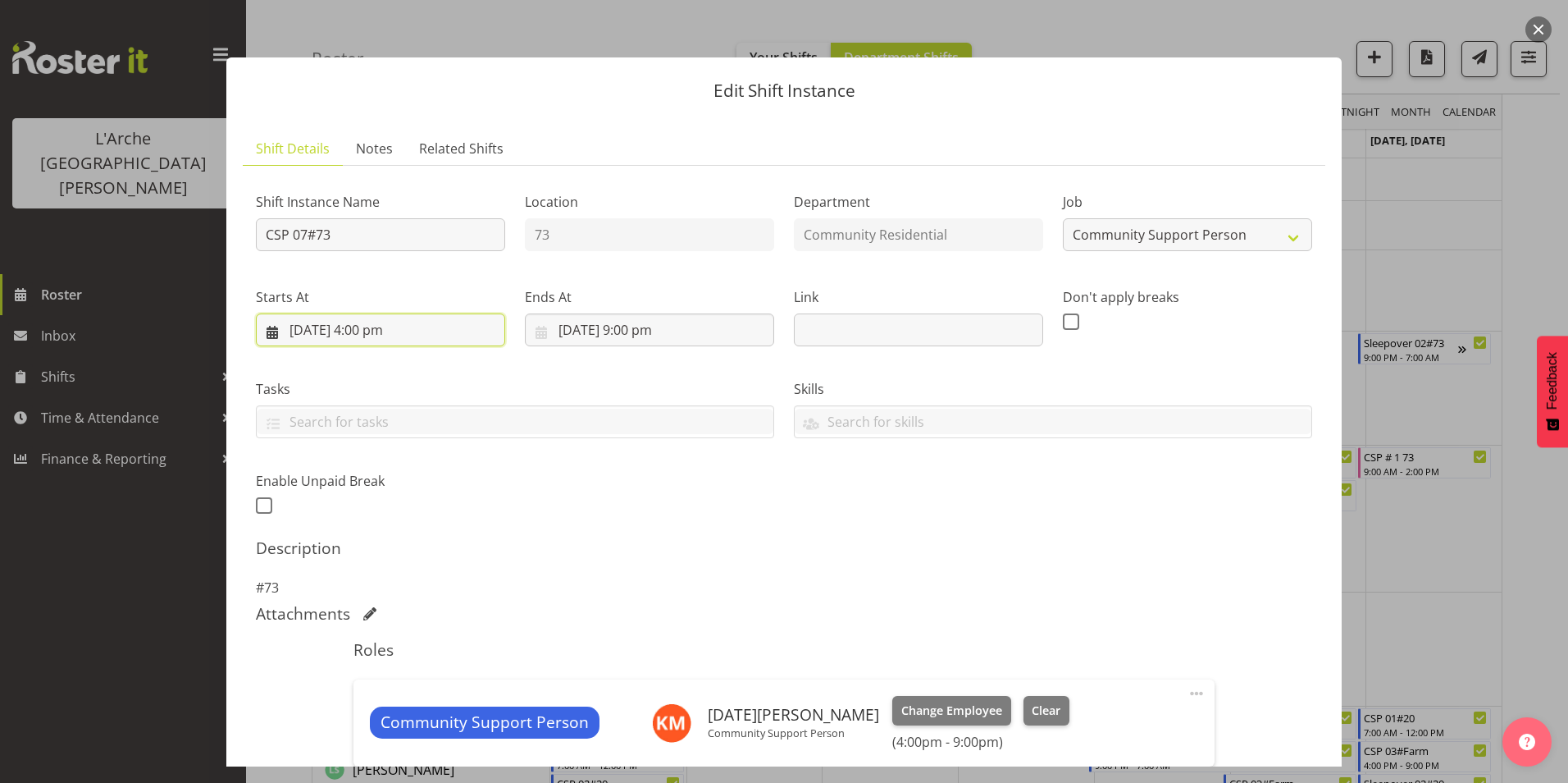
click at [366, 329] on input "16/09/2025, 4:00 pm" at bounding box center [381, 329] width 250 height 33
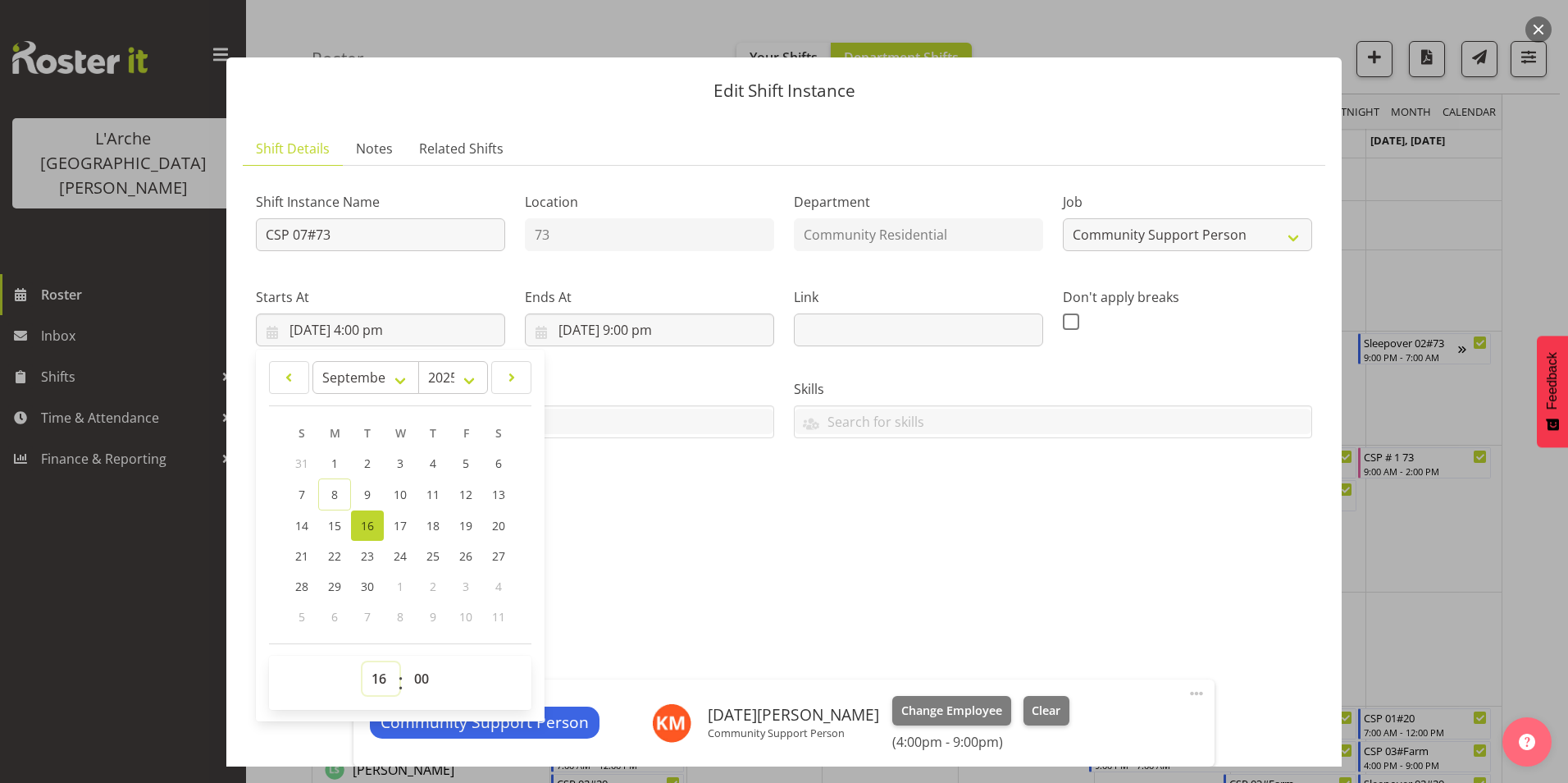
click at [380, 675] on select "00 01 02 03 04 05 06 07 08 09 10 11 12 13 14 15 16 17 18 19 20 21 22 23" at bounding box center [381, 678] width 37 height 33
click at [362, 662] on select "00 01 02 03 04 05 06 07 08 09 10 11 12 13 14 15 16 17 18 19 20 21 22 23" at bounding box center [381, 678] width 37 height 33
click at [770, 546] on h5 "Description" at bounding box center [784, 547] width 1057 height 20
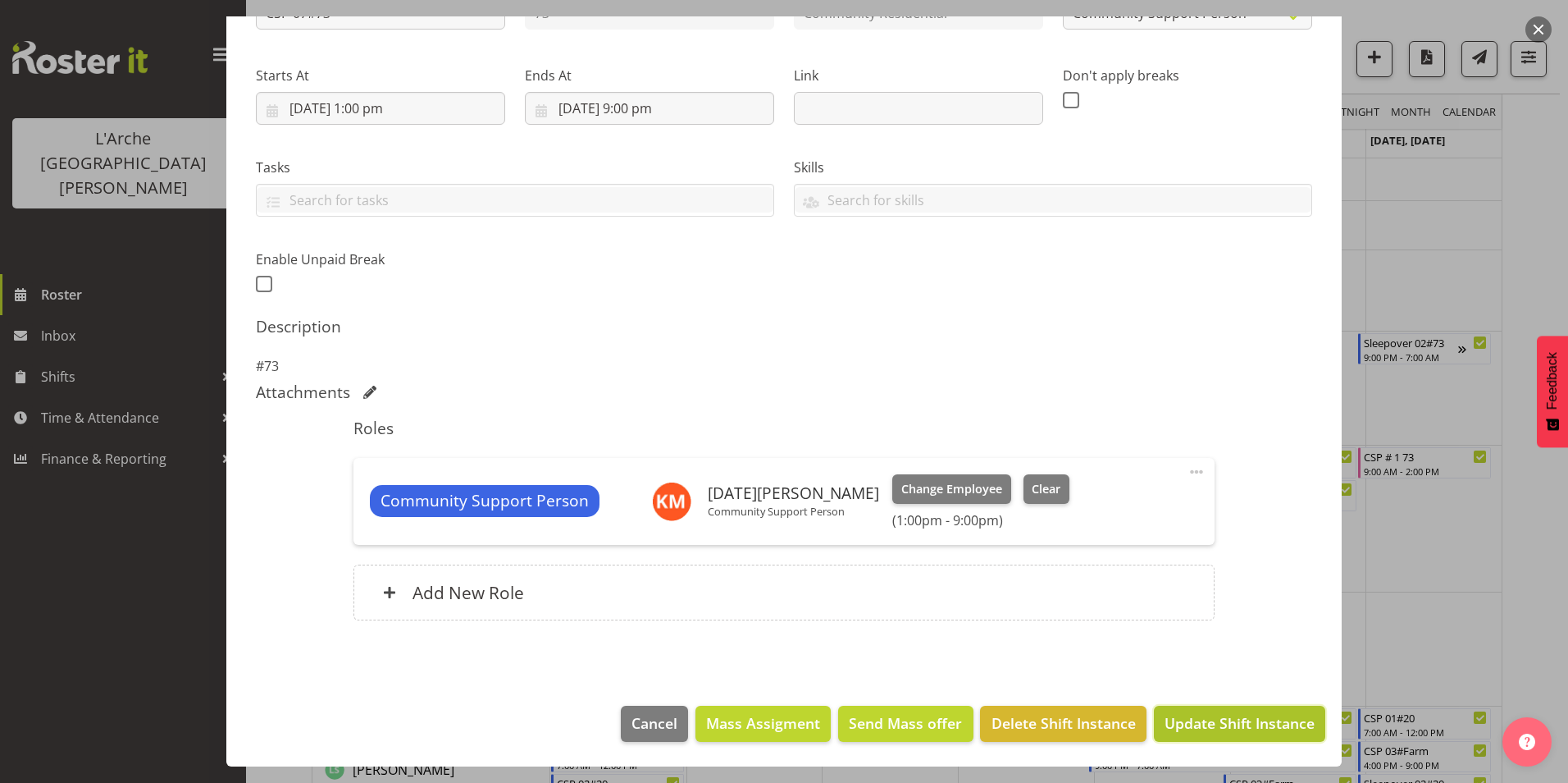
click at [1208, 728] on span "Update Shift Instance" at bounding box center [1239, 722] width 150 height 21
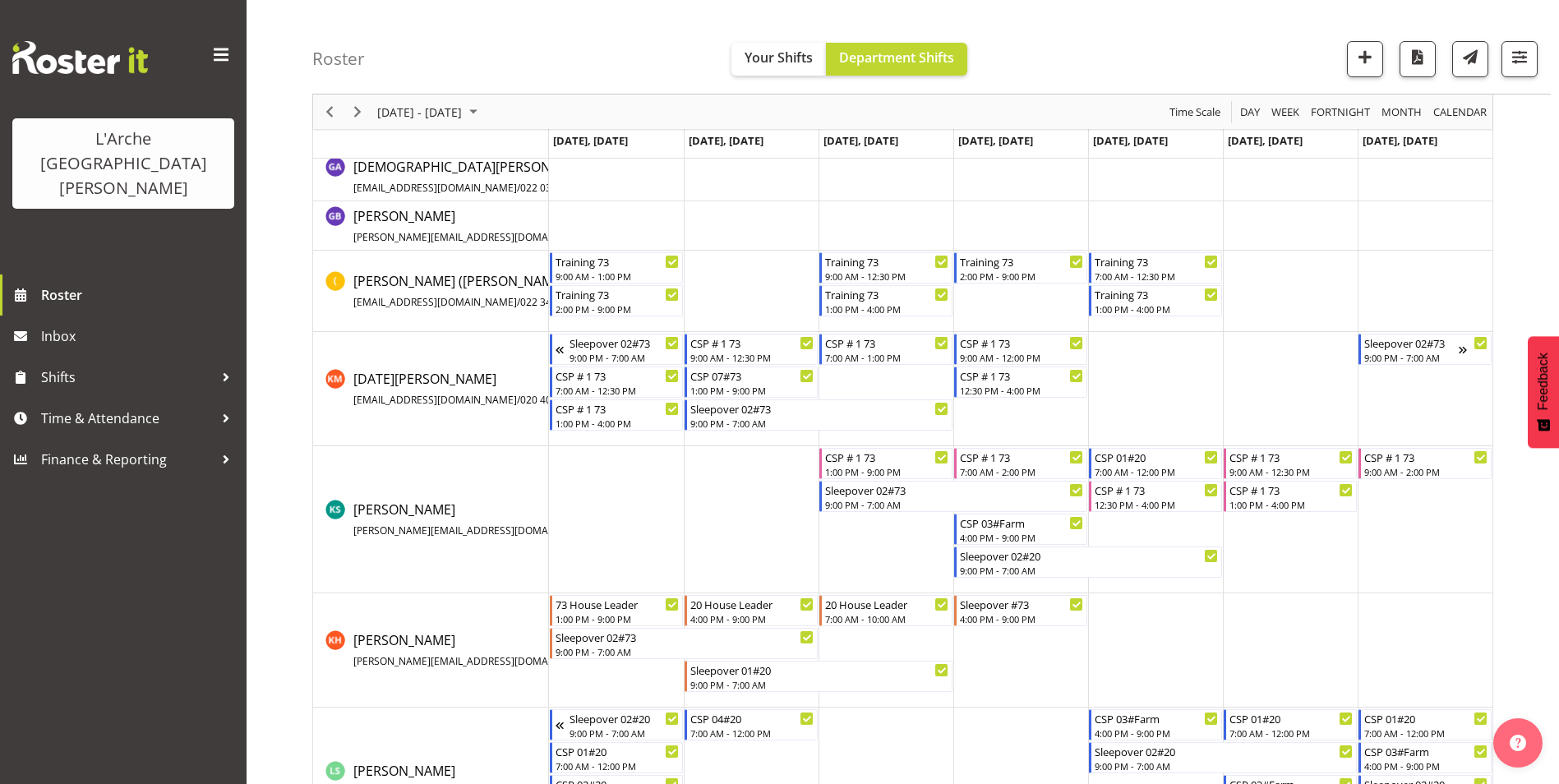
click at [1442, 409] on td "Timeline Week of September 15, 2025" at bounding box center [1425, 389] width 134 height 114
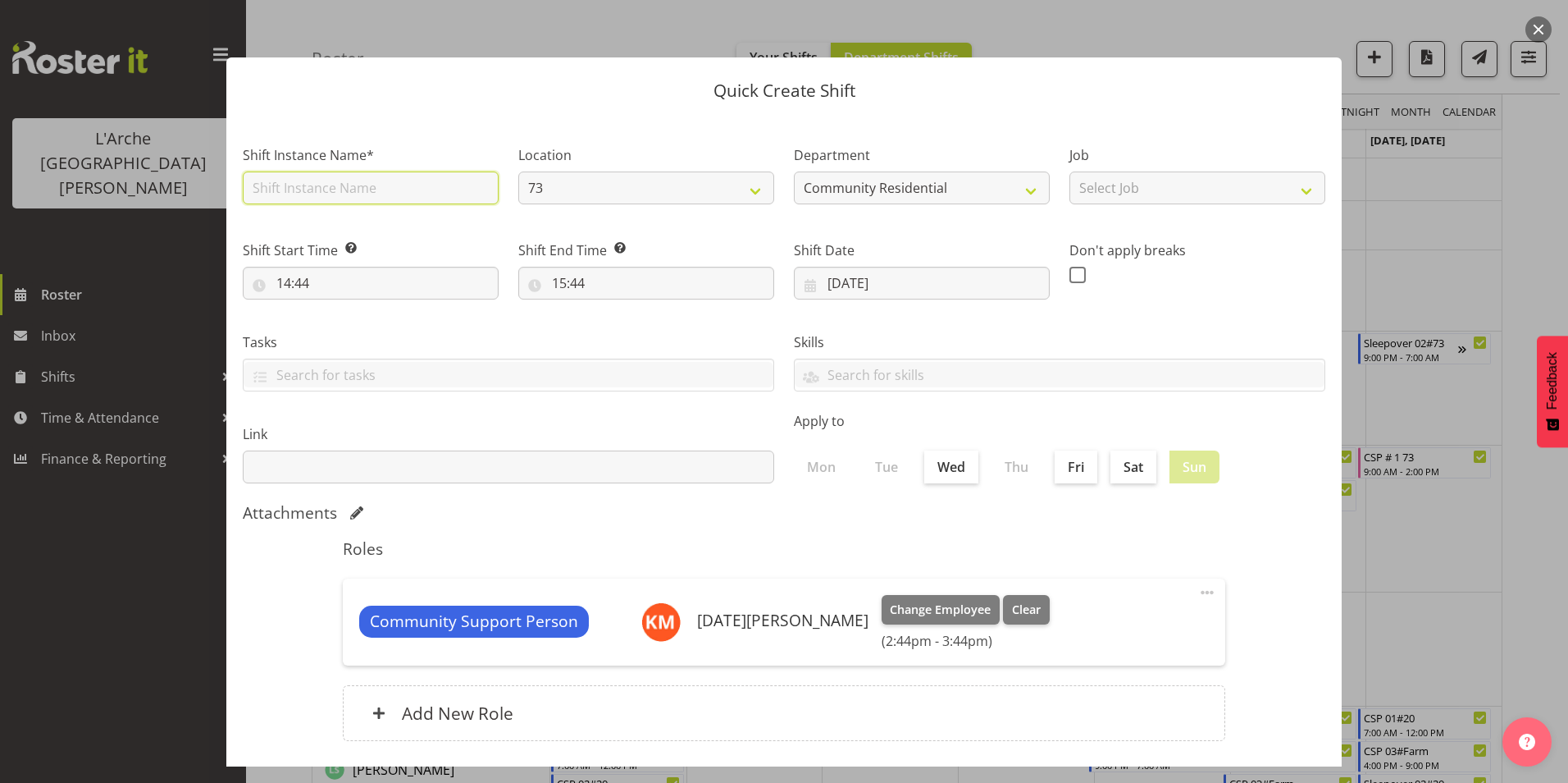
click at [310, 189] on input "text" at bounding box center [371, 187] width 256 height 33
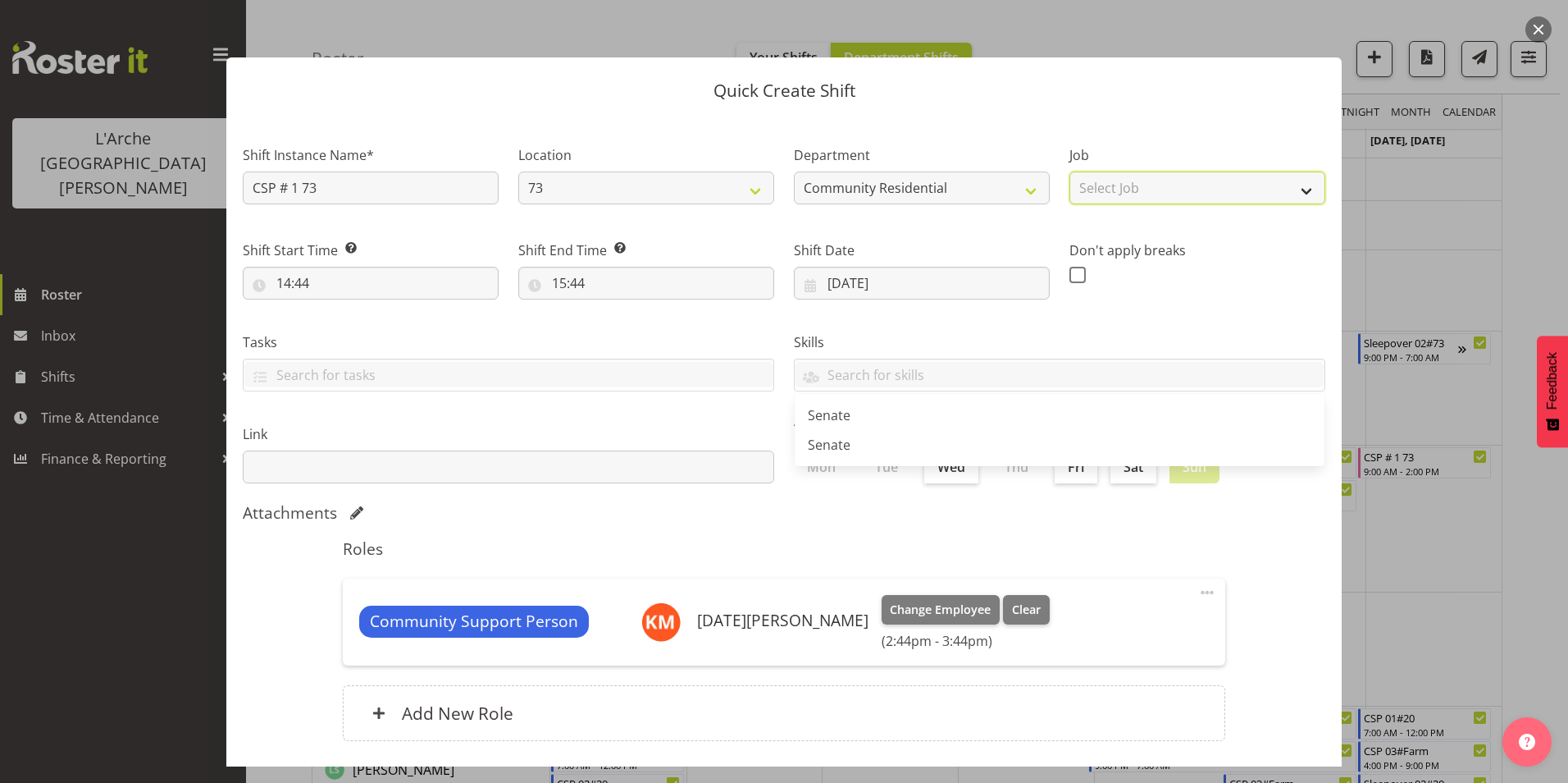
click at [1156, 190] on select "Select Job Accounts Admin Art Coordinator Community Leader Community Support Pe…" at bounding box center [1197, 187] width 256 height 33
click at [1070, 172] on select "Select Job Accounts Admin Art Coordinator Community Leader Community Support Pe…" at bounding box center [1197, 187] width 256 height 33
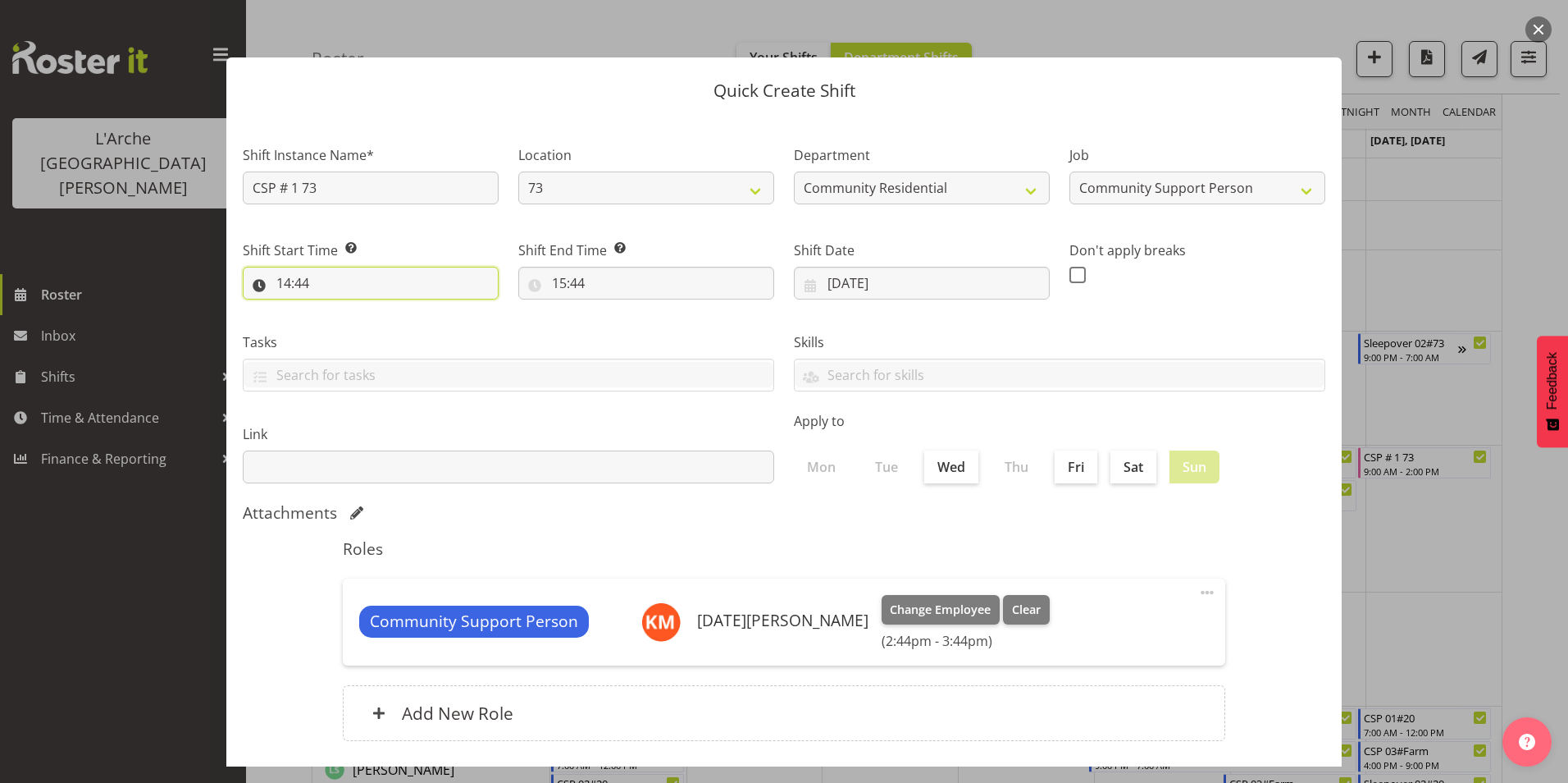
click at [305, 279] on input "14:44" at bounding box center [371, 282] width 256 height 33
click at [400, 325] on select "00 01 02 03 04 05 06 07 08 09 10 11 12 13 14 15 16 17 18 19 20 21 22 23 24 25 2…" at bounding box center [398, 325] width 37 height 33
click at [379, 309] on select "00 01 02 03 04 05 06 07 08 09 10 11 12 13 14 15 16 17 18 19 20 21 22 23 24 25 2…" at bounding box center [398, 325] width 37 height 33
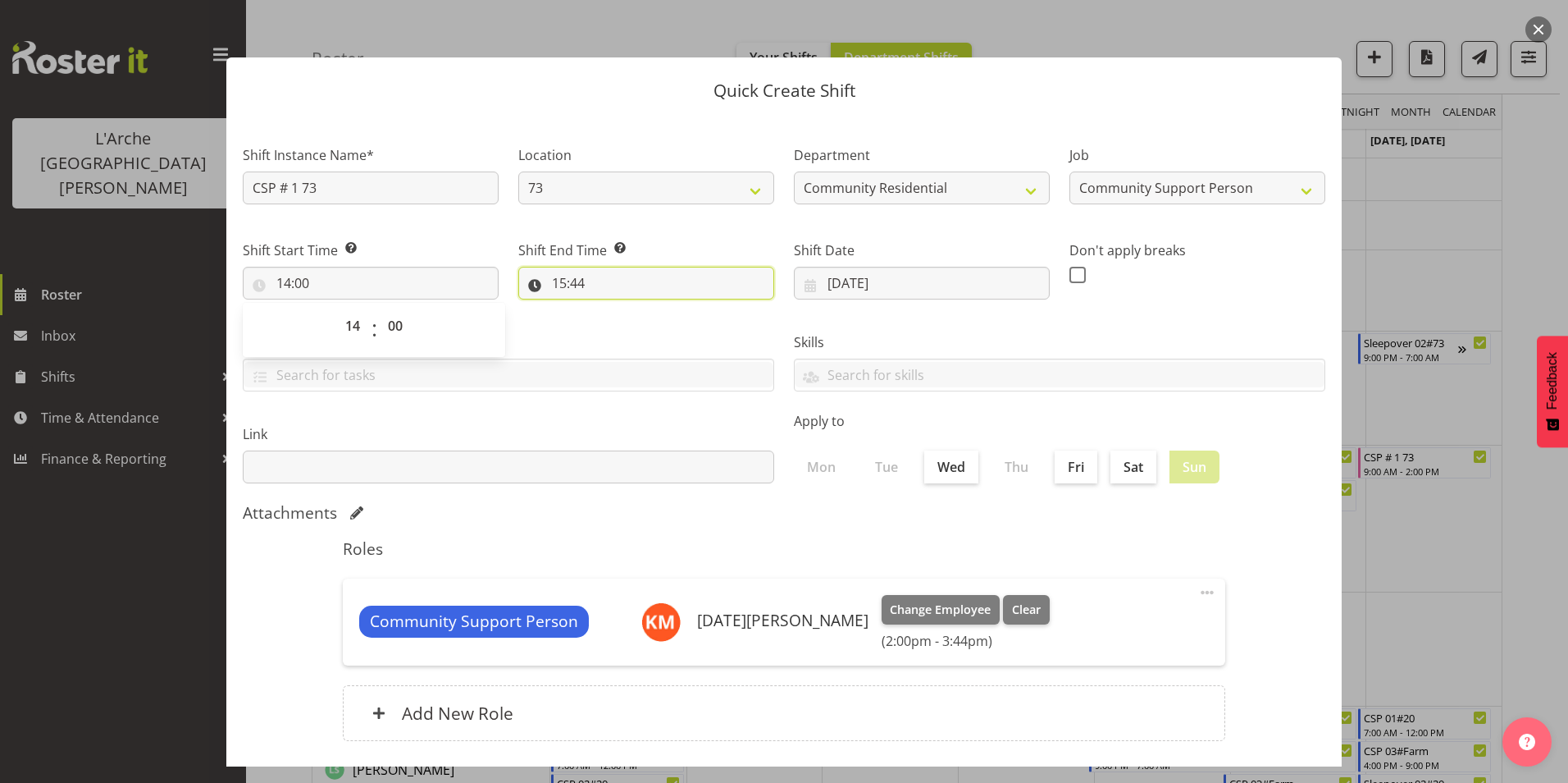
click at [563, 282] on input "15:44" at bounding box center [646, 282] width 256 height 33
click at [631, 324] on select "00 01 02 03 04 05 06 07 08 09 10 11 12 13 14 15 16 17 18 19 20 21 22 23" at bounding box center [631, 325] width 37 height 33
click at [612, 309] on select "00 01 02 03 04 05 06 07 08 09 10 11 12 13 14 15 16 17 18 19 20 21 22 23" at bounding box center [631, 325] width 37 height 33
click at [664, 324] on select "00 01 02 03 04 05 06 07 08 09 10 11 12 13 14 15 16 17 18 19 20 21 22 23 24 25 2…" at bounding box center [673, 325] width 37 height 33
click at [654, 309] on select "00 01 02 03 04 05 06 07 08 09 10 11 12 13 14 15 16 17 18 19 20 21 22 23 24 25 2…" at bounding box center [673, 325] width 37 height 33
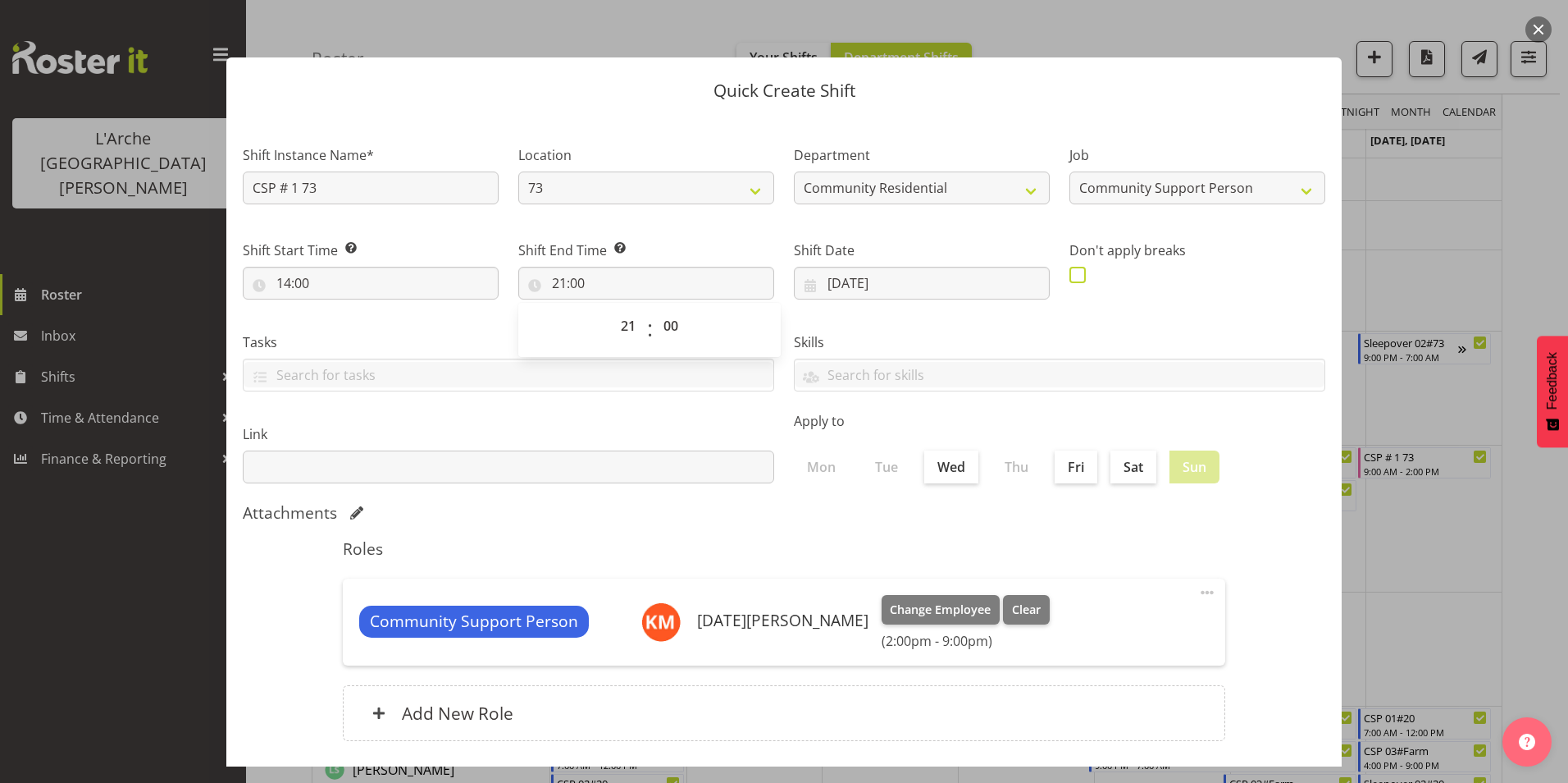
click at [1070, 271] on span at bounding box center [1078, 275] width 17 height 17
click at [1070, 271] on input "checkbox" at bounding box center [1074, 274] width 10 height 10
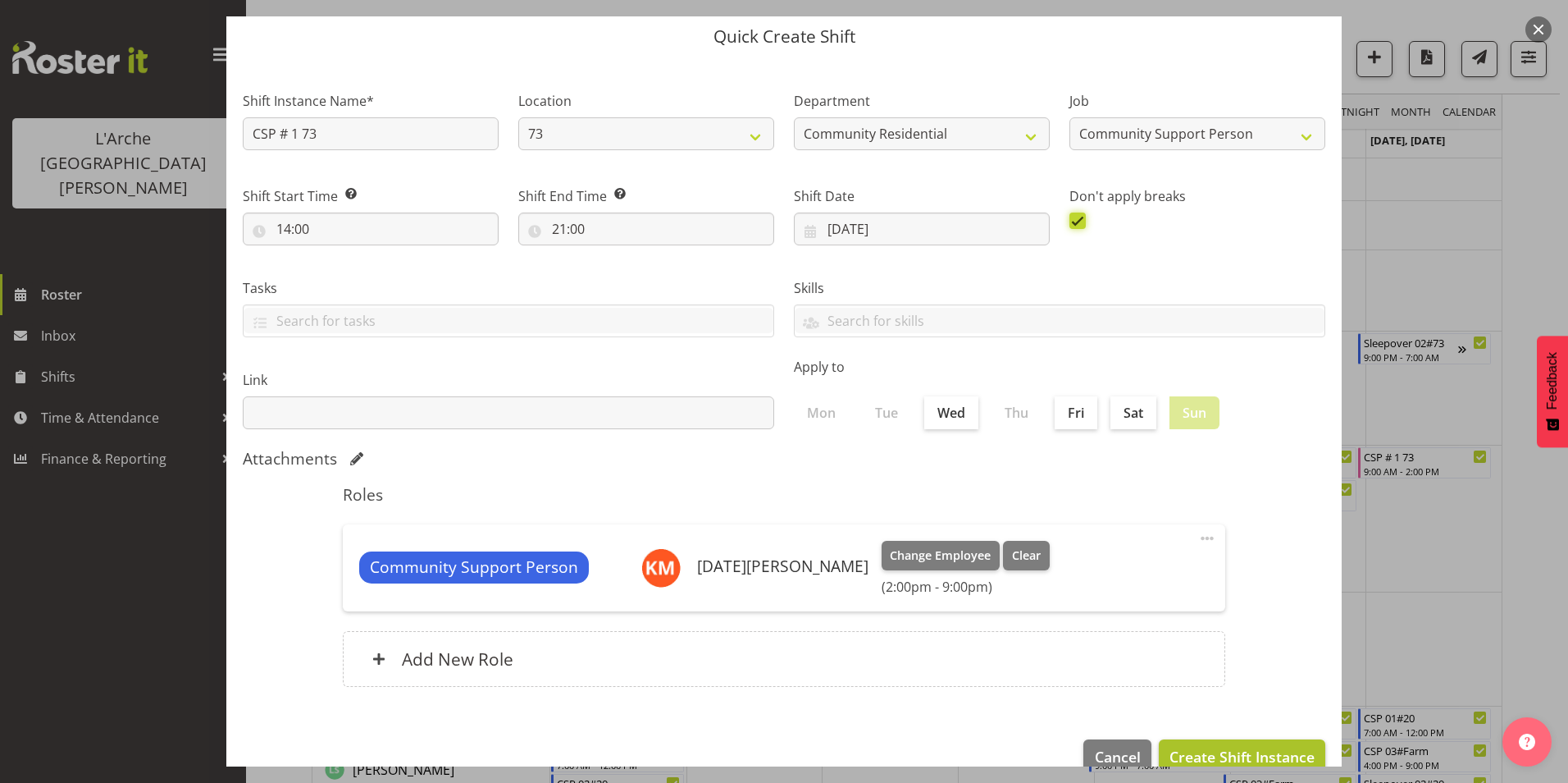
scroll to position [88, 0]
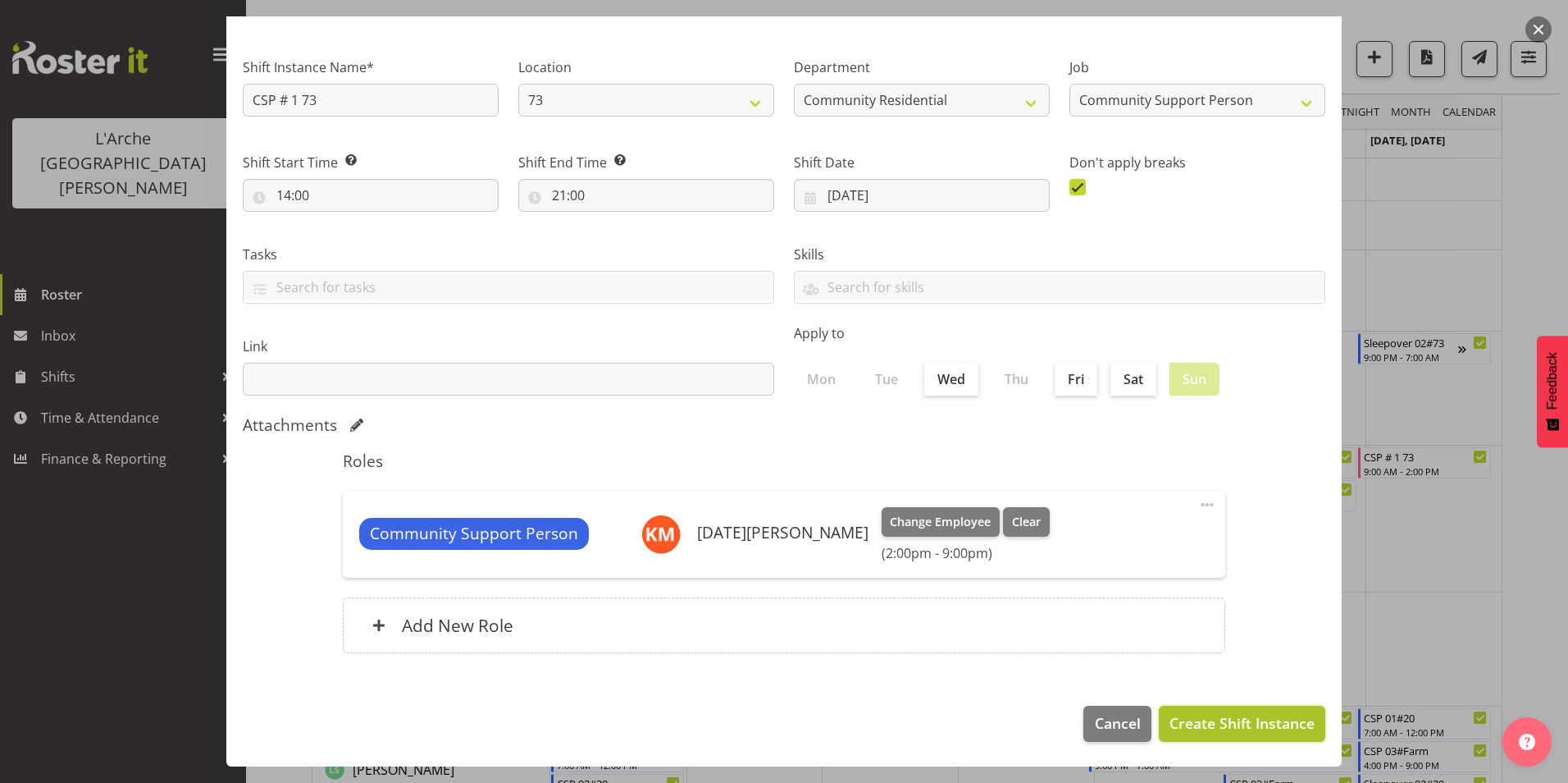
click at [1223, 716] on span "Create Shift Instance" at bounding box center [1242, 722] width 145 height 21
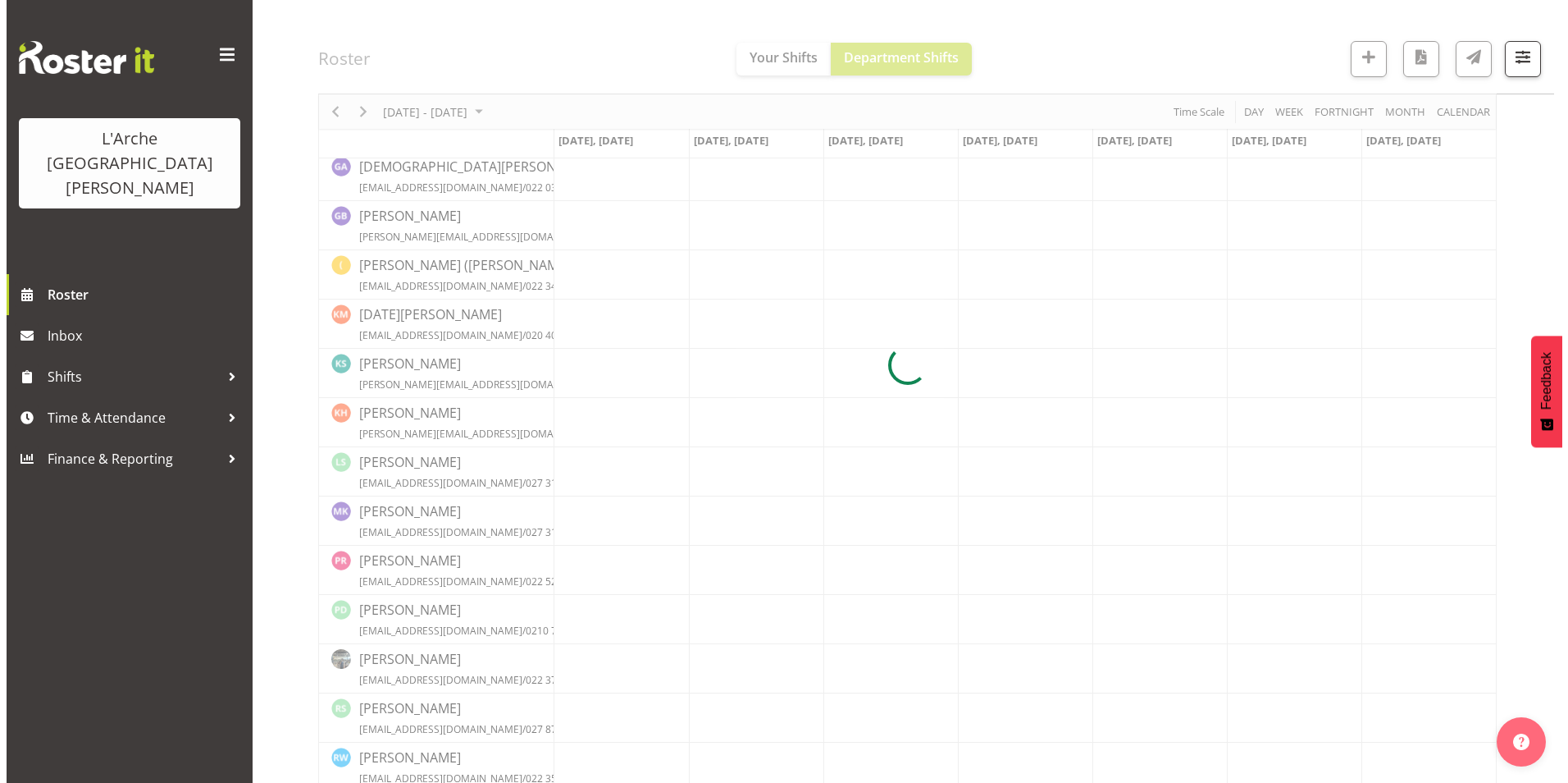
scroll to position [410, 0]
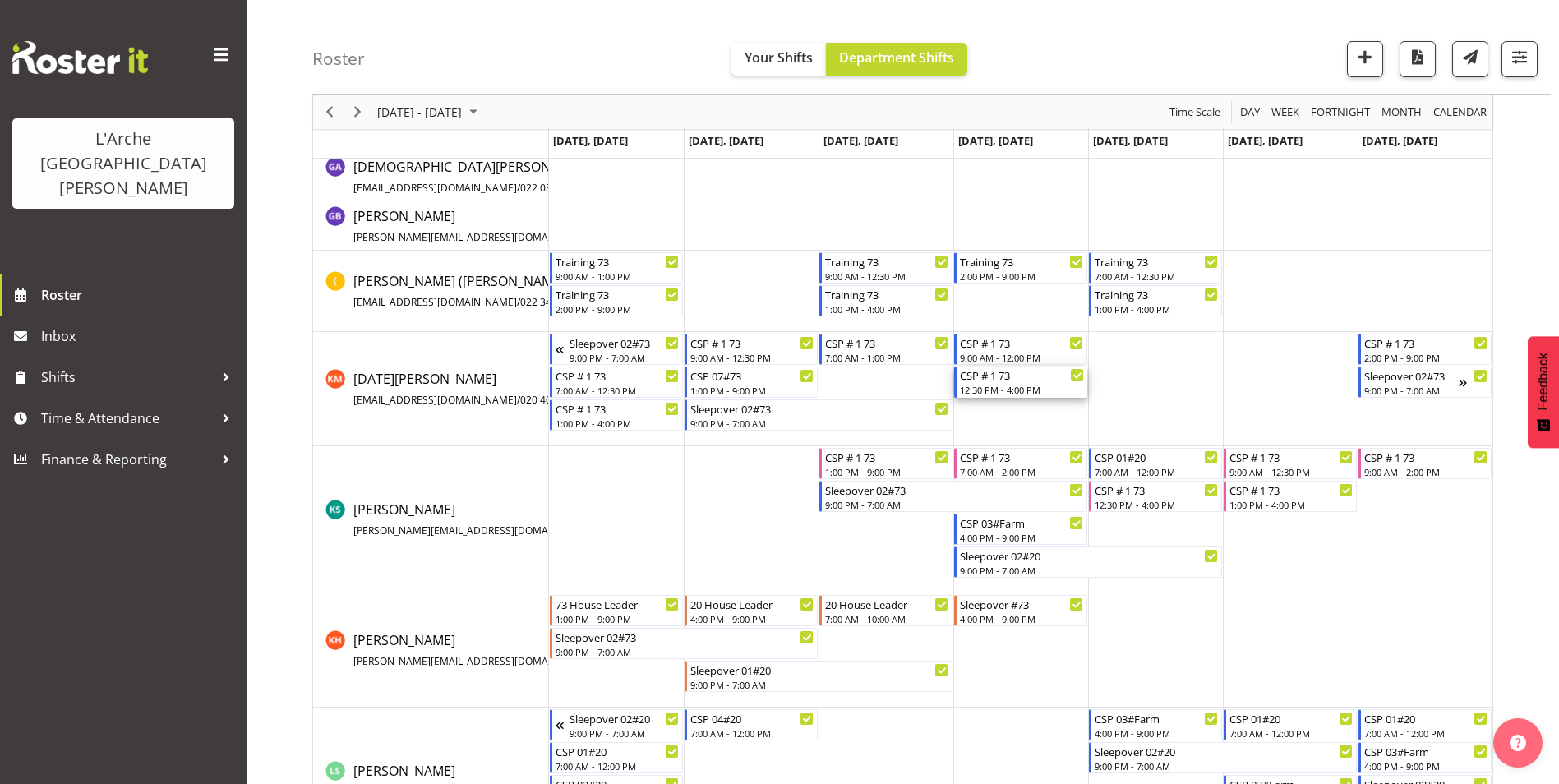
click at [1022, 382] on div "CSP # 1 73 12:30 PM - 4:00 PM" at bounding box center [1021, 382] width 124 height 31
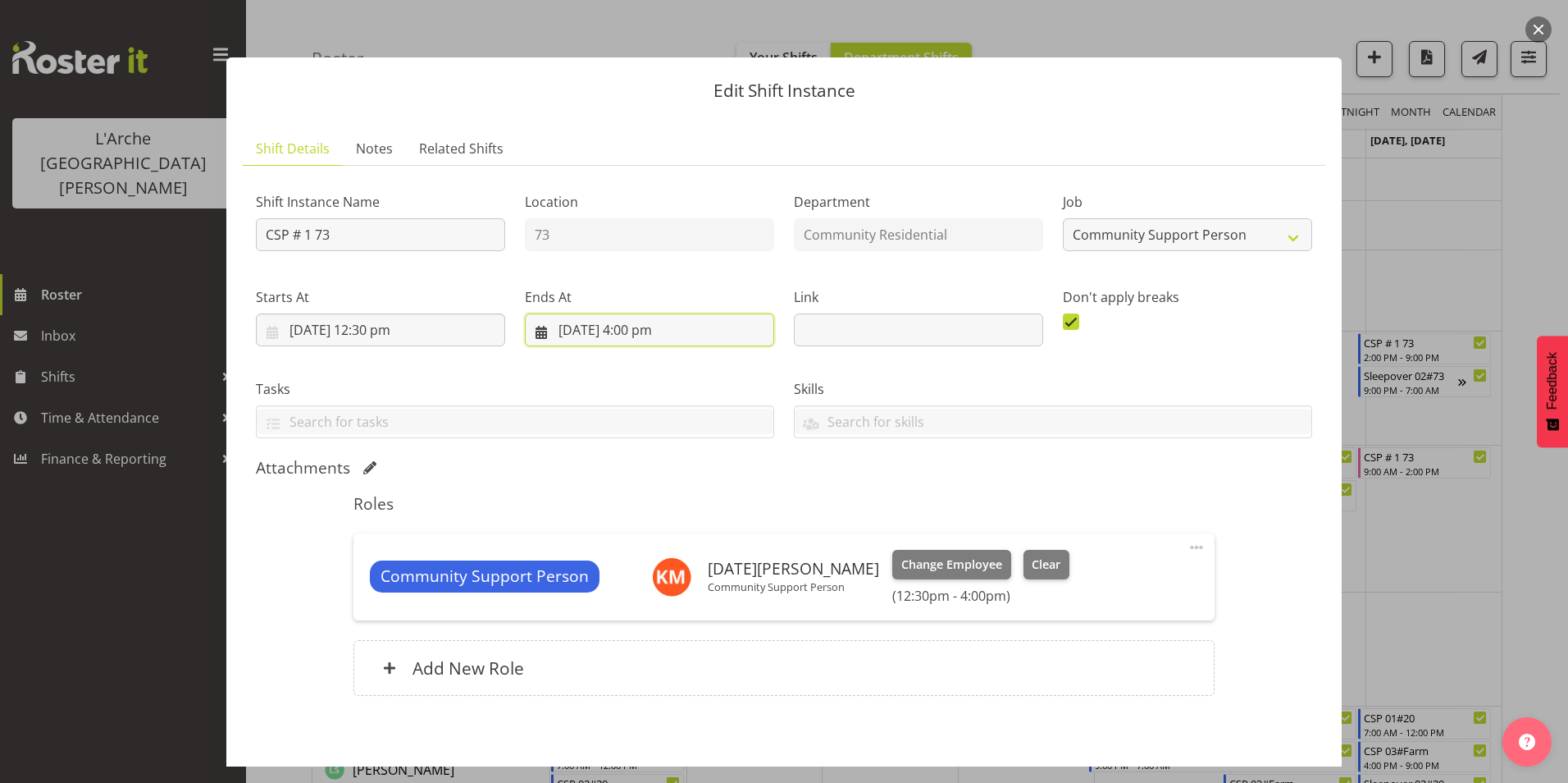
click at [634, 330] on input "18/09/2025, 4:00 pm" at bounding box center [649, 329] width 250 height 33
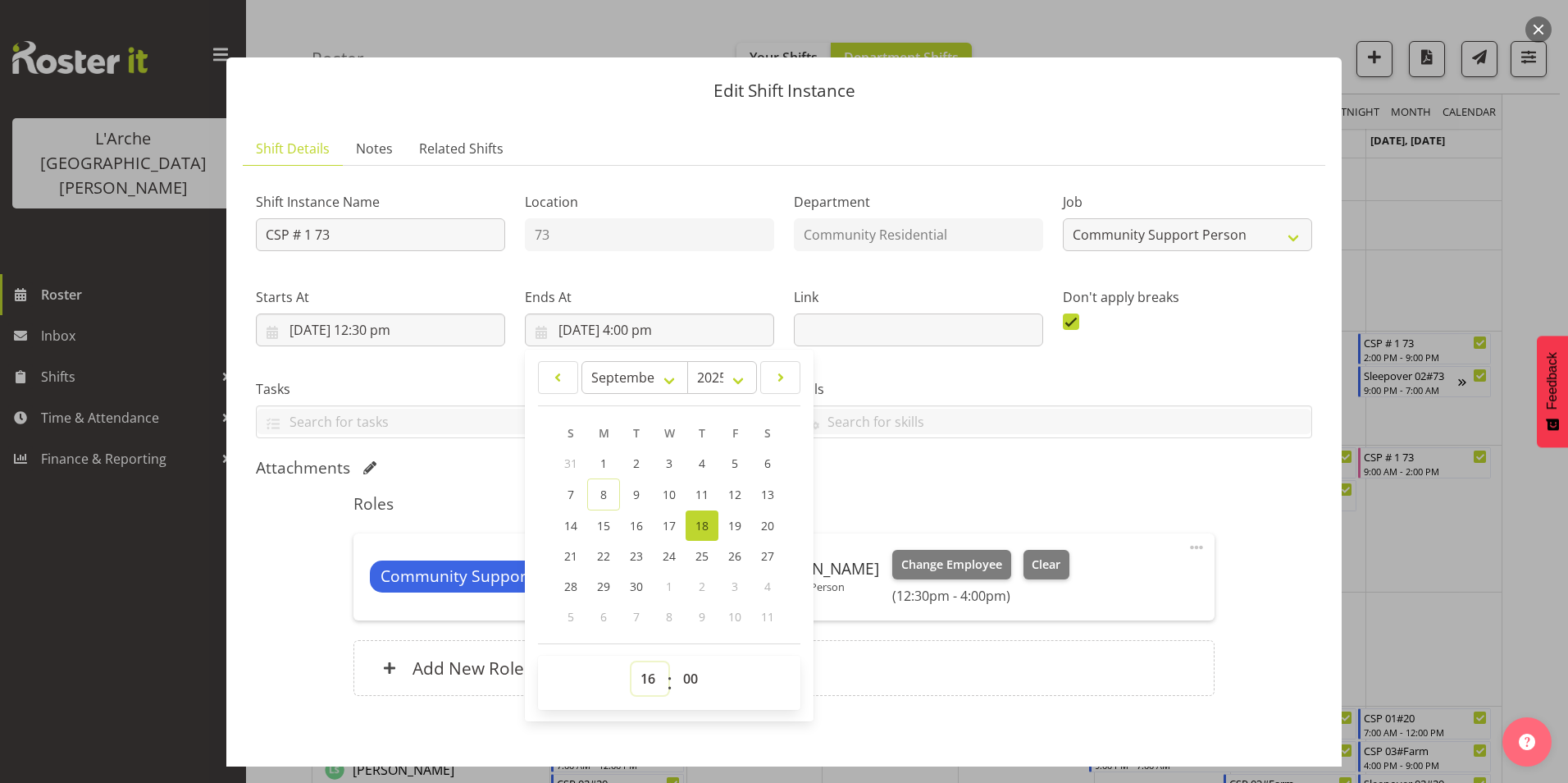
click at [647, 678] on select "00 01 02 03 04 05 06 07 08 09 10 11 12 13 14 15 16 17 18 19 20 21 22 23" at bounding box center [650, 678] width 37 height 33
click at [632, 662] on select "00 01 02 03 04 05 06 07 08 09 10 11 12 13 14 15 16 17 18 19 20 21 22 23" at bounding box center [650, 678] width 37 height 33
click at [878, 496] on h5 "Roles" at bounding box center [783, 503] width 860 height 20
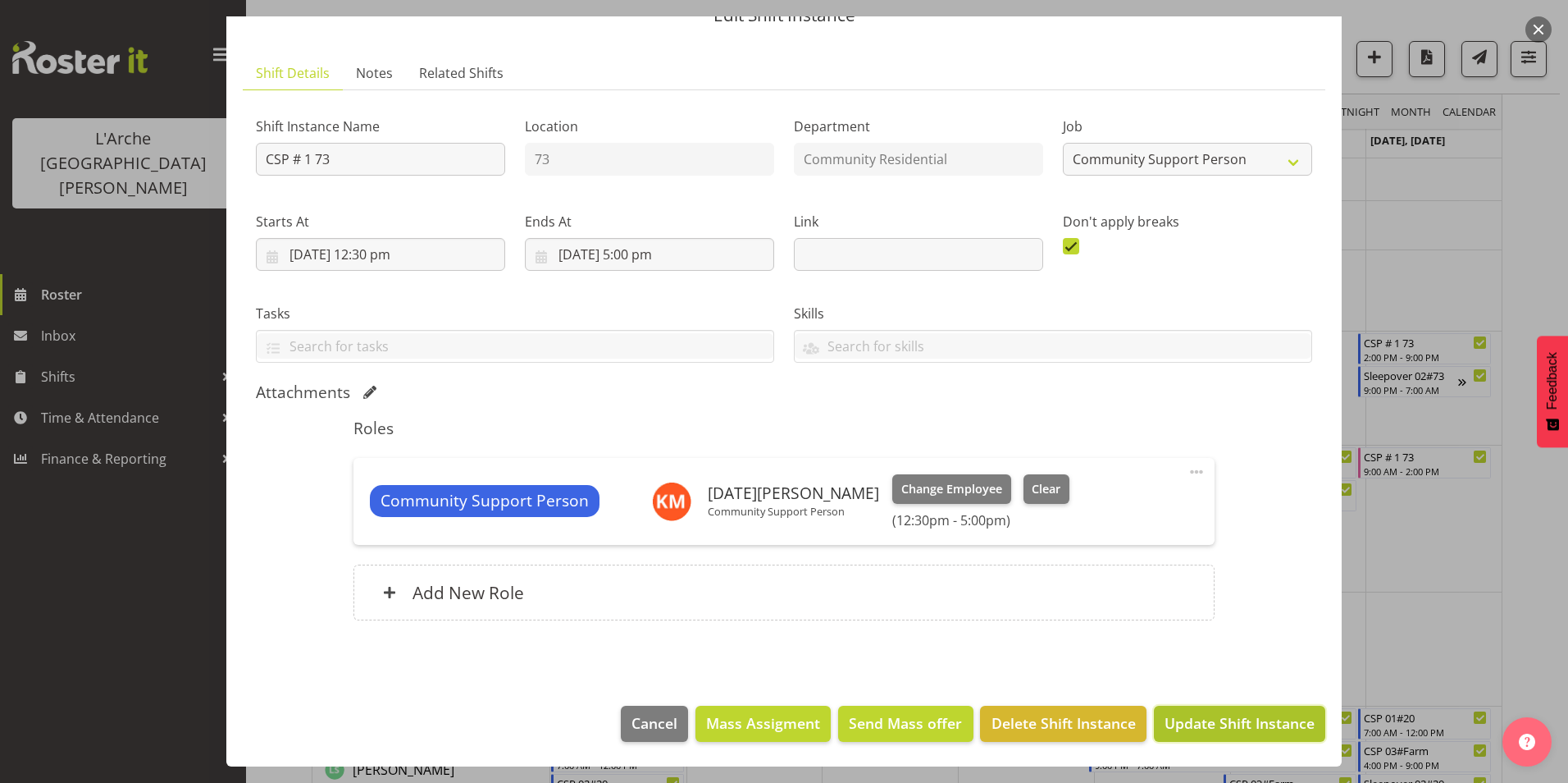
click at [1187, 718] on span "Update Shift Instance" at bounding box center [1239, 722] width 150 height 21
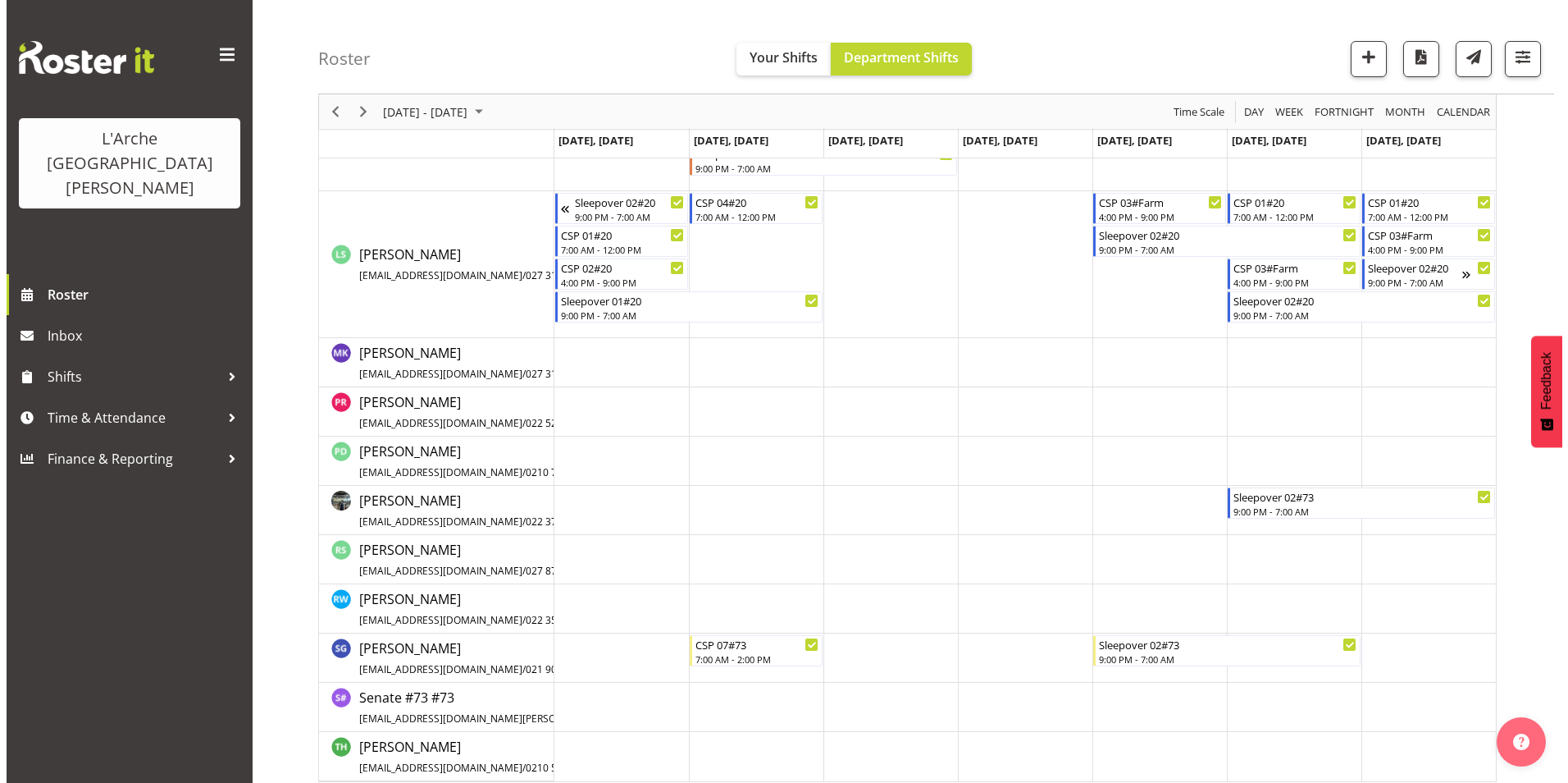
scroll to position [937, 0]
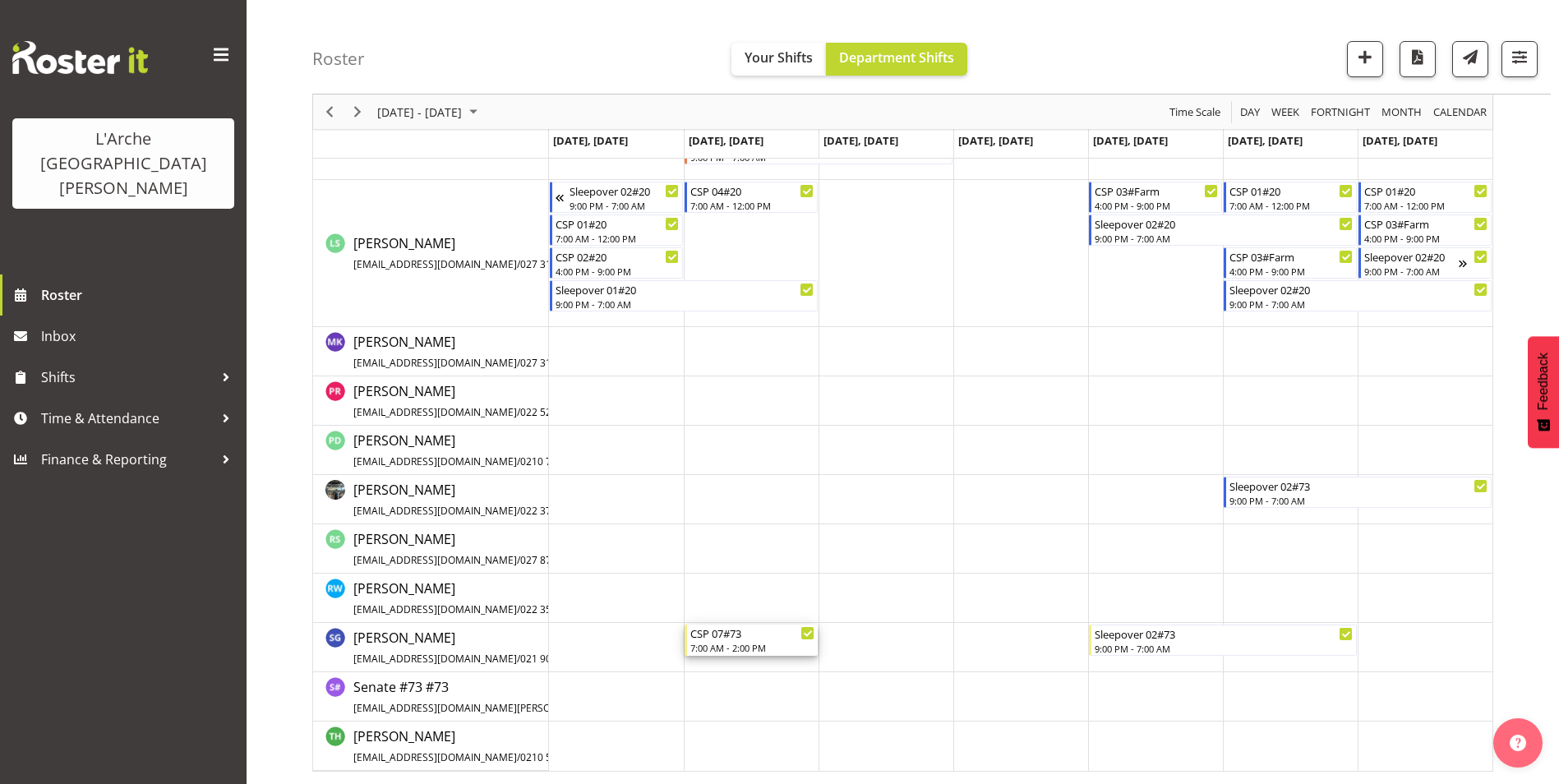
click at [733, 640] on div "CSP 07#73" at bounding box center [751, 633] width 124 height 17
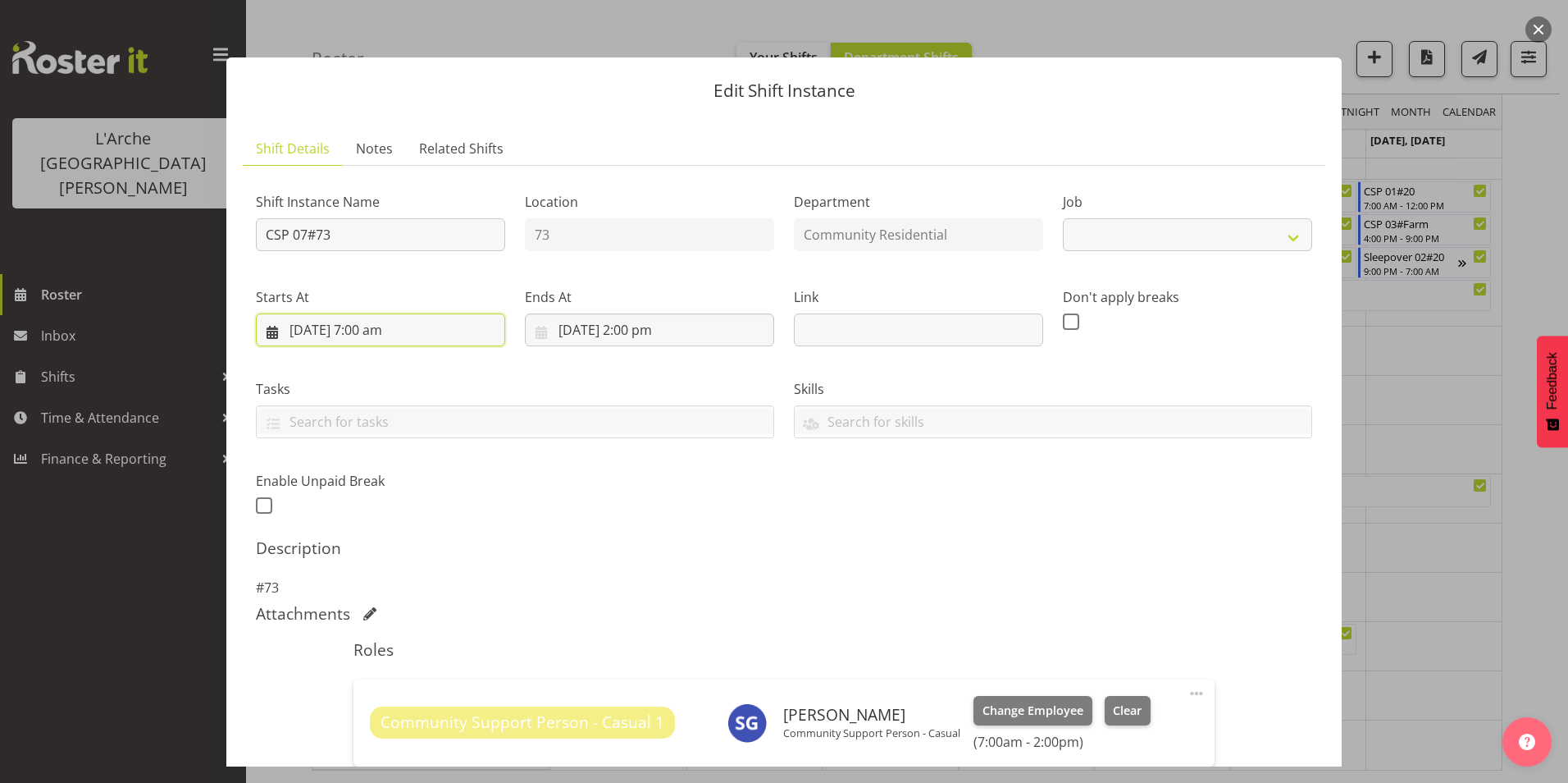
click at [367, 327] on input "16/09/2025, 7:00 am" at bounding box center [381, 329] width 250 height 33
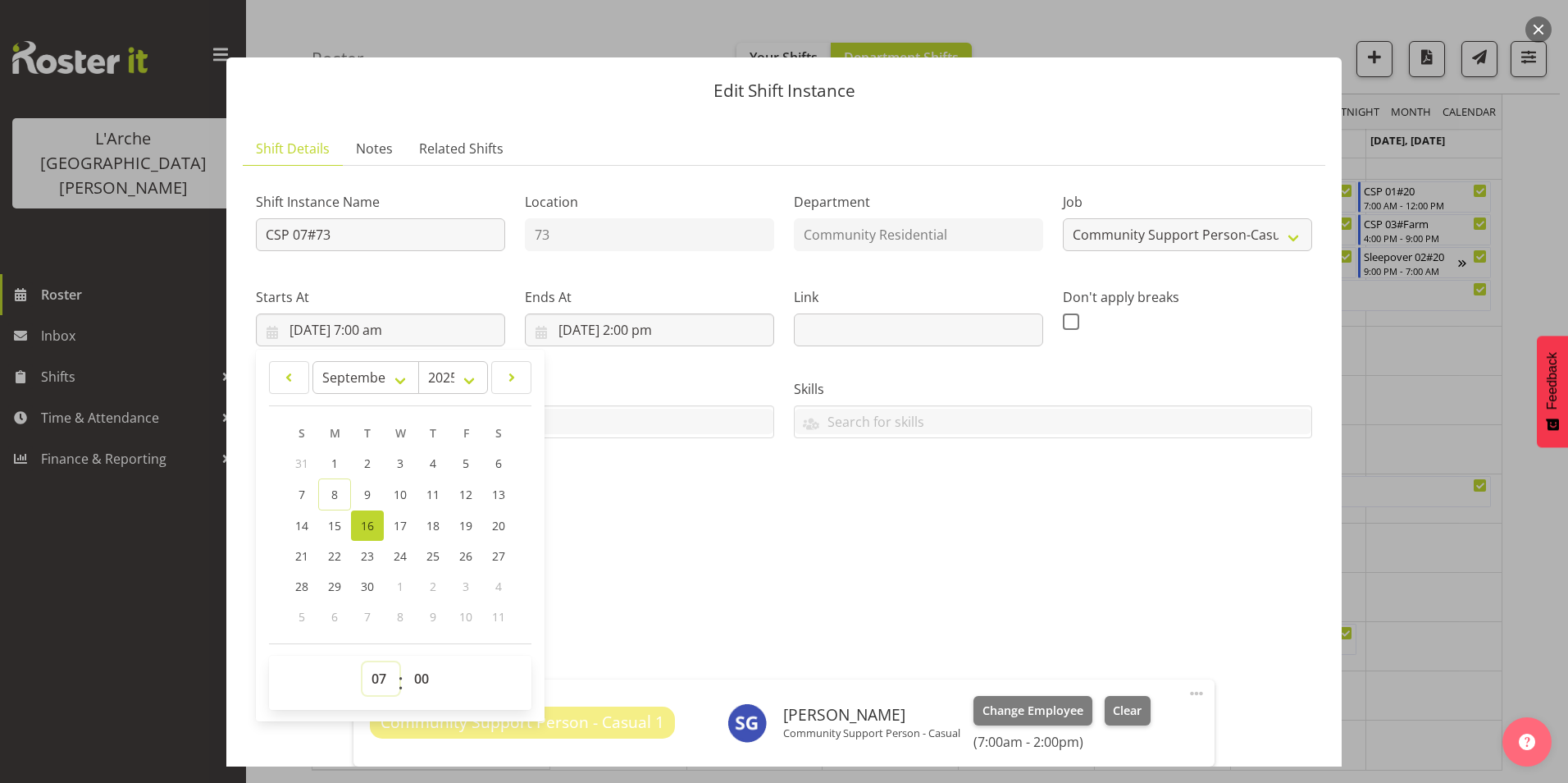
click at [383, 676] on select "00 01 02 03 04 05 06 07 08 09 10 11 12 13 14 15 16 17 18 19 20 21 22 23" at bounding box center [381, 678] width 37 height 33
click at [362, 662] on select "00 01 02 03 04 05 06 07 08 09 10 11 12 13 14 15 16 17 18 19 20 21 22 23" at bounding box center [381, 678] width 37 height 33
click at [632, 330] on input "16/09/2025, 2:00 pm" at bounding box center [649, 329] width 250 height 33
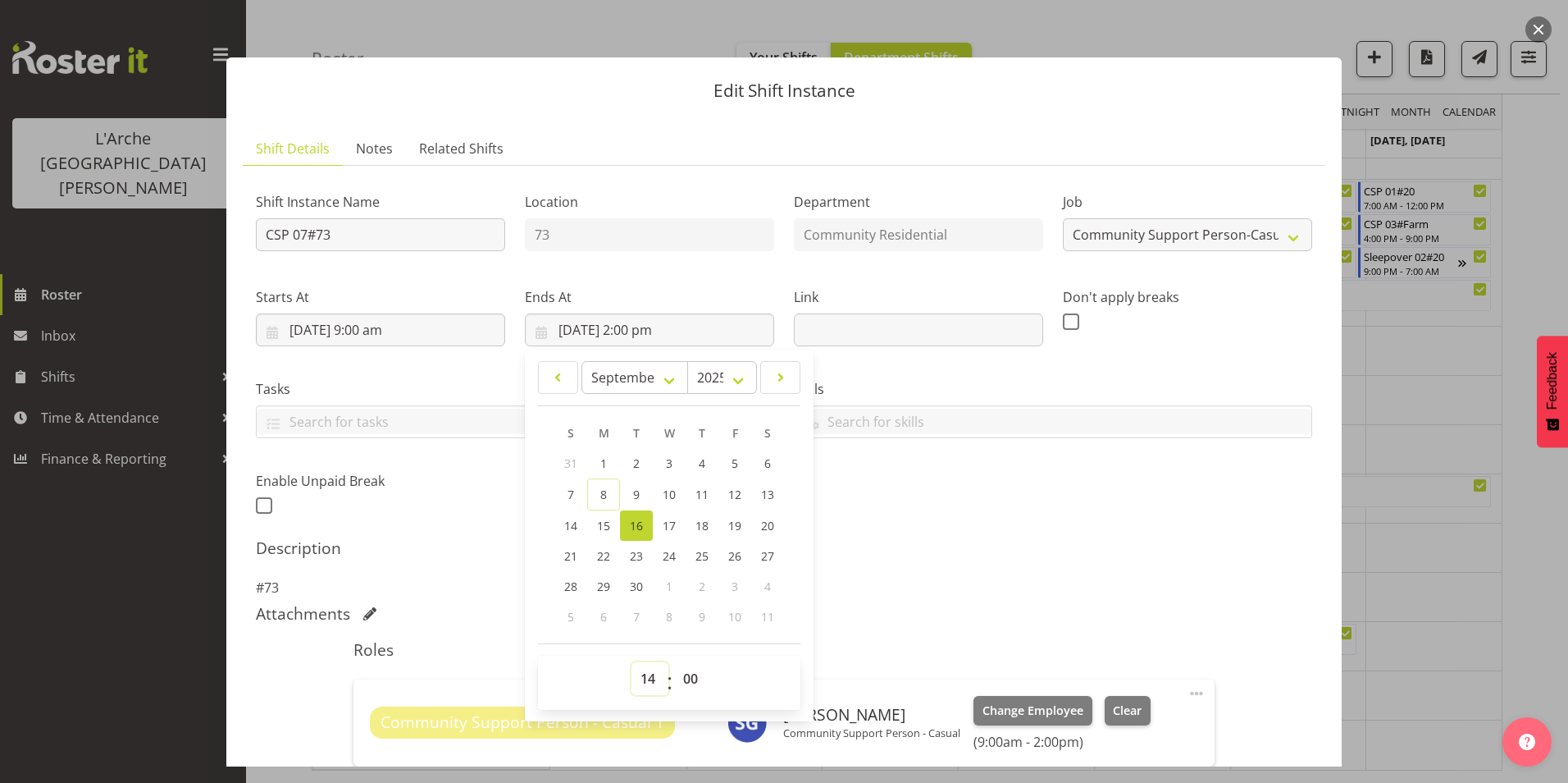
click at [648, 675] on select "00 01 02 03 04 05 06 07 08 09 10 11 12 13 14 15 16 17 18 19 20 21 22 23" at bounding box center [650, 678] width 37 height 33
click at [632, 662] on select "00 01 02 03 04 05 06 07 08 09 10 11 12 13 14 15 16 17 18 19 20 21 22 23" at bounding box center [650, 678] width 37 height 33
click at [893, 564] on div "Description #73" at bounding box center [784, 567] width 1057 height 59
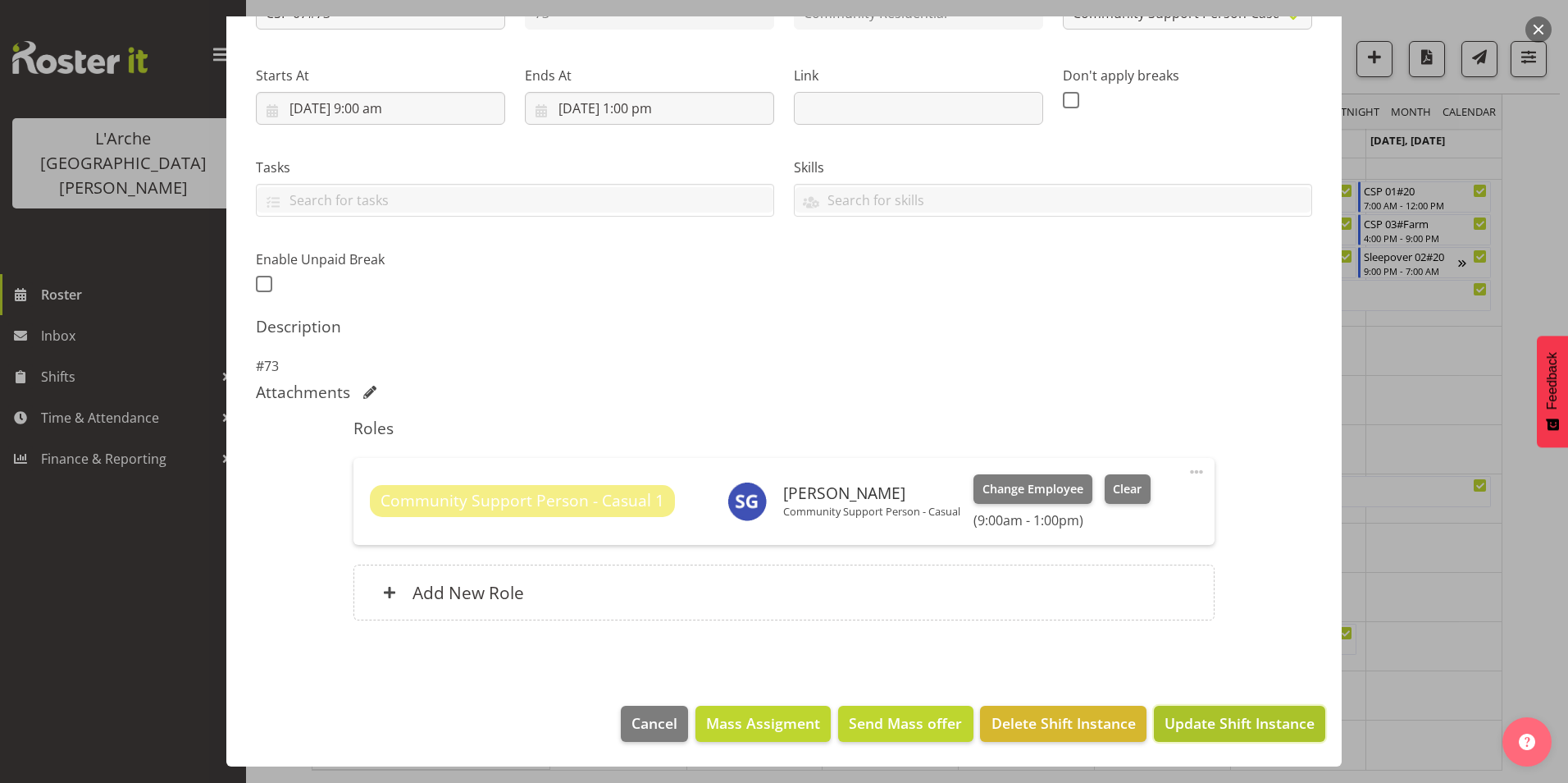
click at [1186, 731] on span "Update Shift Instance" at bounding box center [1239, 722] width 150 height 21
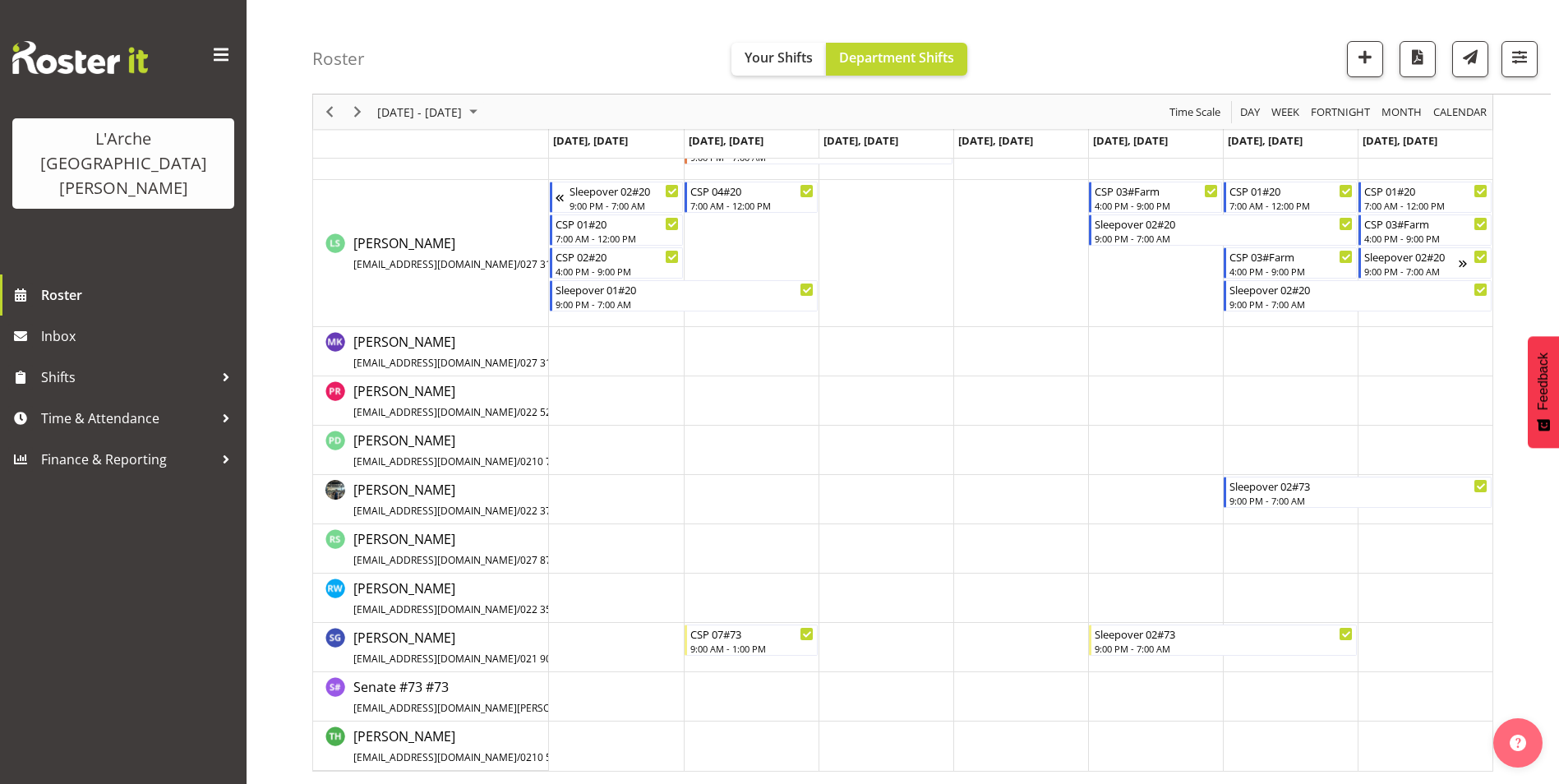
click at [1307, 518] on td "Timeline Week of September 15, 2025" at bounding box center [1290, 499] width 134 height 49
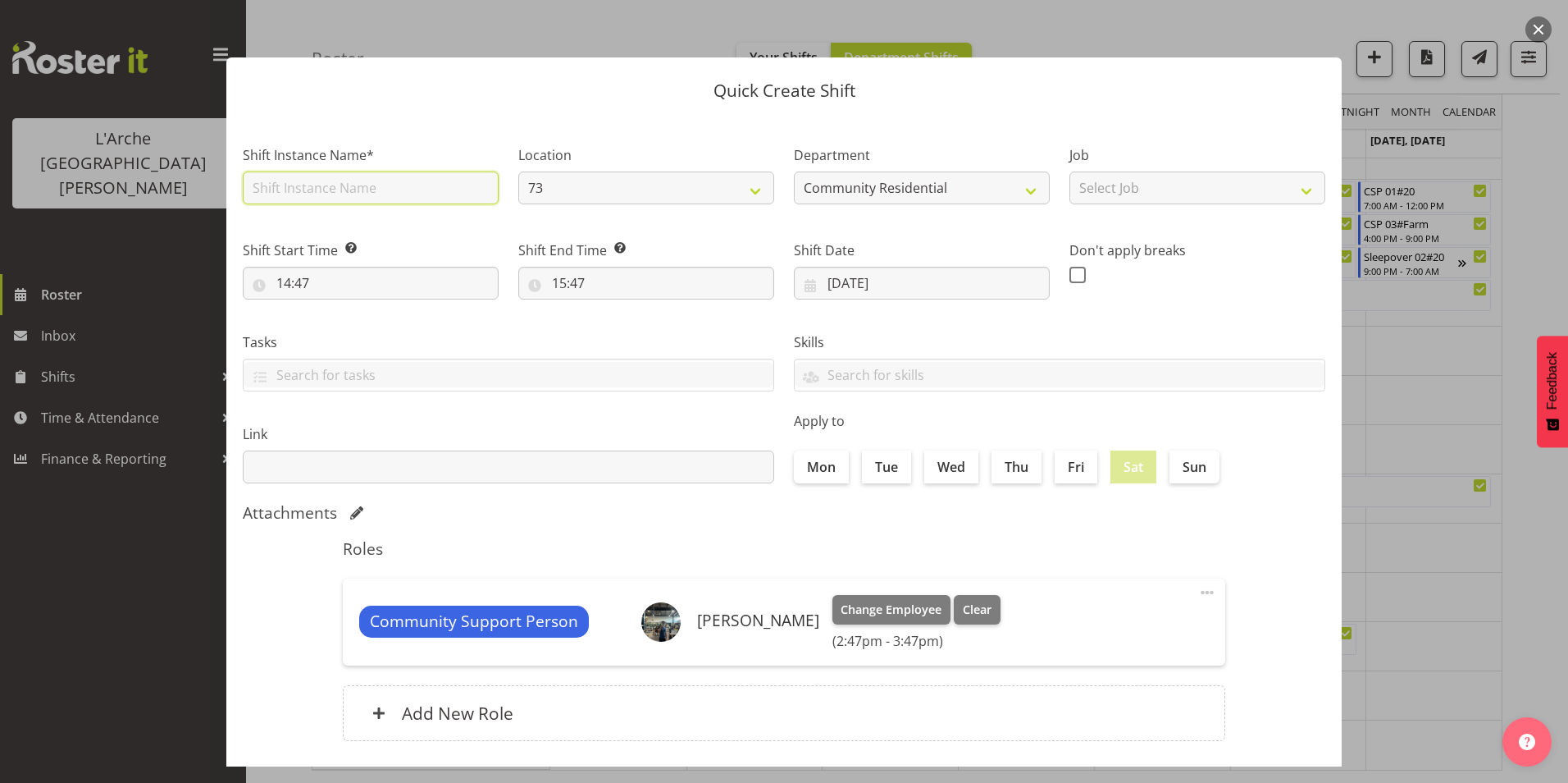
click at [253, 187] on input "text" at bounding box center [371, 187] width 256 height 33
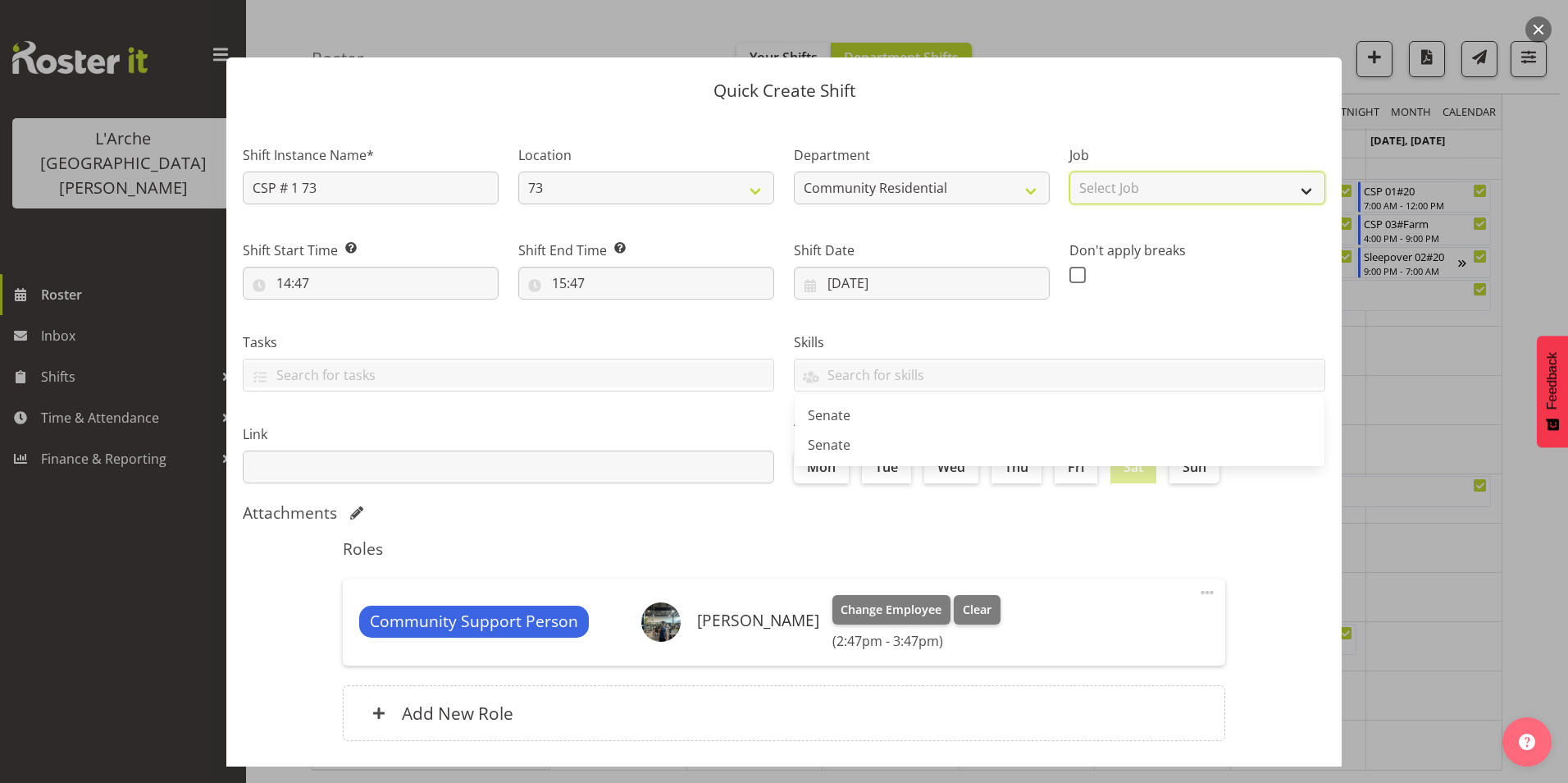
click at [1175, 185] on select "Select Job Accounts Admin Art Coordinator Community Leader Community Support Pe…" at bounding box center [1197, 187] width 256 height 33
click at [1070, 172] on select "Select Job Accounts Admin Art Coordinator Community Leader Community Support Pe…" at bounding box center [1197, 187] width 256 height 33
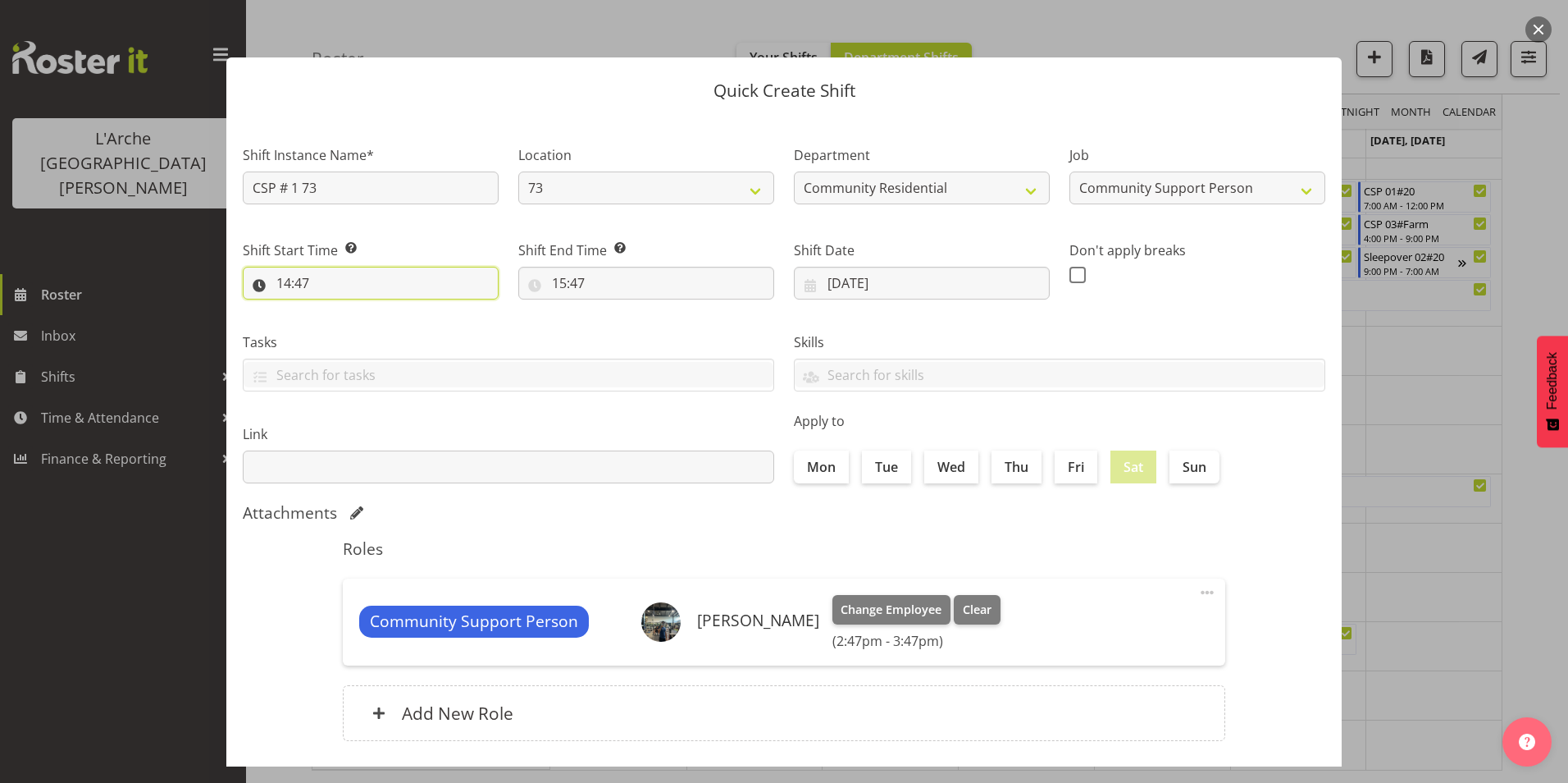
click at [285, 280] on input "14:47" at bounding box center [371, 282] width 256 height 33
click at [359, 325] on select "00 01 02 03 04 05 06 07 08 09 10 11 12 13 14 15 16 17 18 19 20 21 22 23" at bounding box center [355, 325] width 37 height 33
click at [336, 309] on select "00 01 02 03 04 05 06 07 08 09 10 11 12 13 14 15 16 17 18 19 20 21 22 23" at bounding box center [355, 325] width 37 height 33
click at [395, 314] on select "00 01 02 03 04 05 06 07 08 09 10 11 12 13 14 15 16 17 18 19 20 21 22 23 24 25 2…" at bounding box center [398, 325] width 37 height 33
click at [379, 309] on select "00 01 02 03 04 05 06 07 08 09 10 11 12 13 14 15 16 17 18 19 20 21 22 23 24 25 2…" at bounding box center [398, 325] width 37 height 33
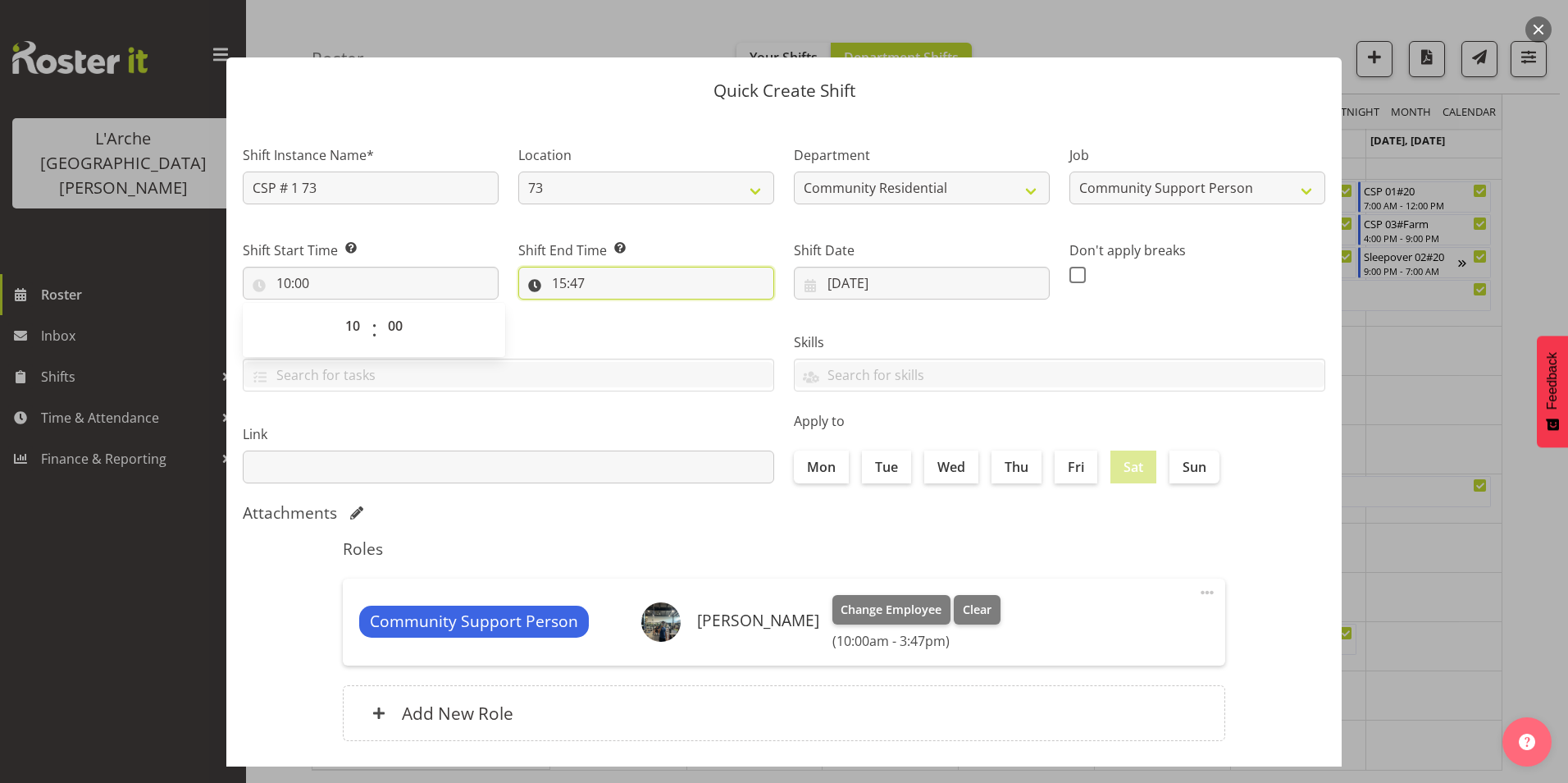
click at [571, 282] on input "15:47" at bounding box center [646, 282] width 256 height 33
click at [670, 320] on select "00 01 02 03 04 05 06 07 08 09 10 11 12 13 14 15 16 17 18 19 20 21 22 23 24 25 2…" at bounding box center [673, 325] width 37 height 33
click at [654, 309] on select "00 01 02 03 04 05 06 07 08 09 10 11 12 13 14 15 16 17 18 19 20 21 22 23 24 25 2…" at bounding box center [673, 325] width 37 height 33
click at [1070, 279] on span at bounding box center [1078, 275] width 17 height 17
click at [1070, 279] on input "checkbox" at bounding box center [1074, 274] width 10 height 10
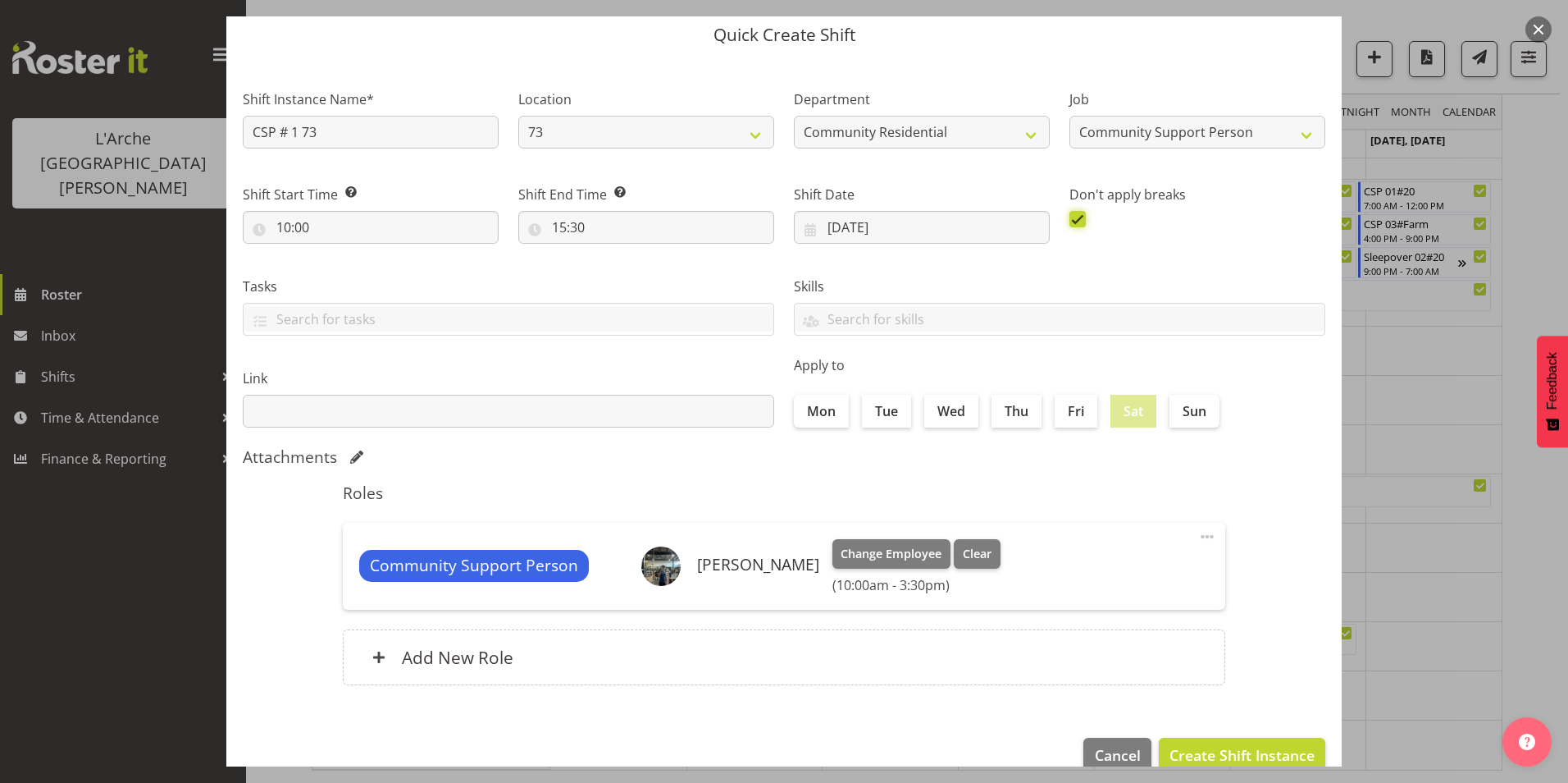
scroll to position [88, 0]
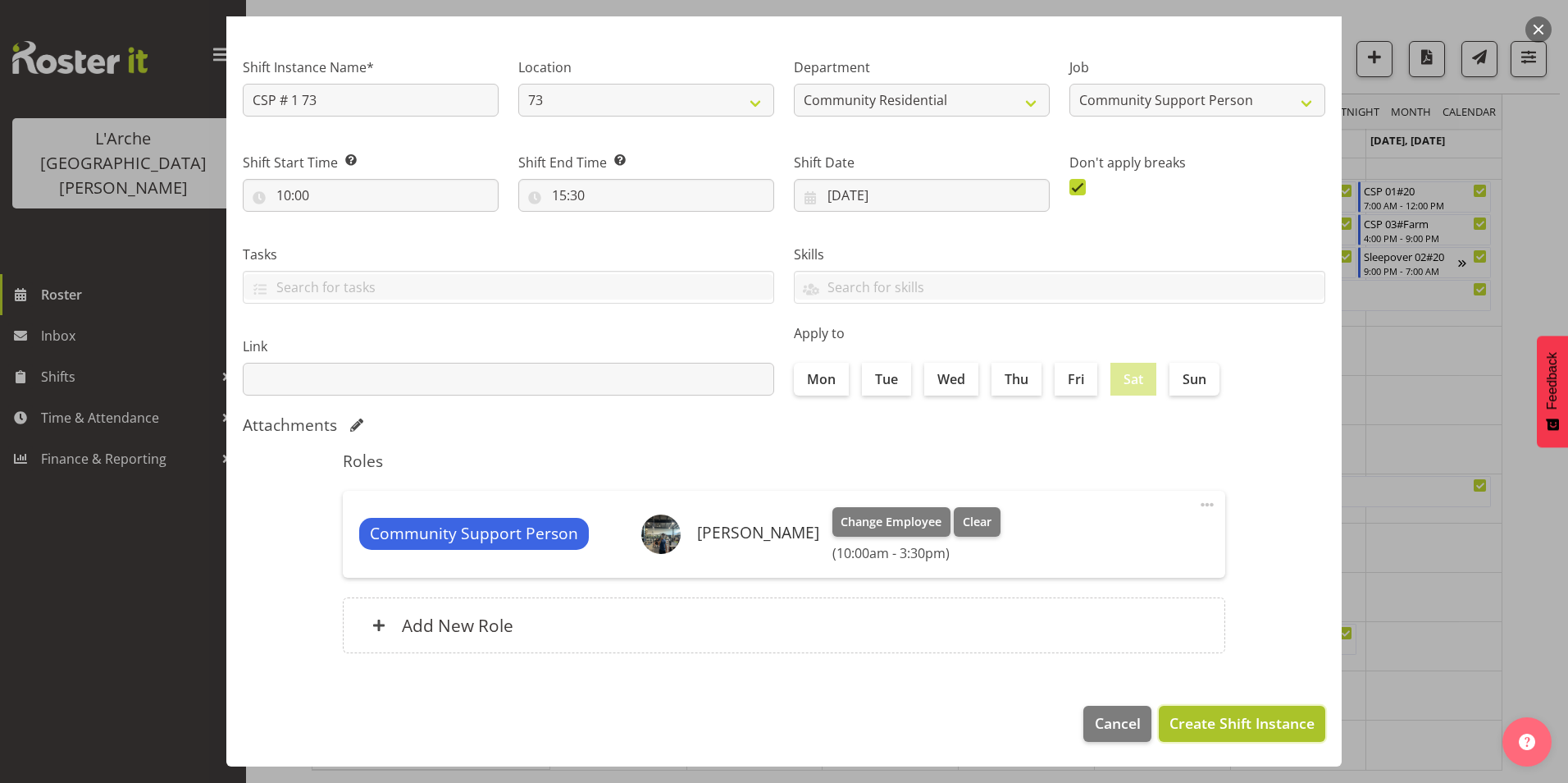
click at [1202, 715] on span "Create Shift Instance" at bounding box center [1242, 722] width 145 height 21
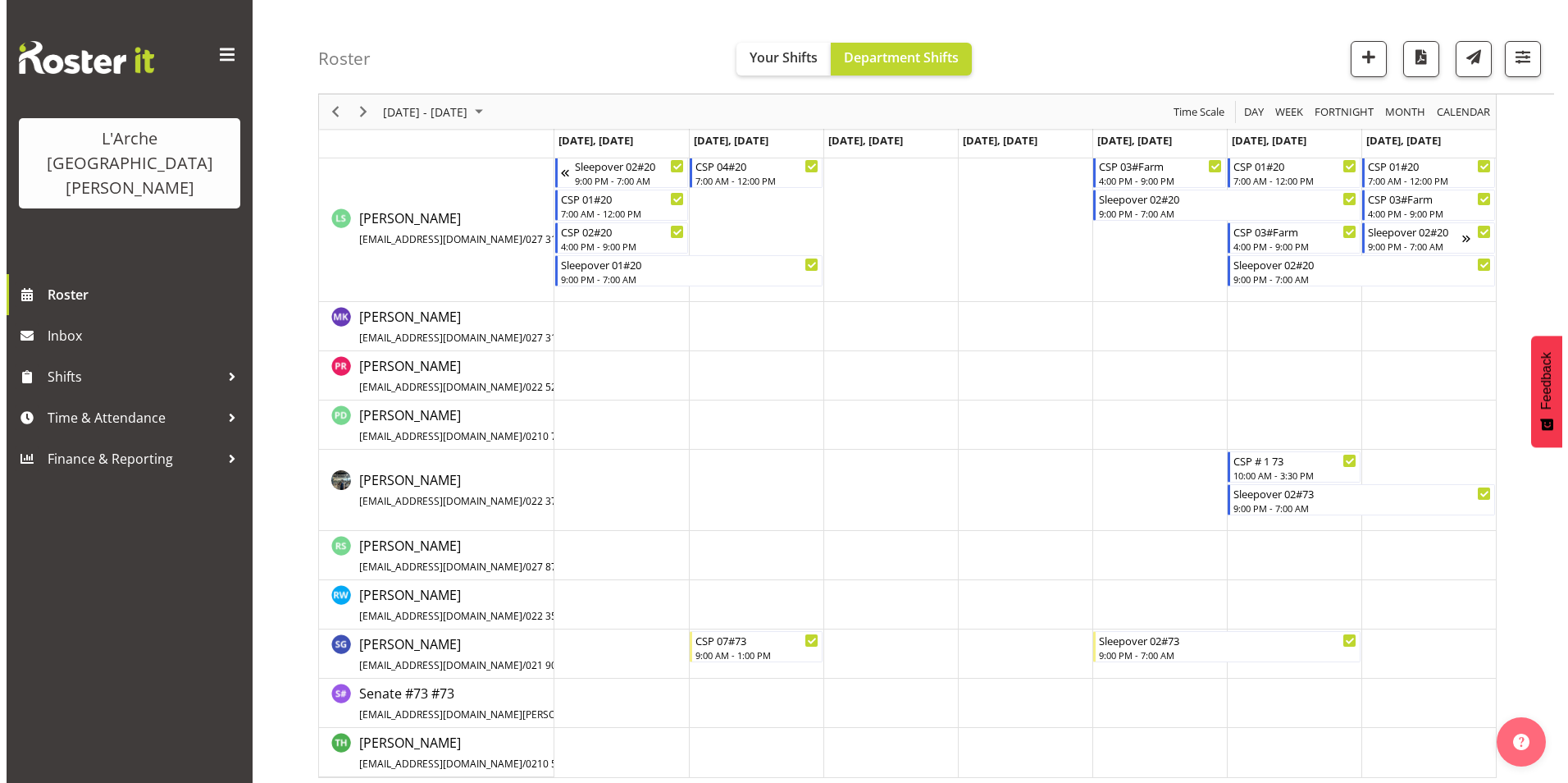
scroll to position [969, 0]
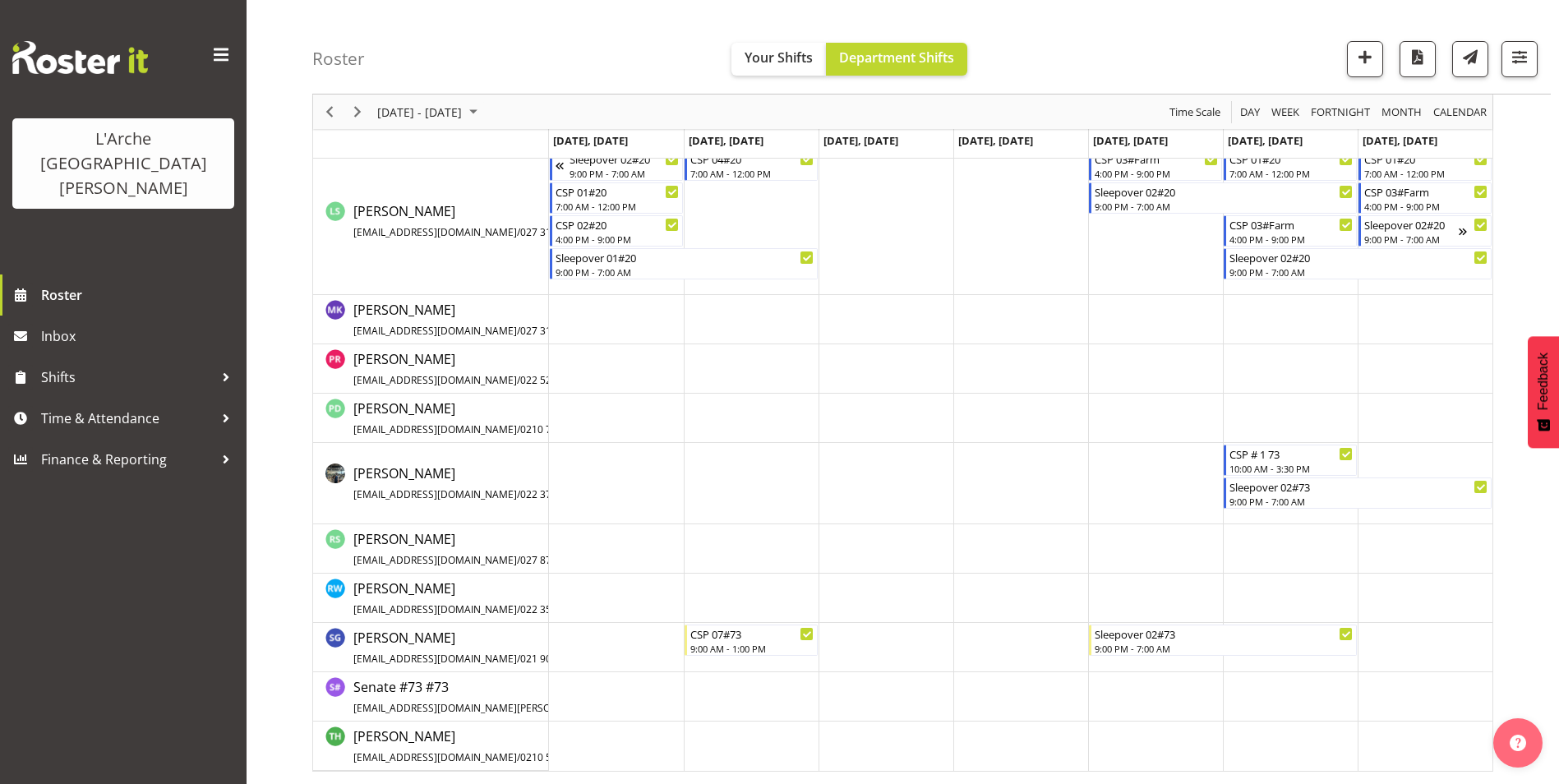
click at [1250, 517] on td "Timeline Week of September 15, 2025" at bounding box center [1290, 483] width 134 height 81
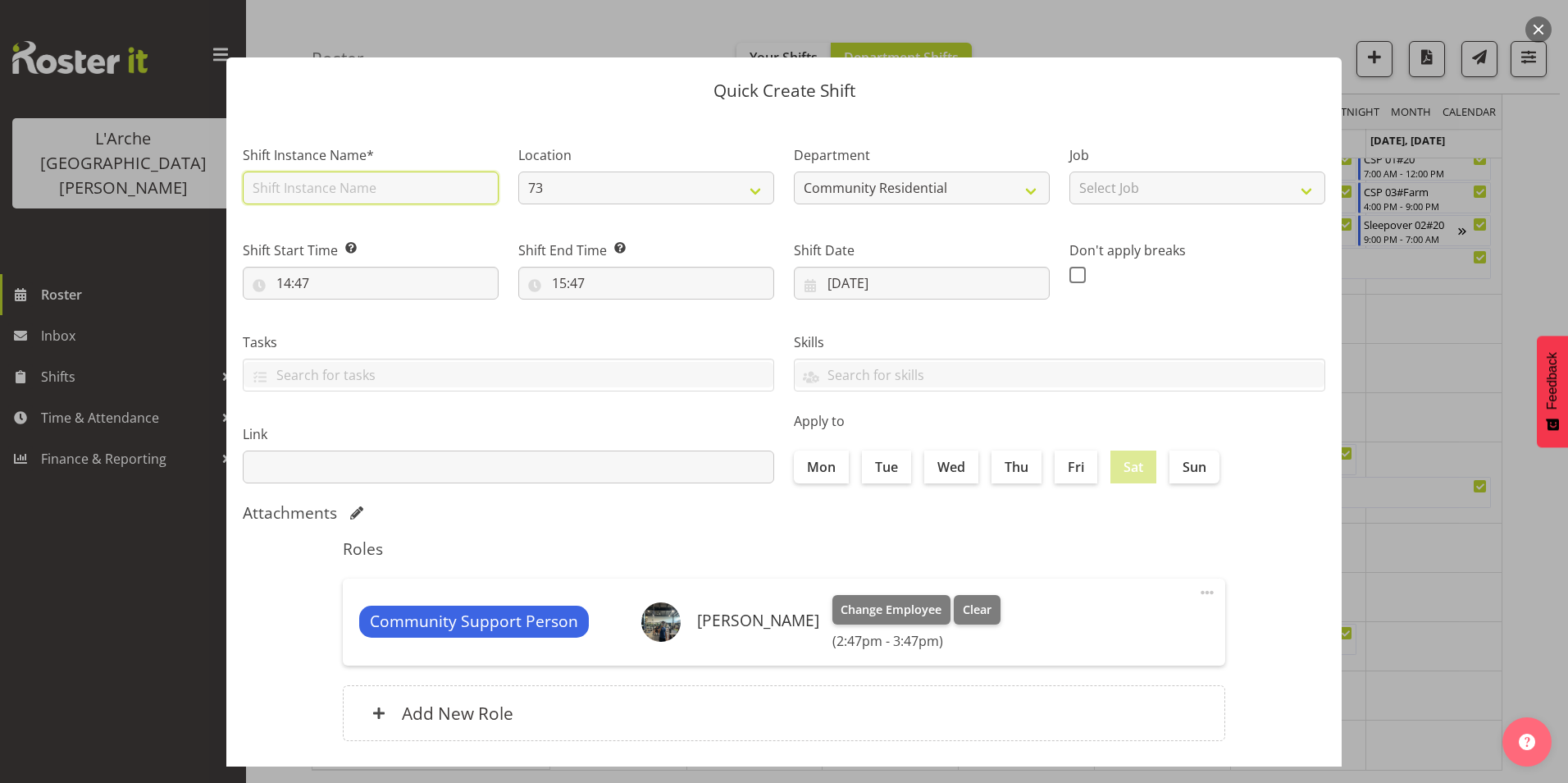
click at [290, 189] on input "text" at bounding box center [371, 187] width 256 height 33
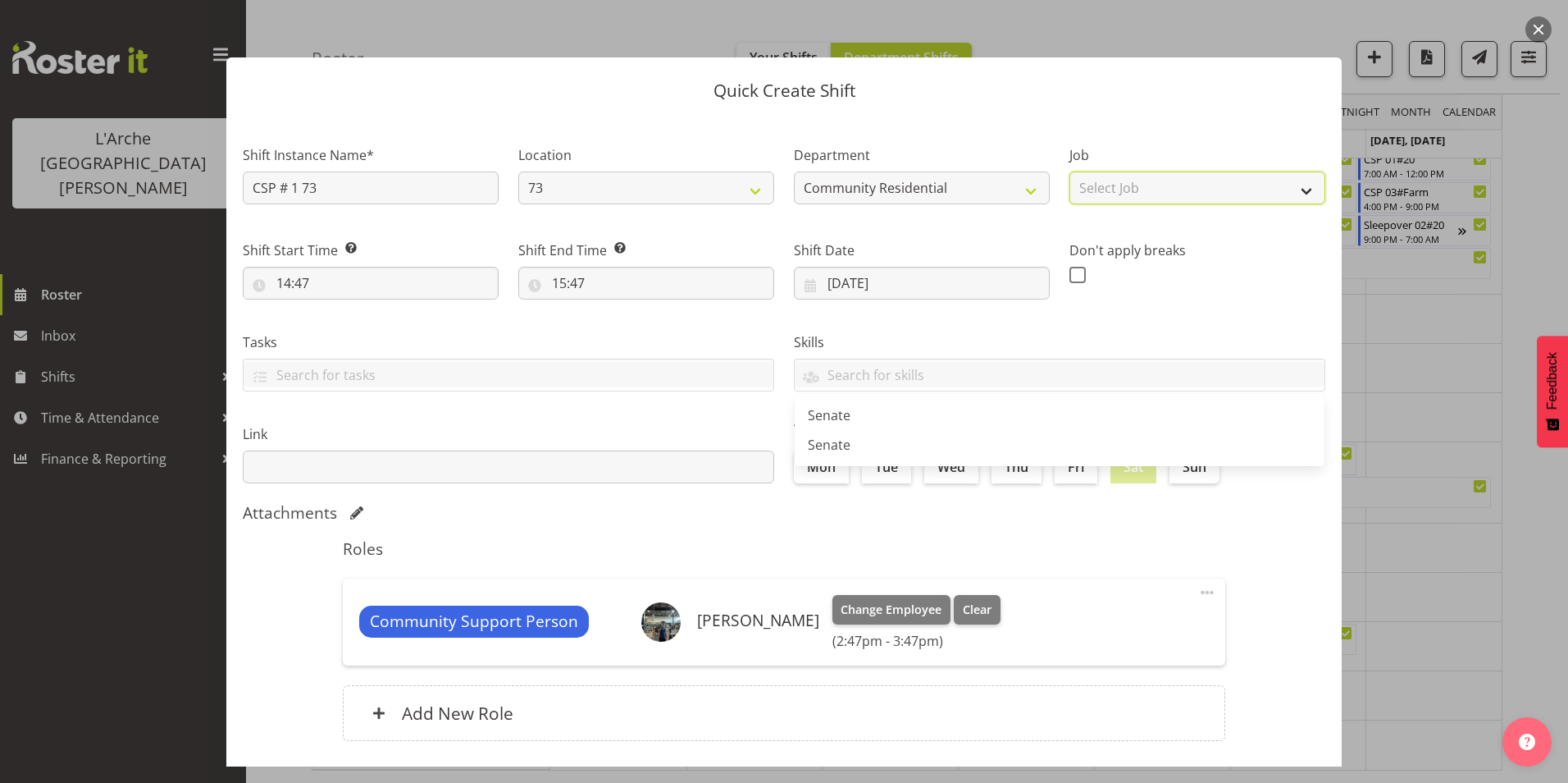
click at [1166, 185] on select "Select Job Accounts Admin Art Coordinator Community Leader Community Support Pe…" at bounding box center [1197, 187] width 256 height 33
click at [1070, 172] on select "Select Job Accounts Admin Art Coordinator Community Leader Community Support Pe…" at bounding box center [1197, 187] width 256 height 33
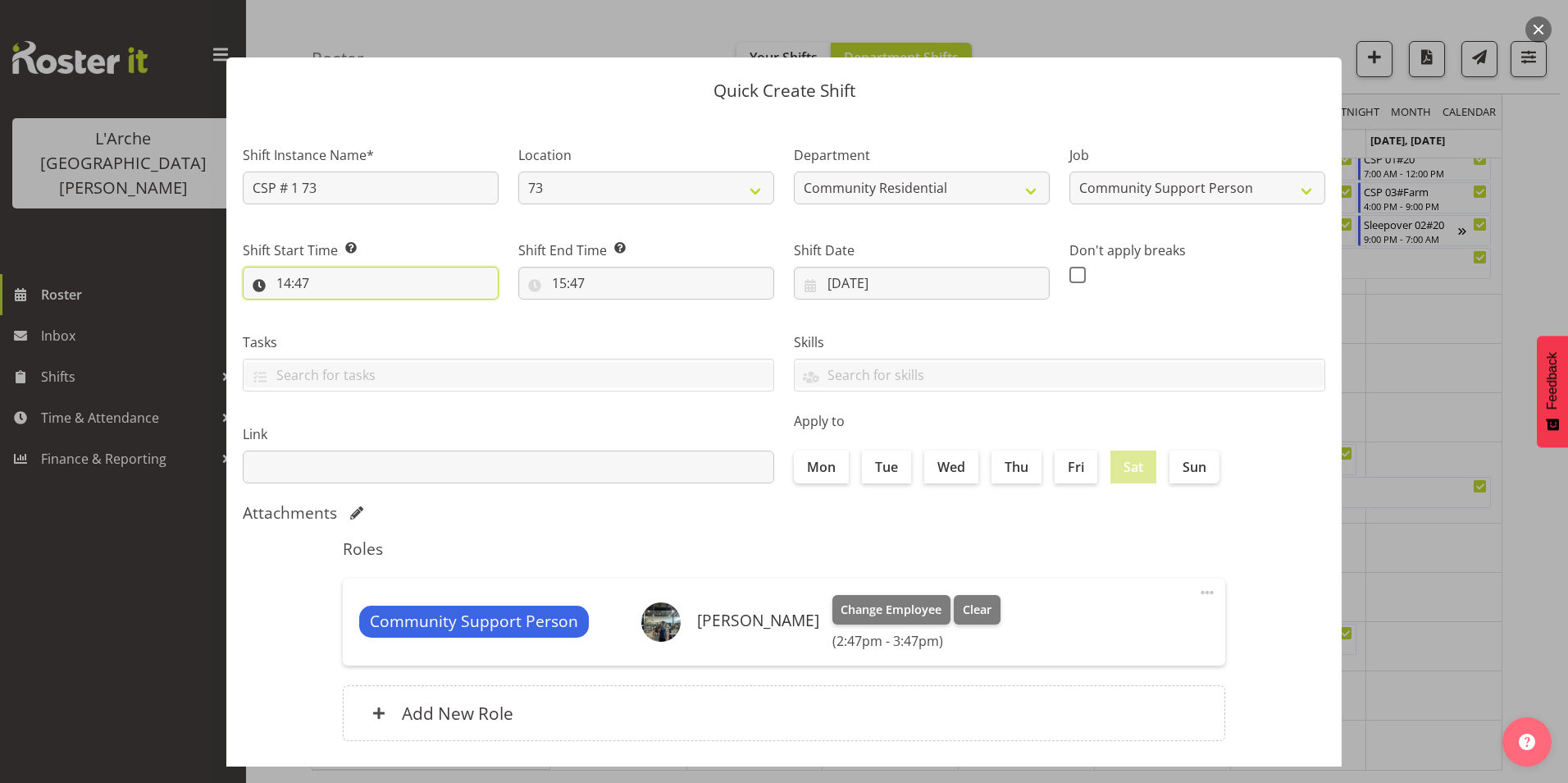
click at [283, 283] on input "14:47" at bounding box center [371, 282] width 256 height 33
click at [357, 323] on select "00 01 02 03 04 05 06 07 08 09 10 11 12 13 14 15 16 17 18 19 20 21 22 23" at bounding box center [355, 325] width 37 height 33
click at [336, 309] on select "00 01 02 03 04 05 06 07 08 09 10 11 12 13 14 15 16 17 18 19 20 21 22 23" at bounding box center [355, 325] width 37 height 33
click at [394, 324] on select "00 01 02 03 04 05 06 07 08 09 10 11 12 13 14 15 16 17 18 19 20 21 22 23 24 25 2…" at bounding box center [398, 325] width 37 height 33
click at [379, 309] on select "00 01 02 03 04 05 06 07 08 09 10 11 12 13 14 15 16 17 18 19 20 21 22 23 24 25 2…" at bounding box center [398, 325] width 37 height 33
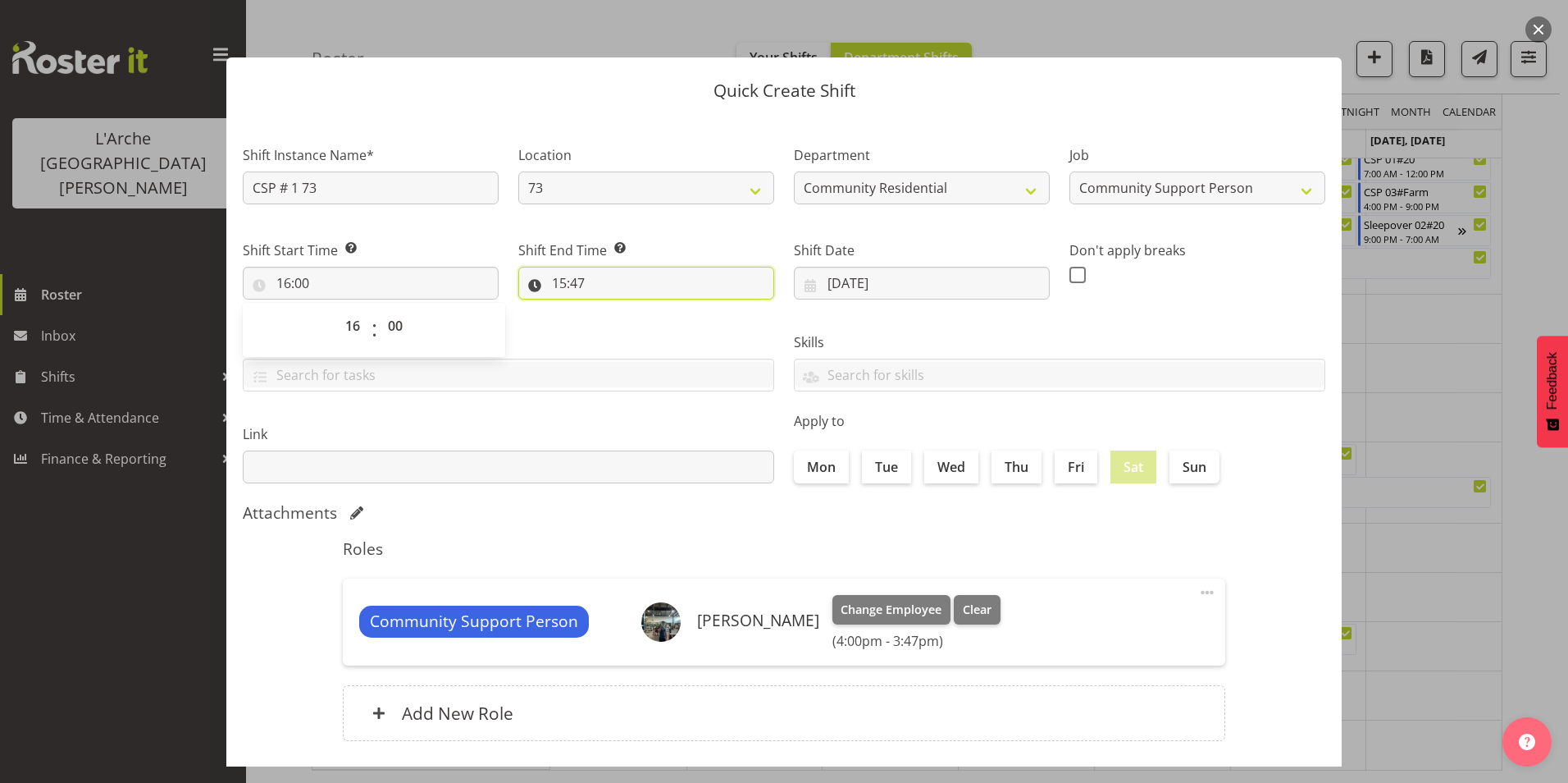
click at [557, 282] on input "15:47" at bounding box center [646, 282] width 256 height 33
drag, startPoint x: 620, startPoint y: 325, endPoint x: 620, endPoint y: 337, distance: 12.0
click at [620, 325] on select "00 01 02 03 04 05 06 07 08 09 10 11 12 13 14 15 16 17 18 19 20 21 22 23" at bounding box center [631, 325] width 37 height 33
click at [612, 309] on select "00 01 02 03 04 05 06 07 08 09 10 11 12 13 14 15 16 17 18 19 20 21 22 23" at bounding box center [631, 325] width 37 height 33
click at [671, 321] on select "00 01 02 03 04 05 06 07 08 09 10 11 12 13 14 15 16 17 18 19 20 21 22 23 24 25 2…" at bounding box center [673, 325] width 37 height 33
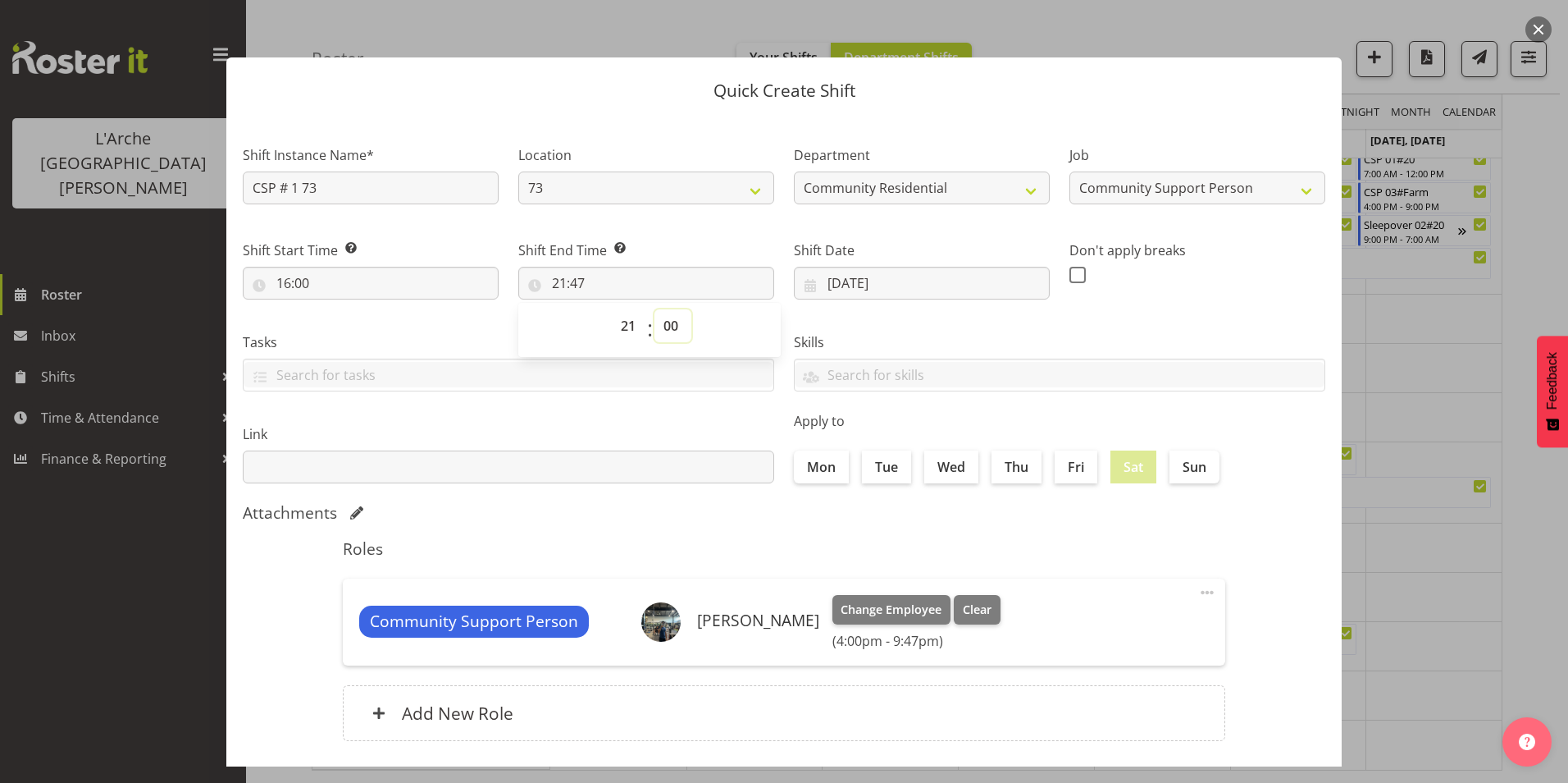
click at [654, 309] on select "00 01 02 03 04 05 06 07 08 09 10 11 12 13 14 15 16 17 18 19 20 21 22 23 24 25 2…" at bounding box center [673, 325] width 37 height 33
click at [1070, 271] on span at bounding box center [1078, 275] width 17 height 17
click at [1070, 271] on input "checkbox" at bounding box center [1074, 274] width 10 height 10
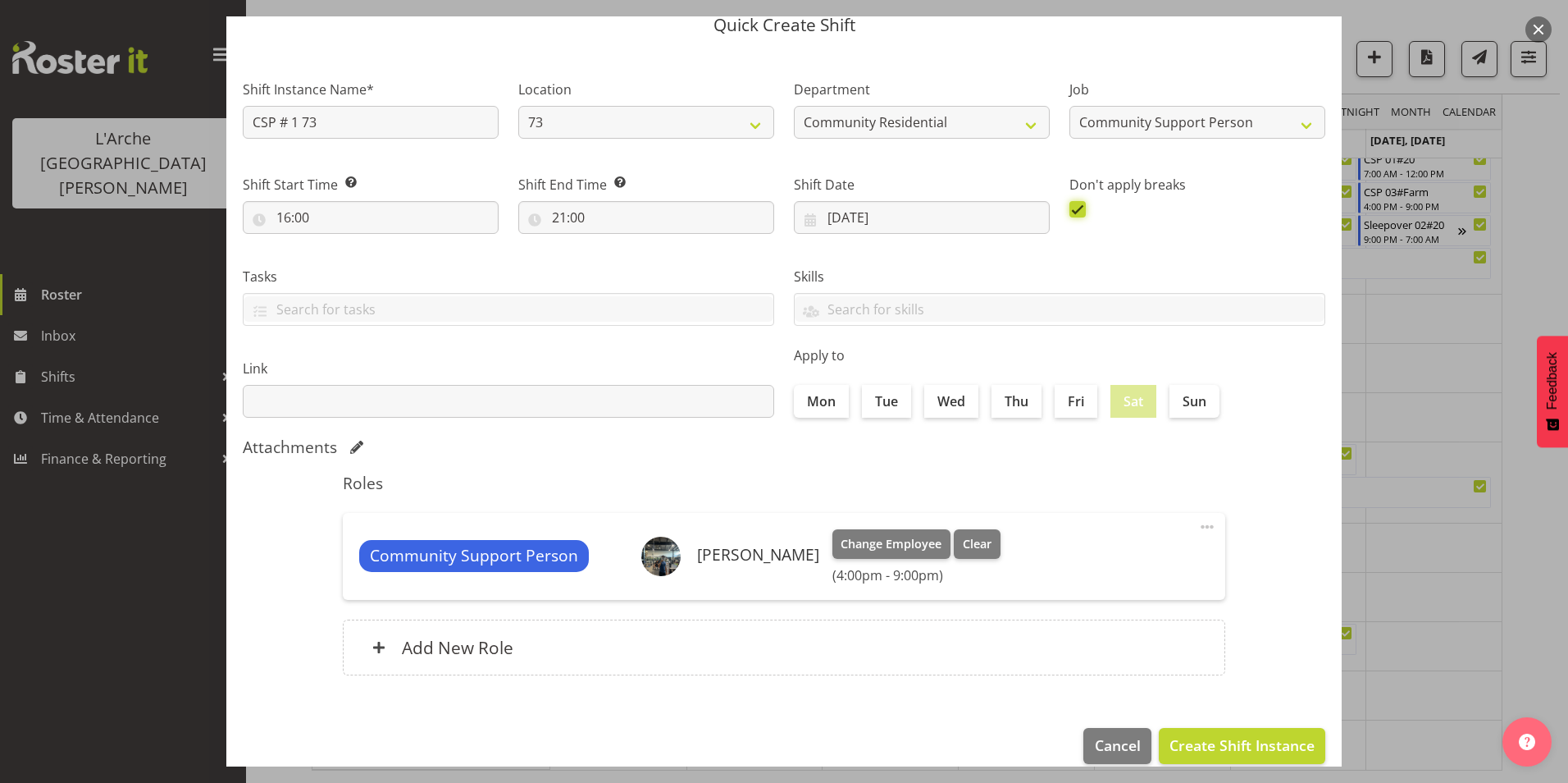
scroll to position [88, 0]
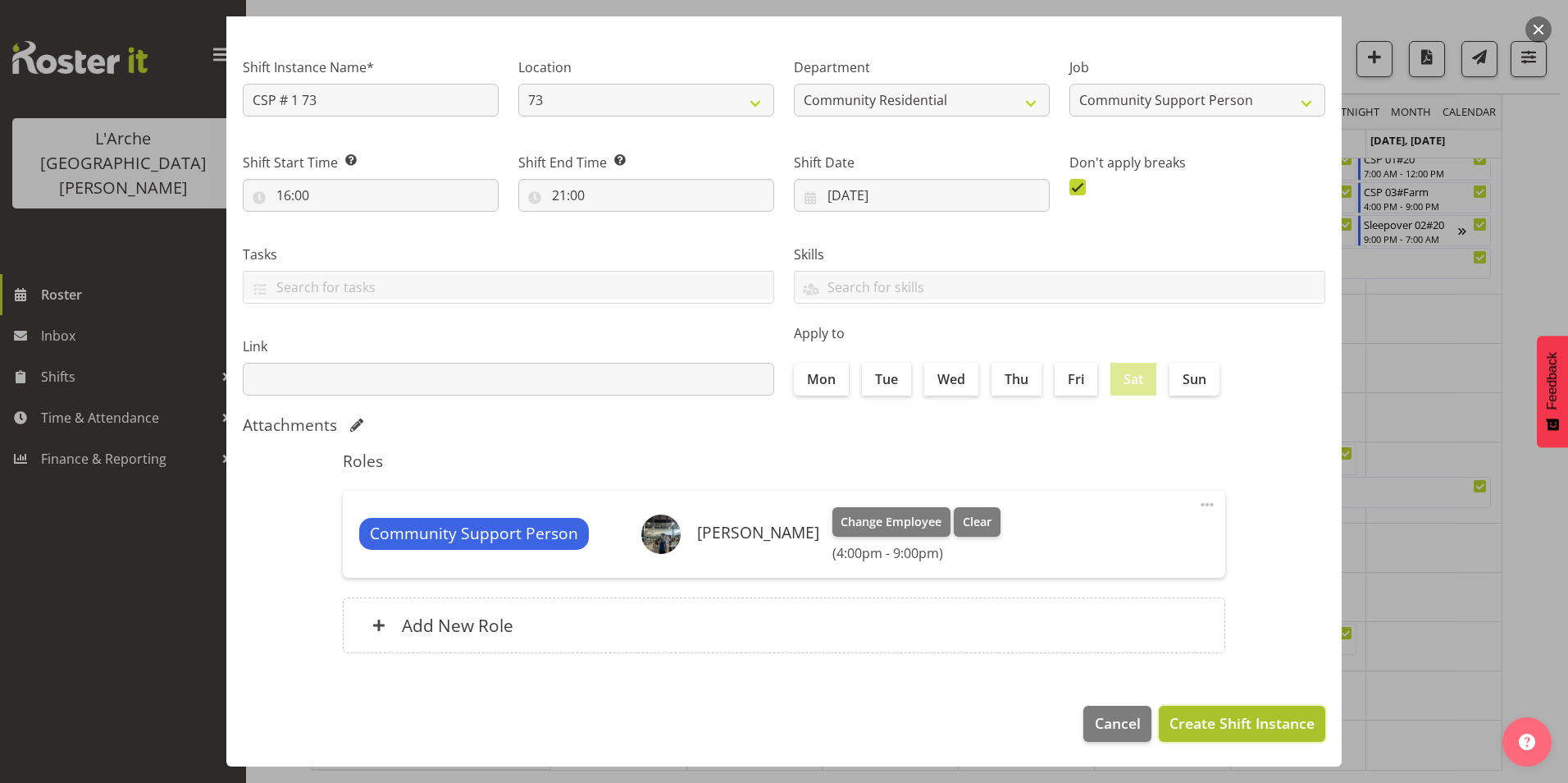
click at [1243, 723] on span "Create Shift Instance" at bounding box center [1242, 722] width 145 height 21
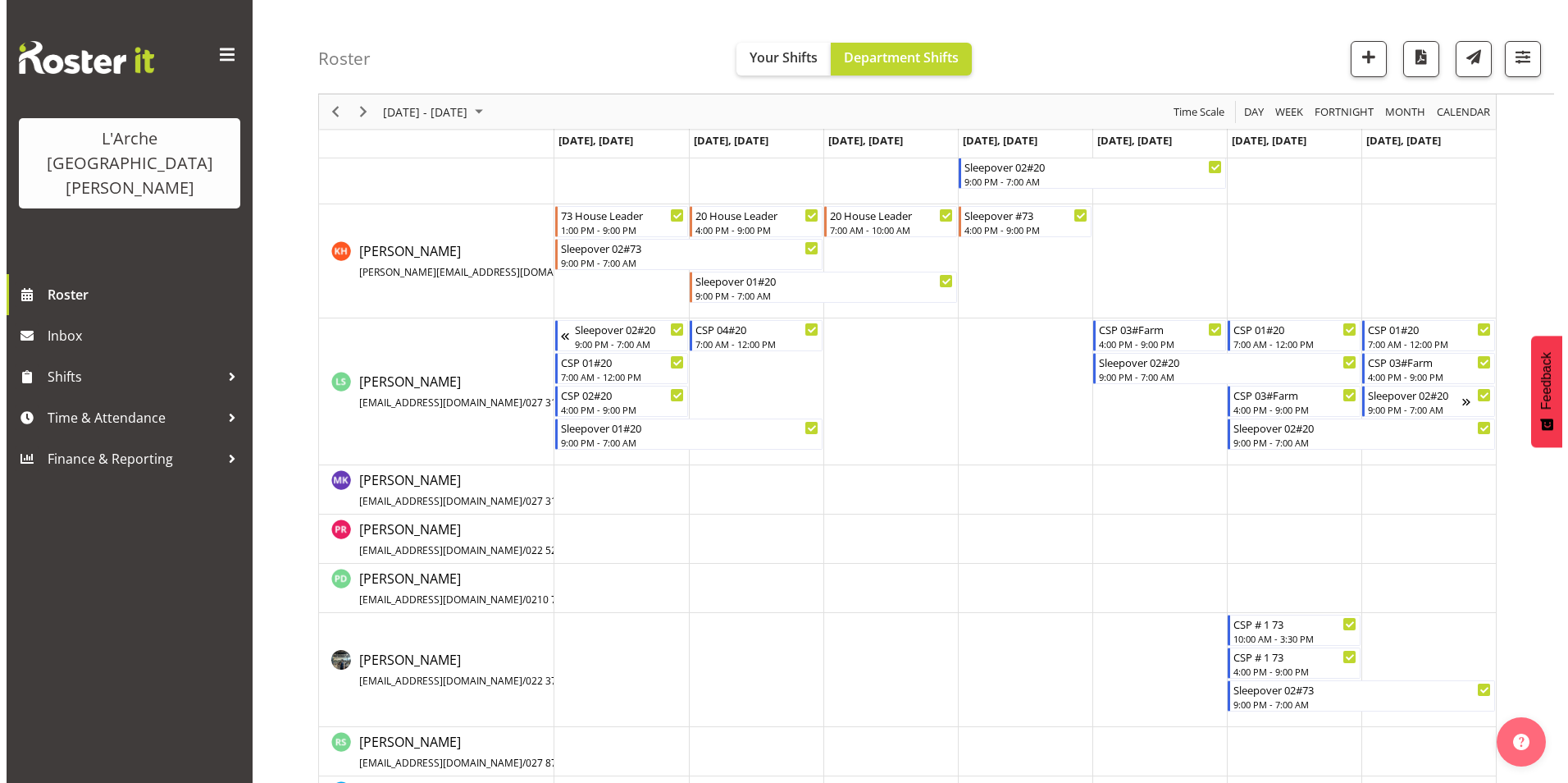
scroll to position [826, 0]
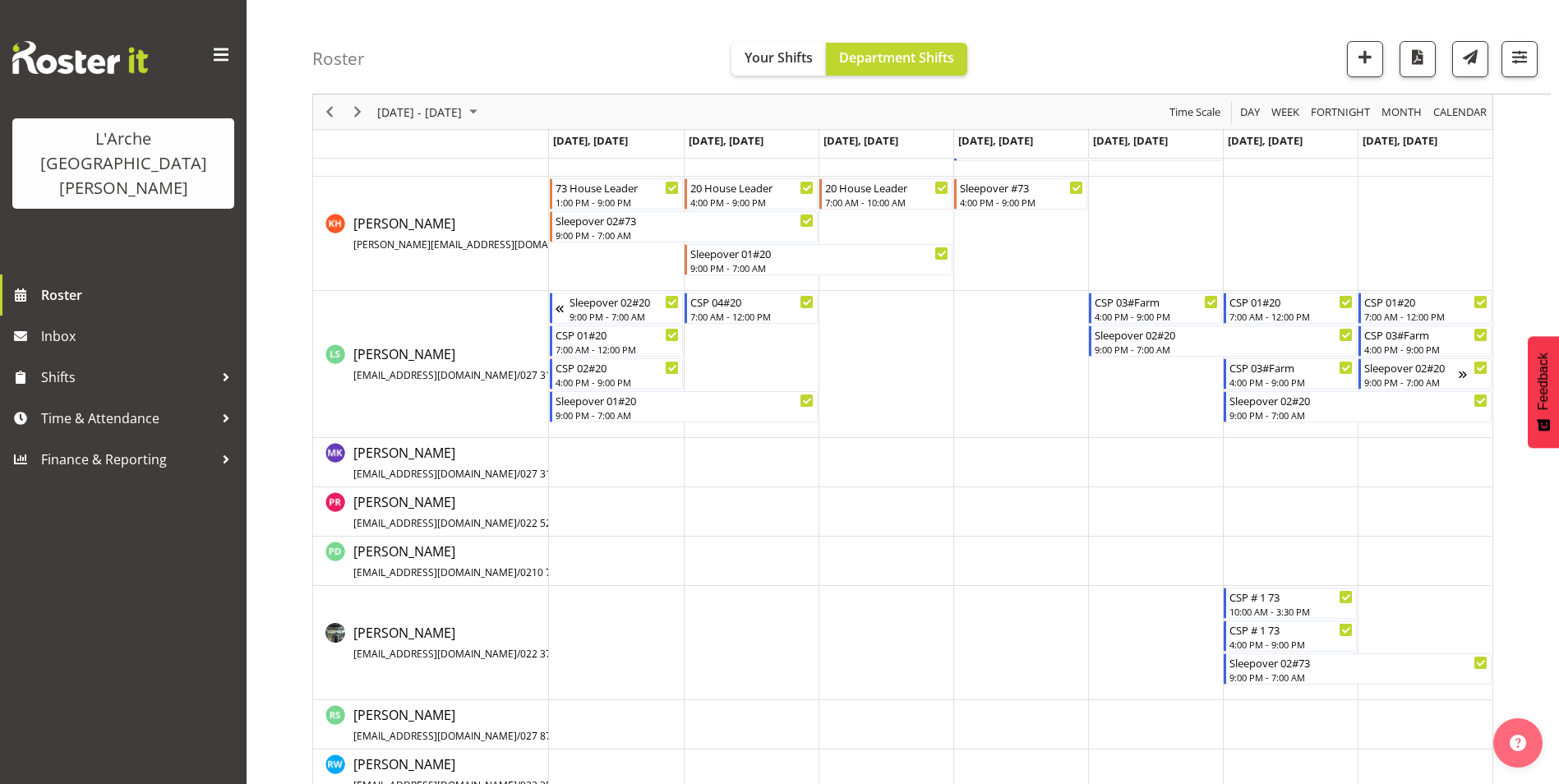
click at [1417, 603] on td "Timeline Week of September 15, 2025" at bounding box center [1425, 643] width 134 height 114
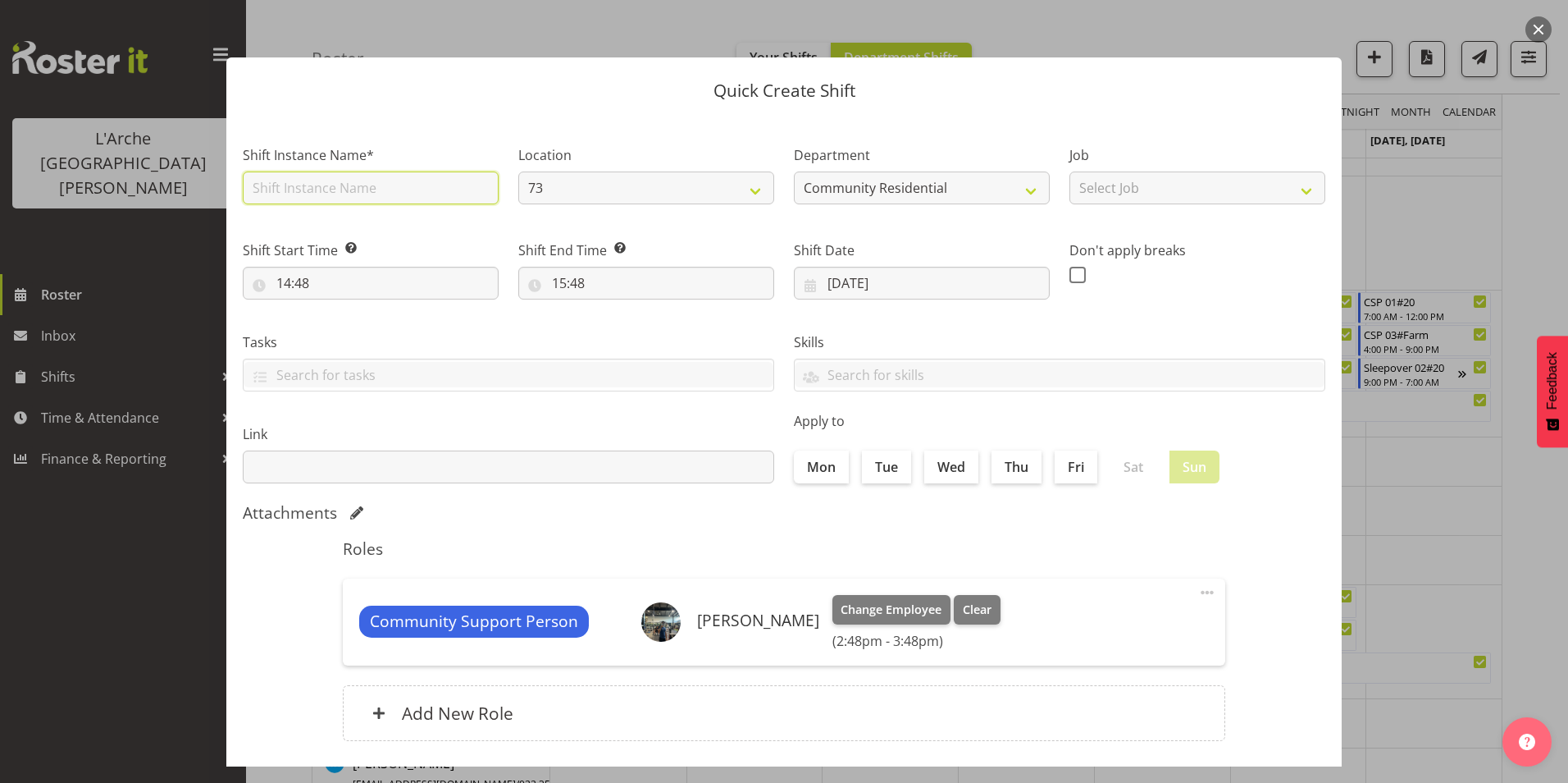
click at [312, 190] on input "text" at bounding box center [371, 187] width 256 height 33
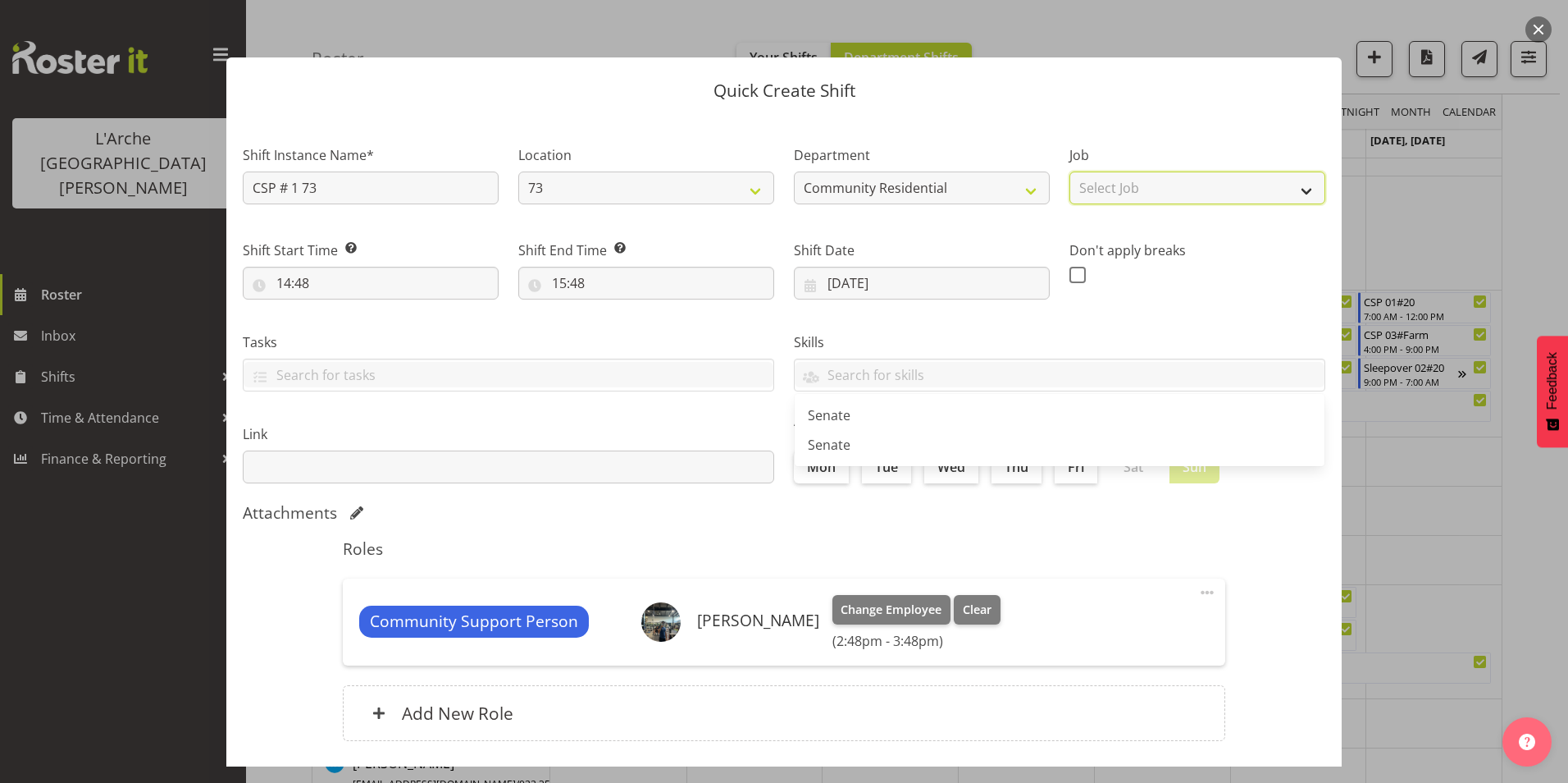
drag, startPoint x: 1162, startPoint y: 188, endPoint x: 1164, endPoint y: 202, distance: 14.1
click at [1162, 188] on select "Select Job Accounts Admin Art Coordinator Community Leader Community Support Pe…" at bounding box center [1197, 187] width 256 height 33
click at [1070, 172] on select "Select Job Accounts Admin Art Coordinator Community Leader Community Support Pe…" at bounding box center [1197, 187] width 256 height 33
click at [1541, 20] on button "button" at bounding box center [1538, 30] width 26 height 26
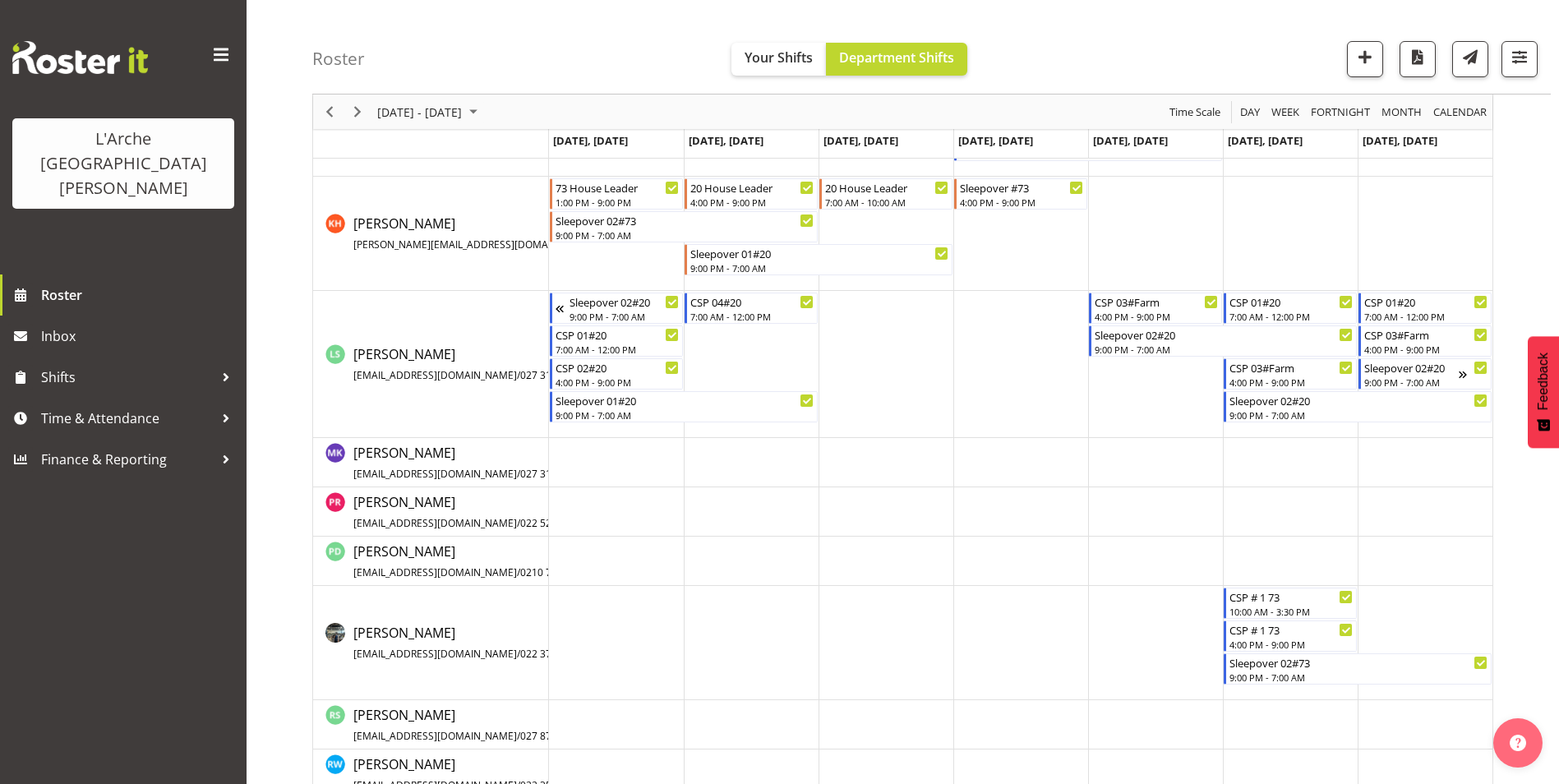
click at [1411, 608] on td "Timeline Week of September 15, 2025" at bounding box center [1425, 643] width 134 height 114
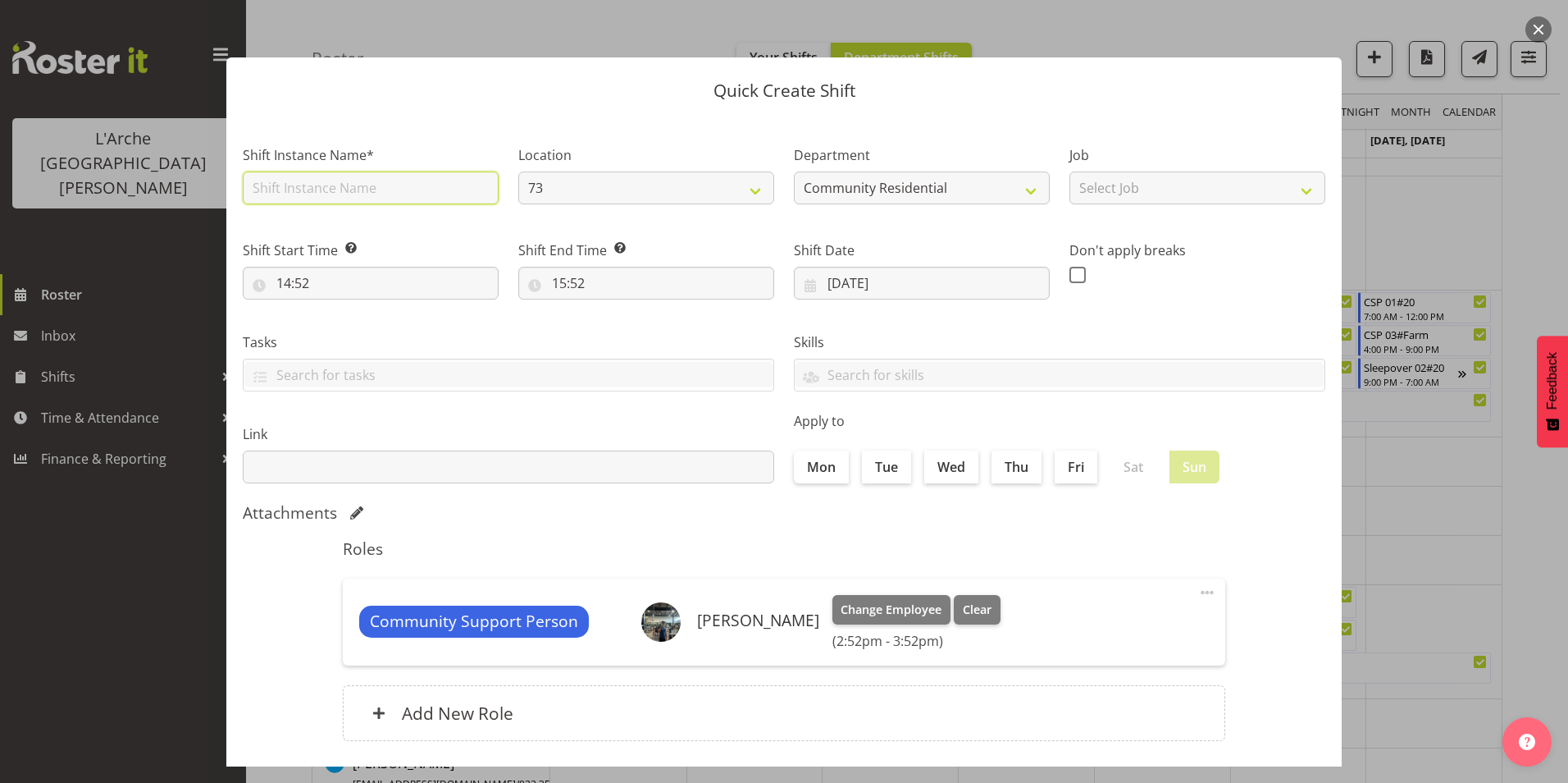
click at [353, 180] on input "text" at bounding box center [371, 187] width 256 height 33
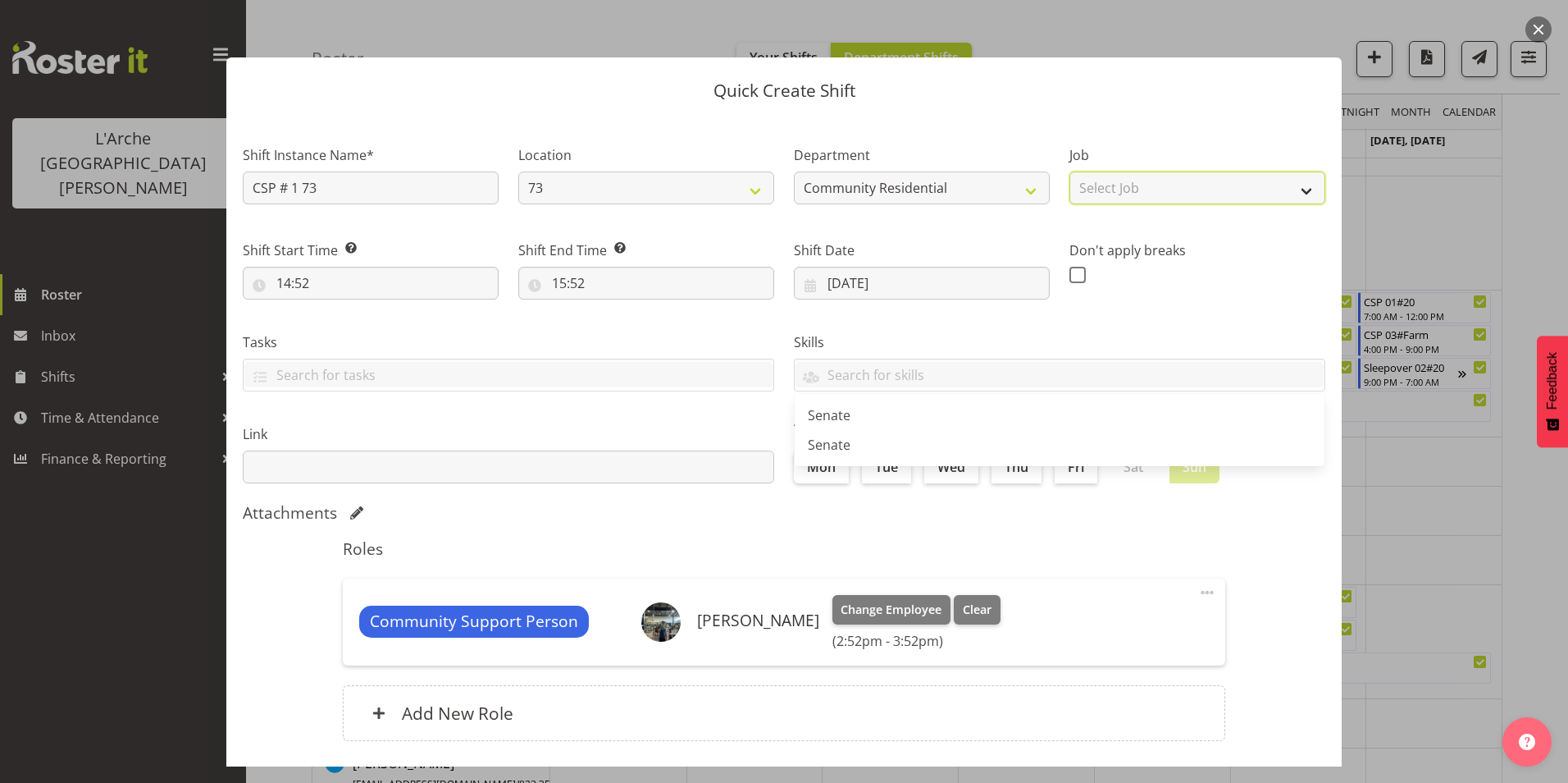
click at [1118, 185] on select "Select Job Accounts Admin Art Coordinator Community Leader Community Support Pe…" at bounding box center [1197, 187] width 256 height 33
click at [1070, 172] on select "Select Job Accounts Admin Art Coordinator Community Leader Community Support Pe…" at bounding box center [1197, 187] width 256 height 33
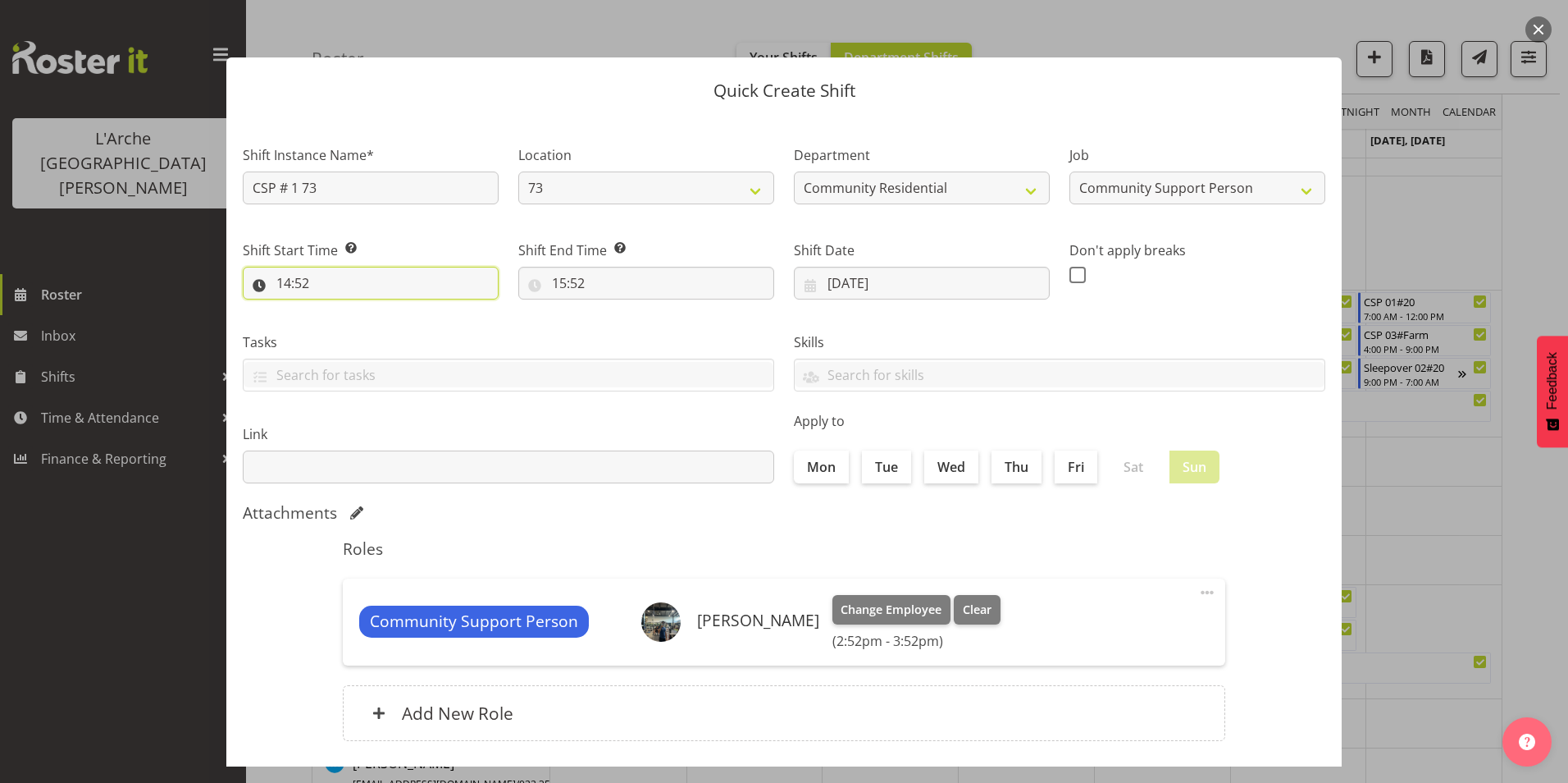
click at [284, 279] on input "14:52" at bounding box center [371, 282] width 256 height 33
click at [355, 324] on select "00 01 02 03 04 05 06 07 08 09 10 11 12 13 14 15 16 17 18 19 20 21 22 23" at bounding box center [355, 325] width 37 height 33
click at [336, 309] on select "00 01 02 03 04 05 06 07 08 09 10 11 12 13 14 15 16 17 18 19 20 21 22 23" at bounding box center [355, 325] width 37 height 33
click at [389, 326] on select "00 01 02 03 04 05 06 07 08 09 10 11 12 13 14 15 16 17 18 19 20 21 22 23 24 25 2…" at bounding box center [398, 325] width 37 height 33
click at [379, 309] on select "00 01 02 03 04 05 06 07 08 09 10 11 12 13 14 15 16 17 18 19 20 21 22 23 24 25 2…" at bounding box center [398, 325] width 37 height 33
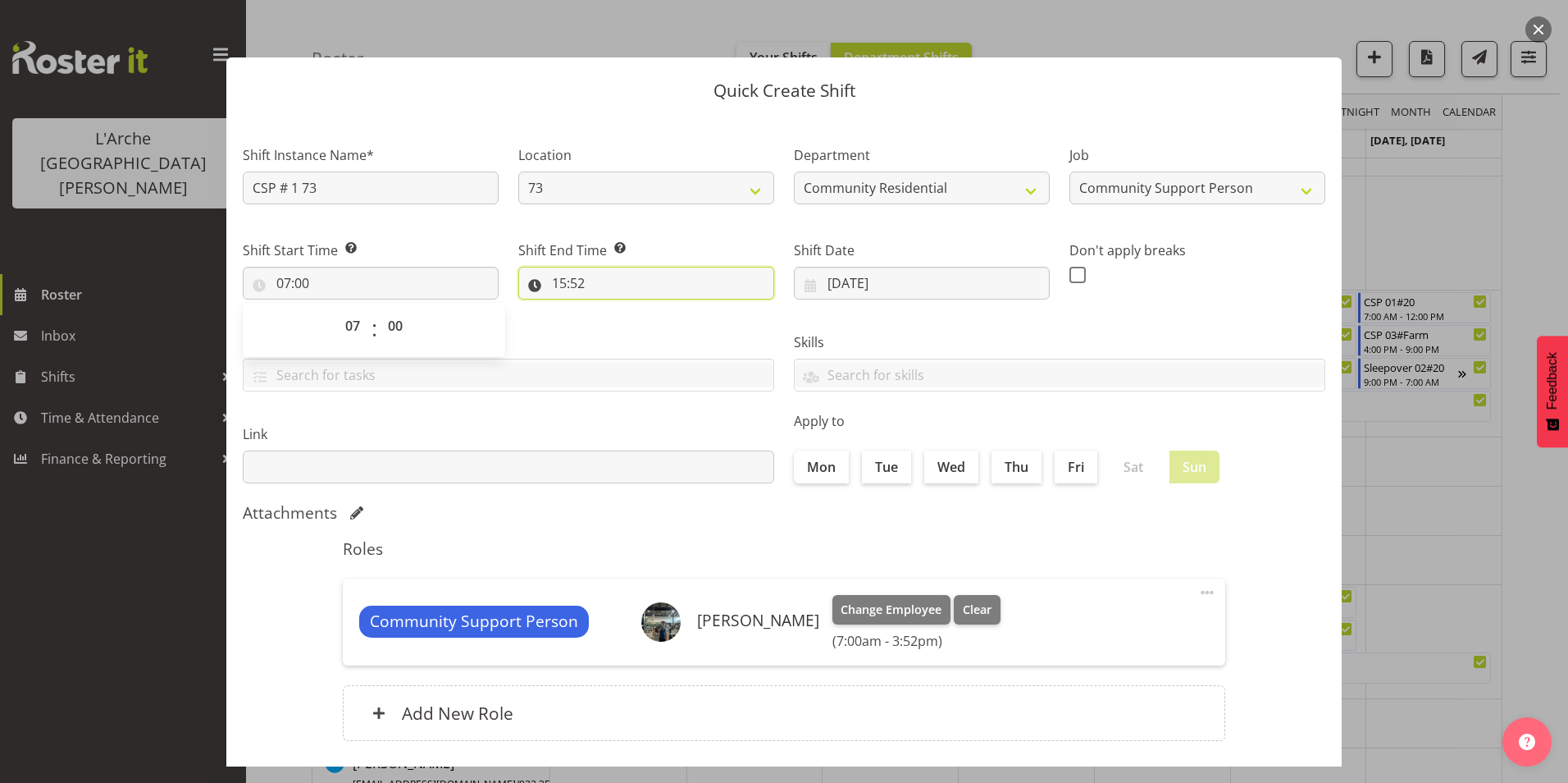
click at [558, 281] on input "15:52" at bounding box center [646, 282] width 256 height 33
click at [621, 325] on select "00 01 02 03 04 05 06 07 08 09 10 11 12 13 14 15 16 17 18 19 20 21 22 23" at bounding box center [631, 325] width 37 height 33
click at [612, 309] on select "00 01 02 03 04 05 06 07 08 09 10 11 12 13 14 15 16 17 18 19 20 21 22 23" at bounding box center [631, 325] width 37 height 33
click at [665, 327] on select "00 01 02 03 04 05 06 07 08 09 10 11 12 13 14 15 16 17 18 19 20 21 22 23 24 25 2…" at bounding box center [673, 325] width 37 height 33
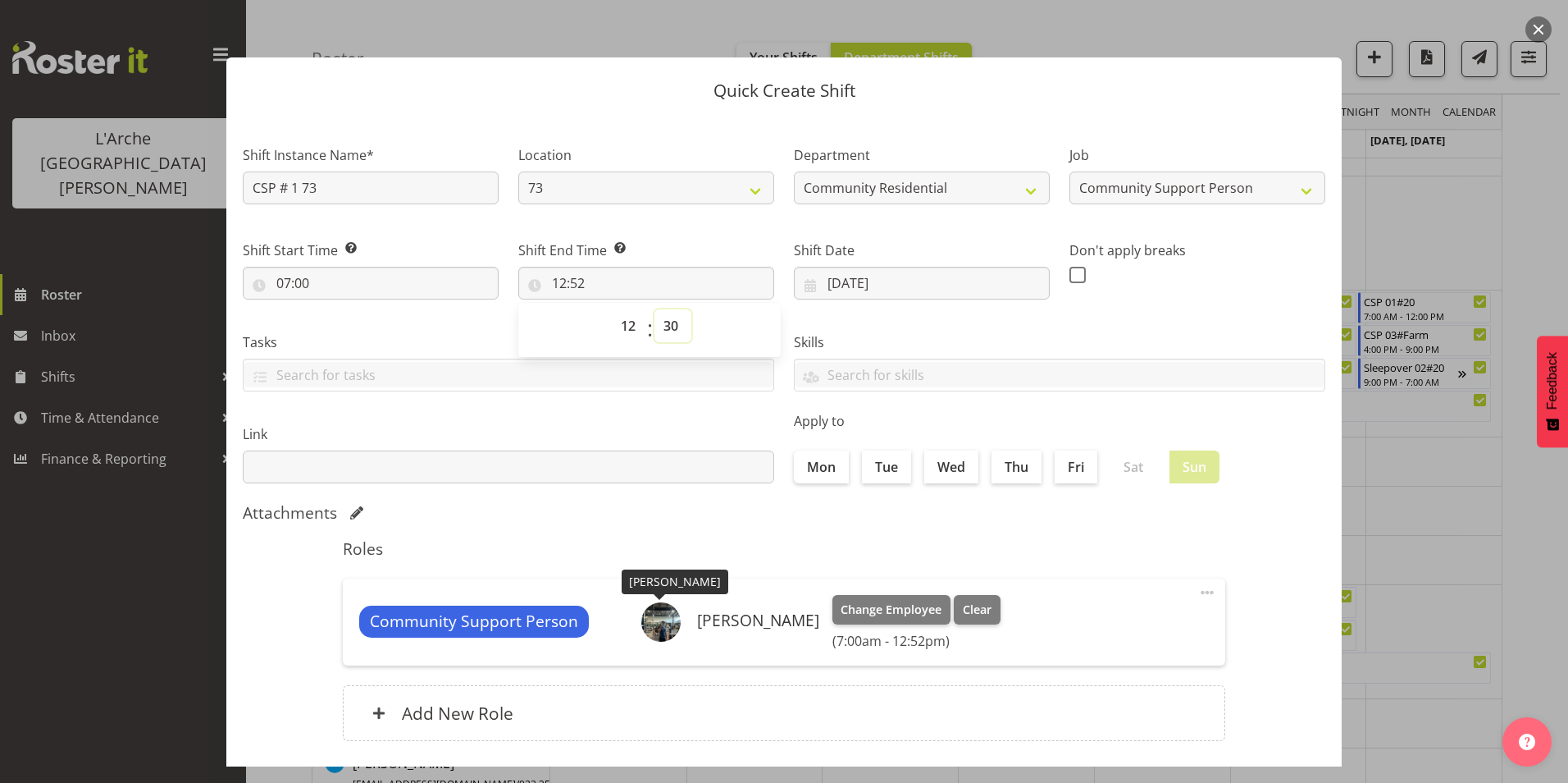
click at [654, 309] on select "00 01 02 03 04 05 06 07 08 09 10 11 12 13 14 15 16 17 18 19 20 21 22 23 24 25 2…" at bounding box center [673, 325] width 37 height 33
click at [1071, 274] on span at bounding box center [1078, 275] width 17 height 17
click at [1071, 274] on input "checkbox" at bounding box center [1074, 274] width 10 height 10
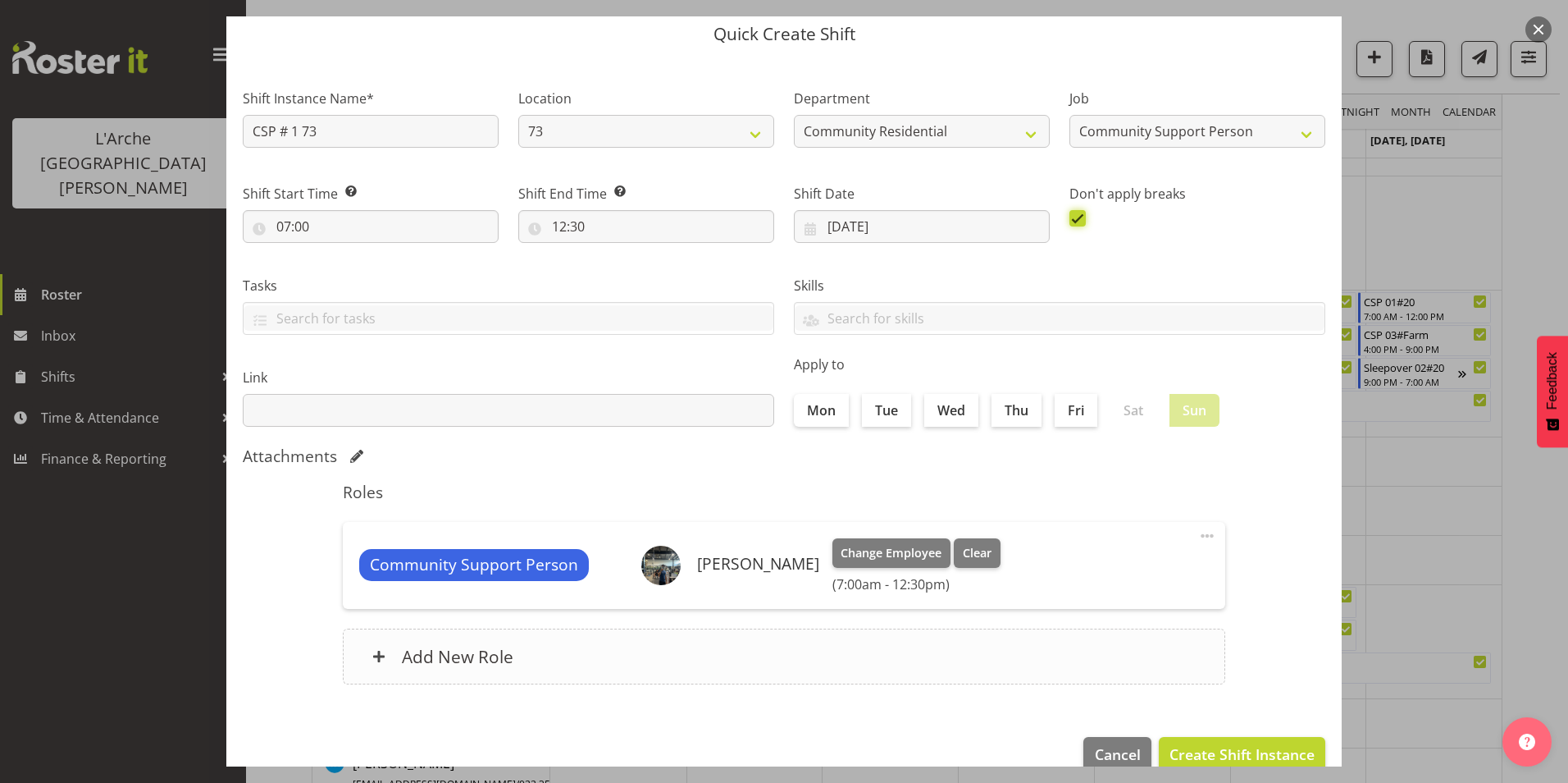
scroll to position [88, 0]
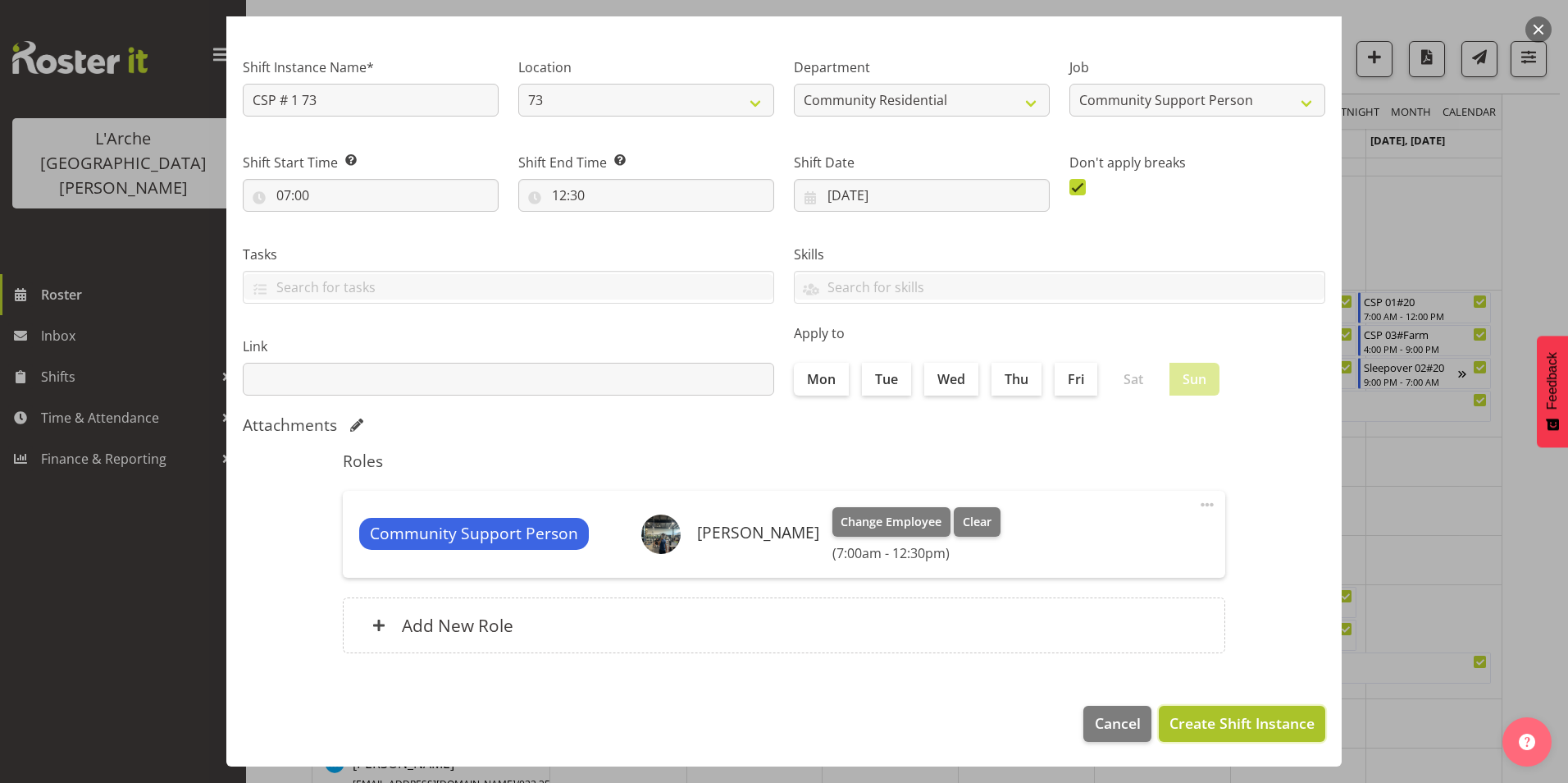
click at [1189, 717] on span "Create Shift Instance" at bounding box center [1242, 722] width 145 height 21
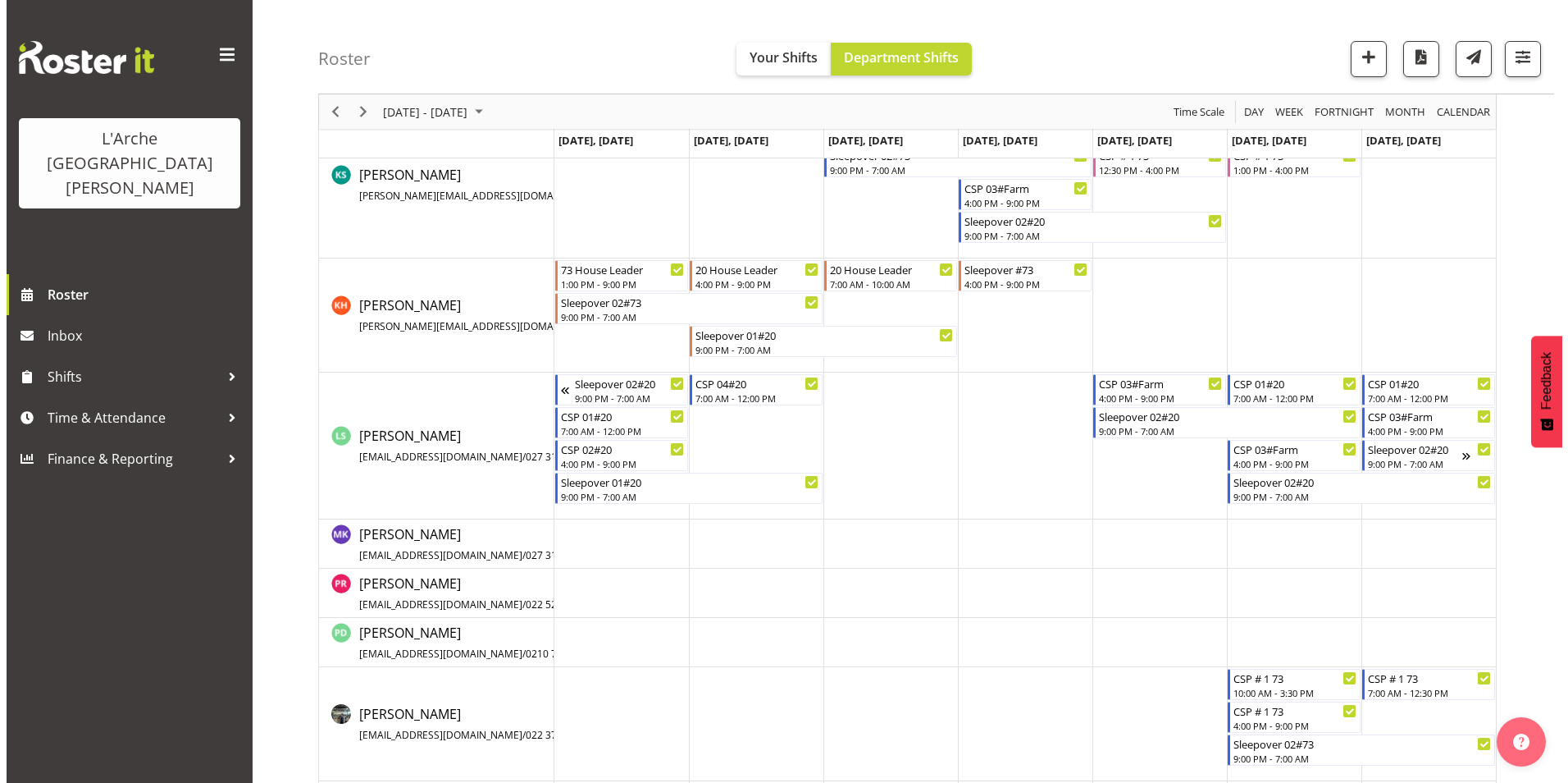
scroll to position [826, 0]
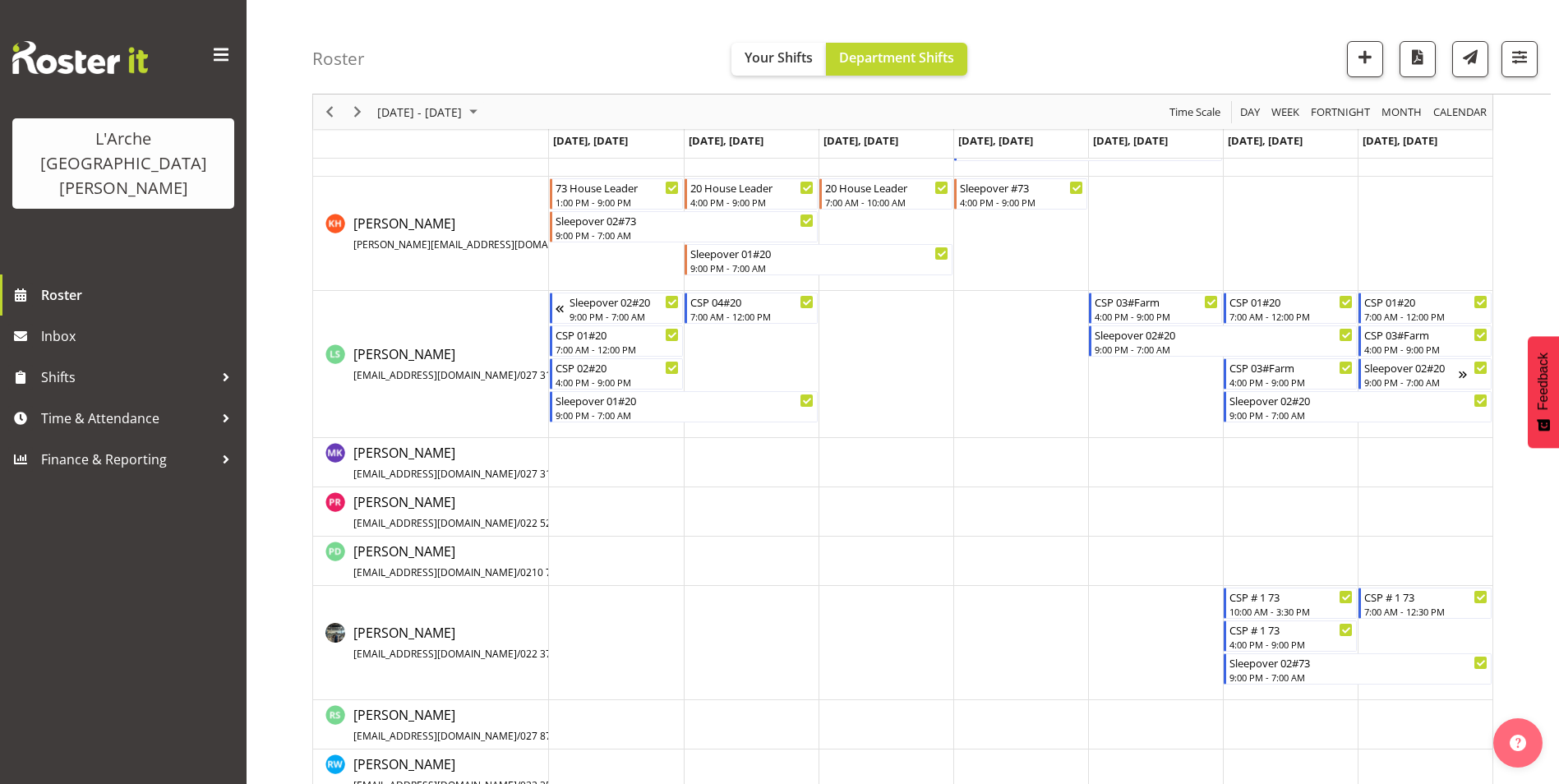
click at [1409, 635] on td "Timeline Week of September 15, 2025" at bounding box center [1425, 643] width 134 height 114
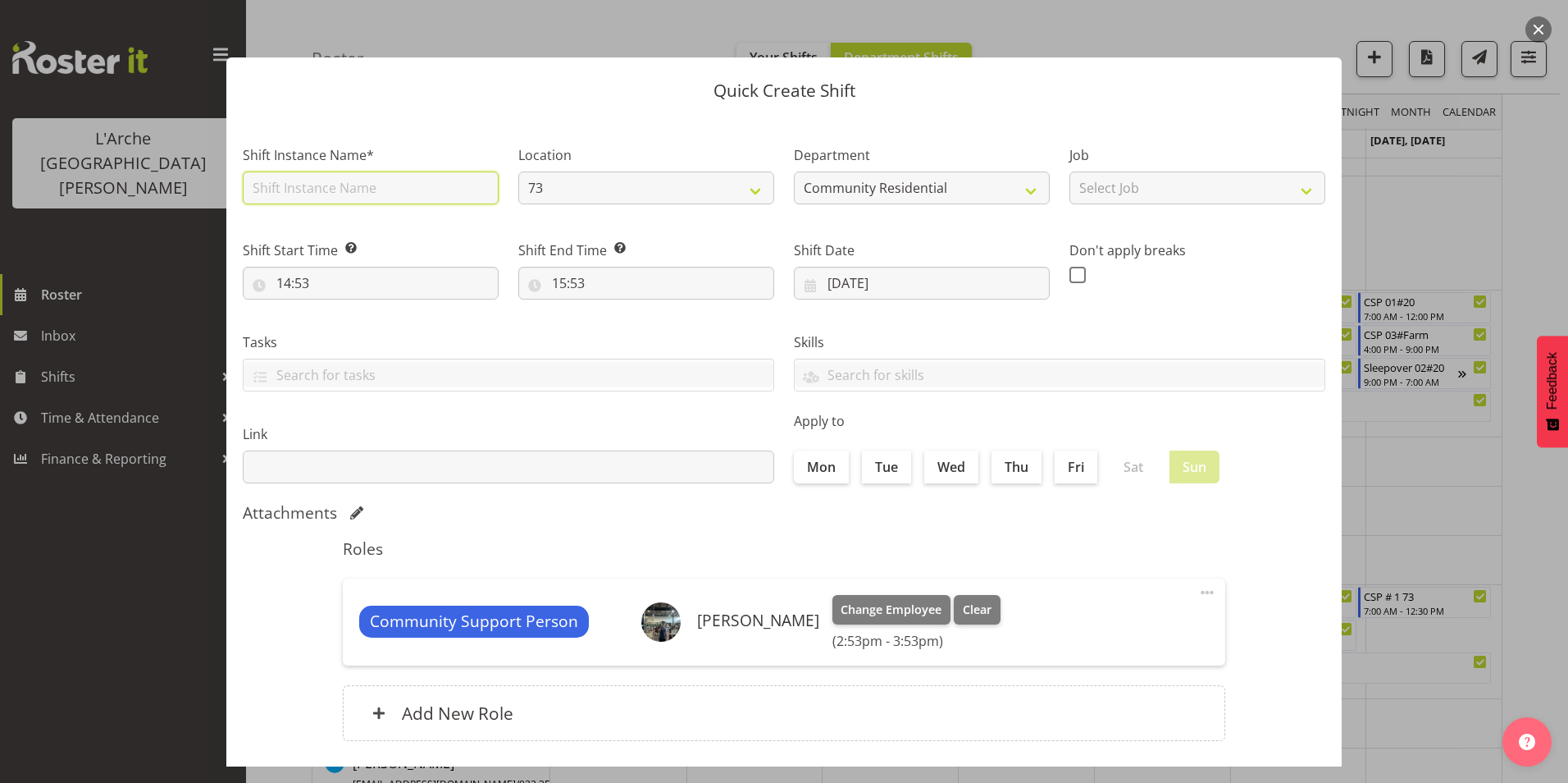
click at [348, 192] on input "text" at bounding box center [371, 187] width 256 height 33
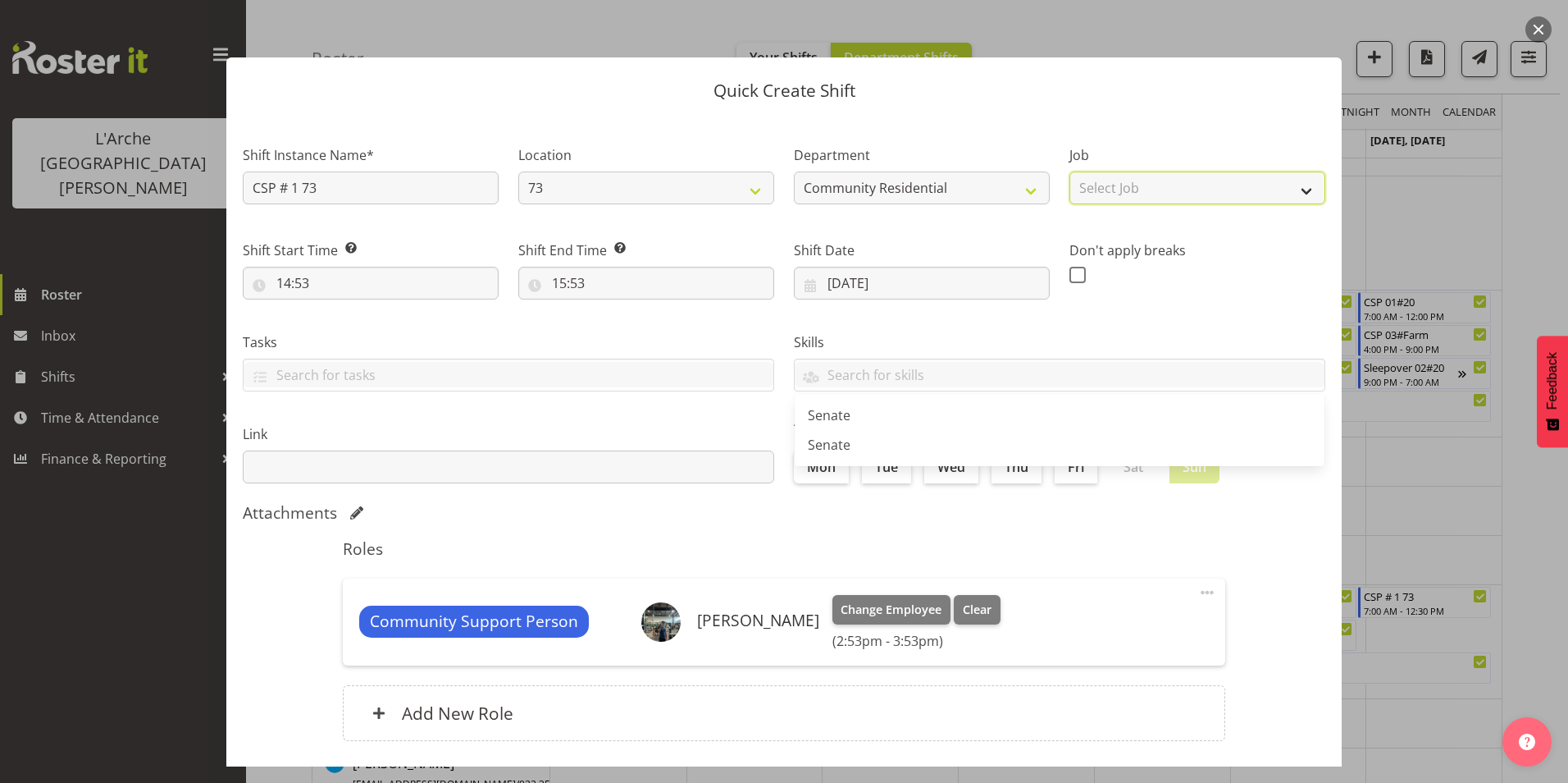
click at [1141, 188] on select "Select Job Accounts Admin Art Coordinator Community Leader Community Support Pe…" at bounding box center [1197, 187] width 256 height 33
click at [1070, 172] on select "Select Job Accounts Admin Art Coordinator Community Leader Community Support Pe…" at bounding box center [1197, 187] width 256 height 33
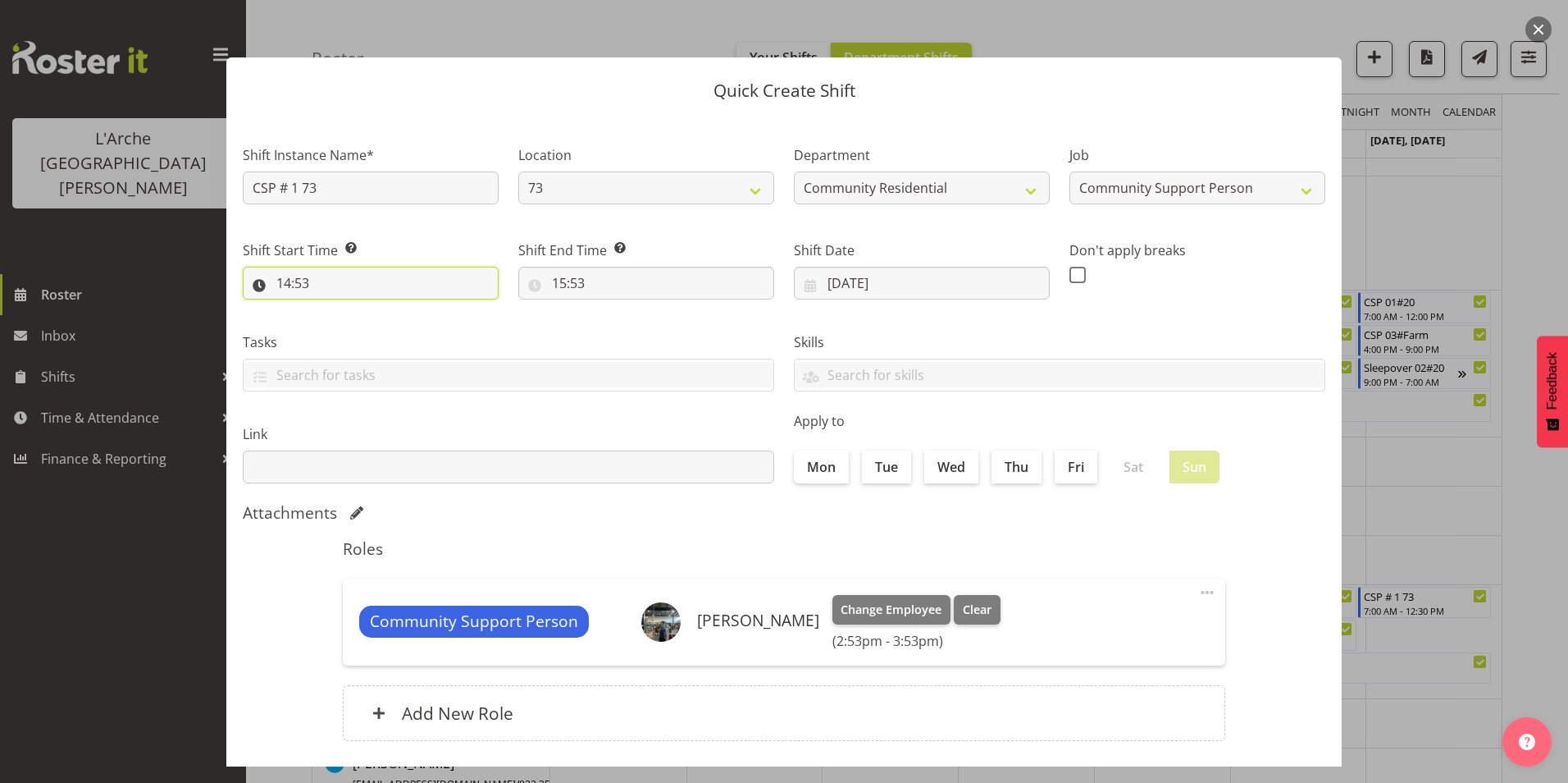
click at [283, 282] on input "14:53" at bounding box center [371, 282] width 256 height 33
drag, startPoint x: 348, startPoint y: 320, endPoint x: 347, endPoint y: 339, distance: 19.0
click at [348, 320] on select "00 01 02 03 04 05 06 07 08 09 10 11 12 13 14 15 16 17 18 19 20 21 22 23" at bounding box center [355, 325] width 37 height 33
click at [336, 309] on select "00 01 02 03 04 05 06 07 08 09 10 11 12 13 14 15 16 17 18 19 20 21 22 23" at bounding box center [355, 325] width 37 height 33
click at [388, 324] on select "00 01 02 03 04 05 06 07 08 09 10 11 12 13 14 15 16 17 18 19 20 21 22 23 24 25 2…" at bounding box center [398, 325] width 37 height 33
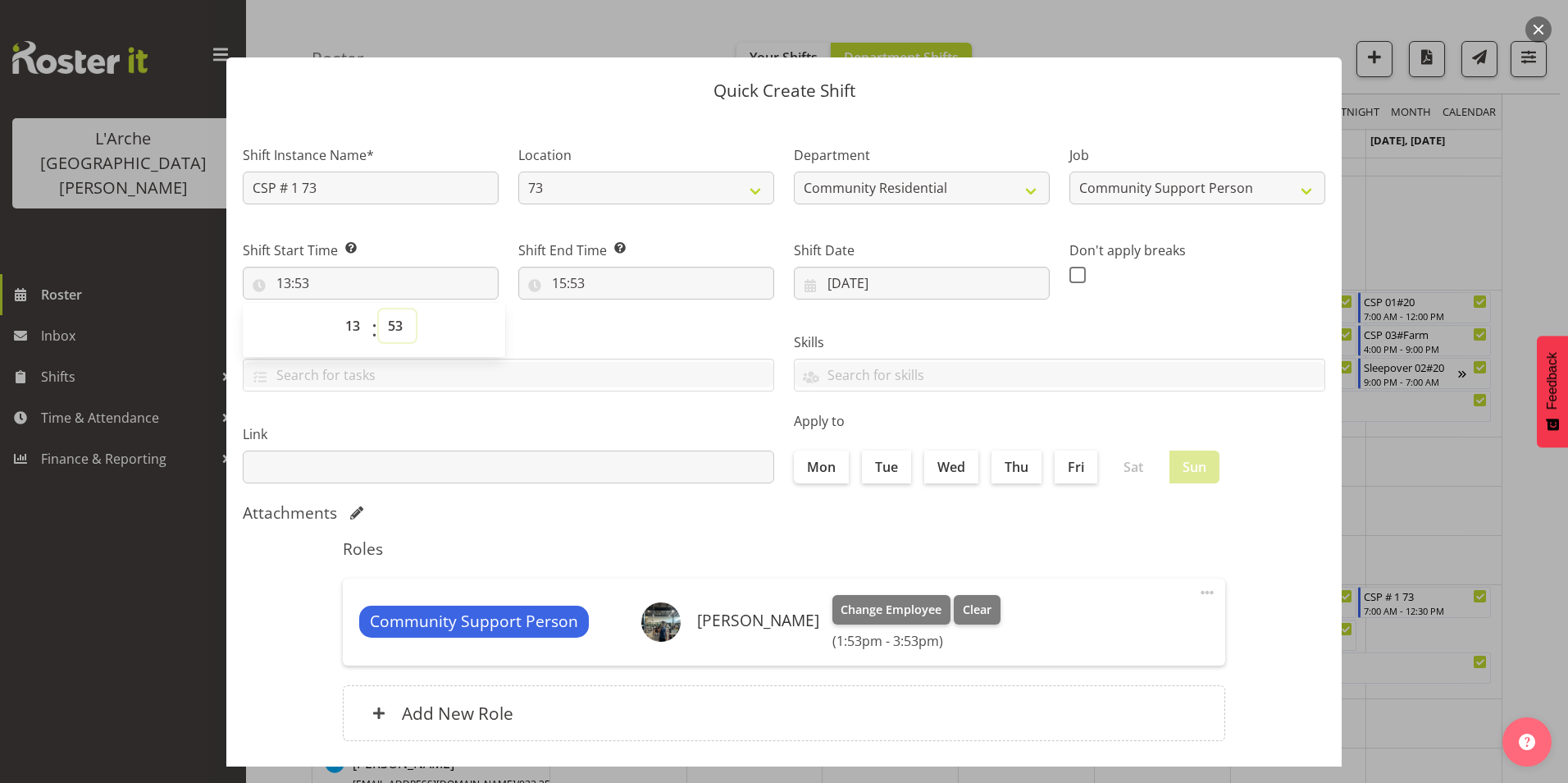
click at [409, 320] on select "00 01 02 03 04 05 06 07 08 09 10 11 12 13 14 15 16 17 18 19 20 21 22 23 24 25 2…" at bounding box center [398, 325] width 37 height 33
click at [379, 309] on select "00 01 02 03 04 05 06 07 08 09 10 11 12 13 14 15 16 17 18 19 20 21 22 23 24 25 2…" at bounding box center [398, 325] width 37 height 33
click at [554, 278] on input "15:53" at bounding box center [646, 282] width 256 height 33
click at [626, 329] on select "00 01 02 03 04 05 06 07 08 09 10 11 12 13 14 15 16 17 18 19 20 21 22 23" at bounding box center [631, 325] width 37 height 33
click at [612, 309] on select "00 01 02 03 04 05 06 07 08 09 10 11 12 13 14 15 16 17 18 19 20 21 22 23" at bounding box center [631, 325] width 37 height 33
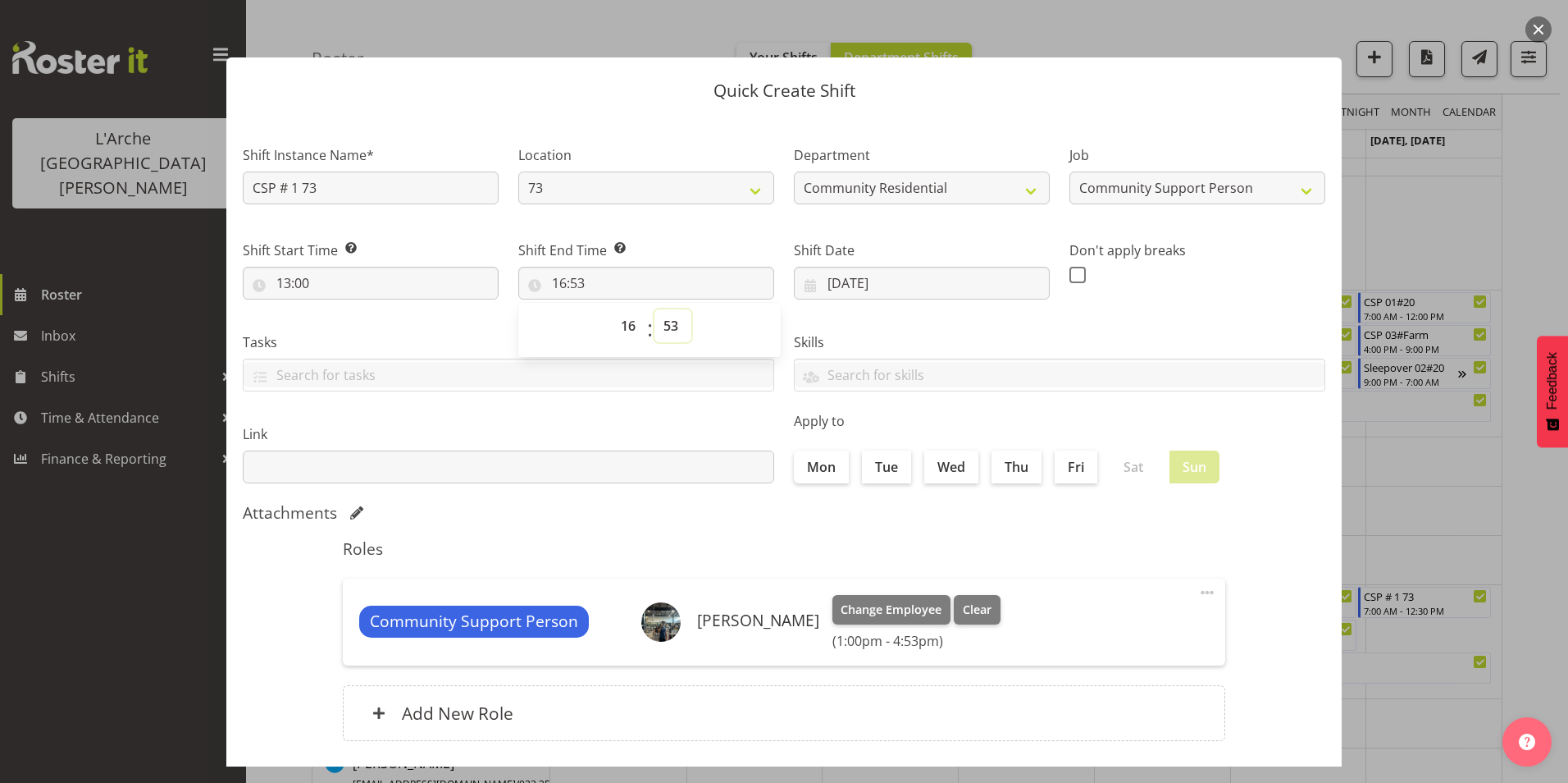
click at [669, 320] on select "00 01 02 03 04 05 06 07 08 09 10 11 12 13 14 15 16 17 18 19 20 21 22 23 24 25 2…" at bounding box center [673, 325] width 37 height 33
click at [654, 309] on select "00 01 02 03 04 05 06 07 08 09 10 11 12 13 14 15 16 17 18 19 20 21 22 23 24 25 2…" at bounding box center [673, 325] width 37 height 33
click at [1073, 278] on span at bounding box center [1078, 275] width 17 height 17
click at [1073, 278] on input "checkbox" at bounding box center [1074, 274] width 10 height 10
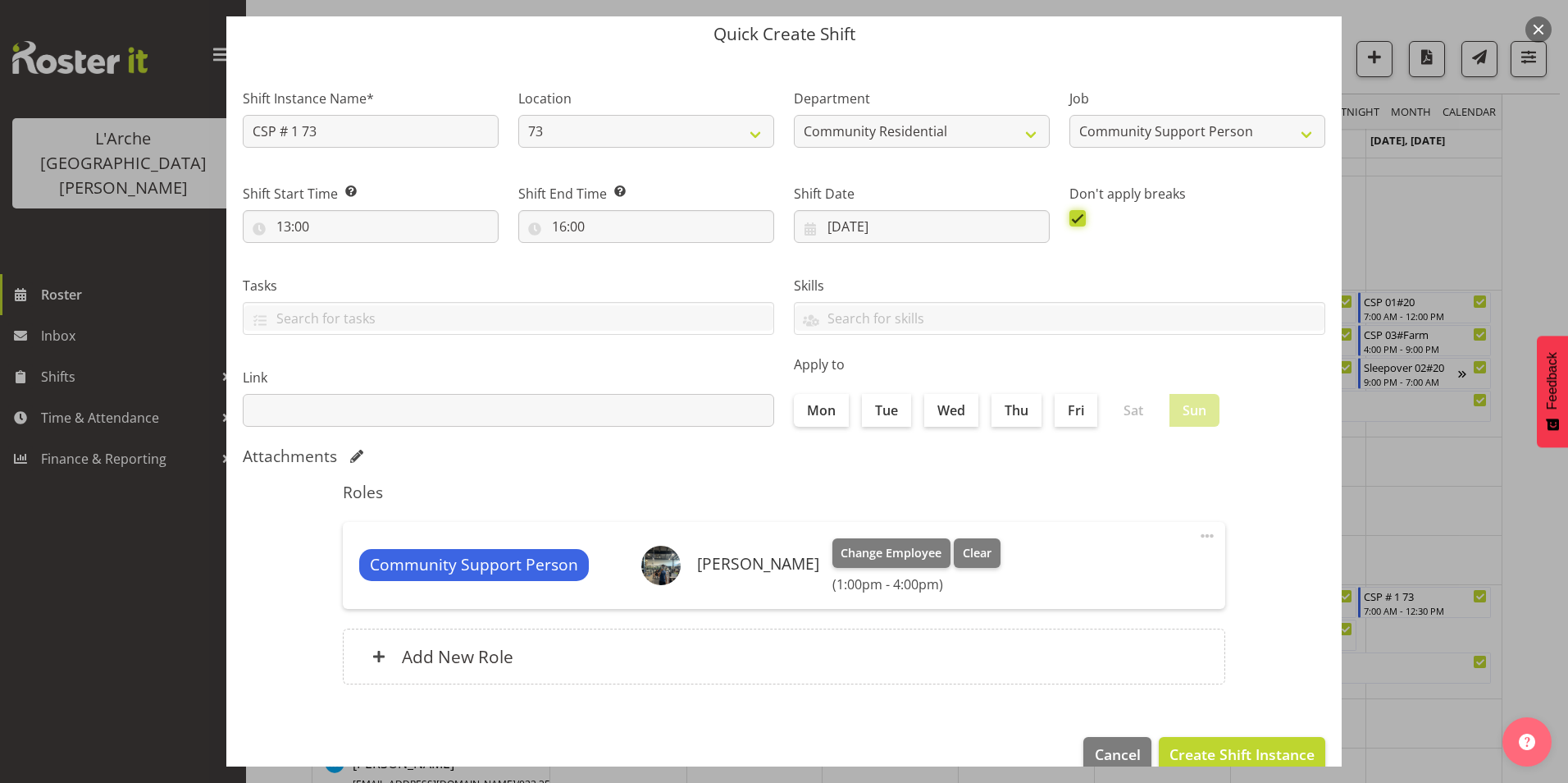
scroll to position [88, 0]
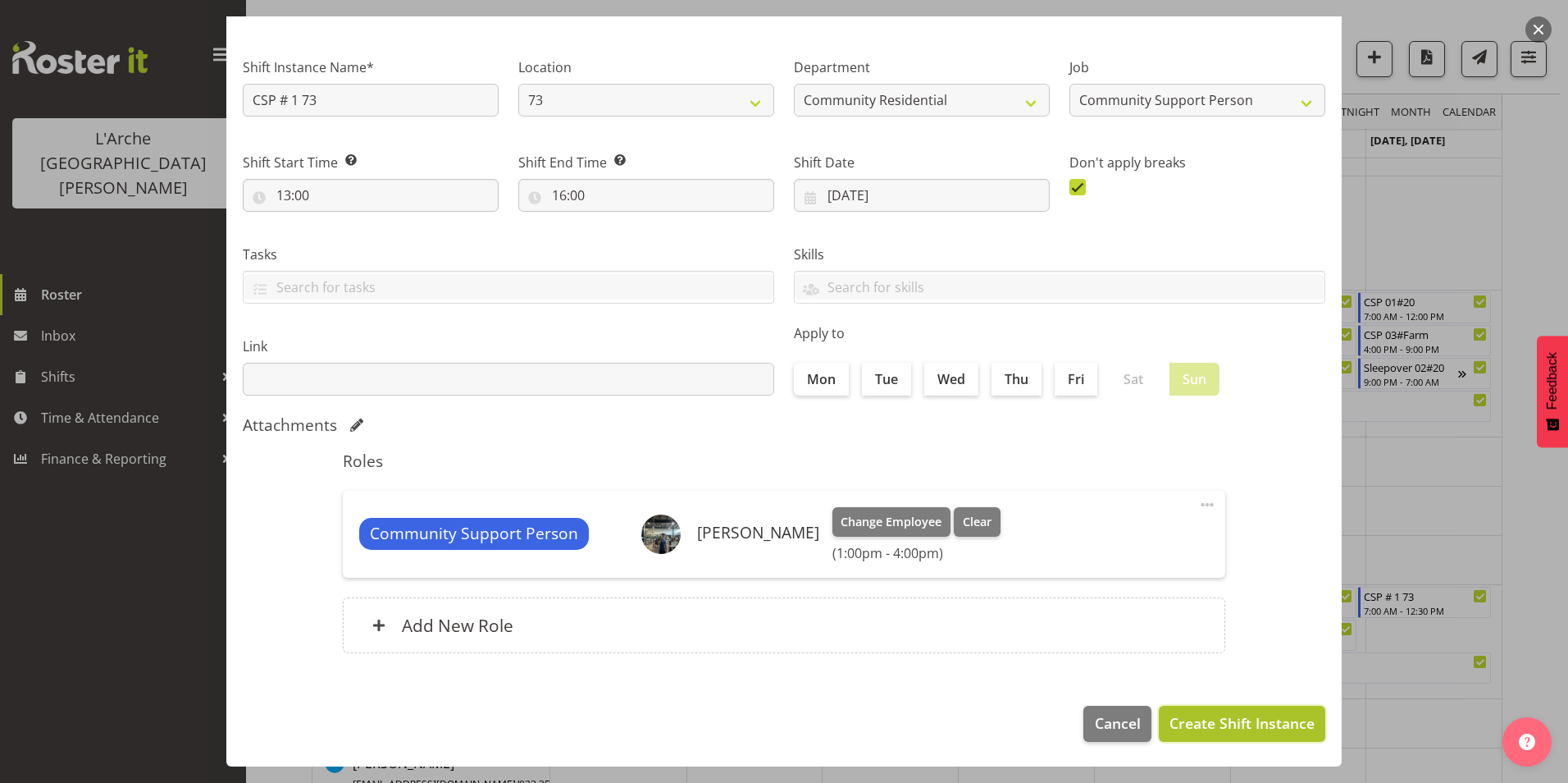
click at [1228, 713] on span "Create Shift Instance" at bounding box center [1242, 722] width 145 height 21
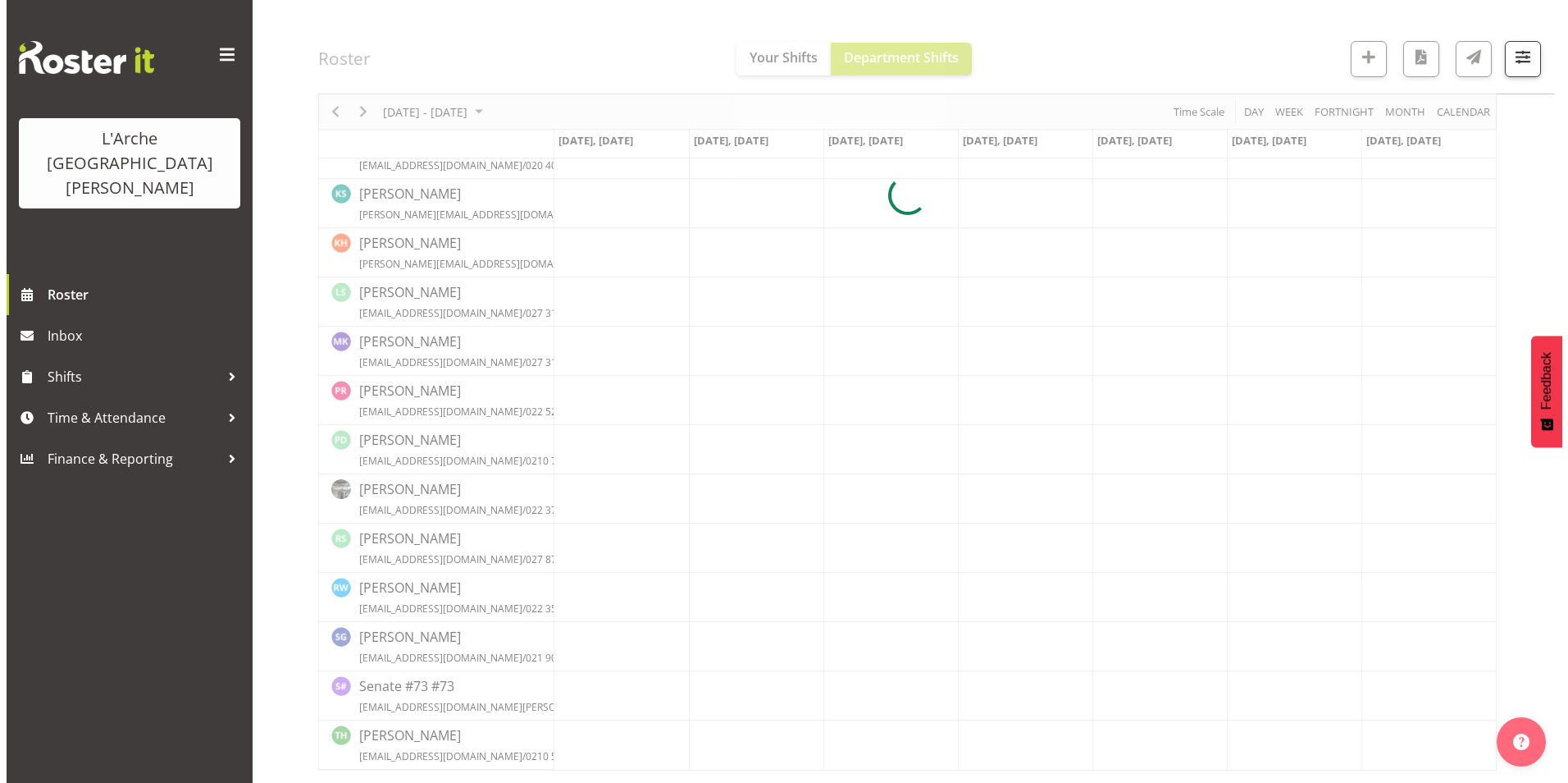
scroll to position [580, 0]
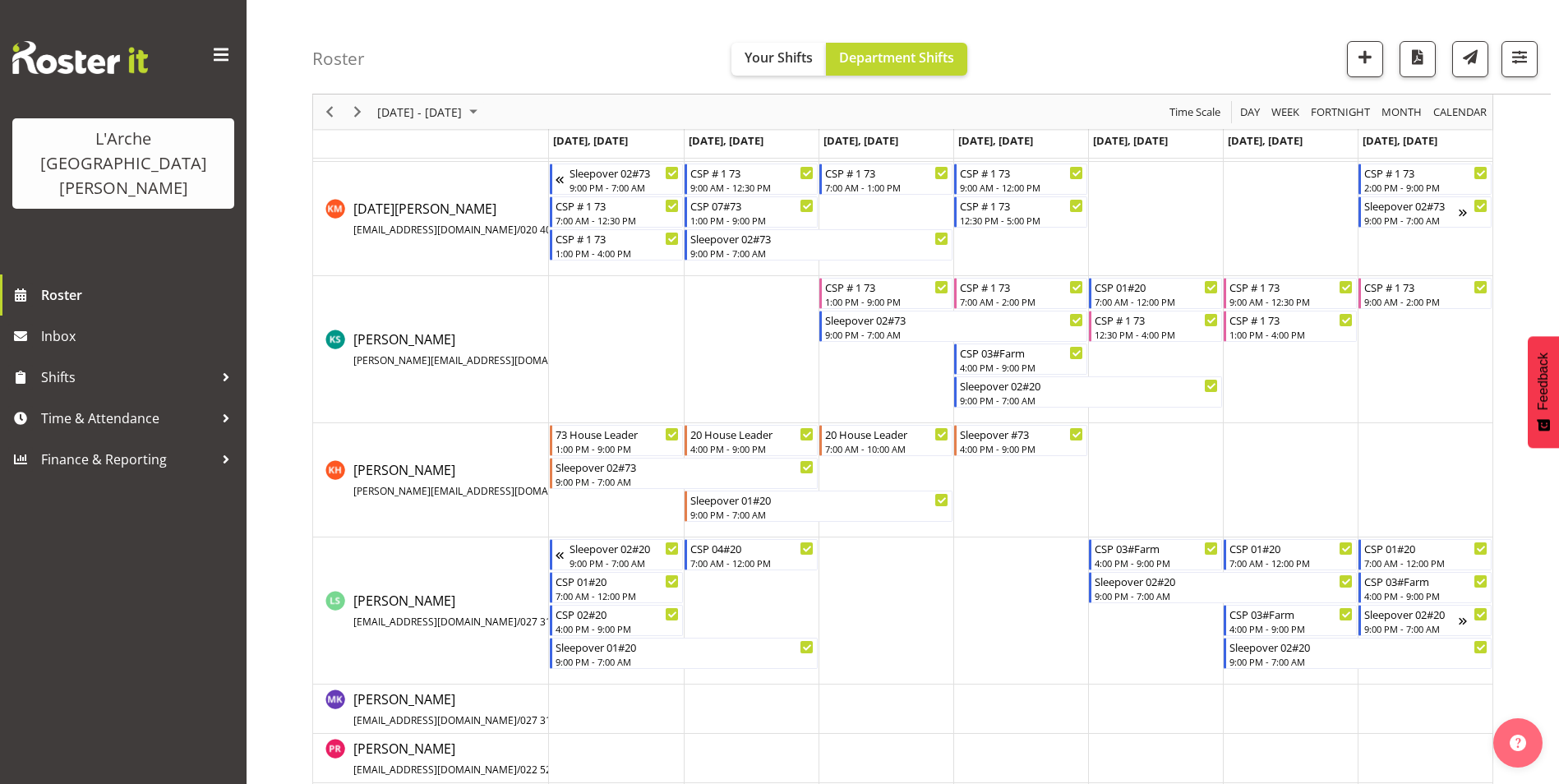
click at [885, 470] on td "Timeline Week of September 15, 2025" at bounding box center [886, 480] width 134 height 114
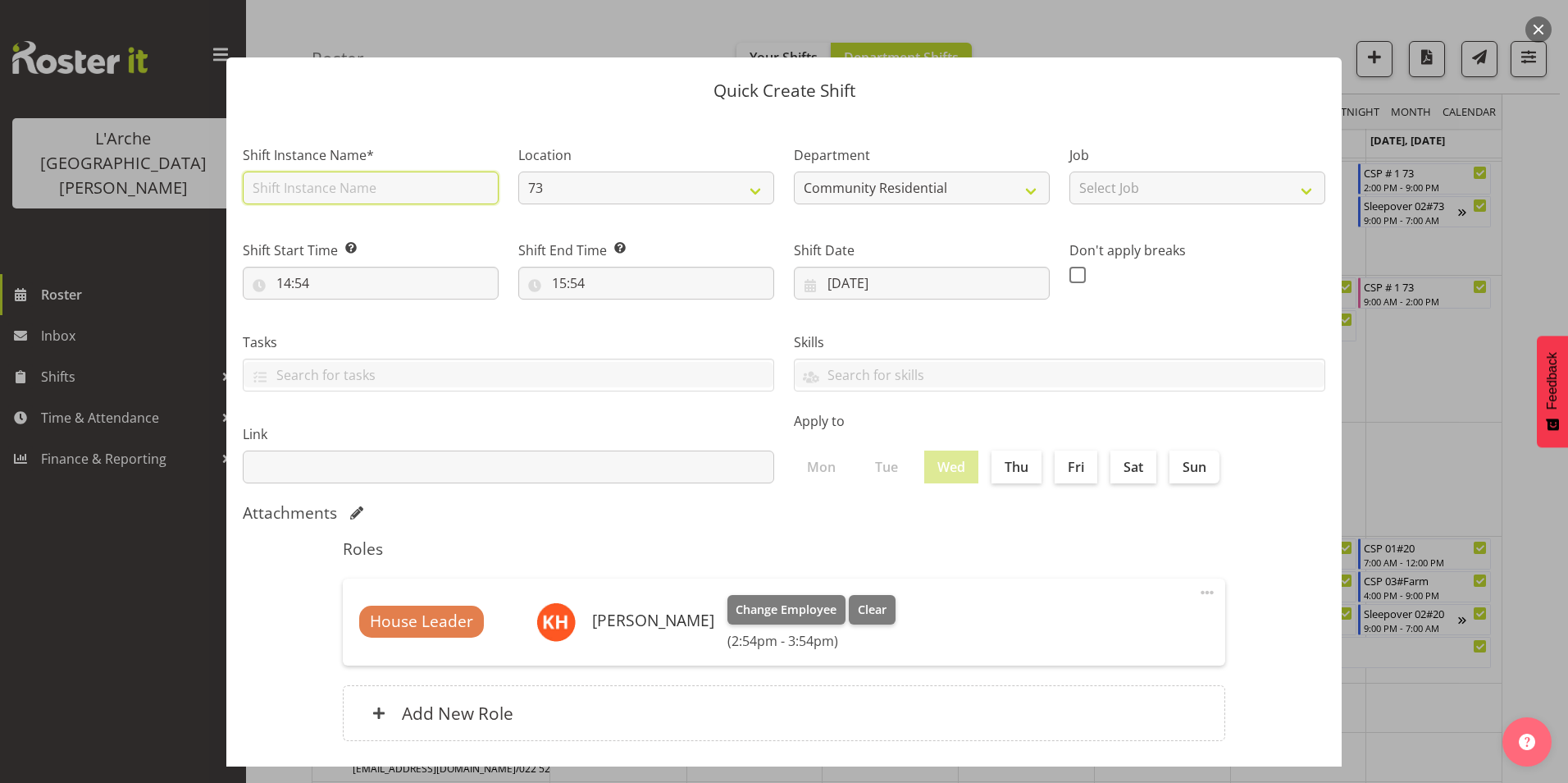
click at [323, 188] on input "text" at bounding box center [371, 187] width 256 height 33
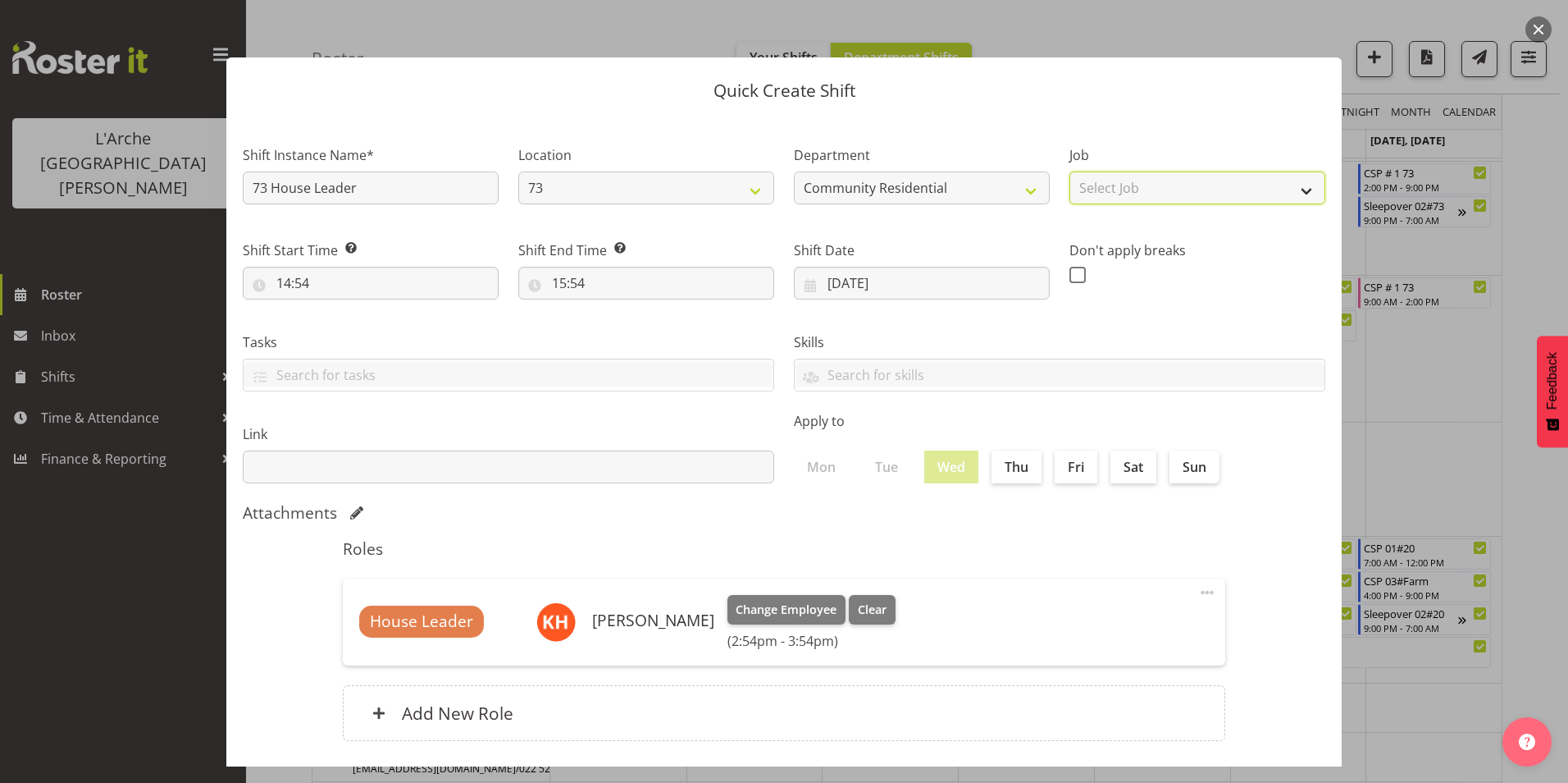
click at [1130, 182] on select "Select Job Accounts Admin Art Coordinator Community Leader Community Support Pe…" at bounding box center [1197, 187] width 256 height 33
click at [1070, 172] on select "Select Job Accounts Admin Art Coordinator Community Leader Community Support Pe…" at bounding box center [1197, 187] width 256 height 33
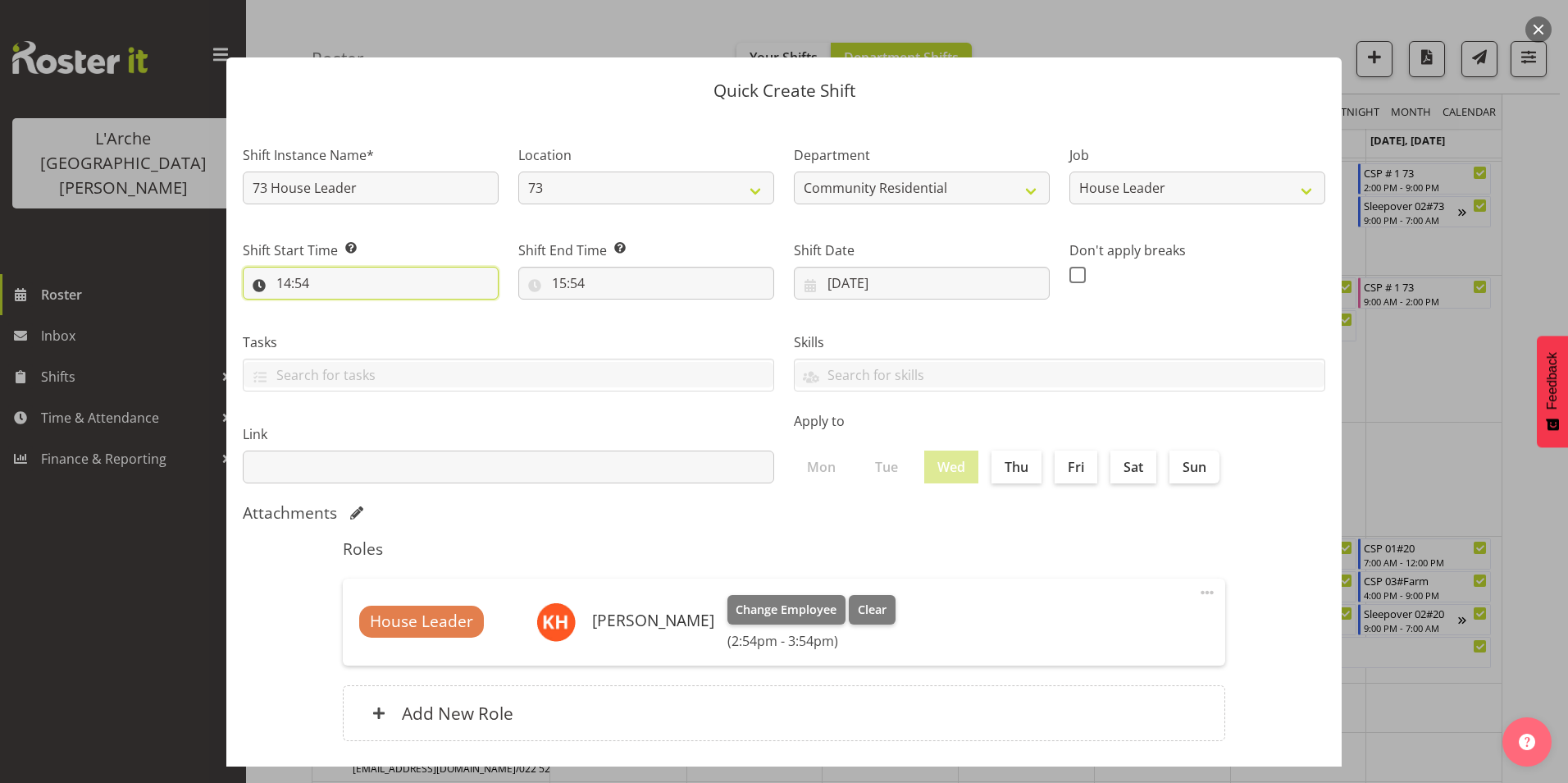
click at [288, 283] on input "14:54" at bounding box center [371, 282] width 256 height 33
click at [353, 327] on select "00 01 02 03 04 05 06 07 08 09 10 11 12 13 14 15 16 17 18 19 20 21 22 23" at bounding box center [355, 325] width 37 height 33
click at [336, 309] on select "00 01 02 03 04 05 06 07 08 09 10 11 12 13 14 15 16 17 18 19 20 21 22 23" at bounding box center [355, 325] width 37 height 33
click at [394, 326] on select "00 01 02 03 04 05 06 07 08 09 10 11 12 13 14 15 16 17 18 19 20 21 22 23 24 25 2…" at bounding box center [398, 325] width 37 height 33
click at [379, 309] on select "00 01 02 03 04 05 06 07 08 09 10 11 12 13 14 15 16 17 18 19 20 21 22 23 24 25 2…" at bounding box center [398, 325] width 37 height 33
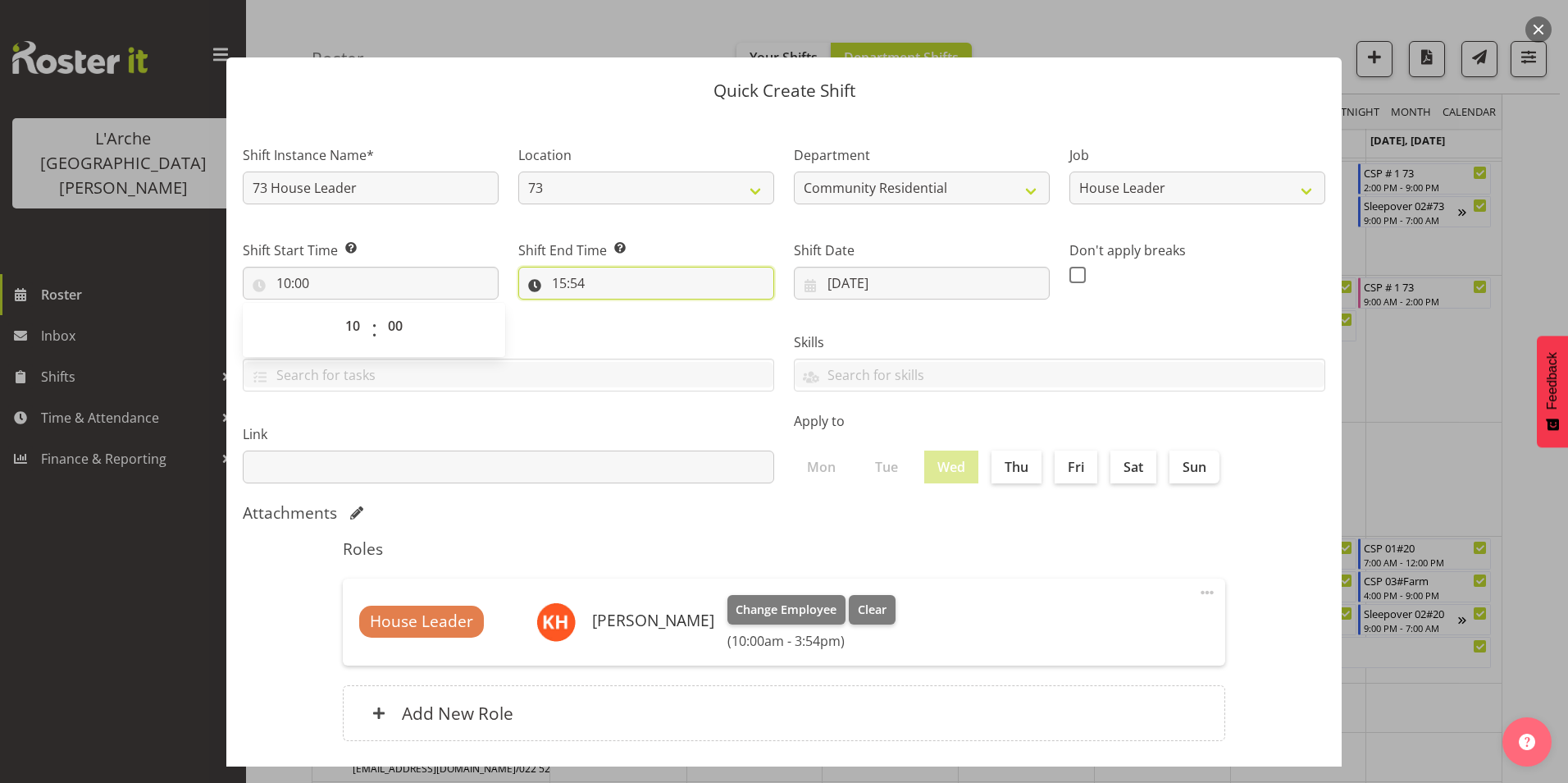
click at [558, 278] on input "15:54" at bounding box center [646, 282] width 256 height 33
click at [628, 327] on select "00 01 02 03 04 05 06 07 08 09 10 11 12 13 14 15 16 17 18 19 20 21 22 23" at bounding box center [631, 325] width 37 height 33
click at [612, 309] on select "00 01 02 03 04 05 06 07 08 09 10 11 12 13 14 15 16 17 18 19 20 21 22 23" at bounding box center [631, 325] width 37 height 33
click at [674, 325] on select "00 01 02 03 04 05 06 07 08 09 10 11 12 13 14 15 16 17 18 19 20 21 22 23 24 25 2…" at bounding box center [673, 325] width 37 height 33
click at [654, 309] on select "00 01 02 03 04 05 06 07 08 09 10 11 12 13 14 15 16 17 18 19 20 21 22 23 24 25 2…" at bounding box center [673, 325] width 37 height 33
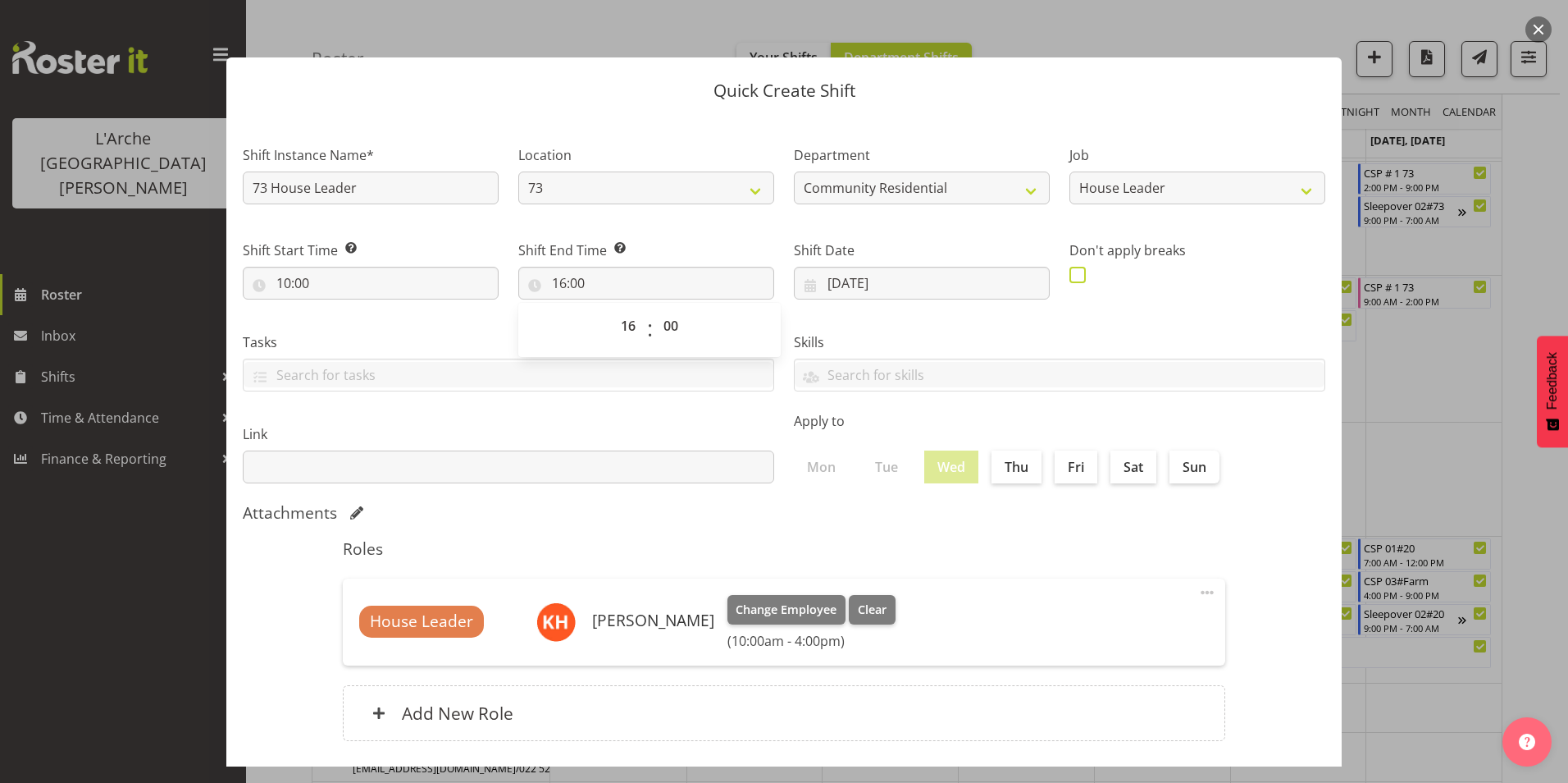
click at [1070, 277] on span at bounding box center [1078, 275] width 17 height 17
click at [1070, 277] on input "checkbox" at bounding box center [1074, 274] width 10 height 10
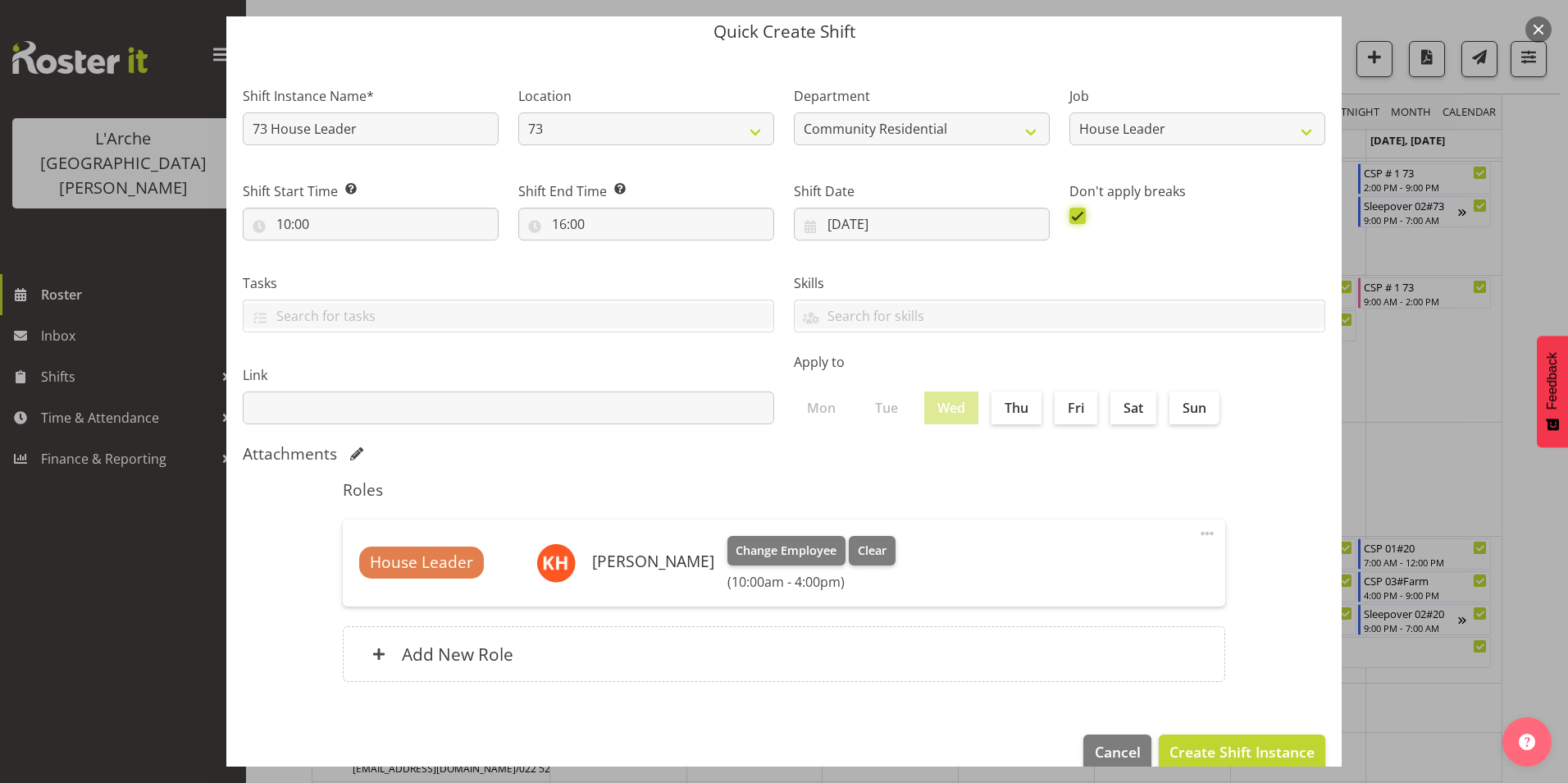
scroll to position [88, 0]
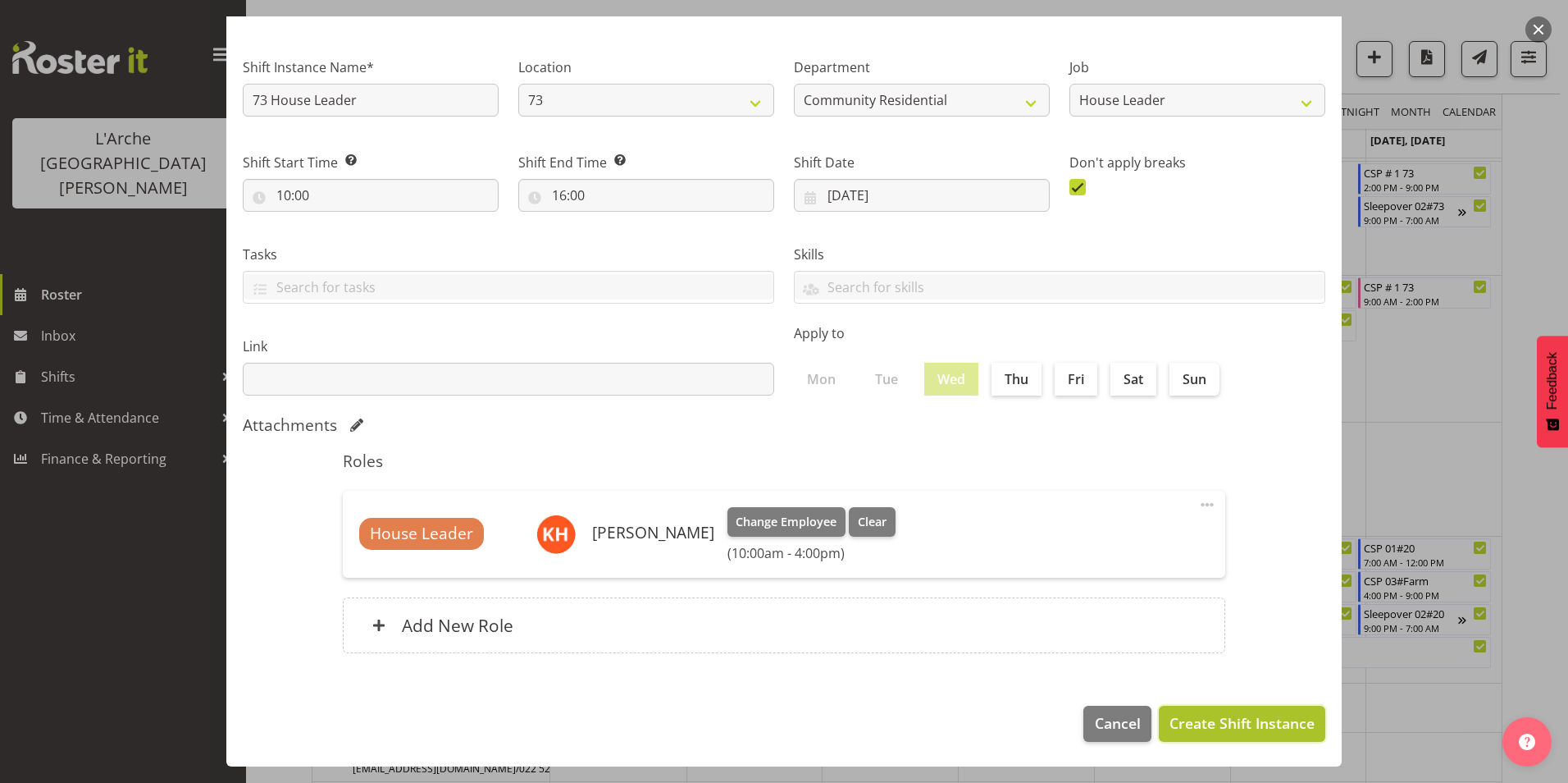
click at [1286, 718] on span "Create Shift Instance" at bounding box center [1242, 722] width 145 height 21
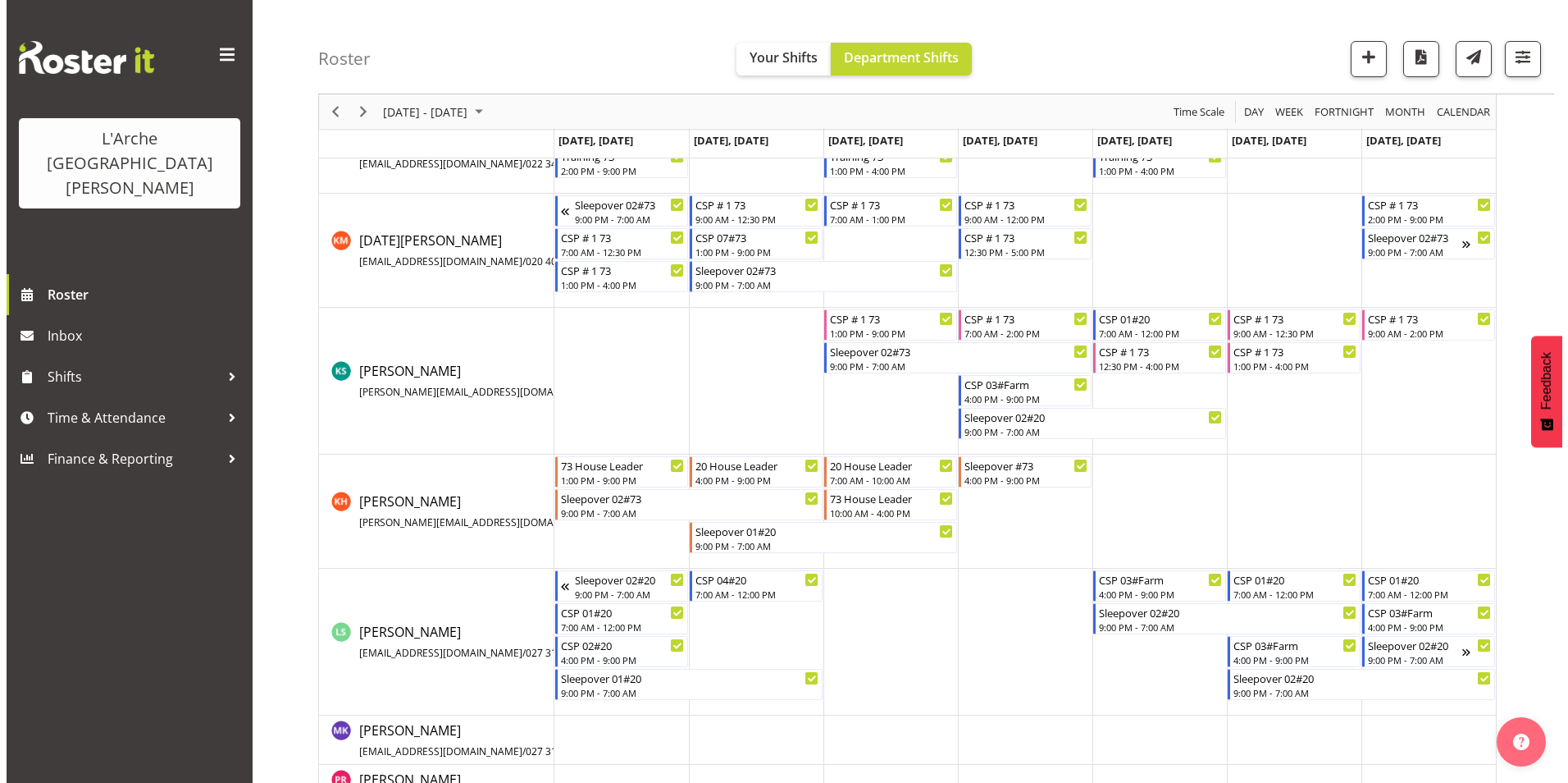
scroll to position [580, 0]
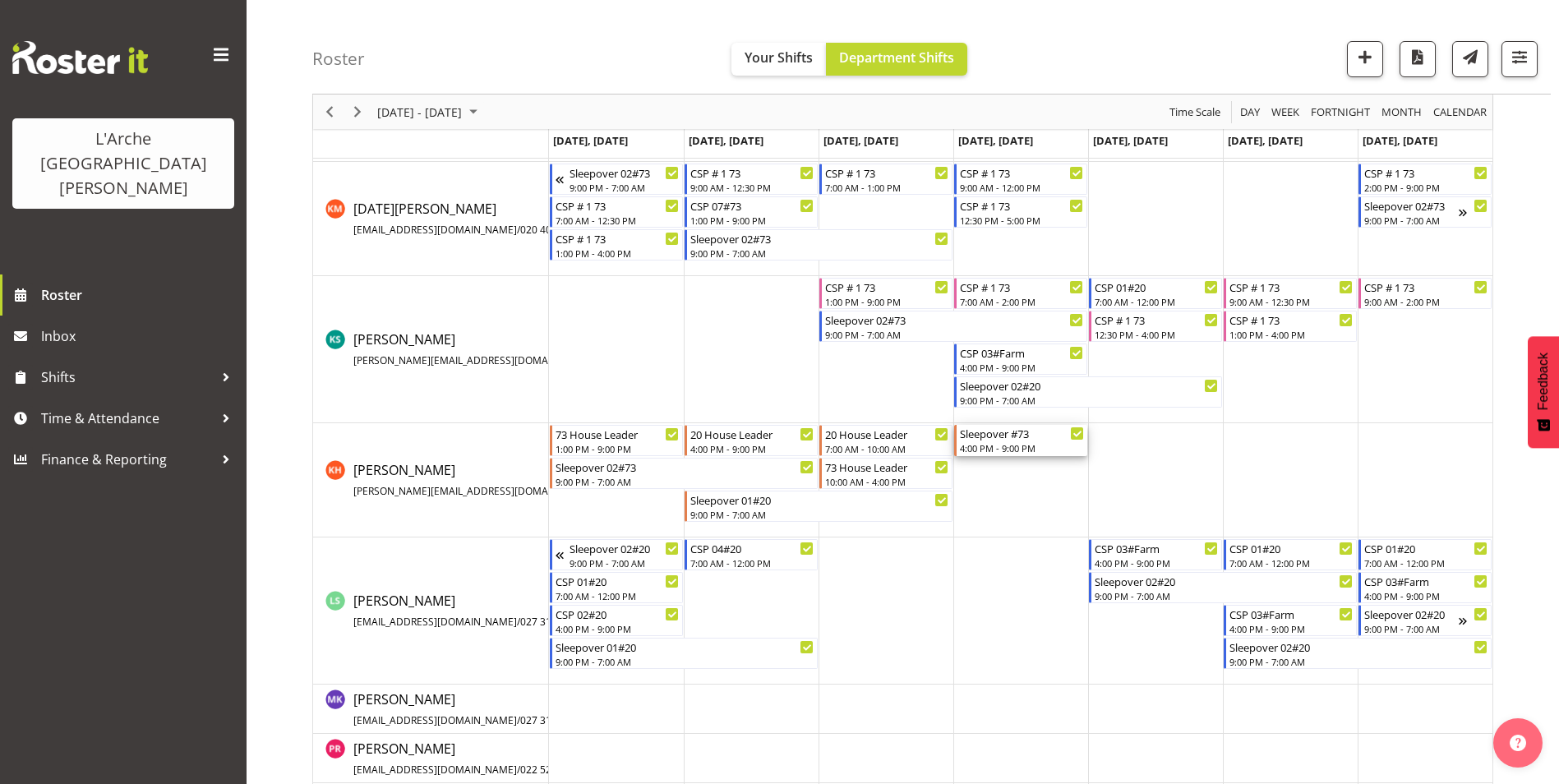
click at [984, 444] on div "4:00 PM - 9:00 PM" at bounding box center [1021, 448] width 124 height 13
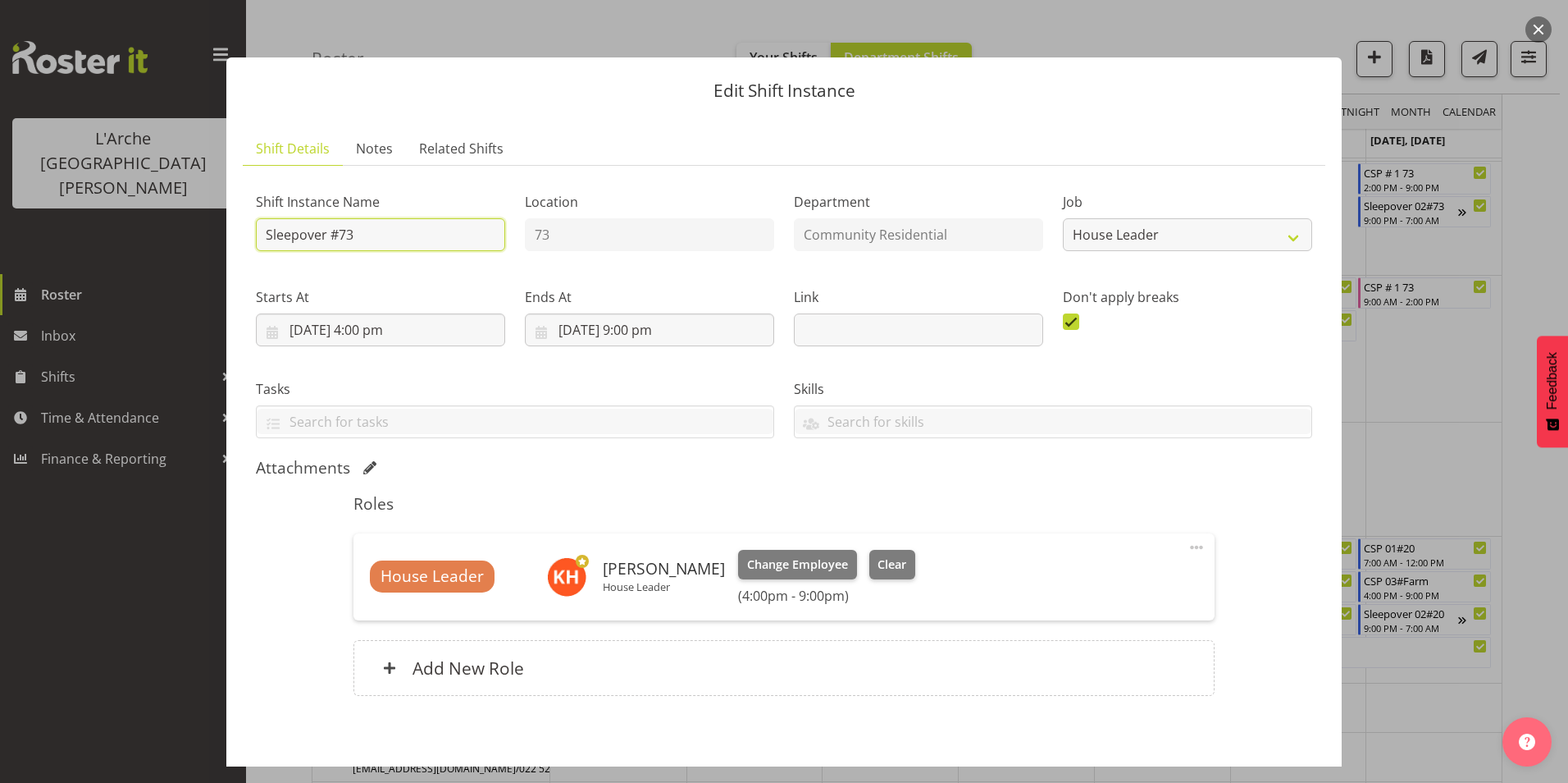
drag, startPoint x: 365, startPoint y: 237, endPoint x: -4, endPoint y: 204, distance: 370.5
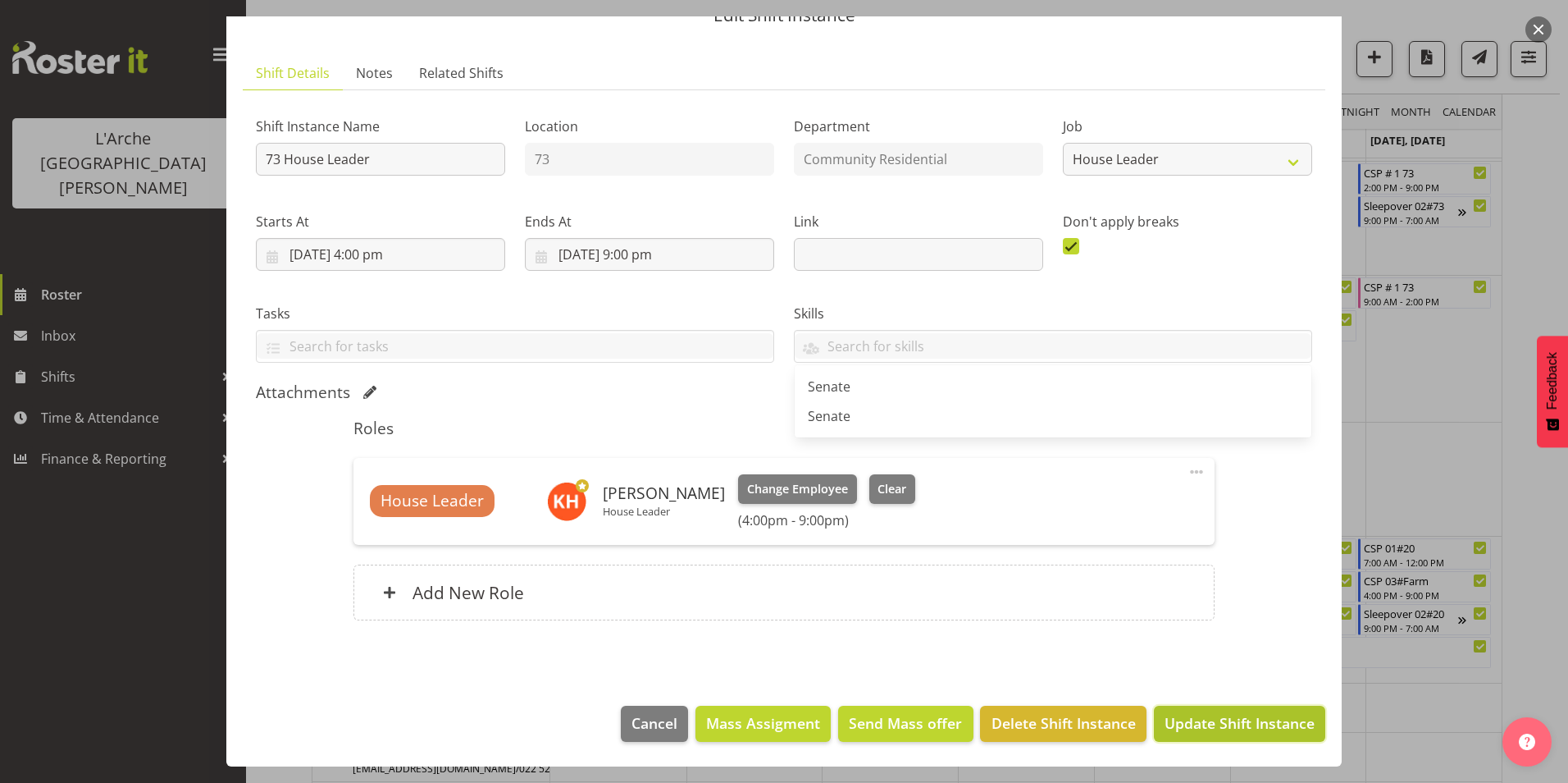
click at [1201, 727] on span "Update Shift Instance" at bounding box center [1239, 722] width 150 height 21
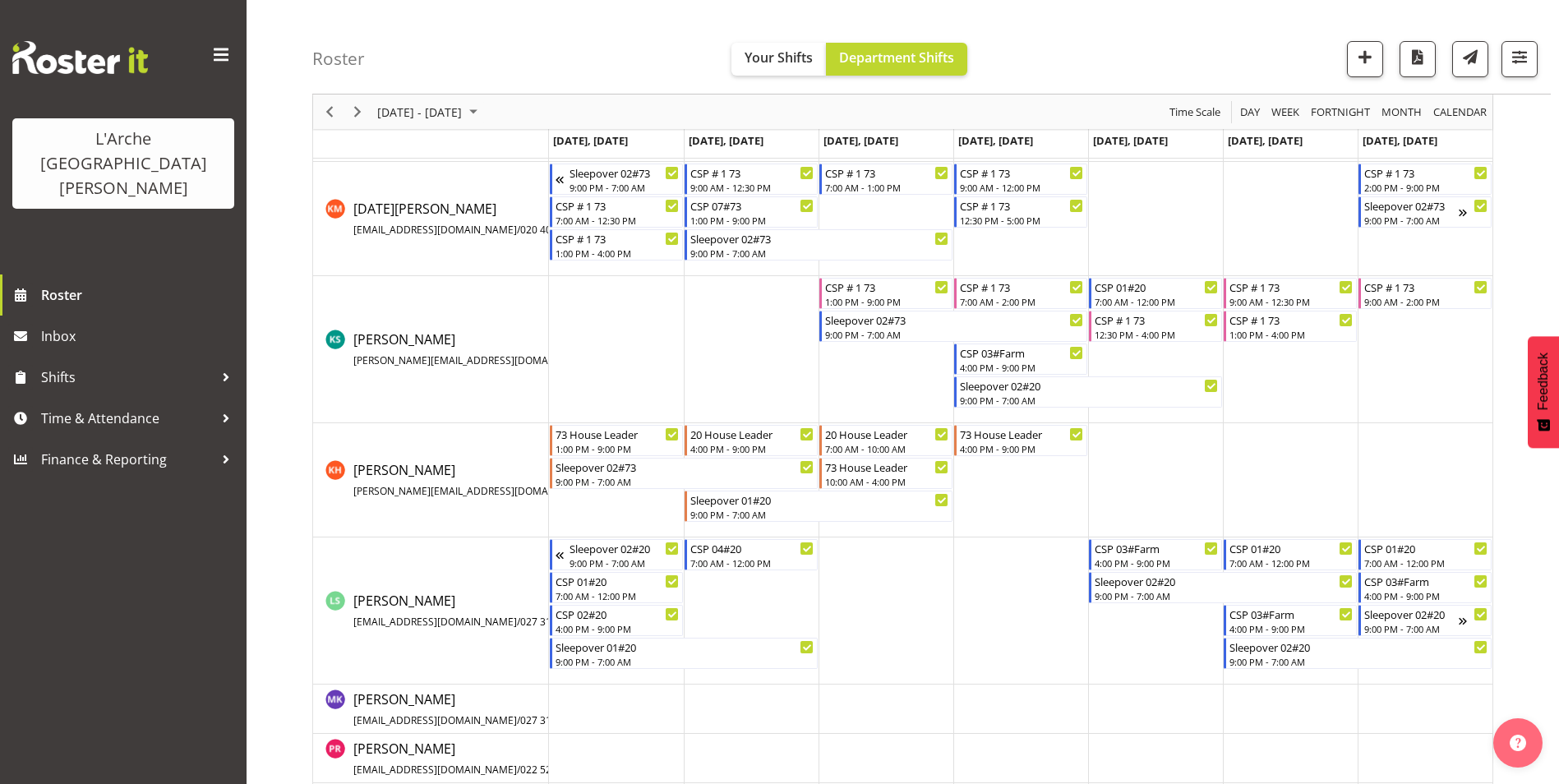
click at [977, 463] on td "Timeline Week of September 15, 2025" at bounding box center [1020, 480] width 134 height 114
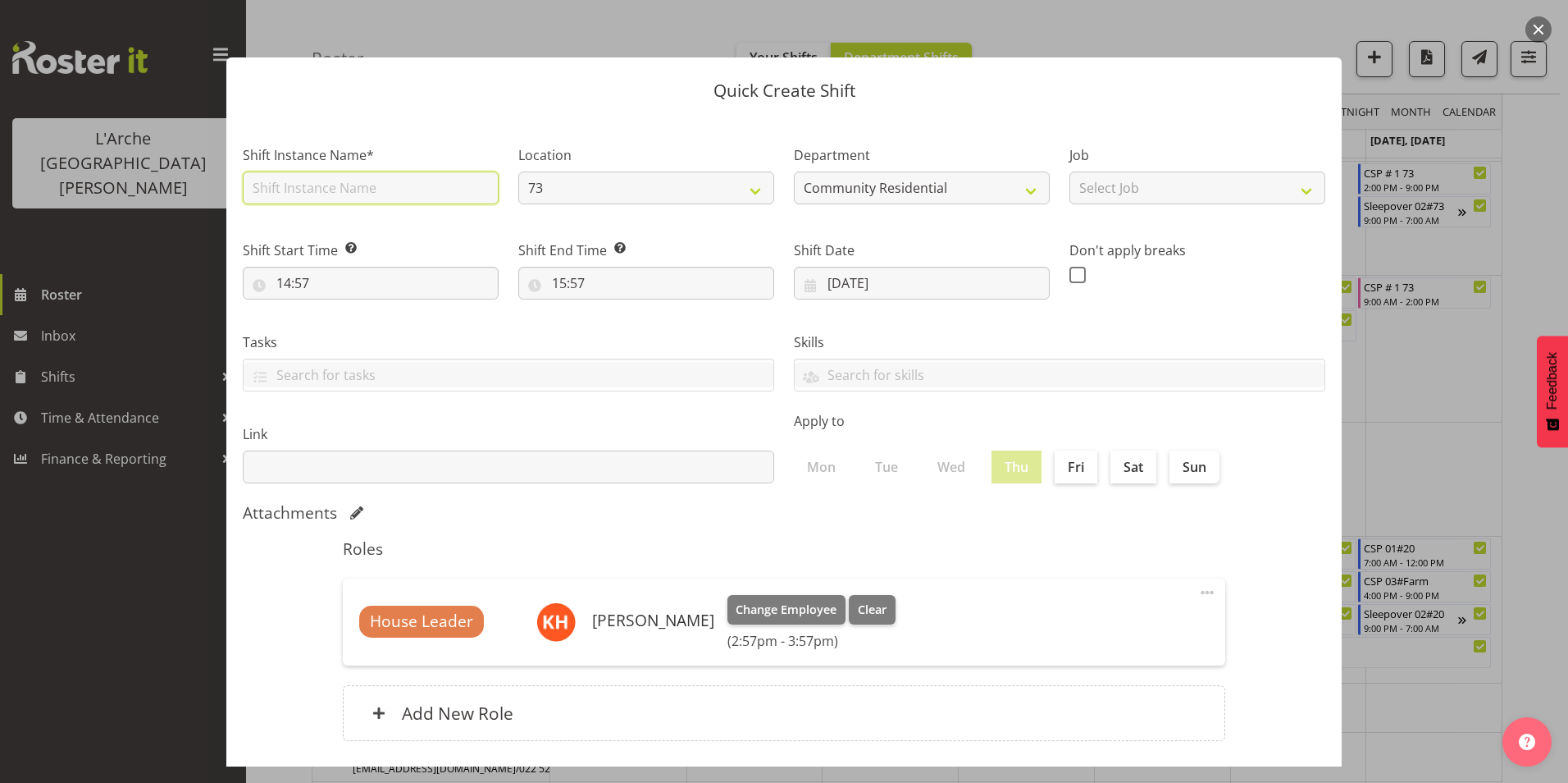
click at [306, 191] on input "text" at bounding box center [371, 187] width 256 height 33
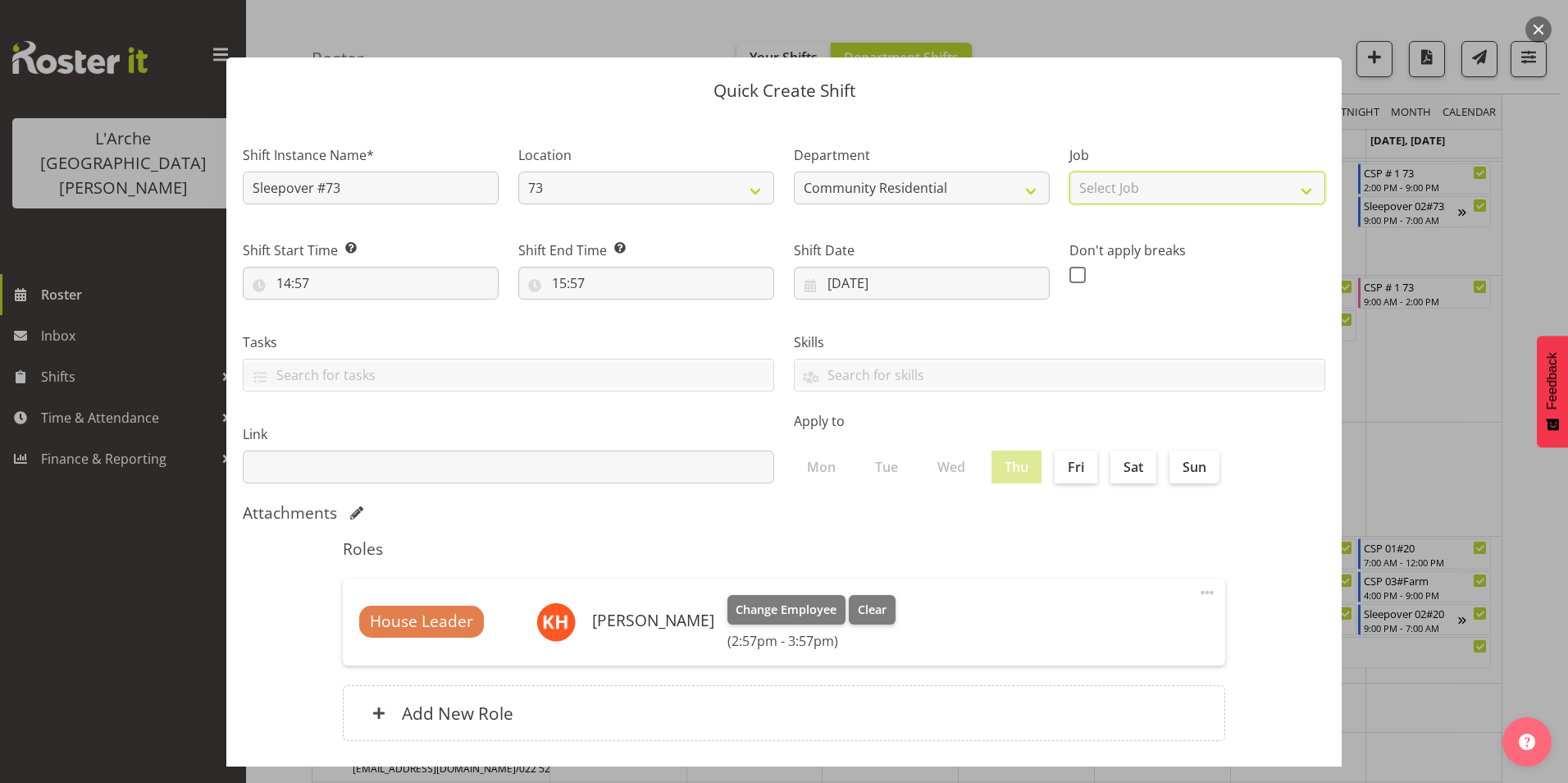
drag, startPoint x: 1122, startPoint y: 185, endPoint x: 1132, endPoint y: 204, distance: 21.5
click at [1125, 188] on select "Select Job Accounts Admin Art Coordinator Community Leader Community Support Pe…" at bounding box center [1197, 187] width 256 height 33
click at [1070, 172] on select "Select Job Accounts Admin Art Coordinator Community Leader Community Support Pe…" at bounding box center [1197, 187] width 256 height 33
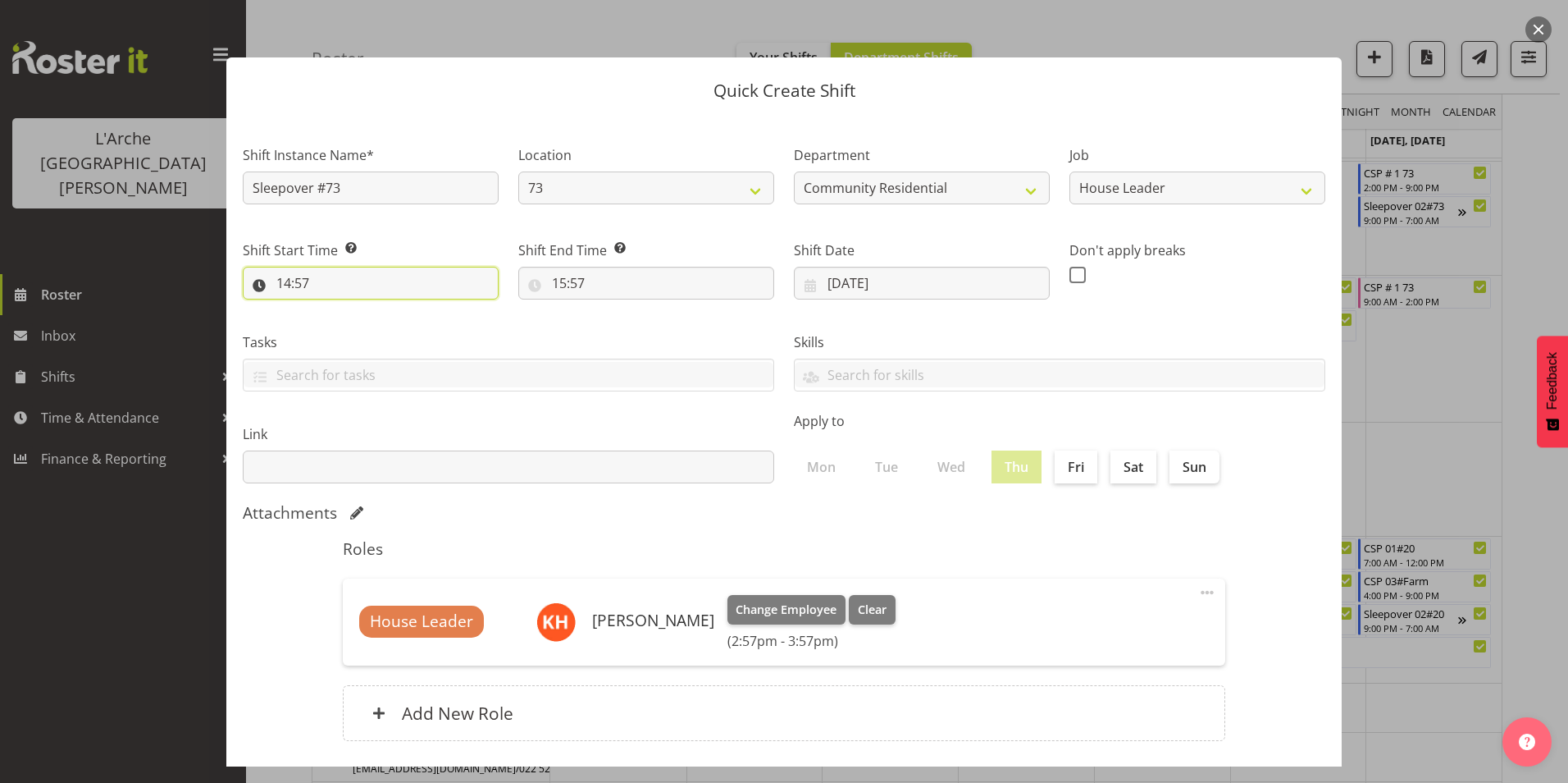
click at [288, 281] on input "14:57" at bounding box center [371, 282] width 256 height 33
click at [349, 323] on select "00 01 02 03 04 05 06 07 08 09 10 11 12 13 14 15 16 17 18 19 20 21 22 23" at bounding box center [355, 325] width 37 height 33
click at [336, 309] on select "00 01 02 03 04 05 06 07 08 09 10 11 12 13 14 15 16 17 18 19 20 21 22 23" at bounding box center [355, 325] width 37 height 33
drag, startPoint x: 398, startPoint y: 318, endPoint x: 400, endPoint y: 331, distance: 13.2
click at [398, 318] on select "00 01 02 03 04 05 06 07 08 09 10 11 12 13 14 15 16 17 18 19 20 21 22 23 24 25 2…" at bounding box center [398, 325] width 37 height 33
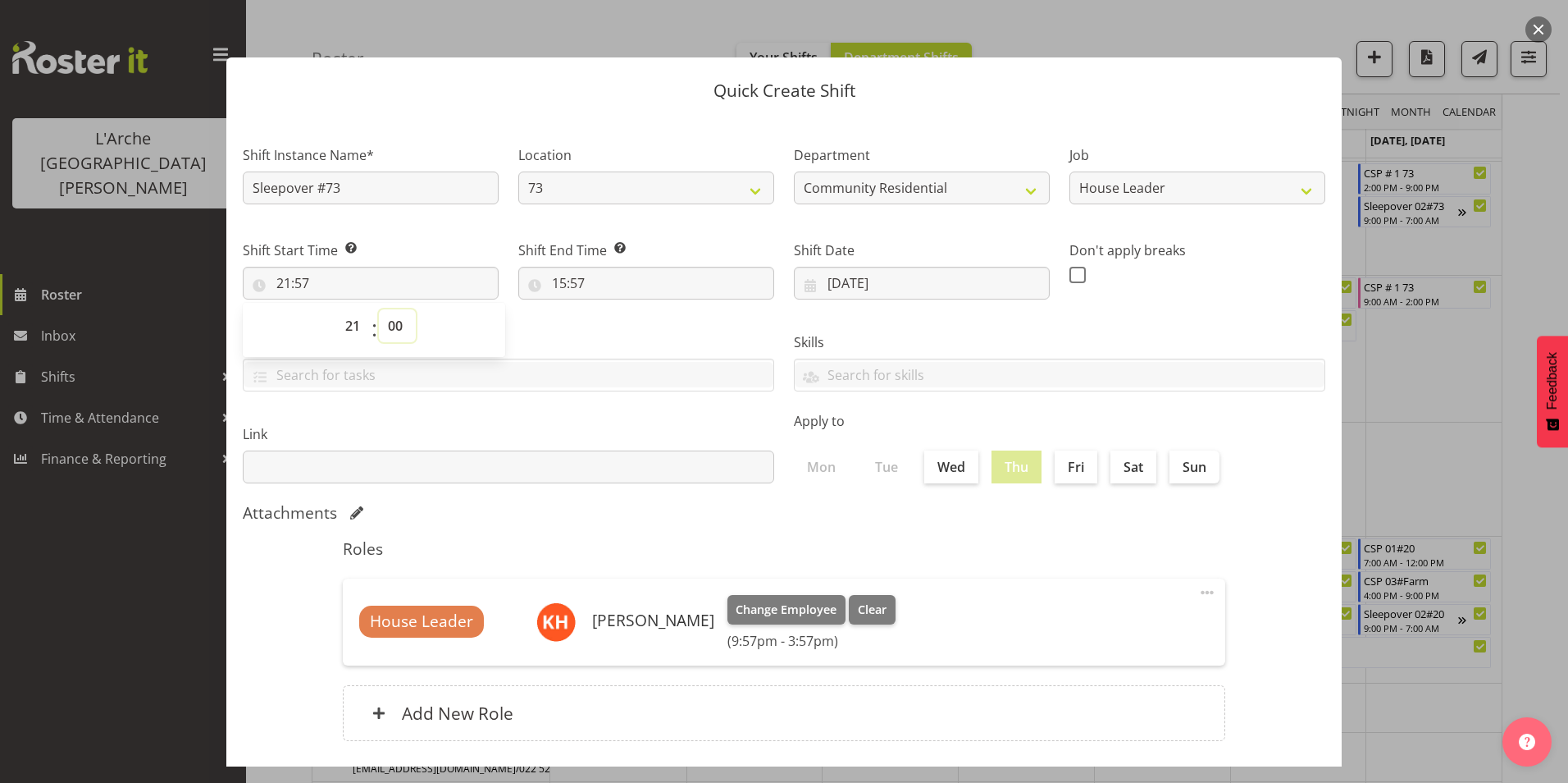
click at [379, 309] on select "00 01 02 03 04 05 06 07 08 09 10 11 12 13 14 15 16 17 18 19 20 21 22 23 24 25 2…" at bounding box center [398, 325] width 37 height 33
click at [556, 281] on input "15:57" at bounding box center [646, 282] width 256 height 33
click at [637, 327] on select "00 01 02 03 04 05 06 07 08 09 10 11 12 13 14 15 16 17 18 19 20 21 22 23" at bounding box center [631, 325] width 37 height 33
click at [612, 309] on select "00 01 02 03 04 05 06 07 08 09 10 11 12 13 14 15 16 17 18 19 20 21 22 23" at bounding box center [631, 325] width 37 height 33
click at [670, 323] on select "00 01 02 03 04 05 06 07 08 09 10 11 12 13 14 15 16 17 18 19 20 21 22 23 24 25 2…" at bounding box center [673, 325] width 37 height 33
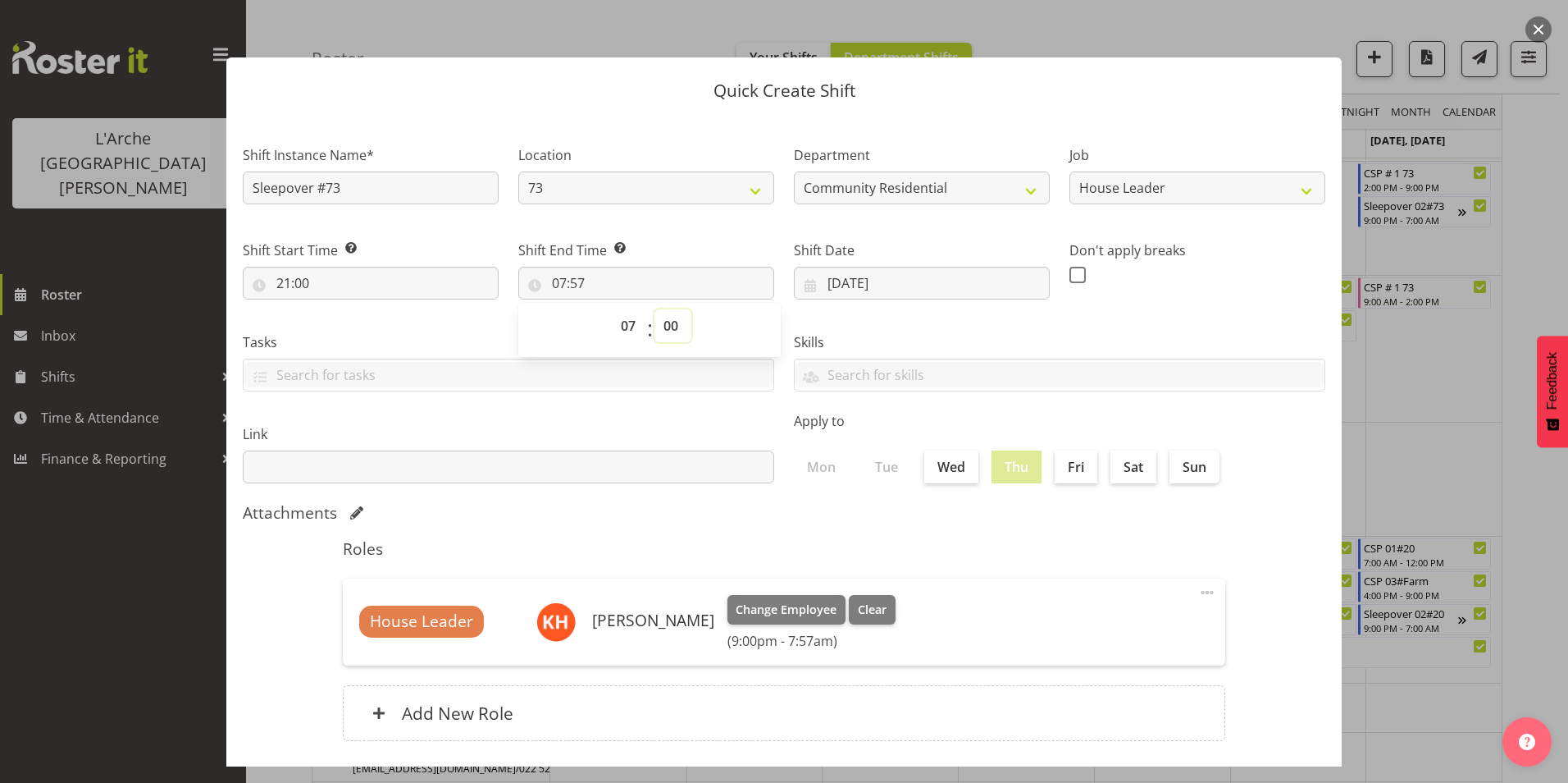
click at [654, 309] on select "00 01 02 03 04 05 06 07 08 09 10 11 12 13 14 15 16 17 18 19 20 21 22 23 24 25 2…" at bounding box center [673, 325] width 37 height 33
click at [1072, 268] on span at bounding box center [1078, 275] width 17 height 17
click at [1072, 269] on input "checkbox" at bounding box center [1074, 274] width 10 height 10
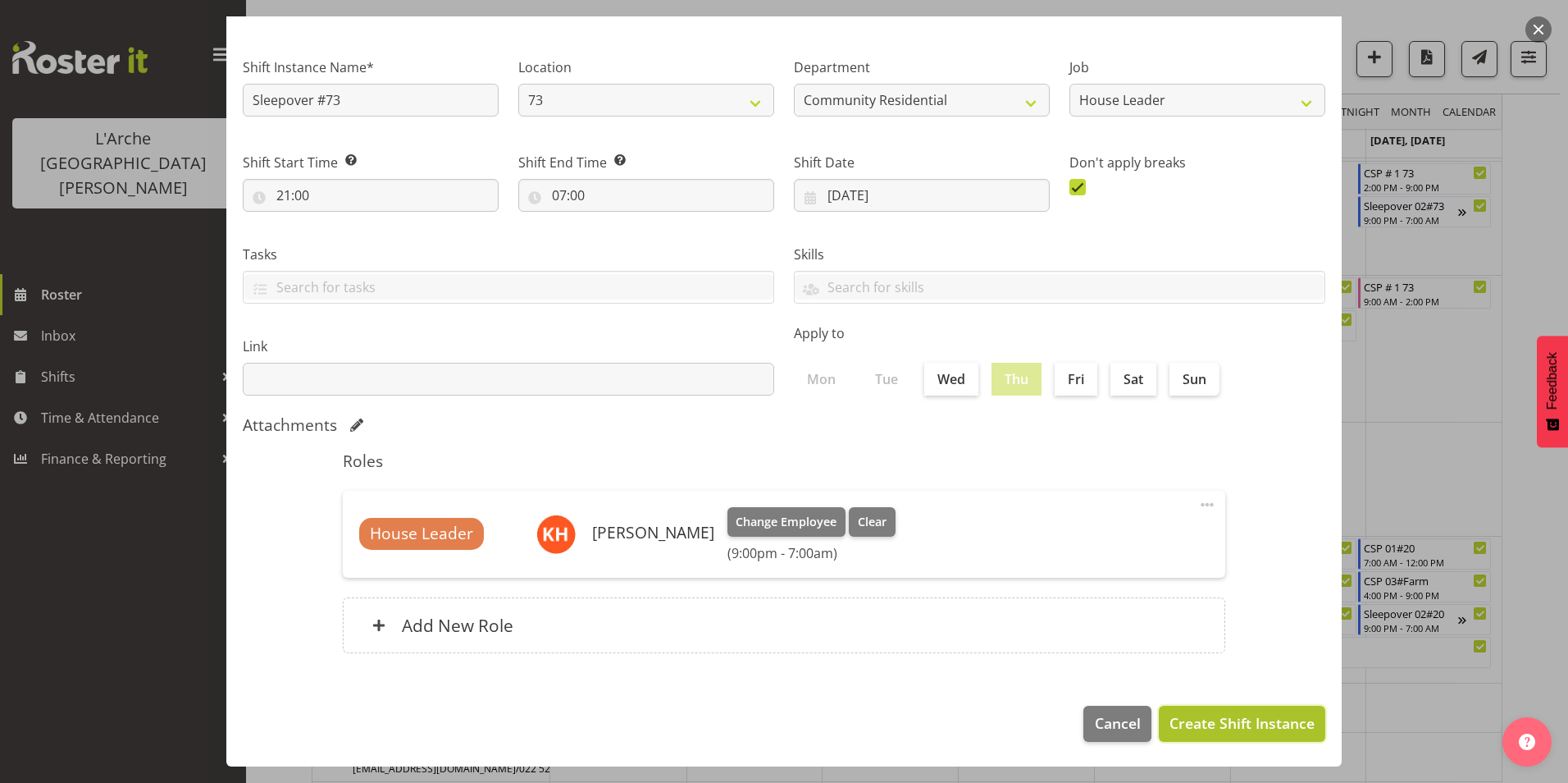
click at [1220, 714] on span "Create Shift Instance" at bounding box center [1242, 722] width 145 height 21
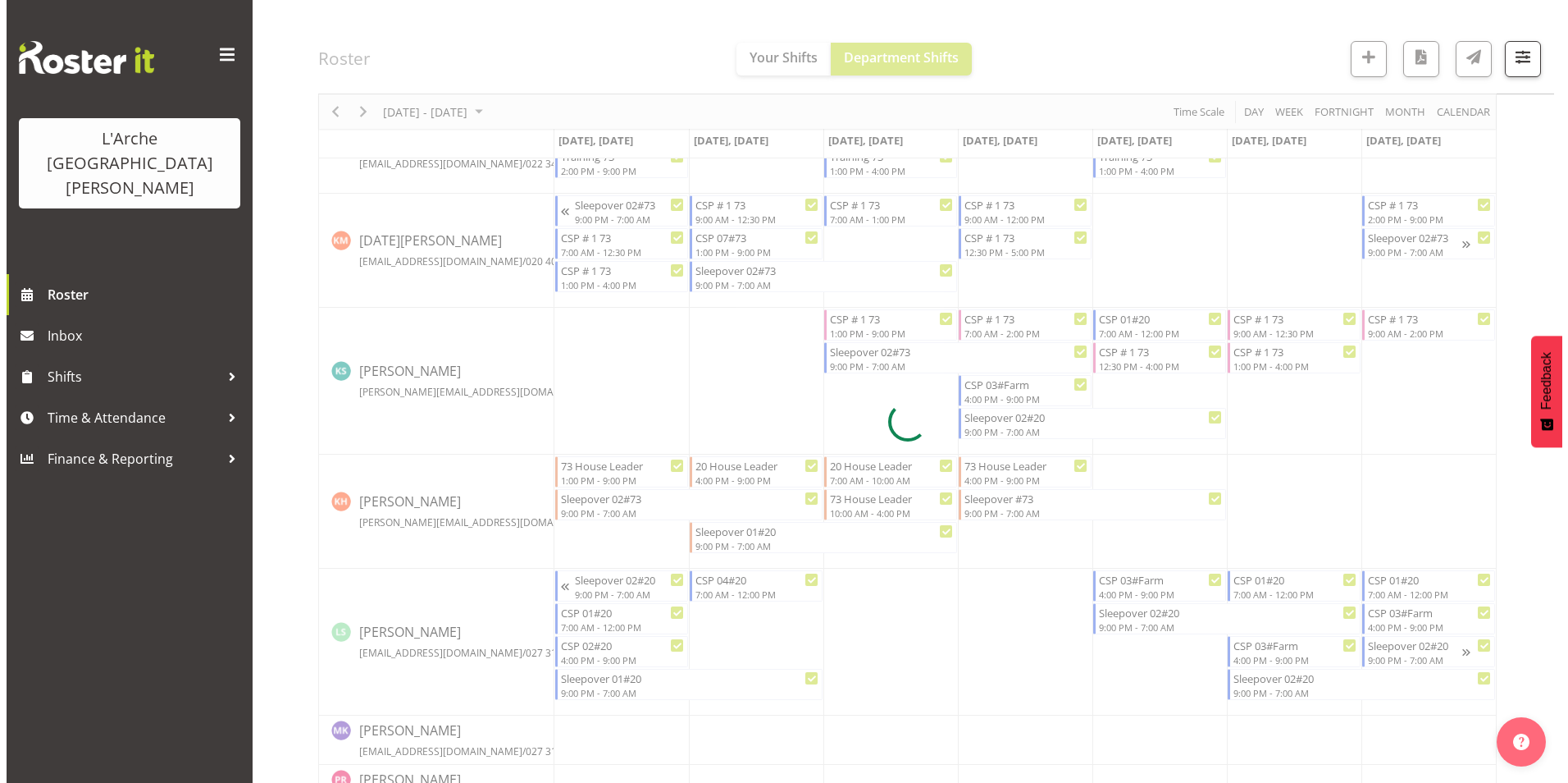
scroll to position [580, 0]
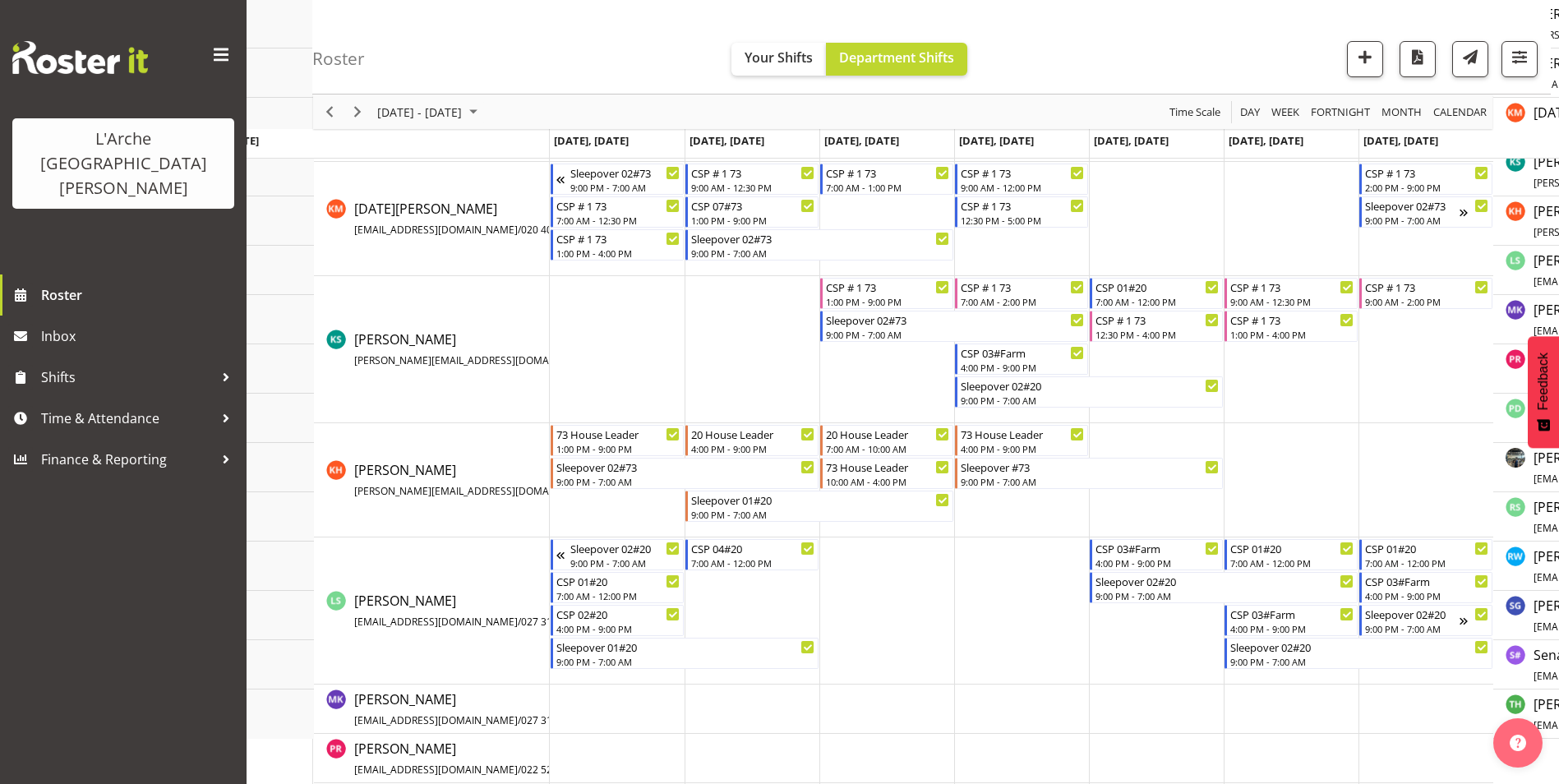
click at [1129, 440] on td "Timeline Week of September 15, 2025" at bounding box center [1156, 480] width 134 height 114
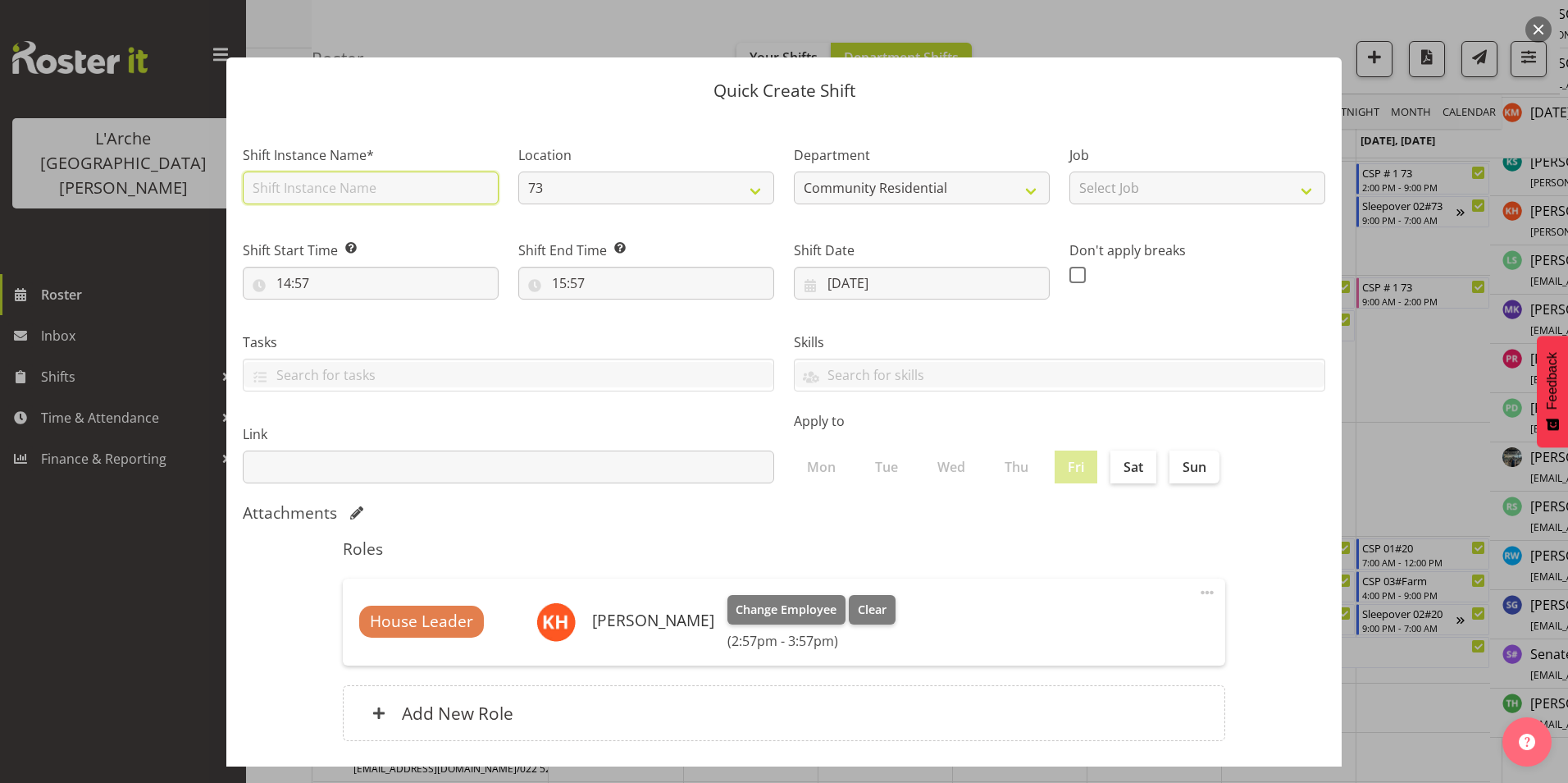
click at [373, 193] on input "text" at bounding box center [371, 187] width 256 height 33
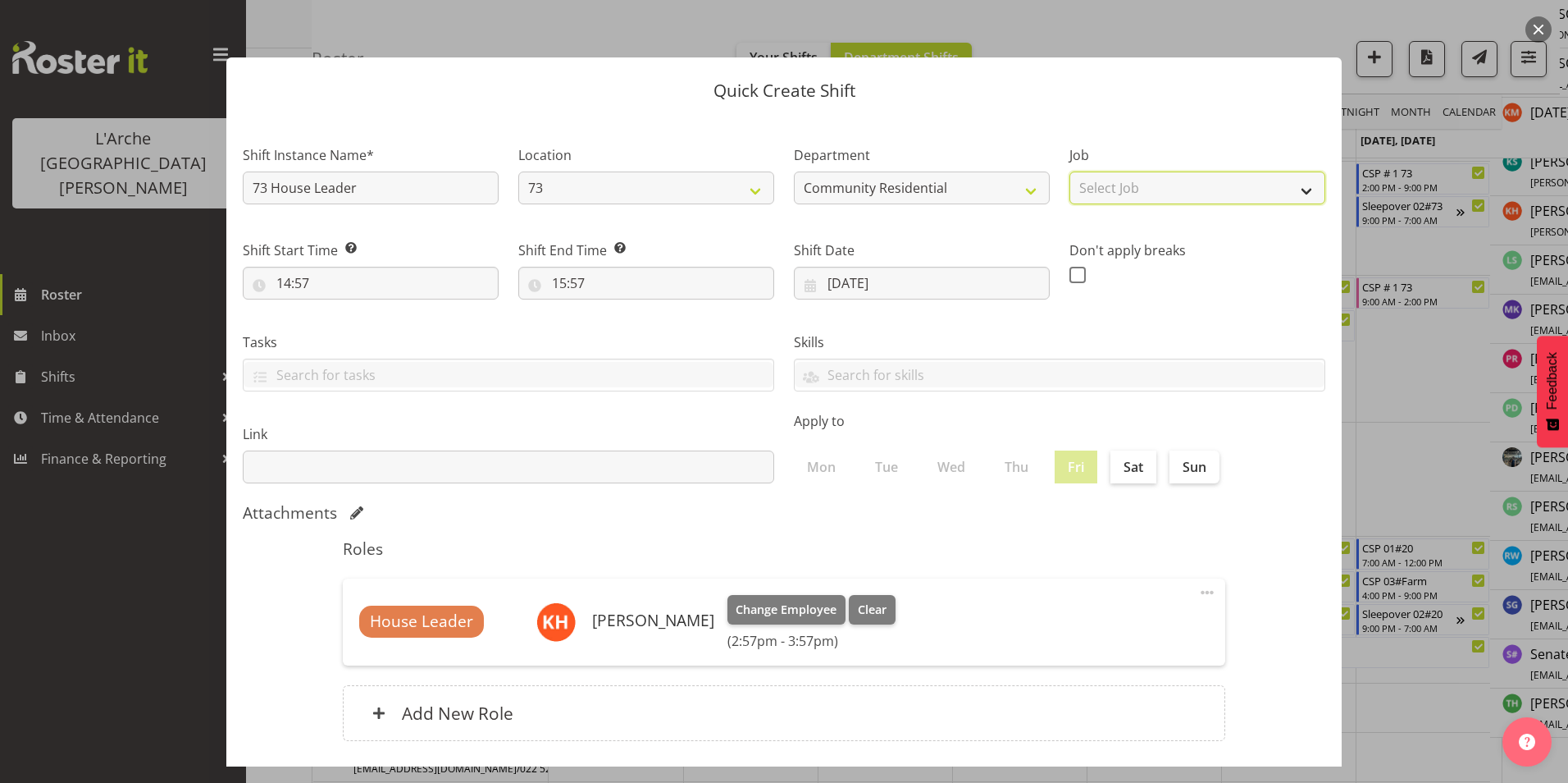
click at [1121, 190] on select "Select Job Accounts Admin Art Coordinator Community Leader Community Support Pe…" at bounding box center [1197, 187] width 256 height 33
click at [1070, 172] on select "Select Job Accounts Admin Art Coordinator Community Leader Community Support Pe…" at bounding box center [1197, 187] width 256 height 33
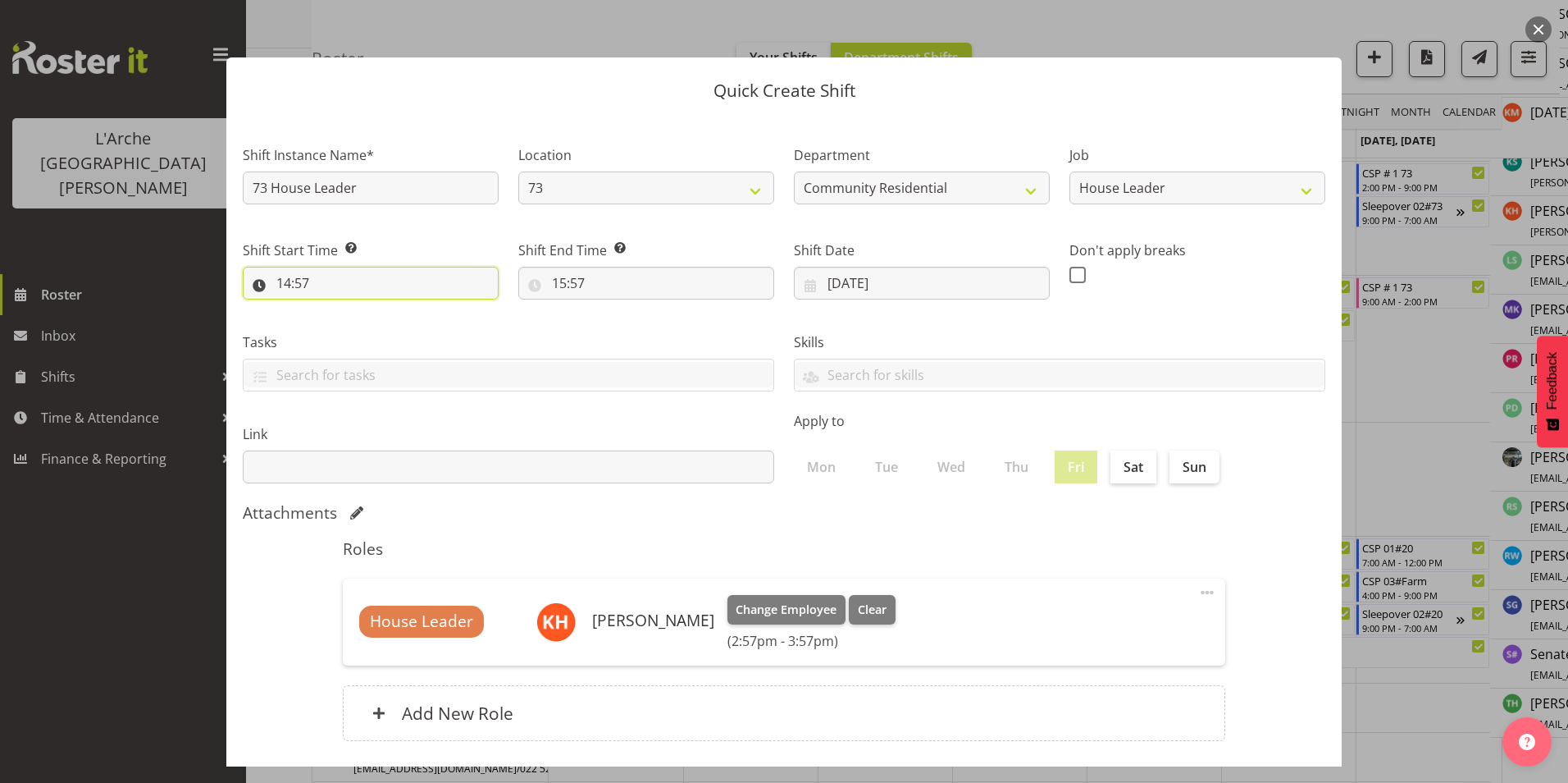
click at [285, 281] on input "14:57" at bounding box center [371, 282] width 256 height 33
click at [353, 329] on select "00 01 02 03 04 05 06 07 08 09 10 11 12 13 14 15 16 17 18 19 20 21 22 23" at bounding box center [355, 325] width 37 height 33
click at [336, 309] on select "00 01 02 03 04 05 06 07 08 09 10 11 12 13 14 15 16 17 18 19 20 21 22 23" at bounding box center [355, 325] width 37 height 33
click at [393, 326] on select "00 01 02 03 04 05 06 07 08 09 10 11 12 13 14 15 16 17 18 19 20 21 22 23 24 25 2…" at bounding box center [398, 325] width 37 height 33
click at [379, 309] on select "00 01 02 03 04 05 06 07 08 09 10 11 12 13 14 15 16 17 18 19 20 21 22 23 24 25 2…" at bounding box center [398, 325] width 37 height 33
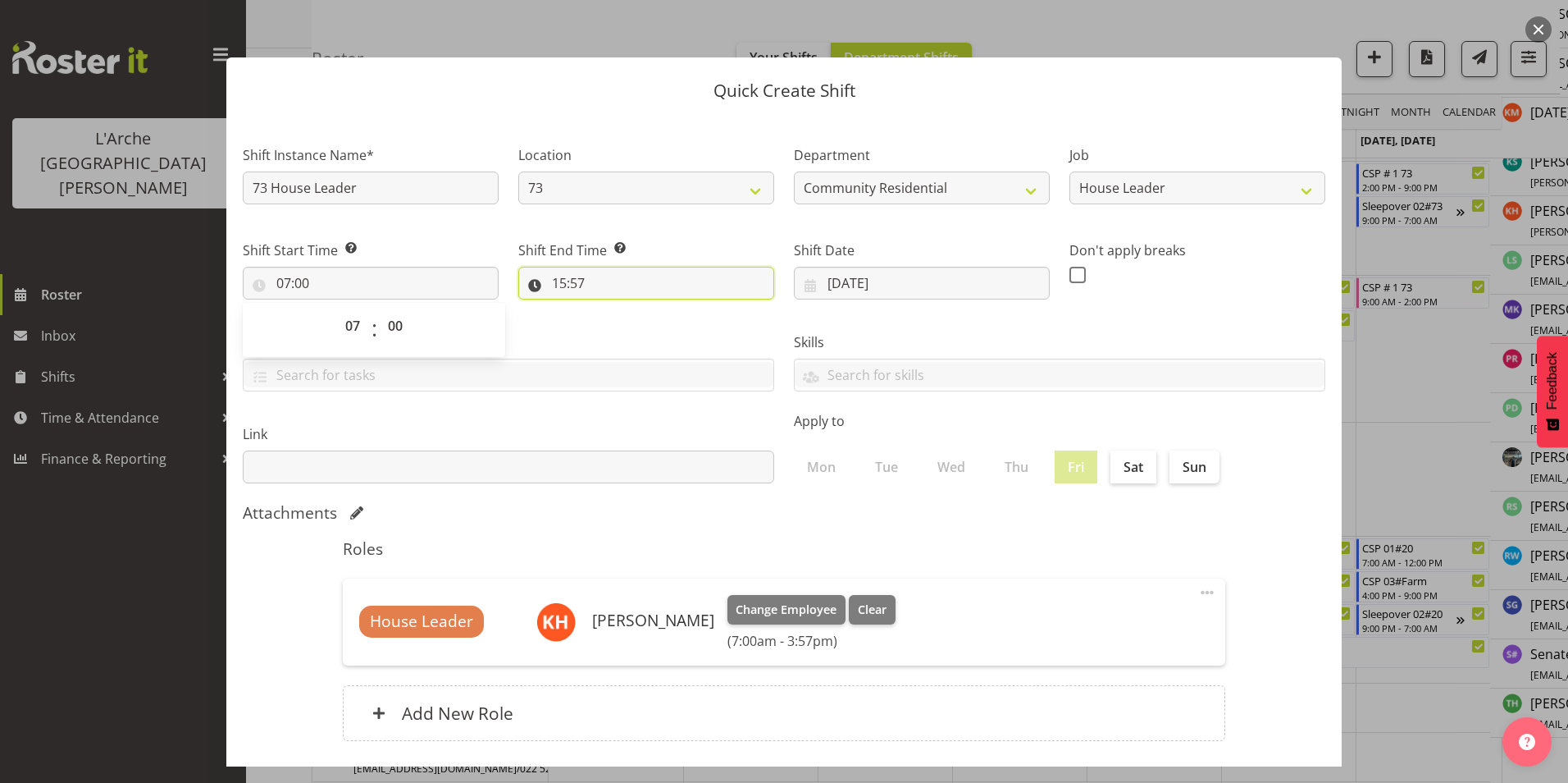
click at [562, 278] on input "15:57" at bounding box center [646, 282] width 256 height 33
click at [624, 322] on select "00 01 02 03 04 05 06 07 08 09 10 11 12 13 14 15 16 17 18 19 20 21 22 23" at bounding box center [631, 325] width 37 height 33
click at [612, 309] on select "00 01 02 03 04 05 06 07 08 09 10 11 12 13 14 15 16 17 18 19 20 21 22 23" at bounding box center [631, 325] width 37 height 33
click at [668, 319] on select "00 01 02 03 04 05 06 07 08 09 10 11 12 13 14 15 16 17 18 19 20 21 22 23 24 25 2…" at bounding box center [673, 325] width 37 height 33
click at [654, 309] on select "00 01 02 03 04 05 06 07 08 09 10 11 12 13 14 15 16 17 18 19 20 21 22 23 24 25 2…" at bounding box center [673, 325] width 37 height 33
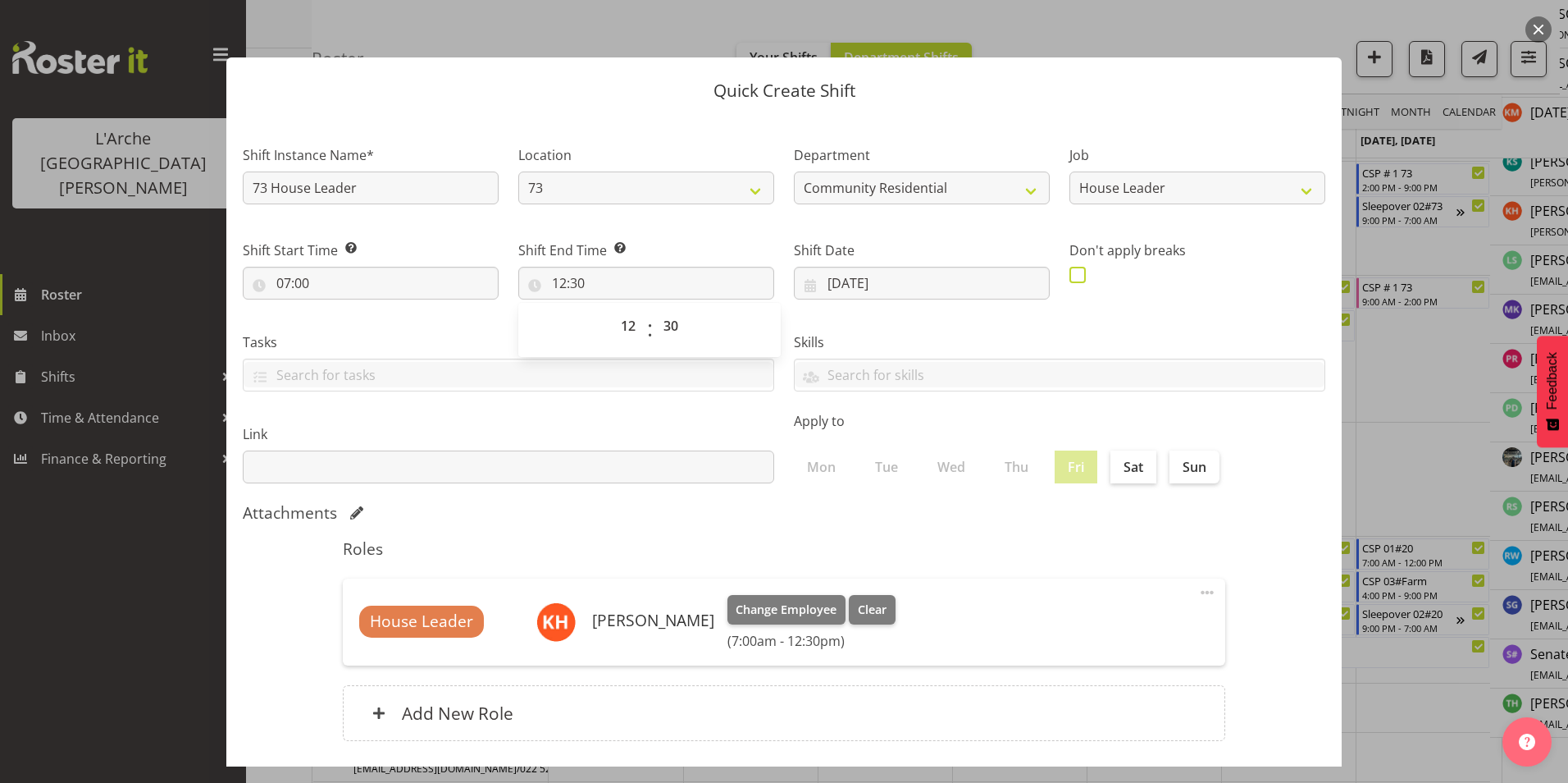
click at [1070, 274] on span at bounding box center [1078, 275] width 17 height 17
click at [1070, 274] on input "checkbox" at bounding box center [1074, 274] width 10 height 10
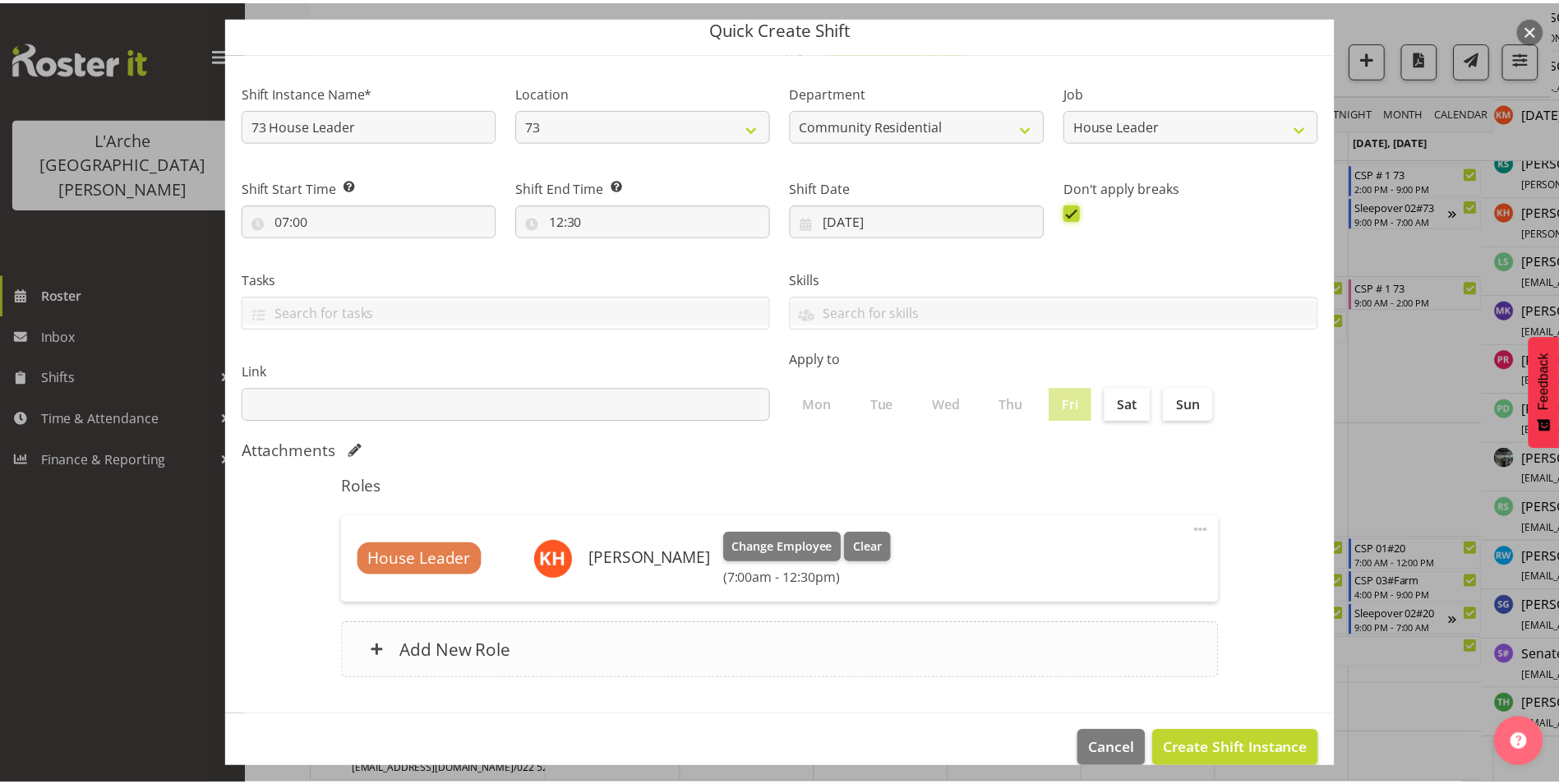
scroll to position [88, 0]
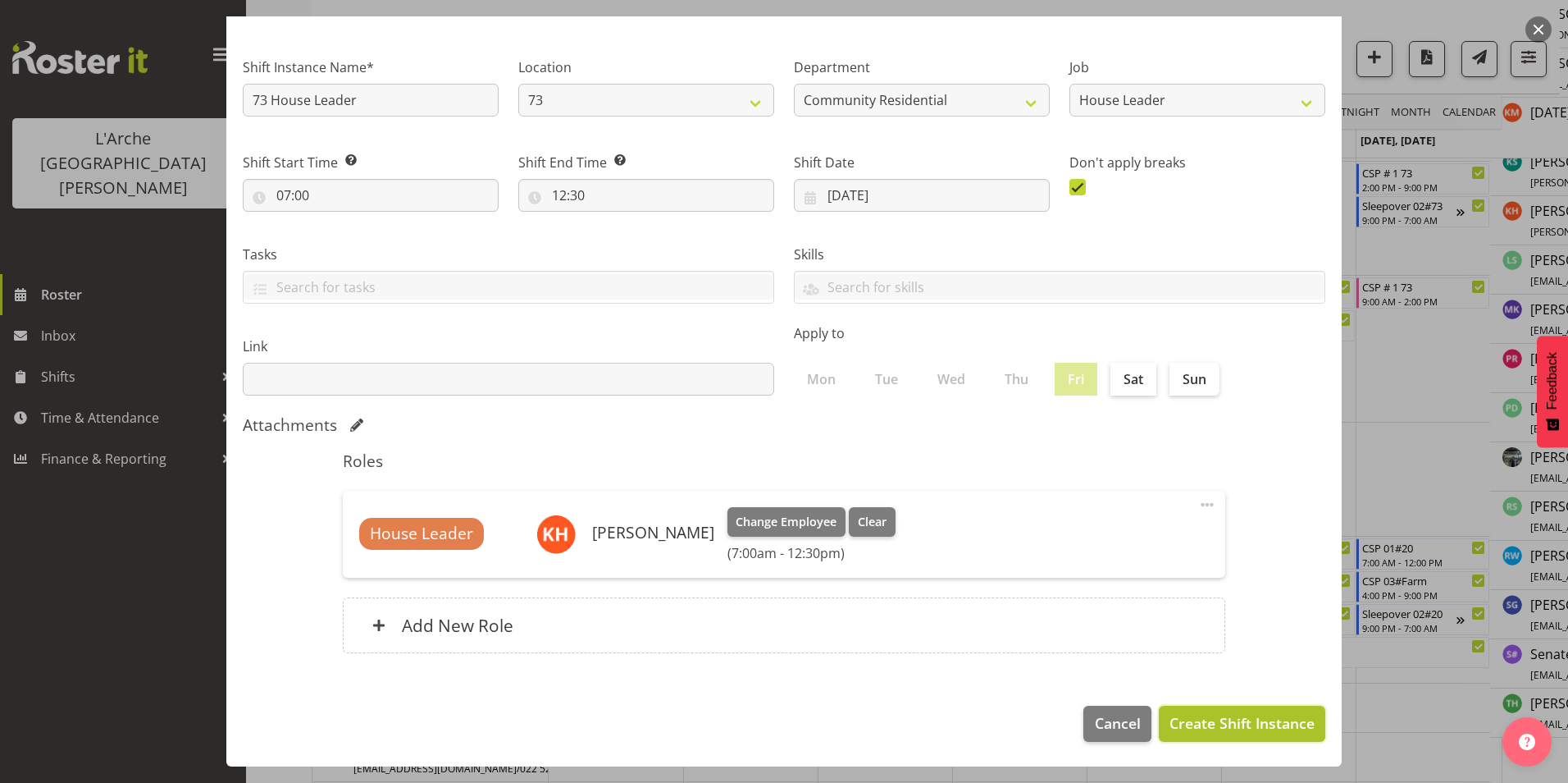
click at [1239, 715] on span "Create Shift Instance" at bounding box center [1242, 722] width 145 height 21
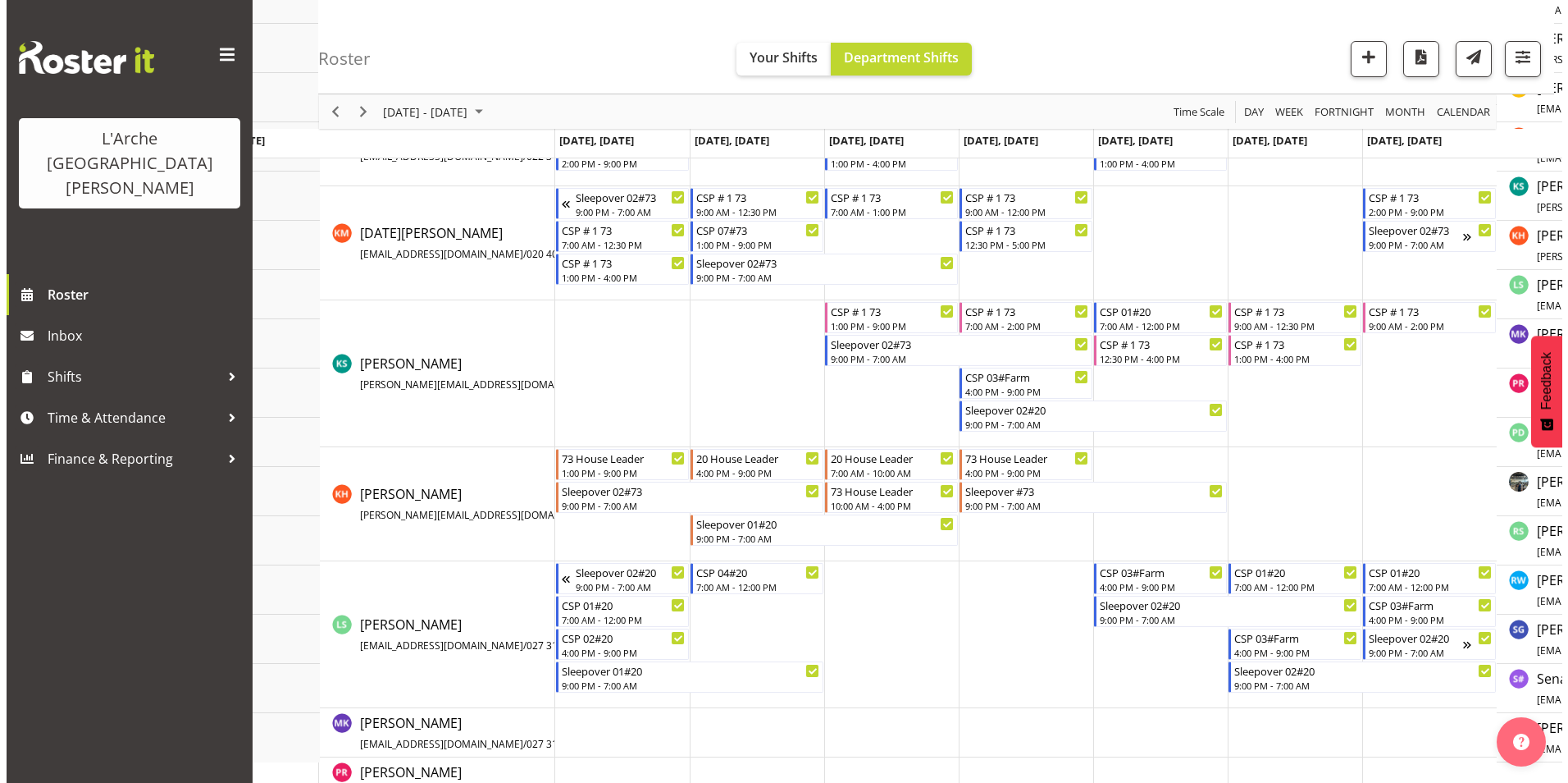
scroll to position [580, 0]
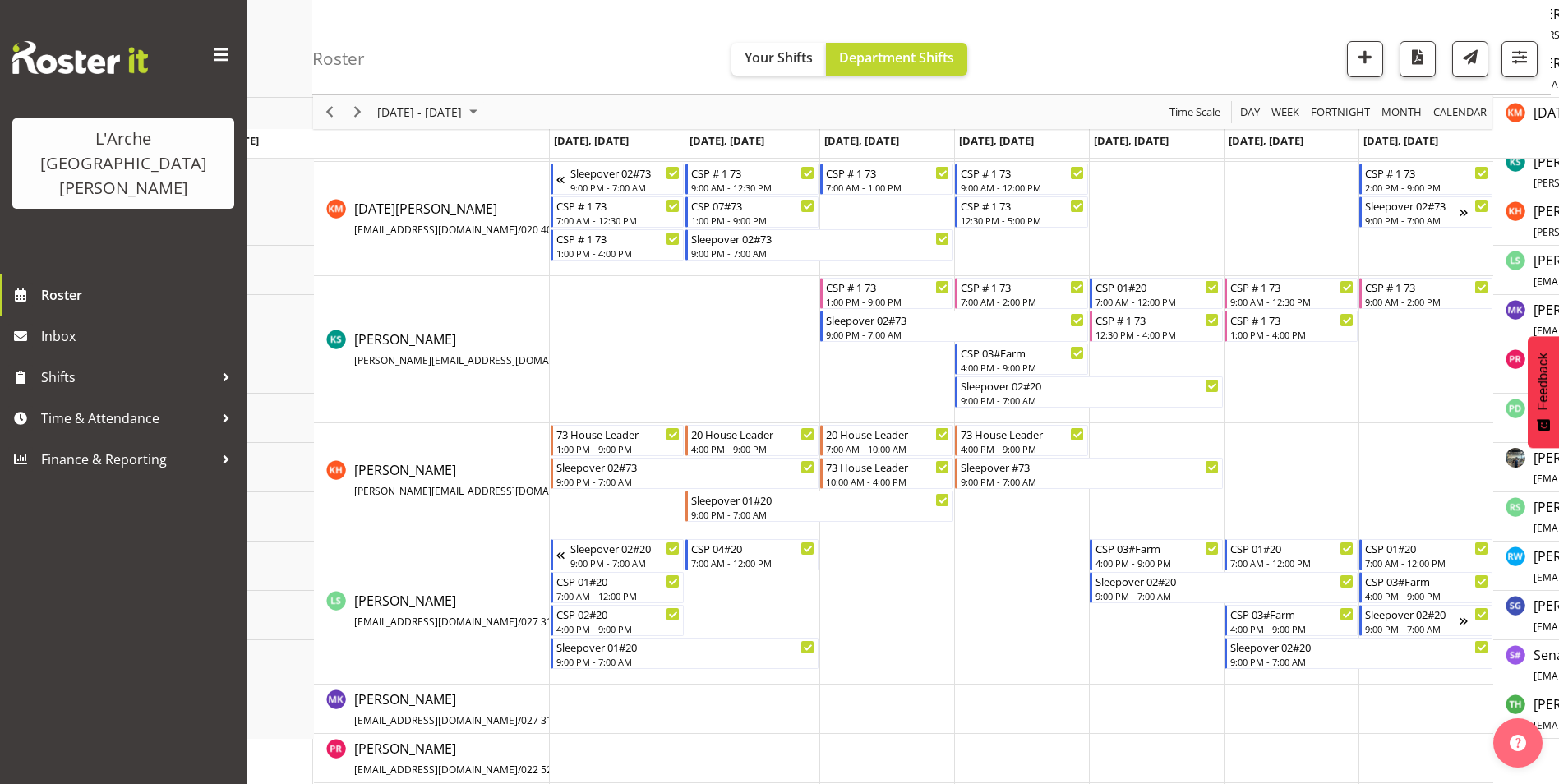
click at [1151, 509] on td "Timeline Week of September 15, 2025" at bounding box center [1156, 480] width 134 height 114
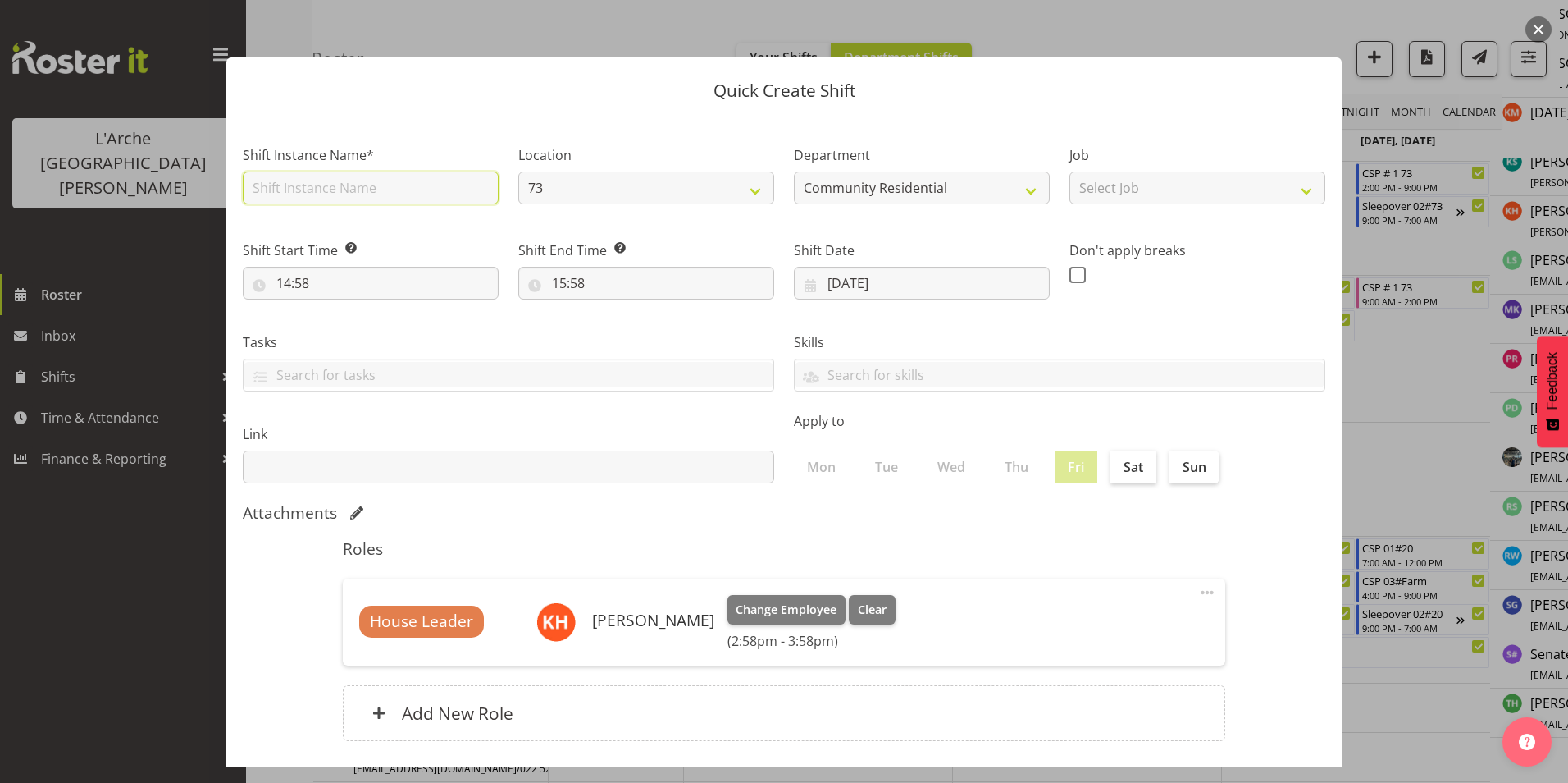
click at [373, 188] on input "text" at bounding box center [371, 187] width 256 height 33
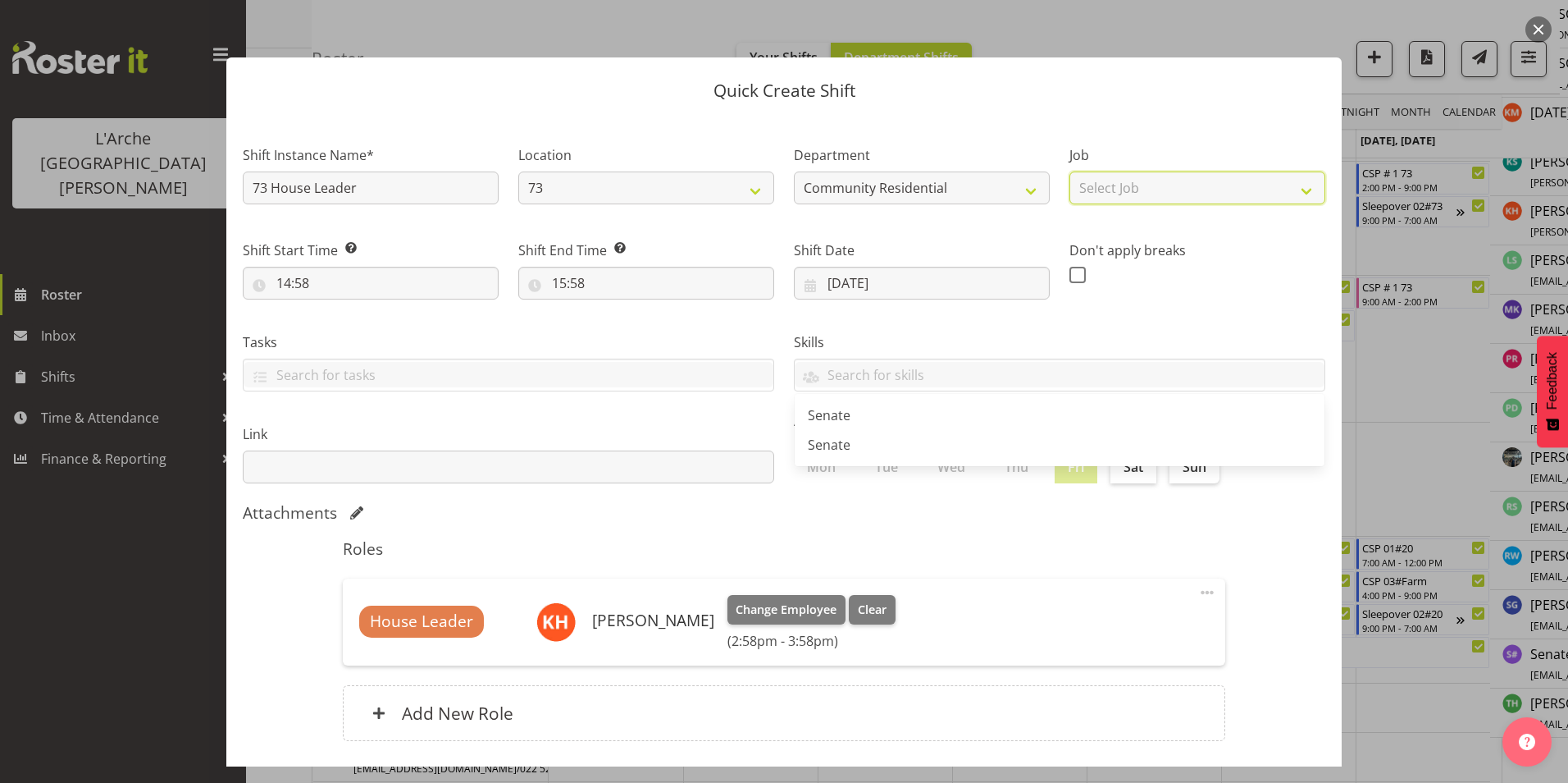
drag, startPoint x: 1093, startPoint y: 177, endPoint x: 1100, endPoint y: 204, distance: 27.9
click at [1093, 177] on select "Select Job Accounts Admin Art Coordinator Community Leader Community Support Pe…" at bounding box center [1197, 187] width 256 height 33
click at [1070, 172] on select "Select Job Accounts Admin Art Coordinator Community Leader Community Support Pe…" at bounding box center [1197, 187] width 256 height 33
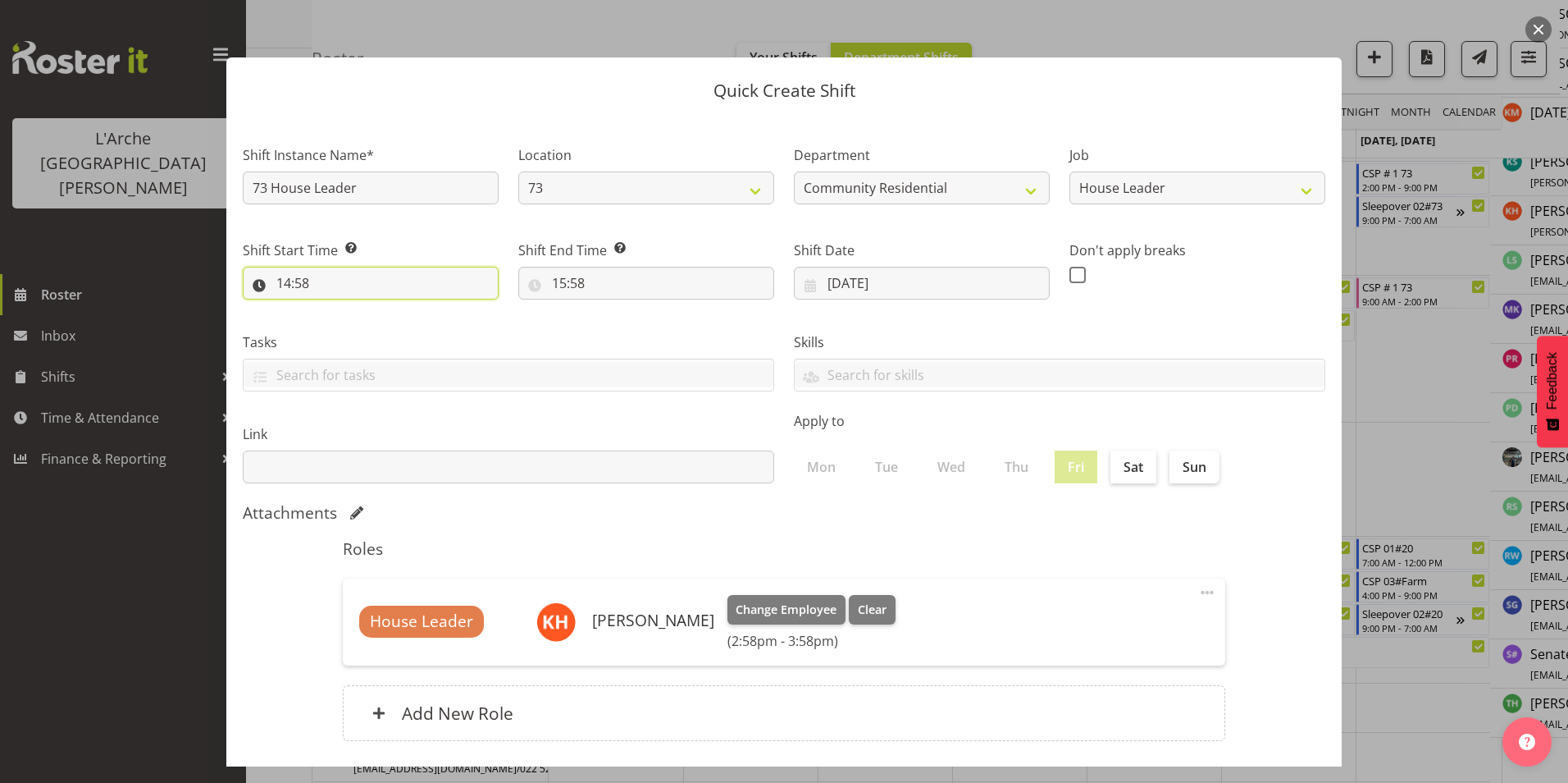
click at [280, 282] on input "14:58" at bounding box center [371, 282] width 256 height 33
click at [348, 323] on select "00 01 02 03 04 05 06 07 08 09 10 11 12 13 14 15 16 17 18 19 20 21 22 23" at bounding box center [355, 325] width 37 height 33
click at [336, 309] on select "00 01 02 03 04 05 06 07 08 09 10 11 12 13 14 15 16 17 18 19 20 21 22 23" at bounding box center [355, 325] width 37 height 33
click at [399, 320] on select "00 01 02 03 04 05 06 07 08 09 10 11 12 13 14 15 16 17 18 19 20 21 22 23 24 25 2…" at bounding box center [398, 325] width 37 height 33
click at [379, 309] on select "00 01 02 03 04 05 06 07 08 09 10 11 12 13 14 15 16 17 18 19 20 21 22 23 24 25 2…" at bounding box center [398, 325] width 37 height 33
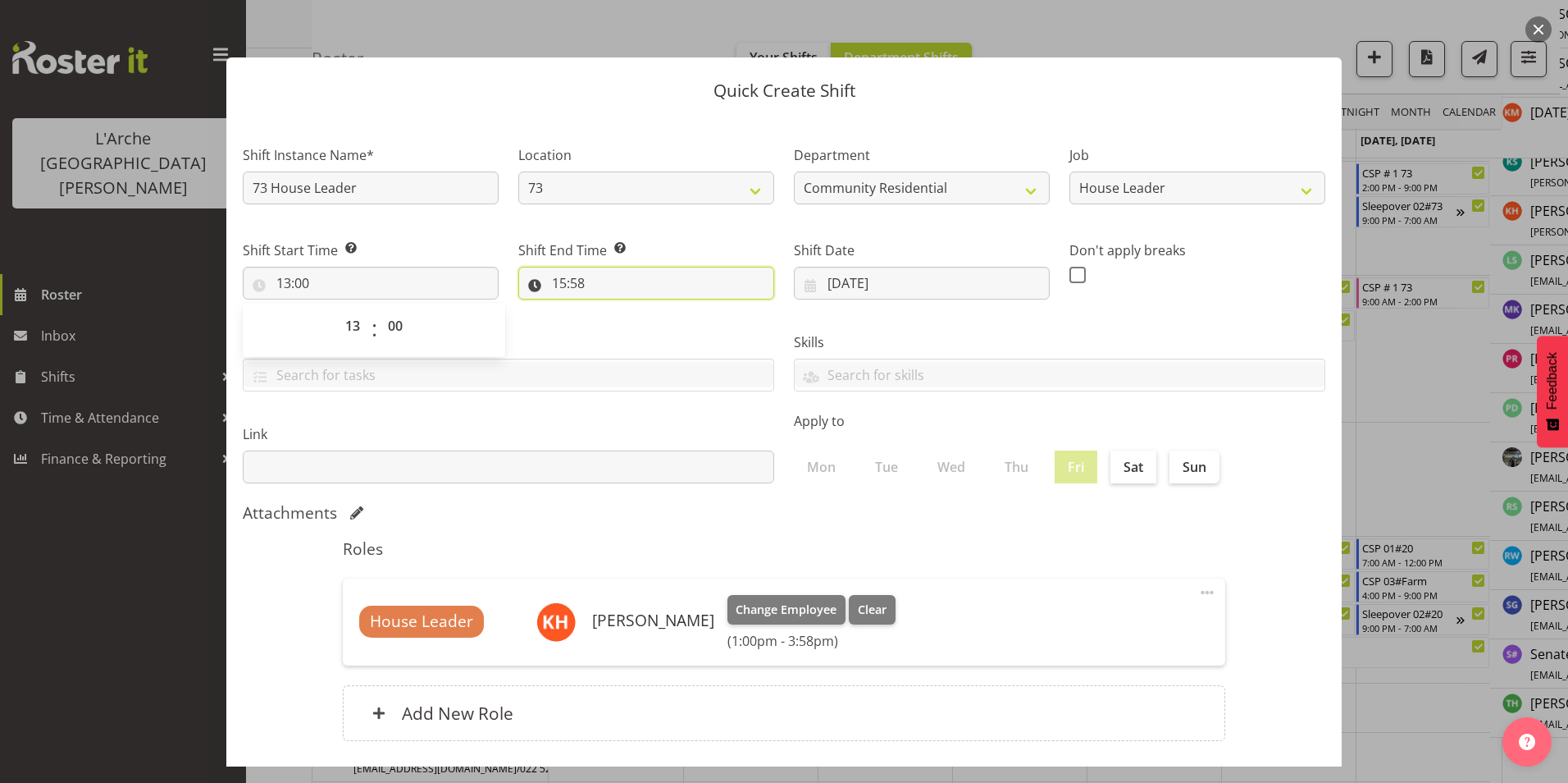
click at [560, 279] on input "15:58" at bounding box center [646, 282] width 256 height 33
click at [627, 321] on select "00 01 02 03 04 05 06 07 08 09 10 11 12 13 14 15 16 17 18 19 20 21 22 23" at bounding box center [631, 325] width 37 height 33
click at [612, 309] on select "00 01 02 03 04 05 06 07 08 09 10 11 12 13 14 15 16 17 18 19 20 21 22 23" at bounding box center [631, 325] width 37 height 33
click at [668, 323] on select "00 01 02 03 04 05 06 07 08 09 10 11 12 13 14 15 16 17 18 19 20 21 22 23 24 25 2…" at bounding box center [673, 325] width 37 height 33
click at [654, 309] on select "00 01 02 03 04 05 06 07 08 09 10 11 12 13 14 15 16 17 18 19 20 21 22 23 24 25 2…" at bounding box center [673, 325] width 37 height 33
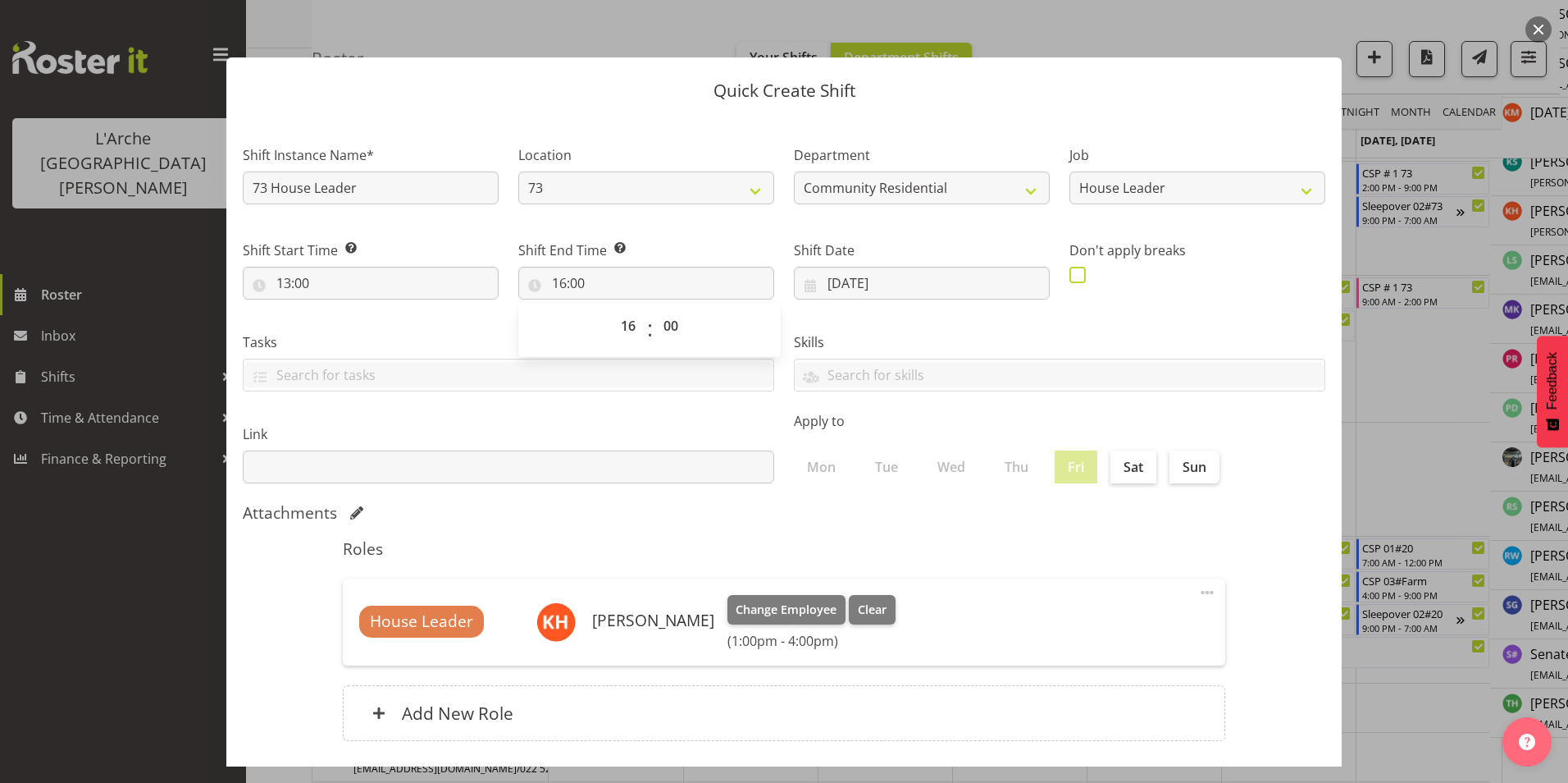
click at [1070, 274] on span at bounding box center [1078, 275] width 17 height 17
click at [1070, 274] on input "checkbox" at bounding box center [1074, 274] width 10 height 10
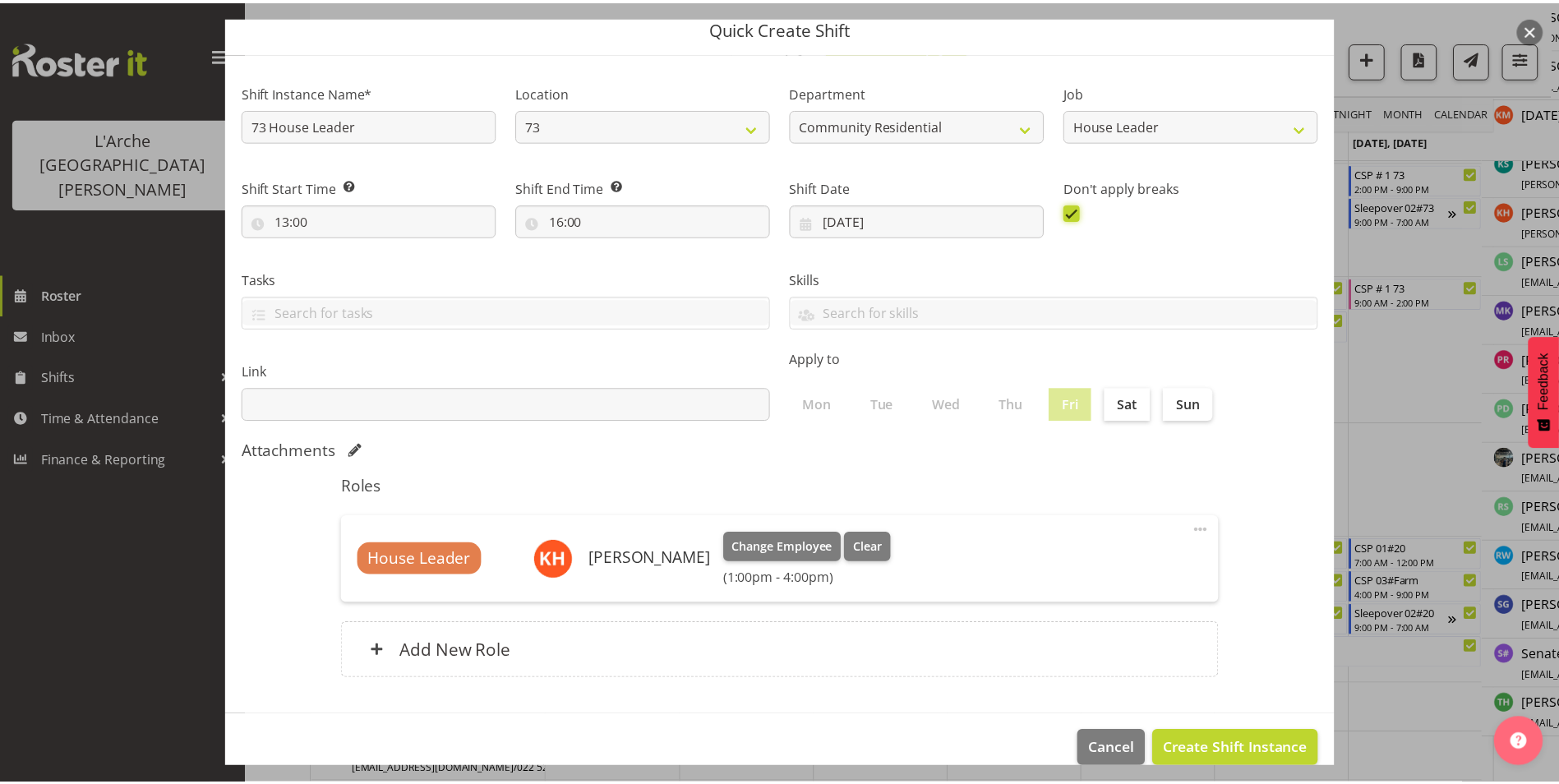
scroll to position [88, 0]
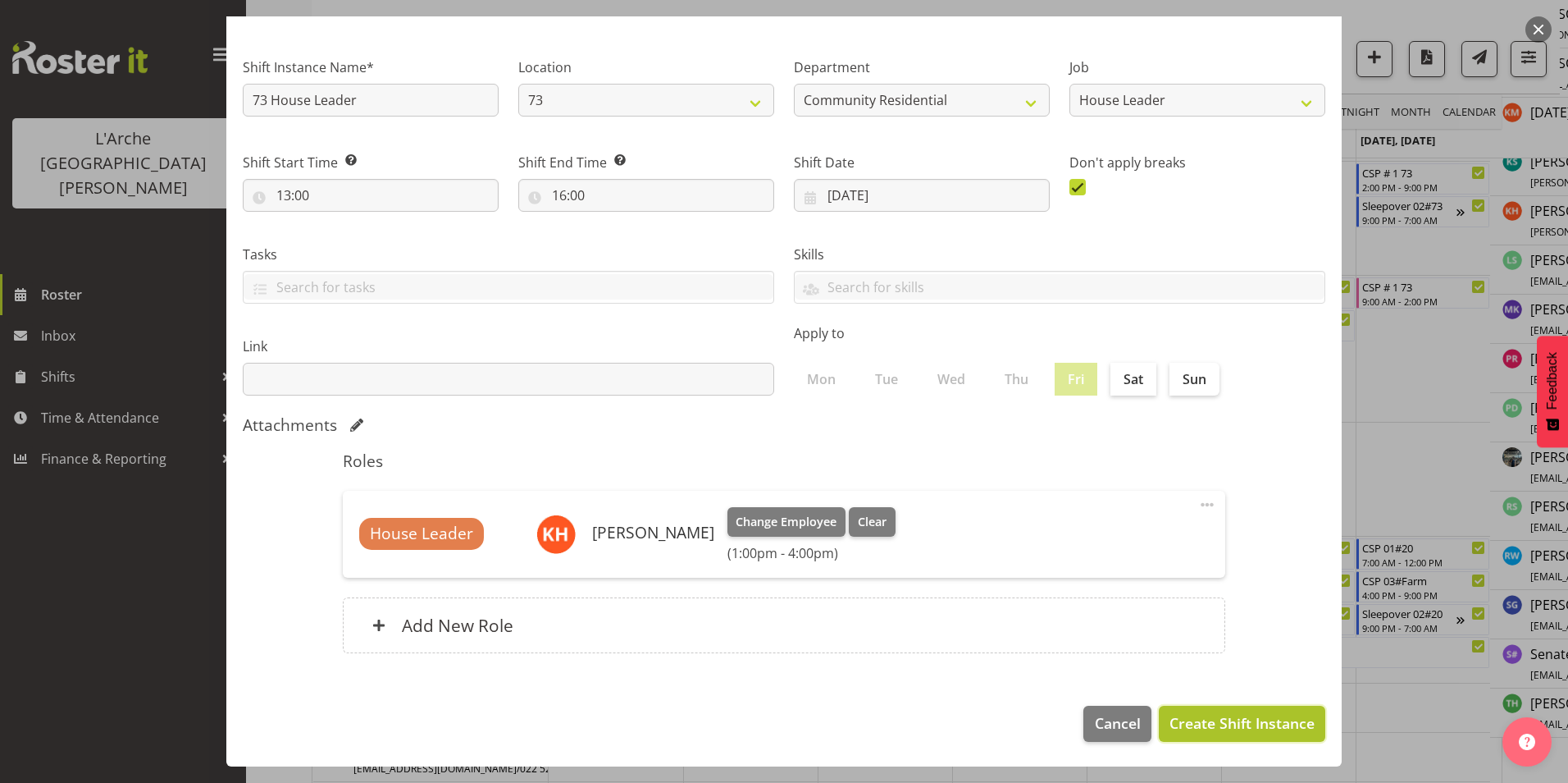
click at [1230, 720] on span "Create Shift Instance" at bounding box center [1242, 722] width 145 height 21
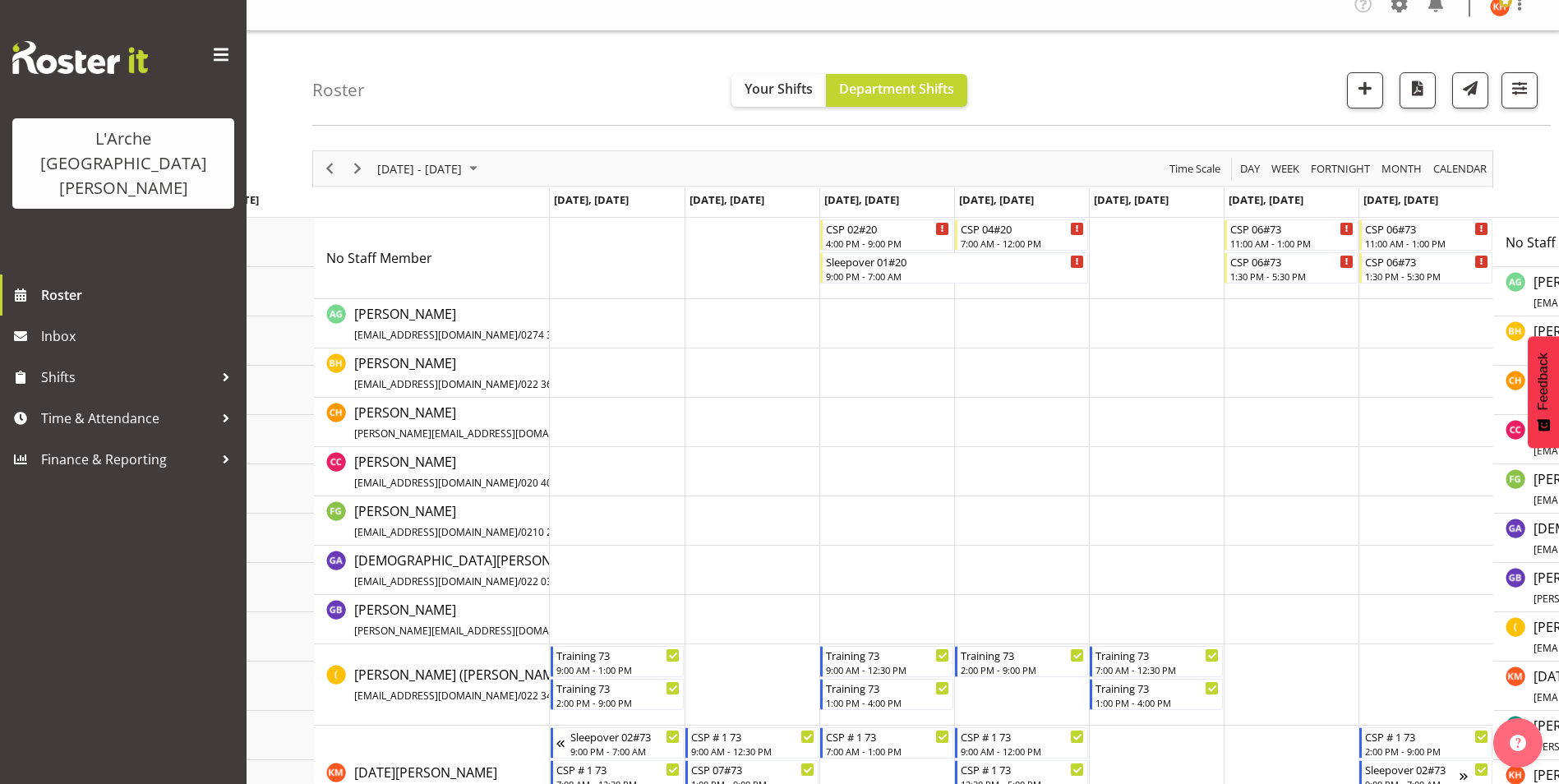
scroll to position [0, 0]
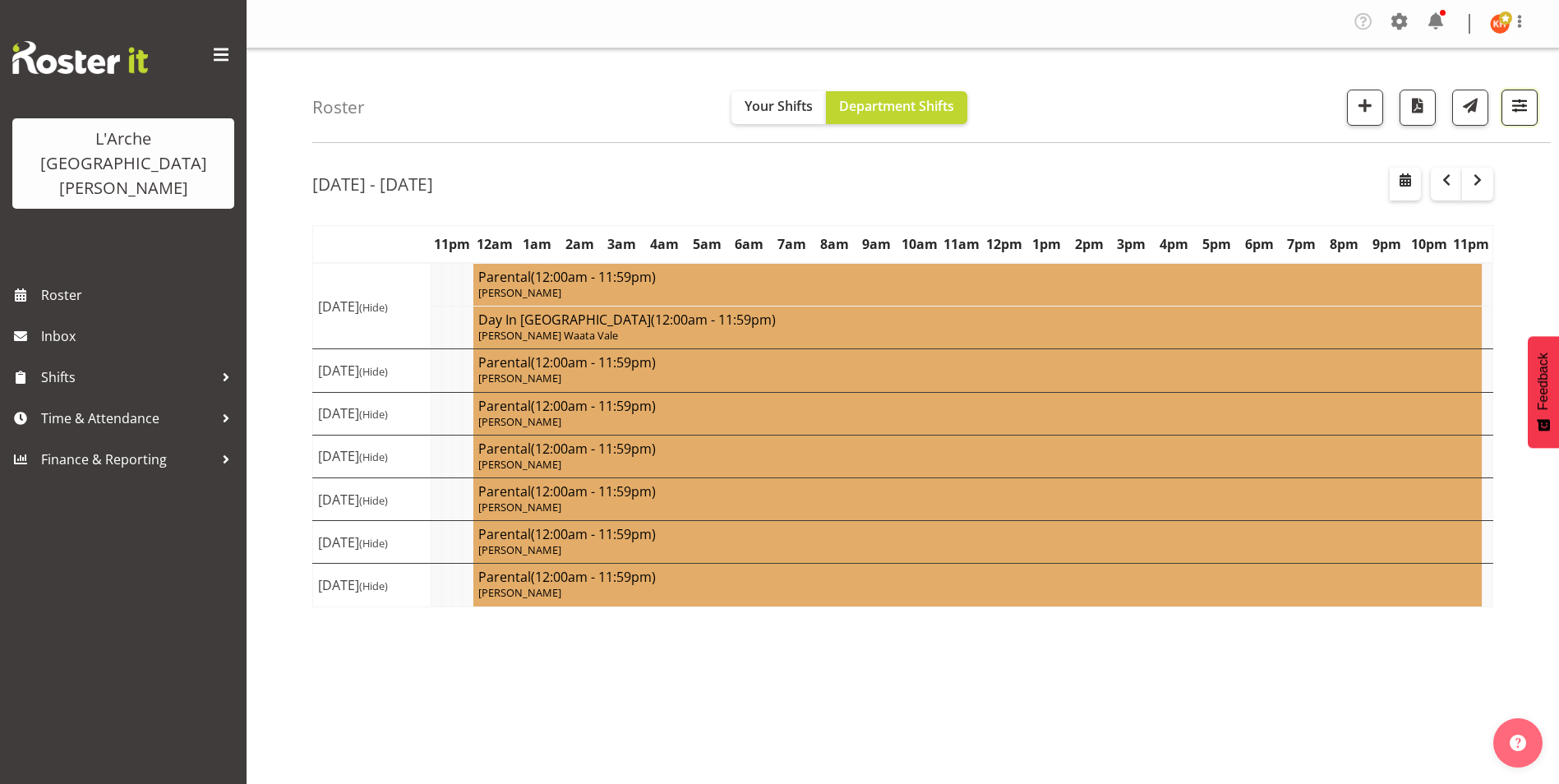
click at [1513, 100] on span "button" at bounding box center [1519, 105] width 21 height 21
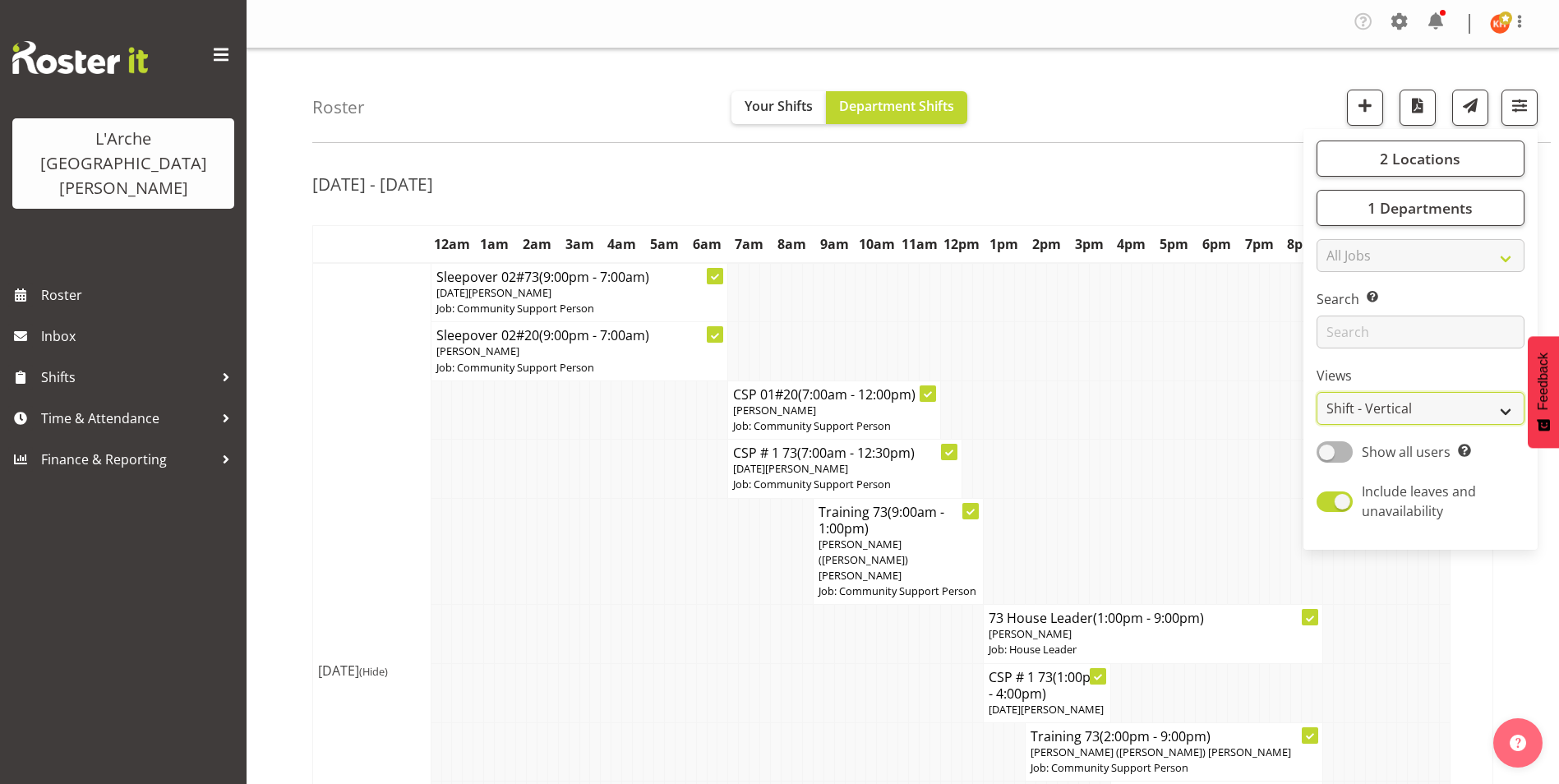
click at [1390, 413] on select "Staff Role Shift - Horizontal Shift - Vertical Staff - Location" at bounding box center [1420, 408] width 208 height 33
select select "staff"
click at [1316, 392] on select "Staff Role Shift - Horizontal Shift - Vertical Staff - Location" at bounding box center [1420, 408] width 208 height 33
